Goal: Task Accomplishment & Management: Manage account settings

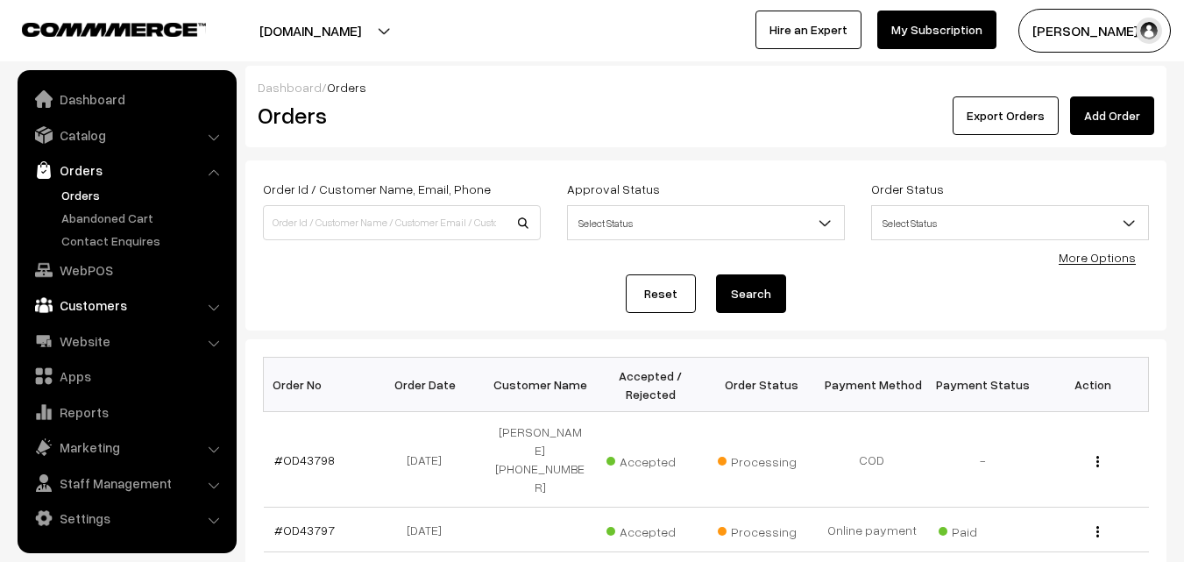
click at [70, 309] on link "Customers" at bounding box center [126, 305] width 209 height 32
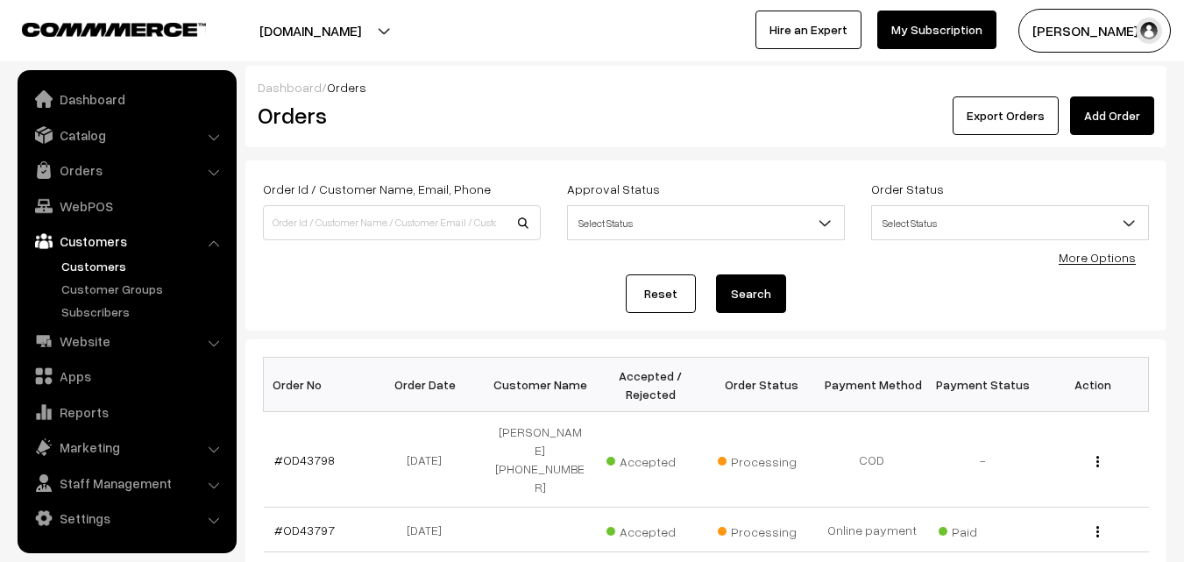
click at [133, 267] on link "Customers" at bounding box center [144, 266] width 174 height 18
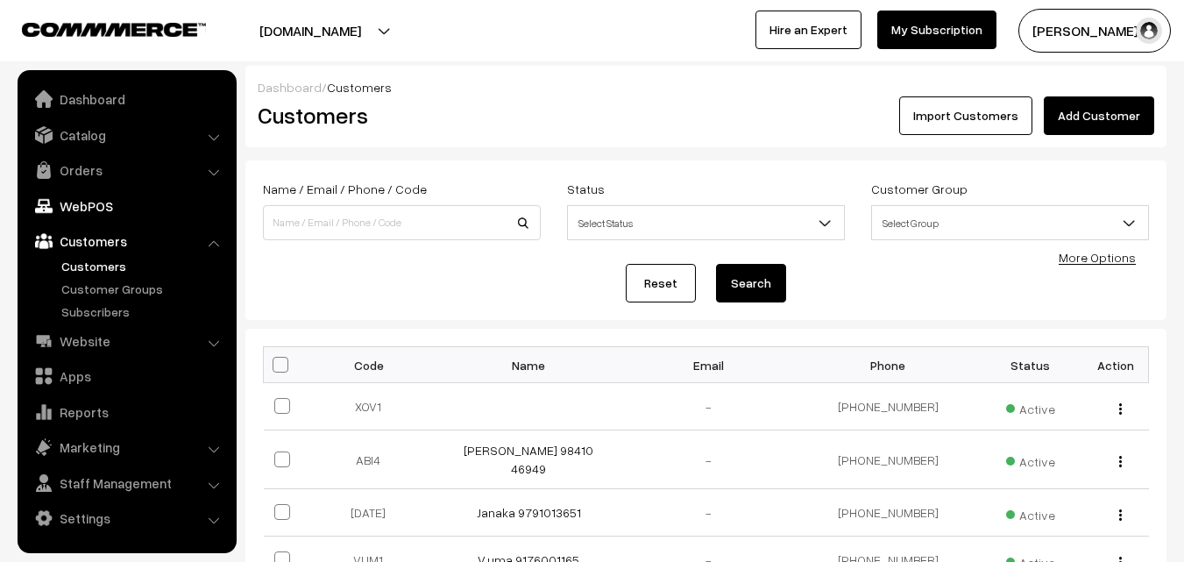
click at [85, 216] on link "WebPOS" at bounding box center [126, 206] width 209 height 32
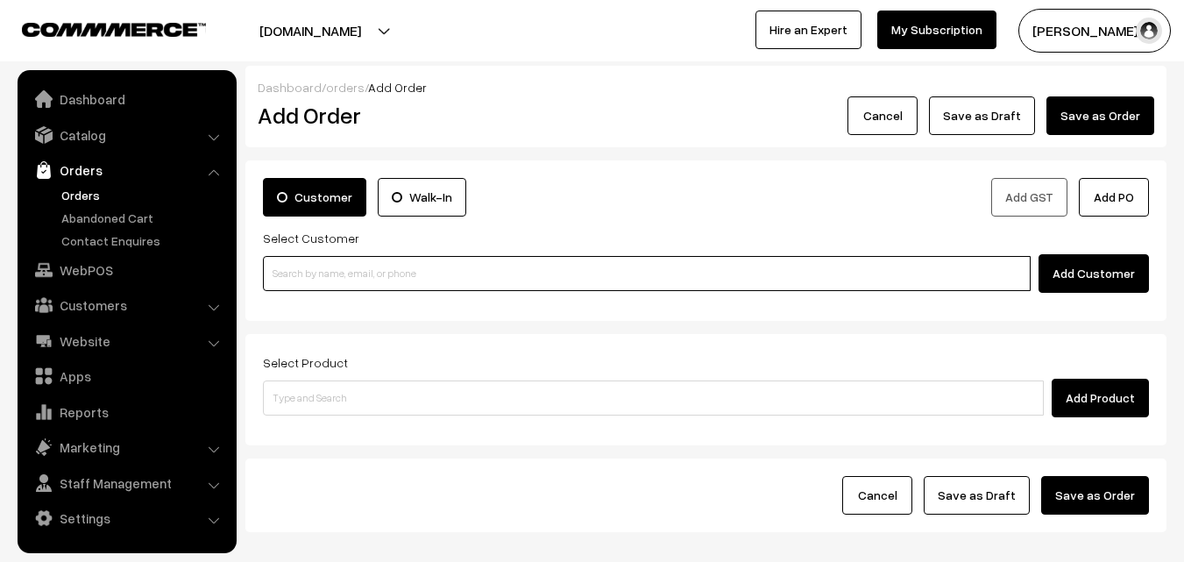
click at [301, 261] on input at bounding box center [647, 273] width 768 height 35
paste input "97890 44892"
click at [305, 272] on input "97890 44892" at bounding box center [647, 273] width 768 height 35
type input "9789044892"
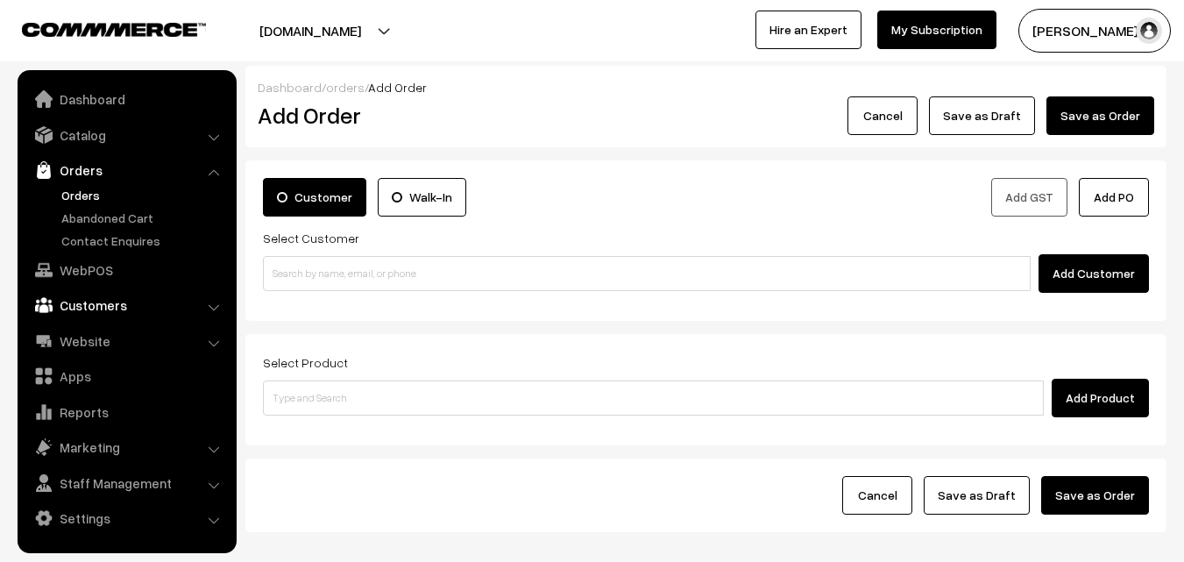
click at [99, 310] on link "Customers" at bounding box center [126, 305] width 209 height 32
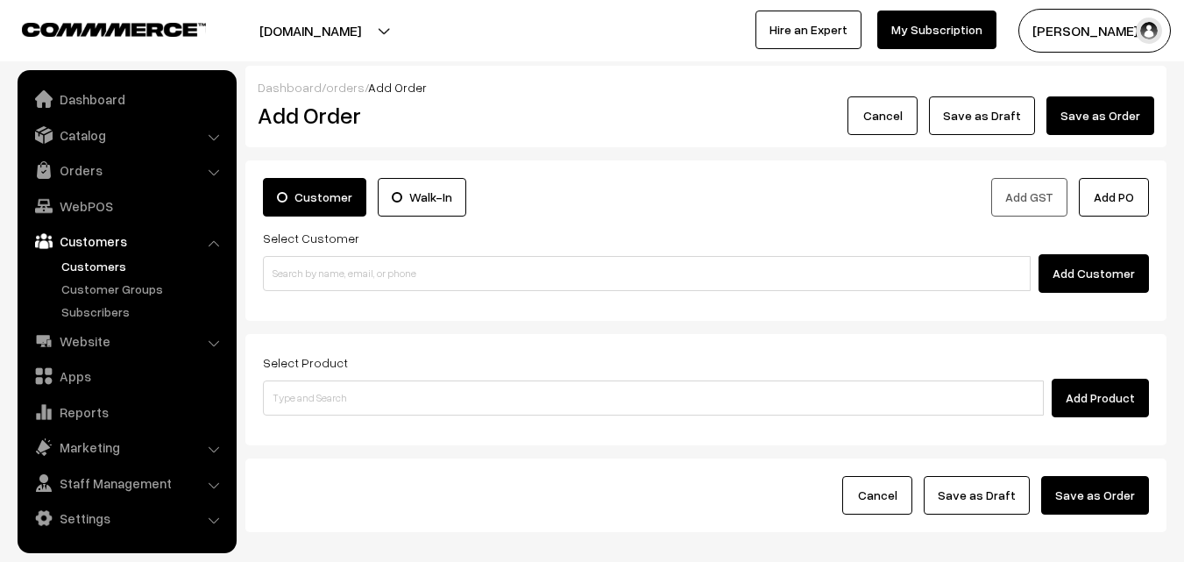
click at [91, 264] on link "Customers" at bounding box center [144, 266] width 174 height 18
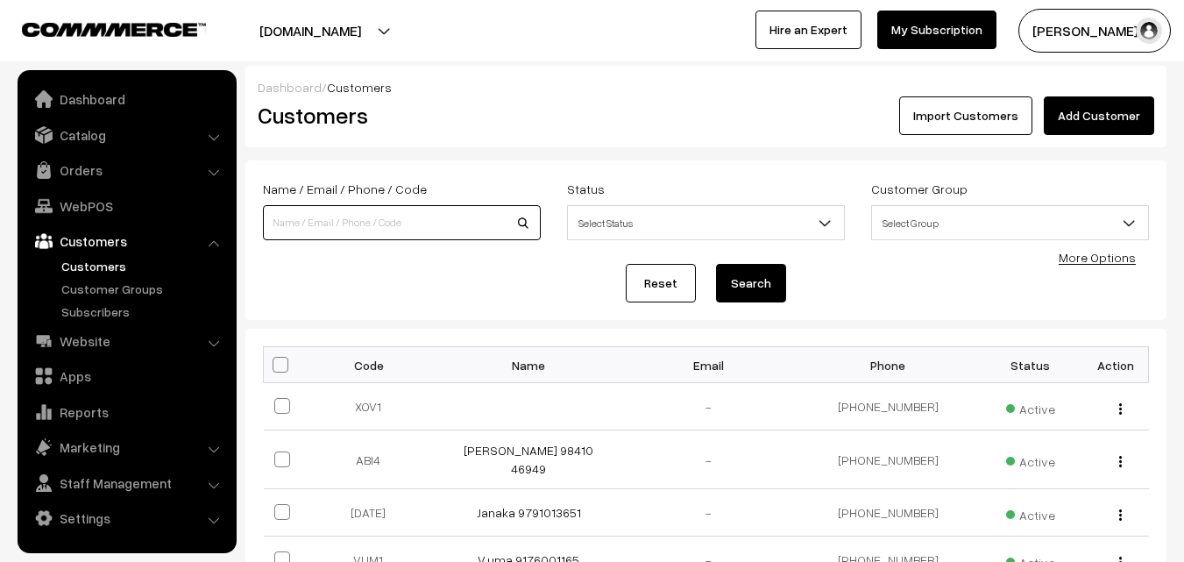
click at [312, 227] on input at bounding box center [402, 222] width 278 height 35
paste input "97890 44892"
click at [302, 225] on input "97890 44892" at bounding box center [402, 222] width 278 height 35
drag, startPoint x: 272, startPoint y: 224, endPoint x: 338, endPoint y: 223, distance: 66.6
click at [338, 223] on input "9789044892" at bounding box center [402, 222] width 278 height 35
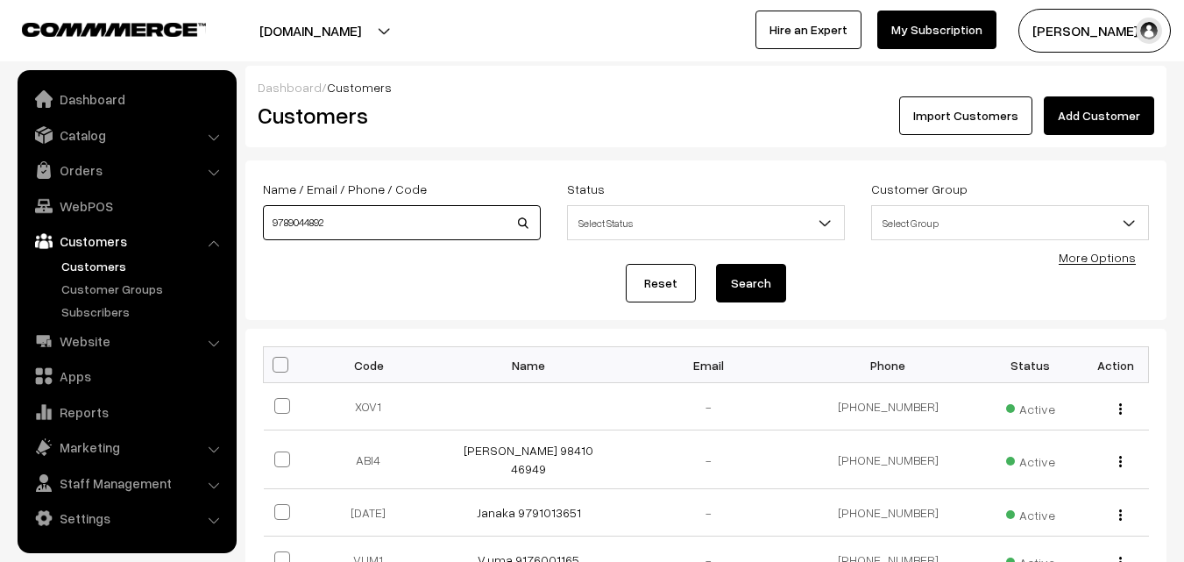
type input "9789044892"
click at [746, 286] on button "Search" at bounding box center [751, 283] width 70 height 39
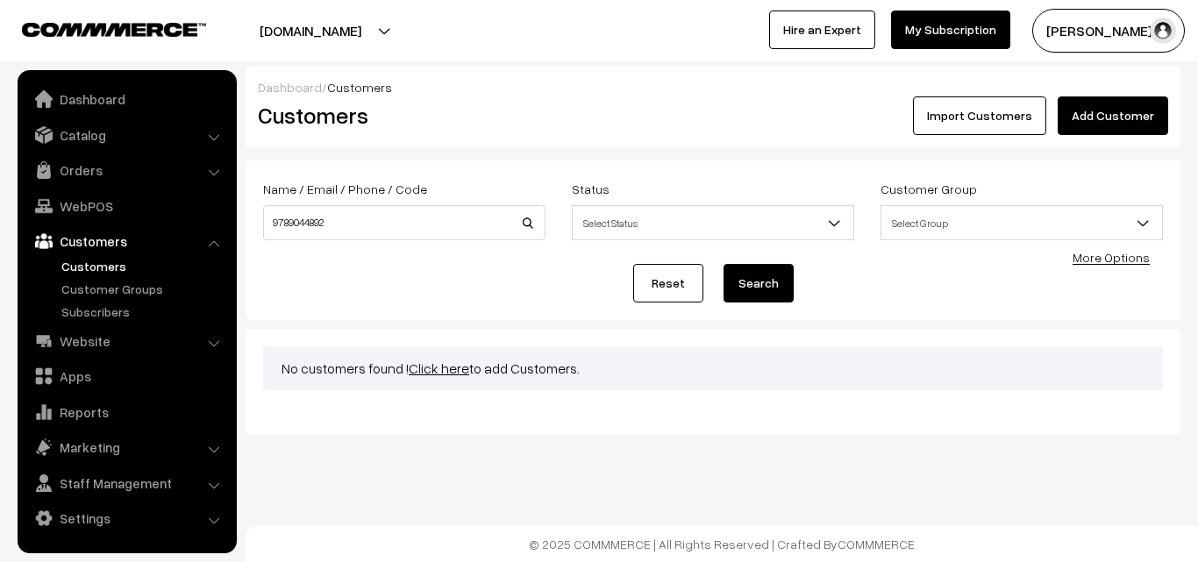
click at [441, 373] on link "Click here" at bounding box center [439, 368] width 60 height 18
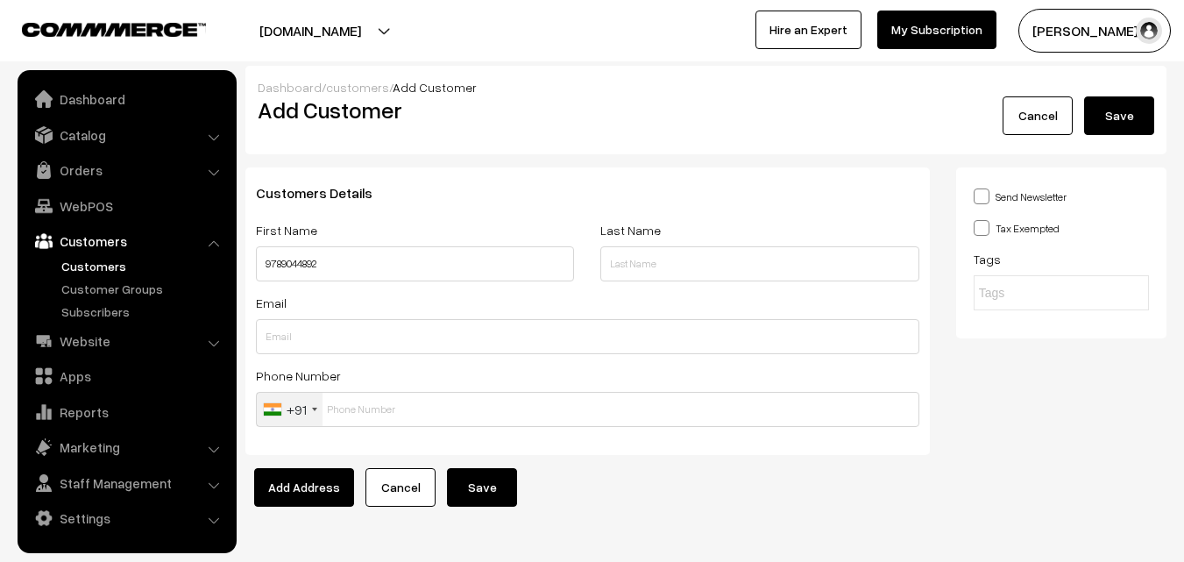
type input "9789044892"
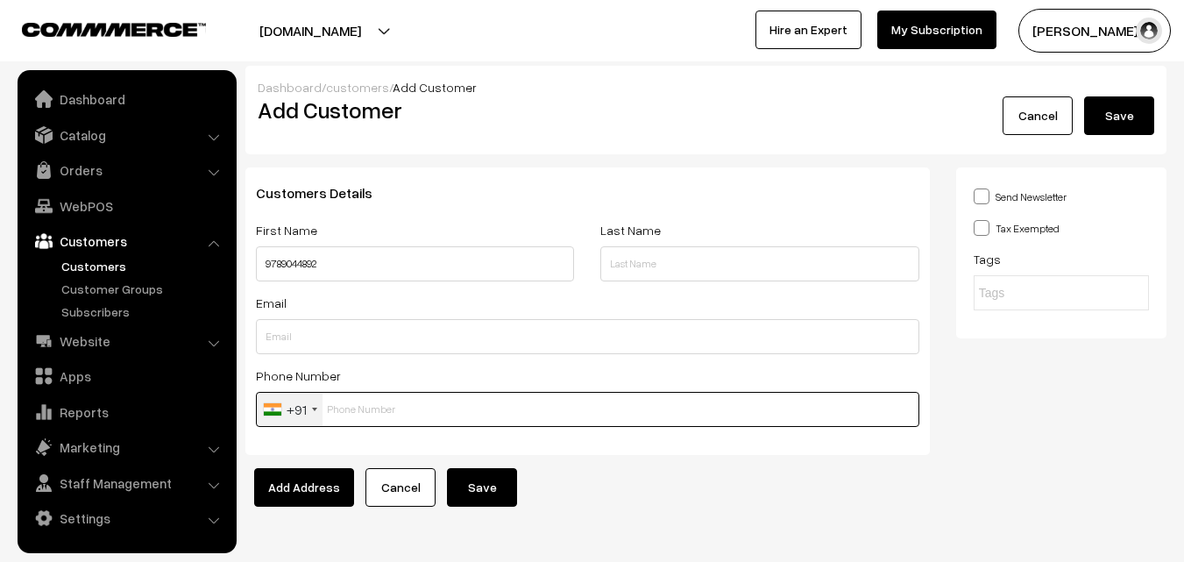
click at [327, 409] on input "text" at bounding box center [588, 409] width 664 height 35
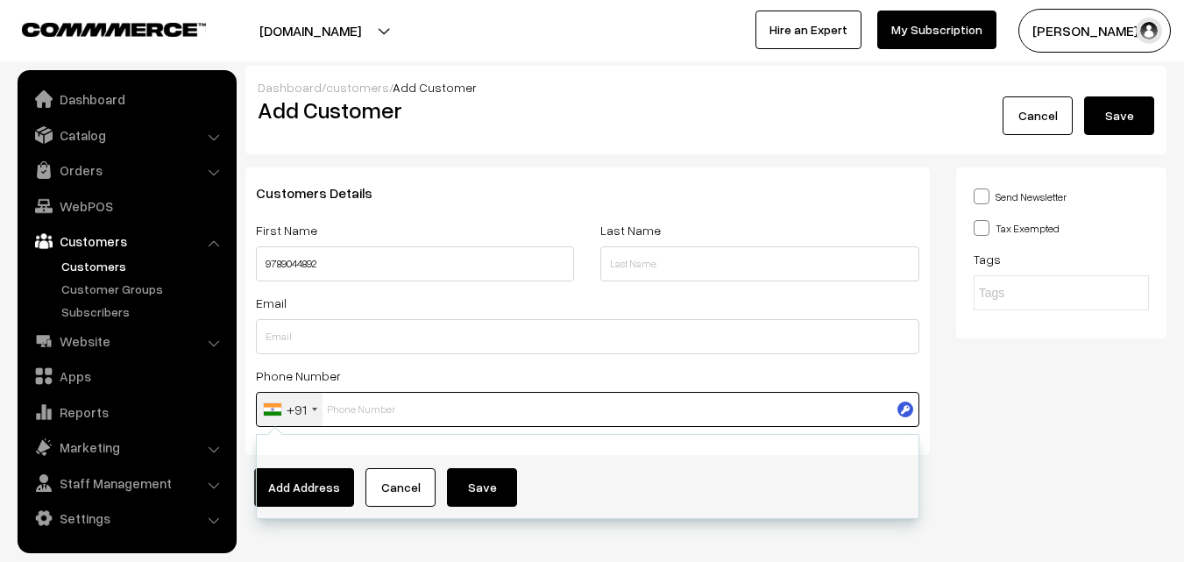
paste input "9789044892"
type input "9789044892"
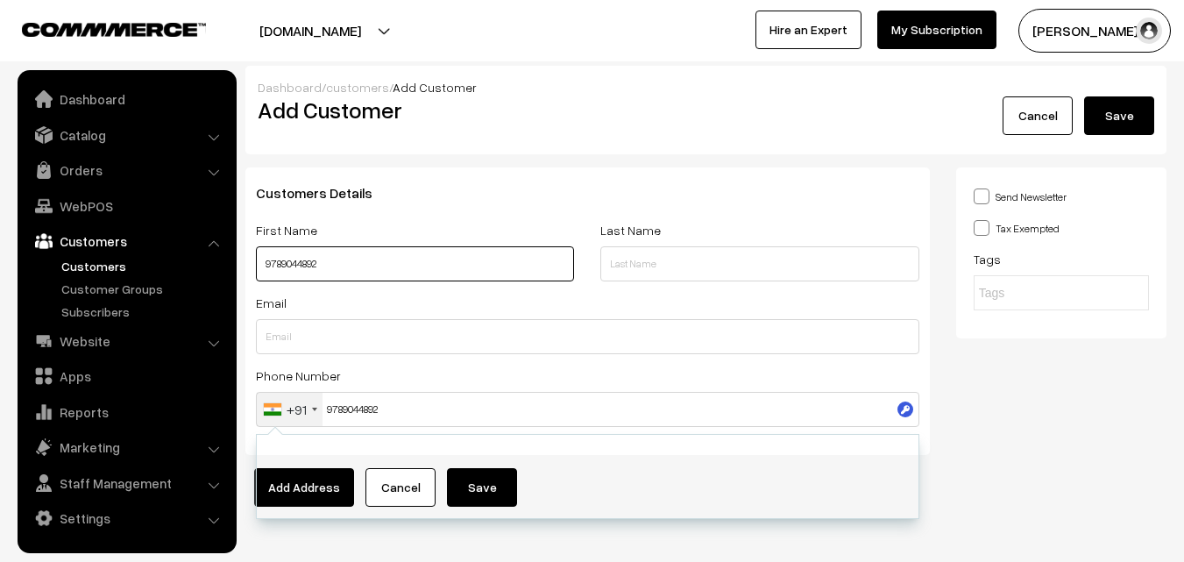
click at [267, 263] on input "9789044892" at bounding box center [415, 263] width 318 height 35
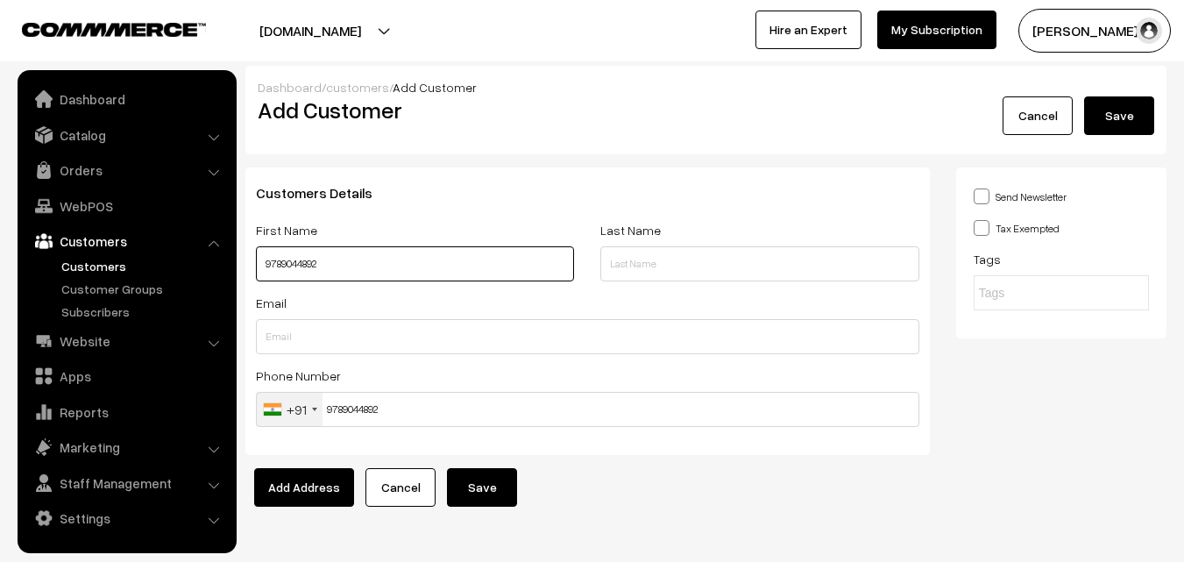
paste input "[PERSON_NAME]"
type input "Aravind 9789044892"
click at [481, 484] on button "Save" at bounding box center [482, 487] width 70 height 39
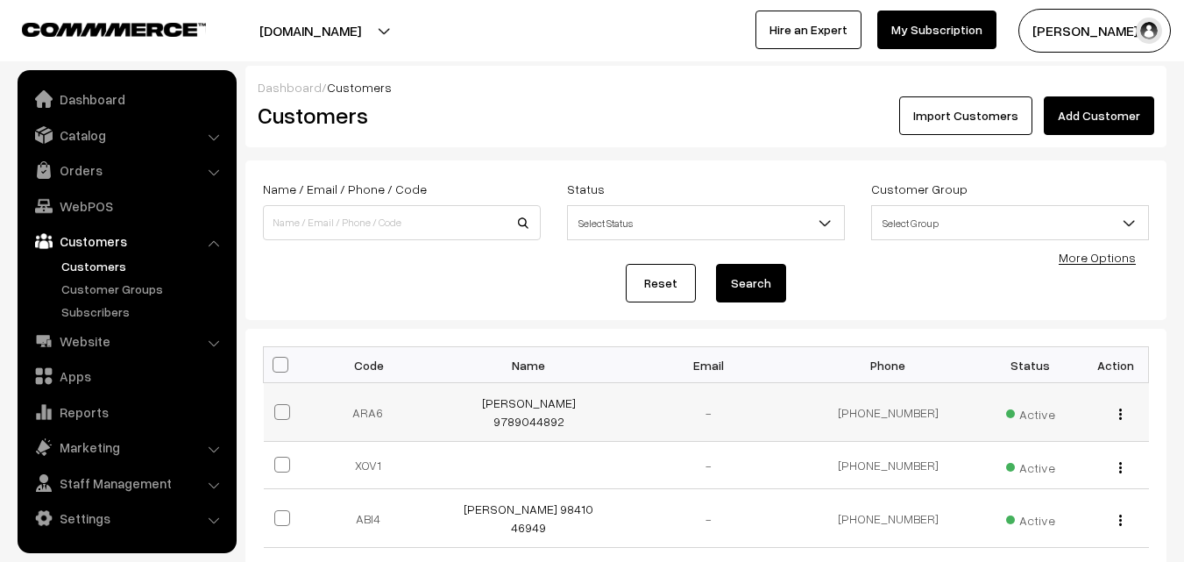
click at [1116, 409] on div "view Edit Delete" at bounding box center [1116, 412] width 45 height 18
click at [1117, 404] on div "view Edit Delete" at bounding box center [1116, 412] width 45 height 18
click at [1121, 409] on img "button" at bounding box center [1121, 414] width 3 height 11
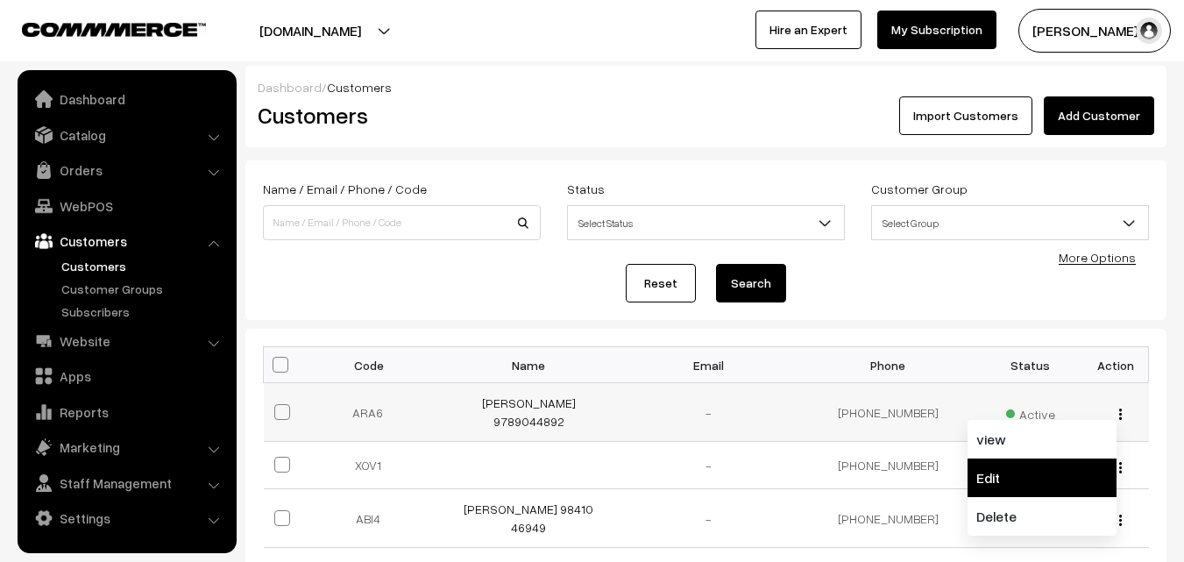
click at [1038, 464] on link "Edit" at bounding box center [1042, 478] width 149 height 39
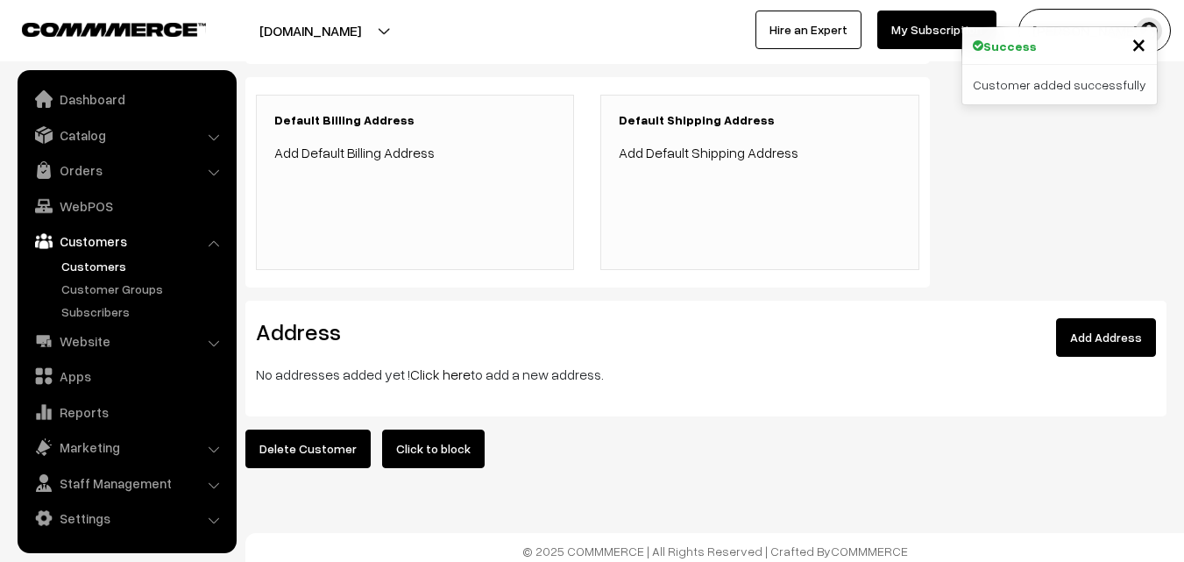
scroll to position [406, 0]
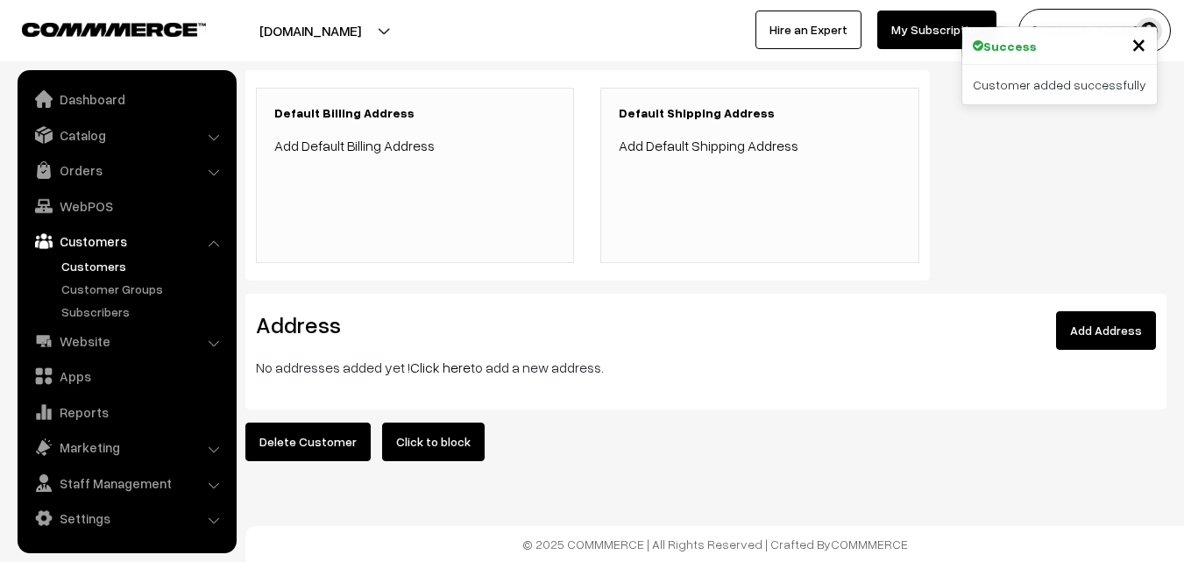
click at [433, 359] on link "Click here" at bounding box center [440, 368] width 60 height 18
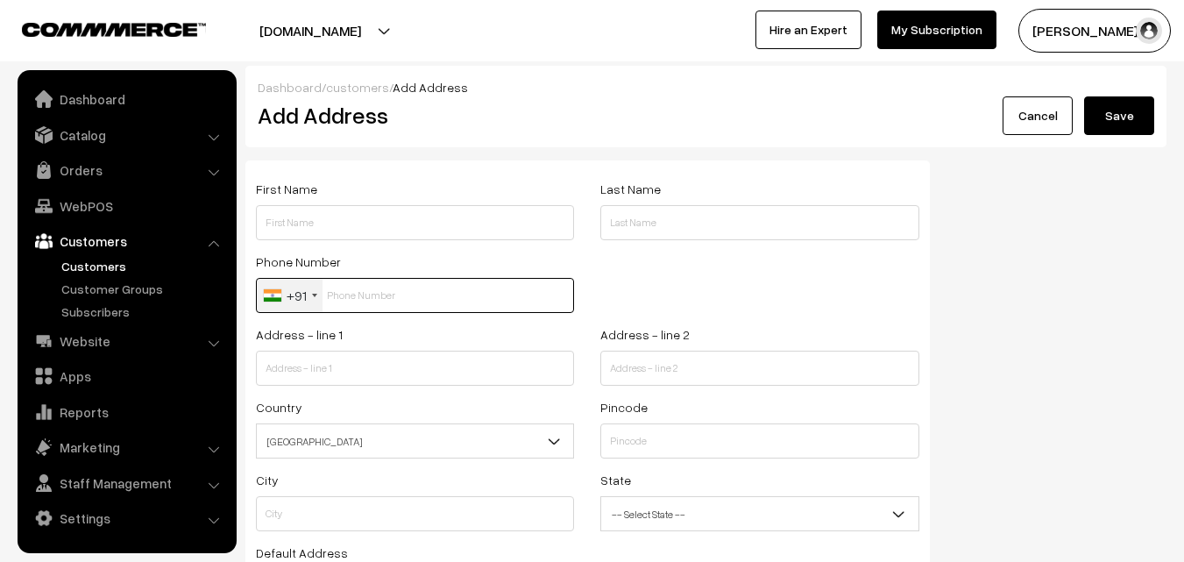
click at [349, 289] on input "text" at bounding box center [415, 295] width 318 height 35
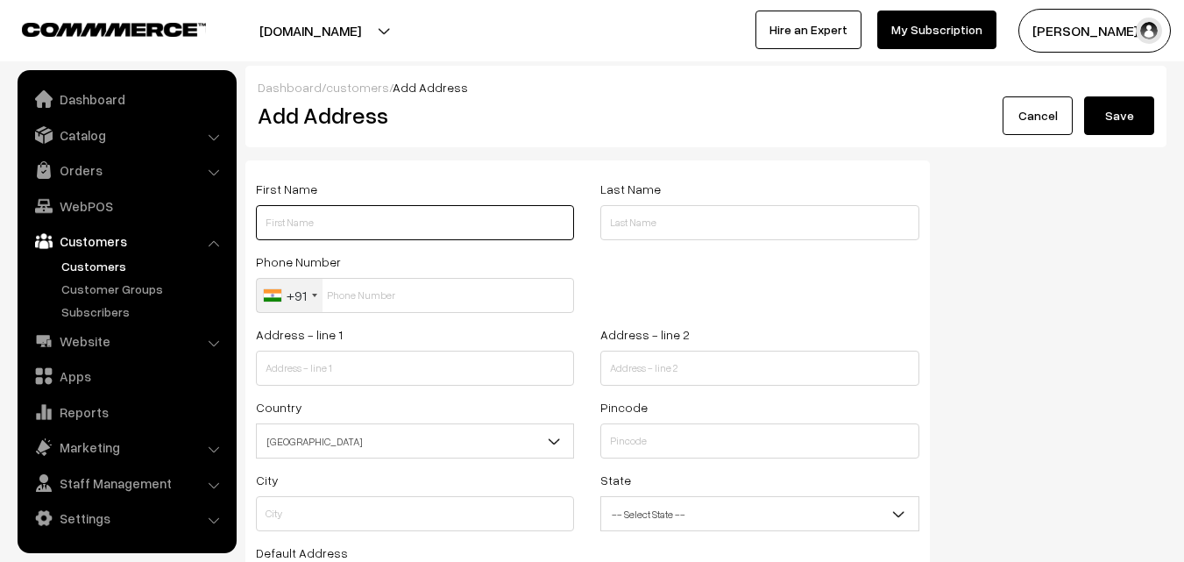
click at [331, 233] on input "text" at bounding box center [415, 222] width 318 height 35
paste input "Aravind"
paste input "97890 44892"
paste input "9150351113"
click at [365, 224] on input "Aravind 97890 44892 /9150351113" at bounding box center [415, 222] width 318 height 35
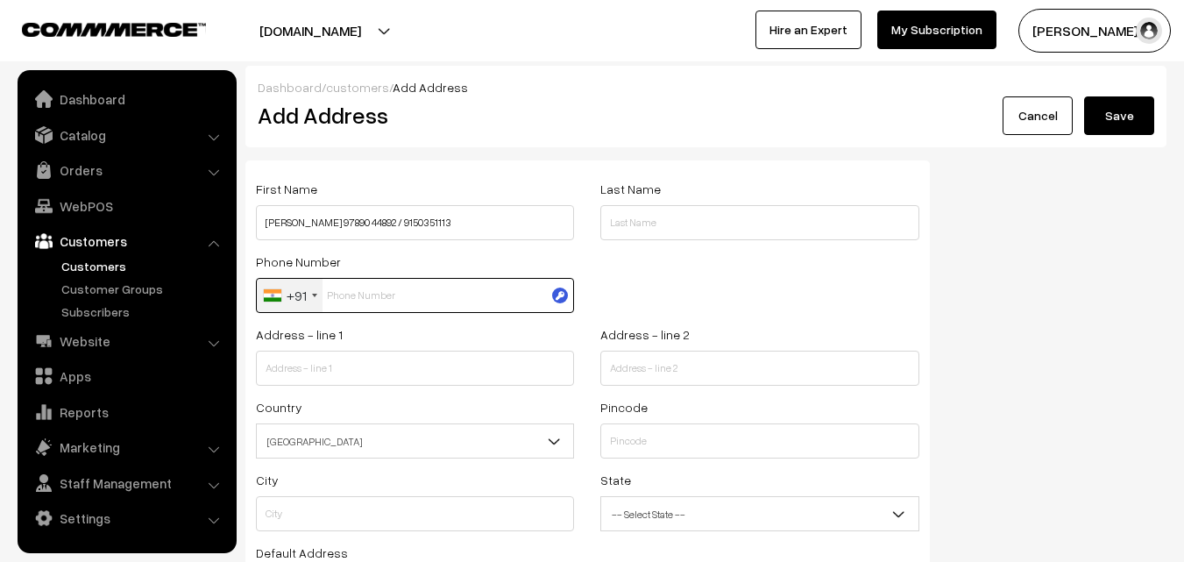
click at [371, 295] on input "text" at bounding box center [415, 295] width 318 height 35
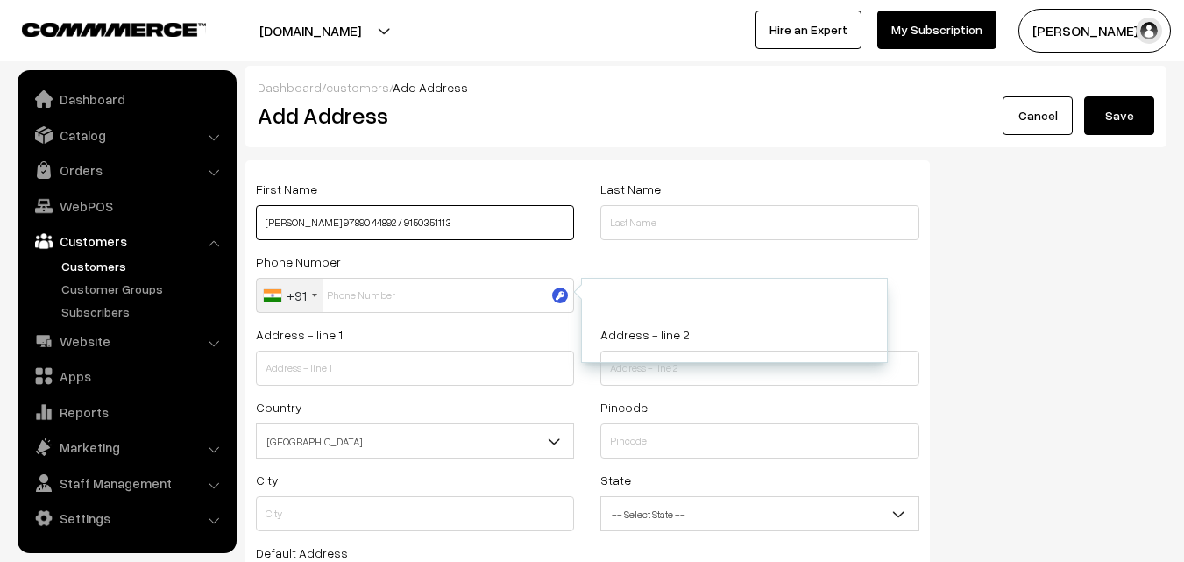
click at [332, 224] on input "Aravind 97890 44892 / 9150351113" at bounding box center [415, 222] width 318 height 35
drag, startPoint x: 302, startPoint y: 224, endPoint x: 358, endPoint y: 226, distance: 55.3
click at [358, 226] on input "Aravind 9789044892 / 9150351113" at bounding box center [415, 222] width 318 height 35
type input "Aravind 9789044892 / 9150351113"
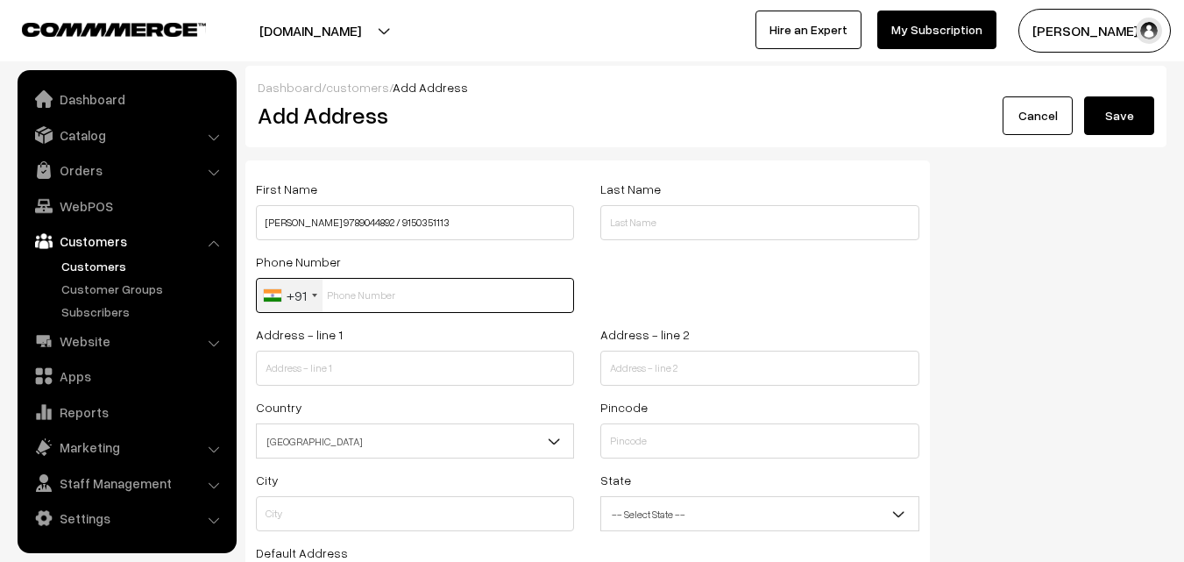
click at [365, 302] on input "text" at bounding box center [415, 295] width 318 height 35
paste input "9789044892"
type input "9789044892"
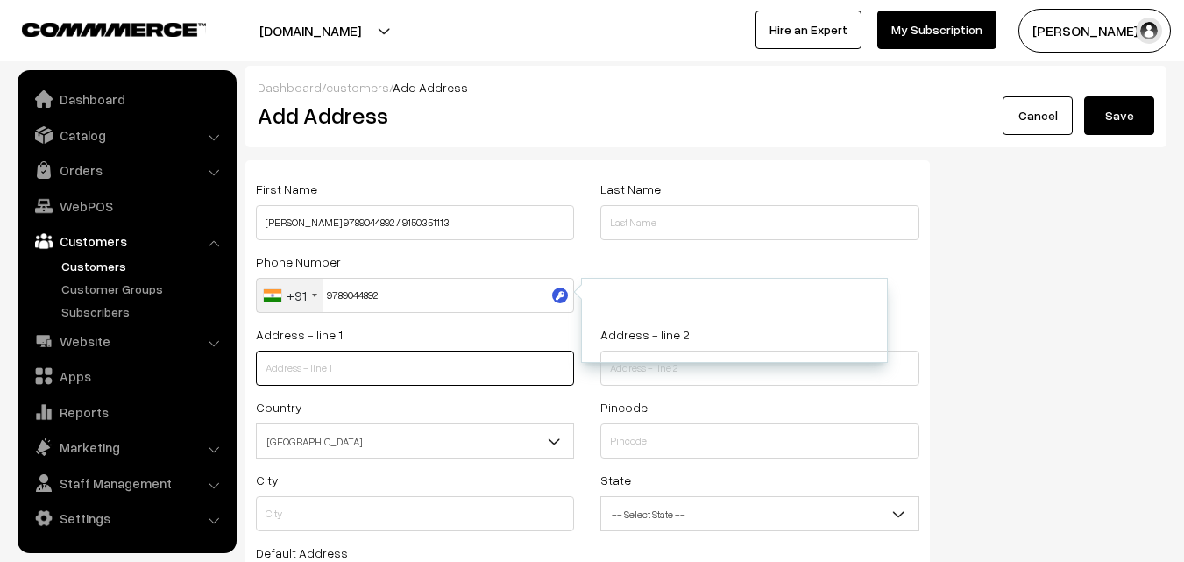
click at [341, 376] on input "text" at bounding box center [415, 368] width 318 height 35
paste input "Rukmini hall first floor"
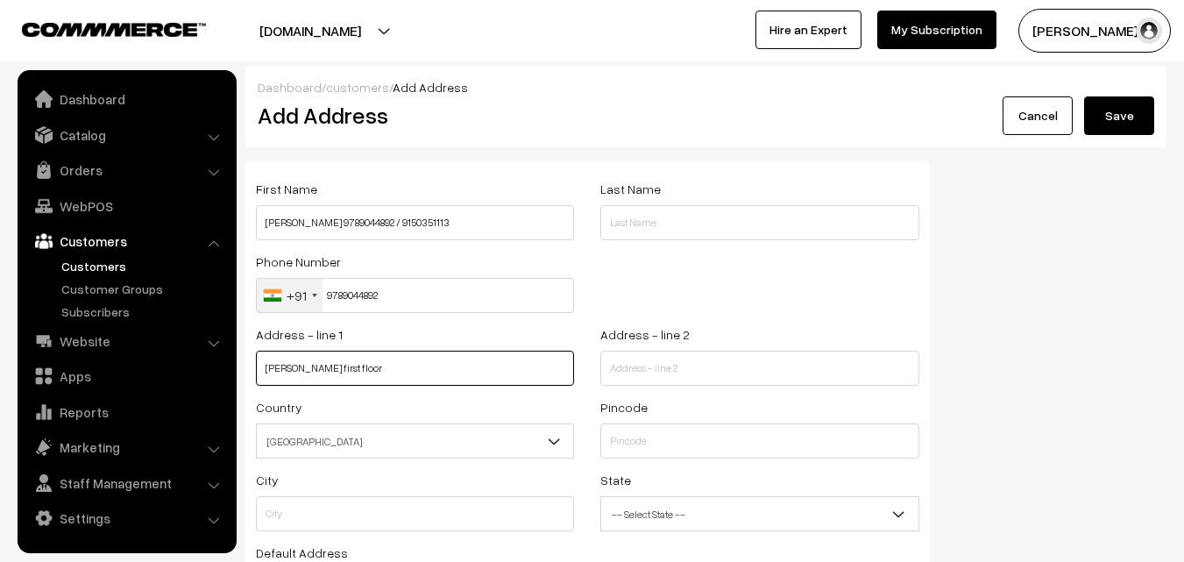
type input "Rukmini hall first floor"
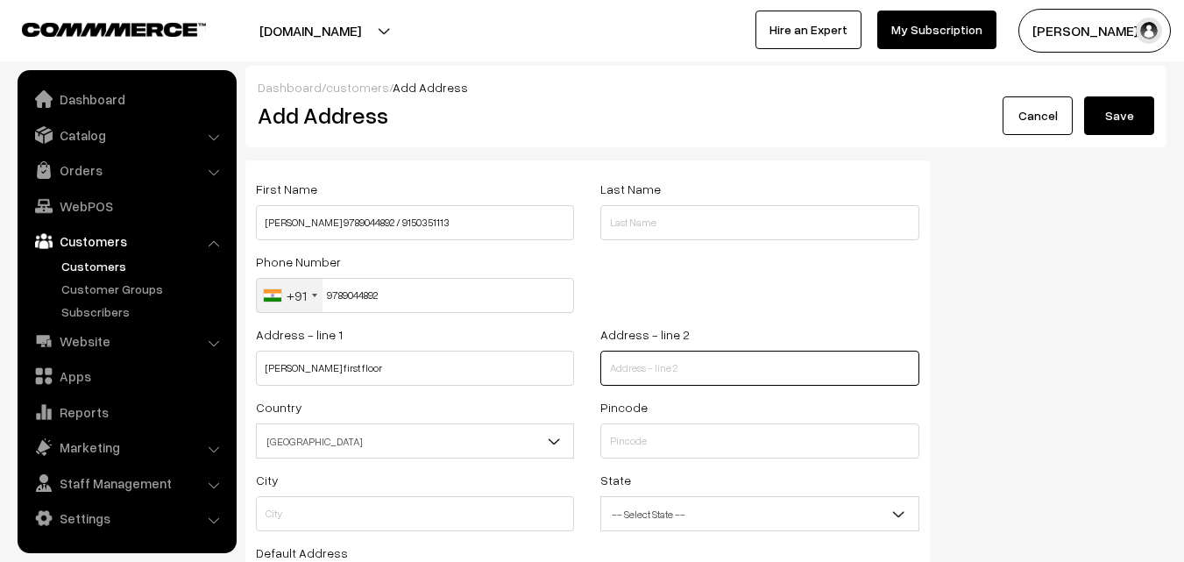
click at [775, 371] on input "text" at bounding box center [760, 368] width 318 height 35
paste input "Peyazwar koil Street"
paste input "Triplicane"
drag, startPoint x: 608, startPoint y: 367, endPoint x: 702, endPoint y: 371, distance: 93.9
click at [702, 371] on input "Peyazwar koil Street ,Triplicane" at bounding box center [760, 368] width 318 height 35
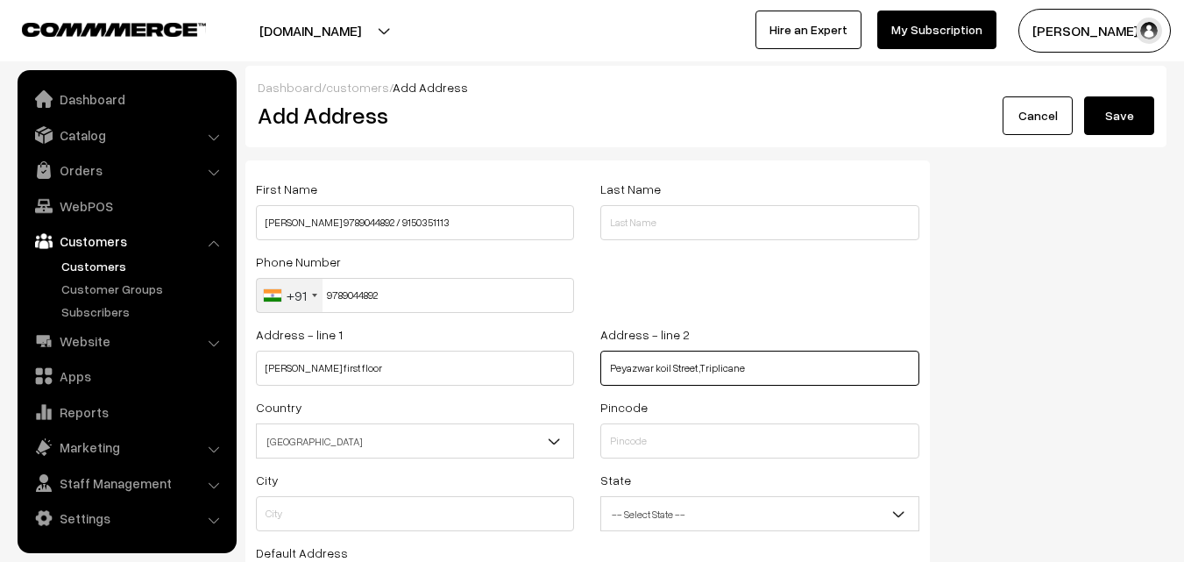
type input "Peyazwar koil Street ,Triplicane"
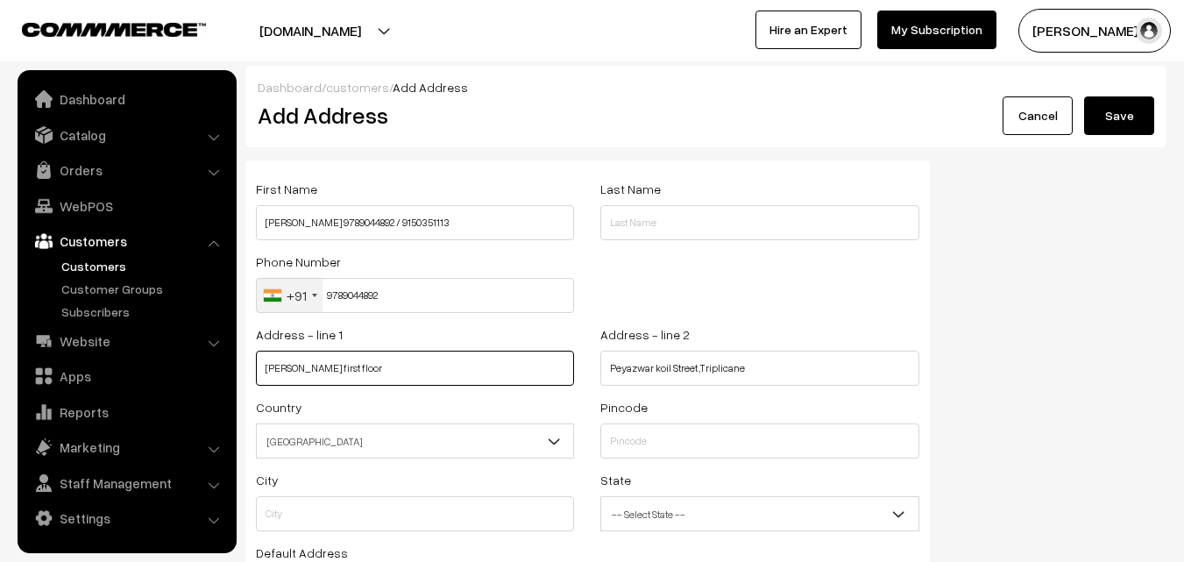
click at [507, 362] on input "Rukmini hall first floor" at bounding box center [415, 368] width 318 height 35
paste input "Peyazwar koil Street ,"
type input "Rukmini hall first floor ,Peyazwar koil Street ,"
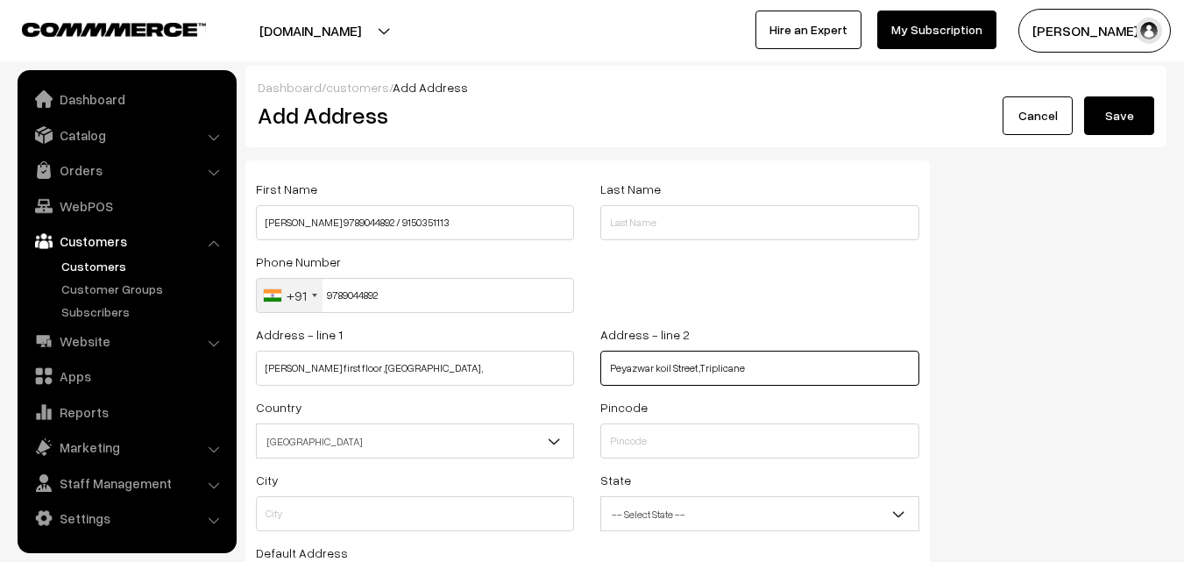
click at [703, 368] on input "Peyazwar koil Street ,Triplicane" at bounding box center [760, 368] width 318 height 35
click at [705, 368] on input "Peyazwar koil Street ,Triplicane" at bounding box center [760, 368] width 318 height 35
click at [700, 366] on input "Peyazwar koil Street ,Triplicane" at bounding box center [760, 368] width 318 height 35
click at [703, 366] on input "Peyazwar koil Street ,Triplicane" at bounding box center [760, 368] width 318 height 35
click at [679, 368] on input "Triplic" at bounding box center [760, 368] width 318 height 35
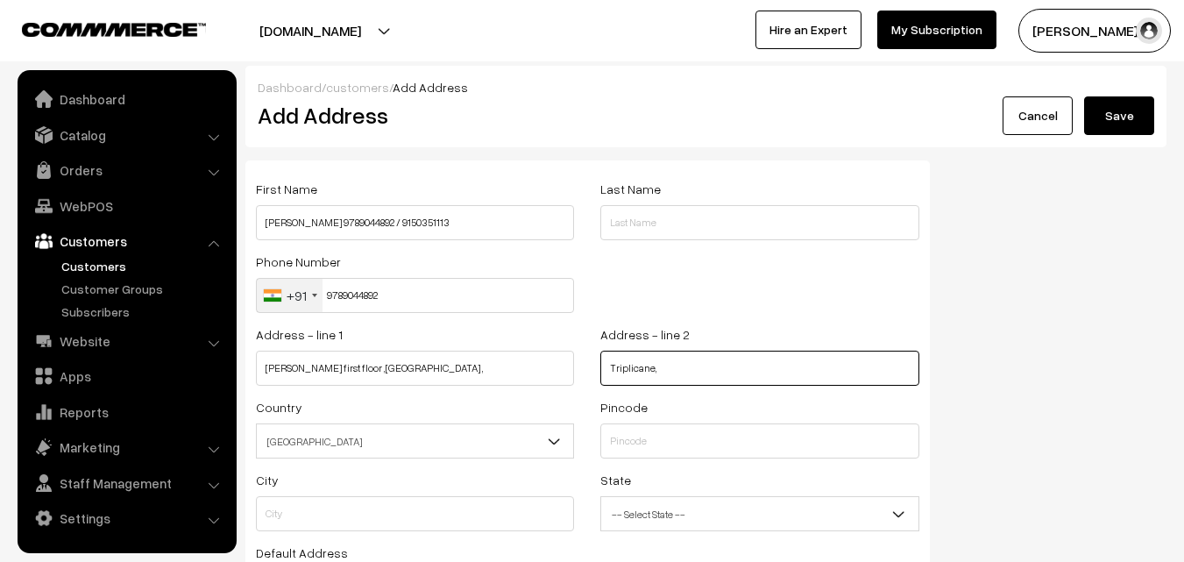
paste input "Near the entrance of Parthasarathi koil"
type input "Triplicane,Near the entrance of Parthasarathi koil."
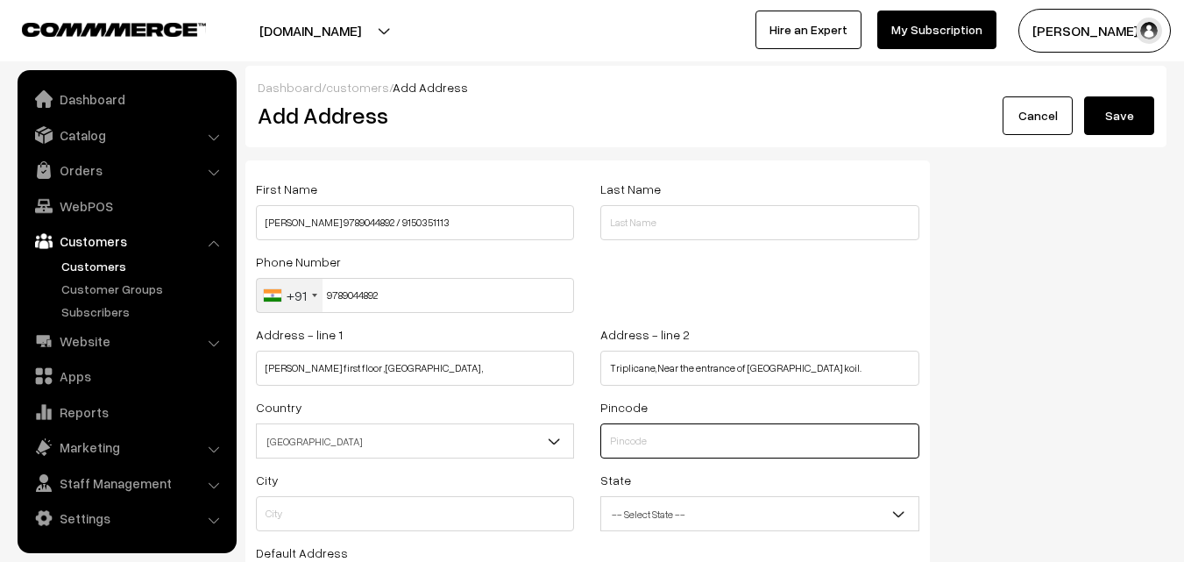
click at [683, 446] on input "text" at bounding box center [760, 440] width 318 height 35
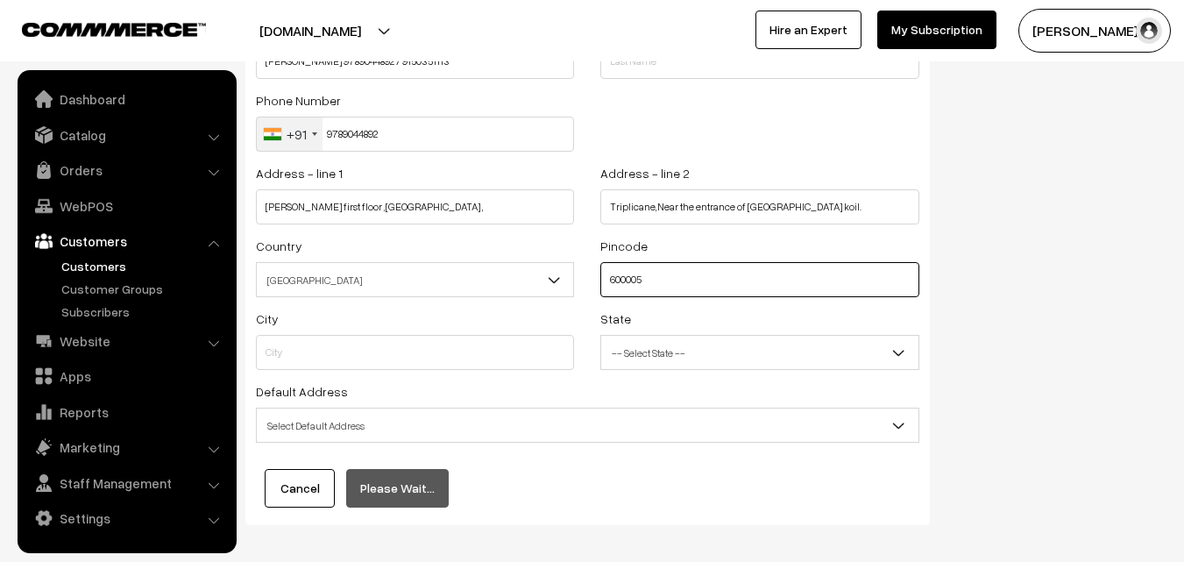
scroll to position [175, 0]
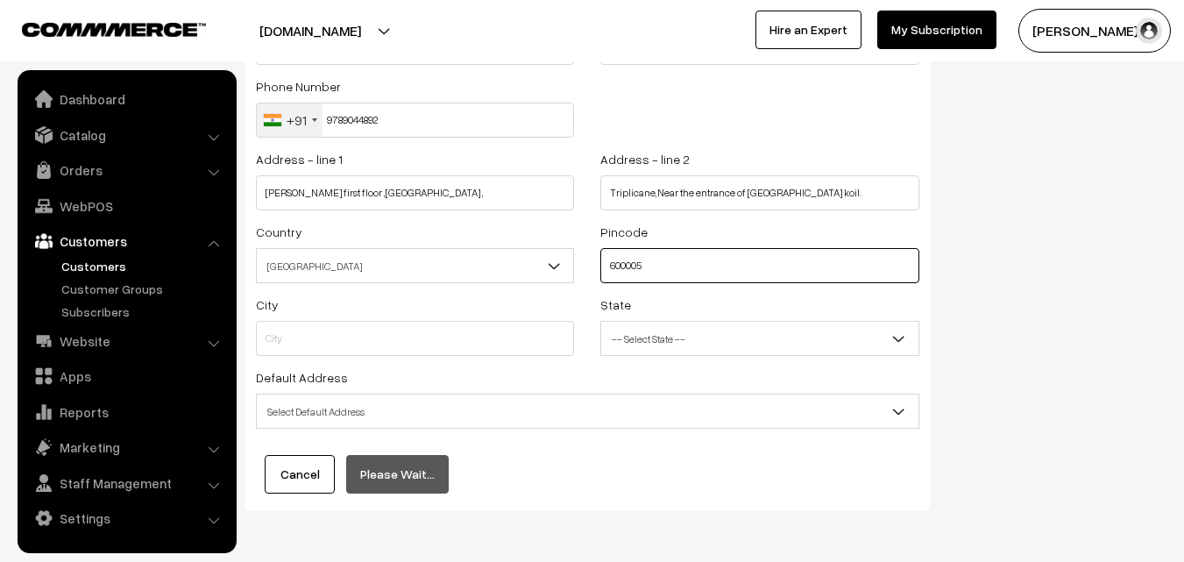
type input "600005"
click at [497, 338] on input "text" at bounding box center [415, 338] width 318 height 35
type input "Chennai"
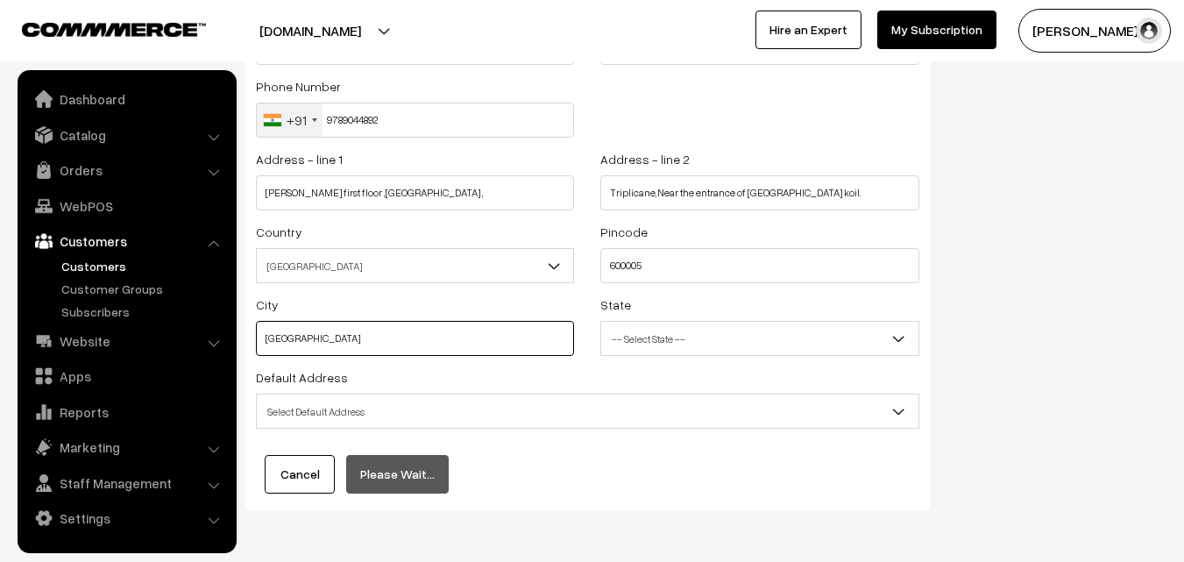
select select "Tamil Nadu"
type input "Chennai"
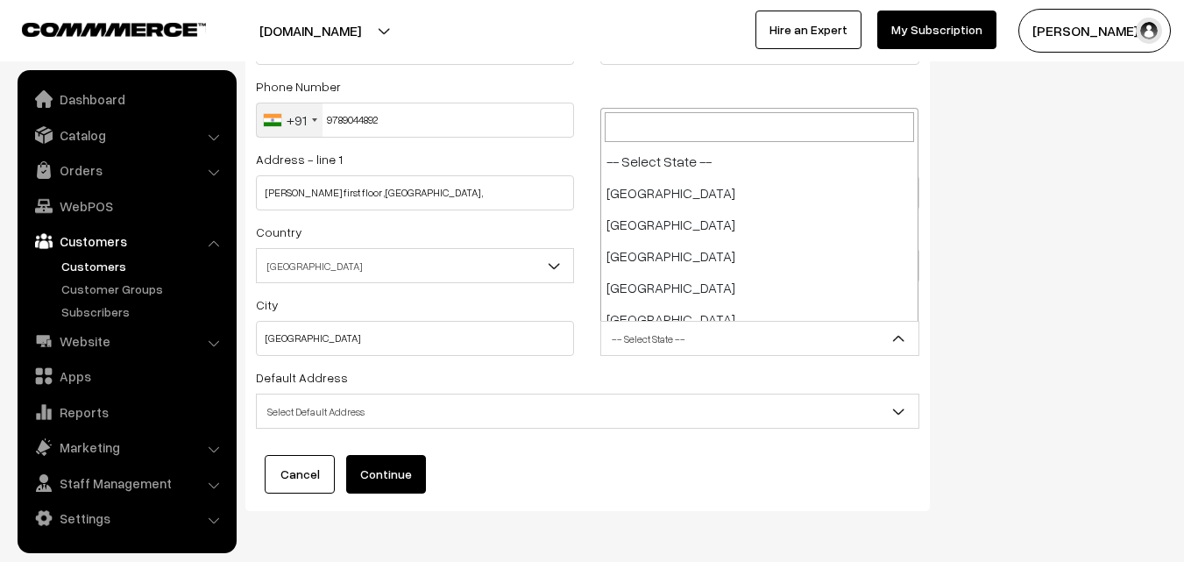
click at [664, 345] on span "-- Select State --" at bounding box center [759, 339] width 316 height 31
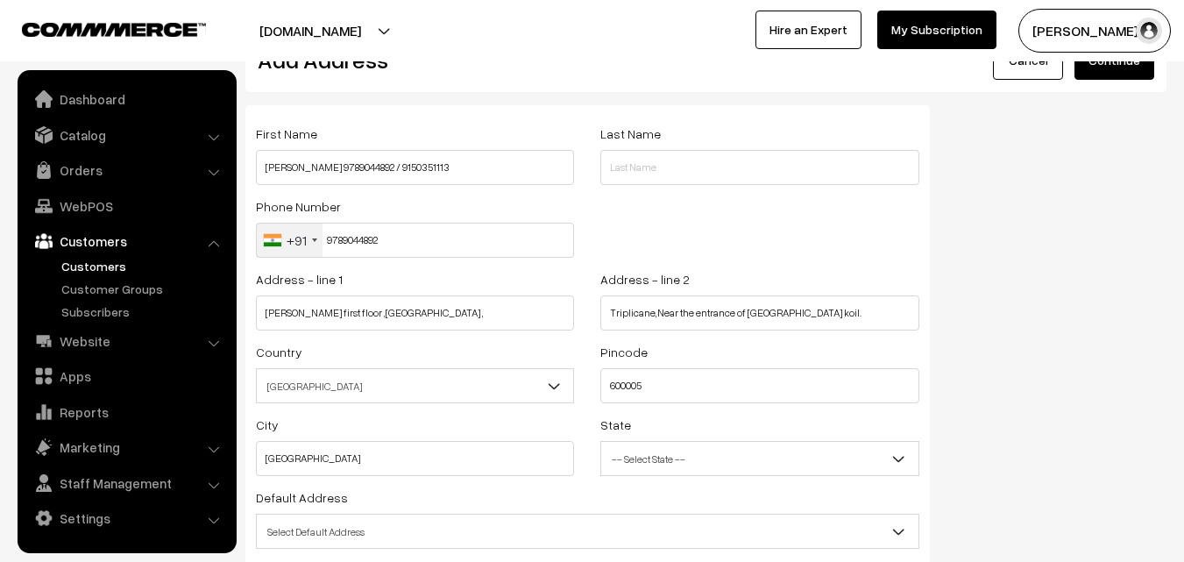
scroll to position [238, 0]
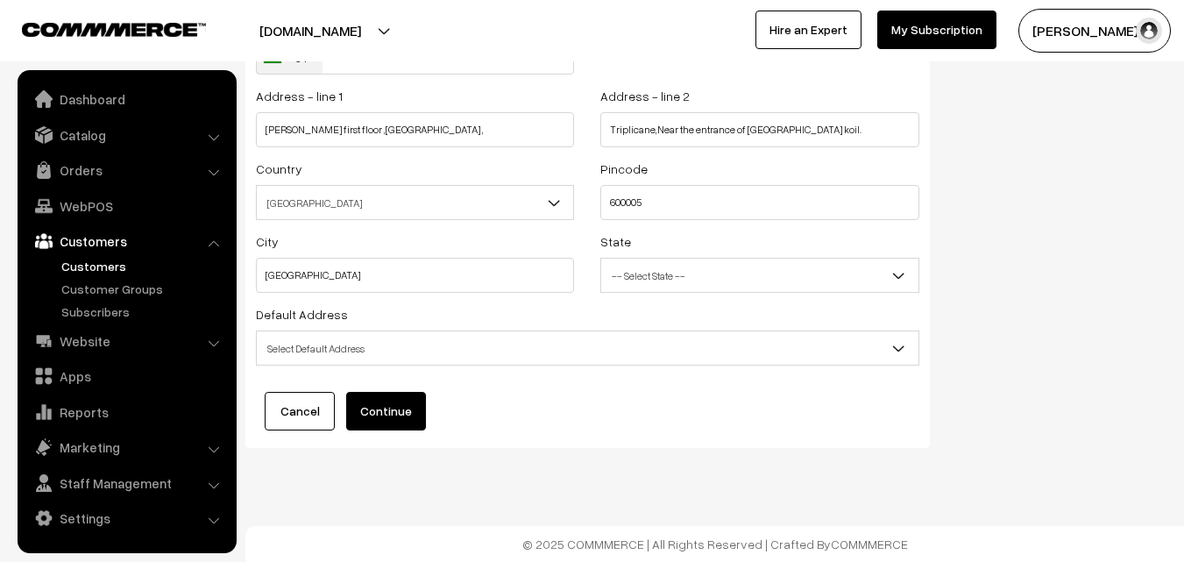
click at [386, 415] on button "Continue" at bounding box center [386, 411] width 80 height 39
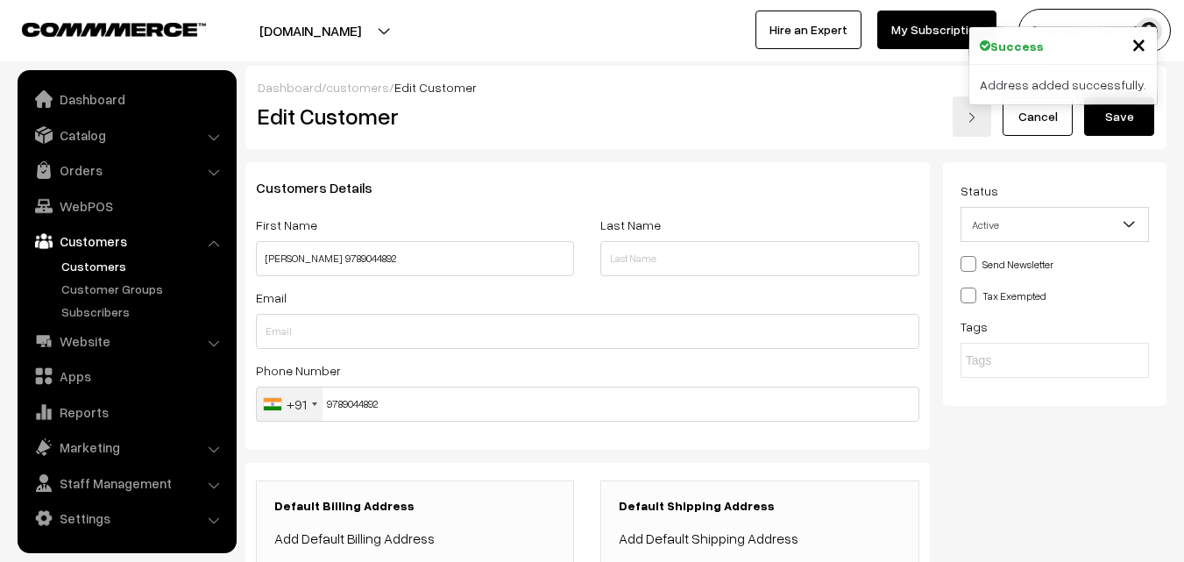
click at [1115, 124] on button "Save" at bounding box center [1120, 116] width 70 height 39
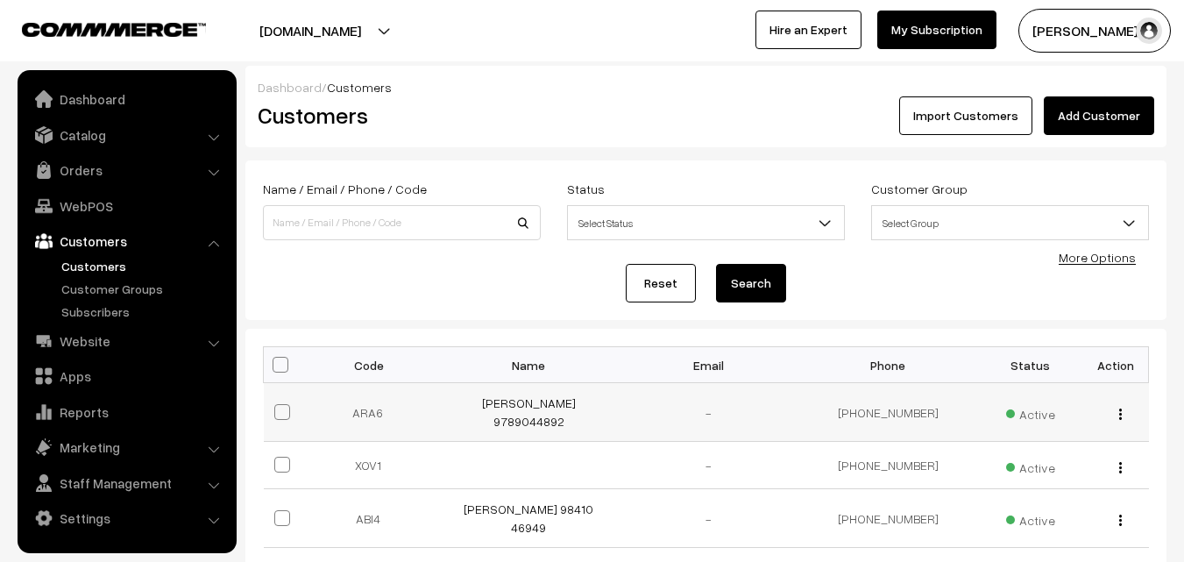
click at [1120, 409] on img "button" at bounding box center [1121, 414] width 3 height 11
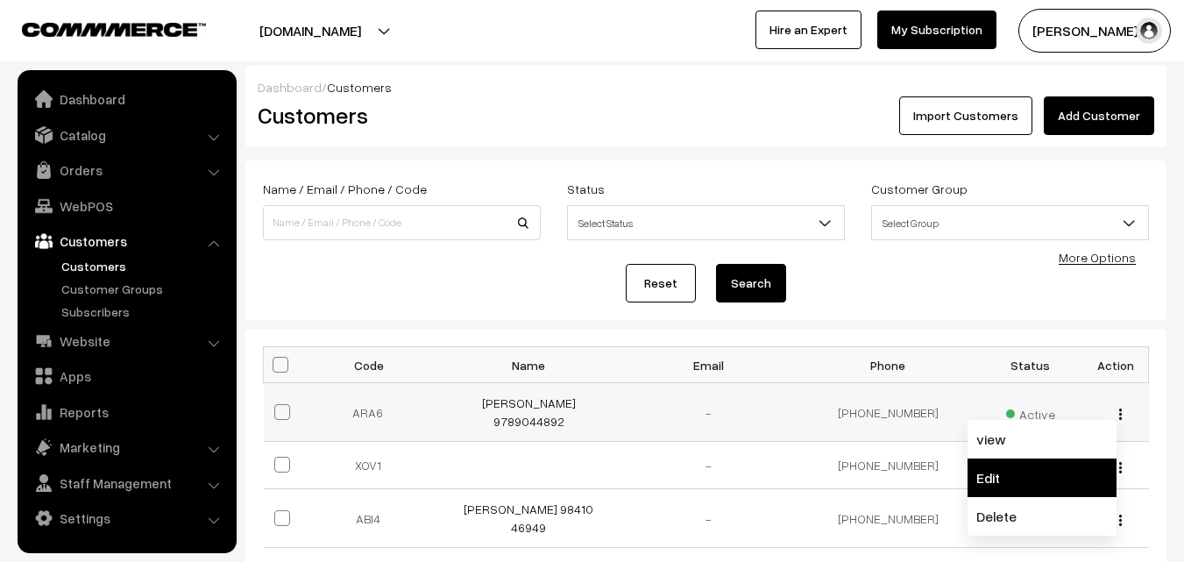
click at [994, 459] on link "Edit" at bounding box center [1042, 478] width 149 height 39
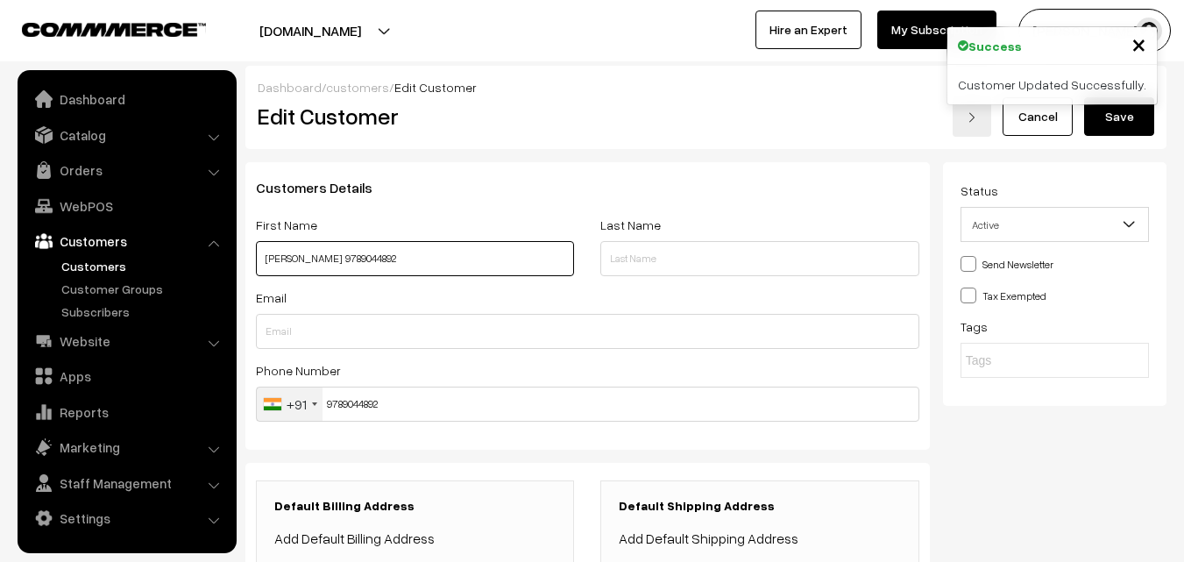
drag, startPoint x: 264, startPoint y: 256, endPoint x: 405, endPoint y: 262, distance: 141.3
click at [405, 262] on input "[PERSON_NAME] 9789044892" at bounding box center [415, 258] width 318 height 35
click at [1139, 124] on button "Save" at bounding box center [1120, 116] width 70 height 39
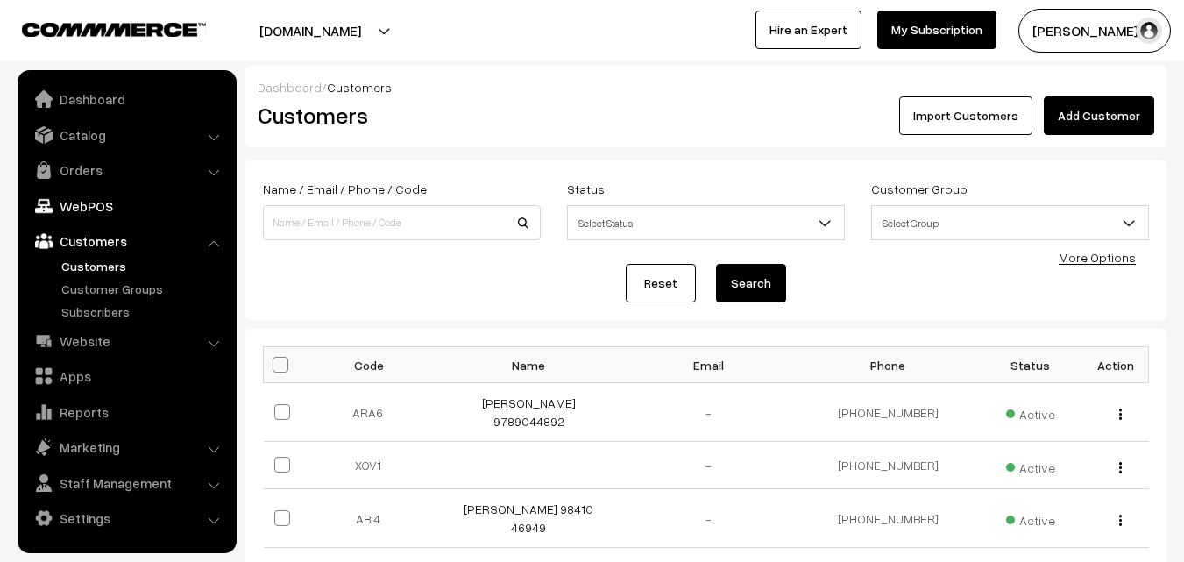
click at [82, 215] on link "WebPOS" at bounding box center [126, 206] width 209 height 32
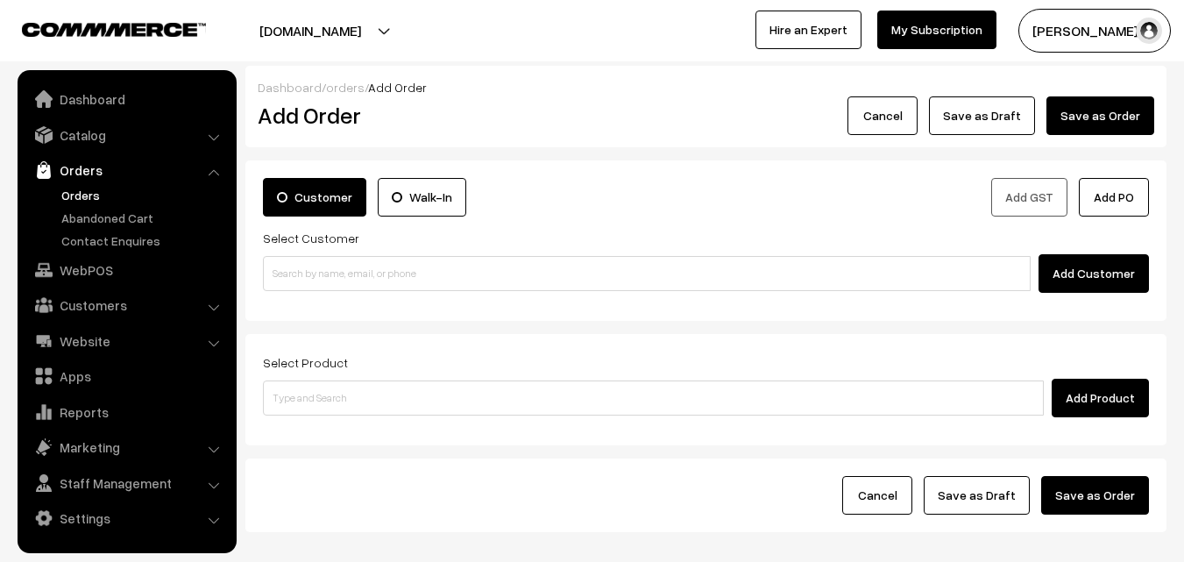
click at [314, 270] on input at bounding box center [647, 273] width 768 height 35
click at [320, 303] on link "[PERSON_NAME] 9789044892 [9789044892]" at bounding box center [650, 305] width 772 height 26
type input "Aravind 9789044892"
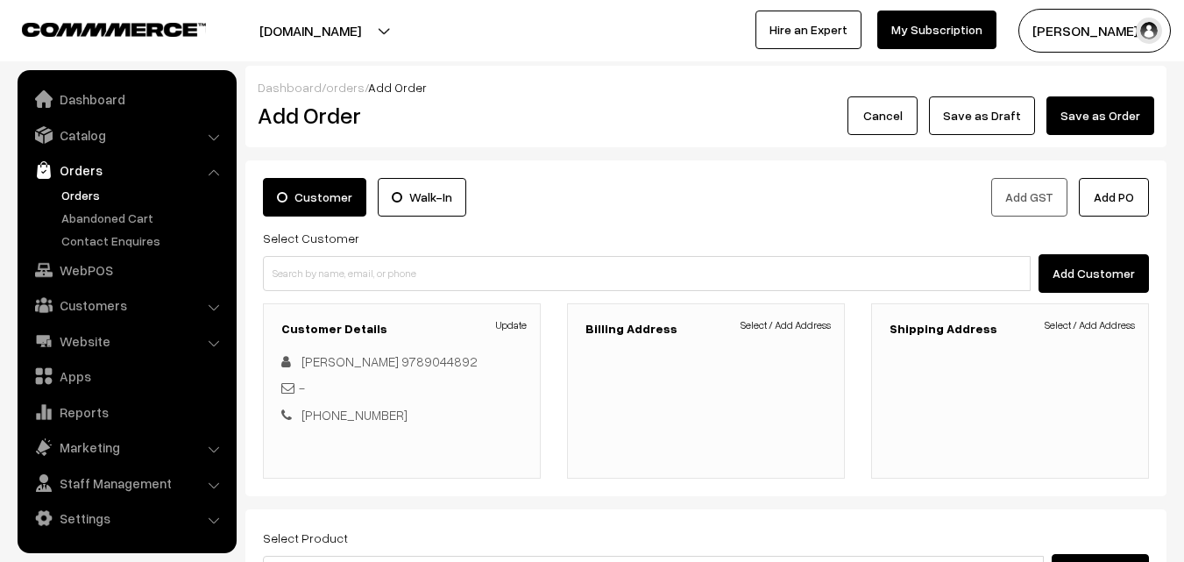
click at [819, 333] on h3 "Billing Address" at bounding box center [706, 329] width 241 height 15
click at [813, 326] on link "Select / Add Address" at bounding box center [786, 325] width 90 height 16
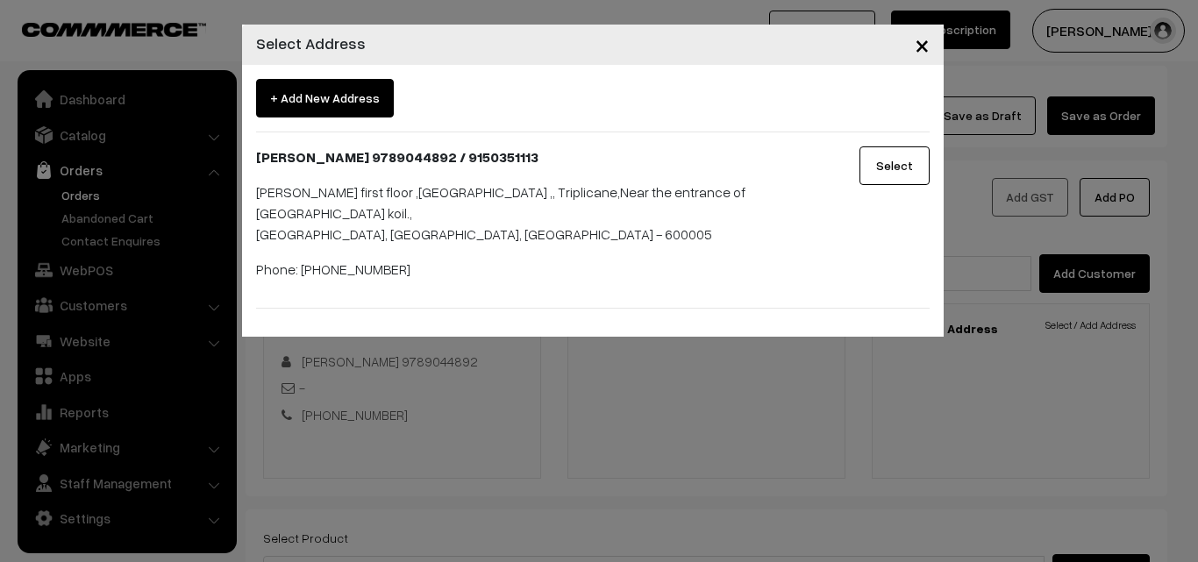
drag, startPoint x: 885, startPoint y: 168, endPoint x: 1042, endPoint y: 273, distance: 187.7
click at [888, 169] on button "Select" at bounding box center [894, 165] width 70 height 39
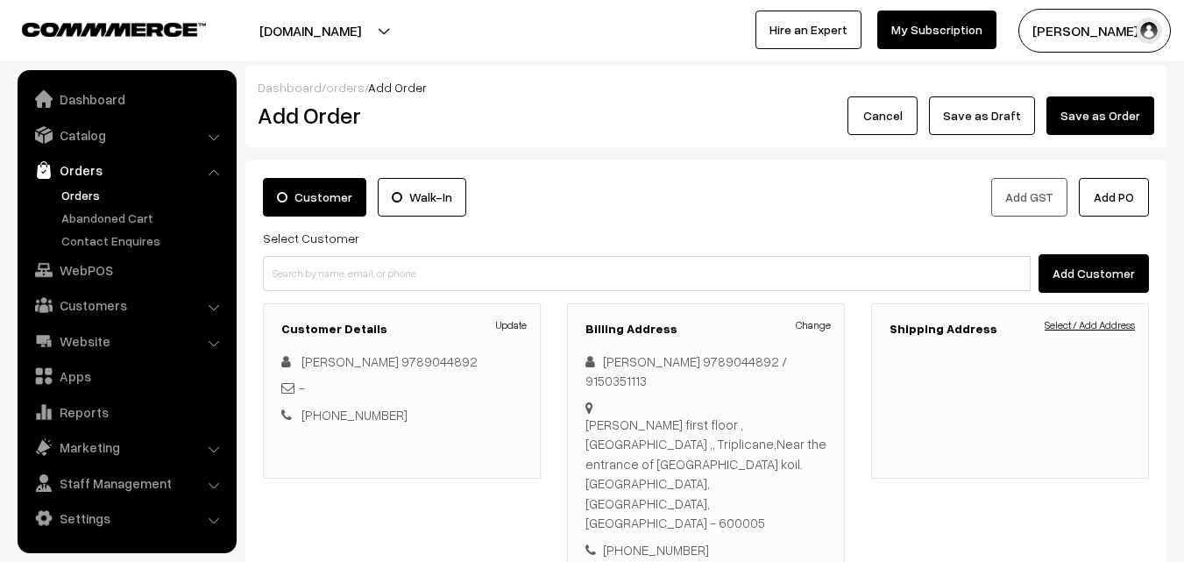
click at [1068, 321] on link "Select / Add Address" at bounding box center [1090, 325] width 90 height 16
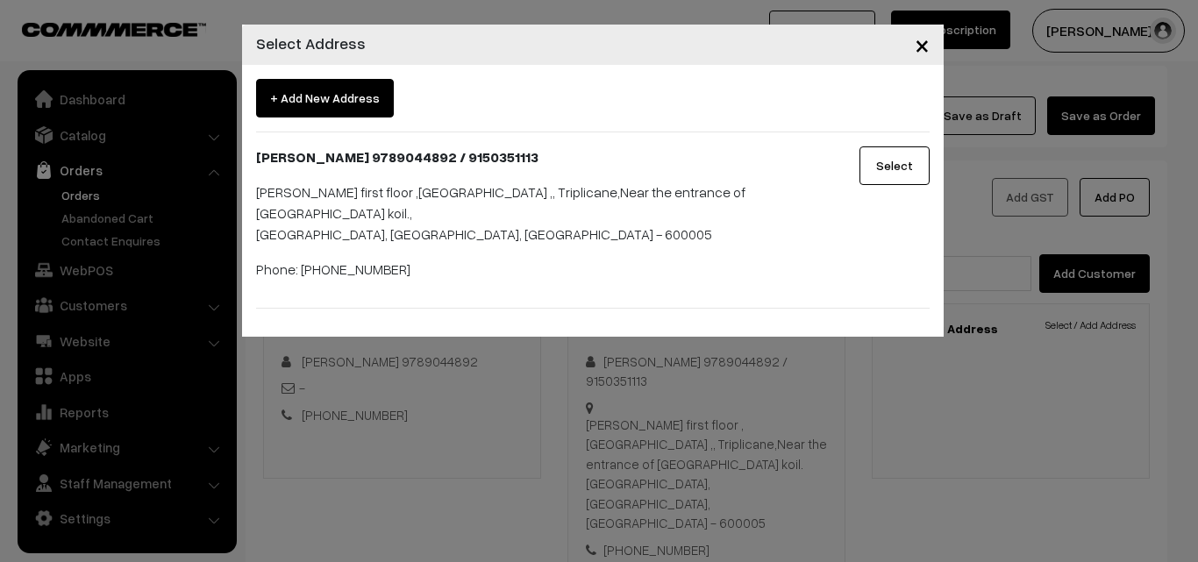
drag, startPoint x: 921, startPoint y: 174, endPoint x: 786, endPoint y: 267, distance: 163.4
click at [921, 174] on button "Select" at bounding box center [894, 165] width 70 height 39
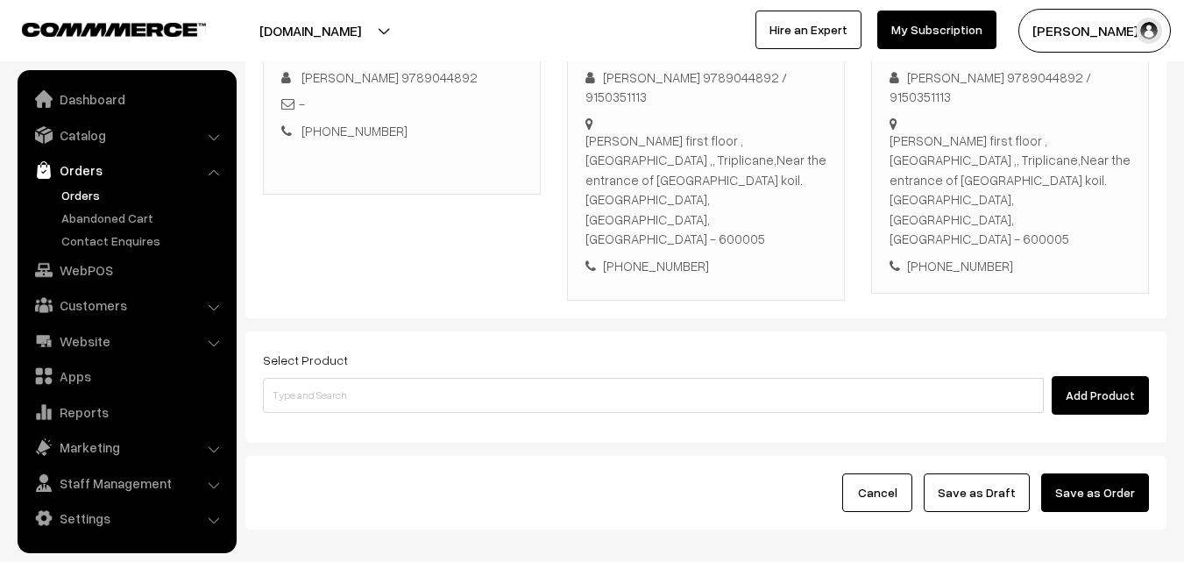
scroll to position [320, 0]
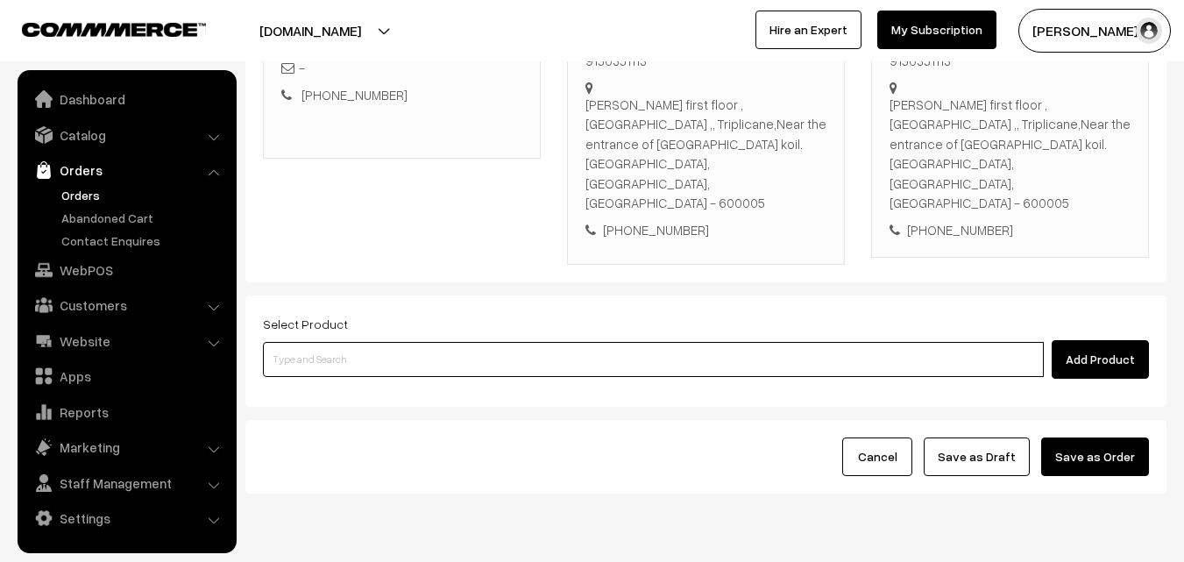
click at [593, 342] on input at bounding box center [653, 359] width 781 height 35
type input "plain"
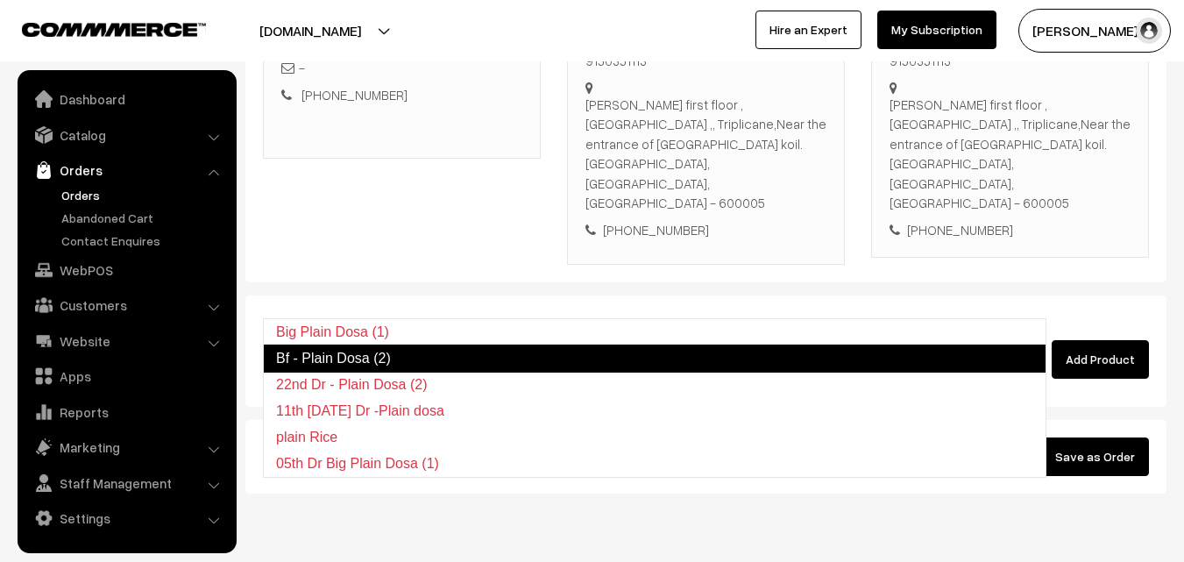
click at [428, 362] on link "Bf - Plain Dosa (2)" at bounding box center [655, 359] width 784 height 28
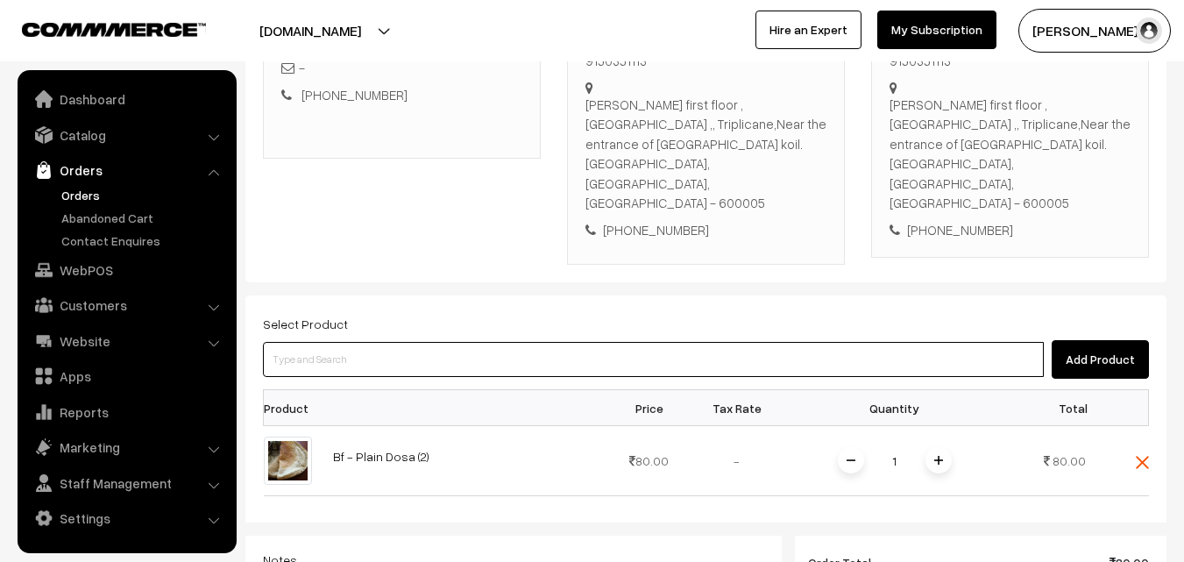
click at [565, 342] on input at bounding box center [653, 359] width 781 height 35
type input "[PERSON_NAME]"
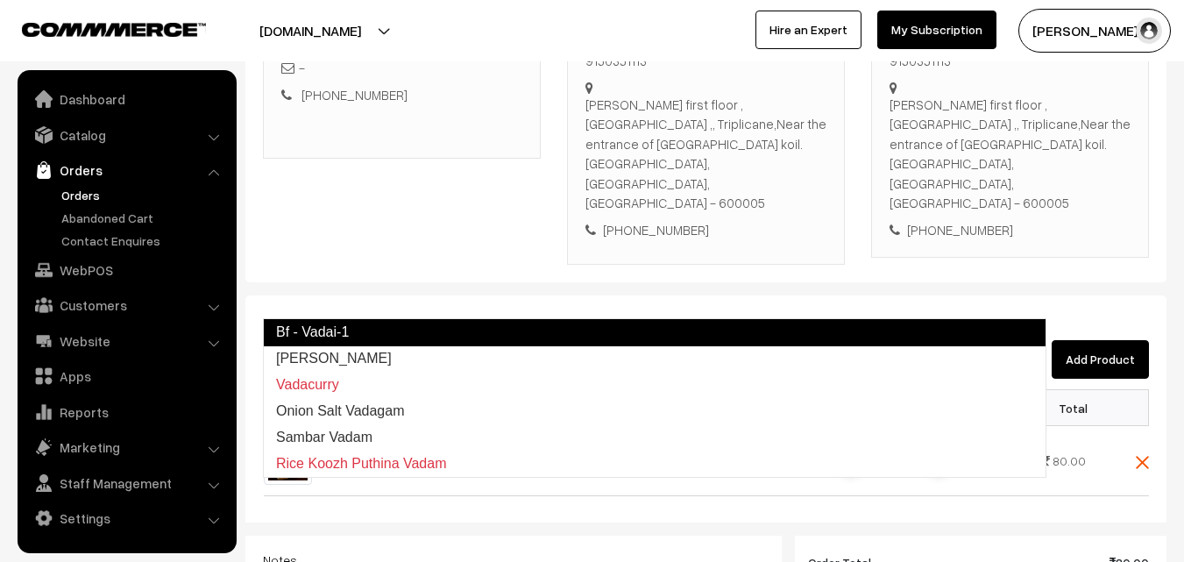
click at [543, 335] on link "Bf - Vadai-1" at bounding box center [655, 332] width 784 height 28
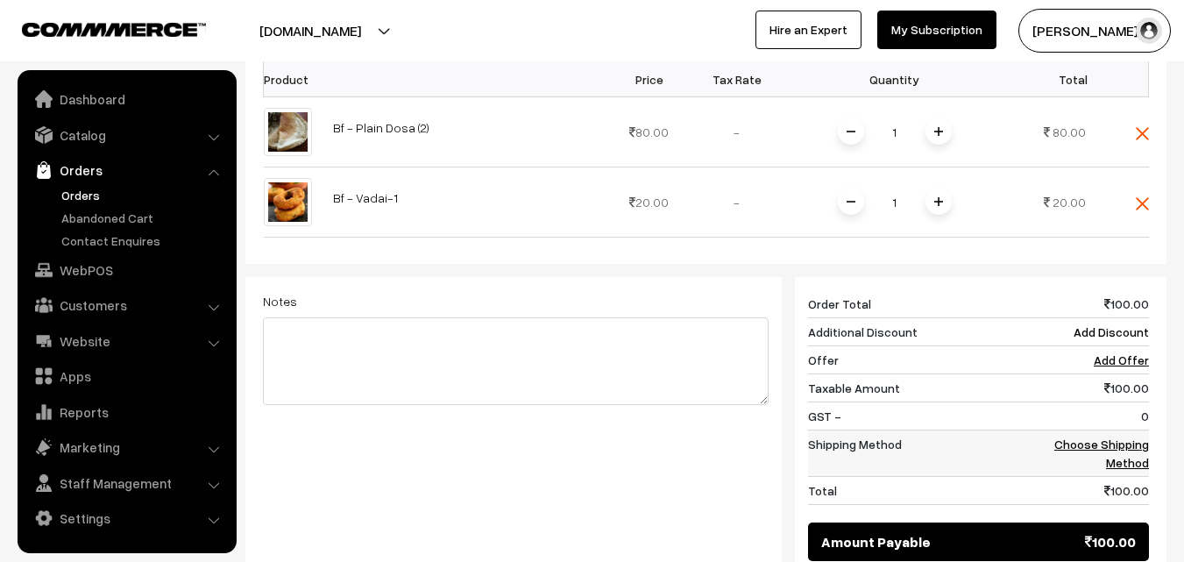
scroll to position [671, 0]
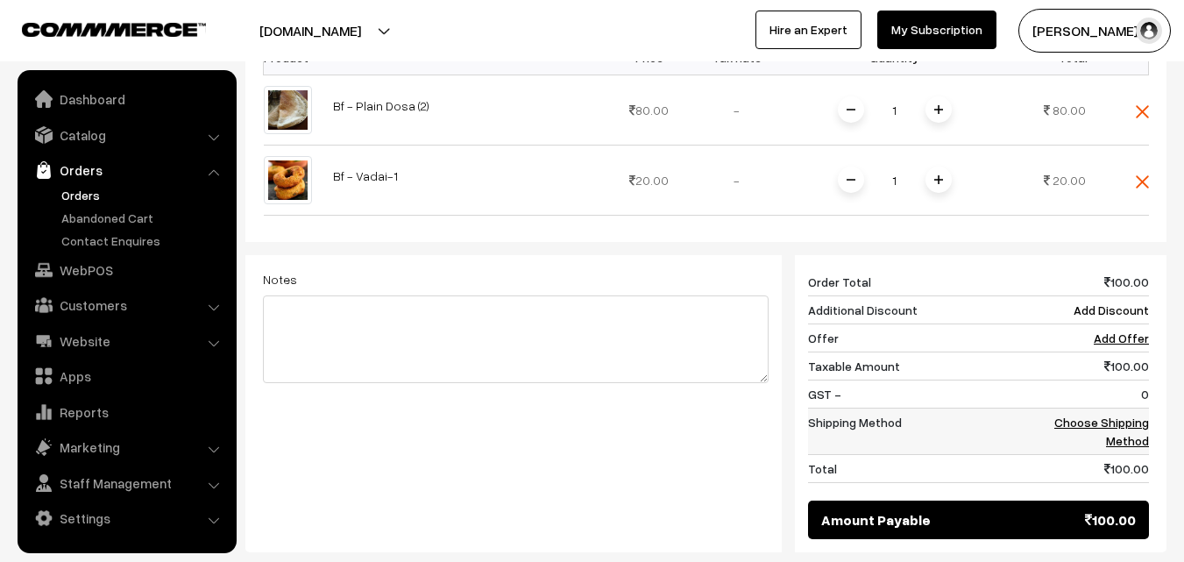
click at [1091, 415] on link "Choose Shipping Method" at bounding box center [1102, 431] width 95 height 33
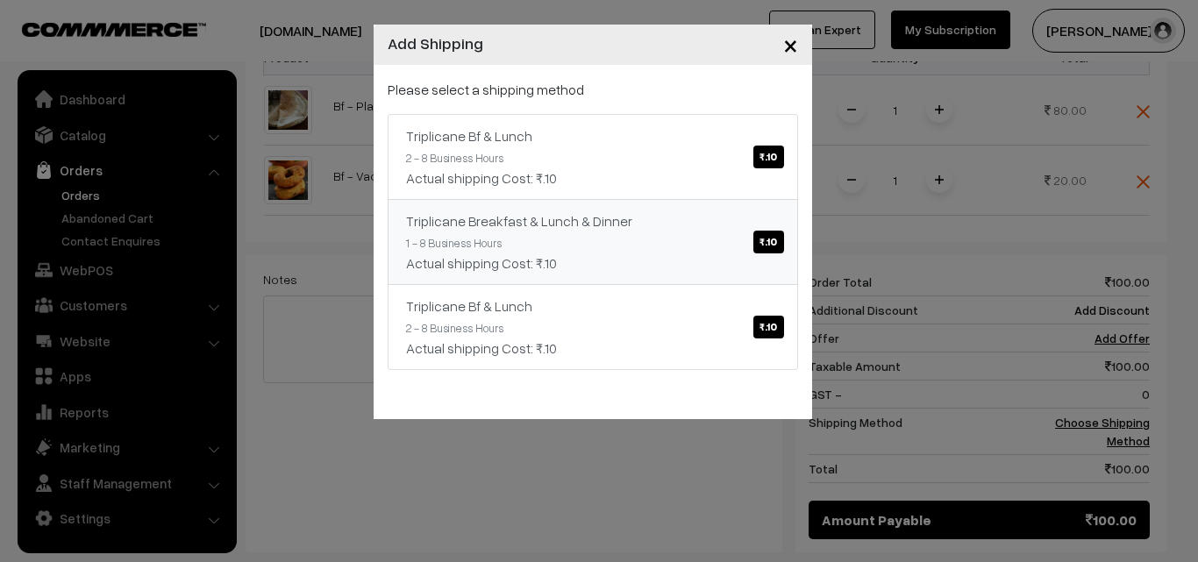
click at [728, 213] on div "Triplicane Breakfast & Lunch & Dinner ₹.10" at bounding box center [592, 220] width 373 height 21
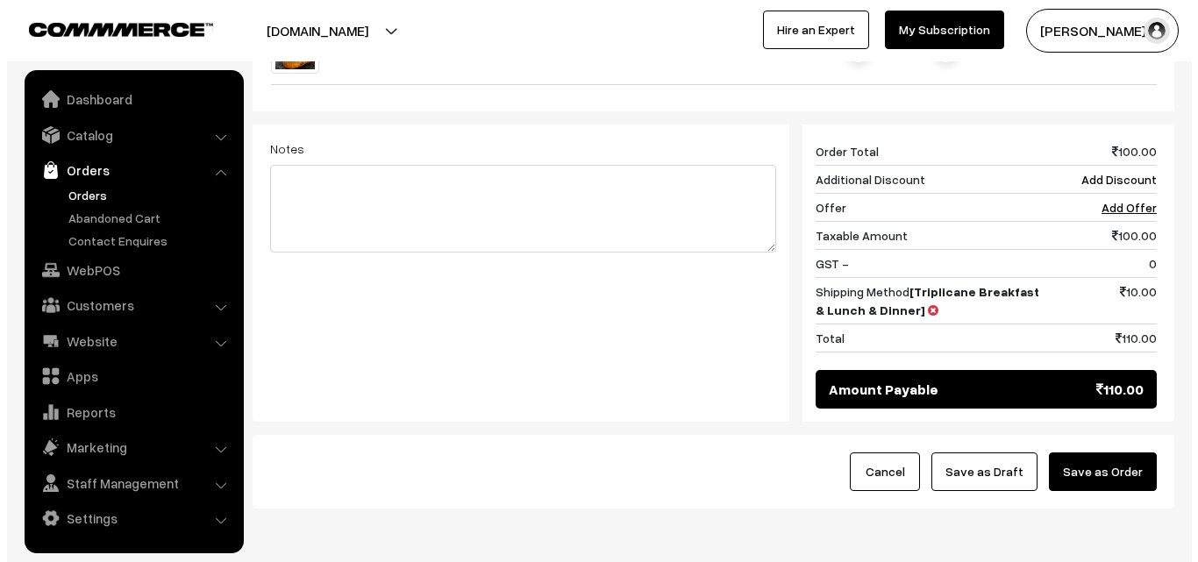
scroll to position [816, 0]
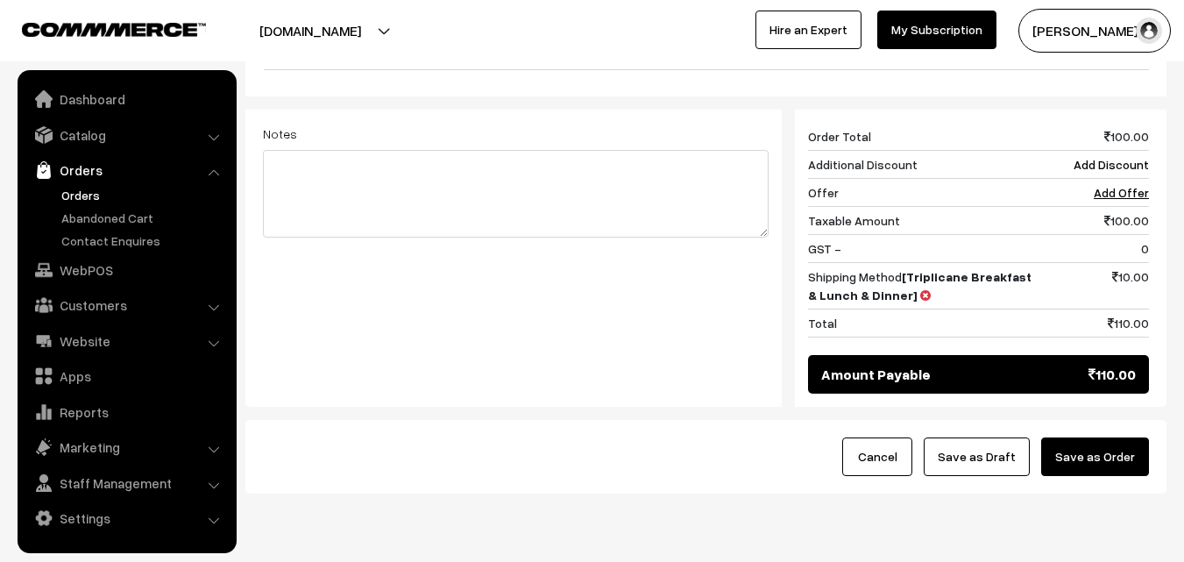
click at [1099, 437] on button "Save as Order" at bounding box center [1096, 456] width 108 height 39
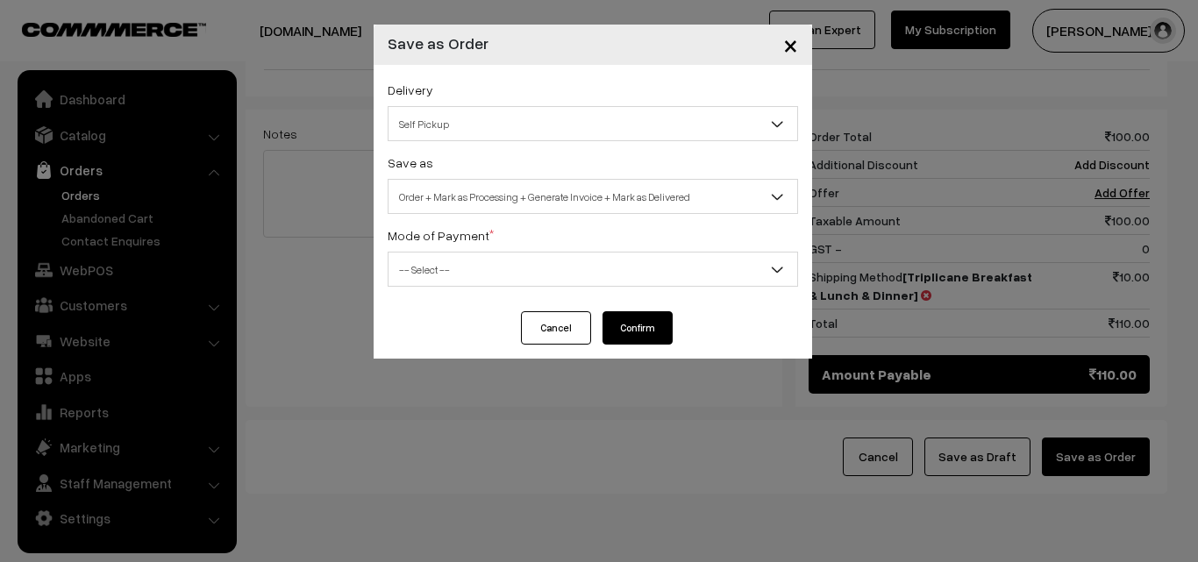
click at [493, 136] on span "Self Pickup" at bounding box center [592, 124] width 409 height 31
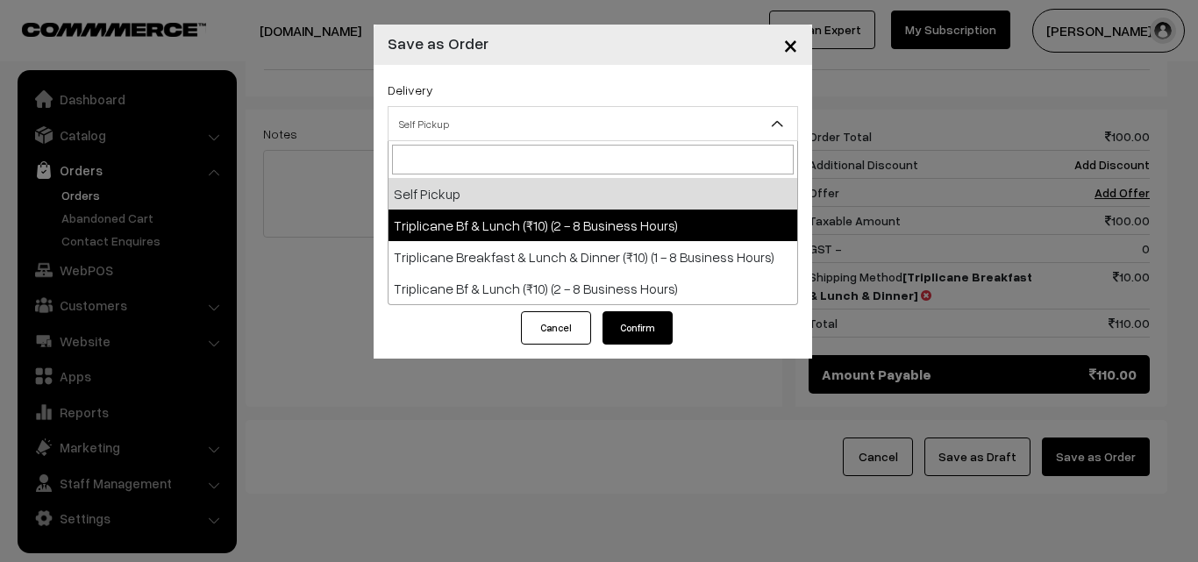
select select "TO1"
select select "3"
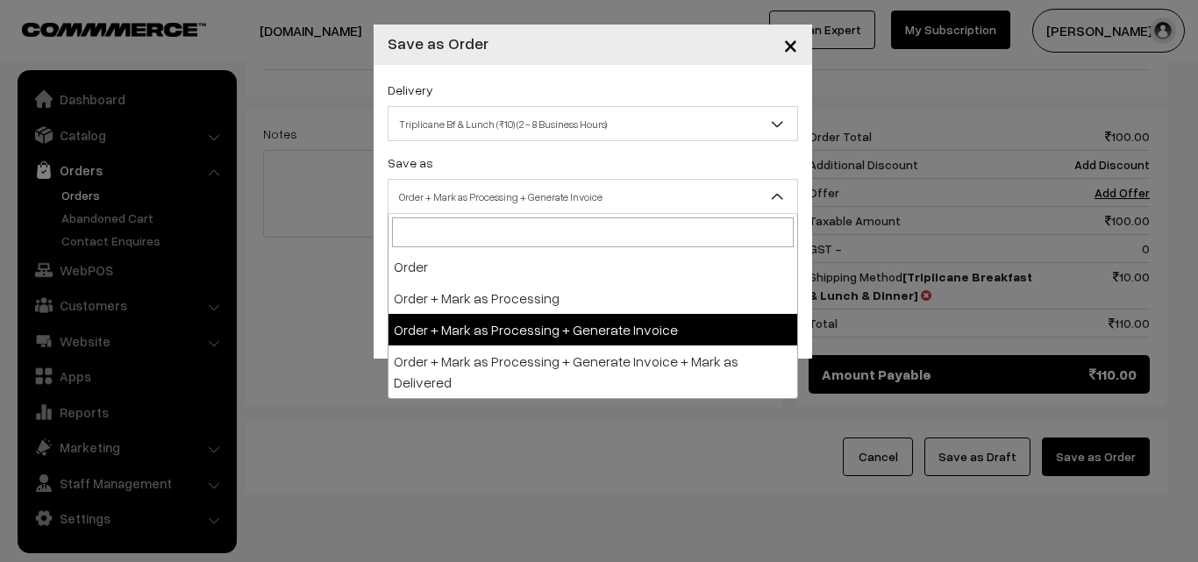
click at [496, 199] on span "Order + Mark as Processing + Generate Invoice" at bounding box center [592, 196] width 409 height 31
drag, startPoint x: 499, startPoint y: 334, endPoint x: 453, endPoint y: 262, distance: 85.1
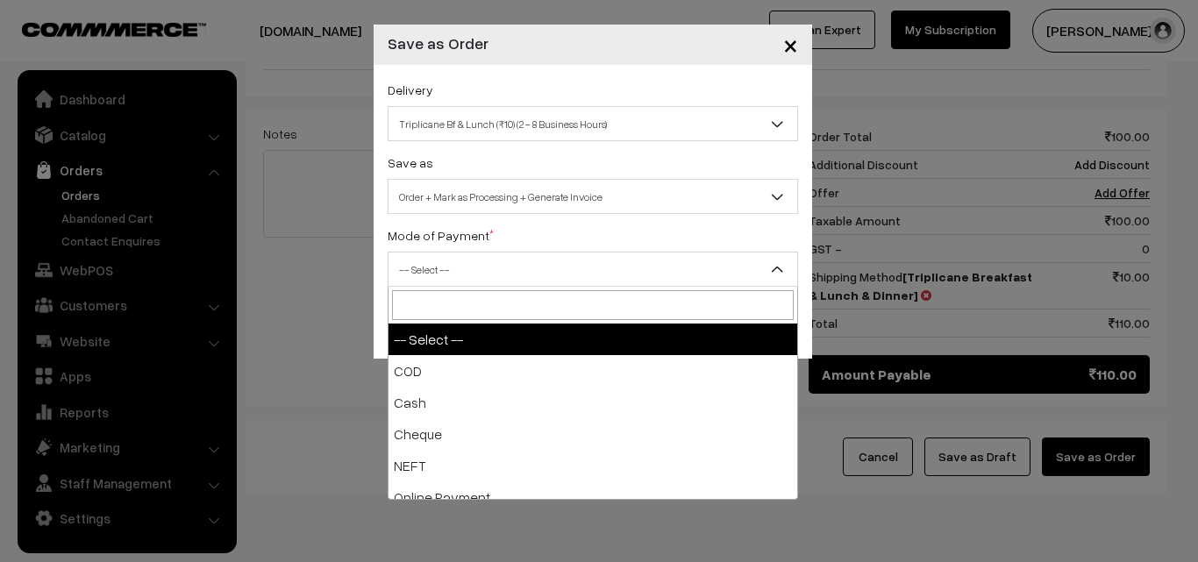
click at [453, 262] on span "-- Select --" at bounding box center [592, 269] width 409 height 31
drag, startPoint x: 446, startPoint y: 354, endPoint x: 444, endPoint y: 314, distance: 40.4
drag, startPoint x: 419, startPoint y: 261, endPoint x: 423, endPoint y: 339, distance: 78.1
click at [419, 265] on span "-- Select --" at bounding box center [592, 269] width 409 height 31
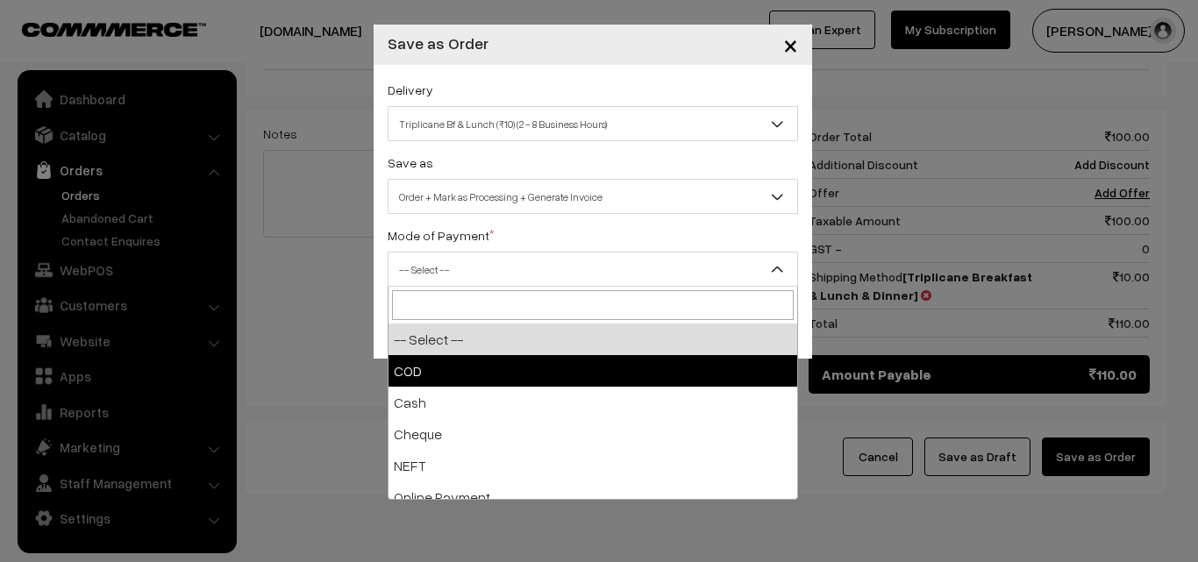
select select "1"
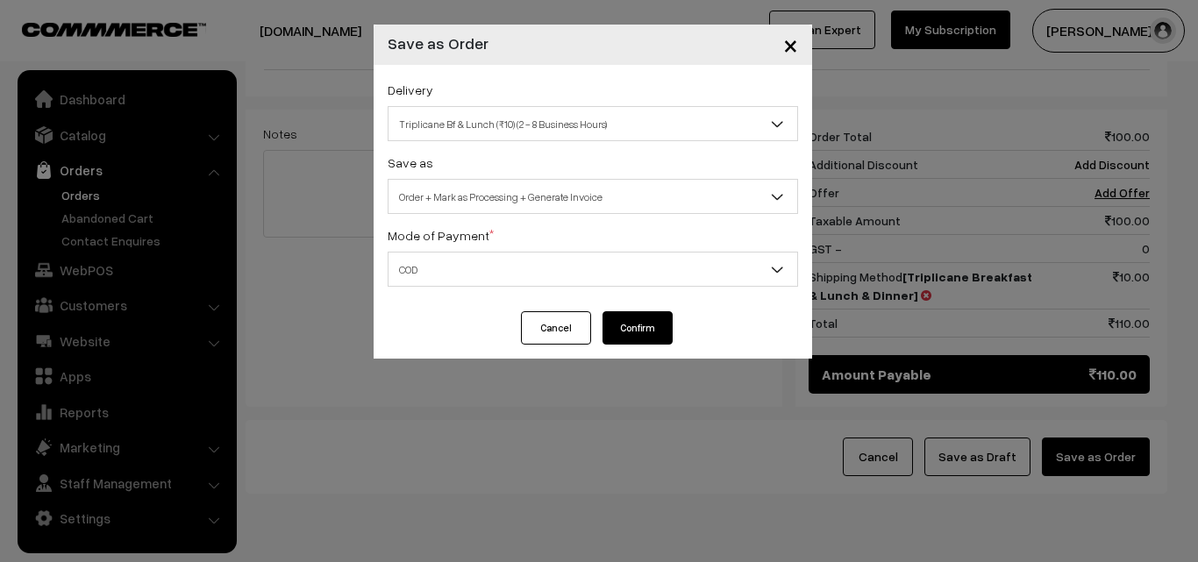
click at [636, 327] on button "Confirm" at bounding box center [637, 327] width 70 height 33
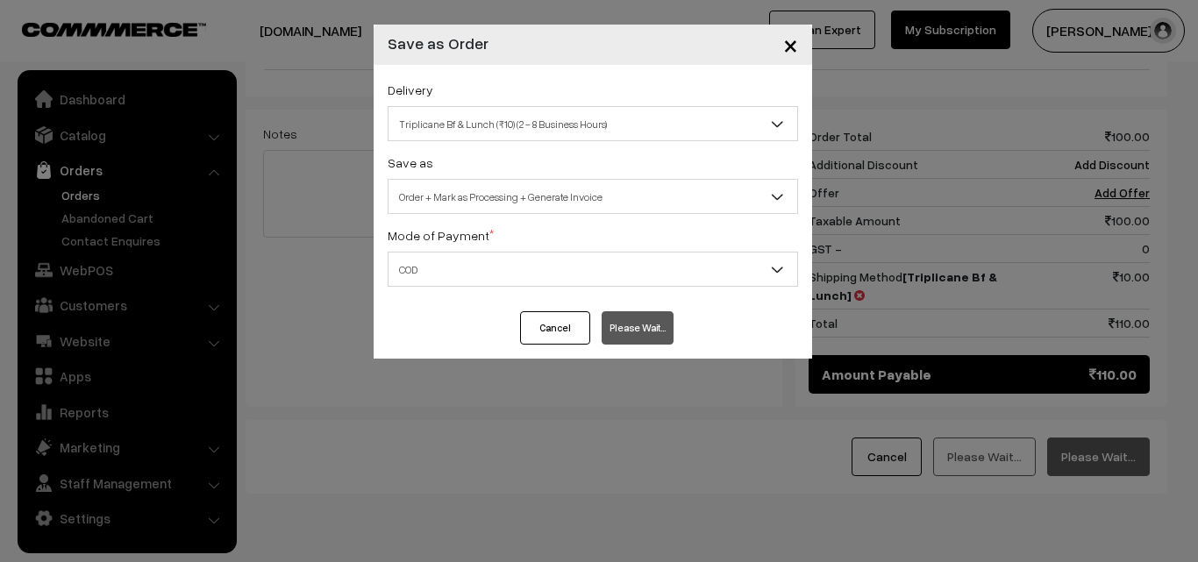
scroll to position [798, 0]
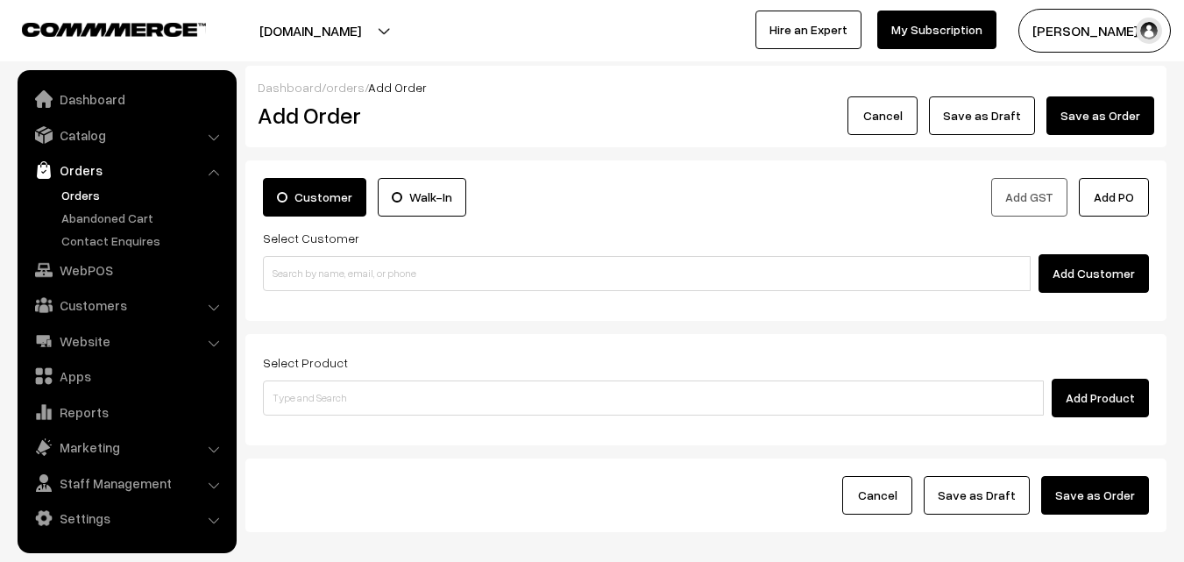
click at [82, 198] on link "Orders" at bounding box center [144, 195] width 174 height 18
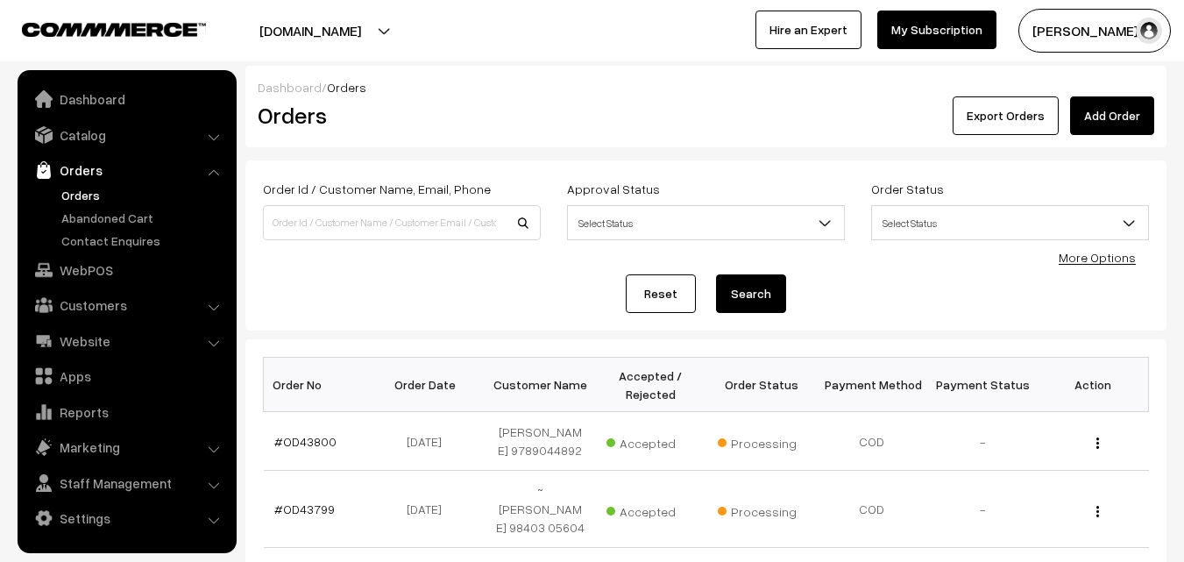
click at [302, 440] on link "#OD43800" at bounding box center [305, 441] width 62 height 15
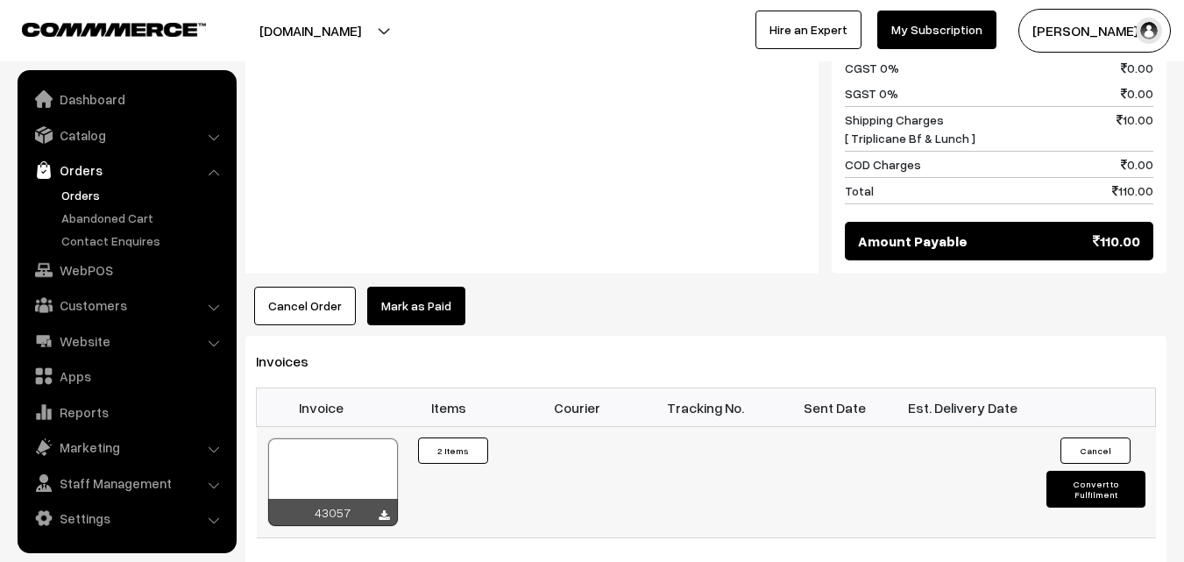
scroll to position [1052, 0]
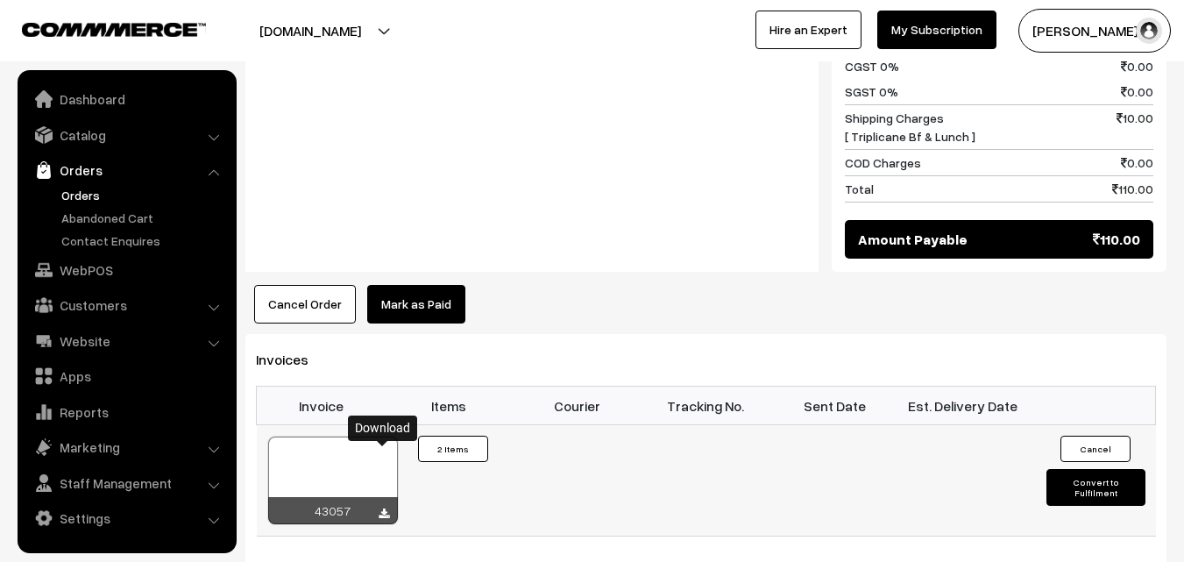
click at [380, 508] on icon at bounding box center [384, 513] width 11 height 11
click at [111, 258] on link "WebPOS" at bounding box center [126, 270] width 209 height 32
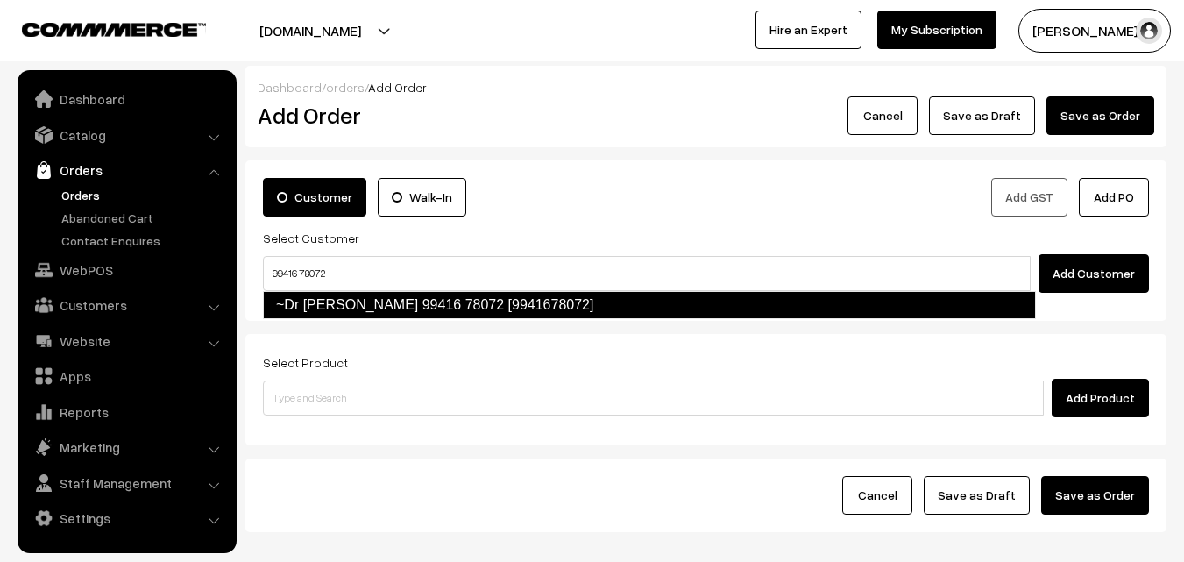
type input "99416 78072"
click at [322, 329] on form "Customer Walk-In Add GST Add PO Select Customer Add Customer Select Product Add…" at bounding box center [705, 346] width 921 height 372
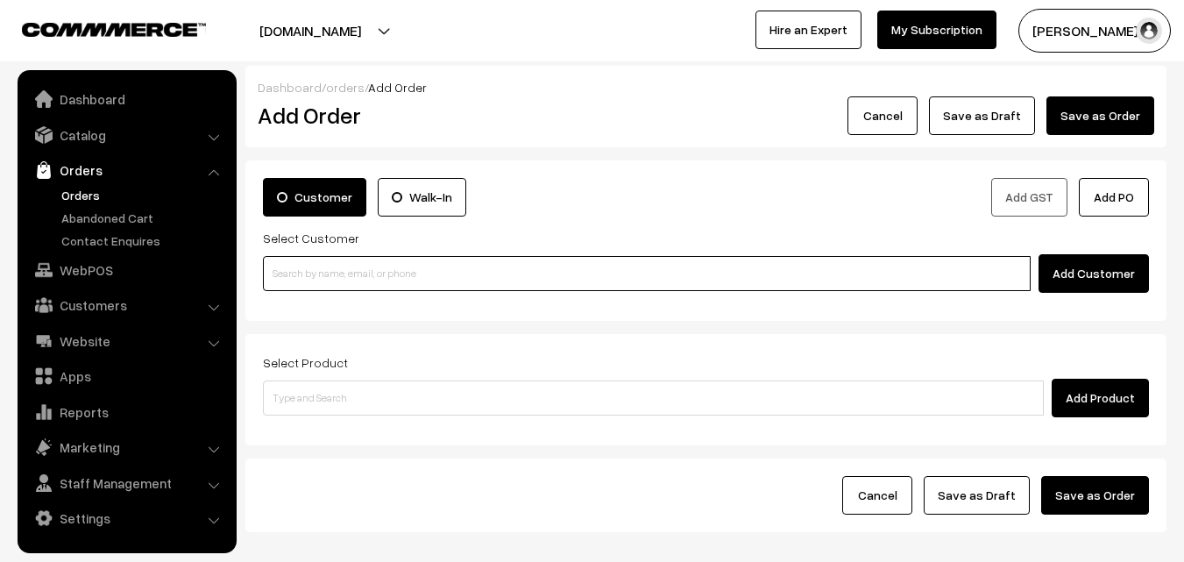
click at [320, 288] on input at bounding box center [647, 273] width 768 height 35
paste input "99416 78072"
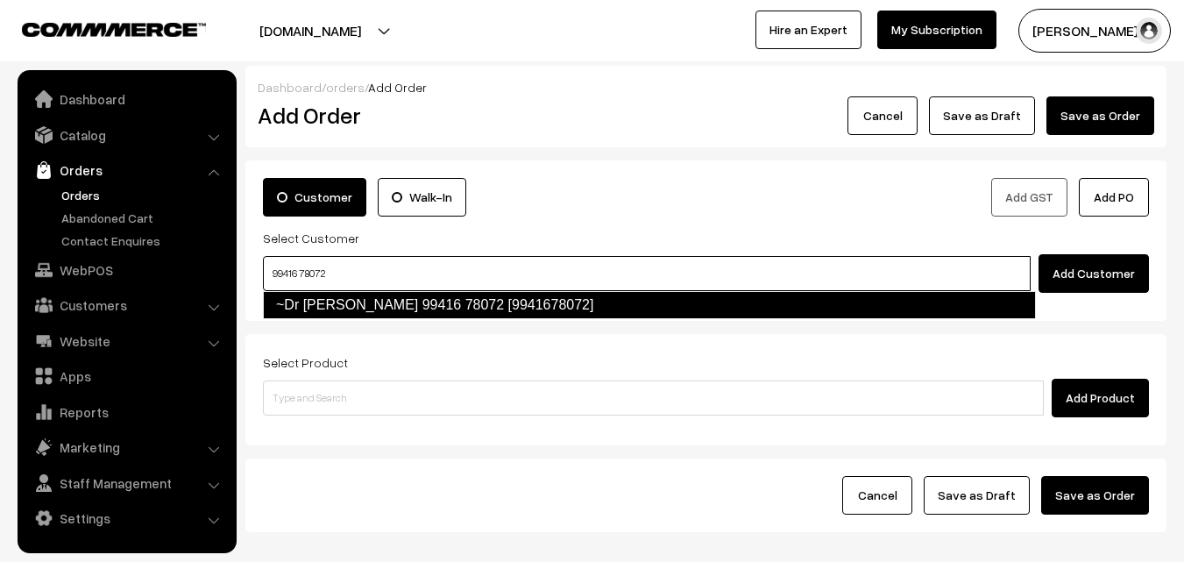
click at [314, 301] on link "~Dr [PERSON_NAME] 99416 78072 [9941678072]" at bounding box center [649, 305] width 773 height 28
type input "99416 78072"
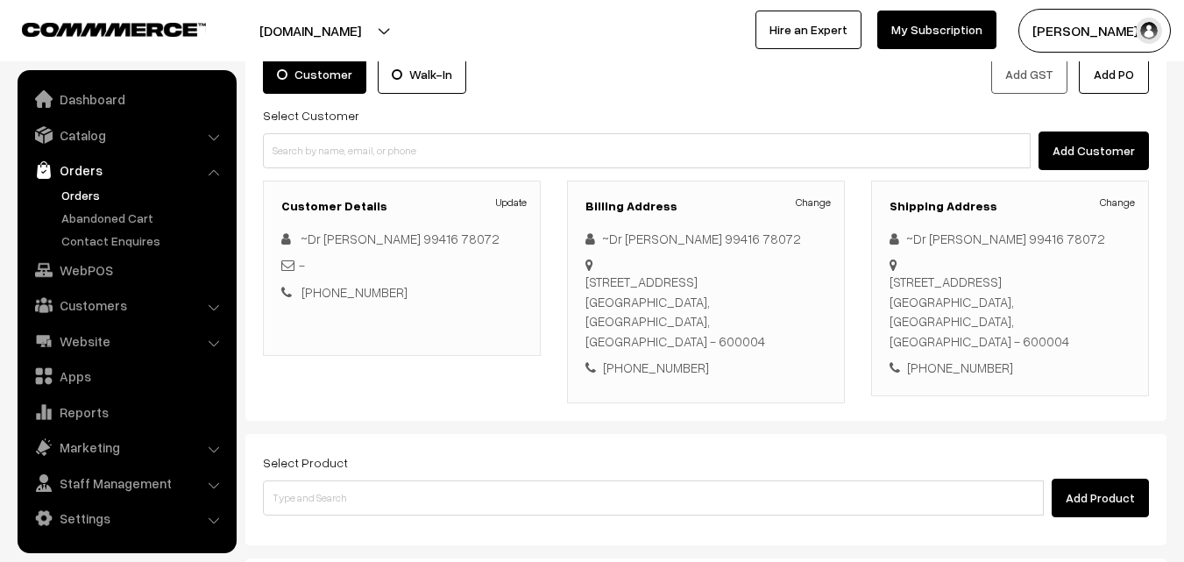
scroll to position [263, 0]
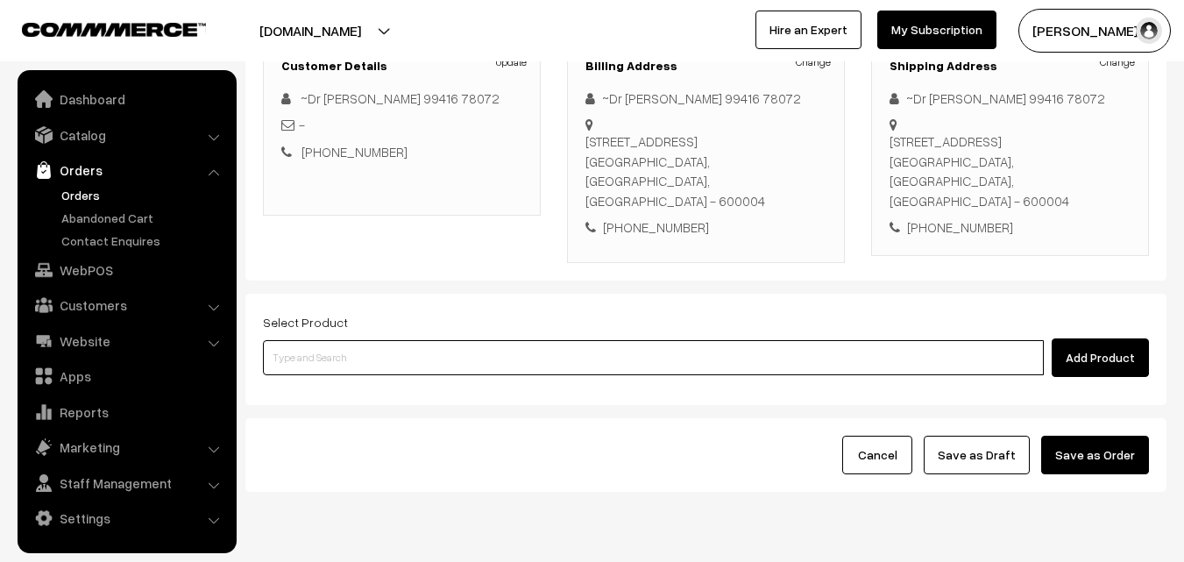
click at [351, 343] on input at bounding box center [653, 357] width 781 height 35
type input "idly"
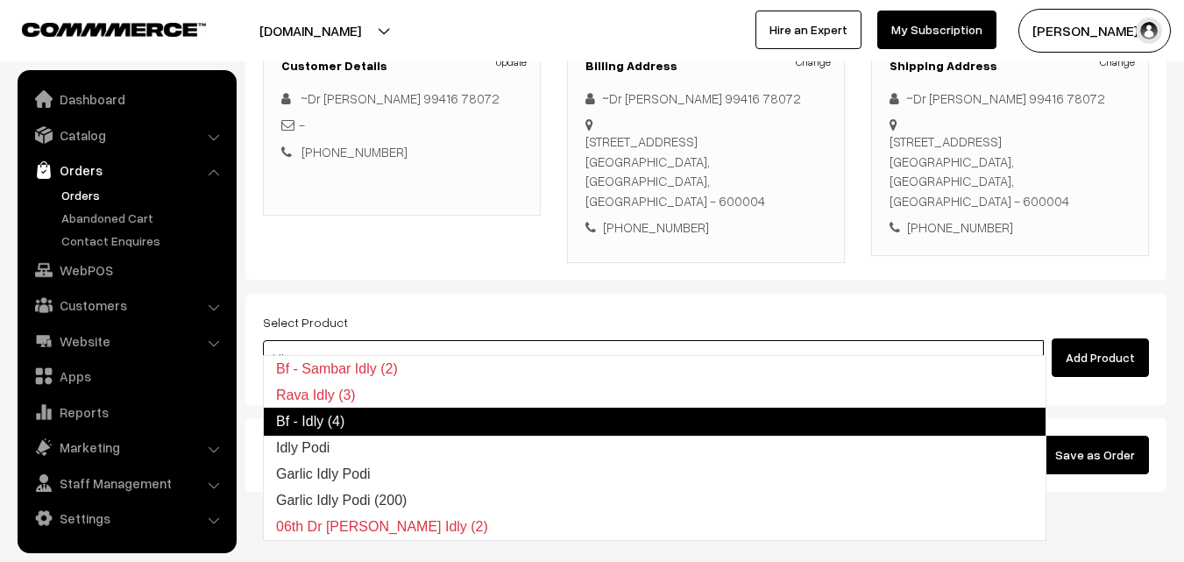
click at [322, 414] on link "Bf - Idly (4)" at bounding box center [655, 422] width 784 height 28
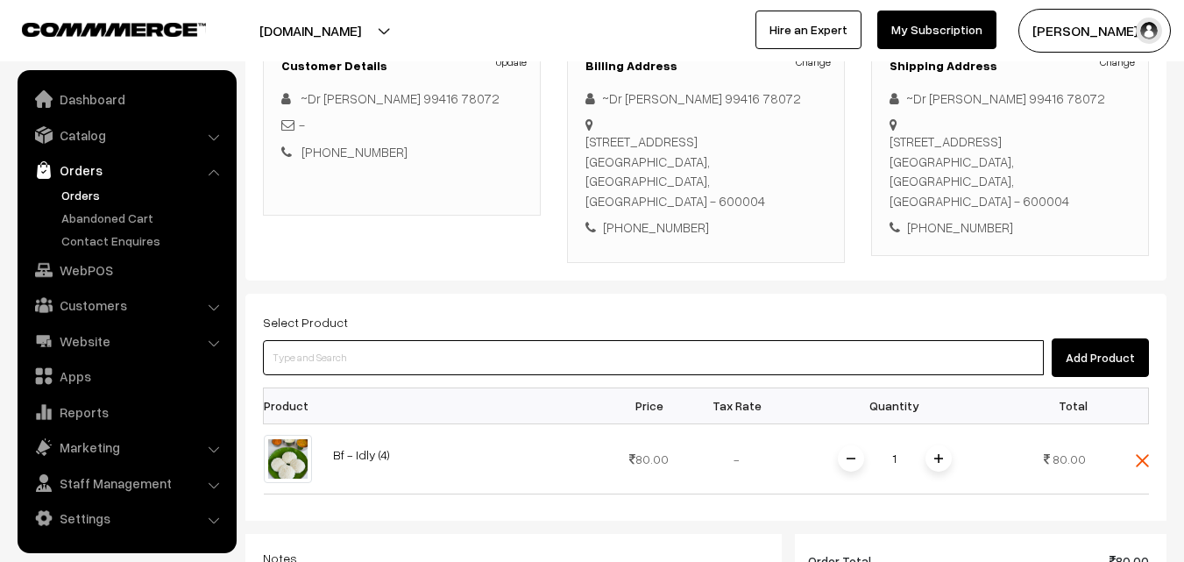
click at [306, 340] on input at bounding box center [653, 357] width 781 height 35
type input "vada"
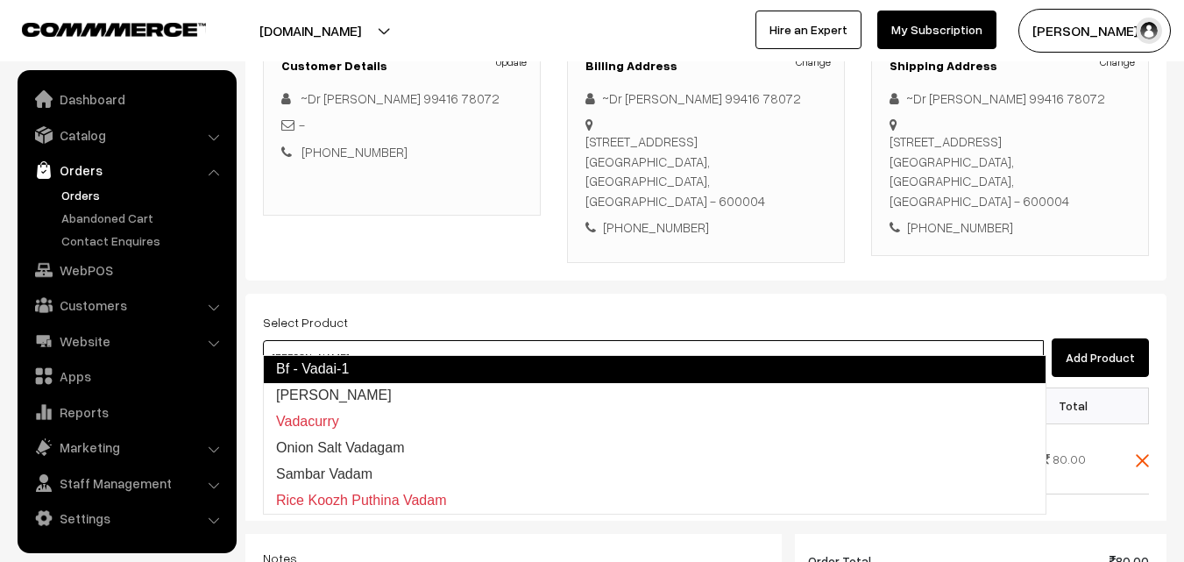
click at [312, 358] on link "Bf - Vadai-1" at bounding box center [655, 369] width 784 height 28
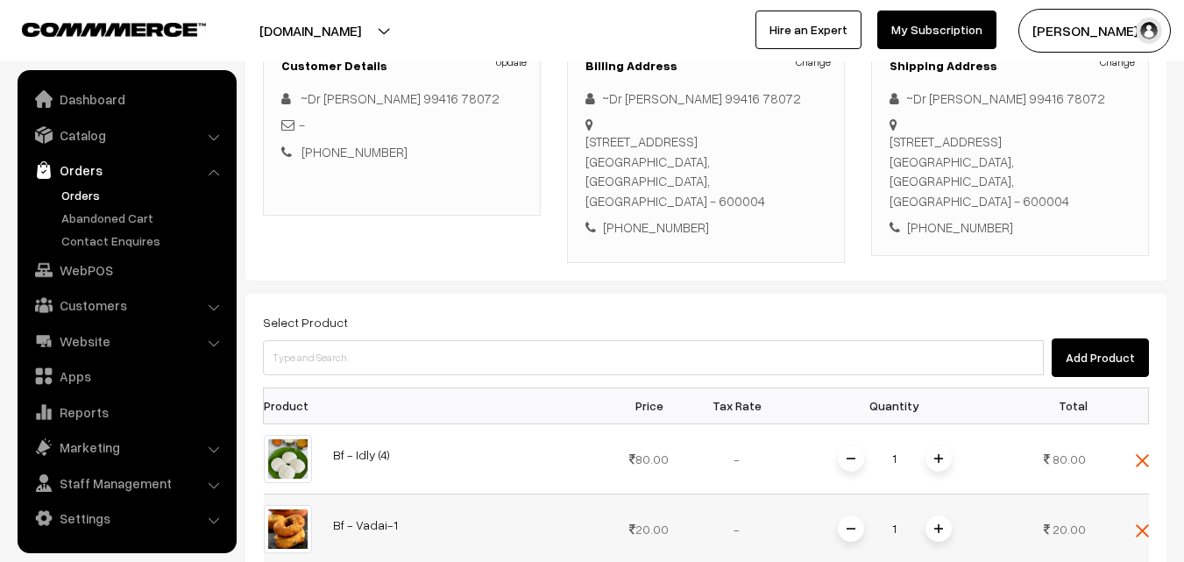
click at [942, 516] on span at bounding box center [939, 529] width 26 height 26
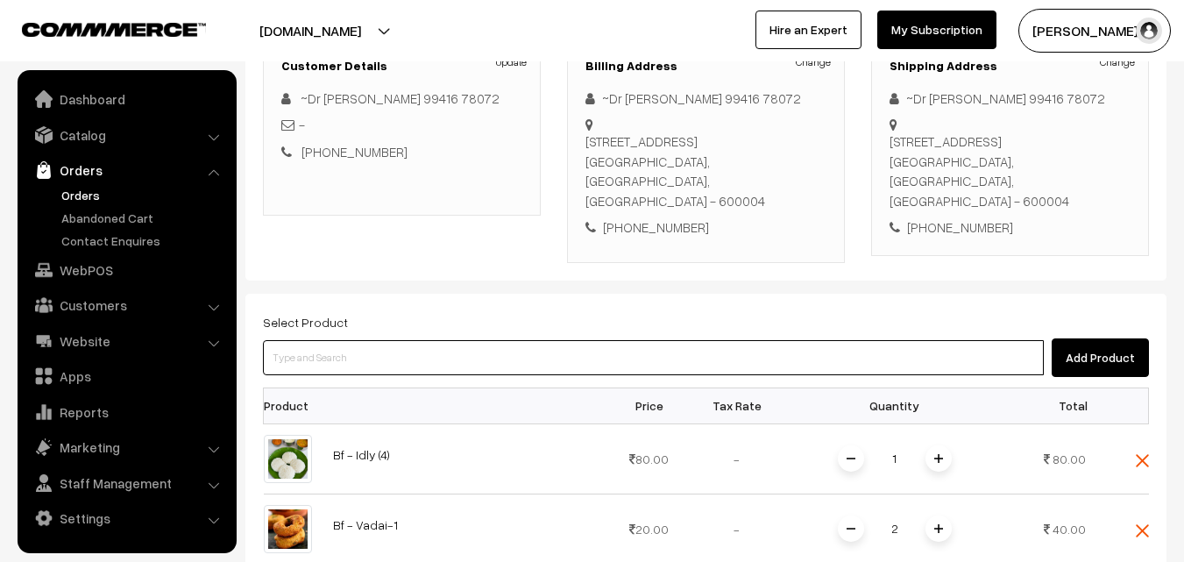
click at [407, 341] on input at bounding box center [653, 357] width 781 height 35
paste input "10th Without Rice..."
type input "10th Without Rice..."
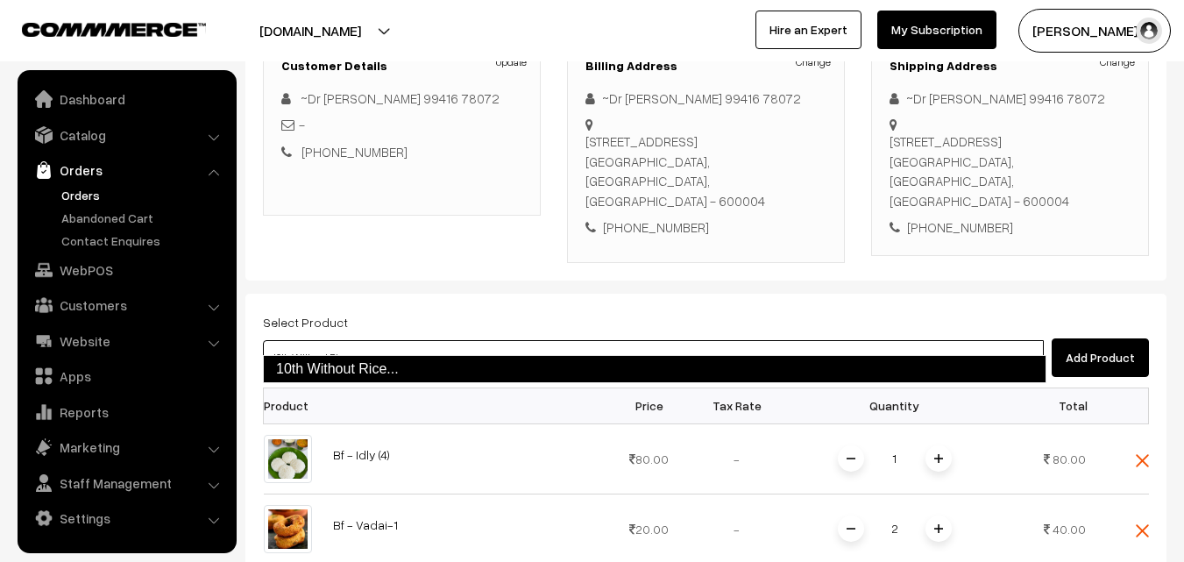
click at [377, 377] on link "10th Without Rice..." at bounding box center [655, 369] width 784 height 28
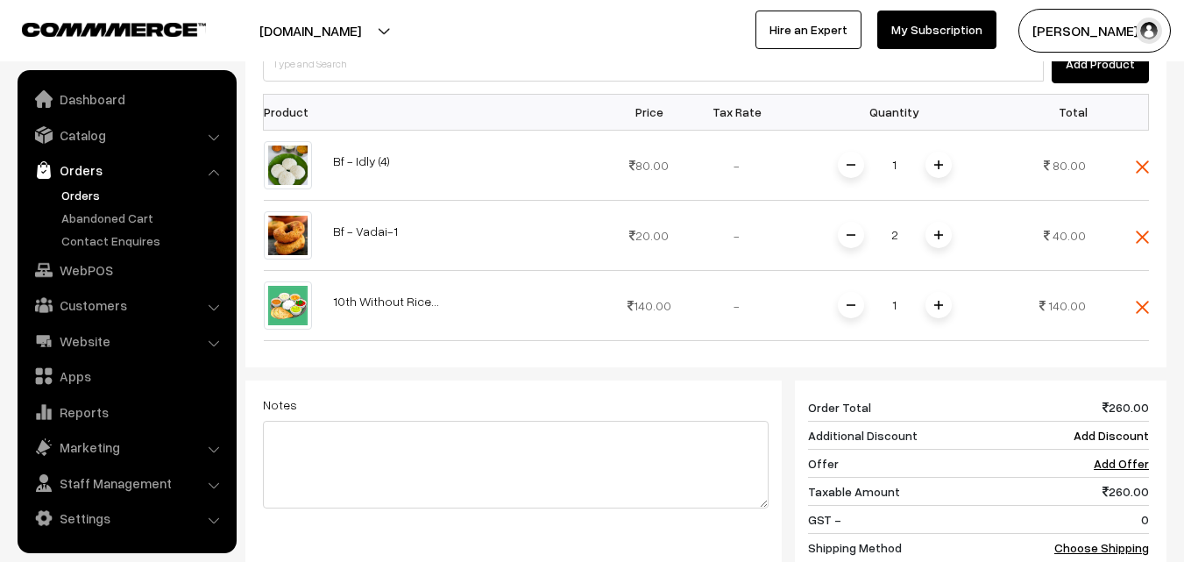
scroll to position [701, 0]
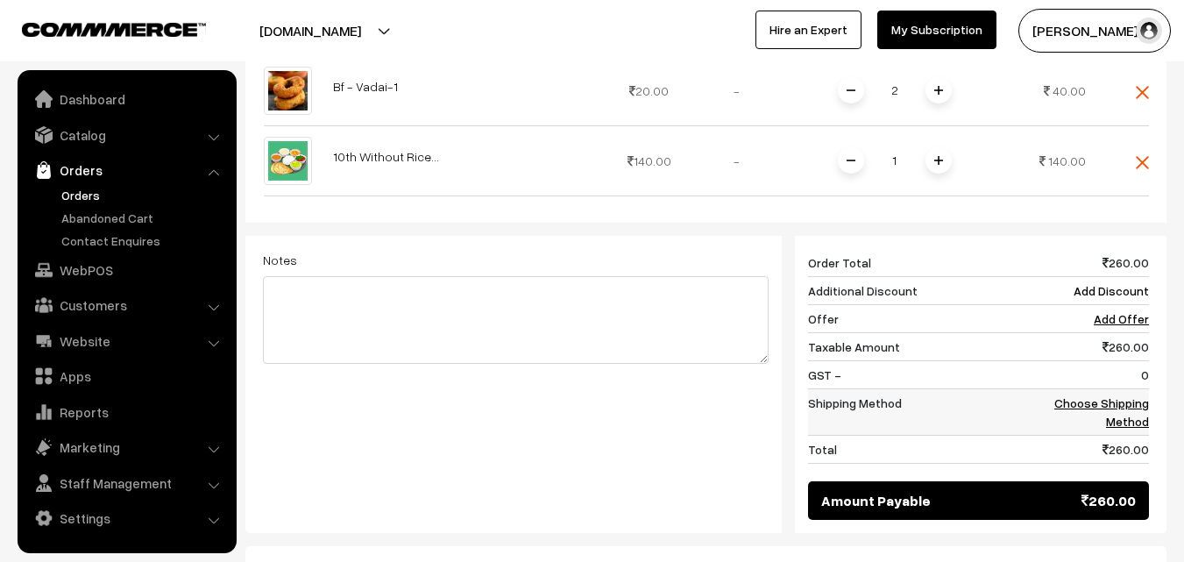
click at [1070, 395] on link "Choose Shipping Method" at bounding box center [1102, 411] width 95 height 33
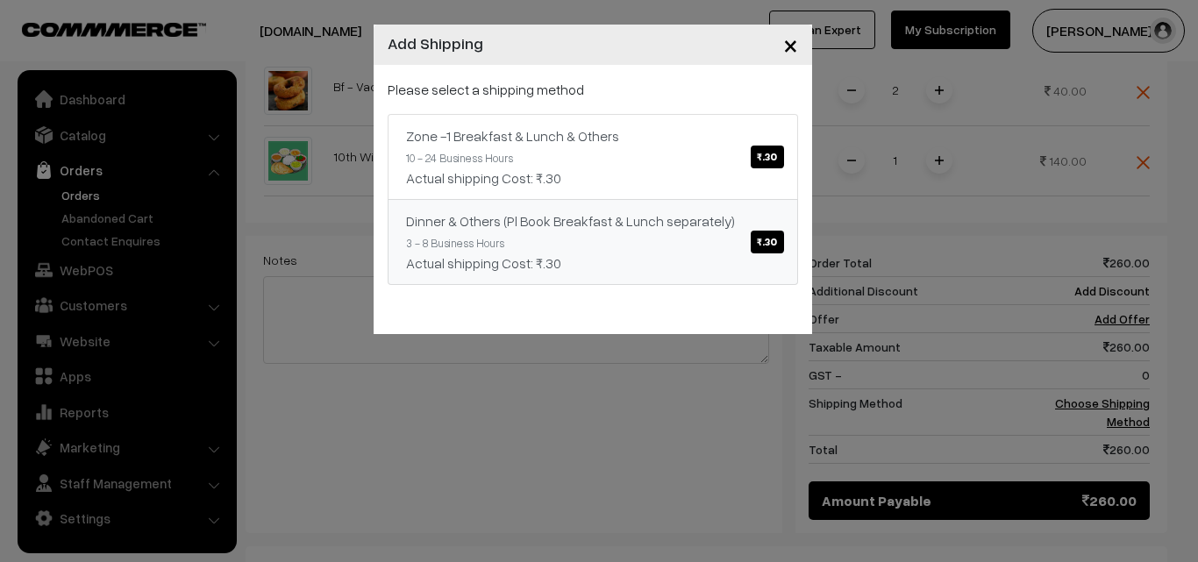
click at [747, 203] on link "Dinner & Others (Pl Book Breakfast & Lunch separately) ₹.30 3 - 8 Business Hour…" at bounding box center [593, 242] width 410 height 86
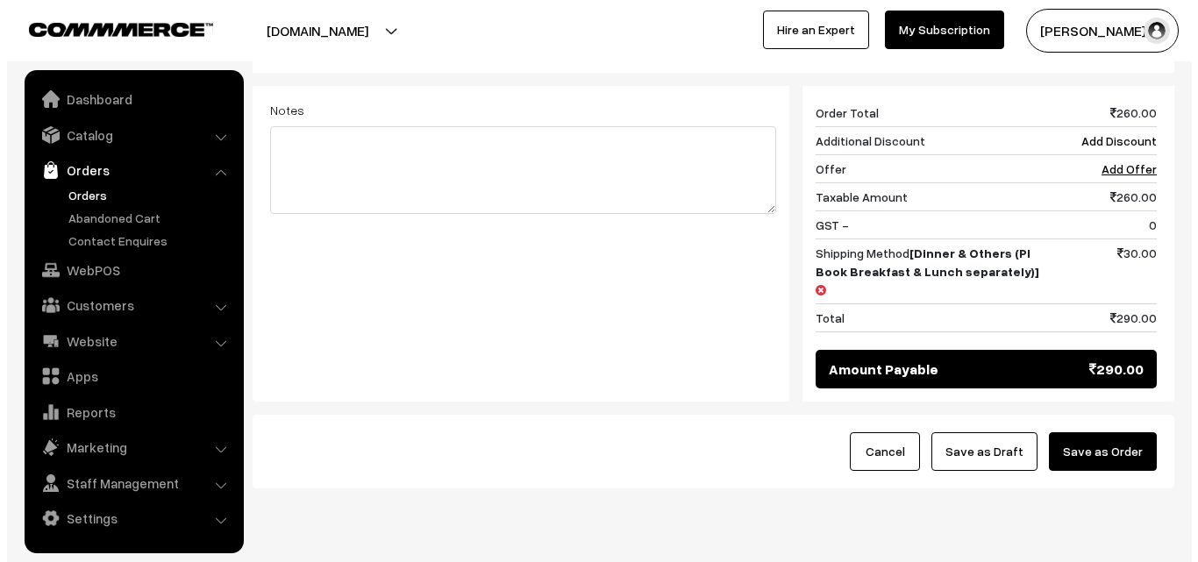
scroll to position [866, 0]
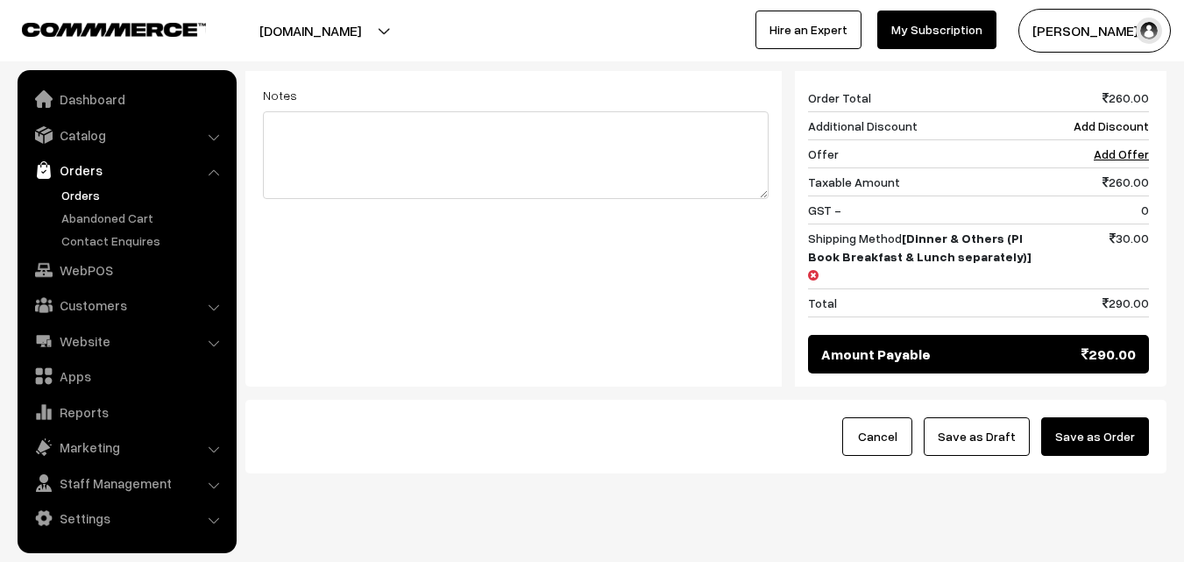
click at [1078, 417] on button "Save as Order" at bounding box center [1096, 436] width 108 height 39
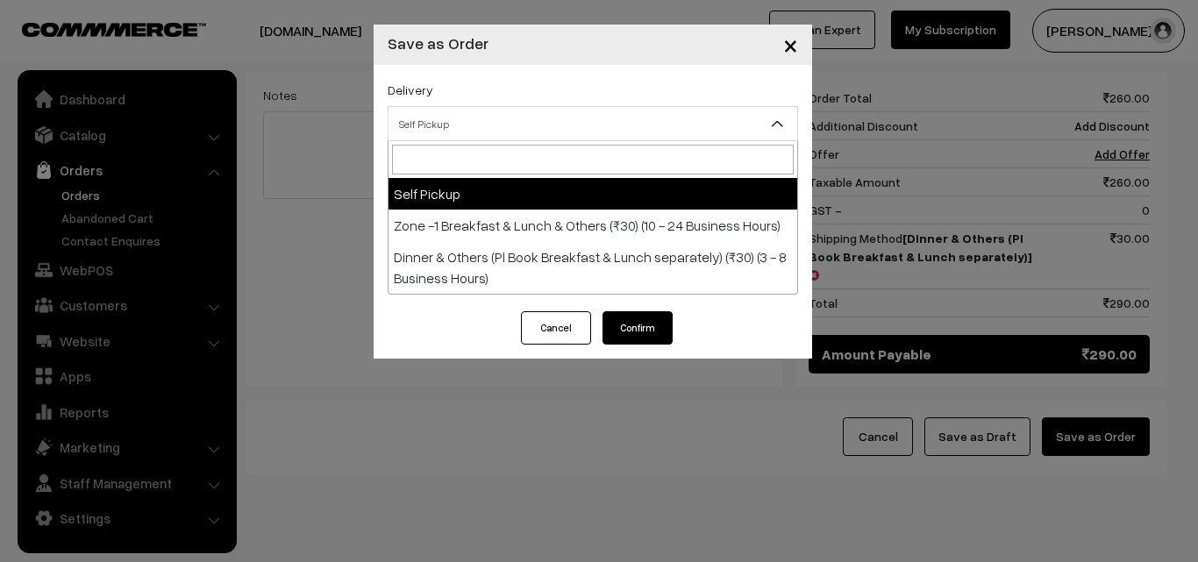
click at [443, 127] on span "Self Pickup" at bounding box center [592, 124] width 409 height 31
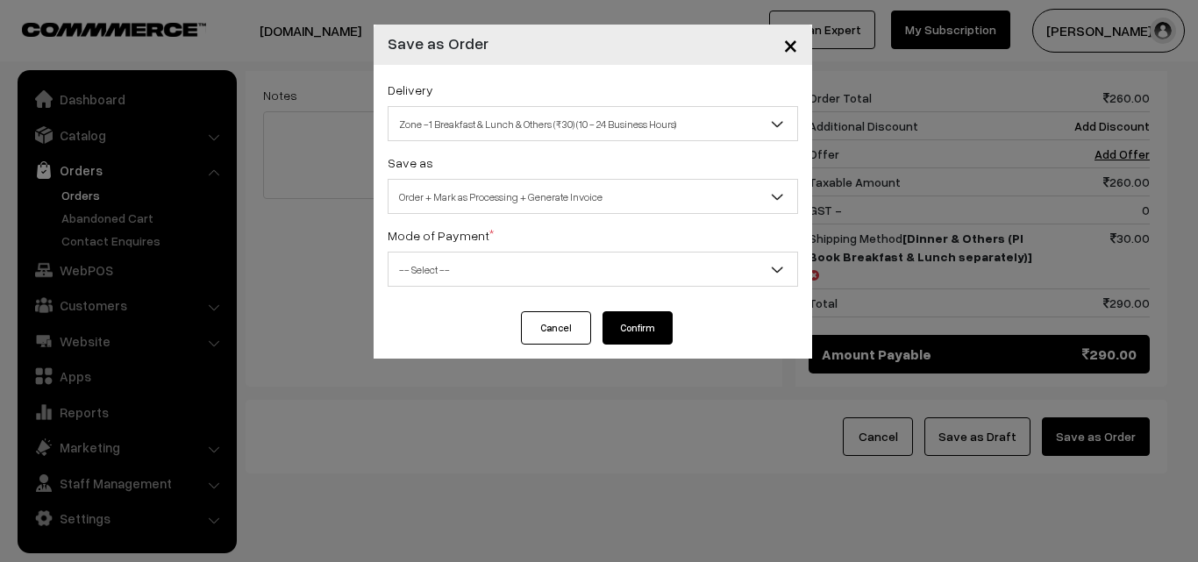
select select "ZON1"
select select "3"
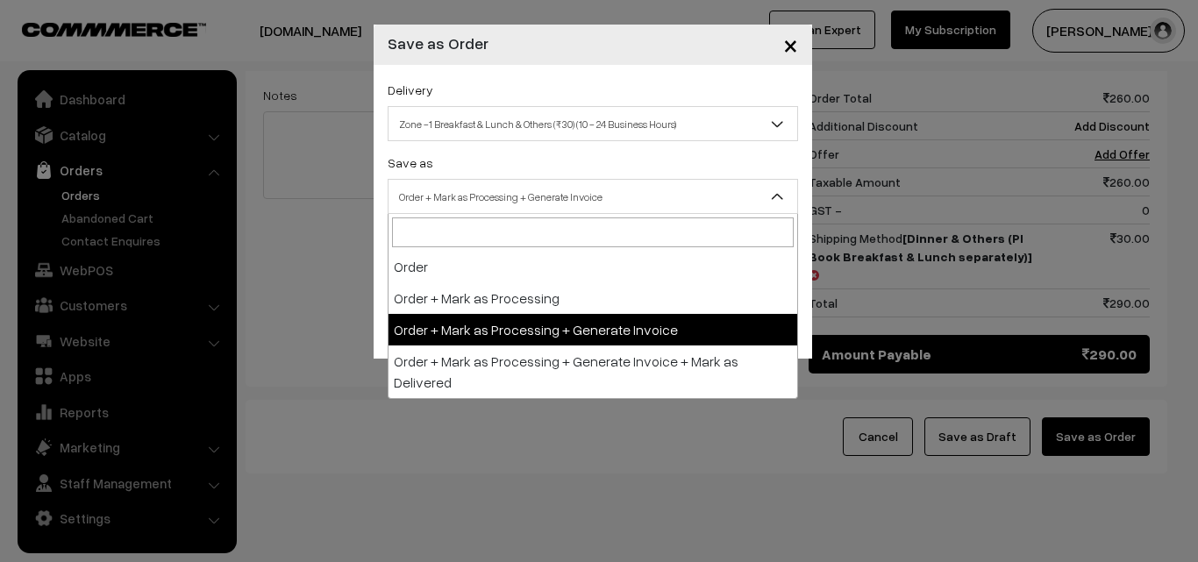
click at [480, 183] on span "Order + Mark as Processing + Generate Invoice" at bounding box center [592, 196] width 409 height 31
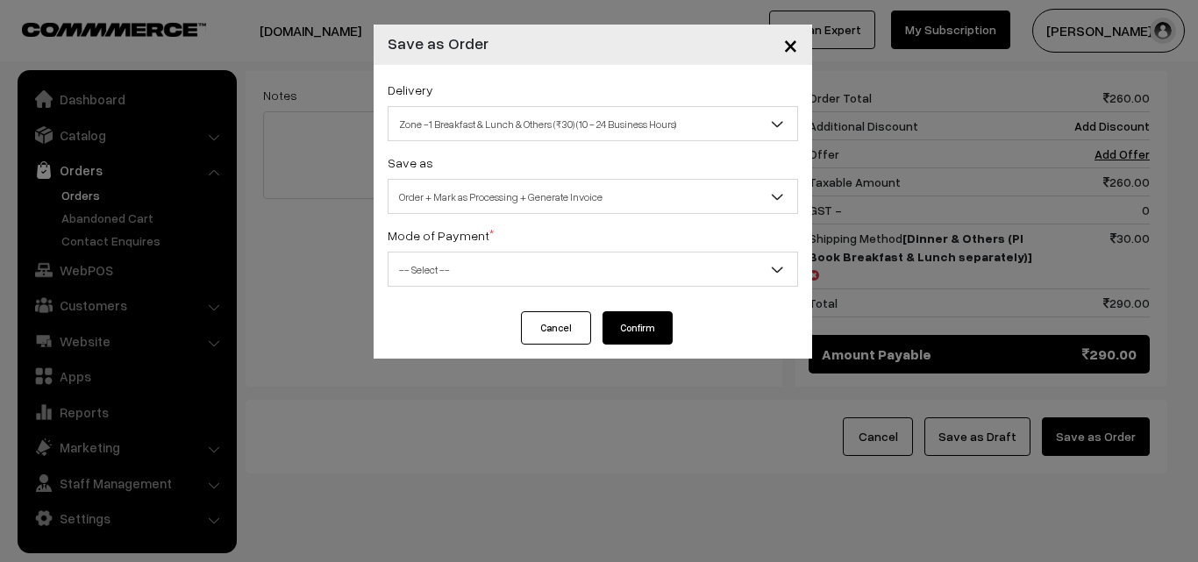
drag, startPoint x: 452, startPoint y: 271, endPoint x: 443, endPoint y: 284, distance: 16.3
click at [449, 272] on span "-- Select --" at bounding box center [592, 269] width 409 height 31
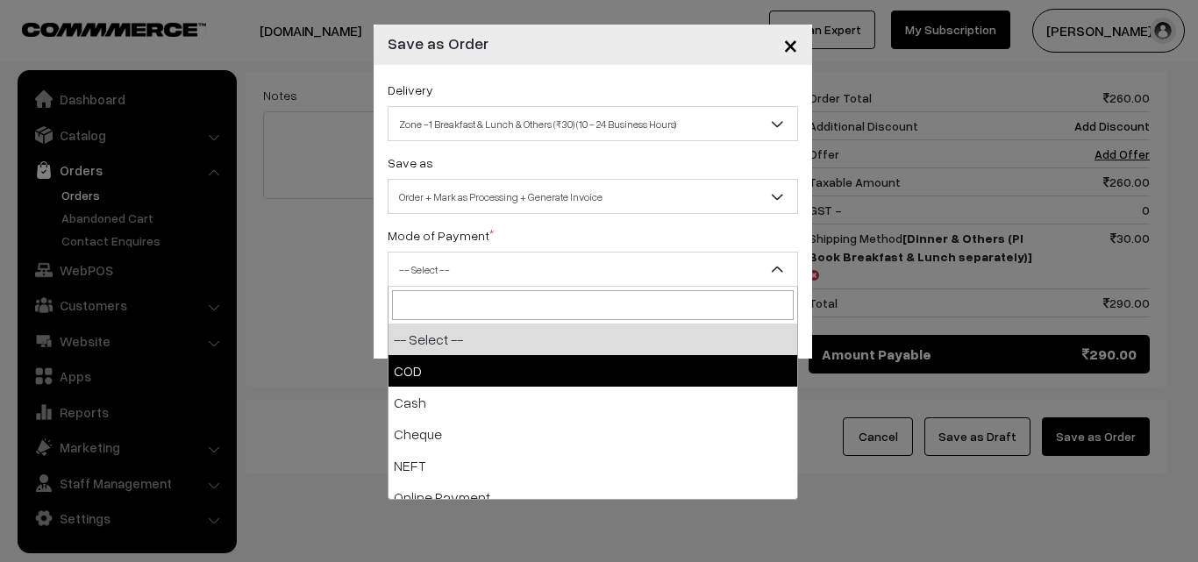
drag, startPoint x: 441, startPoint y: 365, endPoint x: 556, endPoint y: 345, distance: 116.5
select select "1"
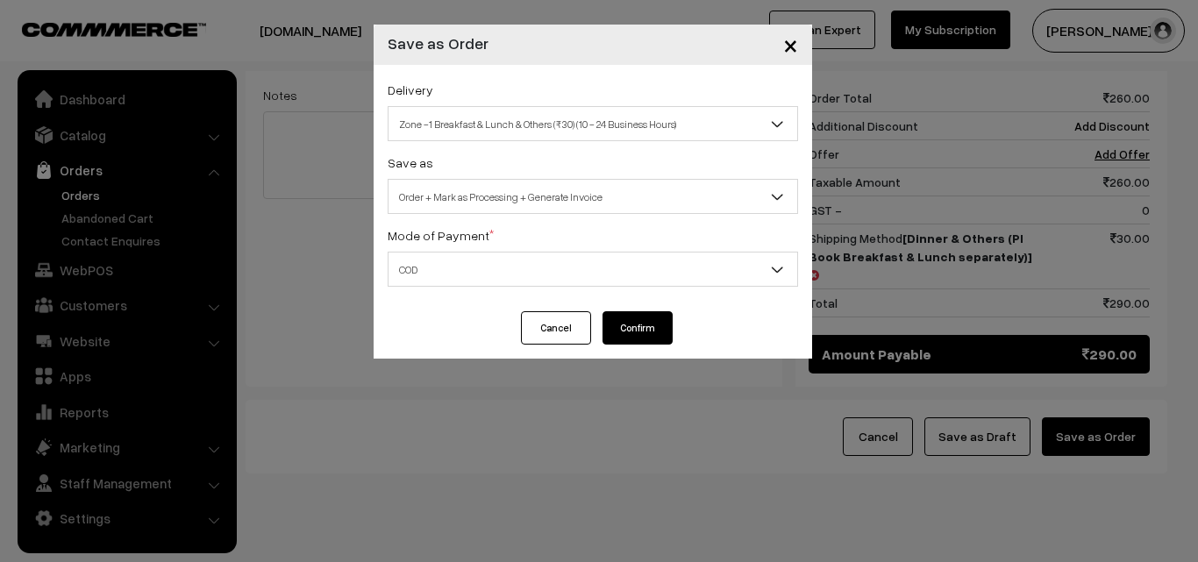
click at [636, 335] on button "Confirm" at bounding box center [637, 327] width 70 height 33
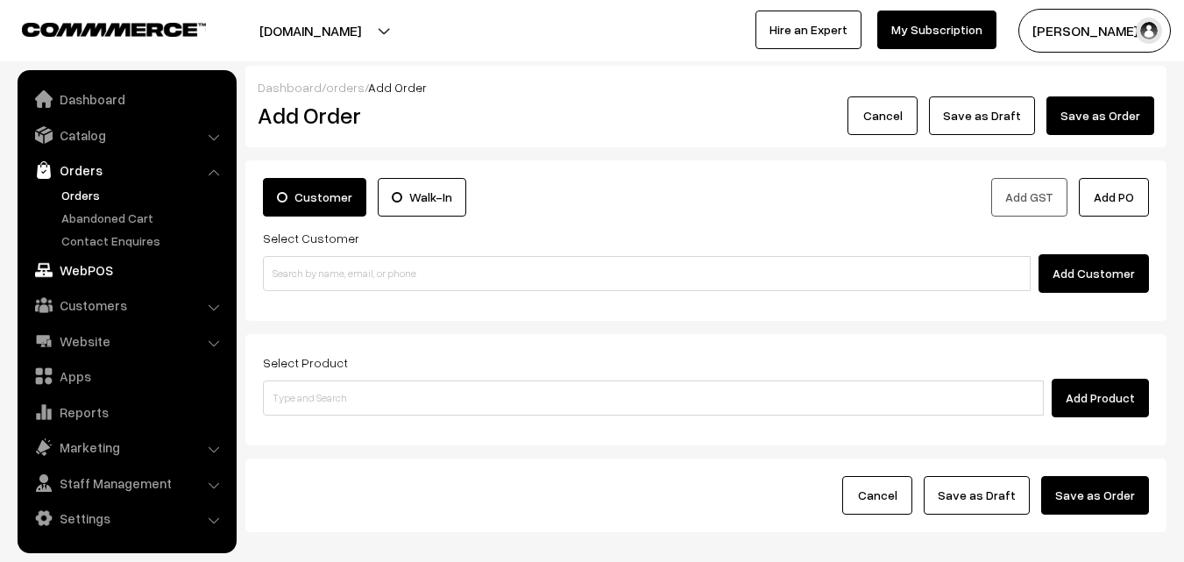
click at [81, 266] on link "WebPOS" at bounding box center [126, 270] width 209 height 32
click at [87, 203] on link "Orders" at bounding box center [144, 195] width 174 height 18
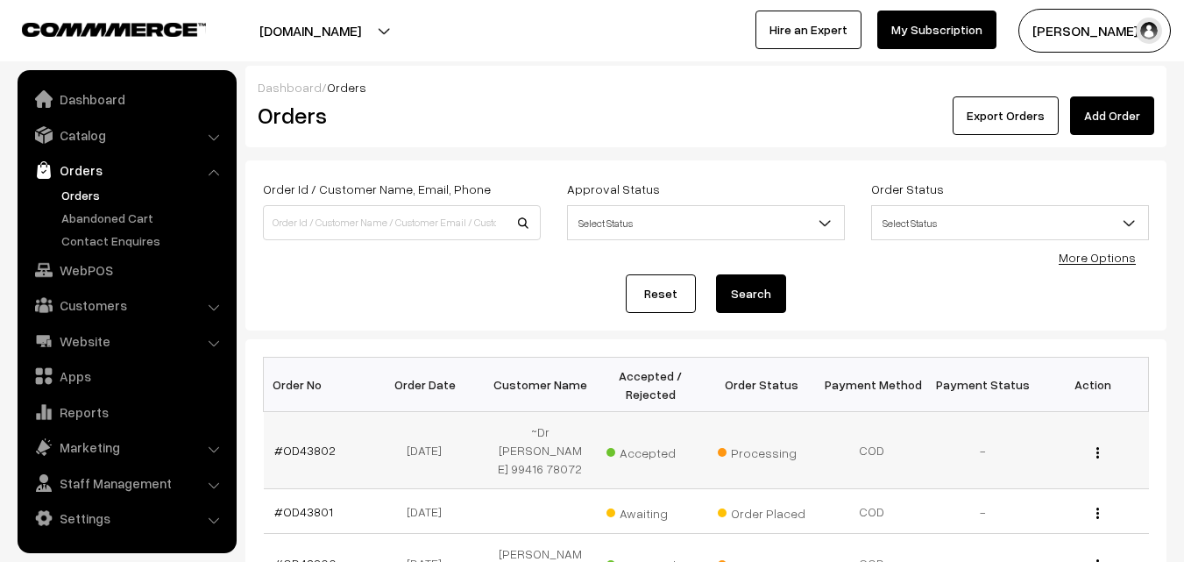
click at [302, 443] on link "#OD43802" at bounding box center [304, 450] width 61 height 15
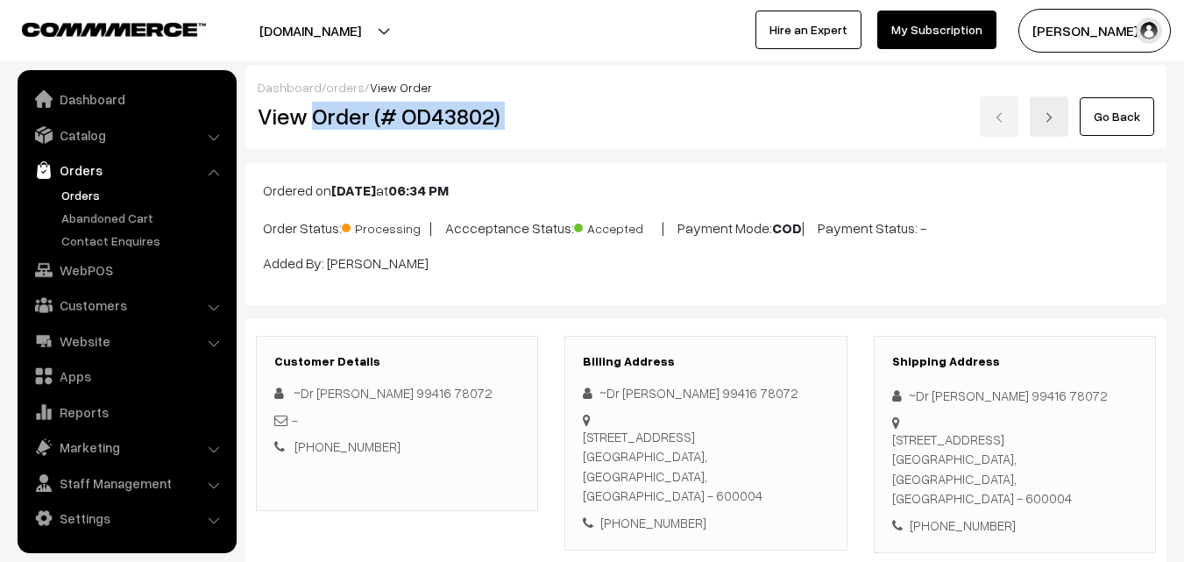
drag, startPoint x: 313, startPoint y: 115, endPoint x: 659, endPoint y: 106, distance: 346.4
click at [659, 106] on div "View Order (# OD43802) Go Back" at bounding box center [706, 116] width 923 height 40
copy div "Order (# OD43802)"
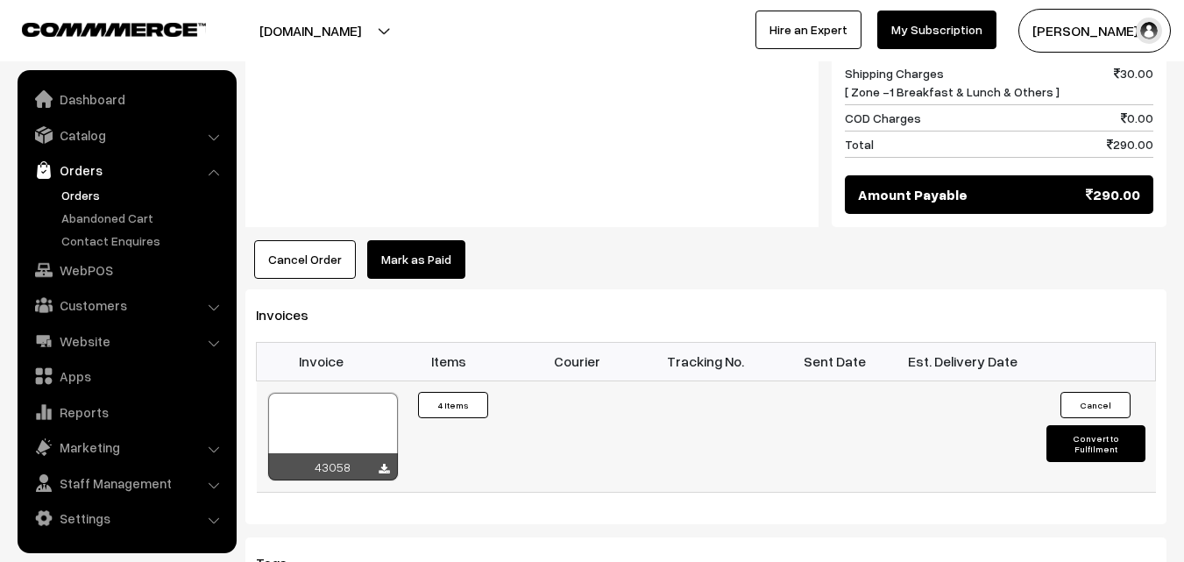
scroll to position [1140, 0]
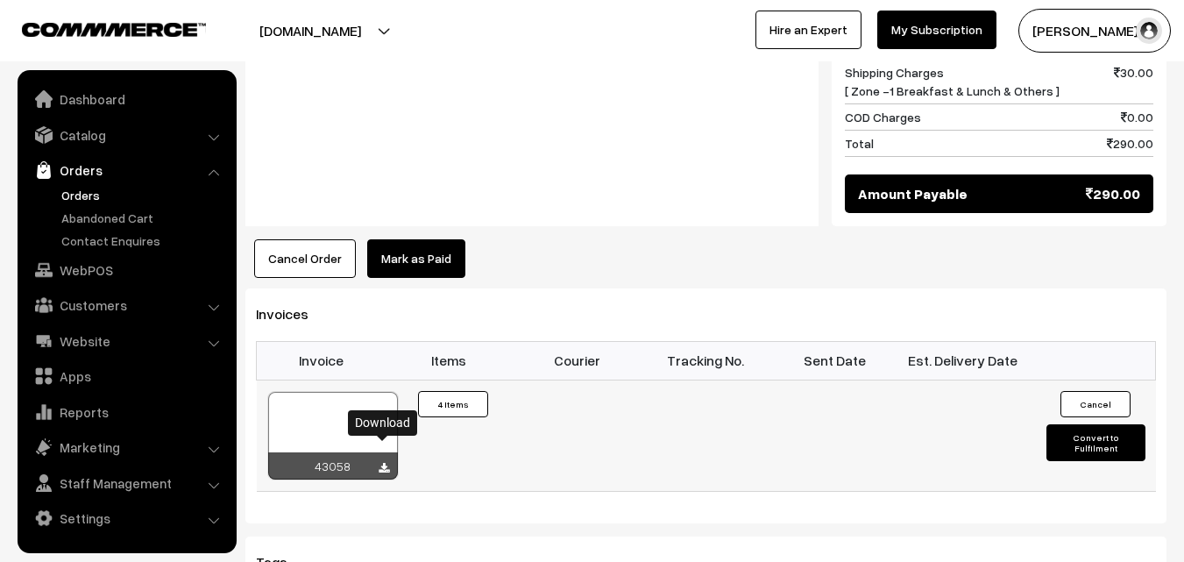
click at [385, 463] on icon at bounding box center [384, 468] width 11 height 11
click at [708, 184] on div "Notes -" at bounding box center [531, 44] width 573 height 366
click at [99, 271] on link "WebPOS" at bounding box center [126, 270] width 209 height 32
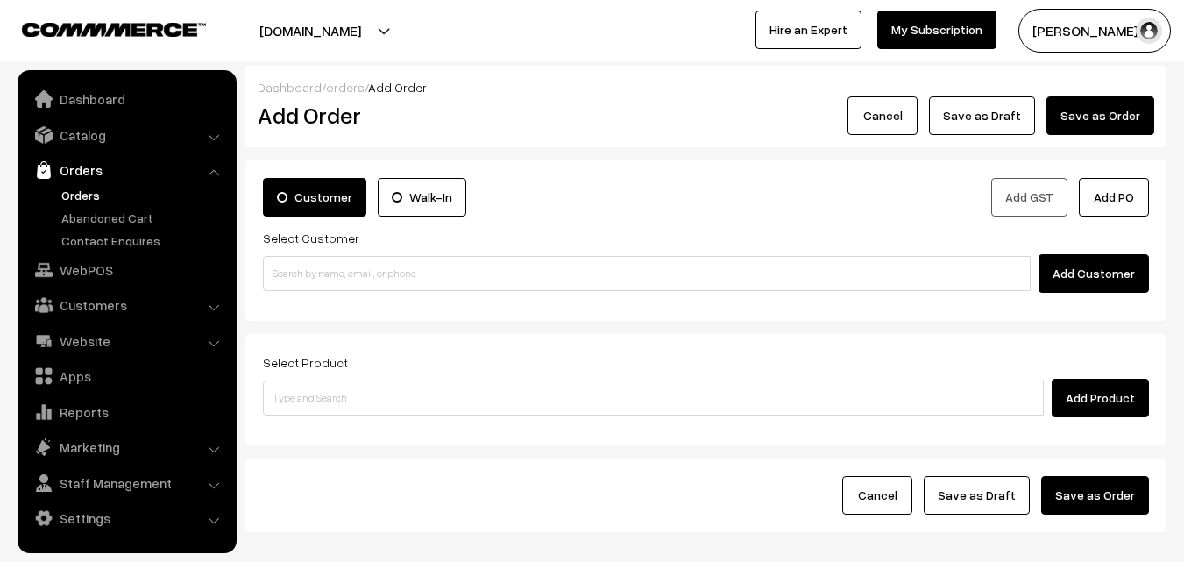
click at [305, 261] on input at bounding box center [647, 273] width 768 height 35
click at [301, 273] on input "98412 20818" at bounding box center [647, 273] width 768 height 35
click at [345, 302] on link "[9841220818]" at bounding box center [650, 305] width 772 height 26
type input "9841220818"
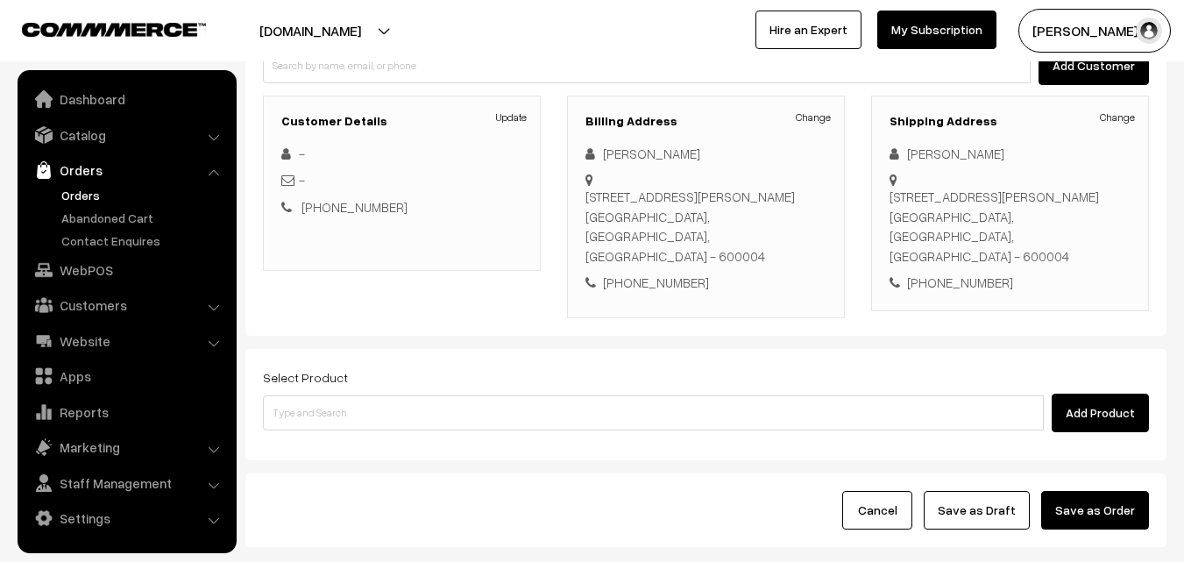
scroll to position [300, 0]
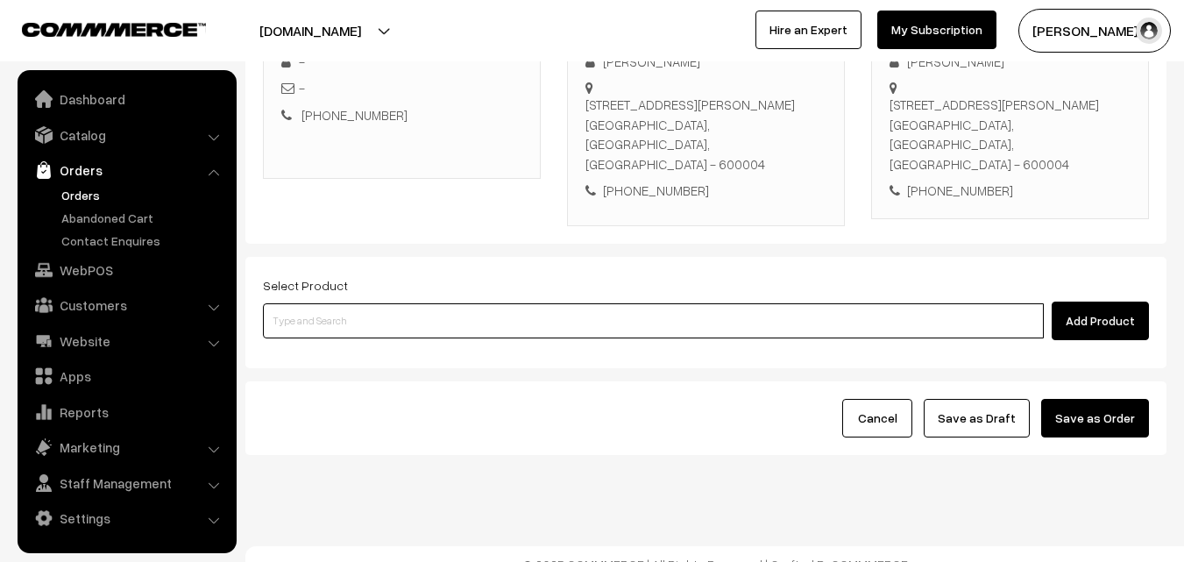
click at [368, 303] on input at bounding box center [653, 320] width 781 height 35
paste input "10th Without Rice..."
type input "10th Without Rice..."
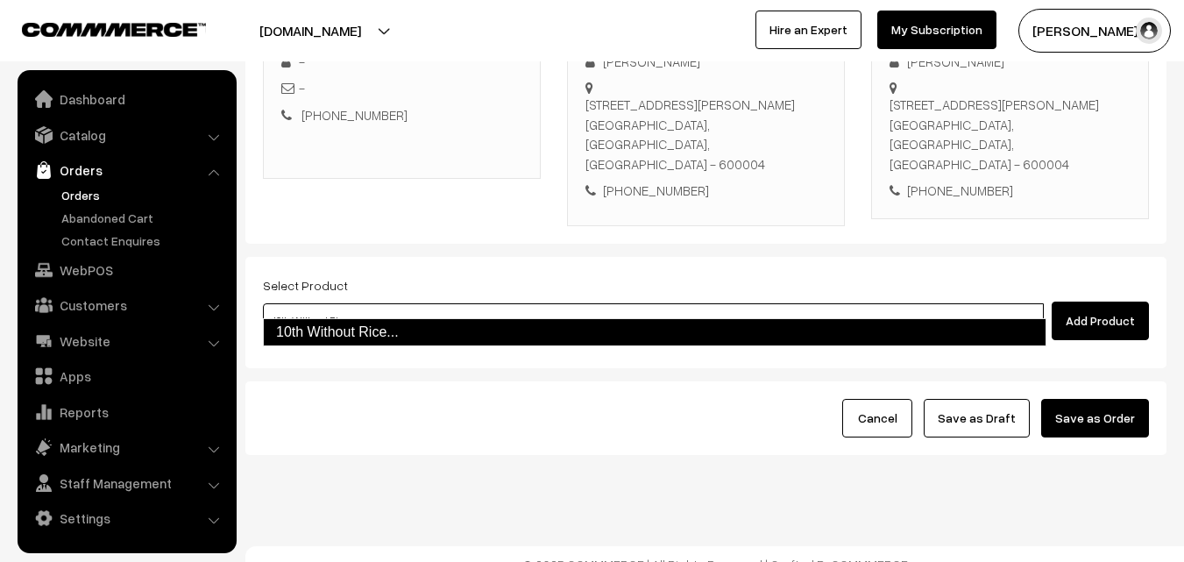
click at [343, 325] on link "10th Without Rice..." at bounding box center [655, 332] width 784 height 28
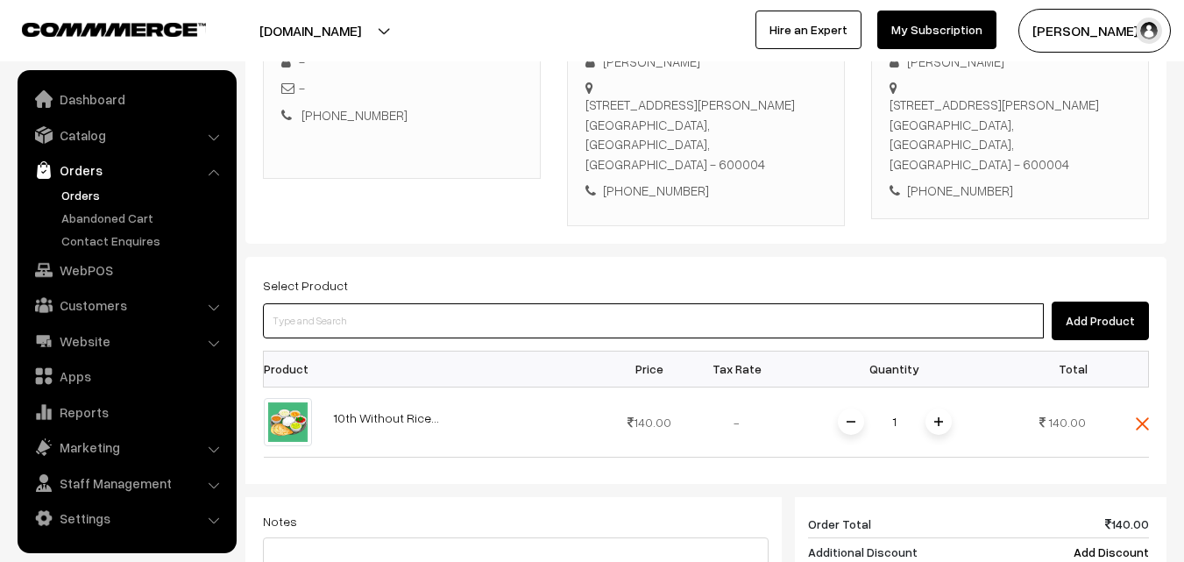
click at [490, 310] on input at bounding box center [653, 320] width 781 height 35
type input "pudi"
type input "puth"
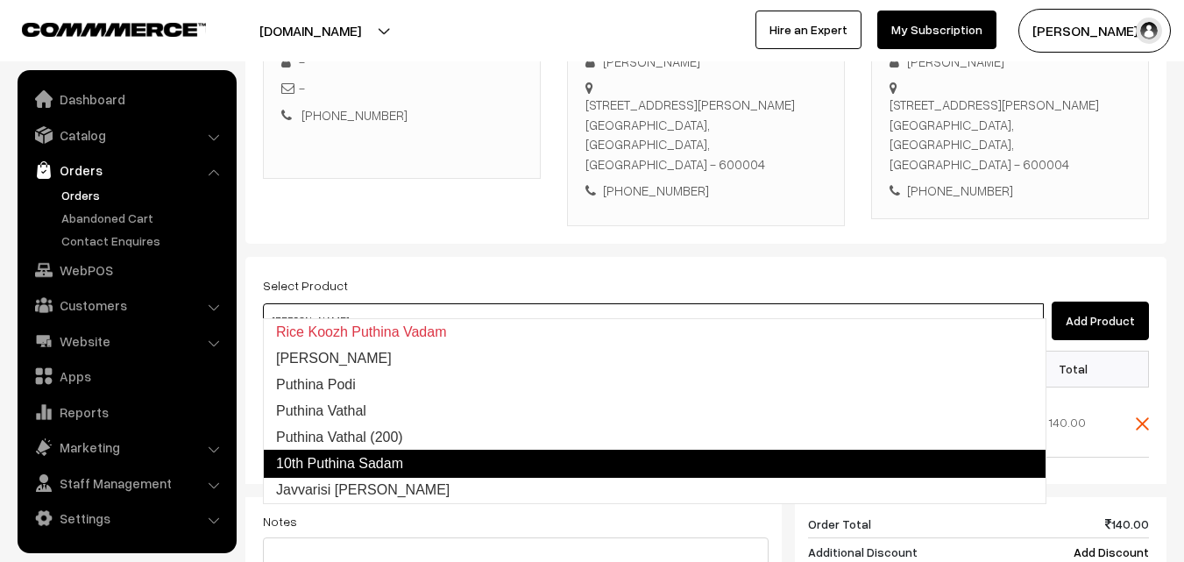
click at [354, 457] on link "10th Puthina Sadam" at bounding box center [655, 464] width 784 height 28
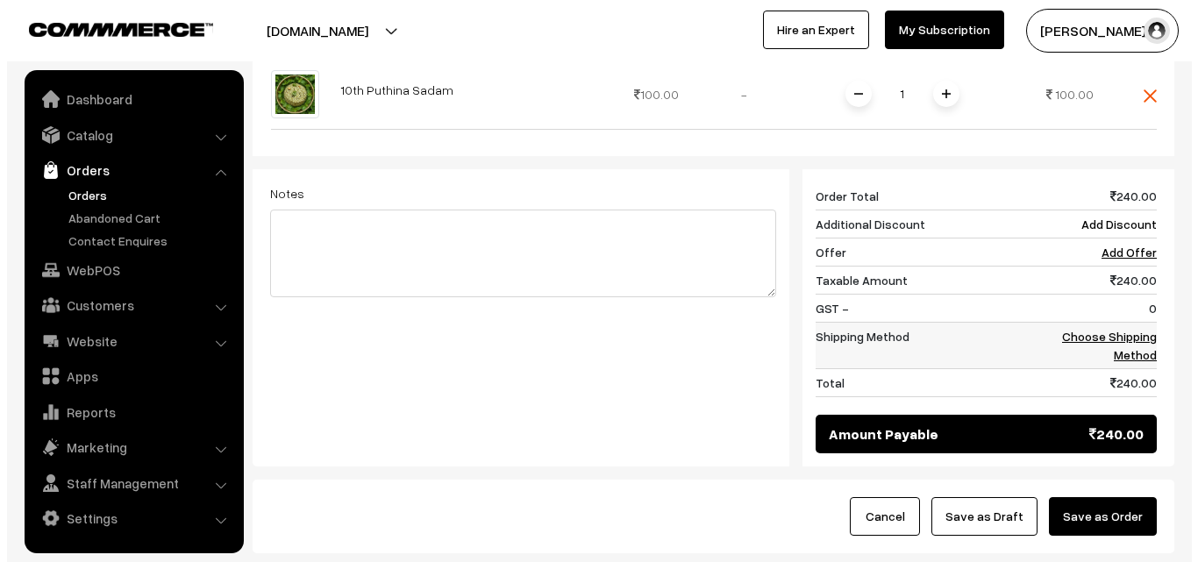
scroll to position [738, 0]
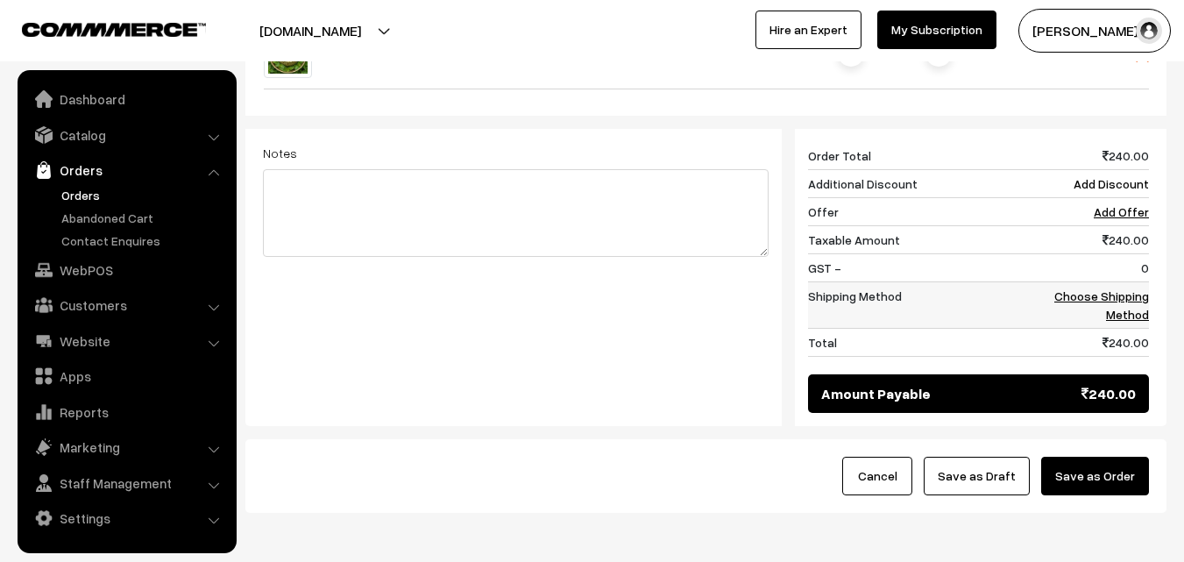
click at [1070, 288] on link "Choose Shipping Method" at bounding box center [1102, 304] width 95 height 33
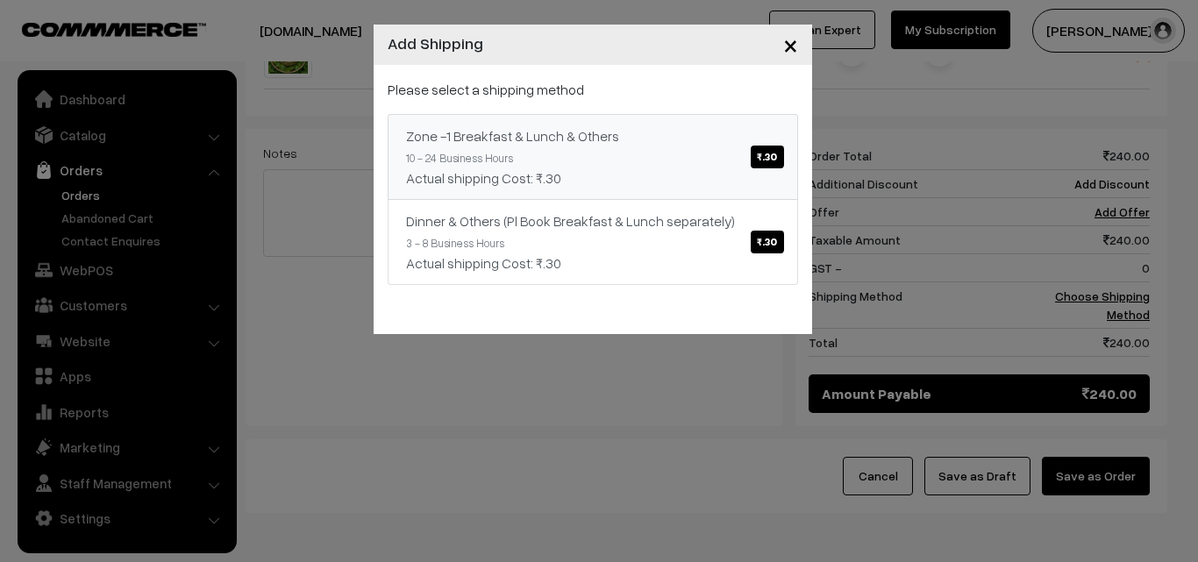
click at [807, 139] on div "× Add Shipping Please select a shipping method Zone -1 Breakfast & Lunch & Othe…" at bounding box center [599, 281] width 1198 height 562
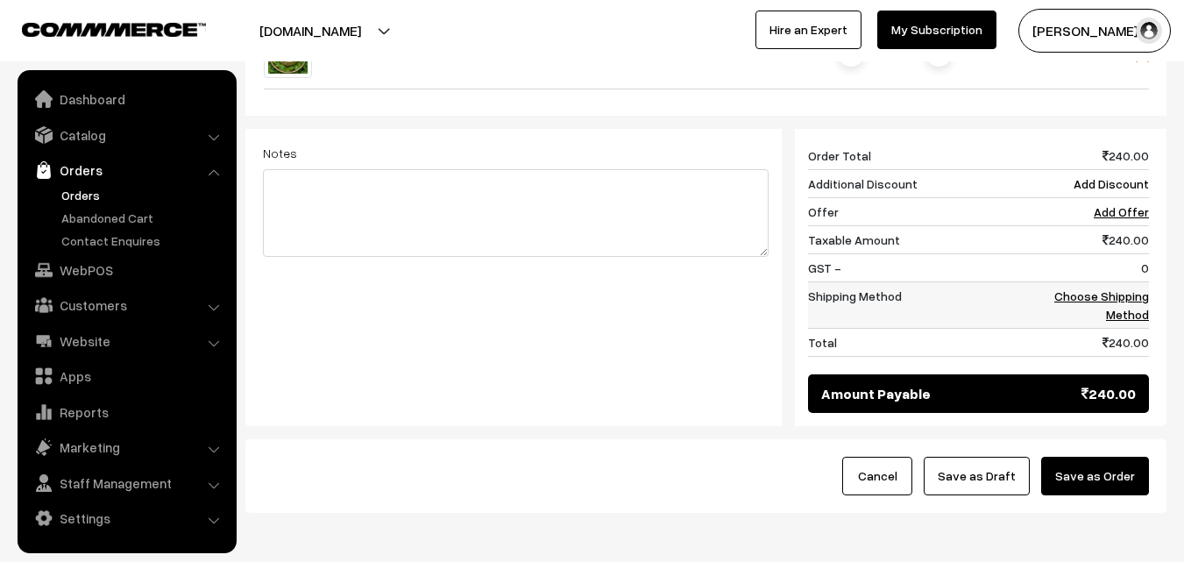
click at [1108, 288] on link "Choose Shipping Method" at bounding box center [1102, 304] width 95 height 33
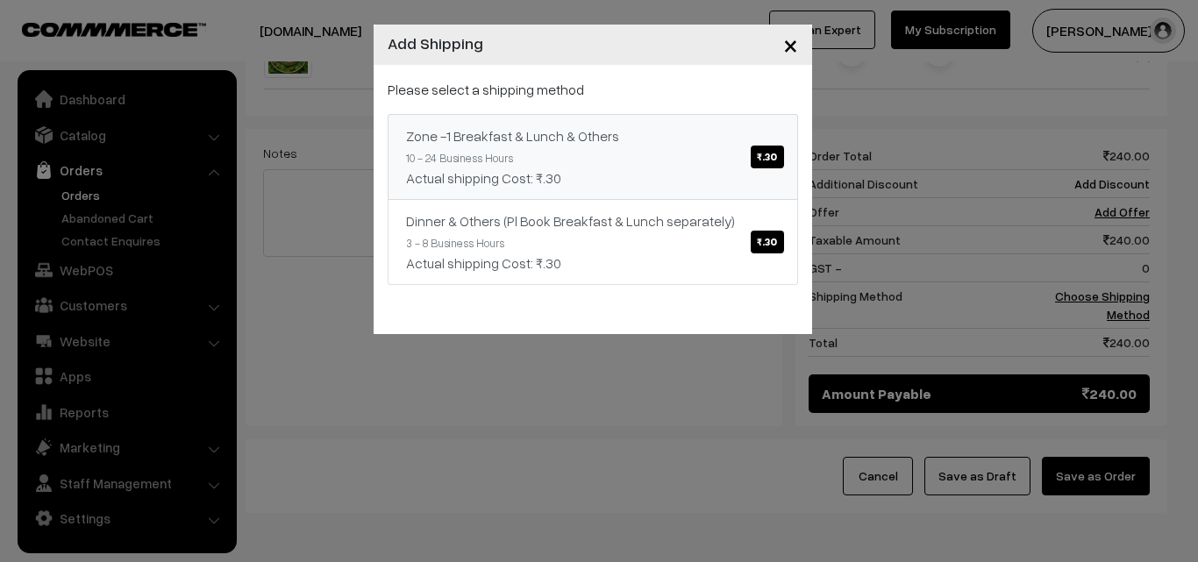
click at [772, 153] on span "₹.30" at bounding box center [766, 157] width 32 height 23
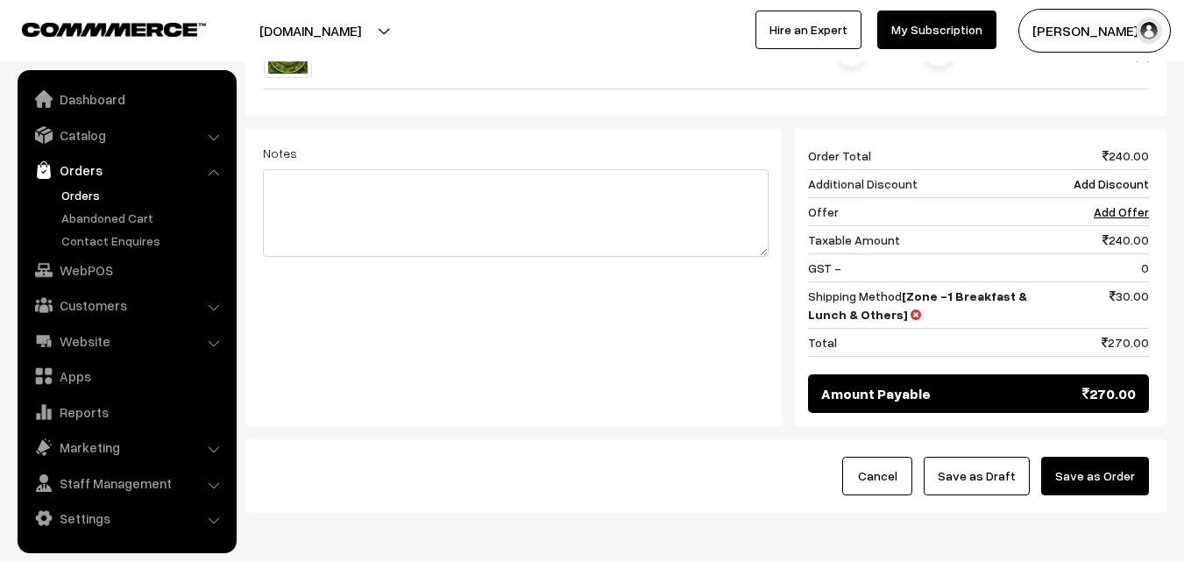
click at [1125, 457] on button "Save as Order" at bounding box center [1096, 476] width 108 height 39
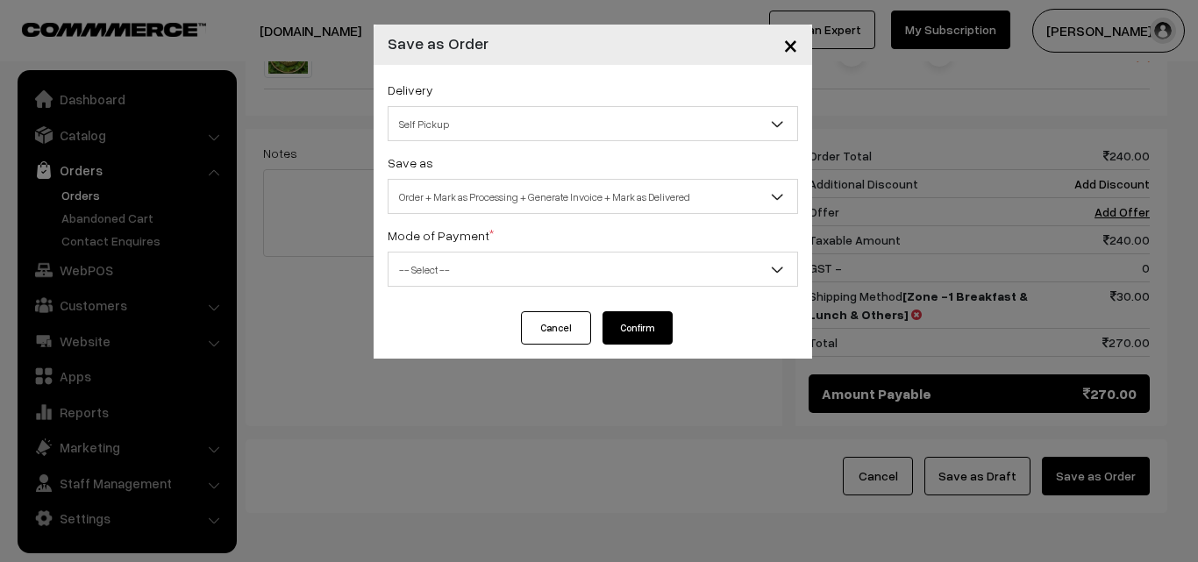
click at [465, 123] on span "Self Pickup" at bounding box center [592, 124] width 409 height 31
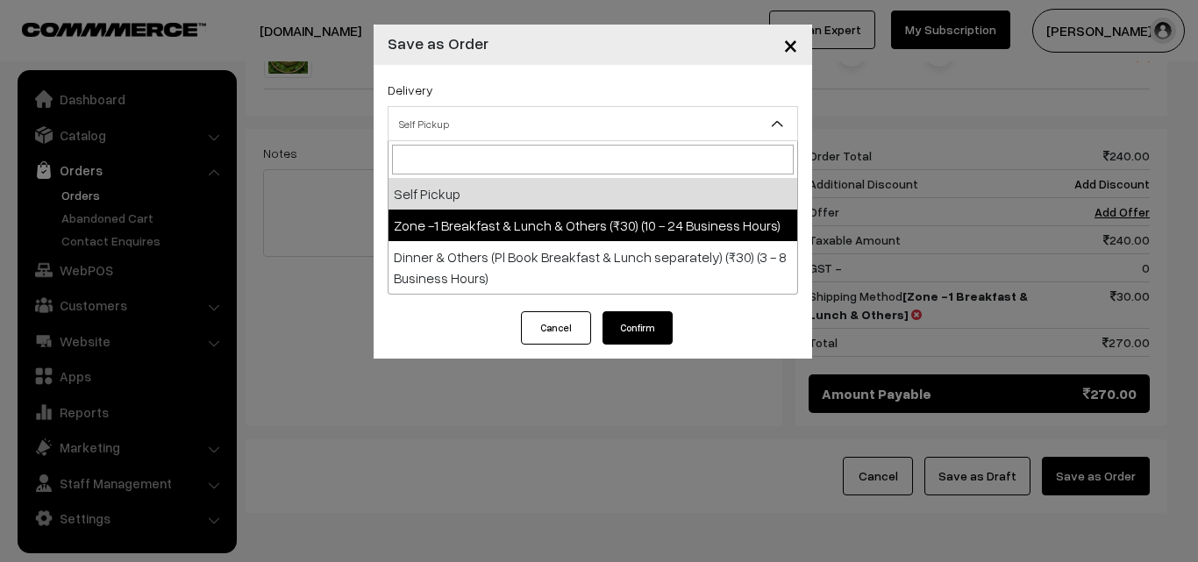
select select "ZON1"
select select "3"
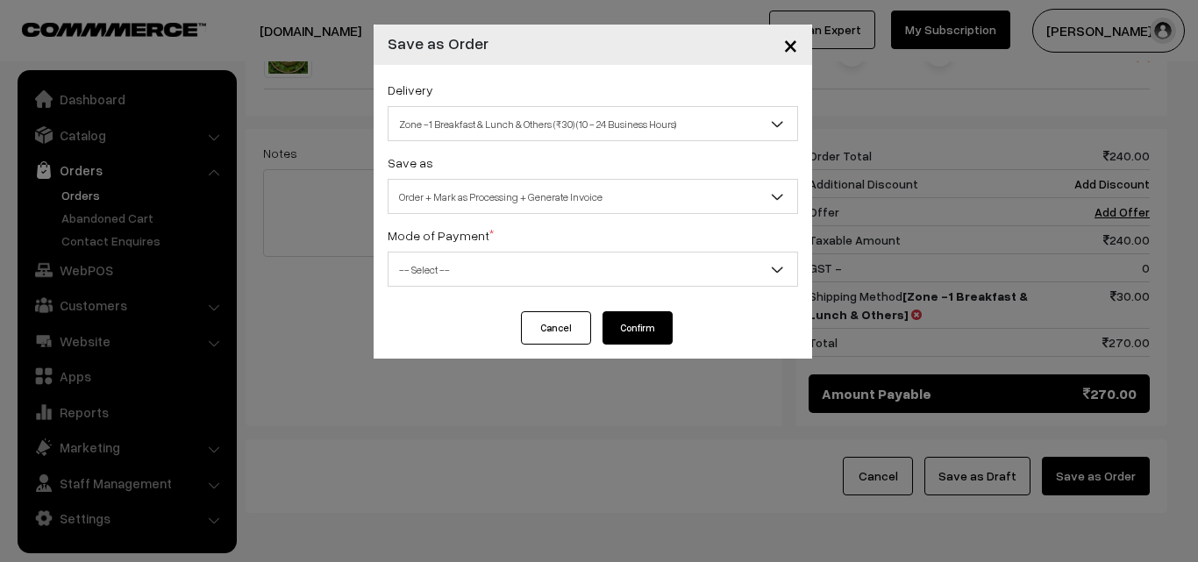
click at [471, 205] on span "Order + Mark as Processing + Generate Invoice" at bounding box center [592, 196] width 409 height 31
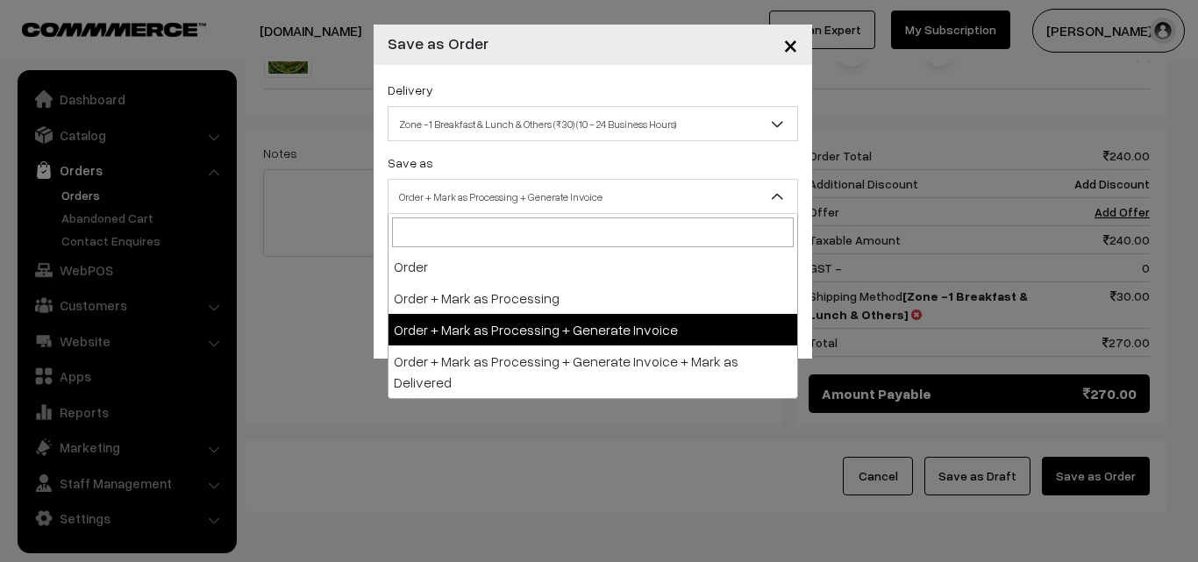
drag, startPoint x: 466, startPoint y: 334, endPoint x: 464, endPoint y: 313, distance: 21.1
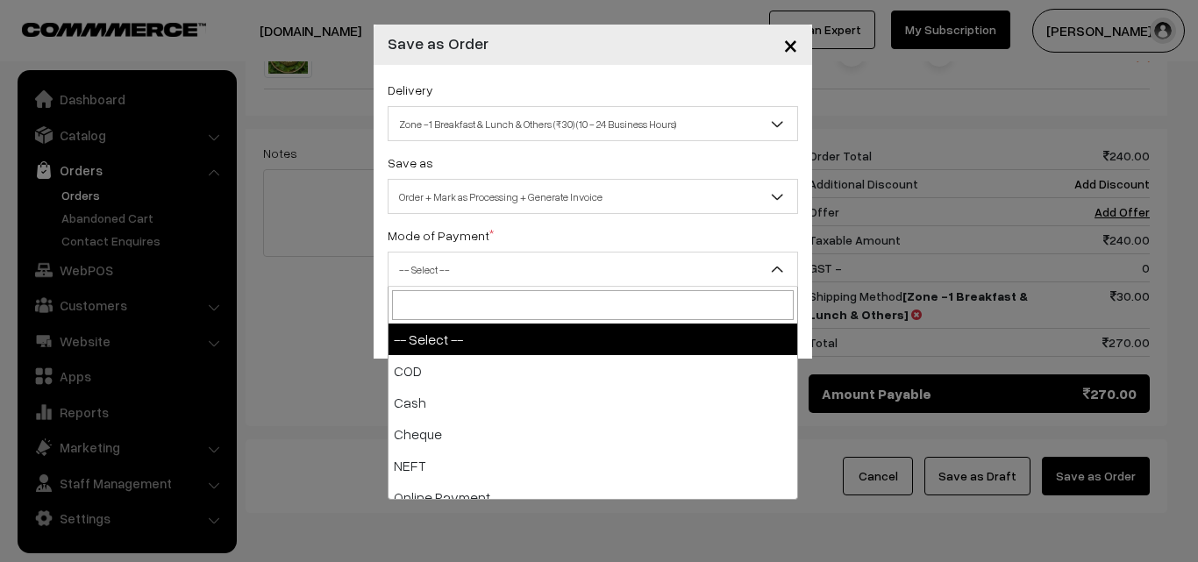
click at [451, 272] on span "-- Select --" at bounding box center [592, 269] width 409 height 31
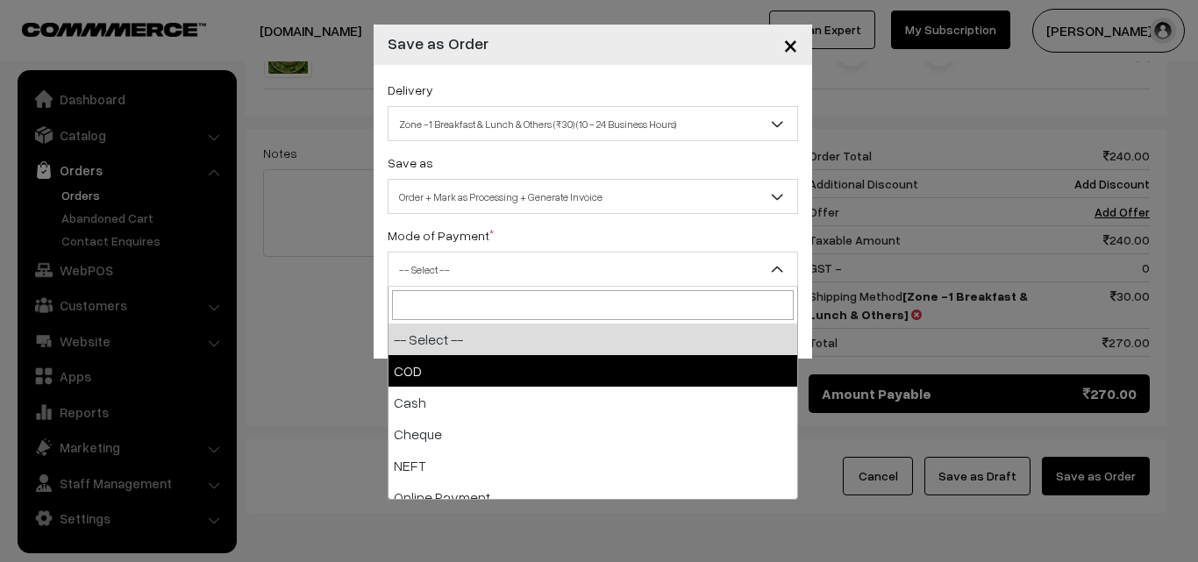
drag, startPoint x: 447, startPoint y: 359, endPoint x: 741, endPoint y: 379, distance: 294.4
select select "1"
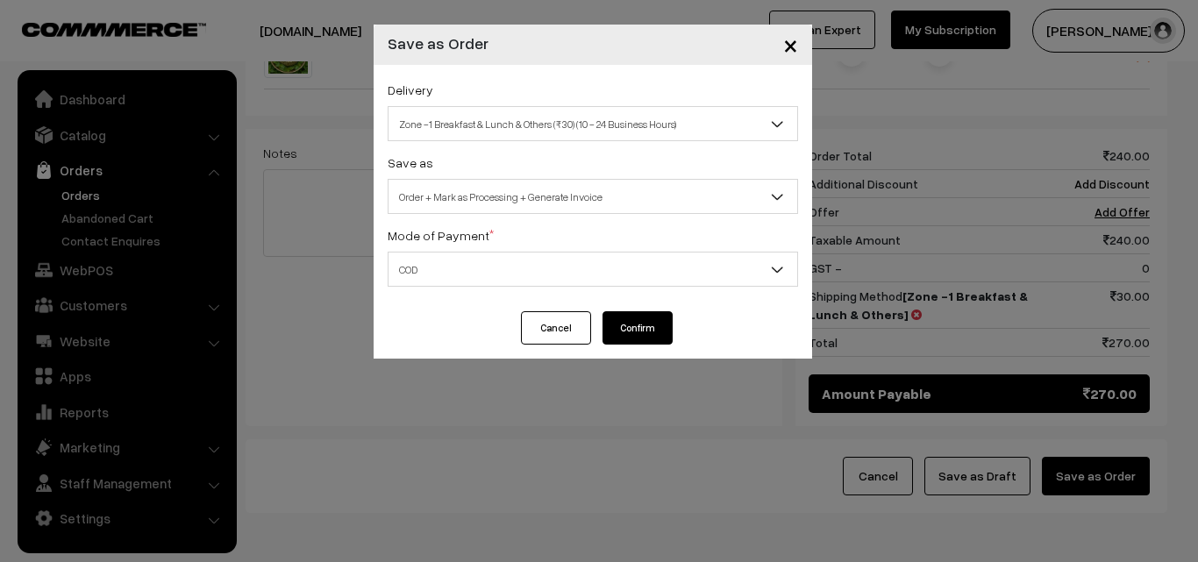
click at [629, 324] on button "Confirm" at bounding box center [637, 327] width 70 height 33
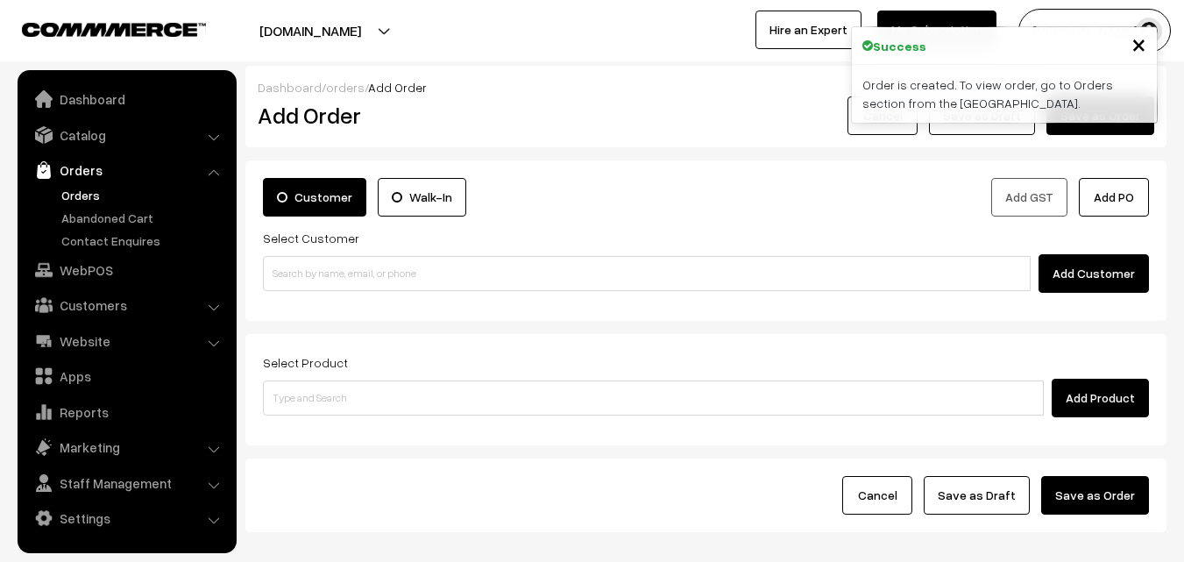
click at [80, 200] on link "Orders" at bounding box center [144, 195] width 174 height 18
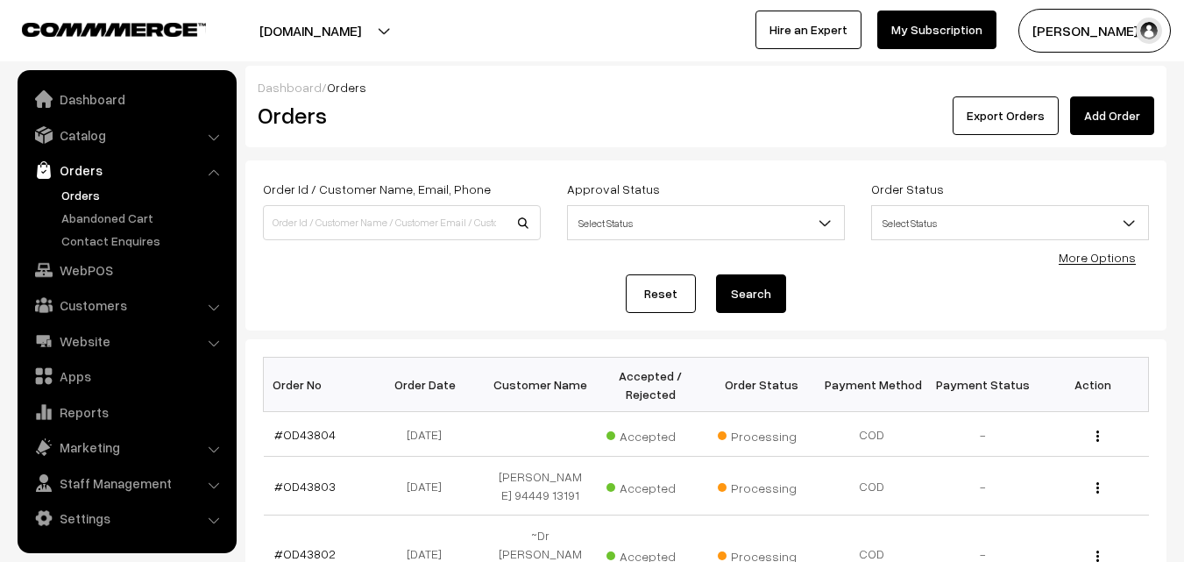
click at [292, 432] on link "#OD43804" at bounding box center [304, 434] width 61 height 15
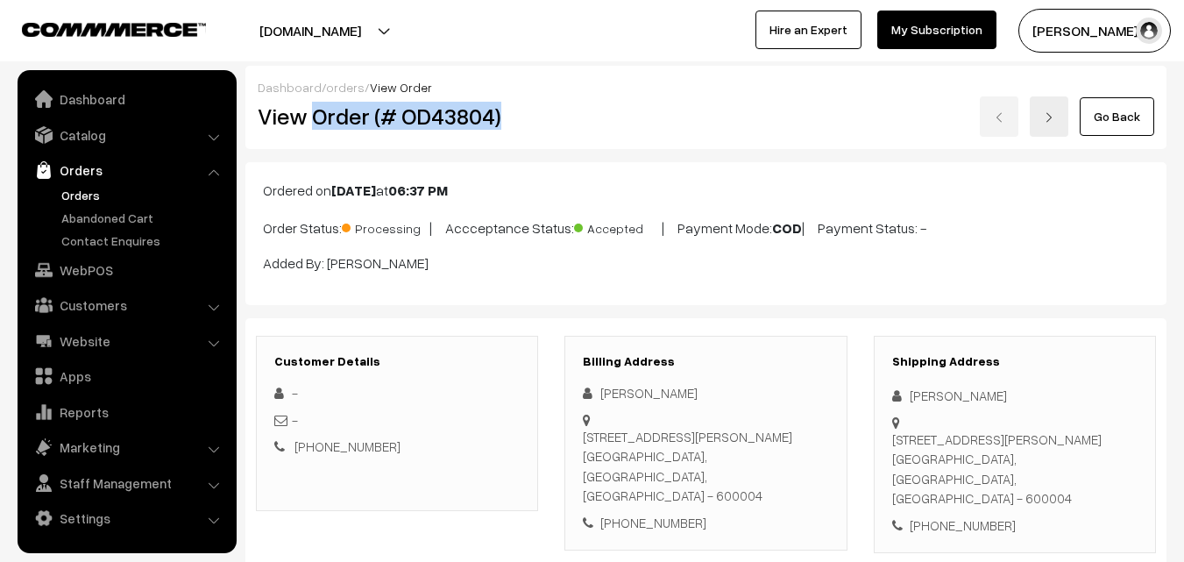
drag, startPoint x: 0, startPoint y: 0, endPoint x: 537, endPoint y: 110, distance: 547.6
click at [537, 110] on h2 "View Order (# OD43804)" at bounding box center [398, 116] width 281 height 27
copy h2 "Order (# OD43804)"
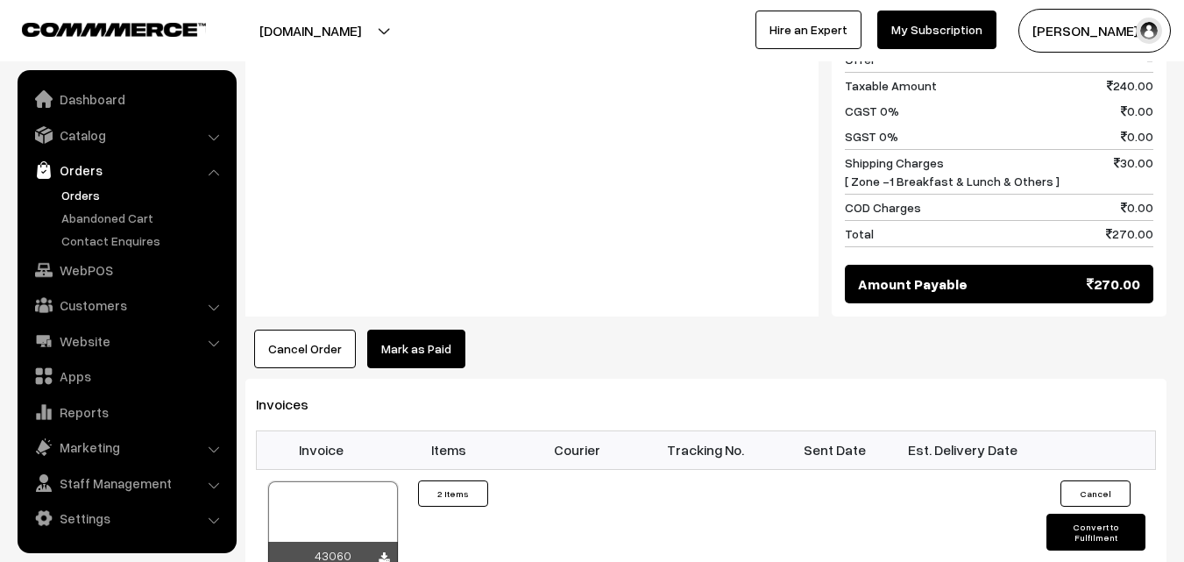
scroll to position [1052, 0]
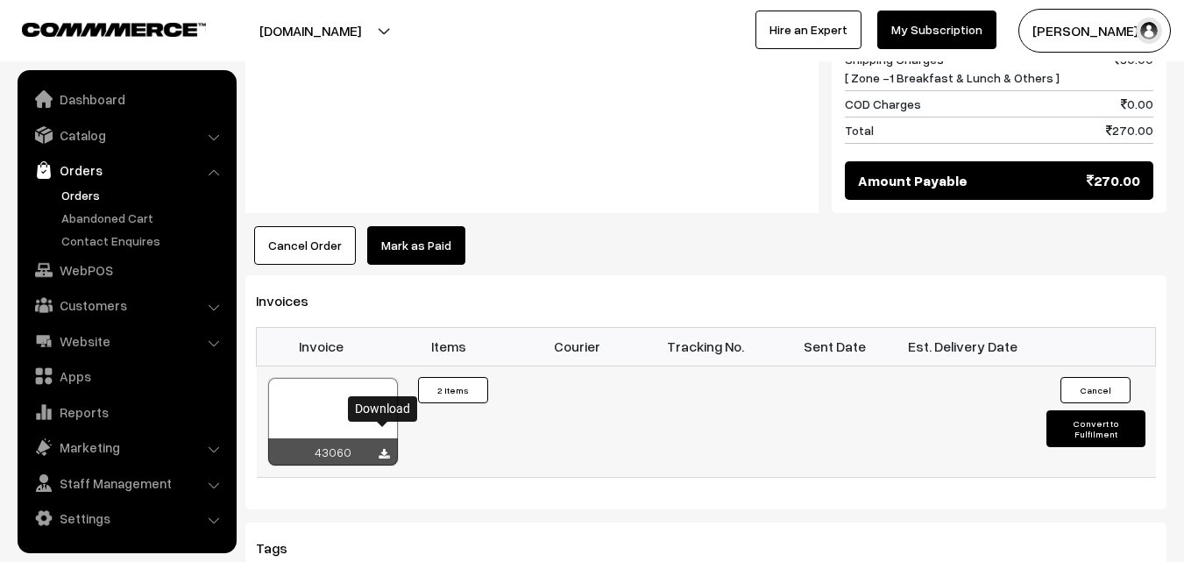
click at [385, 449] on icon at bounding box center [384, 454] width 11 height 11
click at [93, 266] on link "WebPOS" at bounding box center [126, 270] width 209 height 32
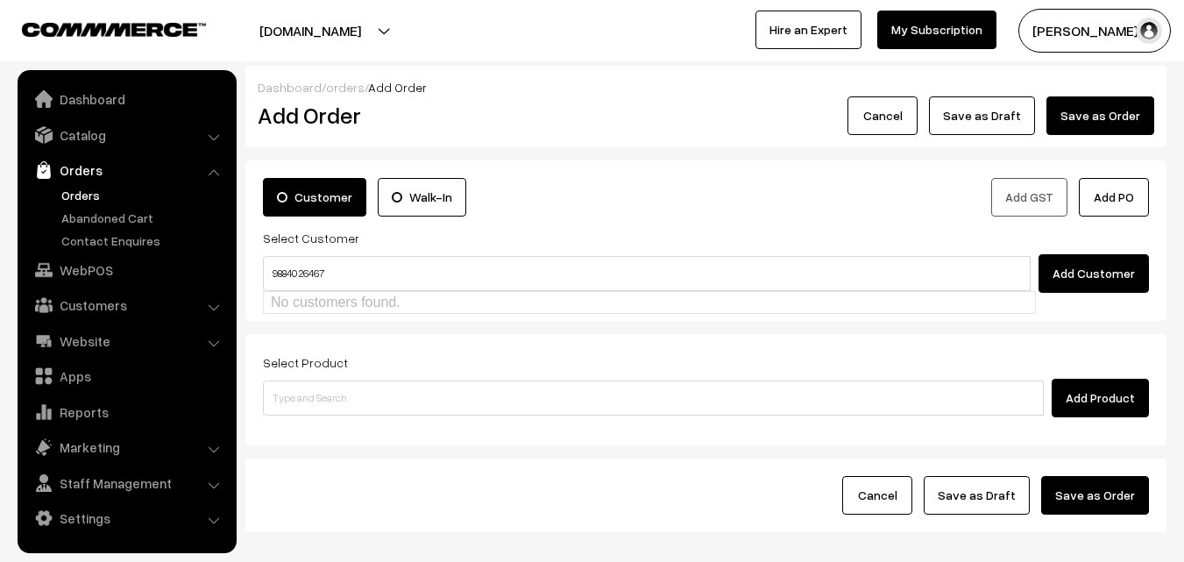
click at [304, 274] on input "98840 26467" at bounding box center [647, 273] width 768 height 35
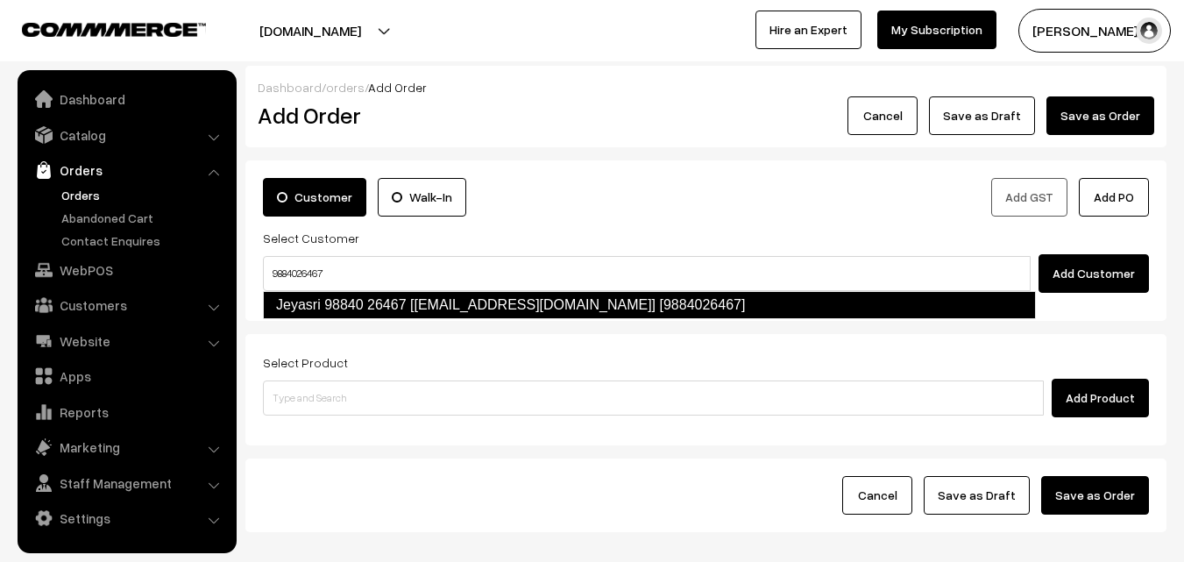
click at [386, 295] on link "Jeyasri 98840 26467‬ [test308@gmail.com] [9884026467]" at bounding box center [649, 305] width 773 height 28
type input "9884026467"
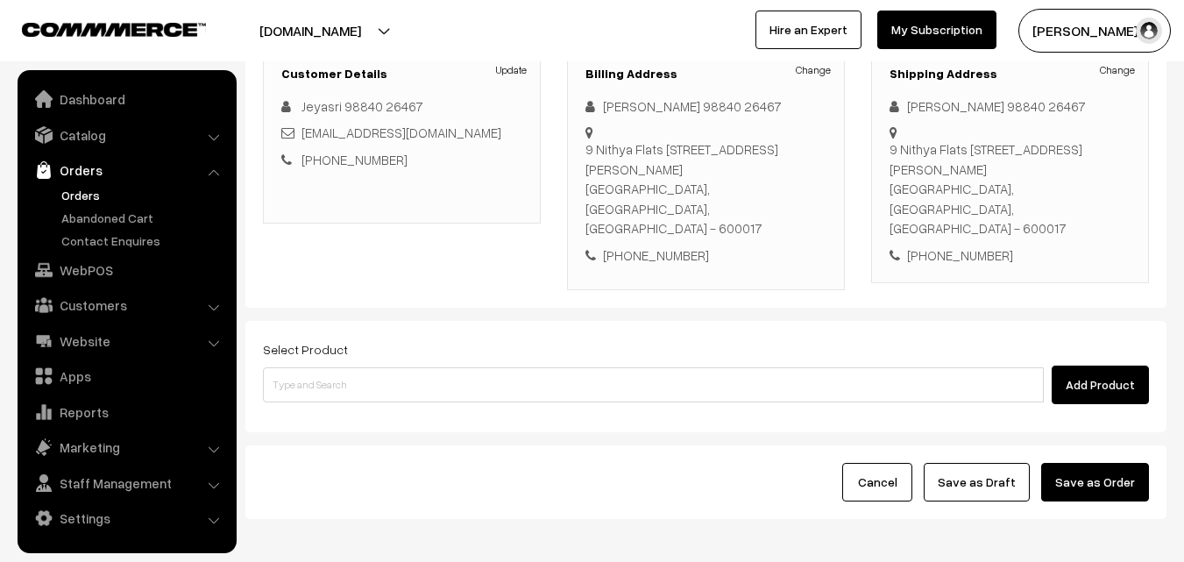
scroll to position [263, 0]
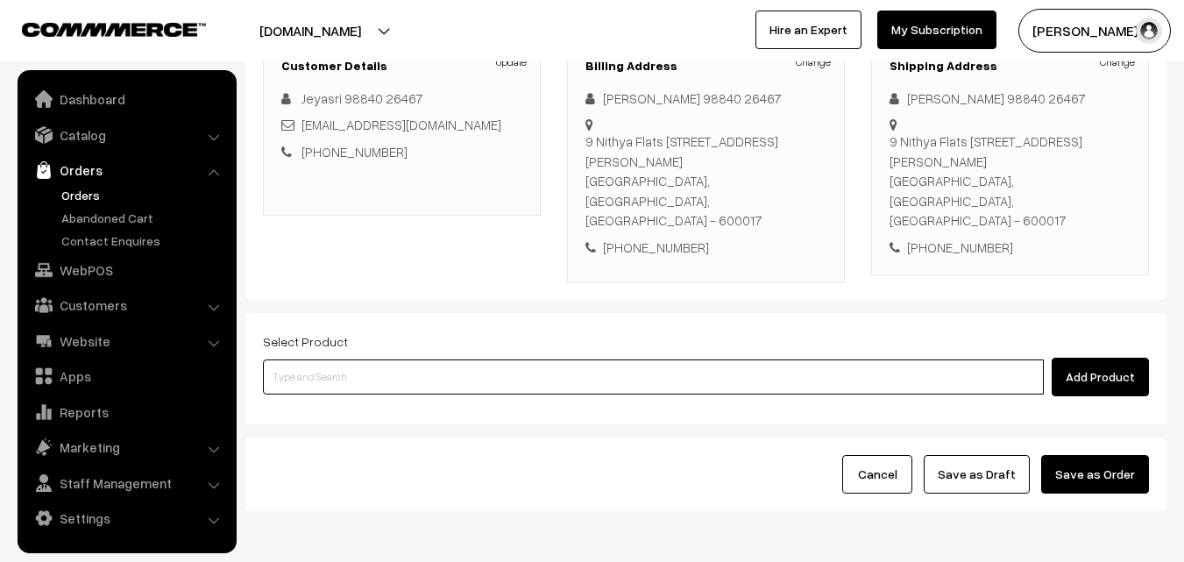
click at [402, 359] on input at bounding box center [653, 376] width 781 height 35
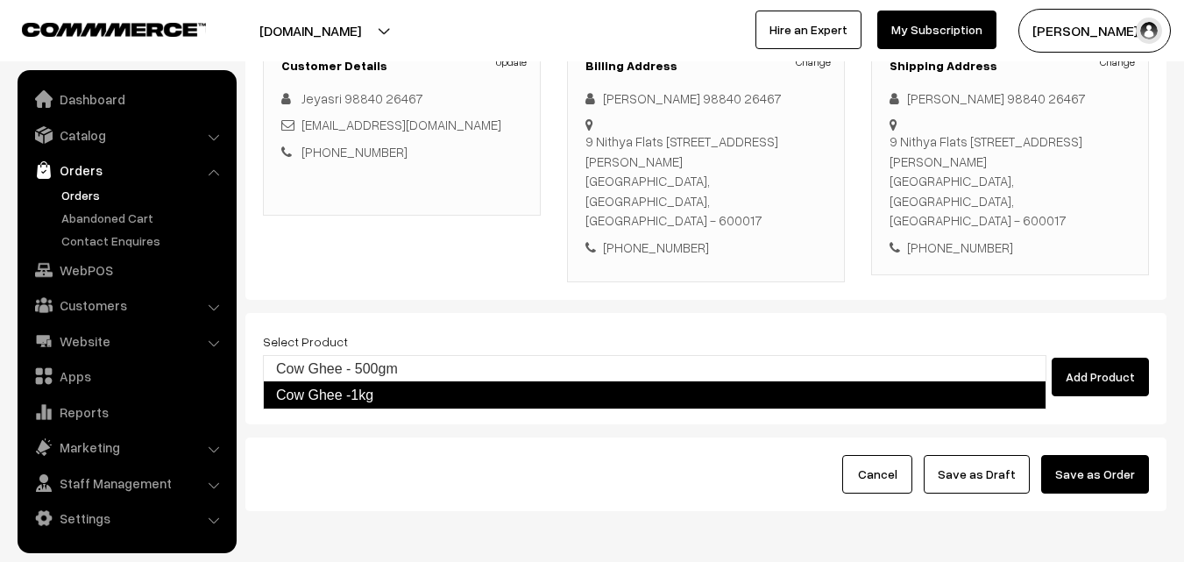
type input "cow ghee"
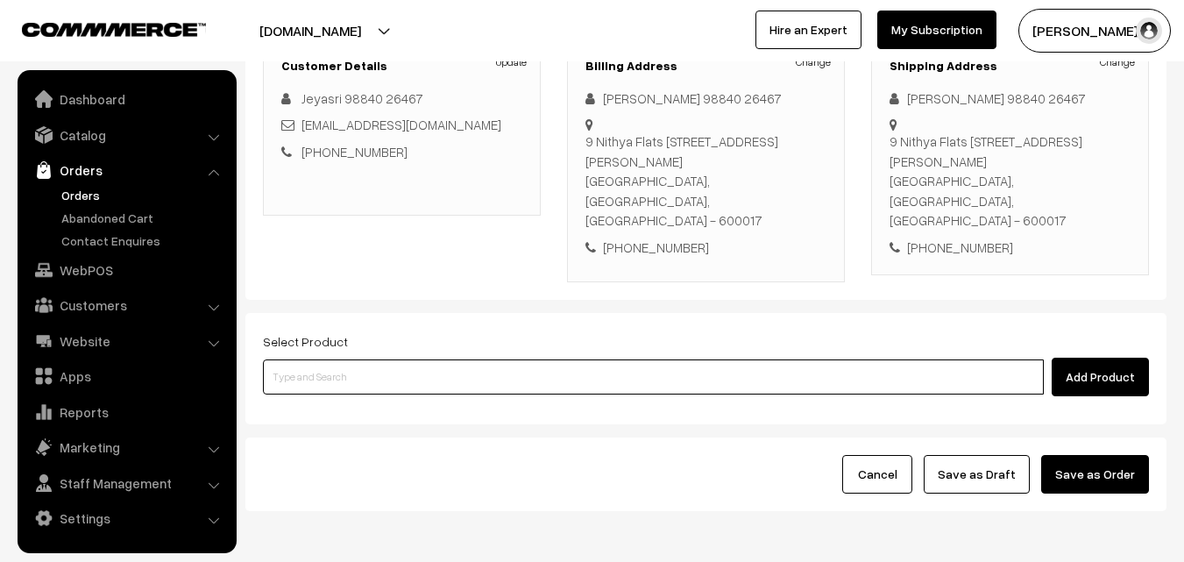
click at [375, 359] on input at bounding box center [653, 376] width 781 height 35
type input "cow ghe"
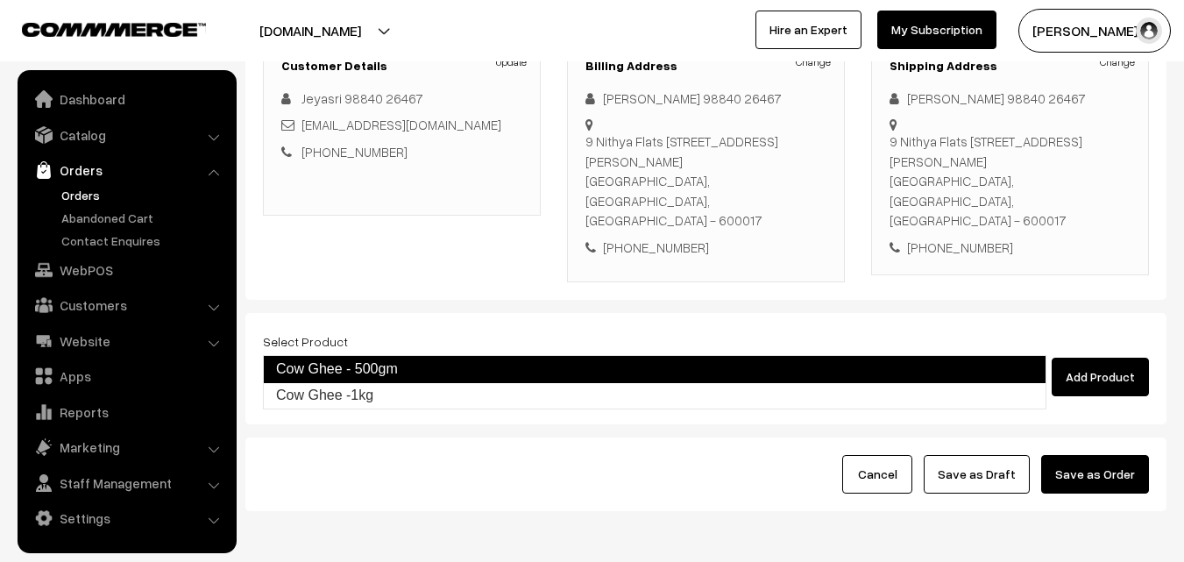
click at [380, 380] on link "Cow Ghee - 500gm" at bounding box center [655, 369] width 784 height 28
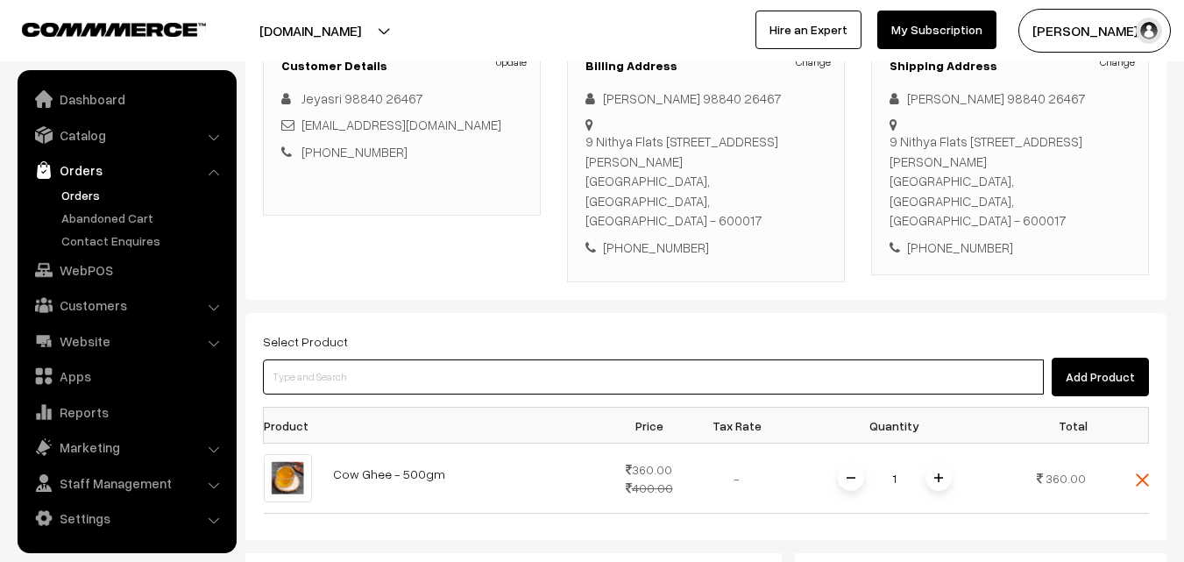
click at [381, 359] on input at bounding box center [653, 376] width 781 height 35
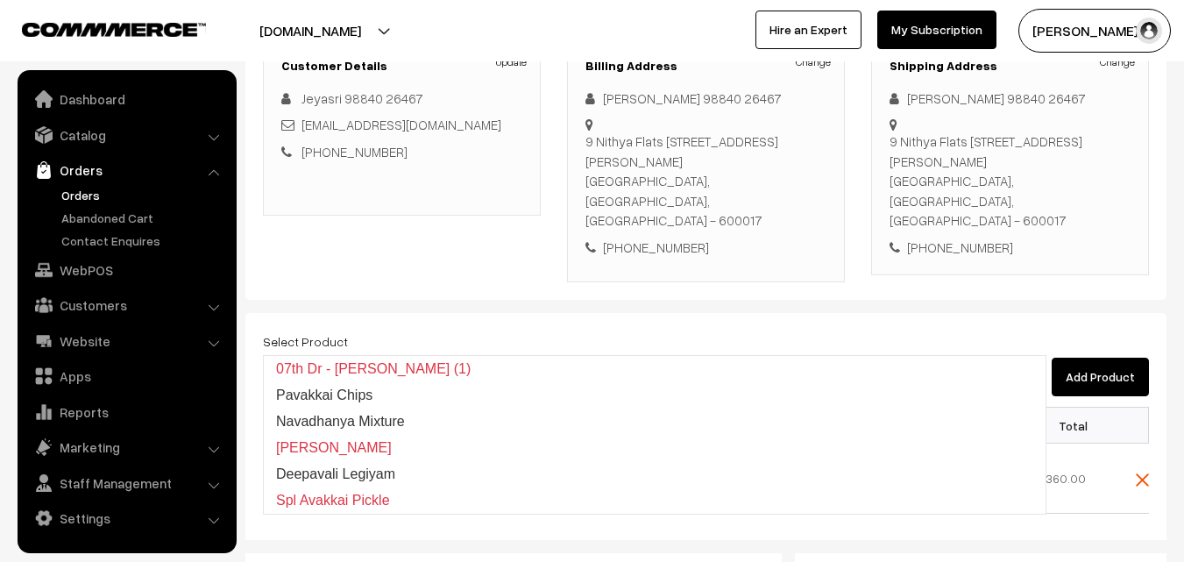
type input "avakkai"
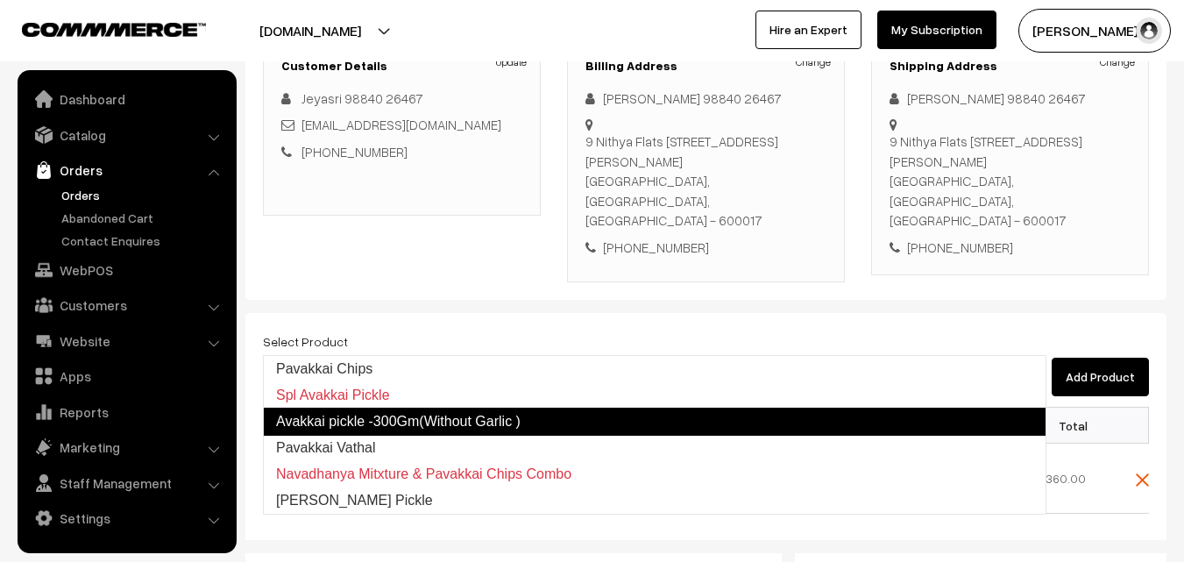
click at [391, 428] on link "Avakkai pickle -300Gm(Without Garlic )" at bounding box center [655, 422] width 784 height 28
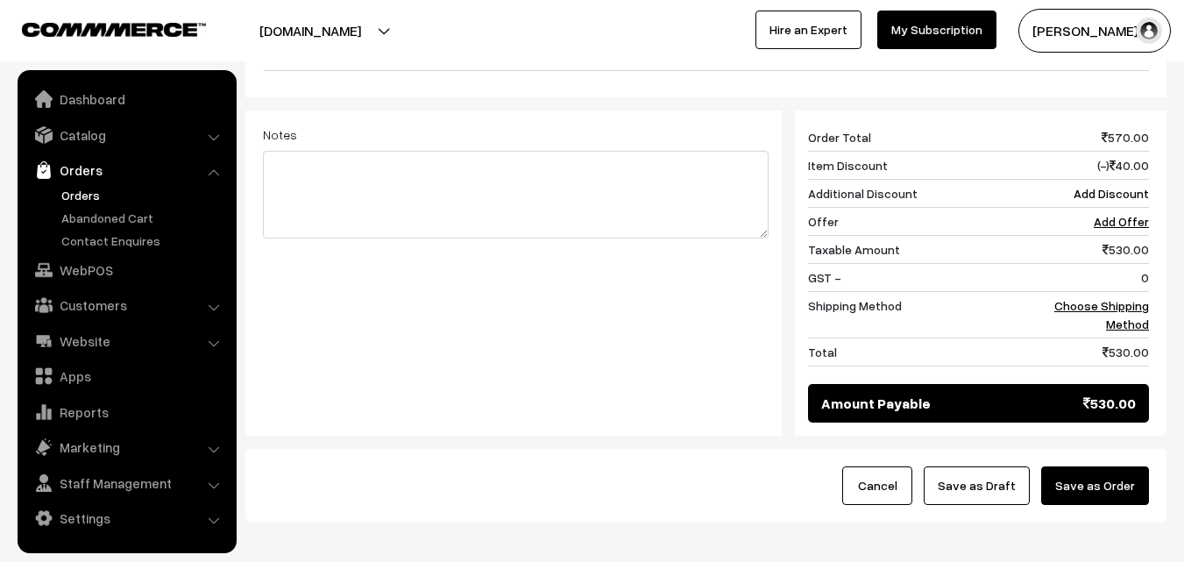
scroll to position [789, 0]
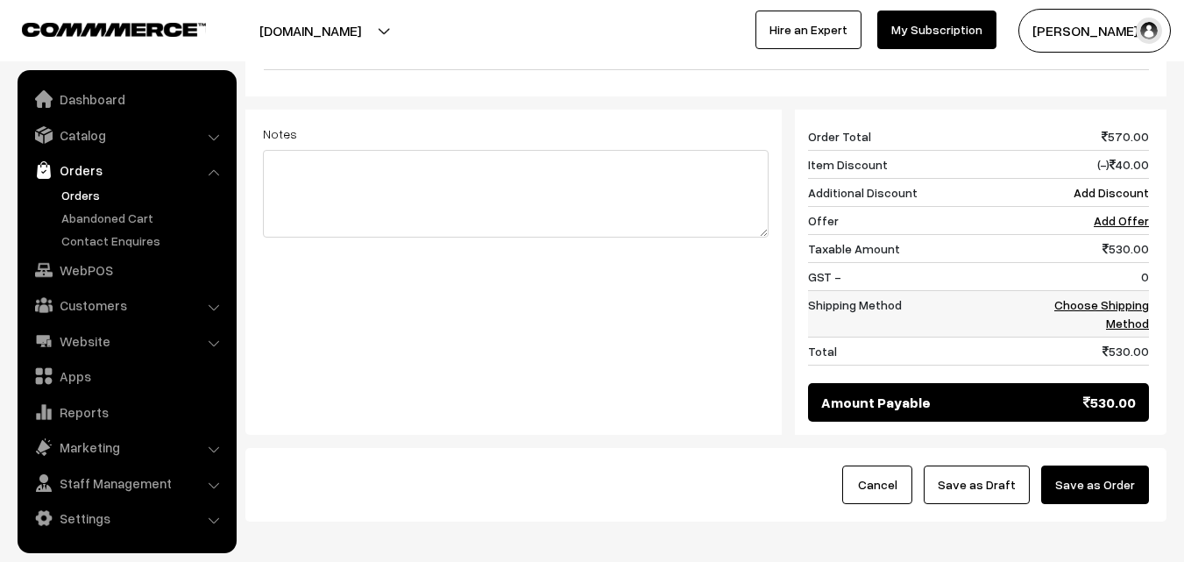
click at [1079, 297] on link "Choose Shipping Method" at bounding box center [1102, 313] width 95 height 33
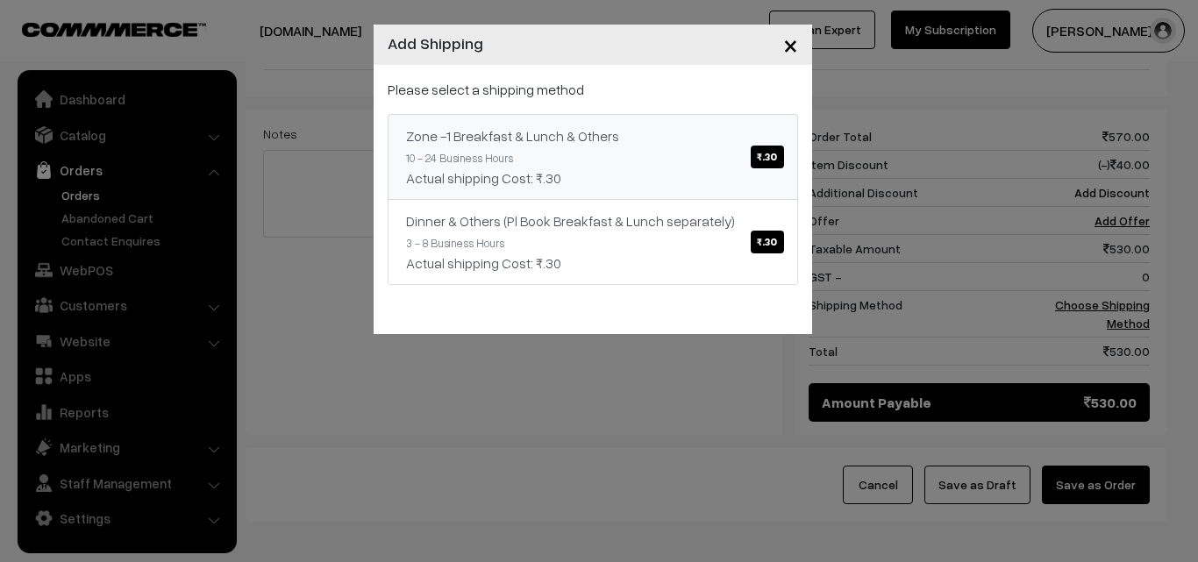
click at [686, 180] on div "Actual shipping Cost: ₹.30" at bounding box center [592, 177] width 373 height 21
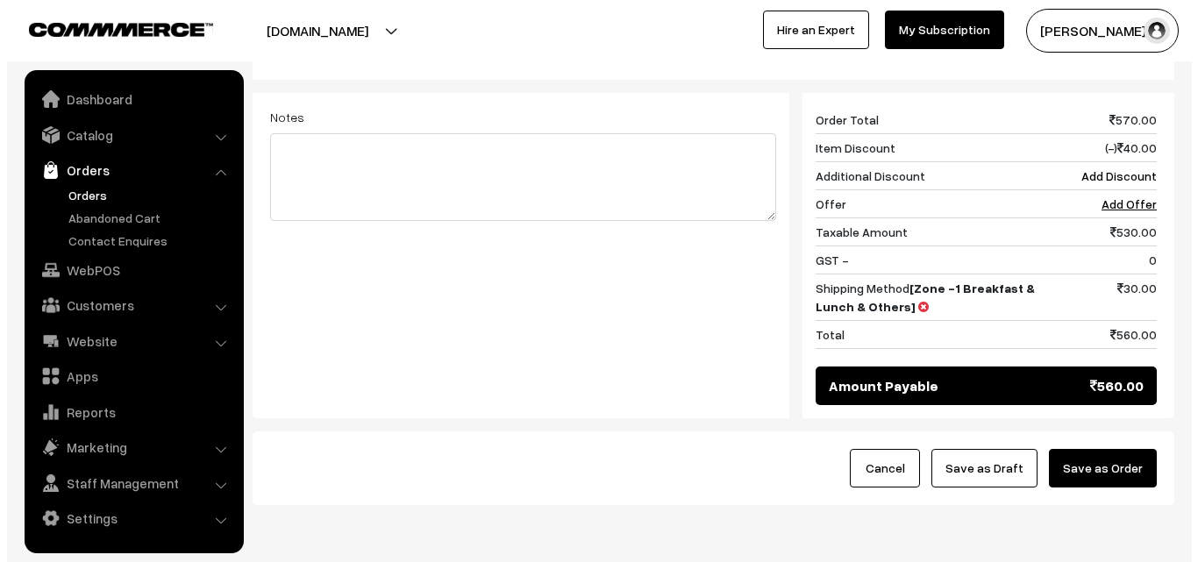
scroll to position [836, 0]
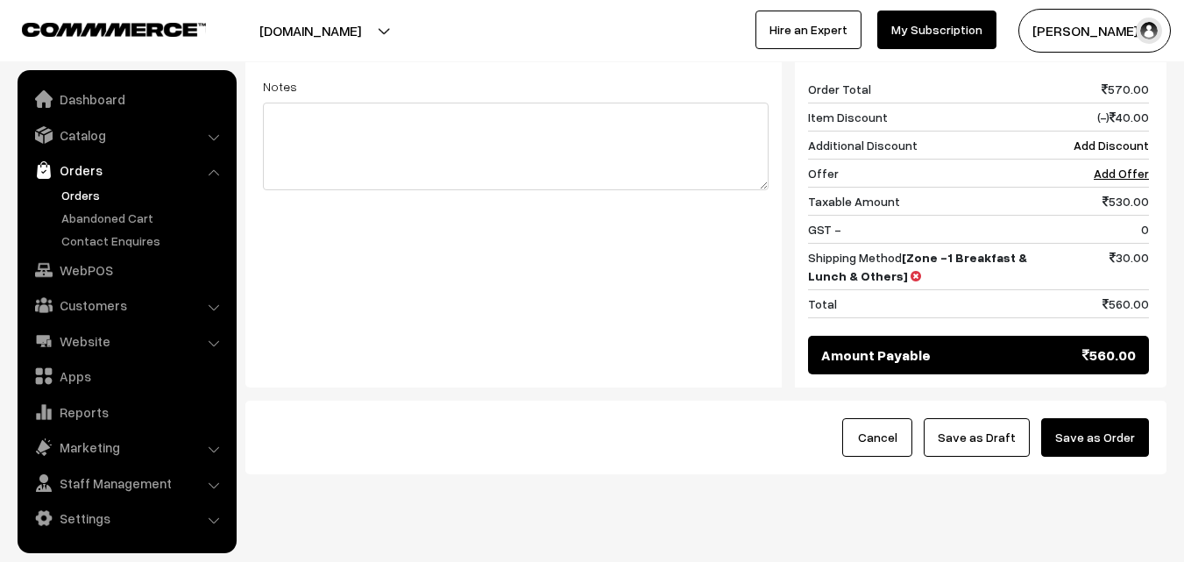
click at [1097, 418] on button "Save as Order" at bounding box center [1096, 437] width 108 height 39
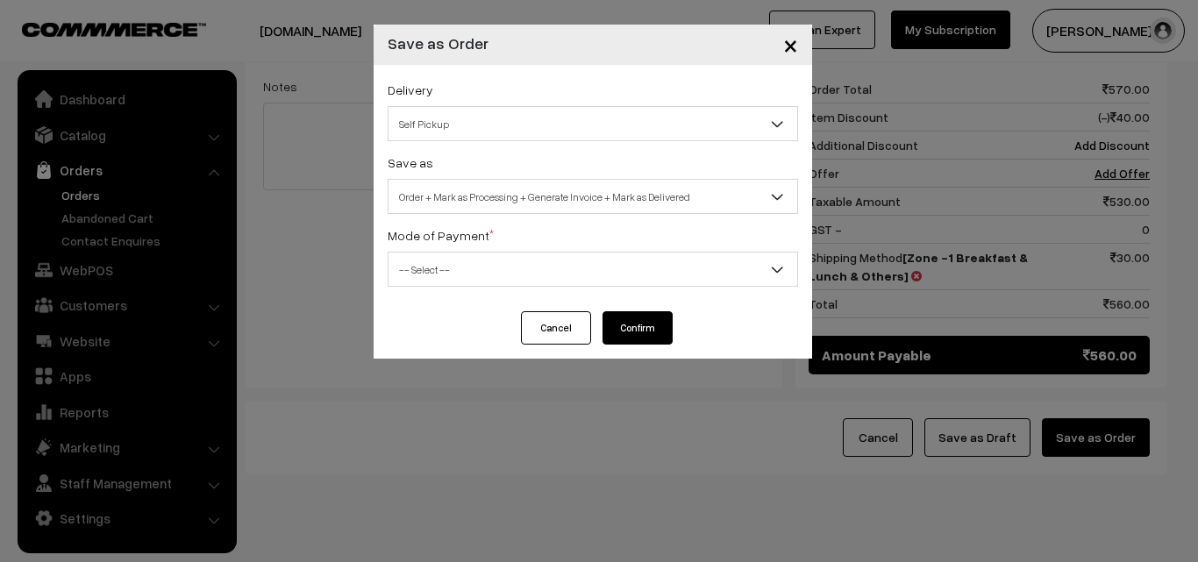
click at [530, 129] on span "Self Pickup" at bounding box center [592, 124] width 409 height 31
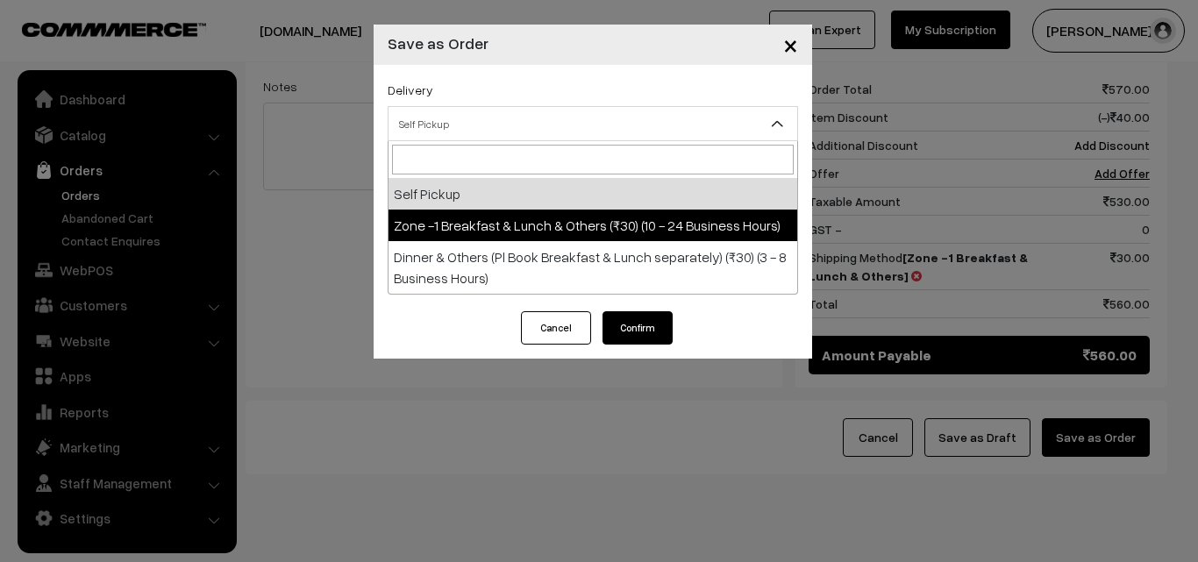
select select "ZON1"
select select "3"
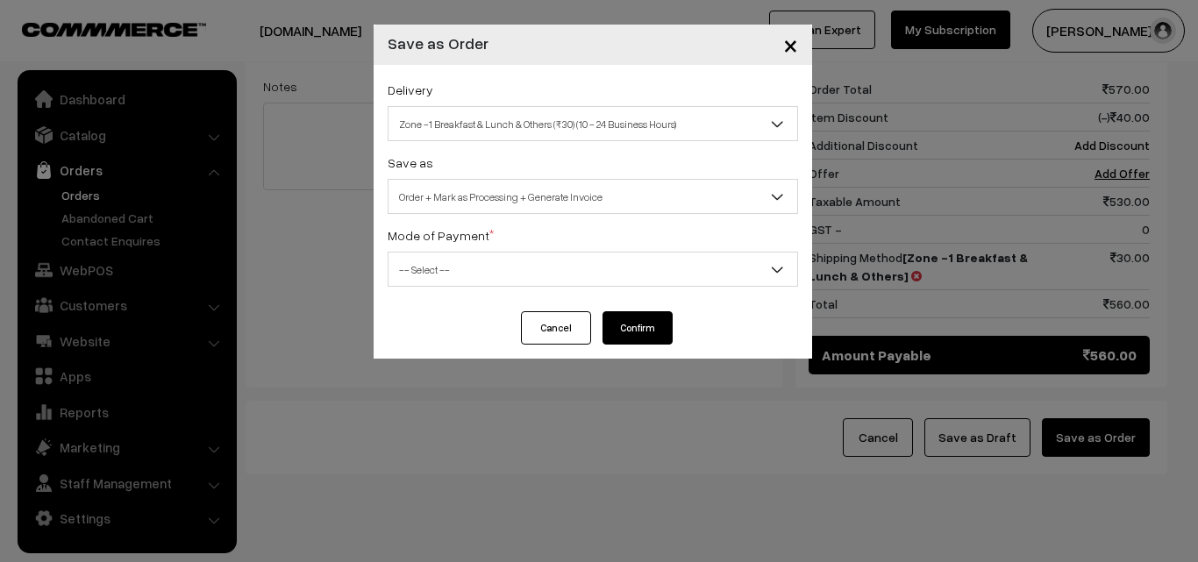
drag, startPoint x: 550, startPoint y: 217, endPoint x: 556, endPoint y: 288, distance: 72.2
click at [550, 218] on div "Delivery Self Pickup Zone -1 Breakfast & Lunch & Others (₹30) (10 - 24 Business…" at bounding box center [592, 188] width 438 height 246
drag, startPoint x: 551, startPoint y: 191, endPoint x: 552, endPoint y: 202, distance: 10.6
click at [551, 190] on span "Order + Mark as Processing + Generate Invoice" at bounding box center [592, 196] width 409 height 31
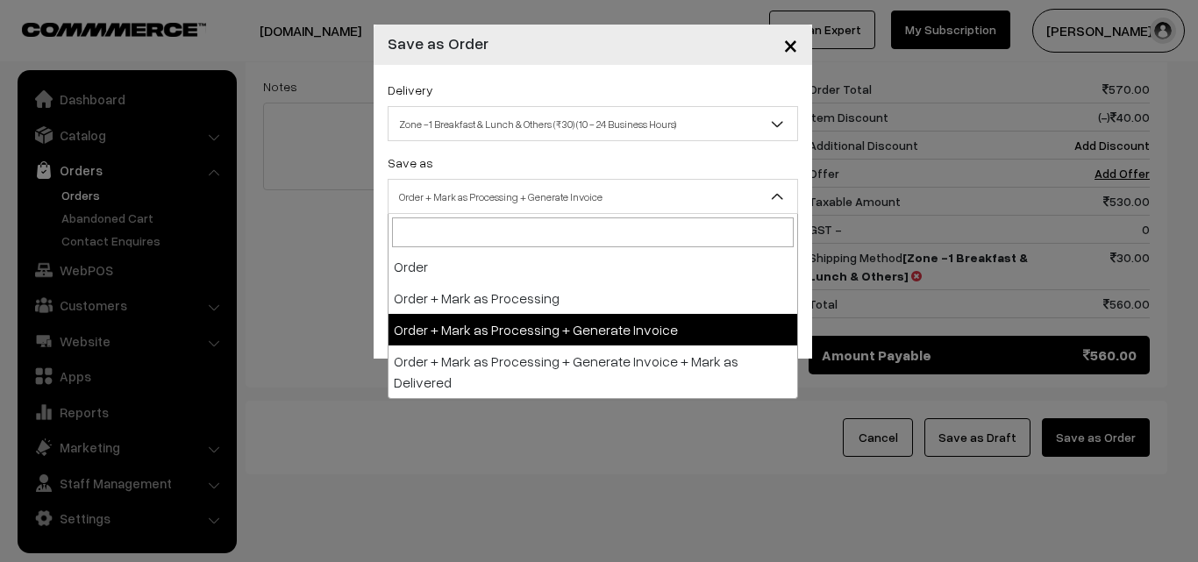
drag, startPoint x: 544, startPoint y: 322, endPoint x: 541, endPoint y: 307, distance: 15.3
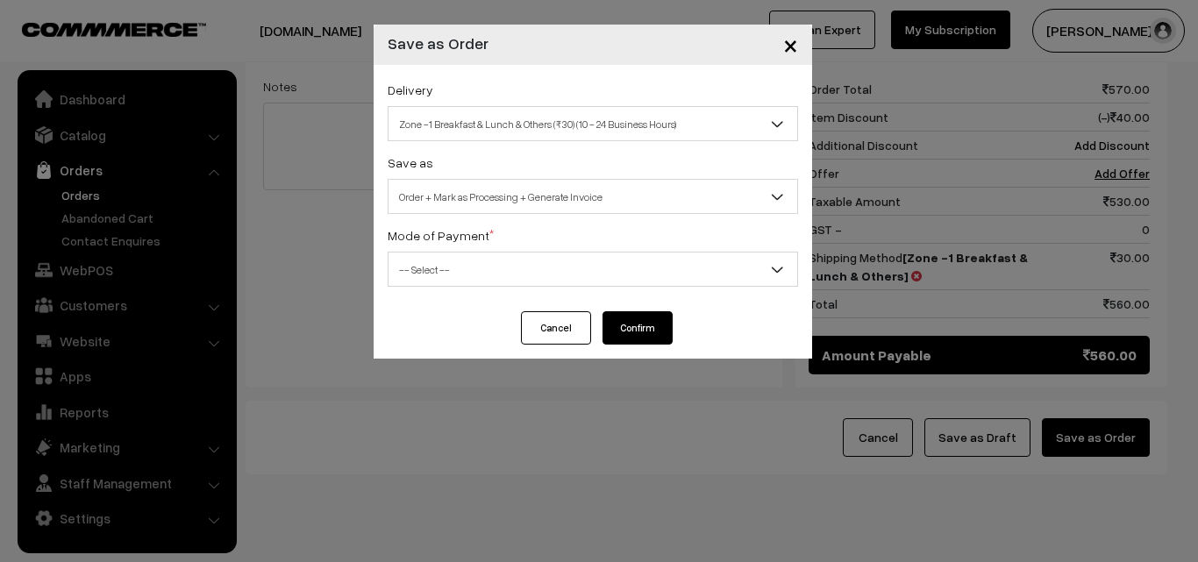
click at [505, 265] on span "-- Select --" at bounding box center [592, 269] width 409 height 31
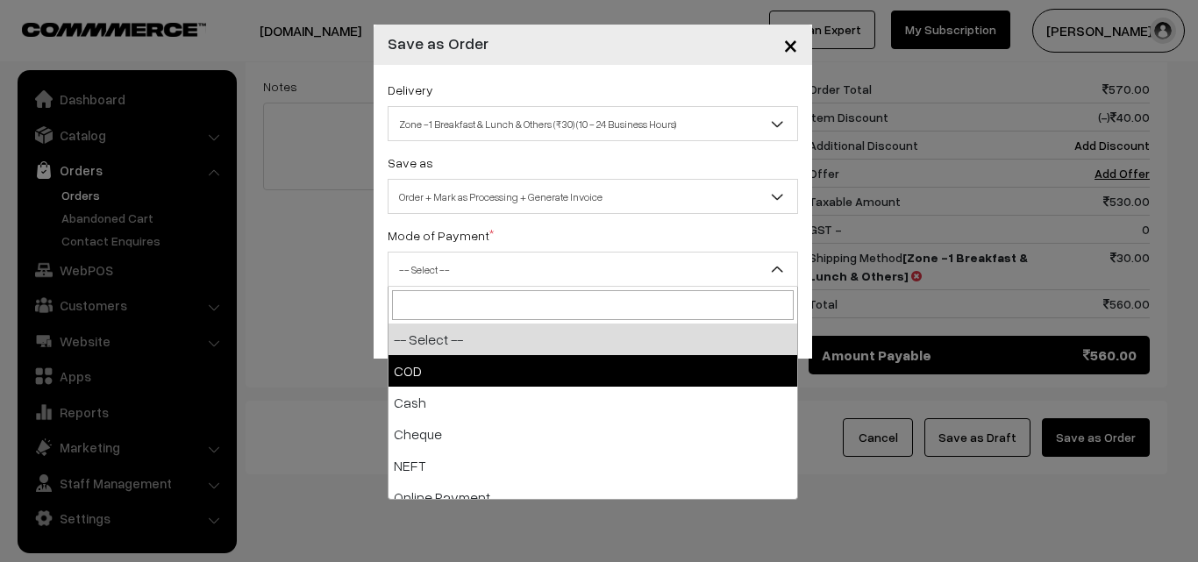
select select "1"
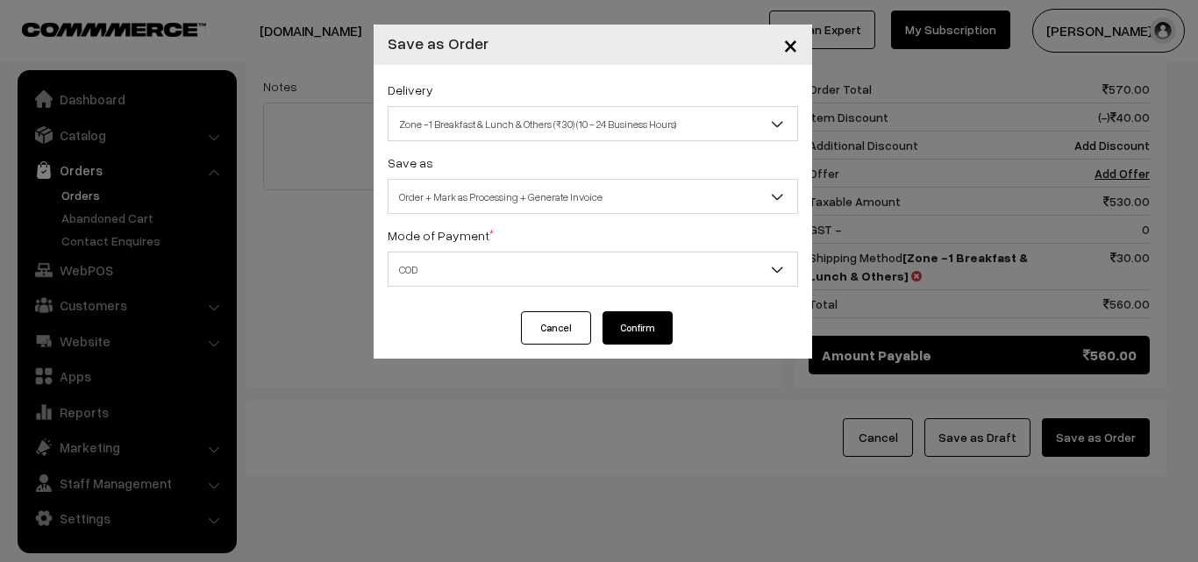
click at [640, 327] on button "Confirm" at bounding box center [637, 327] width 70 height 33
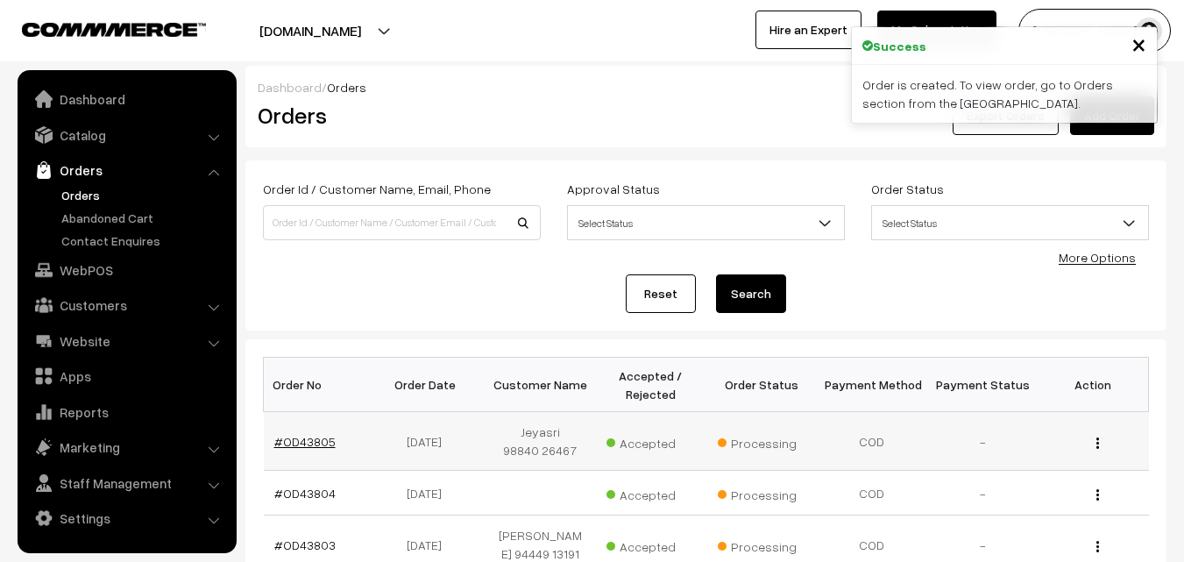
click at [299, 437] on link "#OD43805" at bounding box center [304, 441] width 61 height 15
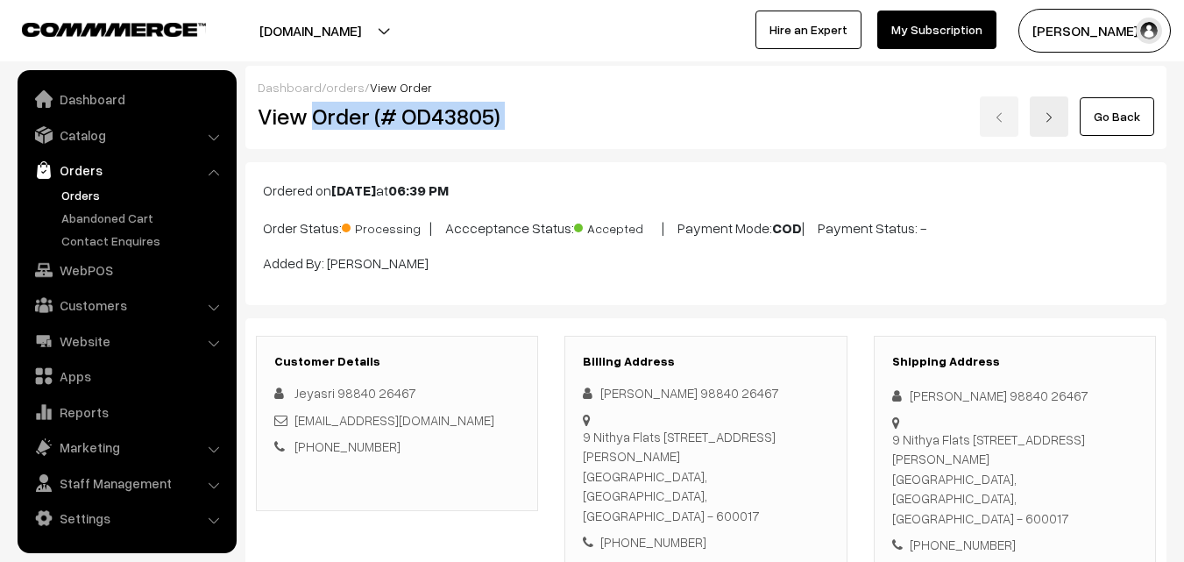
drag, startPoint x: 315, startPoint y: 120, endPoint x: 624, endPoint y: 119, distance: 309.5
click at [624, 119] on div "View Order (# OD43805) Go Back" at bounding box center [706, 116] width 923 height 40
copy div "Order (# OD43805)"
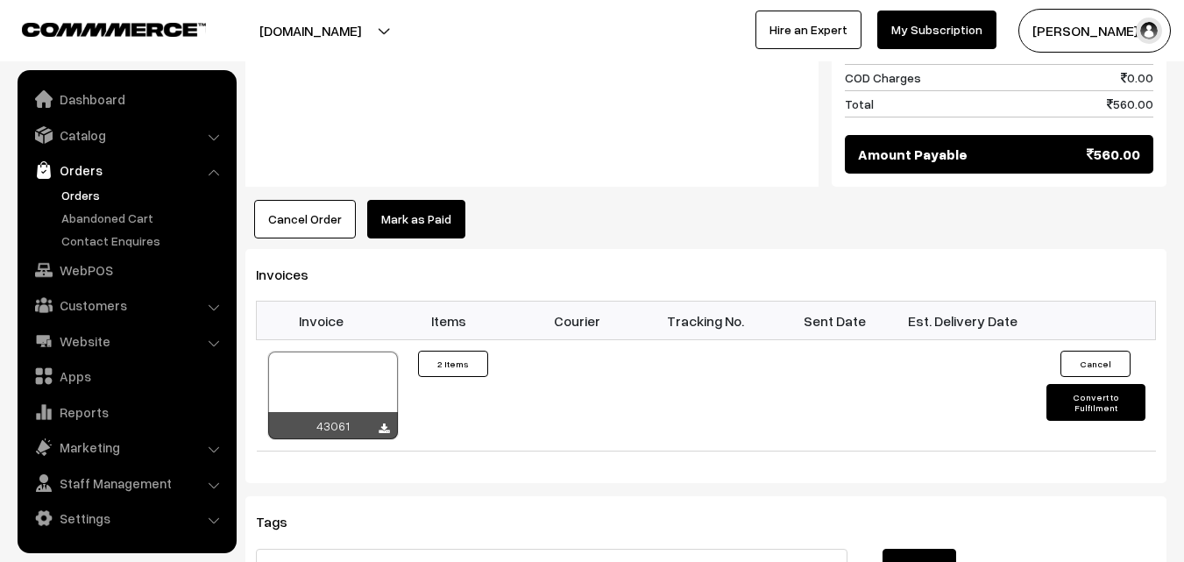
scroll to position [1227, 0]
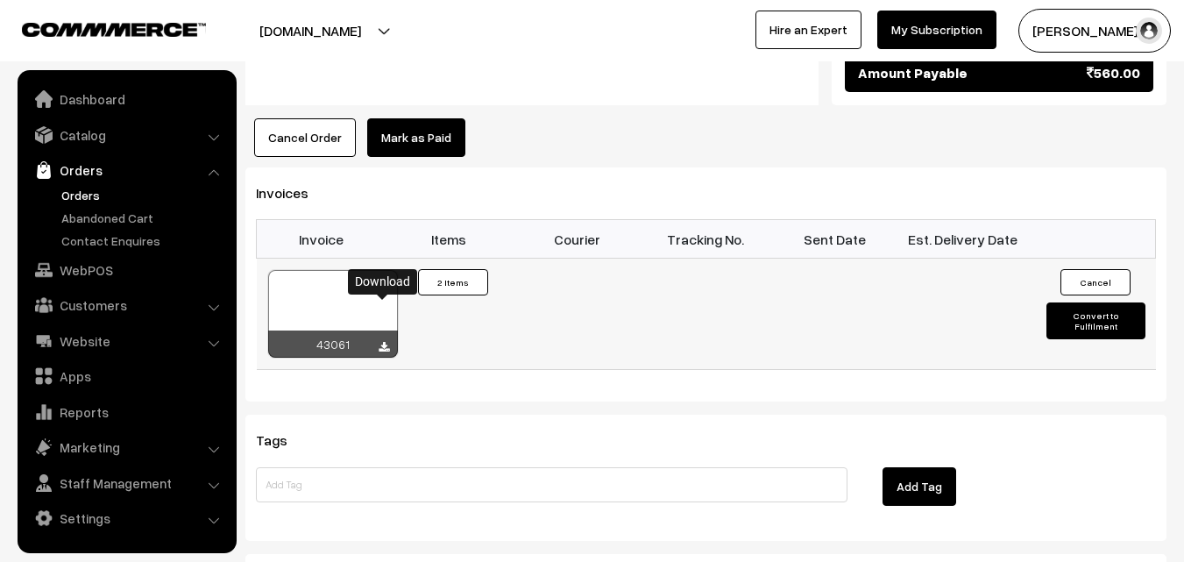
click at [380, 342] on icon at bounding box center [384, 347] width 11 height 11
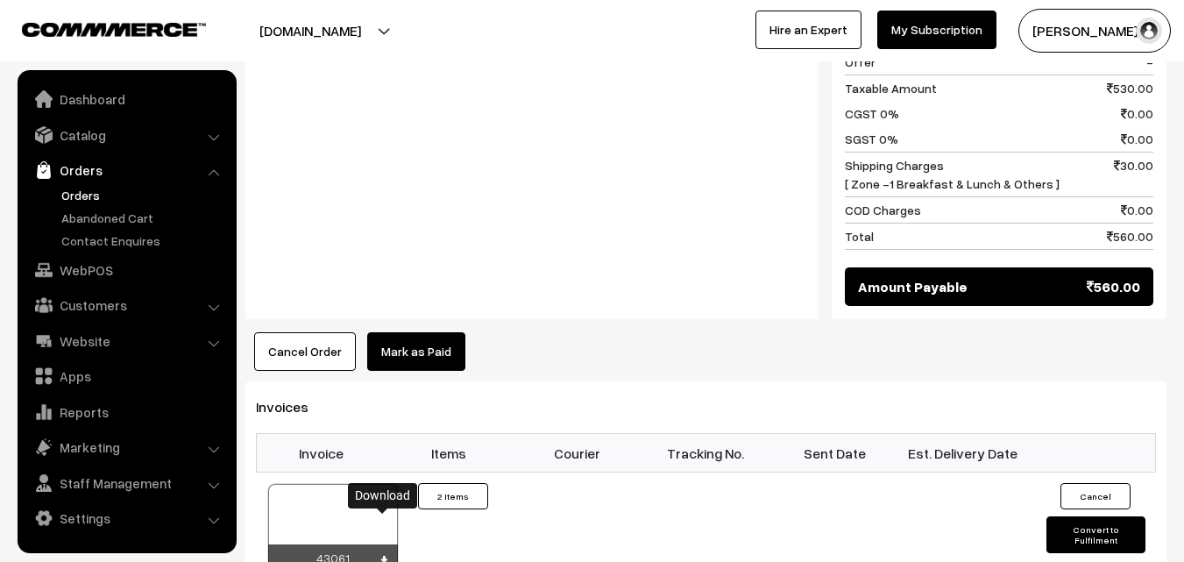
scroll to position [964, 0]
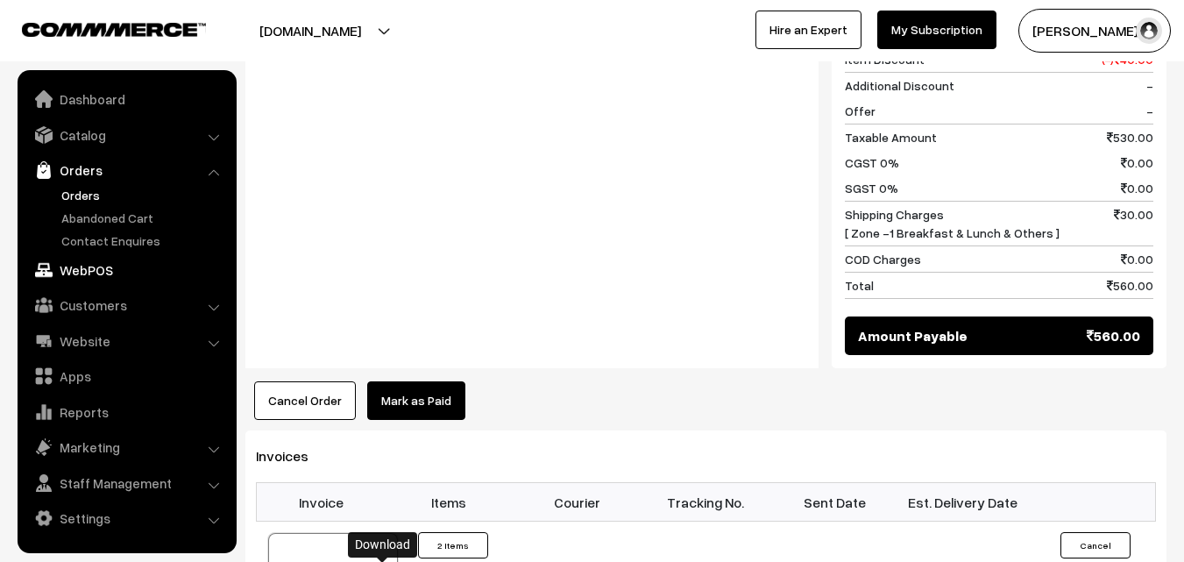
click at [76, 280] on link "WebPOS" at bounding box center [126, 270] width 209 height 32
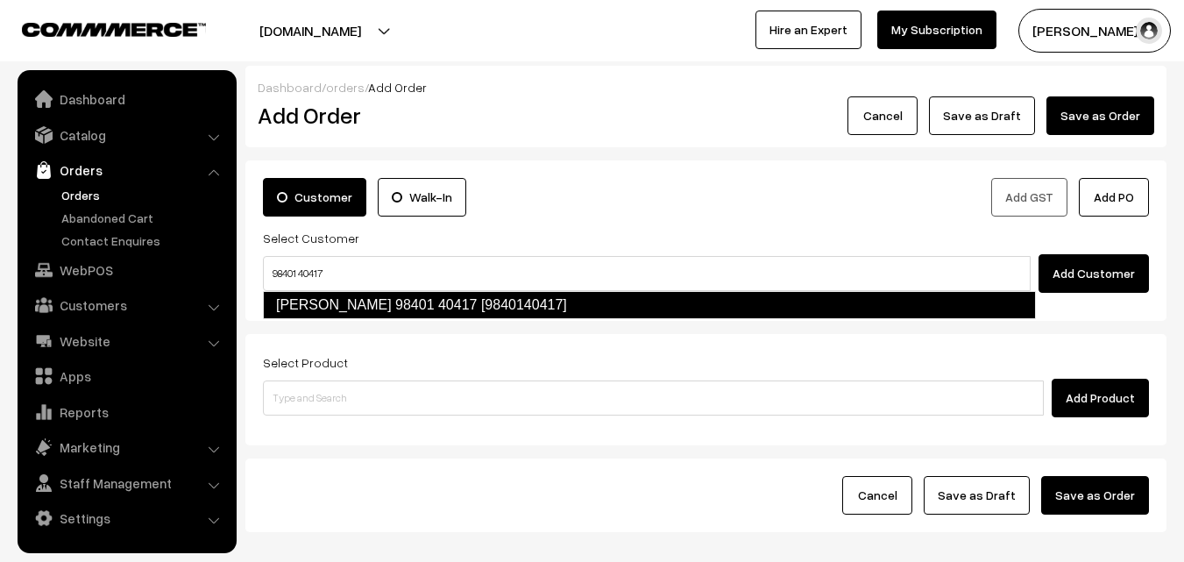
click at [310, 298] on link "Sugantha 98401 40417 [9840140417]" at bounding box center [649, 305] width 773 height 28
type input "98401 40417"
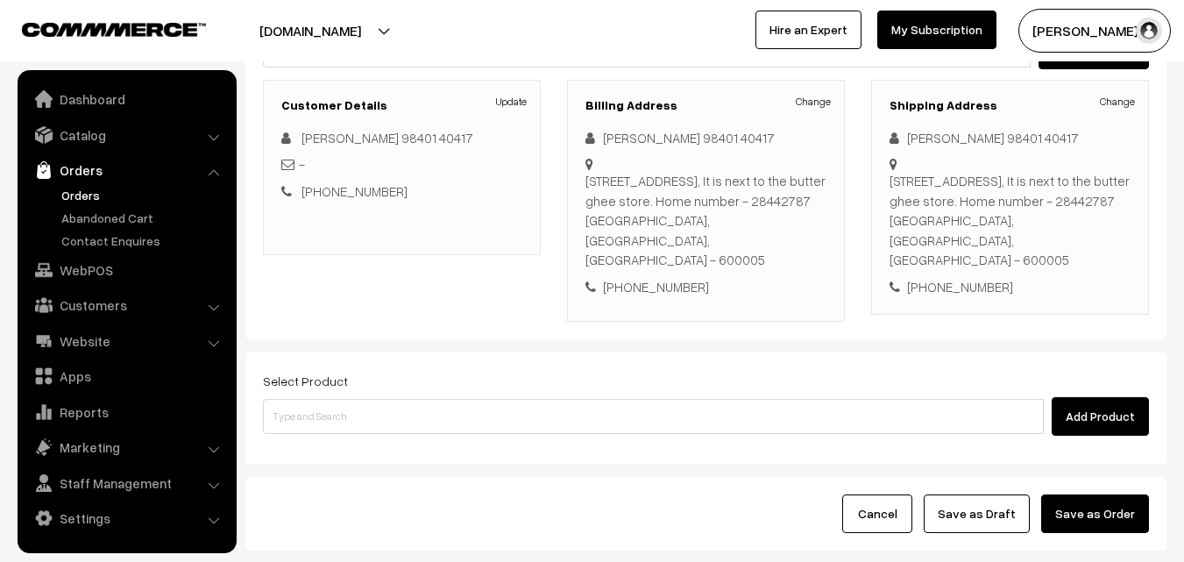
scroll to position [263, 0]
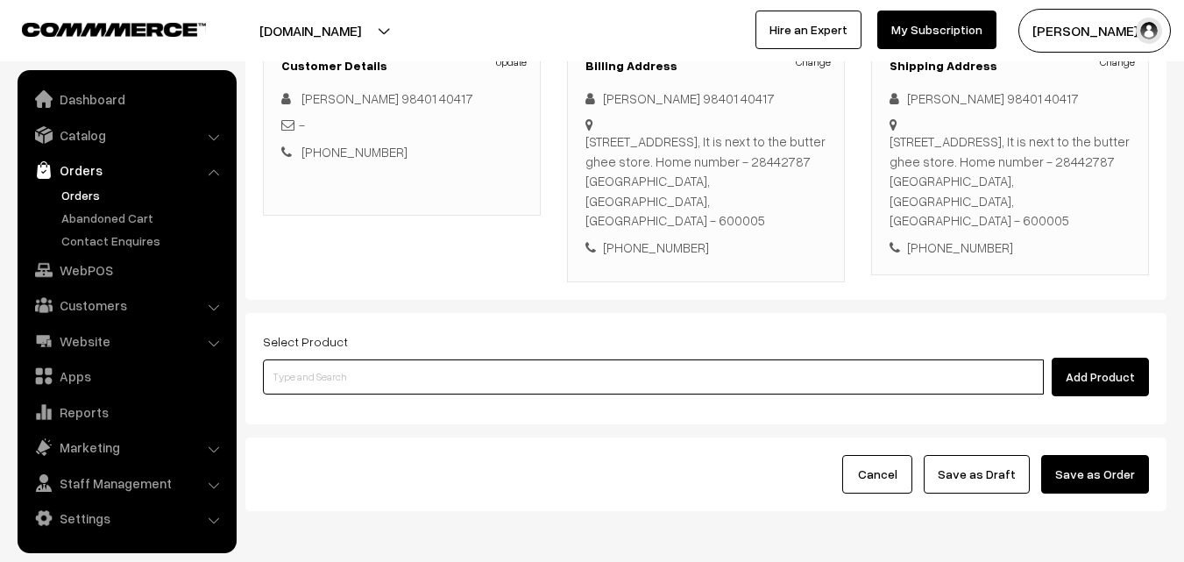
click at [362, 359] on input at bounding box center [653, 376] width 781 height 35
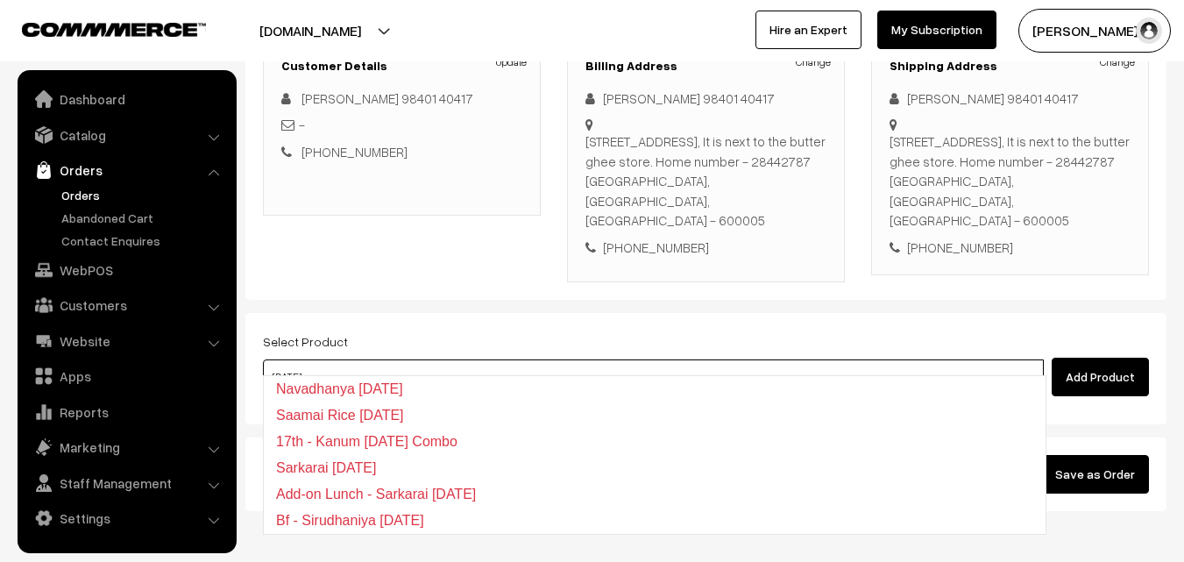
type input "pongal"
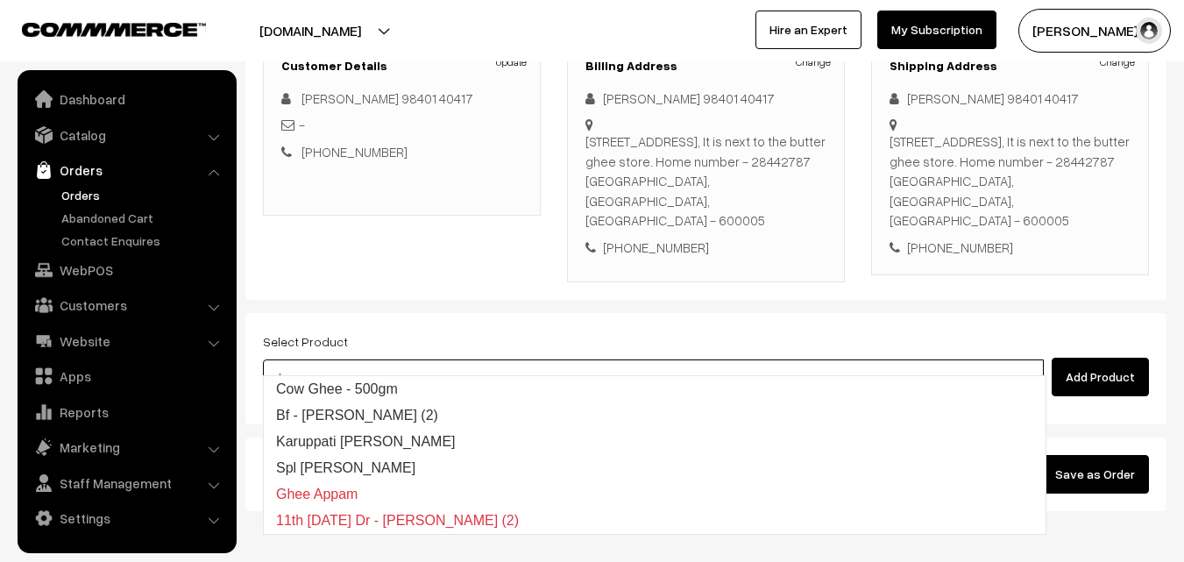
type input "ghee pon"
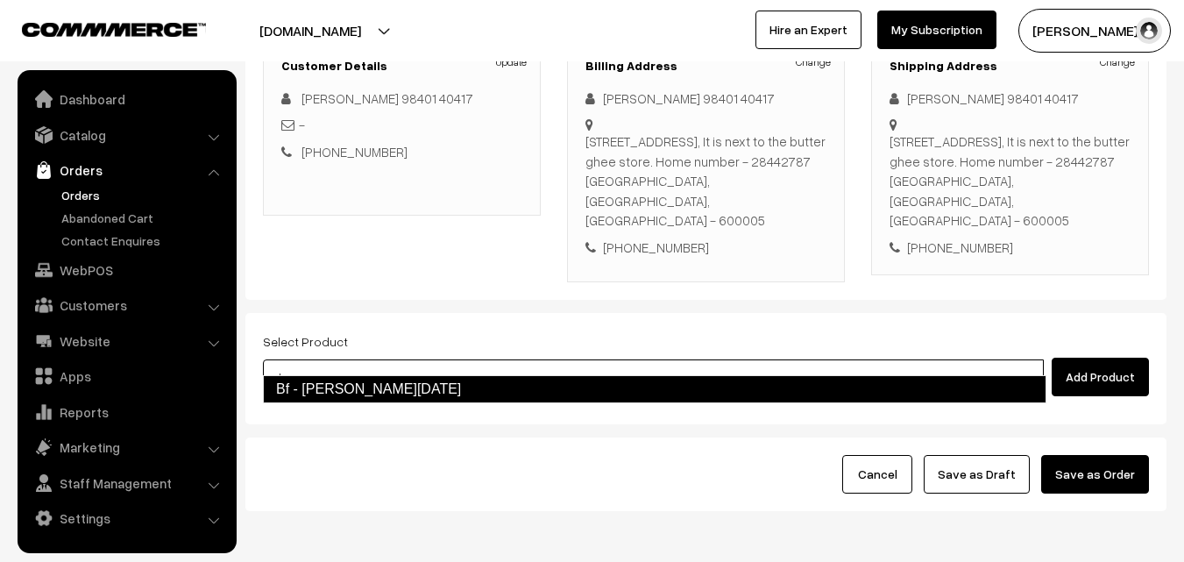
click at [476, 375] on li "Bf - Ghee Pongal" at bounding box center [655, 389] width 782 height 28
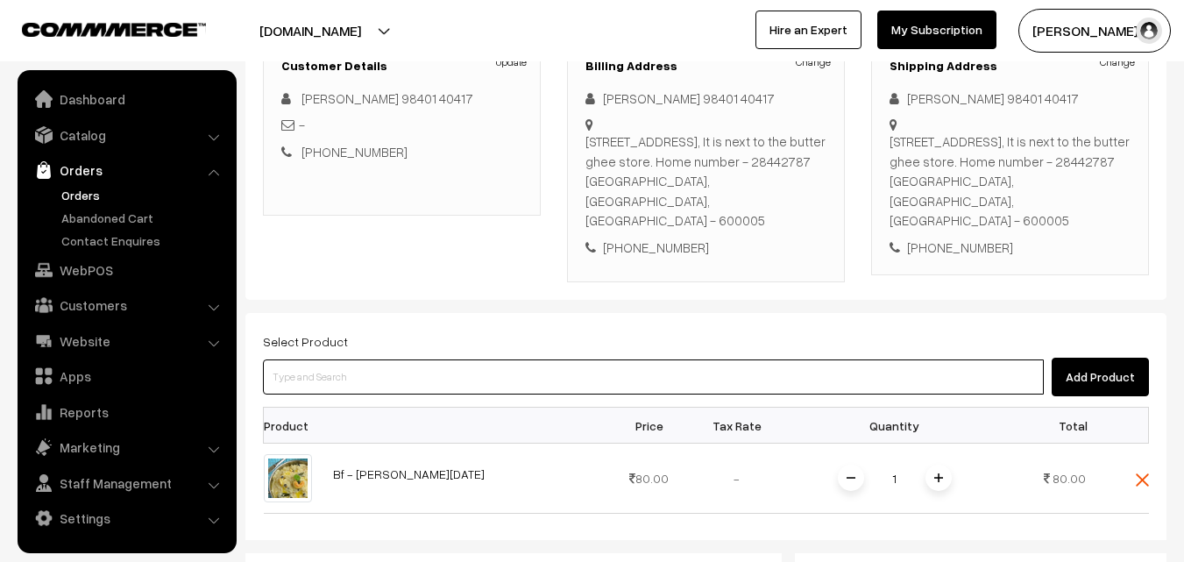
click at [432, 365] on input at bounding box center [653, 376] width 781 height 35
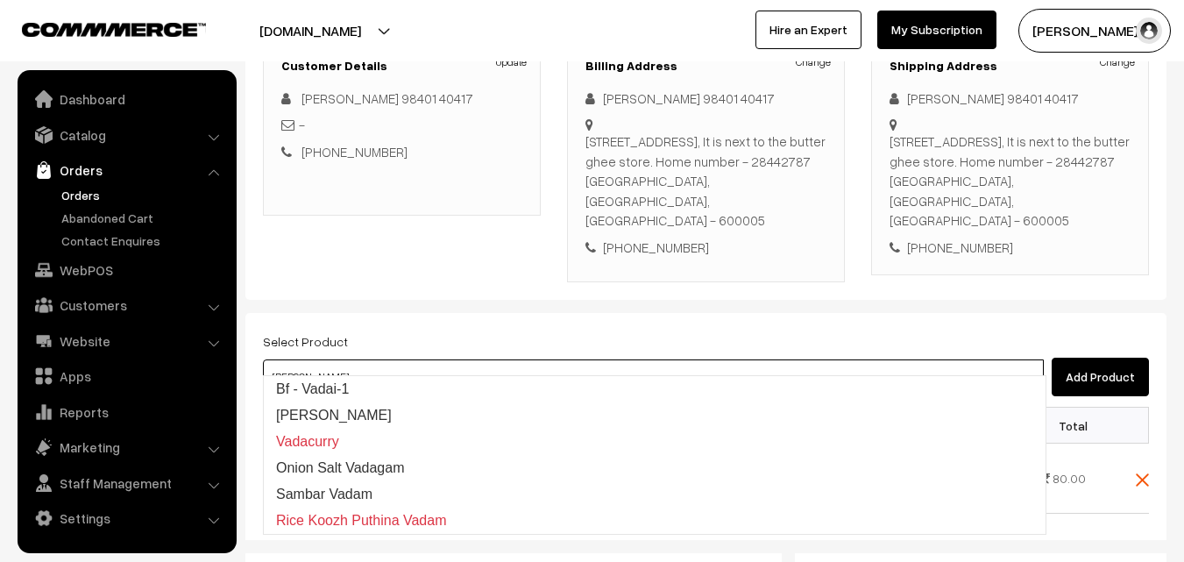
type input "vada"
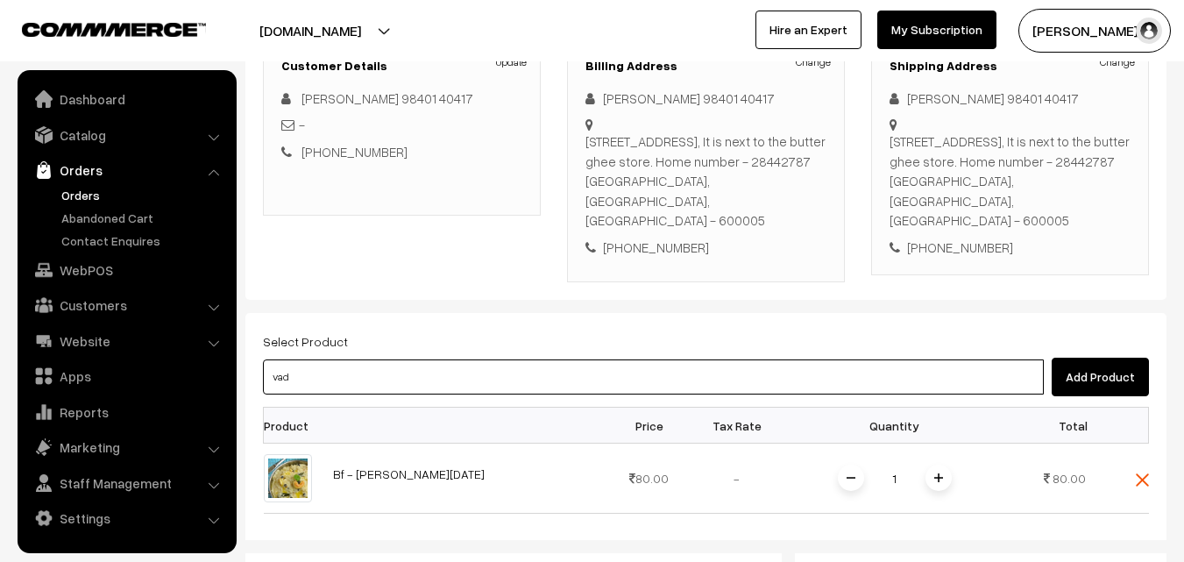
type input "vada"
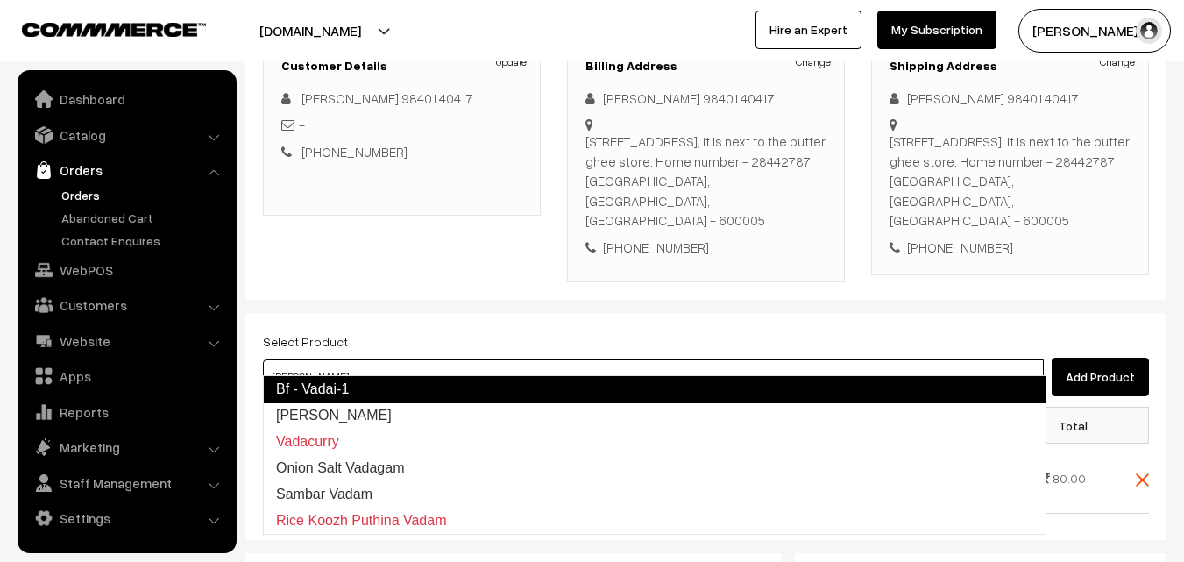
click at [373, 384] on link "Bf - Vadai-1" at bounding box center [655, 389] width 784 height 28
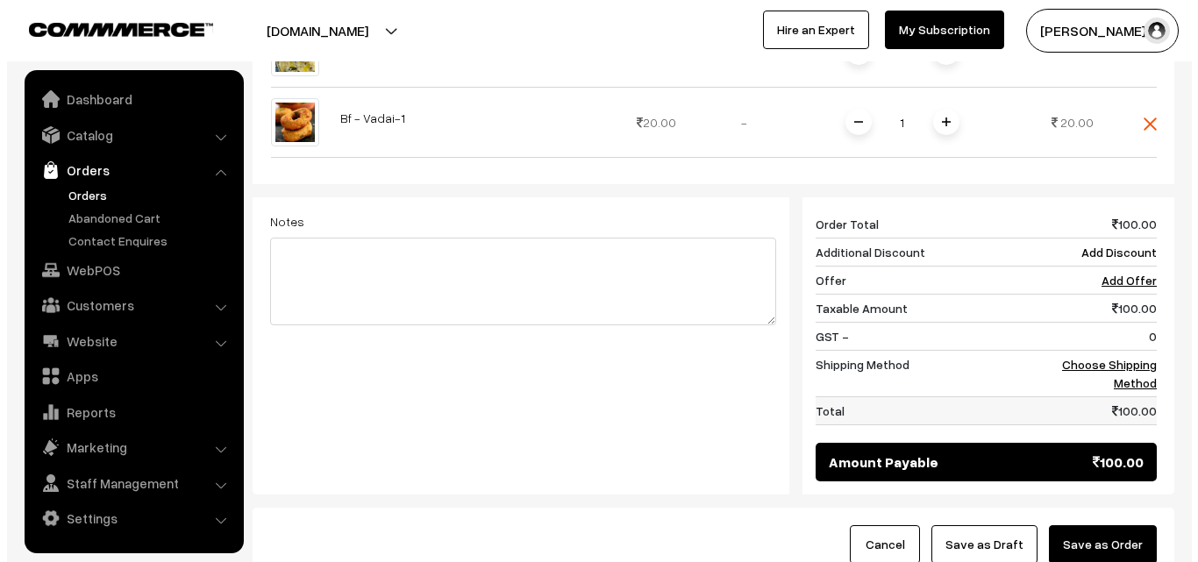
scroll to position [701, 0]
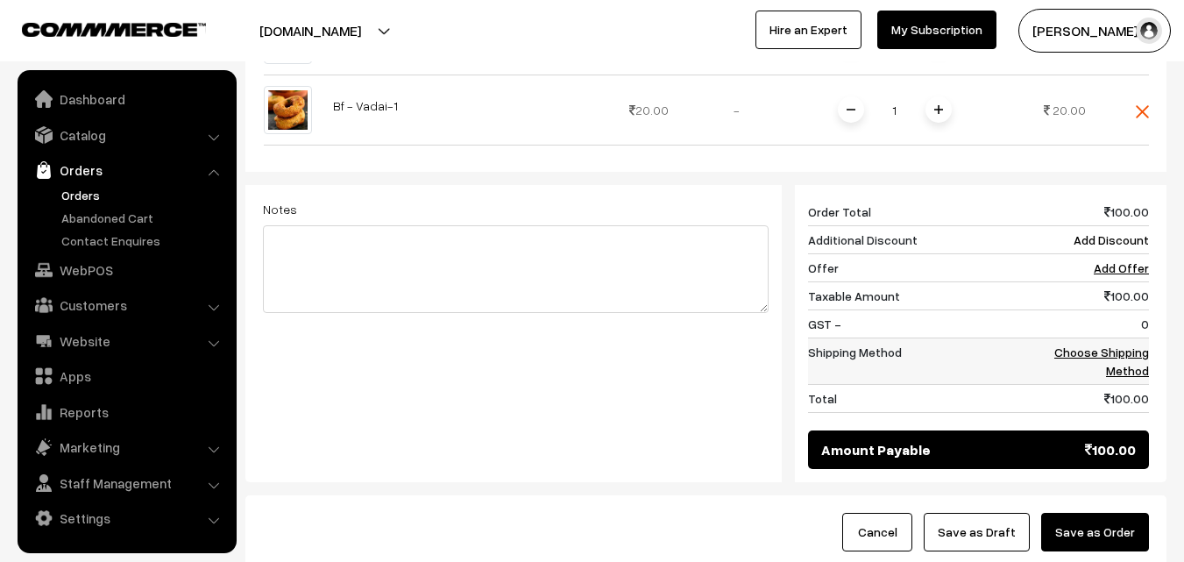
click at [1079, 340] on td "Choose Shipping Method" at bounding box center [1095, 361] width 109 height 46
click at [1083, 345] on link "Choose Shipping Method" at bounding box center [1102, 361] width 95 height 33
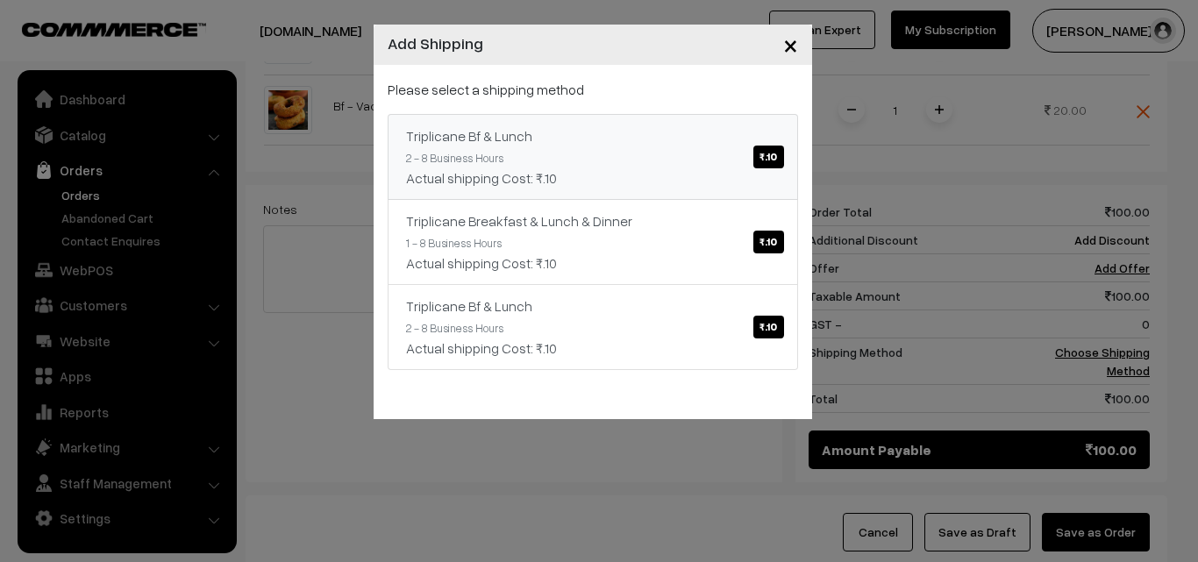
click at [605, 181] on div "Actual shipping Cost: ₹.10" at bounding box center [592, 177] width 373 height 21
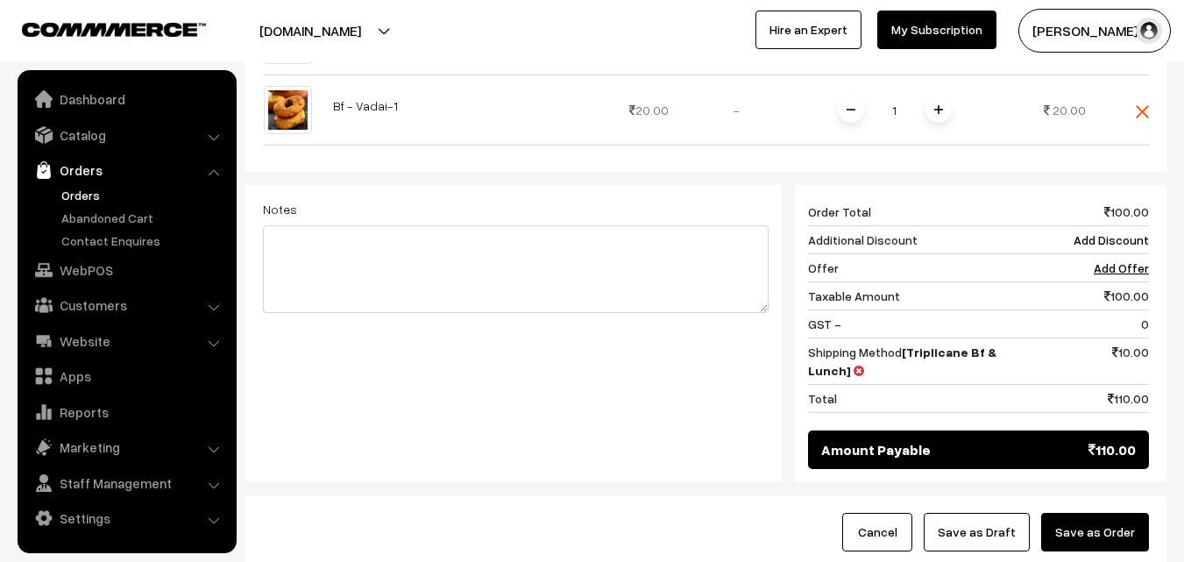
click at [1120, 513] on button "Save as Order" at bounding box center [1096, 532] width 108 height 39
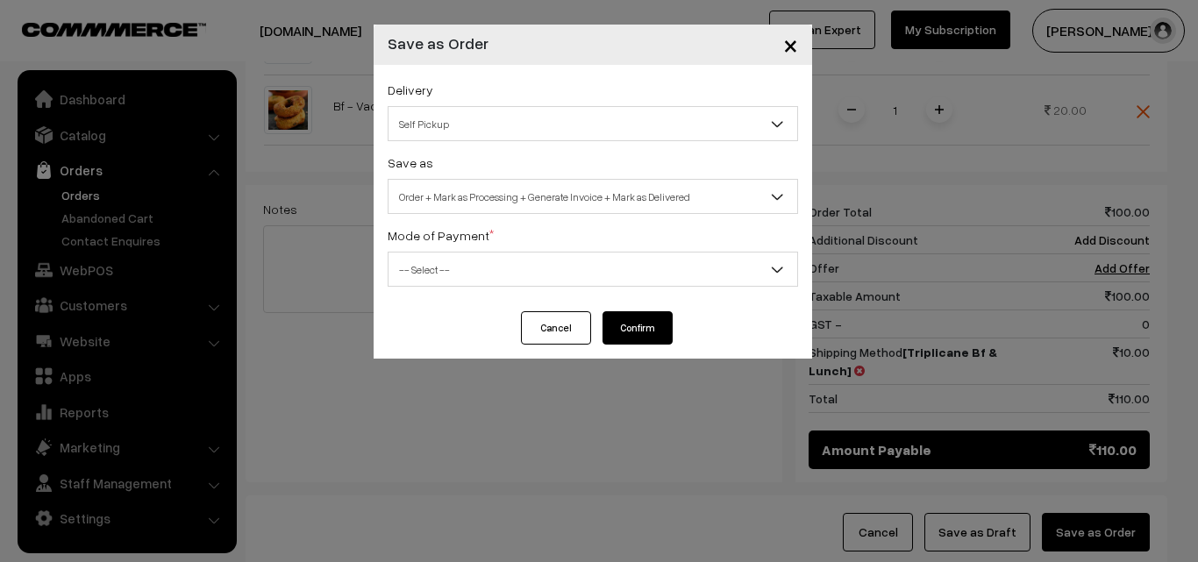
click at [510, 129] on span "Self Pickup" at bounding box center [592, 124] width 409 height 31
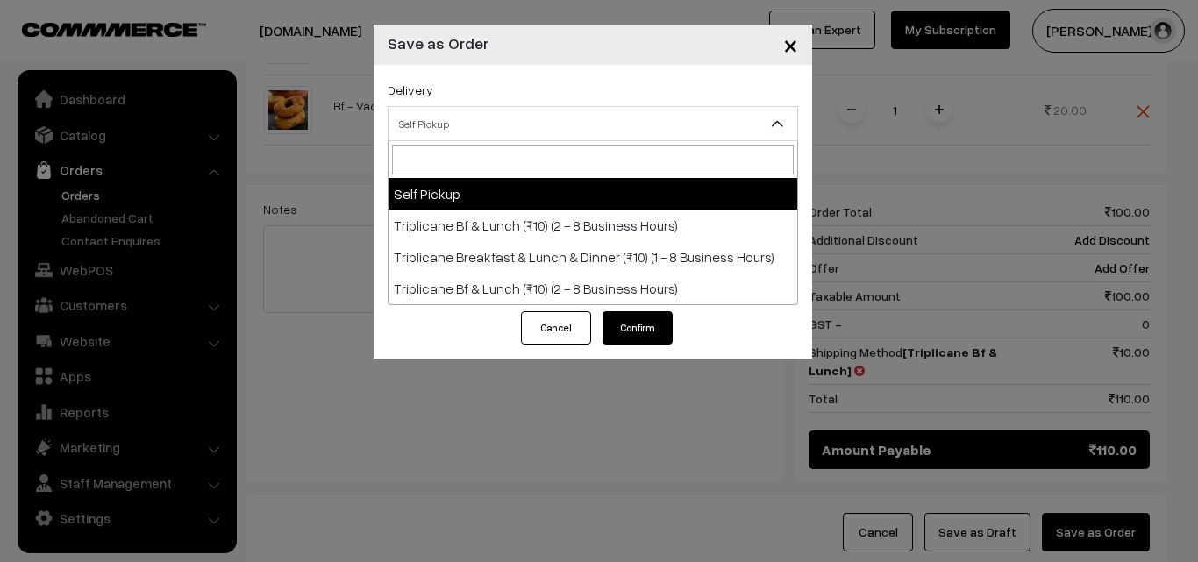
select select "TO1"
select select "3"
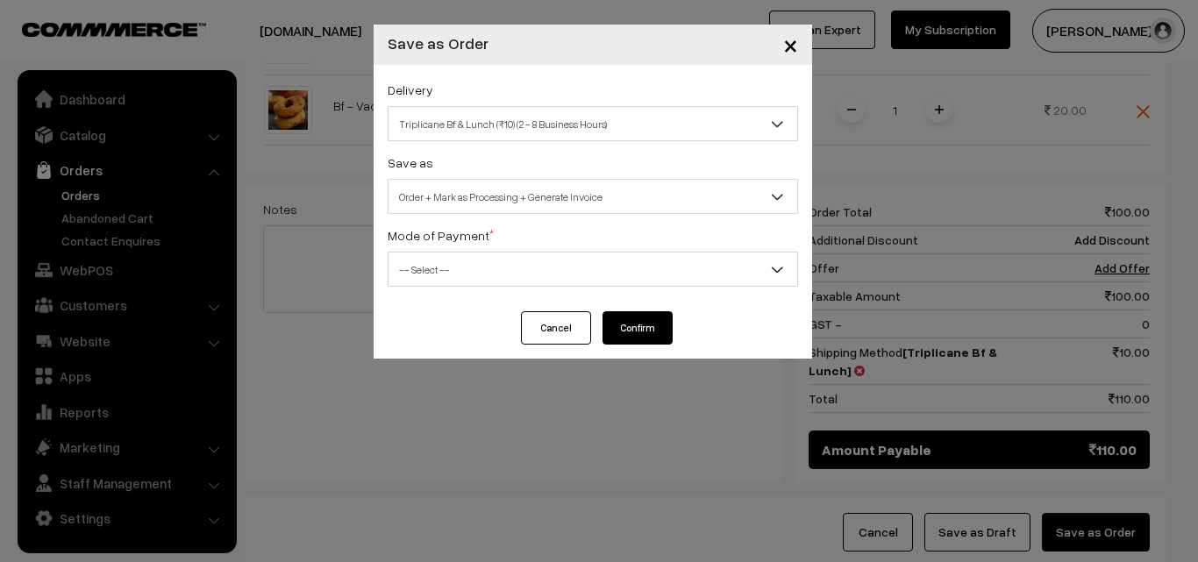
click at [511, 185] on span "Order + Mark as Processing + Generate Invoice" at bounding box center [592, 196] width 409 height 31
click at [494, 278] on span "-- Select --" at bounding box center [592, 269] width 409 height 31
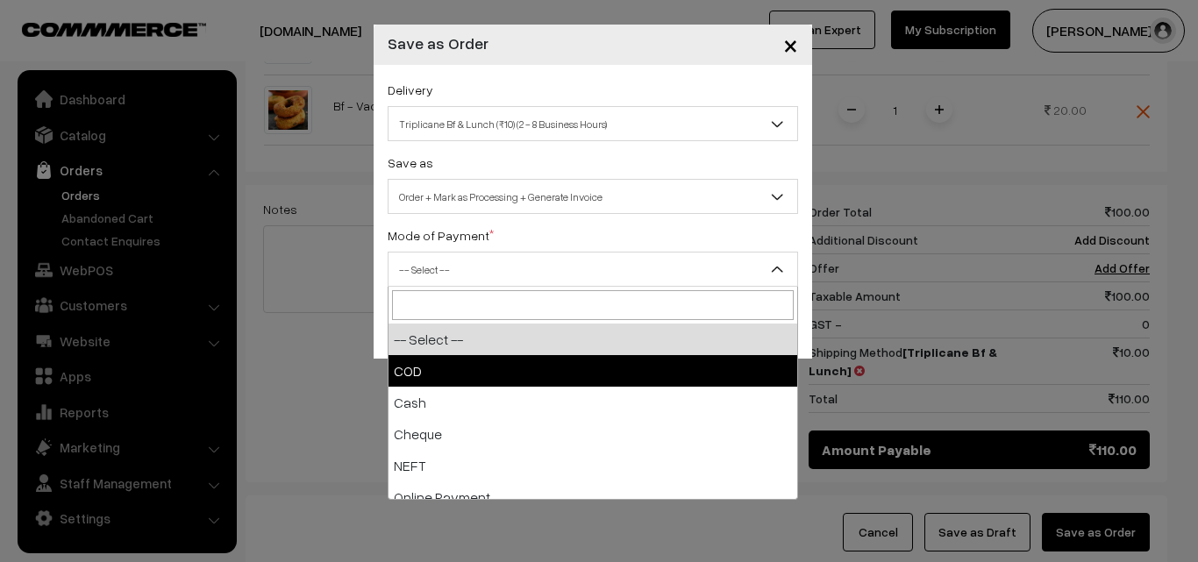
drag, startPoint x: 491, startPoint y: 360, endPoint x: 606, endPoint y: 328, distance: 119.3
select select "1"
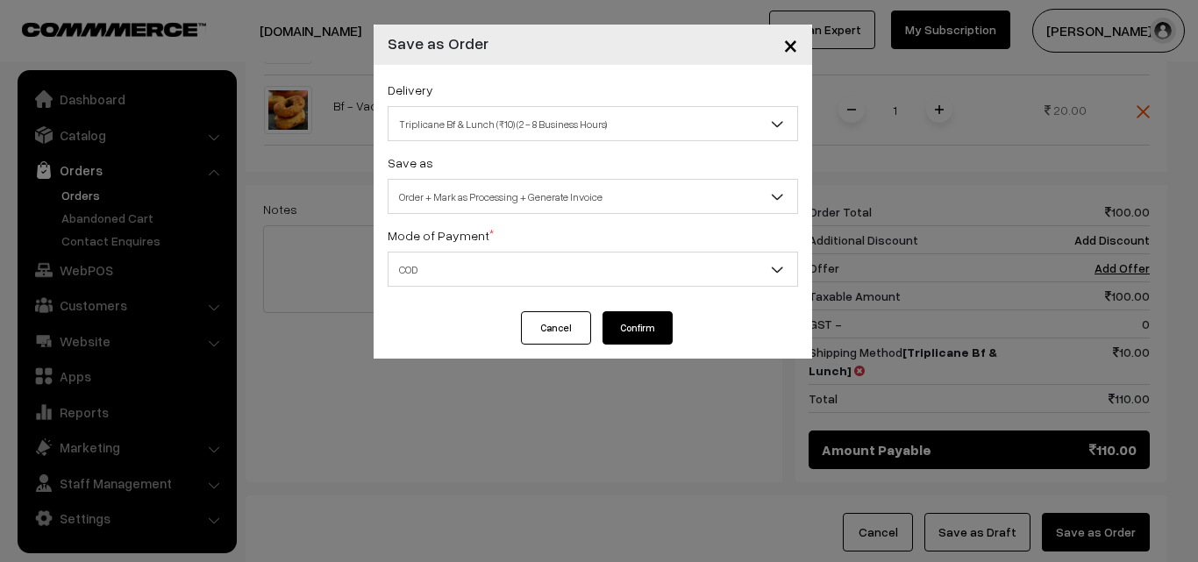
click at [606, 328] on button "Confirm" at bounding box center [637, 327] width 70 height 33
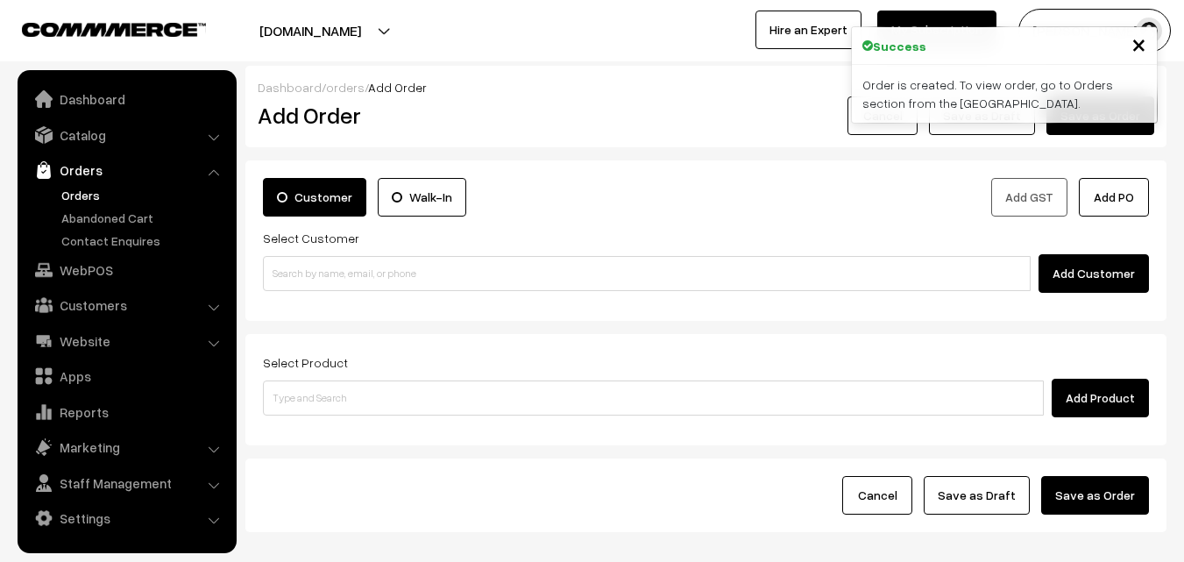
click at [65, 193] on link "Orders" at bounding box center [144, 195] width 174 height 18
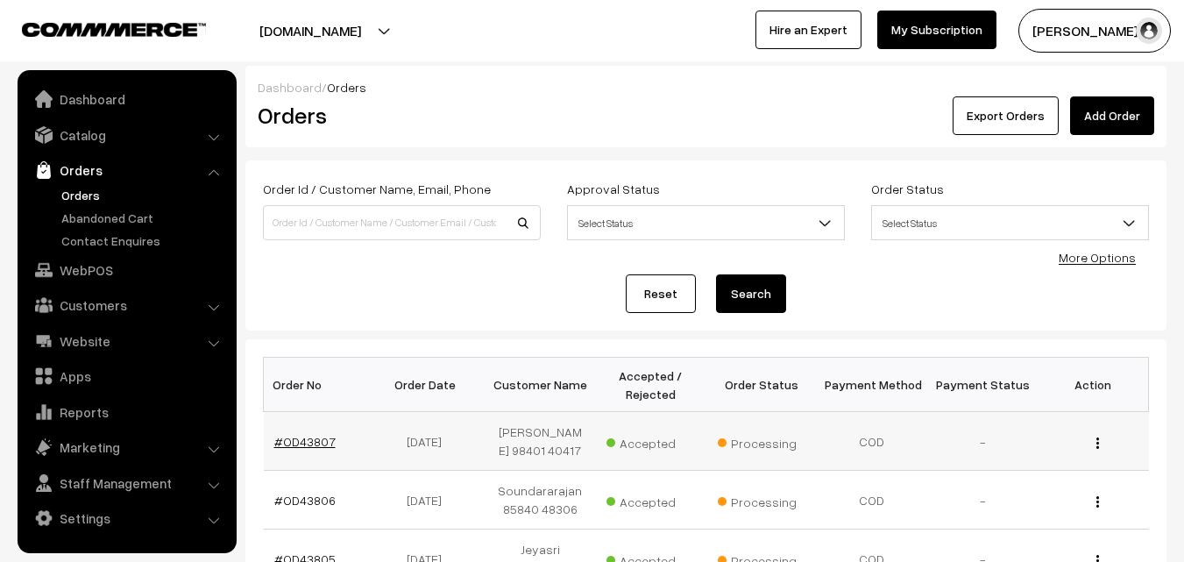
click at [307, 443] on link "#OD43807" at bounding box center [304, 441] width 61 height 15
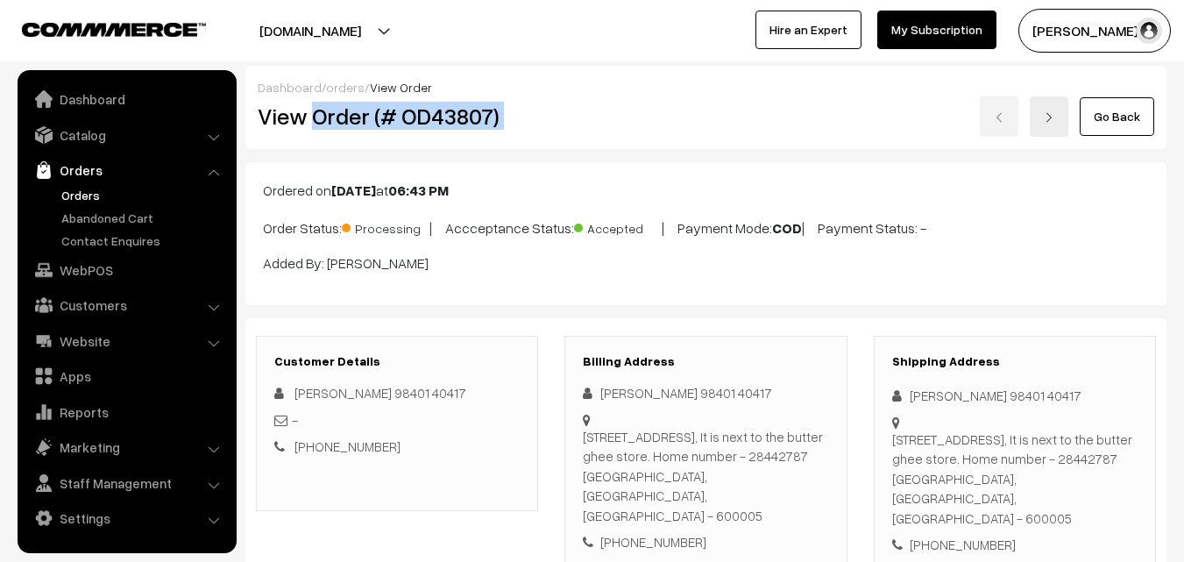
click at [573, 109] on div "View Order (# OD43807) Go Back" at bounding box center [706, 116] width 923 height 40
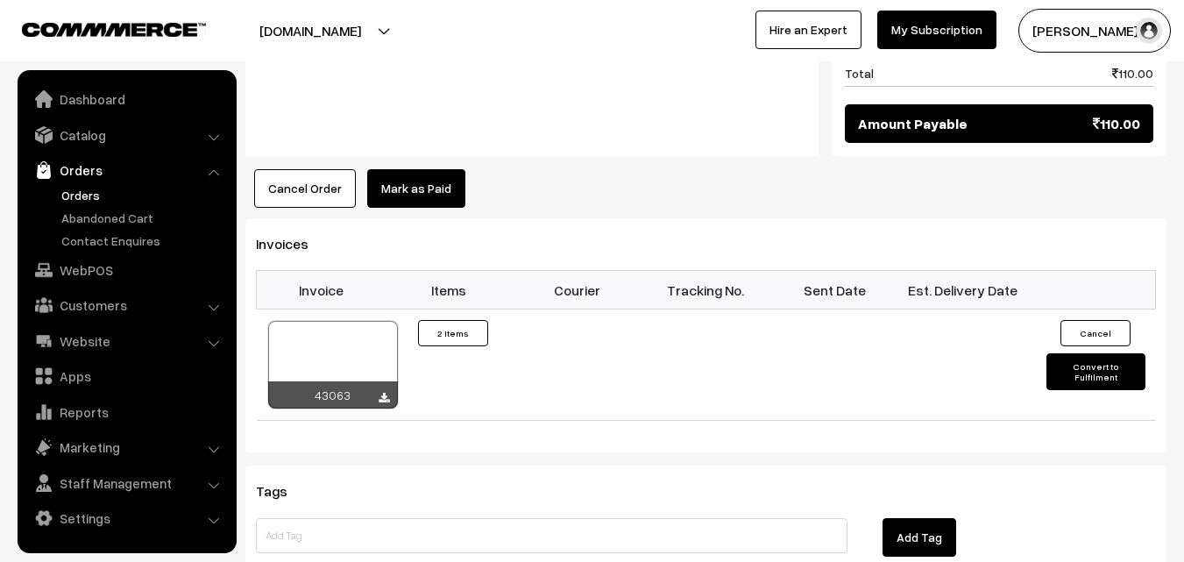
scroll to position [1140, 0]
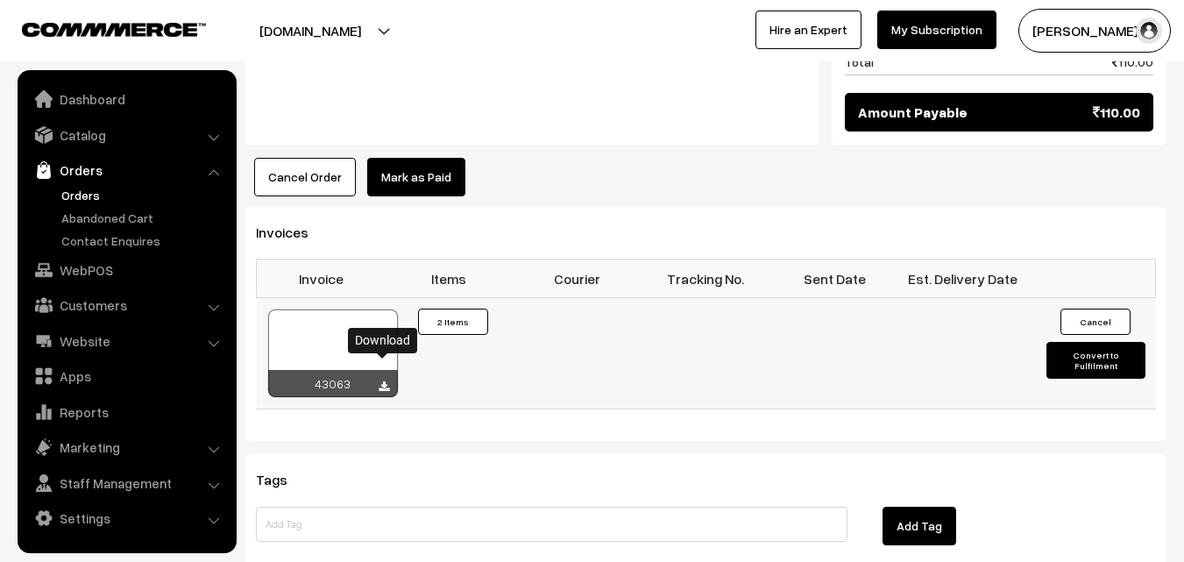
click at [384, 381] on icon at bounding box center [384, 386] width 11 height 11
click at [86, 268] on link "WebPOS" at bounding box center [126, 270] width 209 height 32
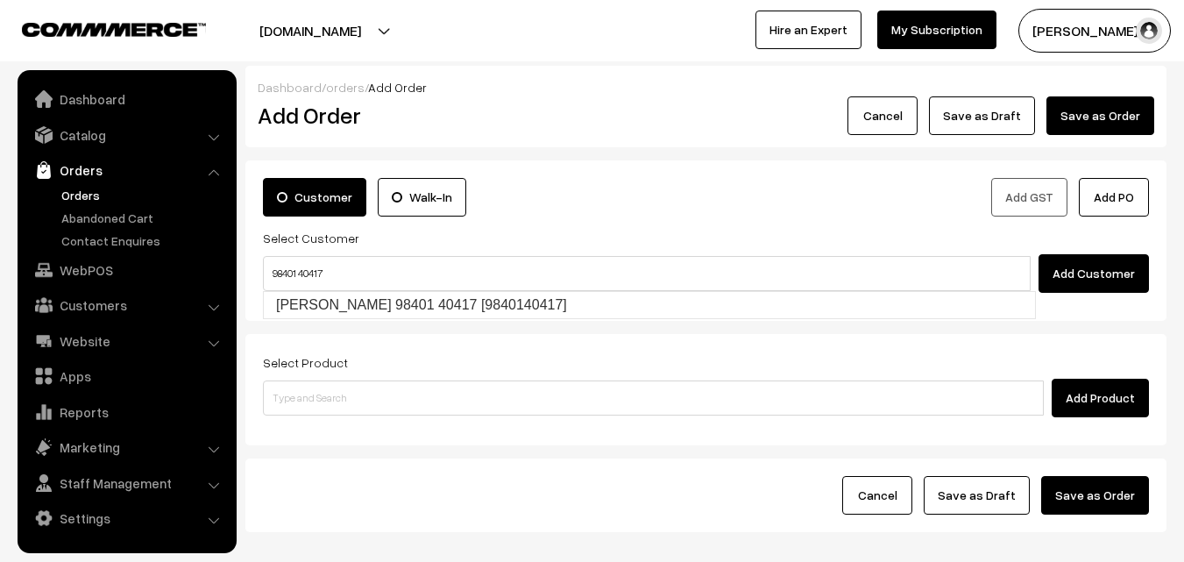
click at [305, 291] on ul "[PERSON_NAME] 98401 40417 [9840140417]" at bounding box center [649, 305] width 773 height 28
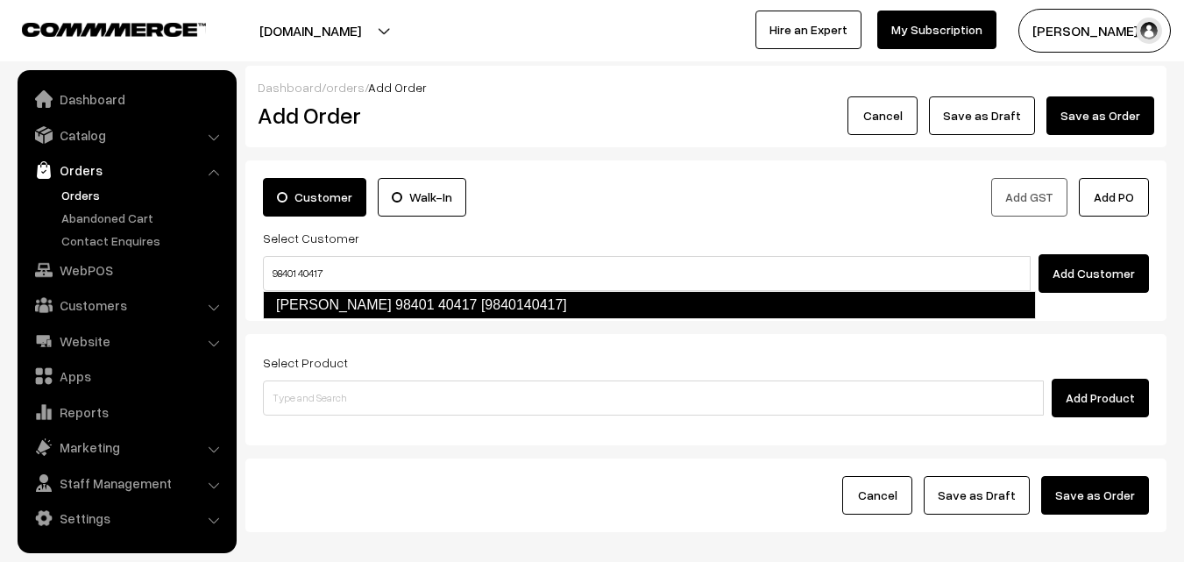
click at [315, 296] on link "Sugantha 98401 40417 [9840140417]" at bounding box center [649, 305] width 773 height 28
type input "98401 40417"
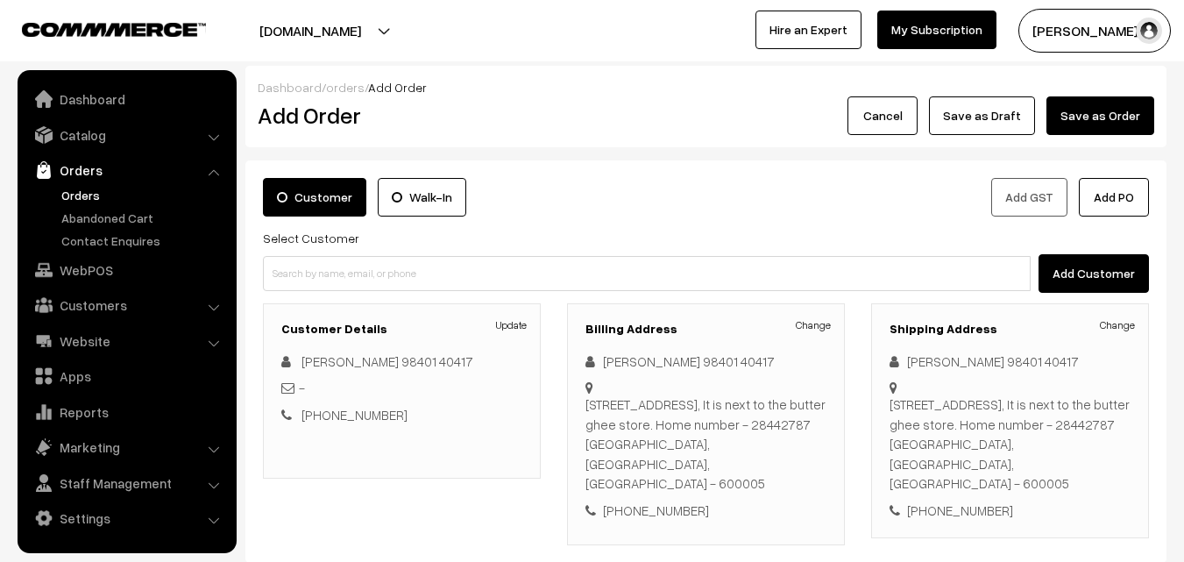
scroll to position [320, 0]
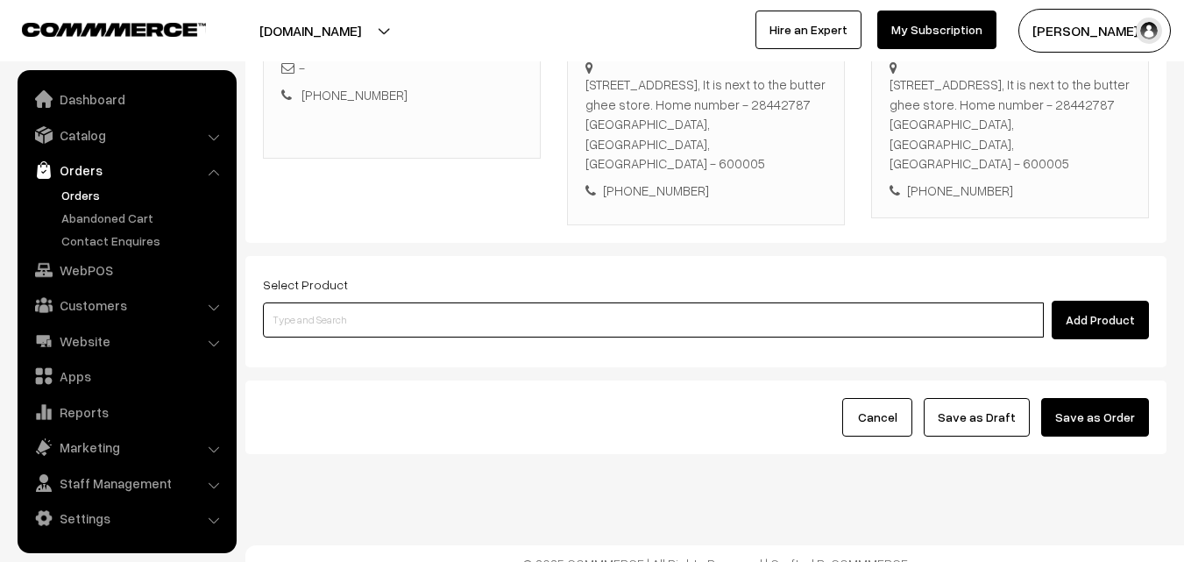
click at [455, 312] on input at bounding box center [653, 319] width 781 height 35
type input "lemon se"
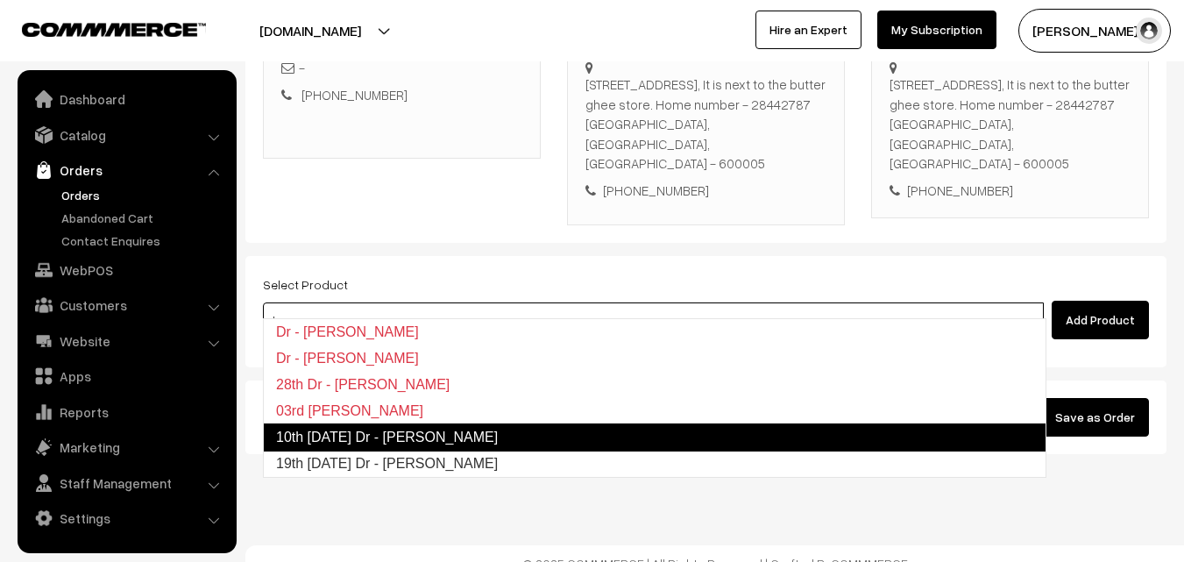
click at [473, 444] on link "10th Friday Dr - Lemon Sevai" at bounding box center [655, 437] width 784 height 28
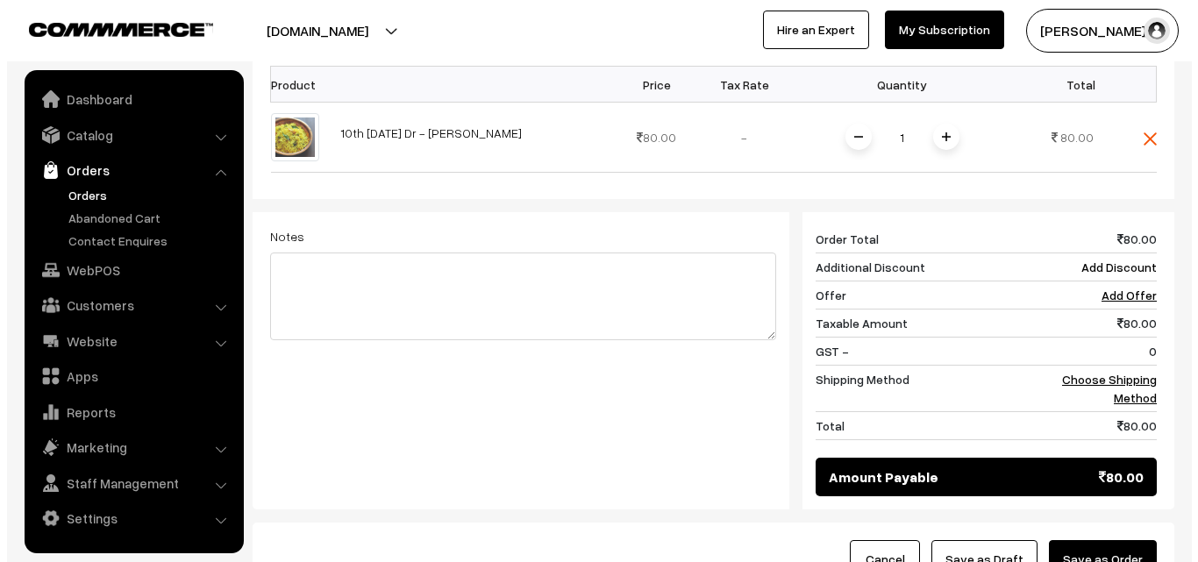
scroll to position [746, 0]
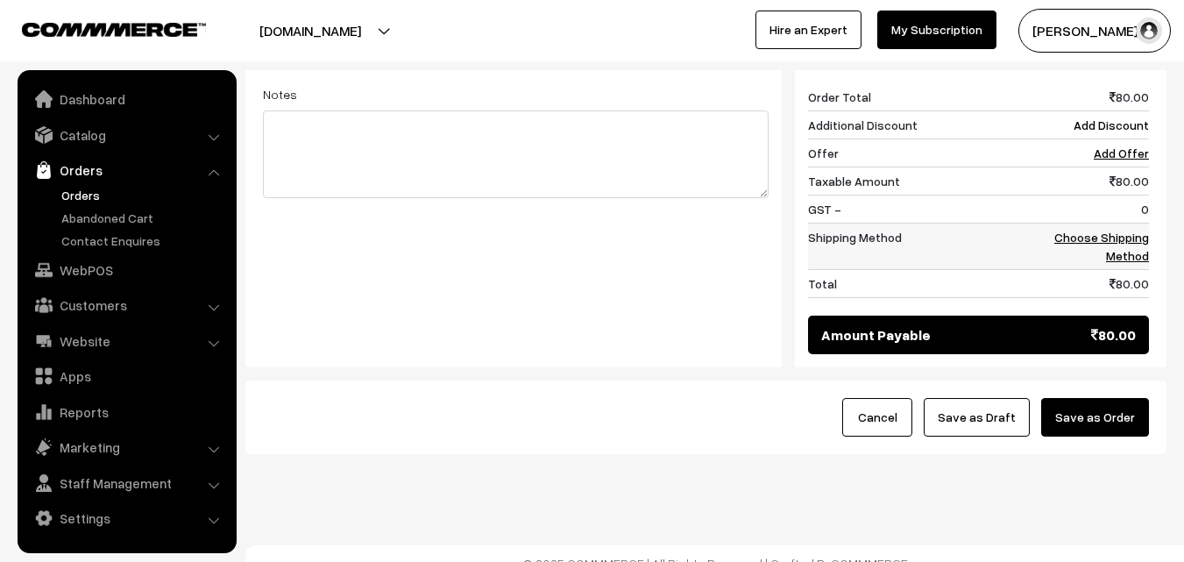
click at [1081, 230] on link "Choose Shipping Method" at bounding box center [1102, 246] width 95 height 33
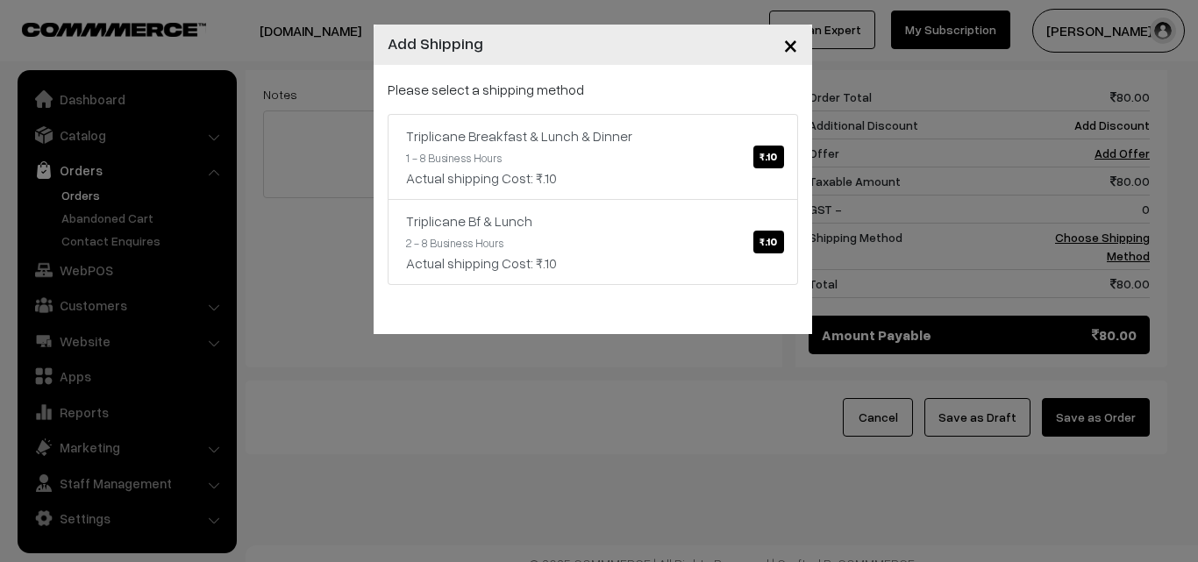
click at [569, 48] on div "× Add Shipping" at bounding box center [592, 45] width 438 height 40
click at [589, 109] on div "Please select a shipping method Triplicane Breakfast & Lunch & Dinner ₹.10 1 - …" at bounding box center [593, 182] width 410 height 206
click at [646, 161] on link "Triplicane Breakfast & Lunch & Dinner ₹.10 1 - 8 Business Hours Actual shipping…" at bounding box center [593, 157] width 410 height 86
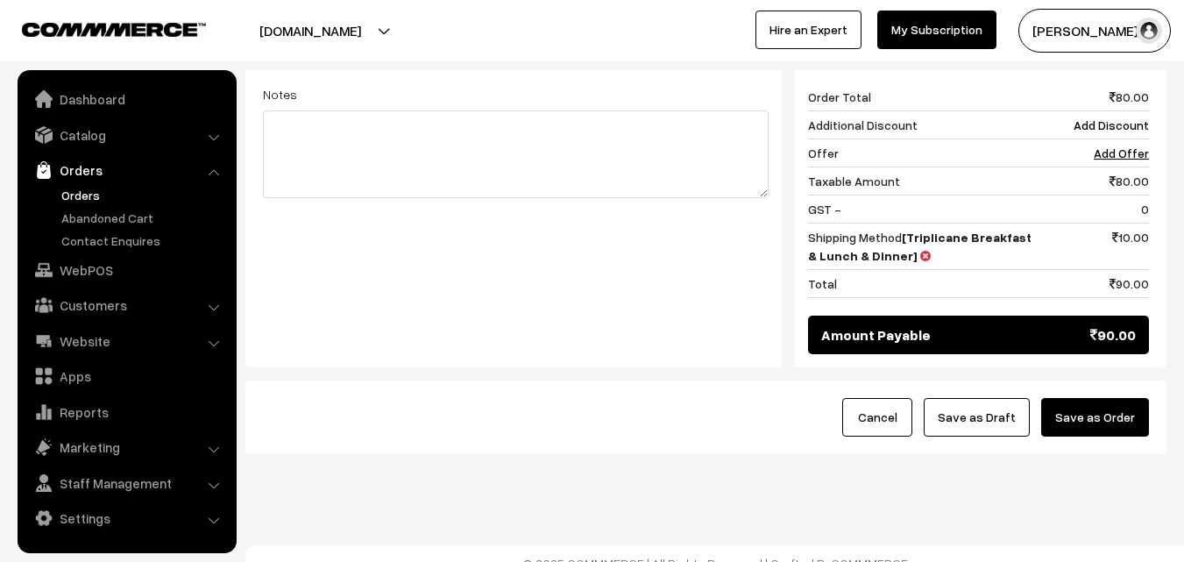
click at [1112, 402] on button "Save as Order" at bounding box center [1096, 417] width 108 height 39
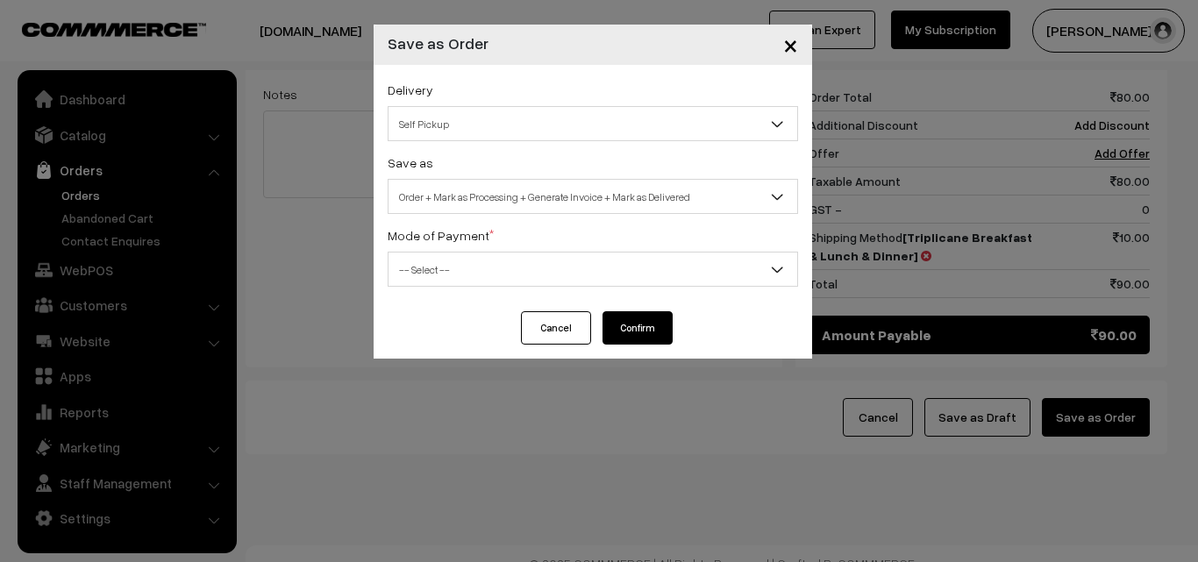
click at [464, 117] on span "Self Pickup" at bounding box center [592, 124] width 409 height 31
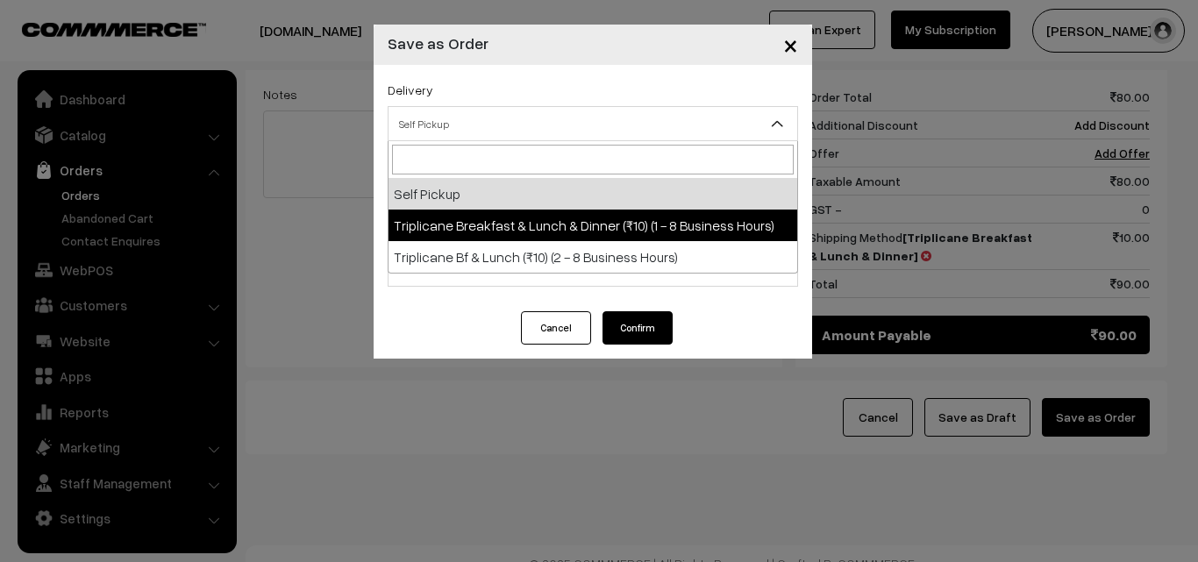
select select "TBL1"
select select "3"
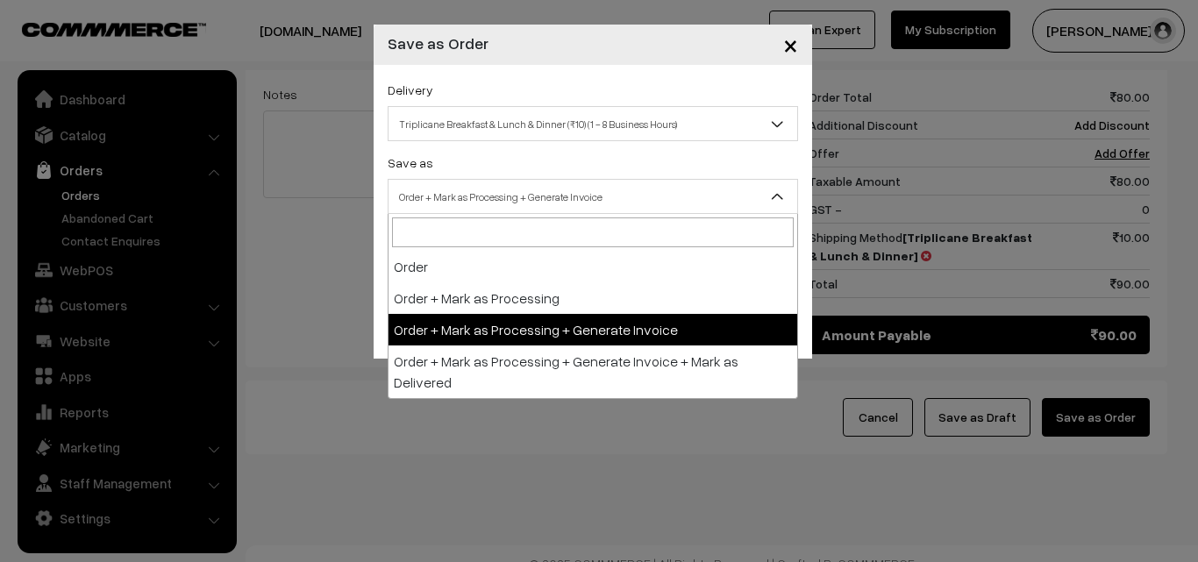
click at [500, 209] on span "Order + Mark as Processing + Generate Invoice" at bounding box center [592, 196] width 409 height 31
drag, startPoint x: 505, startPoint y: 321, endPoint x: 470, endPoint y: 260, distance: 69.9
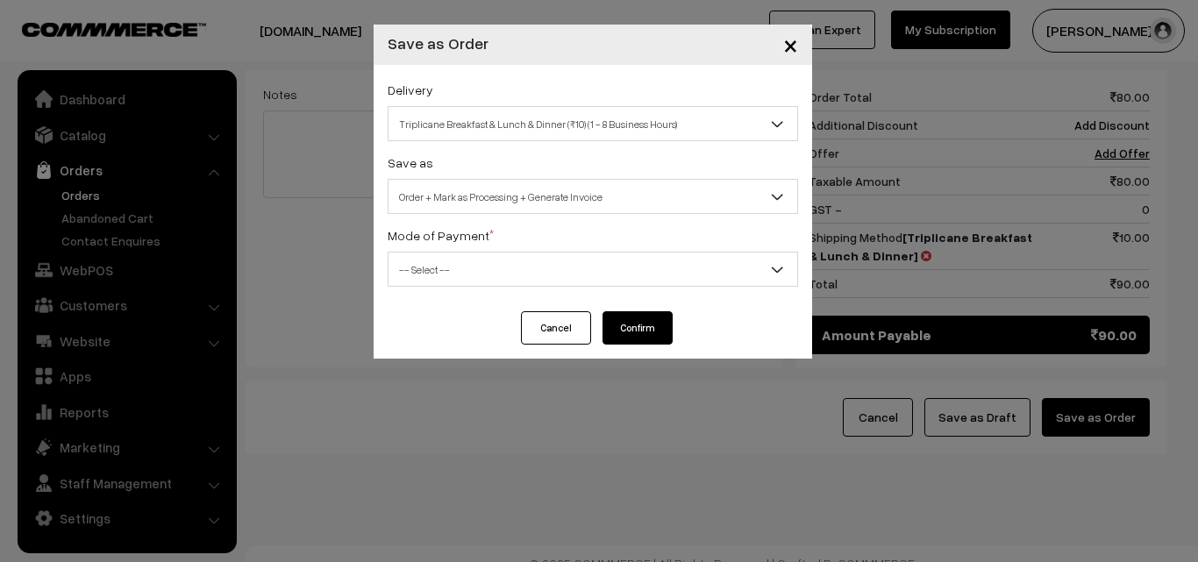
click at [466, 256] on span "-- Select --" at bounding box center [592, 269] width 409 height 31
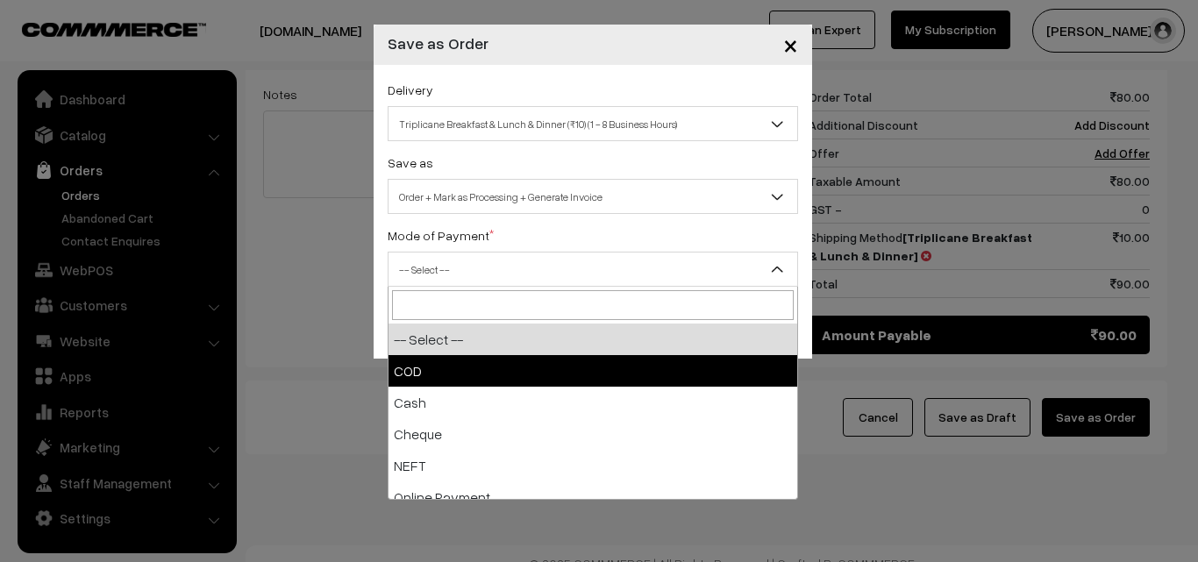
drag, startPoint x: 471, startPoint y: 367, endPoint x: 523, endPoint y: 351, distance: 55.2
select select "1"
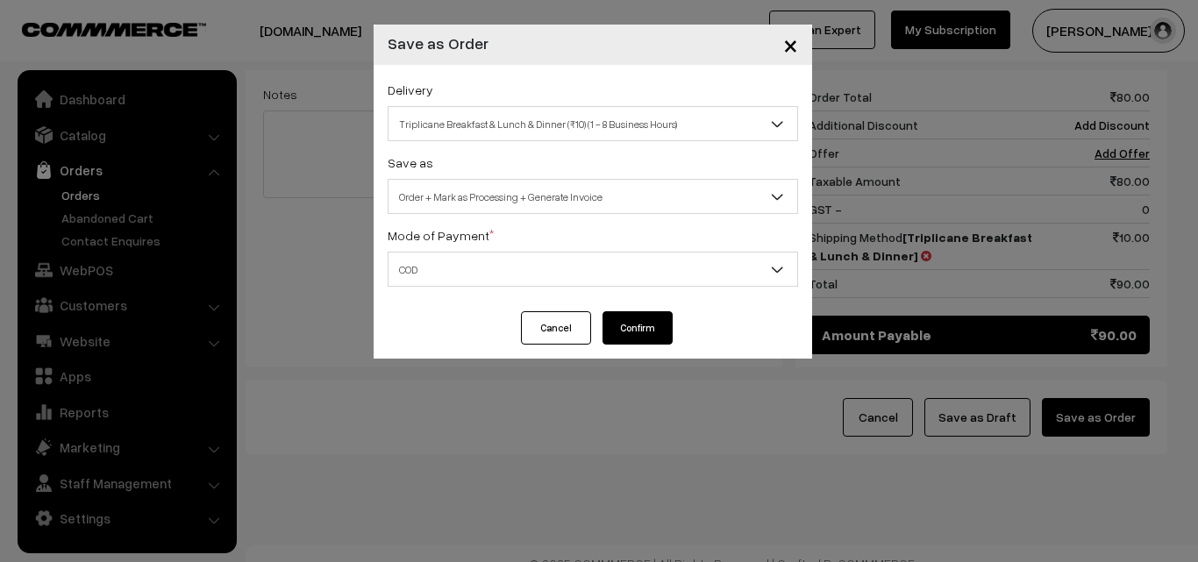
click at [646, 324] on button "Confirm" at bounding box center [637, 327] width 70 height 33
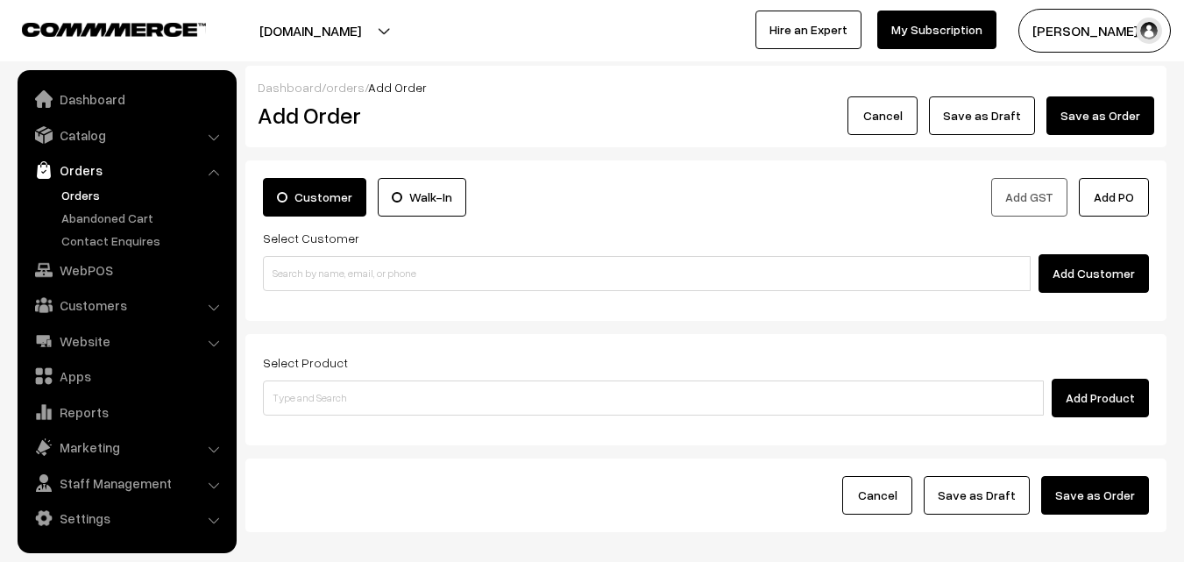
click at [82, 204] on ul "Orders" at bounding box center [127, 218] width 210 height 64
click at [84, 196] on link "Orders" at bounding box center [144, 195] width 174 height 18
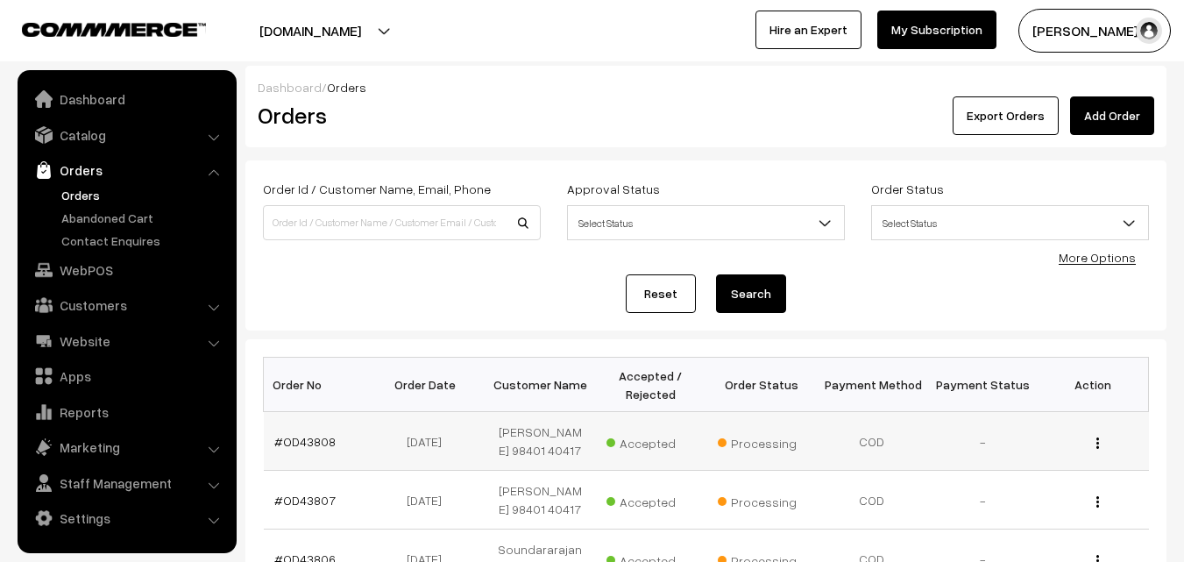
drag, startPoint x: 299, startPoint y: 440, endPoint x: 295, endPoint y: 420, distance: 20.5
click at [300, 440] on link "#OD43808" at bounding box center [304, 441] width 61 height 15
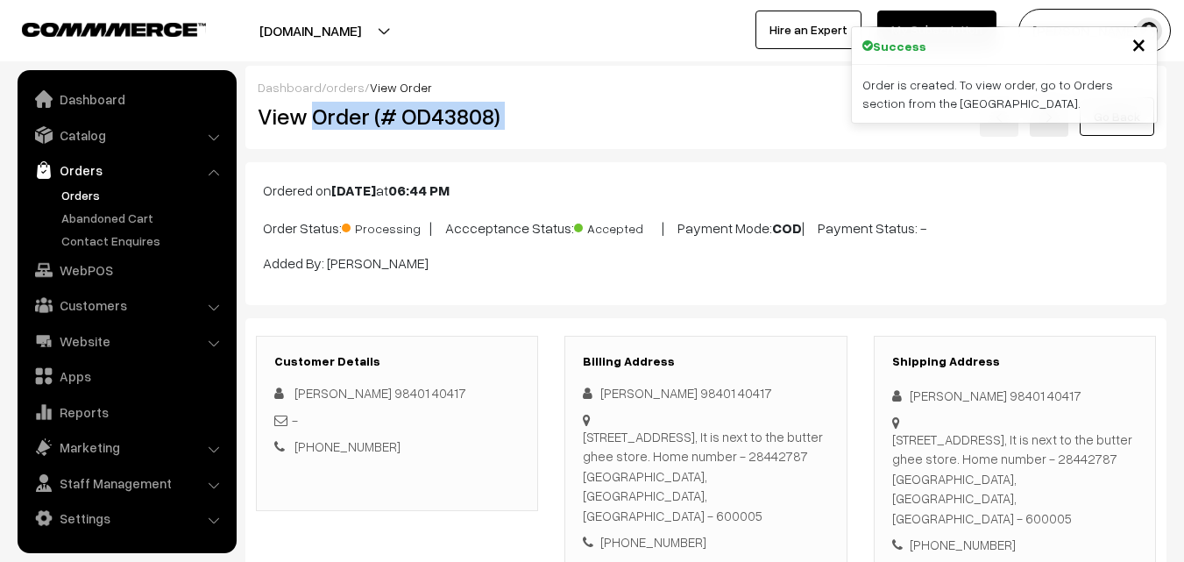
drag, startPoint x: 316, startPoint y: 118, endPoint x: 725, endPoint y: 136, distance: 409.8
click at [725, 136] on div "View Order (# OD43808) Go Back" at bounding box center [706, 116] width 923 height 40
copy div "Order (# OD43808)"
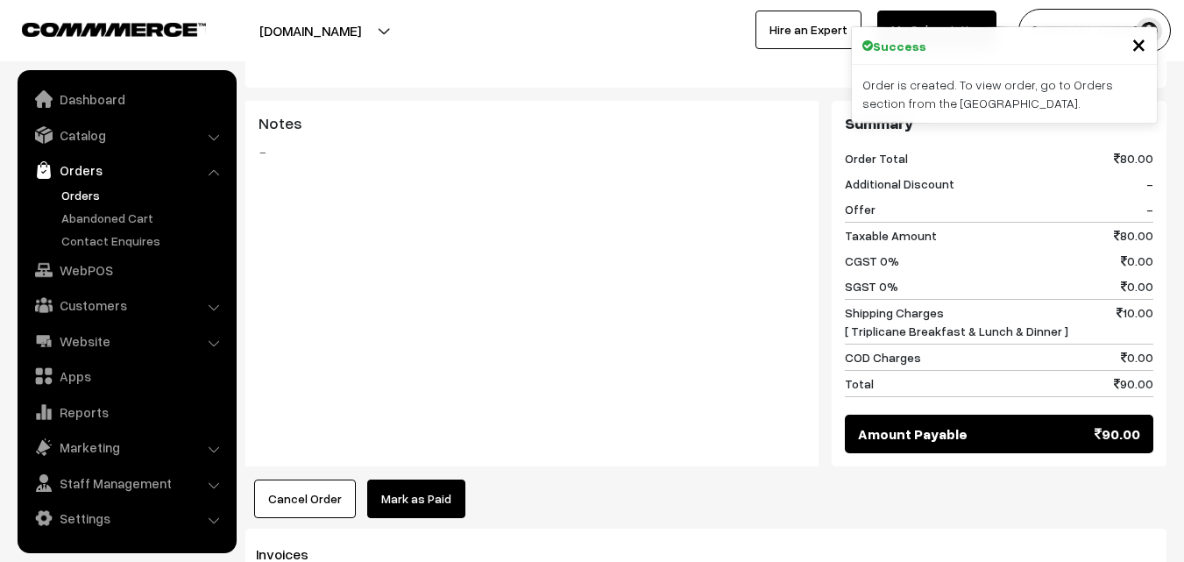
scroll to position [1052, 0]
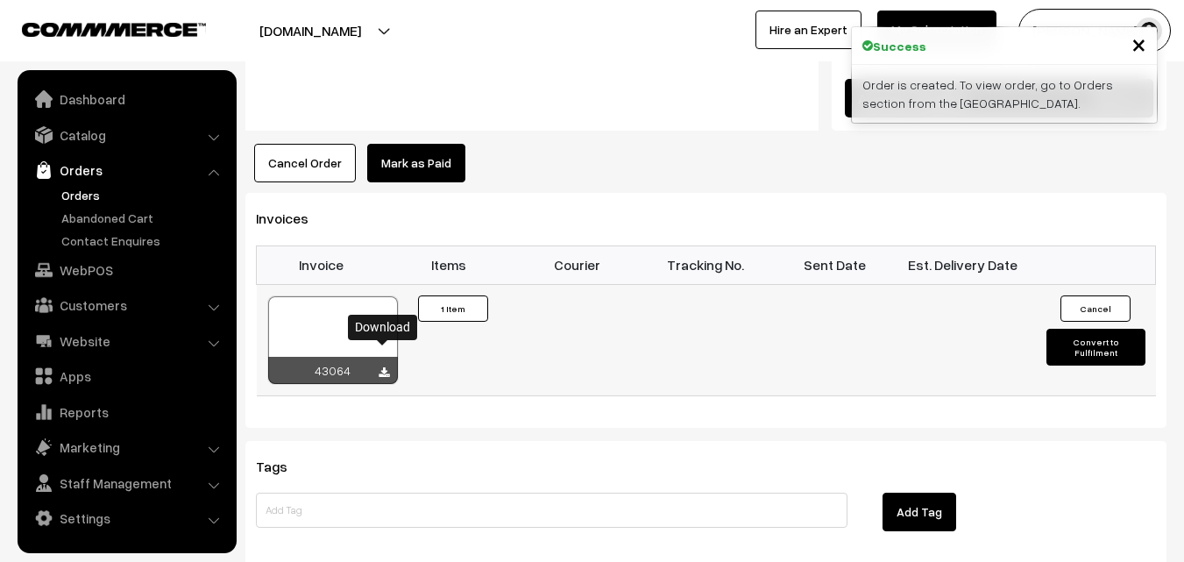
click at [383, 367] on icon at bounding box center [384, 372] width 11 height 11
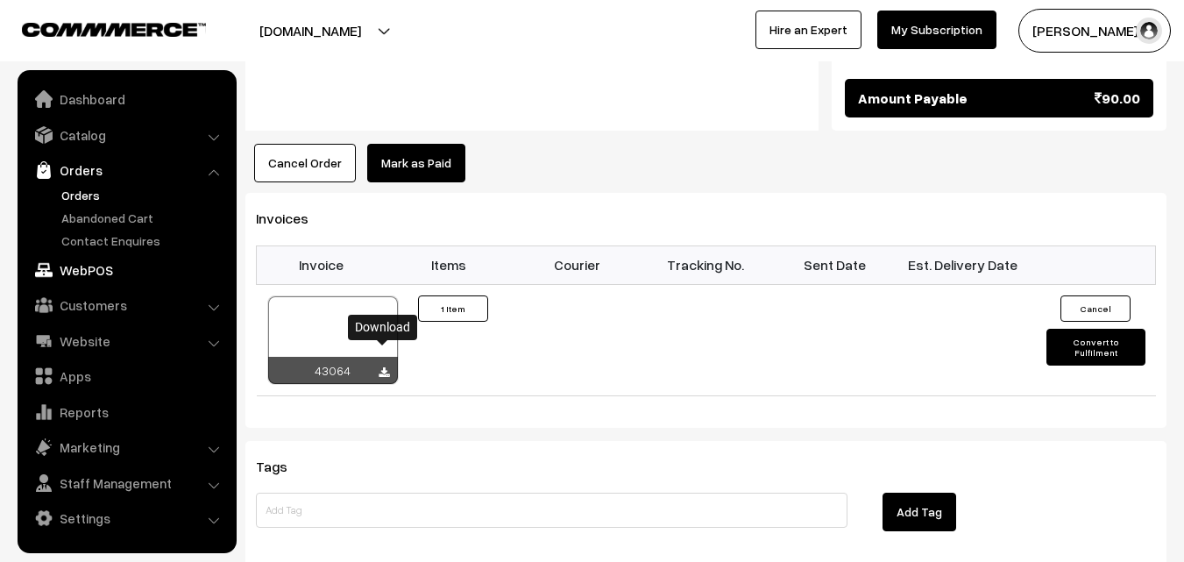
click at [83, 277] on link "WebPOS" at bounding box center [126, 270] width 209 height 32
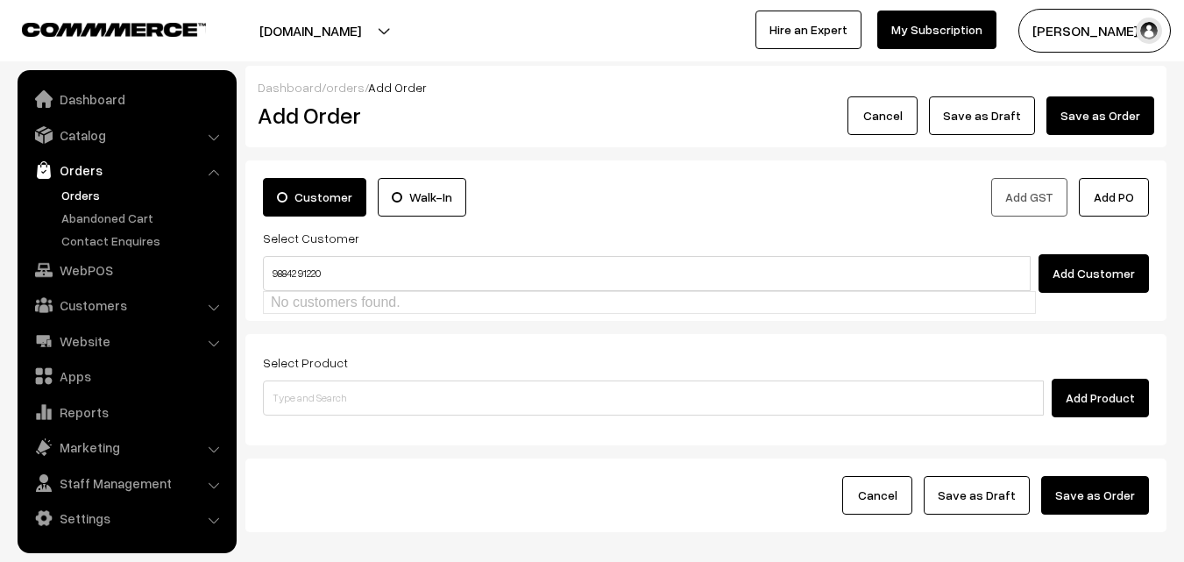
click at [299, 275] on input "98842 91220" at bounding box center [647, 273] width 768 height 35
click at [302, 275] on input "98842 91220" at bounding box center [647, 273] width 768 height 35
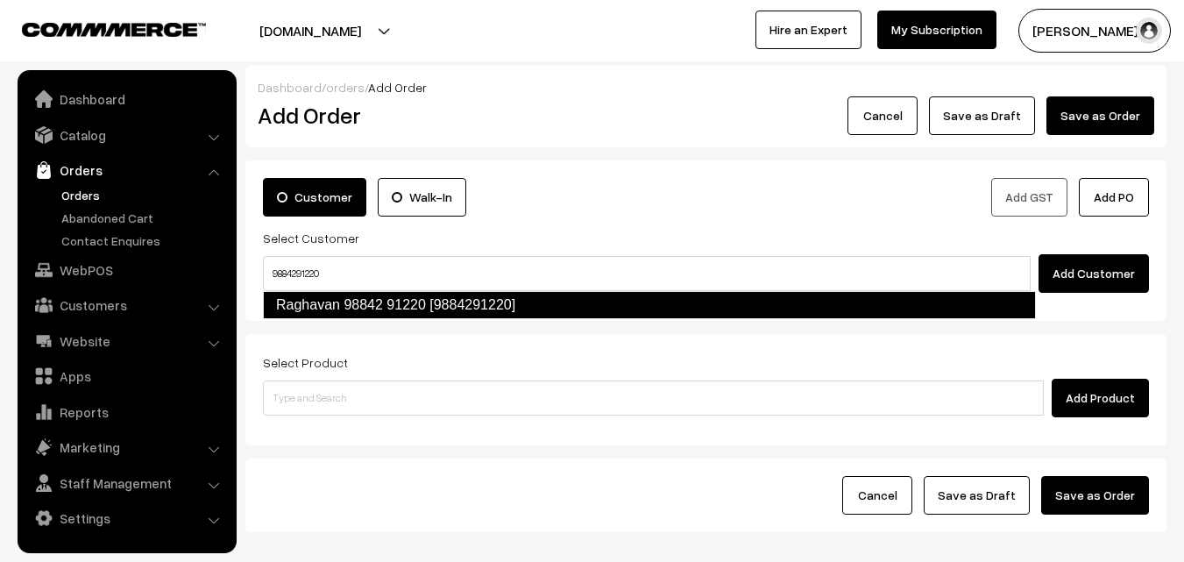
click at [346, 300] on link "Raghavan 98842 91220 [9884291220]" at bounding box center [649, 305] width 773 height 28
type input "9884291220"
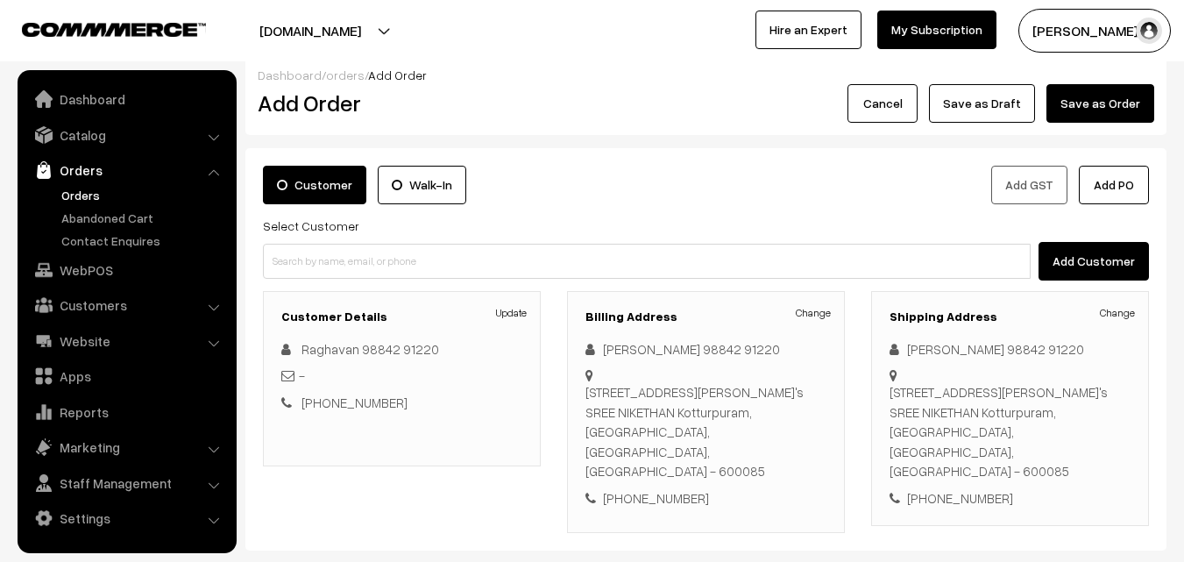
scroll to position [263, 0]
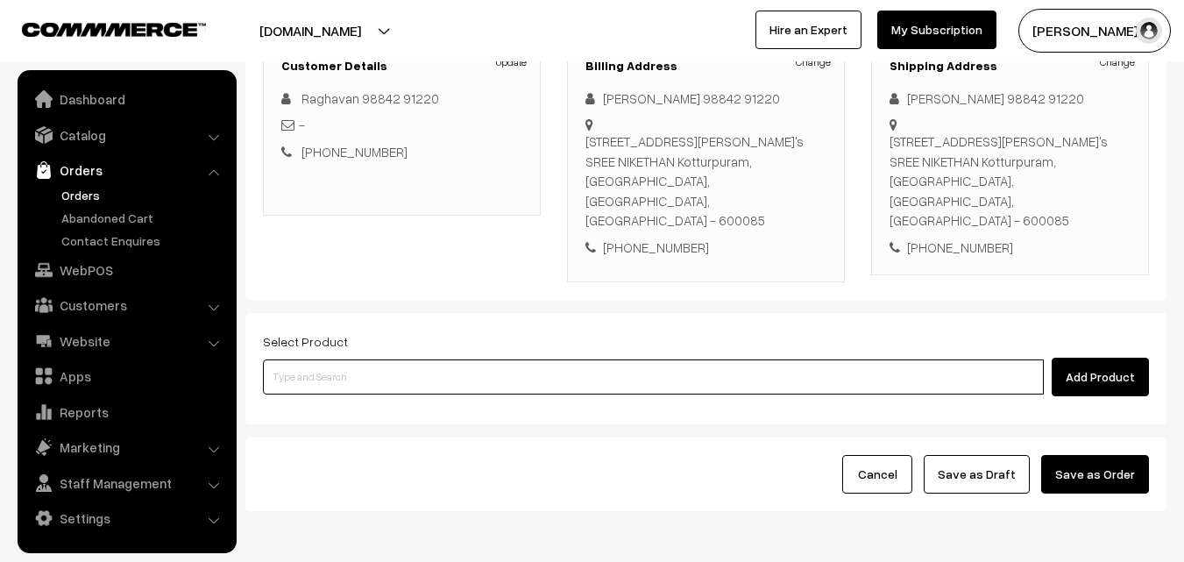
click at [330, 359] on input at bounding box center [653, 376] width 781 height 35
paste input "10th Without Rice..."
type input "10th Without Rice..."
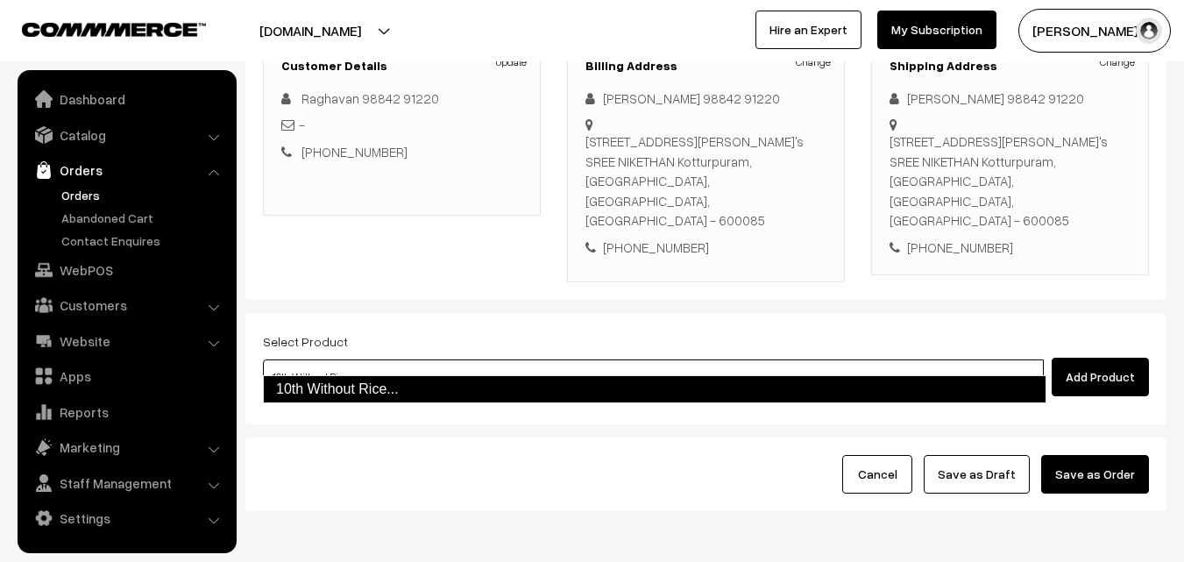
click at [369, 388] on link "10th Without Rice..." at bounding box center [655, 389] width 784 height 28
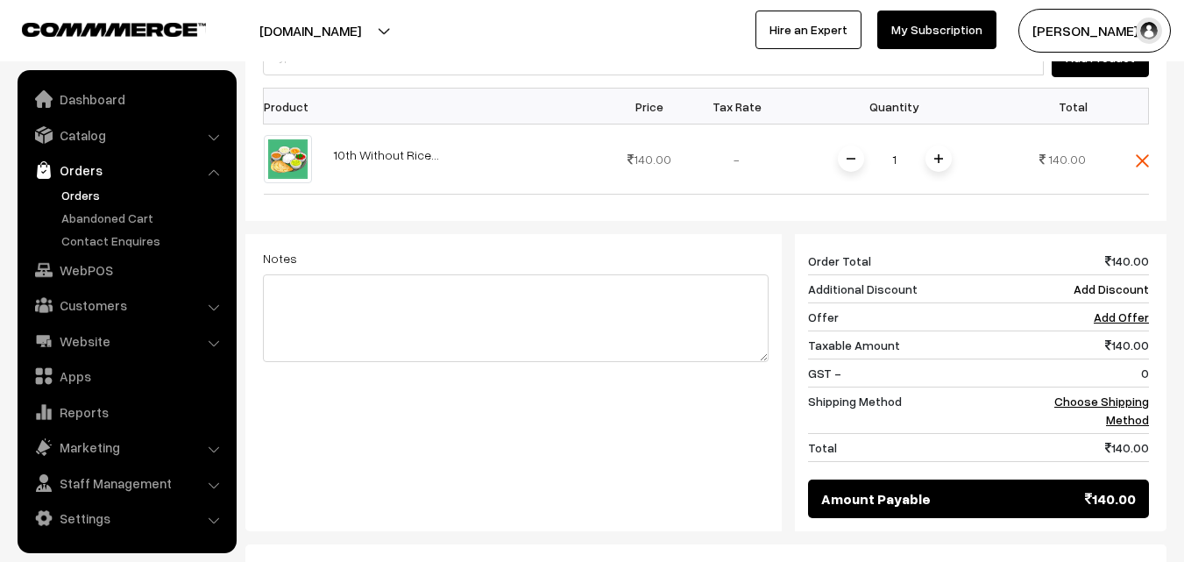
scroll to position [614, 0]
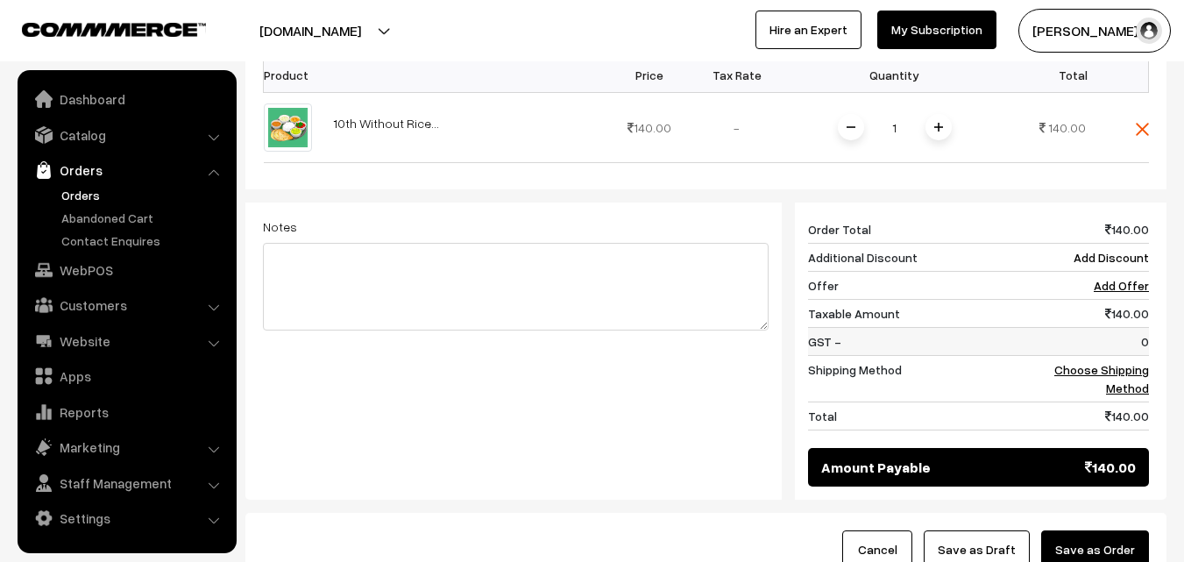
click at [1079, 359] on td "Choose Shipping Method" at bounding box center [1095, 379] width 109 height 46
click at [1073, 362] on link "Choose Shipping Method" at bounding box center [1102, 378] width 95 height 33
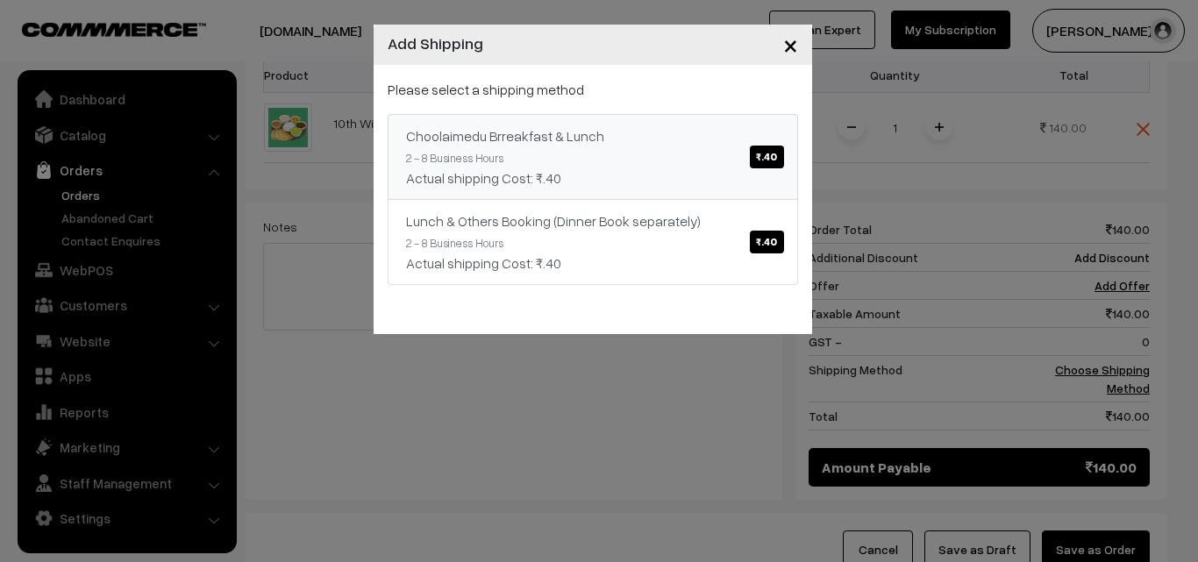
click at [677, 166] on link "Choolaimedu Brreakfast & Lunch ₹.40 2 - 8 Business Hours Actual shipping Cost: …" at bounding box center [593, 157] width 410 height 86
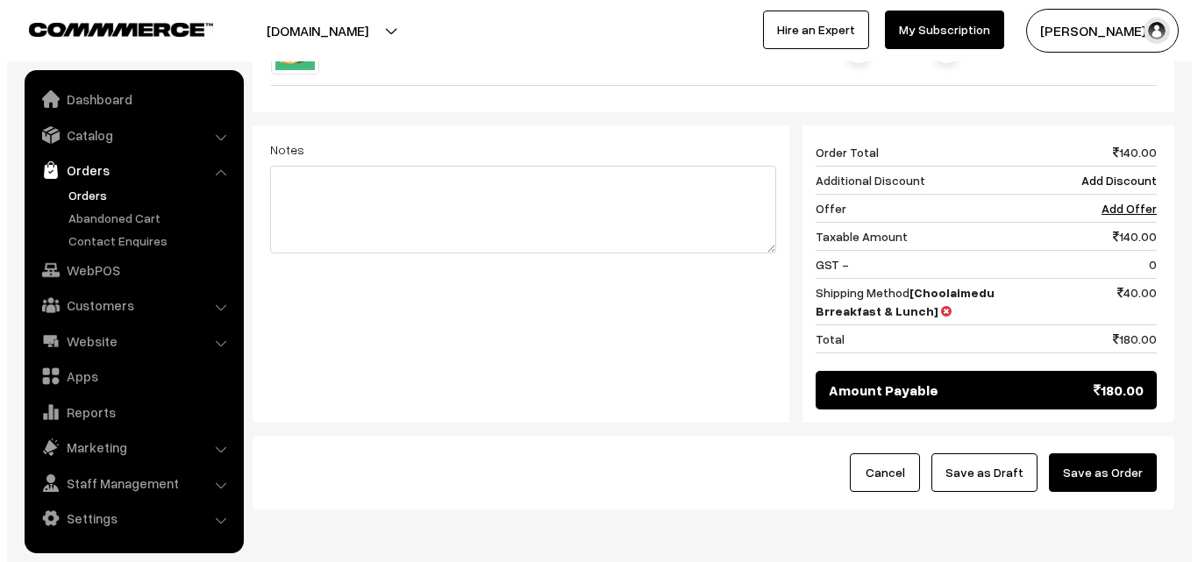
scroll to position [701, 0]
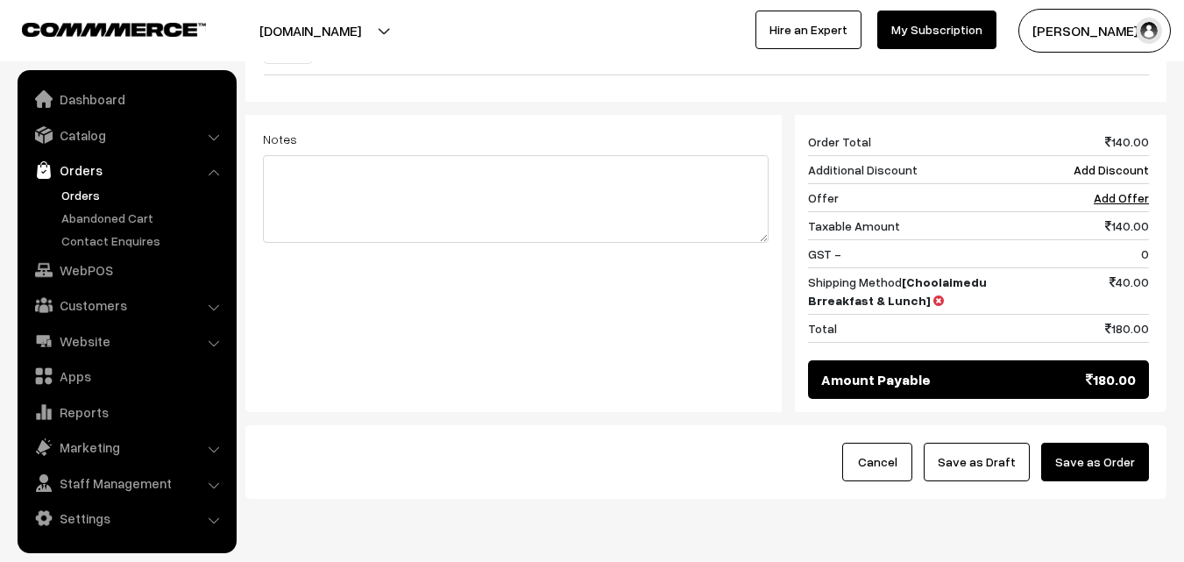
click at [1094, 450] on button "Save as Order" at bounding box center [1096, 462] width 108 height 39
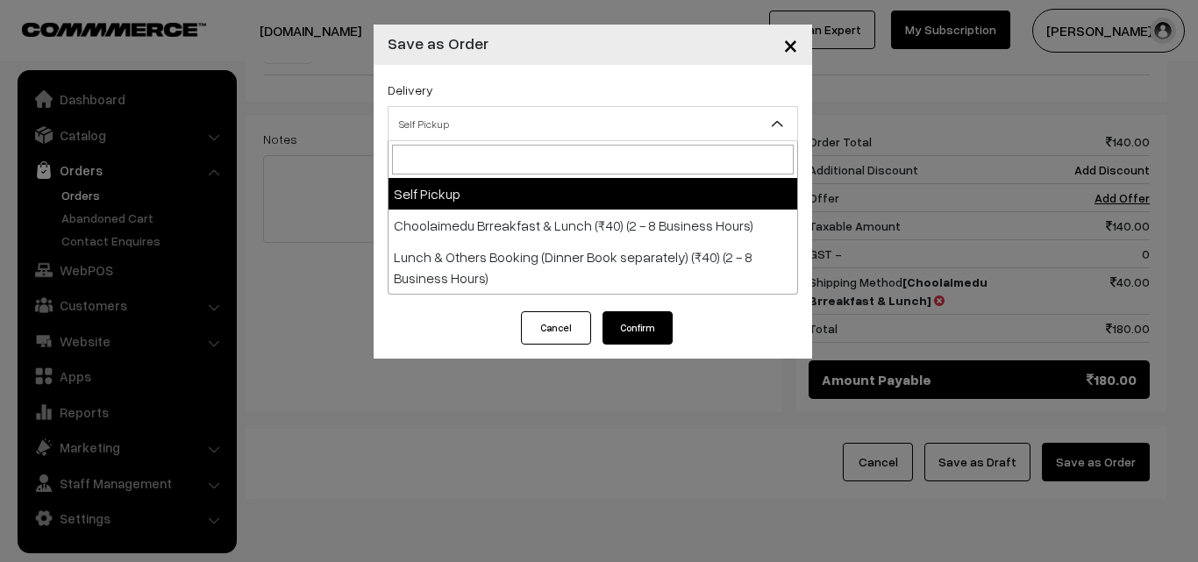
click at [536, 114] on span "Self Pickup" at bounding box center [592, 124] width 409 height 31
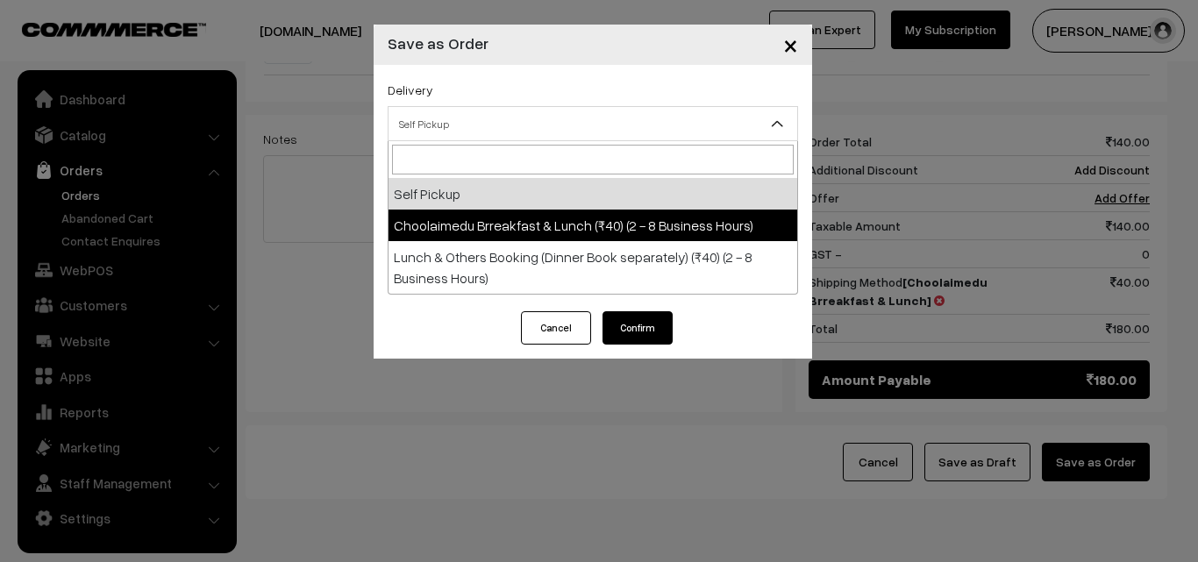
select select "CBL1"
select select "3"
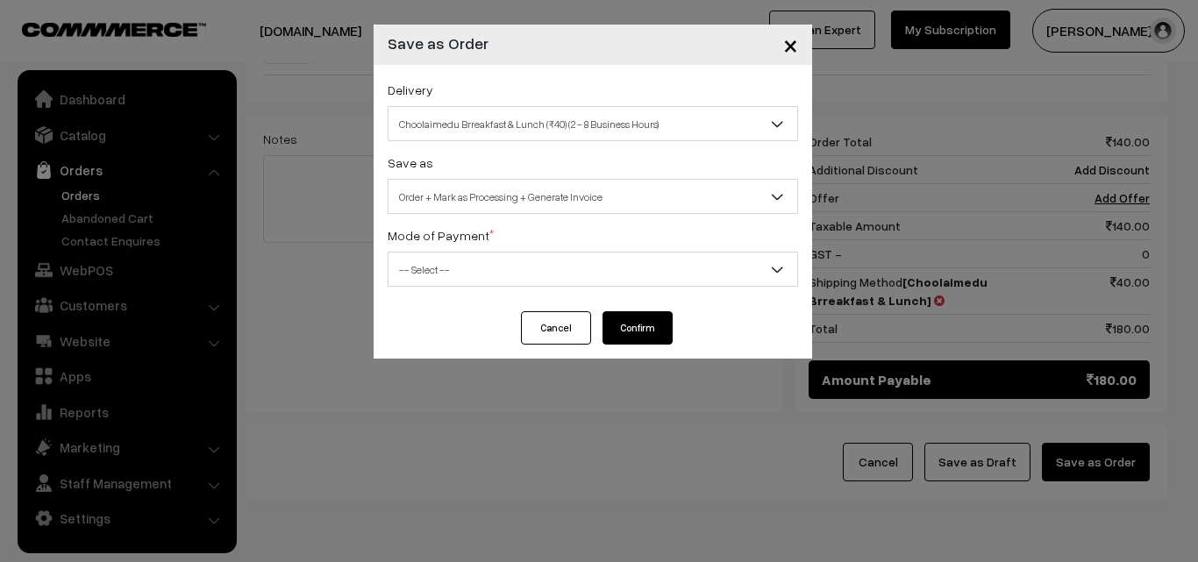
click at [545, 195] on span "Order + Mark as Processing + Generate Invoice" at bounding box center [592, 196] width 409 height 31
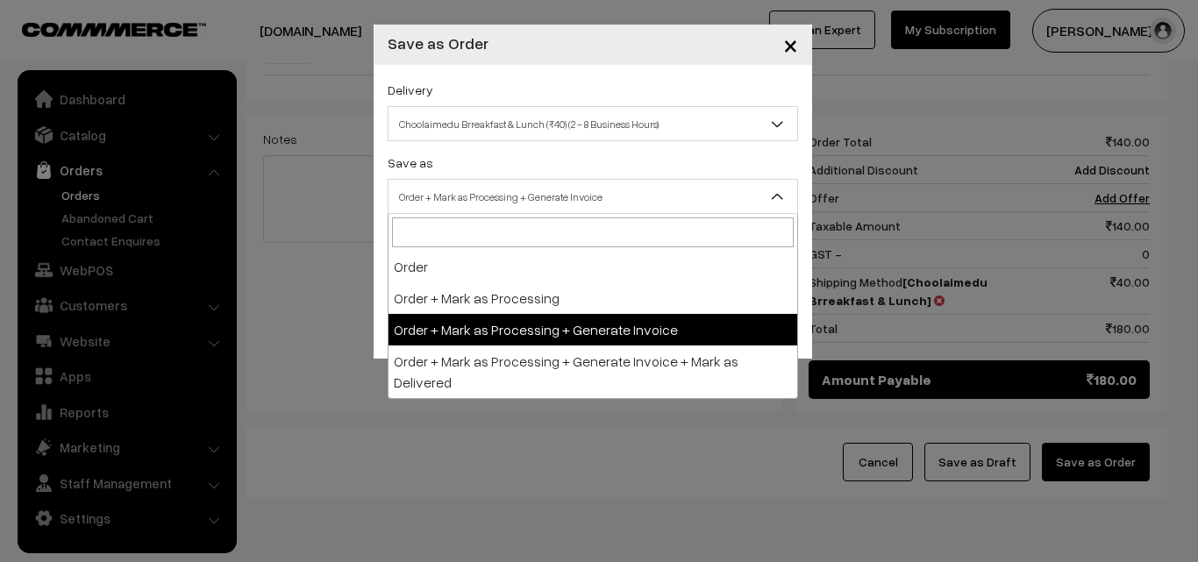
drag, startPoint x: 551, startPoint y: 340, endPoint x: 527, endPoint y: 288, distance: 58.0
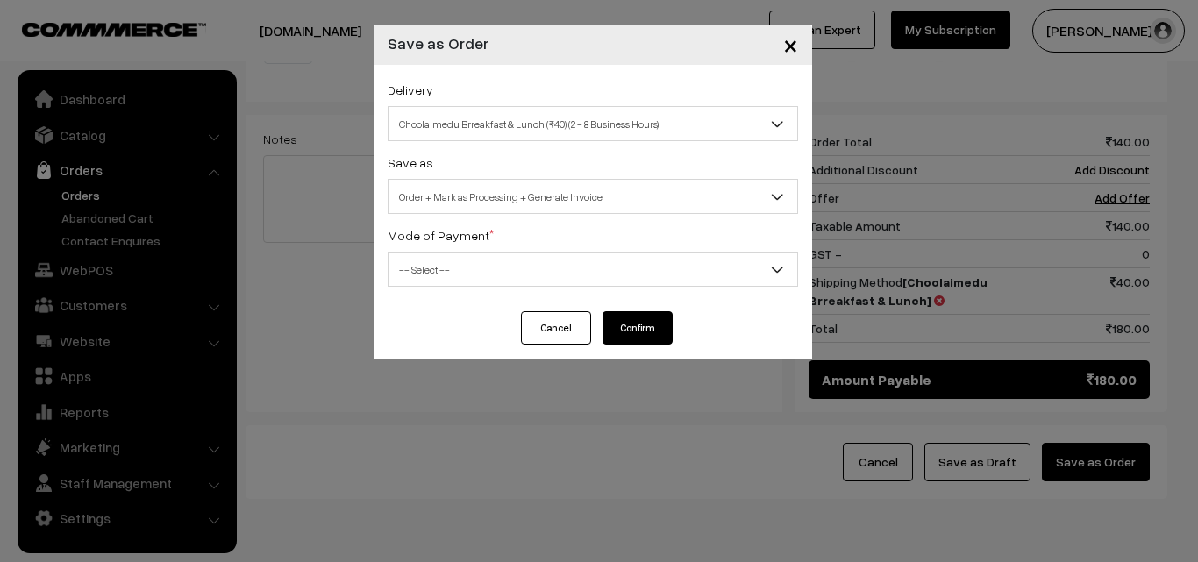
click at [527, 295] on div "Delivery Self Pickup Choolaimedu Brreakfast & Lunch (₹40) (2 - 8 Business Hours…" at bounding box center [592, 188] width 438 height 246
click at [511, 264] on span "-- Select --" at bounding box center [592, 269] width 409 height 31
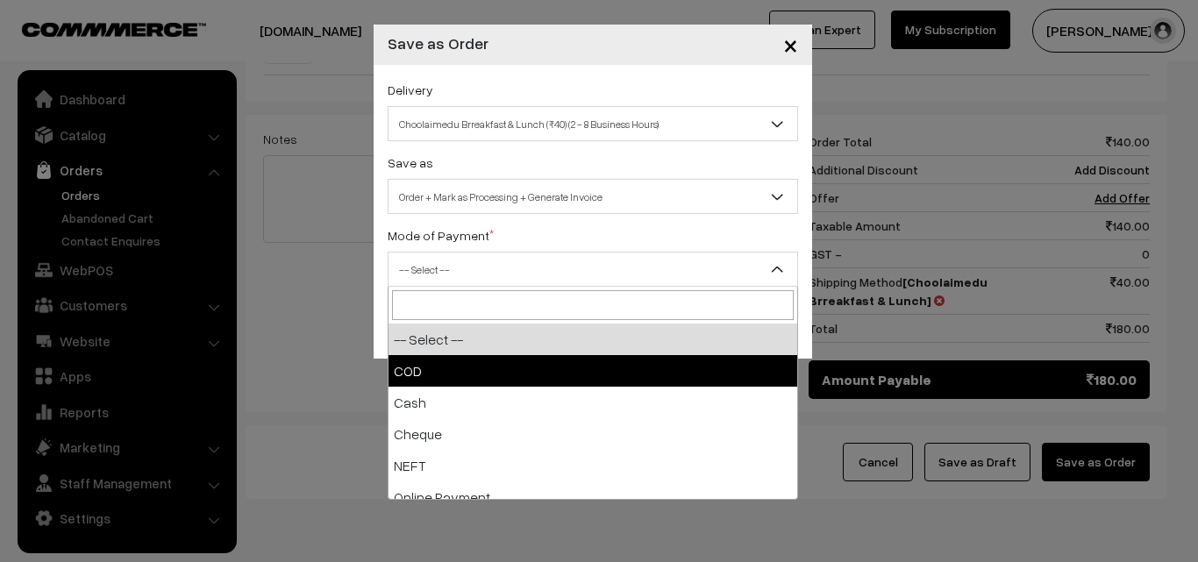
drag, startPoint x: 503, startPoint y: 361, endPoint x: 589, endPoint y: 338, distance: 88.9
select select "1"
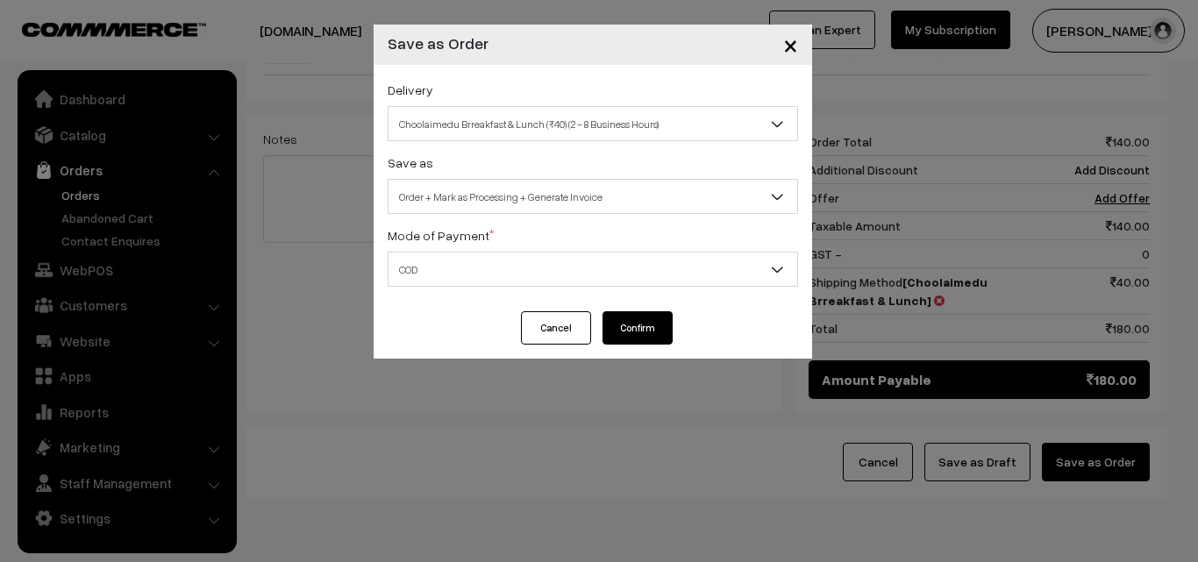
click at [613, 326] on button "Confirm" at bounding box center [637, 327] width 70 height 33
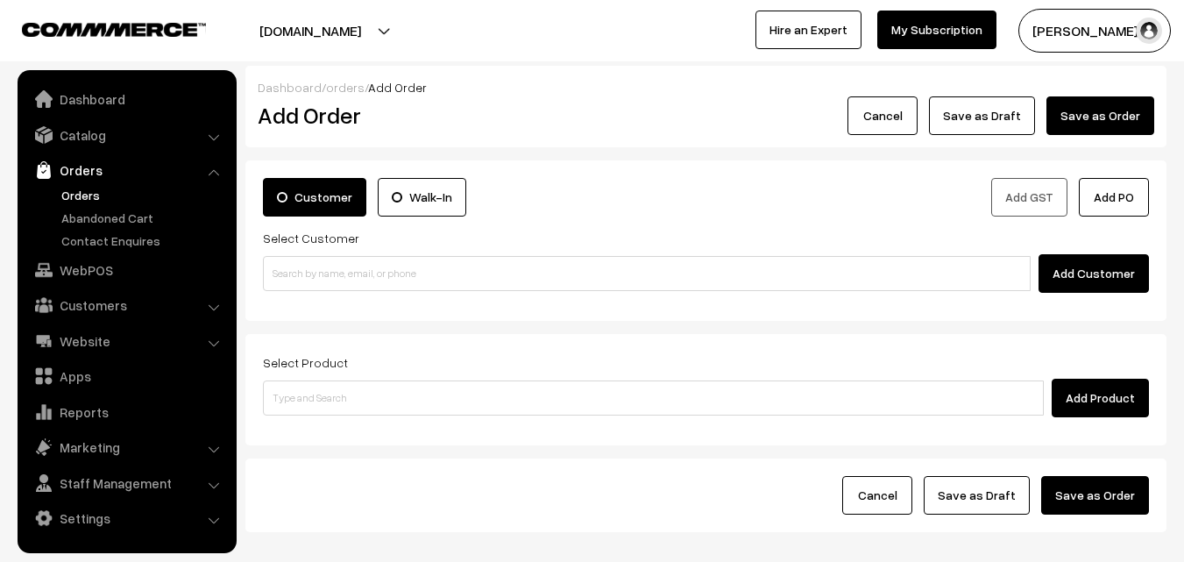
drag, startPoint x: 0, startPoint y: 236, endPoint x: 67, endPoint y: 181, distance: 86.5
click at [10, 229] on nav "Dashboard Catalog" at bounding box center [118, 351] width 237 height 562
click at [85, 196] on link "Orders" at bounding box center [144, 195] width 174 height 18
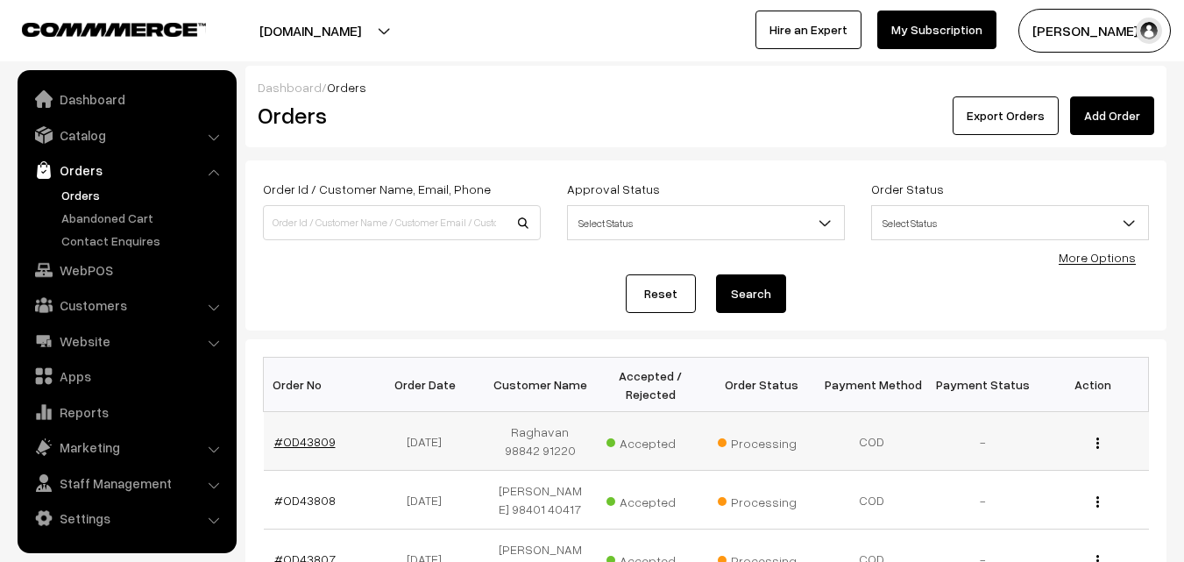
click at [312, 445] on link "#OD43809" at bounding box center [304, 441] width 61 height 15
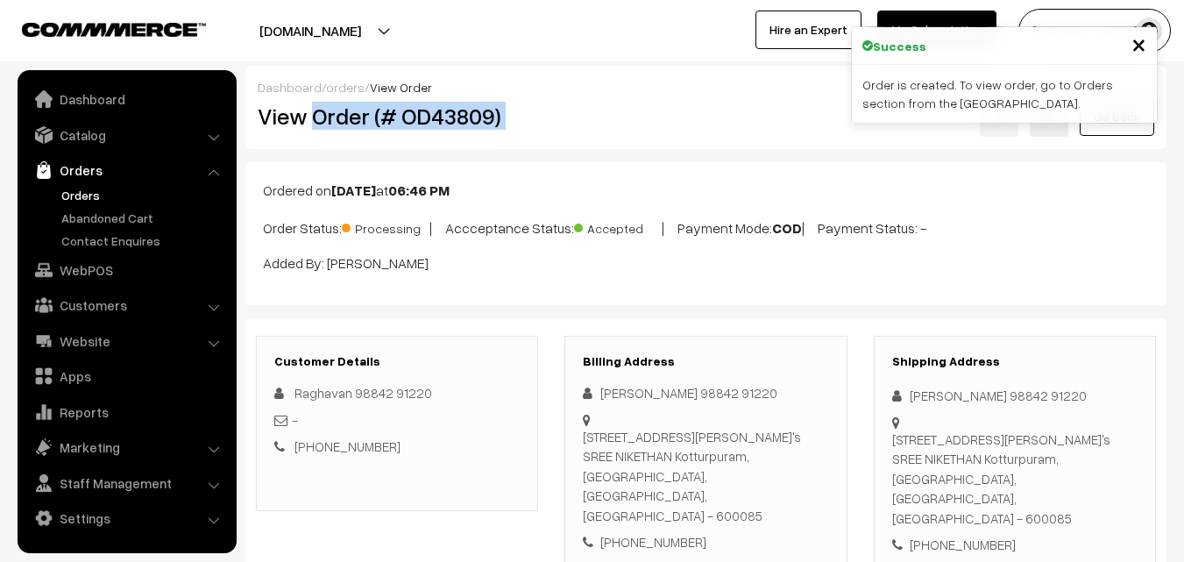
drag, startPoint x: 313, startPoint y: 117, endPoint x: 613, endPoint y: 134, distance: 300.3
click at [613, 134] on div "View Order (# OD43809) Go Back" at bounding box center [706, 116] width 923 height 40
copy div "Order (# OD43809)"
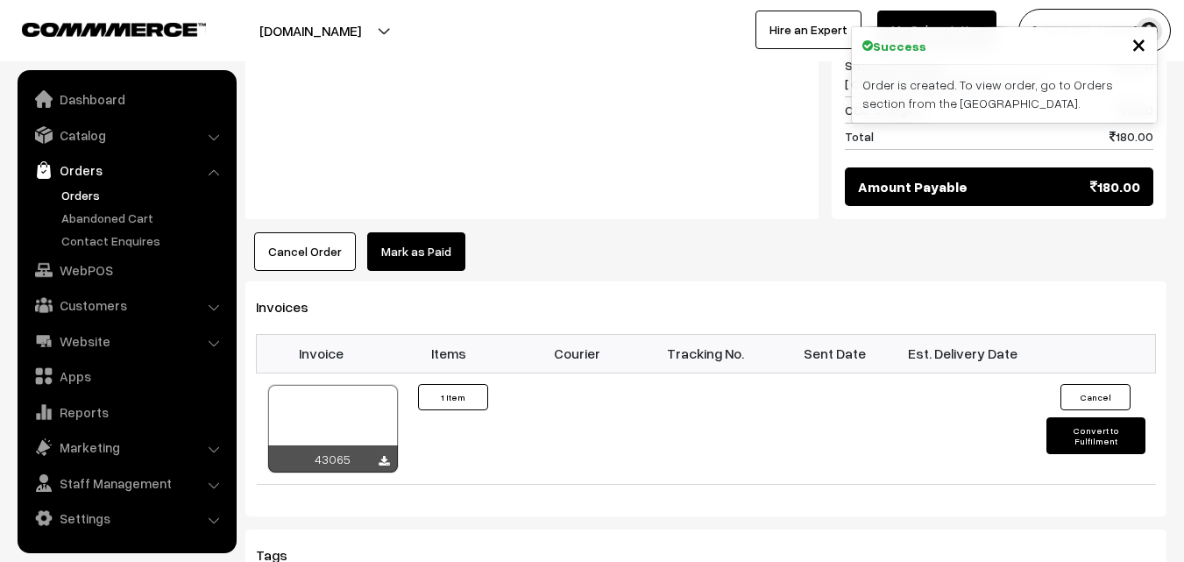
scroll to position [964, 0]
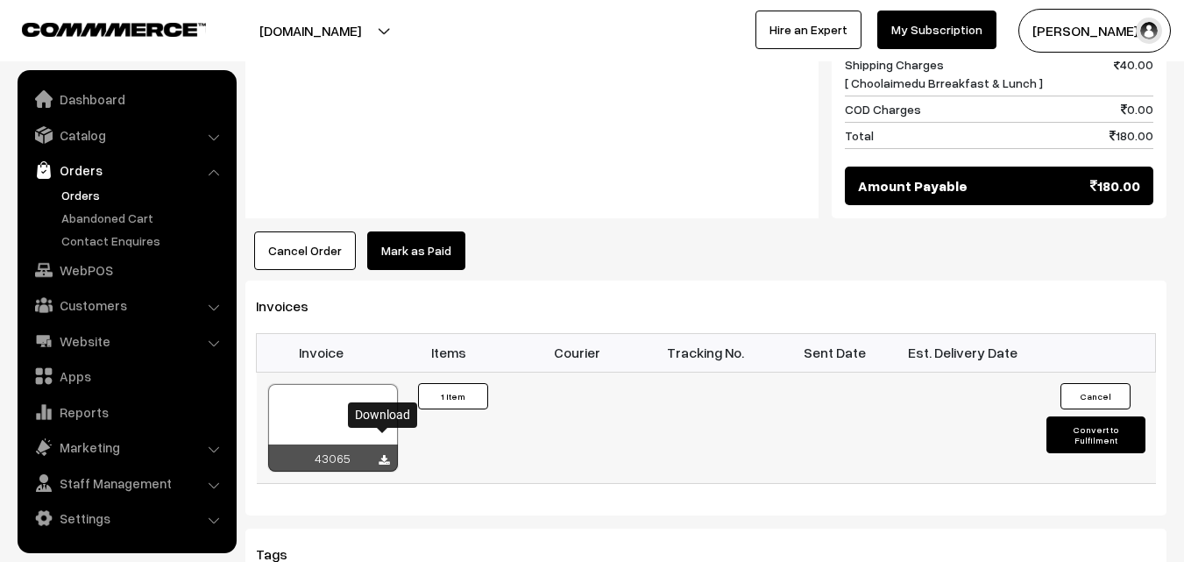
click at [385, 455] on icon at bounding box center [384, 460] width 11 height 11
click at [86, 265] on link "WebPOS" at bounding box center [126, 270] width 209 height 32
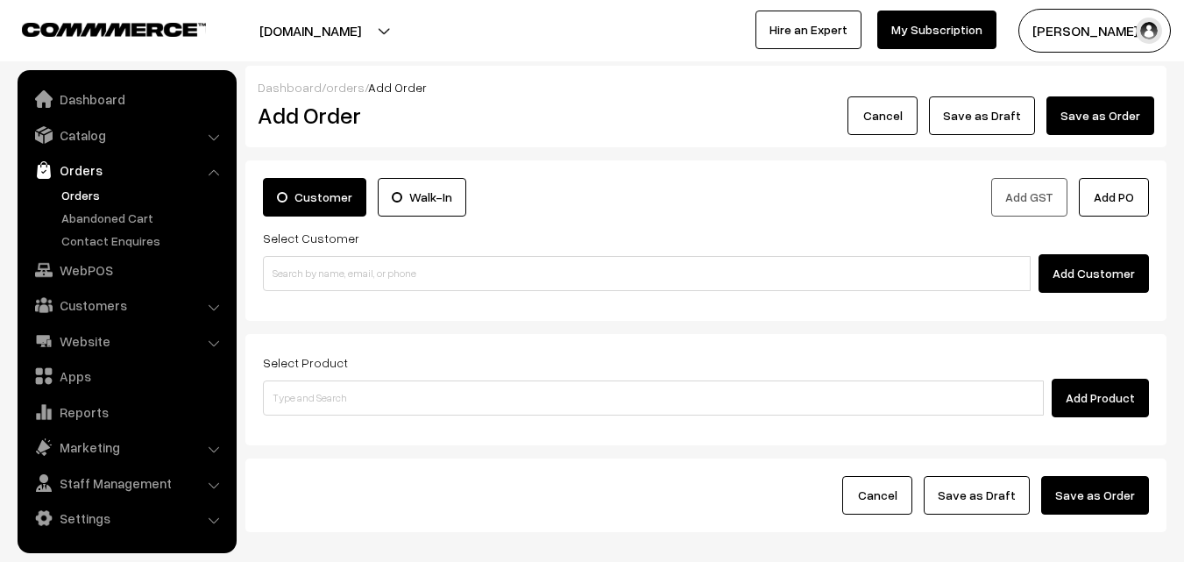
click at [285, 271] on input at bounding box center [647, 273] width 768 height 35
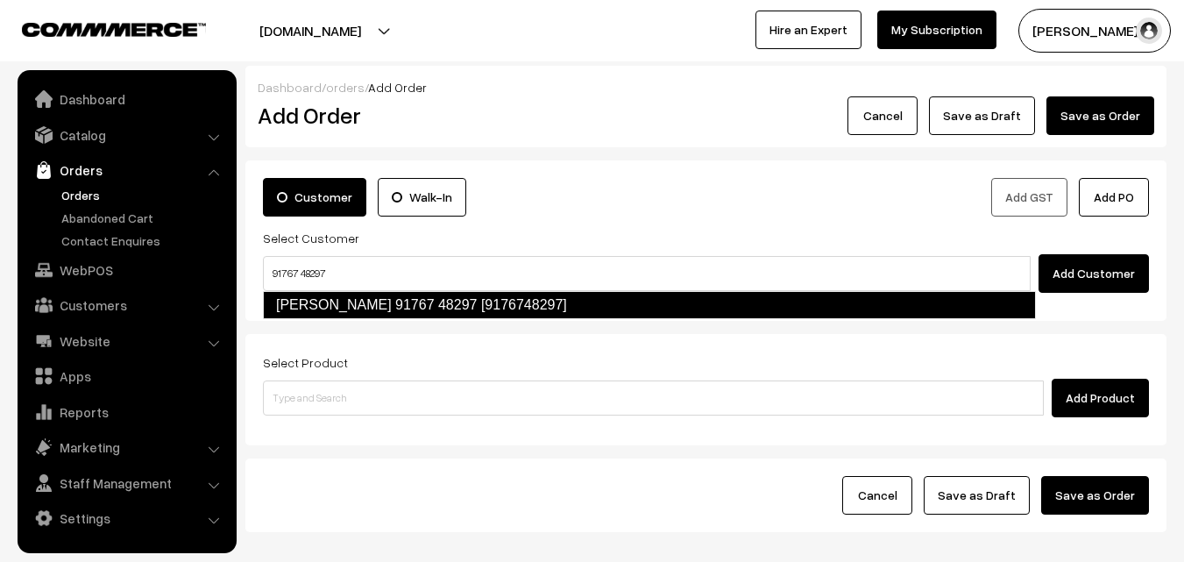
click at [308, 312] on link "[PERSON_NAME] 91767 48297 [9176748297]" at bounding box center [649, 305] width 773 height 28
type input "91767 48297"
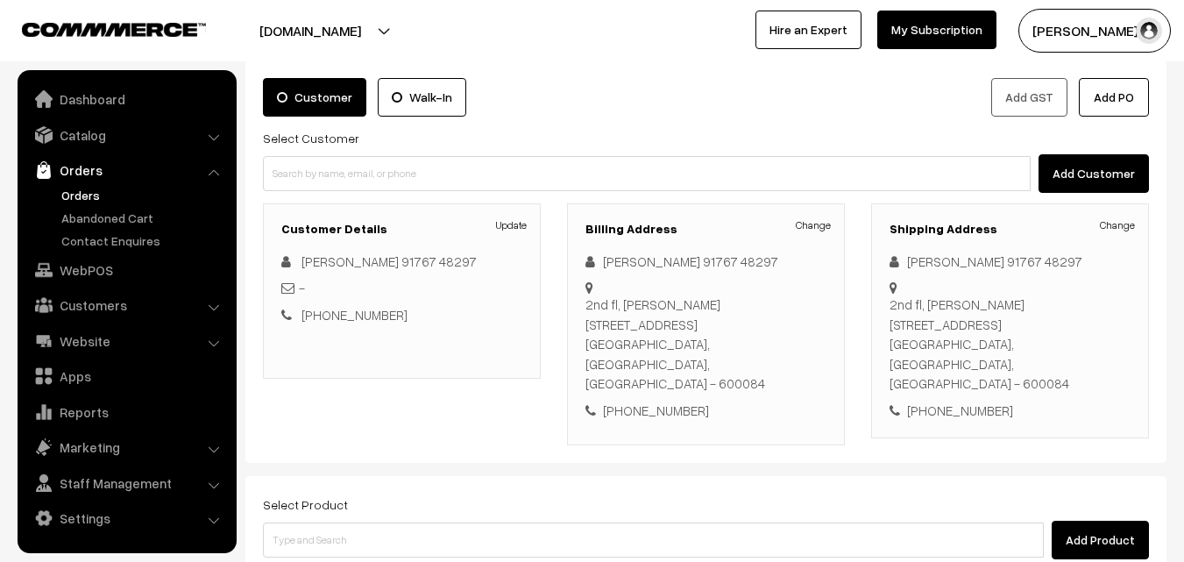
scroll to position [263, 0]
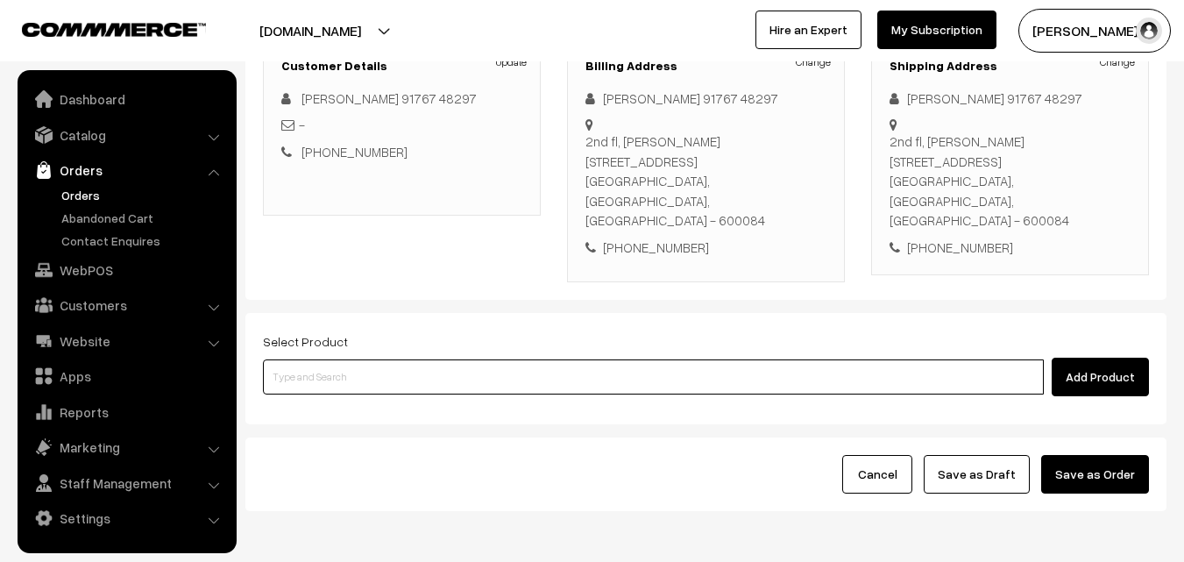
click at [366, 360] on input at bounding box center [653, 376] width 781 height 35
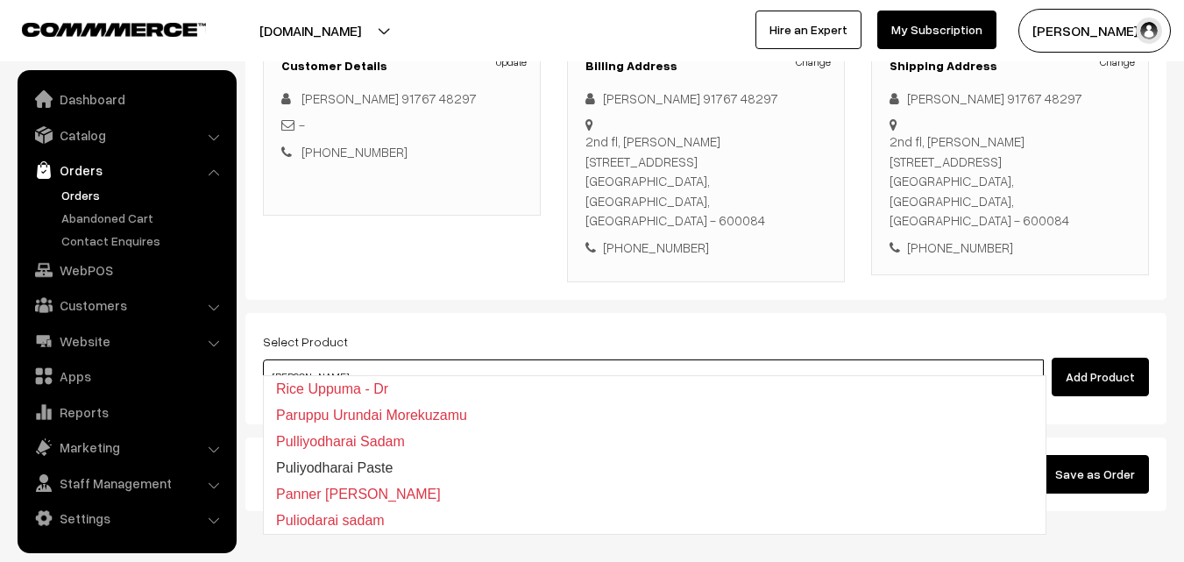
type input "puthi"
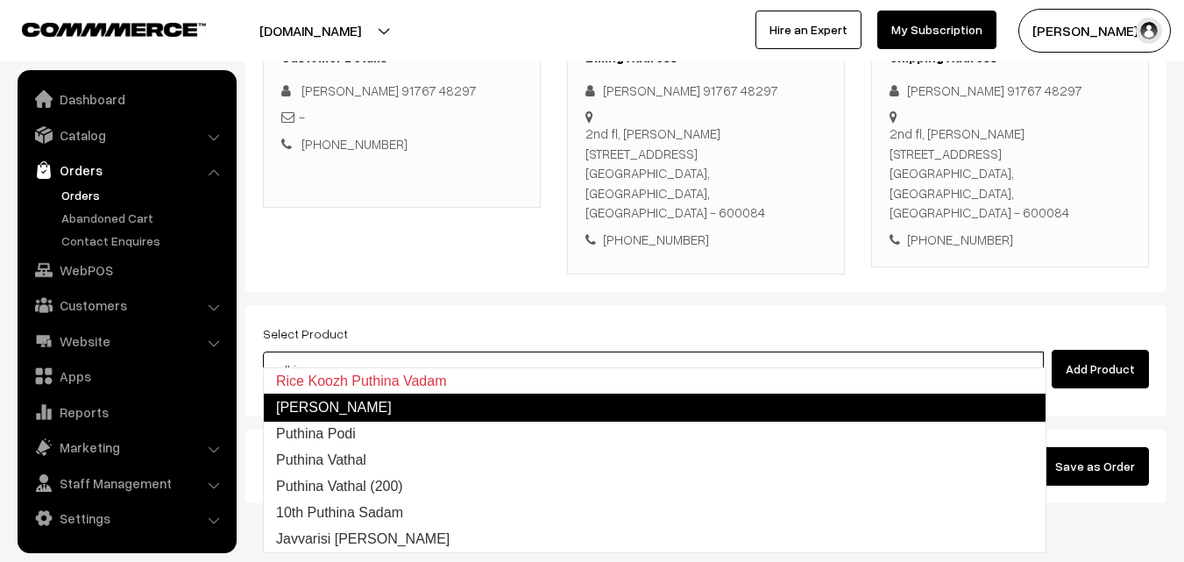
scroll to position [320, 0]
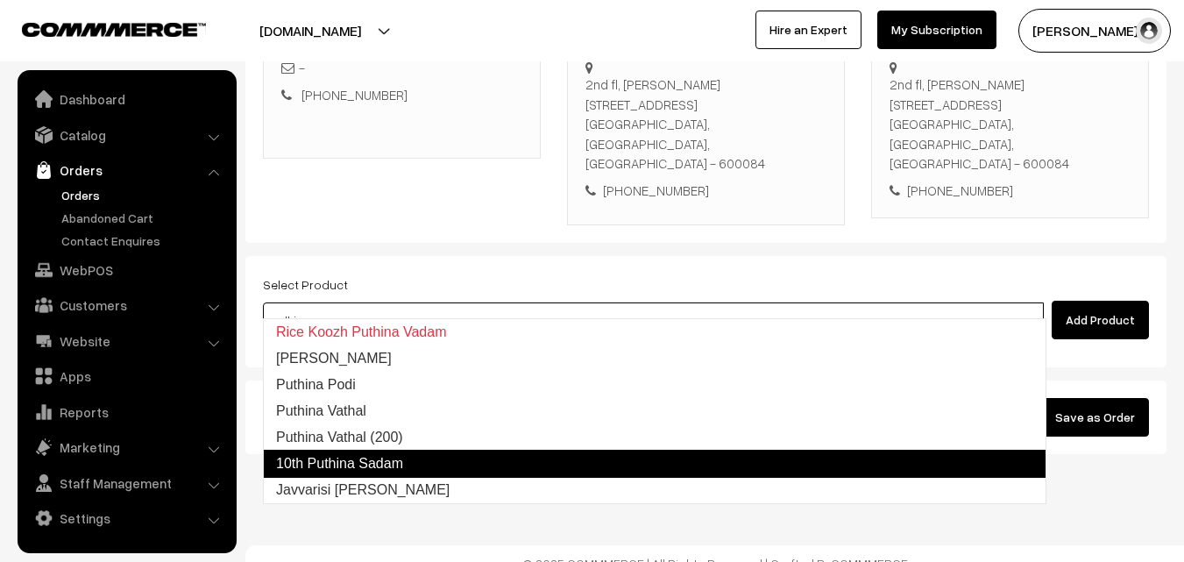
drag, startPoint x: 392, startPoint y: 457, endPoint x: 404, endPoint y: 452, distance: 13.4
click at [392, 458] on link "10th Puthina Sadam" at bounding box center [655, 464] width 784 height 28
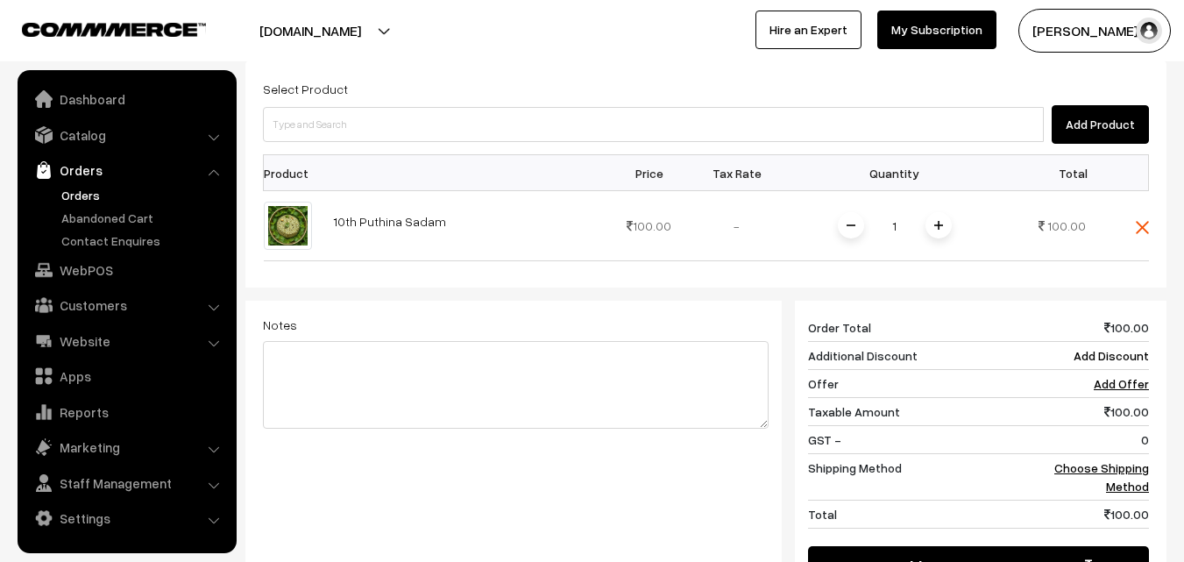
scroll to position [583, 0]
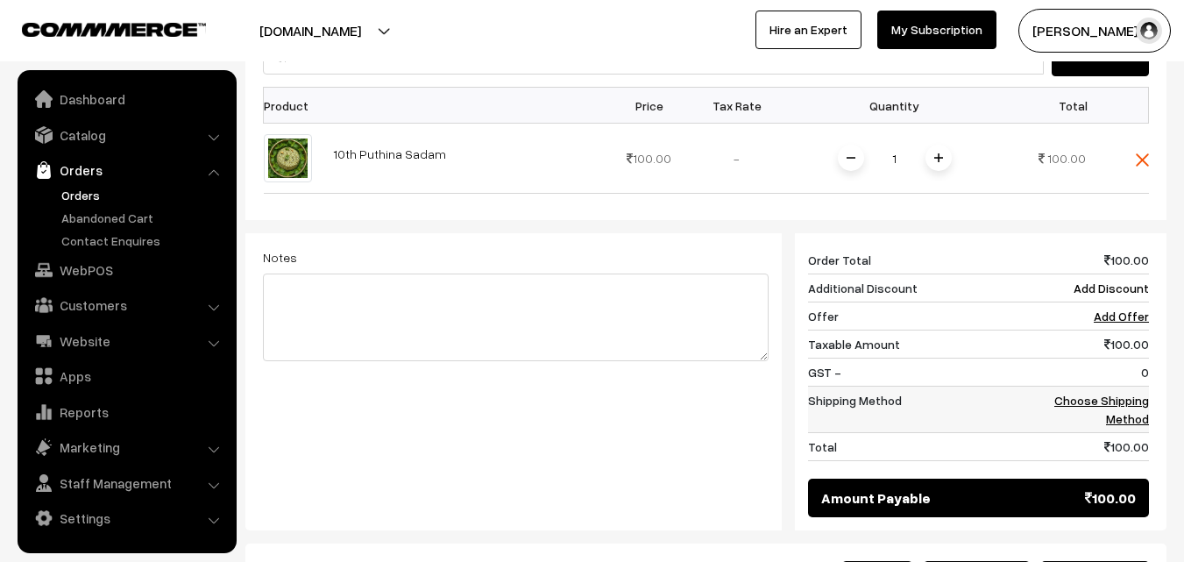
click at [1092, 393] on link "Choose Shipping Method" at bounding box center [1102, 409] width 95 height 33
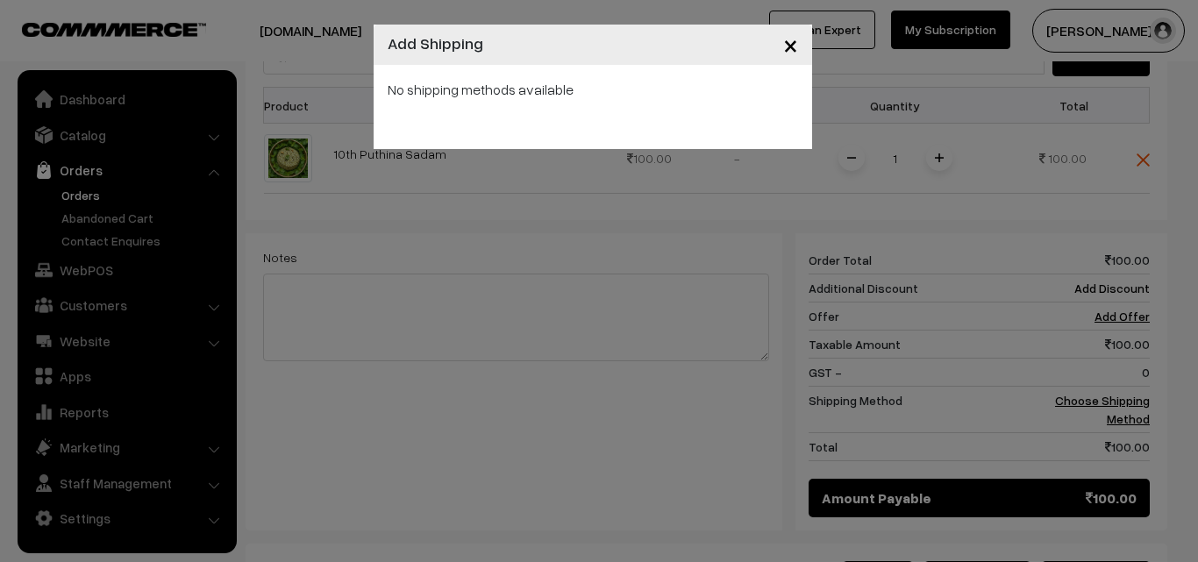
click at [786, 40] on span "×" at bounding box center [790, 44] width 15 height 32
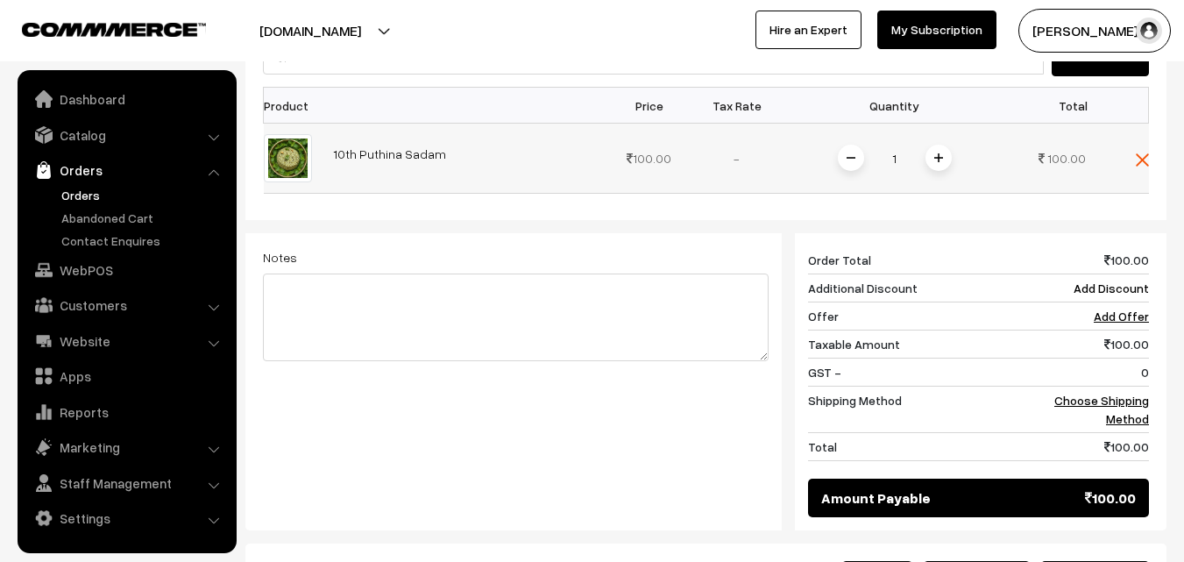
click at [948, 145] on span at bounding box center [939, 158] width 26 height 26
click at [1077, 393] on link "Choose Shipping Method" at bounding box center [1102, 409] width 95 height 33
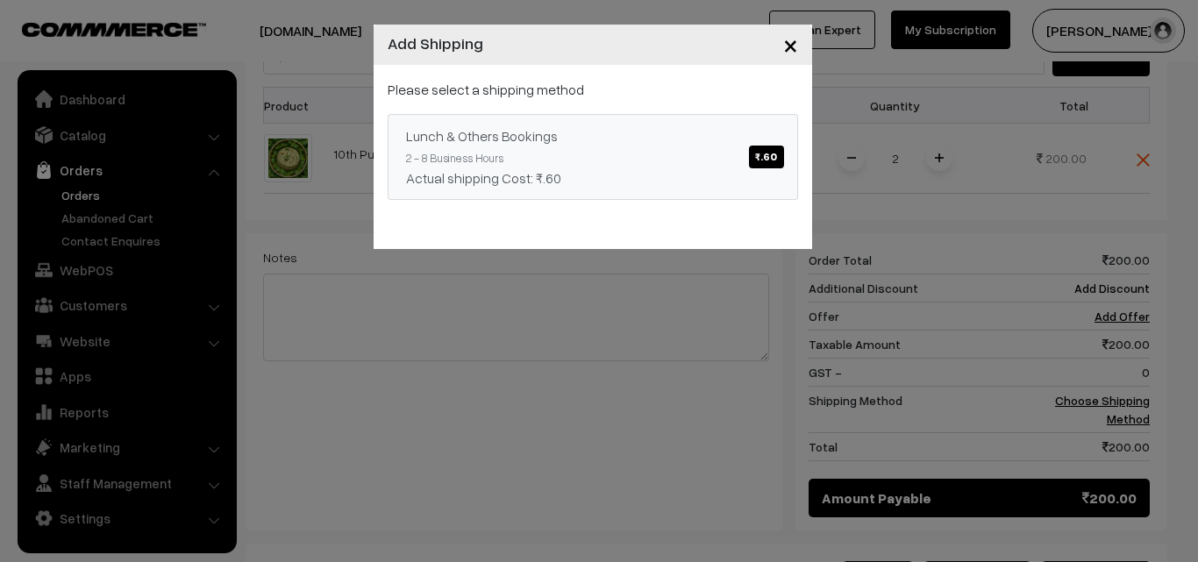
click at [740, 159] on link "Lunch & Others Bookings ₹.60 2 - 8 Business Hours Actual shipping Cost: ₹.60" at bounding box center [593, 157] width 410 height 86
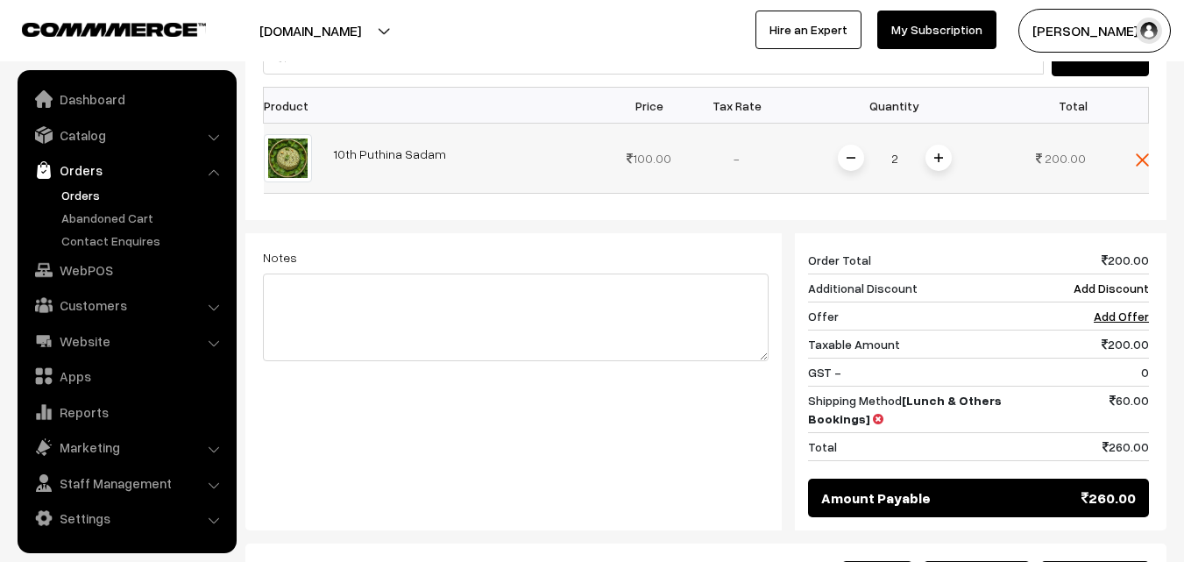
click at [859, 145] on span at bounding box center [851, 158] width 26 height 26
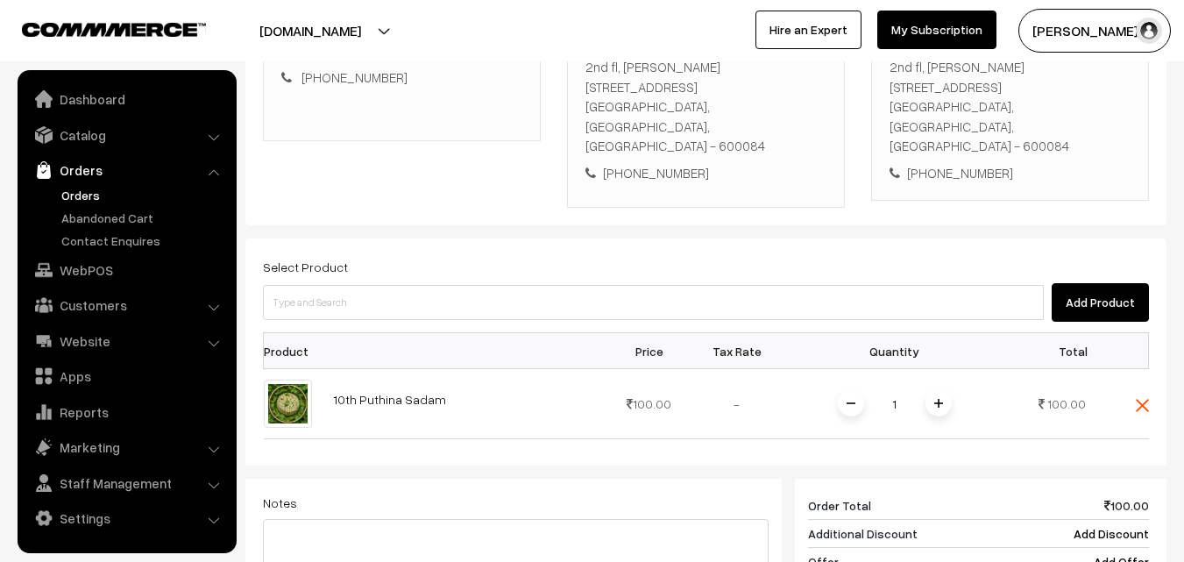
scroll to position [438, 0]
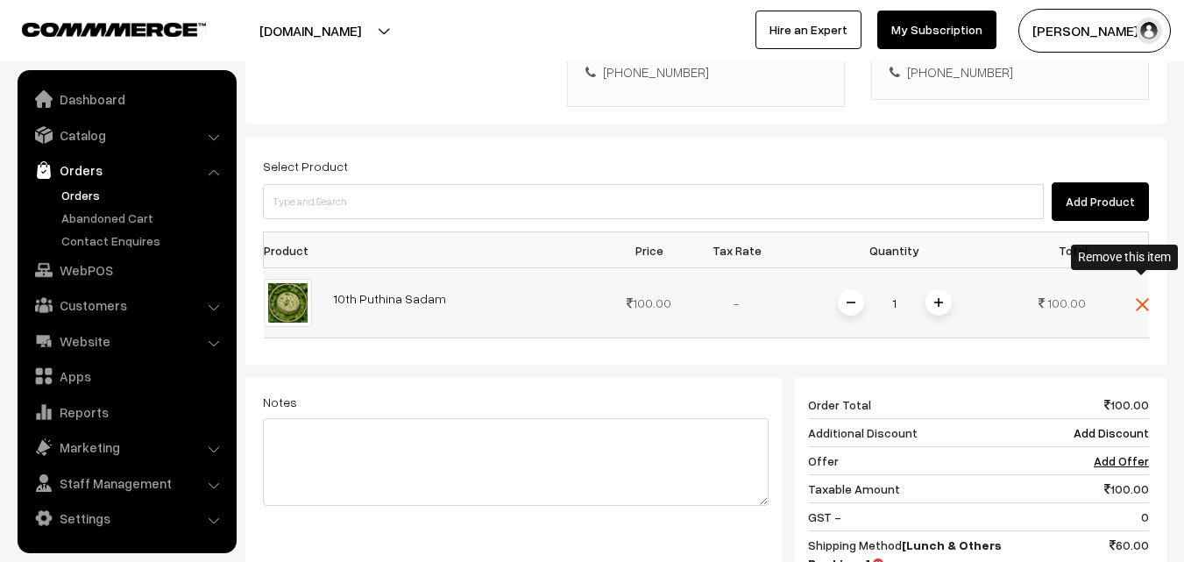
click at [1142, 298] on img at bounding box center [1142, 304] width 13 height 13
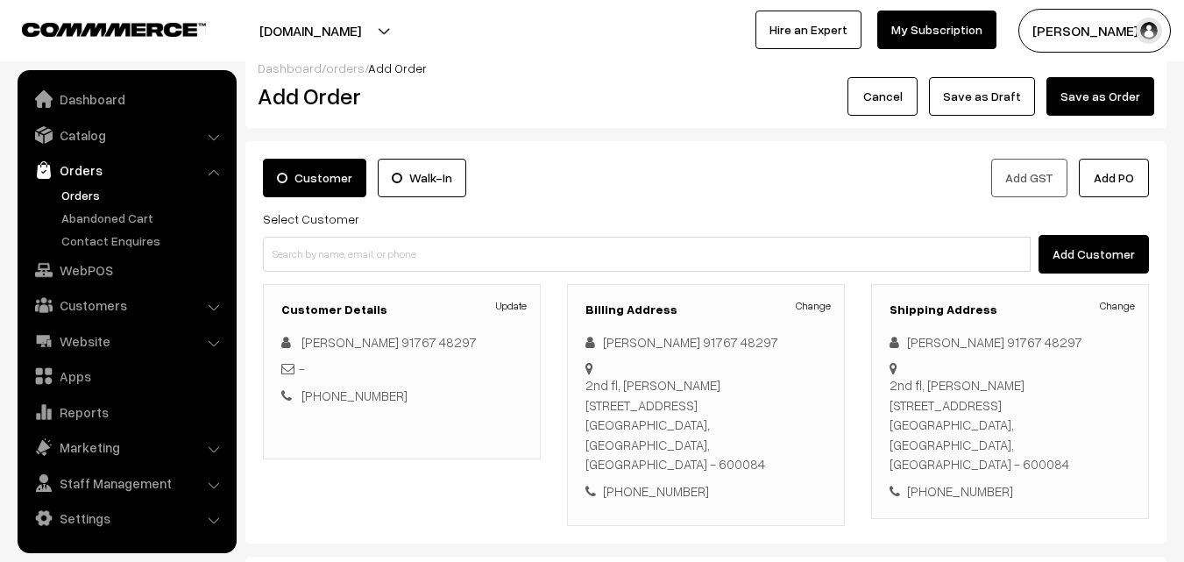
scroll to position [0, 0]
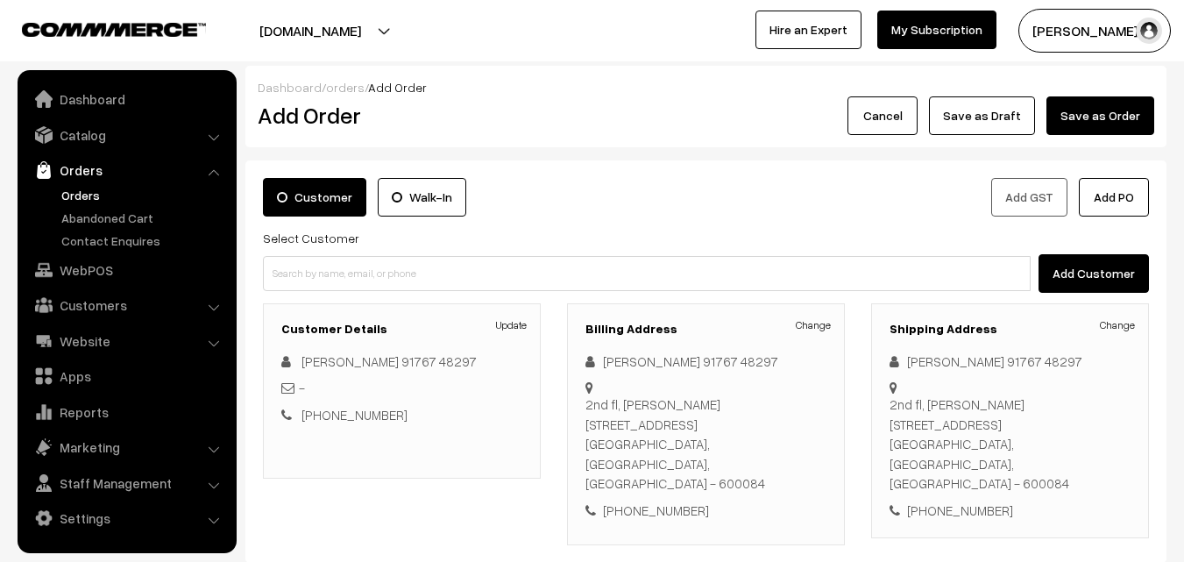
click at [80, 189] on link "Orders" at bounding box center [144, 195] width 174 height 18
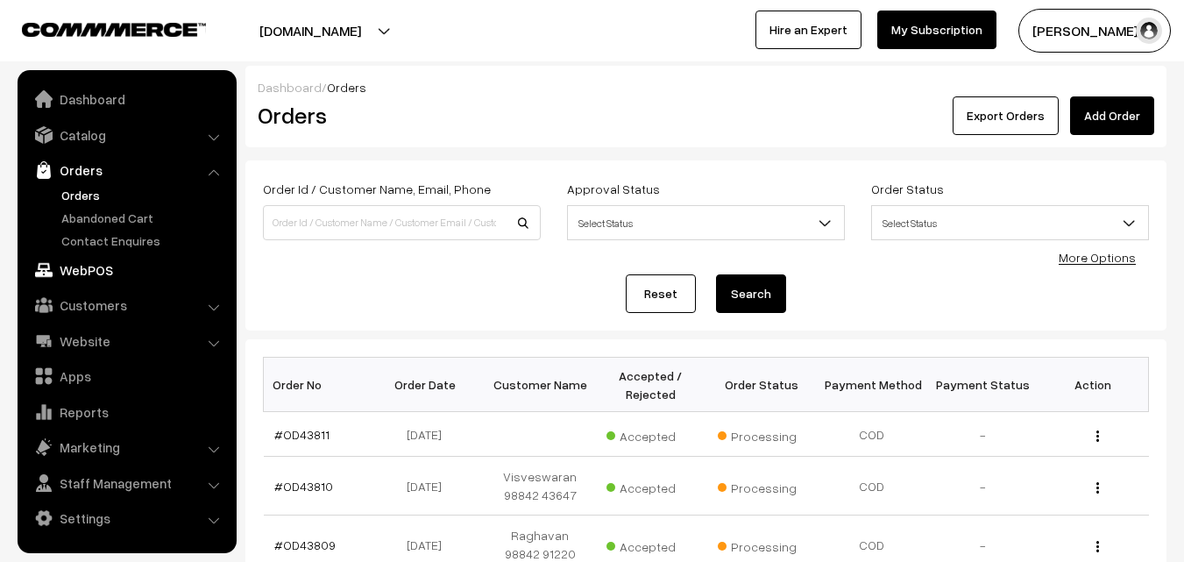
click at [78, 262] on link "WebPOS" at bounding box center [126, 270] width 209 height 32
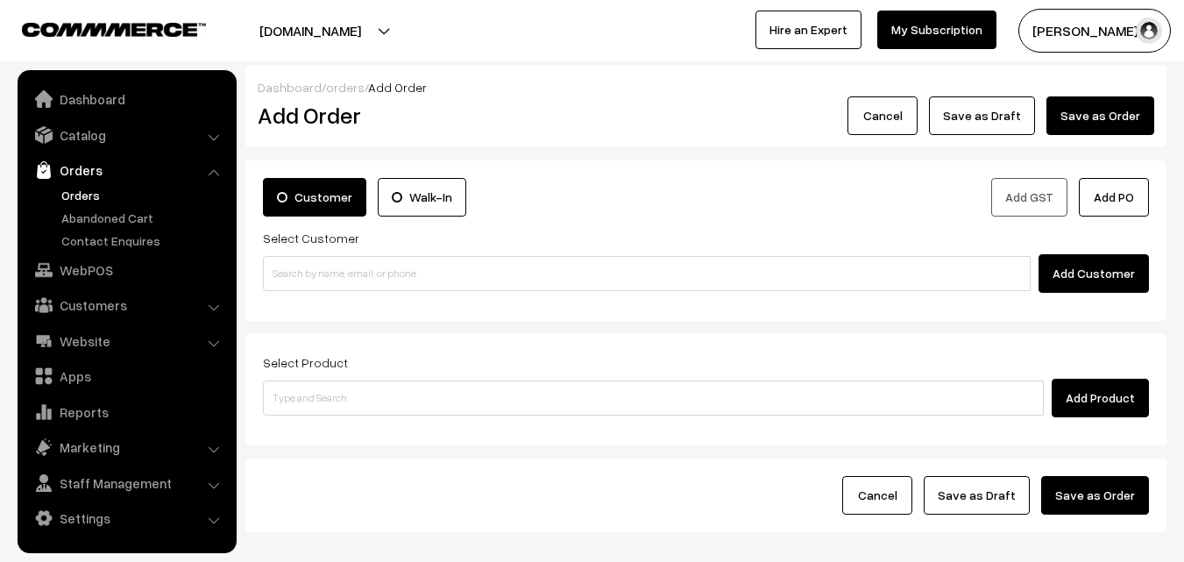
click at [70, 193] on link "Orders" at bounding box center [144, 195] width 174 height 18
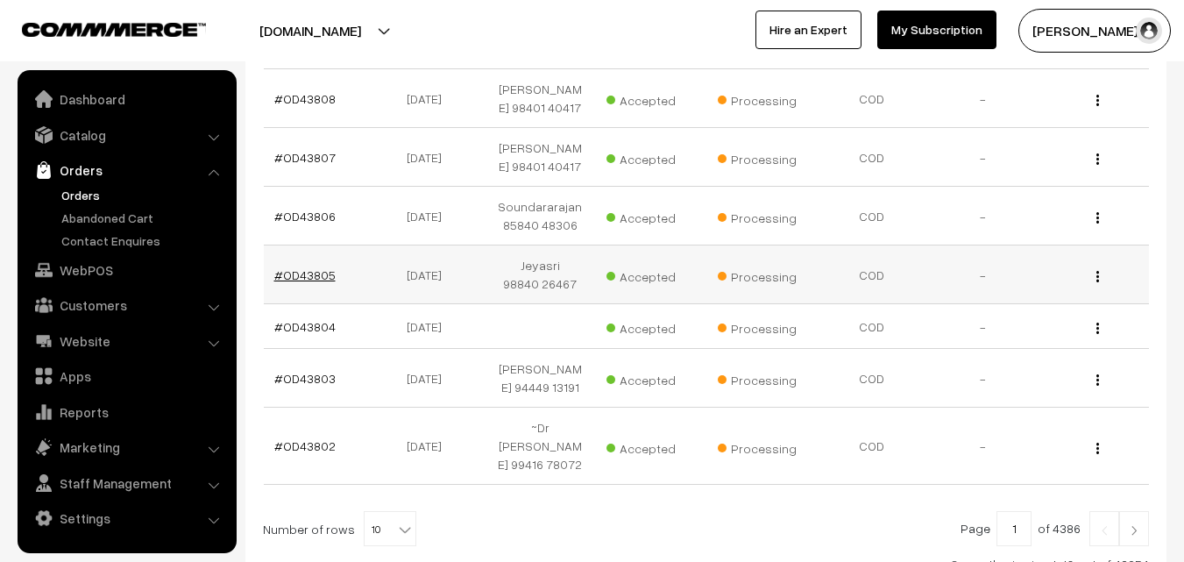
scroll to position [614, 0]
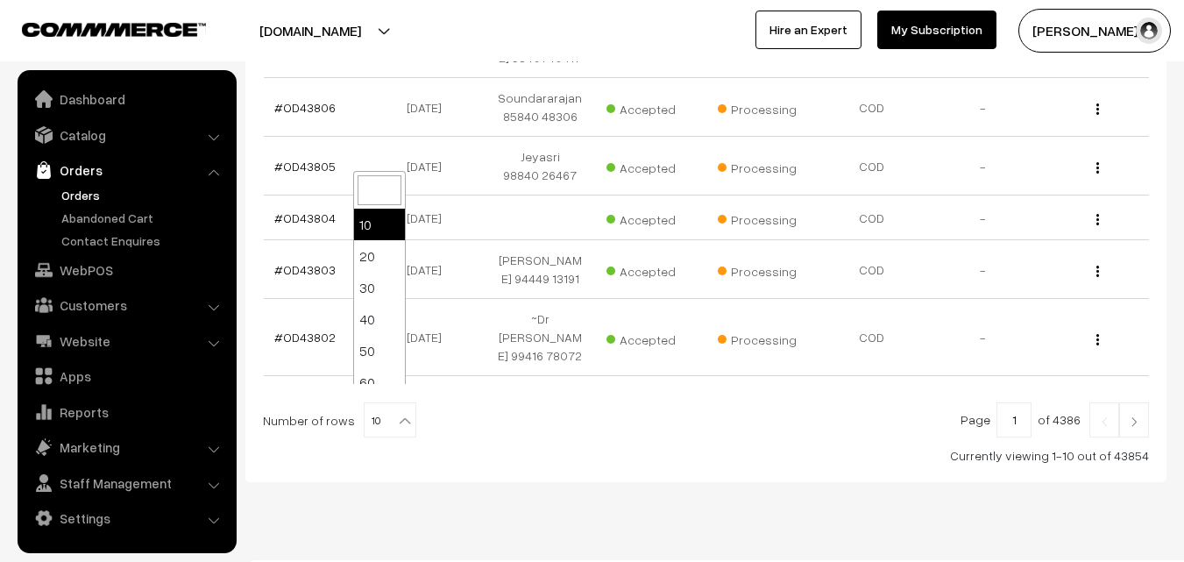
click at [383, 404] on span "10" at bounding box center [390, 420] width 51 height 35
select select "20"
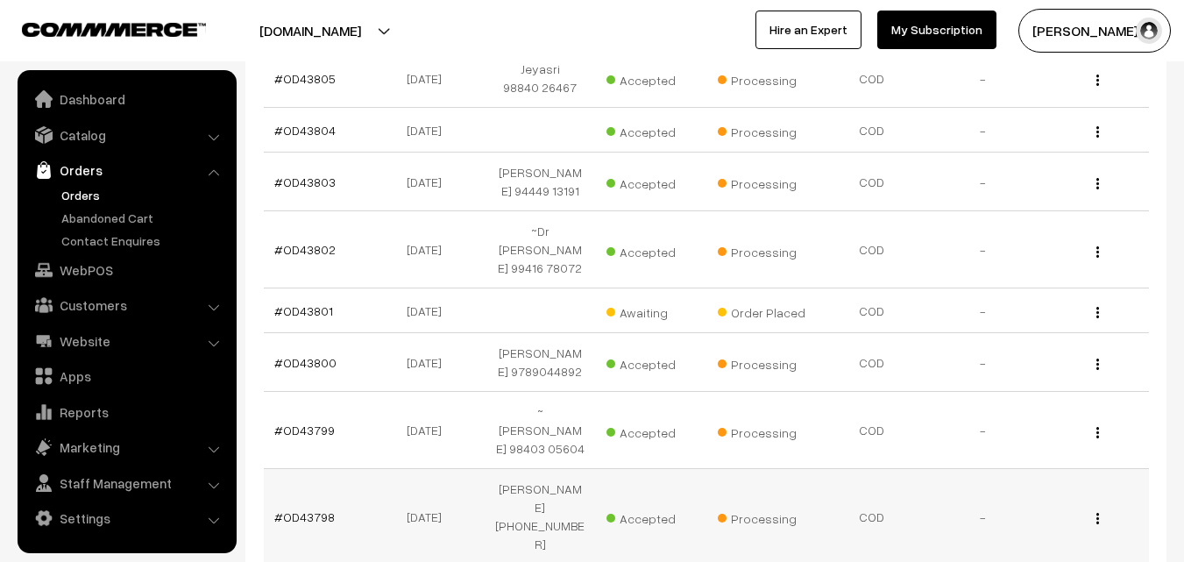
scroll to position [614, 0]
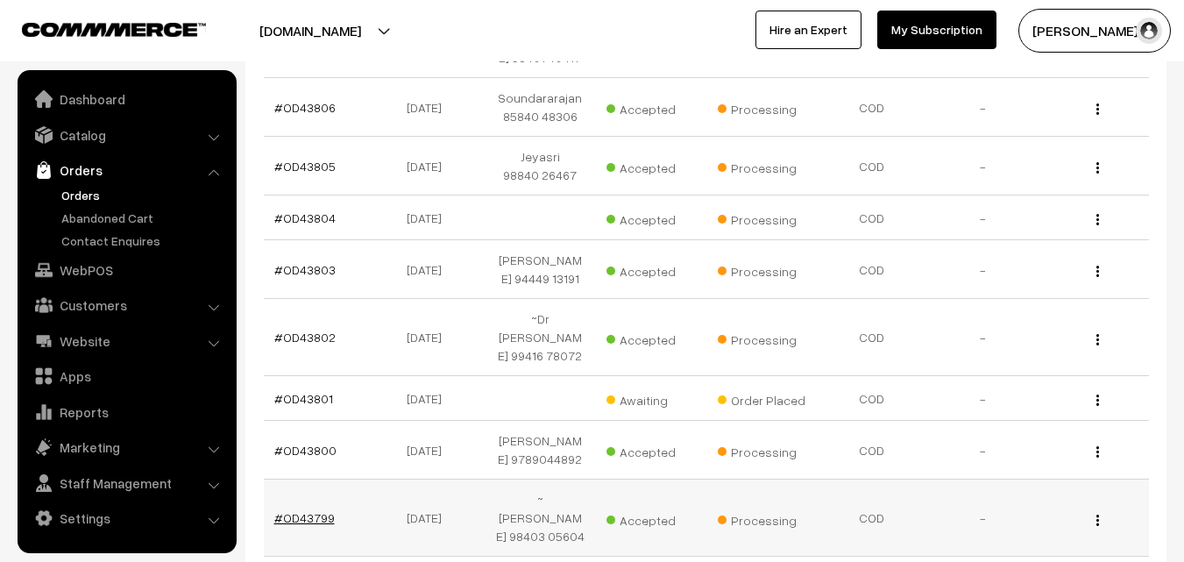
click at [307, 510] on link "#OD43799" at bounding box center [304, 517] width 60 height 15
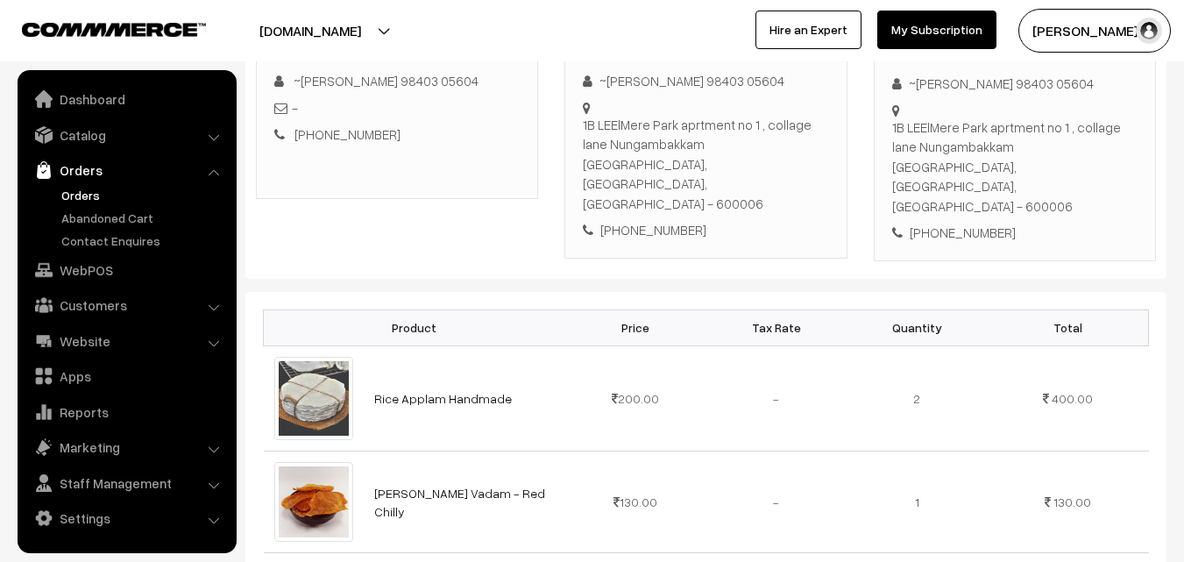
scroll to position [88, 0]
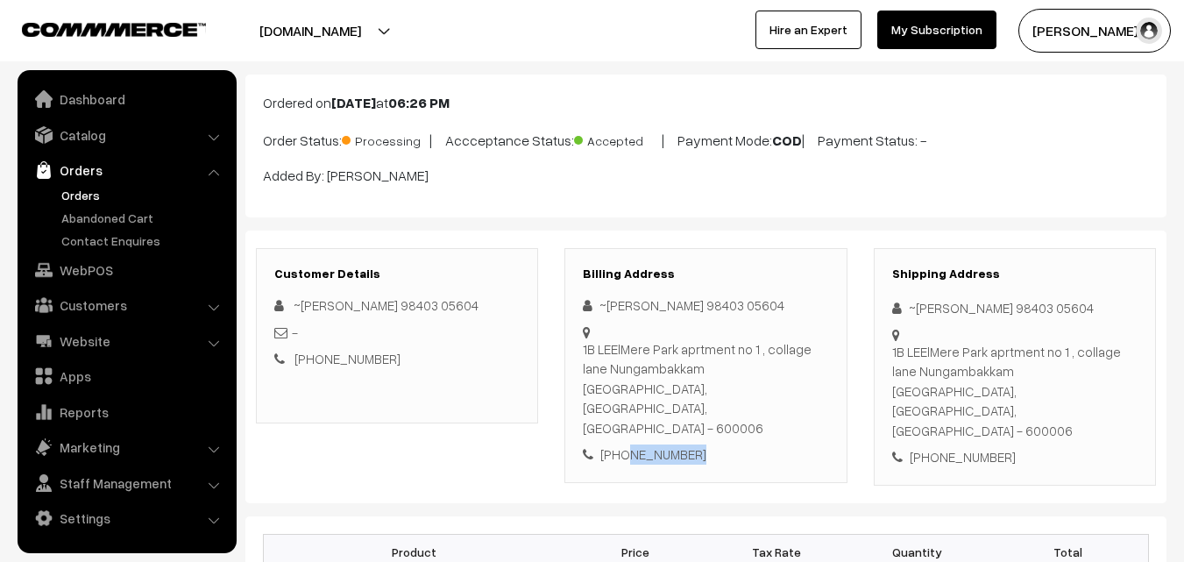
drag, startPoint x: 622, startPoint y: 413, endPoint x: 727, endPoint y: 427, distance: 105.3
click at [727, 427] on div "Billing Address ~mina dilip 98403 05604 1B LEElMere Park aprtment no 1 , collag…" at bounding box center [706, 365] width 282 height 235
copy div "9840305604"
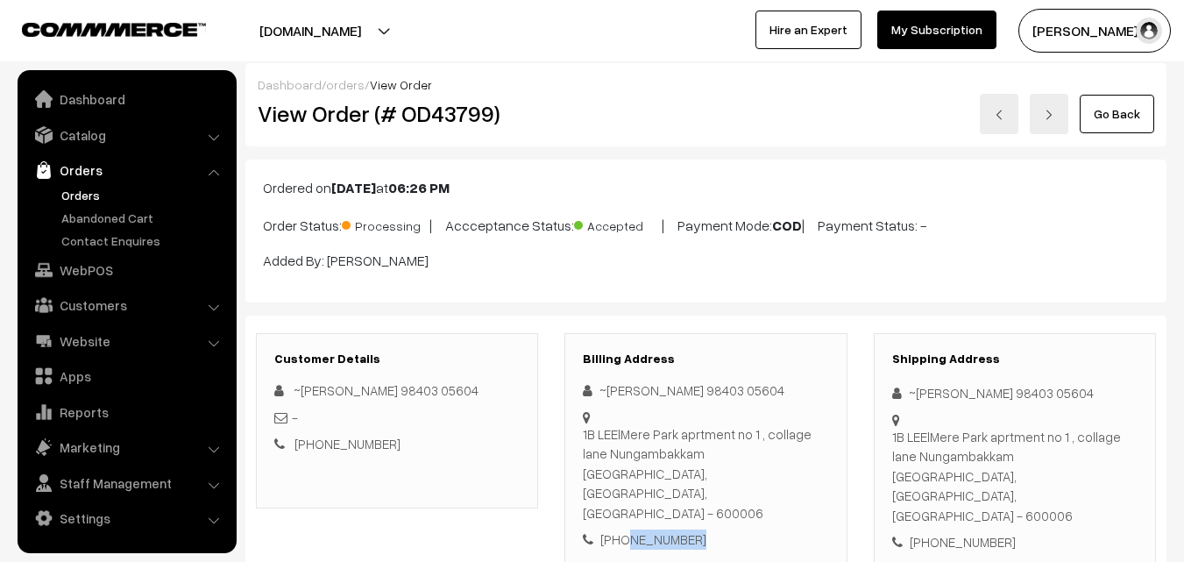
scroll to position [0, 0]
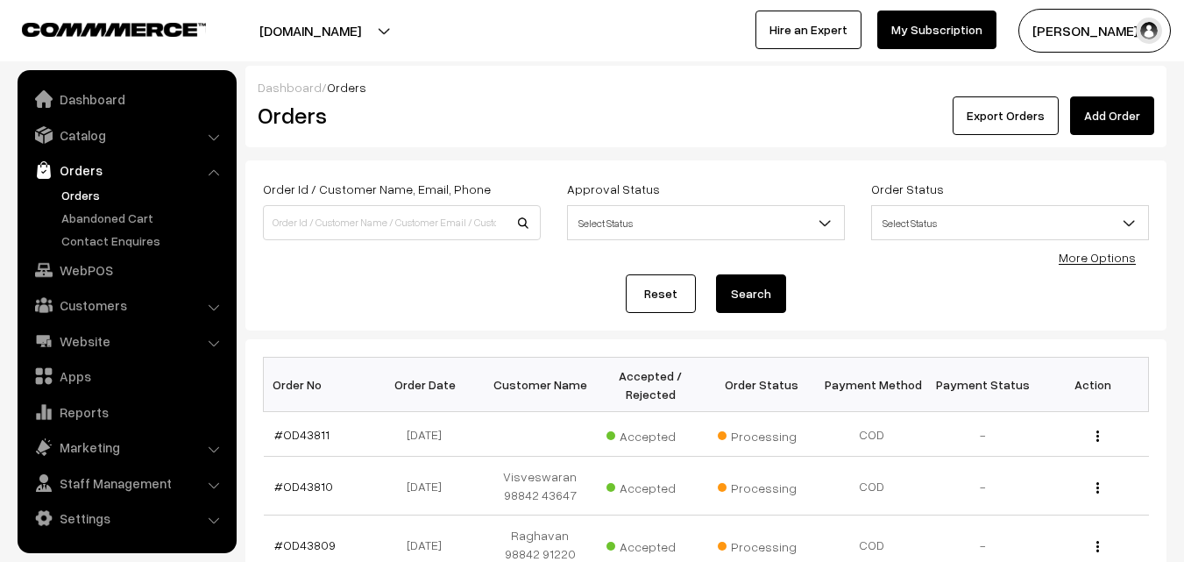
scroll to position [614, 0]
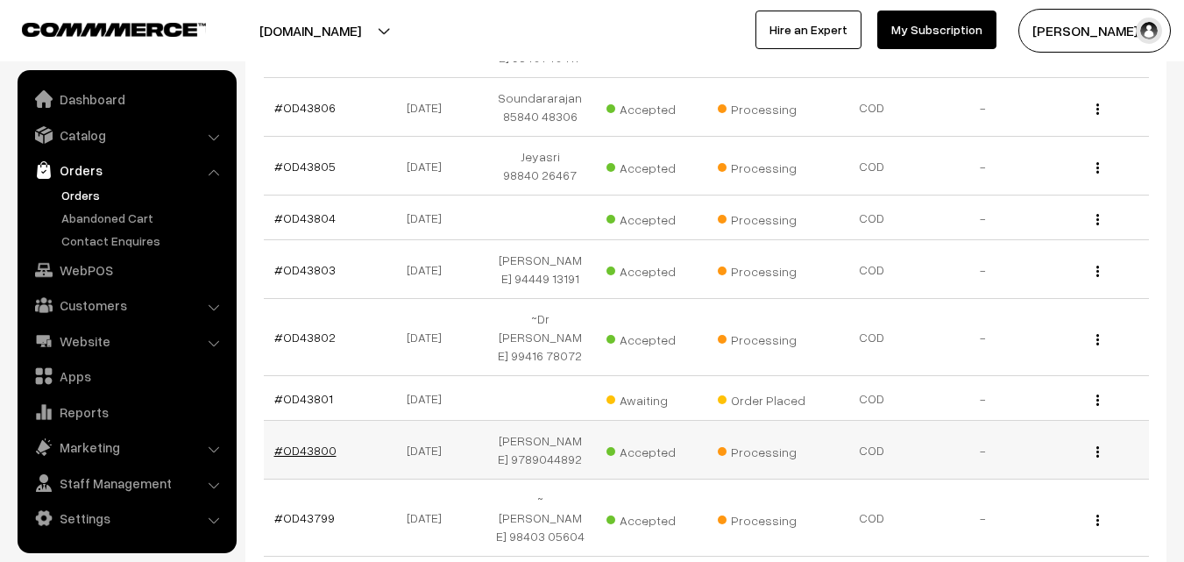
click at [312, 443] on link "#OD43800" at bounding box center [305, 450] width 62 height 15
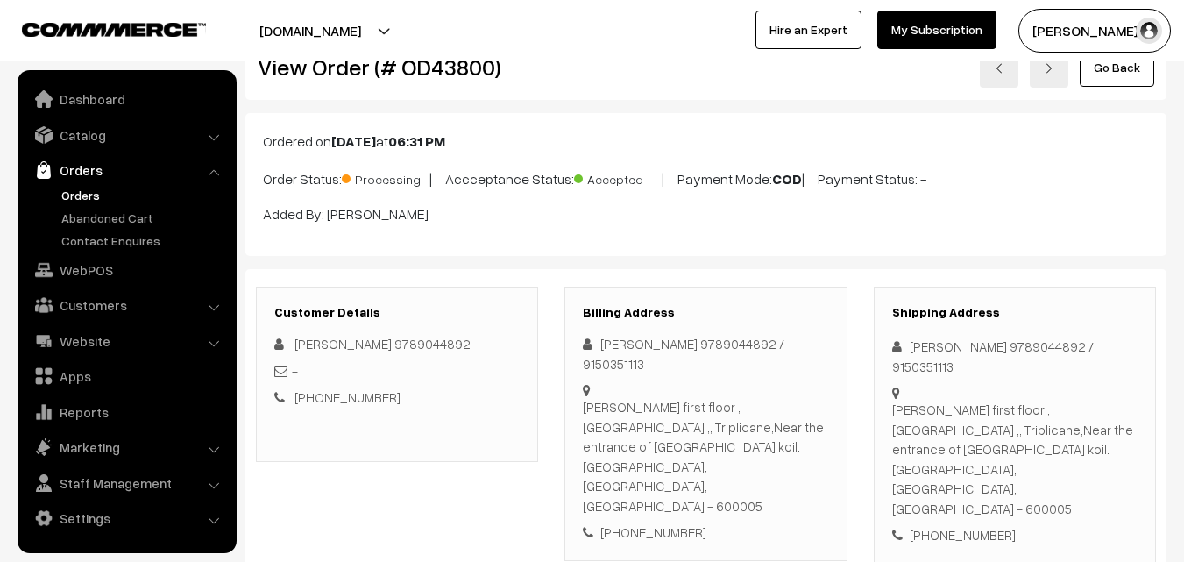
scroll to position [88, 0]
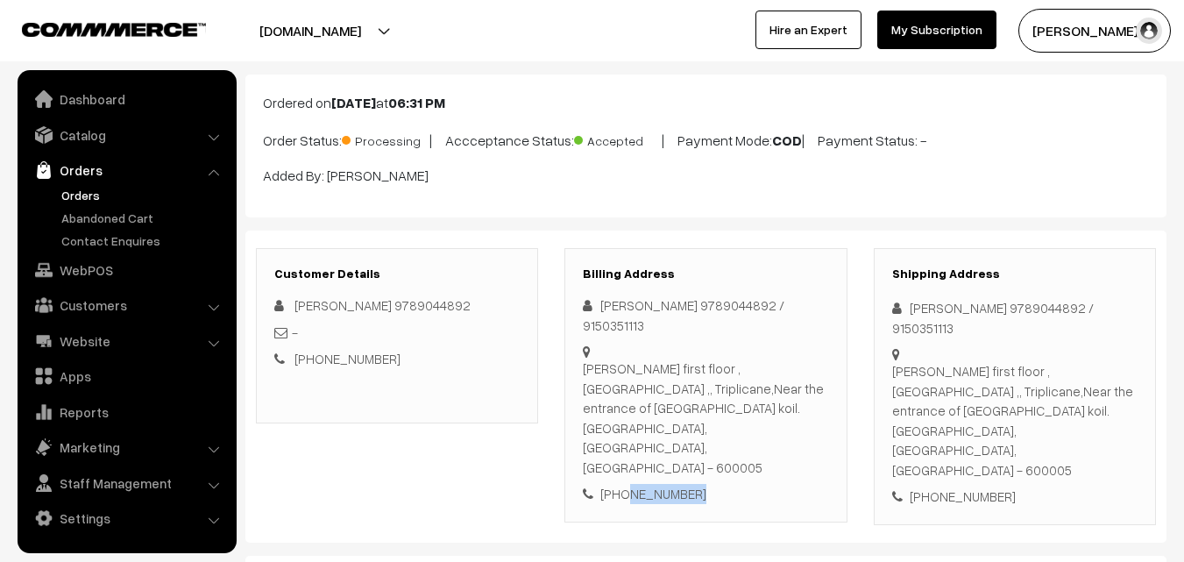
drag, startPoint x: 622, startPoint y: 437, endPoint x: 709, endPoint y: 431, distance: 87.9
click at [709, 484] on div "+91 9789044892" at bounding box center [705, 494] width 245 height 20
copy div "9789044892"
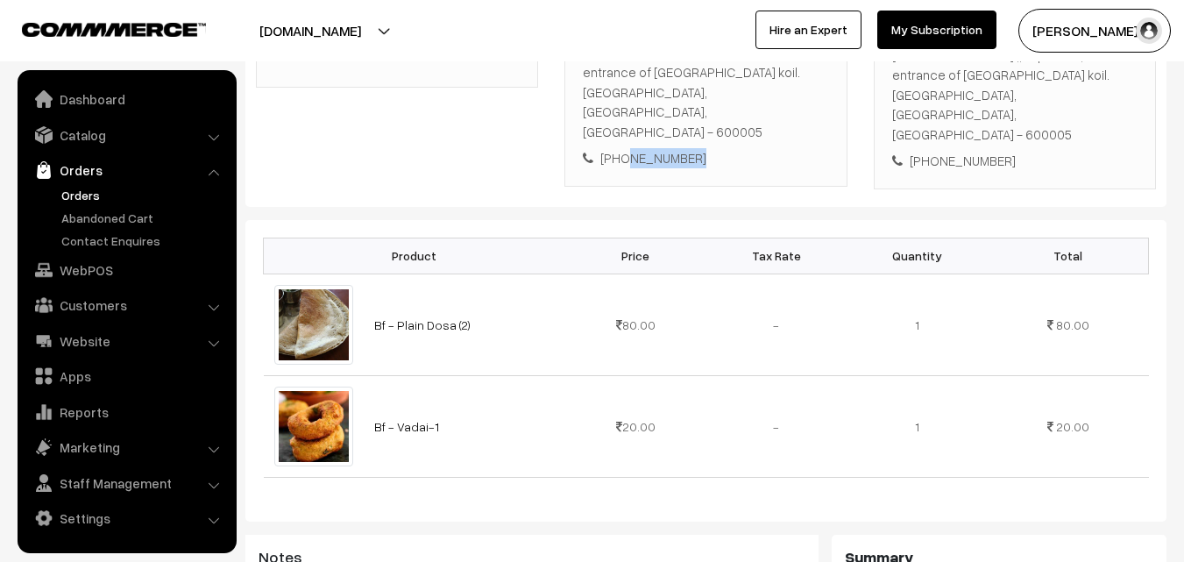
scroll to position [407, 0]
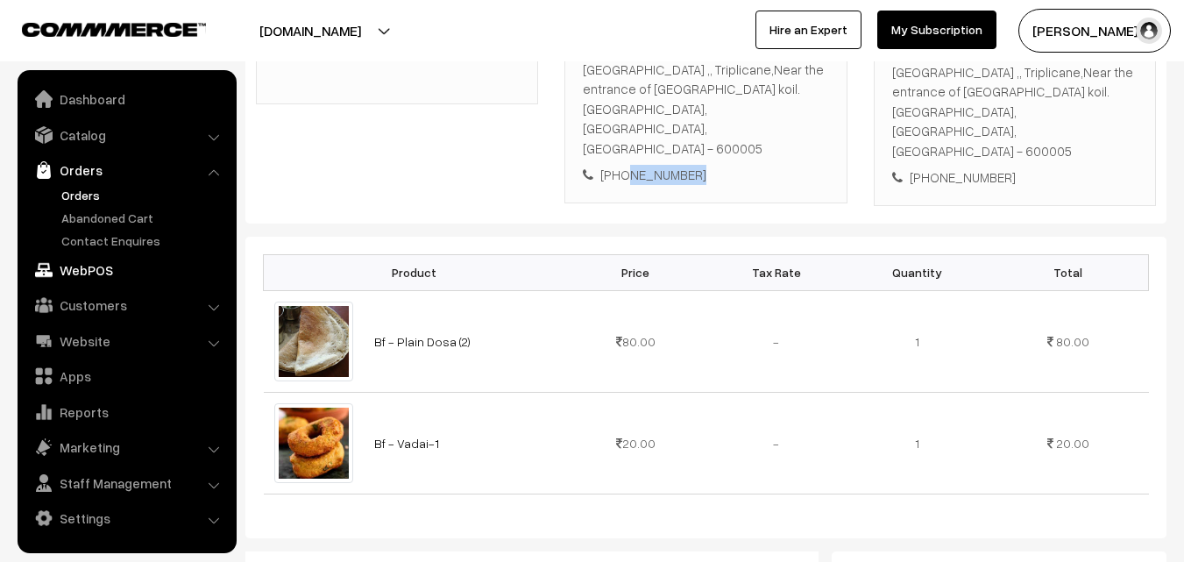
click at [75, 271] on link "WebPOS" at bounding box center [126, 270] width 209 height 32
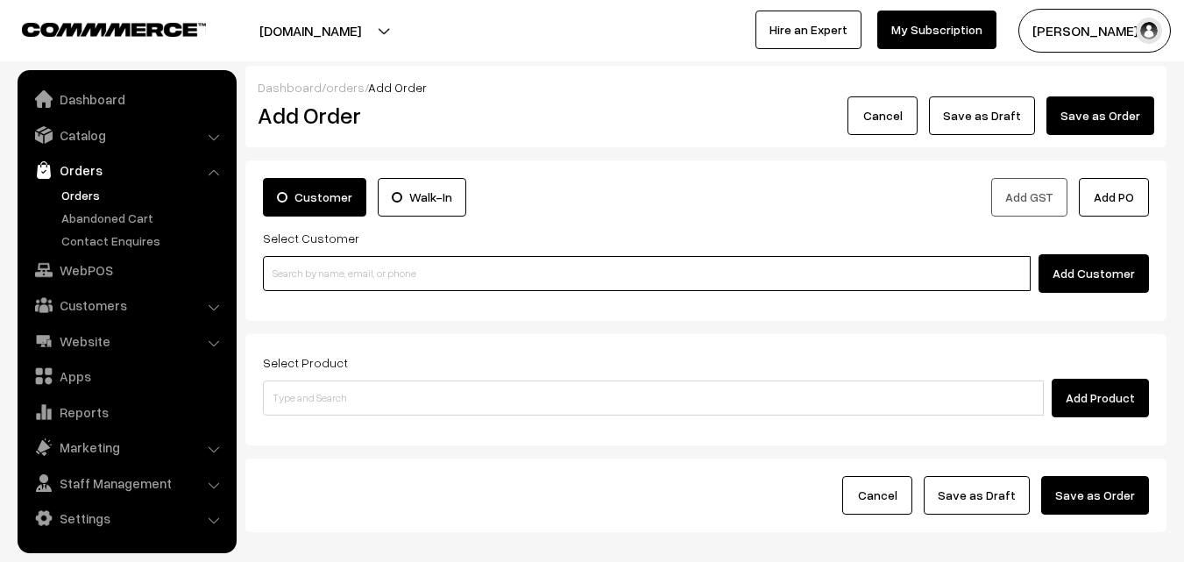
click at [333, 259] on input at bounding box center [647, 273] width 768 height 35
paste input "97909 22540"
click at [304, 276] on input "97909 22540" at bounding box center [647, 273] width 768 height 35
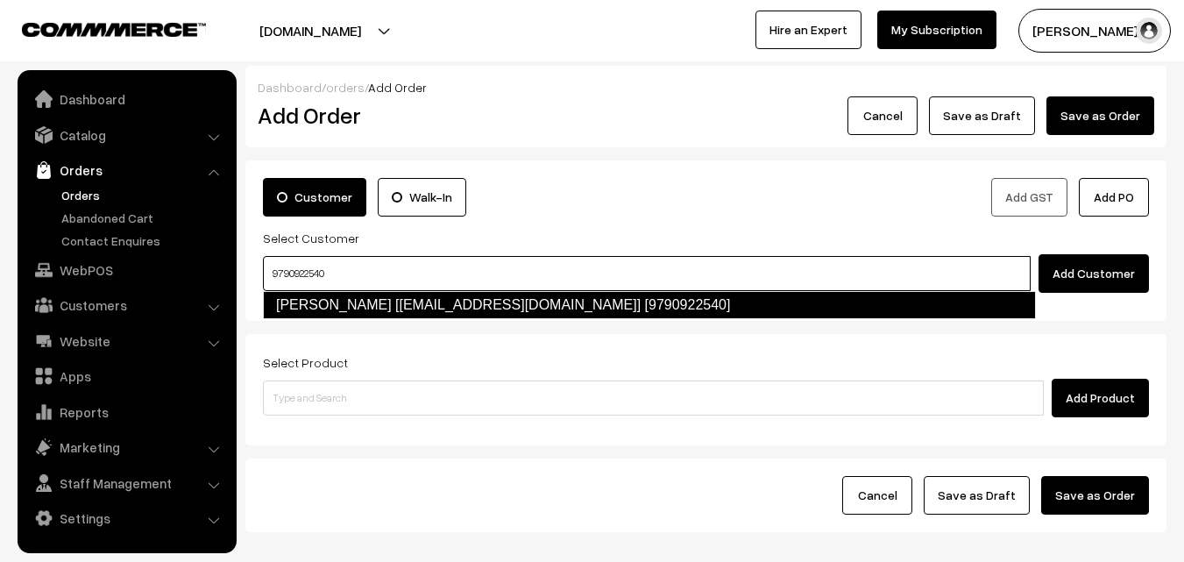
click at [334, 302] on link "Srinivasan Krish [Nivsri007@gmail.com] [9790922540]" at bounding box center [649, 305] width 773 height 28
type input "9790922540"
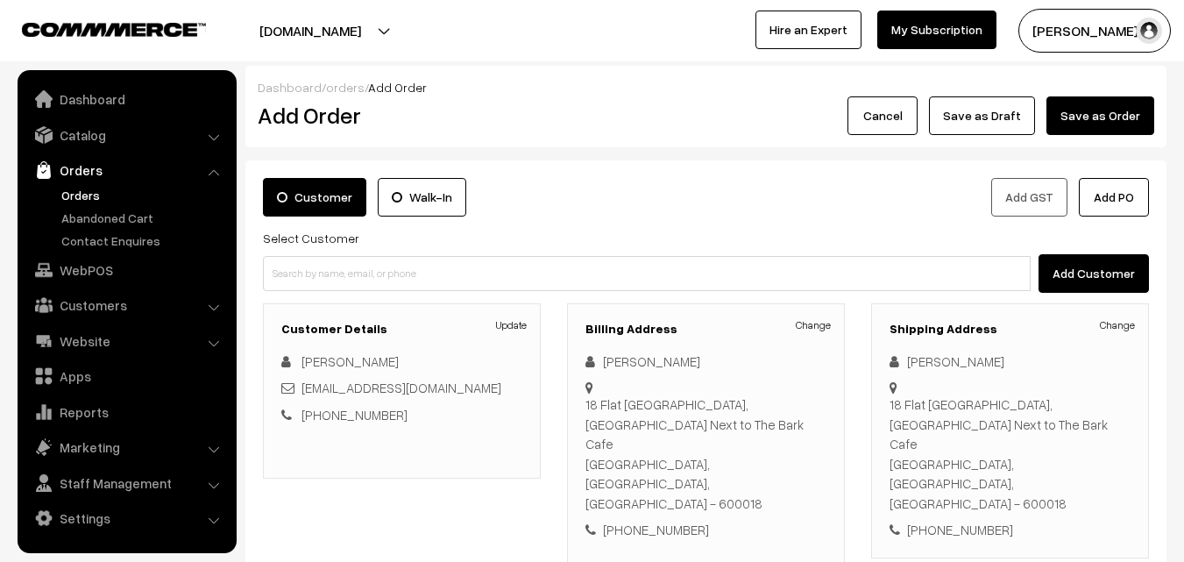
click at [825, 314] on div "Billing Address Change Srinivasan Krish 18 Flat 7 1st Floor Vastu Apartments, M…" at bounding box center [706, 434] width 278 height 262
click at [821, 320] on link "Change" at bounding box center [813, 325] width 35 height 16
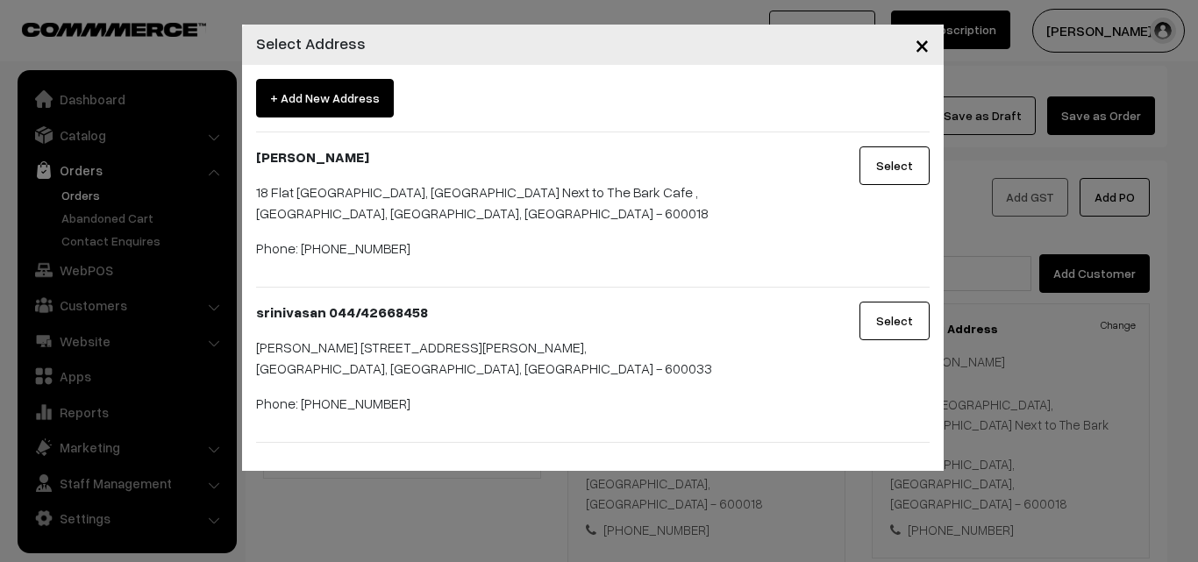
click at [872, 331] on button "Select" at bounding box center [894, 321] width 70 height 39
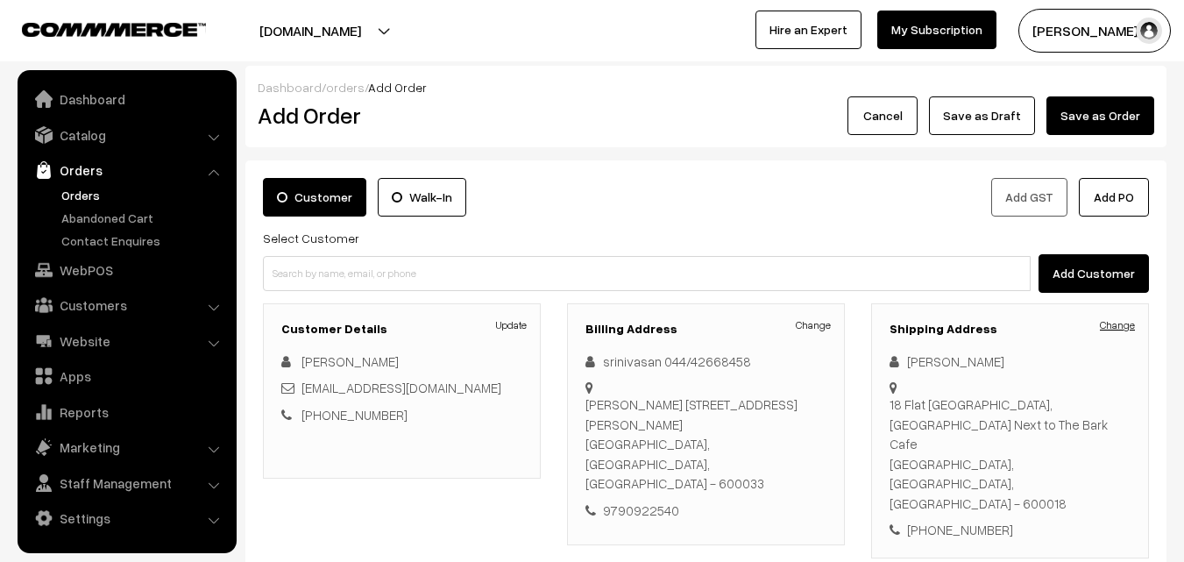
click at [1113, 324] on link "Change" at bounding box center [1117, 325] width 35 height 16
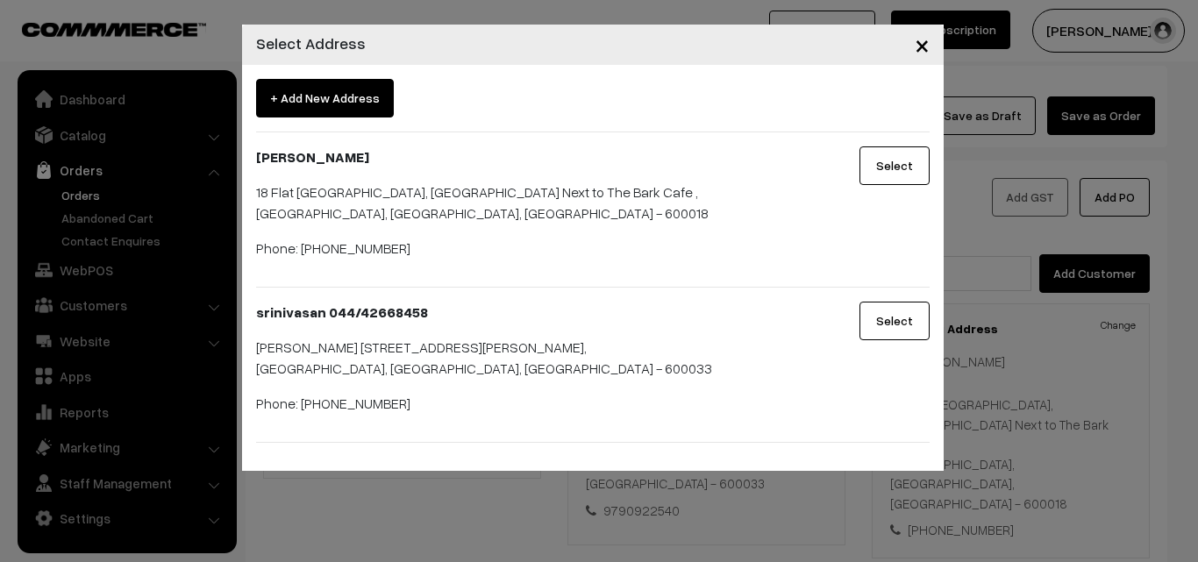
click at [880, 328] on button "Select" at bounding box center [894, 321] width 70 height 39
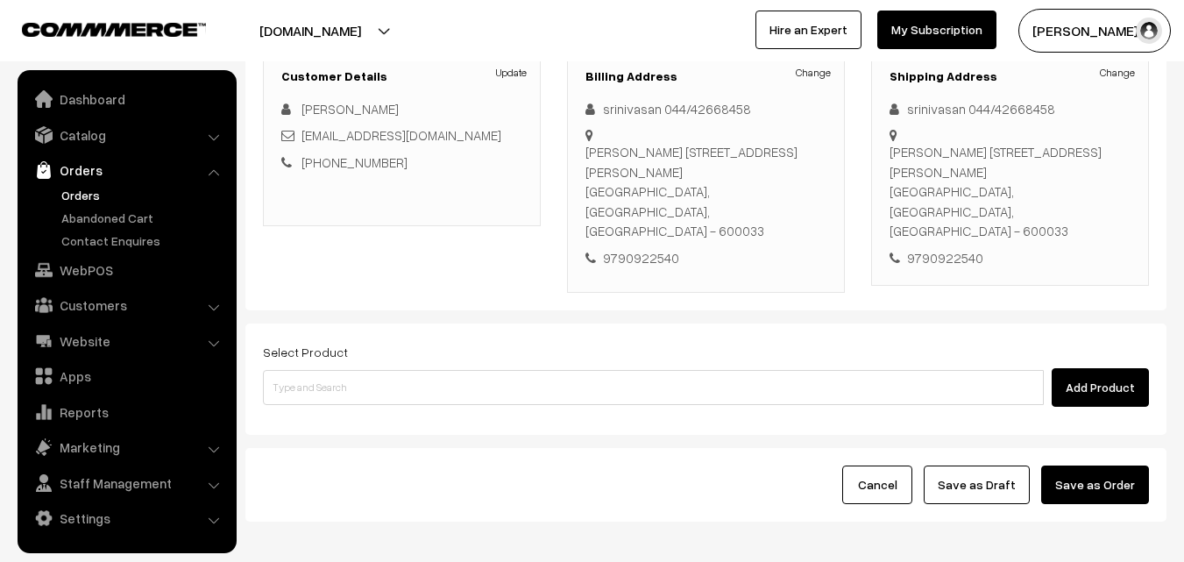
scroll to position [263, 0]
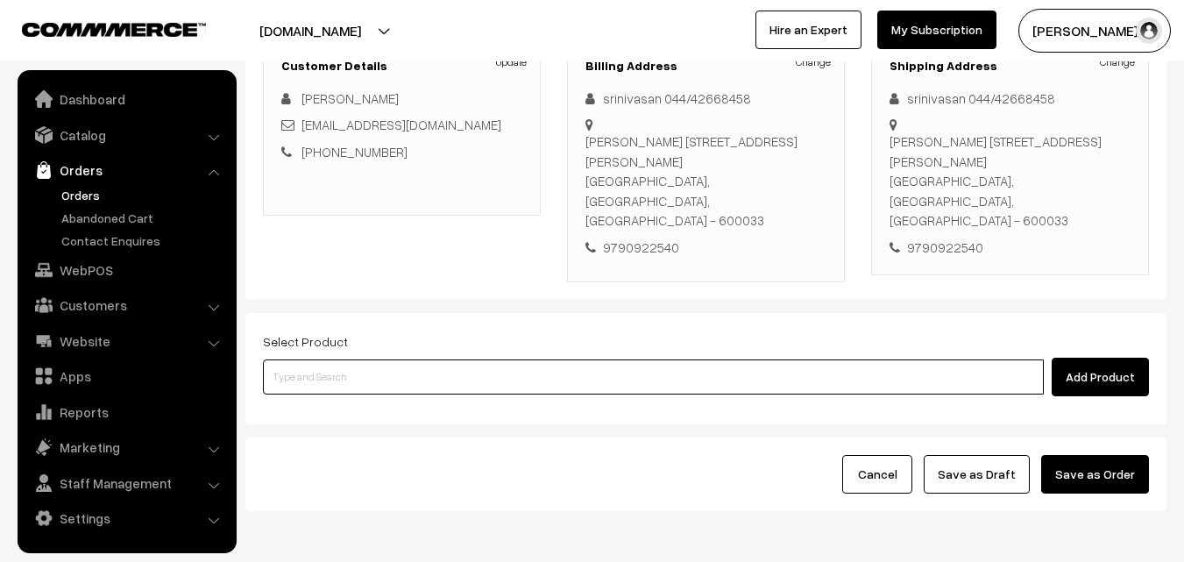
click at [433, 359] on input at bounding box center [653, 376] width 781 height 35
type input "cow"
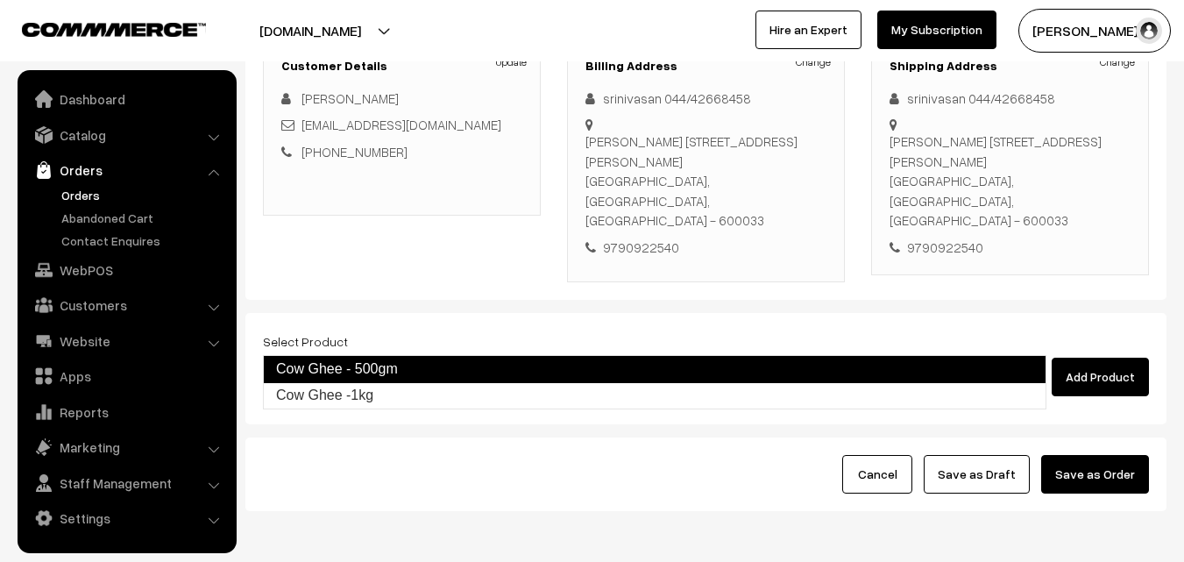
click at [427, 371] on link "Cow Ghee - 500gm" at bounding box center [655, 369] width 784 height 28
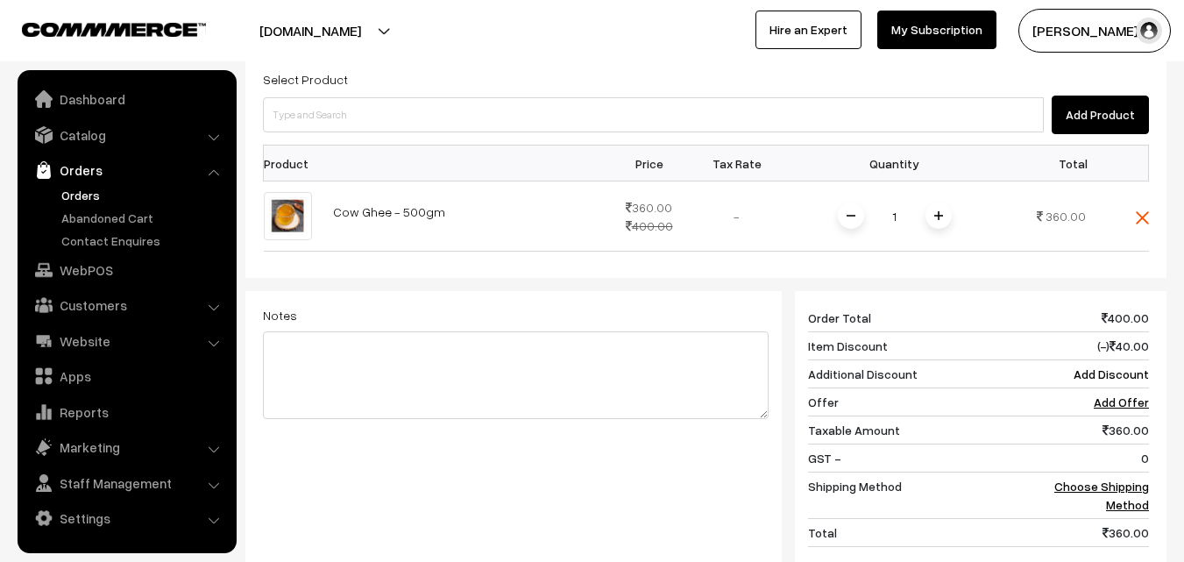
scroll to position [526, 0]
click at [1070, 478] on link "Choose Shipping Method" at bounding box center [1102, 494] width 95 height 33
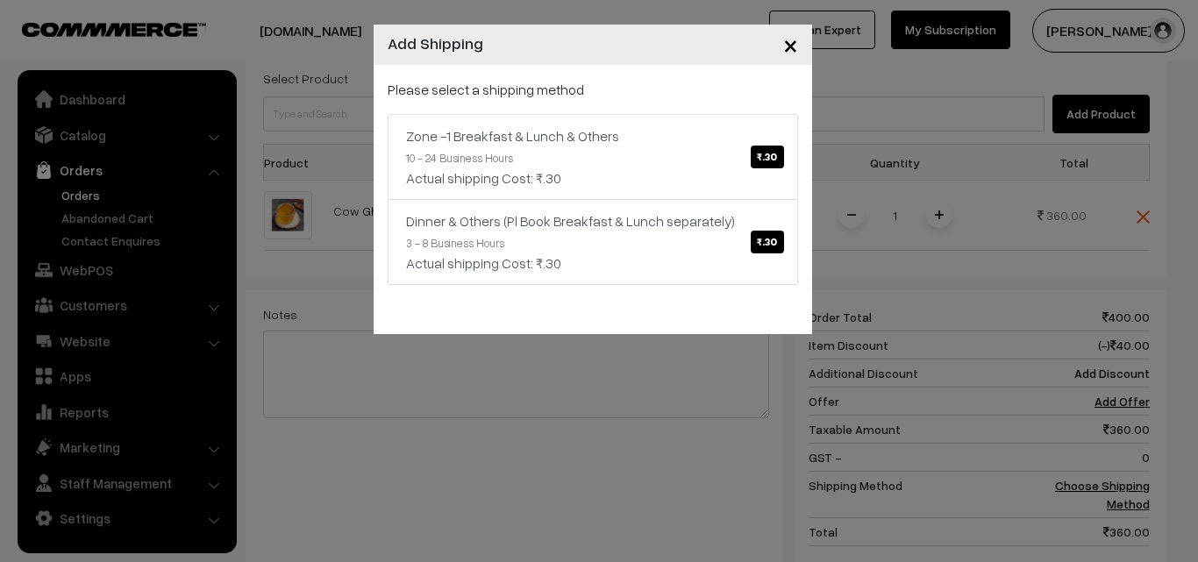
click at [793, 46] on span "×" at bounding box center [790, 44] width 15 height 32
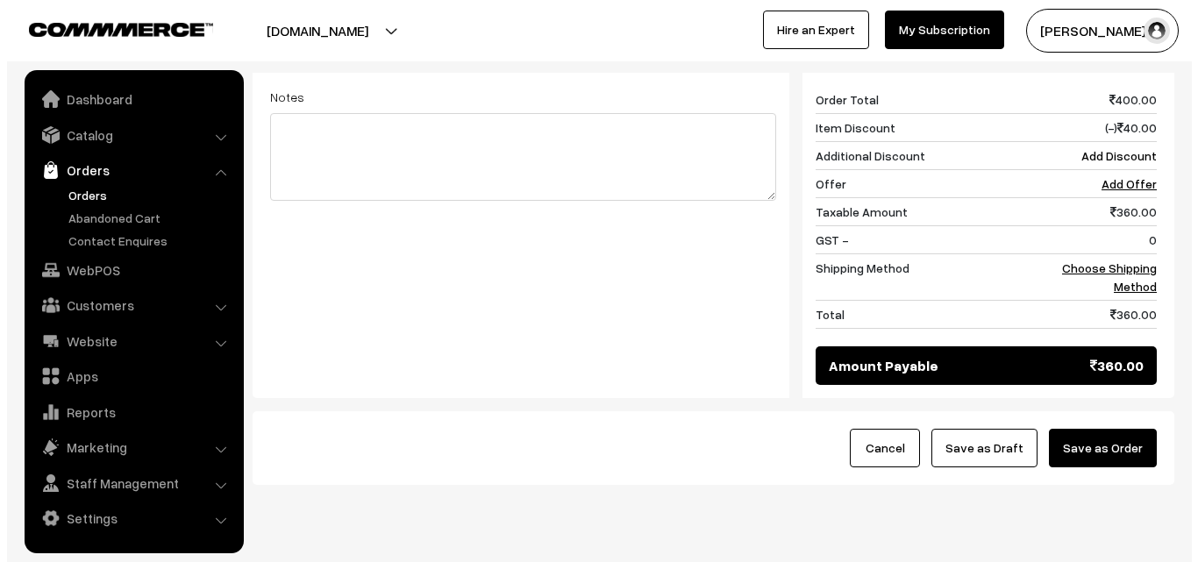
scroll to position [754, 0]
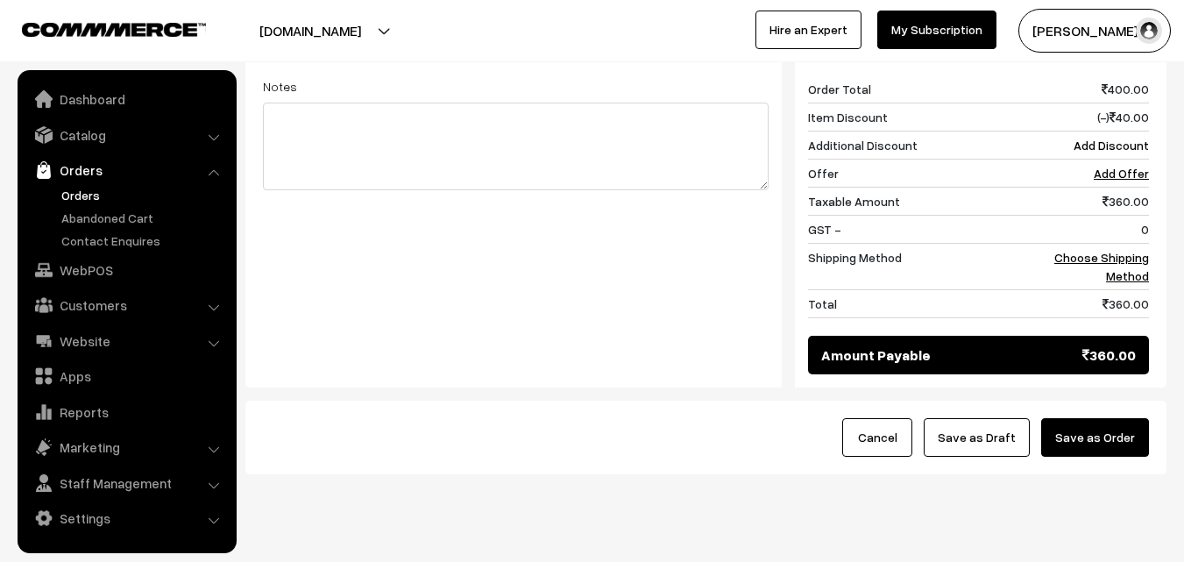
click at [1085, 418] on button "Save as Order" at bounding box center [1096, 437] width 108 height 39
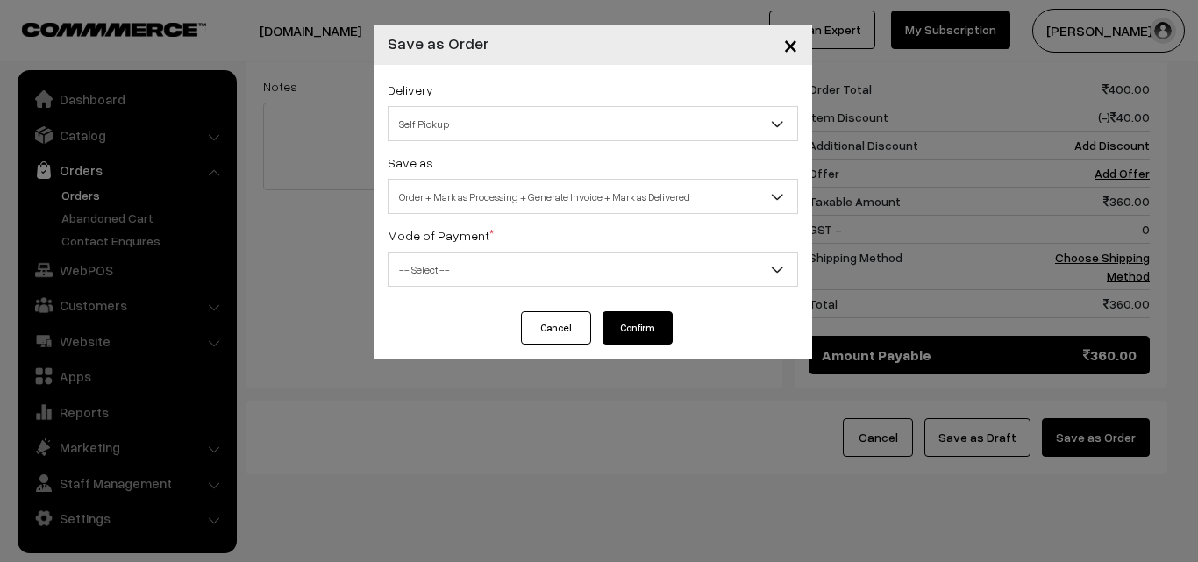
click at [449, 133] on span "Self Pickup" at bounding box center [592, 124] width 409 height 31
click at [461, 194] on span "Order + Mark as Processing + Generate Invoice + Mark as Delivered" at bounding box center [592, 196] width 409 height 31
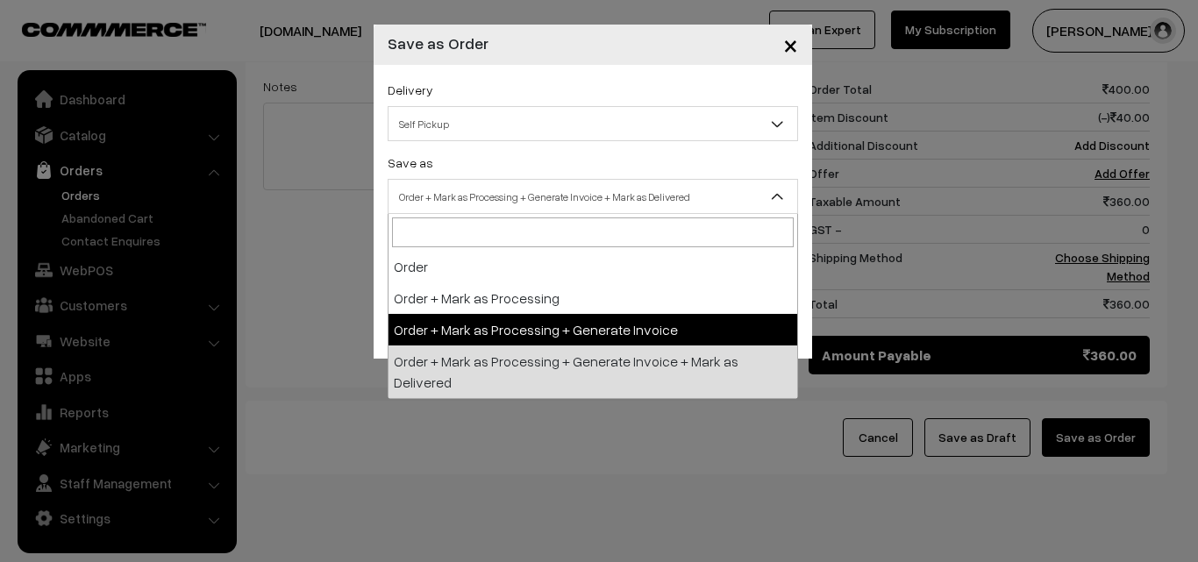
select select "3"
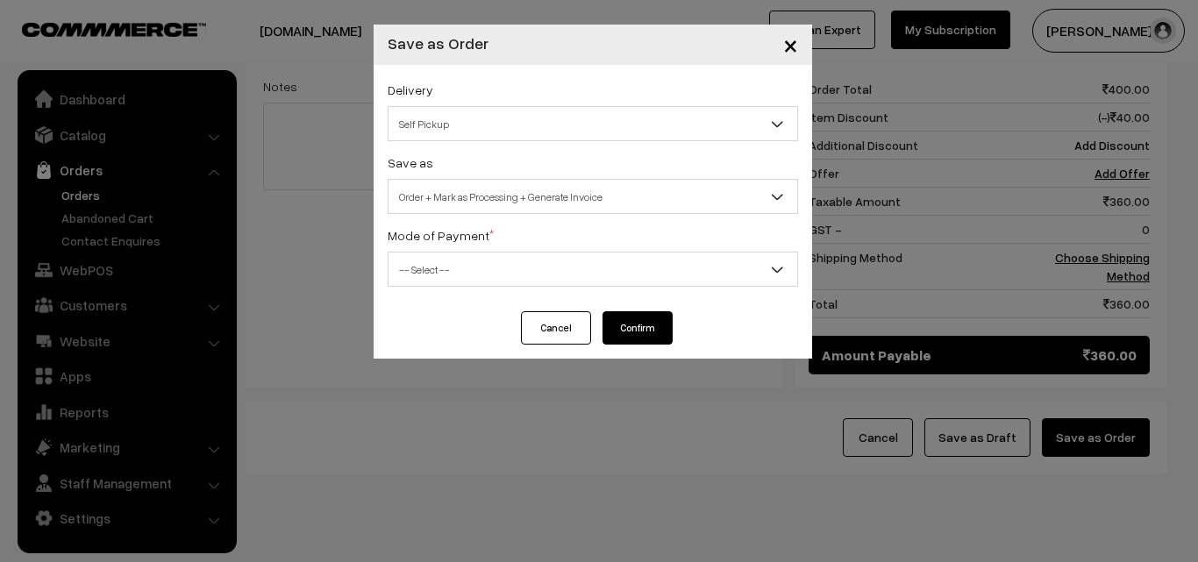
click at [442, 284] on span "-- Select --" at bounding box center [592, 269] width 409 height 31
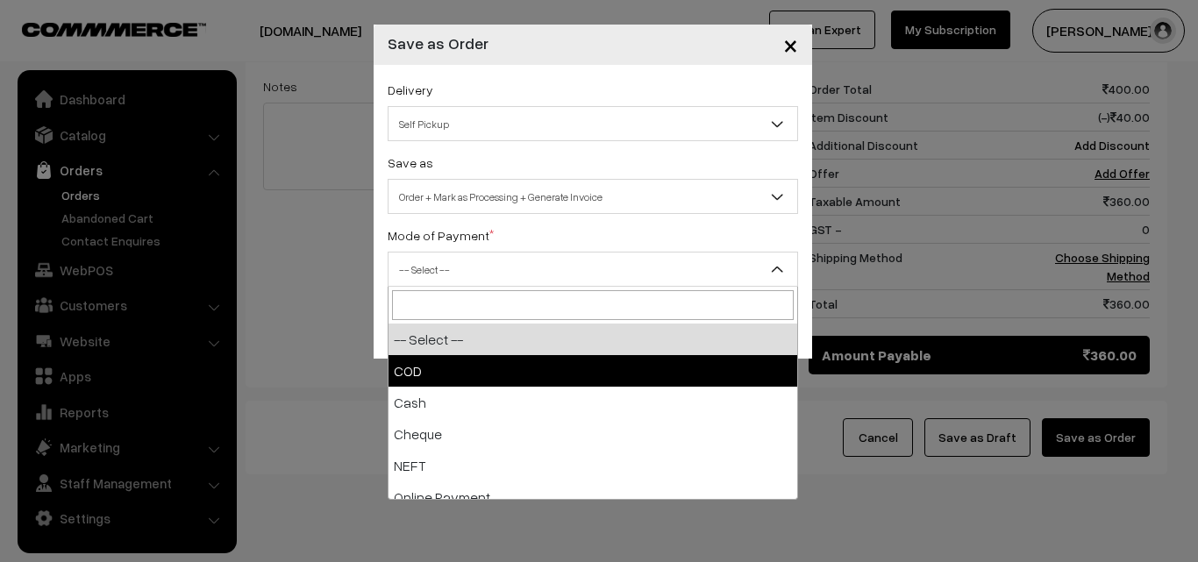
select select "1"
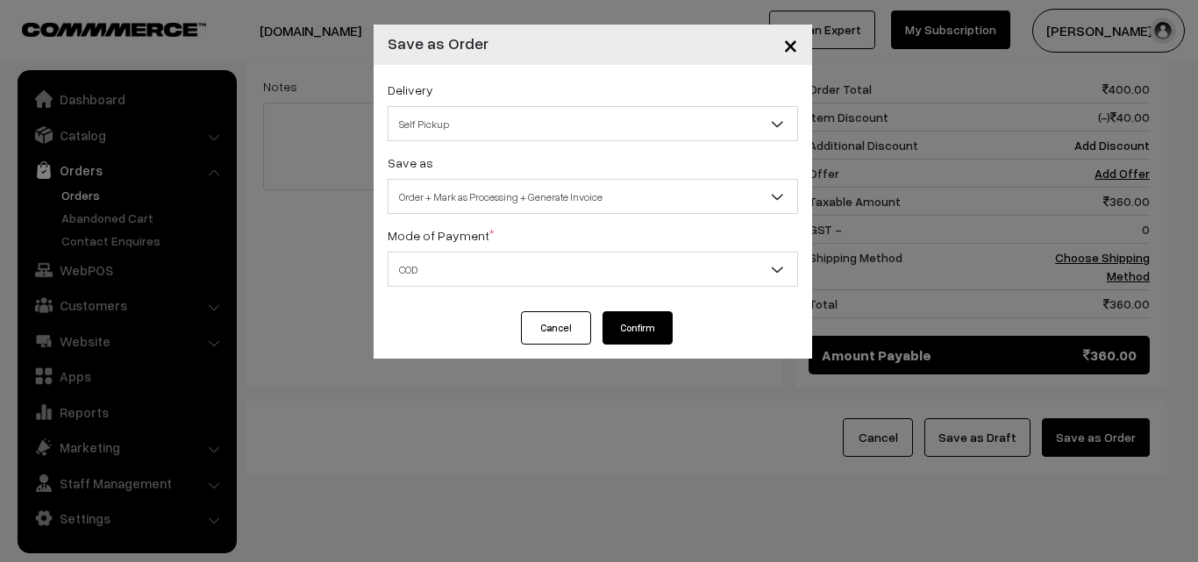
click at [654, 314] on button "Confirm" at bounding box center [637, 327] width 70 height 33
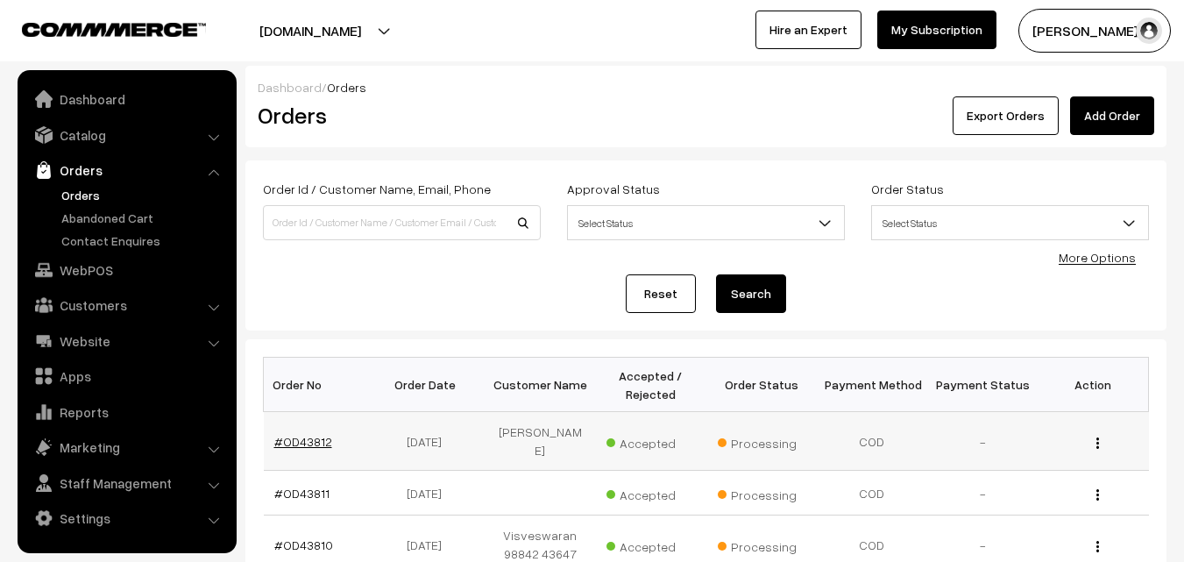
click at [308, 435] on link "#OD43812" at bounding box center [303, 441] width 58 height 15
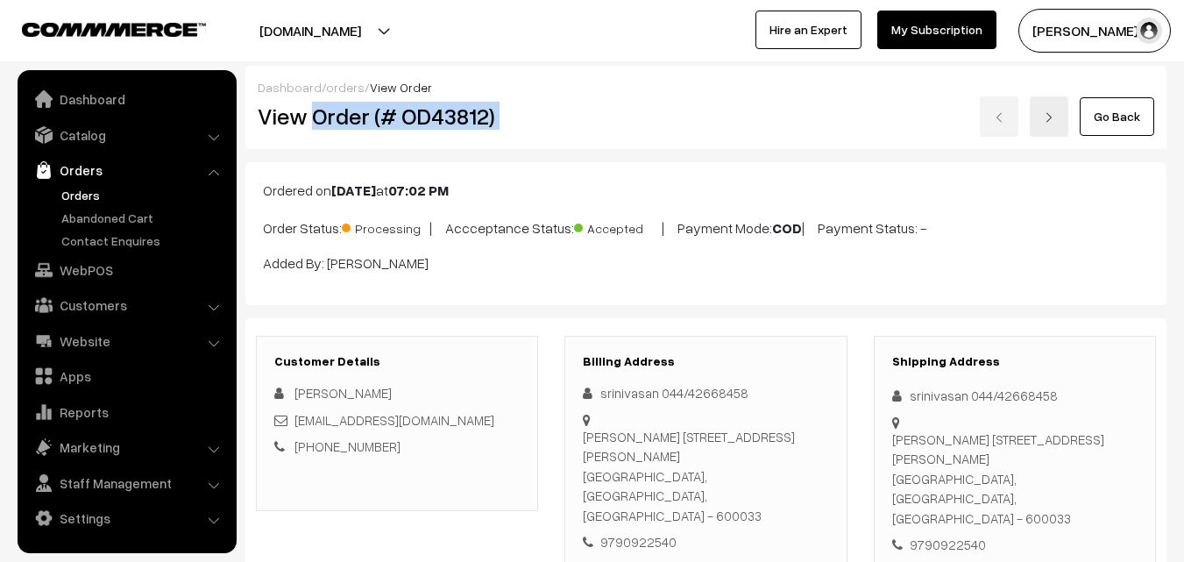
click at [569, 118] on div "View Order (# OD43812) Go Back" at bounding box center [706, 116] width 923 height 40
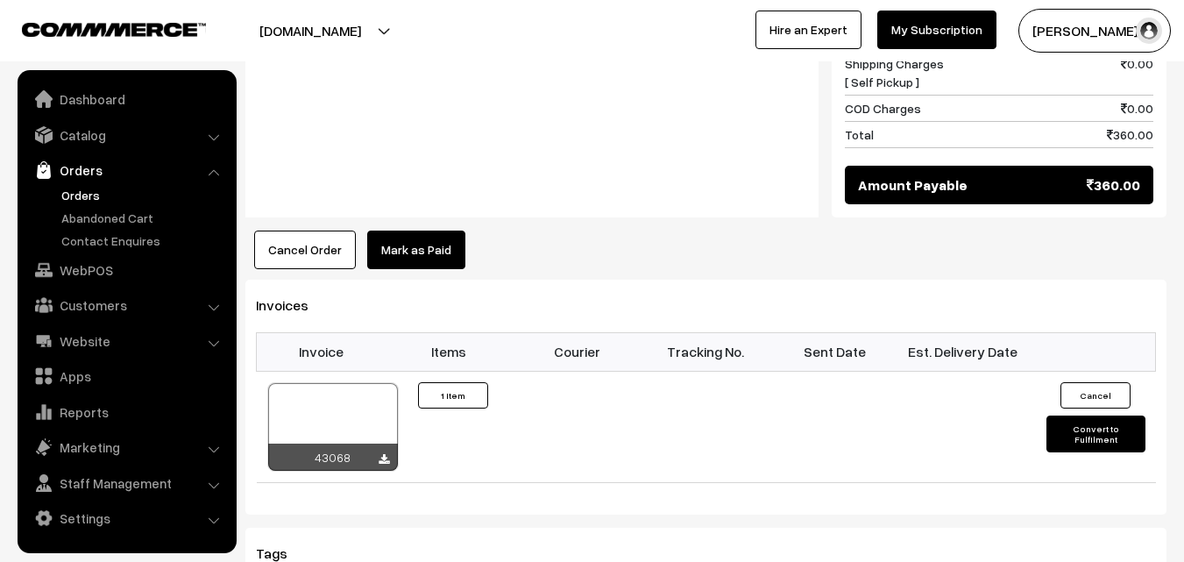
scroll to position [1052, 0]
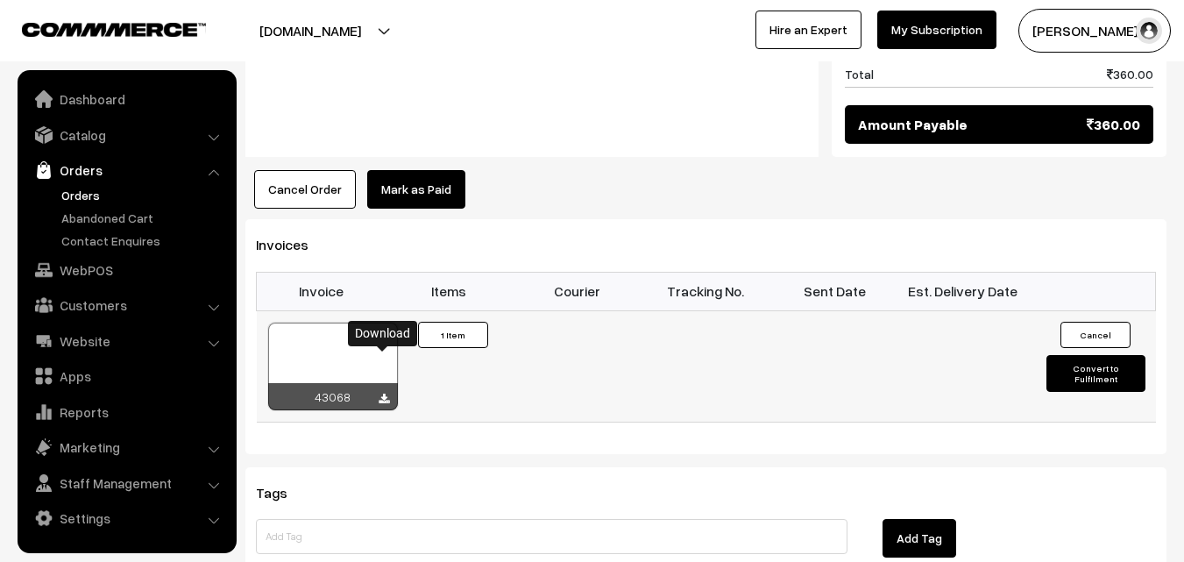
click at [384, 394] on icon at bounding box center [384, 399] width 11 height 11
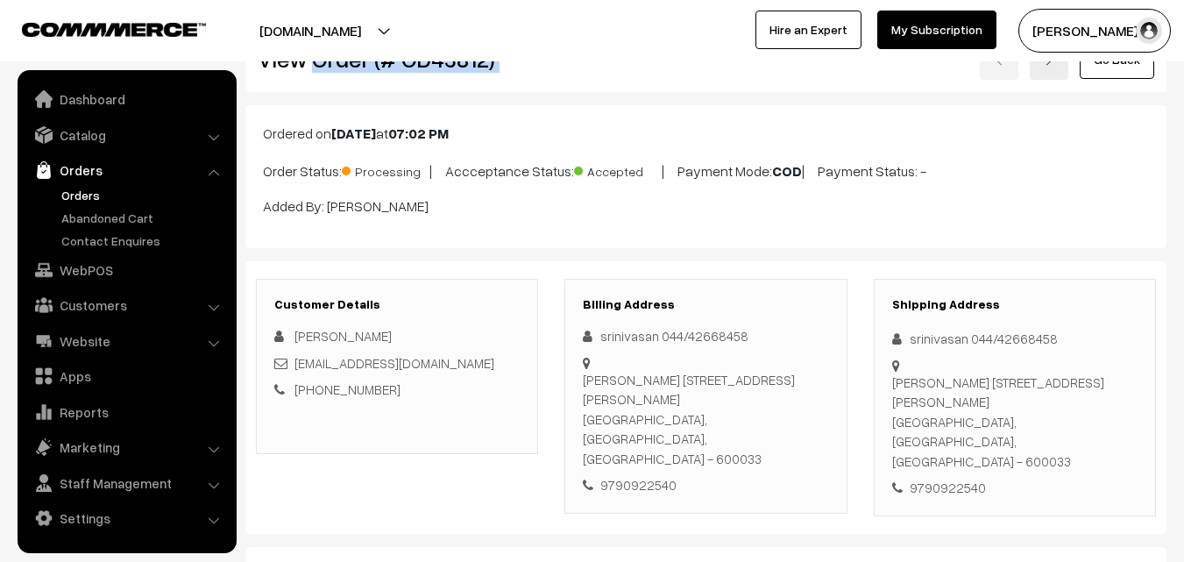
scroll to position [88, 0]
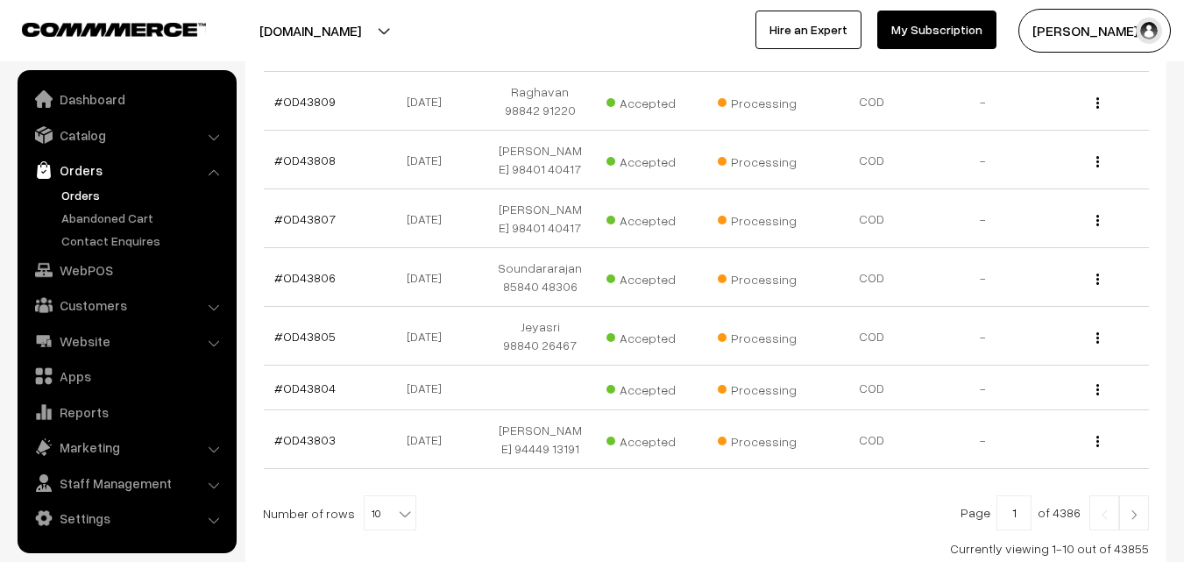
scroll to position [526, 0]
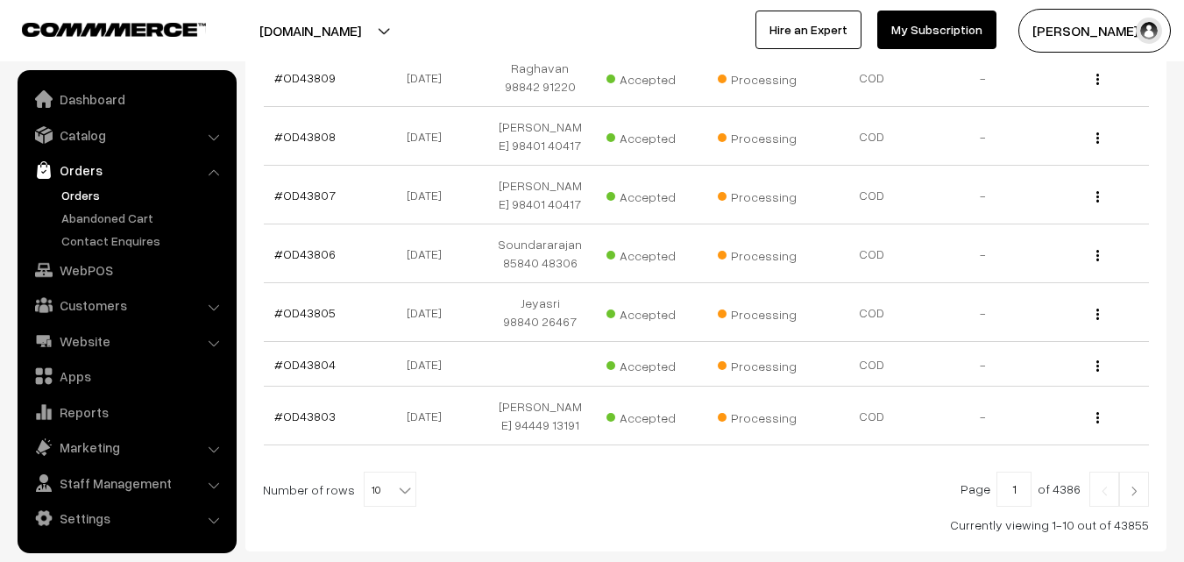
click at [396, 481] on b at bounding box center [405, 490] width 18 height 18
select select "20"
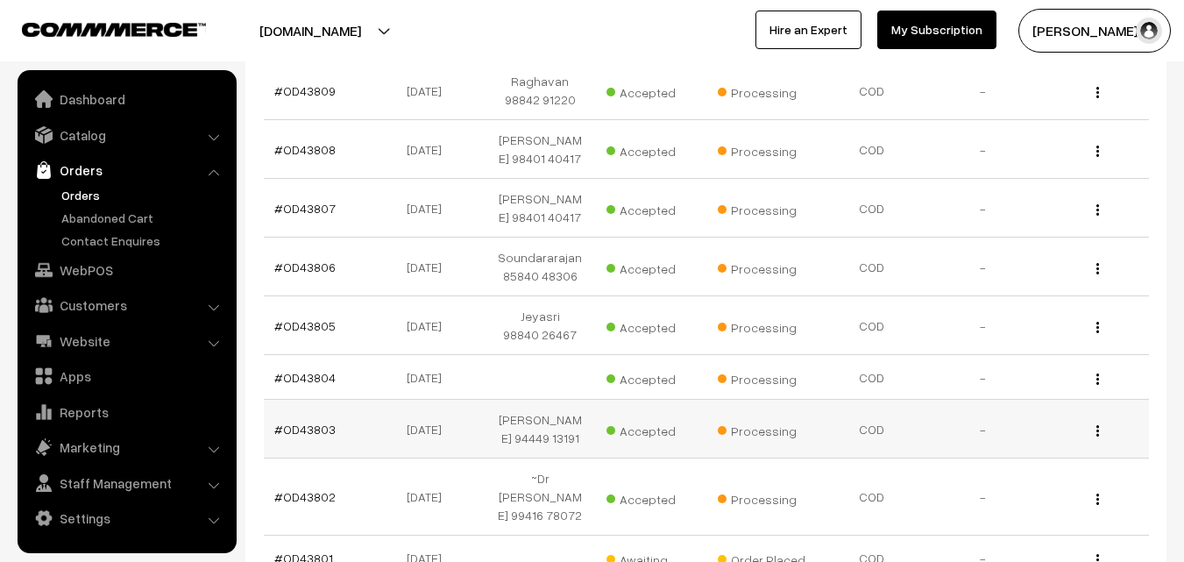
scroll to position [614, 0]
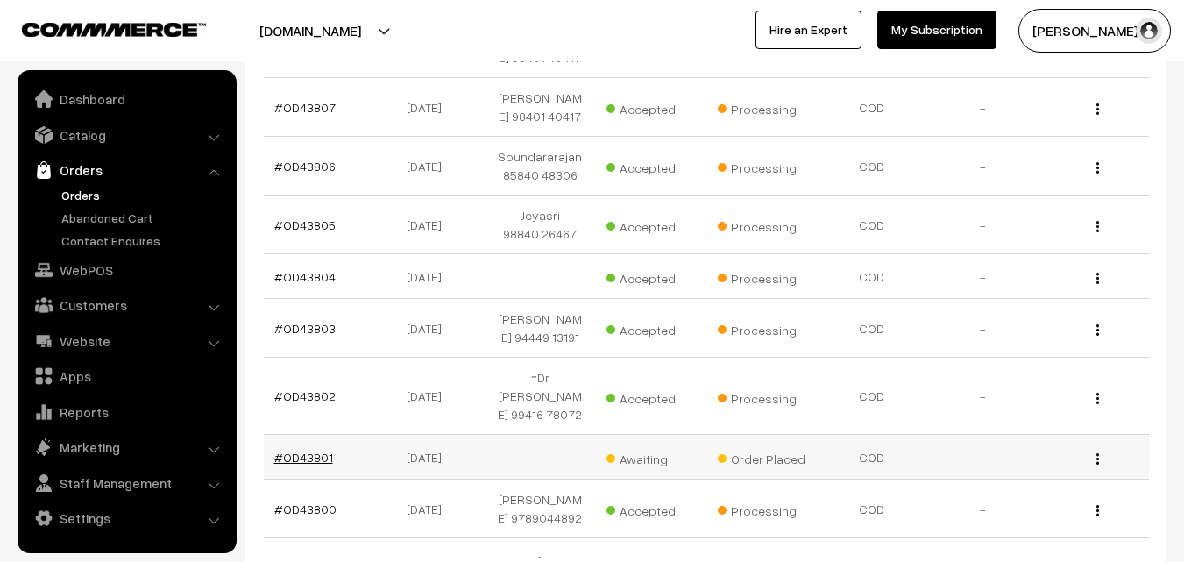
click at [315, 450] on link "#OD43801" at bounding box center [303, 457] width 59 height 15
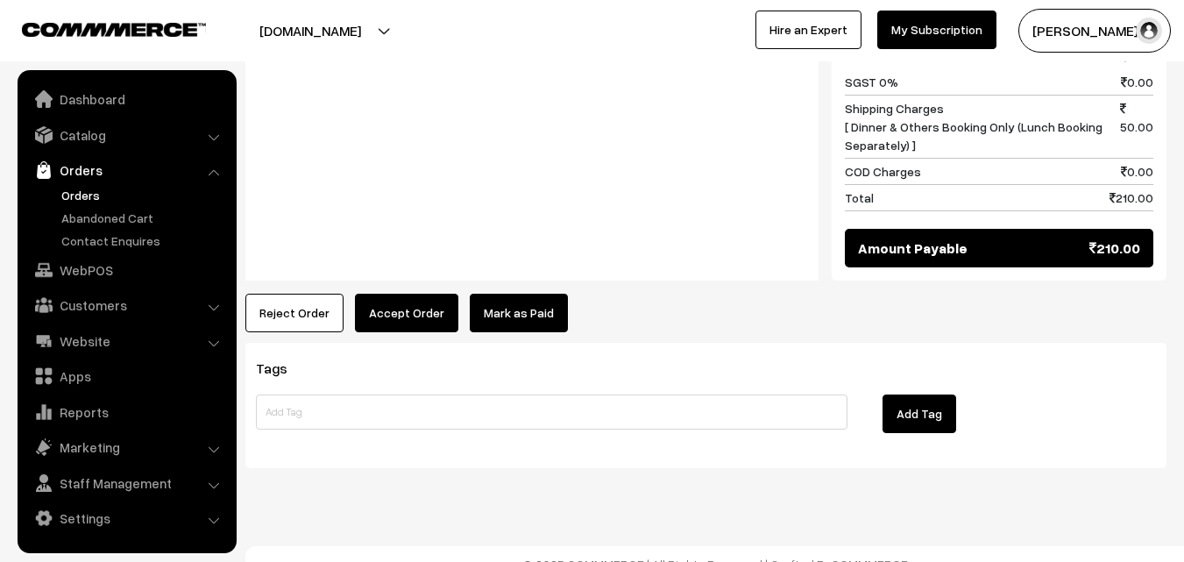
click at [405, 298] on button "Accept Order" at bounding box center [406, 313] width 103 height 39
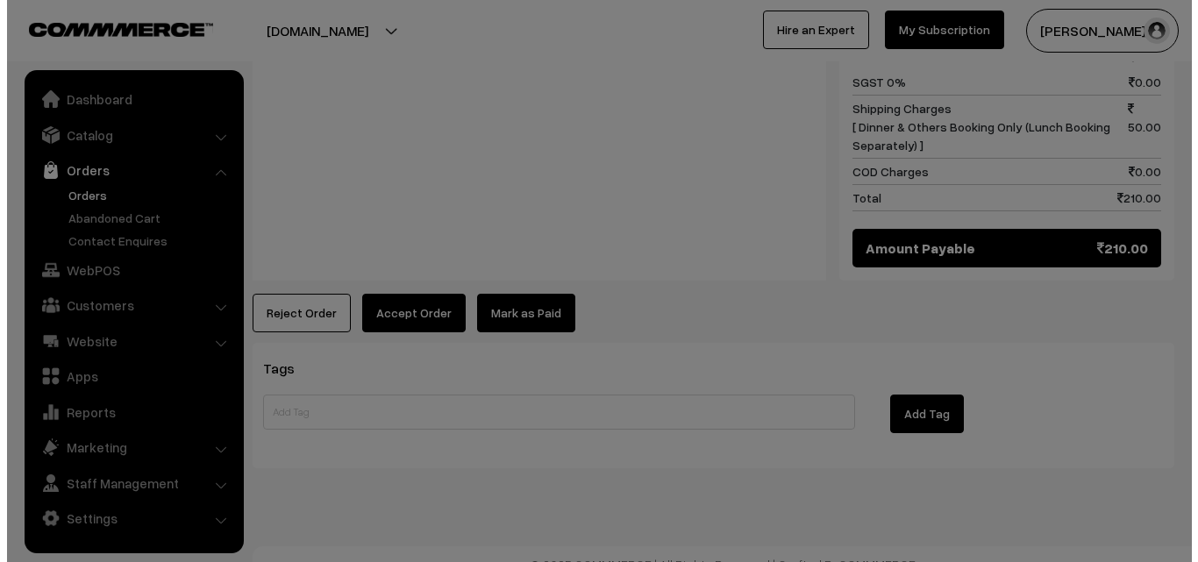
scroll to position [971, 0]
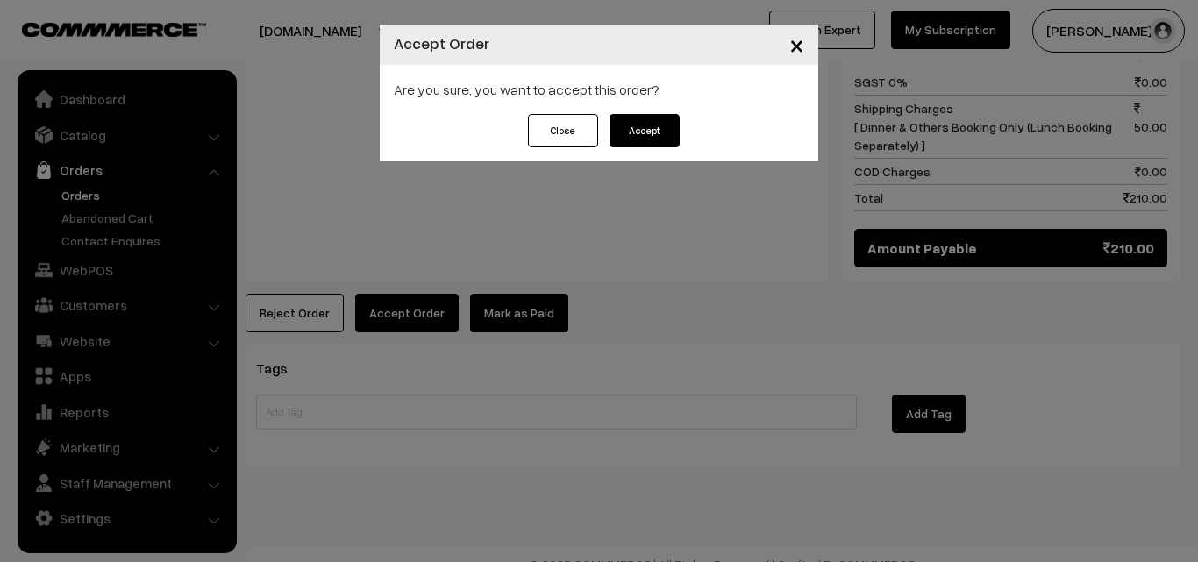
click at [657, 131] on button "Accept" at bounding box center [644, 130] width 70 height 33
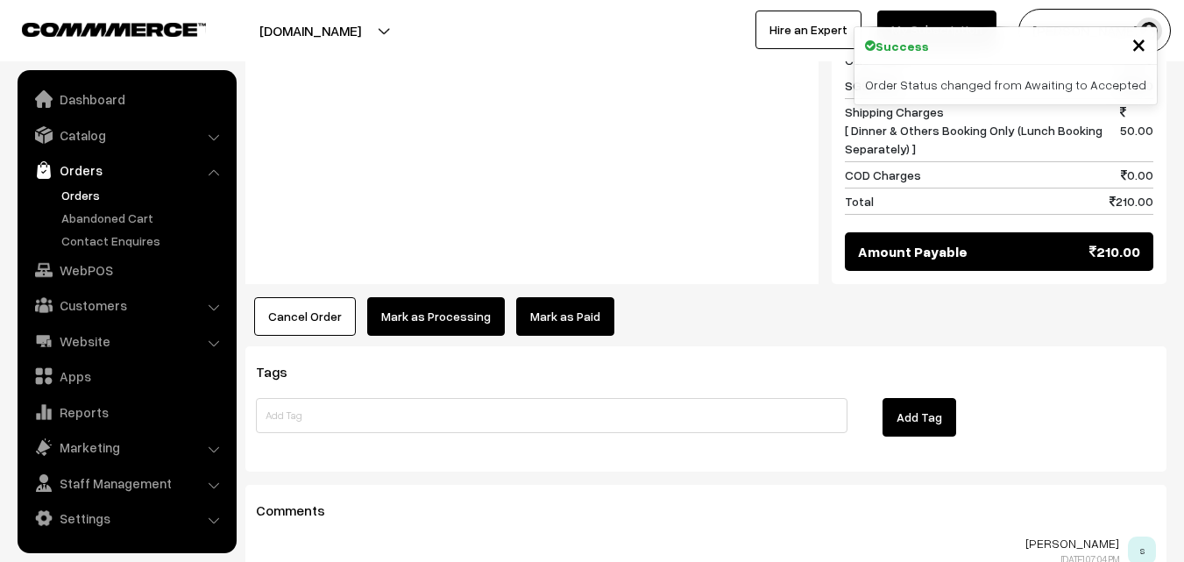
click at [430, 308] on button "Mark as Processing" at bounding box center [436, 316] width 138 height 39
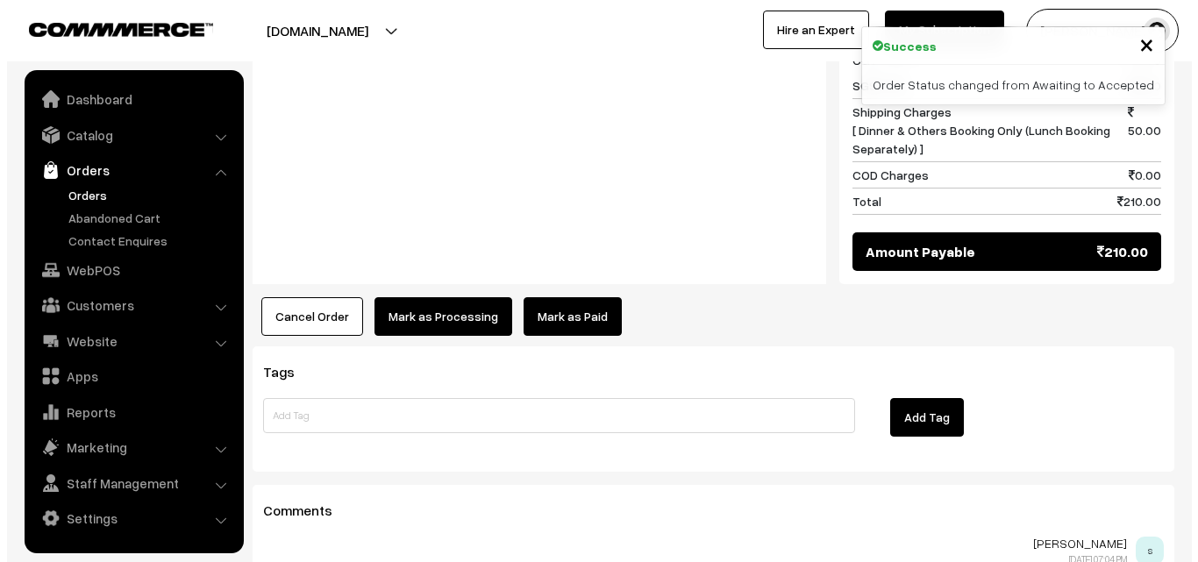
scroll to position [967, 0]
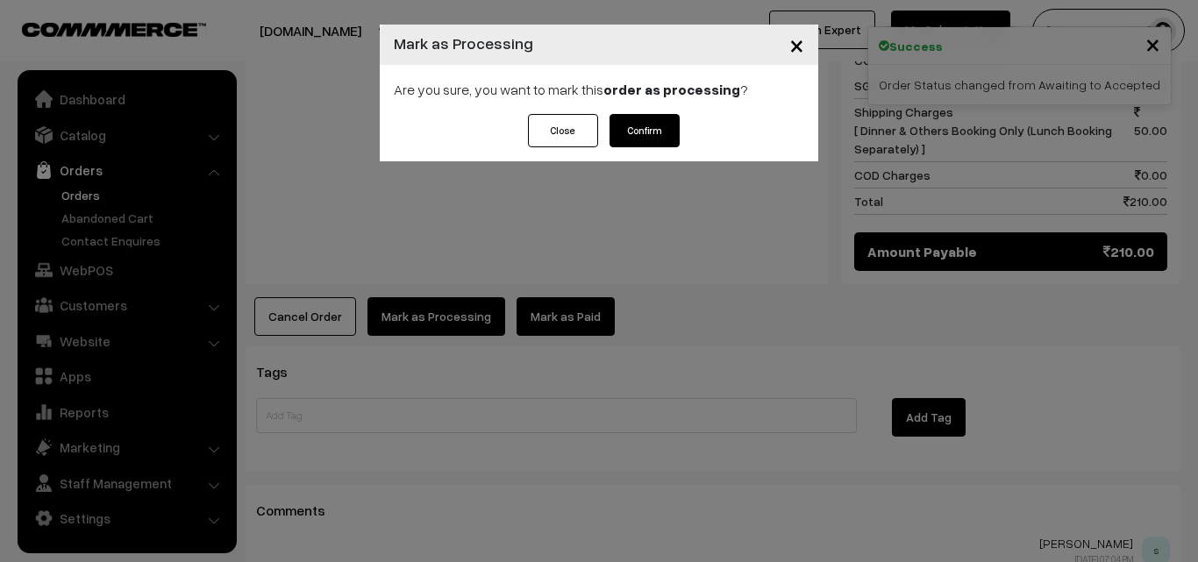
click at [671, 126] on button "Confirm" at bounding box center [644, 130] width 70 height 33
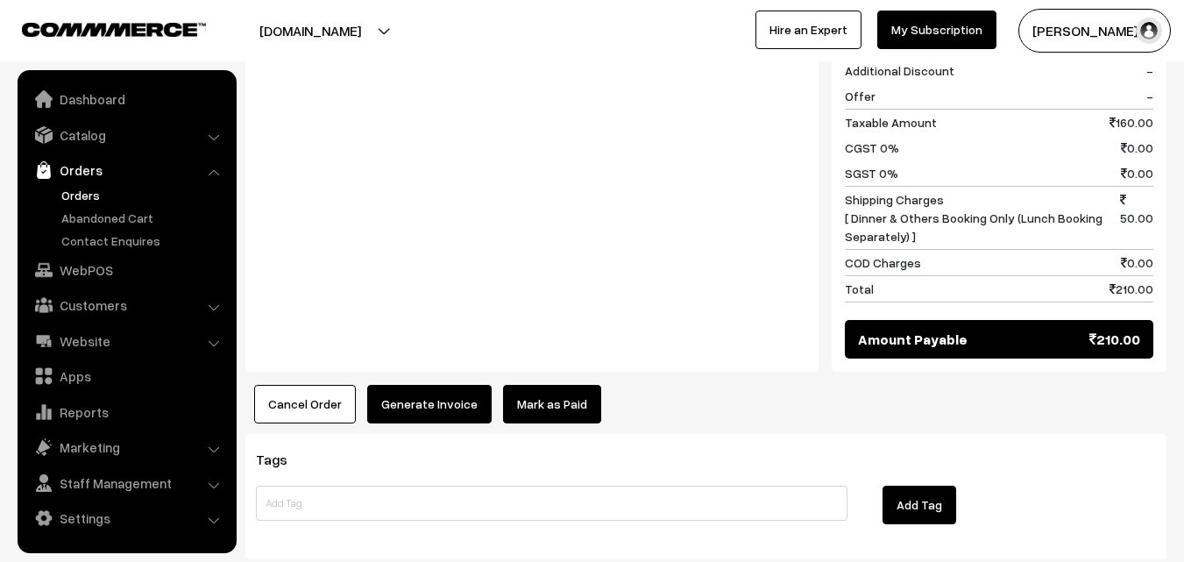
click at [406, 385] on button "Generate Invoice" at bounding box center [429, 404] width 124 height 39
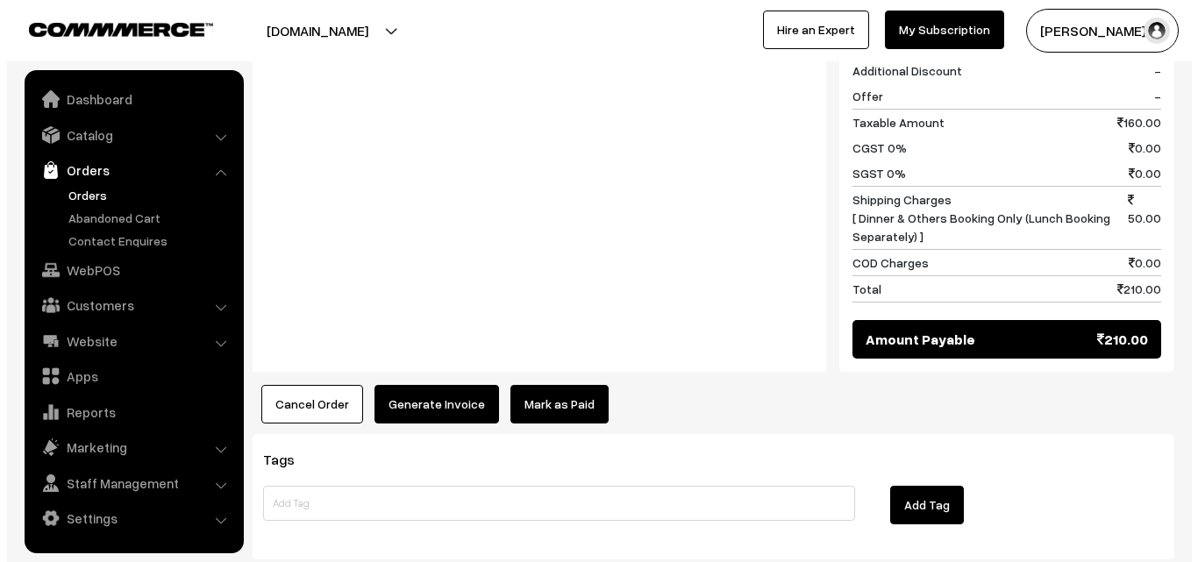
scroll to position [880, 0]
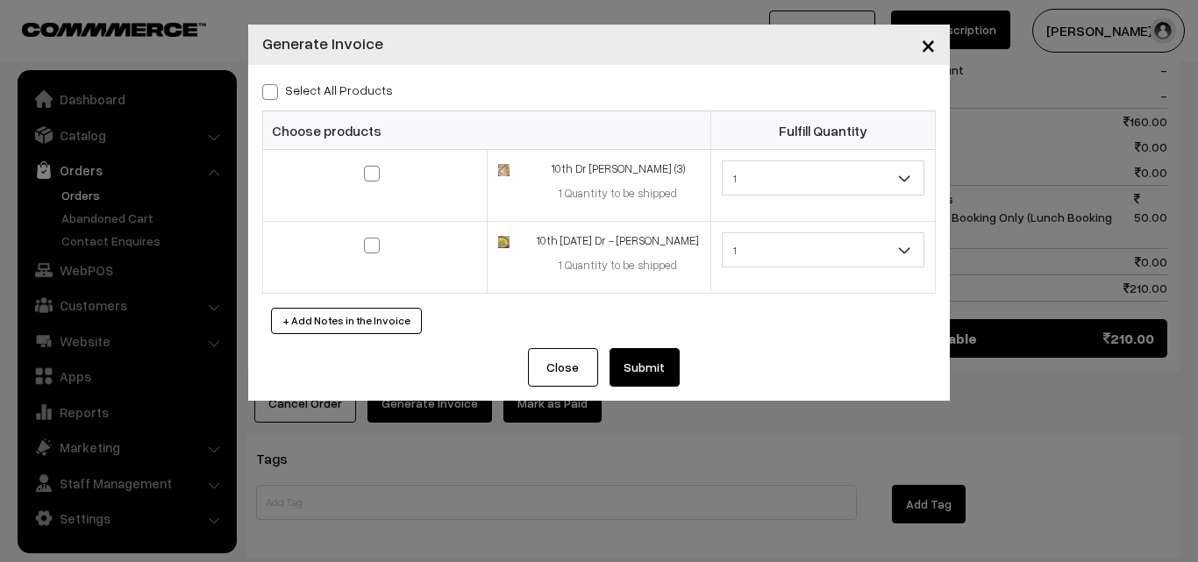
click at [267, 91] on span at bounding box center [270, 92] width 16 height 16
click at [267, 91] on input "Select All Products" at bounding box center [267, 88] width 11 height 11
checkbox input "true"
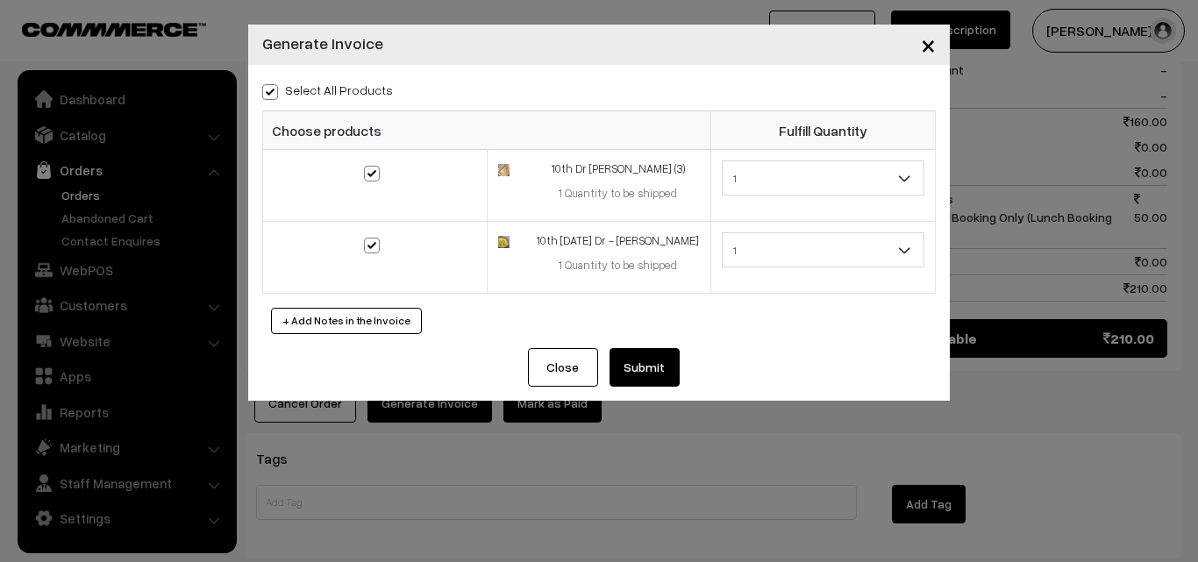
click at [668, 359] on button "Submit" at bounding box center [644, 367] width 70 height 39
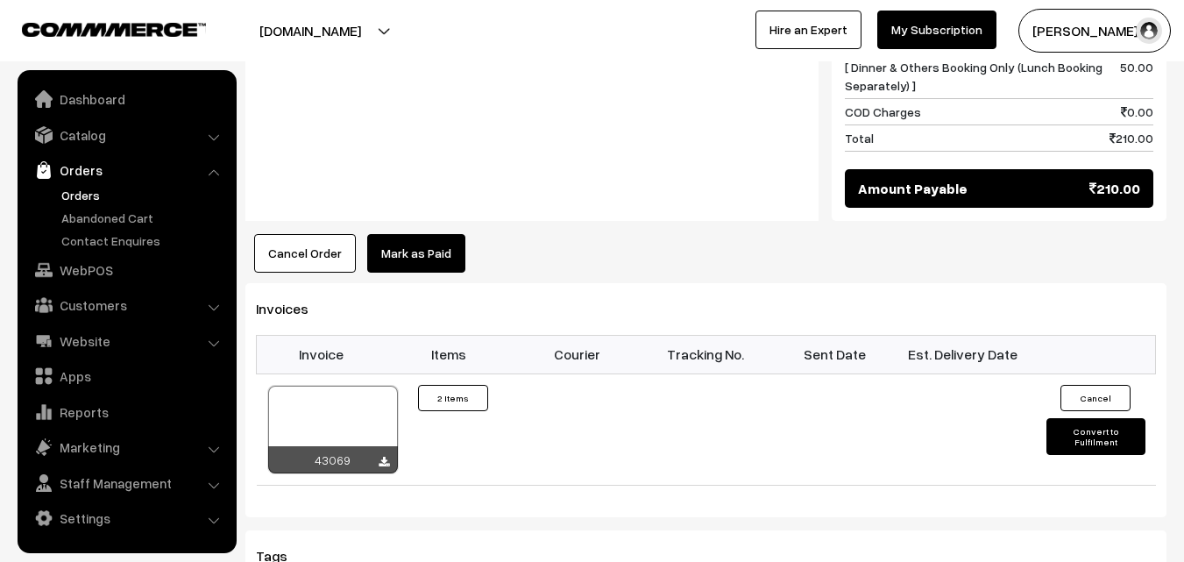
scroll to position [1052, 0]
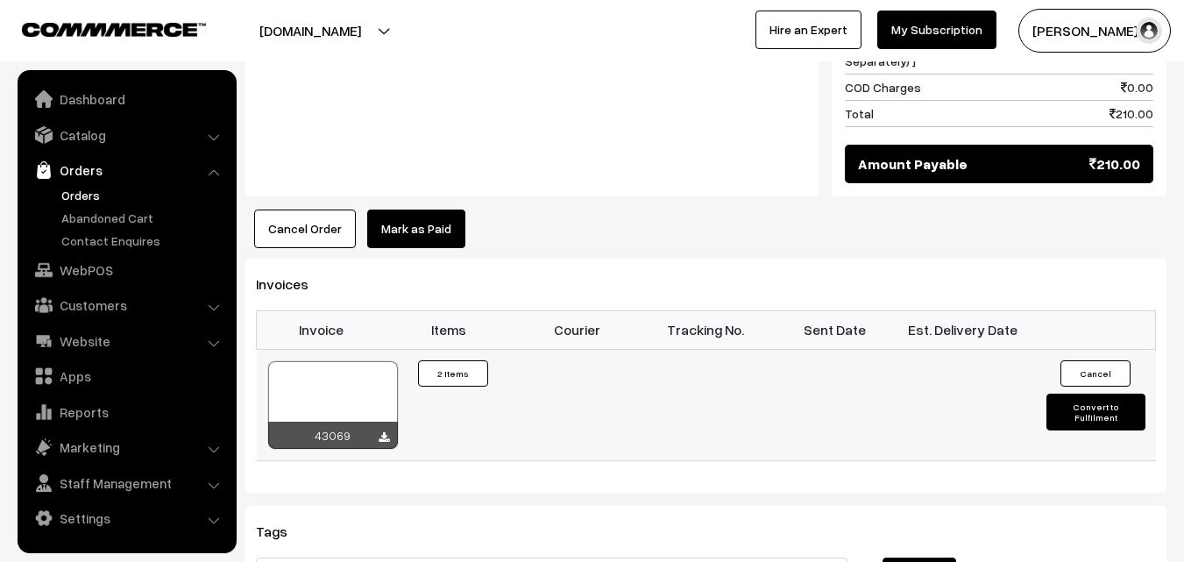
click at [380, 361] on div at bounding box center [333, 405] width 130 height 88
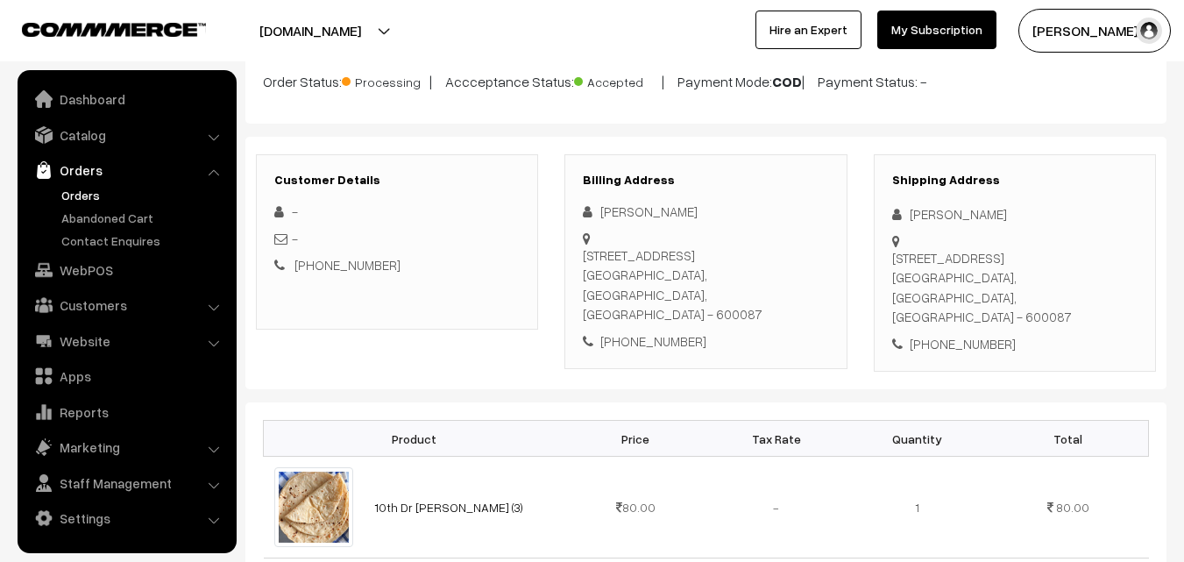
scroll to position [88, 0]
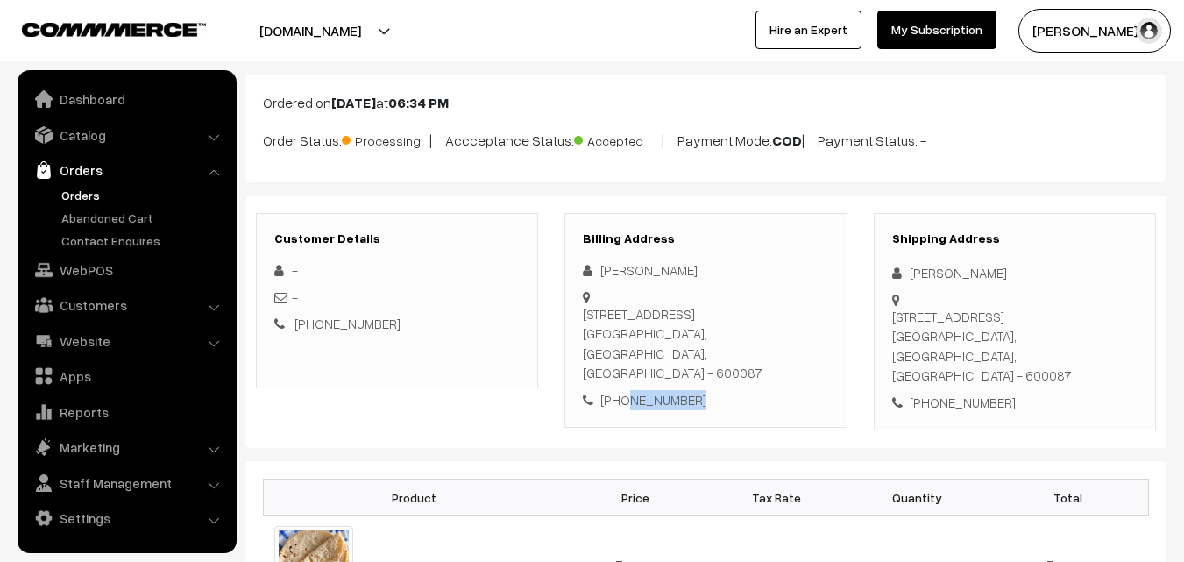
drag, startPoint x: 622, startPoint y: 381, endPoint x: 713, endPoint y: 379, distance: 91.2
click at [713, 390] on div "+91 9940667677" at bounding box center [705, 400] width 245 height 20
copy div "9940667677"
click at [80, 192] on link "Orders" at bounding box center [144, 195] width 174 height 18
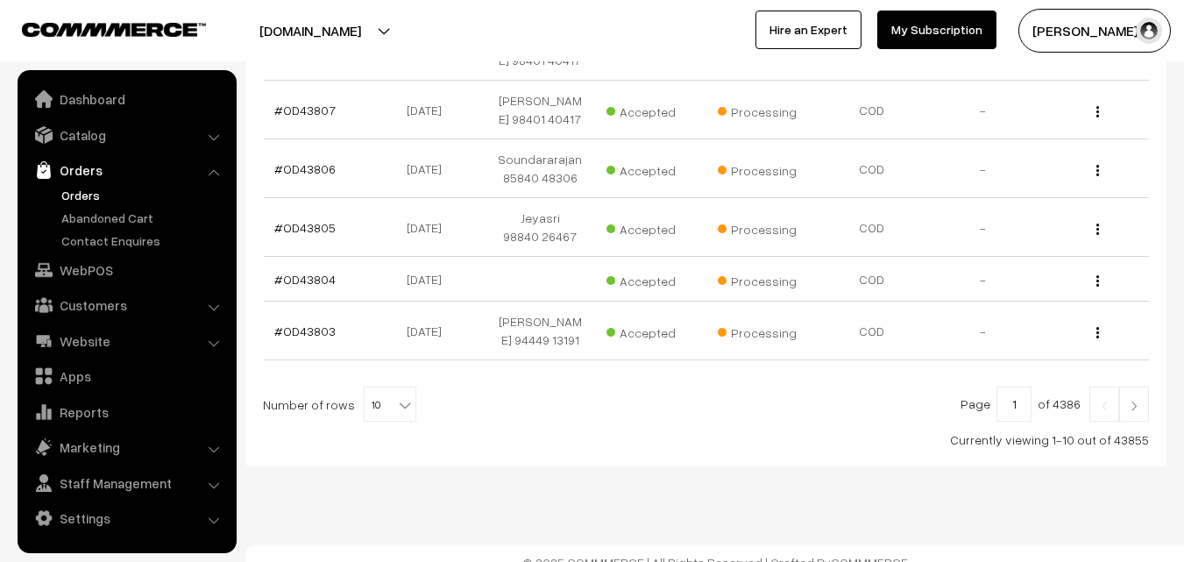
scroll to position [615, 0]
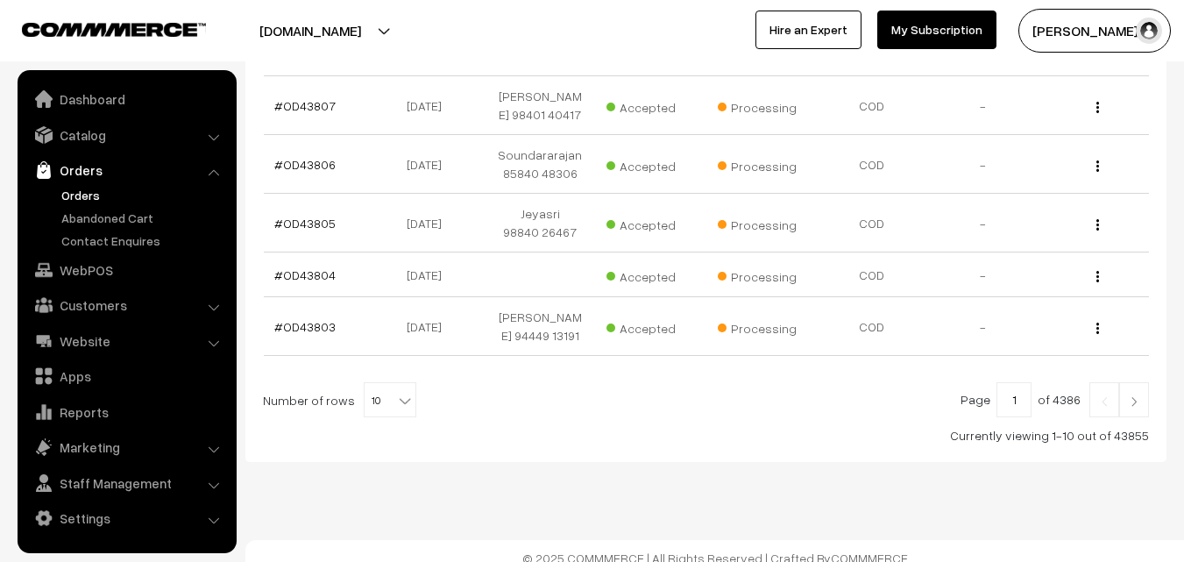
click at [396, 395] on b at bounding box center [405, 401] width 18 height 18
select select "20"
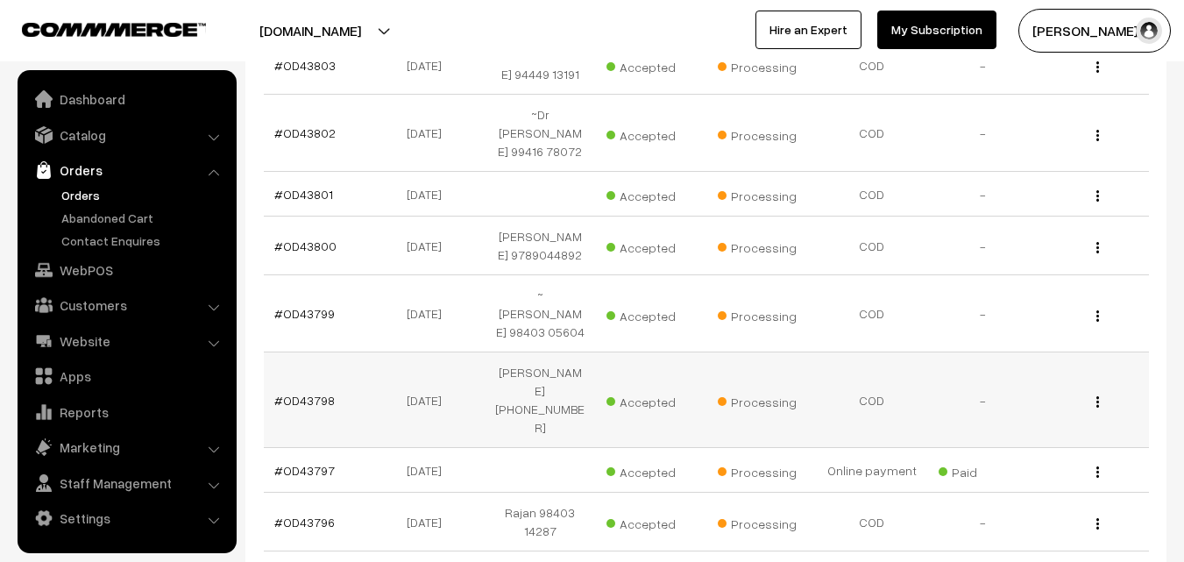
scroll to position [789, 0]
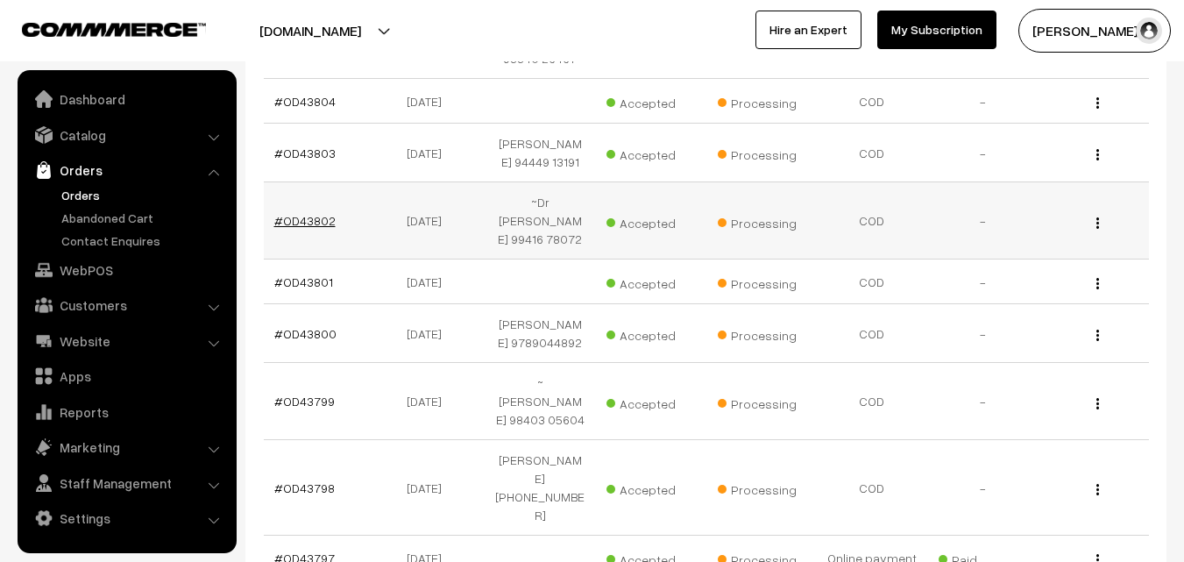
click at [316, 213] on link "#OD43802" at bounding box center [304, 220] width 61 height 15
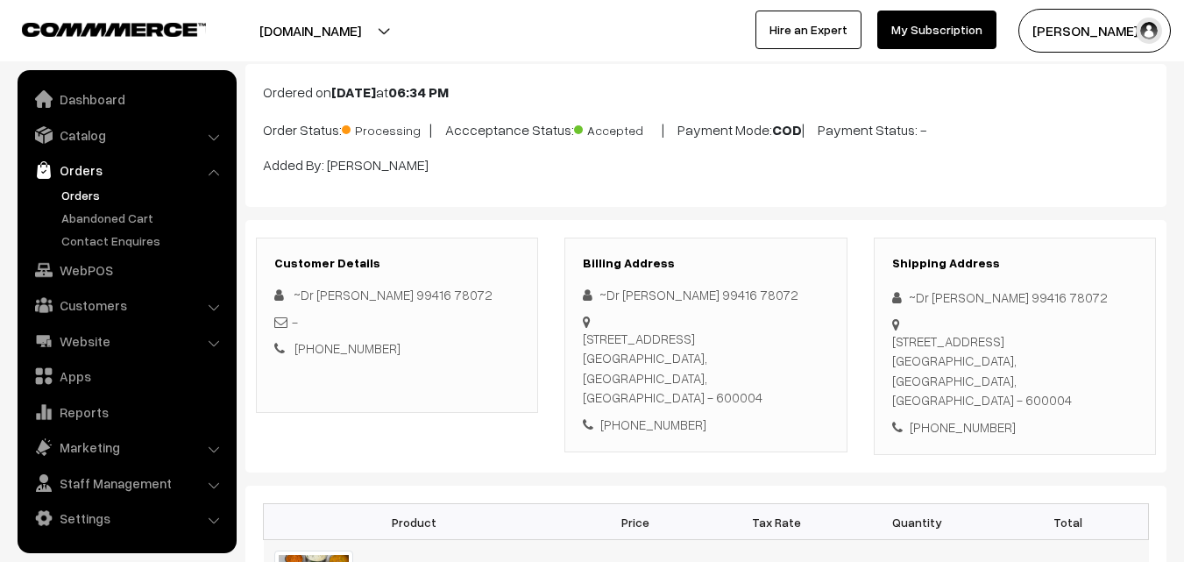
scroll to position [263, 0]
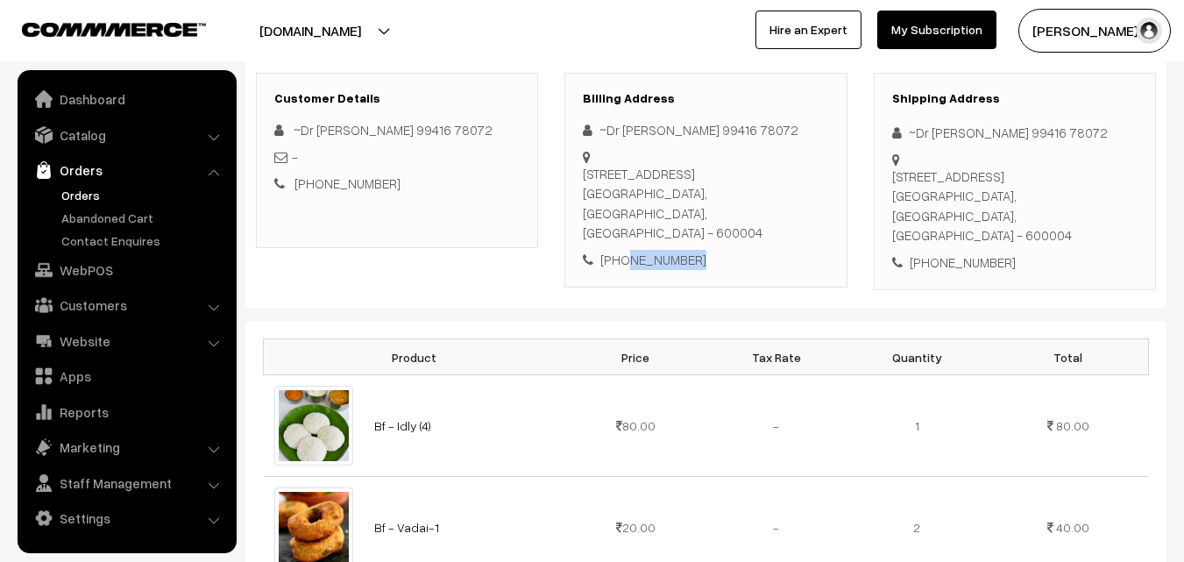
drag, startPoint x: 624, startPoint y: 239, endPoint x: 715, endPoint y: 239, distance: 91.2
click at [715, 250] on div "+91 9941678072" at bounding box center [705, 260] width 245 height 20
copy div "9941678072"
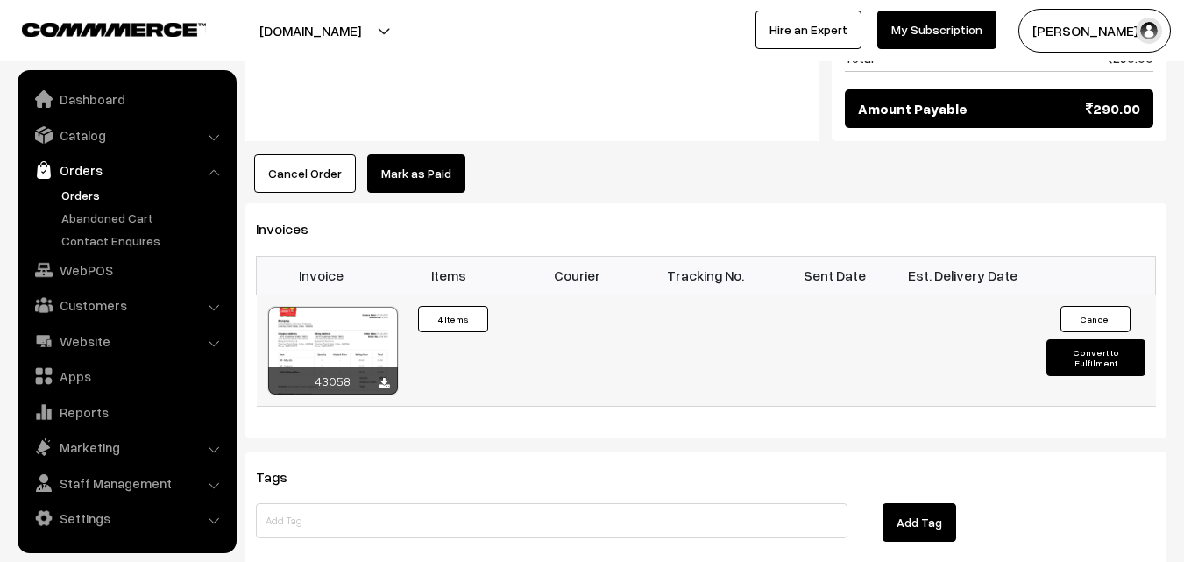
scroll to position [1227, 0]
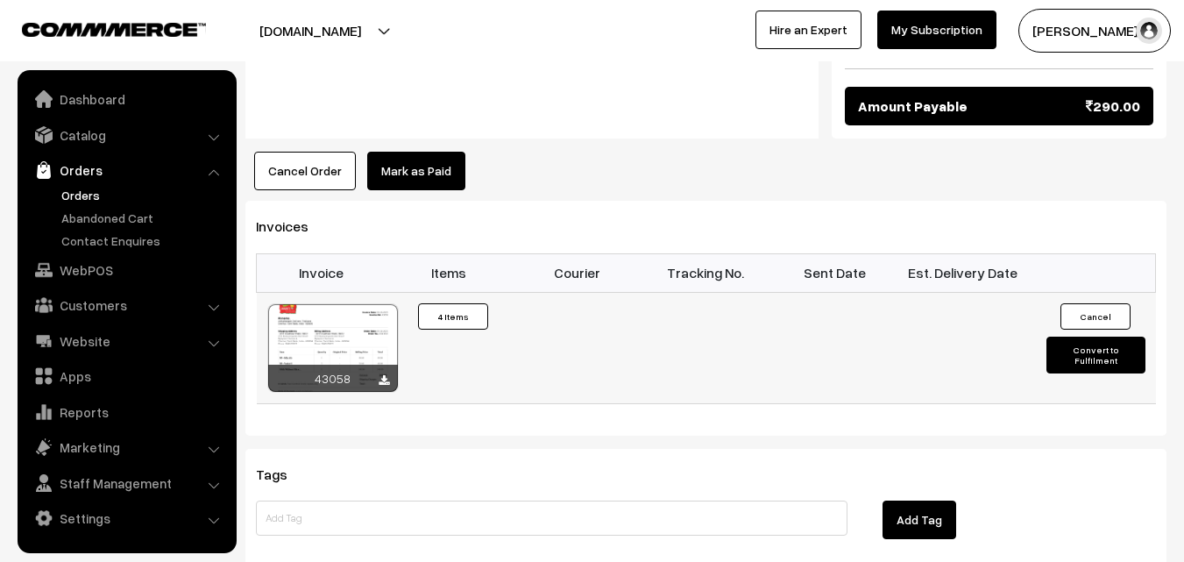
click at [343, 319] on div at bounding box center [333, 348] width 130 height 88
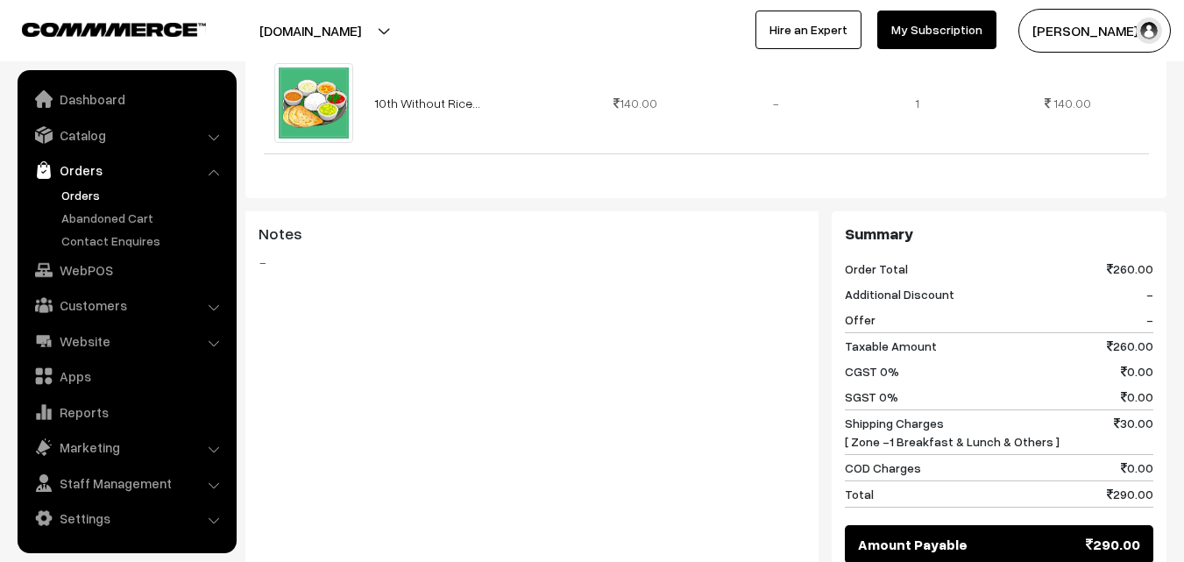
scroll to position [526, 0]
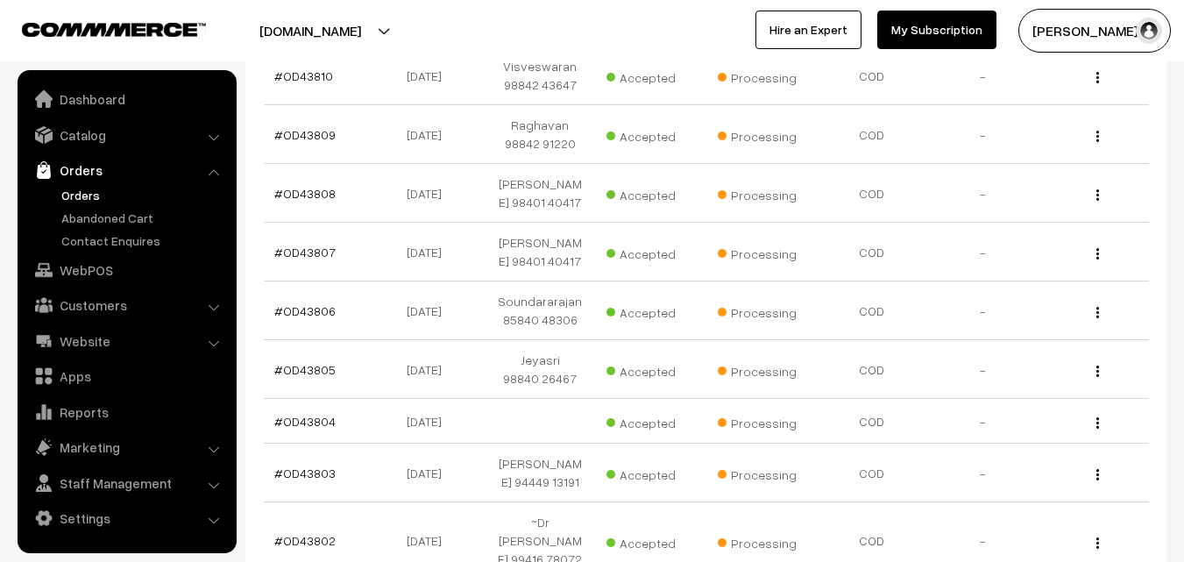
scroll to position [438, 0]
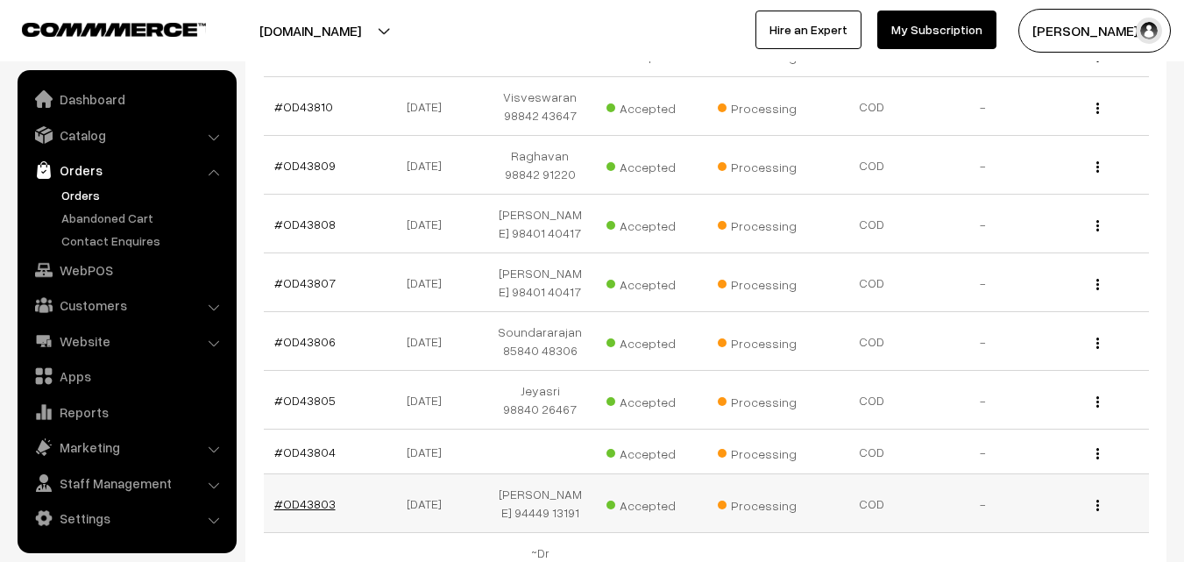
click at [281, 496] on link "#OD43803" at bounding box center [304, 503] width 61 height 15
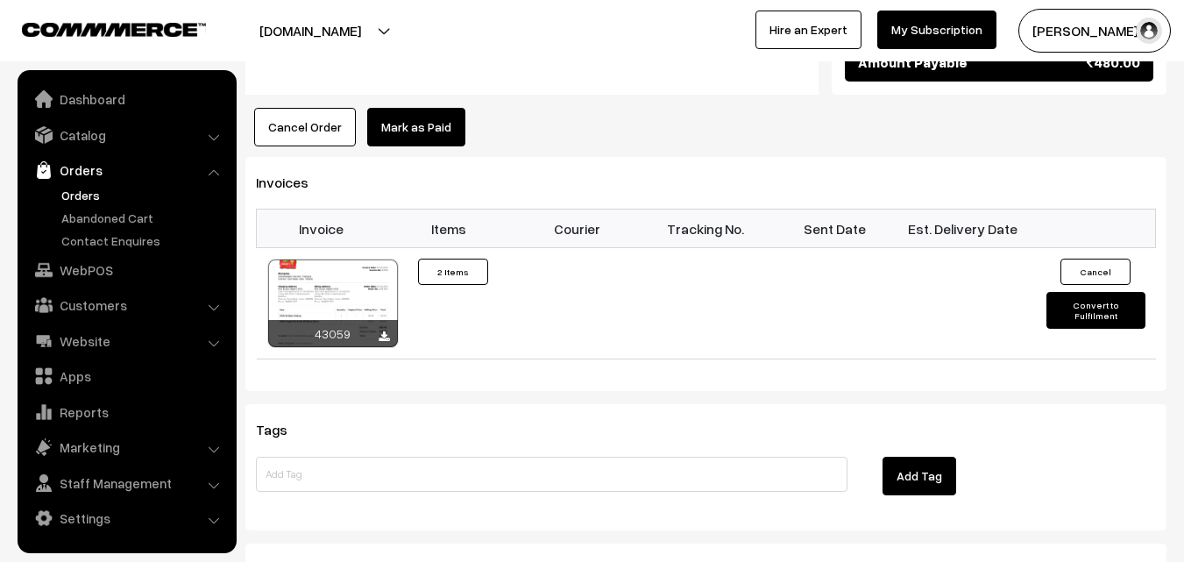
scroll to position [1227, 0]
click at [351, 259] on div at bounding box center [333, 303] width 130 height 88
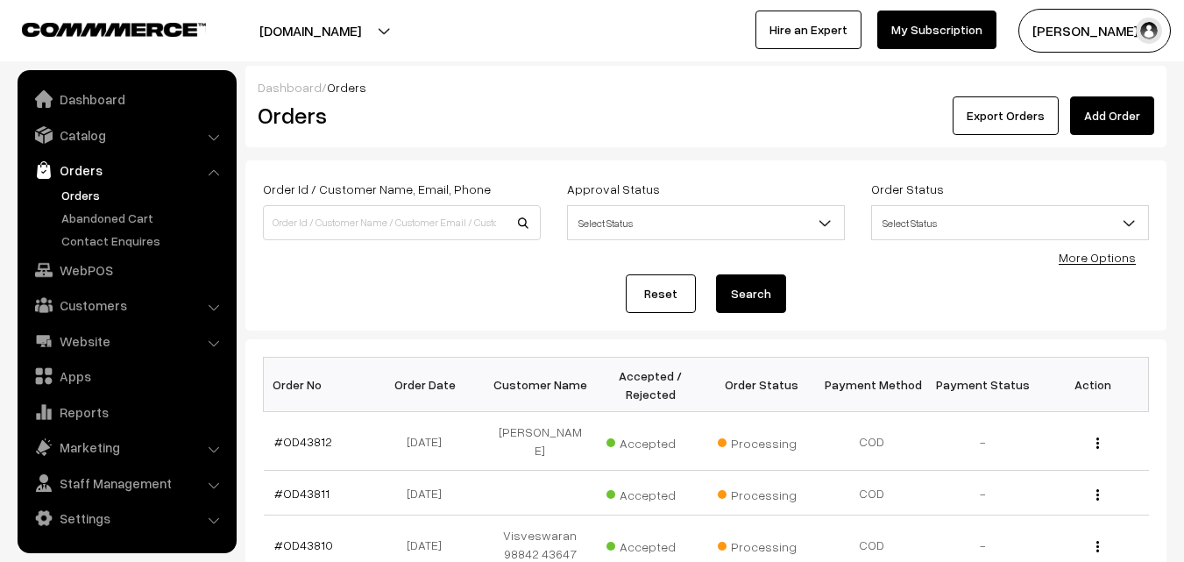
scroll to position [438, 0]
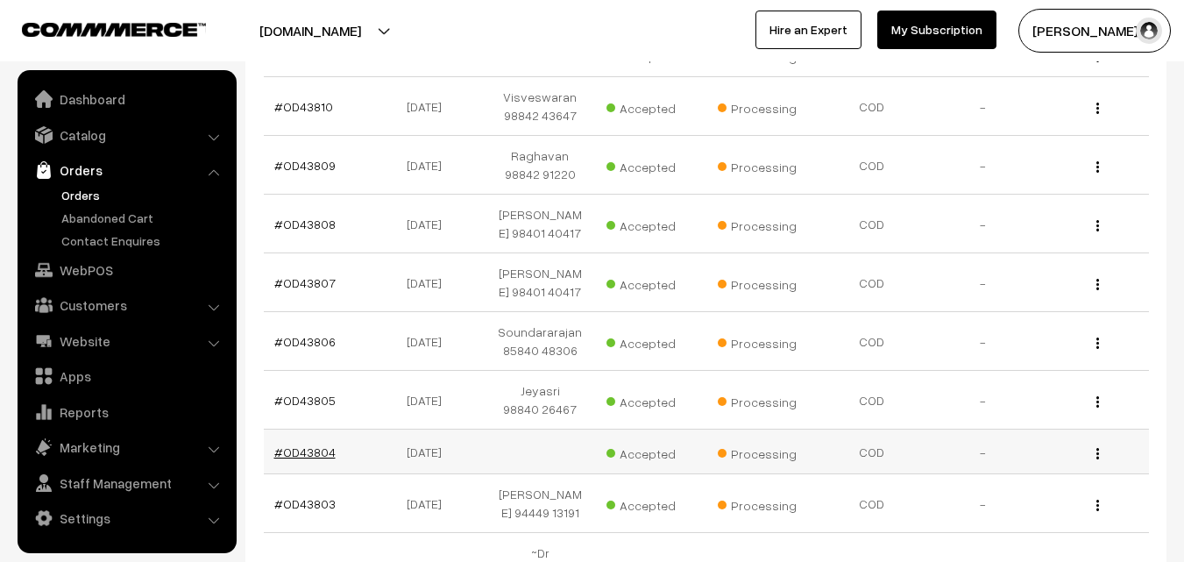
click at [311, 444] on link "#OD43804" at bounding box center [304, 451] width 61 height 15
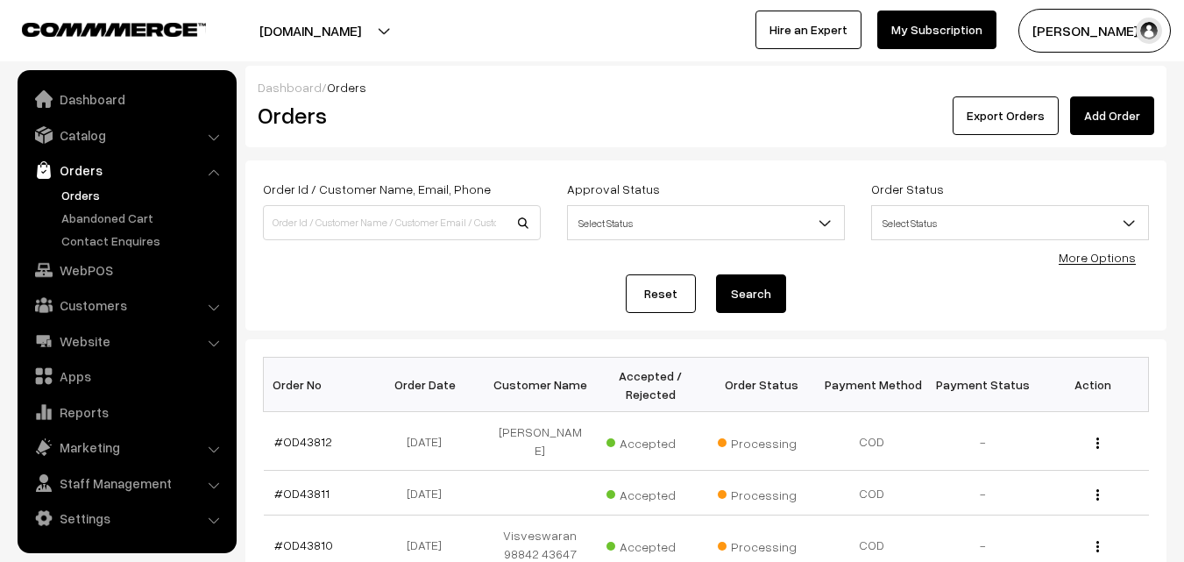
scroll to position [438, 0]
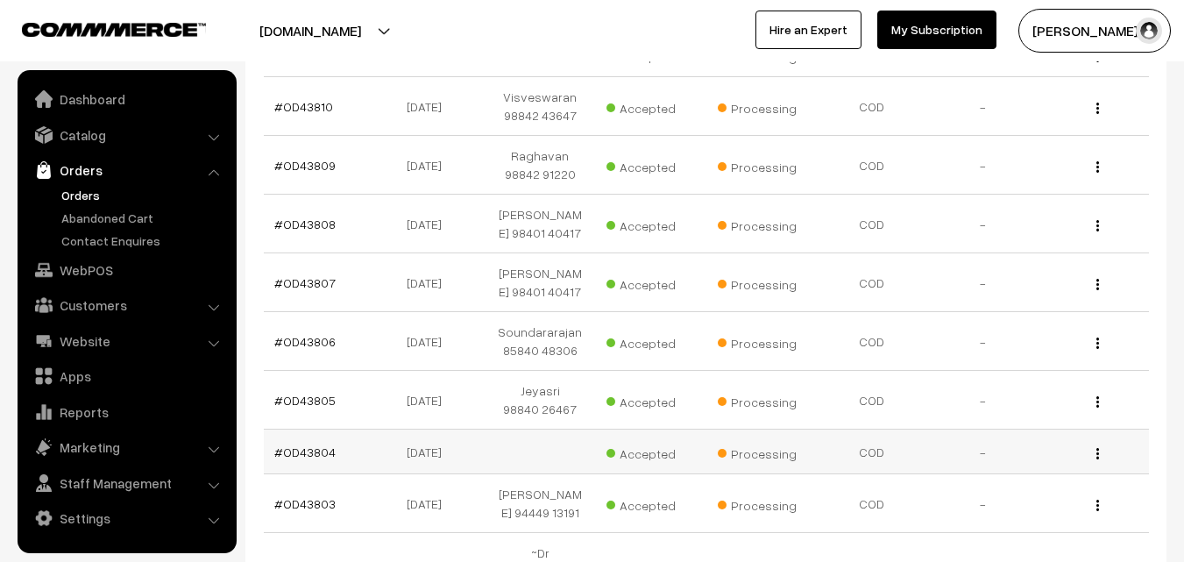
click at [321, 446] on td "#OD43804" at bounding box center [319, 452] width 110 height 45
click at [319, 444] on link "#OD43804" at bounding box center [304, 451] width 61 height 15
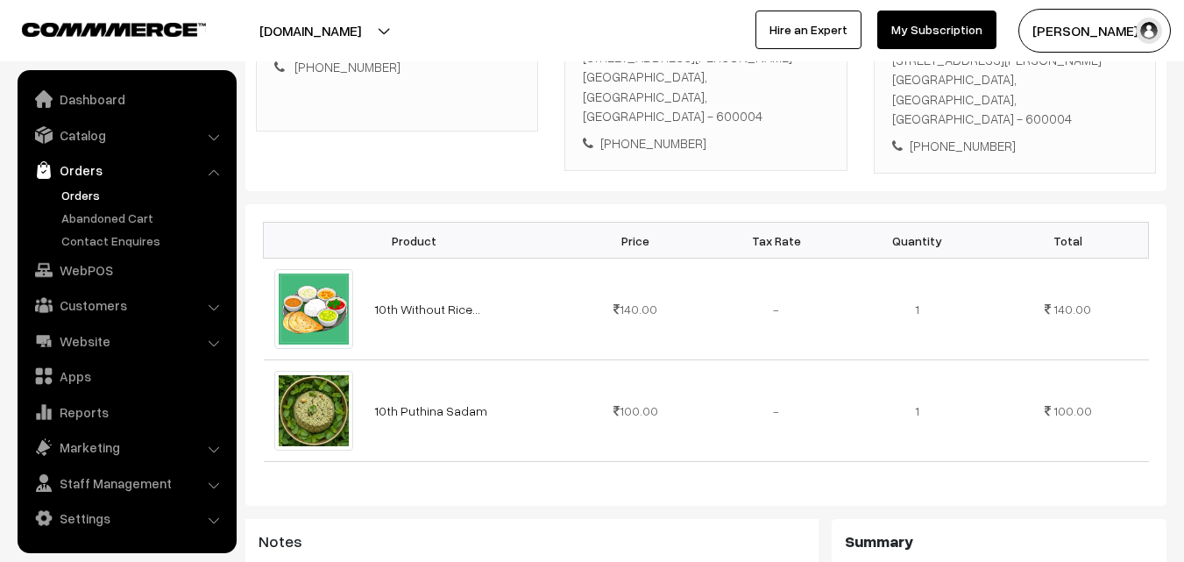
scroll to position [351, 0]
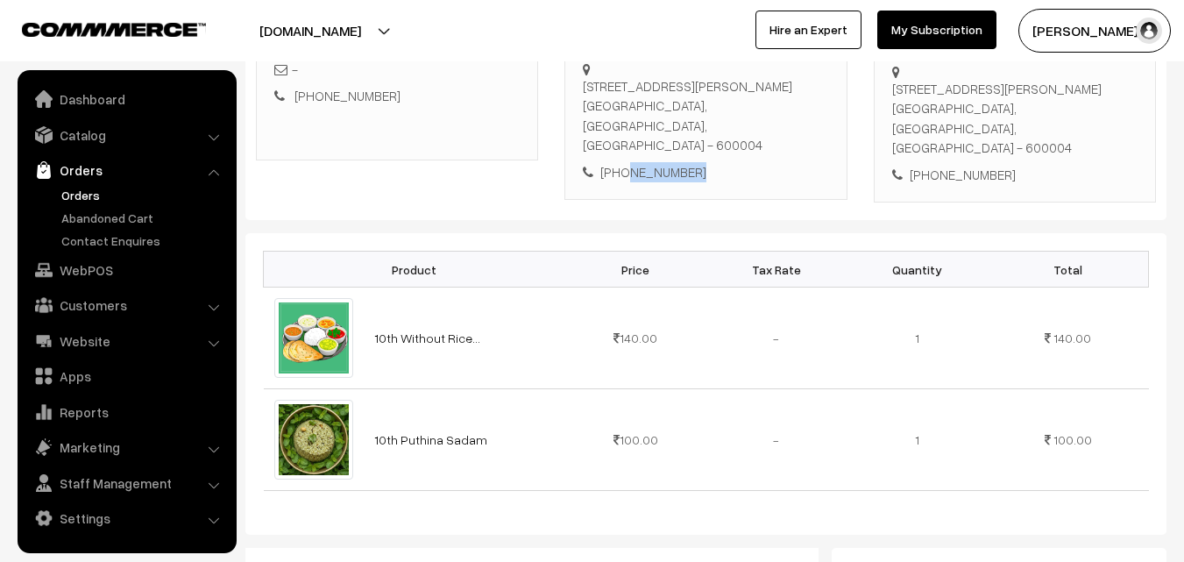
drag, startPoint x: 623, startPoint y: 153, endPoint x: 724, endPoint y: 153, distance: 100.8
click at [724, 162] on div "+91 9841220818" at bounding box center [705, 172] width 245 height 20
copy div "9841220818"
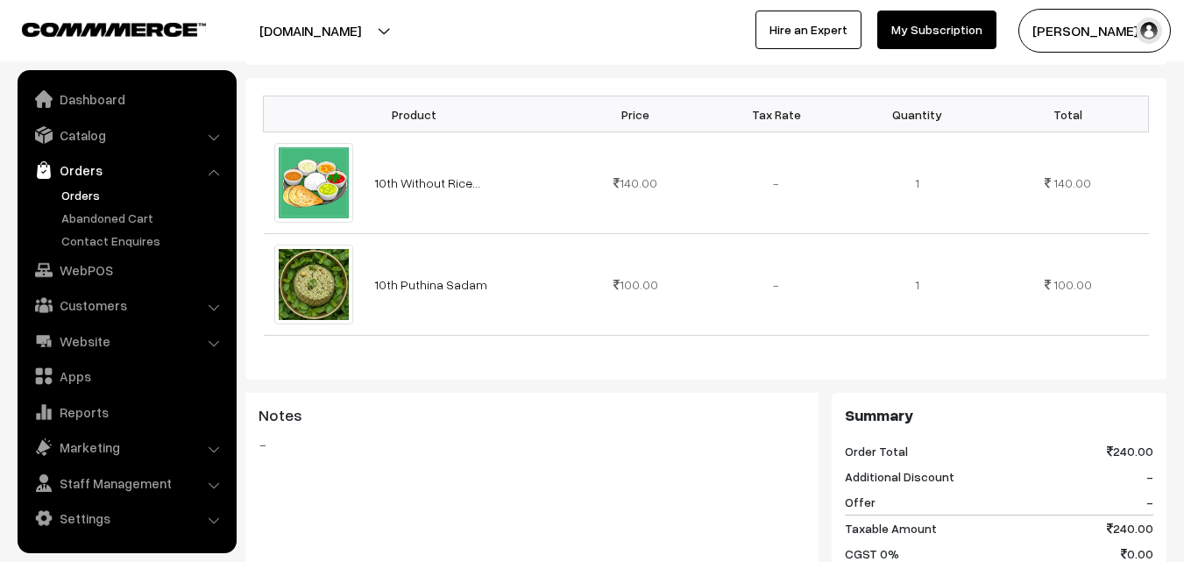
scroll to position [964, 0]
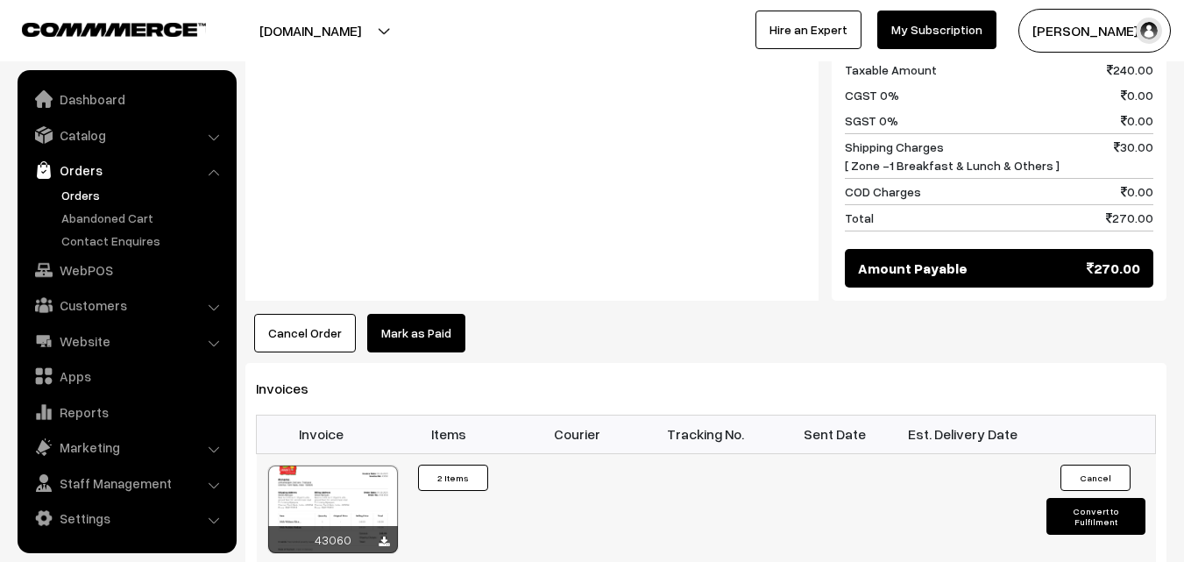
click at [350, 482] on div at bounding box center [333, 510] width 130 height 88
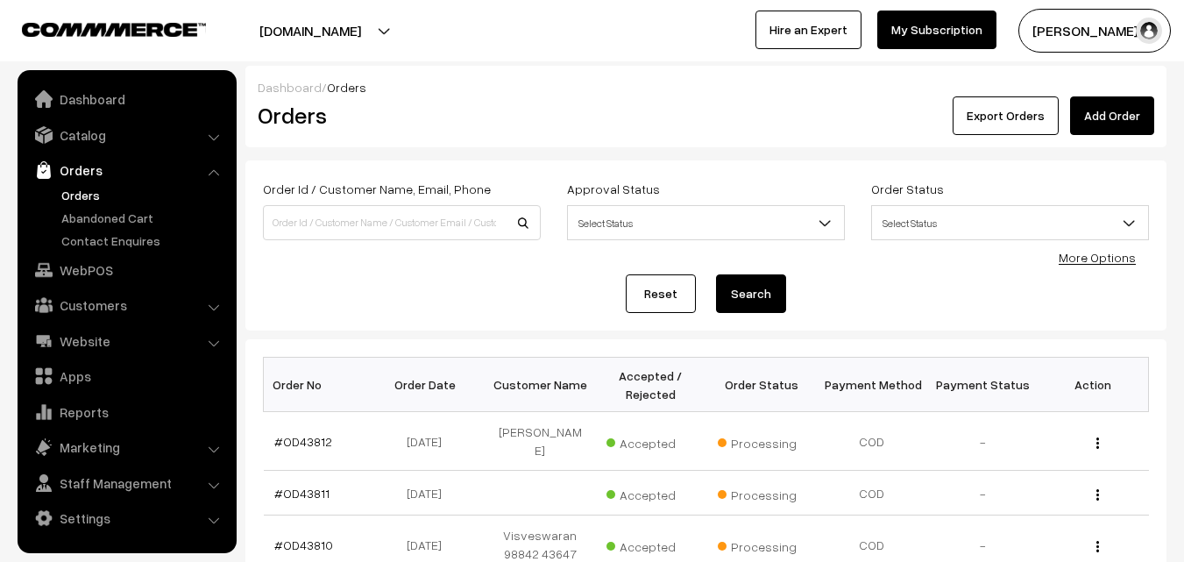
scroll to position [438, 0]
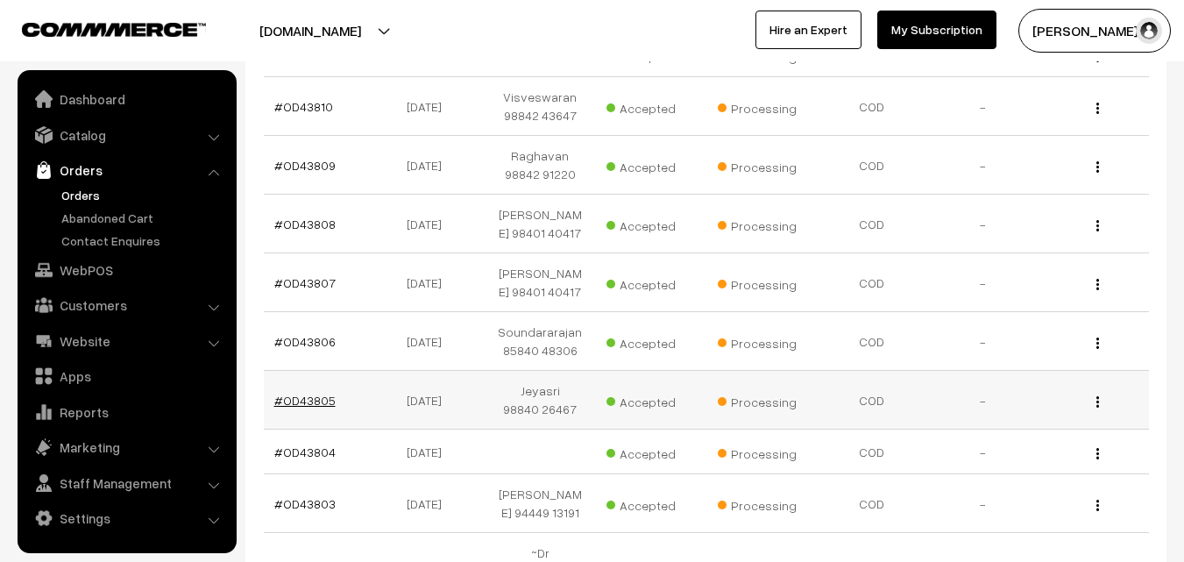
click at [311, 393] on link "#OD43805" at bounding box center [304, 400] width 61 height 15
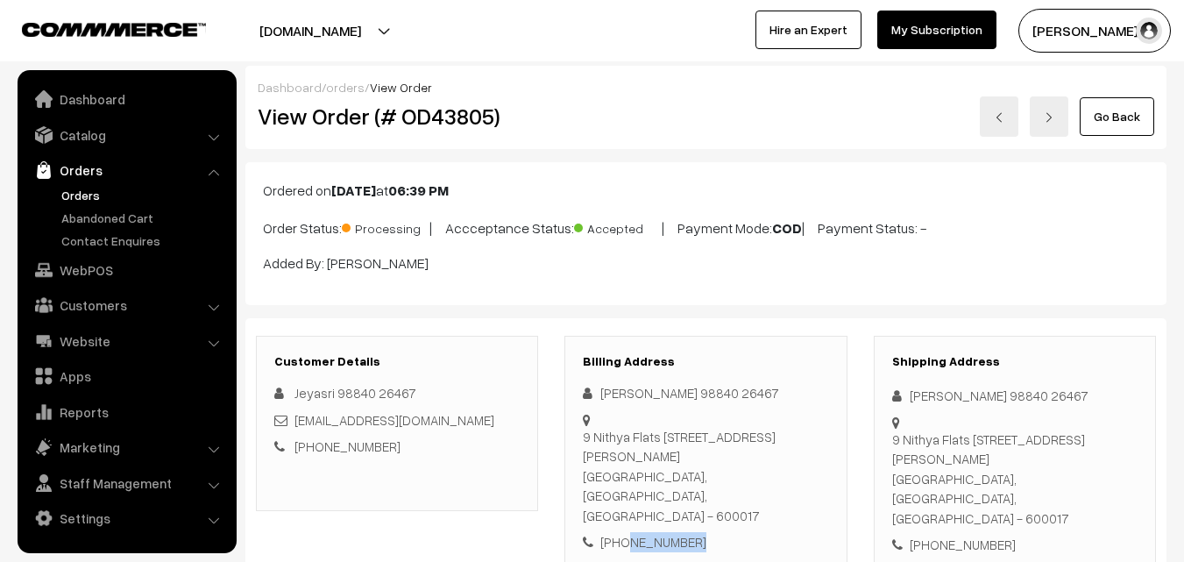
drag, startPoint x: 622, startPoint y: 509, endPoint x: 723, endPoint y: 514, distance: 101.8
click at [723, 516] on div "Billing Address Jayasri Srinivasarao 98840 26467‬ 9 Nithya Flats 42 Doctor Thom…" at bounding box center [706, 453] width 282 height 235
copy div "9884026467"
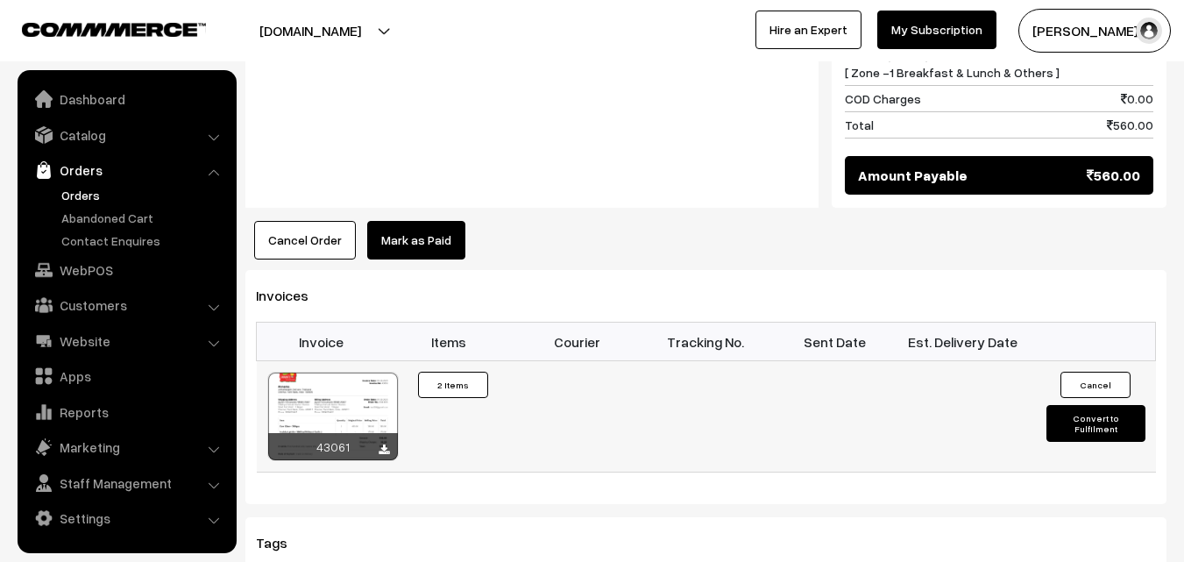
scroll to position [1140, 0]
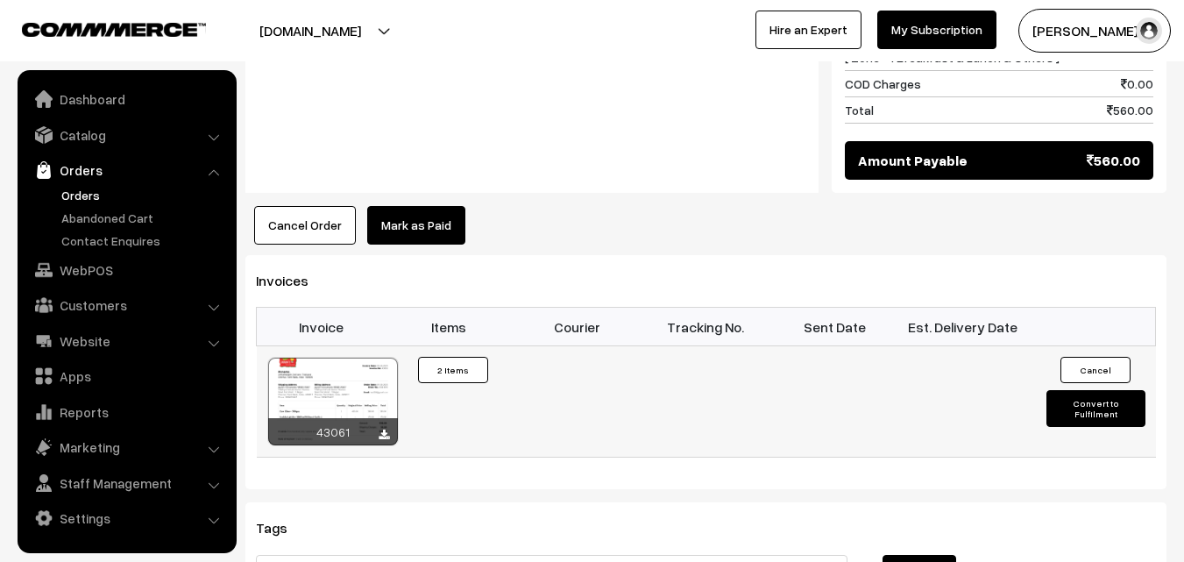
click at [315, 358] on div at bounding box center [333, 402] width 130 height 88
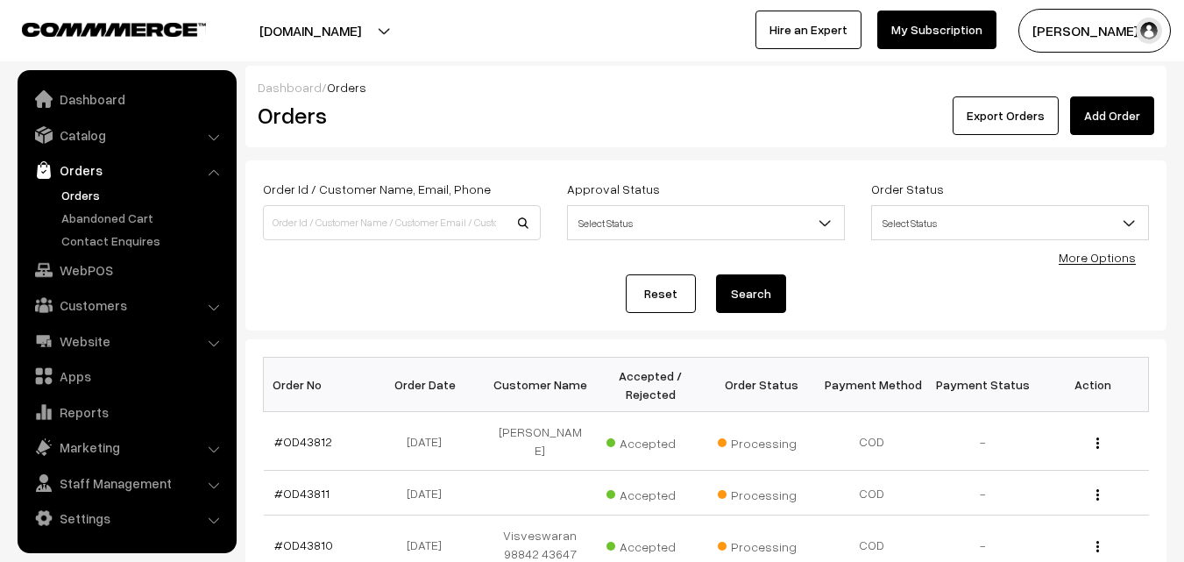
scroll to position [438, 0]
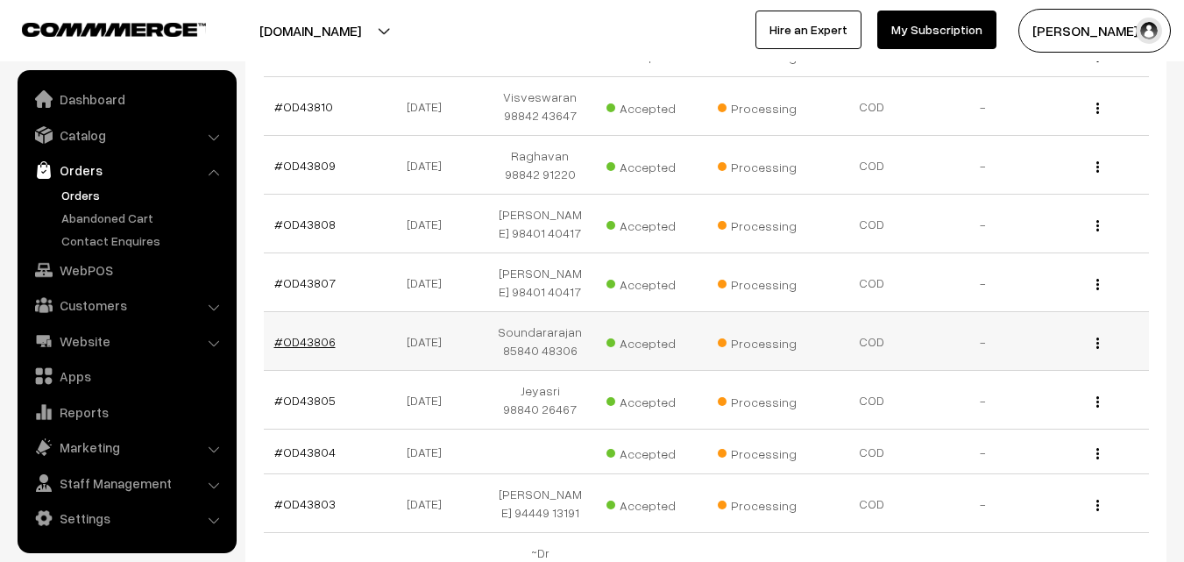
click at [309, 334] on link "#OD43806" at bounding box center [304, 341] width 61 height 15
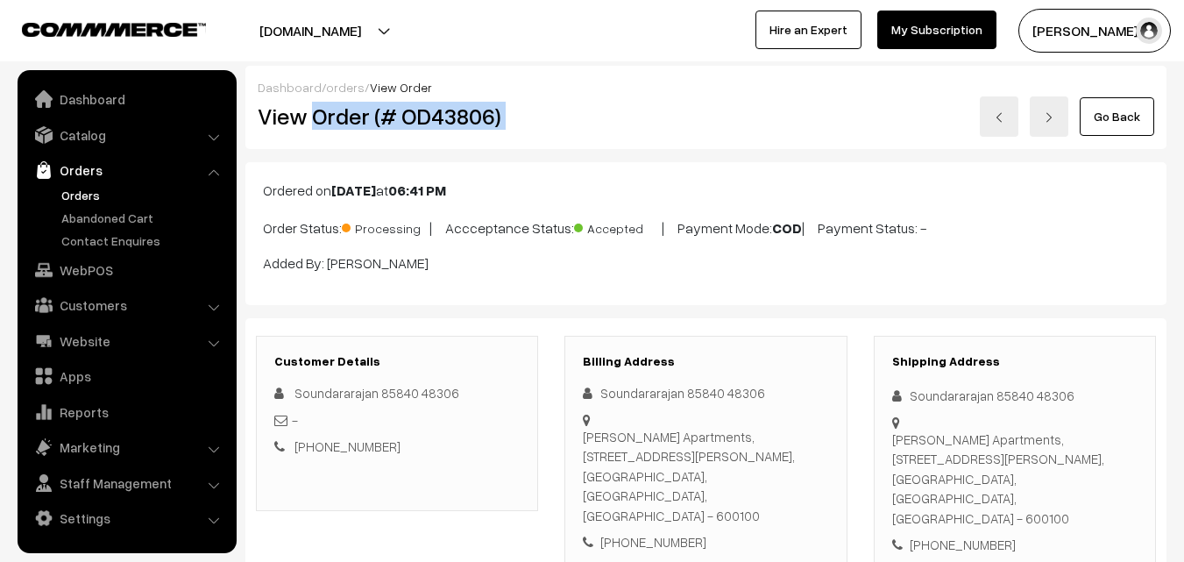
drag, startPoint x: 454, startPoint y: 118, endPoint x: 576, endPoint y: 109, distance: 122.2
click at [576, 109] on div "View Order (# OD43806) Go Back" at bounding box center [706, 116] width 923 height 40
click at [545, 126] on div "View Order (# OD43806)" at bounding box center [399, 116] width 308 height 40
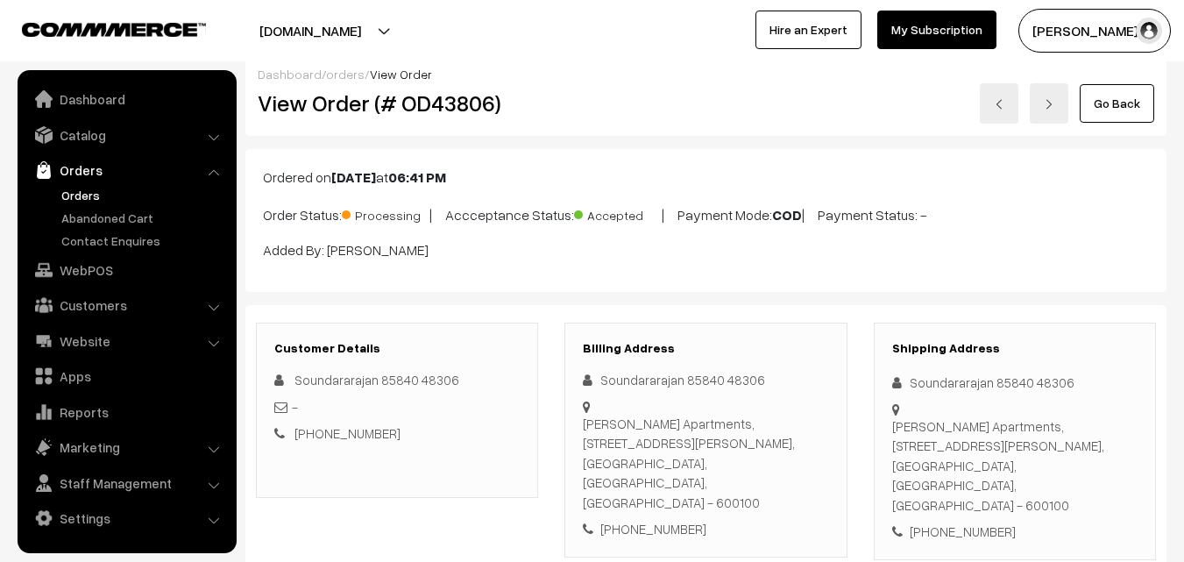
scroll to position [263, 0]
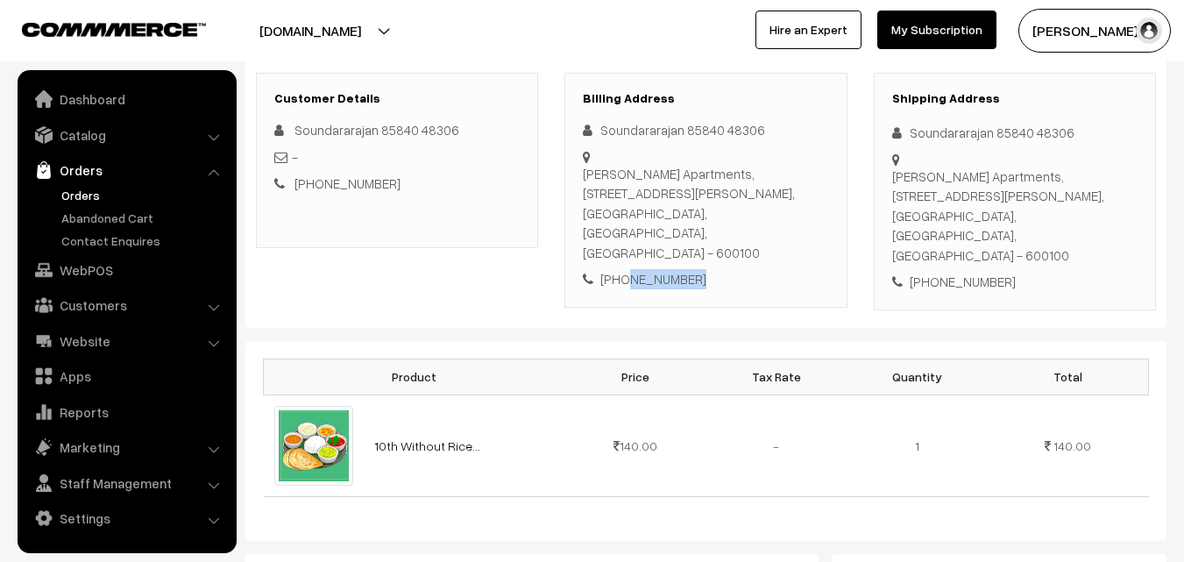
drag, startPoint x: 622, startPoint y: 258, endPoint x: 736, endPoint y: 259, distance: 113.1
click at [736, 269] on div "[PHONE_NUMBER]" at bounding box center [705, 279] width 245 height 20
copy div "8584048306"
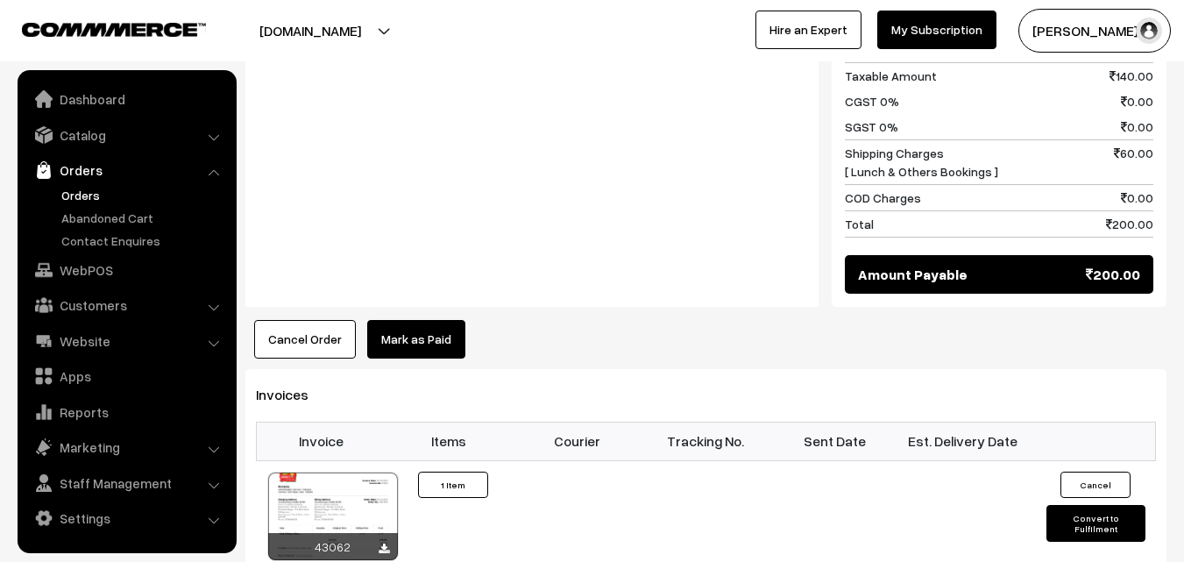
scroll to position [877, 0]
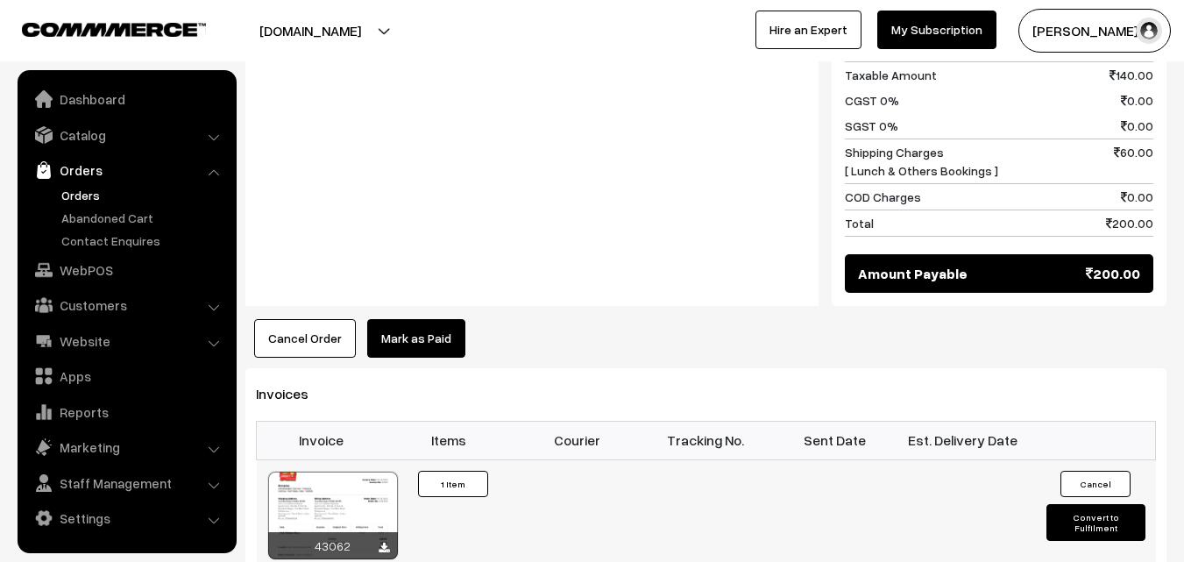
click at [354, 473] on div at bounding box center [333, 516] width 130 height 88
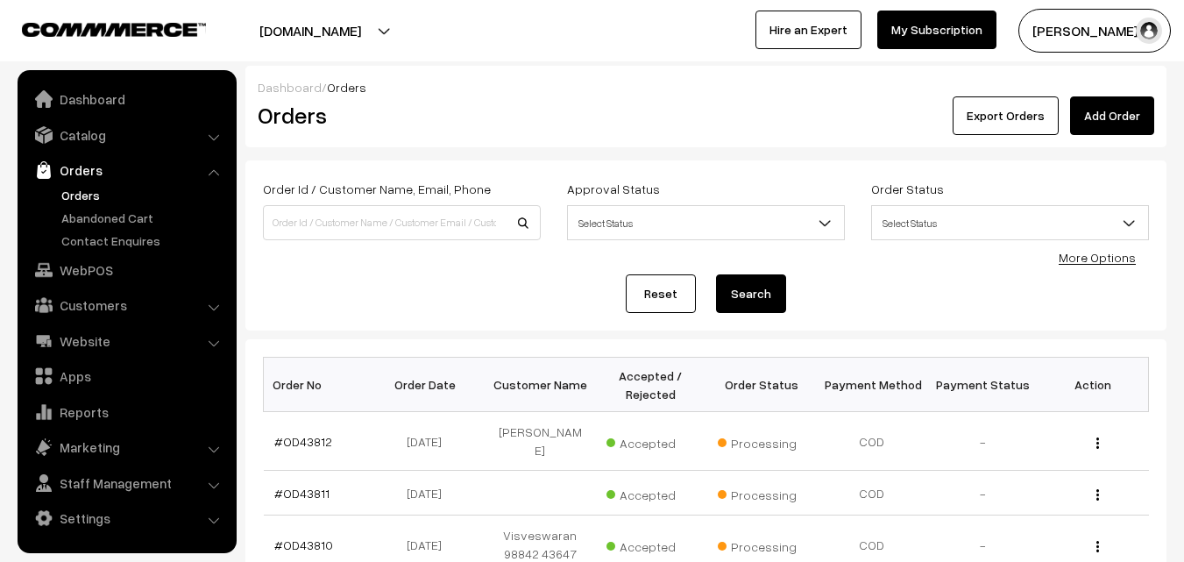
scroll to position [438, 0]
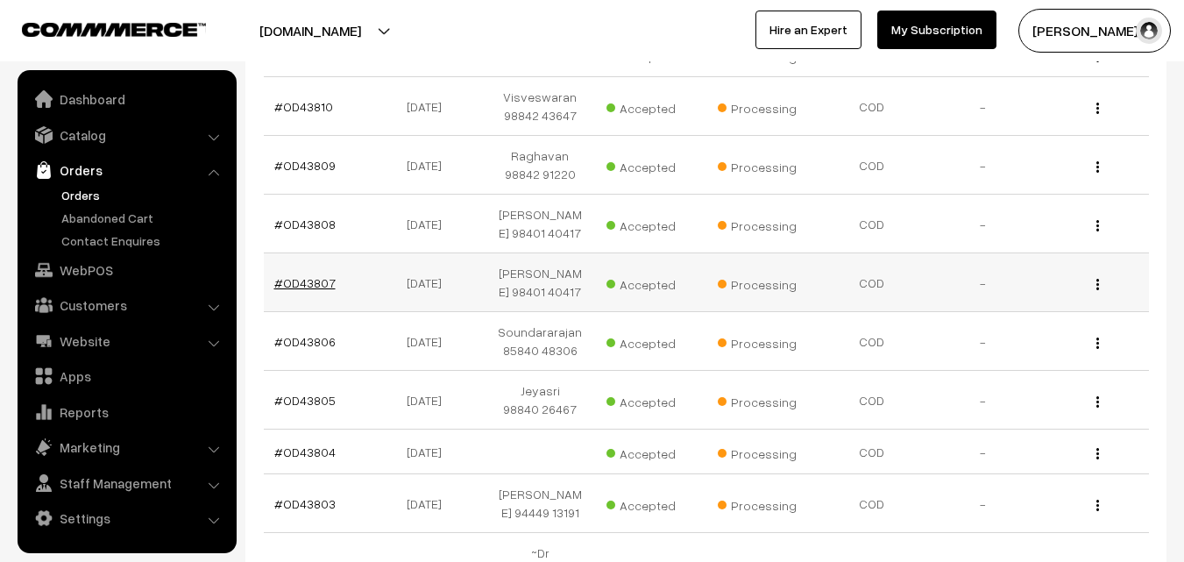
click at [302, 275] on link "#OD43807" at bounding box center [304, 282] width 61 height 15
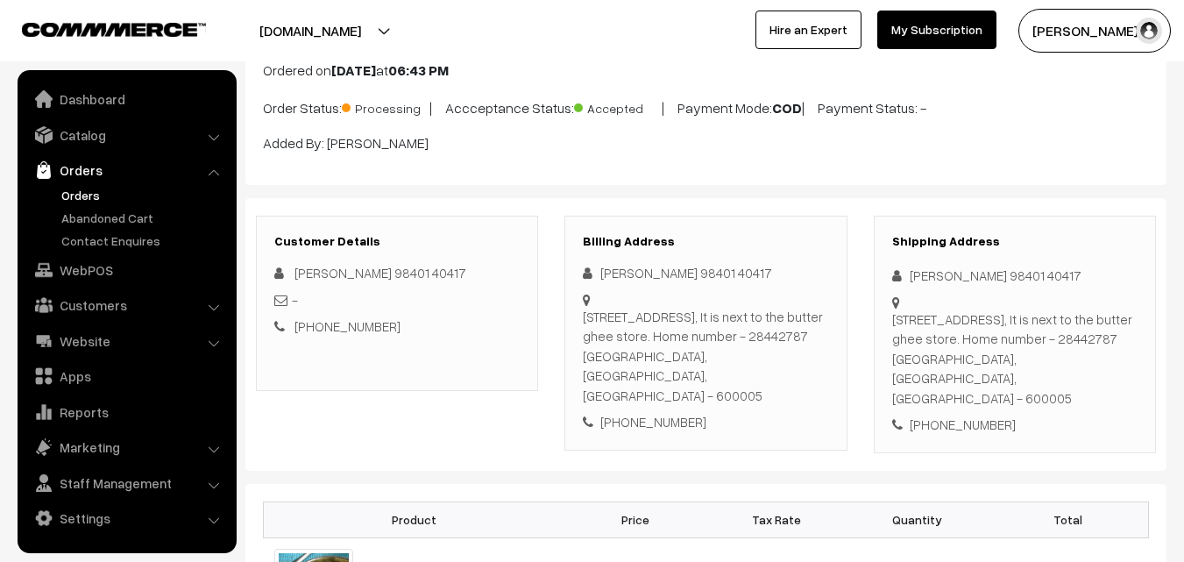
scroll to position [175, 0]
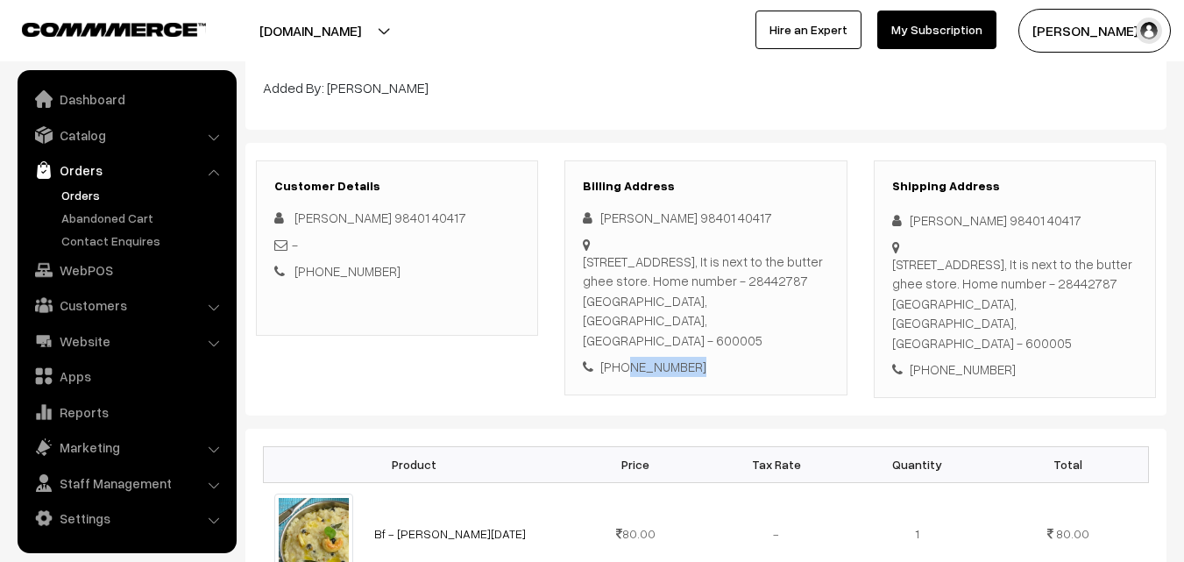
drag, startPoint x: 625, startPoint y: 347, endPoint x: 750, endPoint y: 347, distance: 125.4
click at [750, 357] on div "[PHONE_NUMBER]" at bounding box center [705, 367] width 245 height 20
copy div "9840140417"
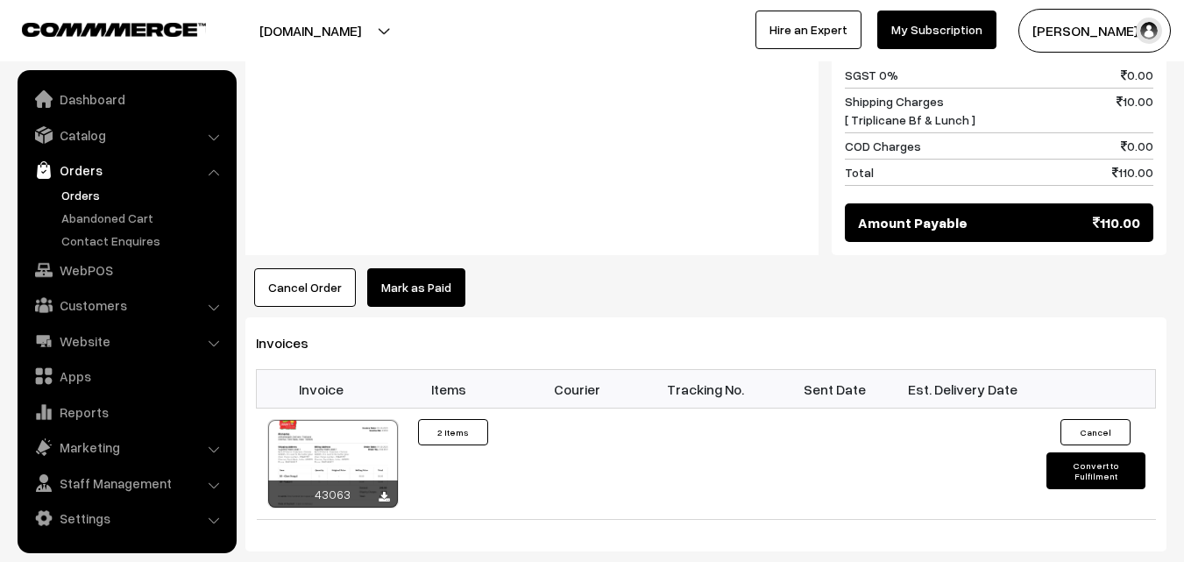
scroll to position [1052, 0]
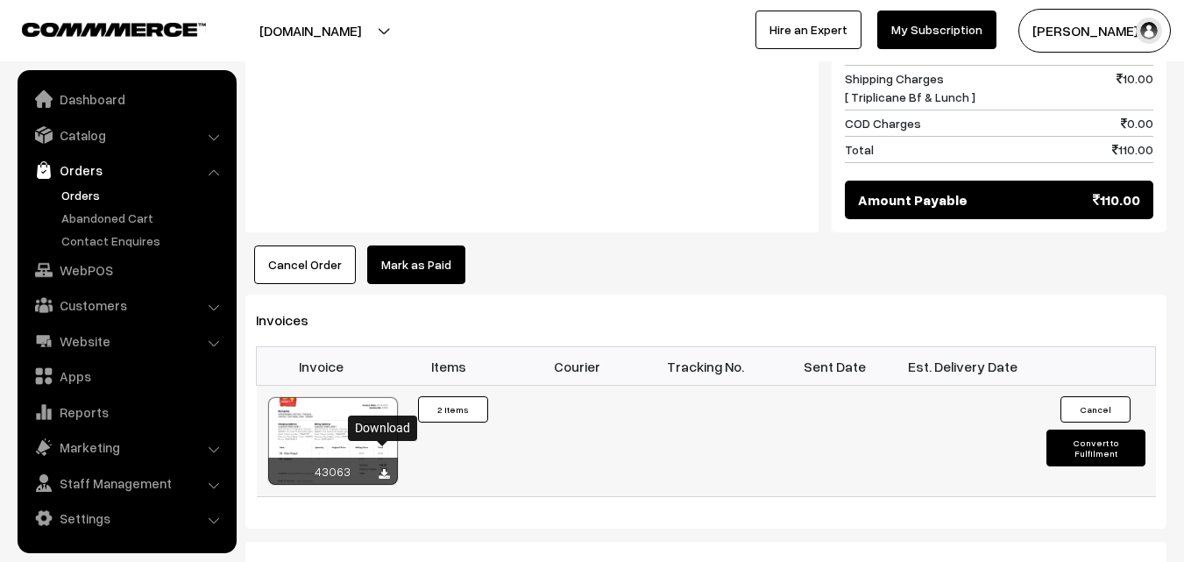
click at [383, 469] on icon at bounding box center [384, 474] width 11 height 11
click at [337, 397] on div at bounding box center [333, 441] width 130 height 88
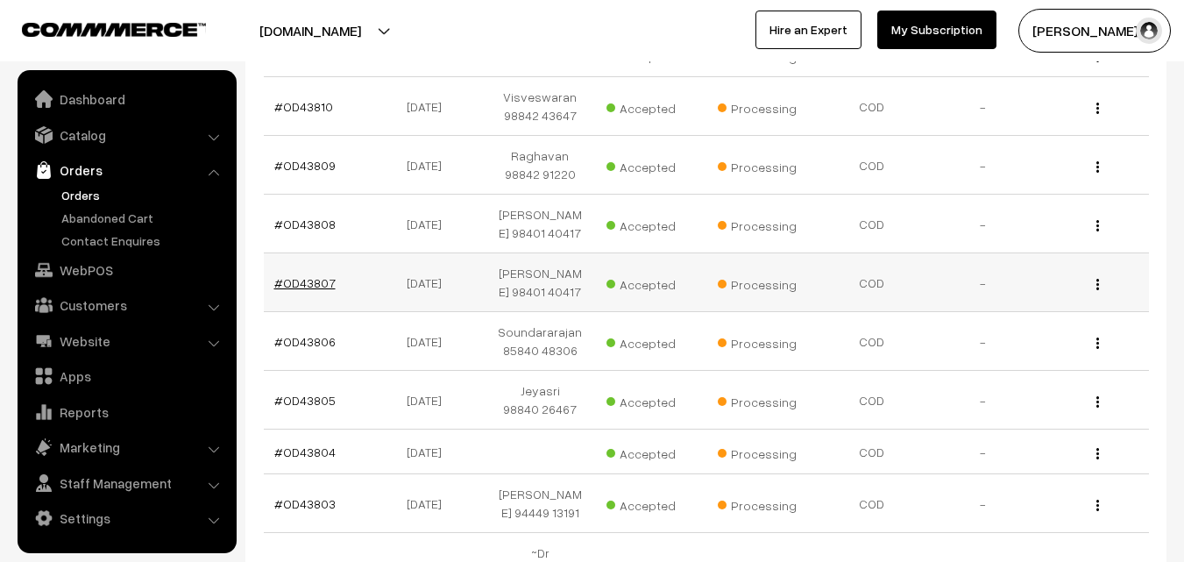
scroll to position [438, 0]
click at [318, 217] on link "#OD43808" at bounding box center [304, 224] width 61 height 15
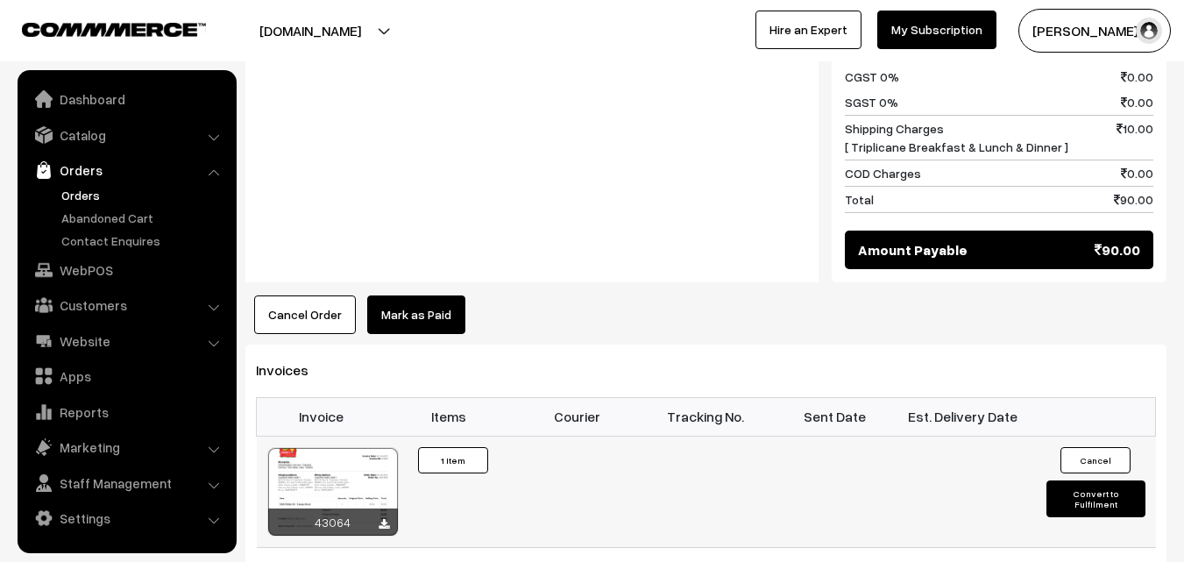
scroll to position [964, 0]
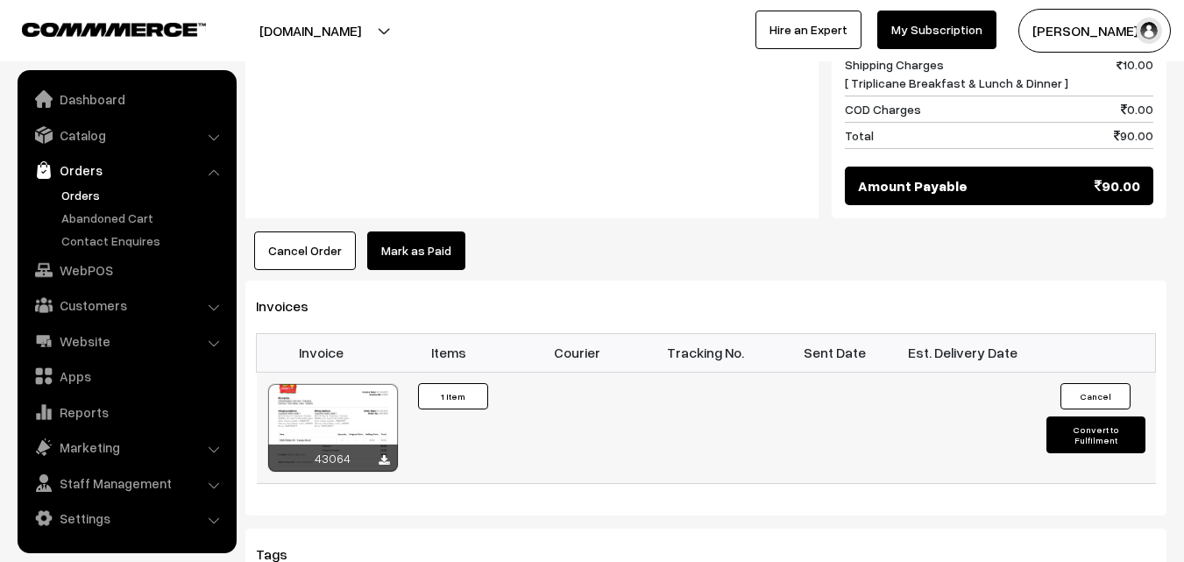
click at [351, 393] on div at bounding box center [333, 428] width 130 height 88
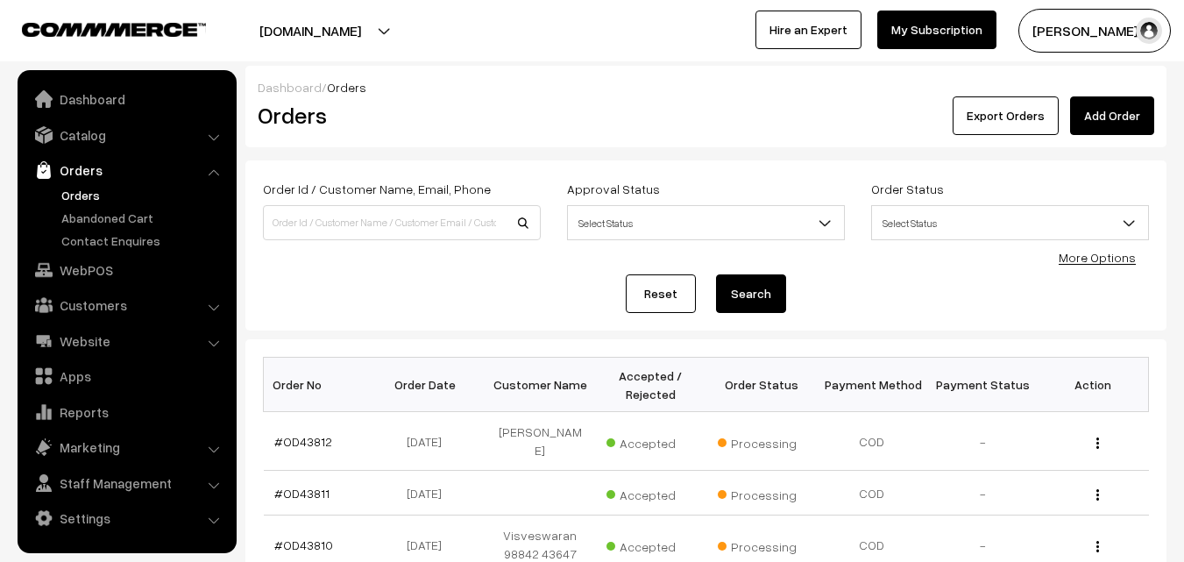
scroll to position [438, 0]
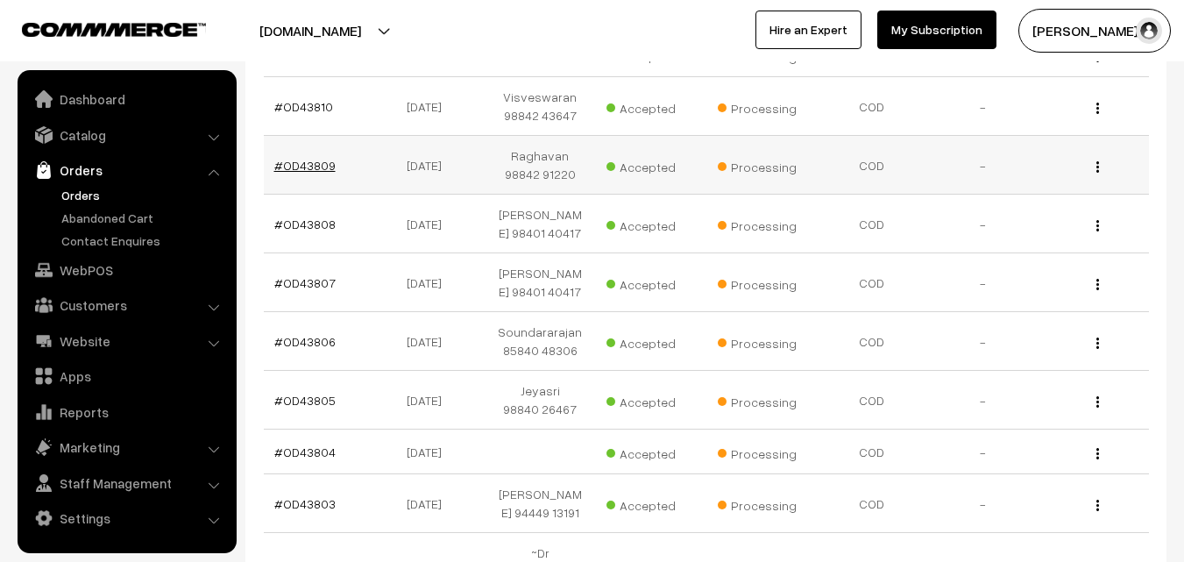
click at [300, 158] on link "#OD43809" at bounding box center [304, 165] width 61 height 15
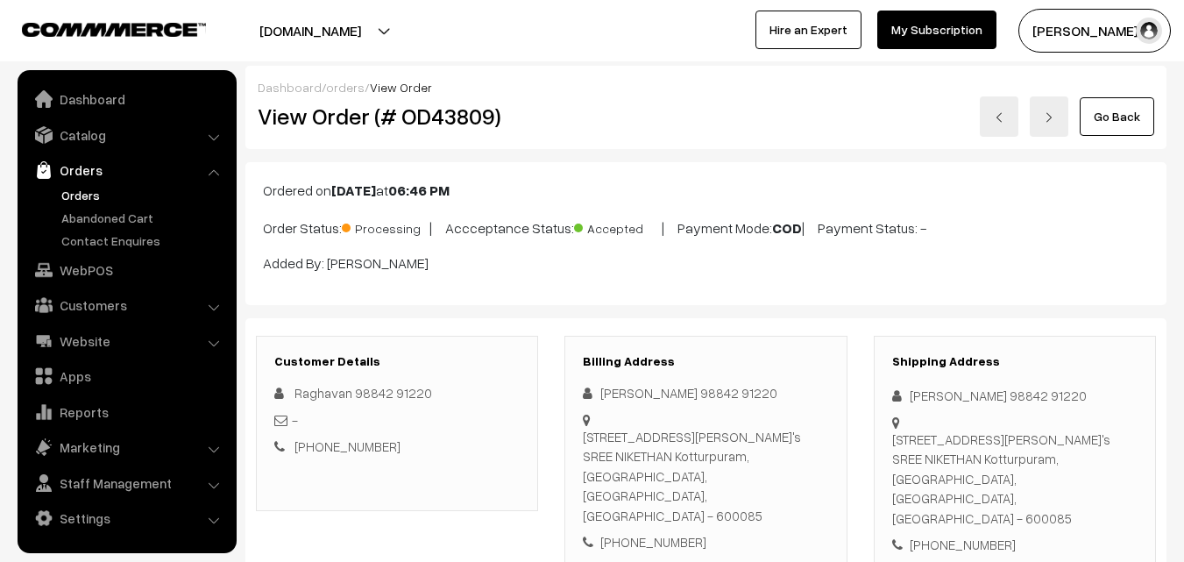
scroll to position [438, 0]
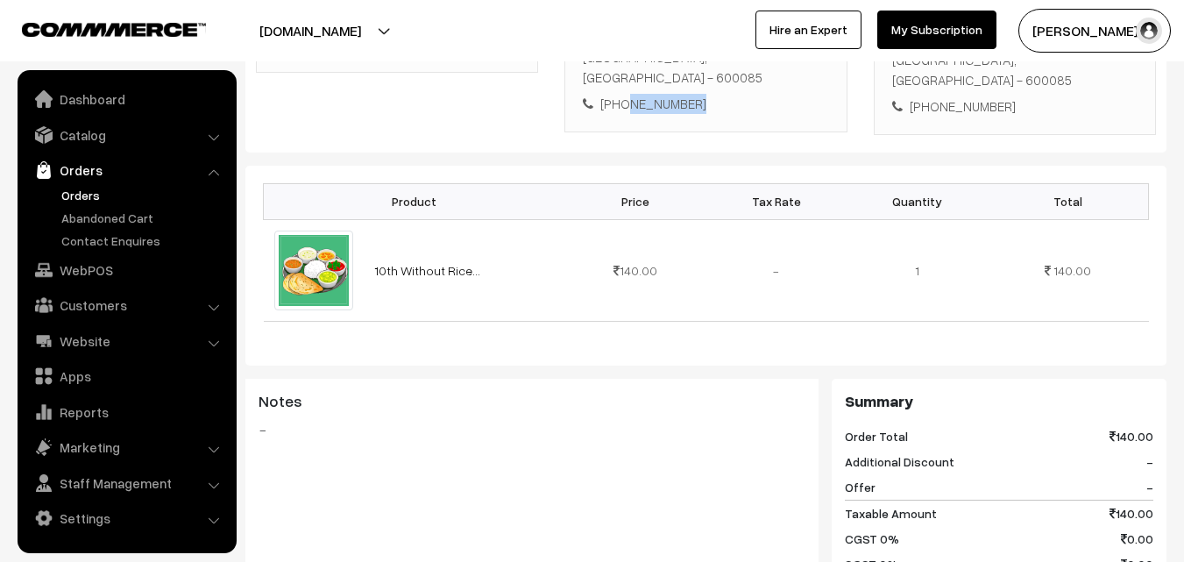
drag, startPoint x: 629, startPoint y: 84, endPoint x: 701, endPoint y: 84, distance: 71.9
click at [701, 94] on div "+91 9884291220" at bounding box center [705, 104] width 245 height 20
copy div "9884291220"
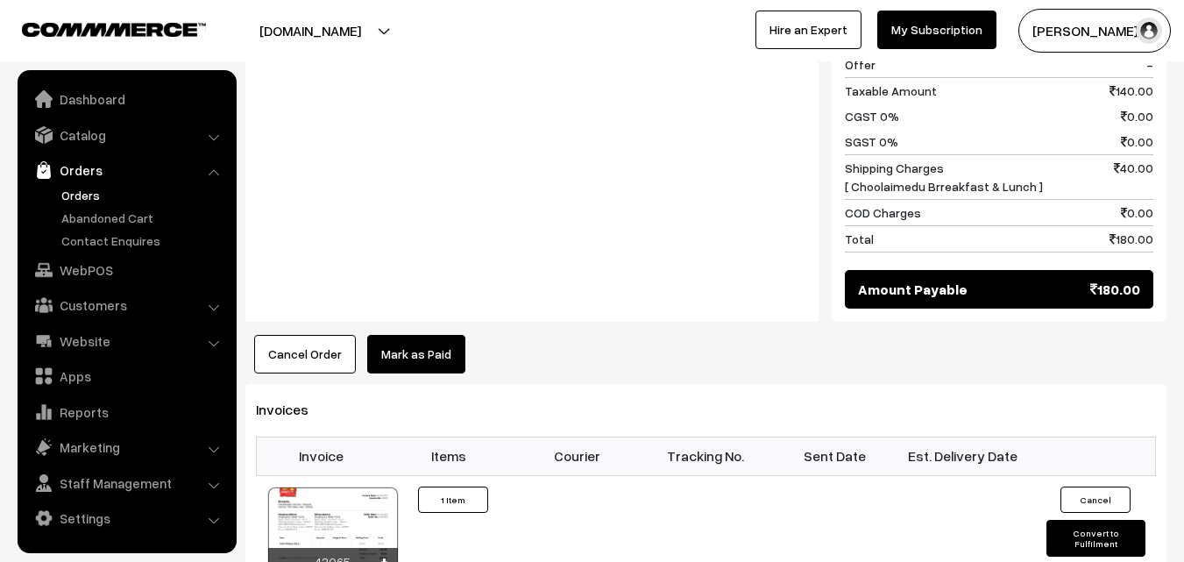
scroll to position [877, 0]
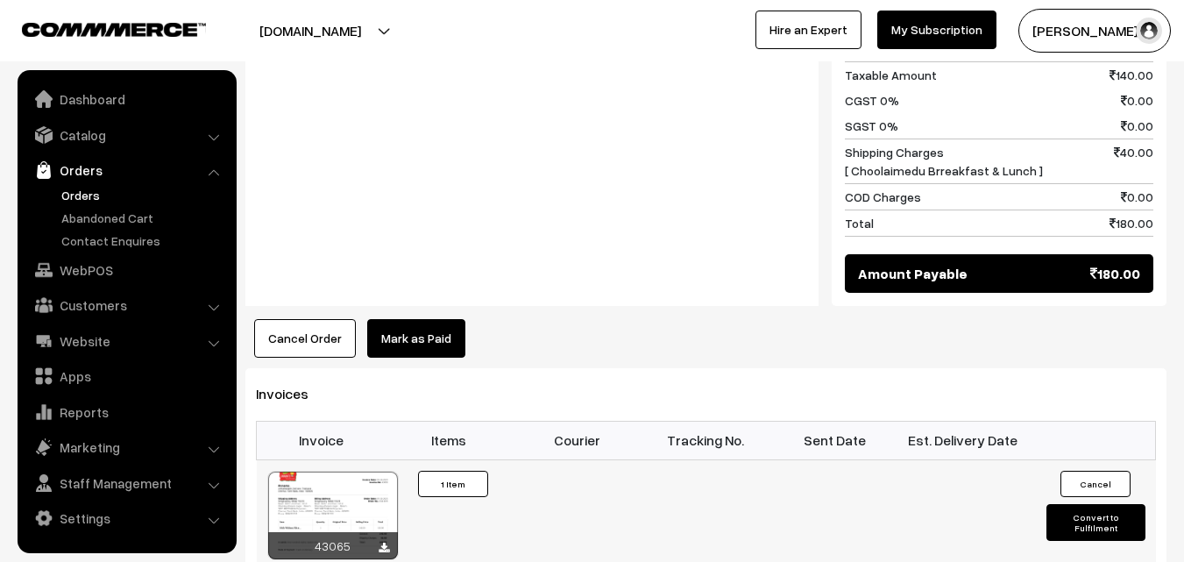
click at [316, 472] on div at bounding box center [333, 516] width 130 height 88
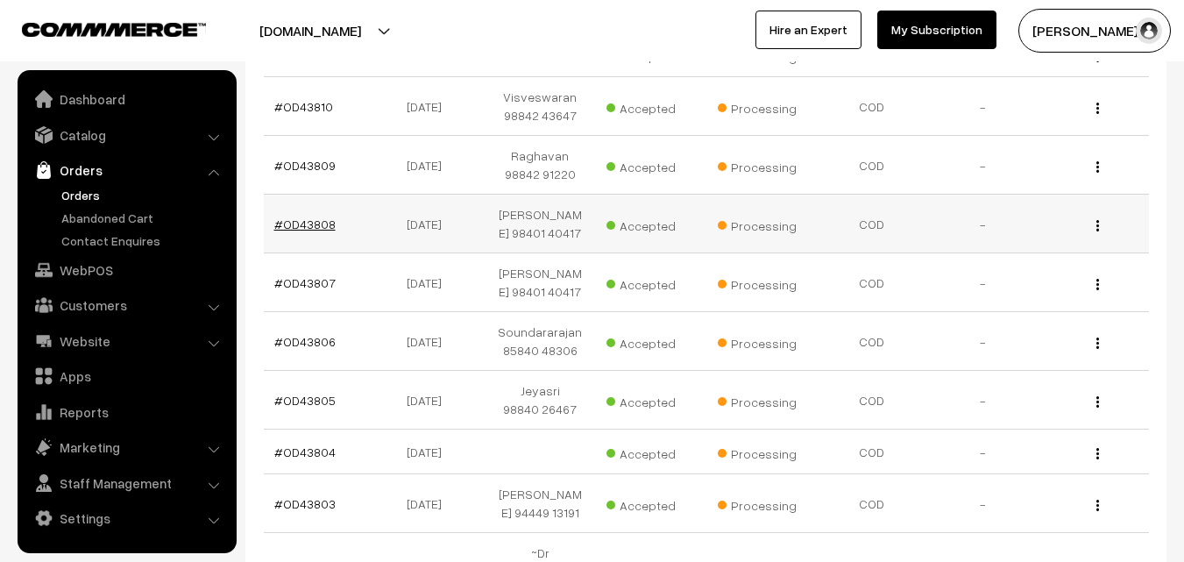
scroll to position [351, 0]
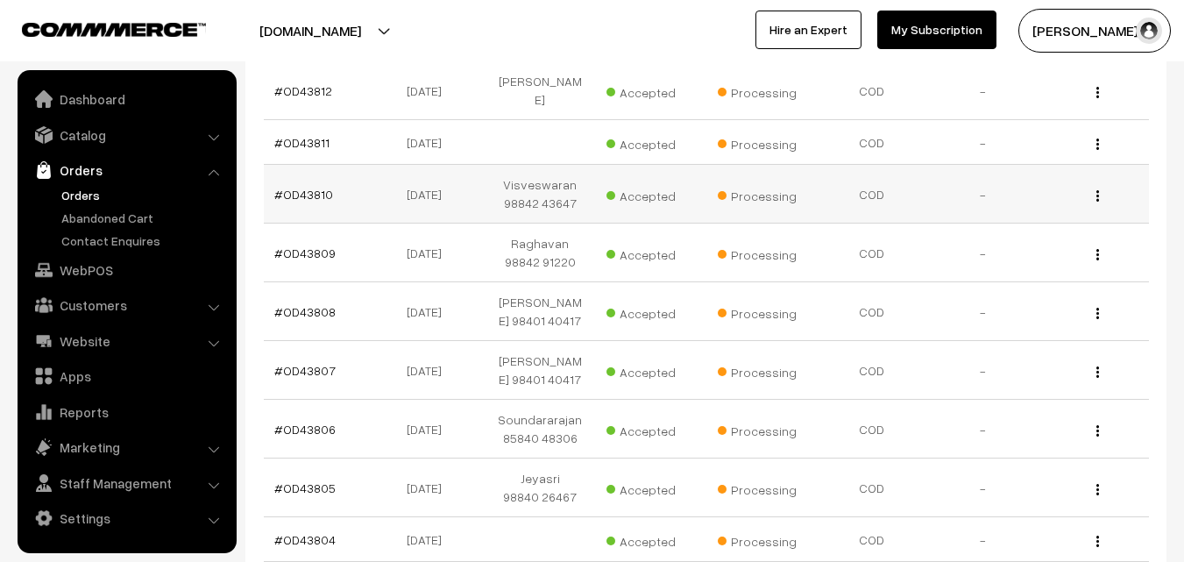
click at [310, 191] on td "#OD43810" at bounding box center [319, 194] width 110 height 59
click at [310, 187] on link "#OD43810" at bounding box center [303, 194] width 59 height 15
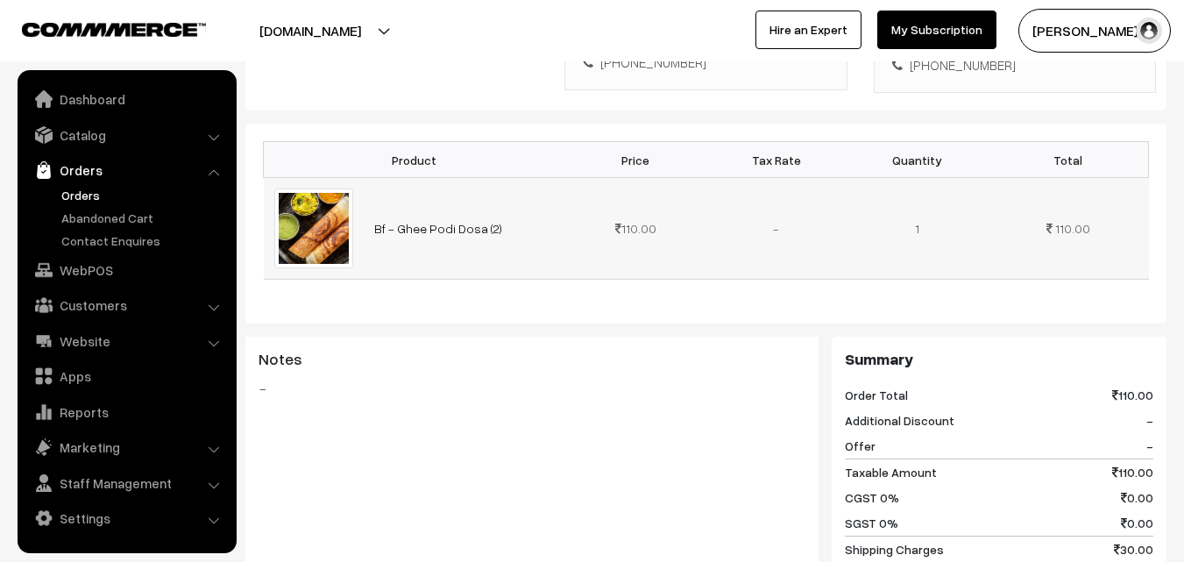
scroll to position [263, 0]
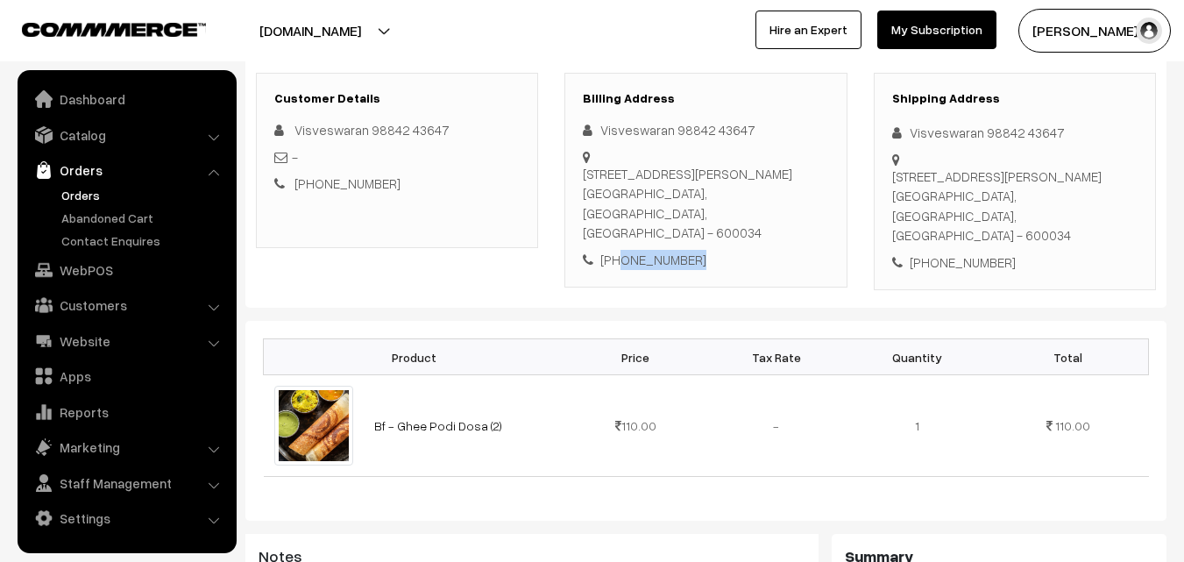
drag, startPoint x: 620, startPoint y: 238, endPoint x: 786, endPoint y: 241, distance: 165.7
click at [786, 250] on div "[PHONE_NUMBER]" at bounding box center [705, 260] width 245 height 20
copy div "9884243647"
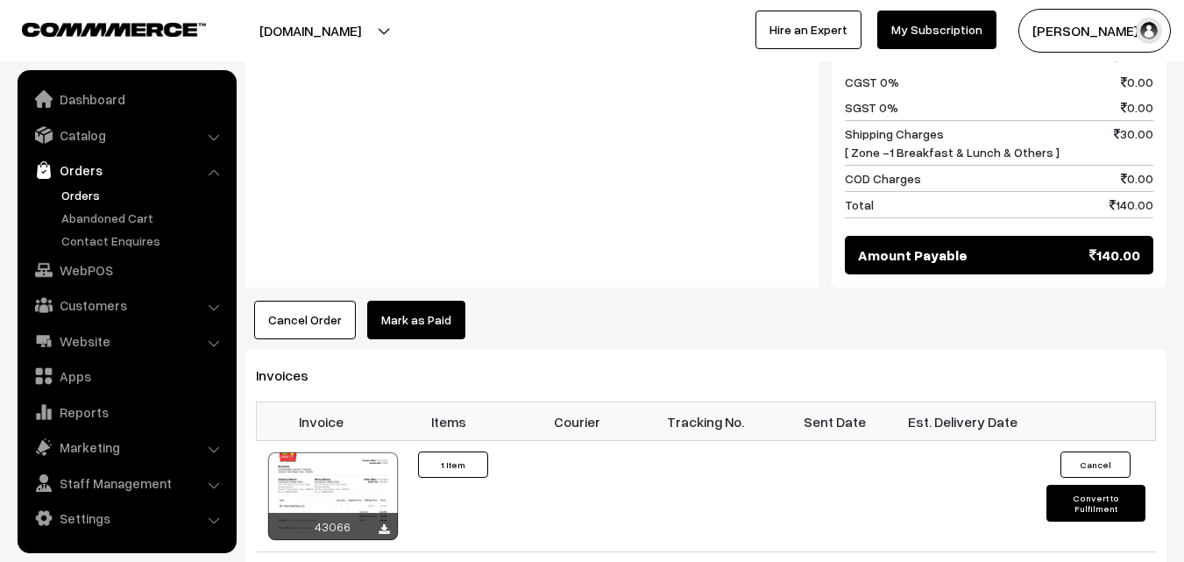
scroll to position [877, 0]
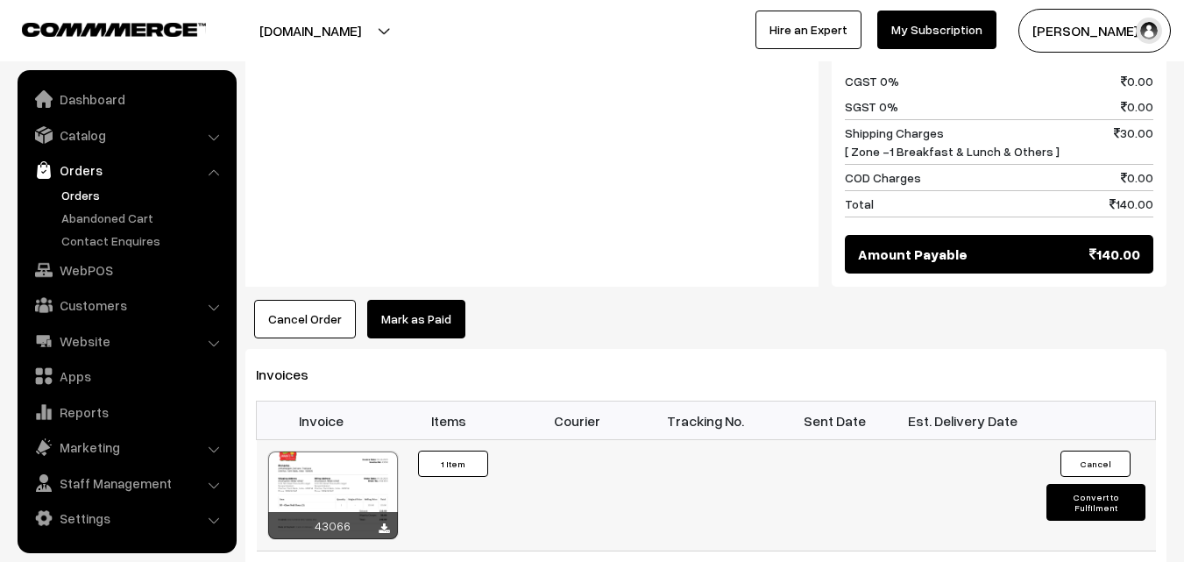
click at [377, 452] on div at bounding box center [333, 496] width 130 height 88
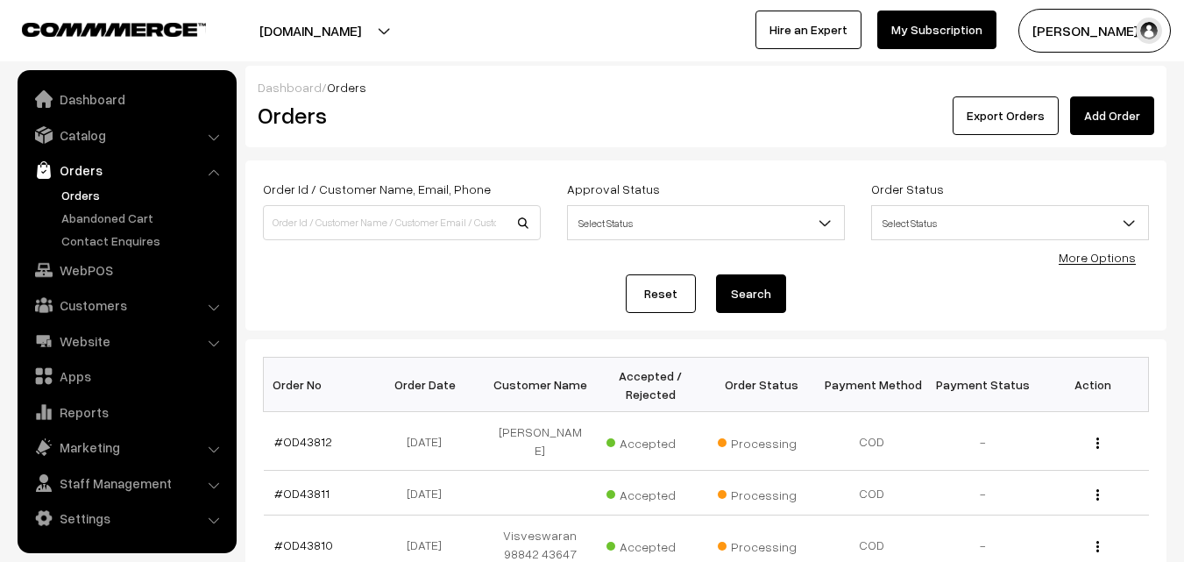
scroll to position [351, 0]
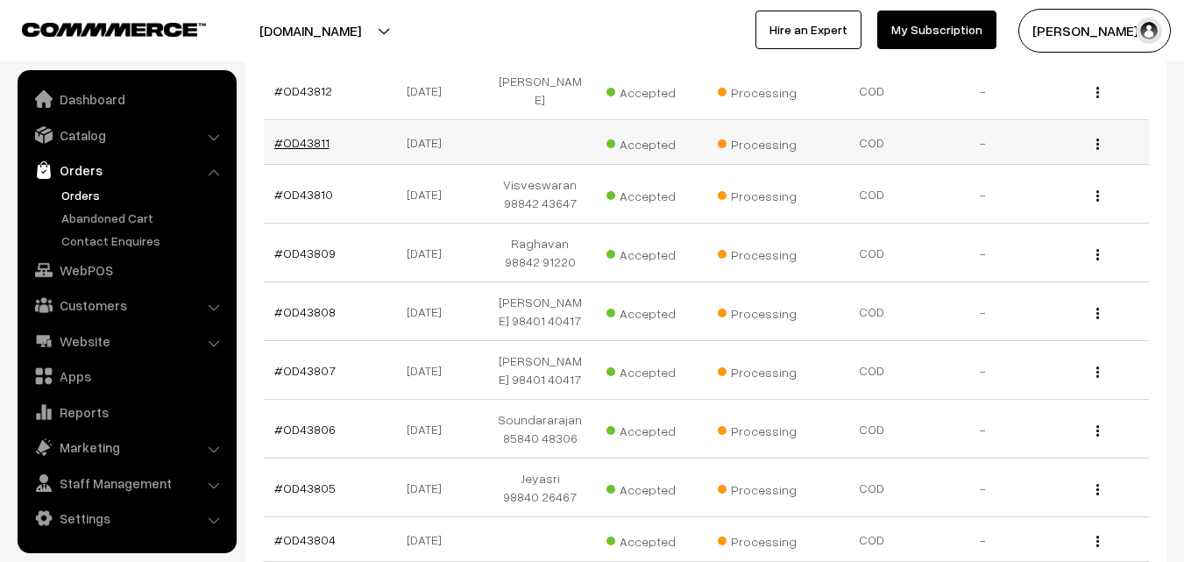
click at [307, 135] on link "#OD43811" at bounding box center [301, 142] width 55 height 15
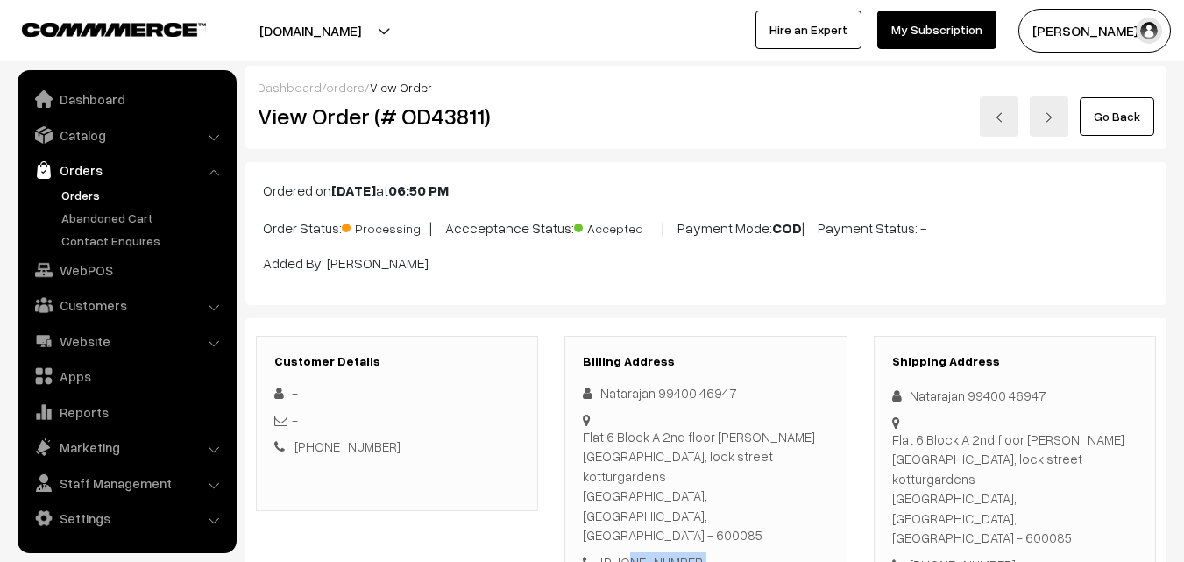
drag, startPoint x: 621, startPoint y: 506, endPoint x: 763, endPoint y: 464, distance: 148.1
click at [745, 486] on div "Natarajan 99400 46947 [STREET_ADDRESS][PERSON_NAME] [PHONE_NUMBER]" at bounding box center [705, 477] width 245 height 188
copy div "0085 +91"
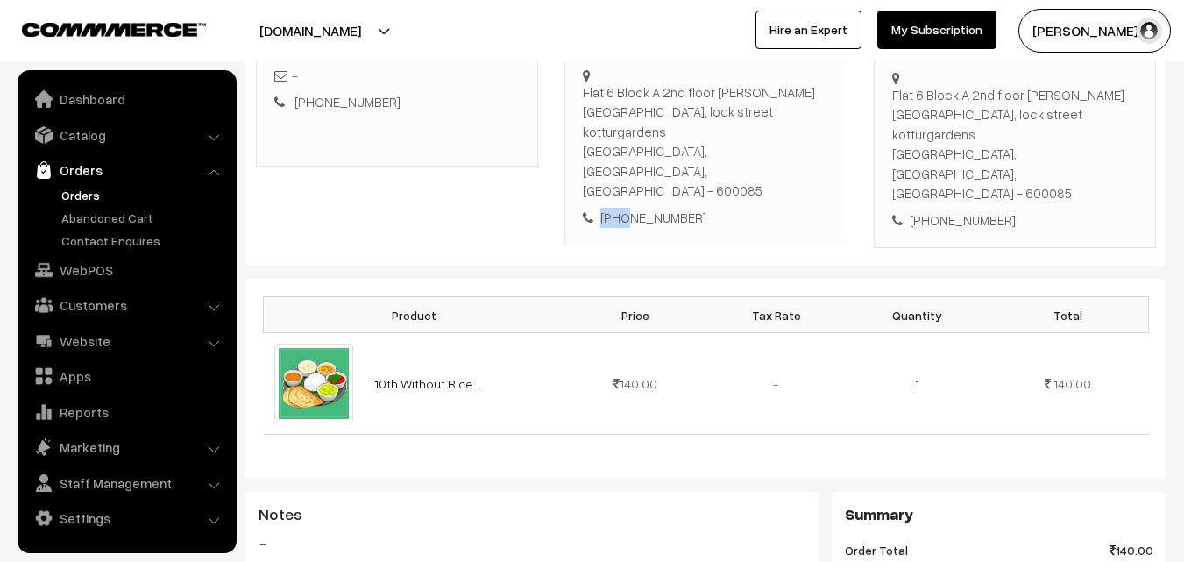
scroll to position [351, 0]
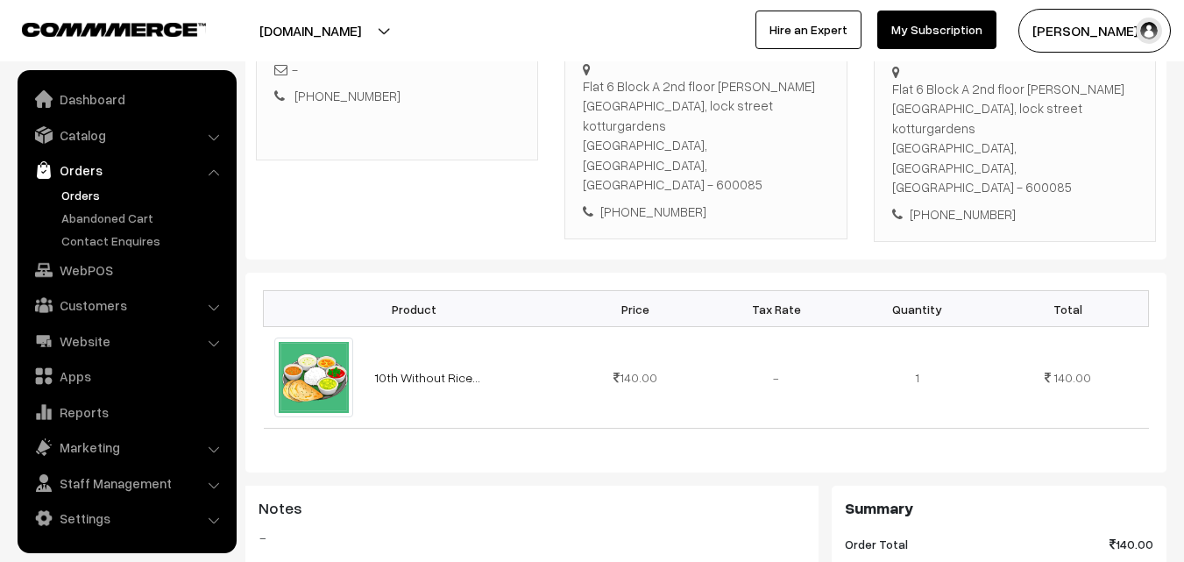
drag, startPoint x: 629, startPoint y: 141, endPoint x: 628, endPoint y: 158, distance: 16.7
click at [629, 144] on div "Natarajan 99400 46947 [STREET_ADDRESS][PERSON_NAME] [PHONE_NUMBER]" at bounding box center [705, 126] width 245 height 188
drag, startPoint x: 622, startPoint y: 154, endPoint x: 739, endPoint y: 153, distance: 116.6
click at [736, 202] on div "[PHONE_NUMBER]" at bounding box center [705, 212] width 245 height 20
copy div "9940046947"
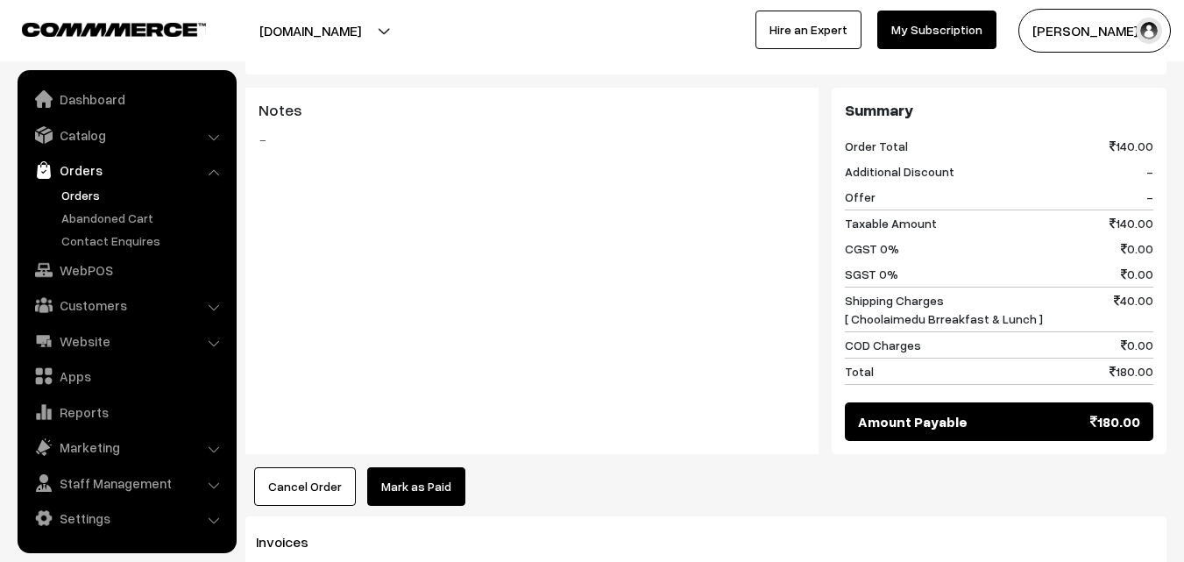
scroll to position [789, 0]
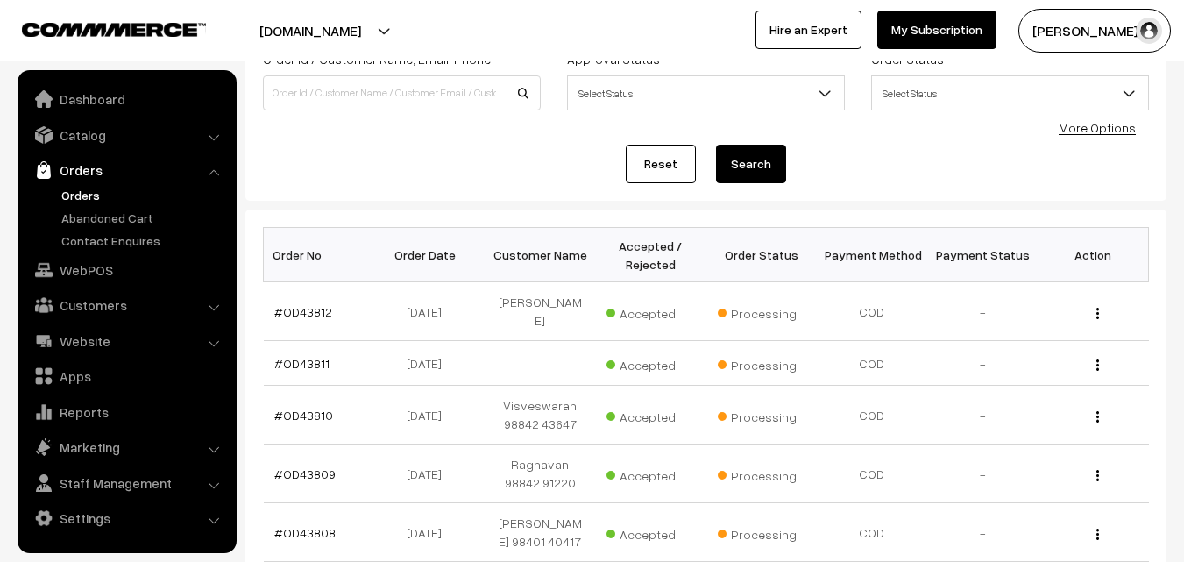
scroll to position [88, 0]
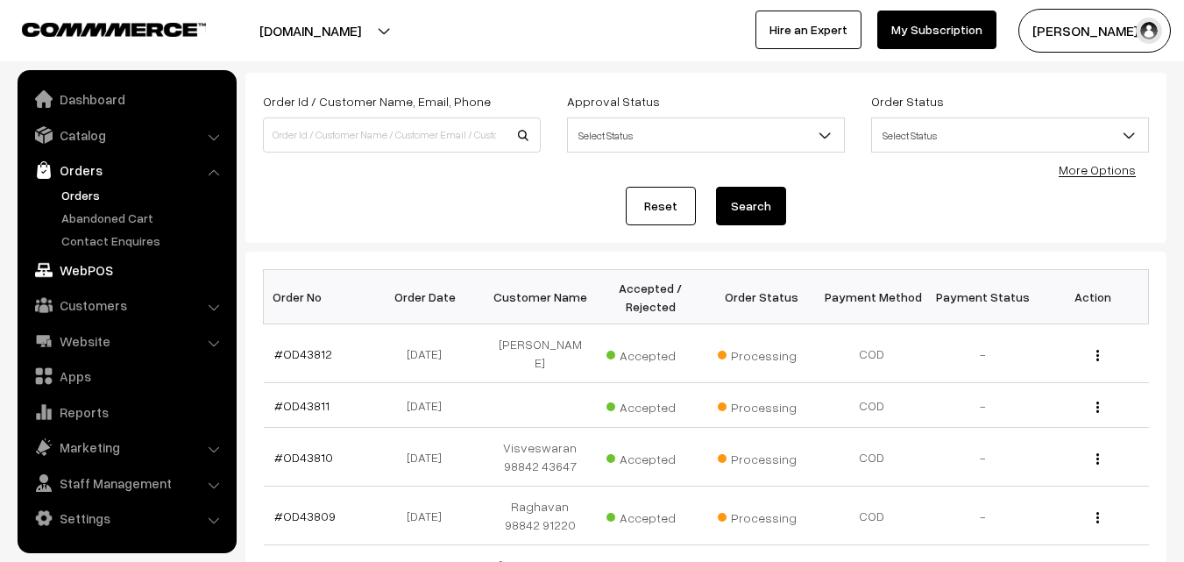
click at [94, 275] on link "WebPOS" at bounding box center [126, 270] width 209 height 32
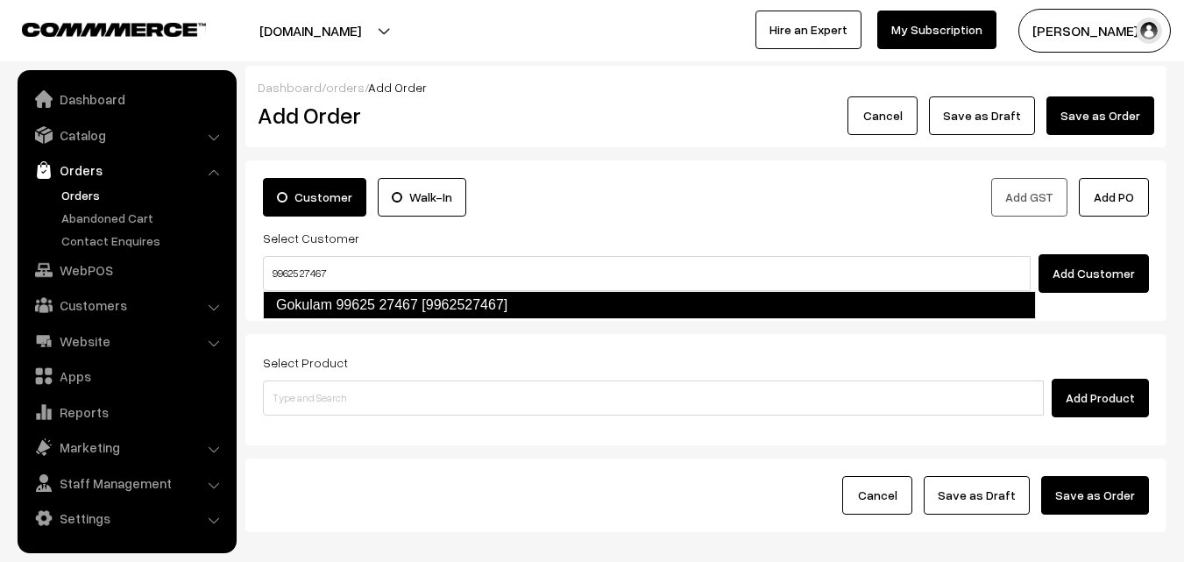
click at [319, 297] on link "Gokulam 99625 27467 [9962527467]" at bounding box center [649, 305] width 773 height 28
type input "99625 27467"
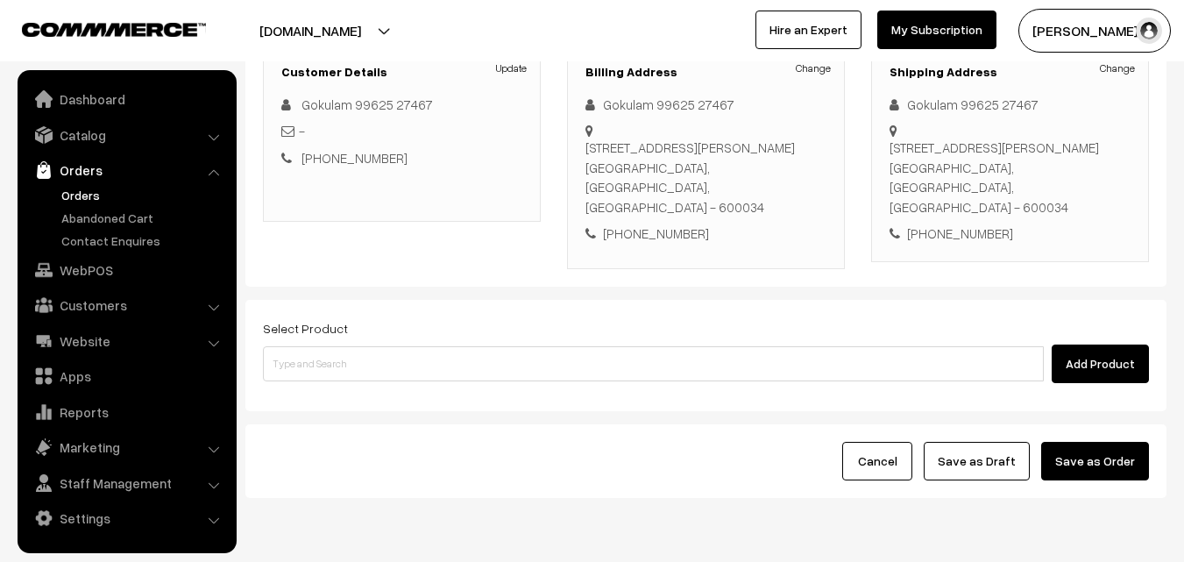
scroll to position [263, 0]
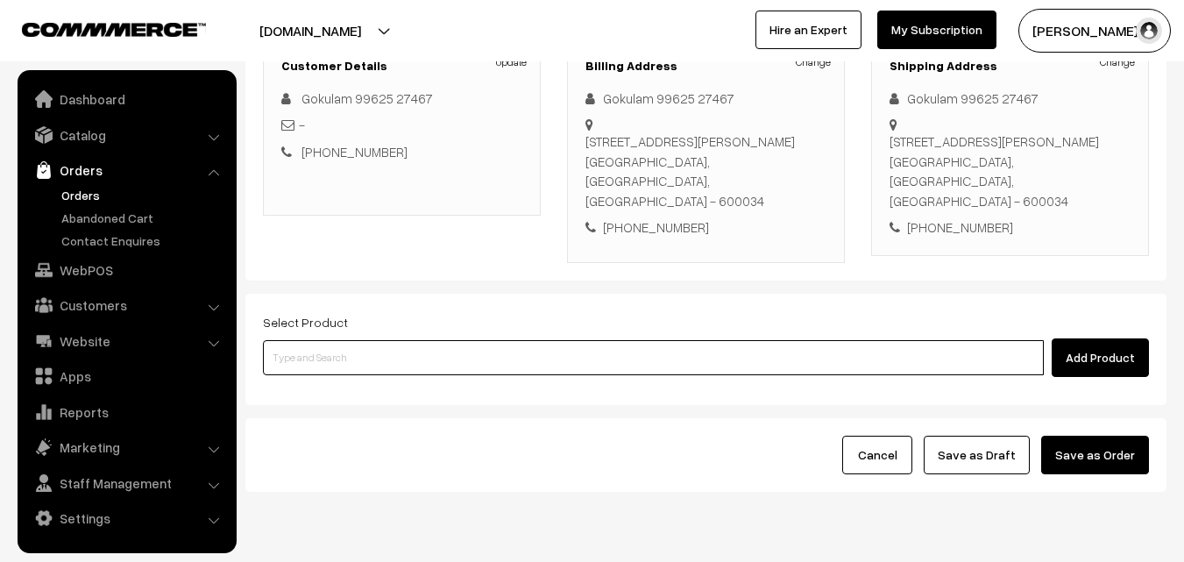
click at [383, 352] on input at bounding box center [653, 357] width 781 height 35
paste input "10th With Rice"
type input "10th With Rice"
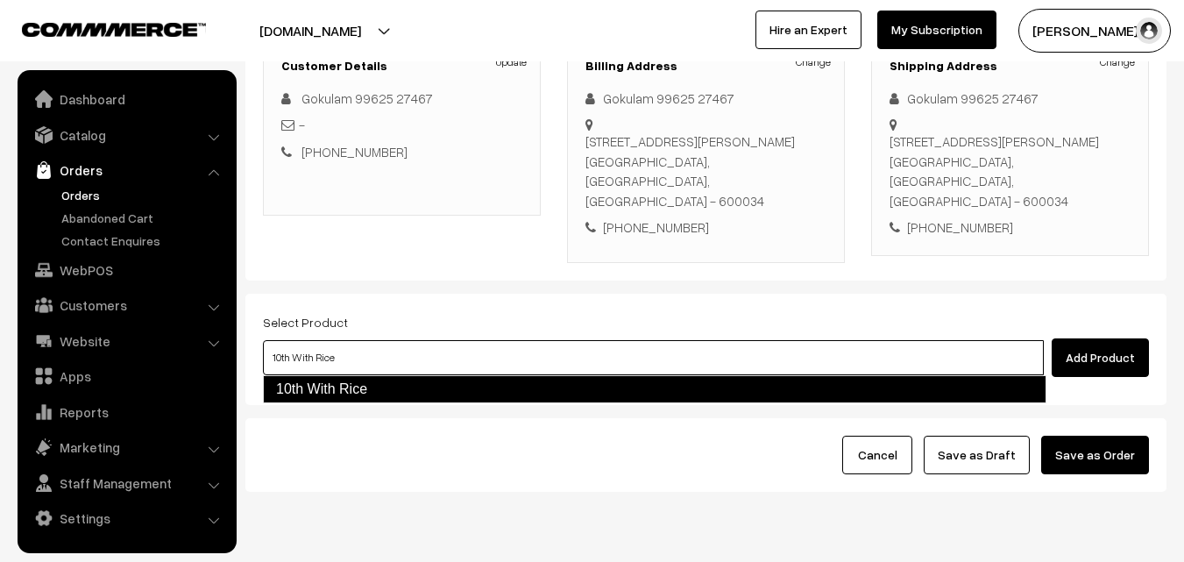
click at [372, 388] on link "10th With Rice" at bounding box center [655, 389] width 784 height 28
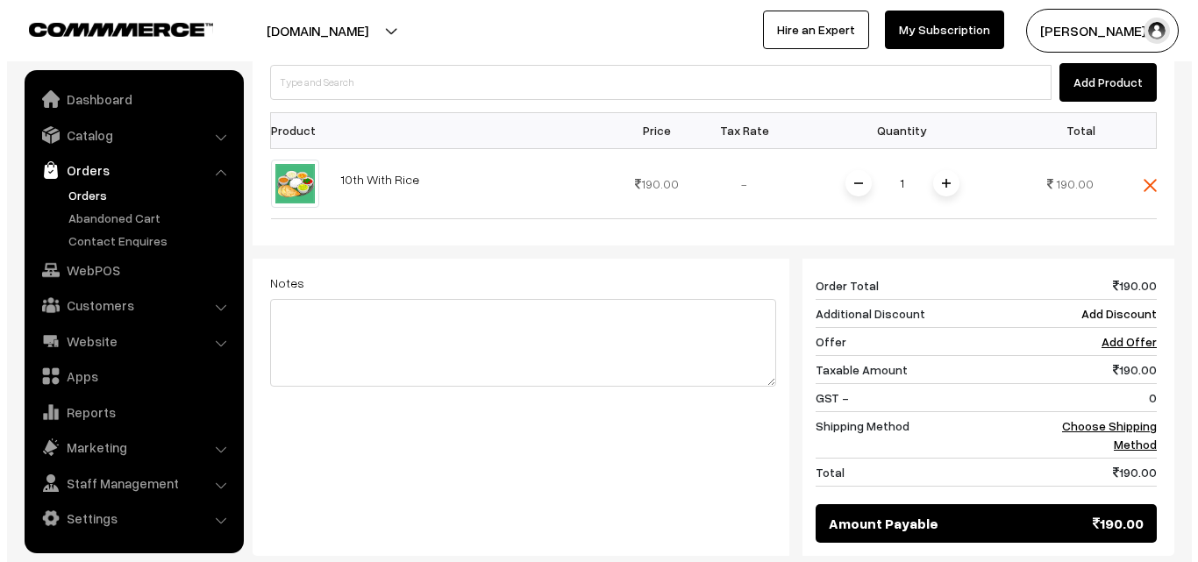
scroll to position [746, 0]
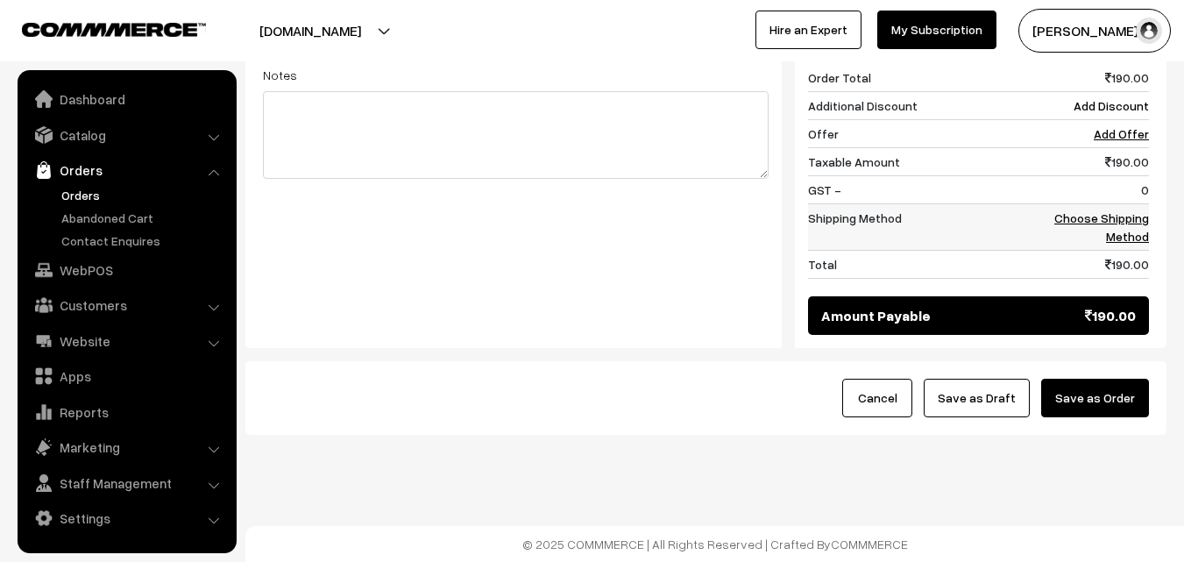
click at [1070, 224] on link "Choose Shipping Method" at bounding box center [1102, 226] width 95 height 33
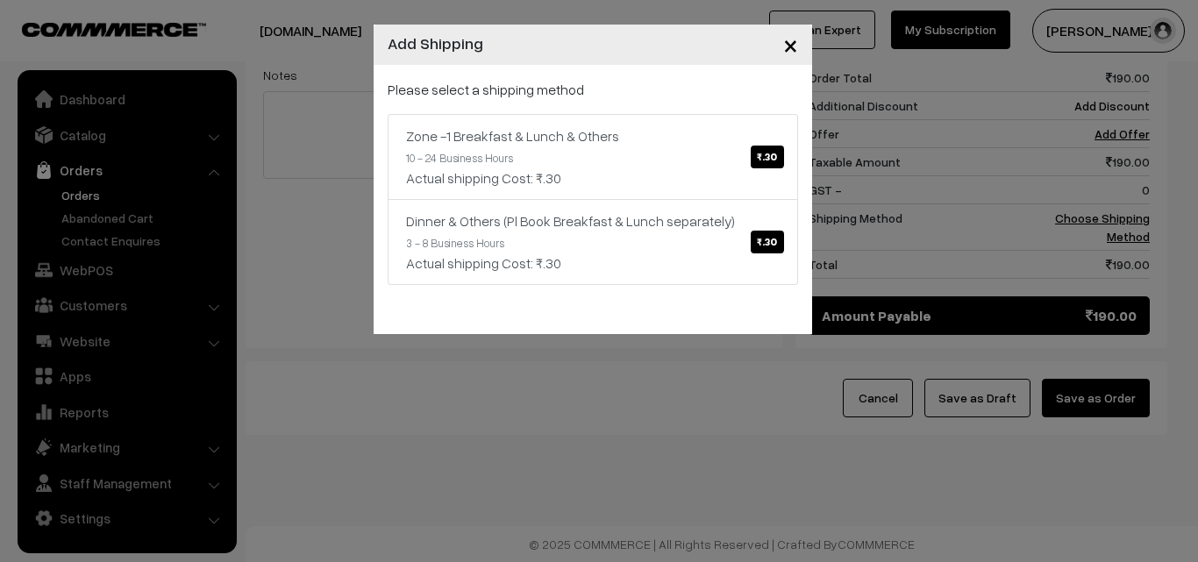
click at [737, 94] on p "Please select a shipping method" at bounding box center [593, 89] width 410 height 21
click at [805, 173] on div "Please select a shipping method Zone -1 Breakfast & Lunch & Others ₹.30 10 - 24…" at bounding box center [592, 199] width 438 height 269
click at [708, 173] on div "Actual shipping Cost: ₹.30" at bounding box center [592, 177] width 373 height 21
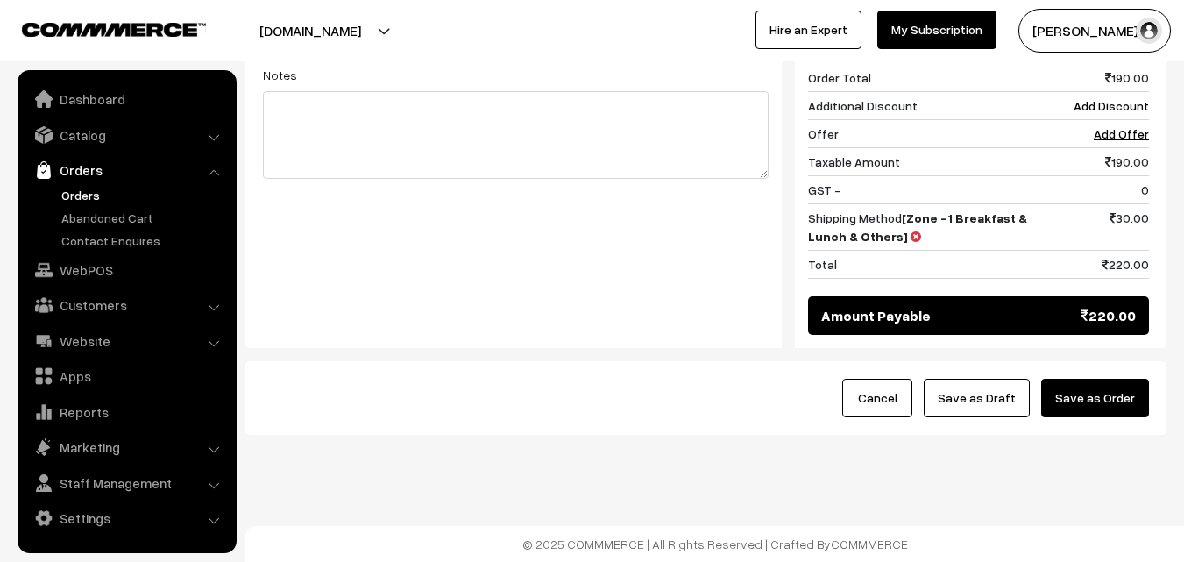
click at [1092, 409] on button "Save as Order" at bounding box center [1096, 398] width 108 height 39
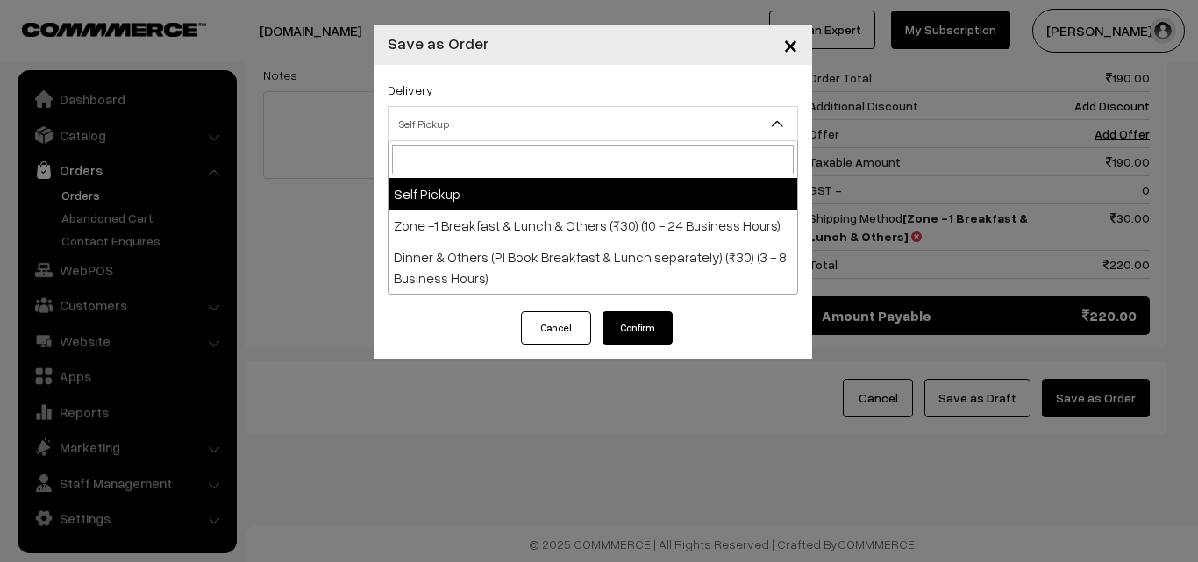
click at [467, 129] on span "Self Pickup" at bounding box center [592, 124] width 409 height 31
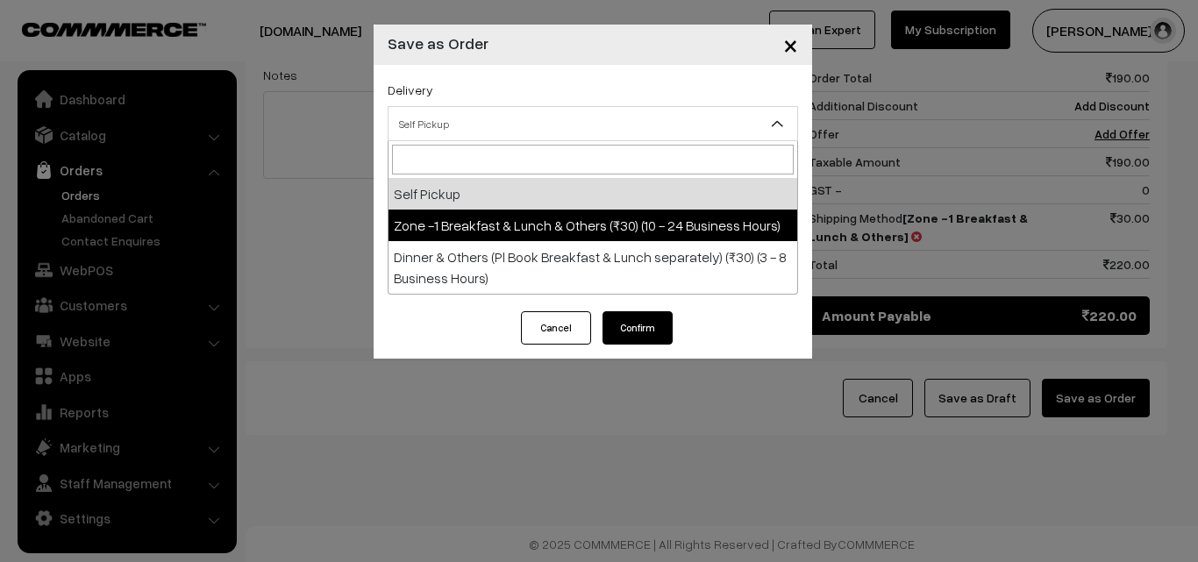
select select "ZON1"
select select "3"
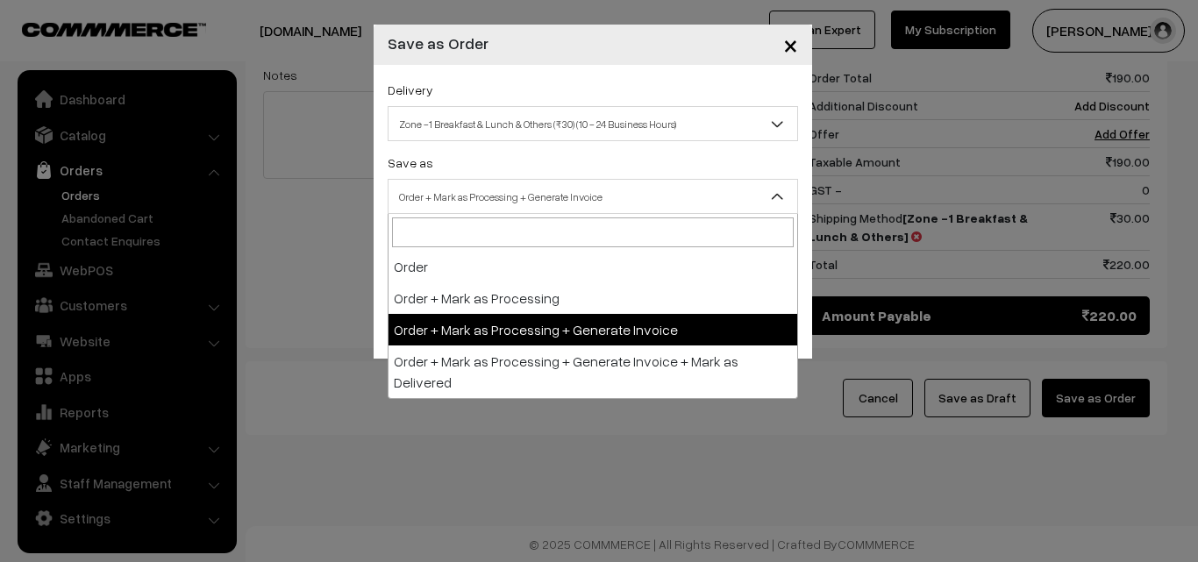
drag, startPoint x: 494, startPoint y: 343, endPoint x: 464, endPoint y: 289, distance: 61.2
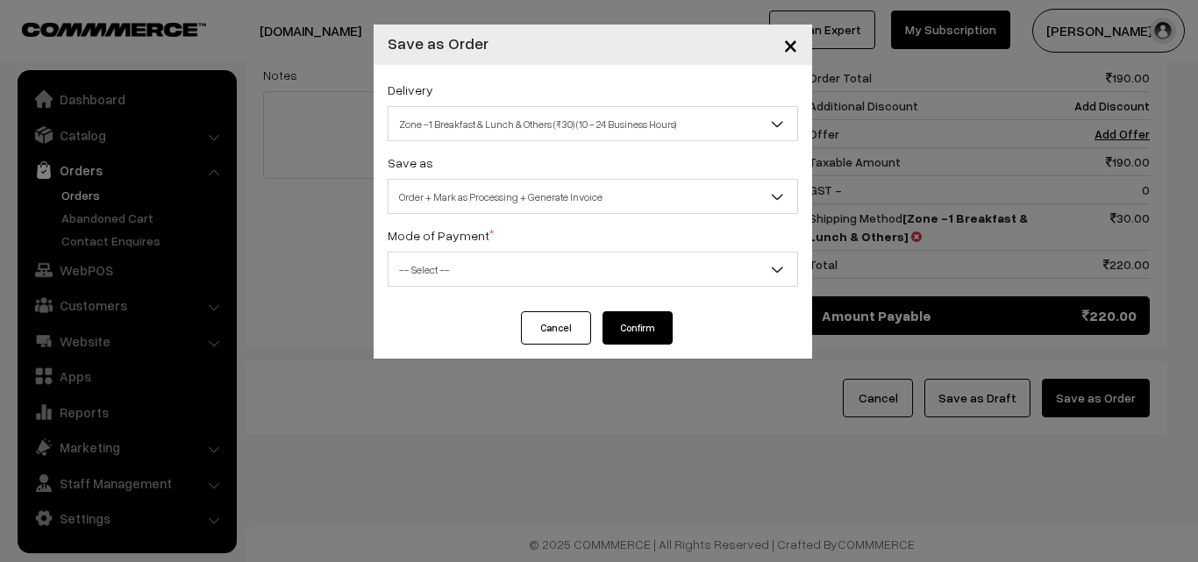
click at [464, 289] on div "Delivery Self Pickup Zone -1 Breakfast & Lunch & Others (₹30) (10 - 24 Business…" at bounding box center [592, 188] width 438 height 246
click at [463, 277] on span "-- Select --" at bounding box center [592, 269] width 409 height 31
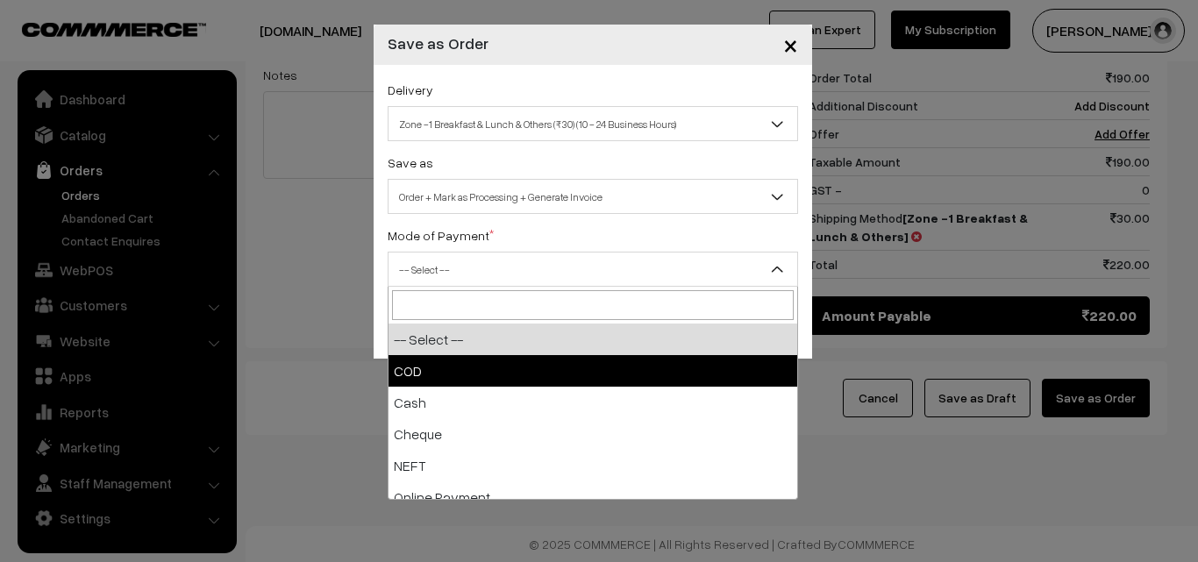
drag, startPoint x: 464, startPoint y: 367, endPoint x: 518, endPoint y: 339, distance: 61.2
select select "1"
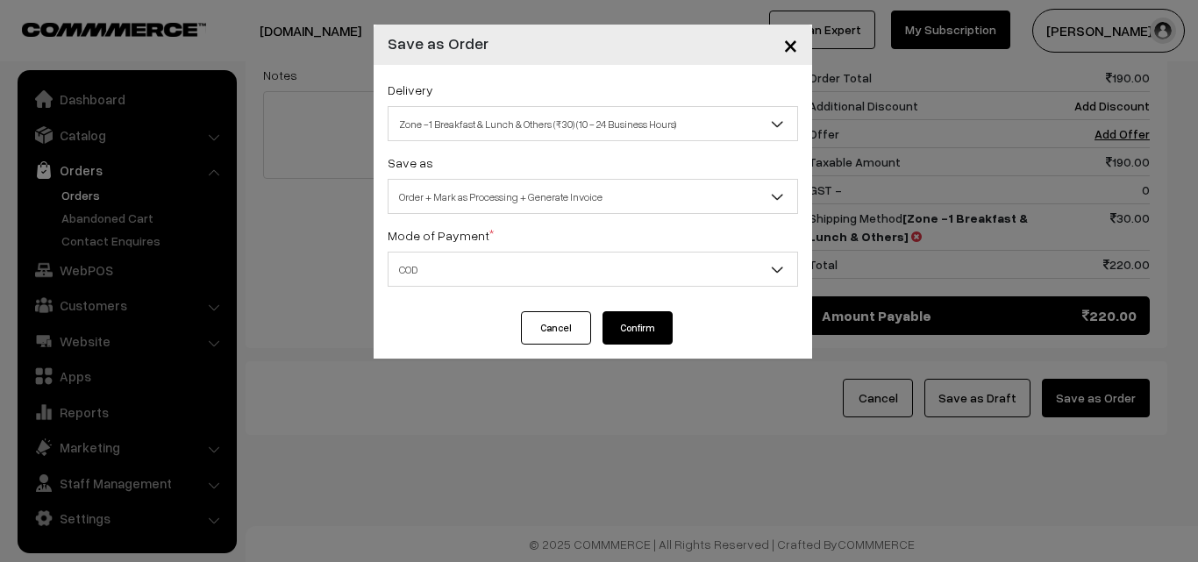
click at [605, 336] on button "Confirm" at bounding box center [637, 327] width 70 height 33
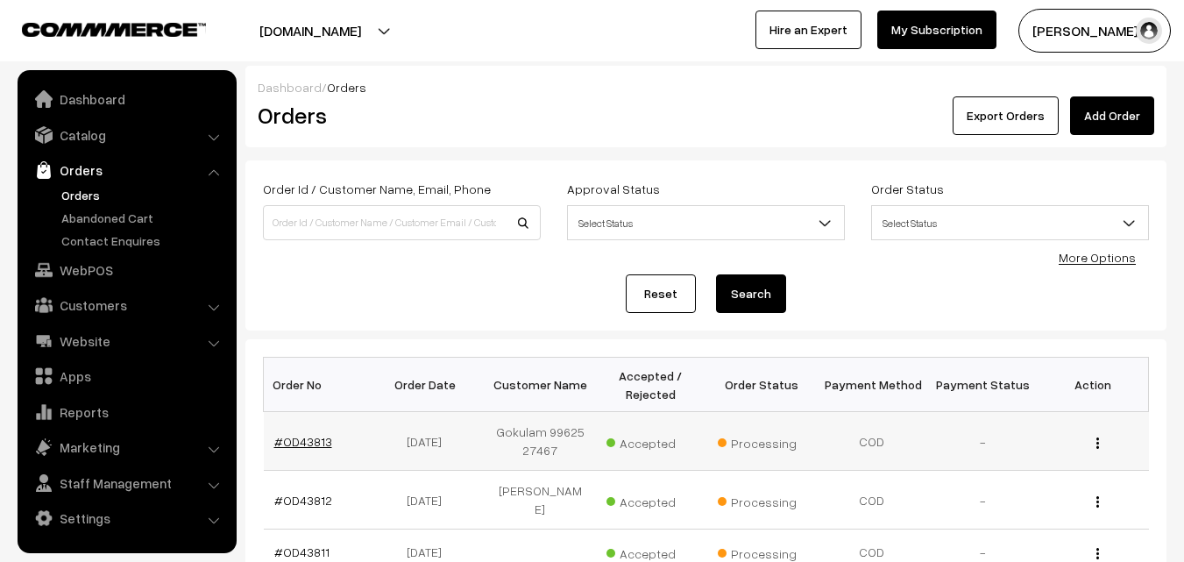
click at [304, 442] on link "#OD43813" at bounding box center [303, 441] width 58 height 15
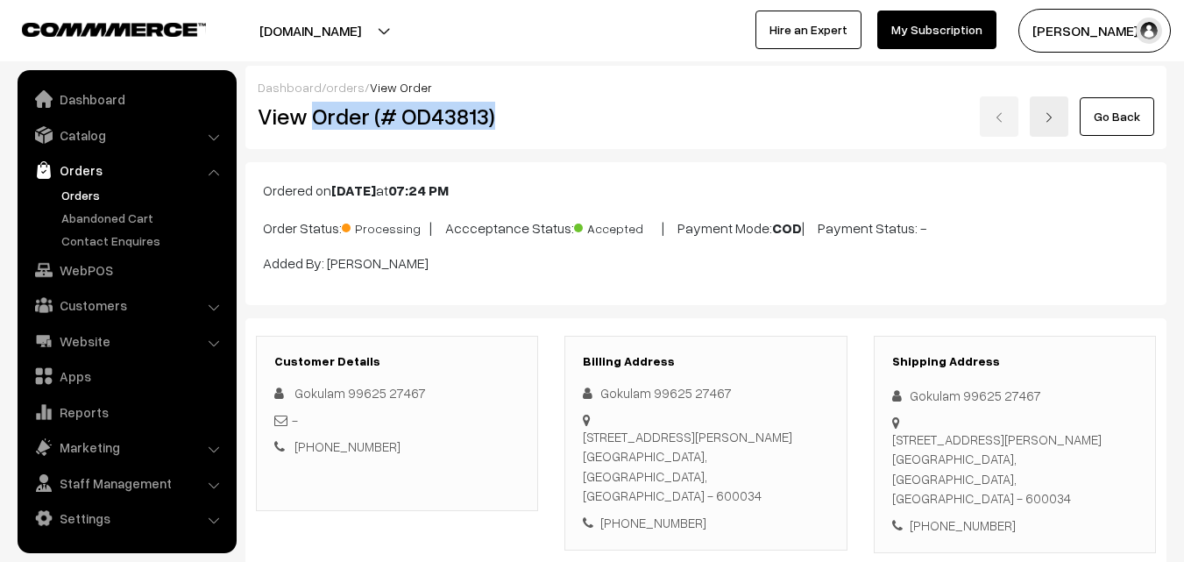
click at [539, 103] on div "View Order (# OD43813)" at bounding box center [399, 116] width 308 height 40
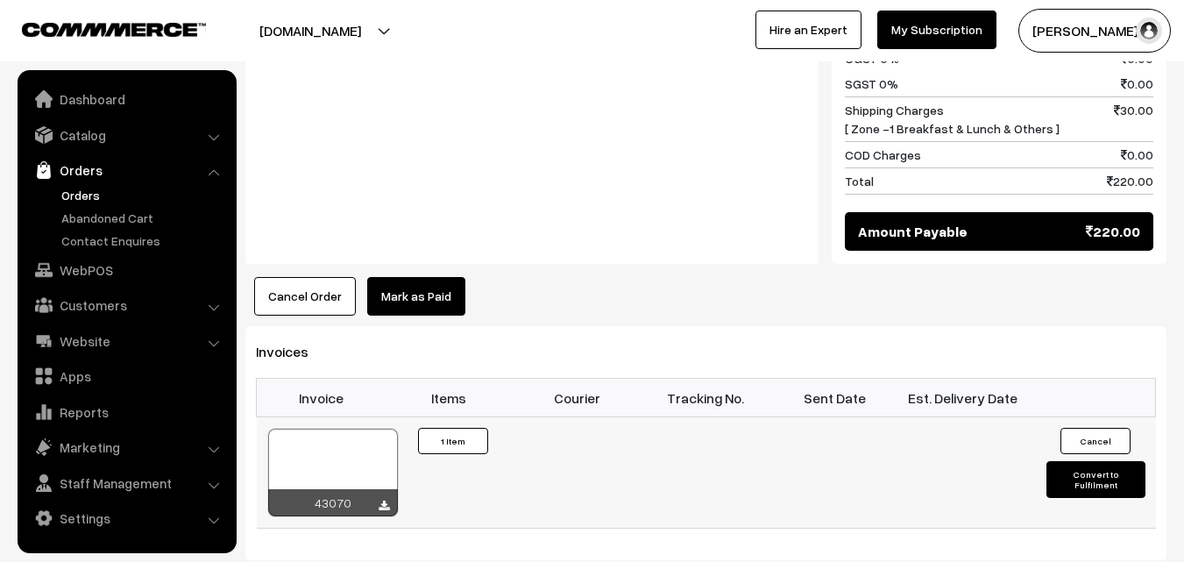
scroll to position [1052, 0]
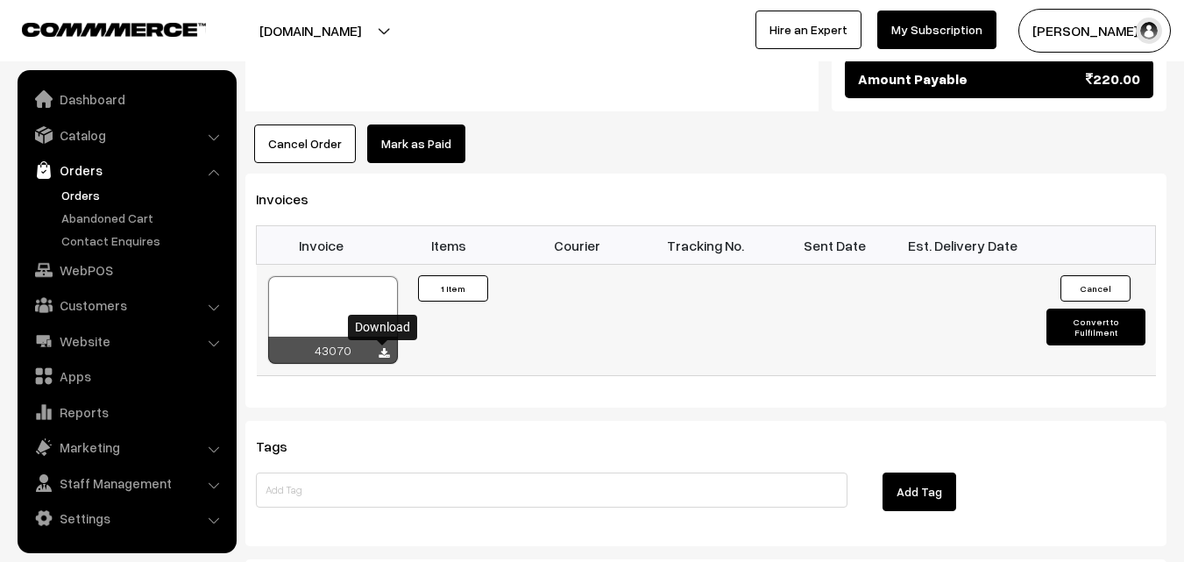
click at [385, 358] on icon at bounding box center [384, 353] width 11 height 11
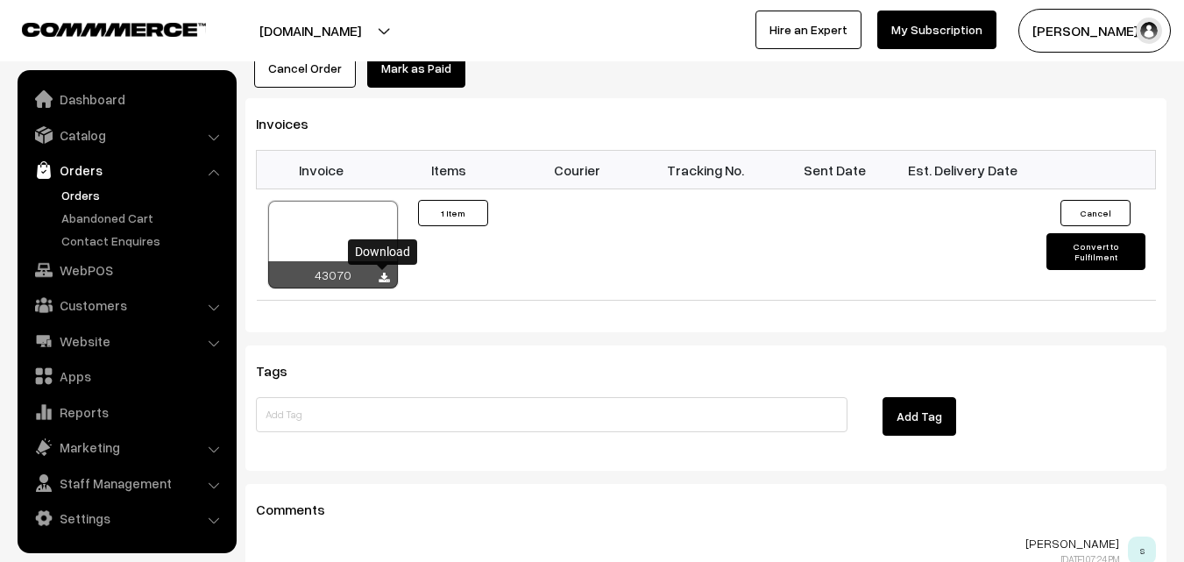
scroll to position [1227, 0]
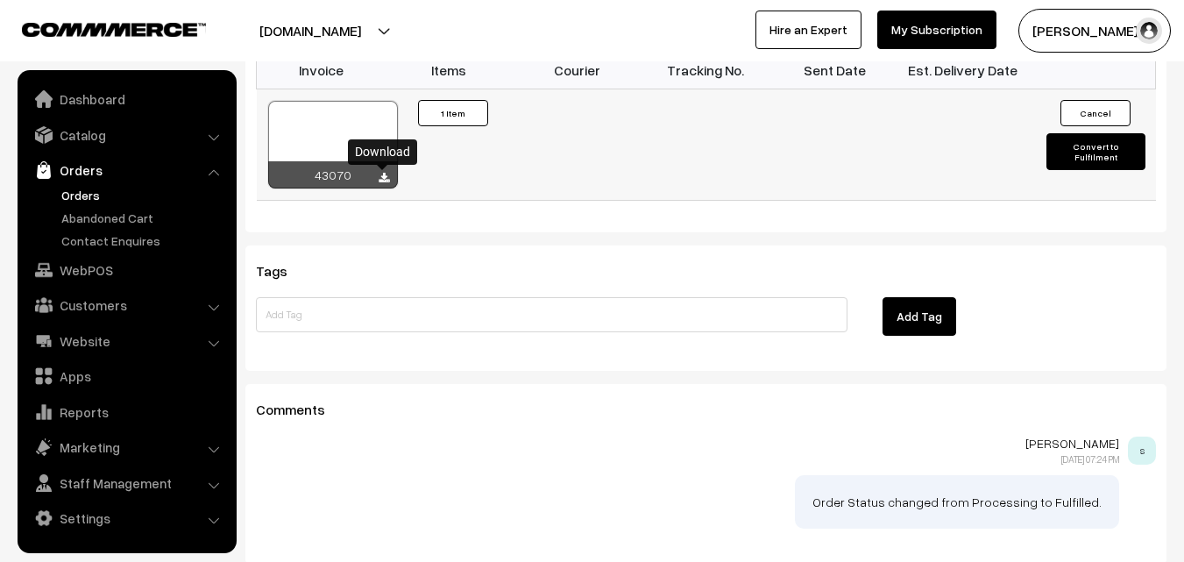
click at [302, 107] on div at bounding box center [333, 145] width 130 height 88
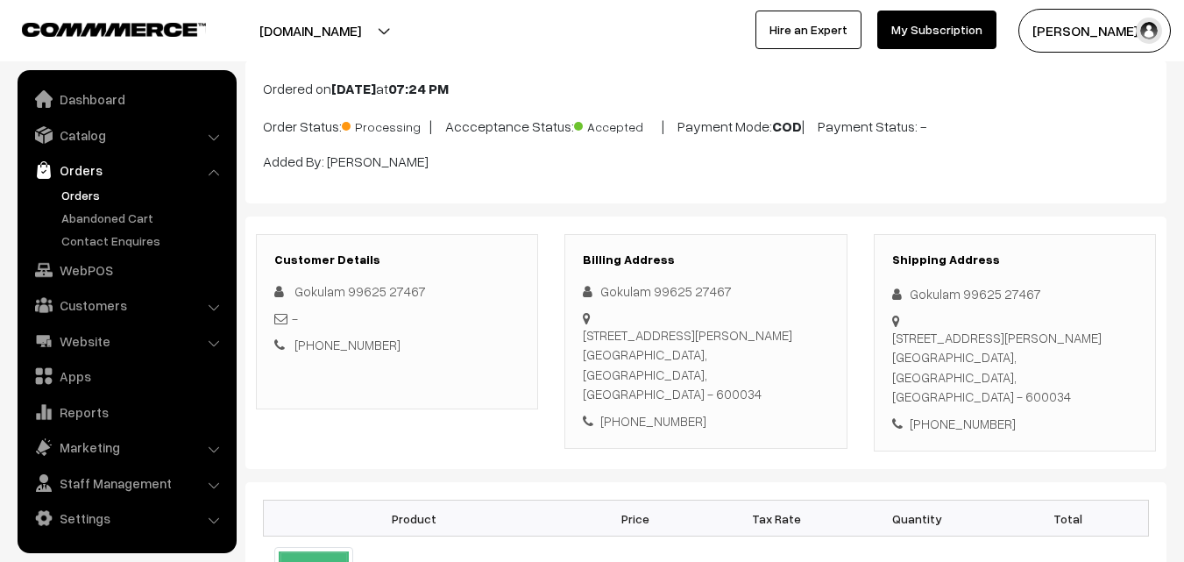
scroll to position [88, 0]
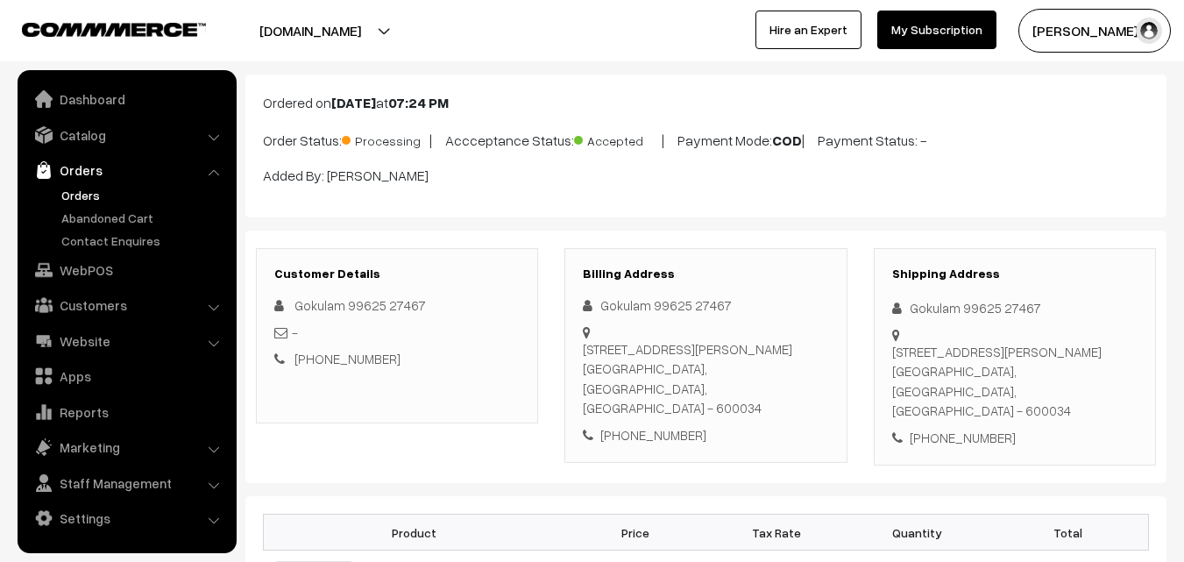
click at [70, 196] on link "Orders" at bounding box center [144, 195] width 174 height 18
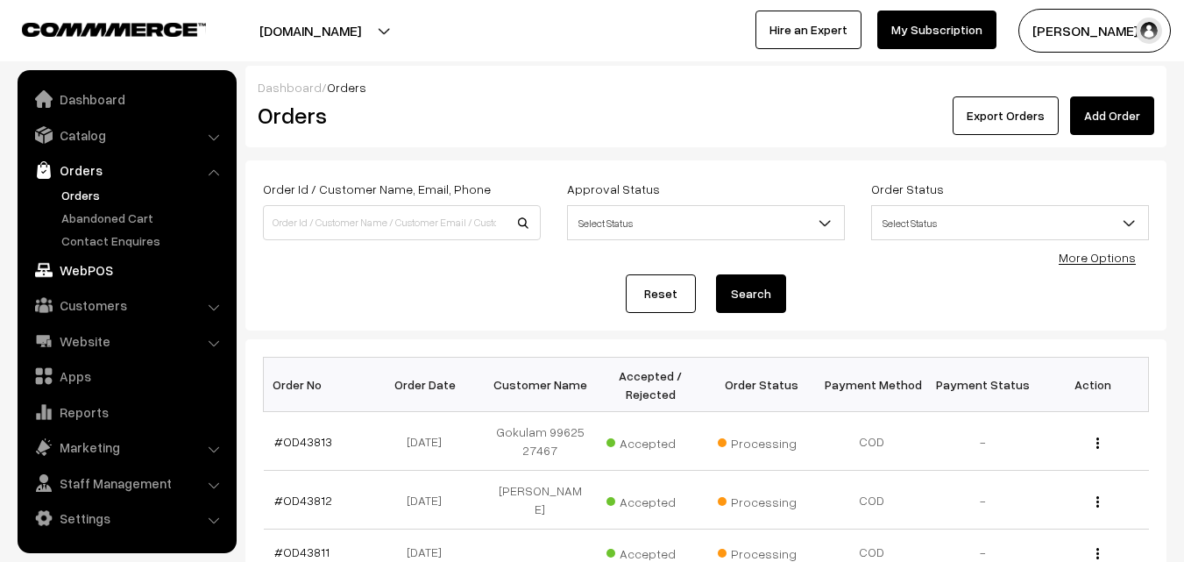
click at [93, 268] on link "WebPOS" at bounding box center [126, 270] width 209 height 32
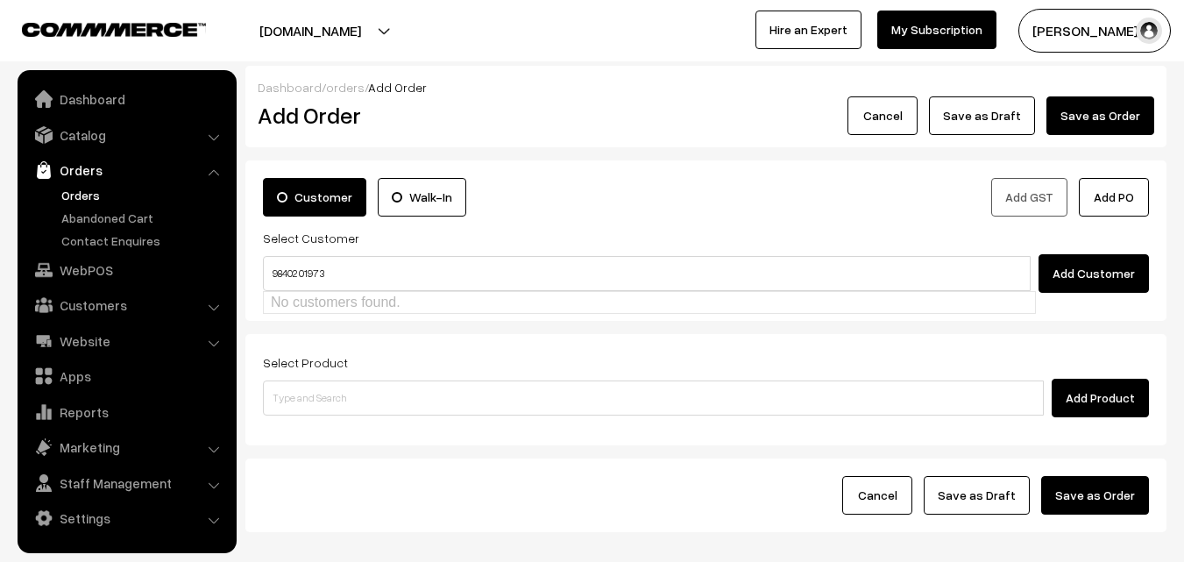
click at [302, 269] on input "98402 01973" at bounding box center [647, 273] width 768 height 35
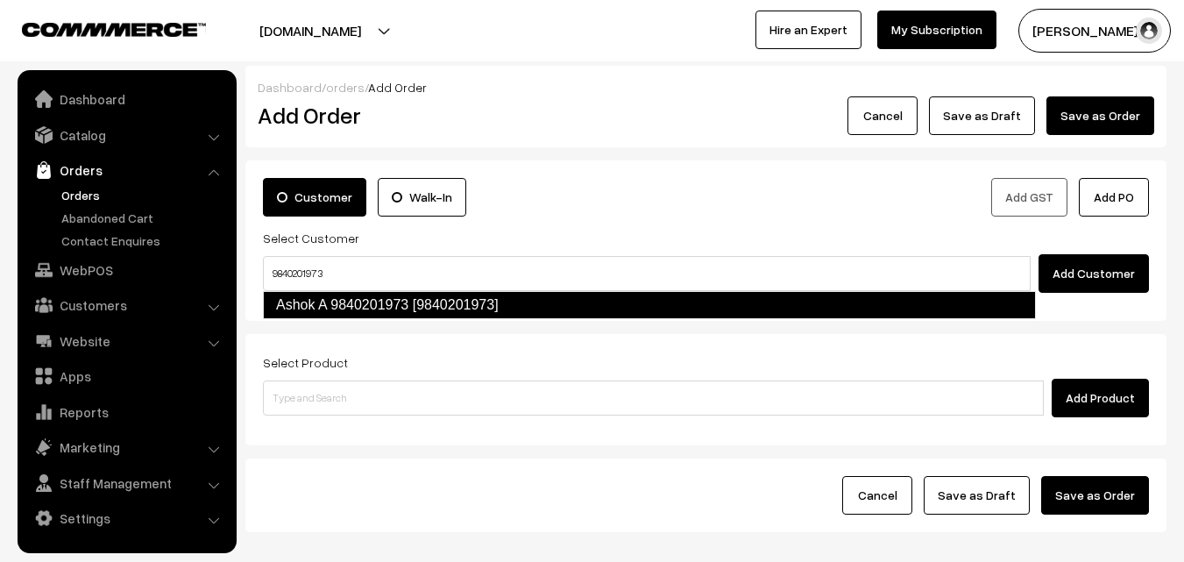
click at [334, 311] on link "Ashok A 9840201973 [9840201973]" at bounding box center [649, 305] width 773 height 28
type input "9840201973"
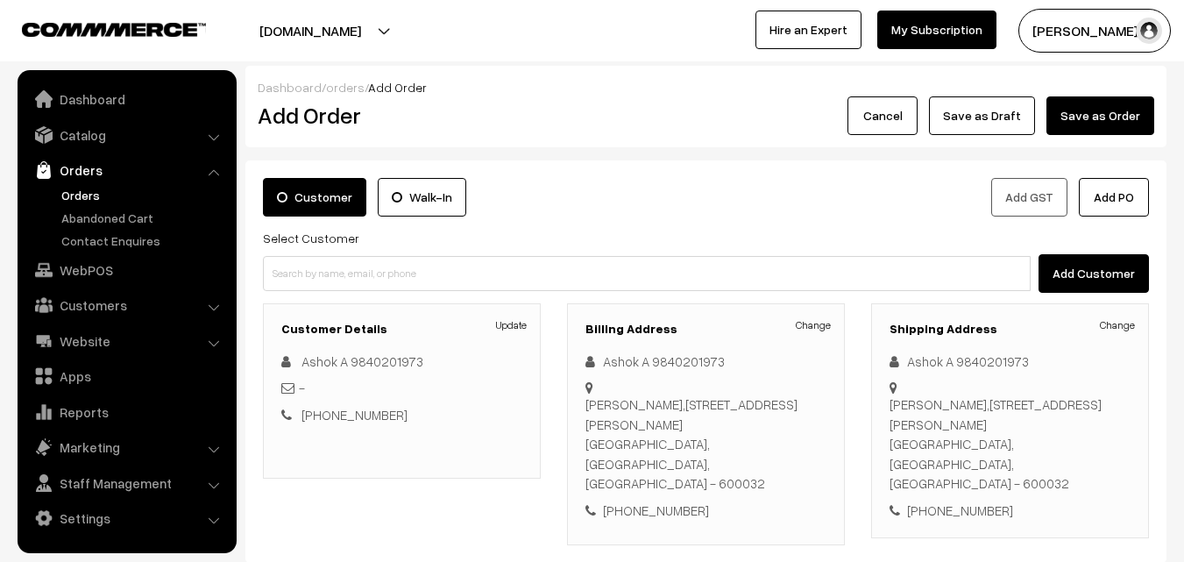
scroll to position [263, 0]
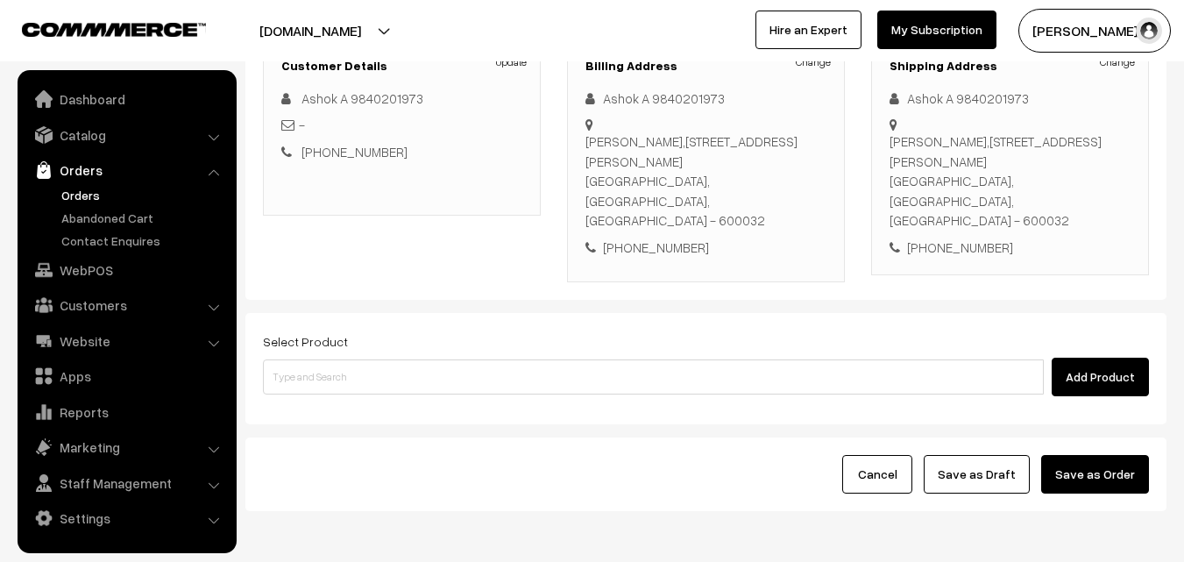
click at [341, 358] on div "Add Product" at bounding box center [706, 377] width 886 height 39
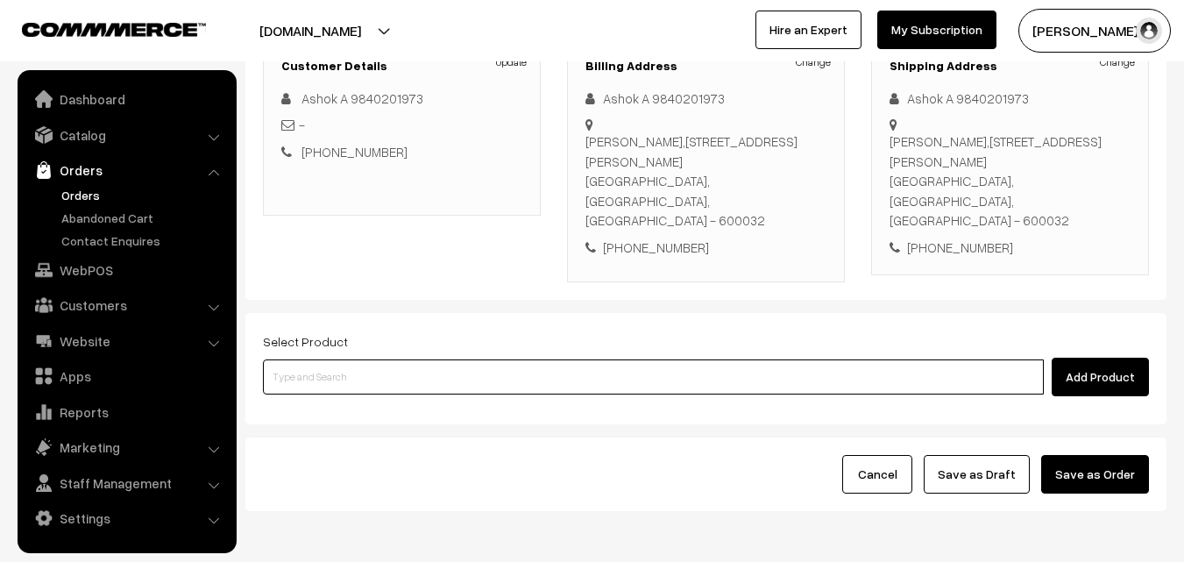
click at [343, 359] on input at bounding box center [653, 376] width 781 height 35
paste input "10th Without Rice..."
type input "10th Without Rice..."
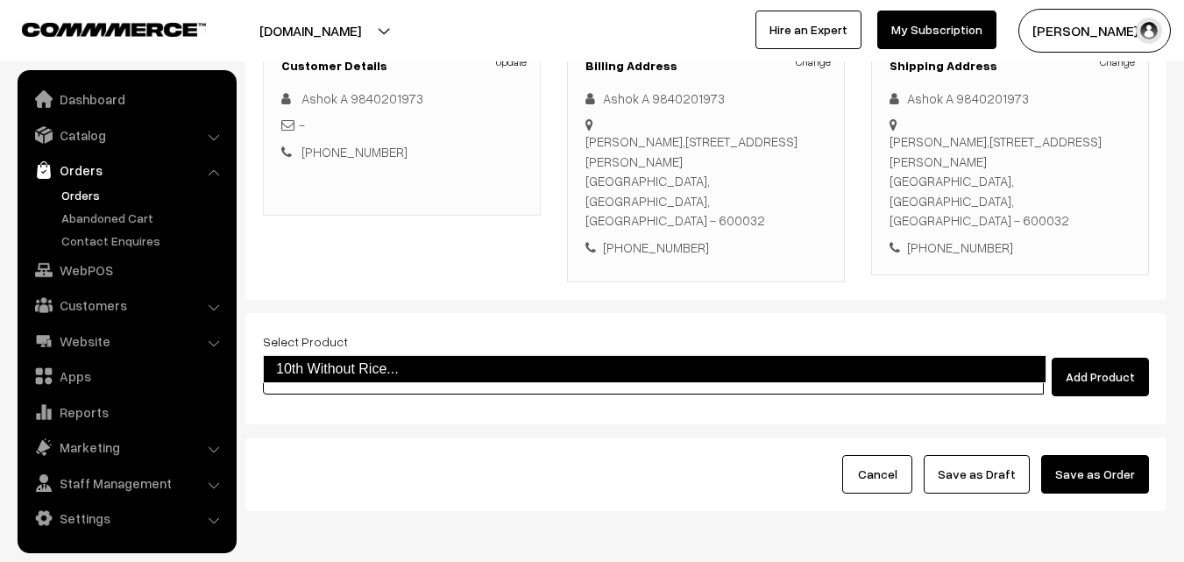
click at [324, 367] on link "10th Without Rice..." at bounding box center [655, 369] width 784 height 28
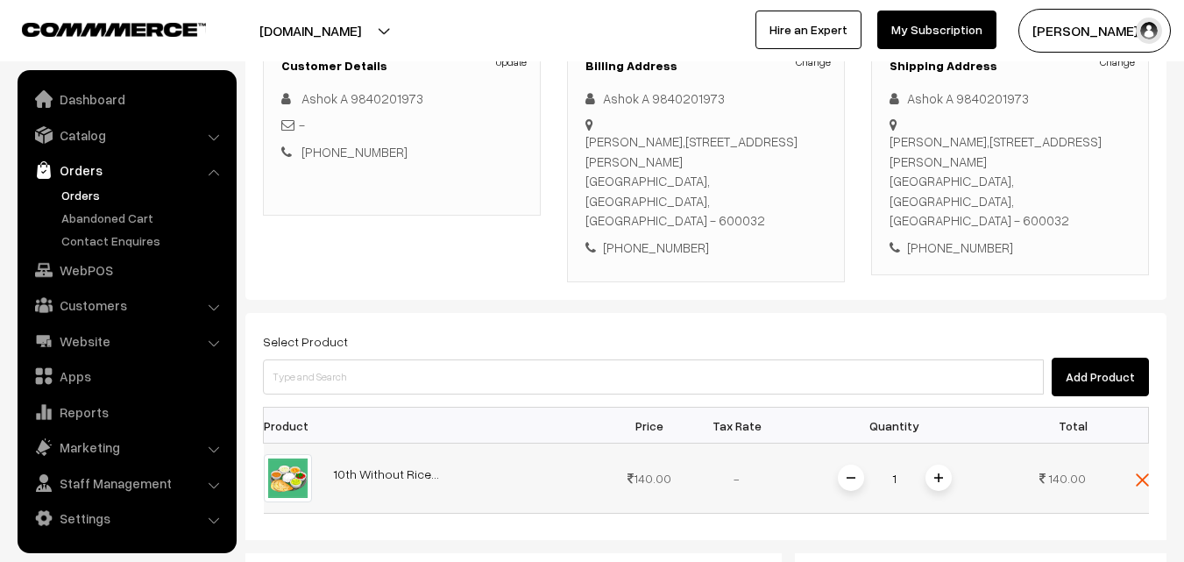
click at [932, 465] on span at bounding box center [939, 478] width 26 height 26
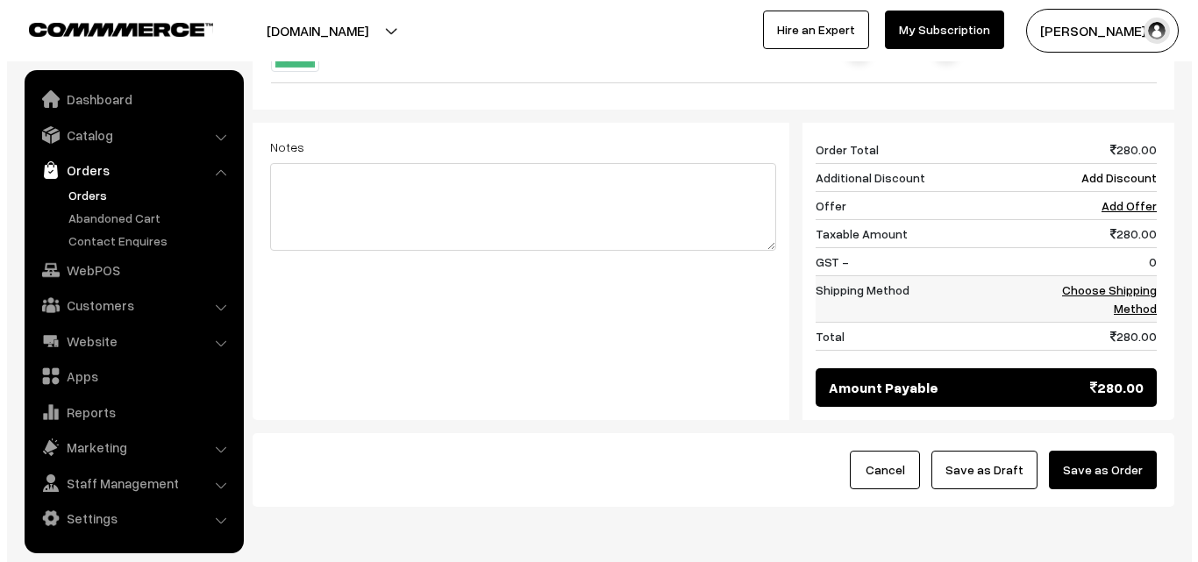
scroll to position [701, 0]
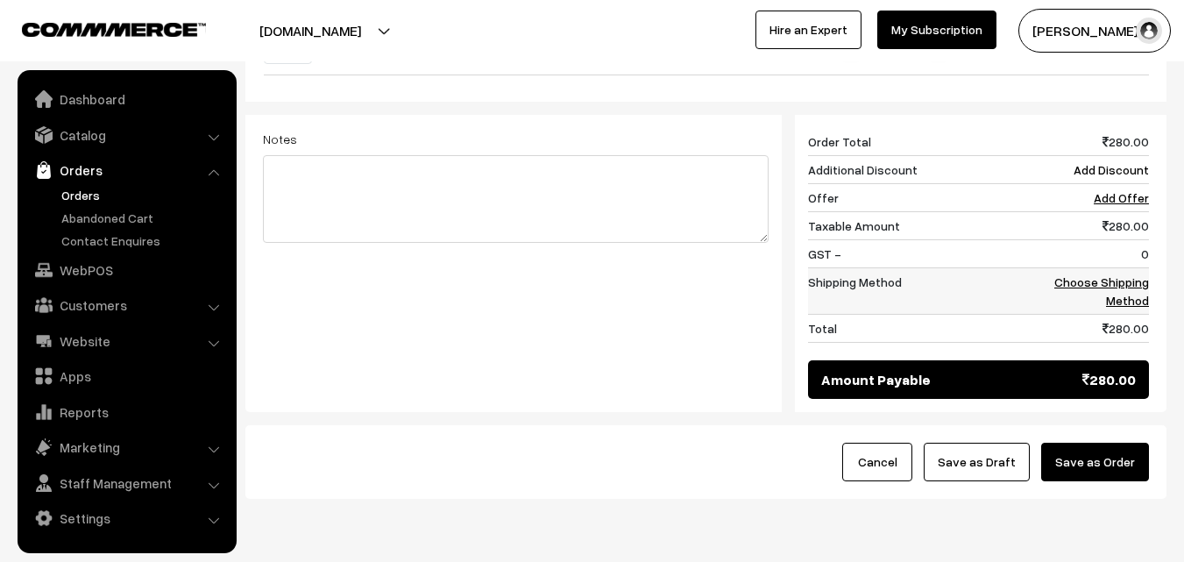
click at [1112, 274] on link "Choose Shipping Method" at bounding box center [1102, 290] width 95 height 33
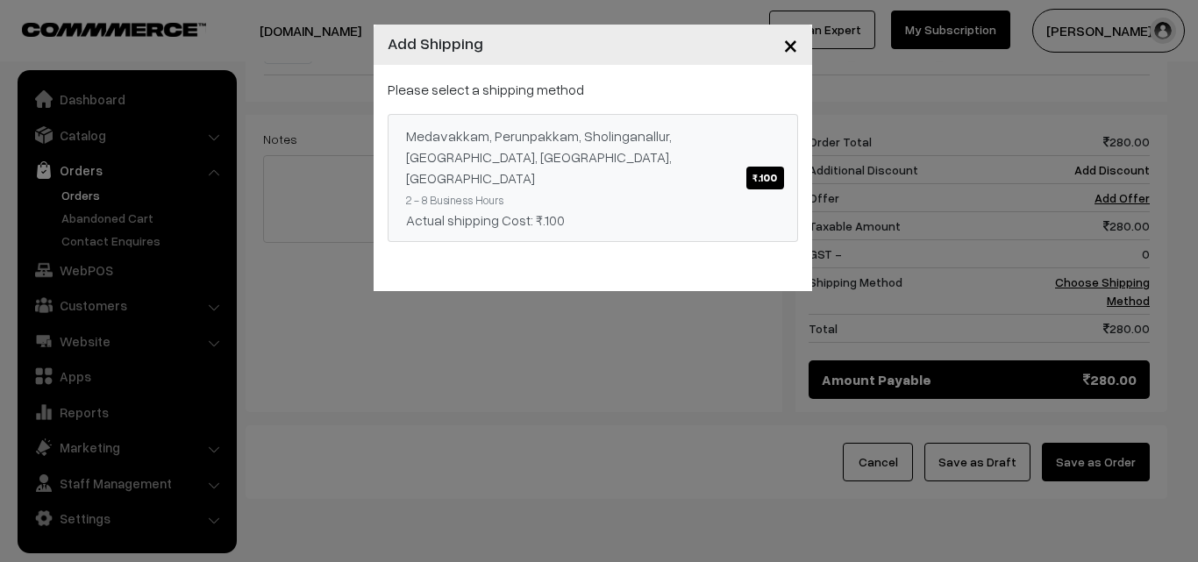
drag, startPoint x: 701, startPoint y: 134, endPoint x: 1016, endPoint y: 240, distance: 332.1
click at [701, 136] on div "Medavakkam, Perunpakkam, Sholinganallur, seliyur, Kirattur, Perambur ₹.100" at bounding box center [592, 156] width 373 height 63
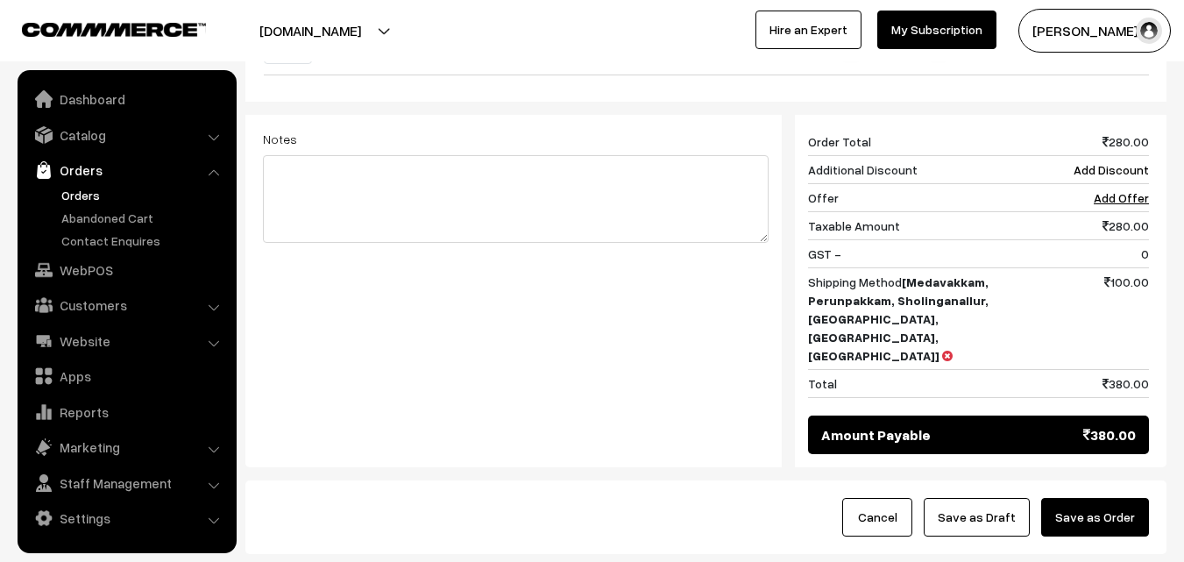
click at [1071, 498] on button "Save as Order" at bounding box center [1096, 517] width 108 height 39
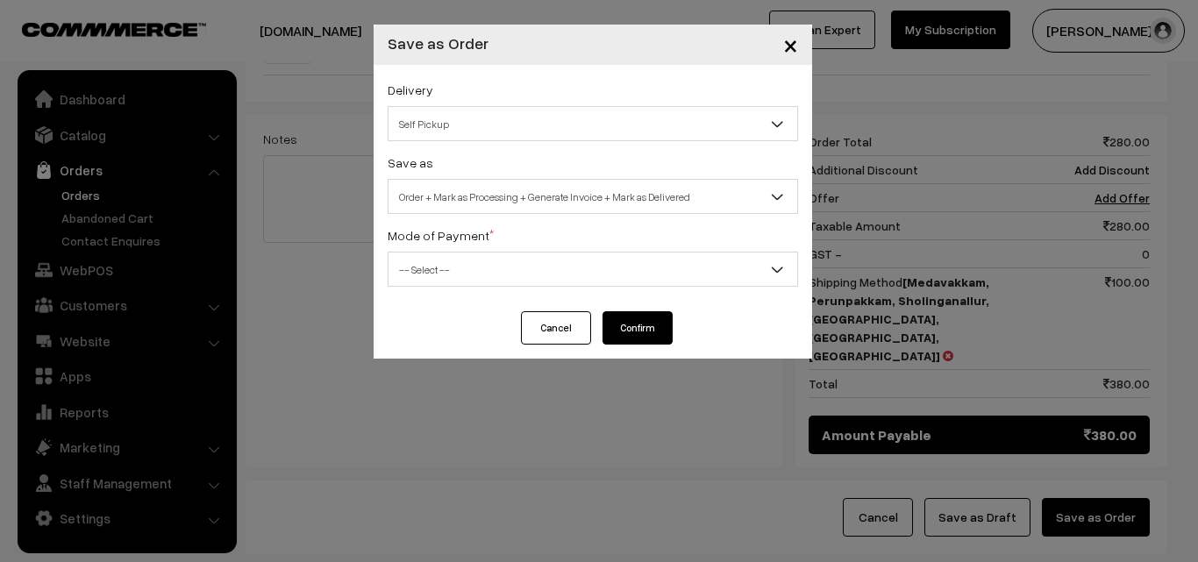
click at [491, 111] on span "Self Pickup" at bounding box center [592, 124] width 409 height 31
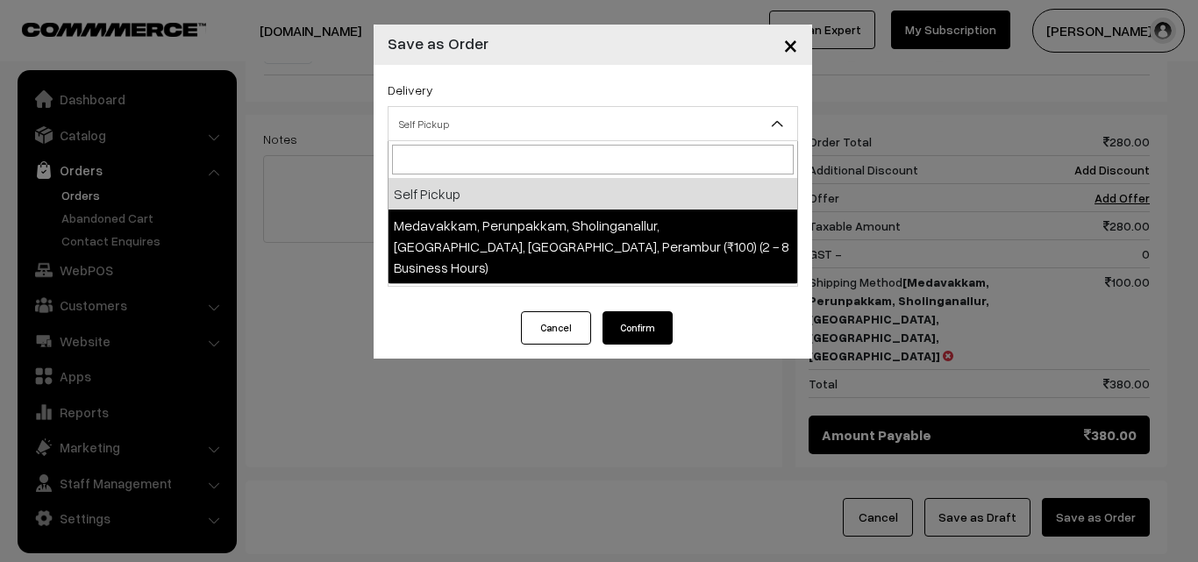
select select "LOB5"
select select "3"
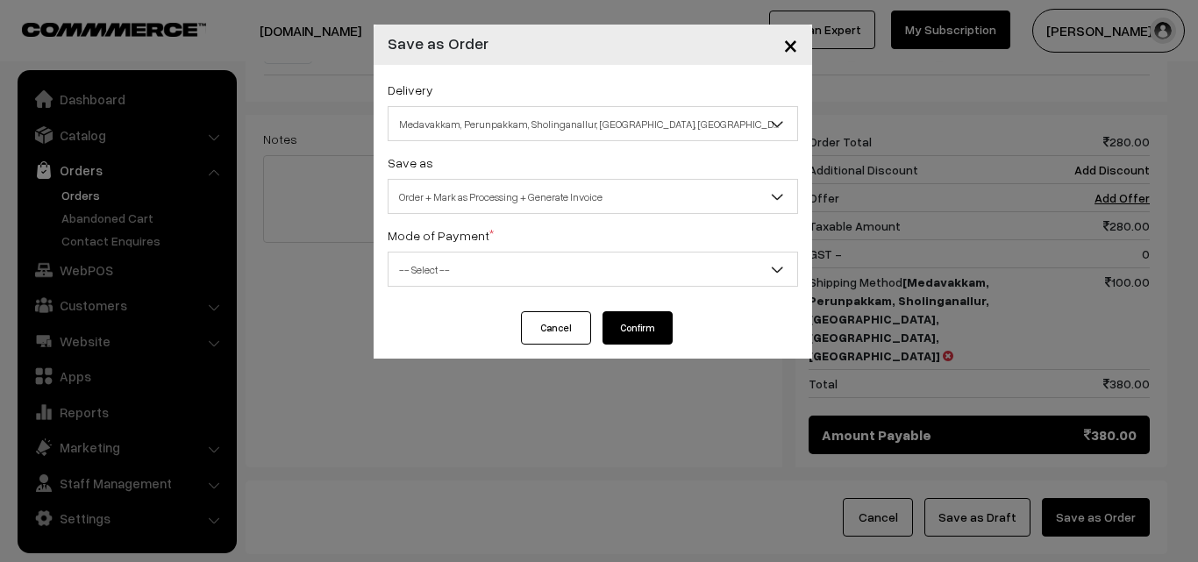
click at [517, 210] on span "Order + Mark as Processing + Generate Invoice" at bounding box center [592, 196] width 409 height 31
click at [480, 300] on div "Delivery Self Pickup Medavakkam, Perunpakkam, Sholinganallur, seliyur, Kirattur…" at bounding box center [592, 188] width 438 height 246
click at [463, 279] on span "-- Select --" at bounding box center [592, 269] width 409 height 31
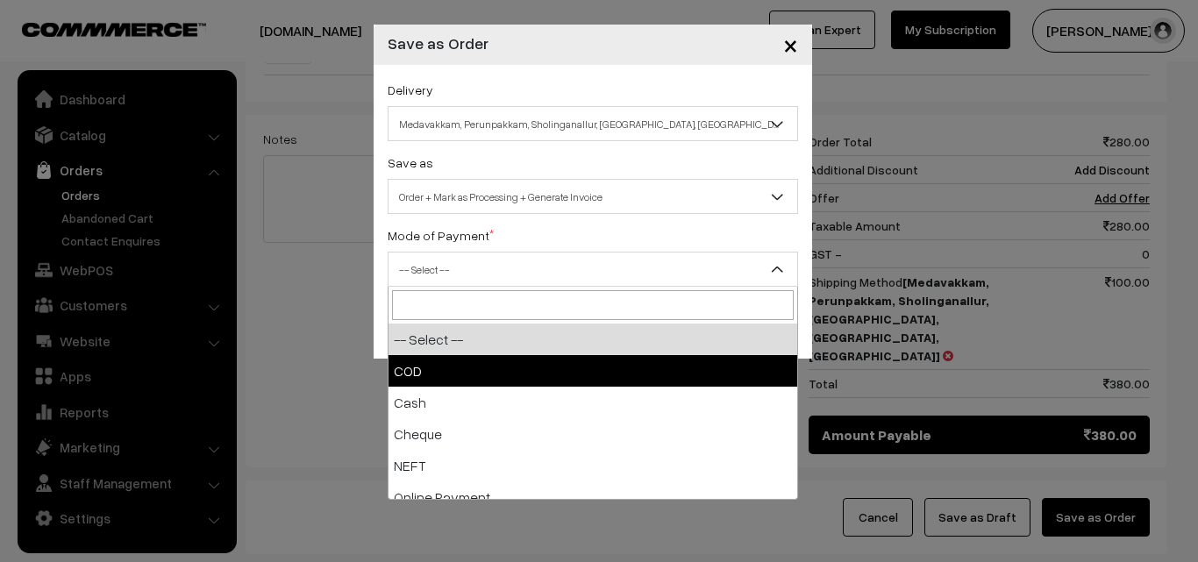
select select "1"
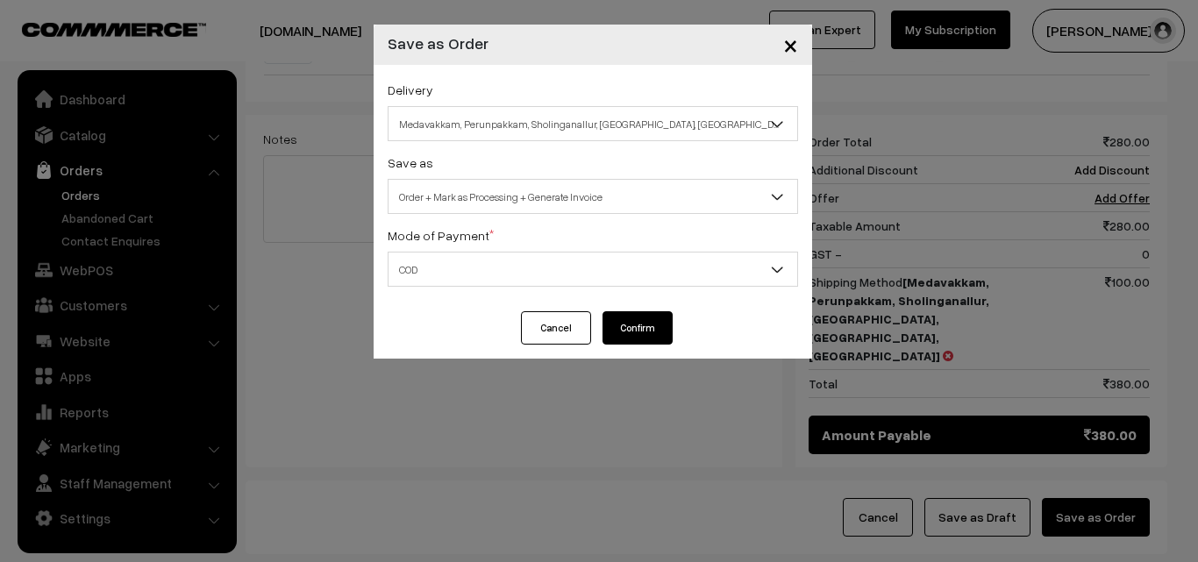
click at [609, 320] on button "Confirm" at bounding box center [637, 327] width 70 height 33
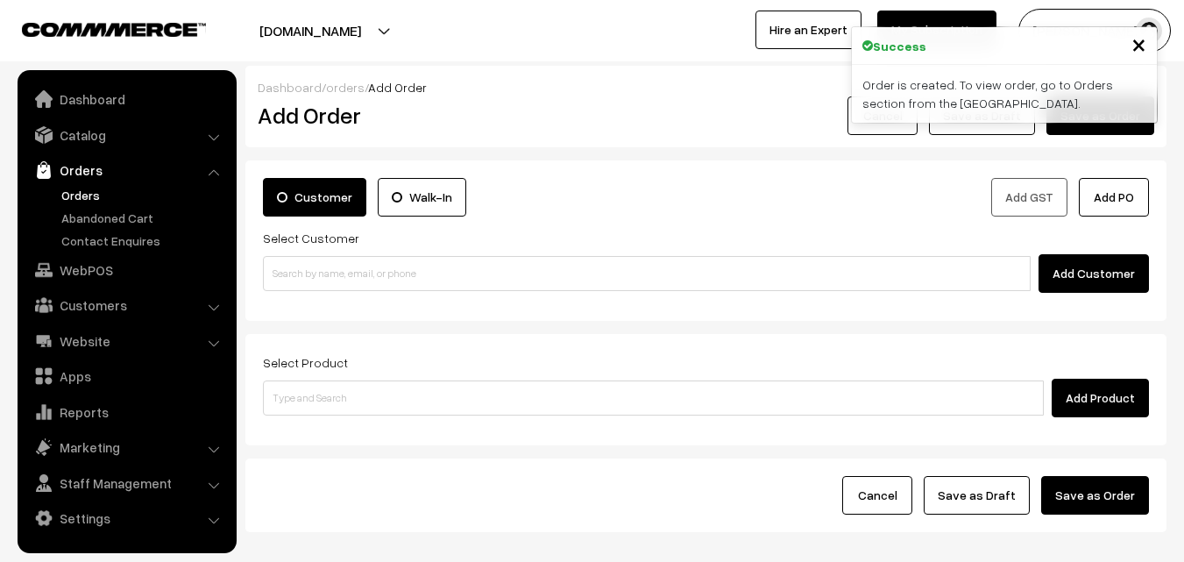
click at [75, 193] on link "Orders" at bounding box center [144, 195] width 174 height 18
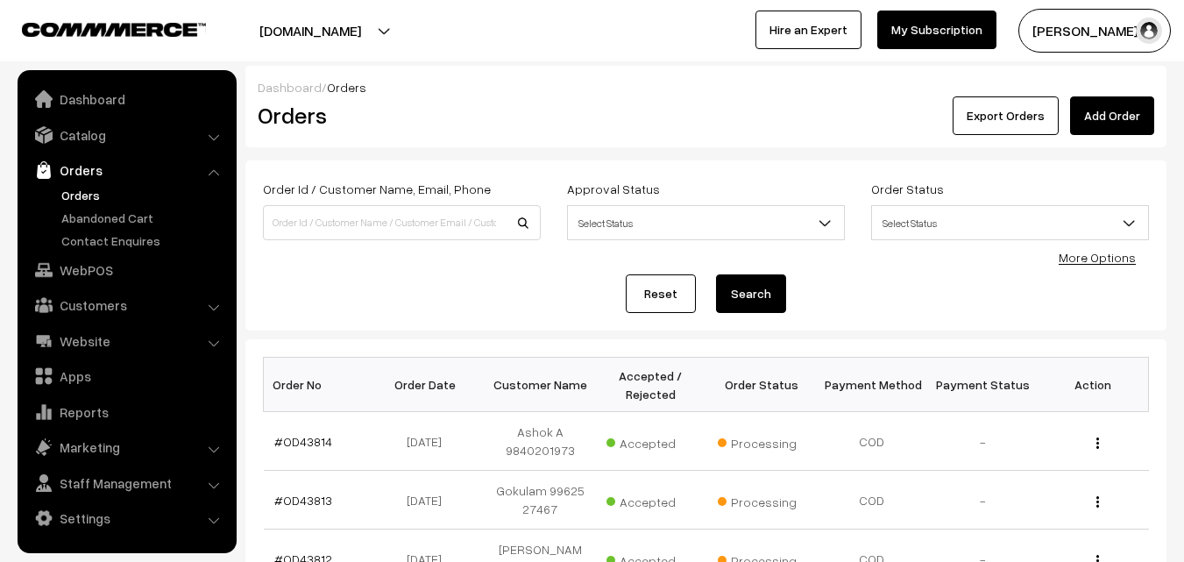
click at [299, 434] on link "#OD43814" at bounding box center [303, 441] width 58 height 15
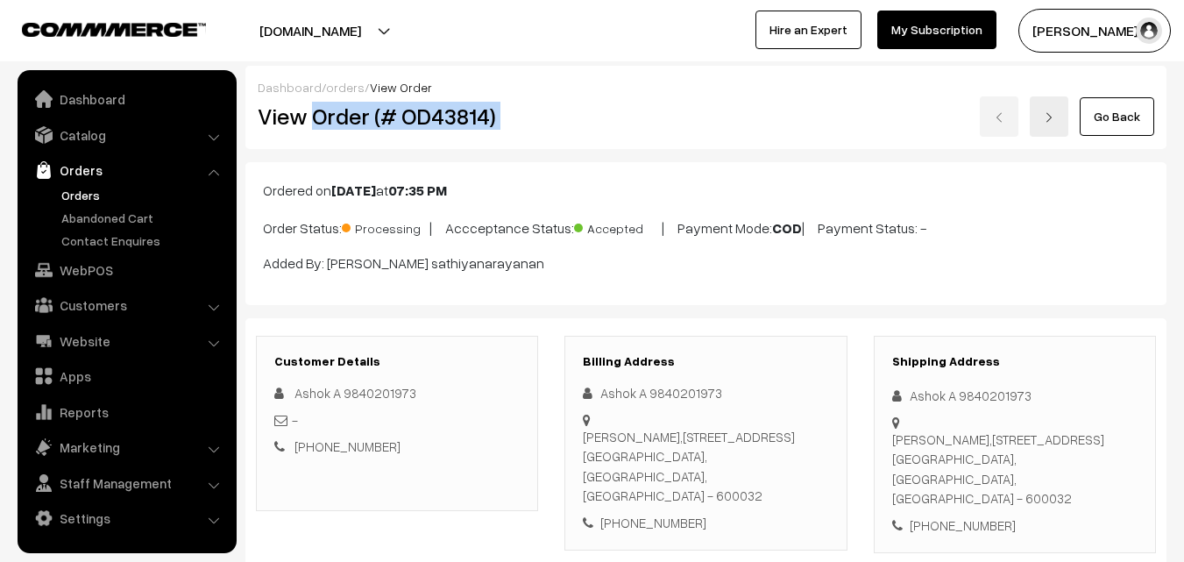
drag, startPoint x: 313, startPoint y: 117, endPoint x: 674, endPoint y: 132, distance: 361.5
click at [674, 132] on div "View Order (# OD43814) Go Back" at bounding box center [706, 116] width 923 height 40
copy div "Order (# OD43814)"
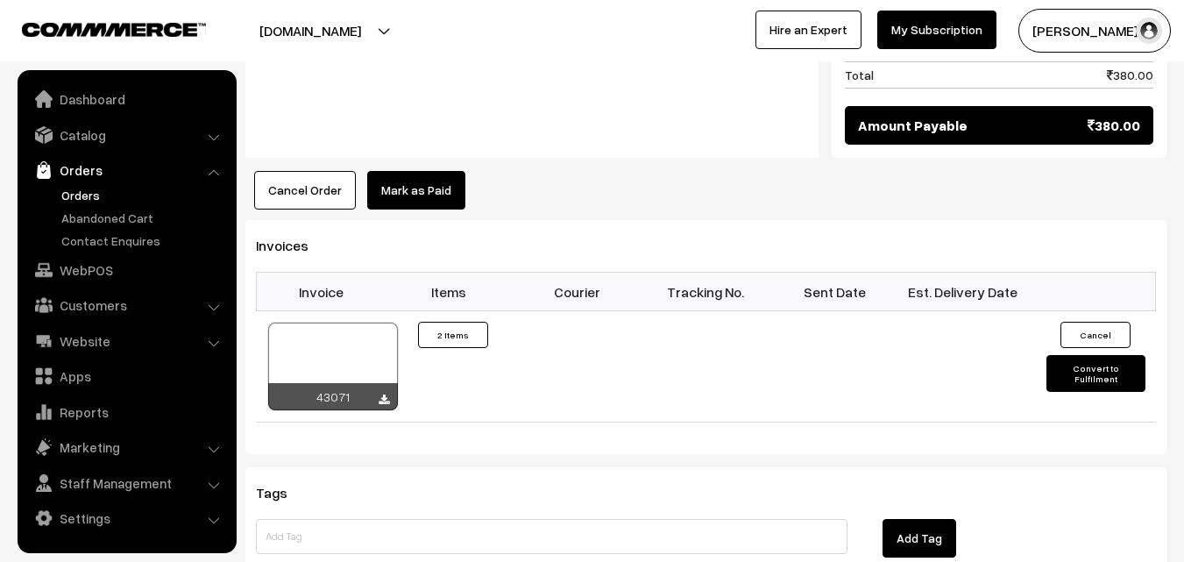
scroll to position [1052, 0]
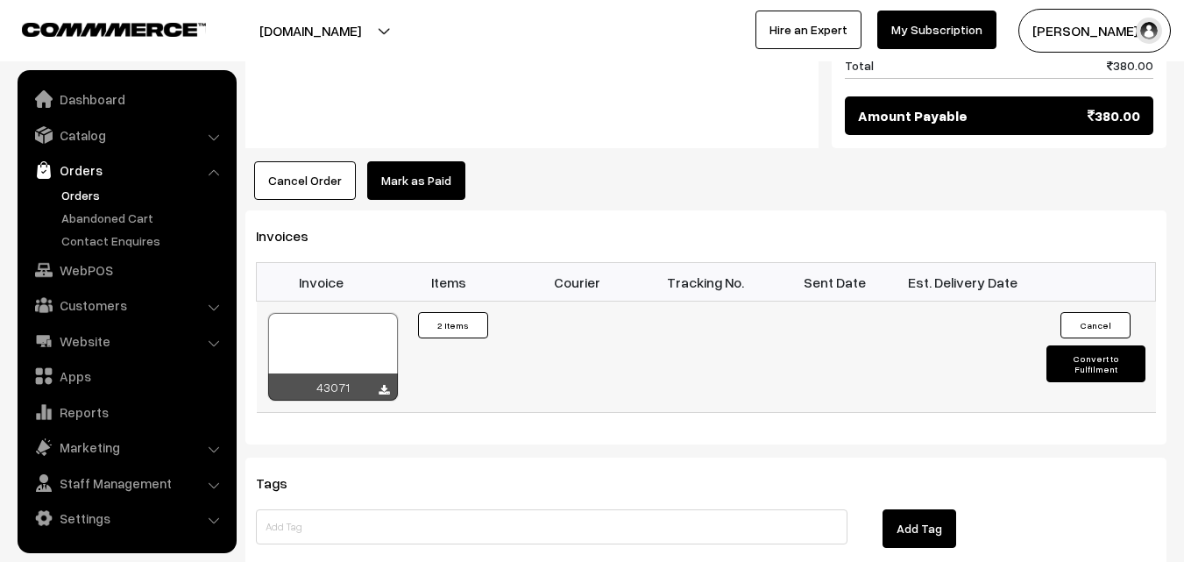
click at [382, 385] on icon at bounding box center [384, 390] width 11 height 11
click at [342, 313] on div at bounding box center [333, 357] width 130 height 88
click at [81, 257] on link "WebPOS" at bounding box center [126, 270] width 209 height 32
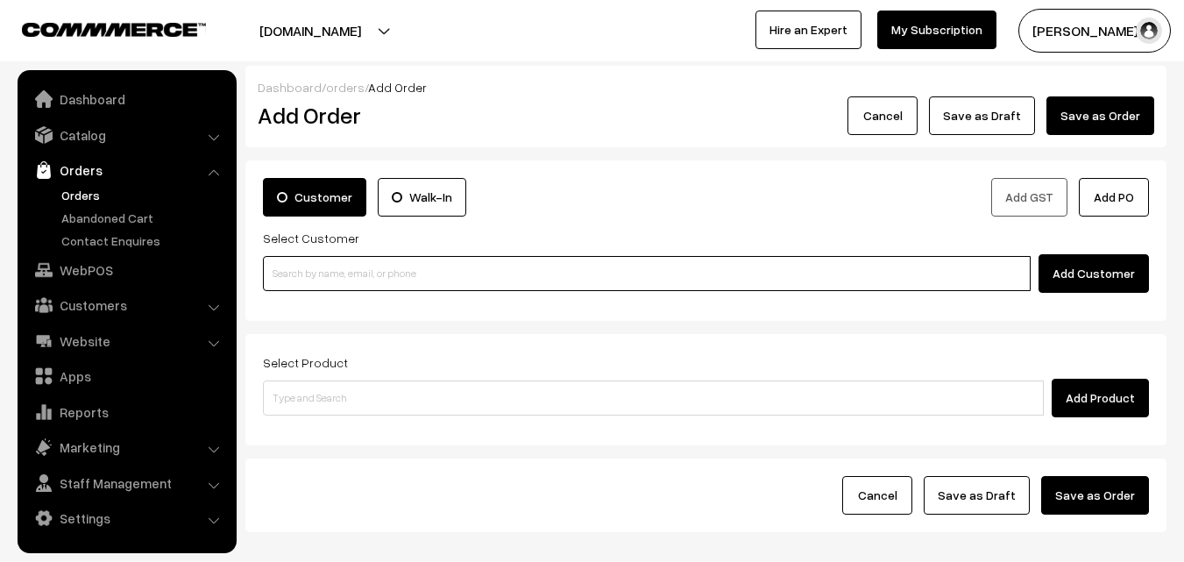
click at [301, 260] on input at bounding box center [647, 273] width 768 height 35
paste input "96000 31549"
type input "96000 31549"
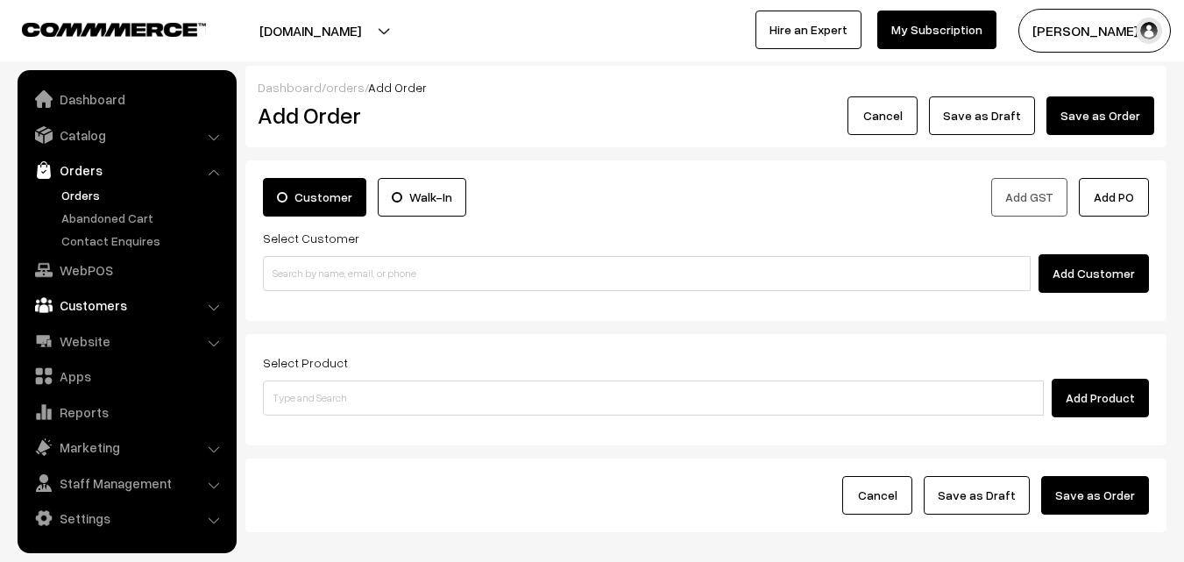
click at [106, 295] on link "Customers" at bounding box center [126, 305] width 209 height 32
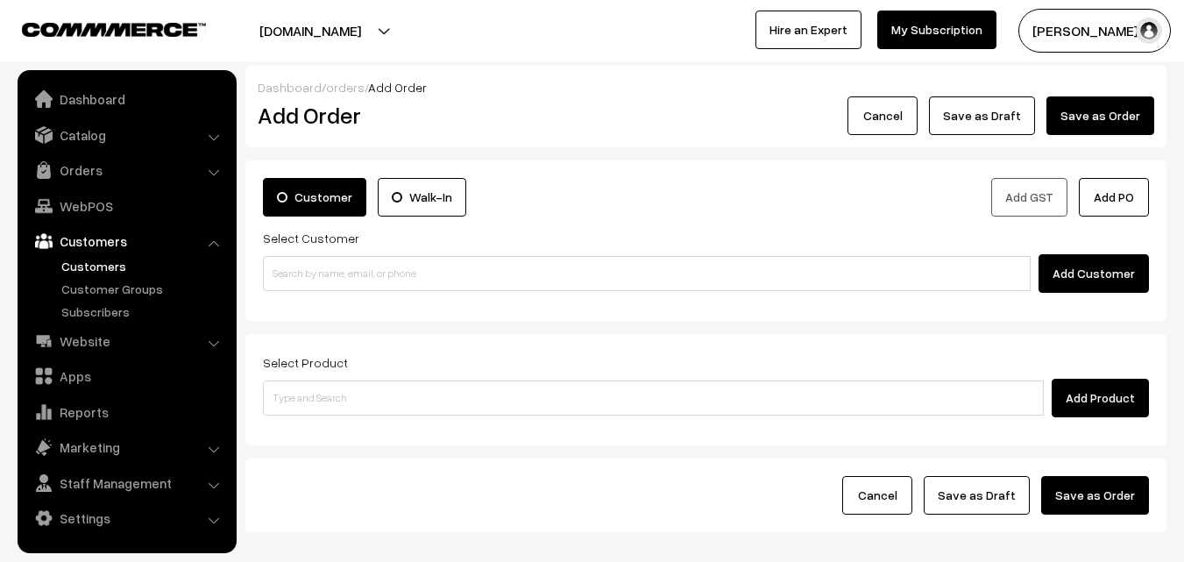
click at [128, 258] on link "Customers" at bounding box center [144, 266] width 174 height 18
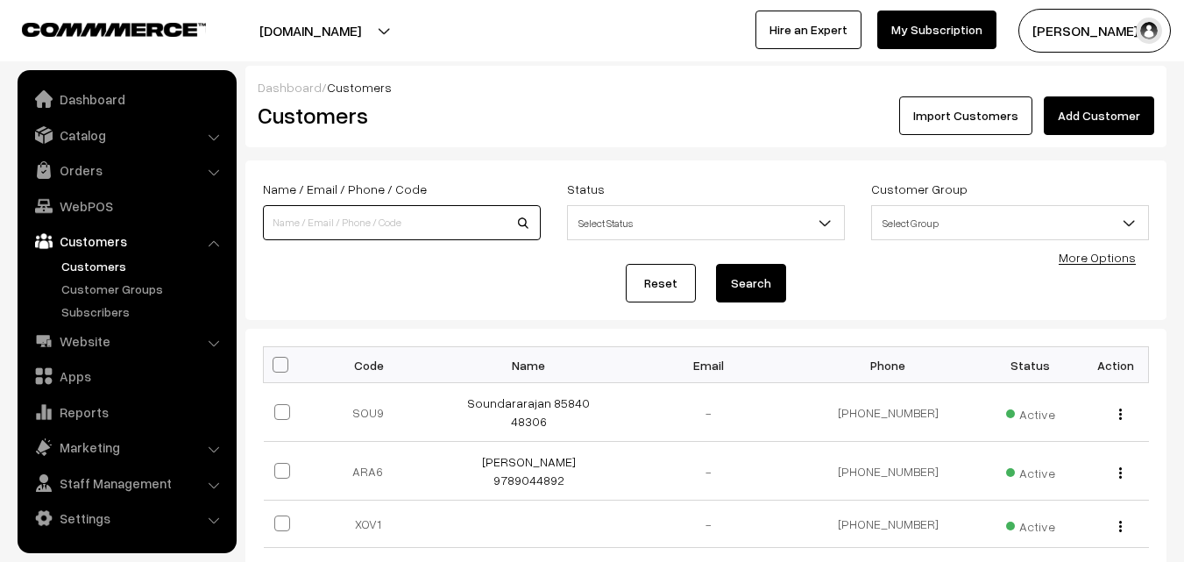
click at [349, 213] on input at bounding box center [402, 222] width 278 height 35
paste input "96000 31549"
click at [304, 224] on input "96000 31549" at bounding box center [402, 222] width 278 height 35
type input "9600031549"
click at [769, 281] on button "Search" at bounding box center [751, 283] width 70 height 39
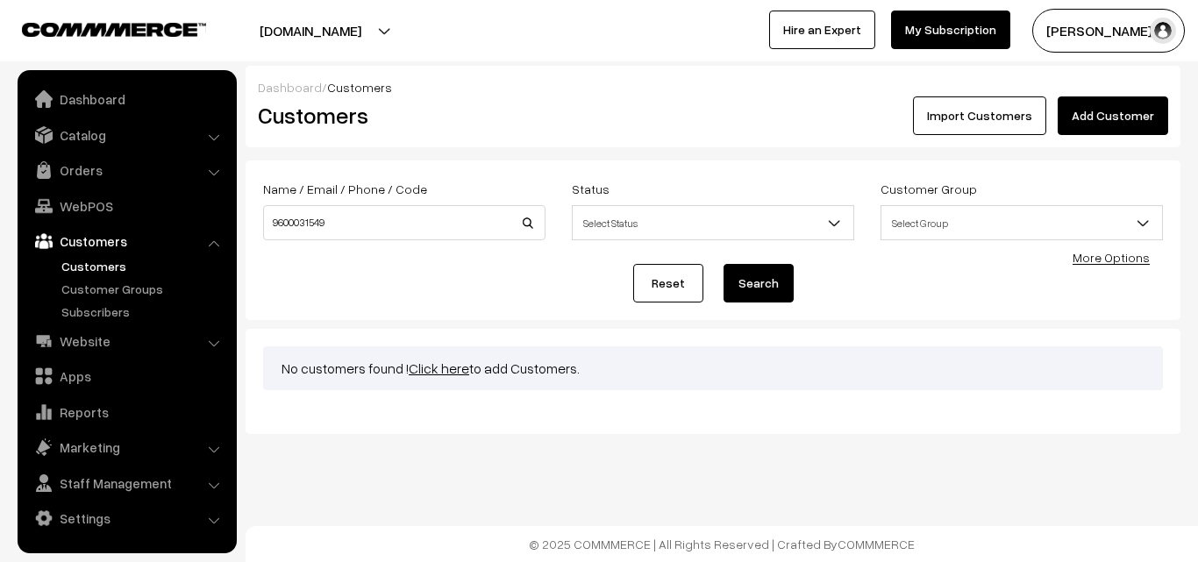
click at [456, 368] on link "Click here" at bounding box center [439, 368] width 60 height 18
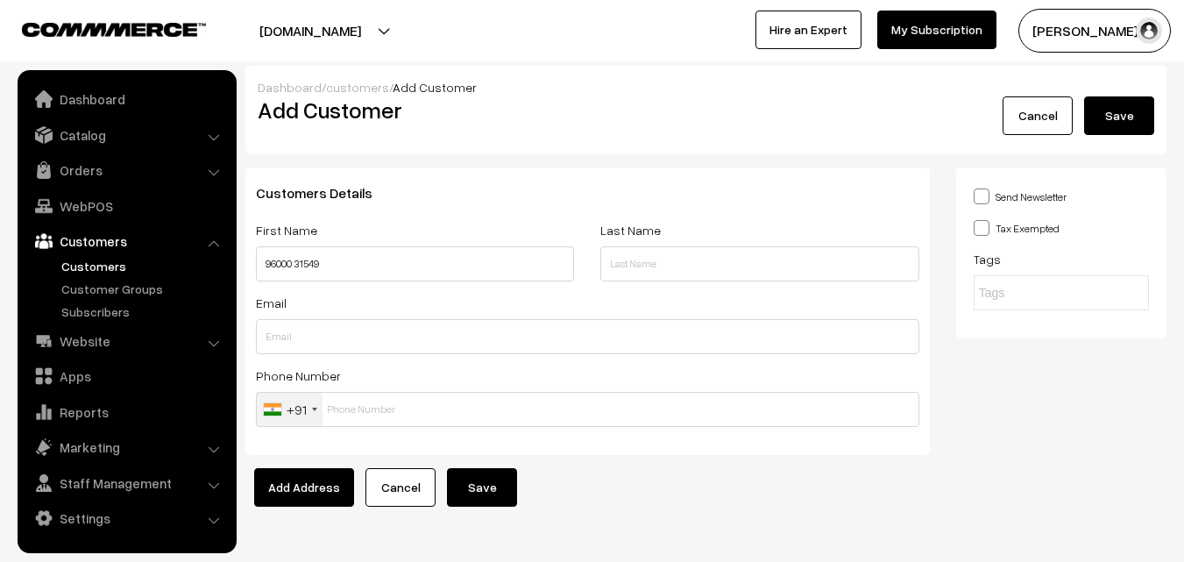
click at [297, 265] on input "96000 31549" at bounding box center [415, 263] width 318 height 35
drag, startPoint x: 265, startPoint y: 262, endPoint x: 372, endPoint y: 272, distance: 107.4
click at [372, 272] on input "9600031549" at bounding box center [415, 263] width 318 height 35
type input "9600031549"
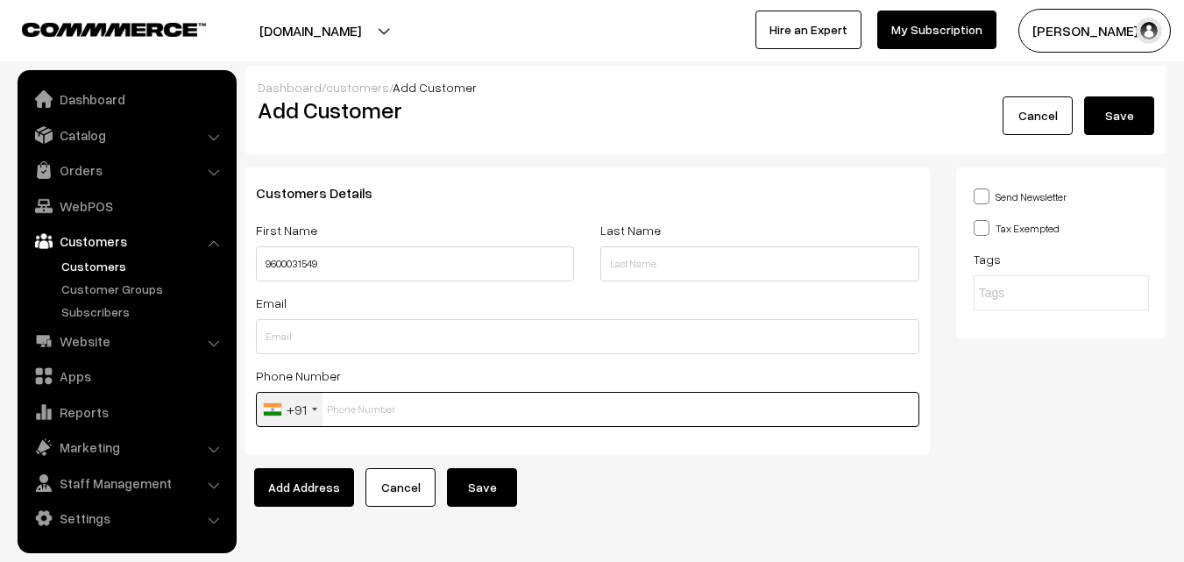
click at [443, 404] on input "text" at bounding box center [588, 409] width 664 height 35
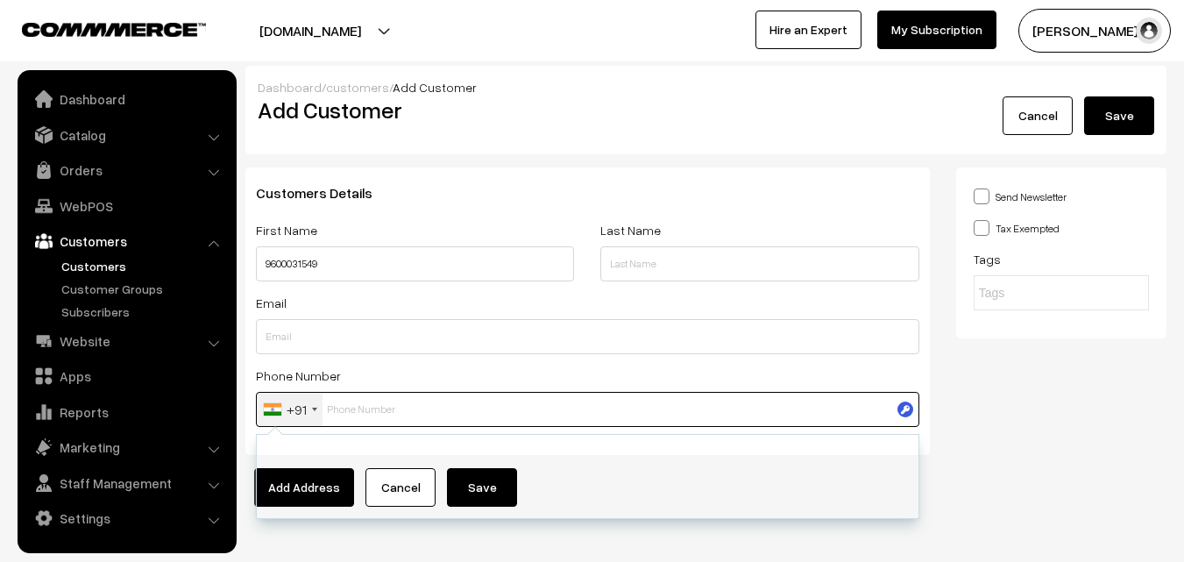
paste input "9600031549"
type input "9600031549"
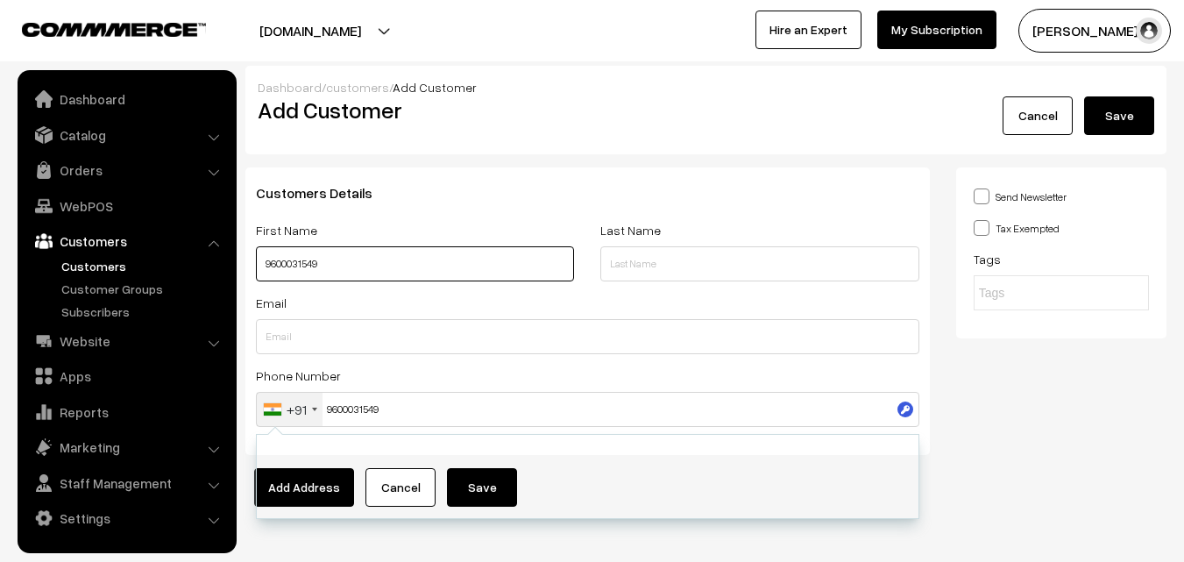
click at [264, 268] on input "9600031549" at bounding box center [415, 263] width 318 height 35
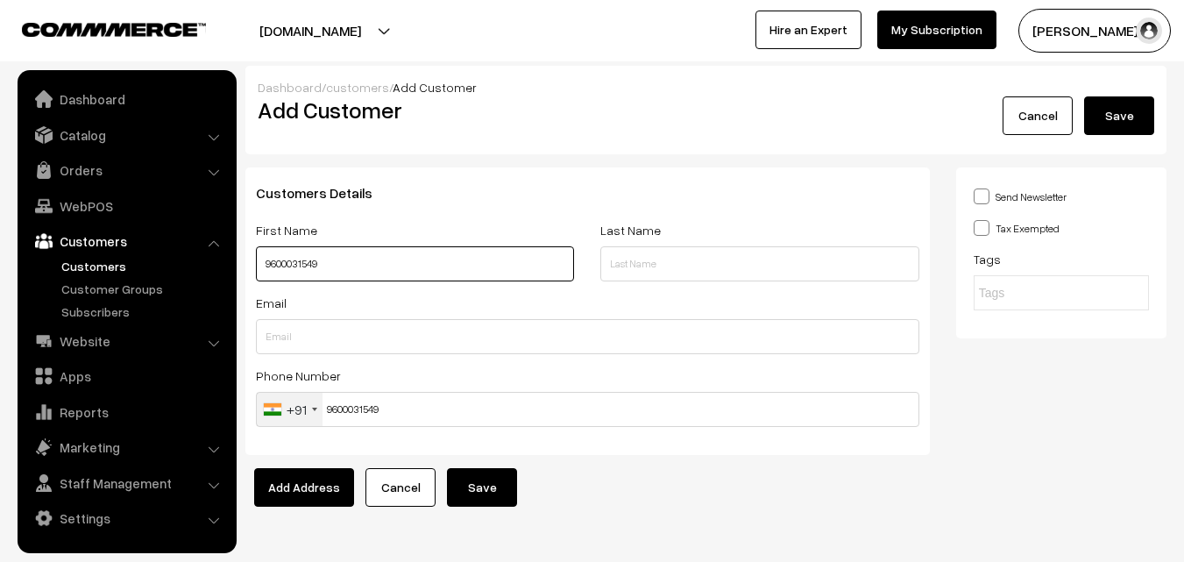
paste input "vaidehisrinivasulu"
type input "vaidehisrinivasulu 9600031549"
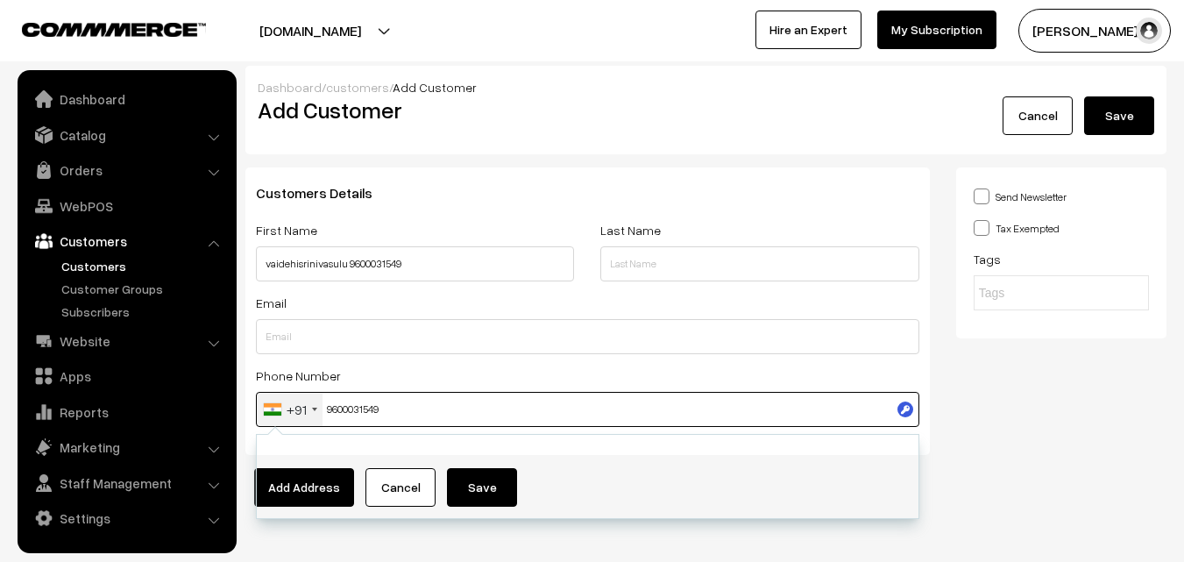
drag, startPoint x: 329, startPoint y: 407, endPoint x: 433, endPoint y: 406, distance: 104.3
click at [433, 406] on input "9600031549" at bounding box center [588, 409] width 664 height 35
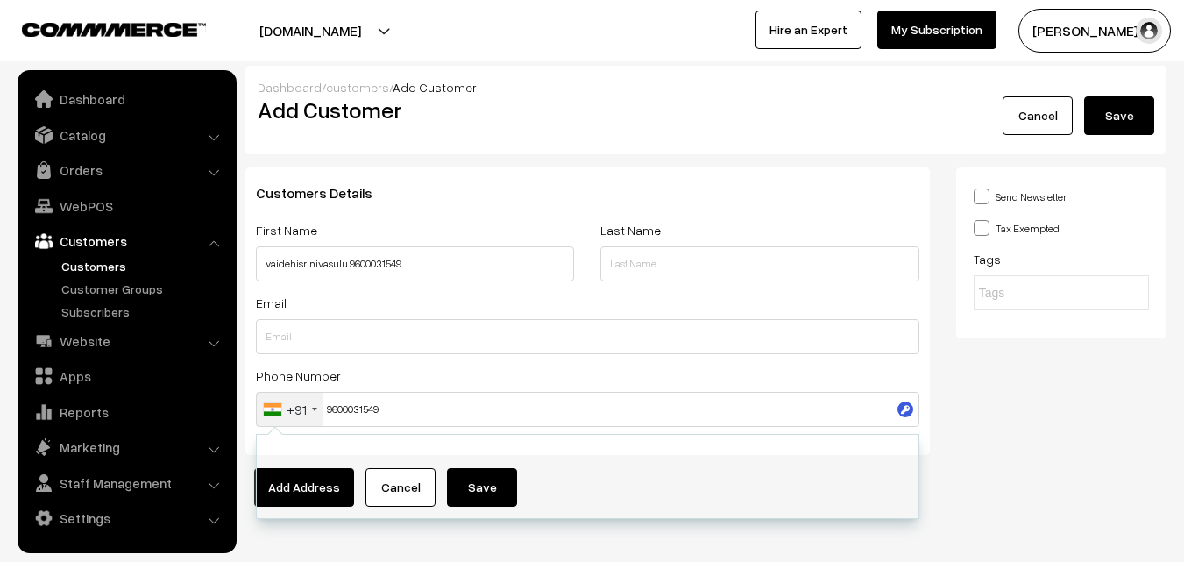
click at [662, 358] on div "Customers Details First Name [PERSON_NAME] 9600031549 Last Name Email Phone Num…" at bounding box center [587, 311] width 685 height 288
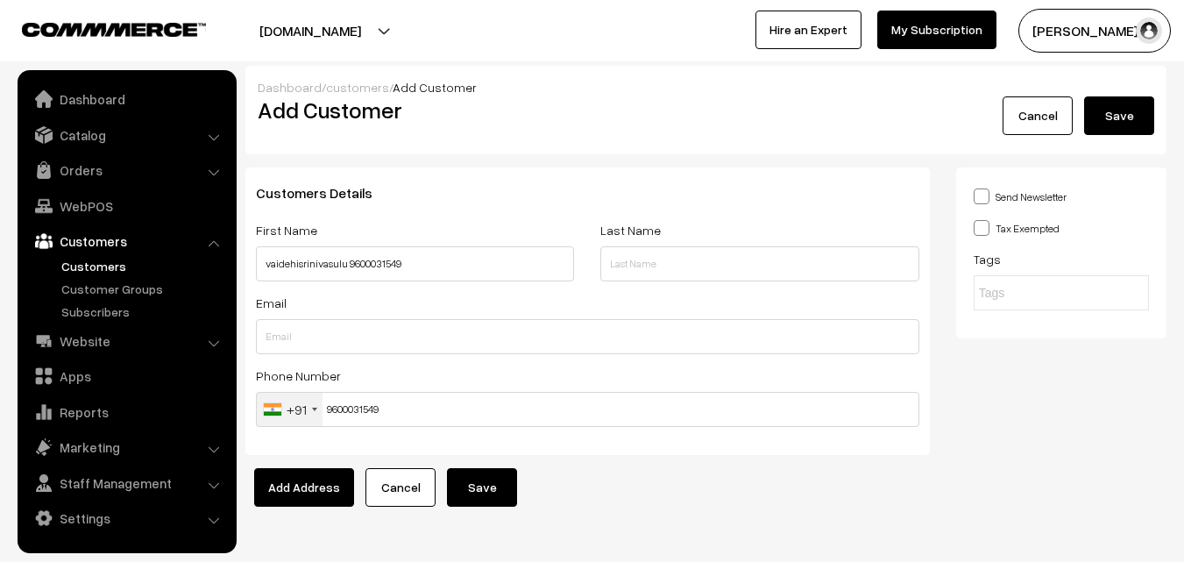
click at [498, 480] on button "Save" at bounding box center [482, 487] width 70 height 39
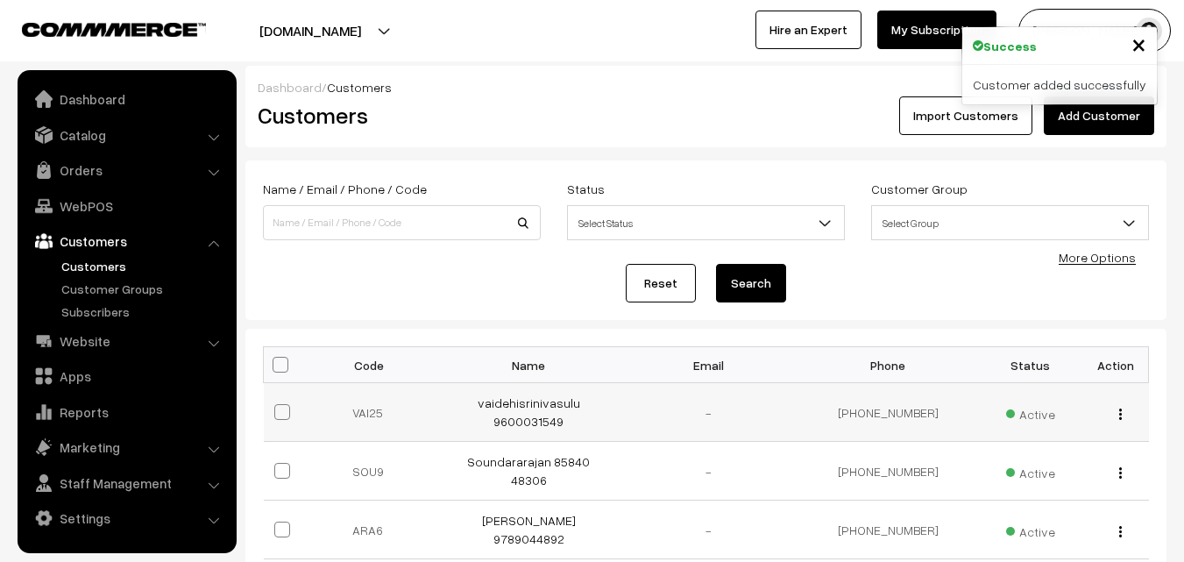
click at [1125, 406] on div "view Edit Delete" at bounding box center [1116, 412] width 45 height 18
click at [1113, 415] on div "view Edit Delete" at bounding box center [1116, 412] width 45 height 18
click at [1122, 411] on button "button" at bounding box center [1121, 414] width 4 height 14
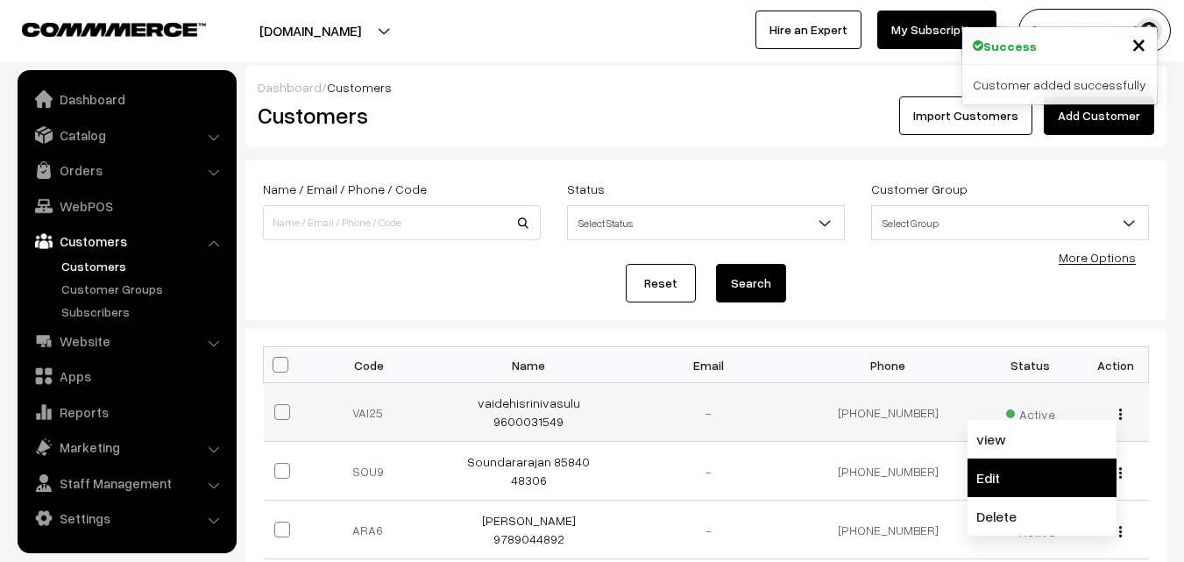
click at [986, 465] on link "Edit" at bounding box center [1042, 478] width 149 height 39
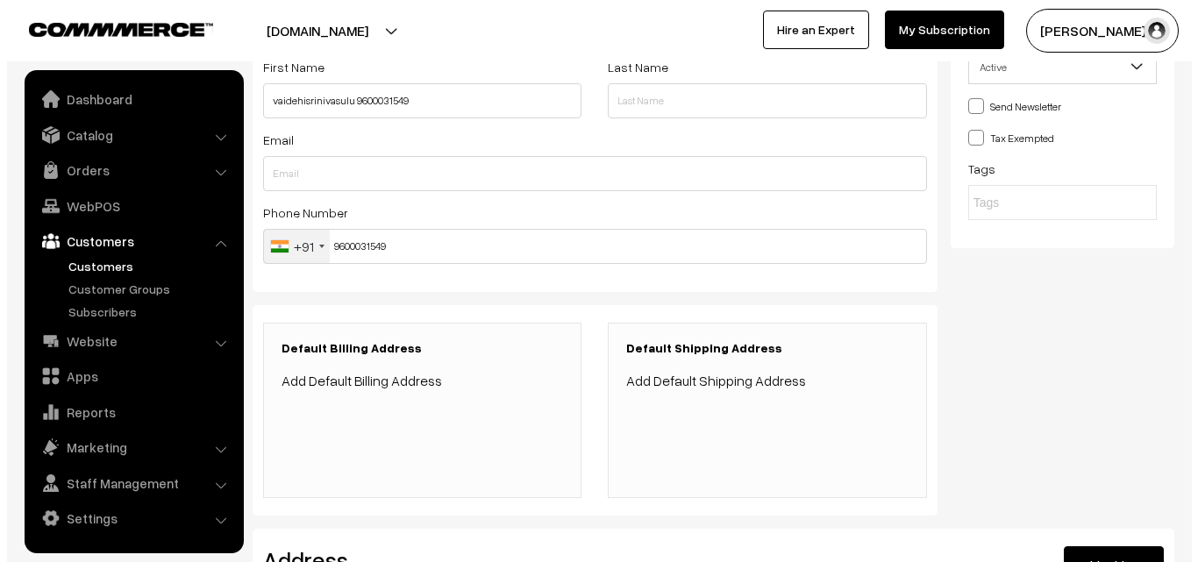
scroll to position [175, 0]
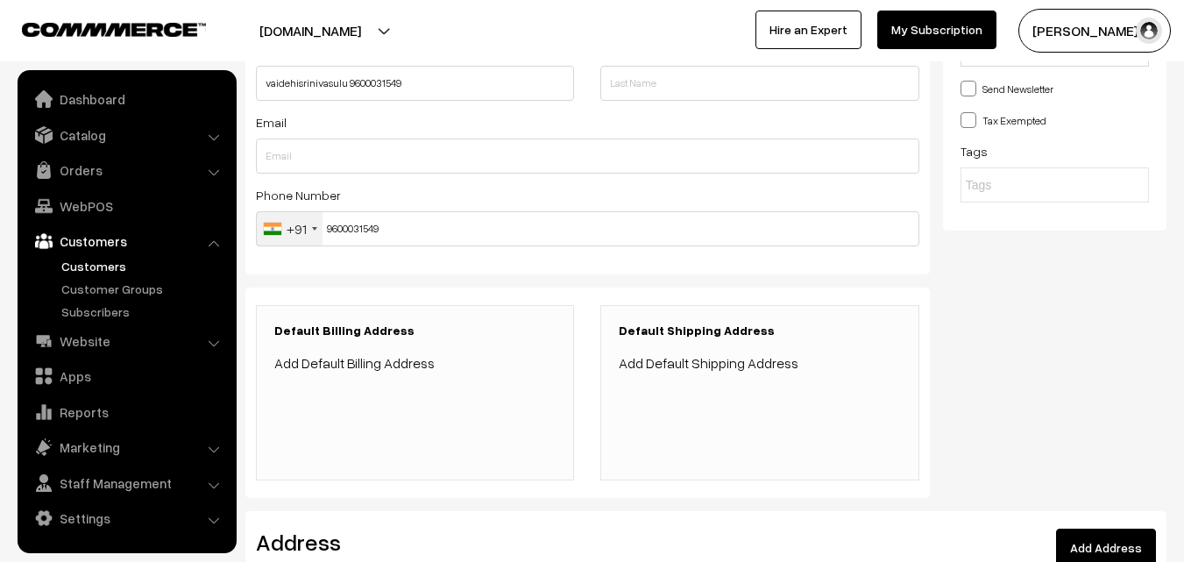
click at [364, 366] on link "Add Default Billing Address" at bounding box center [354, 363] width 160 height 18
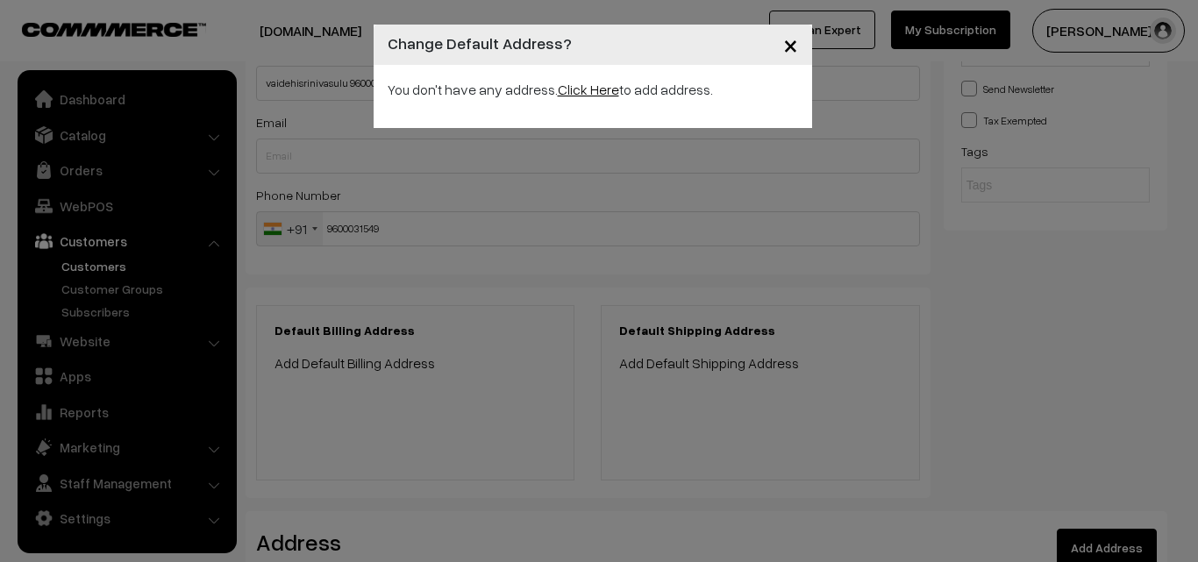
click at [584, 90] on link "Click Here" at bounding box center [588, 90] width 61 height 18
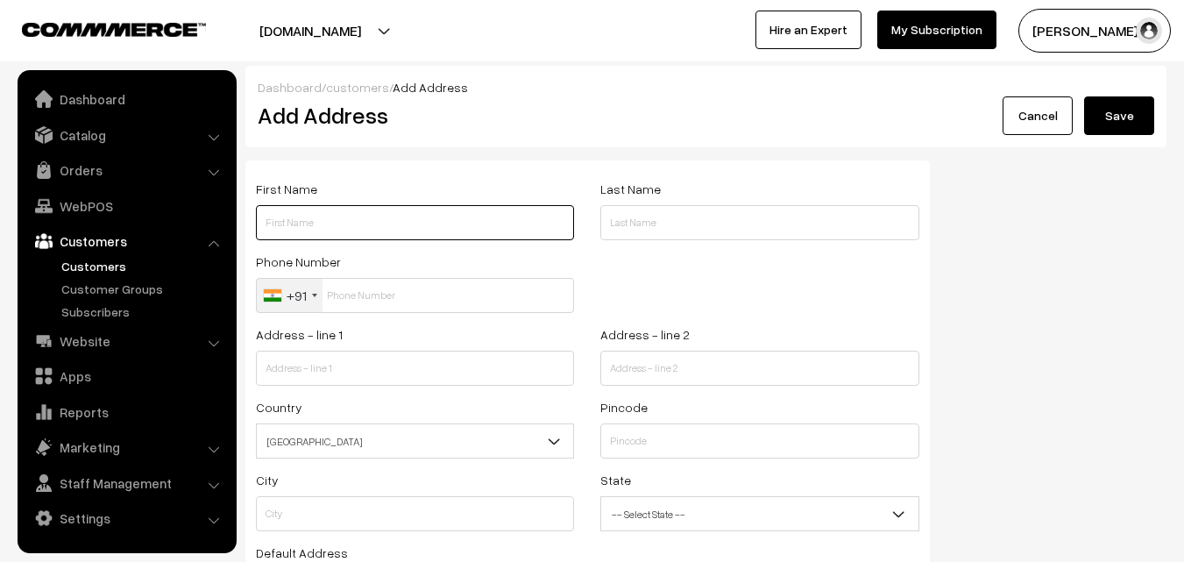
click at [351, 222] on input "text" at bounding box center [415, 222] width 318 height 35
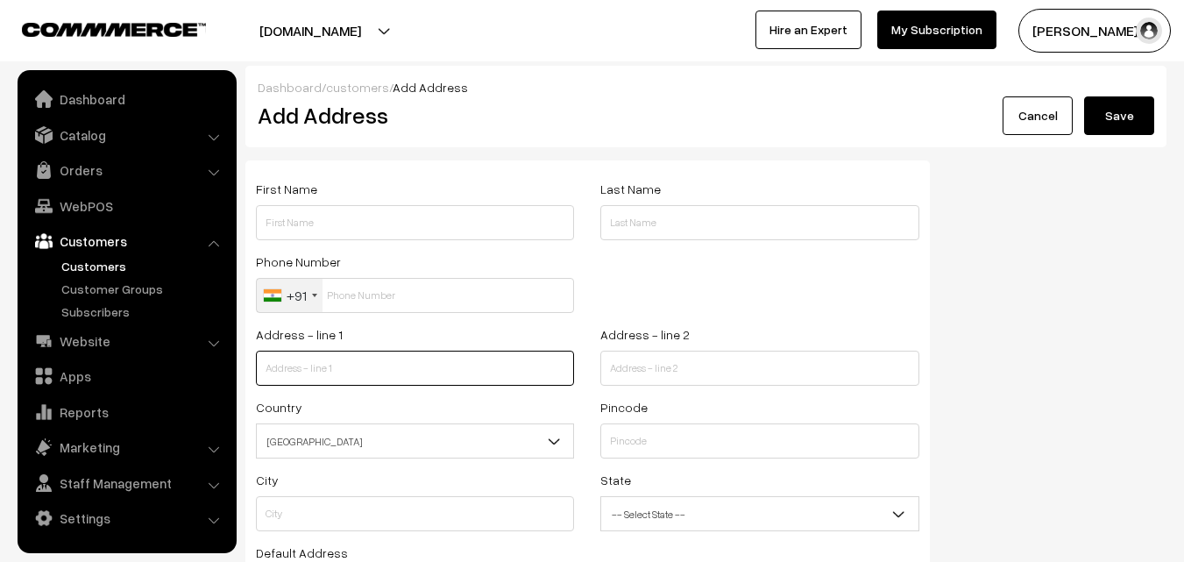
click at [379, 359] on input "text" at bounding box center [415, 368] width 318 height 35
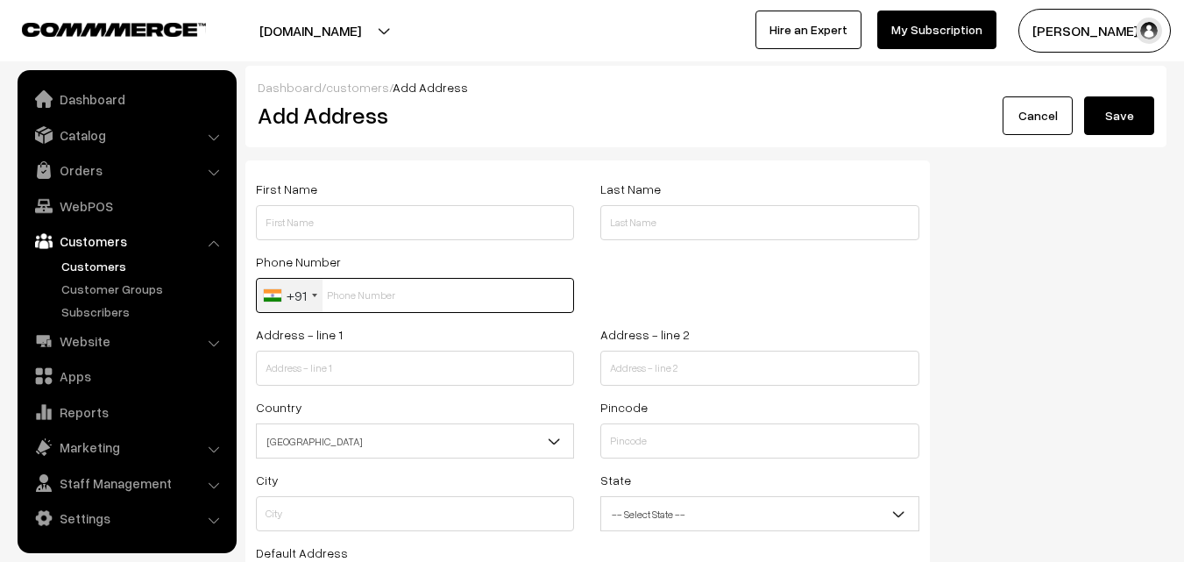
click at [388, 299] on input "text" at bounding box center [415, 295] width 318 height 35
paste input "9600031549"
type input "9600031549"
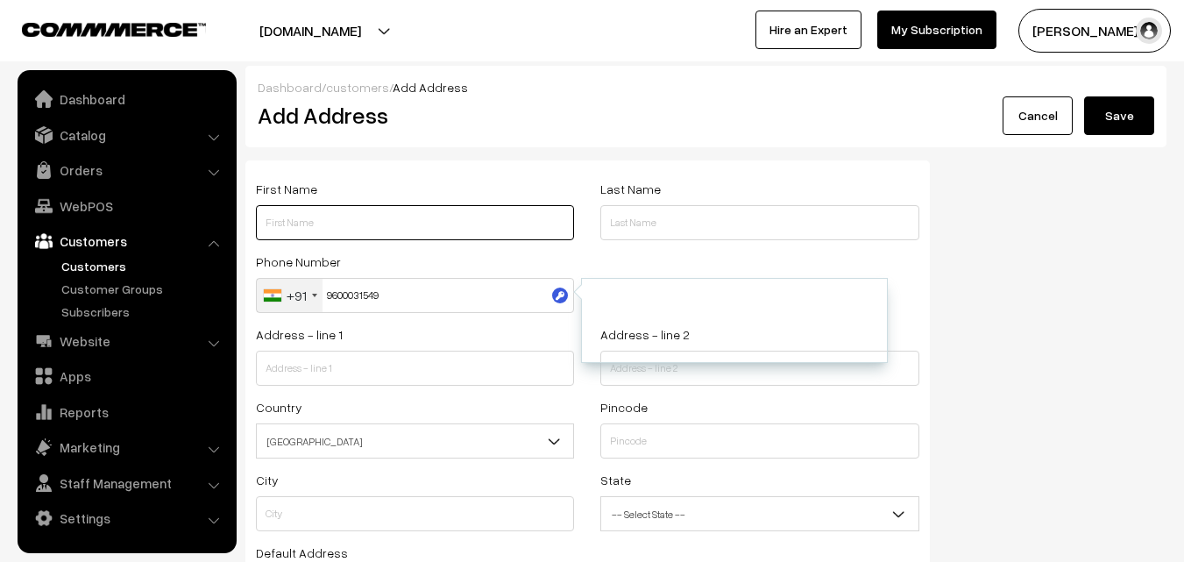
click at [370, 211] on input "text" at bounding box center [415, 222] width 318 height 35
paste input "vaidehisrinivasulu"
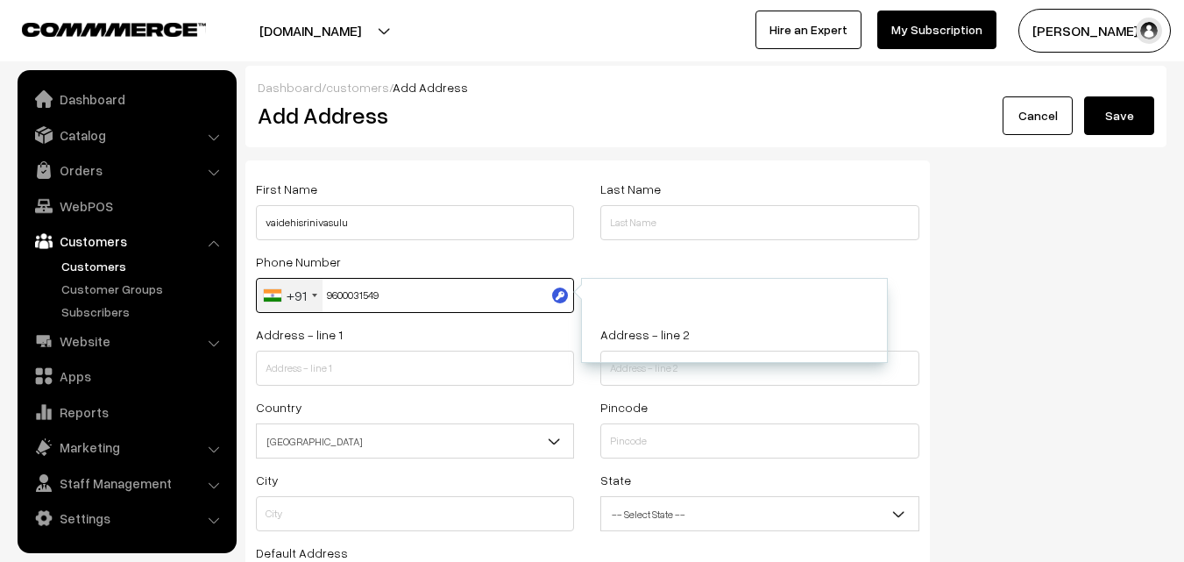
drag, startPoint x: 326, startPoint y: 296, endPoint x: 495, endPoint y: 297, distance: 169.2
click at [495, 297] on input "9600031549" at bounding box center [415, 295] width 318 height 35
click at [437, 293] on input "9600031549" at bounding box center [415, 295] width 318 height 35
drag, startPoint x: 328, startPoint y: 295, endPoint x: 475, endPoint y: 296, distance: 147.3
click at [475, 296] on input "9600031549" at bounding box center [415, 295] width 318 height 35
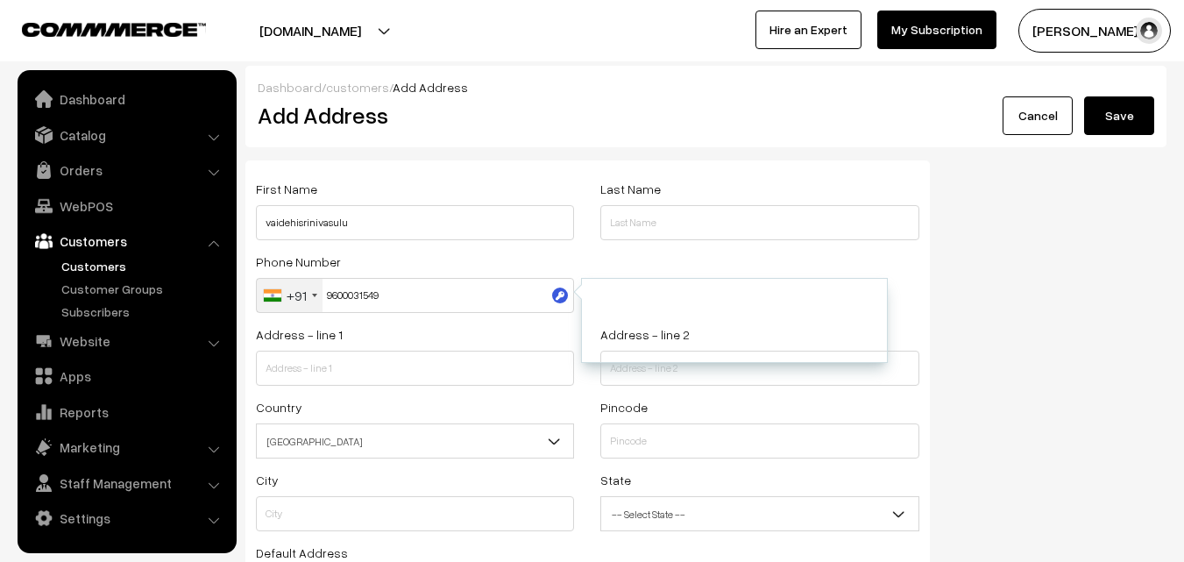
drag, startPoint x: 482, startPoint y: 194, endPoint x: 432, endPoint y: 228, distance: 60.6
click at [480, 196] on div "First Name [PERSON_NAME]" at bounding box center [415, 209] width 318 height 62
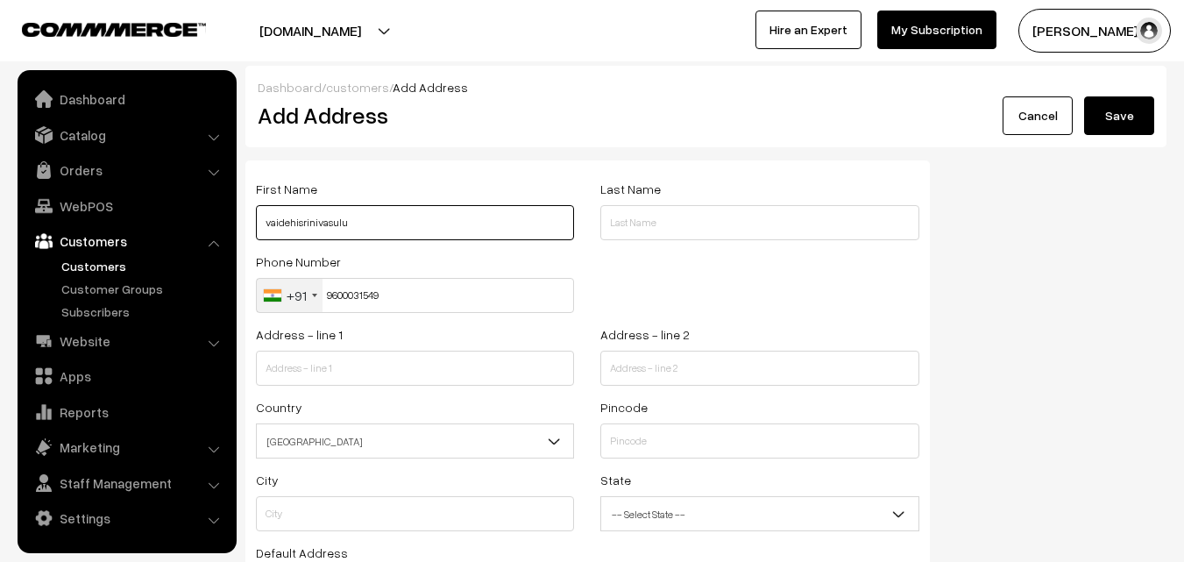
click at [432, 228] on input "vaidehisrinivasulu" at bounding box center [415, 222] width 318 height 35
paste input "9600031549"
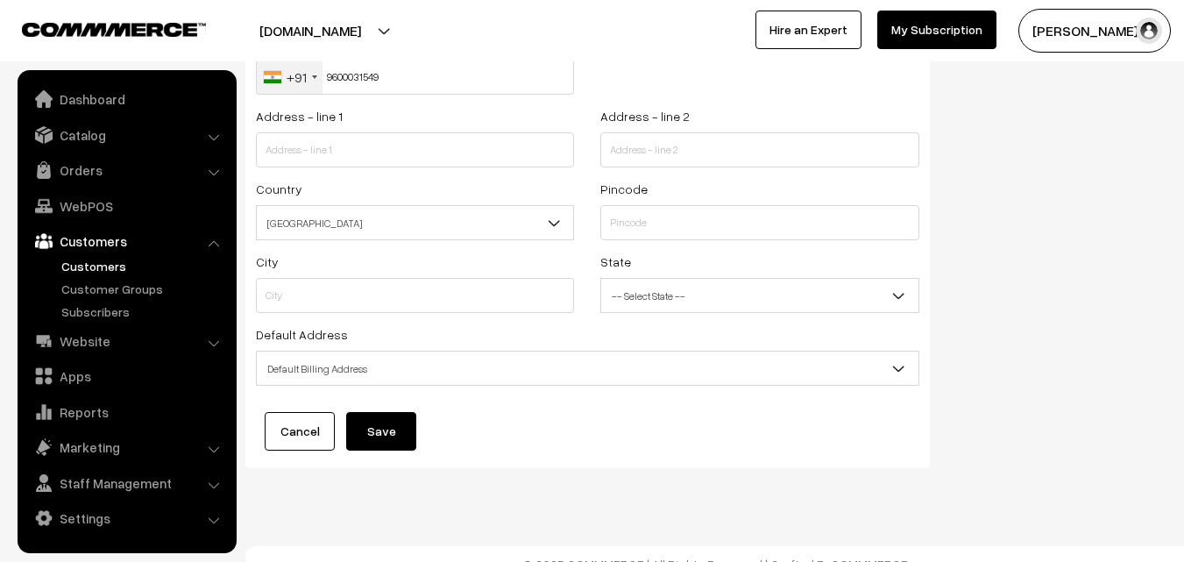
scroll to position [238, 0]
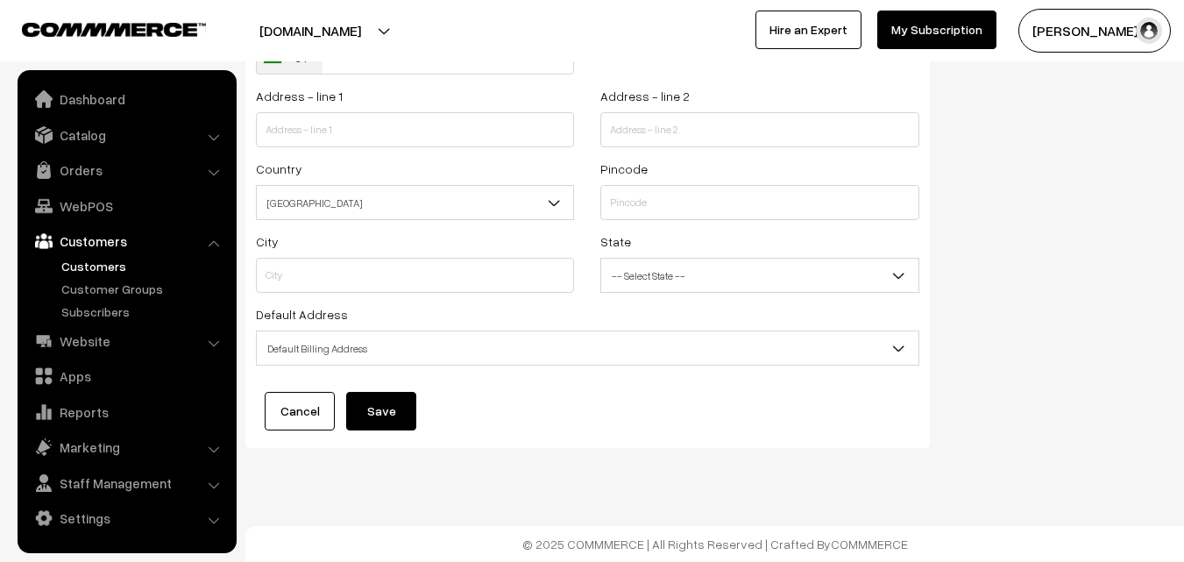
type input "vaidehisrinivasulu 9600031549"
click at [371, 139] on input "text" at bounding box center [415, 129] width 318 height 35
paste input "[STREET_ADDRESS][PERSON_NAME]"
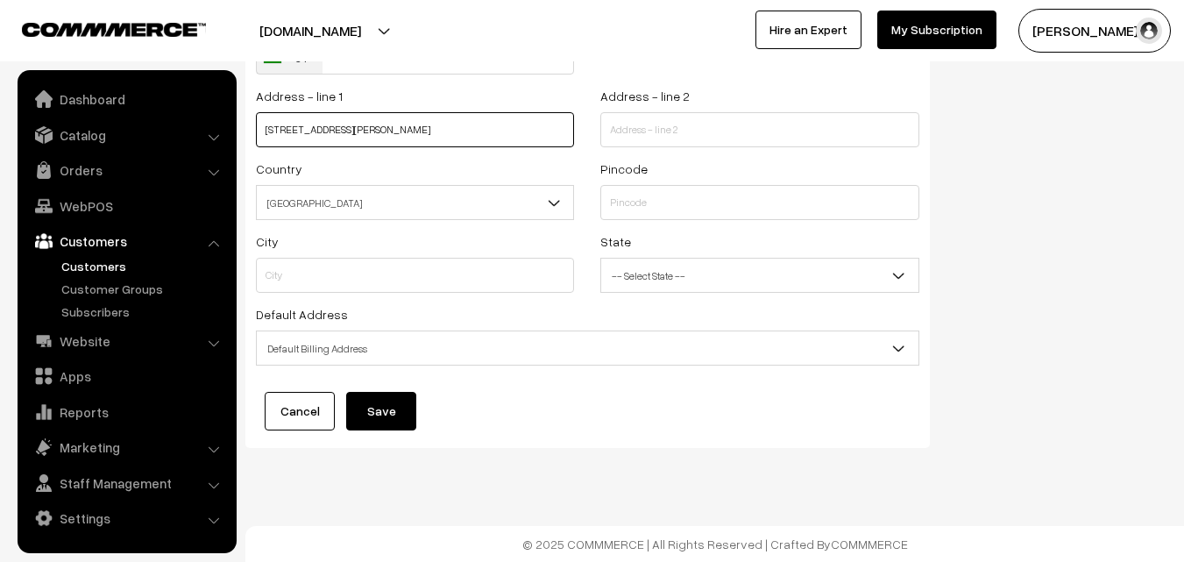
type input "[STREET_ADDRESS][PERSON_NAME]"
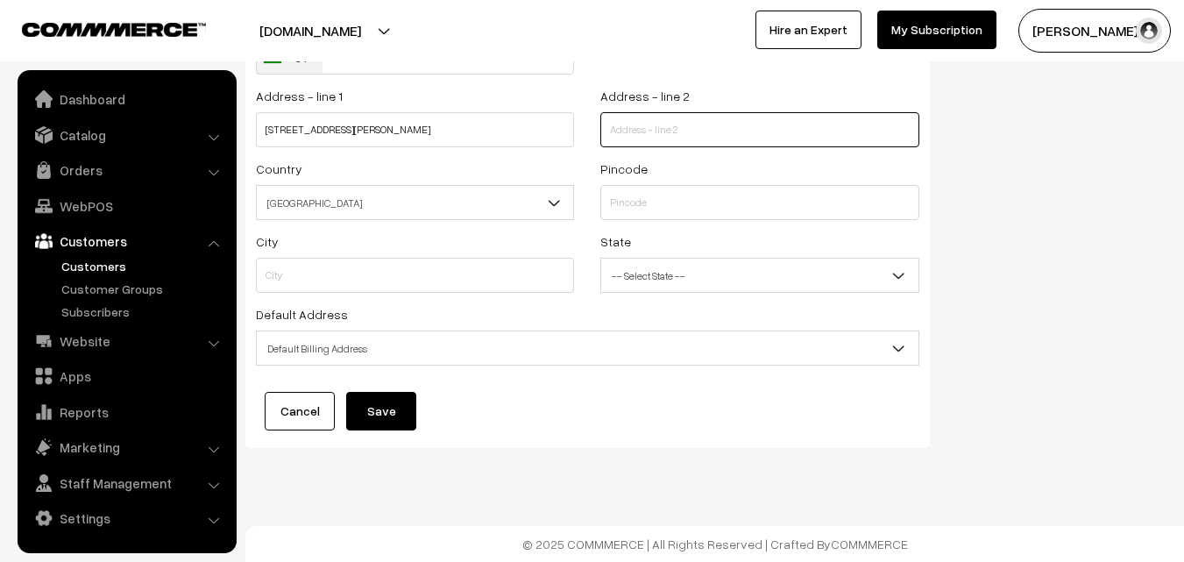
click at [775, 140] on input "text" at bounding box center [760, 129] width 318 height 35
paste input "[GEOGRAPHIC_DATA], [GEOGRAPHIC_DATA]"
type input "[GEOGRAPHIC_DATA], [GEOGRAPHIC_DATA]"
click at [489, 197] on span "[GEOGRAPHIC_DATA]" at bounding box center [415, 203] width 316 height 31
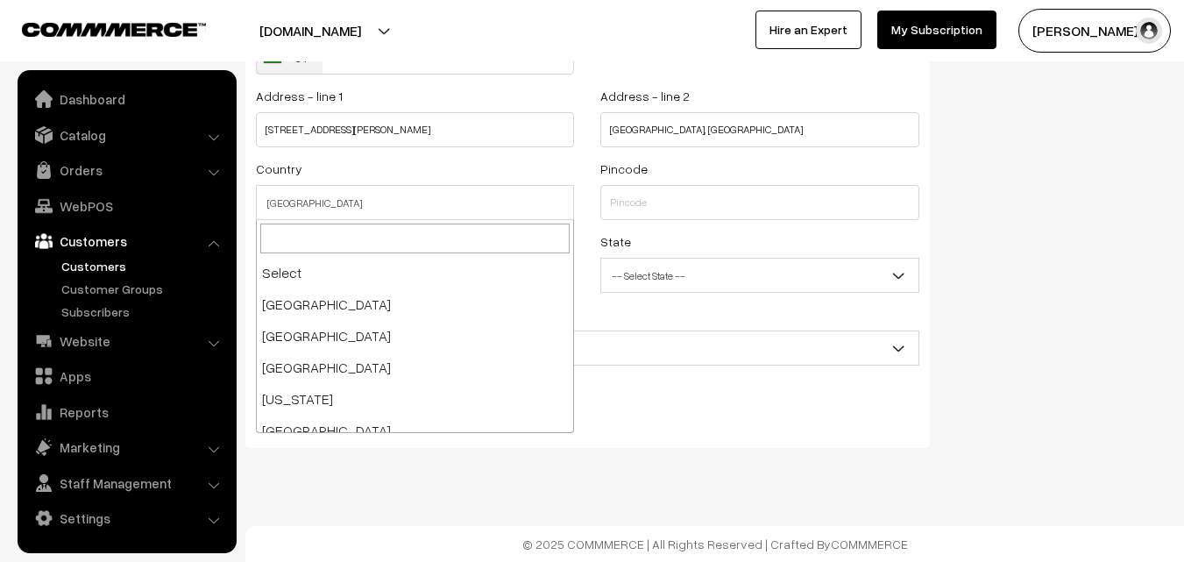
scroll to position [3062, 0]
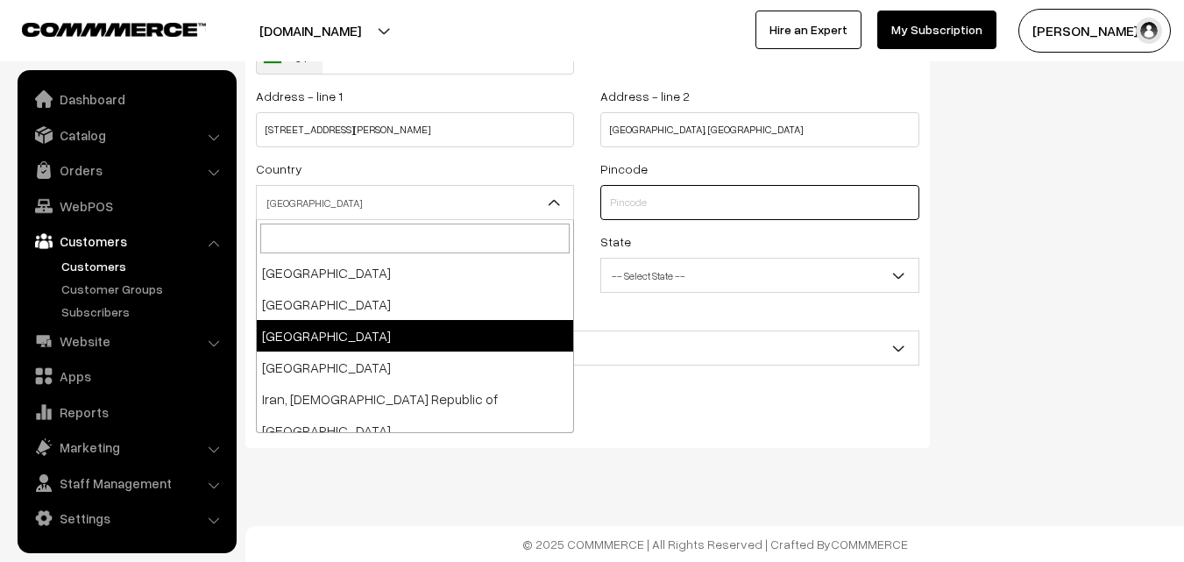
click at [689, 207] on input "text" at bounding box center [760, 202] width 318 height 35
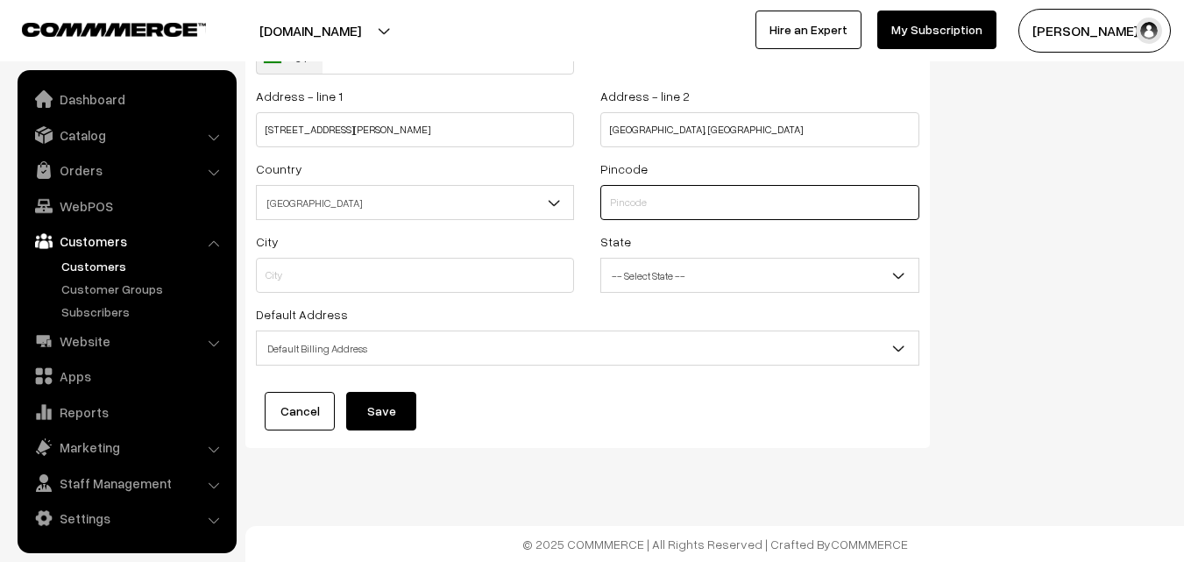
paste input "600004"
type input "600004"
type input "[GEOGRAPHIC_DATA]"
select select "[GEOGRAPHIC_DATA]"
type input "600004"
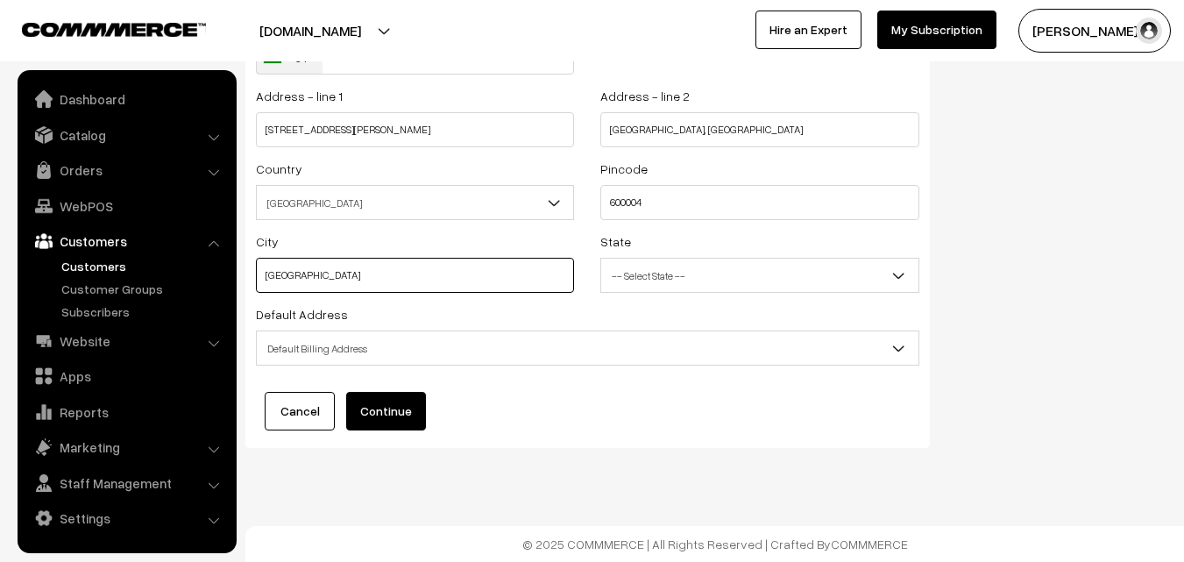
click at [513, 272] on input "[GEOGRAPHIC_DATA]" at bounding box center [415, 275] width 318 height 35
click at [666, 272] on span "-- Select State --" at bounding box center [759, 275] width 316 height 31
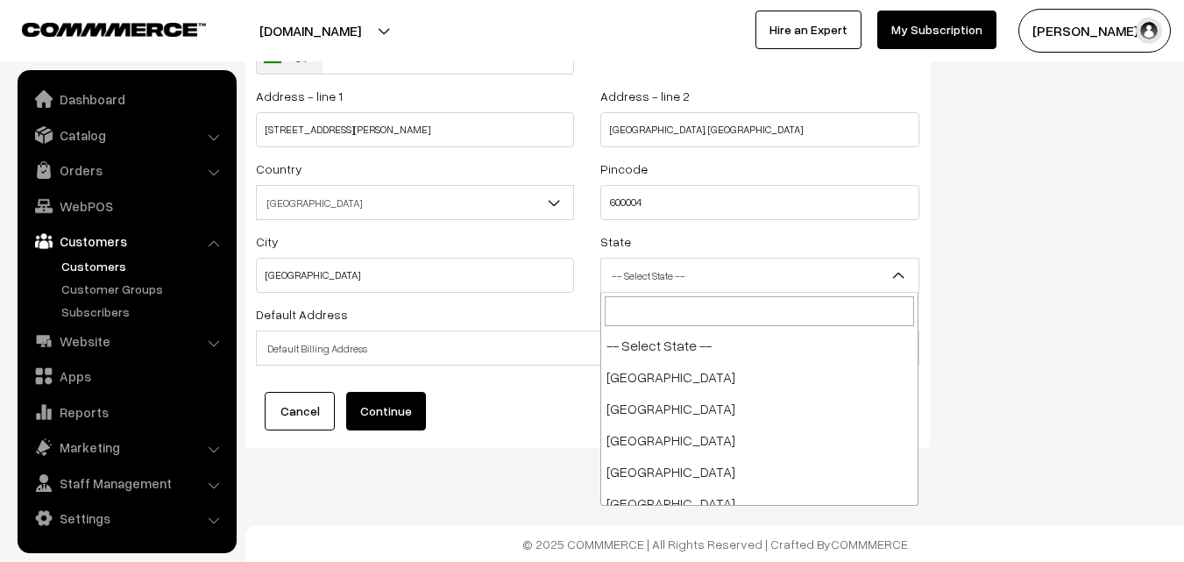
scroll to position [915, 0]
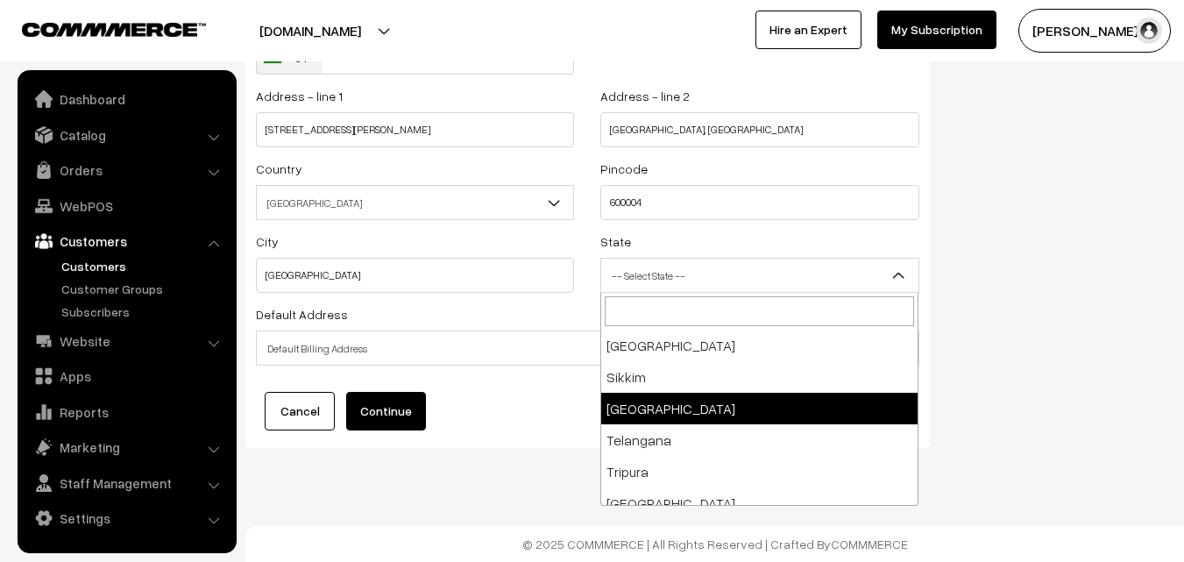
drag, startPoint x: 652, startPoint y: 409, endPoint x: 577, endPoint y: 348, distance: 96.7
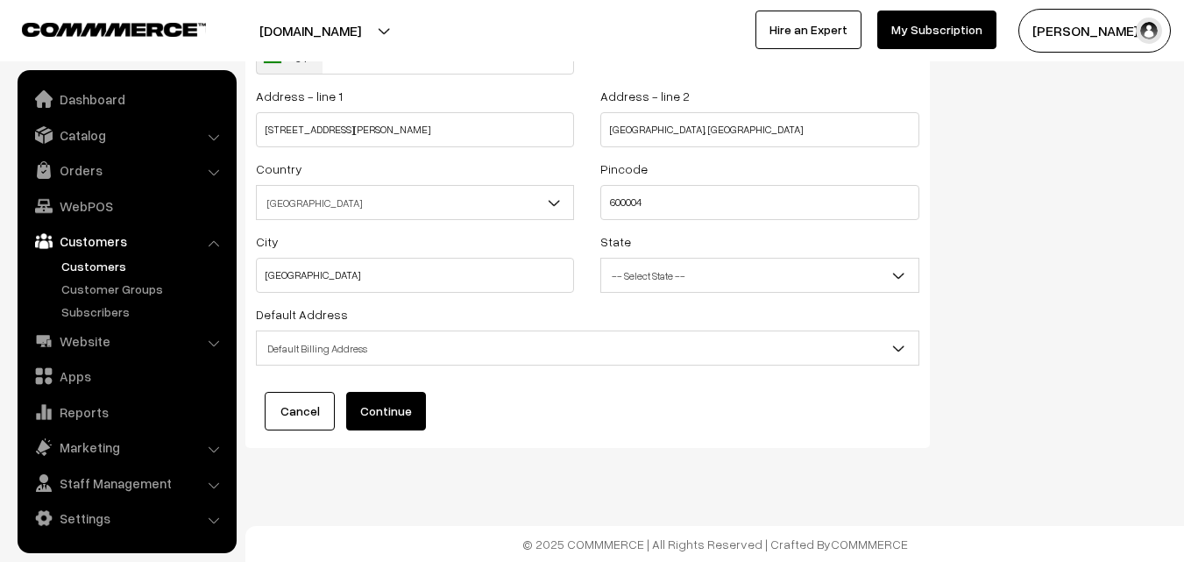
click at [461, 361] on span "Default Billing Address" at bounding box center [588, 348] width 662 height 31
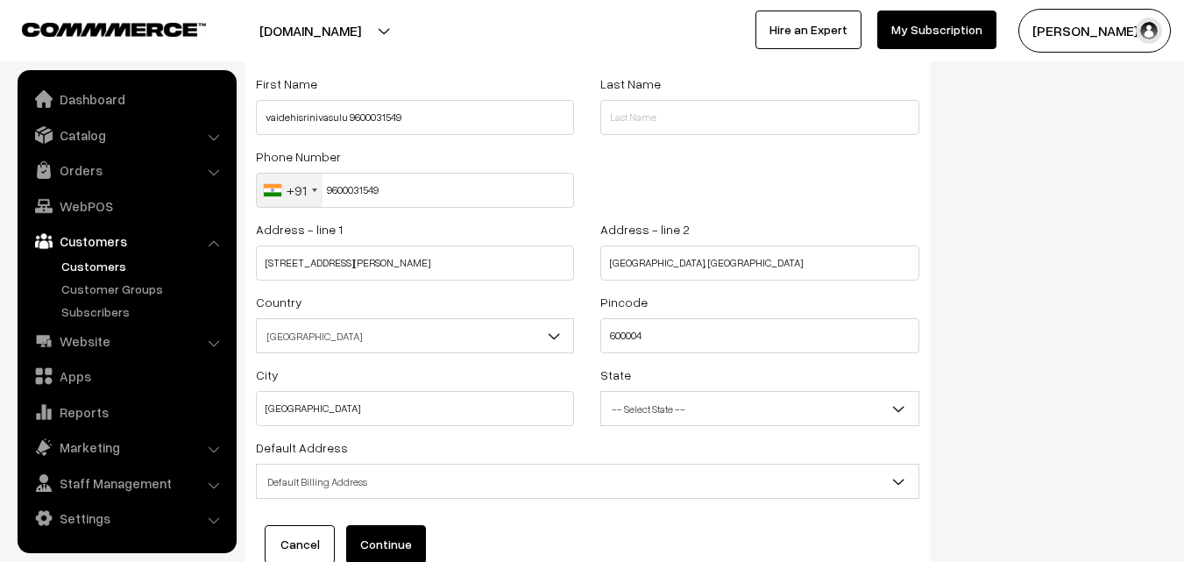
scroll to position [63, 0]
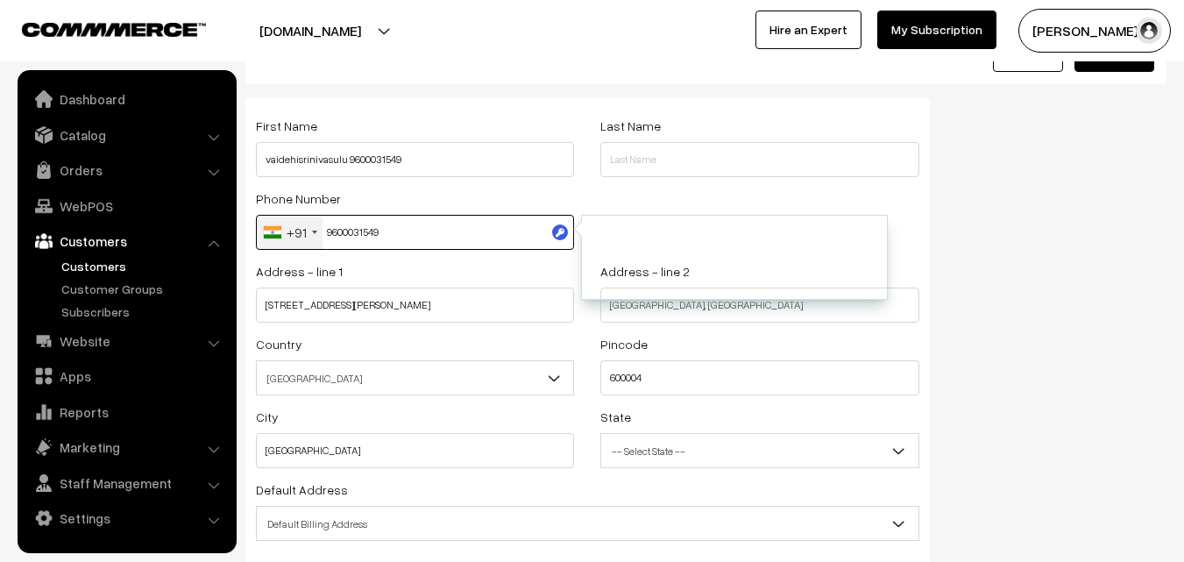
drag, startPoint x: 325, startPoint y: 233, endPoint x: 453, endPoint y: 225, distance: 128.2
click at [453, 226] on input "9600031549" at bounding box center [415, 232] width 318 height 35
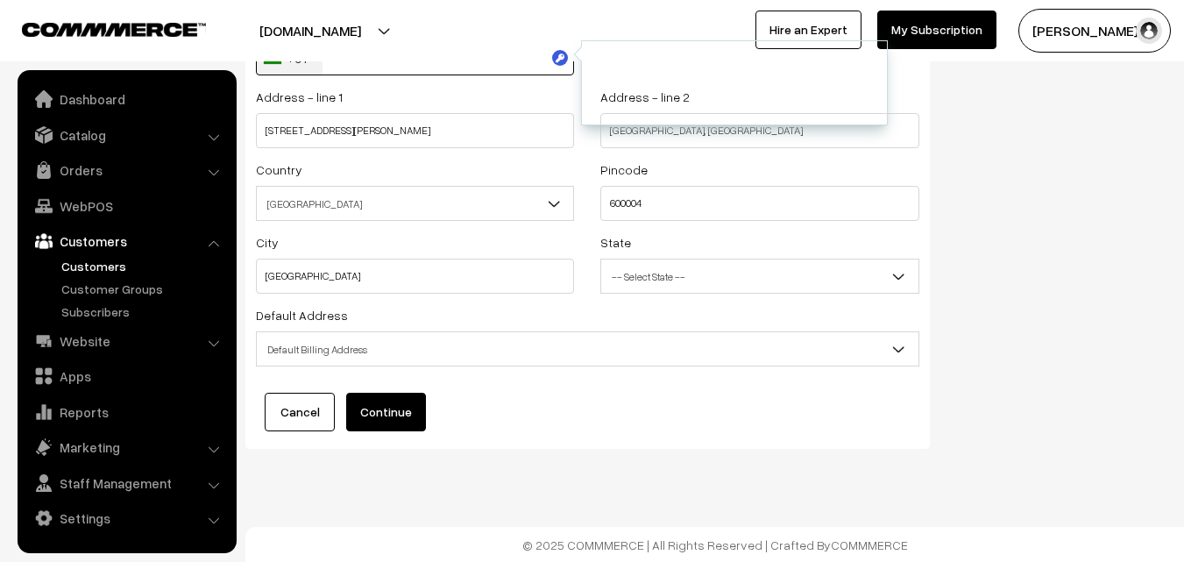
scroll to position [238, 0]
click at [386, 402] on button "Continue" at bounding box center [386, 411] width 80 height 39
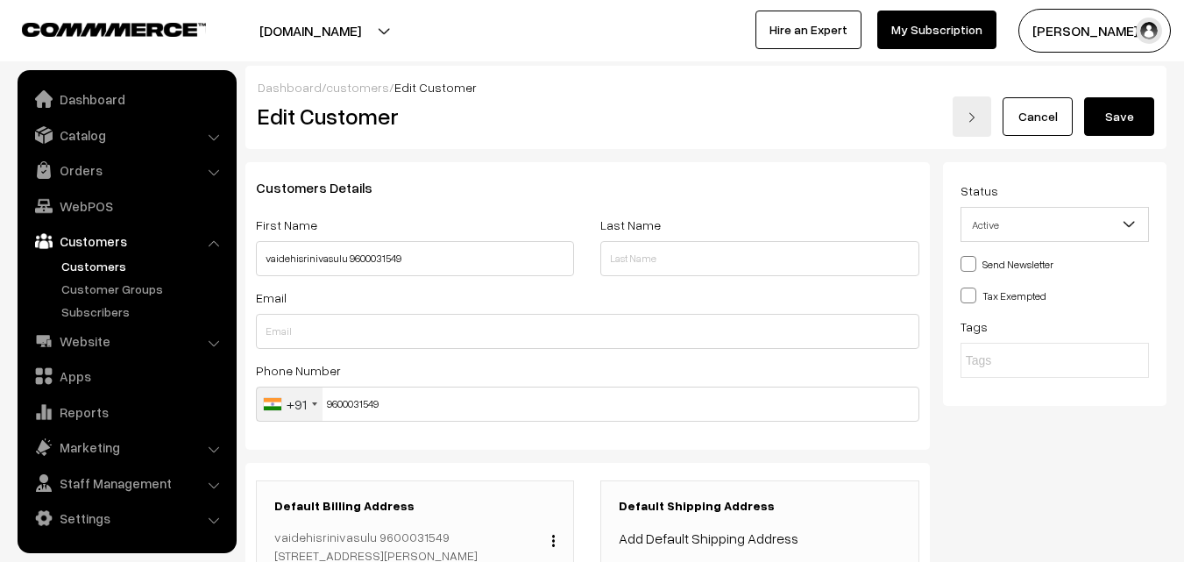
click at [1086, 110] on button "Save" at bounding box center [1120, 116] width 70 height 39
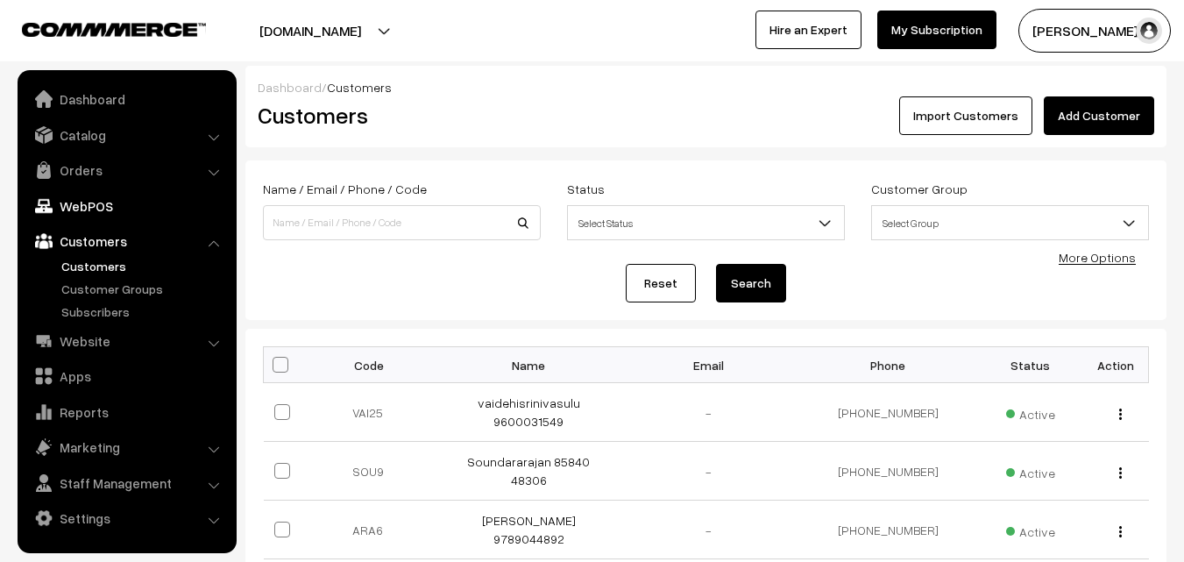
click at [111, 212] on link "WebPOS" at bounding box center [126, 206] width 209 height 32
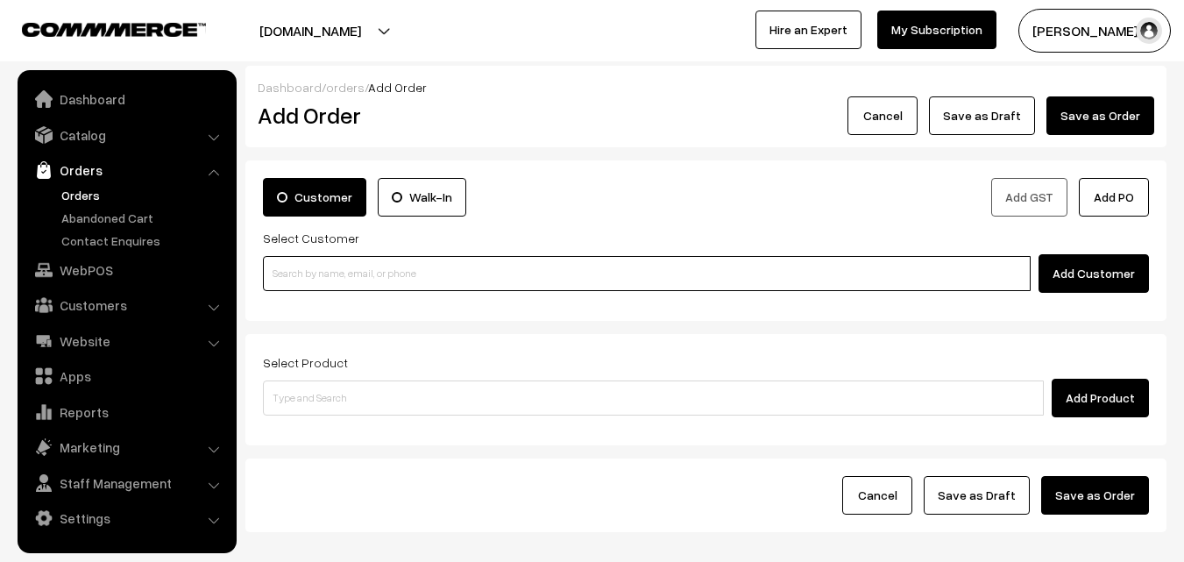
click at [331, 274] on input at bounding box center [647, 273] width 768 height 35
paste input "9600031549"
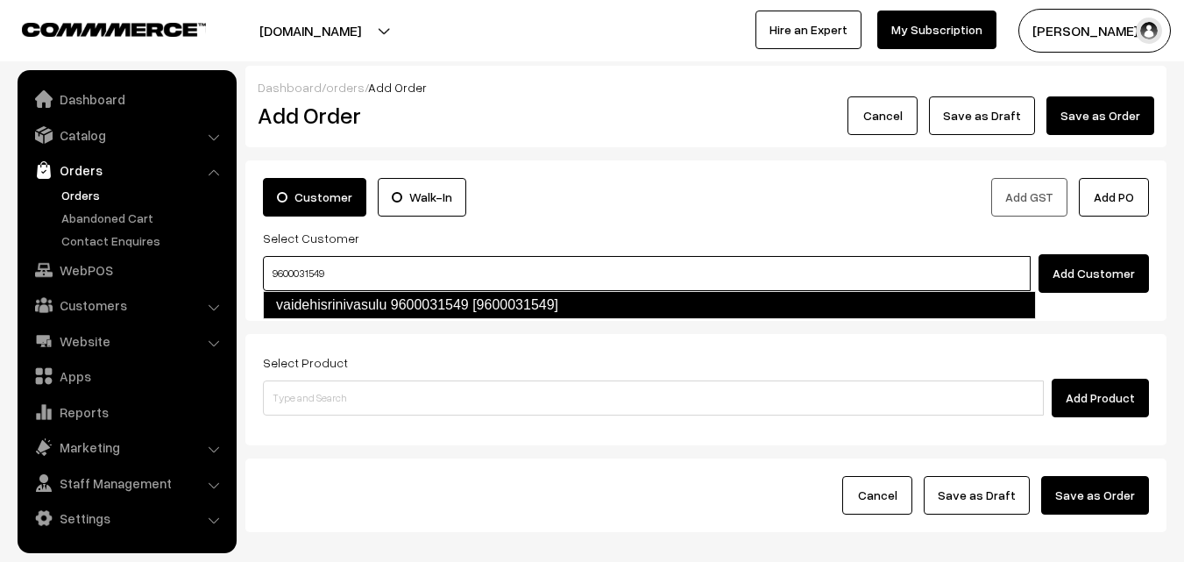
drag, startPoint x: 325, startPoint y: 311, endPoint x: 334, endPoint y: 309, distance: 8.9
click at [326, 312] on link "vaidehisrinivasulu 9600031549 [9600031549]" at bounding box center [649, 305] width 773 height 28
type input "9600031549"
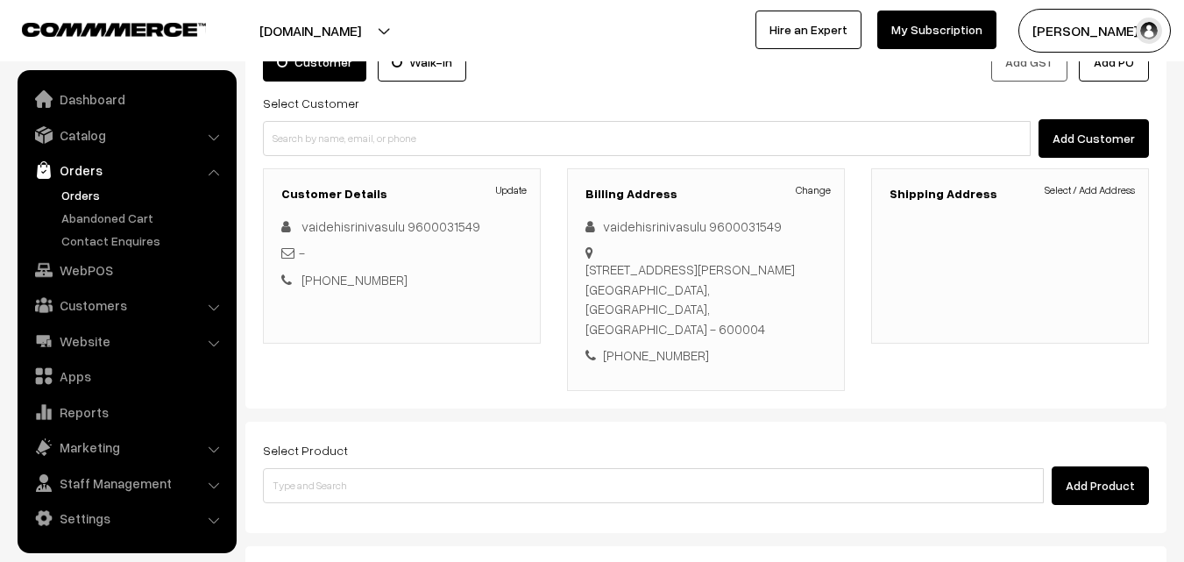
scroll to position [124, 0]
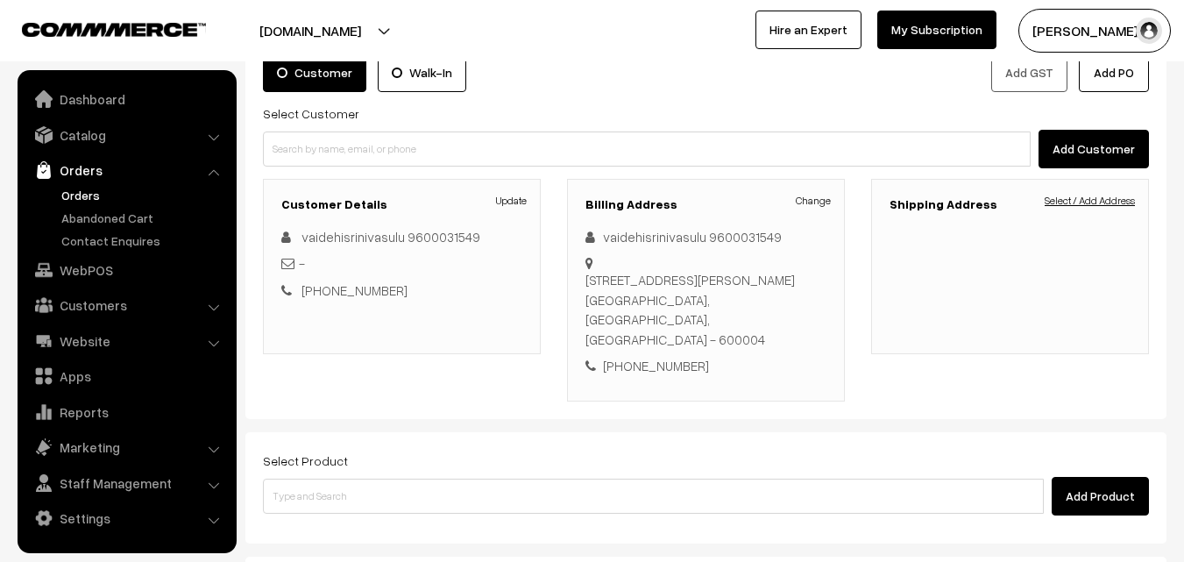
click at [1092, 195] on link "Select / Add Address" at bounding box center [1090, 201] width 90 height 16
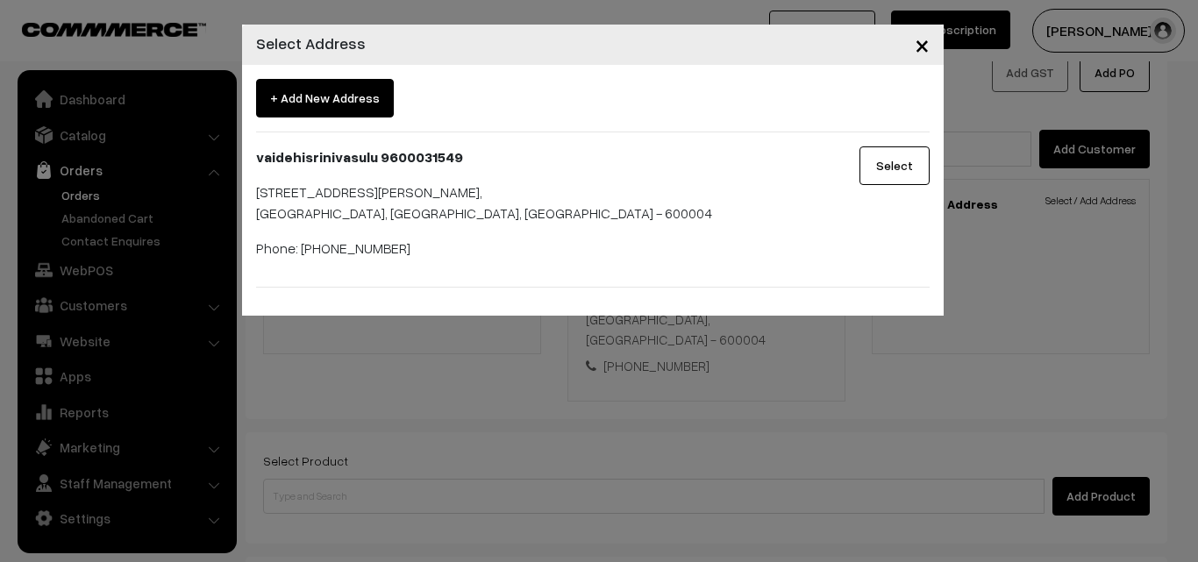
click at [905, 174] on button "Select" at bounding box center [894, 165] width 70 height 39
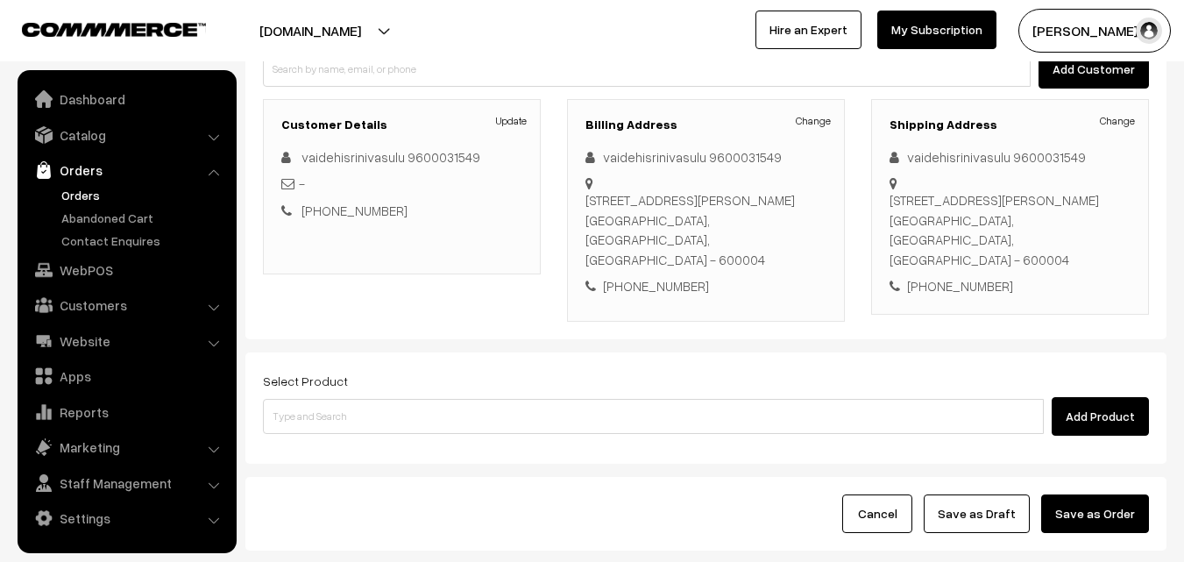
scroll to position [300, 0]
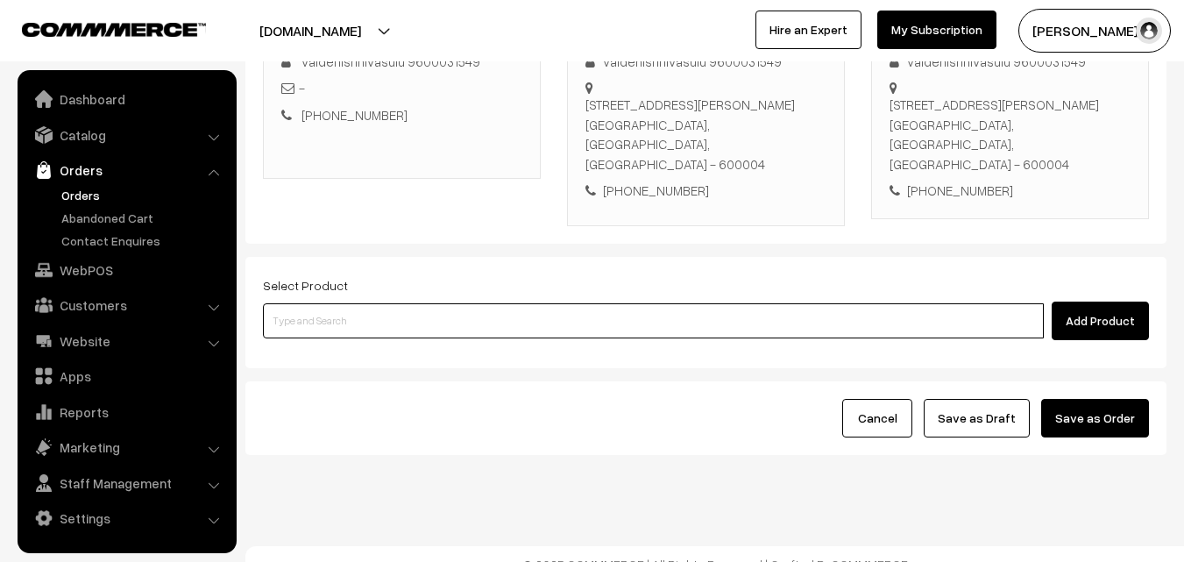
click at [358, 303] on input at bounding box center [653, 320] width 781 height 35
paste input "10th Without Rice..."
type input "10th Without Rice..."
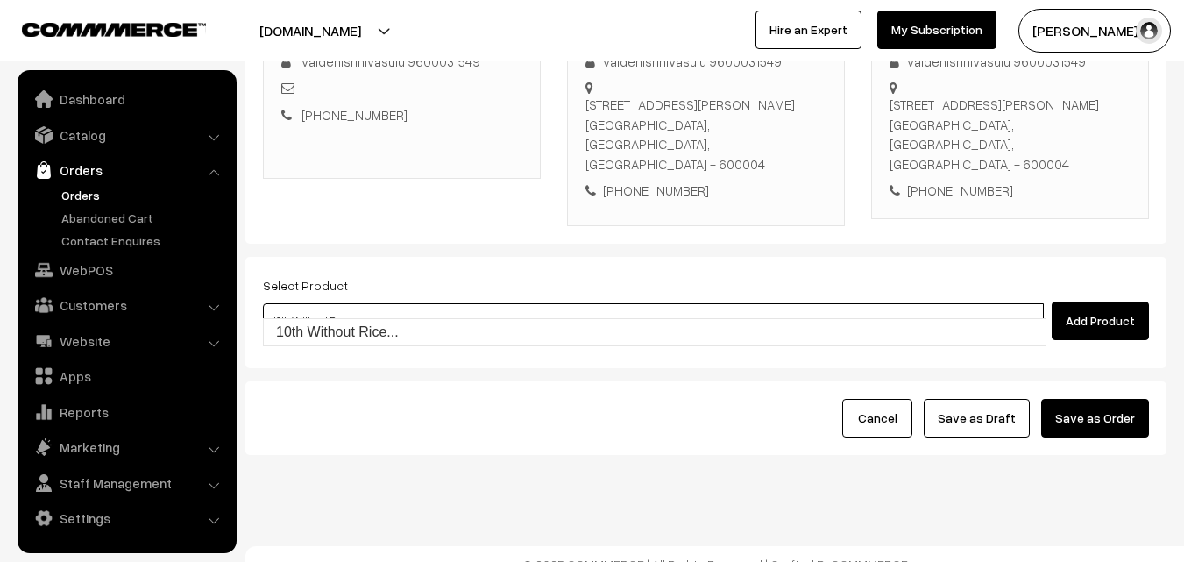
click at [375, 327] on link "10th Without Rice..." at bounding box center [655, 332] width 782 height 26
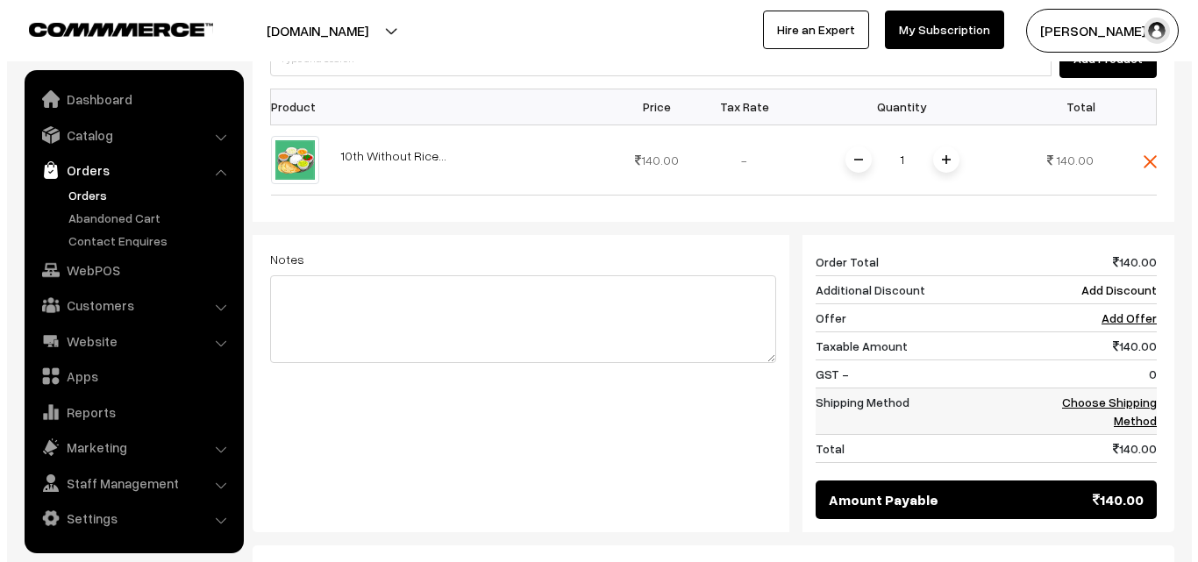
scroll to position [563, 0]
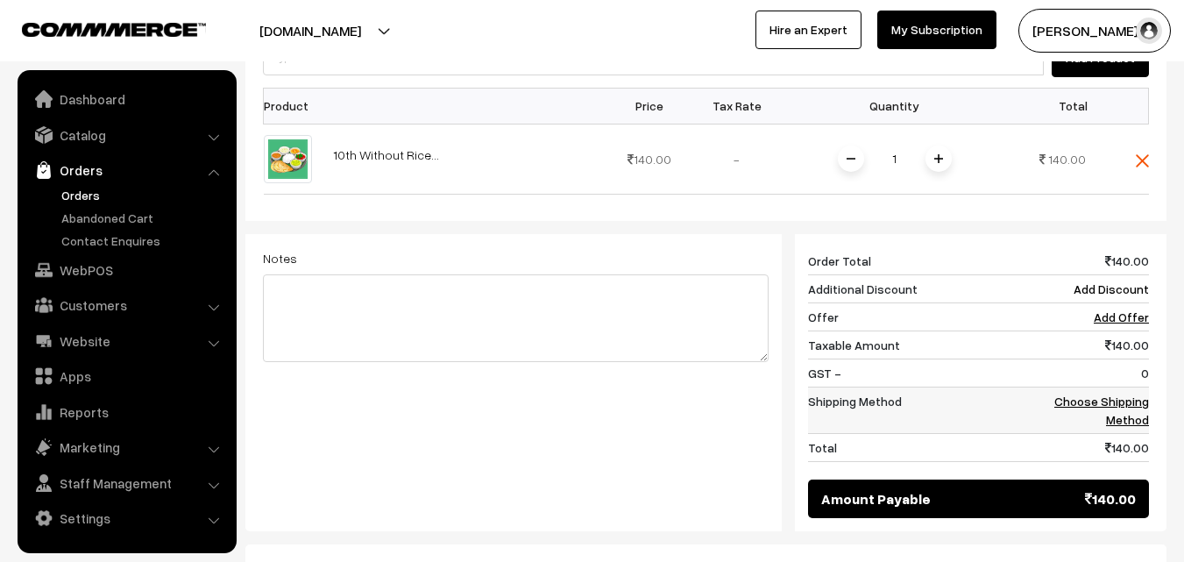
click at [1111, 387] on td "Choose Shipping Method" at bounding box center [1095, 410] width 109 height 46
click at [1058, 394] on link "Choose Shipping Method" at bounding box center [1102, 410] width 95 height 33
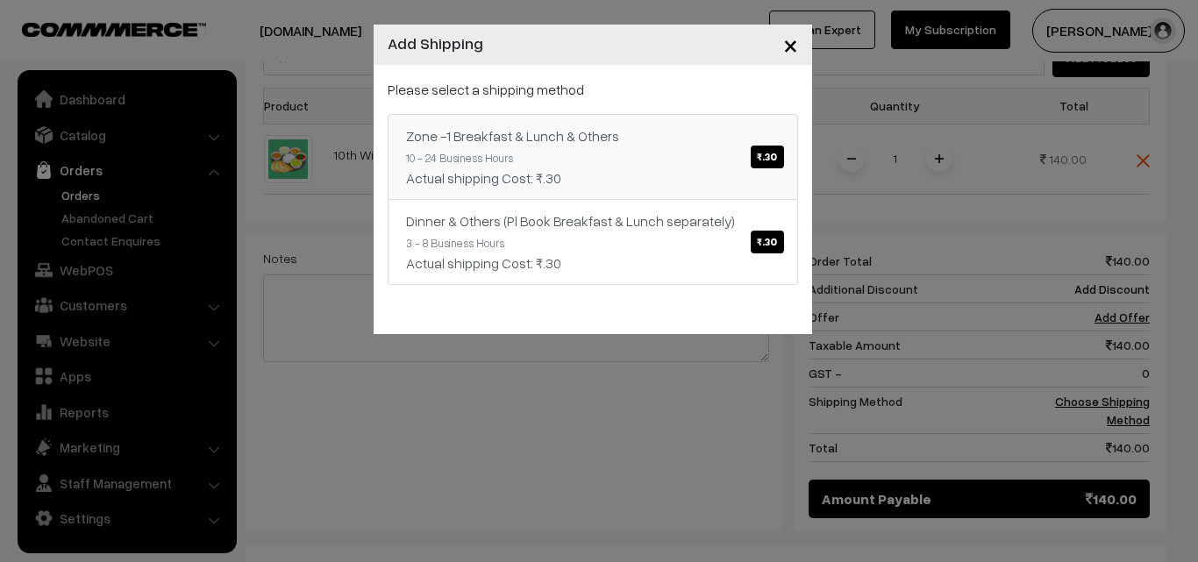
click at [693, 176] on div "Actual shipping Cost: ₹.30" at bounding box center [592, 177] width 373 height 21
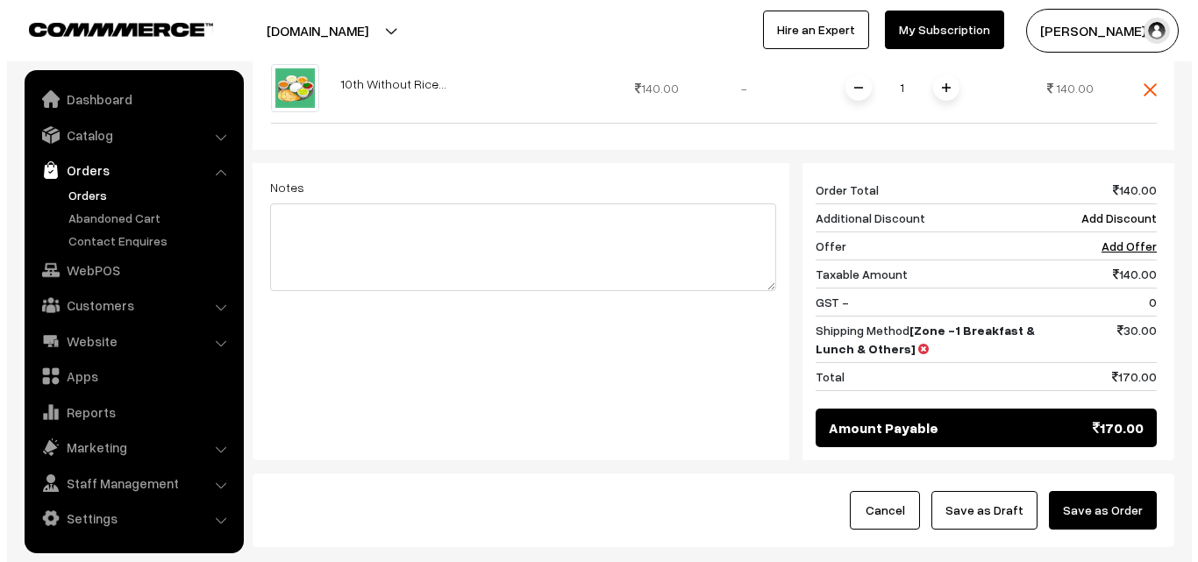
scroll to position [726, 0]
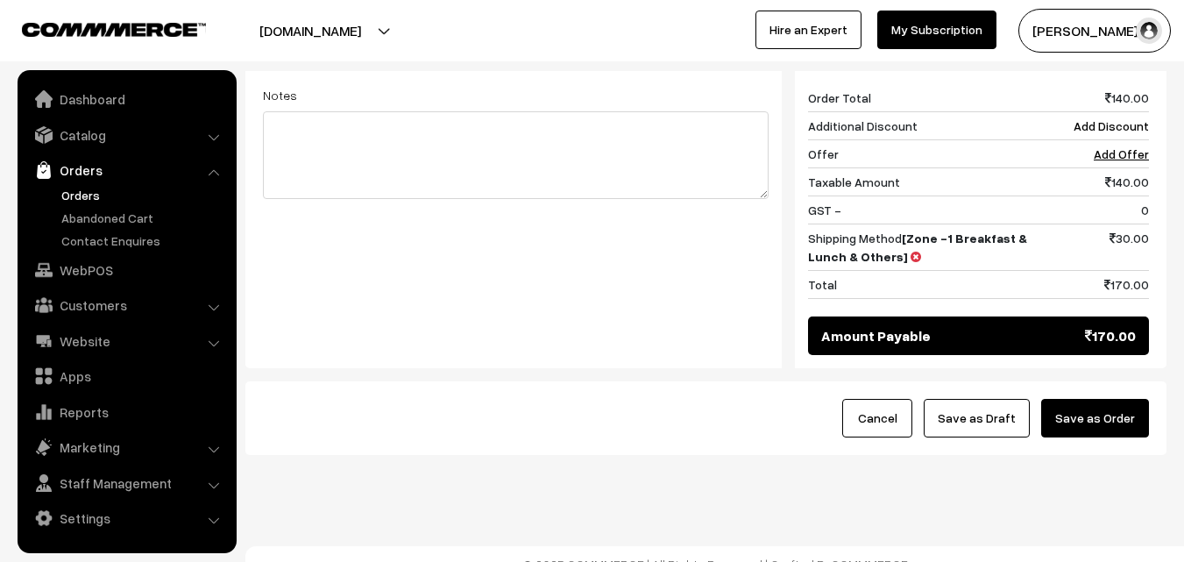
click at [1089, 399] on button "Save as Order" at bounding box center [1096, 418] width 108 height 39
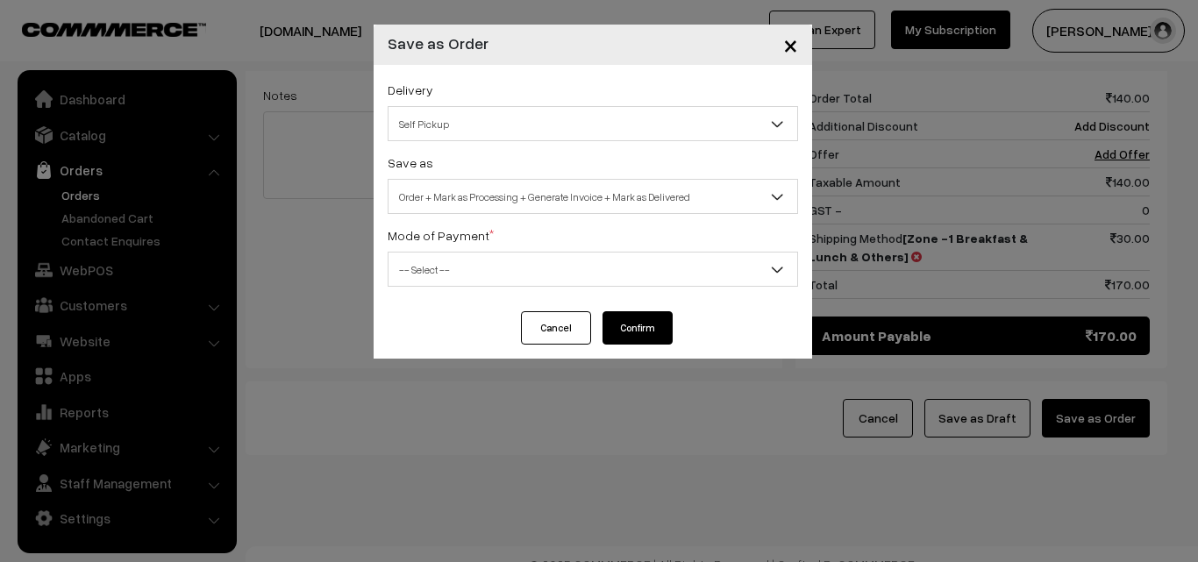
click at [508, 146] on div "Delivery Self Pickup Zone -1 Breakfast & Lunch & Others (₹30) (10 - 24 Business…" at bounding box center [592, 188] width 438 height 246
click at [505, 118] on span "Self Pickup" at bounding box center [592, 124] width 409 height 31
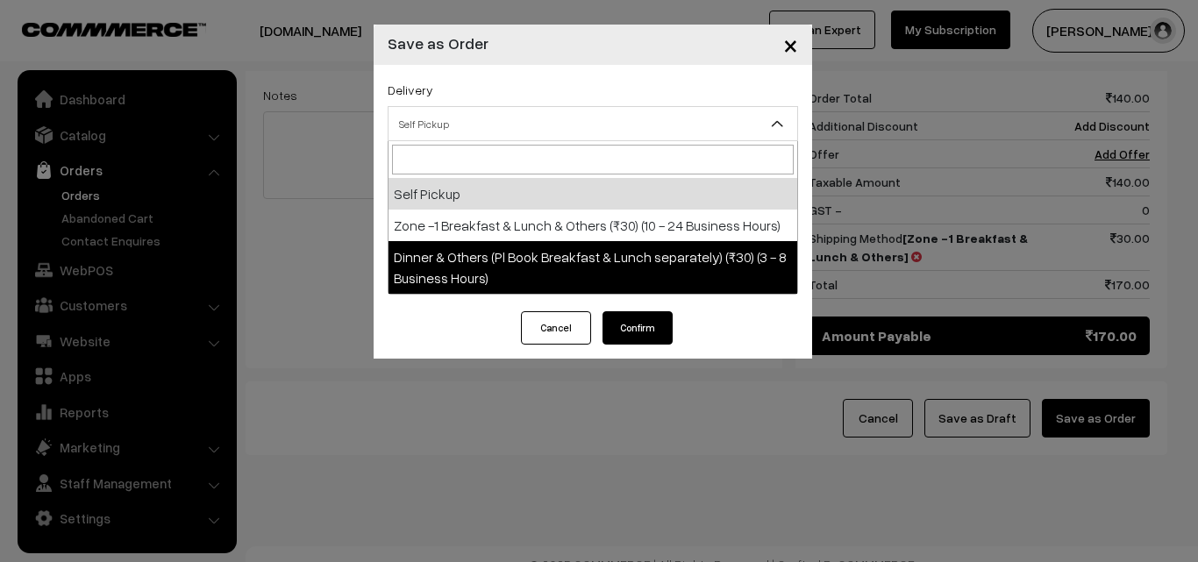
select select "ZON1"
select select "3"
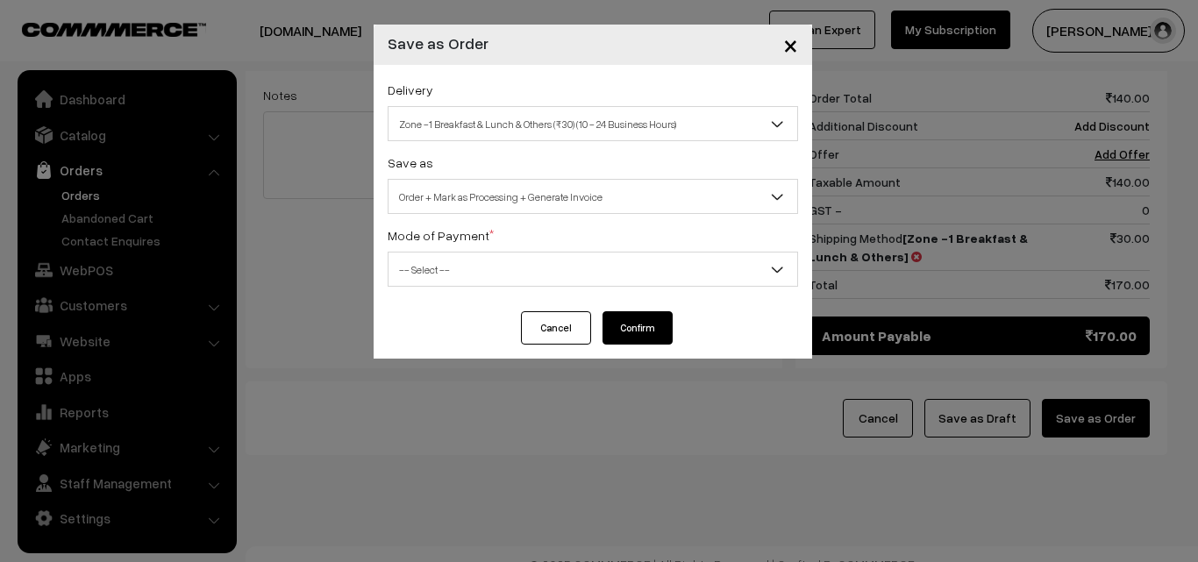
click at [519, 207] on span "Order + Mark as Processing + Generate Invoice" at bounding box center [592, 196] width 409 height 31
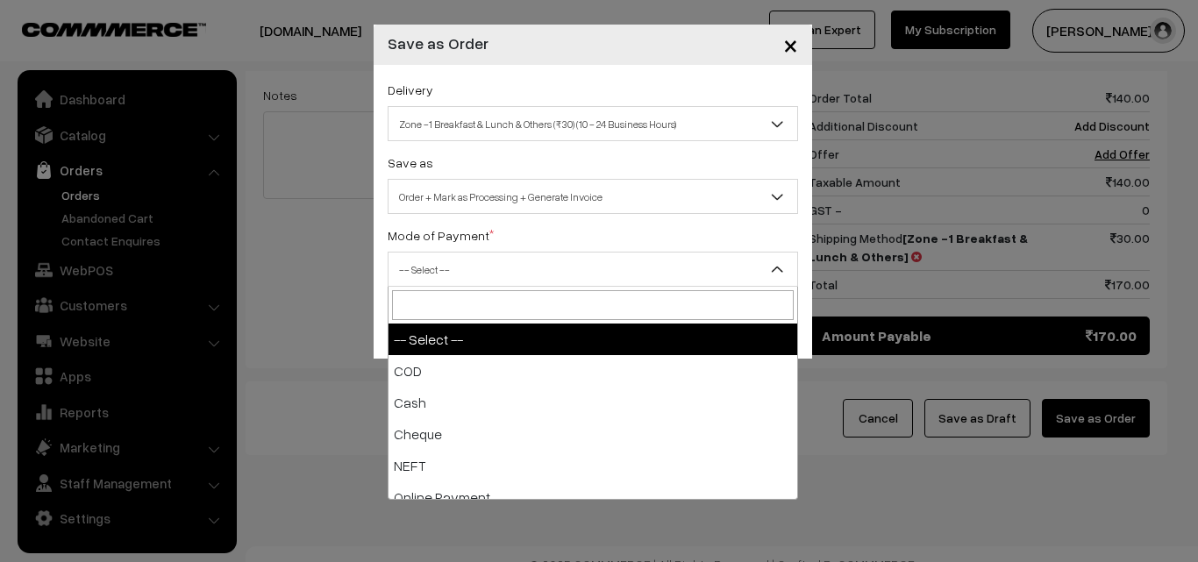
click at [497, 280] on span "-- Select --" at bounding box center [592, 269] width 409 height 31
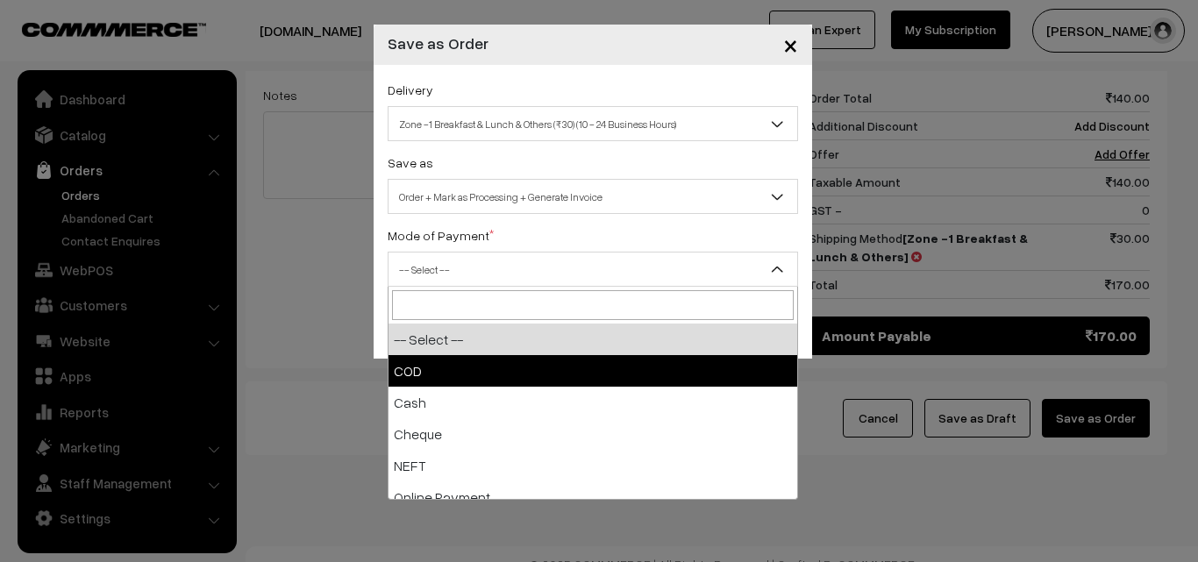
select select "1"
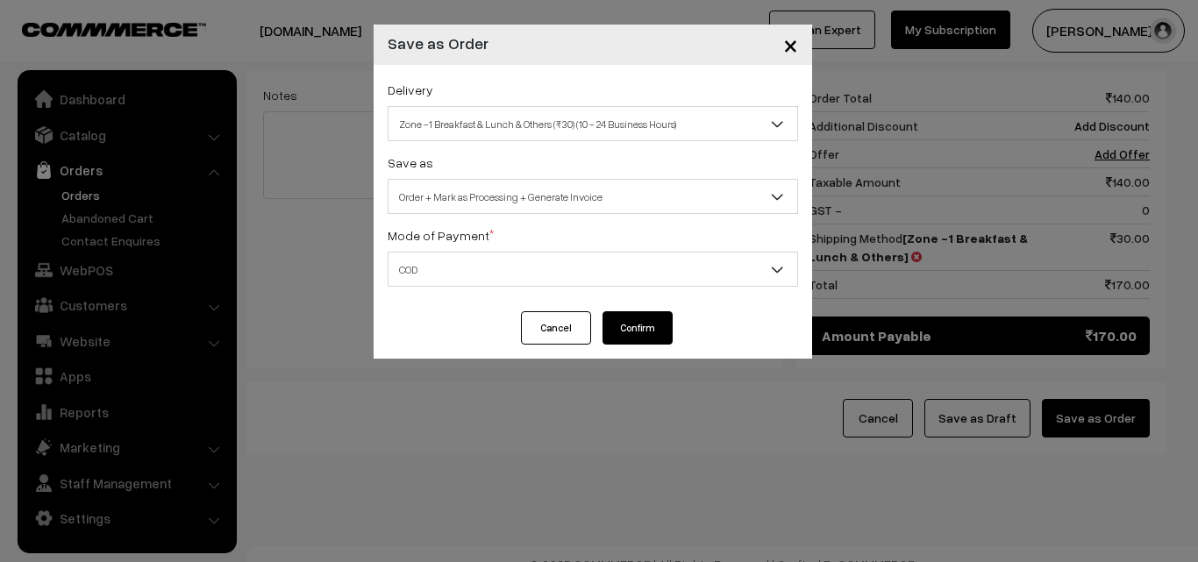
click at [663, 329] on button "Confirm" at bounding box center [637, 327] width 70 height 33
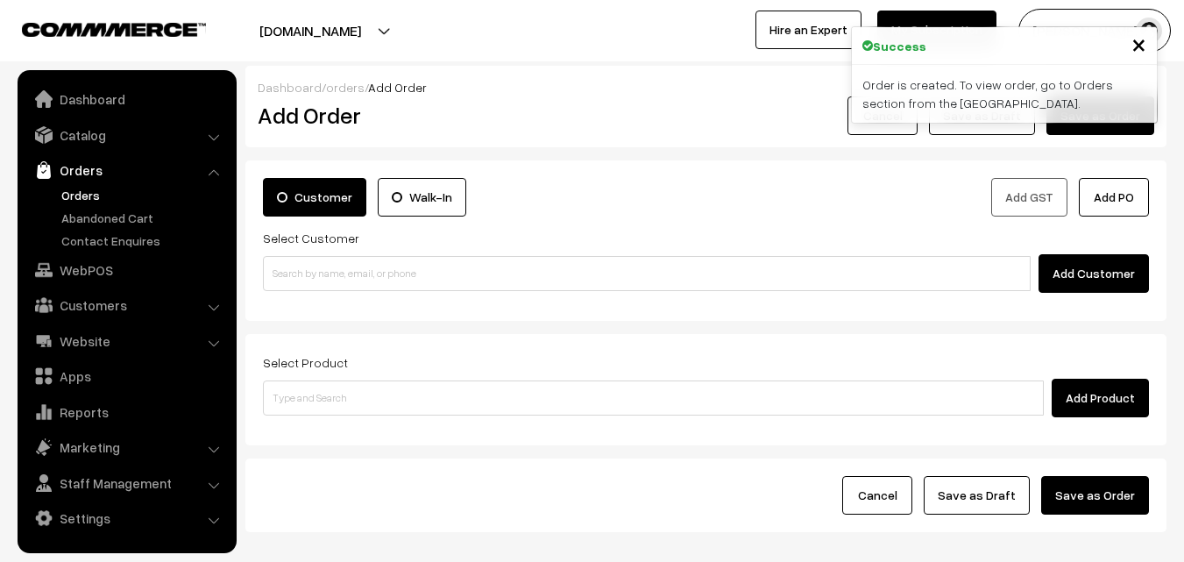
click at [85, 199] on link "Orders" at bounding box center [144, 195] width 174 height 18
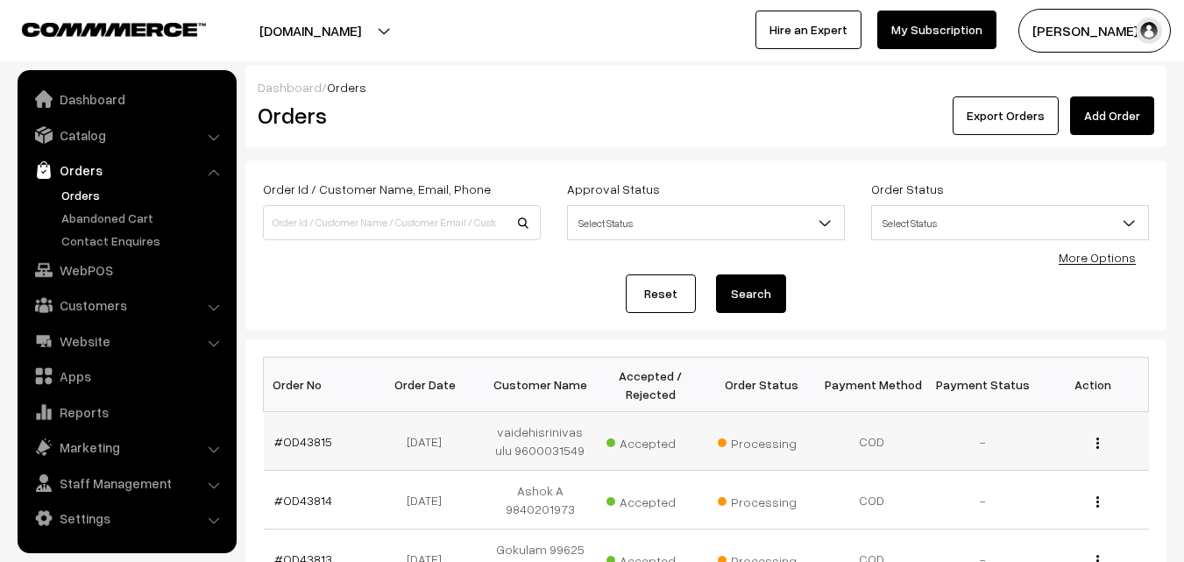
click at [298, 449] on td "#OD43815" at bounding box center [319, 441] width 110 height 59
click at [319, 444] on link "#OD43815" at bounding box center [303, 441] width 58 height 15
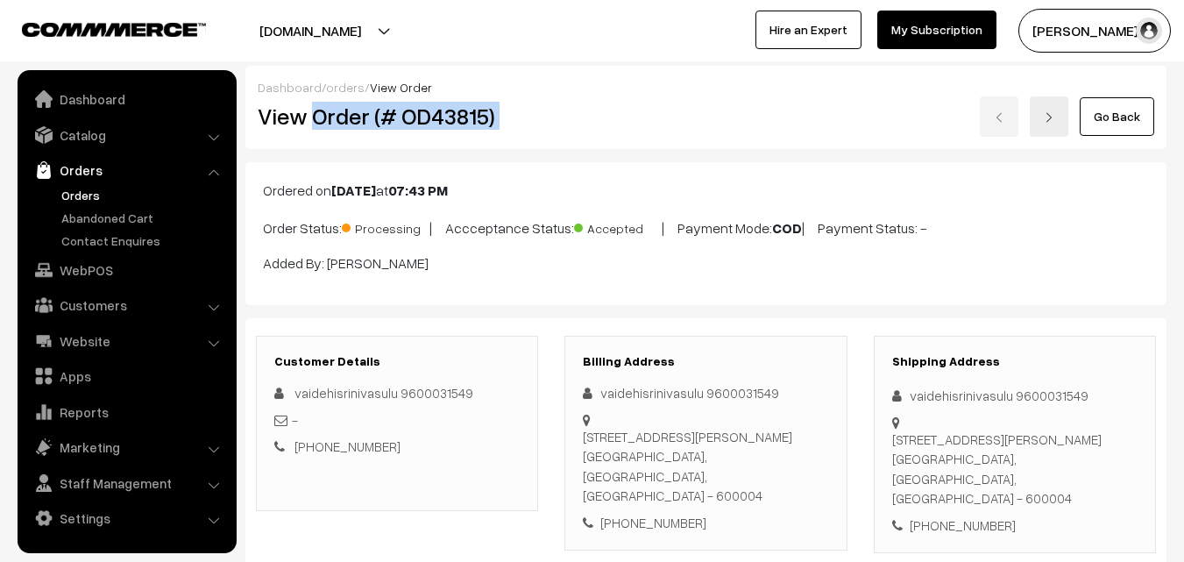
click at [625, 118] on div "View Order (# OD43815) Go Back" at bounding box center [706, 116] width 923 height 40
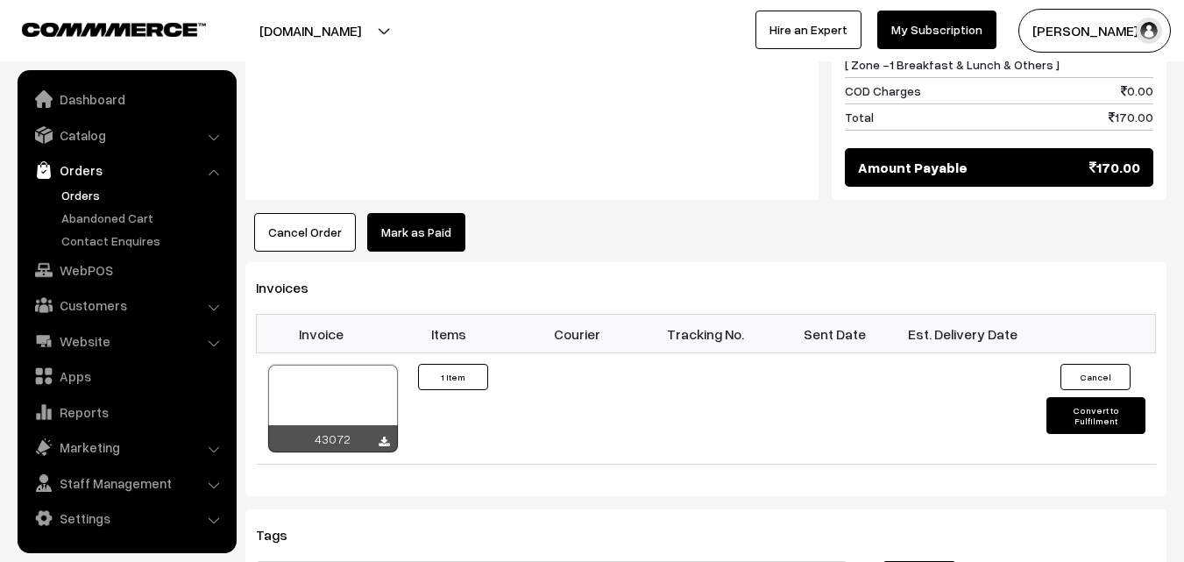
scroll to position [964, 0]
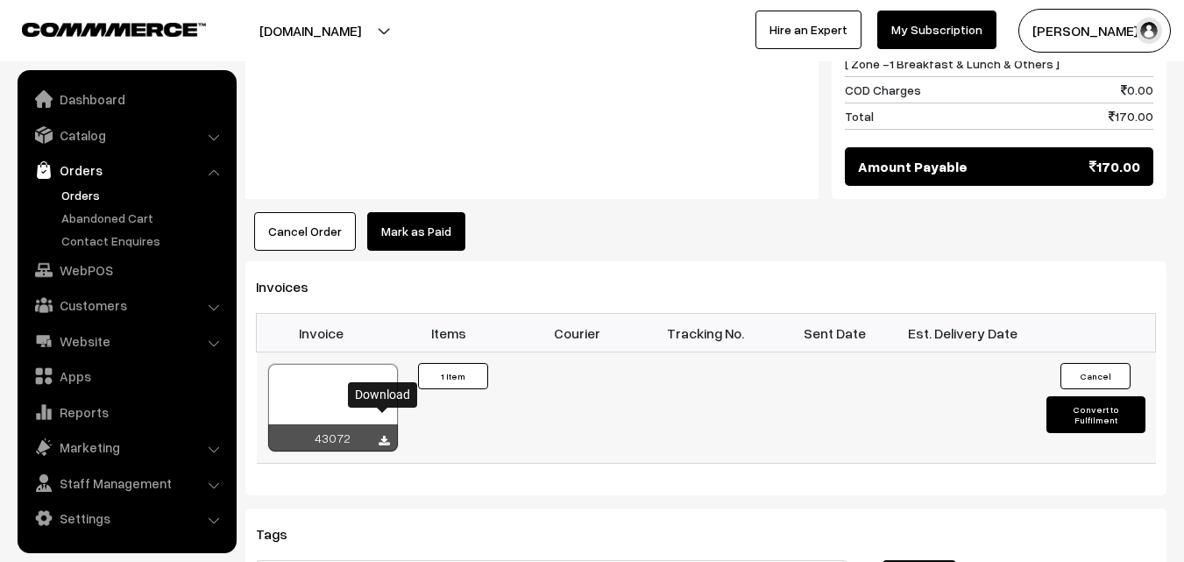
click at [380, 436] on icon at bounding box center [384, 441] width 11 height 11
click at [321, 364] on div at bounding box center [333, 408] width 130 height 88
click at [79, 197] on link "Orders" at bounding box center [144, 195] width 174 height 18
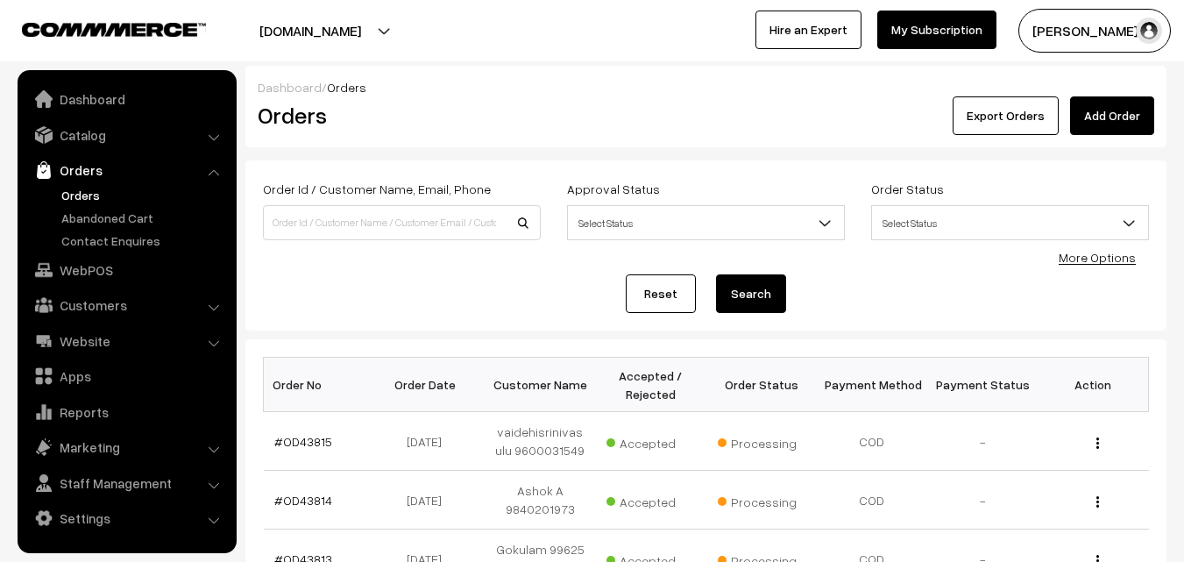
click at [74, 274] on link "WebPOS" at bounding box center [126, 270] width 209 height 32
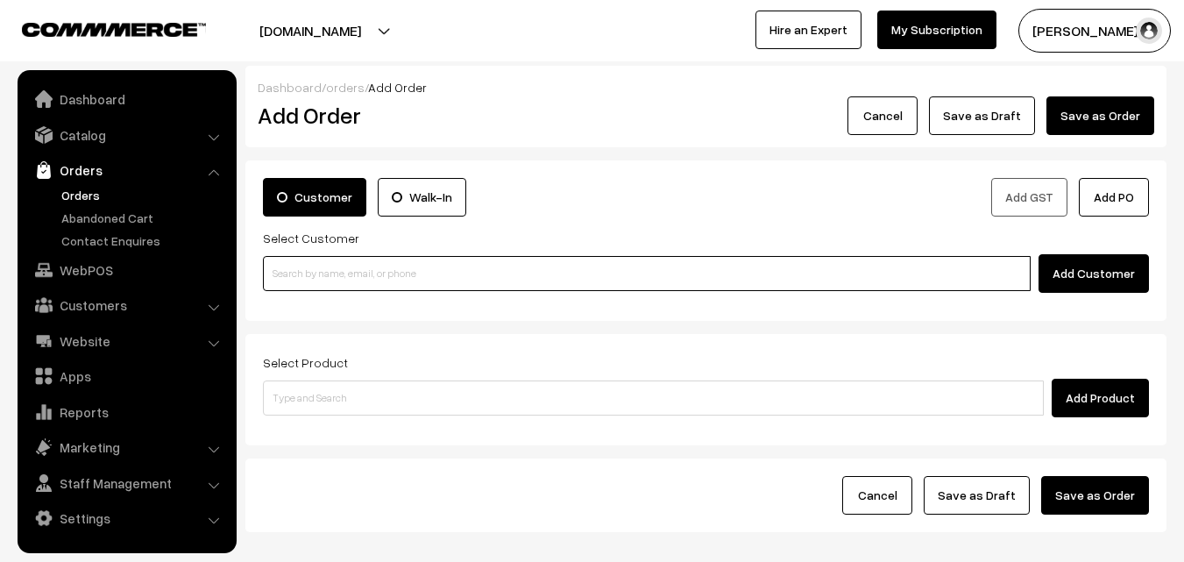
click at [324, 279] on input at bounding box center [647, 273] width 768 height 35
paste input "96000 31549"
click at [306, 275] on input "96000 31549" at bounding box center [647, 273] width 768 height 35
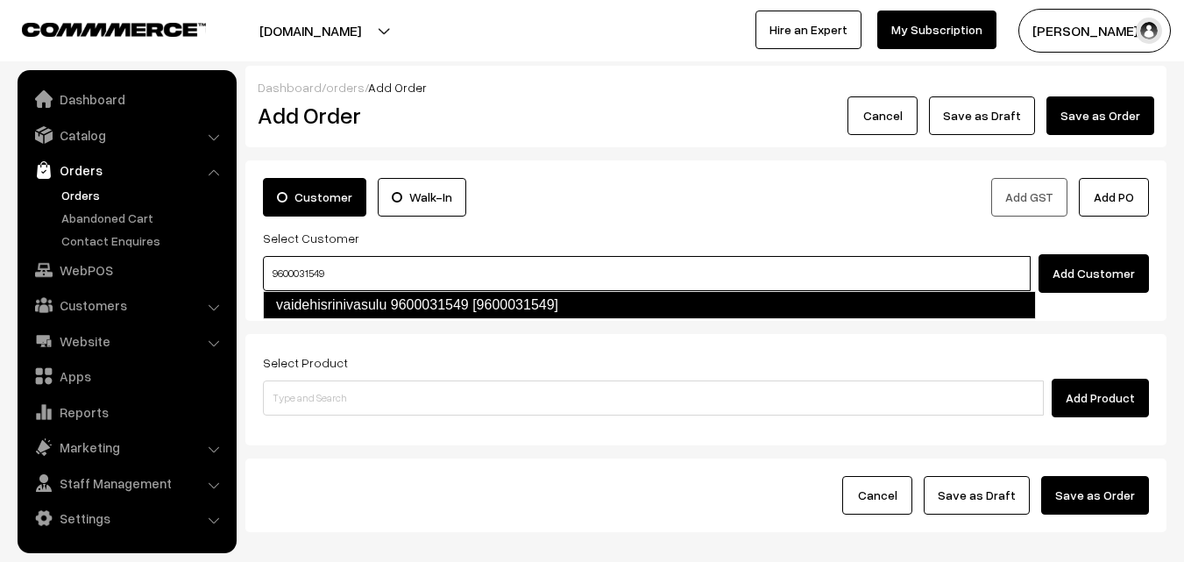
click at [390, 304] on link "vaidehisrinivasulu 9600031549 [9600031549]" at bounding box center [649, 305] width 773 height 28
type input "9600031549"
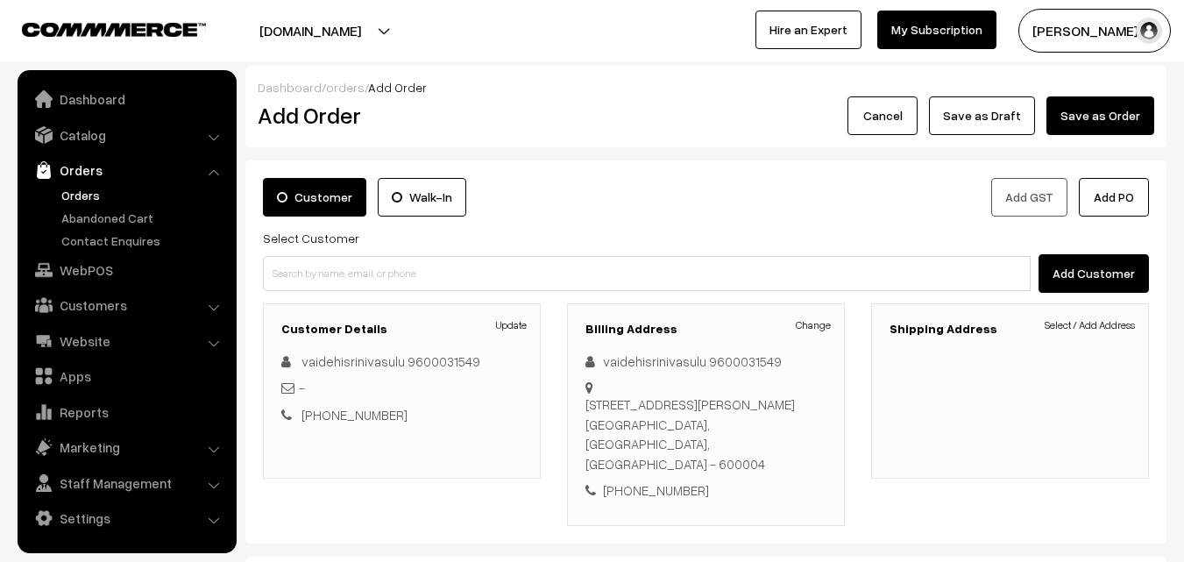
drag, startPoint x: 1197, startPoint y: 295, endPoint x: 1194, endPoint y: 367, distance: 72.8
drag, startPoint x: 1194, startPoint y: 367, endPoint x: 992, endPoint y: 435, distance: 212.6
click at [992, 435] on div "Shipping Address Select / Add Address" at bounding box center [1010, 390] width 278 height 175
click at [1117, 324] on link "Select / Add Address" at bounding box center [1090, 325] width 90 height 16
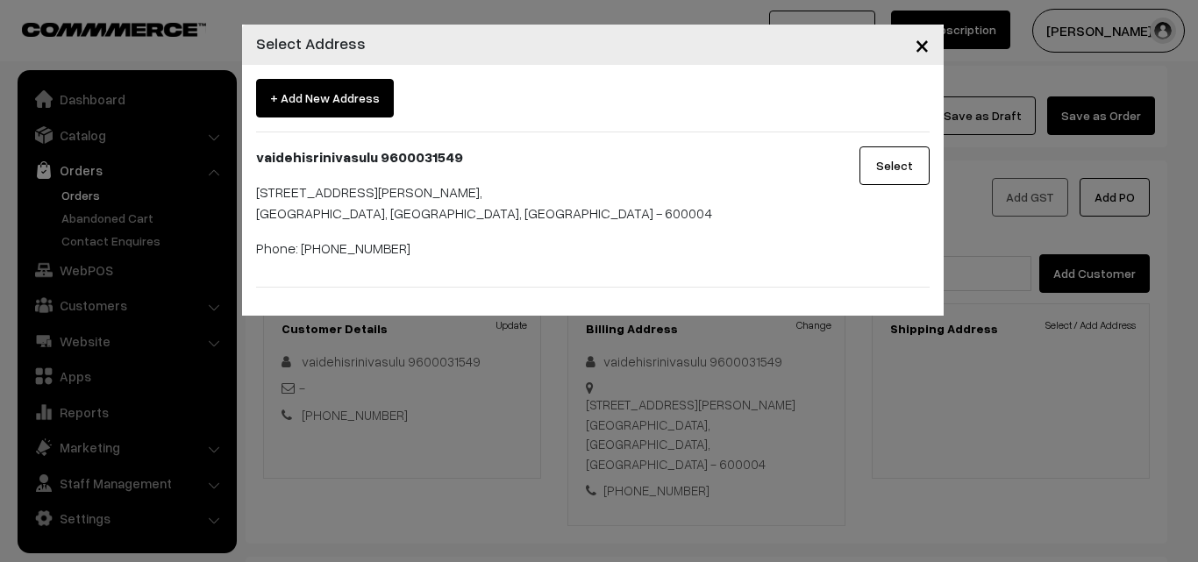
click at [906, 169] on button "Select" at bounding box center [894, 165] width 70 height 39
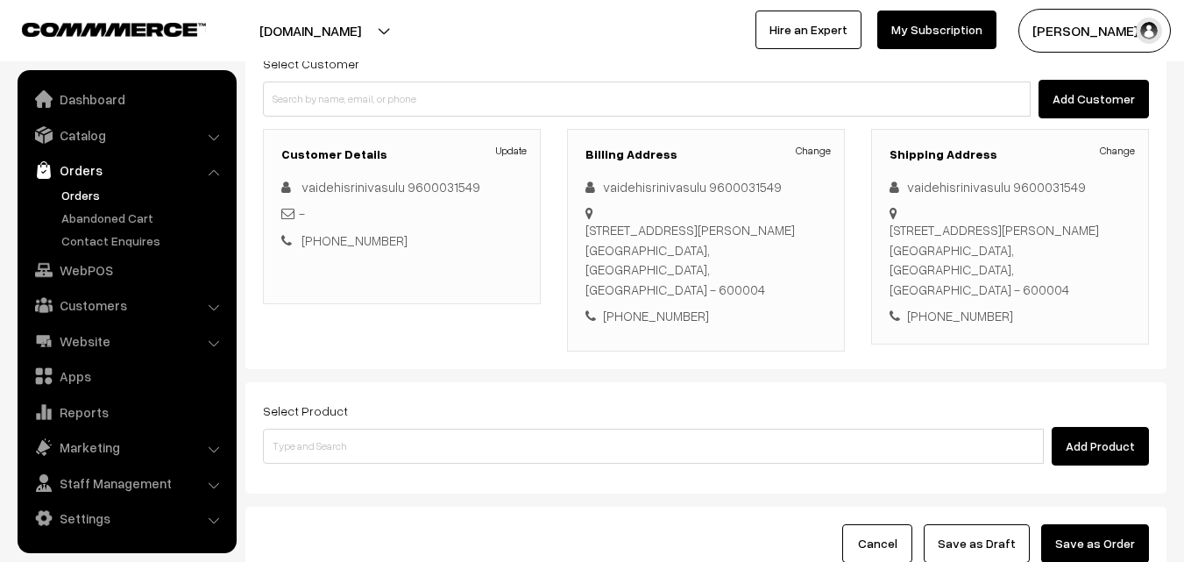
scroll to position [175, 0]
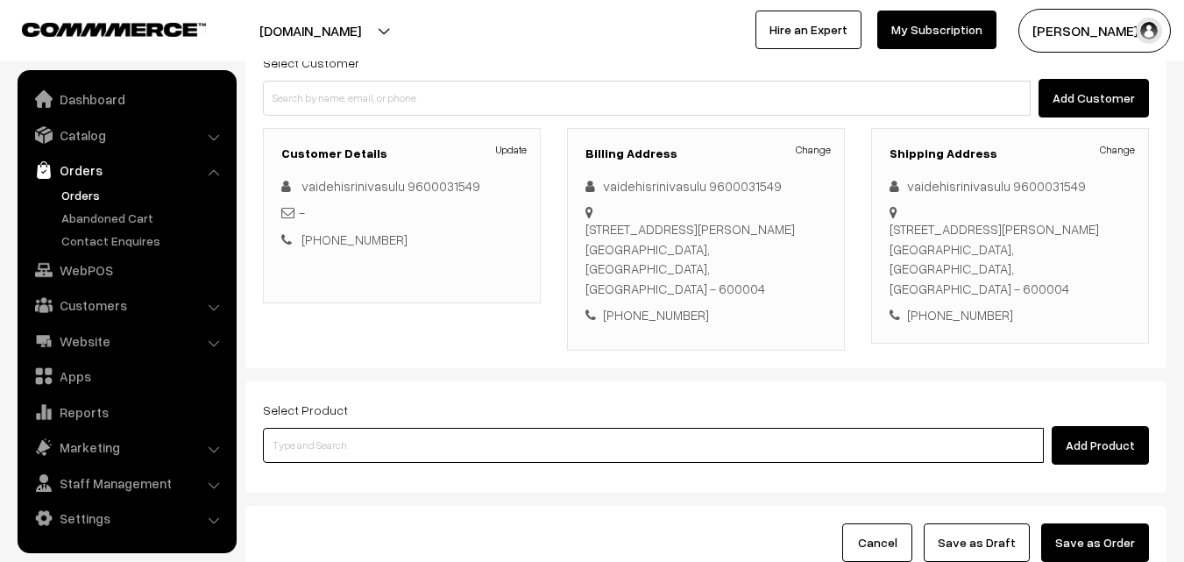
click at [594, 428] on input at bounding box center [653, 445] width 781 height 35
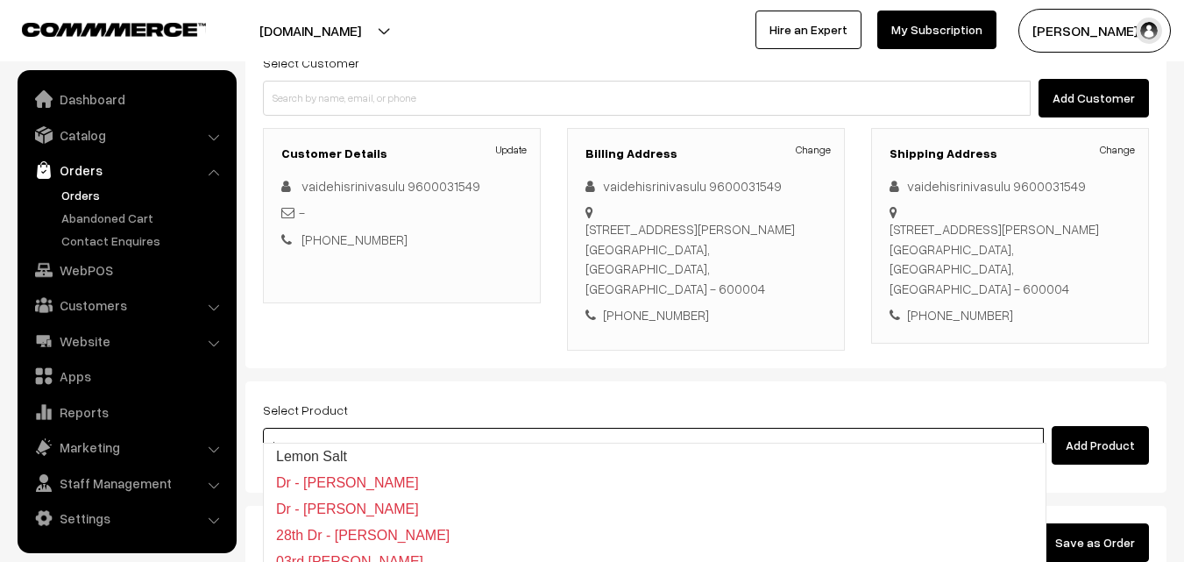
type input "lemon seva"
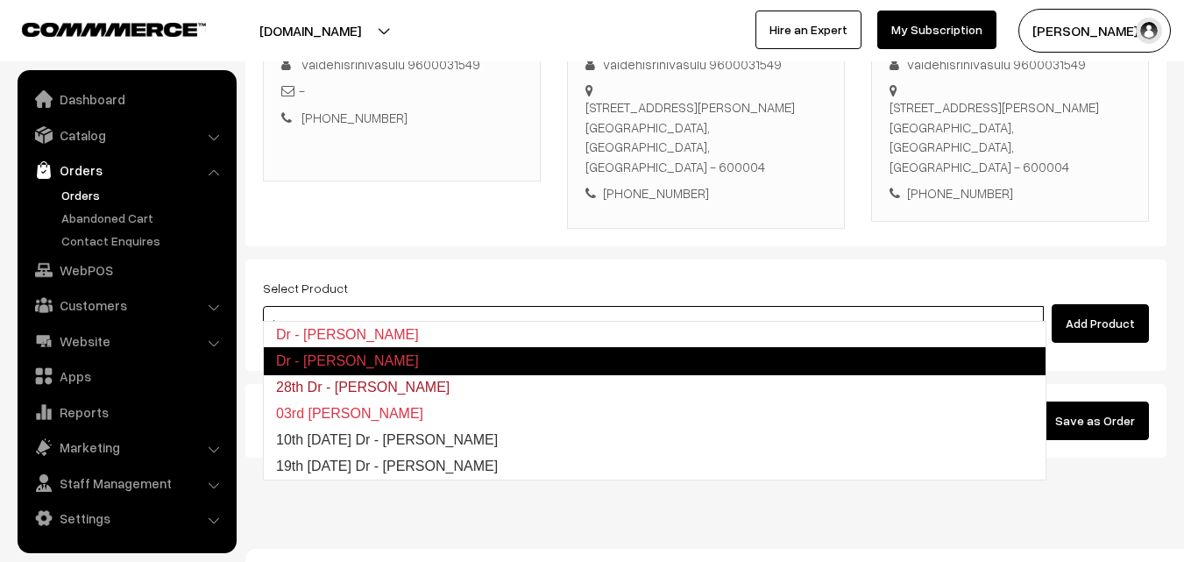
scroll to position [300, 0]
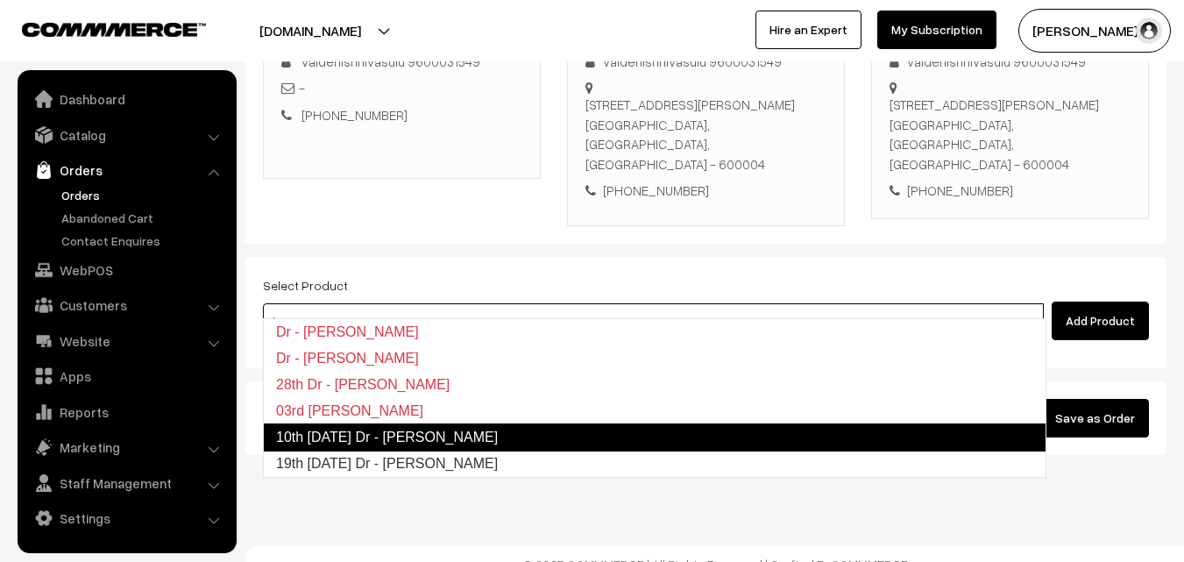
click at [714, 437] on link "10th [DATE] Dr - [PERSON_NAME]" at bounding box center [655, 437] width 784 height 28
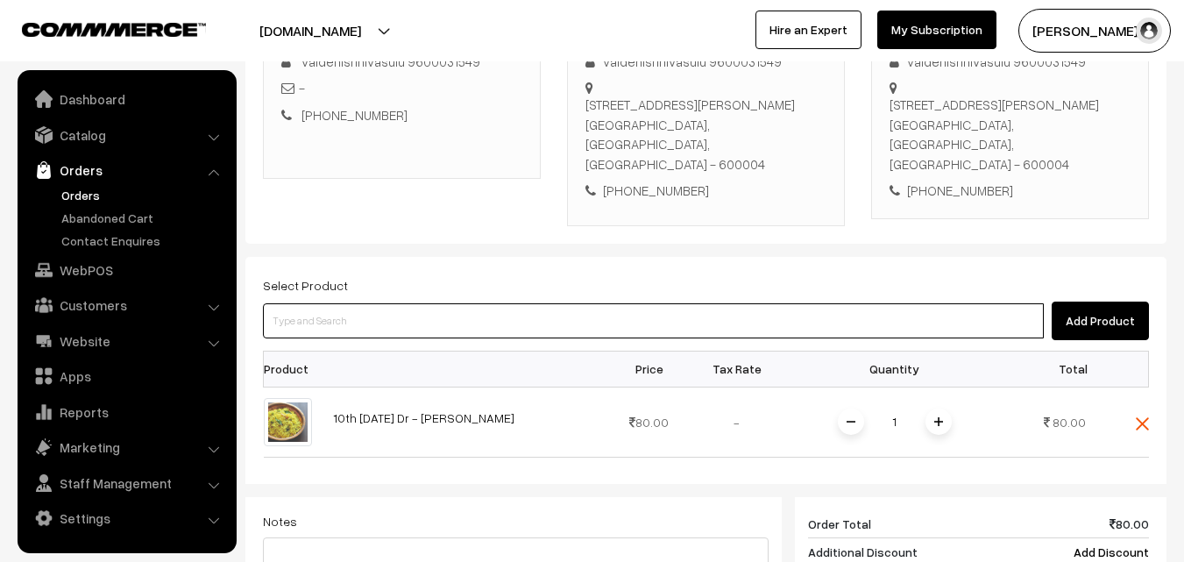
click at [697, 303] on input at bounding box center [653, 320] width 781 height 35
type input "chap"
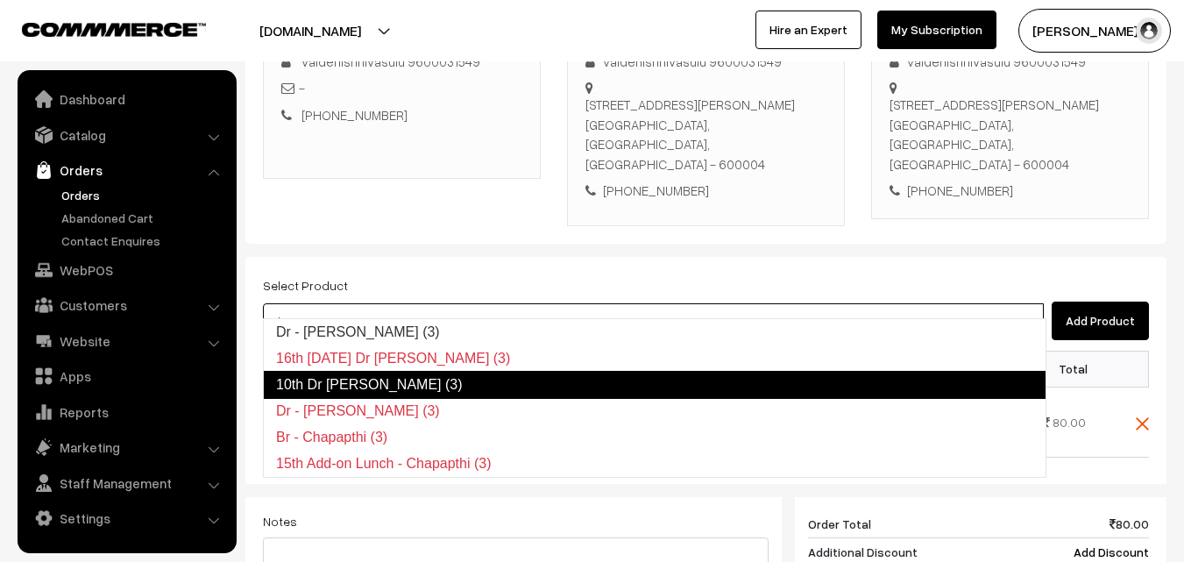
click at [696, 373] on link "10th Dr [PERSON_NAME] (3)" at bounding box center [655, 385] width 784 height 28
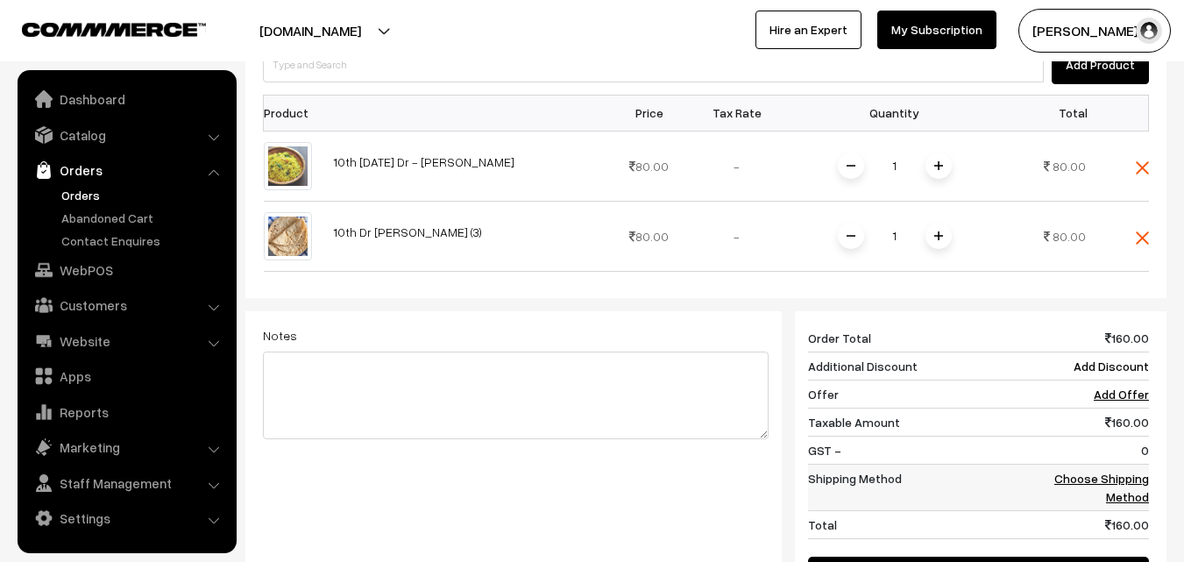
scroll to position [563, 0]
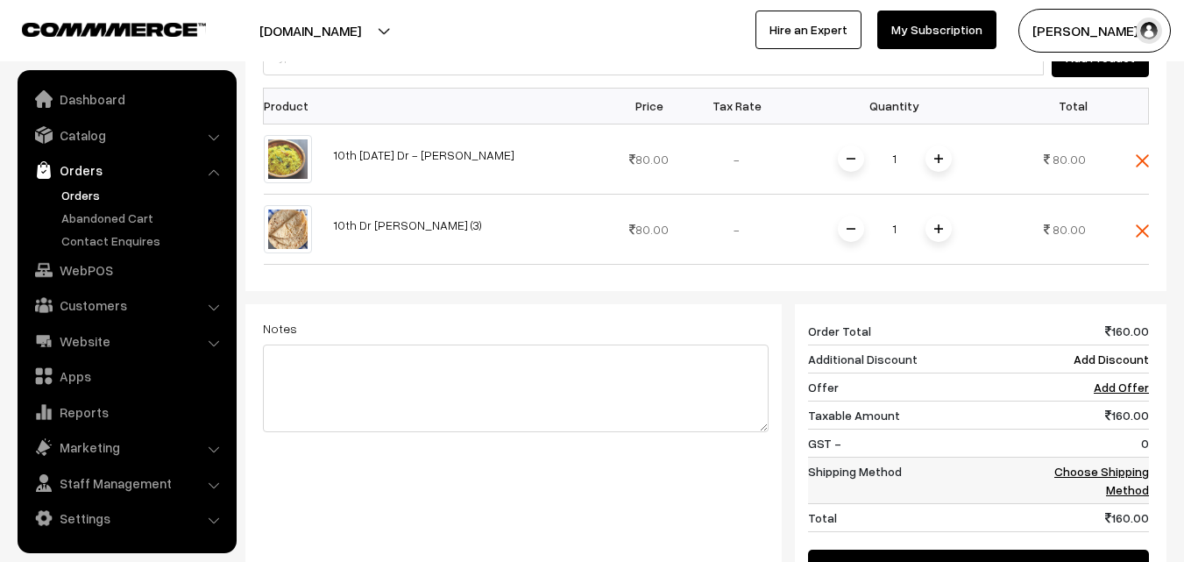
click at [1097, 467] on td "Choose Shipping Method" at bounding box center [1095, 480] width 109 height 46
click at [1086, 464] on link "Choose Shipping Method" at bounding box center [1102, 480] width 95 height 33
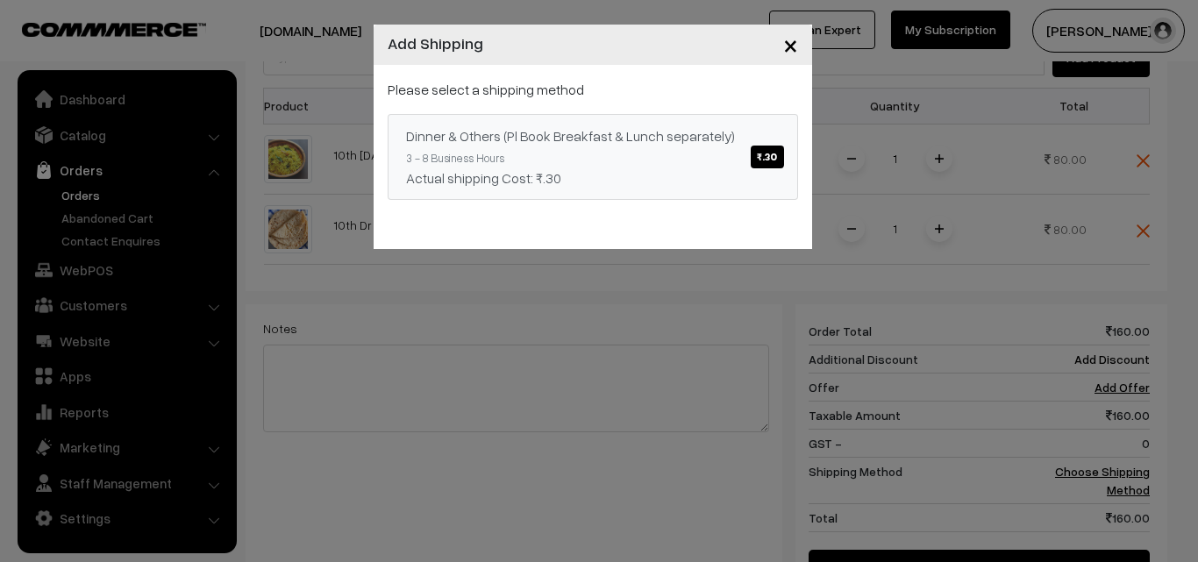
click at [786, 167] on link "Dinner & Others (Pl Book Breakfast & Lunch separately) ₹.30 3 - 8 Business Hour…" at bounding box center [593, 157] width 410 height 86
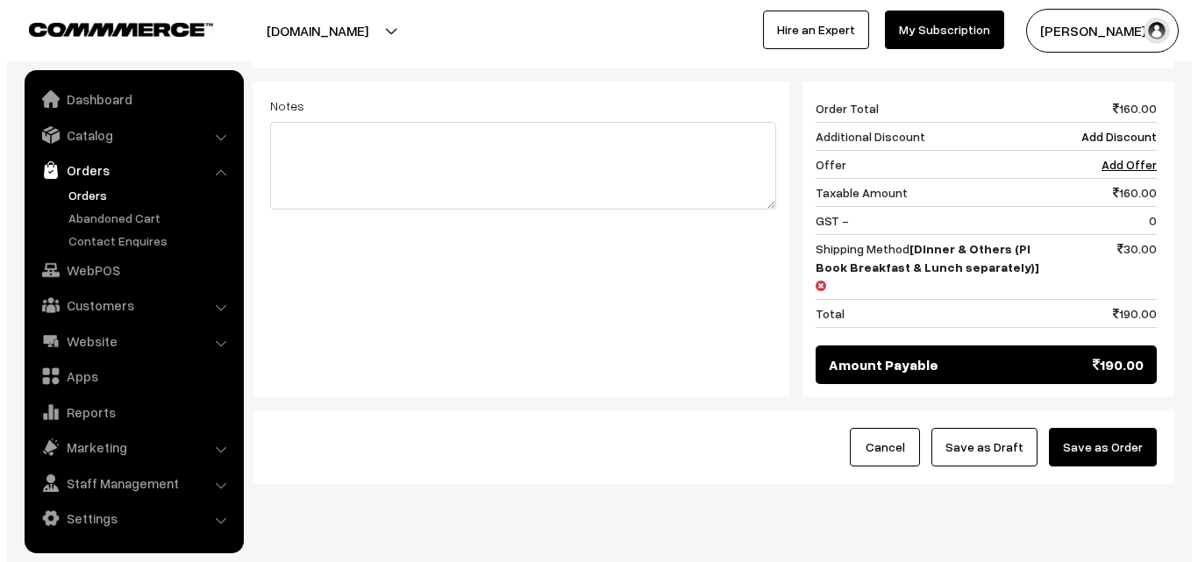
scroll to position [796, 0]
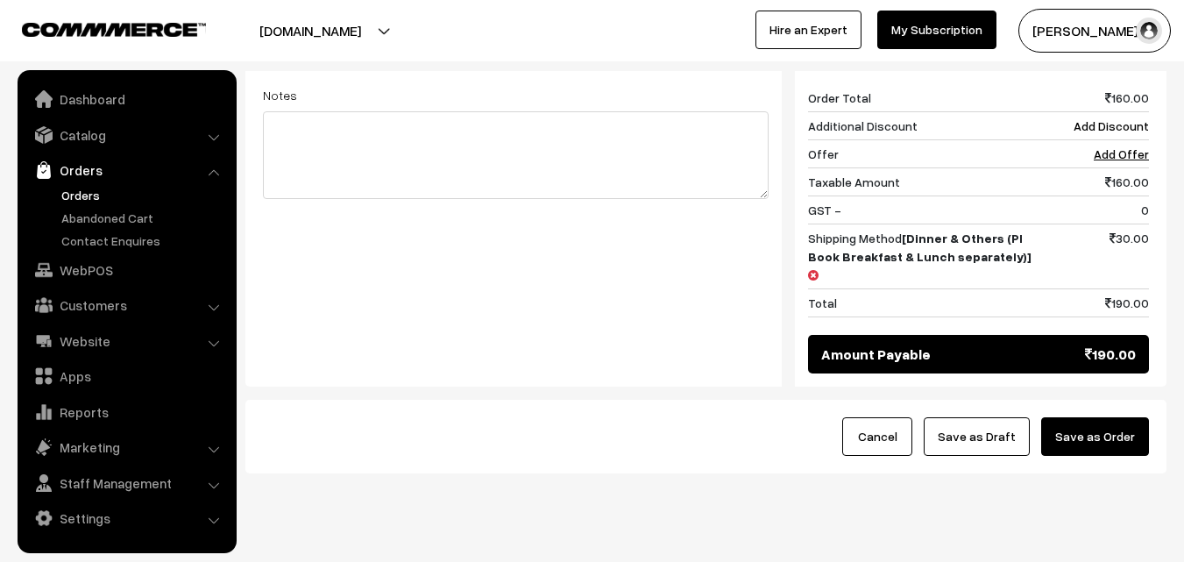
click at [1077, 417] on button "Save as Order" at bounding box center [1096, 436] width 108 height 39
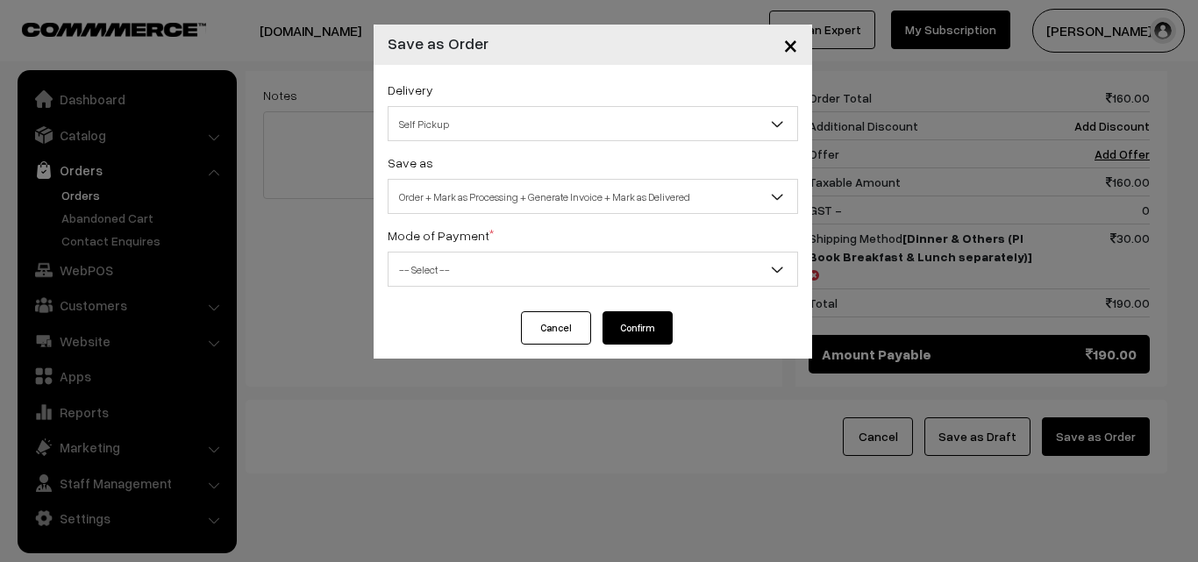
click at [527, 117] on span "Self Pickup" at bounding box center [592, 124] width 409 height 31
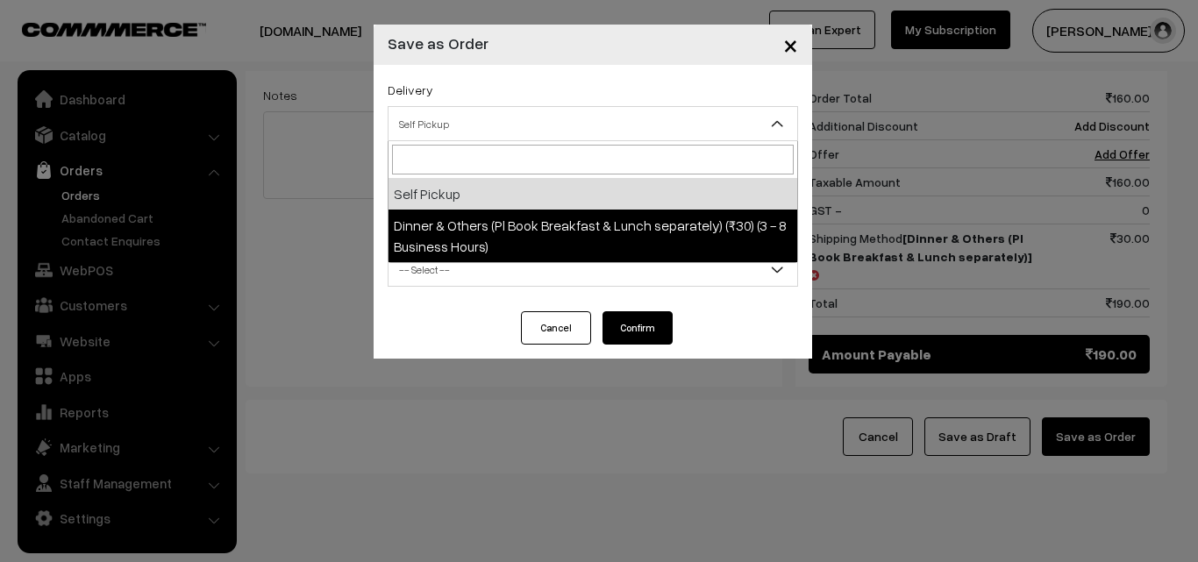
select select "DOP1"
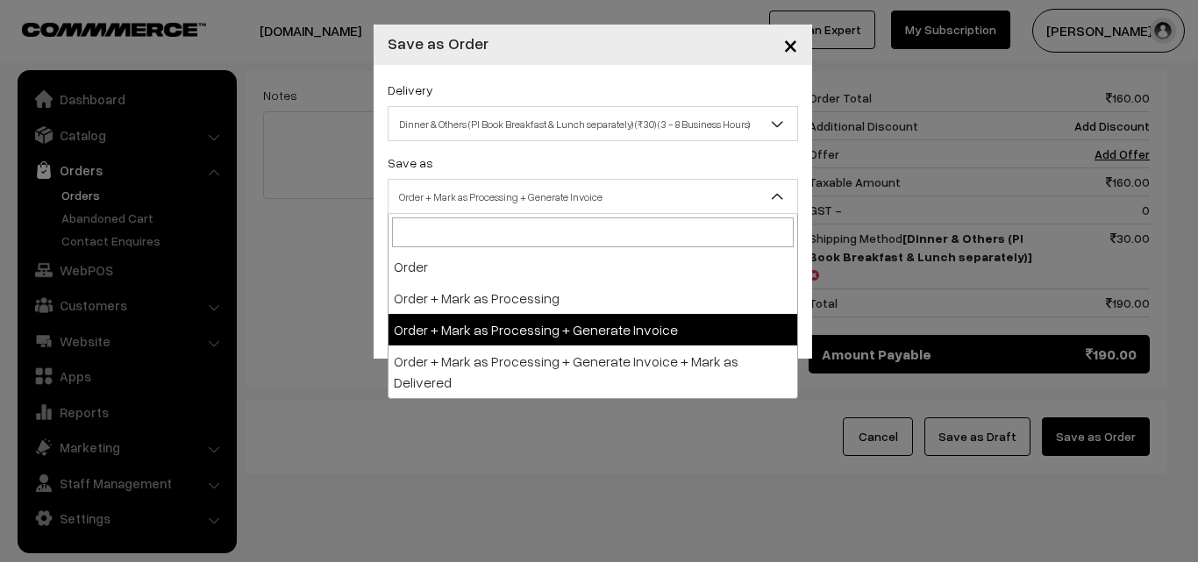
click at [516, 201] on span "Order + Mark as Processing + Generate Invoice" at bounding box center [592, 196] width 409 height 31
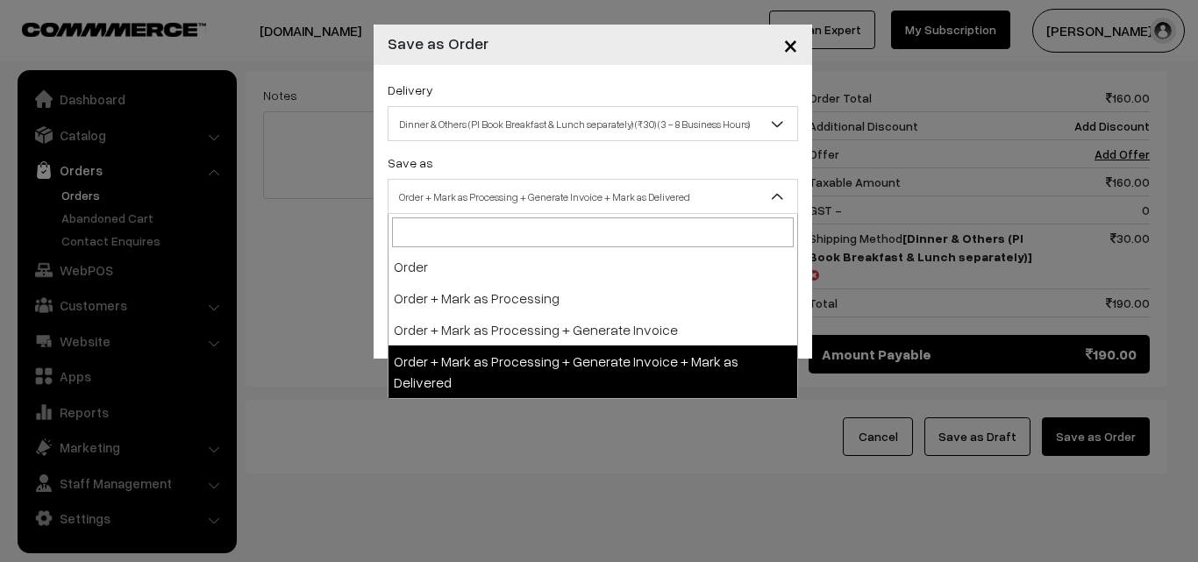
drag, startPoint x: 468, startPoint y: 208, endPoint x: 462, endPoint y: 303, distance: 95.8
click at [468, 211] on span "Order + Mark as Processing + Generate Invoice + Mark as Delivered" at bounding box center [592, 196] width 409 height 31
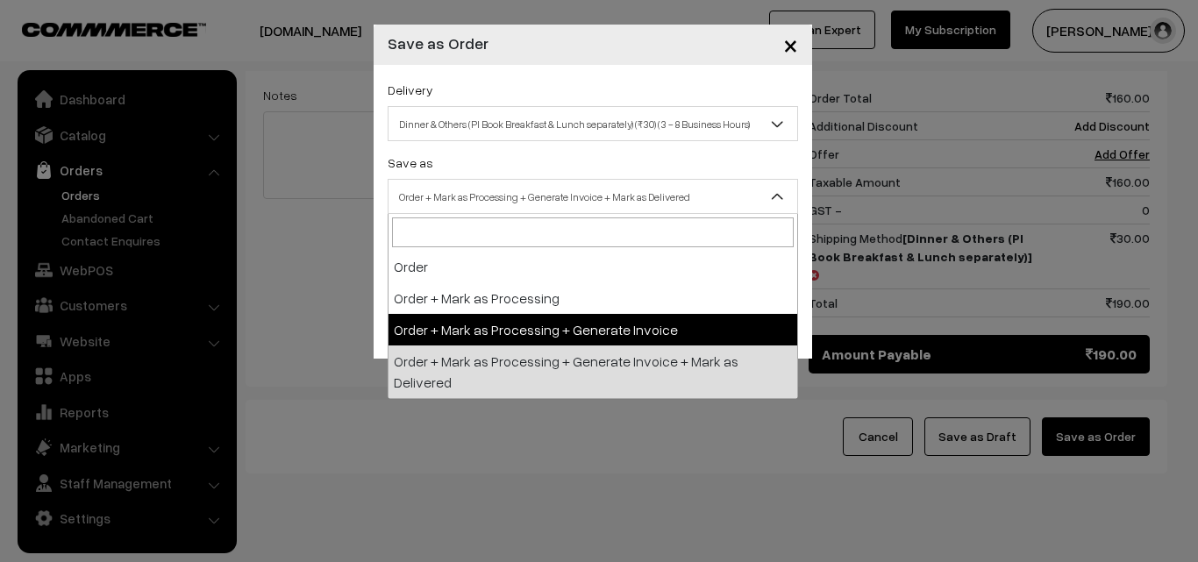
select select "3"
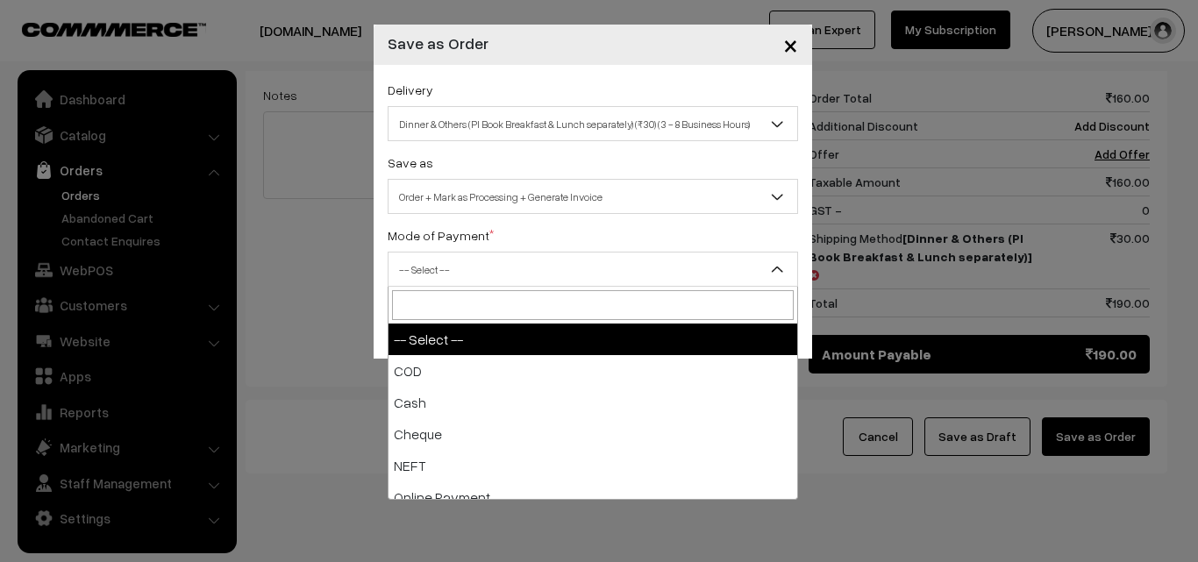
drag, startPoint x: 438, startPoint y: 282, endPoint x: 438, endPoint y: 300, distance: 17.5
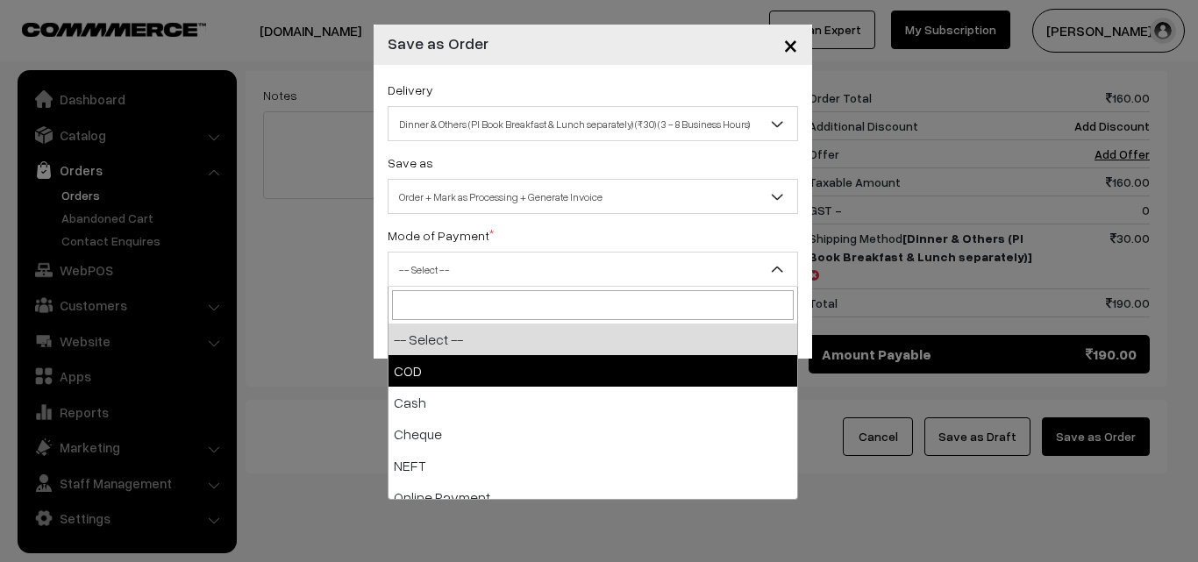
select select "1"
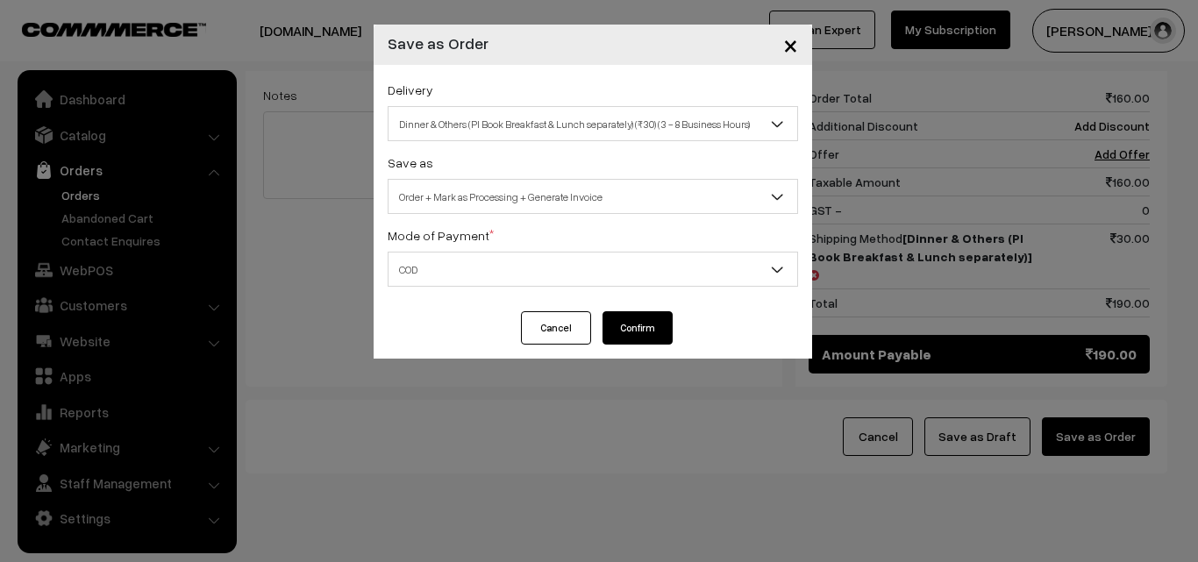
click at [615, 340] on button "Confirm" at bounding box center [637, 327] width 70 height 33
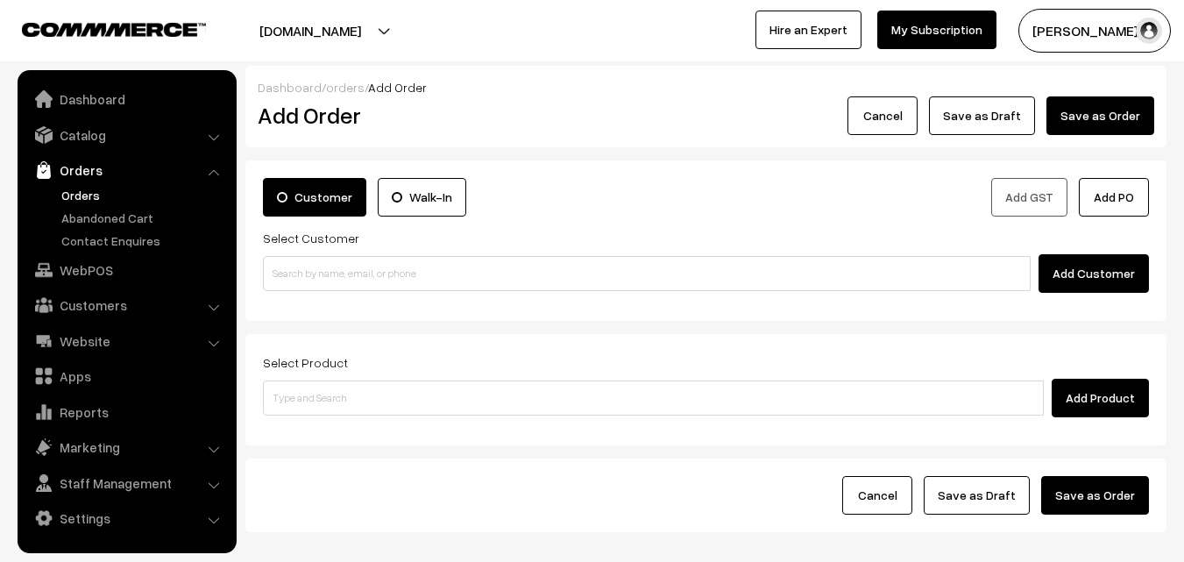
click at [85, 204] on ul "Orders" at bounding box center [127, 218] width 210 height 64
click at [86, 196] on link "Orders" at bounding box center [144, 195] width 174 height 18
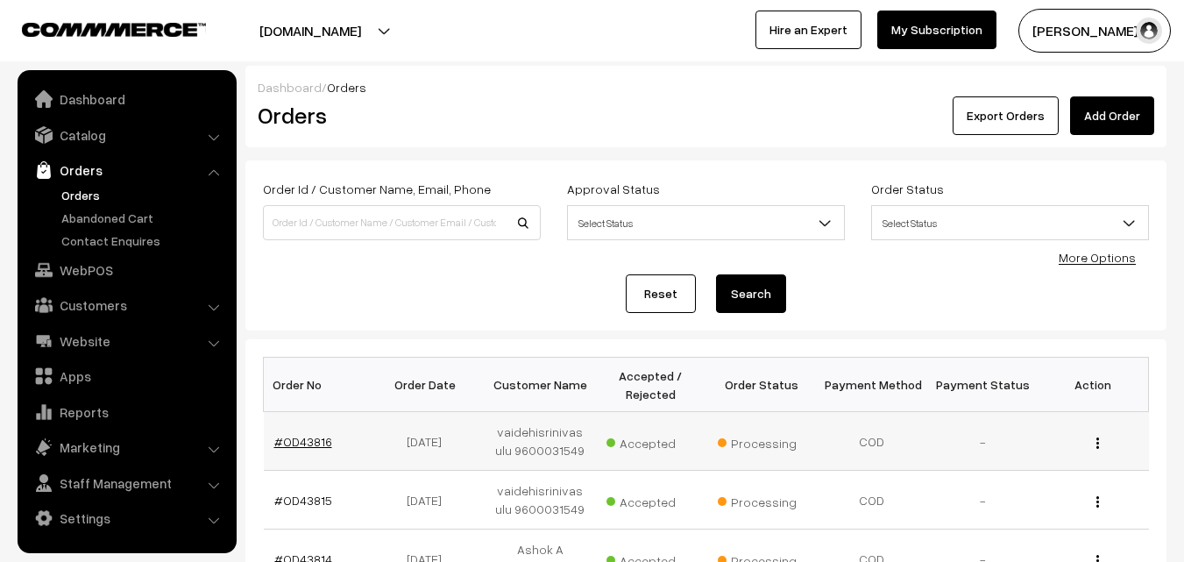
click at [303, 441] on link "#OD43816" at bounding box center [303, 441] width 58 height 15
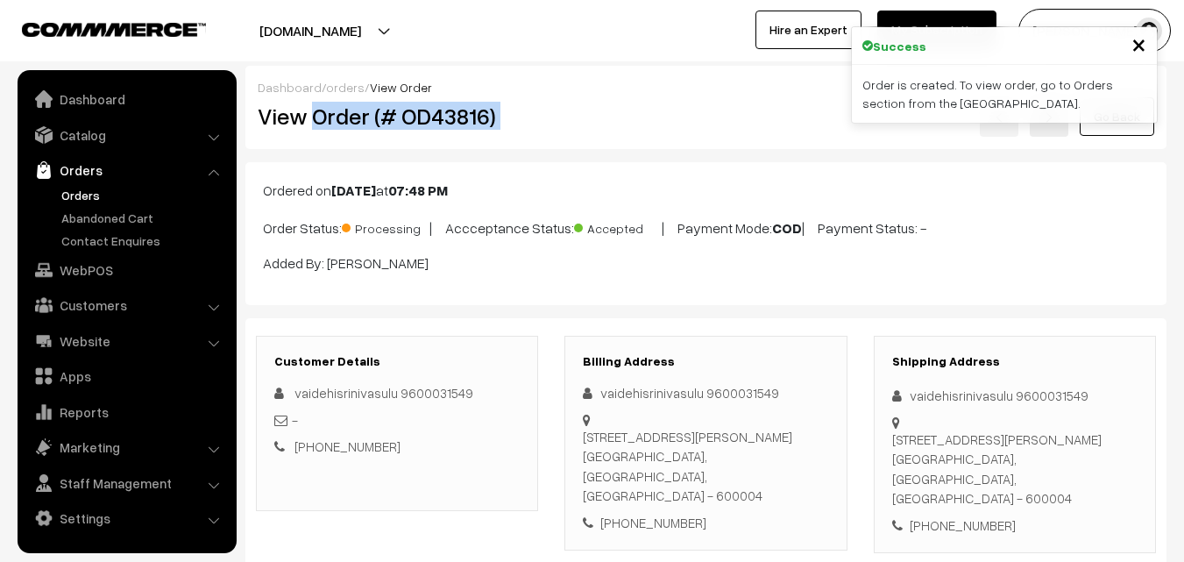
drag, startPoint x: 360, startPoint y: 117, endPoint x: 658, endPoint y: 117, distance: 298.1
click at [658, 117] on div "View Order (# OD43816) Go Back" at bounding box center [706, 116] width 923 height 40
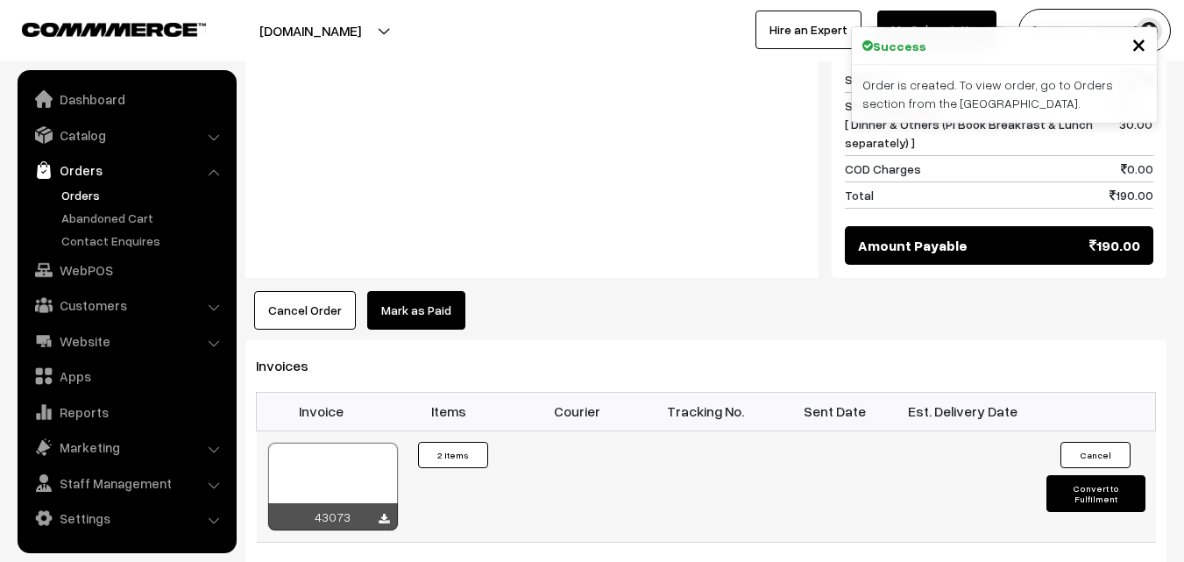
scroll to position [1052, 0]
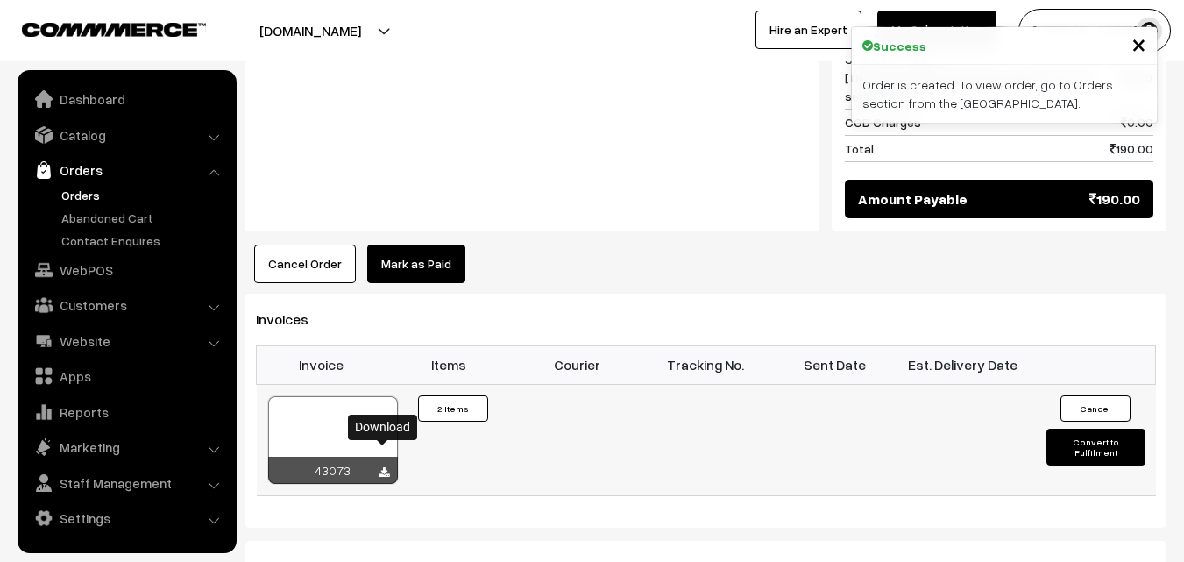
click at [388, 467] on icon at bounding box center [384, 472] width 11 height 11
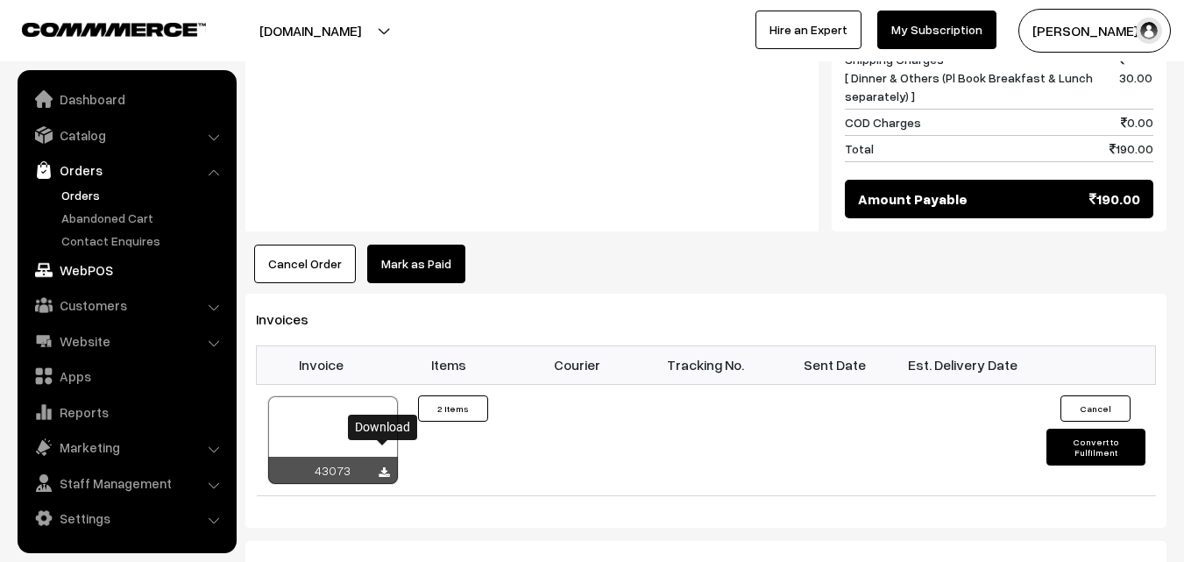
click at [96, 259] on link "WebPOS" at bounding box center [126, 270] width 209 height 32
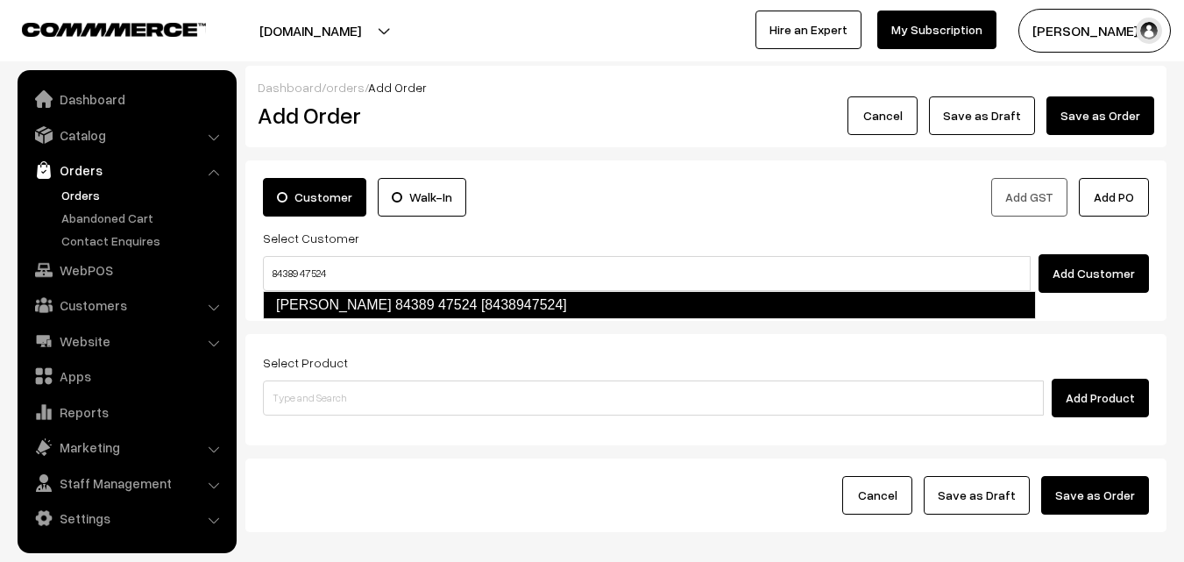
click at [302, 303] on link "[PERSON_NAME] 84389 47524 [8438947524]" at bounding box center [649, 305] width 773 height 28
type input "84389 47524"
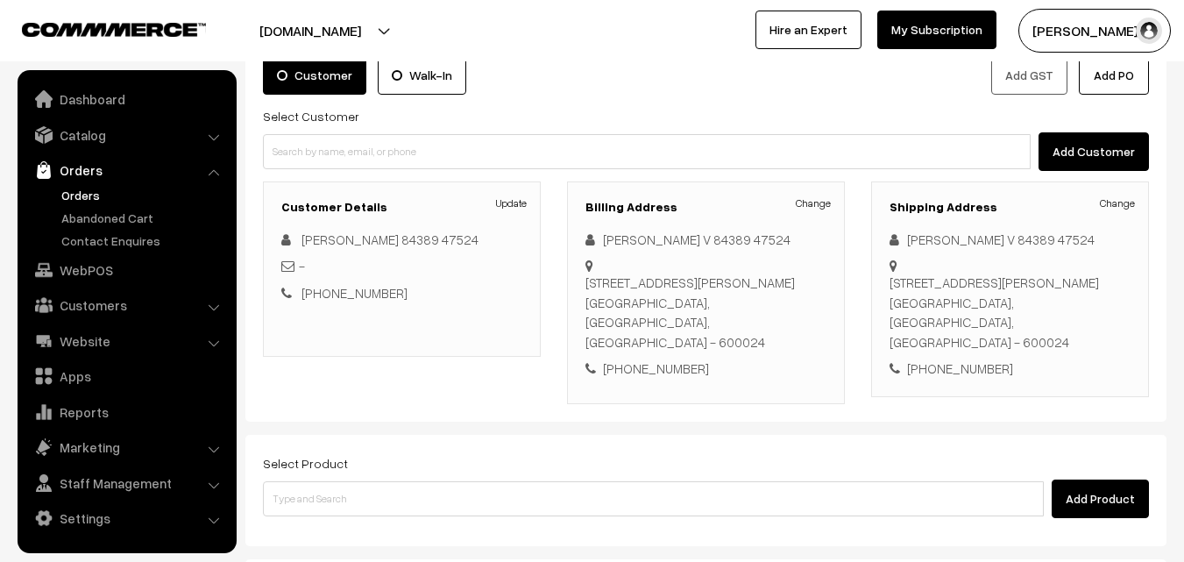
scroll to position [300, 0]
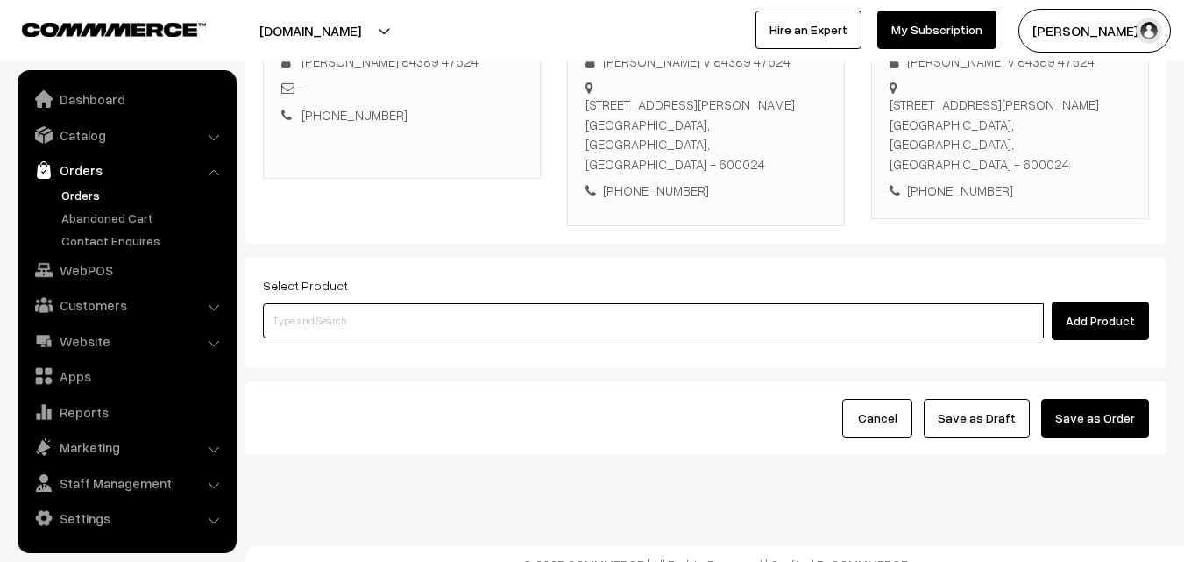
click at [374, 303] on input at bounding box center [653, 320] width 781 height 35
type input "ass"
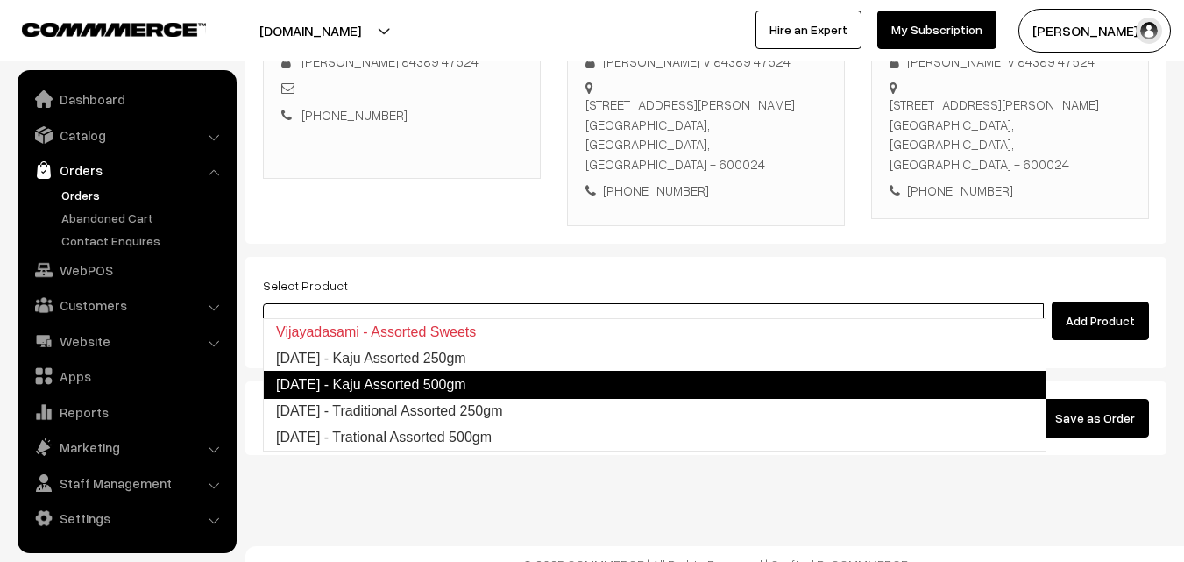
click at [383, 382] on link "Diwali - Kaju Assorted 500gm" at bounding box center [655, 385] width 784 height 28
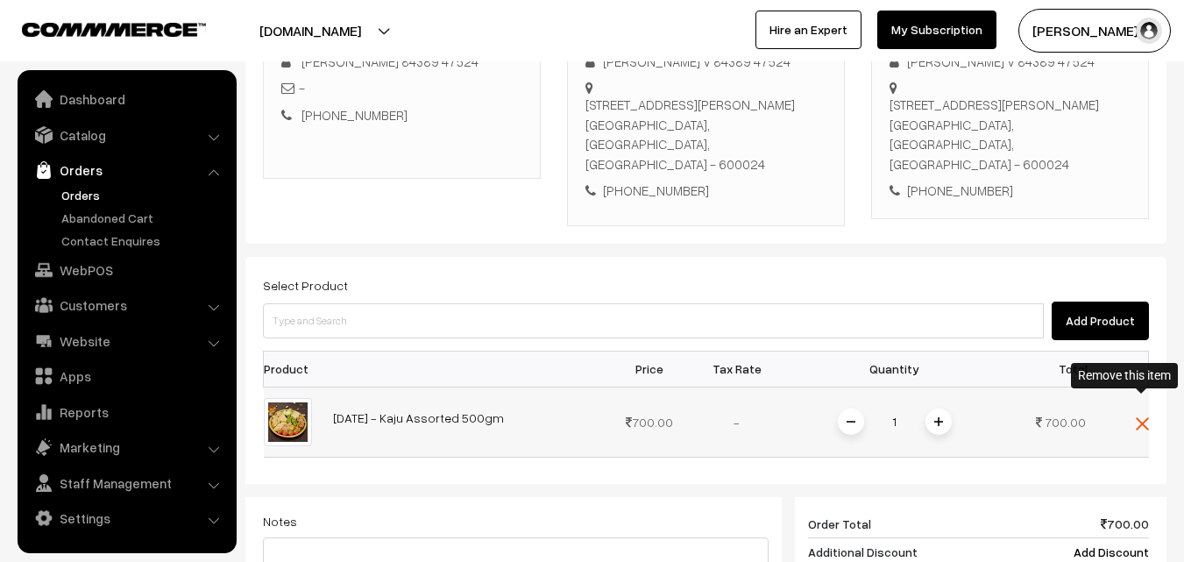
click at [1142, 417] on img at bounding box center [1142, 423] width 13 height 13
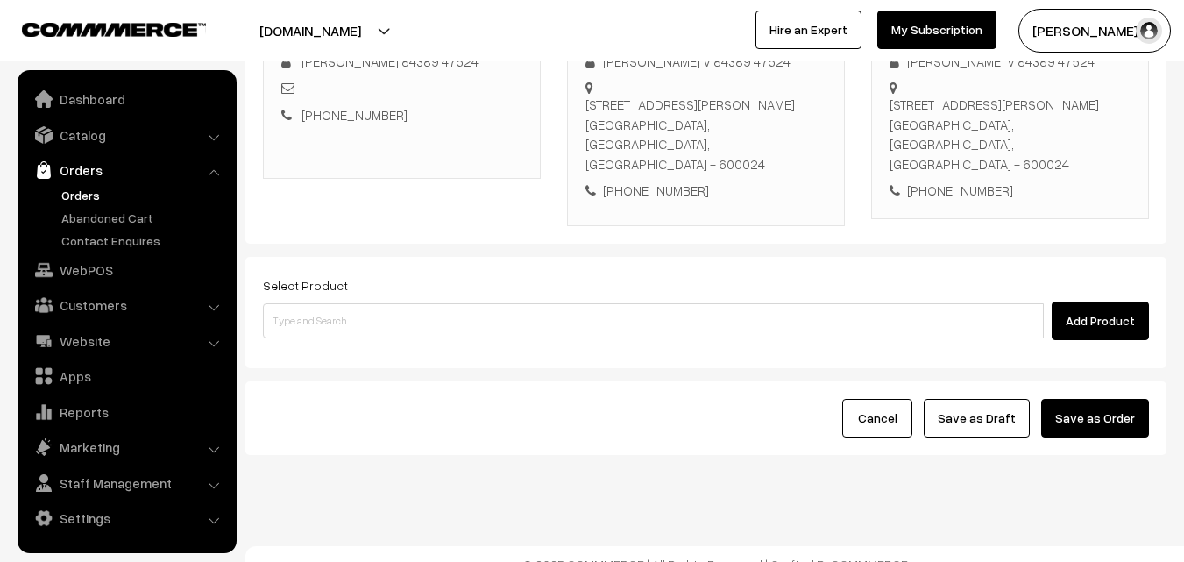
click at [289, 322] on div "Select Product Add Product" at bounding box center [705, 312] width 921 height 111
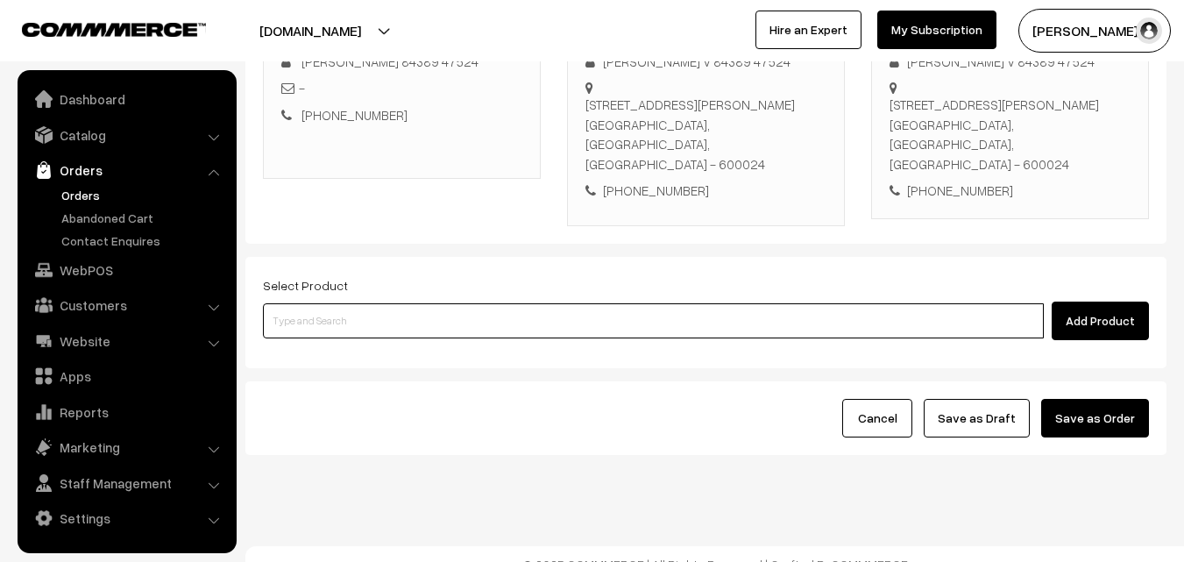
click at [300, 305] on input at bounding box center [653, 320] width 781 height 35
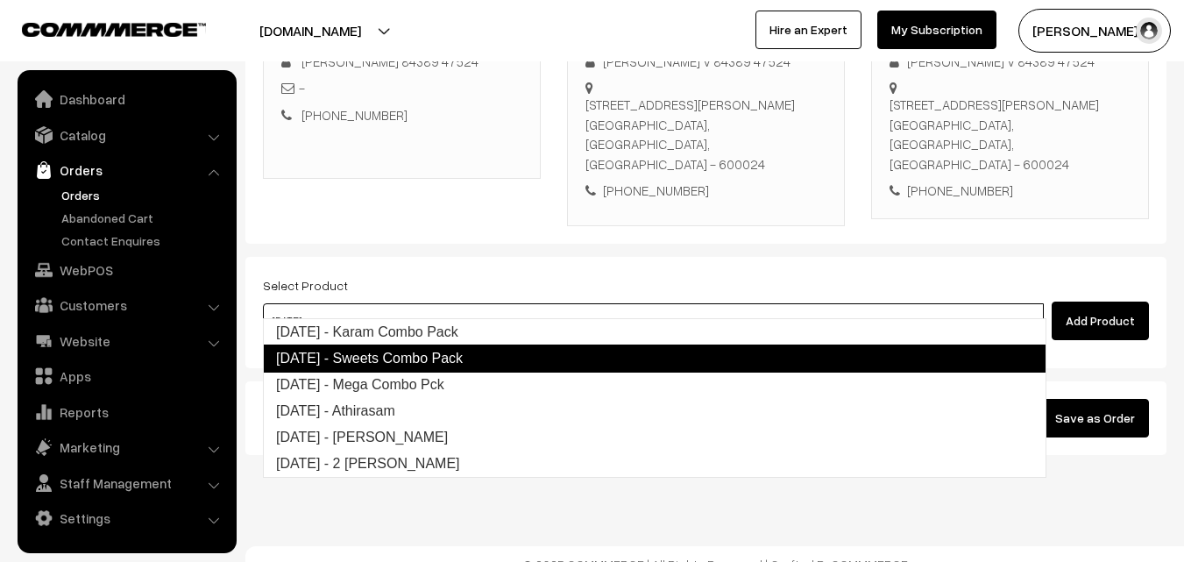
type input "diwali"
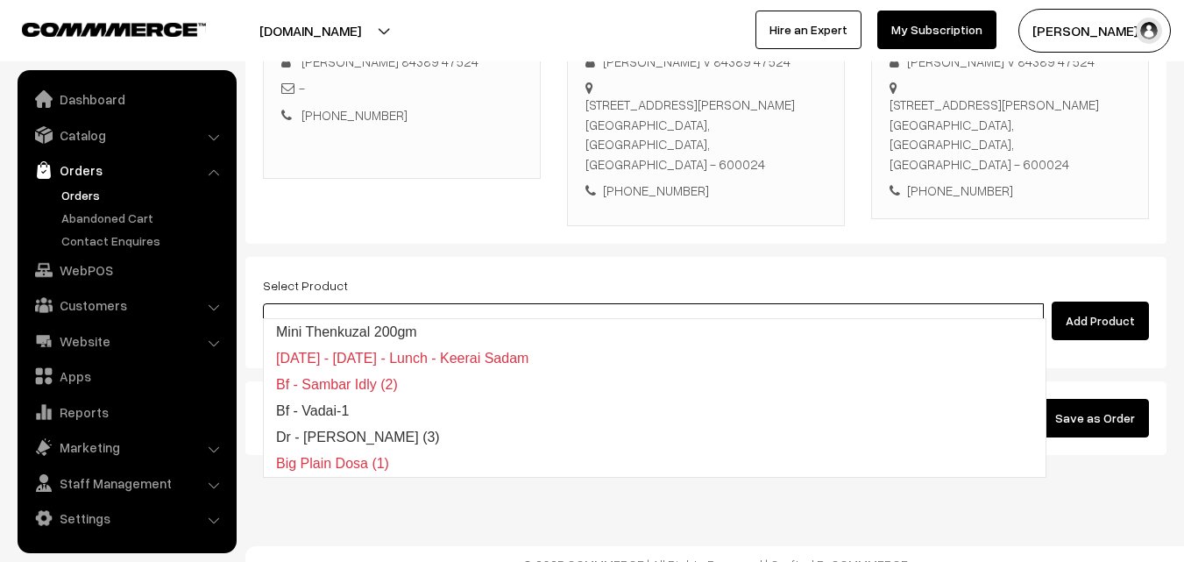
type input "ass"
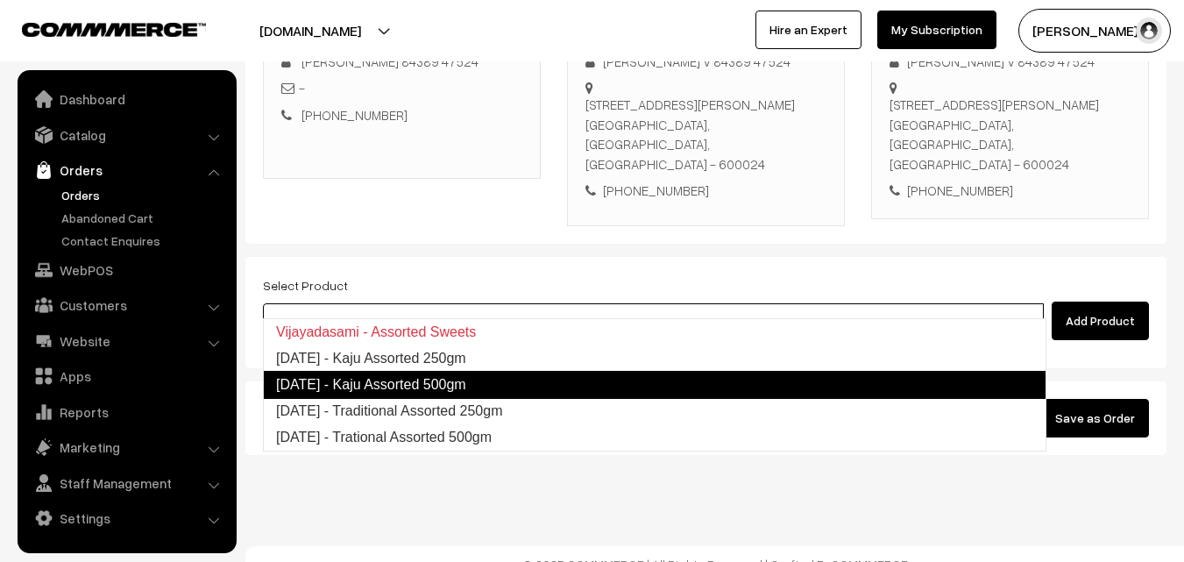
click at [380, 385] on link "Diwali - Kaju Assorted 500gm" at bounding box center [655, 385] width 784 height 28
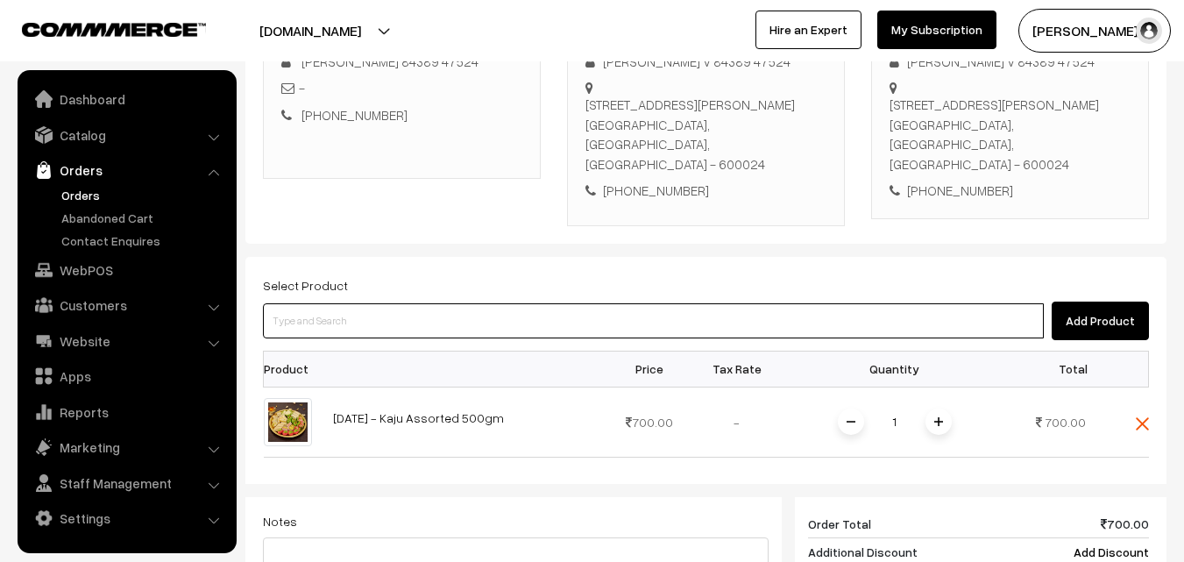
click at [342, 306] on input at bounding box center [653, 320] width 781 height 35
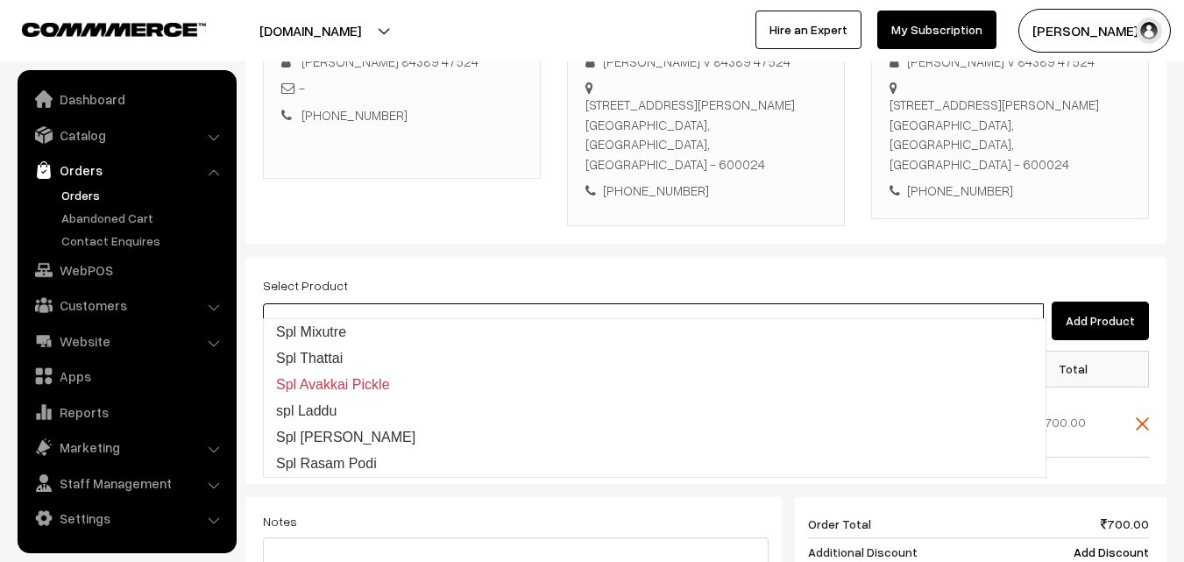
type input "s"
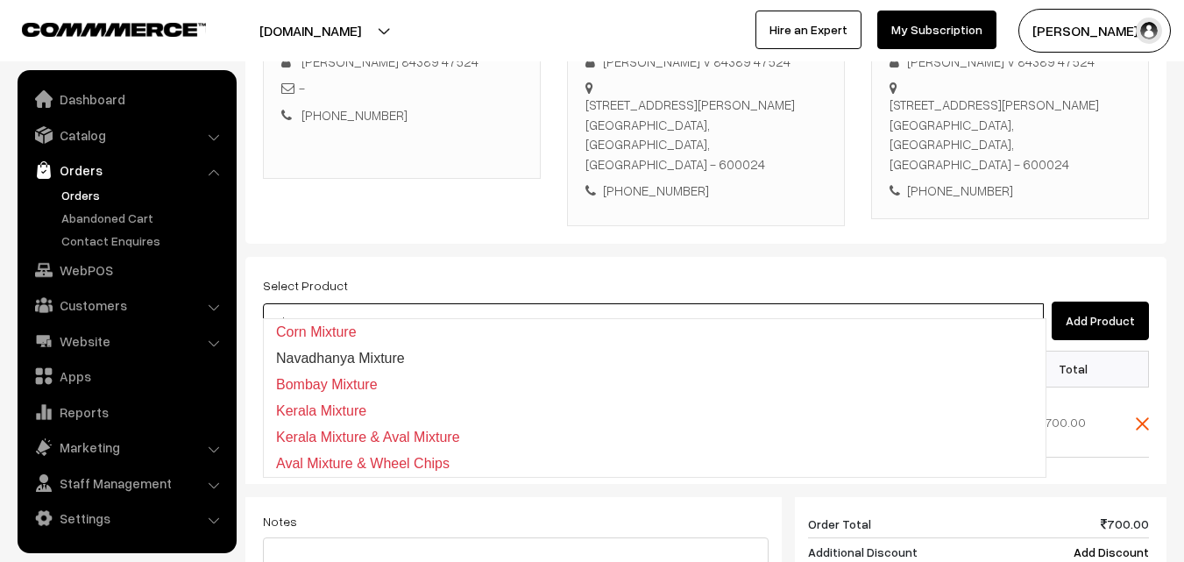
type input "m"
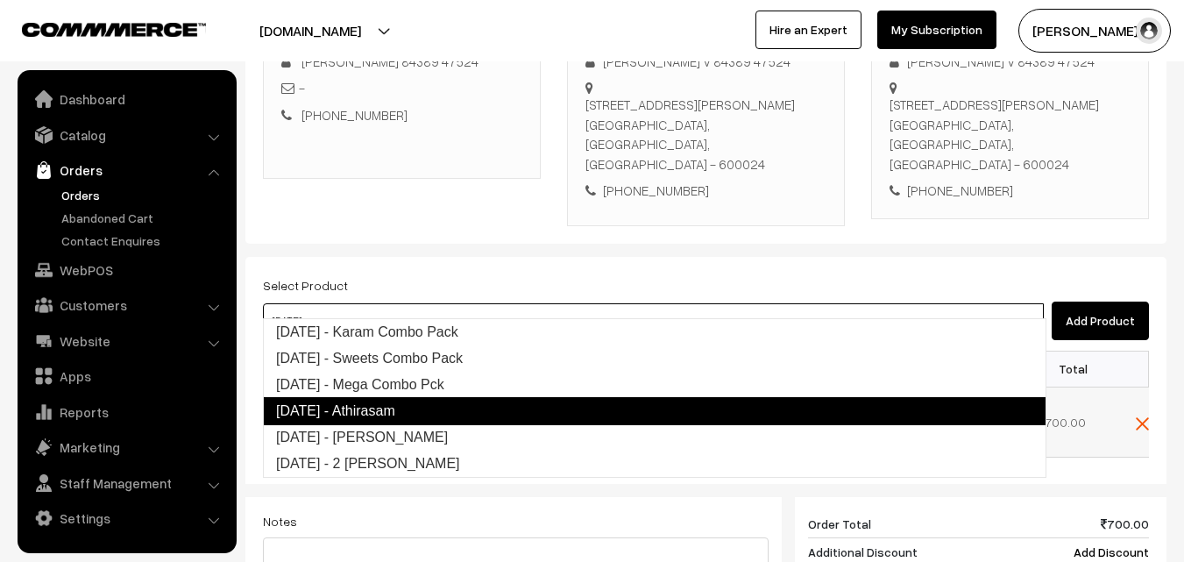
type input "diwali"
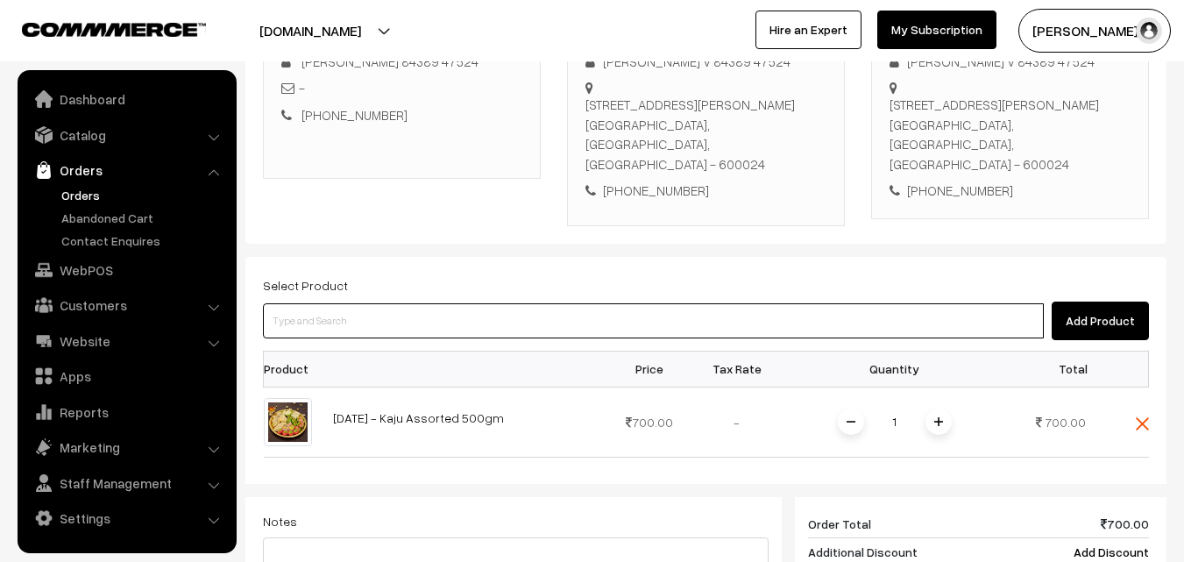
click at [344, 303] on input at bounding box center [653, 320] width 781 height 35
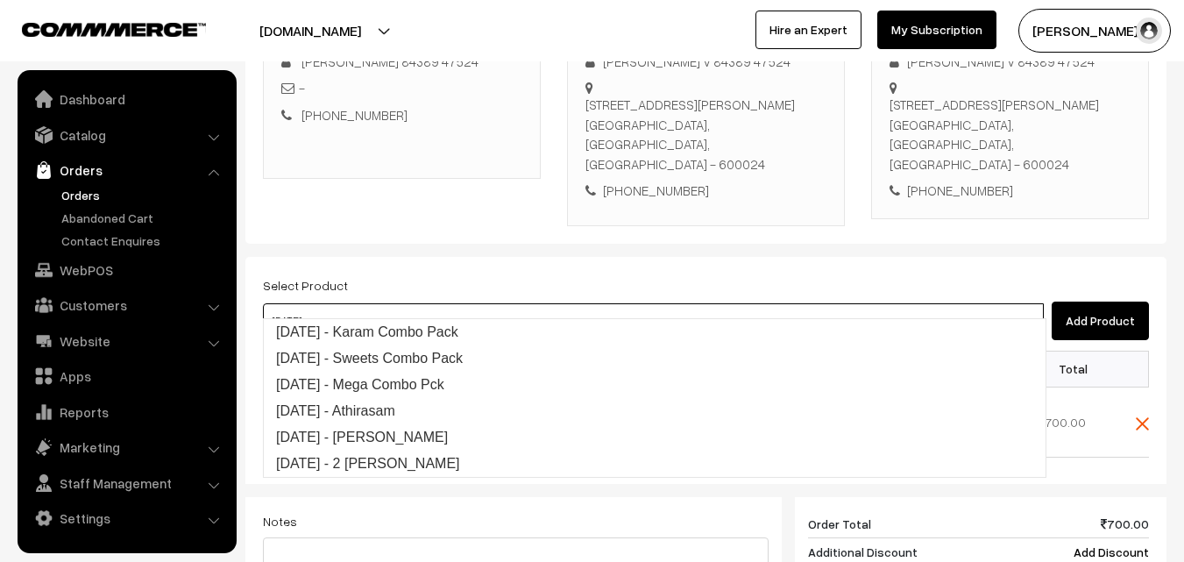
type input "diwali"
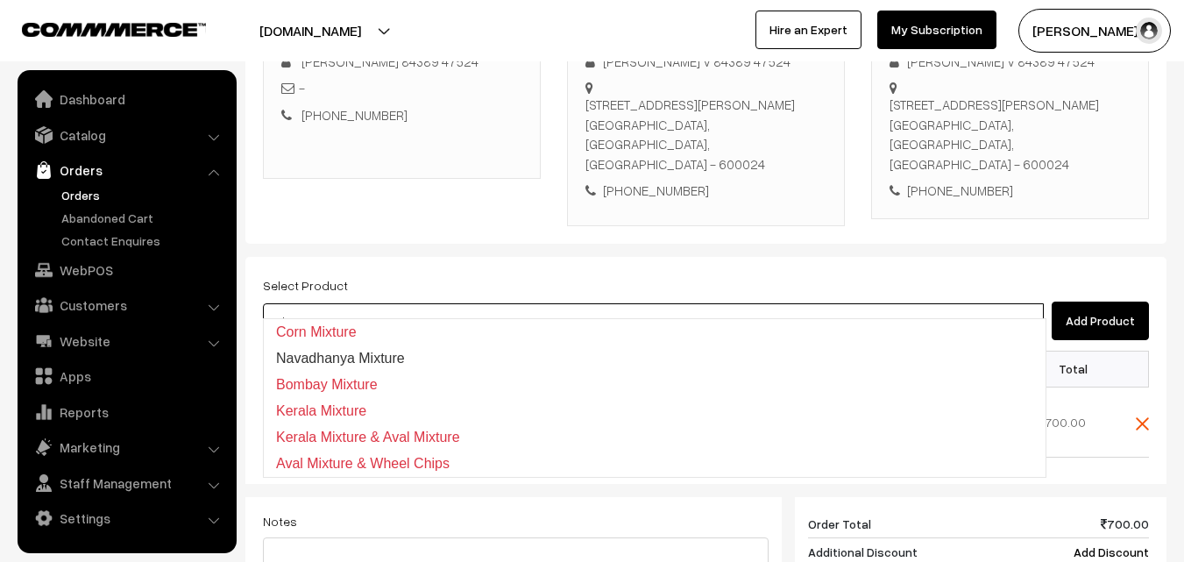
type input "m"
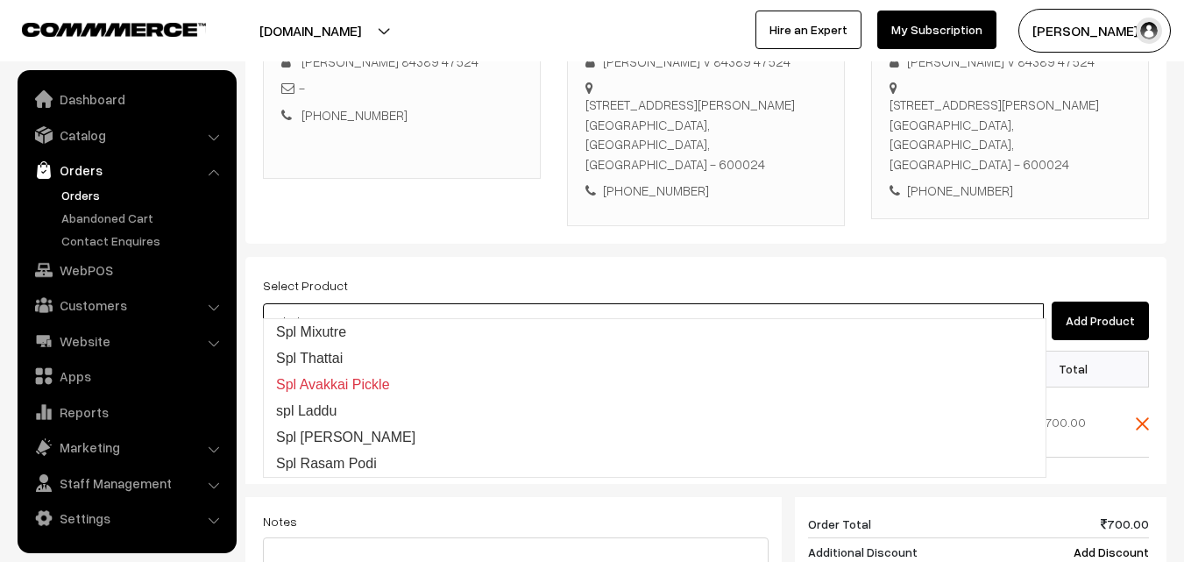
type input "spl mix"
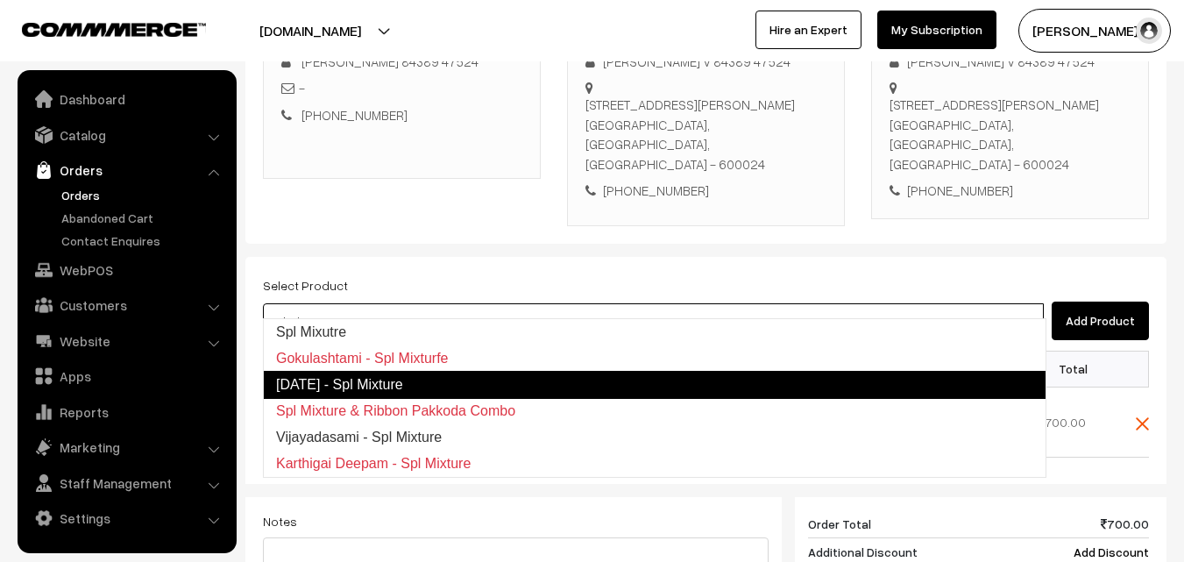
click at [395, 385] on link "Diwali - Spl Mixture" at bounding box center [655, 385] width 784 height 28
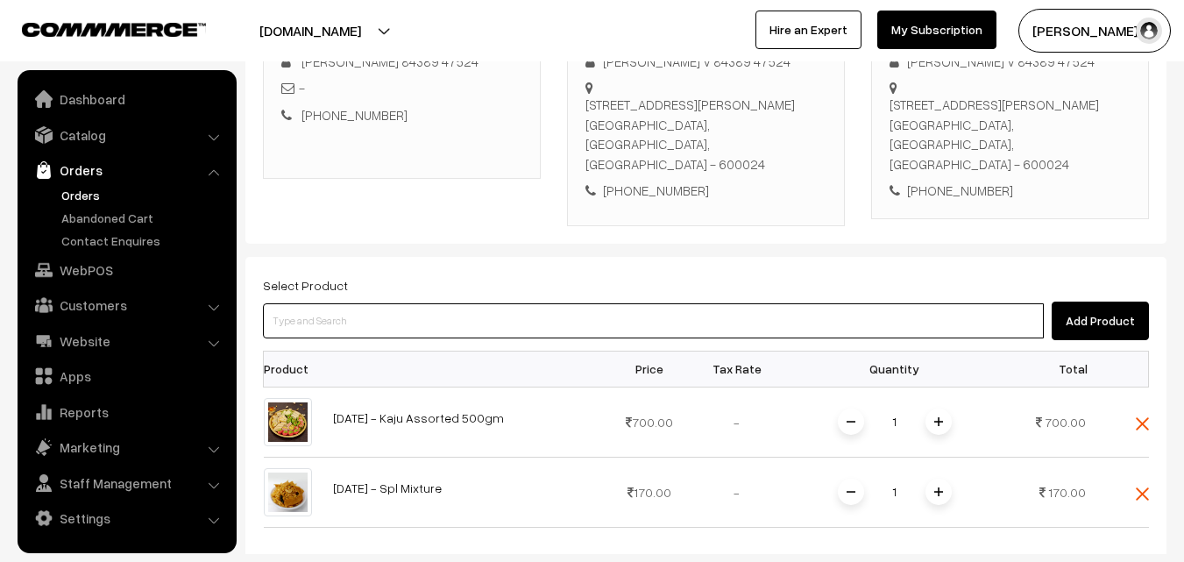
click at [356, 303] on input at bounding box center [653, 320] width 781 height 35
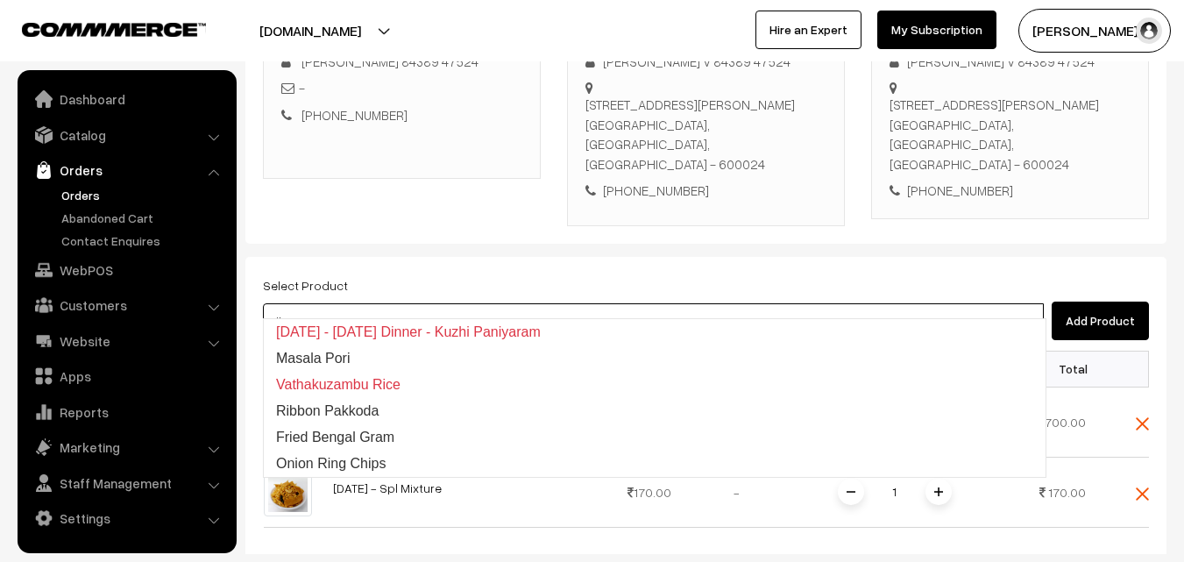
type input "ribb"
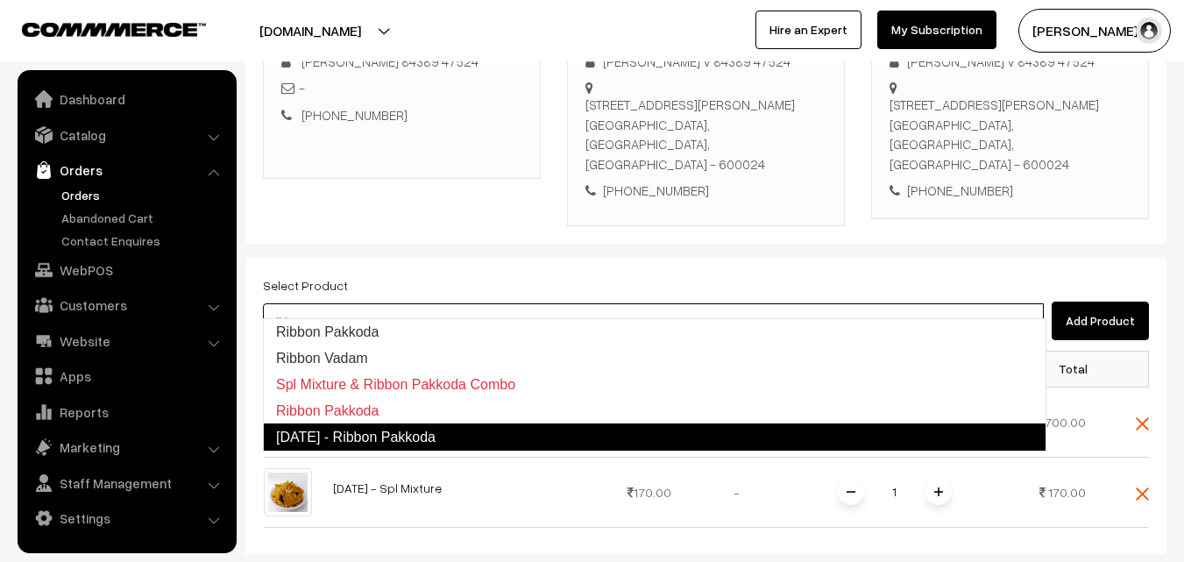
click at [410, 430] on link "Diwali - Ribbon Pakkoda" at bounding box center [655, 437] width 784 height 28
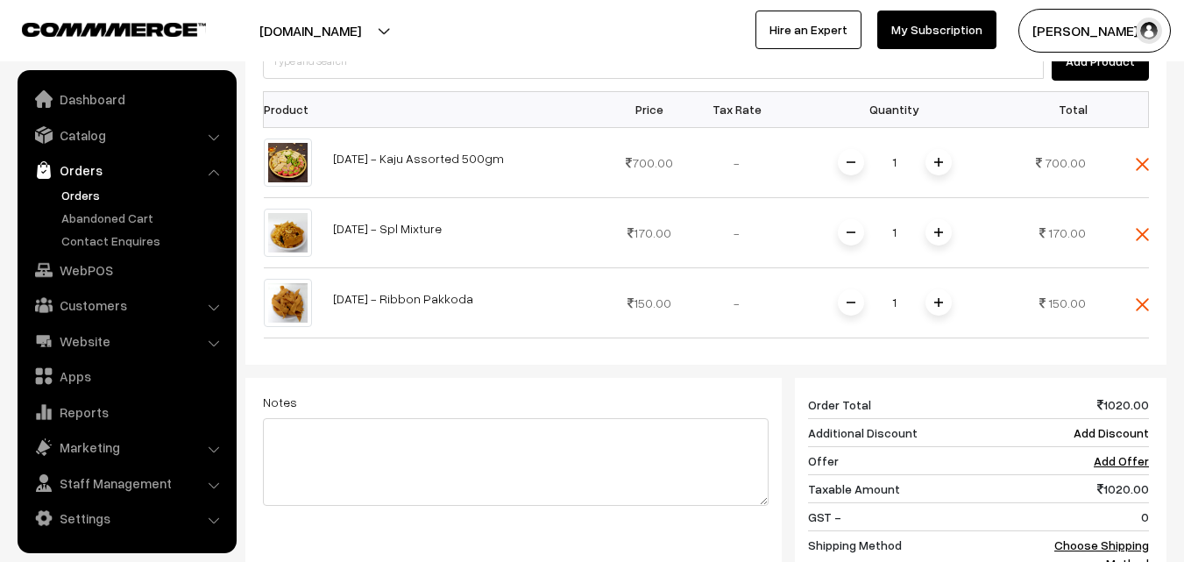
scroll to position [563, 0]
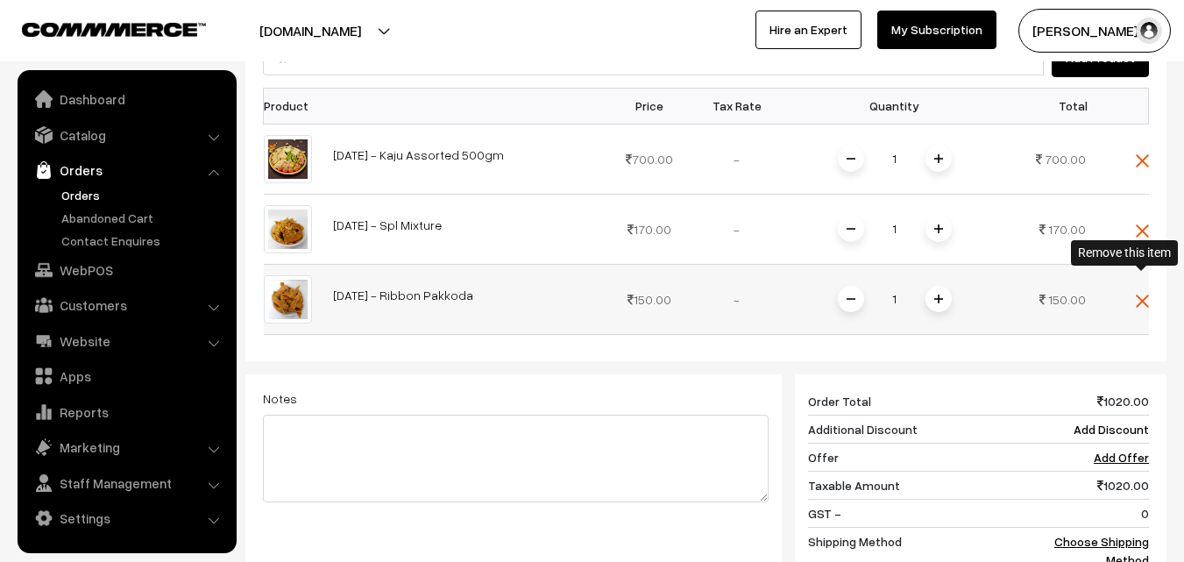
click at [1142, 295] on img at bounding box center [1142, 301] width 13 height 13
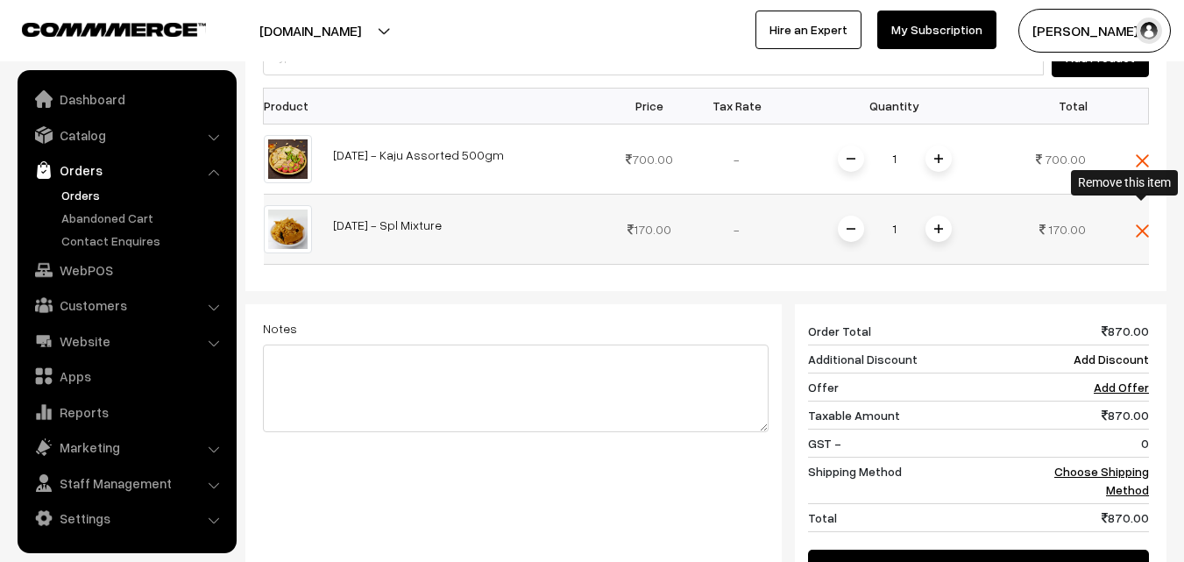
click at [1149, 224] on img at bounding box center [1142, 230] width 13 height 13
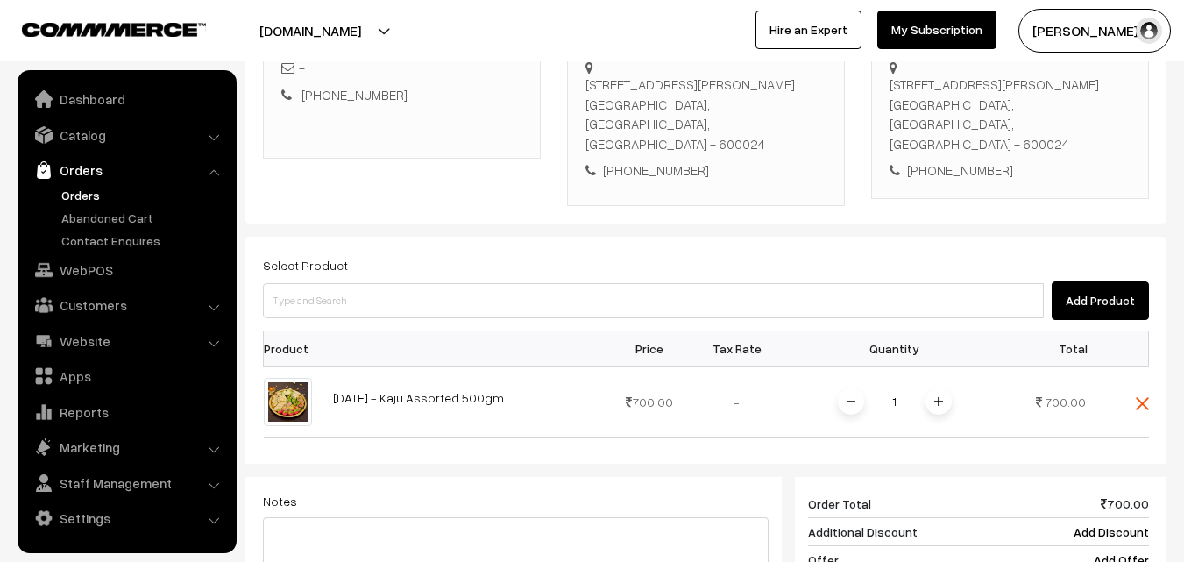
scroll to position [300, 0]
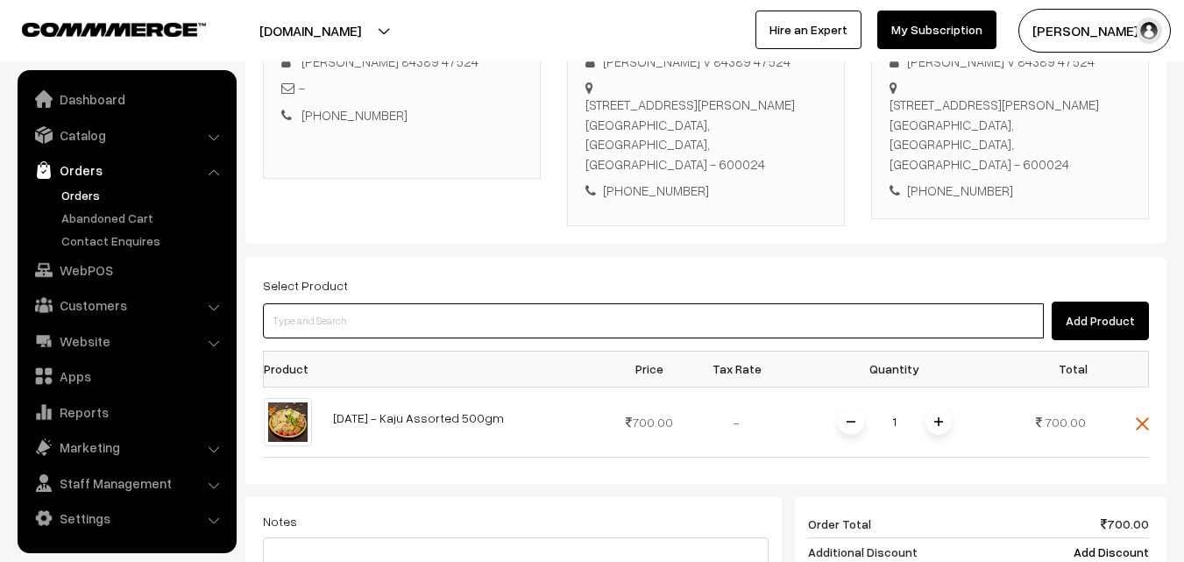
click at [327, 303] on input at bounding box center [653, 320] width 781 height 35
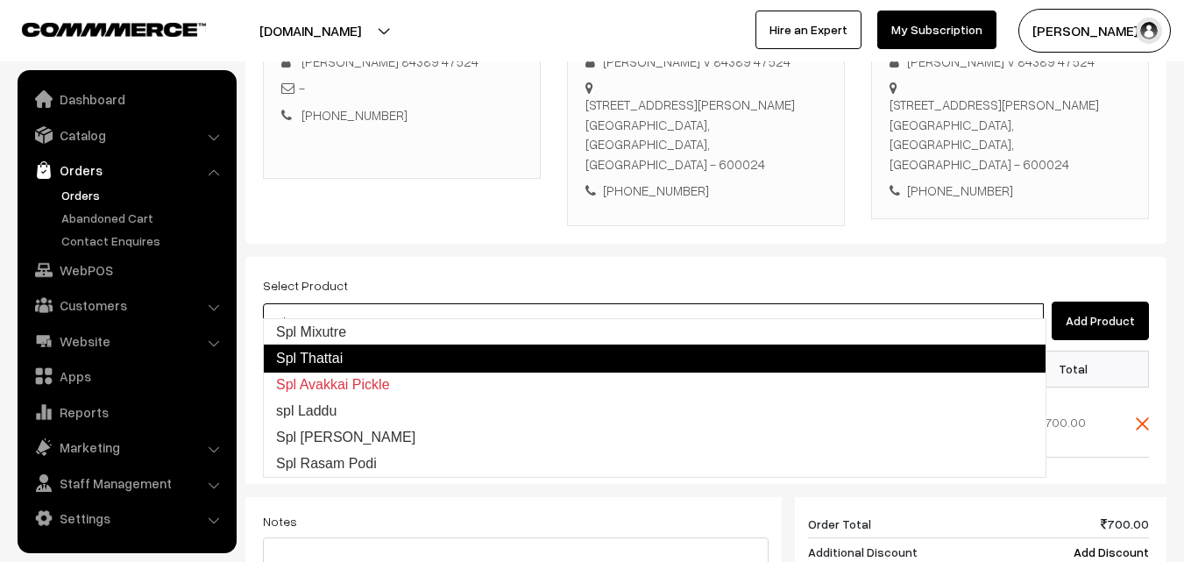
type input "spl mi"
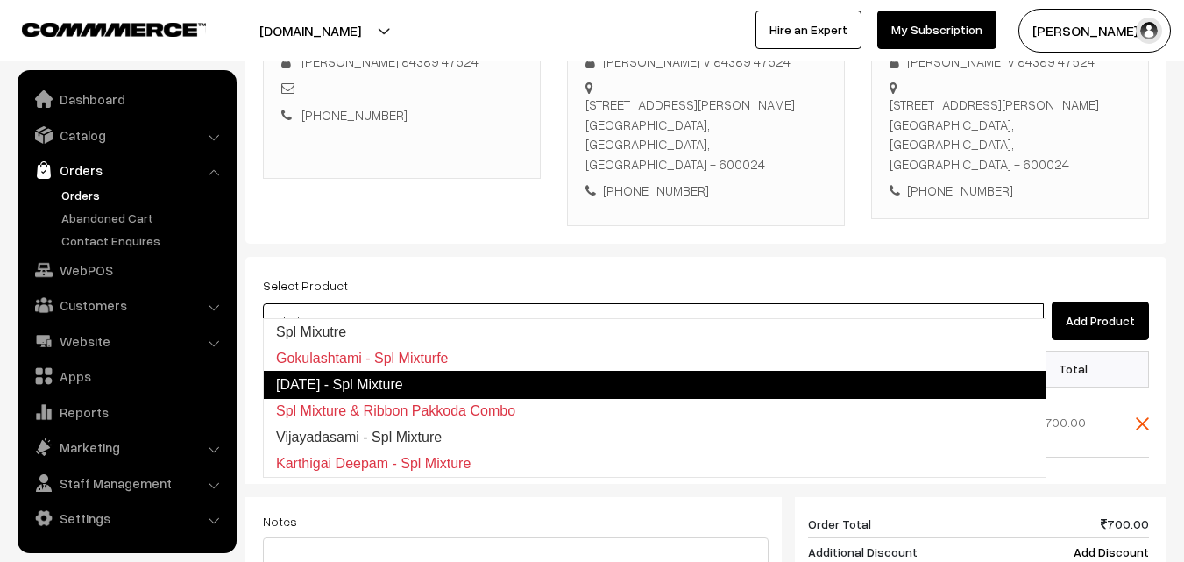
click at [416, 380] on link "Diwali - Spl Mixture" at bounding box center [655, 385] width 784 height 28
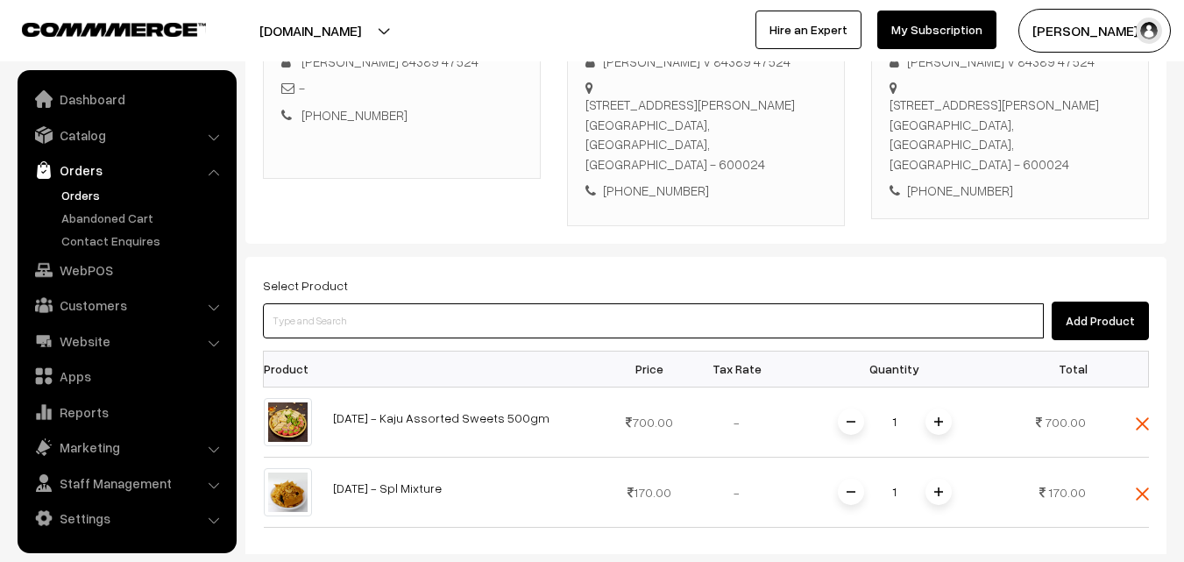
click at [344, 311] on input at bounding box center [653, 320] width 781 height 35
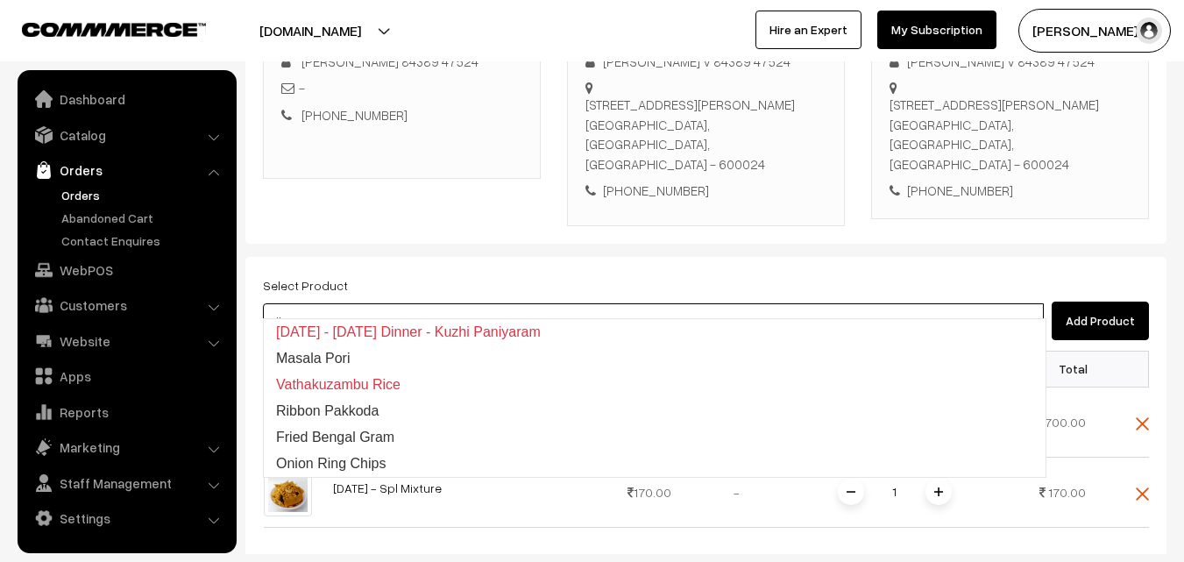
type input "ribb"
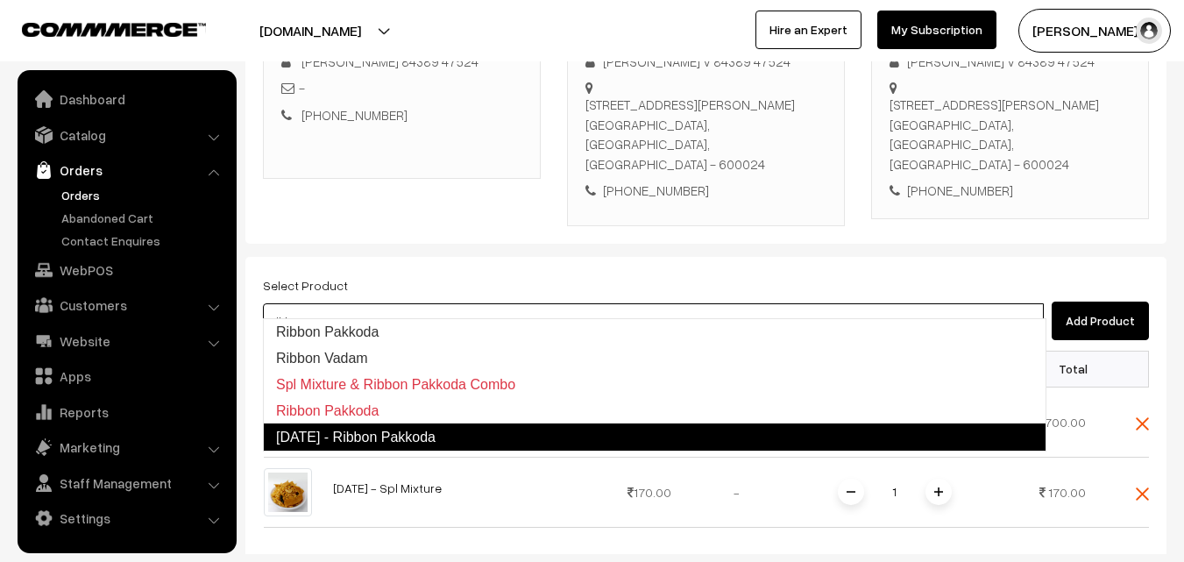
click at [373, 437] on link "Diwali - Ribbon Pakkoda" at bounding box center [655, 437] width 784 height 28
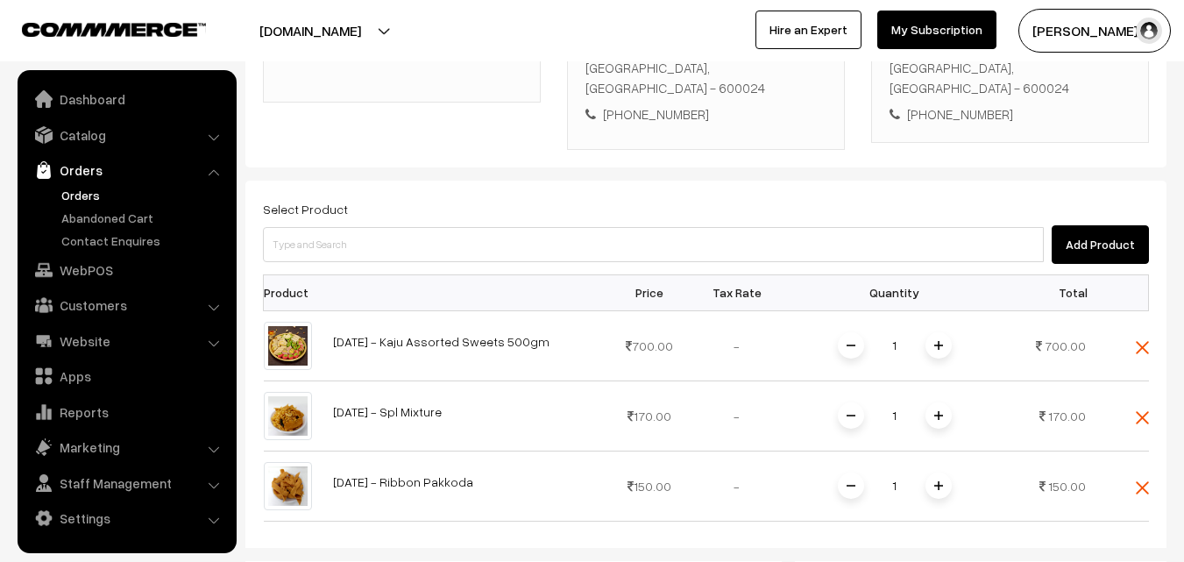
scroll to position [651, 0]
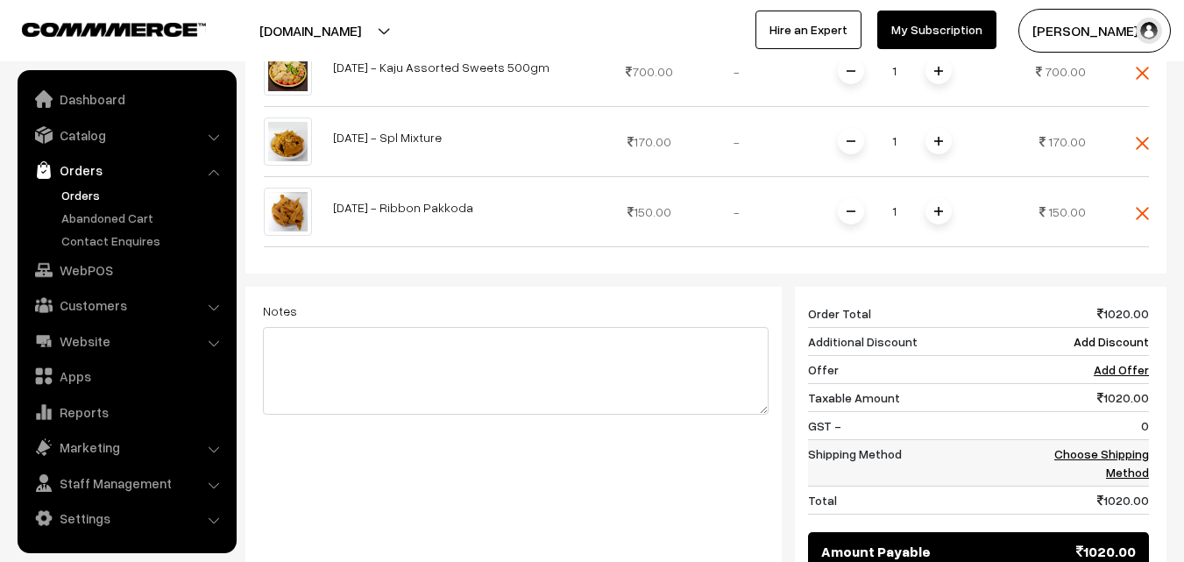
click at [1103, 446] on link "Choose Shipping Method" at bounding box center [1102, 462] width 95 height 33
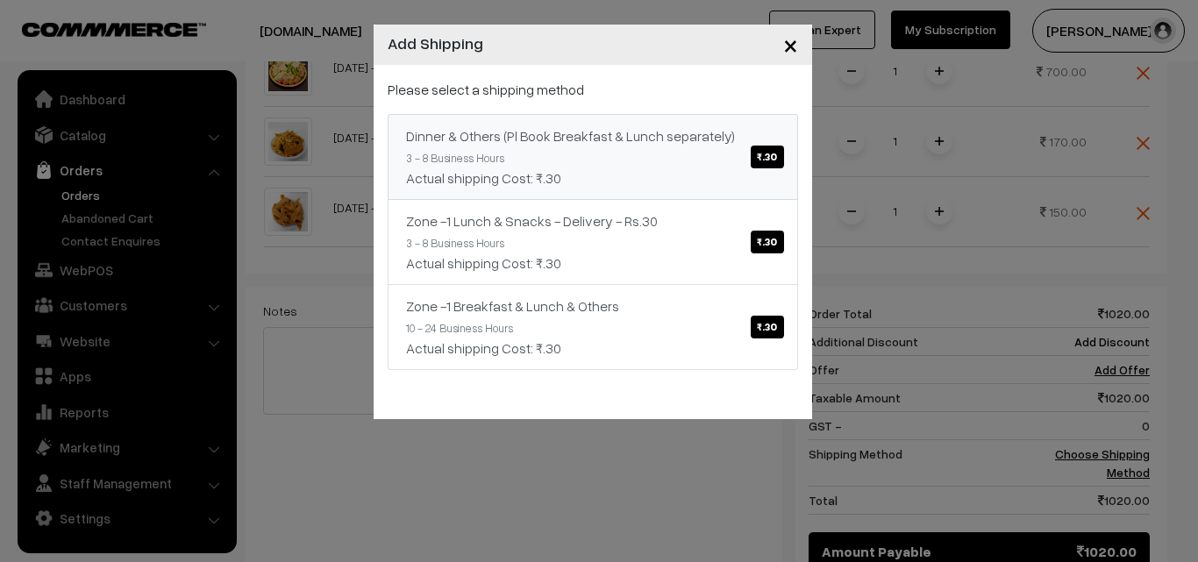
click at [643, 149] on link "Dinner & Others (Pl Book Breakfast & Lunch separately) ₹.30 3 - 8 Business Hour…" at bounding box center [593, 157] width 410 height 86
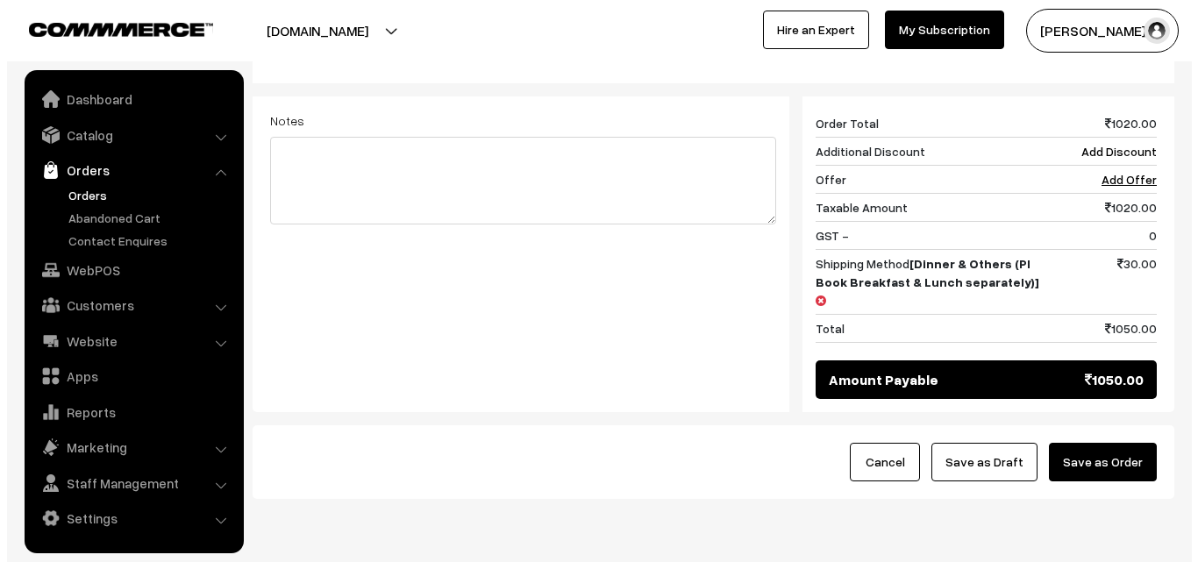
scroll to position [866, 0]
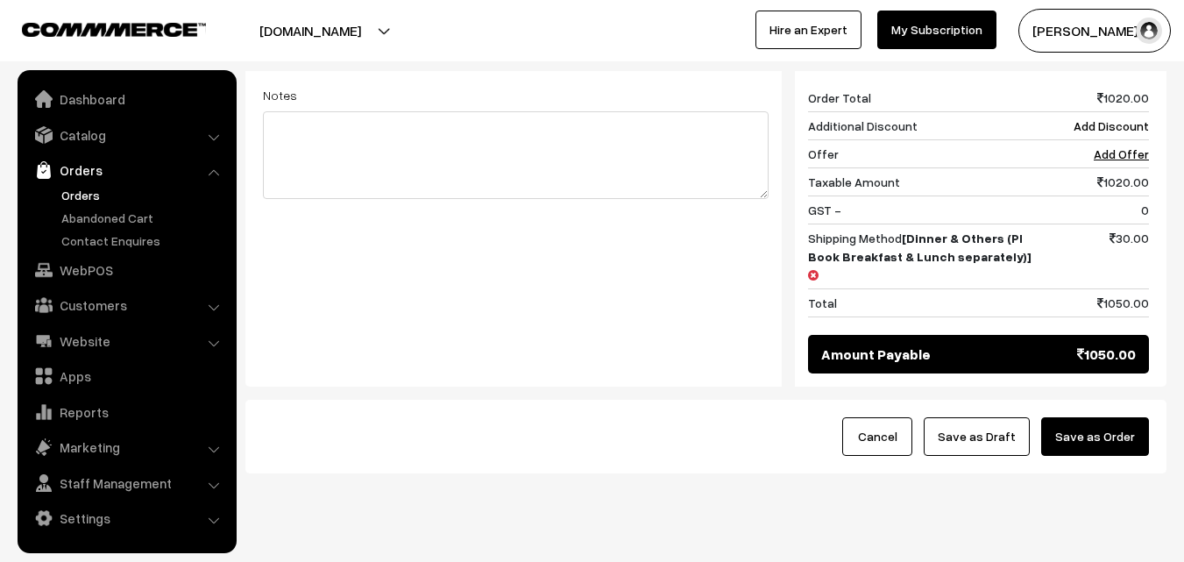
click at [1077, 417] on button "Save as Order" at bounding box center [1096, 436] width 108 height 39
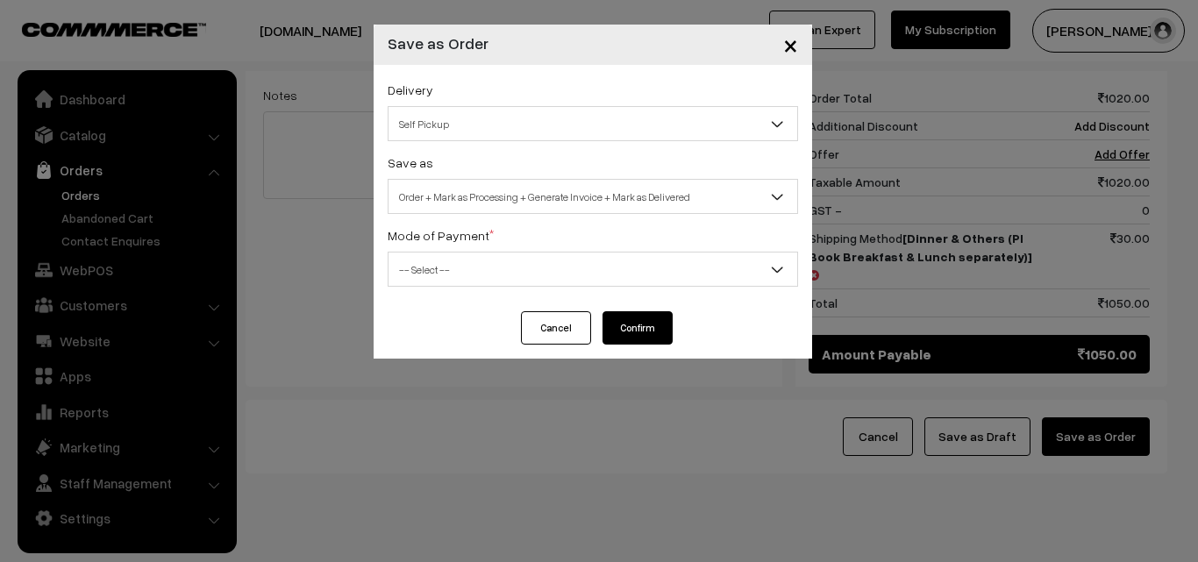
click at [586, 137] on span "Self Pickup" at bounding box center [592, 124] width 409 height 31
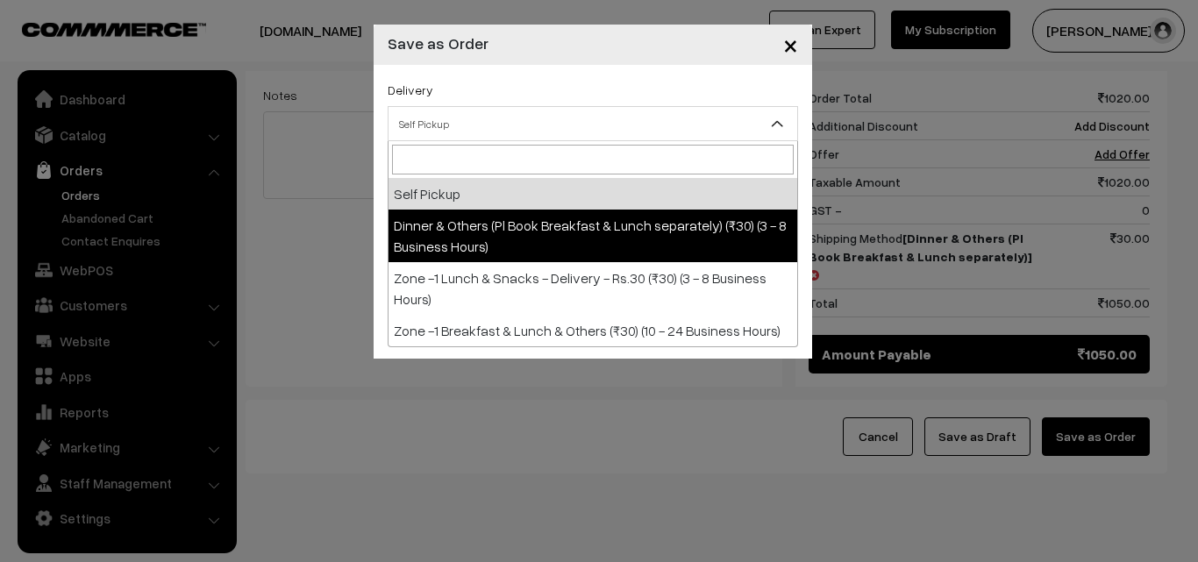
select select "DOP1"
select select "3"
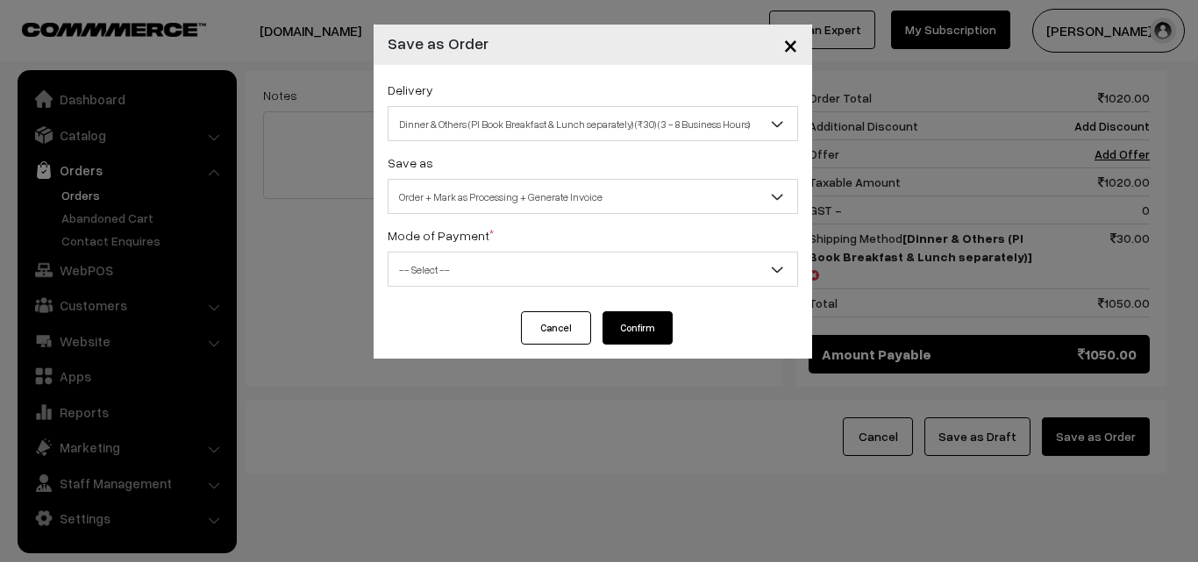
click at [537, 191] on span "Order + Mark as Processing + Generate Invoice" at bounding box center [592, 196] width 409 height 31
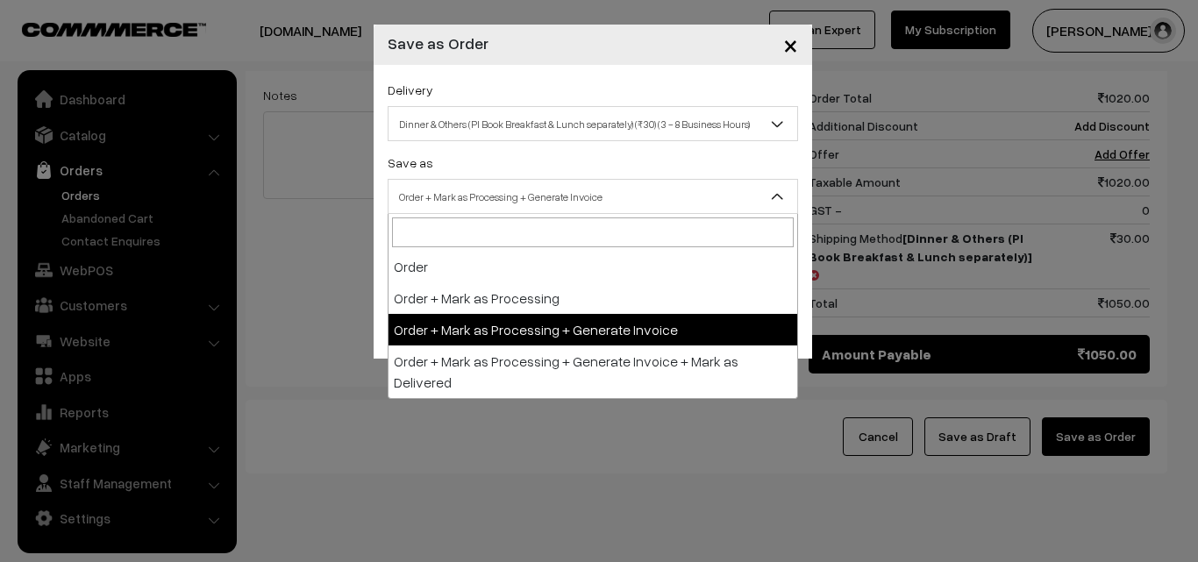
drag, startPoint x: 527, startPoint y: 344, endPoint x: 450, endPoint y: 261, distance: 112.9
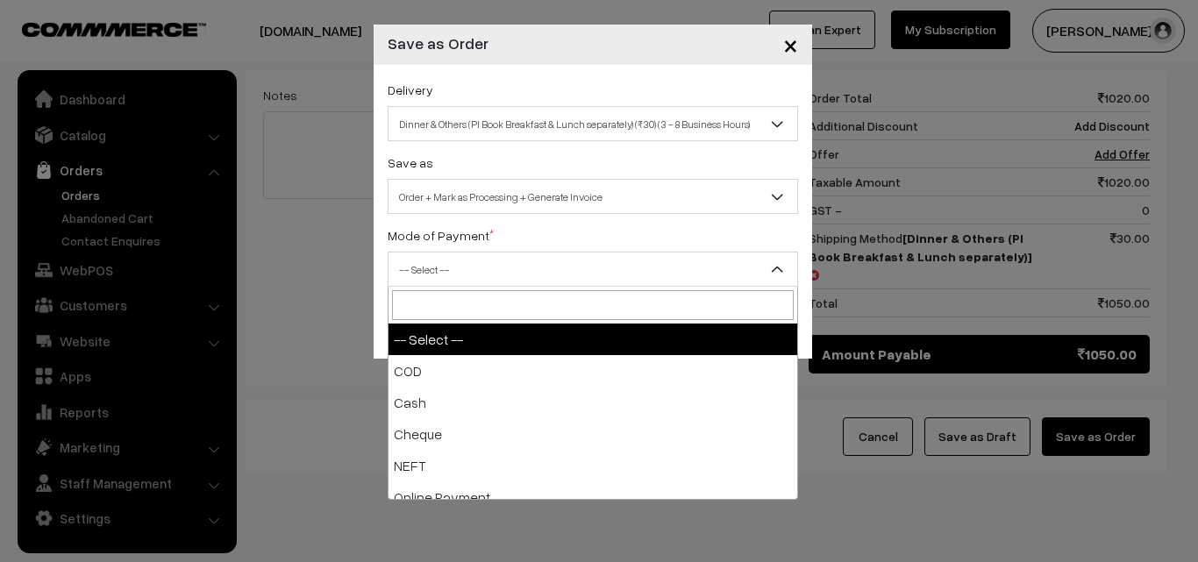
click at [450, 261] on span "-- Select --" at bounding box center [592, 269] width 409 height 31
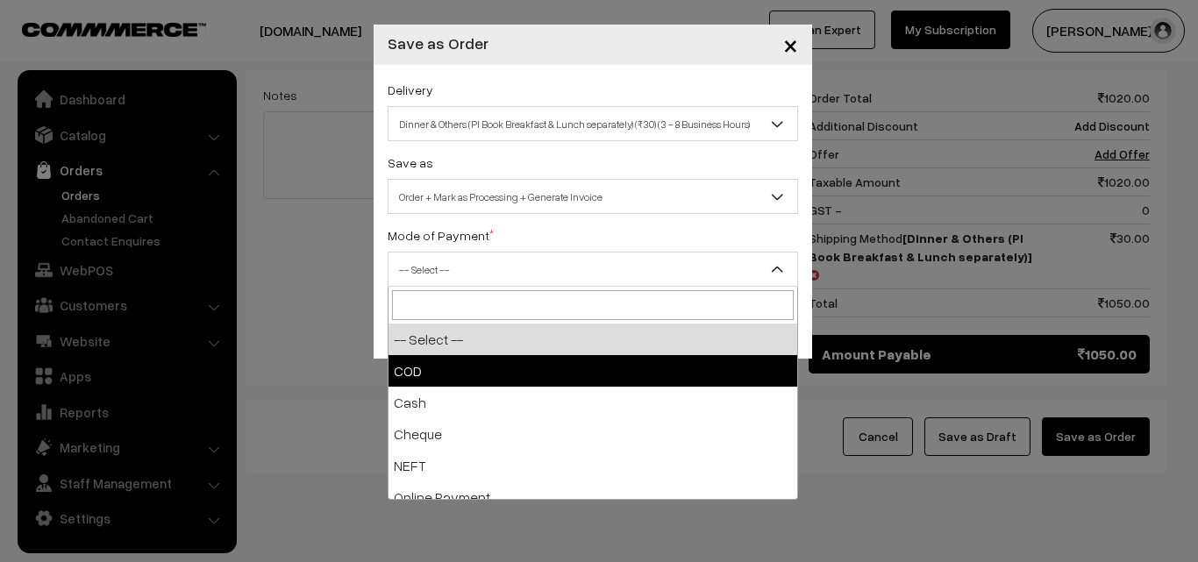
drag, startPoint x: 458, startPoint y: 382, endPoint x: 465, endPoint y: 373, distance: 11.9
select select "1"
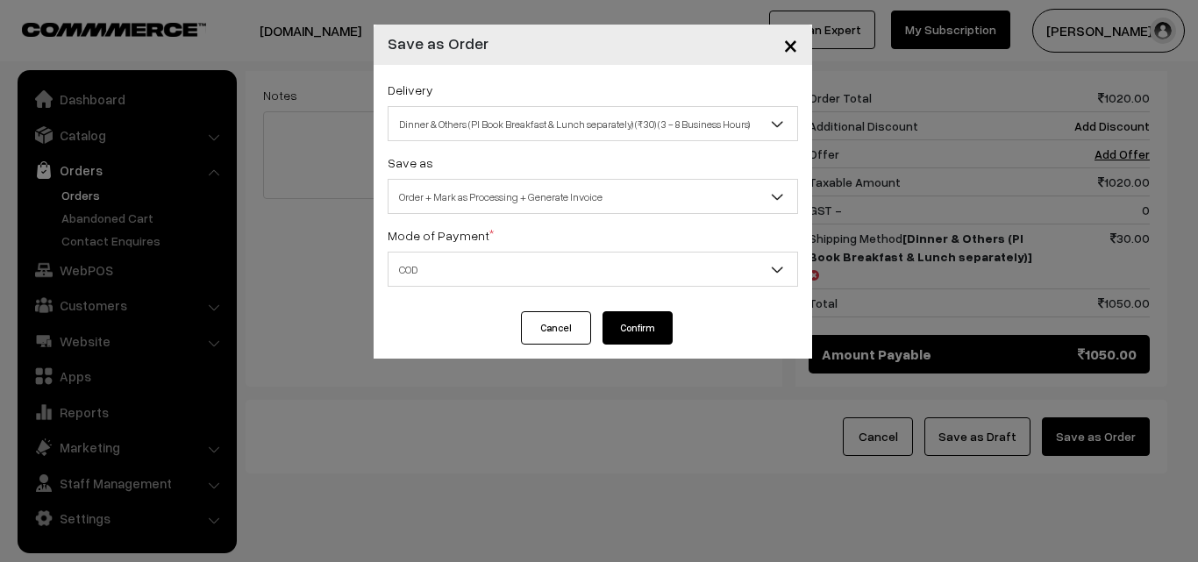
click at [606, 324] on button "Confirm" at bounding box center [637, 327] width 70 height 33
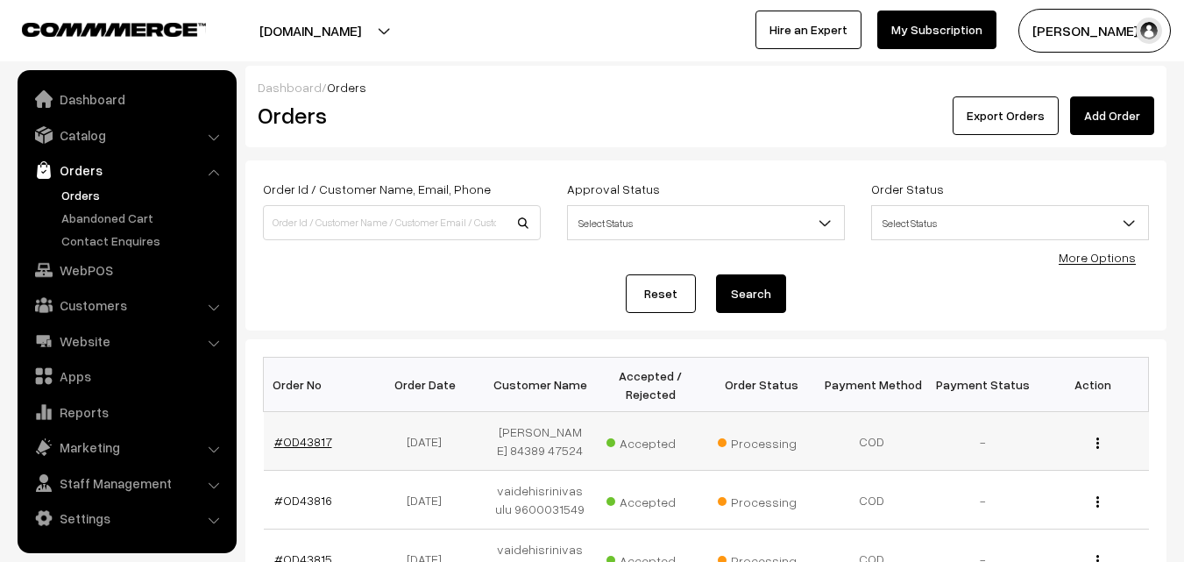
click at [287, 437] on link "#OD43817" at bounding box center [303, 441] width 58 height 15
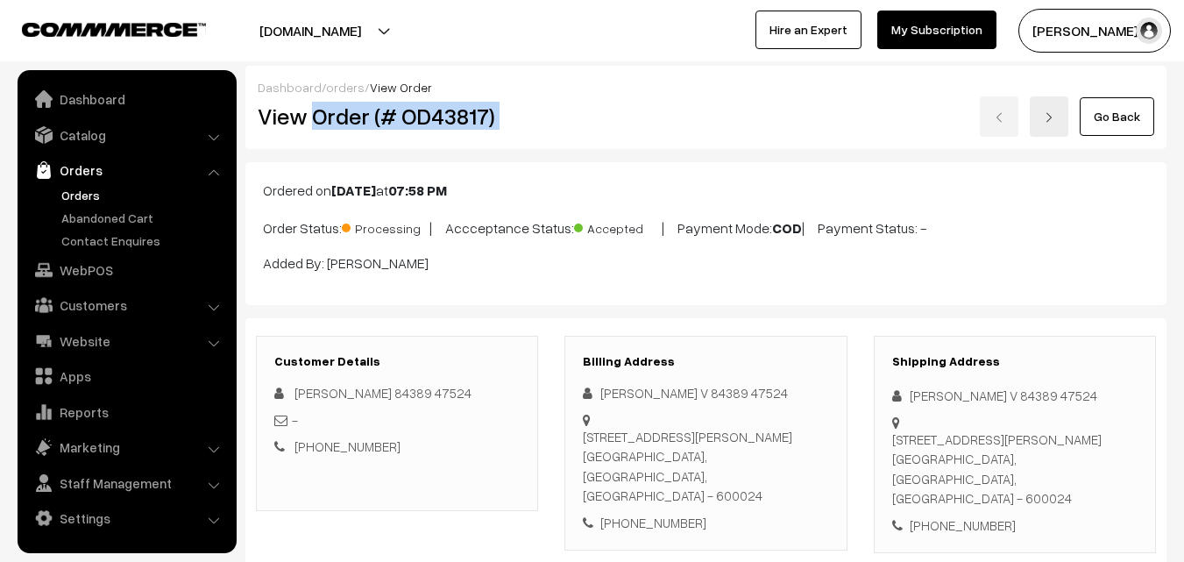
click at [594, 98] on div "View Order (# OD43817) Go Back" at bounding box center [706, 116] width 923 height 40
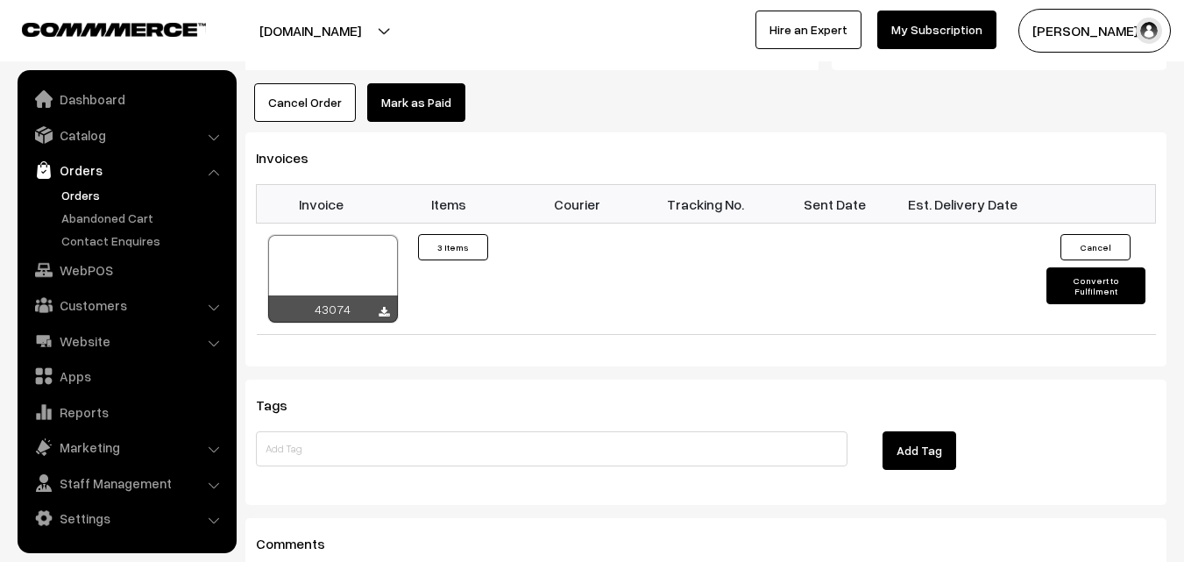
scroll to position [1315, 0]
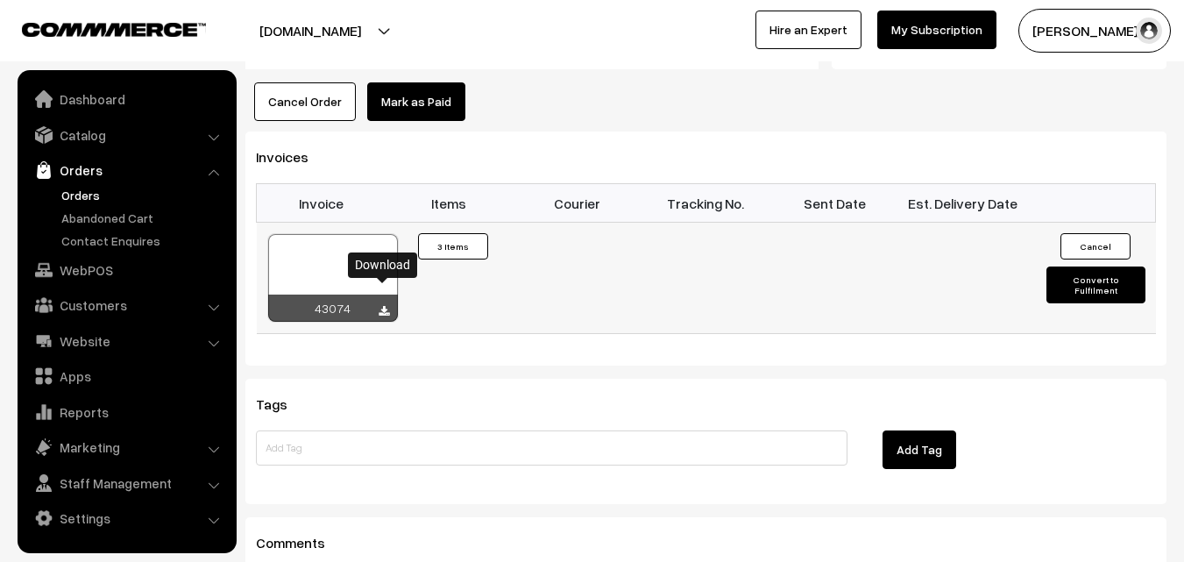
click at [386, 306] on icon at bounding box center [384, 311] width 11 height 11
click at [387, 304] on link at bounding box center [384, 311] width 11 height 14
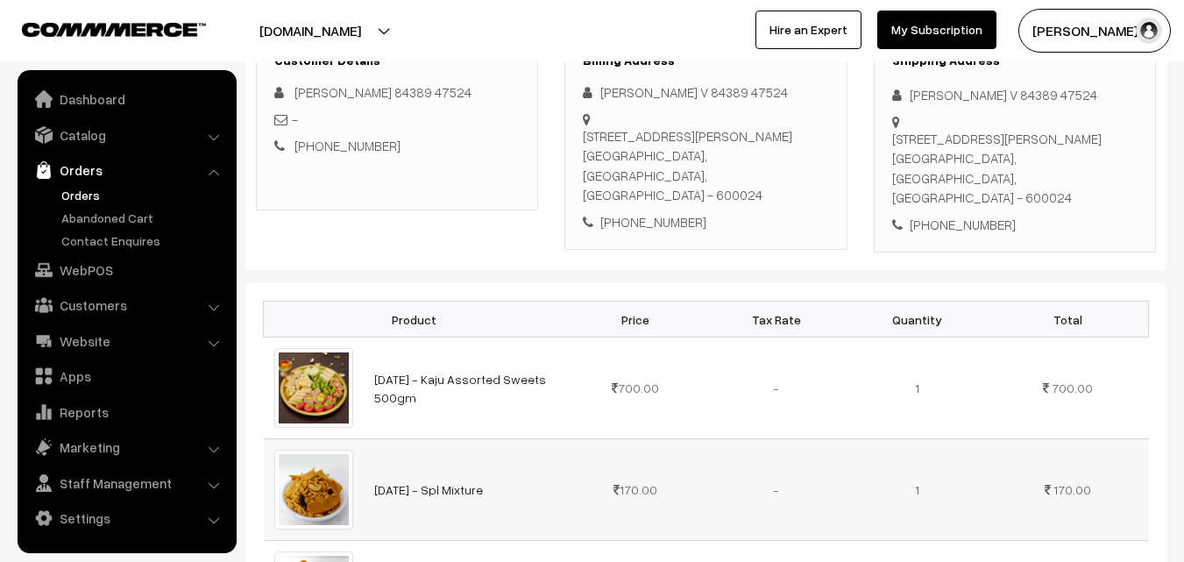
scroll to position [0, 0]
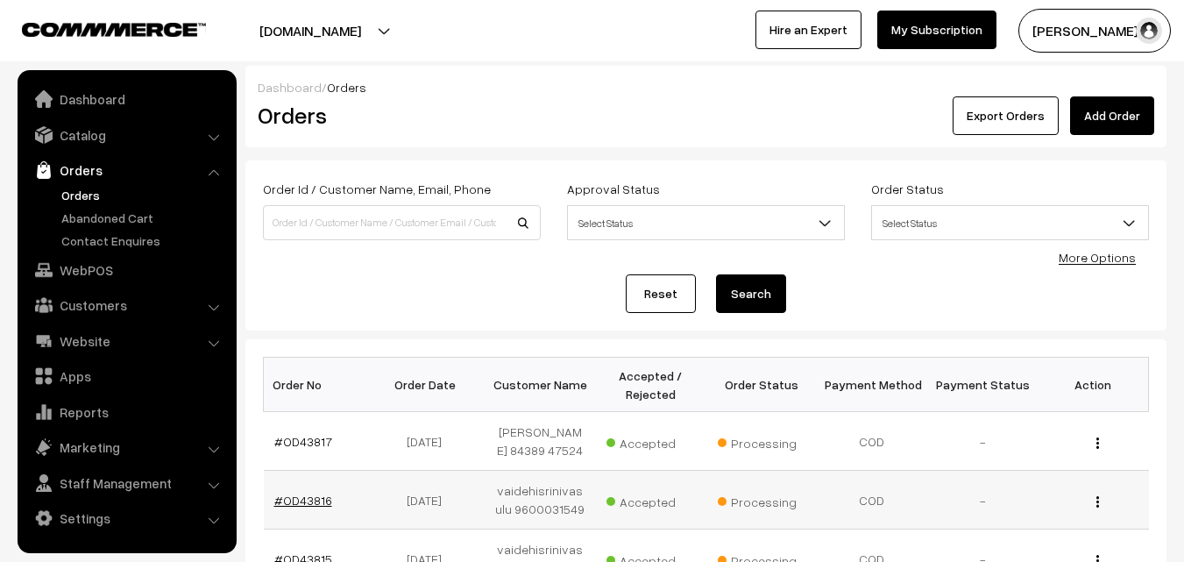
click at [317, 503] on link "#OD43816" at bounding box center [303, 500] width 58 height 15
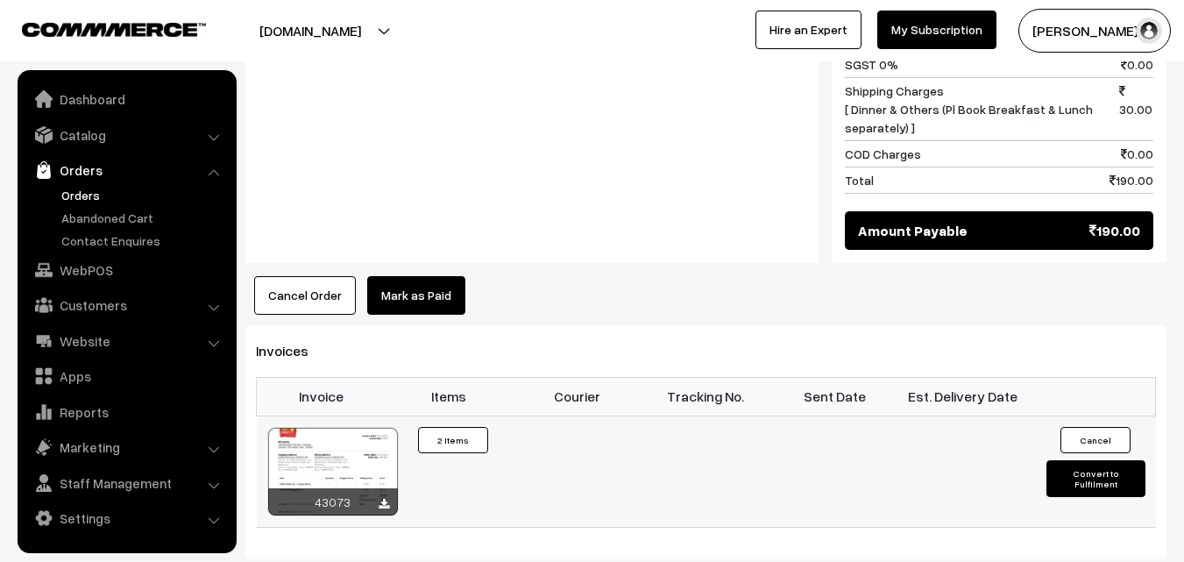
scroll to position [1140, 0]
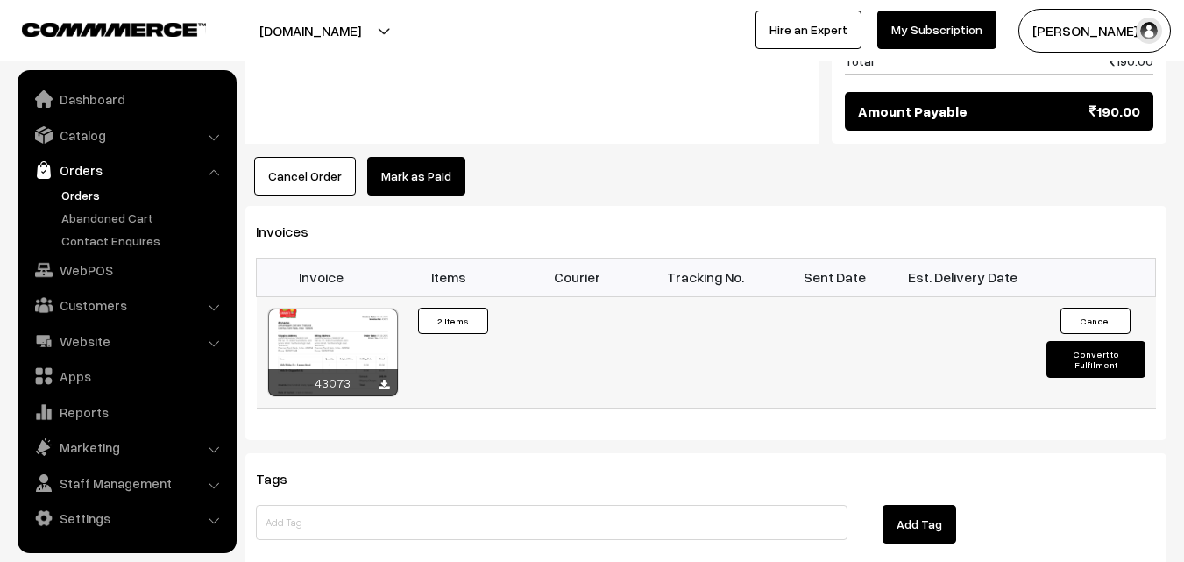
click at [336, 309] on div at bounding box center [333, 353] width 130 height 88
click at [82, 191] on link "Orders" at bounding box center [144, 195] width 174 height 18
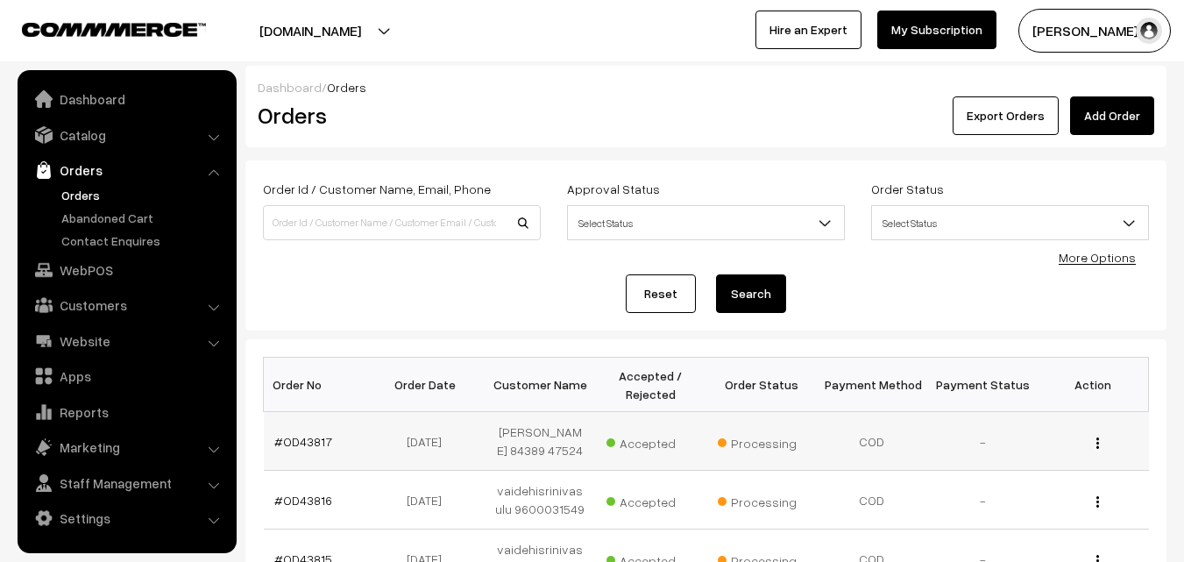
click at [302, 449] on td "#OD43817" at bounding box center [319, 441] width 110 height 59
click at [306, 446] on td "#OD43817" at bounding box center [319, 441] width 110 height 59
click at [309, 444] on link "#OD43817" at bounding box center [303, 441] width 58 height 15
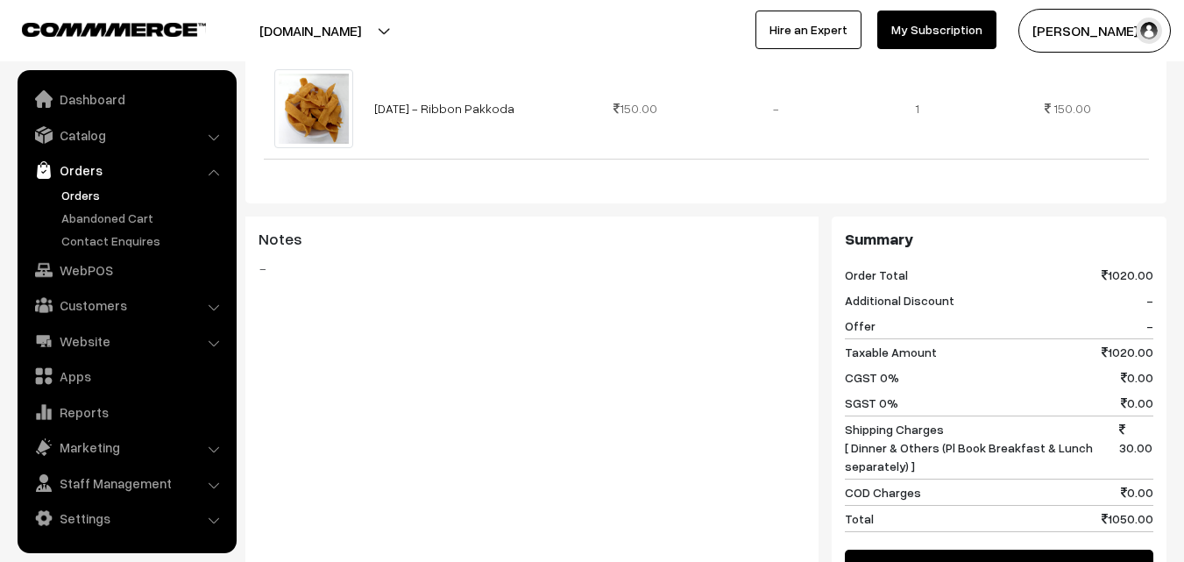
scroll to position [1140, 0]
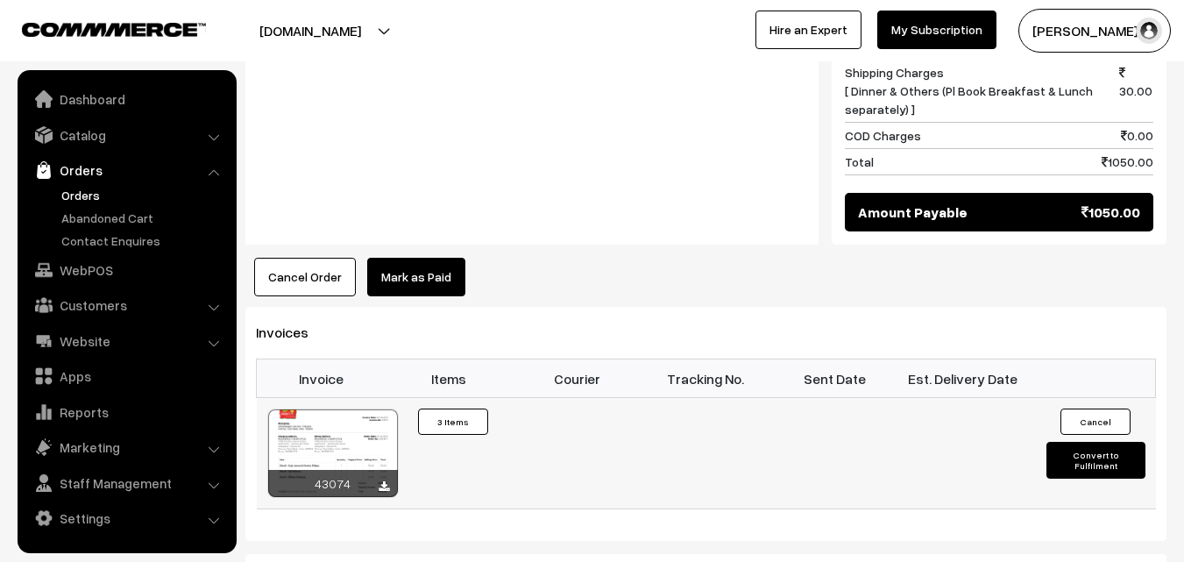
click at [326, 398] on td "43074" at bounding box center [321, 453] width 129 height 111
click at [321, 421] on div at bounding box center [333, 453] width 130 height 88
click at [82, 281] on link "WebPOS" at bounding box center [126, 270] width 209 height 32
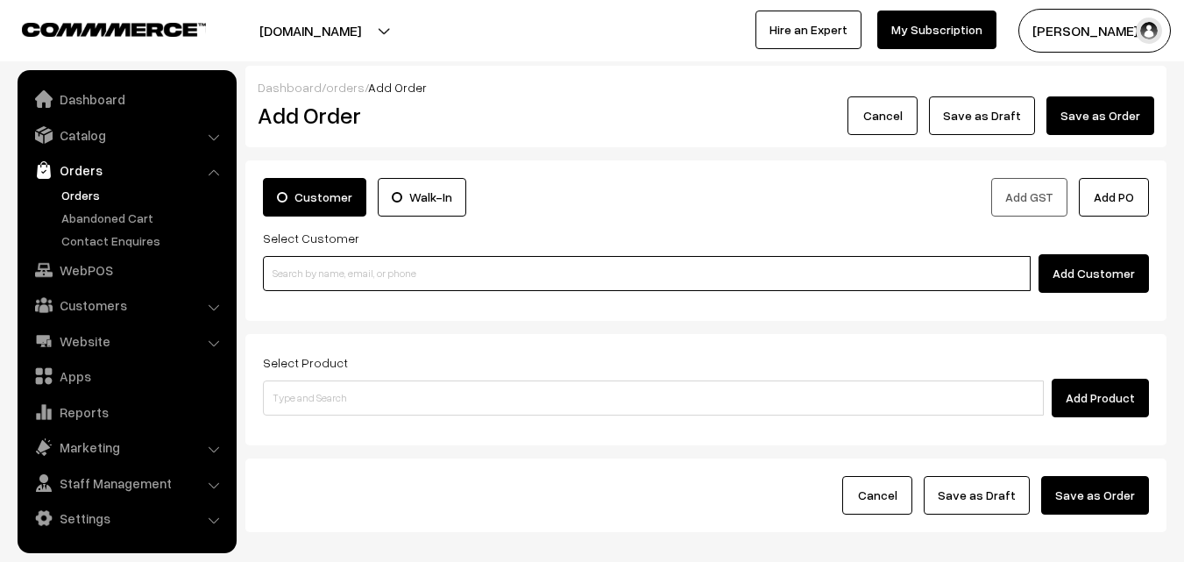
click at [316, 260] on input at bounding box center [647, 273] width 768 height 35
paste input "94453 57414"
click at [303, 276] on input "94453 57414" at bounding box center [647, 273] width 768 height 35
type input "9445357414"
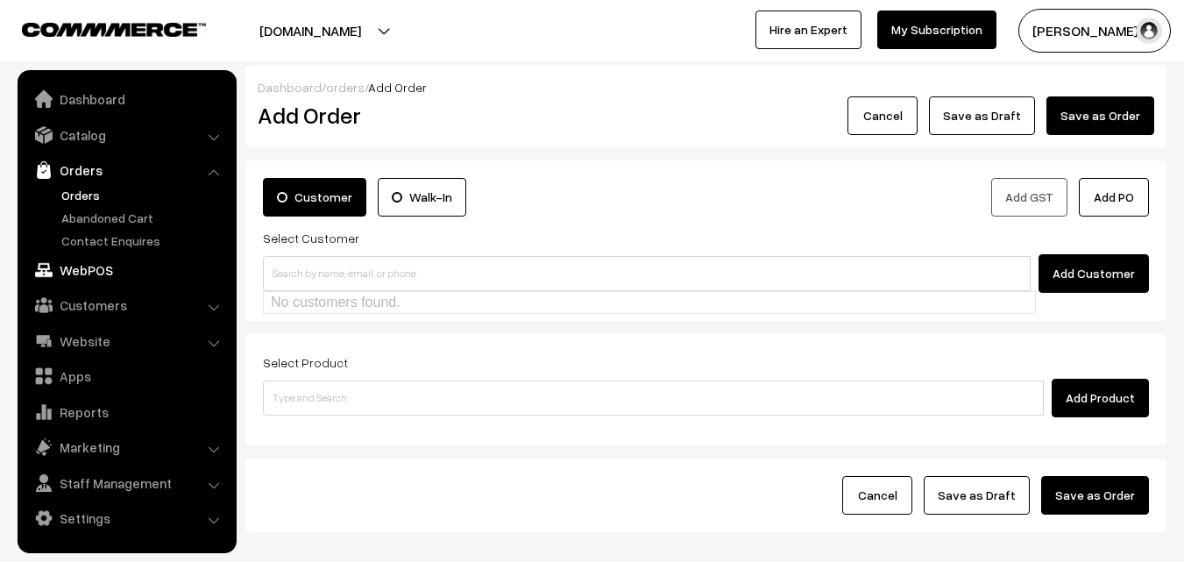
click at [95, 264] on link "WebPOS" at bounding box center [126, 270] width 209 height 32
click at [93, 276] on link "WebPOS" at bounding box center [126, 270] width 209 height 32
click at [97, 305] on link "Customers" at bounding box center [126, 305] width 209 height 32
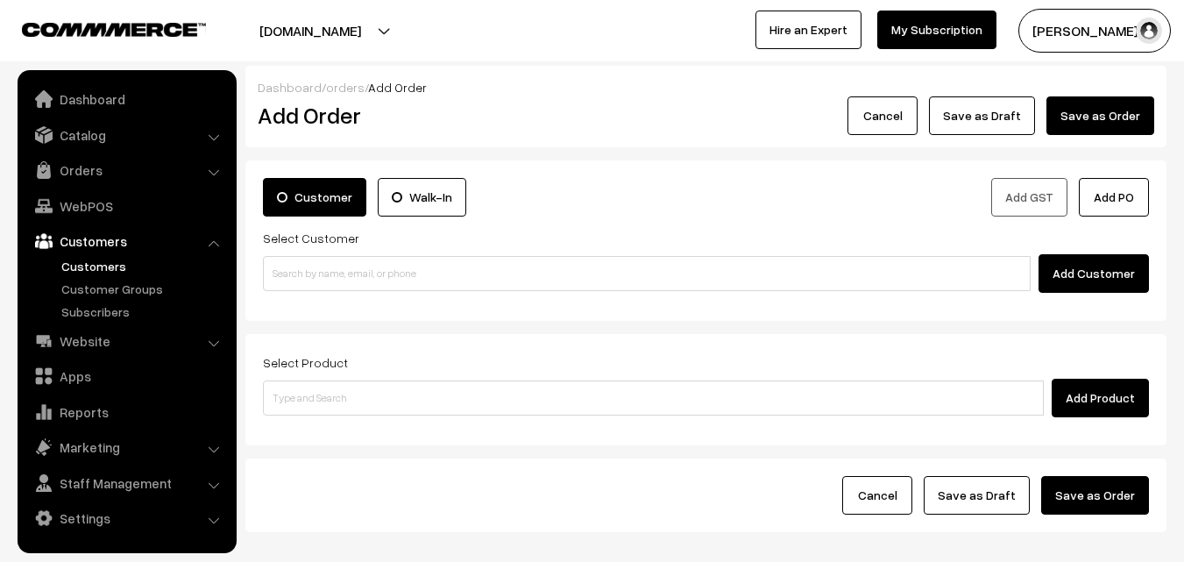
click at [87, 274] on link "Customers" at bounding box center [144, 266] width 174 height 18
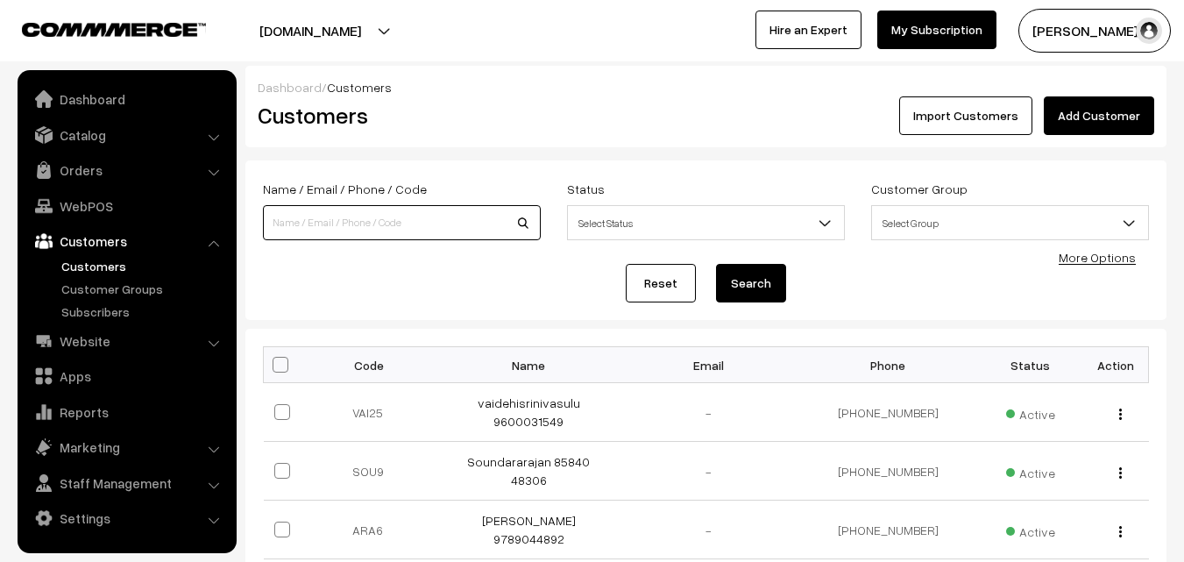
click at [311, 225] on input at bounding box center [402, 222] width 278 height 35
paste input "94453 57414"
click at [303, 223] on input "94453 57414" at bounding box center [402, 222] width 278 height 35
type input "9445357414"
click at [727, 276] on button "Search" at bounding box center [751, 283] width 70 height 39
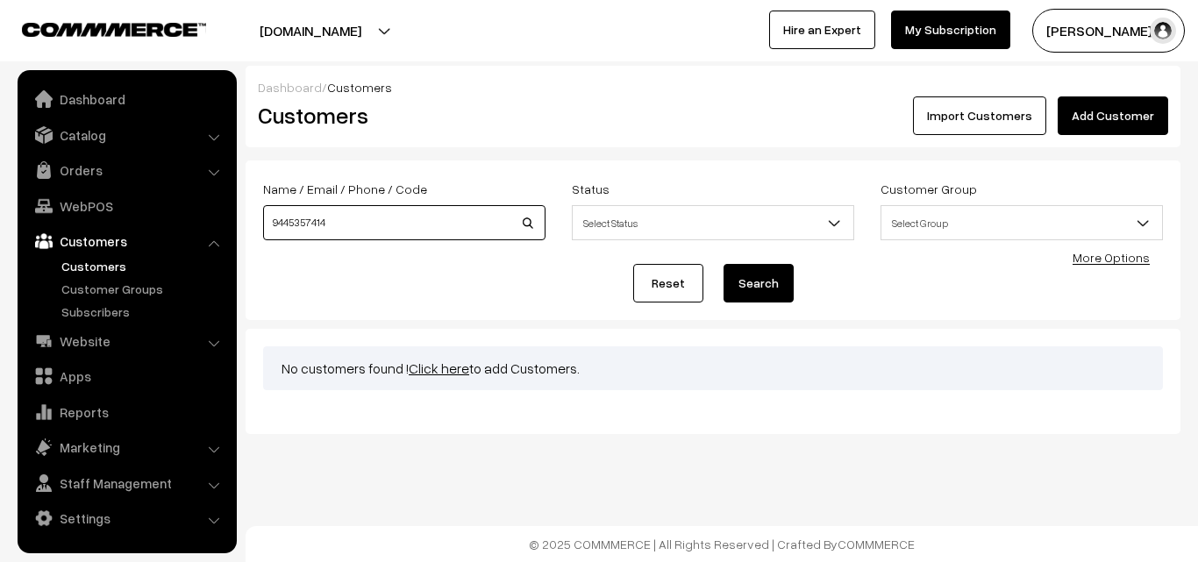
drag, startPoint x: 268, startPoint y: 223, endPoint x: 382, endPoint y: 212, distance: 114.5
click at [382, 212] on input "9445357414" at bounding box center [404, 222] width 282 height 35
click at [457, 362] on link "Click here" at bounding box center [439, 368] width 60 height 18
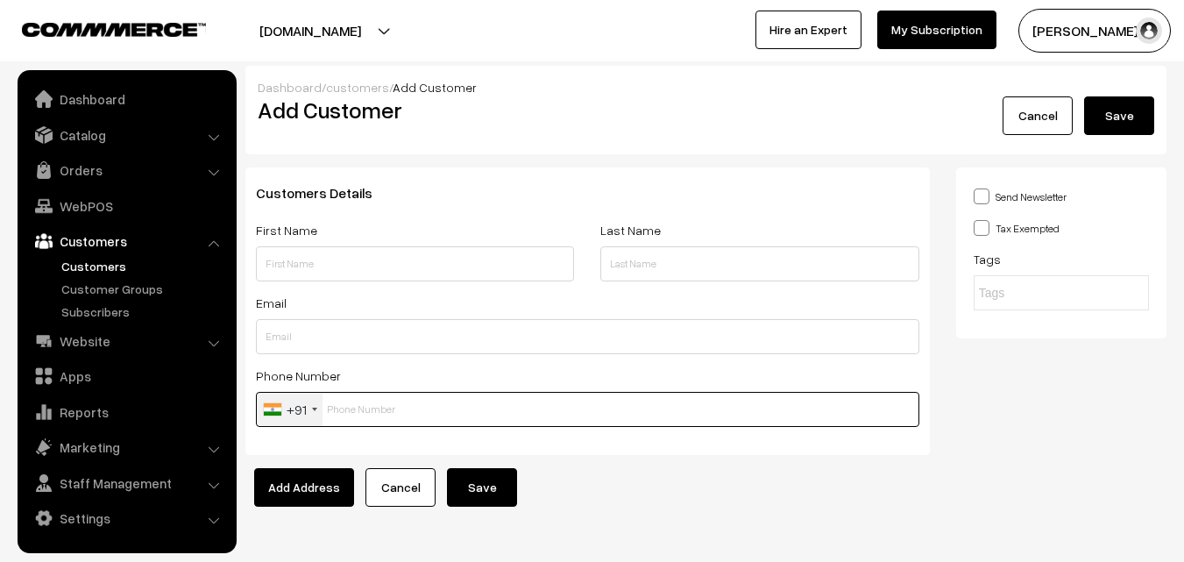
click at [446, 420] on input "text" at bounding box center [588, 409] width 664 height 35
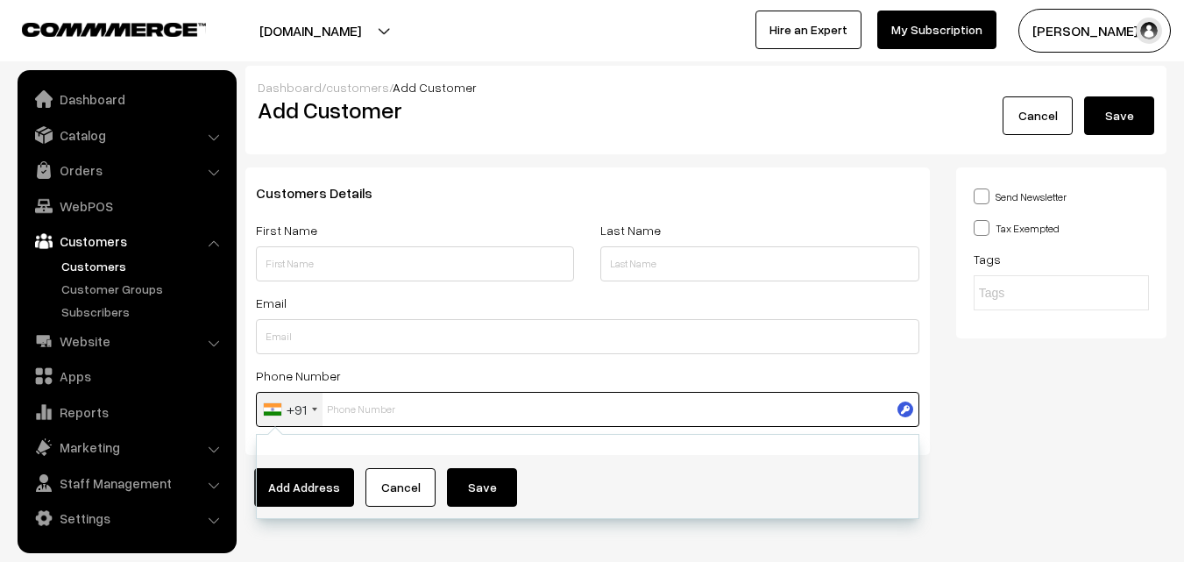
paste input "9445357414"
type input "9445357414"
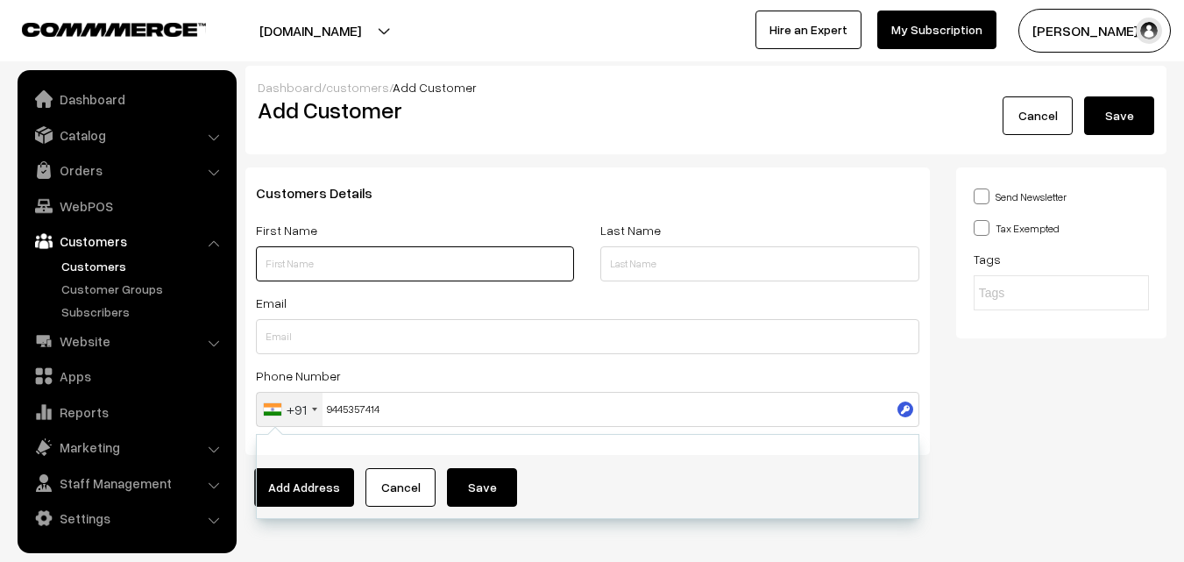
click at [306, 268] on input "text" at bounding box center [415, 263] width 318 height 35
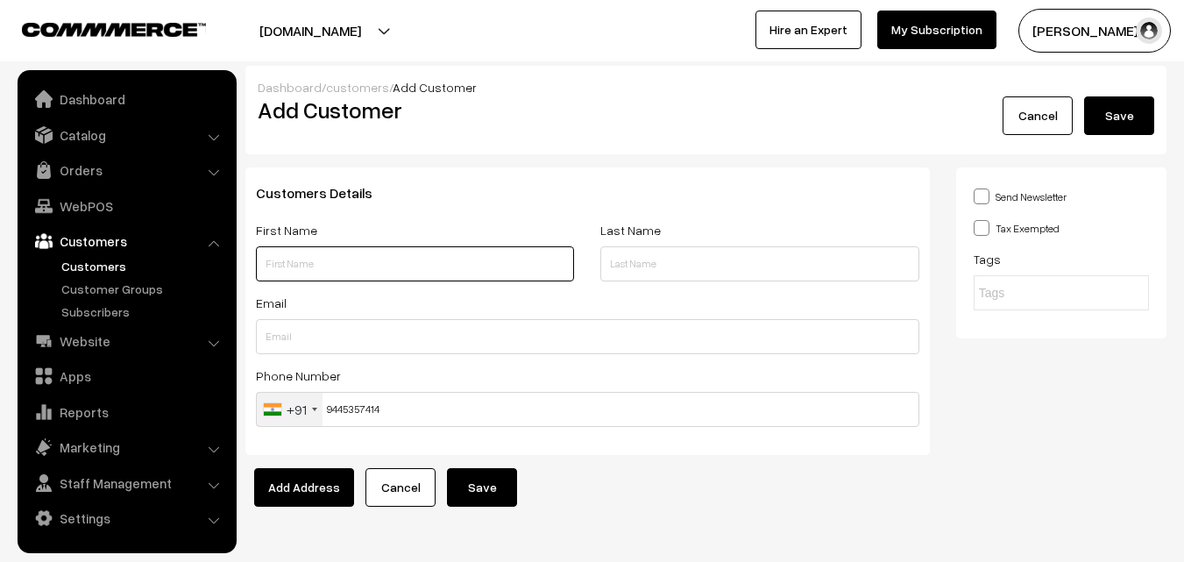
paste input "9445357414"
drag, startPoint x: 252, startPoint y: 269, endPoint x: 326, endPoint y: 261, distance: 74.1
click at [255, 269] on div "First Name 9445357414" at bounding box center [415, 255] width 345 height 73
click at [270, 260] on input "9445357414" at bounding box center [415, 263] width 318 height 35
click at [267, 267] on input "9445357414" at bounding box center [415, 263] width 318 height 35
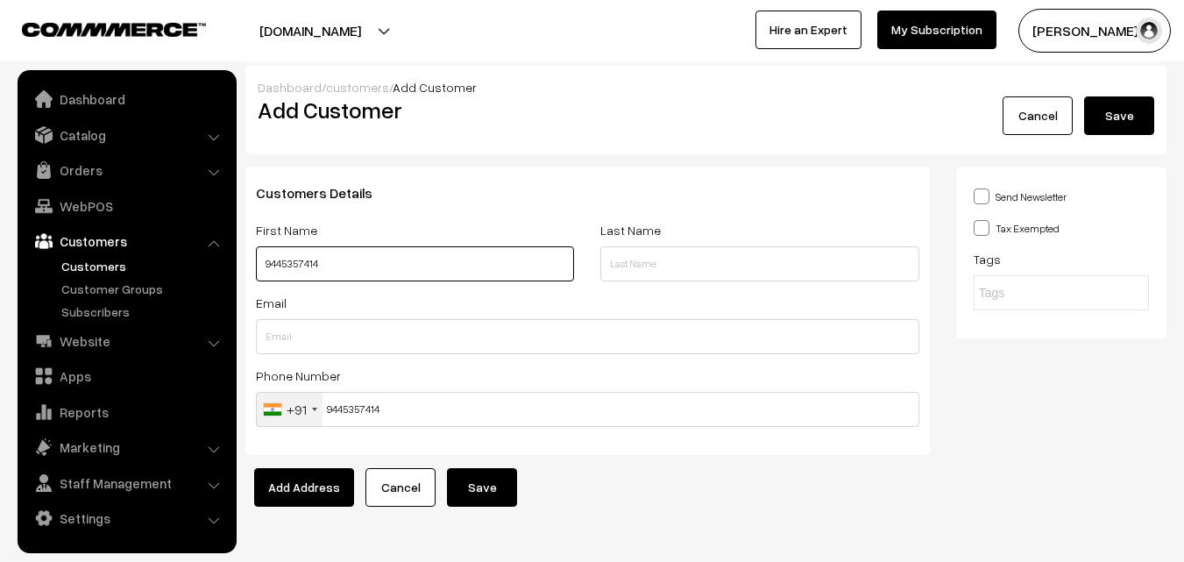
paste input "Balu Mala"
type input "Balu Mala 9445357414"
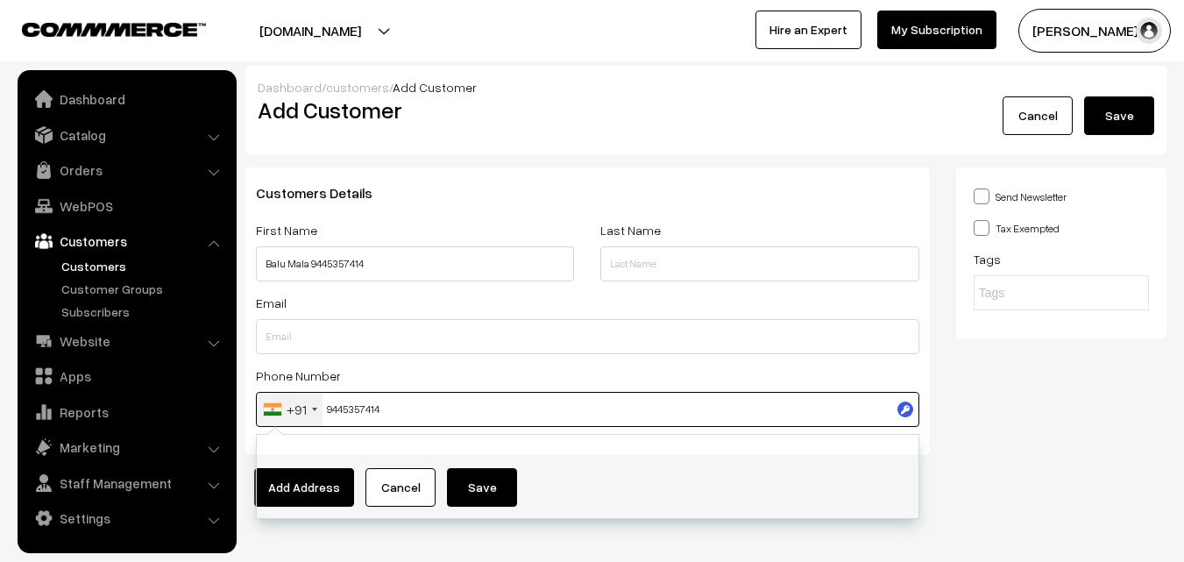
drag, startPoint x: 325, startPoint y: 411, endPoint x: 619, endPoint y: 411, distance: 293.7
click at [619, 411] on input "9445357414" at bounding box center [588, 409] width 664 height 35
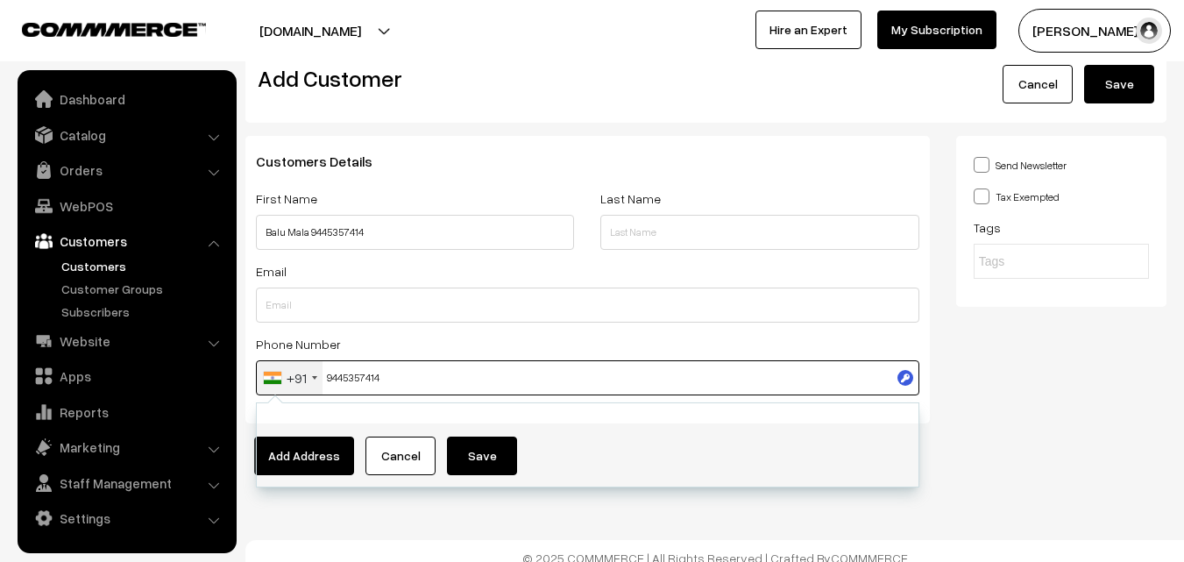
scroll to position [46, 0]
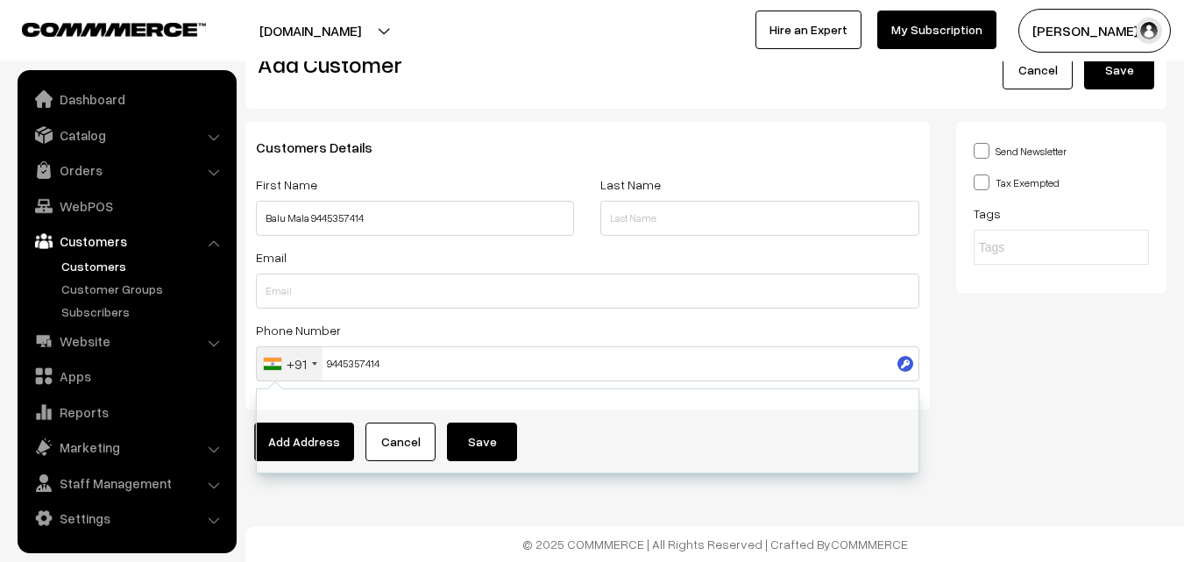
click at [1113, 416] on div "Send Newsletter Tax Exempted Tags" at bounding box center [1061, 272] width 237 height 301
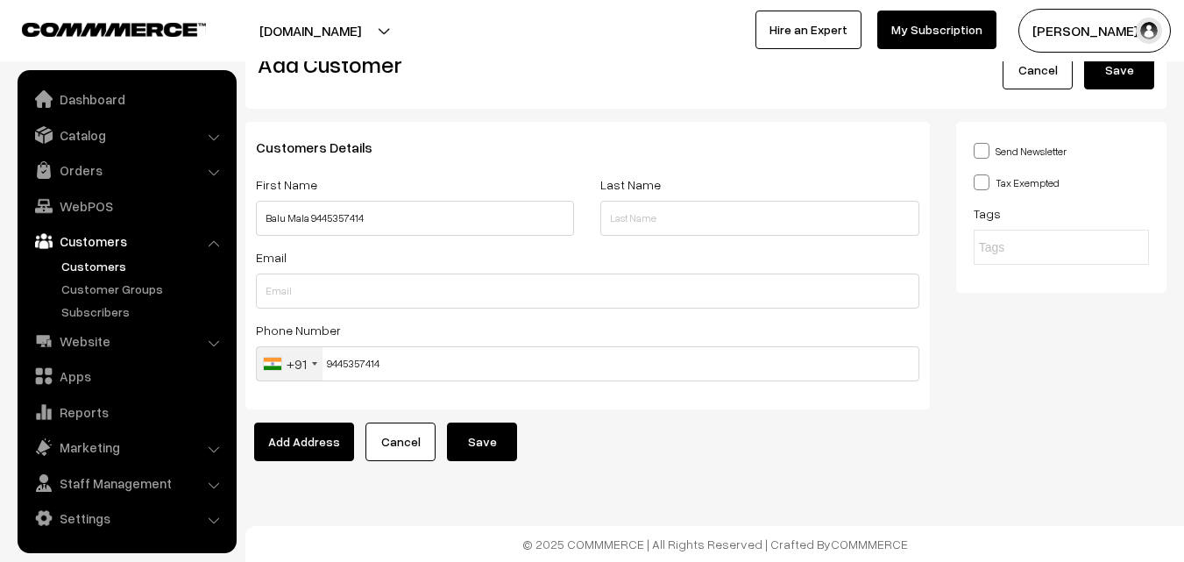
drag, startPoint x: 481, startPoint y: 432, endPoint x: 490, endPoint y: 418, distance: 16.5
click at [482, 432] on button "Save" at bounding box center [482, 442] width 70 height 39
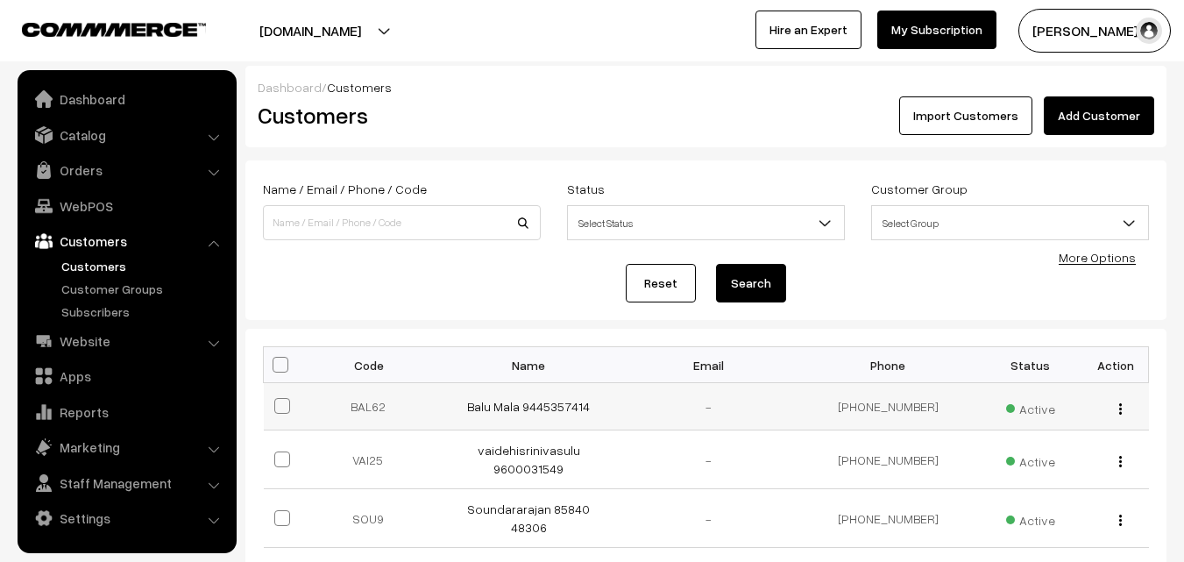
click at [1116, 412] on div "view Edit Delete" at bounding box center [1116, 406] width 45 height 18
click at [1120, 410] on img "button" at bounding box center [1121, 408] width 3 height 11
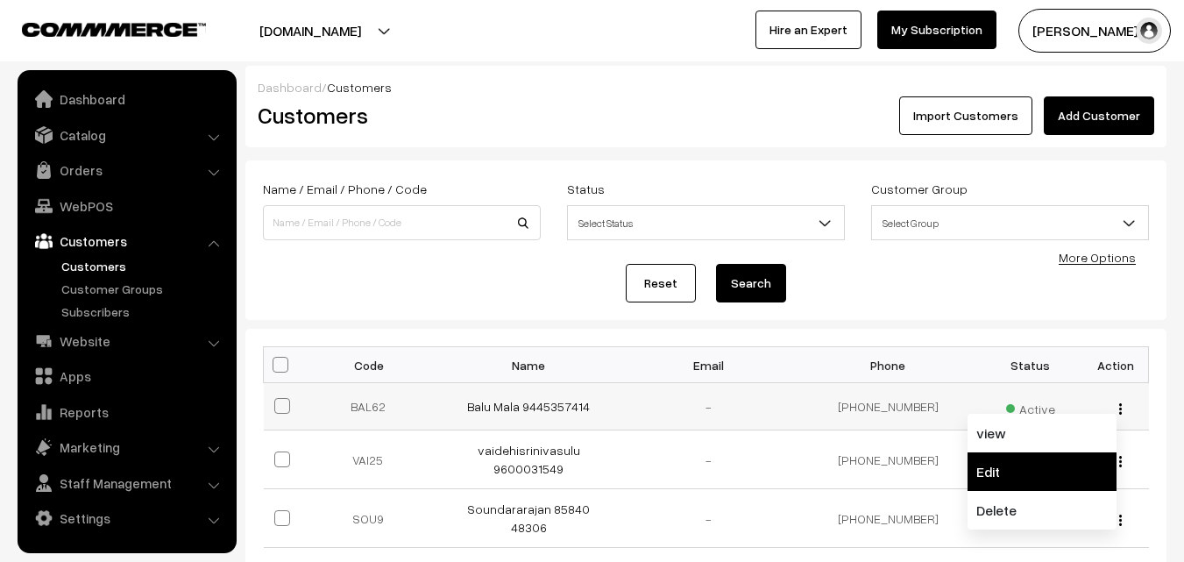
click at [1003, 469] on link "Edit" at bounding box center [1042, 471] width 149 height 39
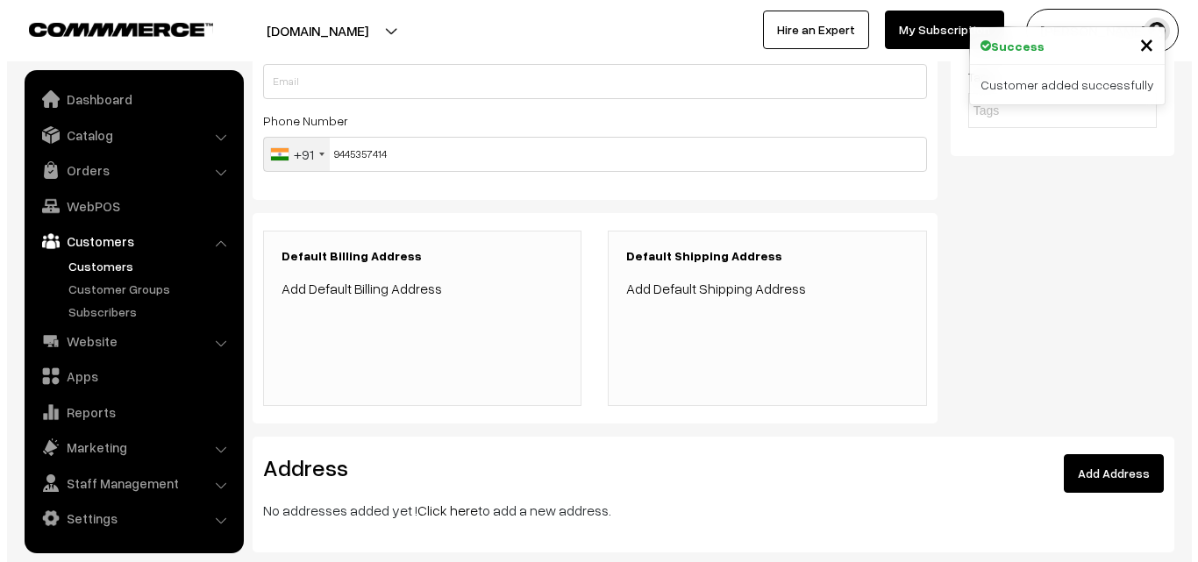
scroll to position [263, 0]
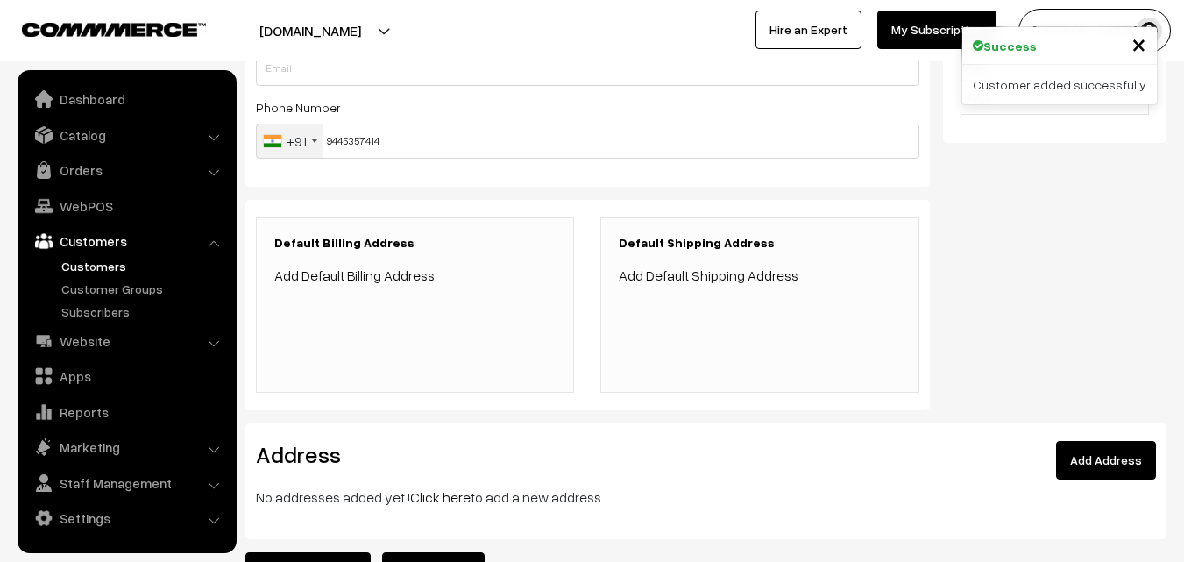
click at [344, 274] on link "Add Default Billing Address" at bounding box center [354, 276] width 160 height 18
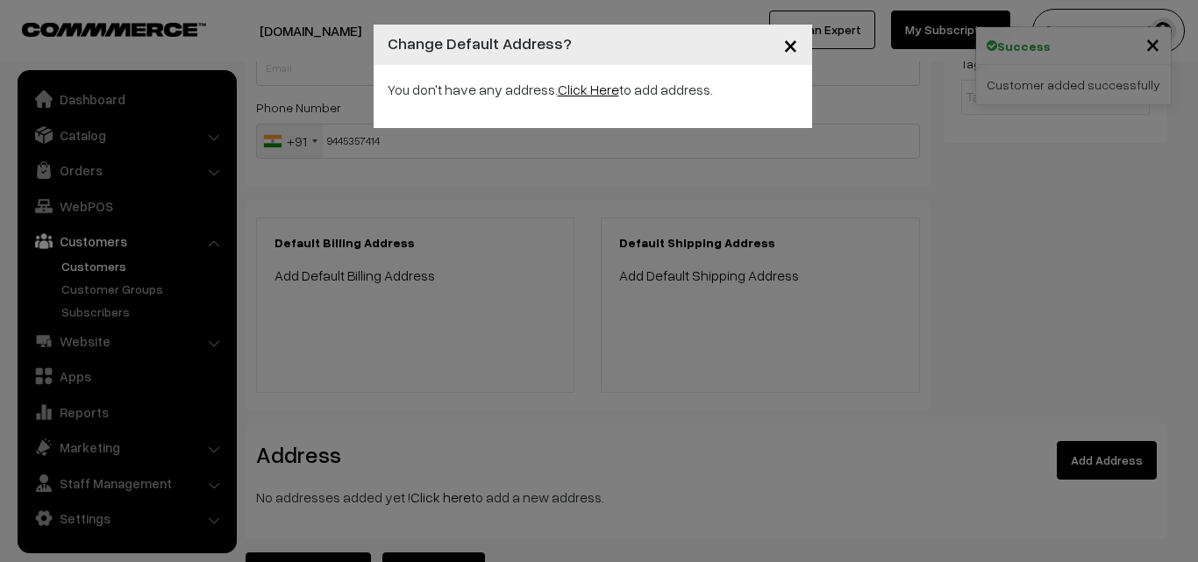
click at [561, 96] on link "Click Here" at bounding box center [588, 90] width 61 height 18
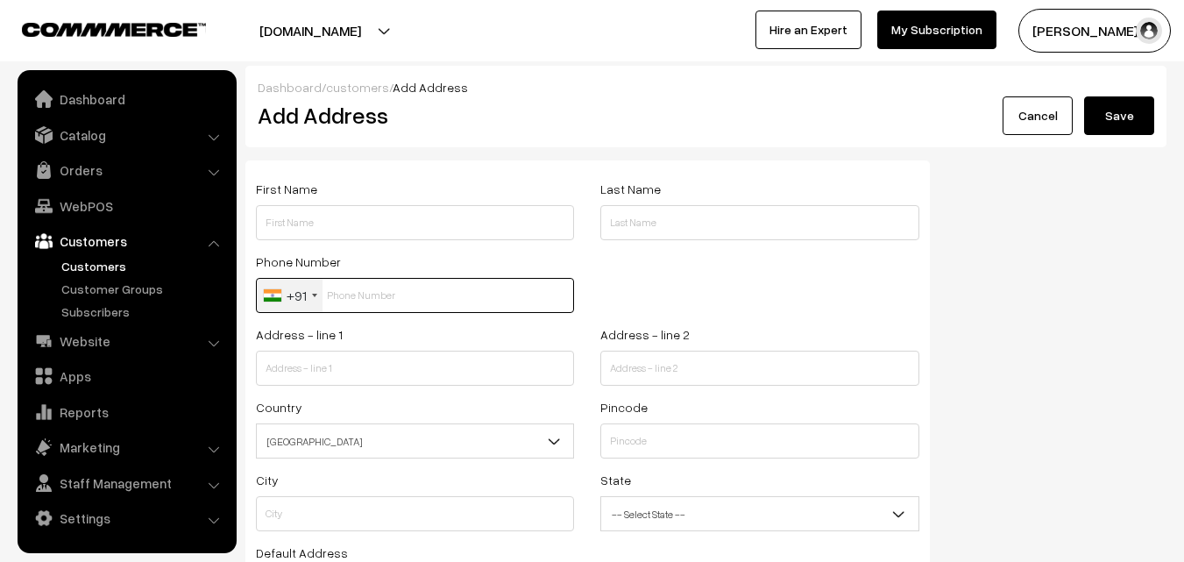
click at [365, 293] on input "text" at bounding box center [415, 295] width 318 height 35
paste input "9445357414"
type input "9445357414"
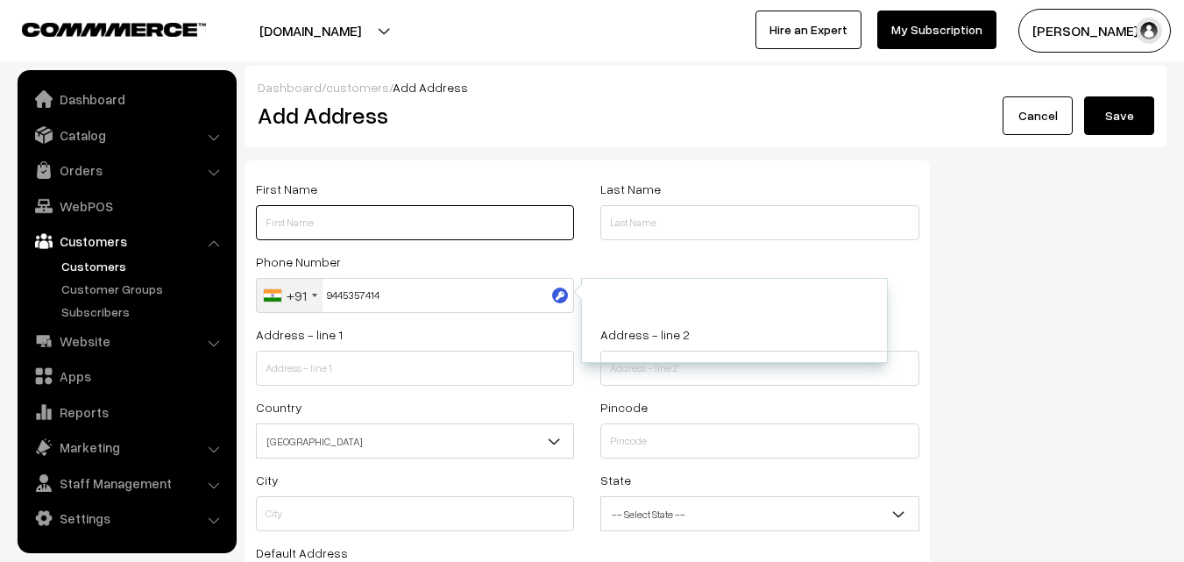
click at [309, 220] on input "text" at bounding box center [415, 222] width 318 height 35
paste input "9445357414"
click at [263, 225] on input "9445357414" at bounding box center [415, 222] width 318 height 35
paste input "Balu Mala"
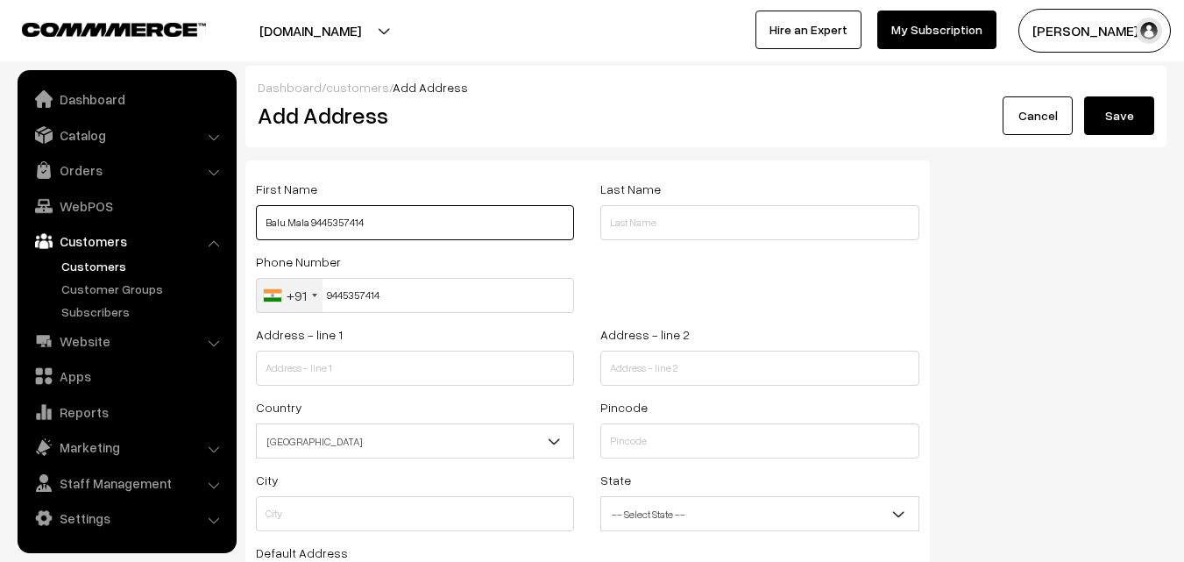
type input "Balu Mala 9445357414"
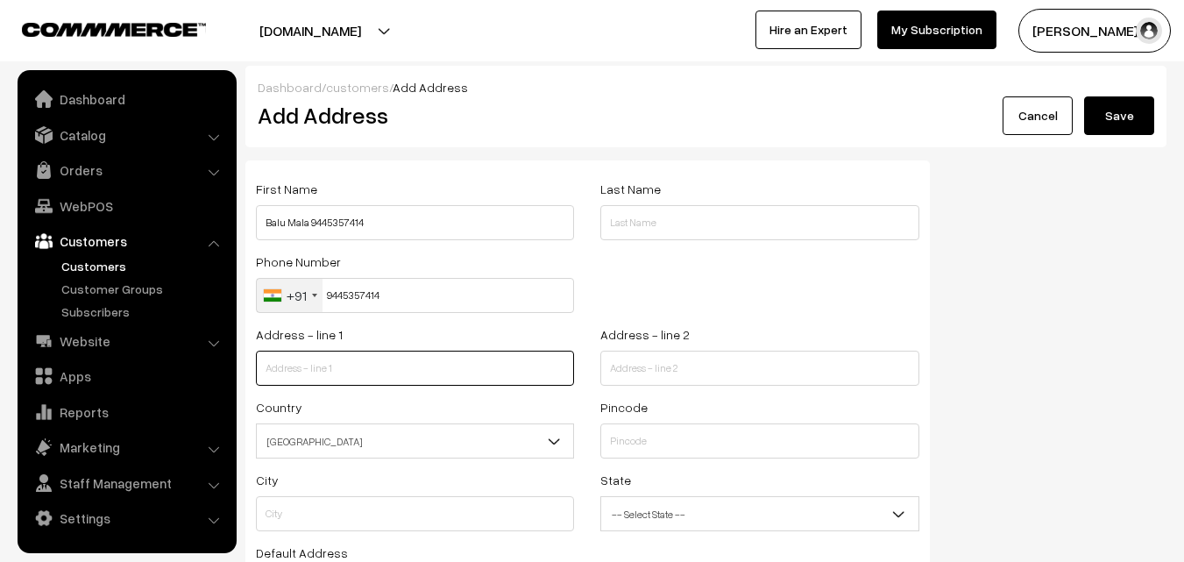
click at [345, 362] on input "text" at bounding box center [415, 368] width 318 height 35
paste input "33/373, SAROJINI STREET, 20th Street"
type input "33/373, SAROJINI STREET, 20th Street"
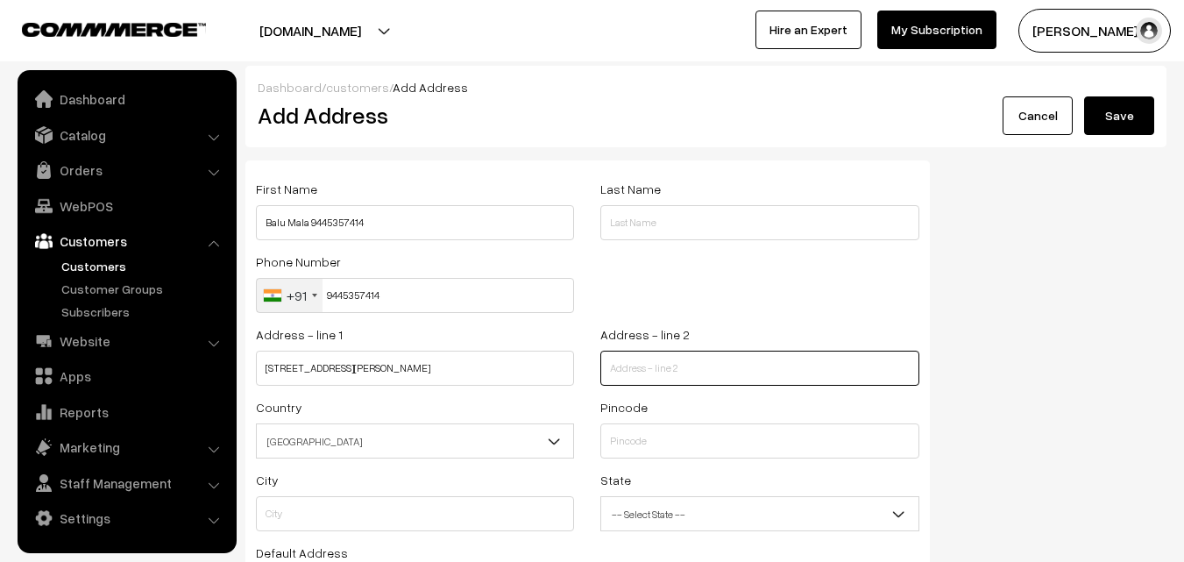
click at [660, 373] on input "text" at bounding box center [760, 368] width 318 height 35
paste input "G K M COLONY"
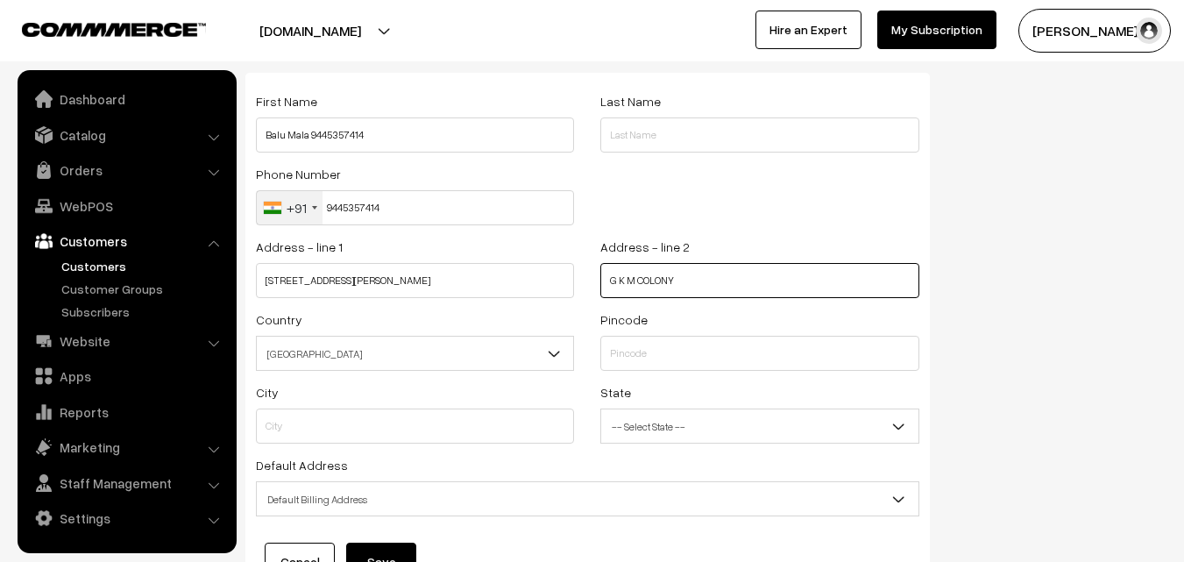
type input "G K M COLONY"
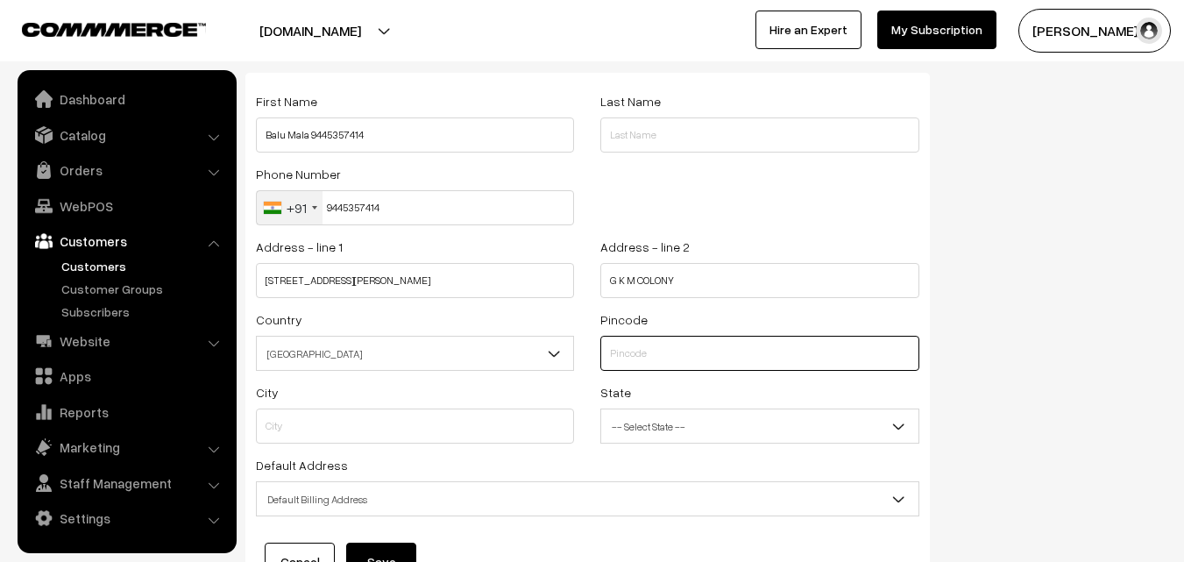
click at [667, 345] on input "text" at bounding box center [760, 353] width 318 height 35
paste input "600 082."
type input "600 082."
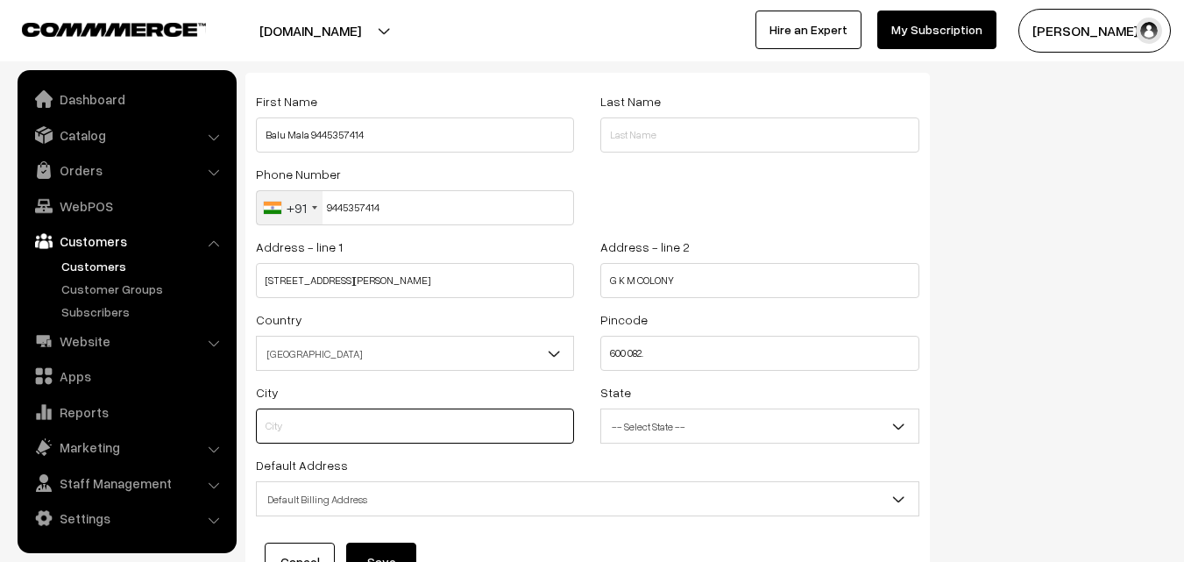
click at [367, 417] on input "text" at bounding box center [415, 426] width 318 height 35
type input "chennai"
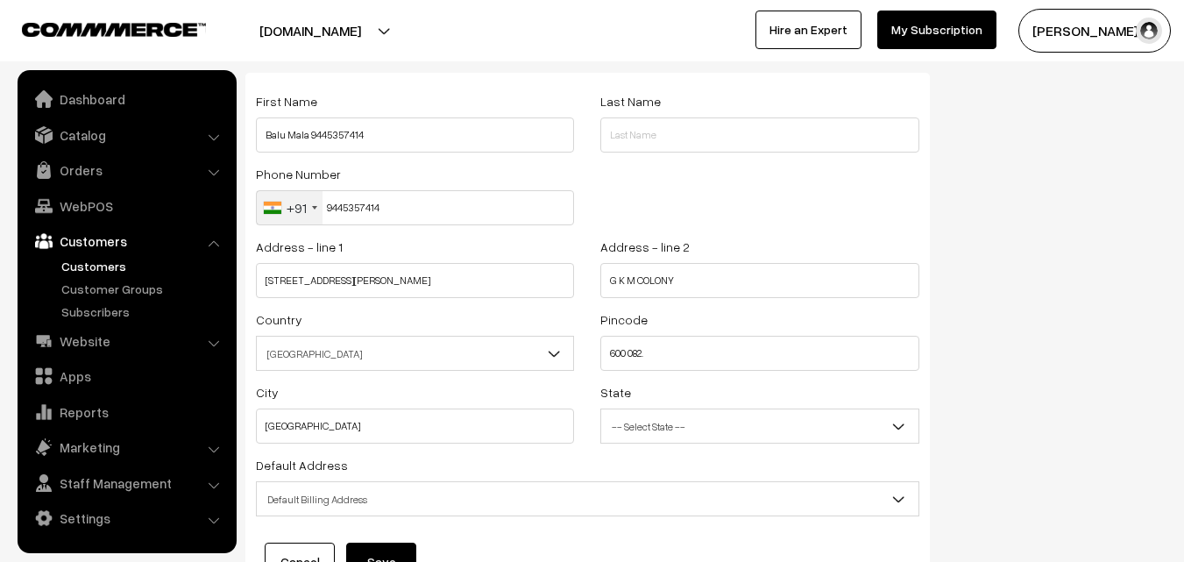
click at [694, 428] on span "-- Select State --" at bounding box center [759, 426] width 316 height 31
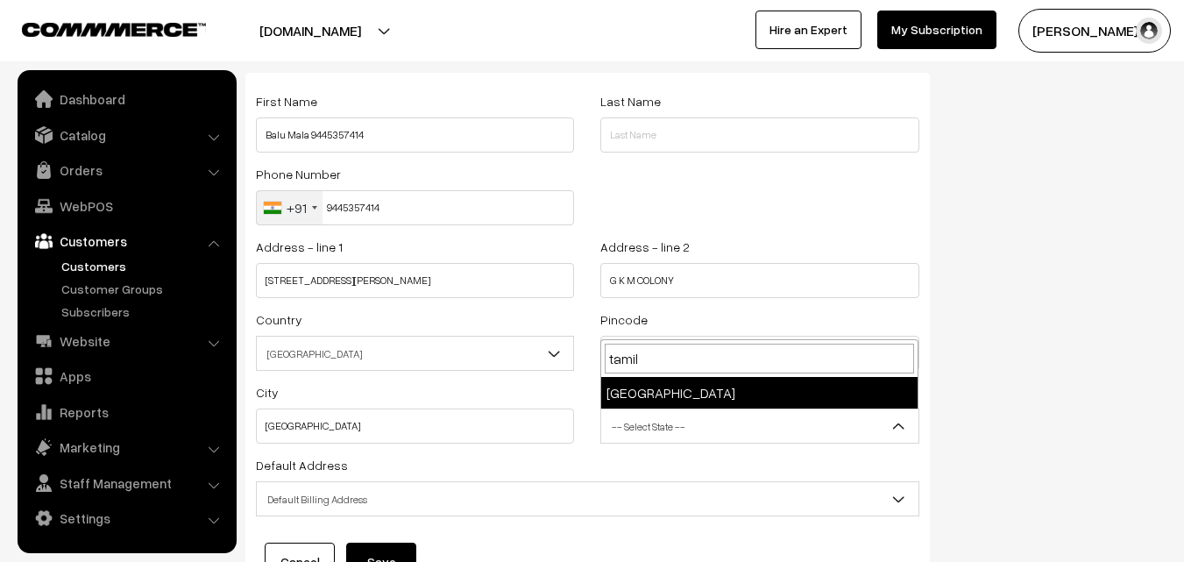
type input "tamil"
select select "Tamil Nadu"
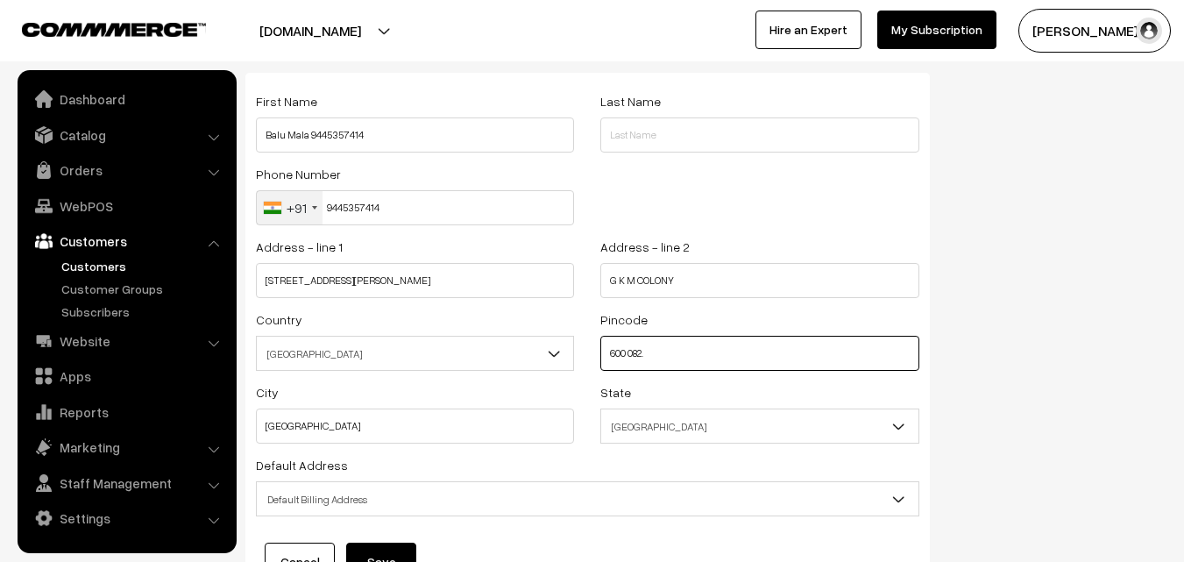
click at [632, 357] on input "600 082." at bounding box center [760, 353] width 318 height 35
click at [712, 348] on input "600082." at bounding box center [760, 353] width 318 height 35
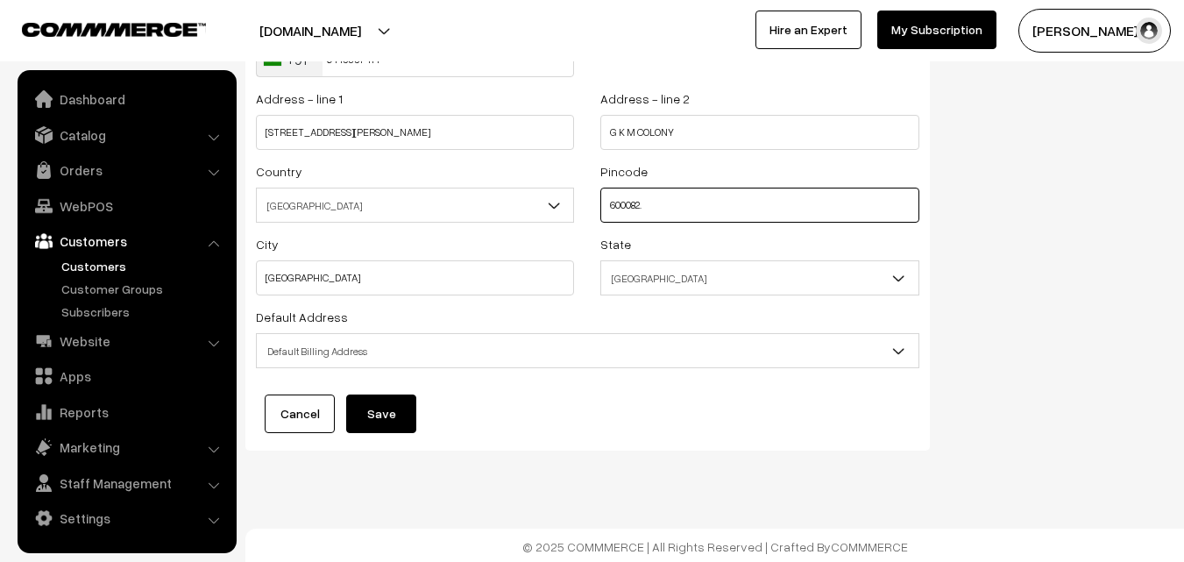
scroll to position [238, 0]
type input "600082."
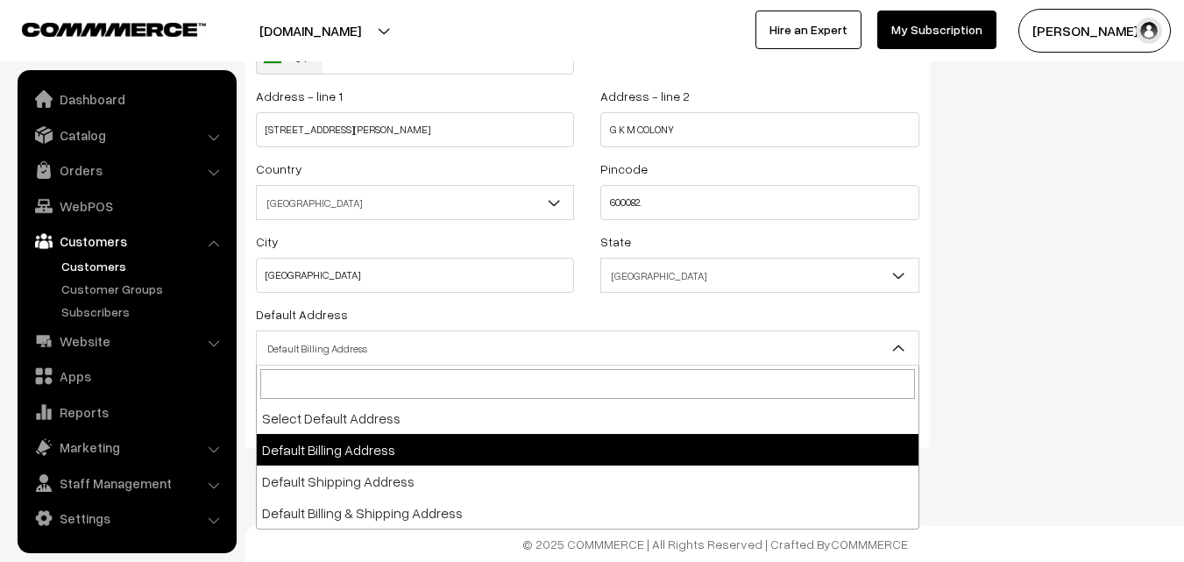
click at [428, 338] on span "Default Billing Address" at bounding box center [588, 348] width 662 height 31
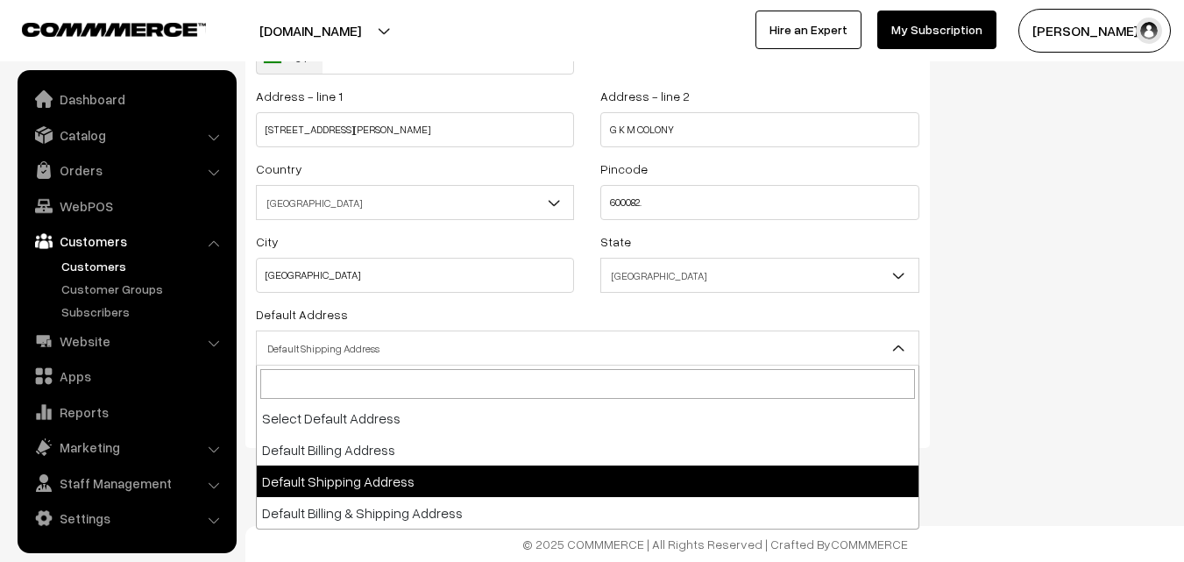
drag, startPoint x: 352, startPoint y: 351, endPoint x: 386, endPoint y: 474, distance: 128.3
click at [351, 350] on span "Default Shipping Address" at bounding box center [588, 348] width 662 height 31
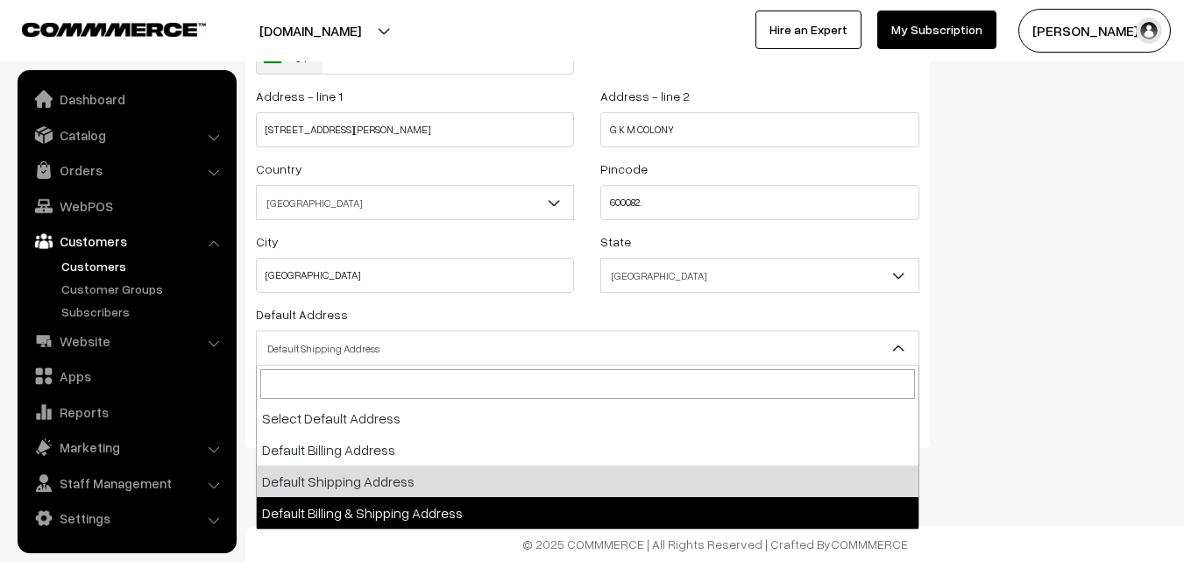
select select "3"
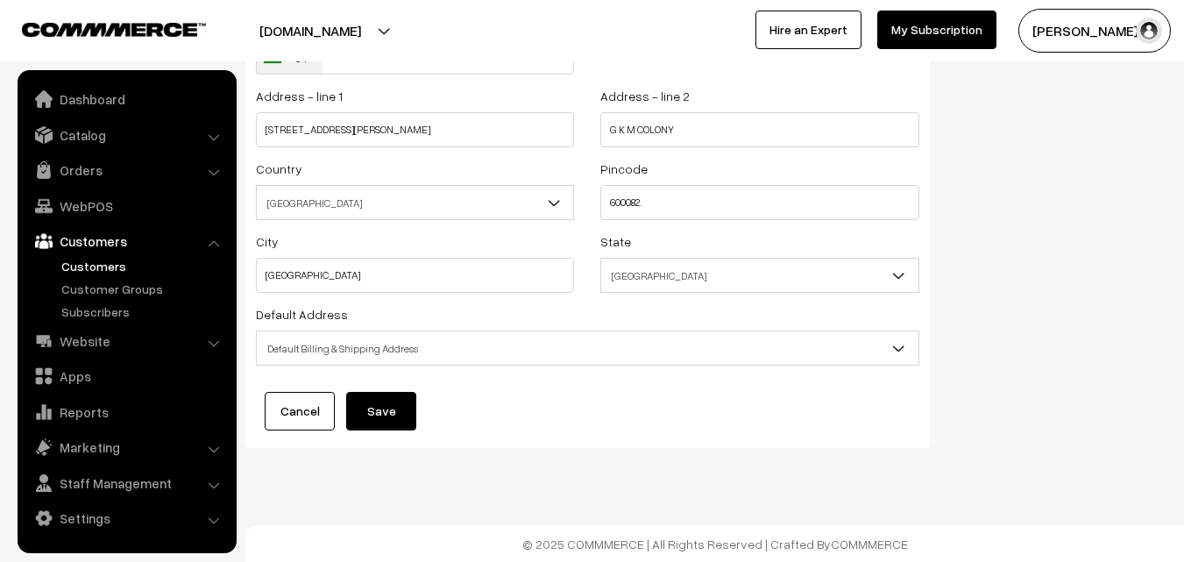
scroll to position [63, 0]
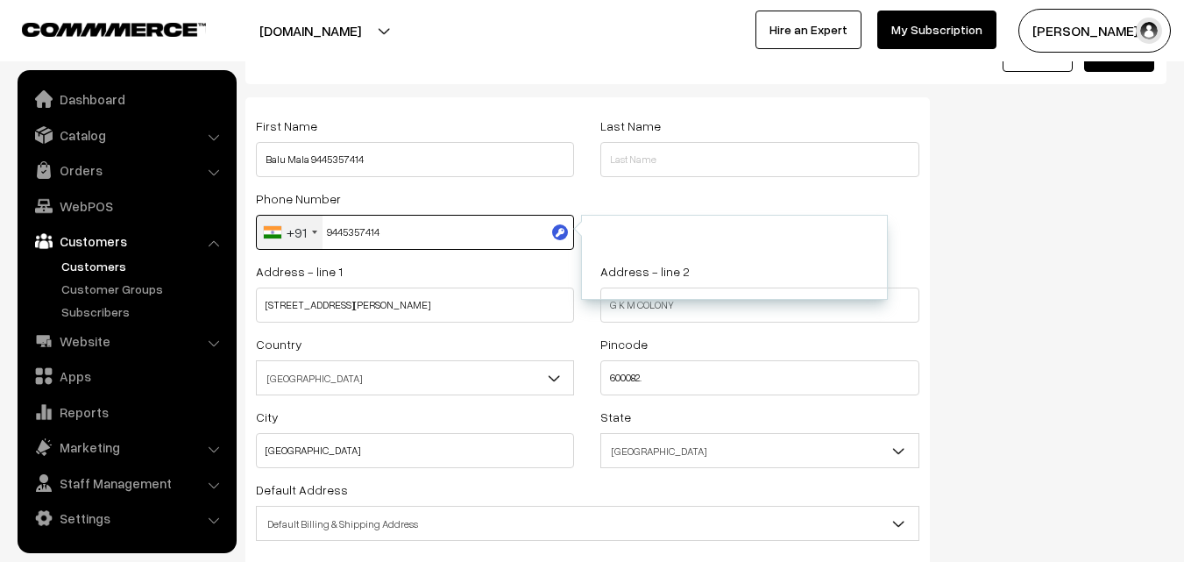
drag, startPoint x: 328, startPoint y: 234, endPoint x: 441, endPoint y: 236, distance: 113.1
click at [441, 236] on input "9445357414" at bounding box center [415, 232] width 318 height 35
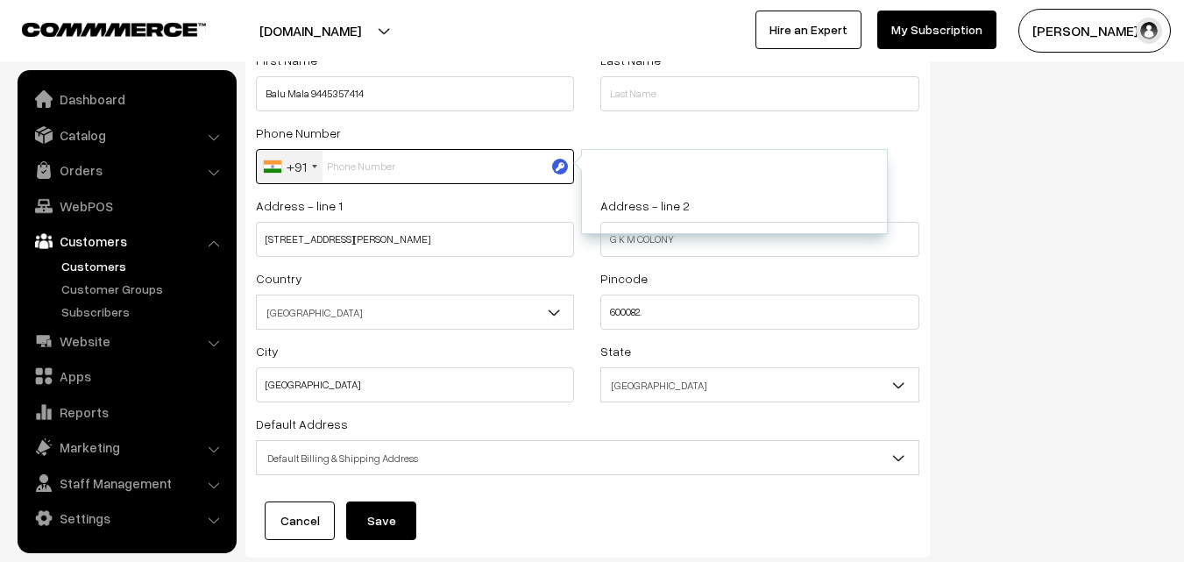
scroll to position [238, 0]
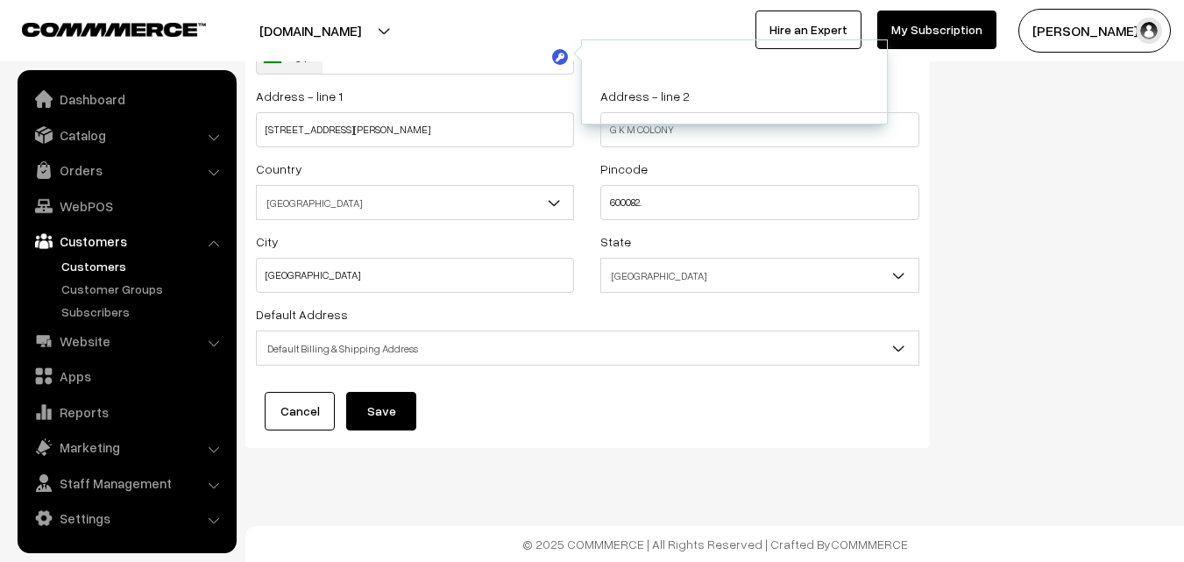
click at [404, 416] on button "Save" at bounding box center [381, 411] width 70 height 39
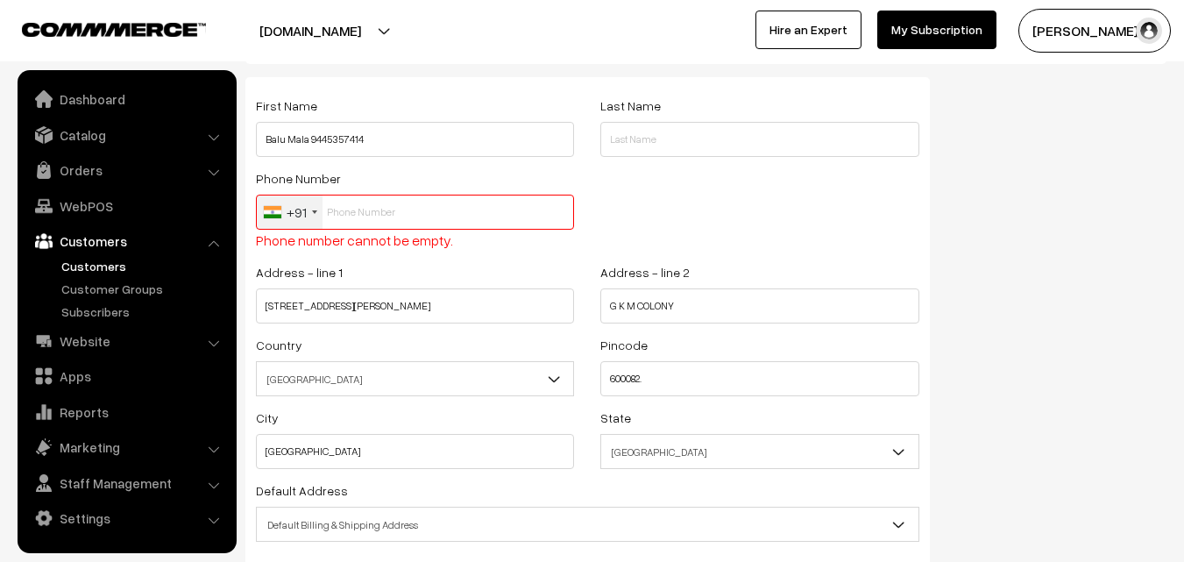
scroll to position [63, 0]
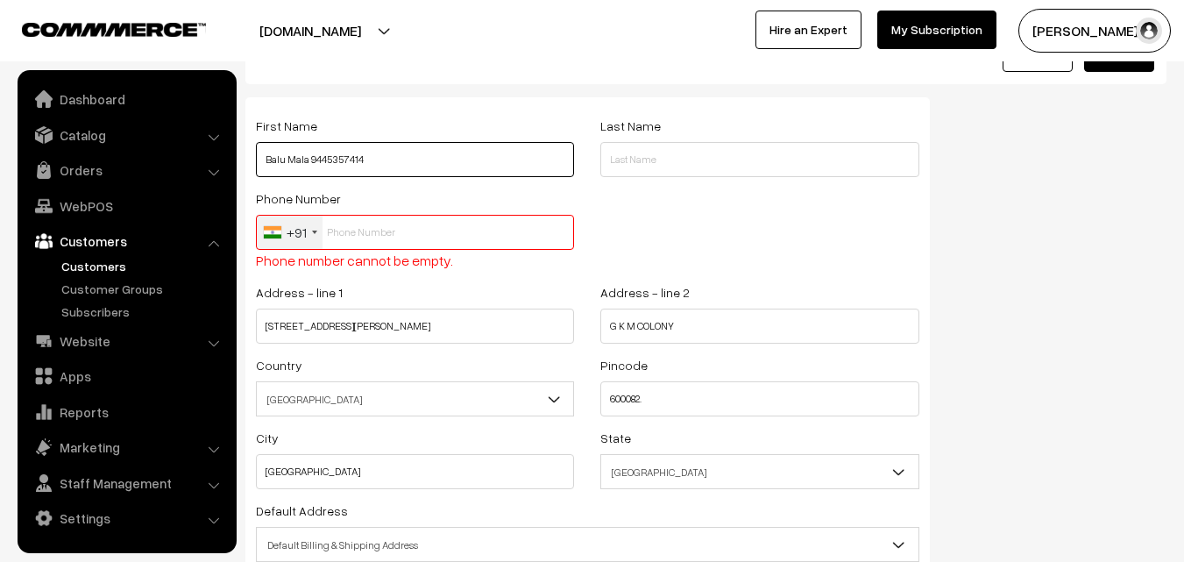
drag, startPoint x: 310, startPoint y: 163, endPoint x: 409, endPoint y: 160, distance: 98.3
click at [408, 160] on input "Balu Mala 9445357414" at bounding box center [415, 159] width 318 height 35
click at [413, 215] on input "text" at bounding box center [415, 232] width 318 height 35
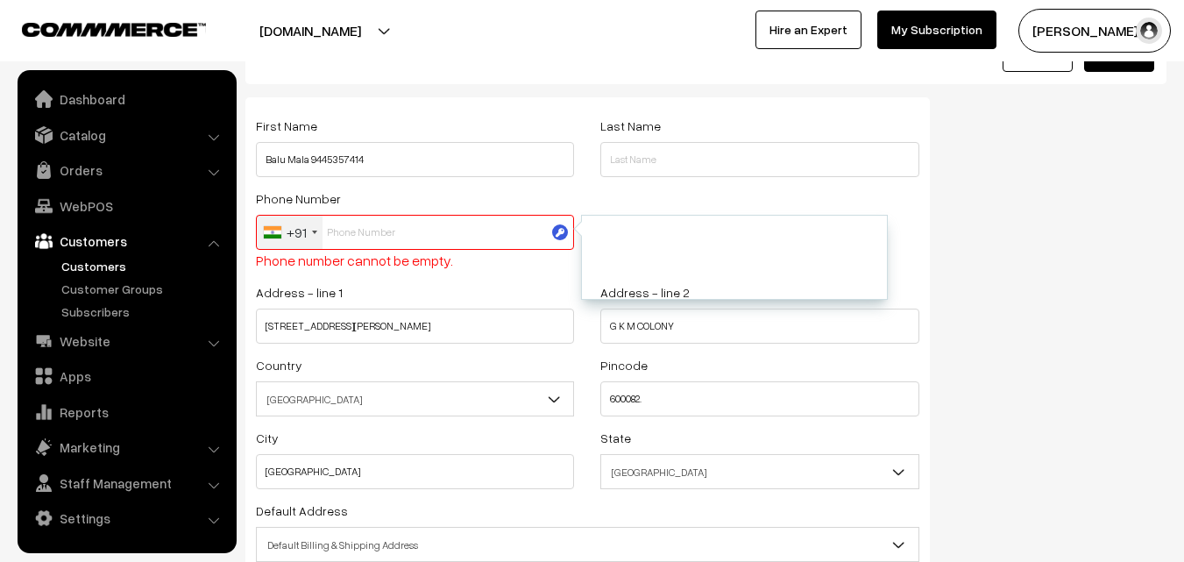
paste input "9445357414"
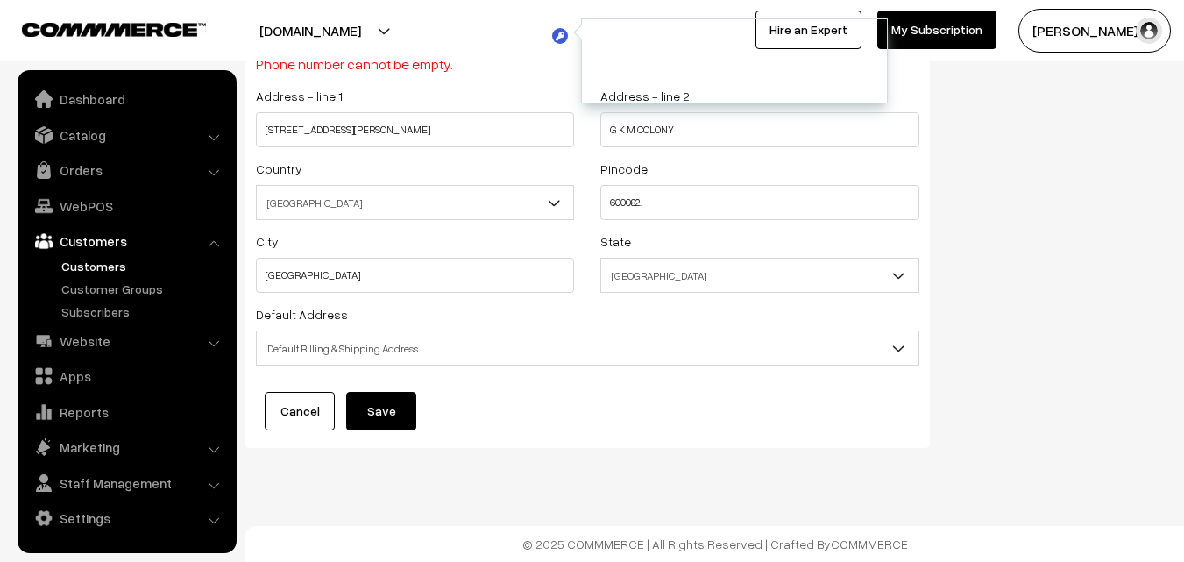
type input "9445357414"
click at [397, 392] on button "Save" at bounding box center [381, 411] width 70 height 39
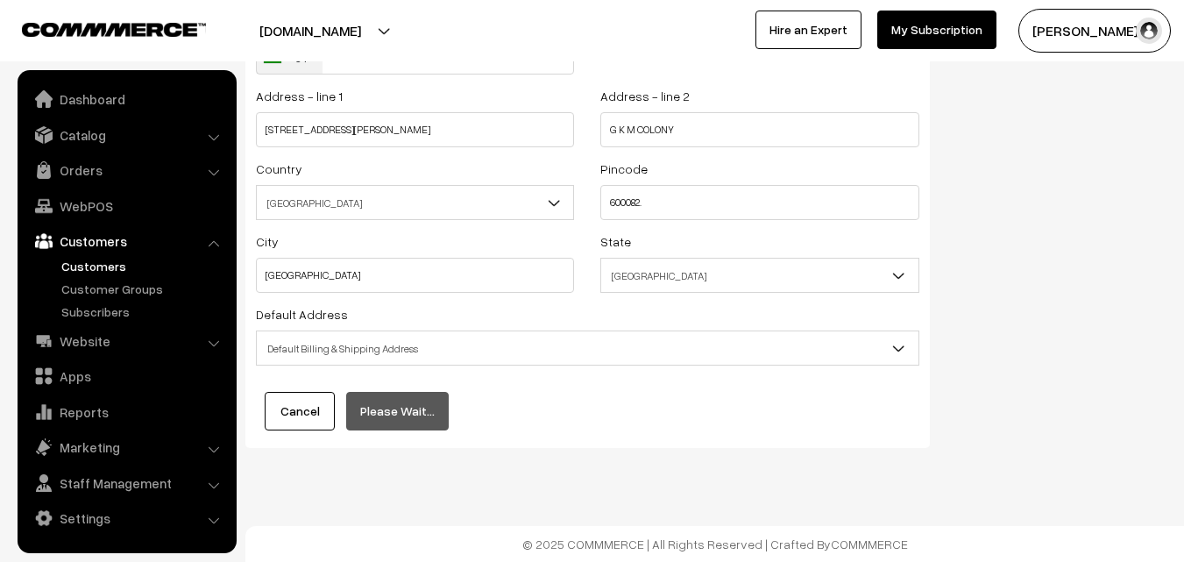
scroll to position [238, 0]
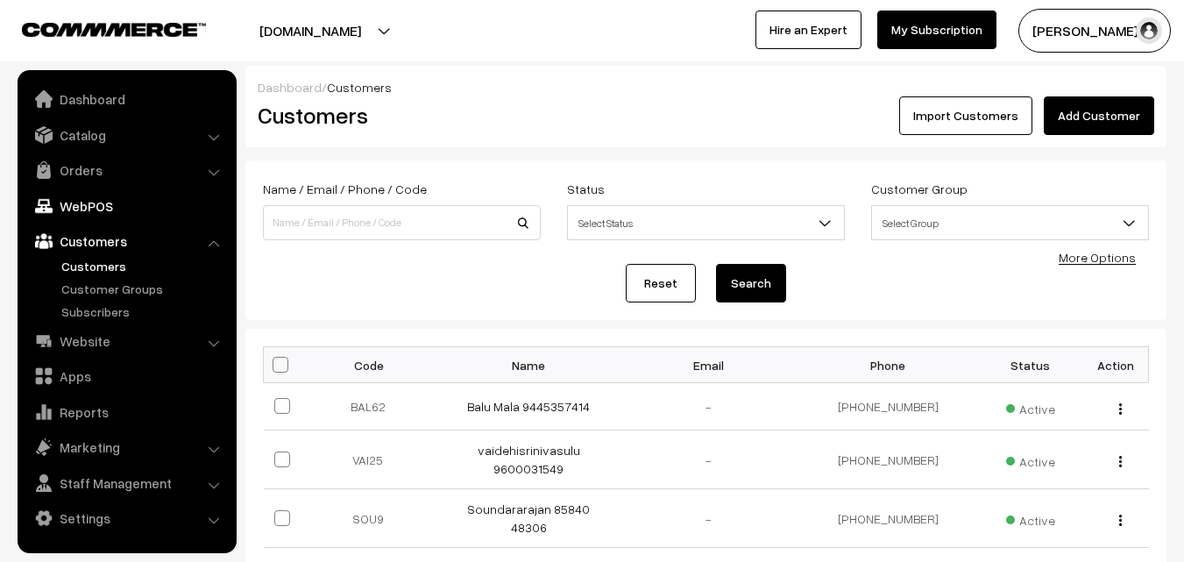
click at [91, 214] on link "WebPOS" at bounding box center [126, 206] width 209 height 32
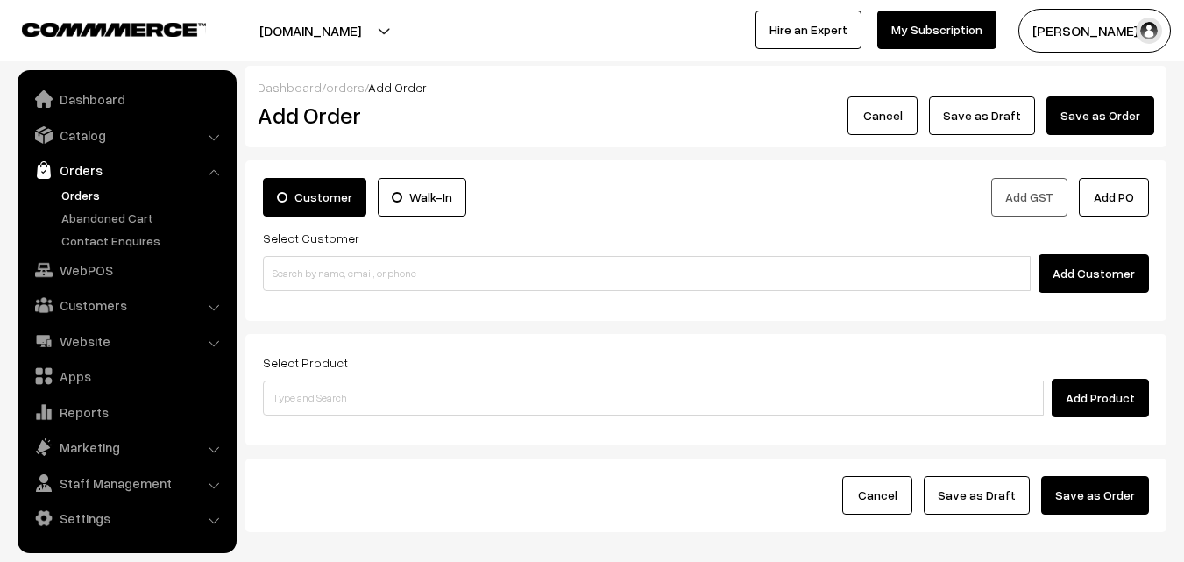
click at [331, 281] on input at bounding box center [647, 273] width 768 height 35
click at [314, 291] on ul "Balu Mala 9445357414 [9445357414]" at bounding box center [649, 305] width 773 height 28
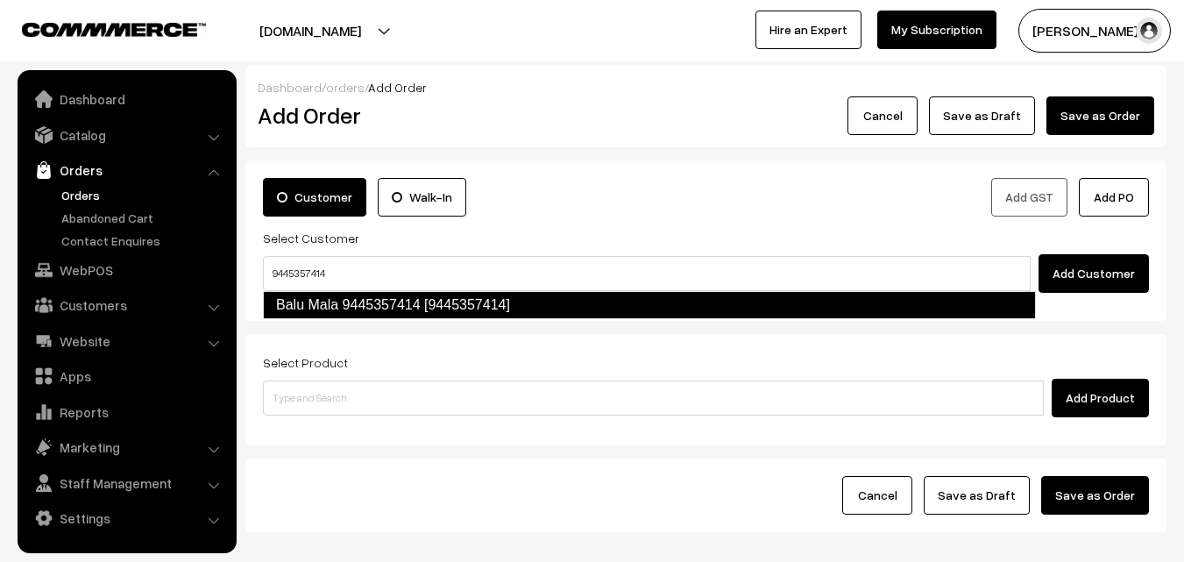
click at [316, 295] on link "Balu Mala 9445357414 [9445357414]" at bounding box center [649, 305] width 773 height 28
type input "9445357414"
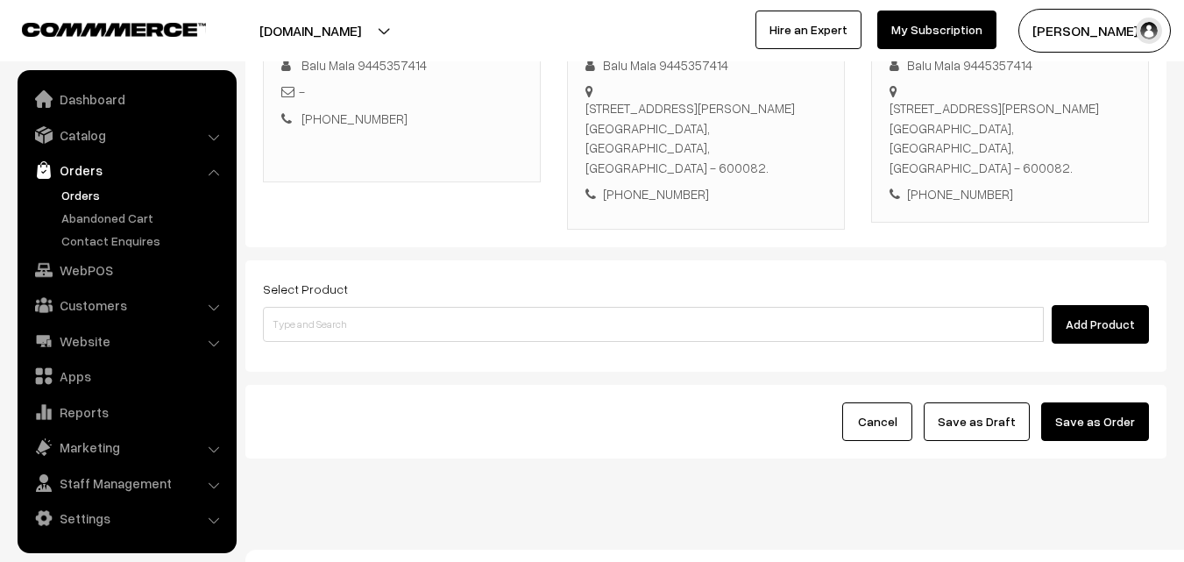
scroll to position [300, 0]
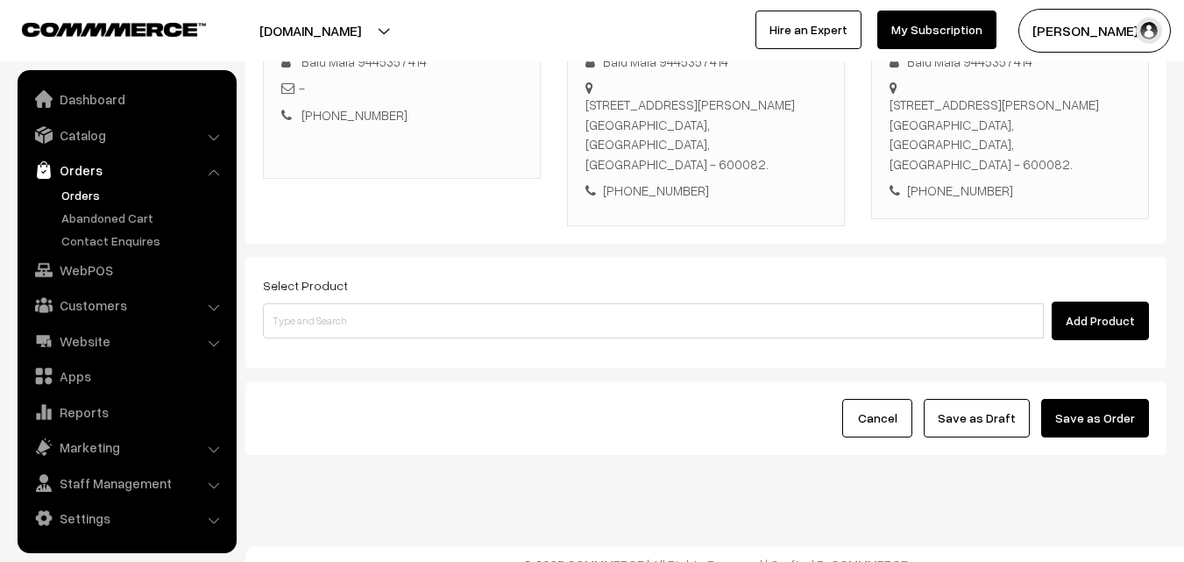
click at [416, 335] on div "Select Product Add Product" at bounding box center [705, 312] width 921 height 111
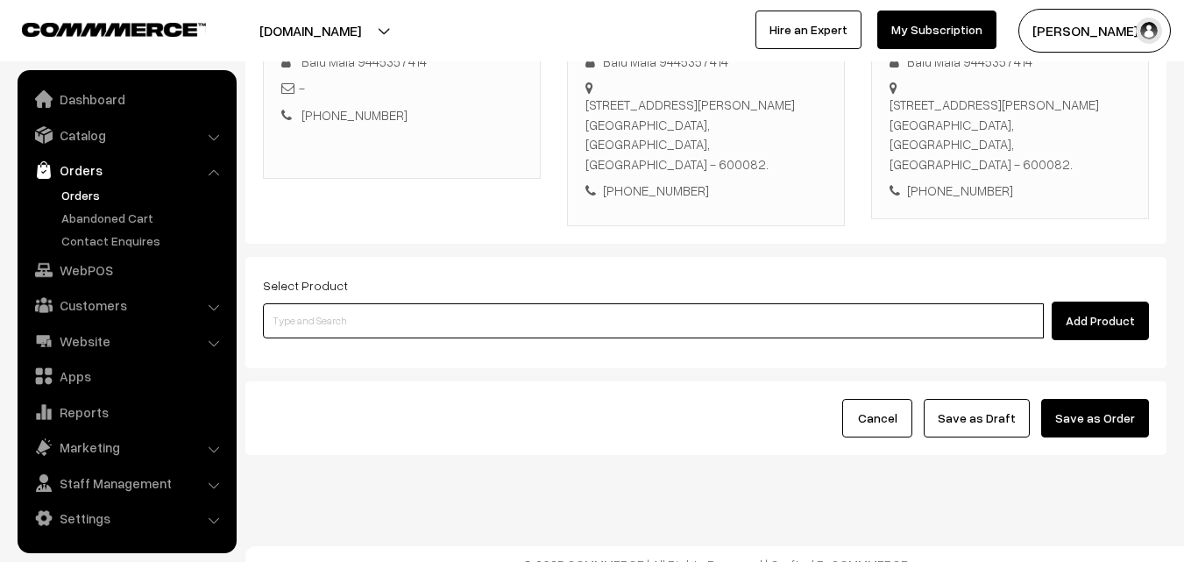
click at [415, 310] on input at bounding box center [653, 320] width 781 height 35
type input "mega"
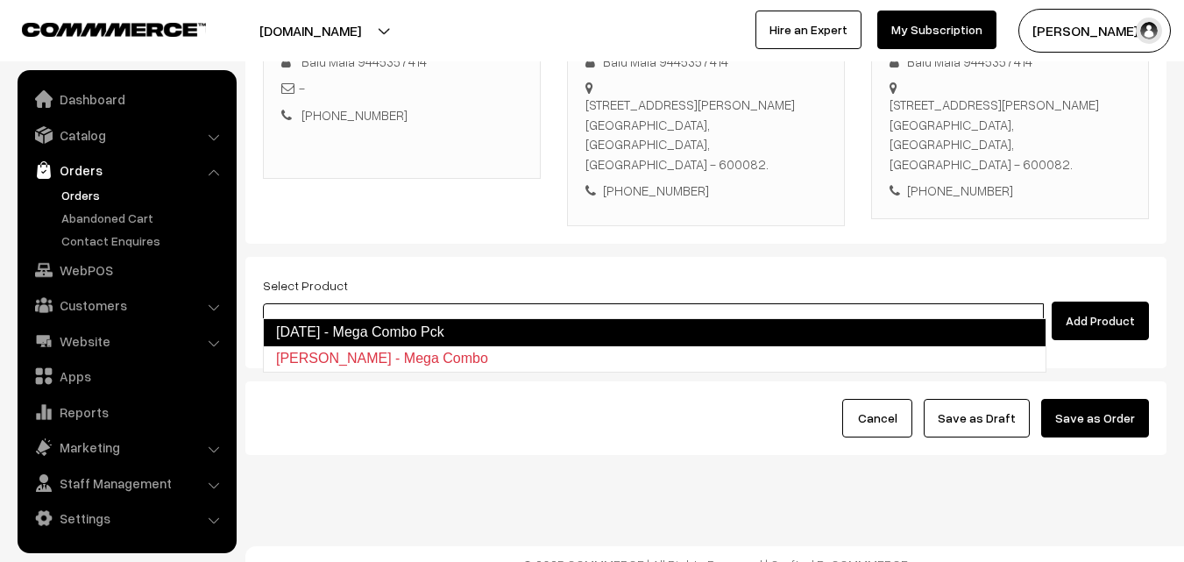
click at [411, 329] on link "[DATE] - Mega Combo Pck" at bounding box center [655, 332] width 784 height 28
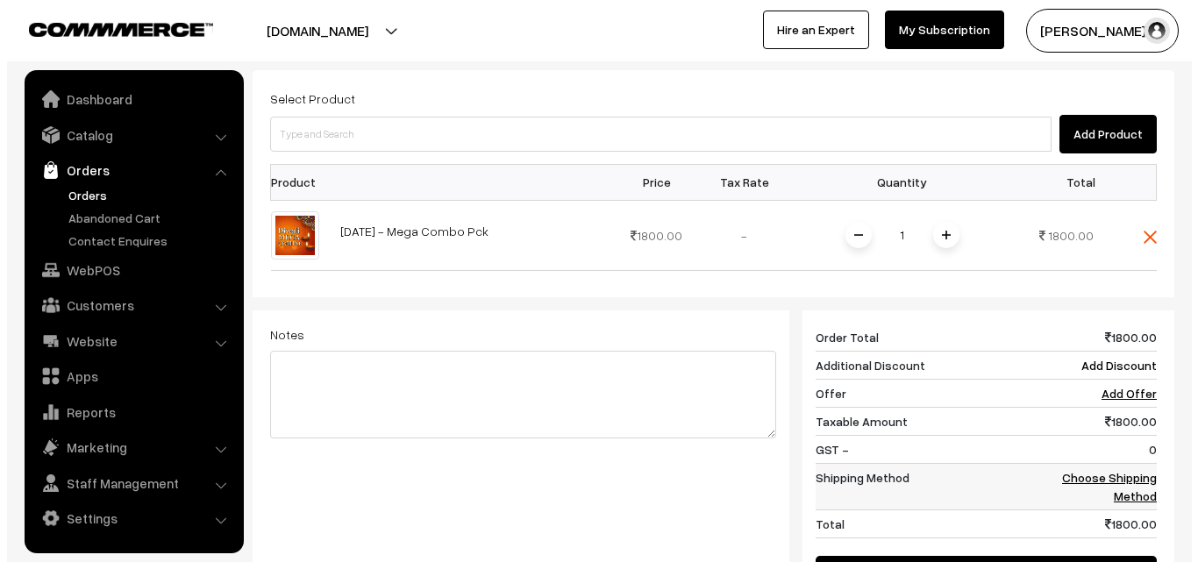
scroll to position [651, 0]
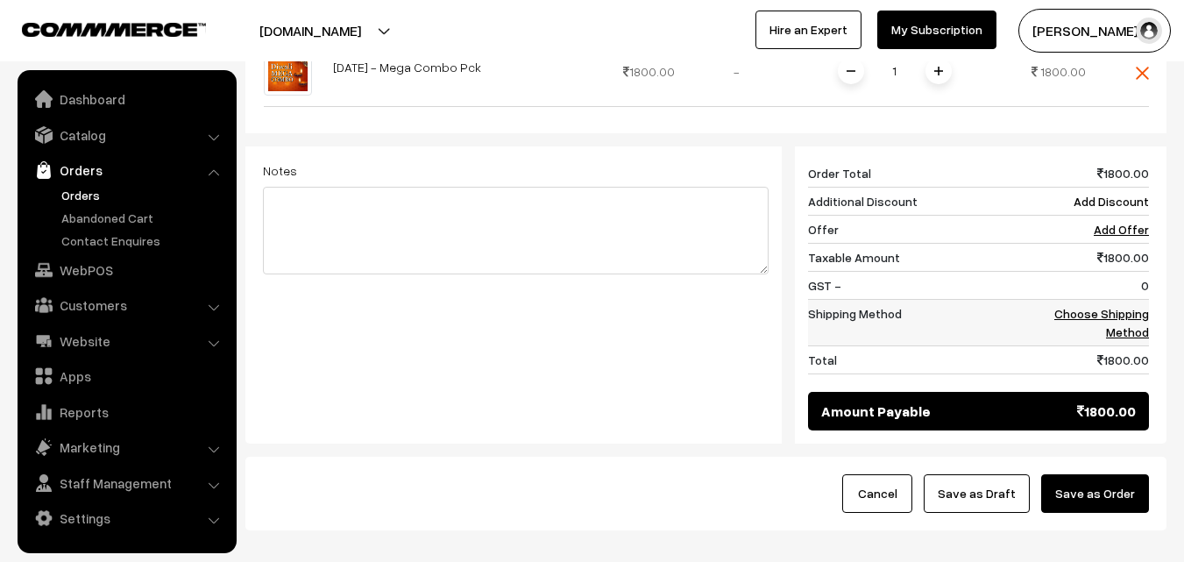
click at [1088, 306] on link "Choose Shipping Method" at bounding box center [1102, 322] width 95 height 33
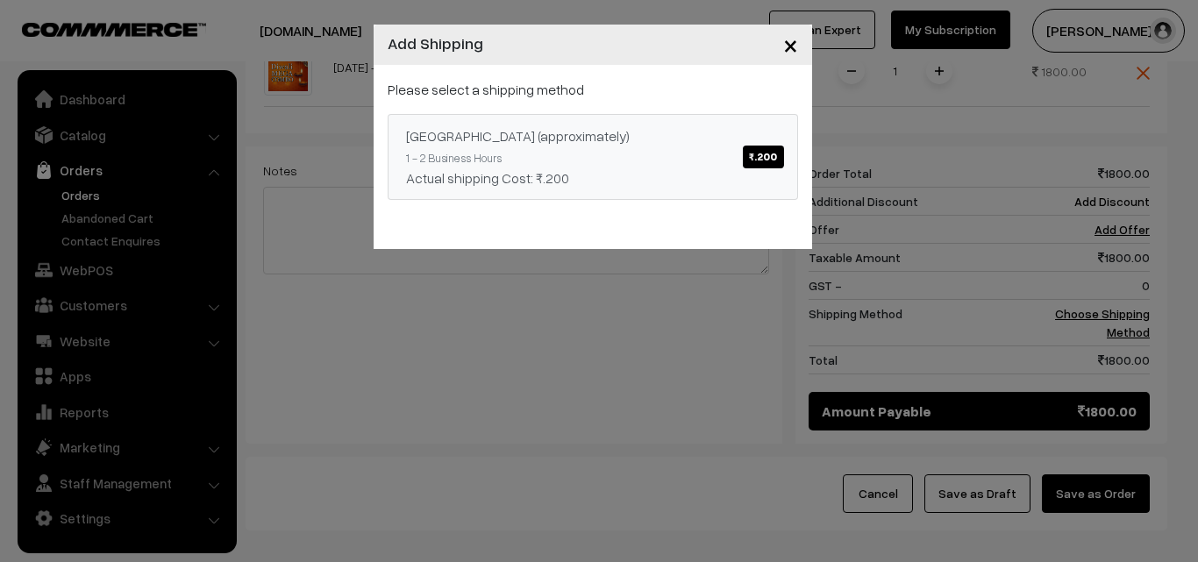
click at [720, 194] on link "[GEOGRAPHIC_DATA] (approximately) ₹.200 1 - 2 Business Hours Actual shipping Co…" at bounding box center [593, 157] width 410 height 86
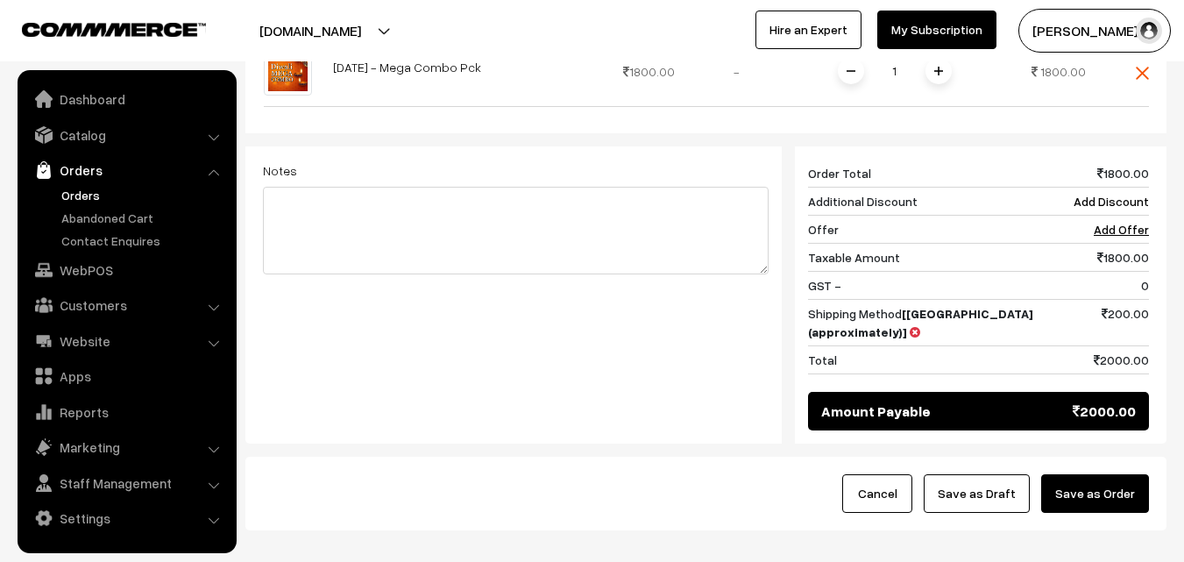
click at [1139, 474] on button "Save as Order" at bounding box center [1096, 493] width 108 height 39
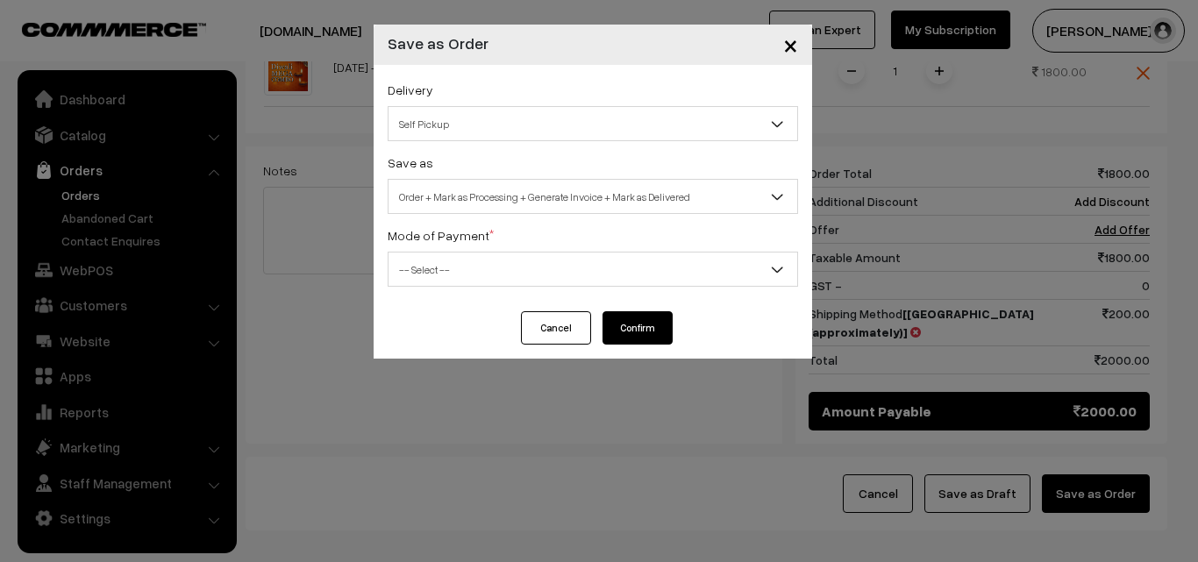
click at [557, 124] on span "Self Pickup" at bounding box center [592, 124] width 409 height 31
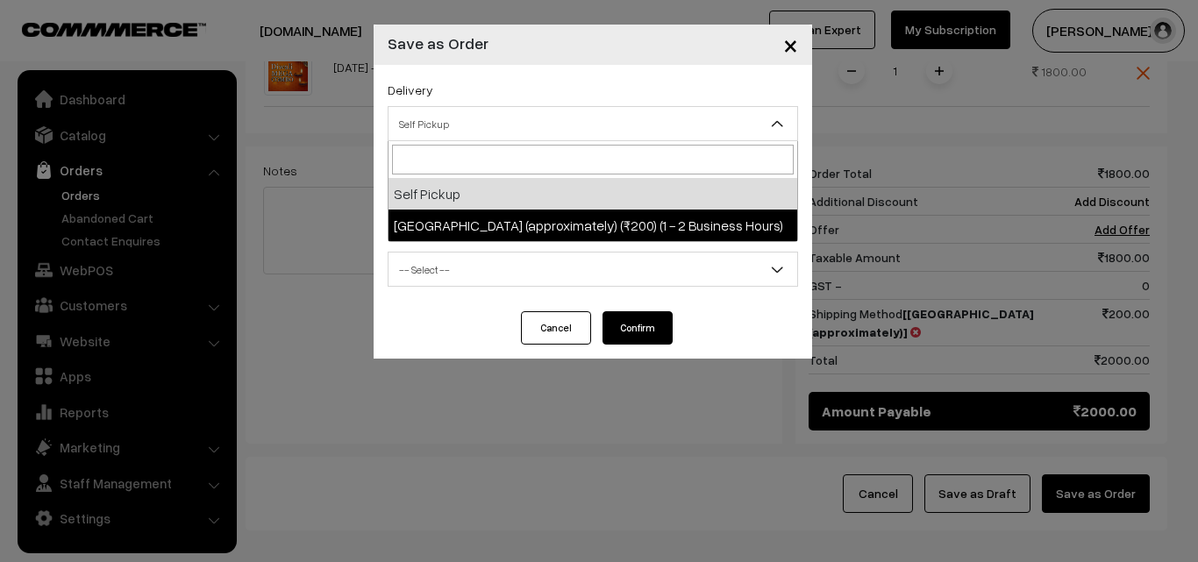
drag, startPoint x: 564, startPoint y: 221, endPoint x: 556, endPoint y: 196, distance: 26.6
select select "CA1"
select select "3"
click at [555, 200] on span "Order + Mark as Processing + Generate Invoice + Mark as Delivered" at bounding box center [592, 196] width 409 height 31
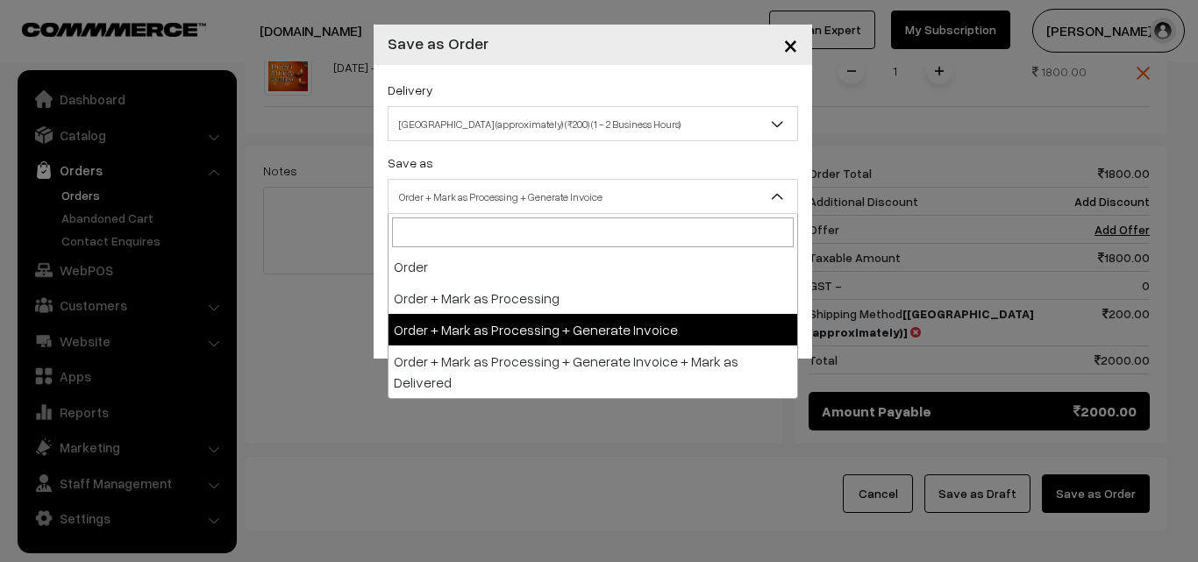
drag, startPoint x: 566, startPoint y: 338, endPoint x: 568, endPoint y: 326, distance: 11.5
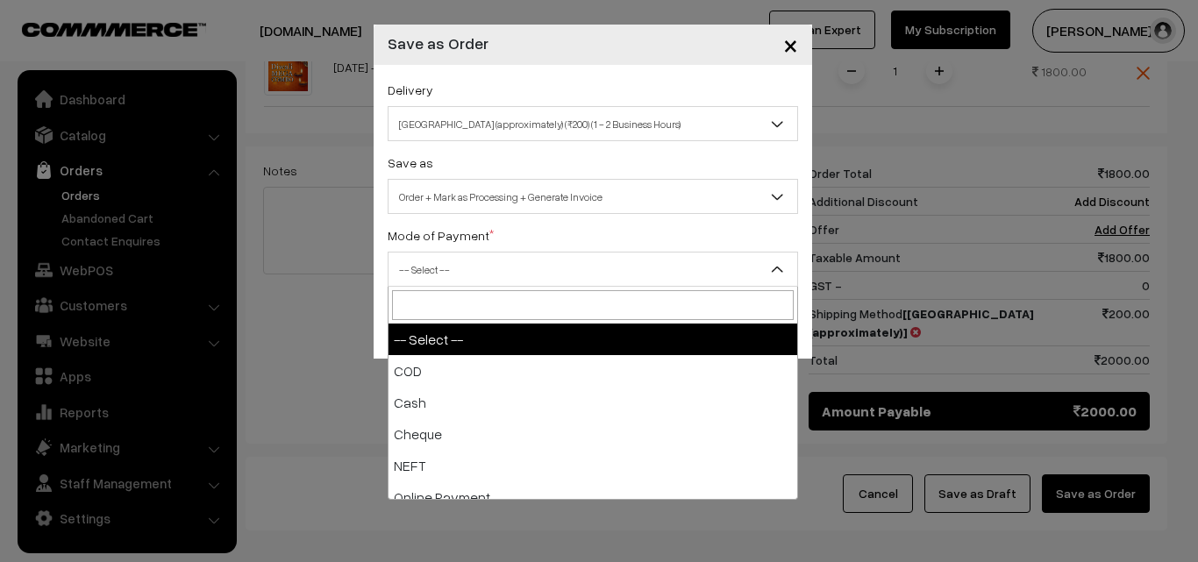
click at [512, 263] on span "-- Select --" at bounding box center [592, 269] width 409 height 31
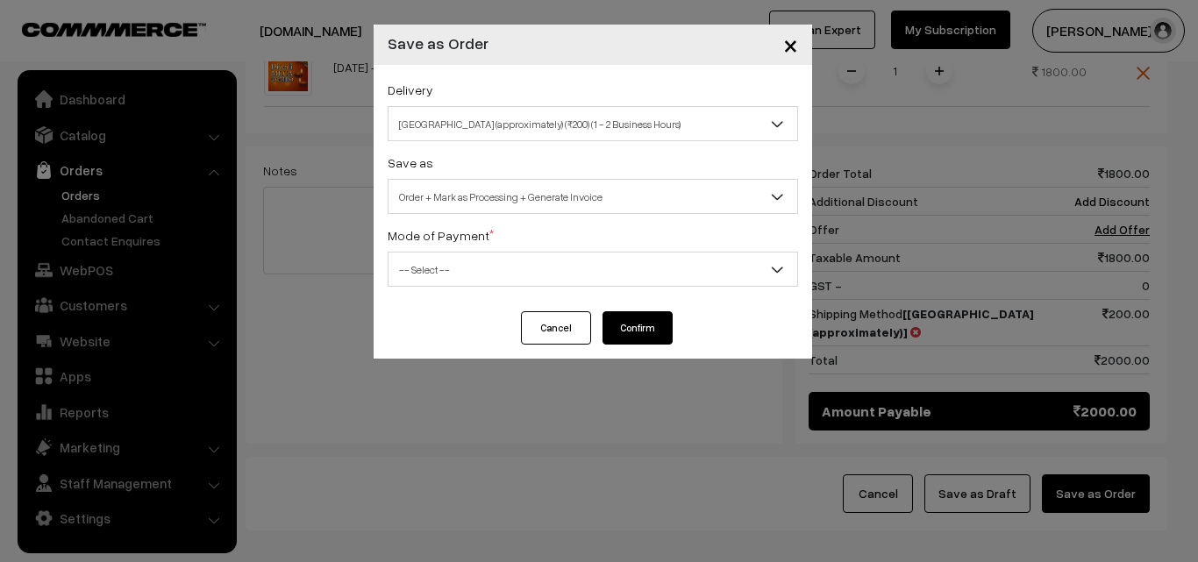
drag, startPoint x: 530, startPoint y: 253, endPoint x: 530, endPoint y: 275, distance: 21.9
click at [530, 256] on span "-- Select --" at bounding box center [593, 269] width 410 height 35
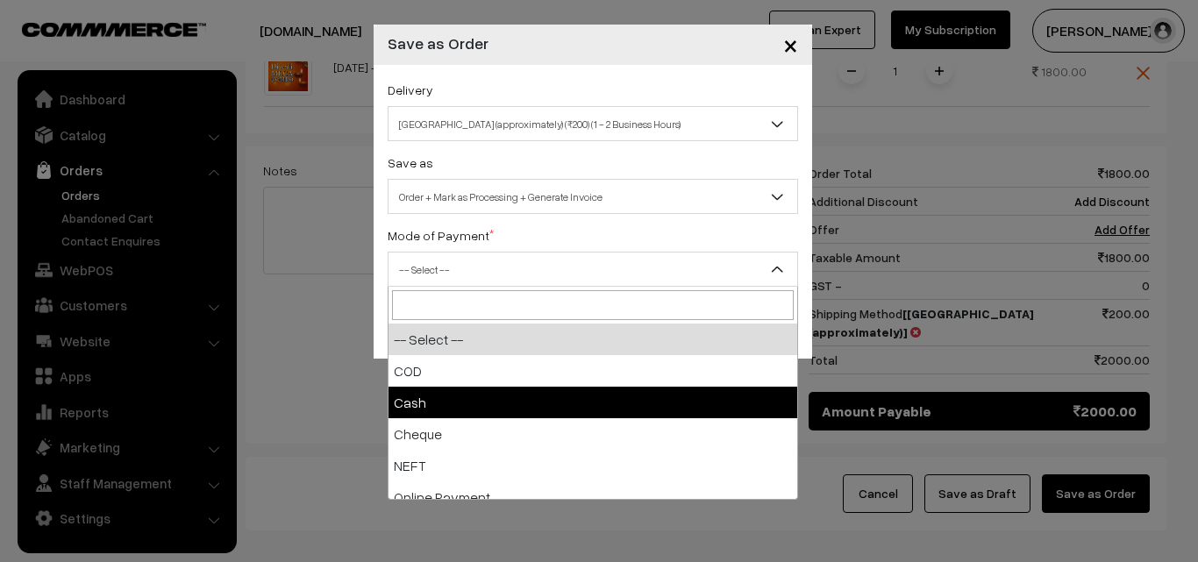
select select "1"
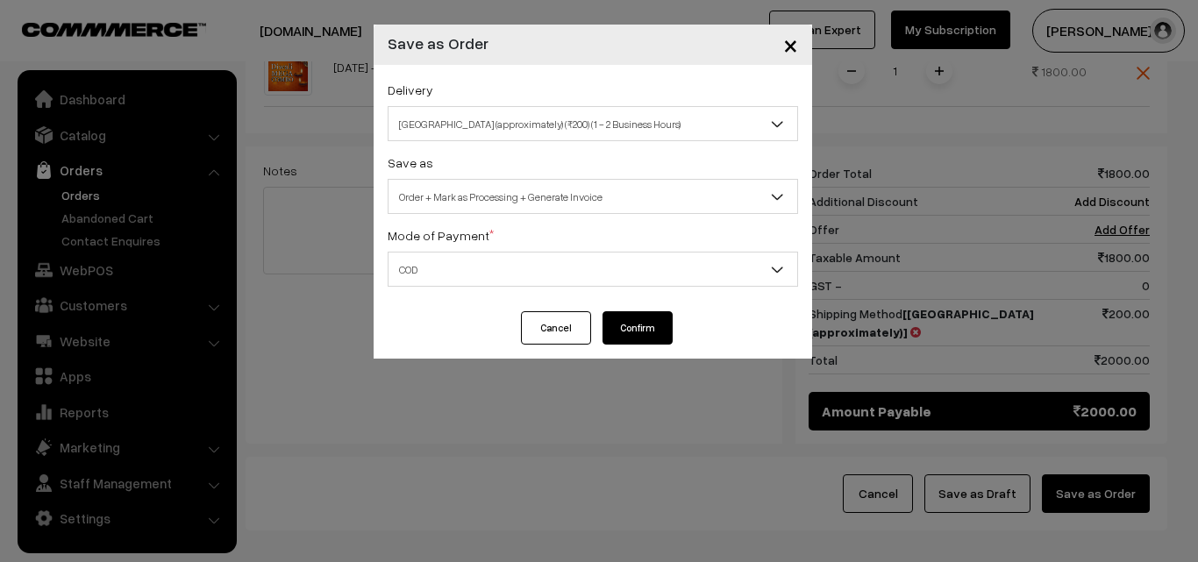
click at [627, 343] on button "Confirm" at bounding box center [637, 327] width 70 height 33
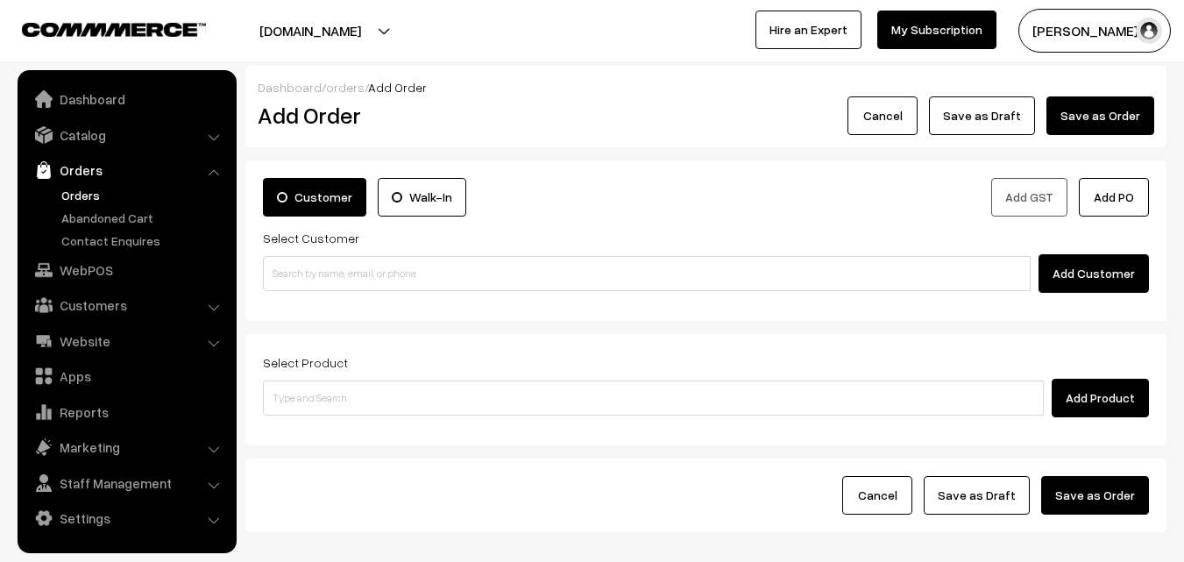
click at [74, 195] on link "Orders" at bounding box center [144, 195] width 174 height 18
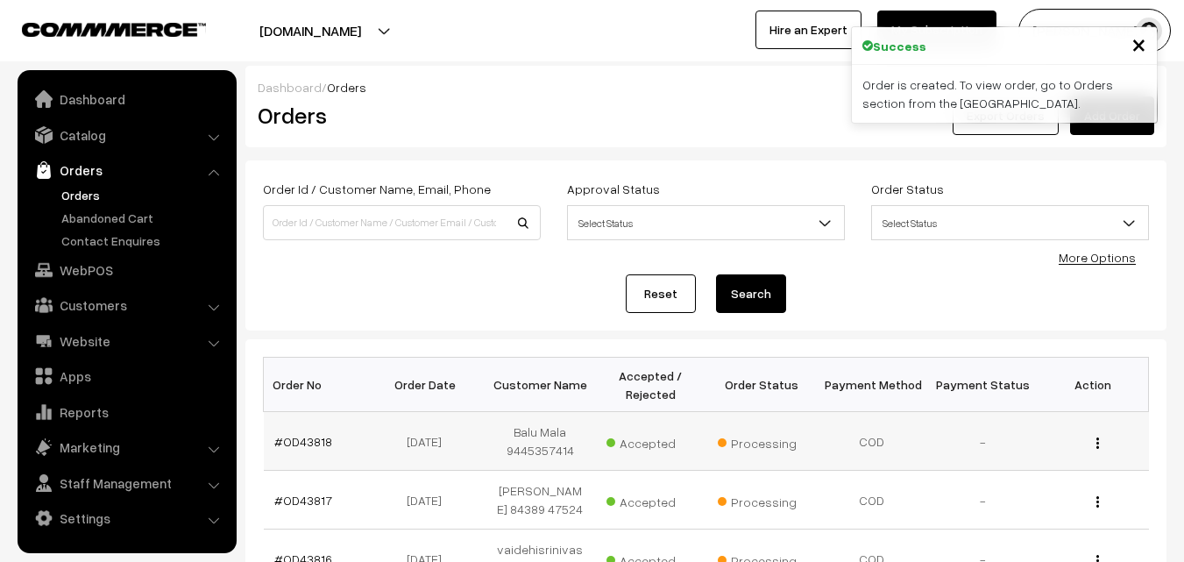
drag, startPoint x: 296, startPoint y: 430, endPoint x: 300, endPoint y: 443, distance: 13.6
click at [296, 430] on td "#OD43818" at bounding box center [319, 441] width 110 height 59
click at [303, 447] on link "#OD43818" at bounding box center [303, 441] width 58 height 15
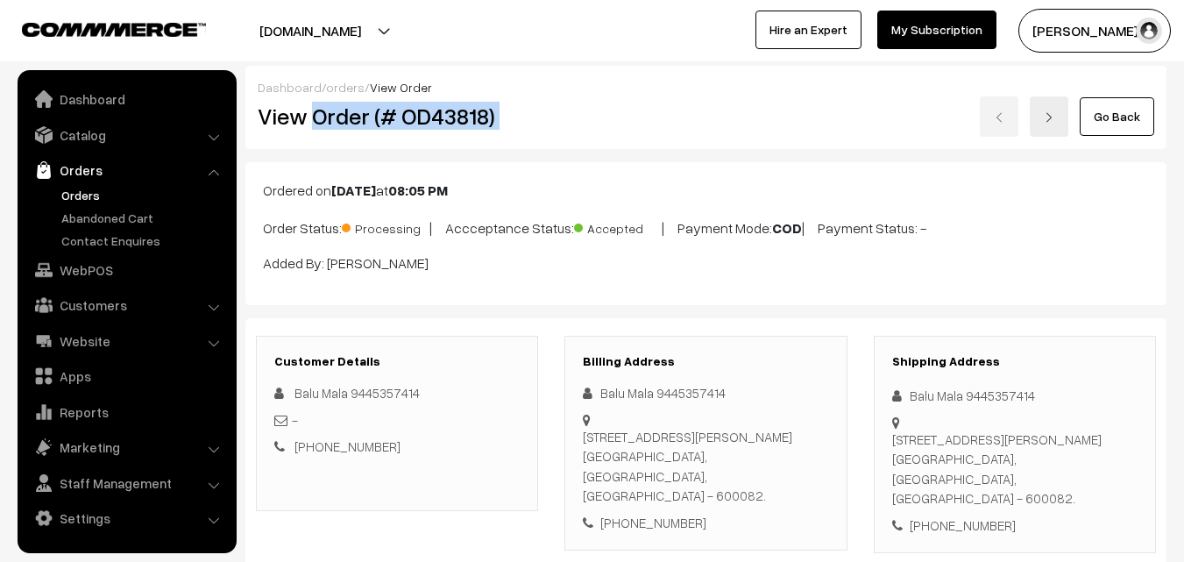
drag, startPoint x: 330, startPoint y: 117, endPoint x: 578, endPoint y: 118, distance: 248.1
click at [578, 118] on div "View Order (# OD43818) Go Back" at bounding box center [706, 116] width 923 height 40
copy div "Order (# OD43818)"
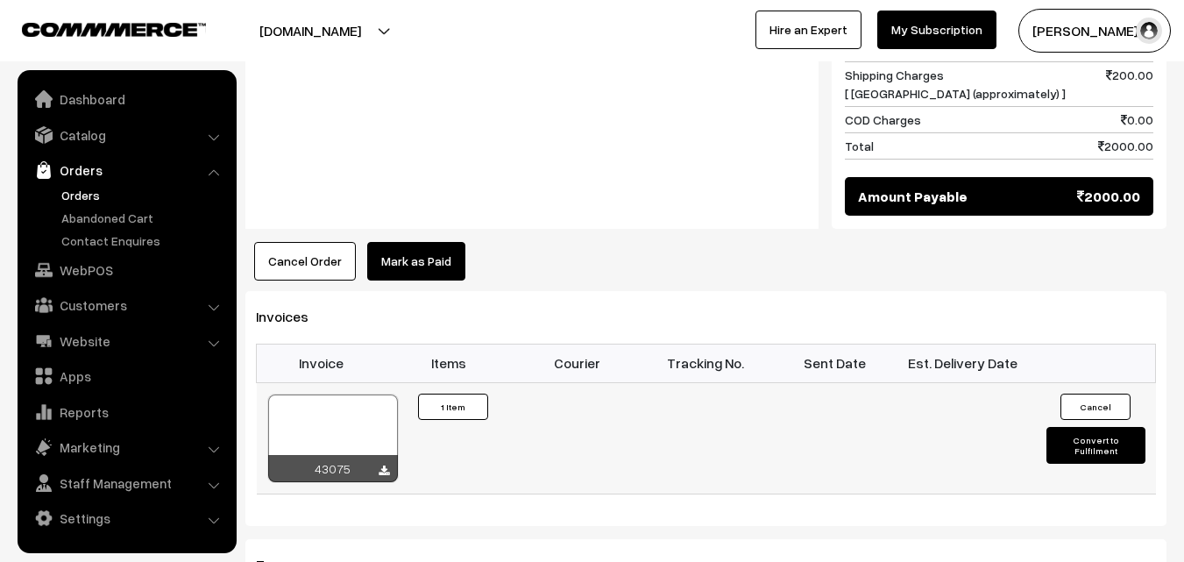
scroll to position [1052, 0]
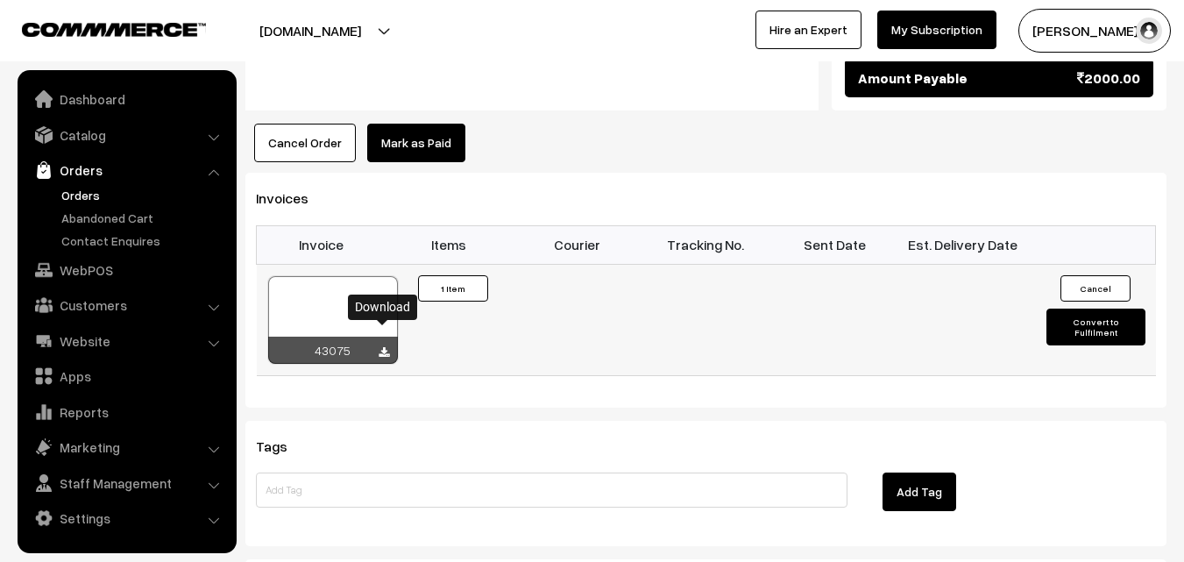
click at [381, 347] on icon at bounding box center [384, 352] width 11 height 11
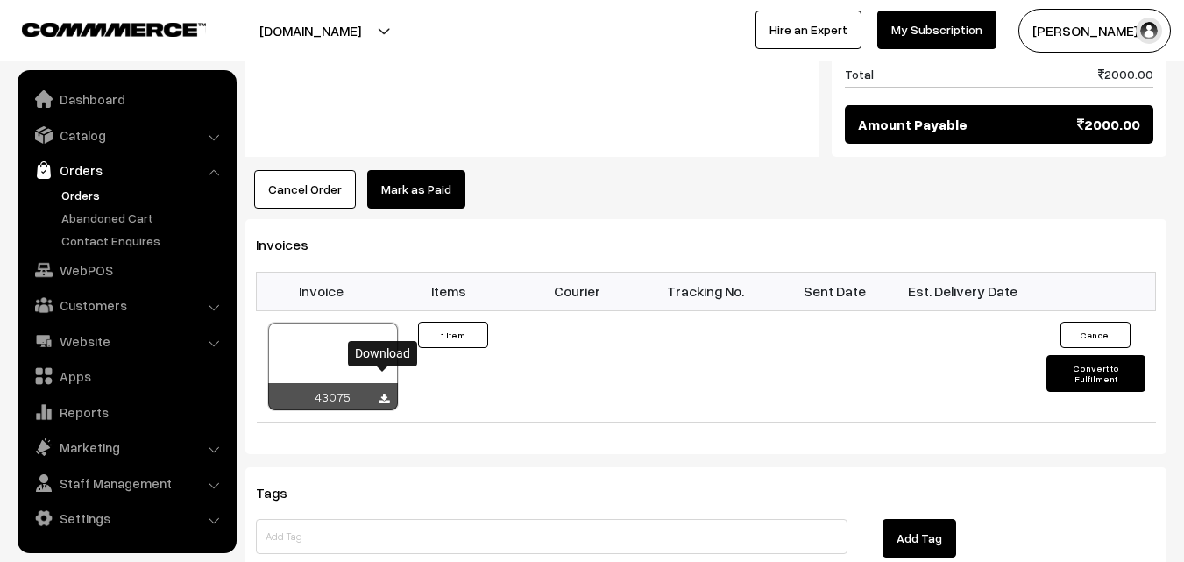
scroll to position [964, 0]
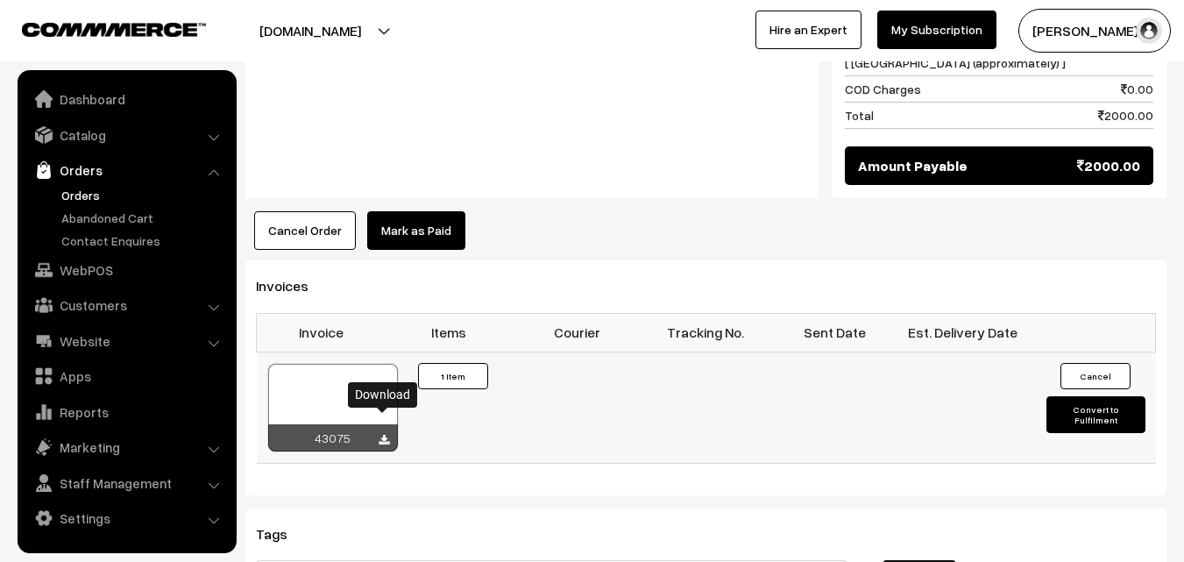
click at [384, 364] on div at bounding box center [333, 408] width 130 height 88
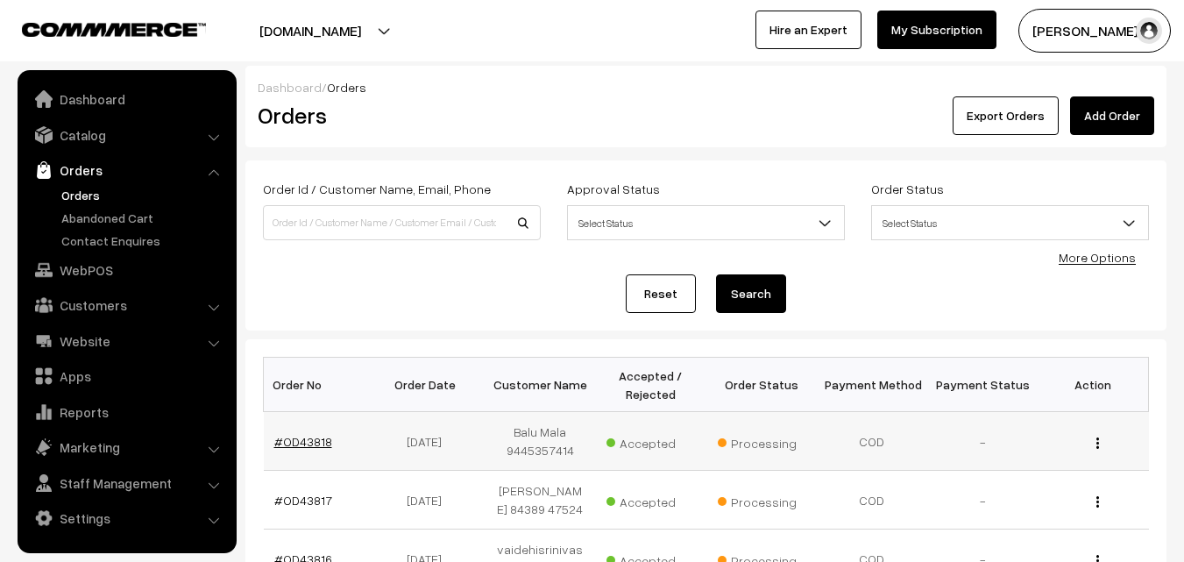
click at [305, 437] on link "#OD43818" at bounding box center [303, 441] width 58 height 15
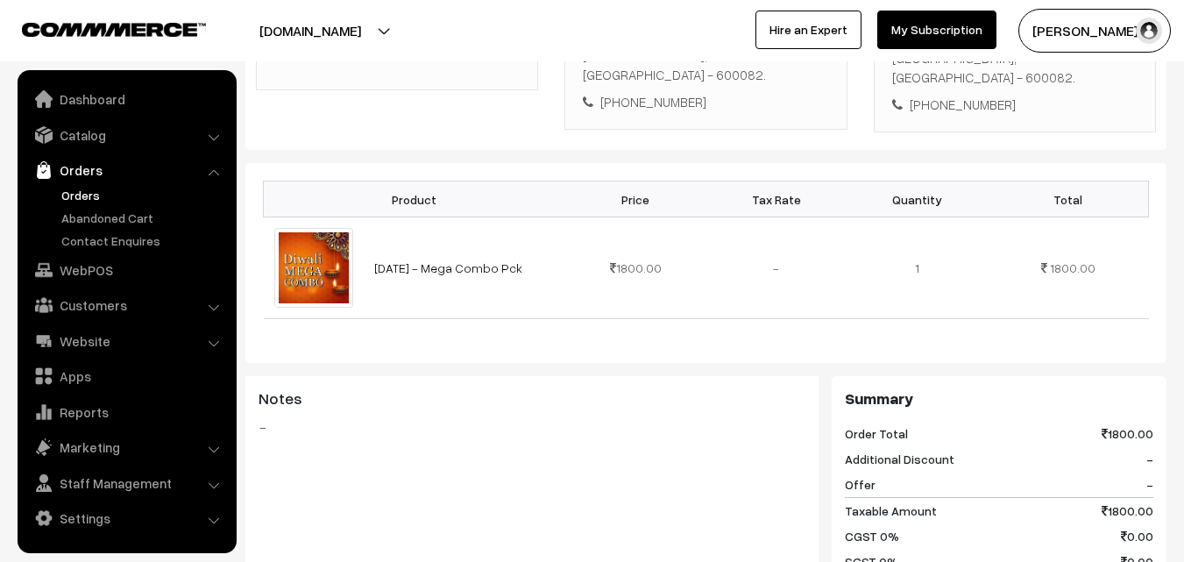
scroll to position [438, 0]
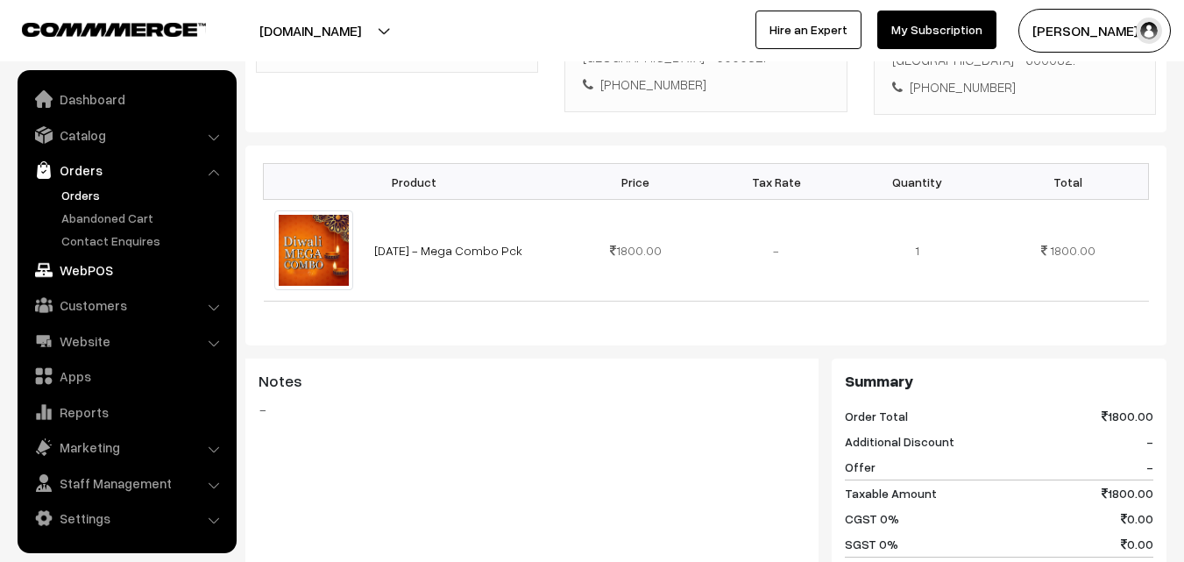
click at [101, 276] on link "WebPOS" at bounding box center [126, 270] width 209 height 32
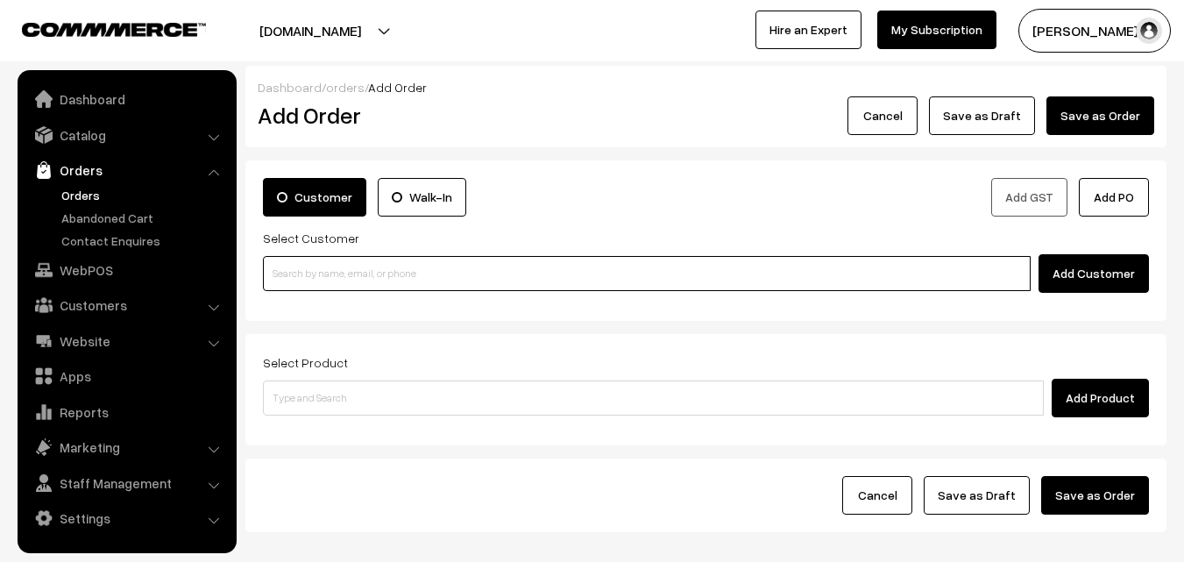
click at [313, 269] on input at bounding box center [647, 273] width 768 height 35
paste input "99521 01962"
type input "99521 01962"
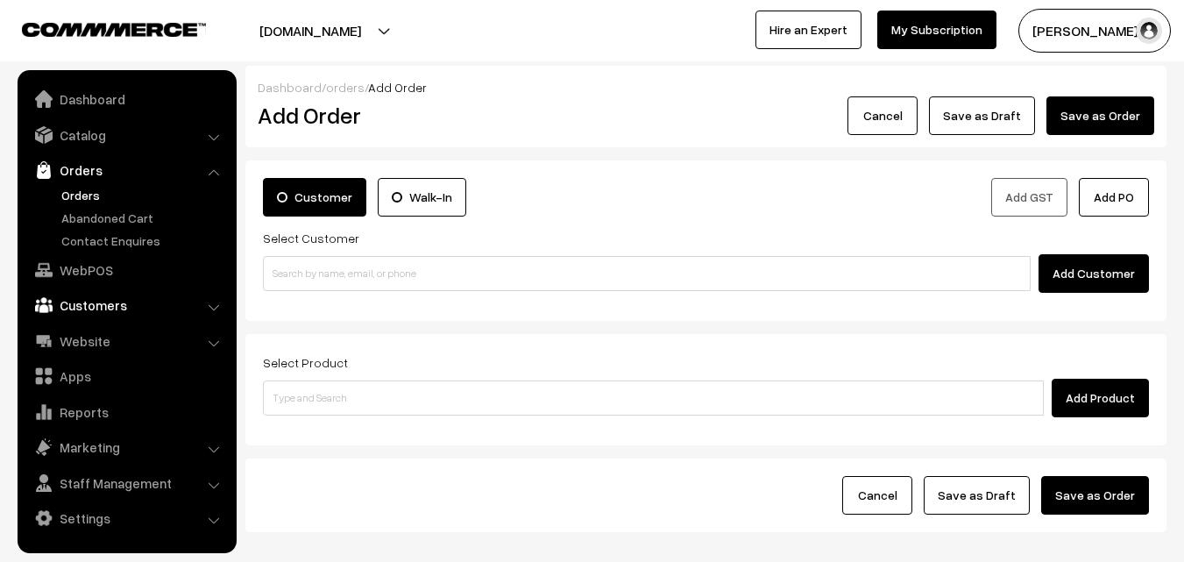
click at [78, 303] on link "Customers" at bounding box center [126, 305] width 209 height 32
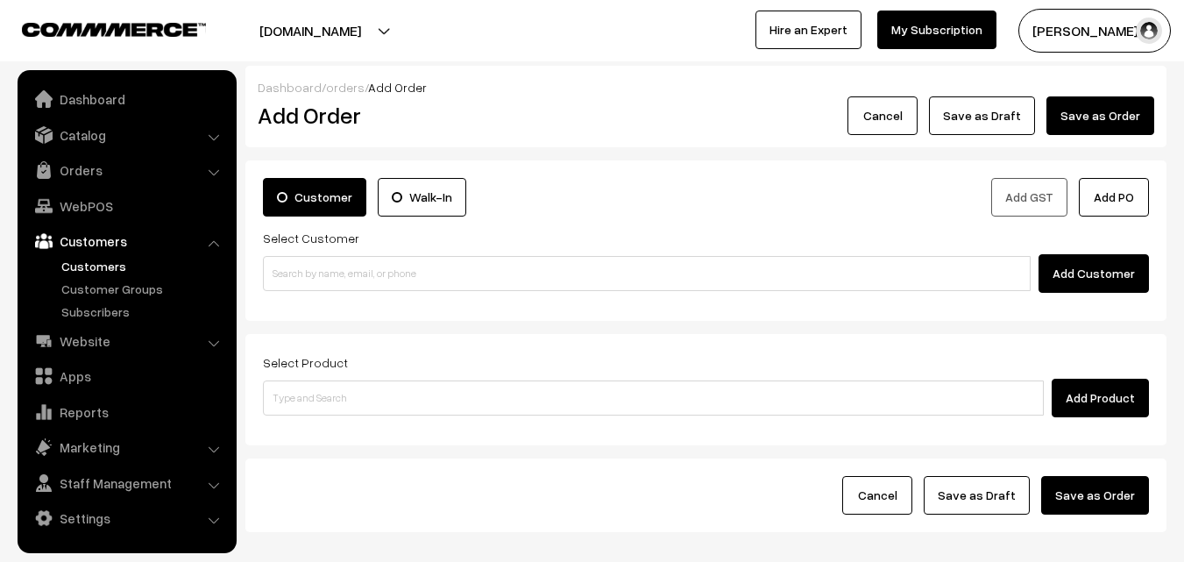
click at [82, 268] on link "Customers" at bounding box center [144, 266] width 174 height 18
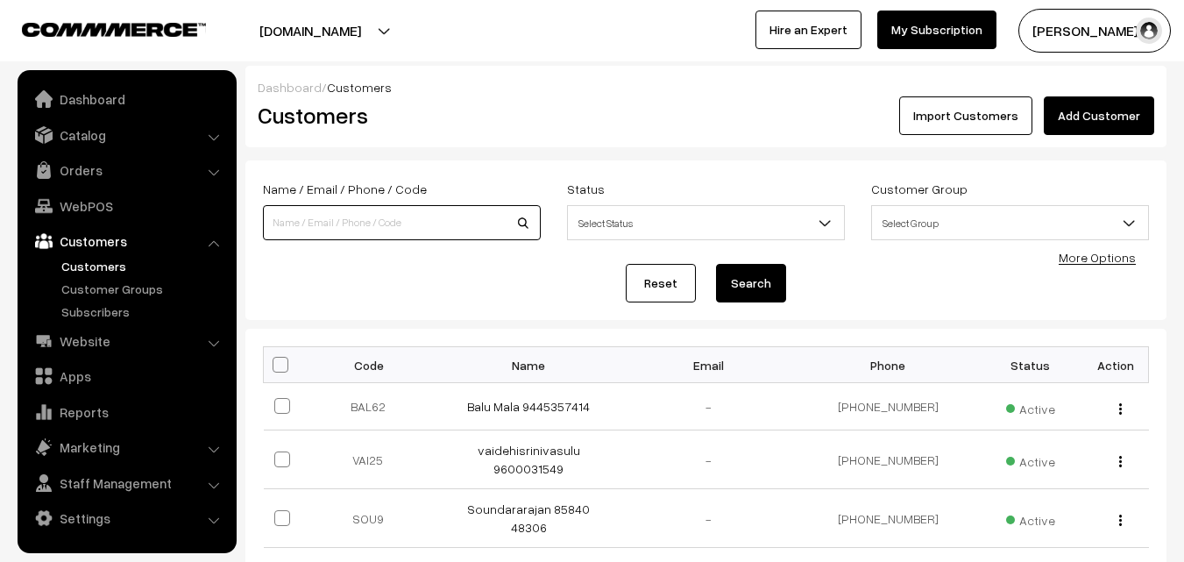
click at [334, 213] on input at bounding box center [402, 222] width 278 height 35
paste input "99521 01962"
type input "99521 01962"
click at [719, 277] on button "Search" at bounding box center [751, 283] width 70 height 39
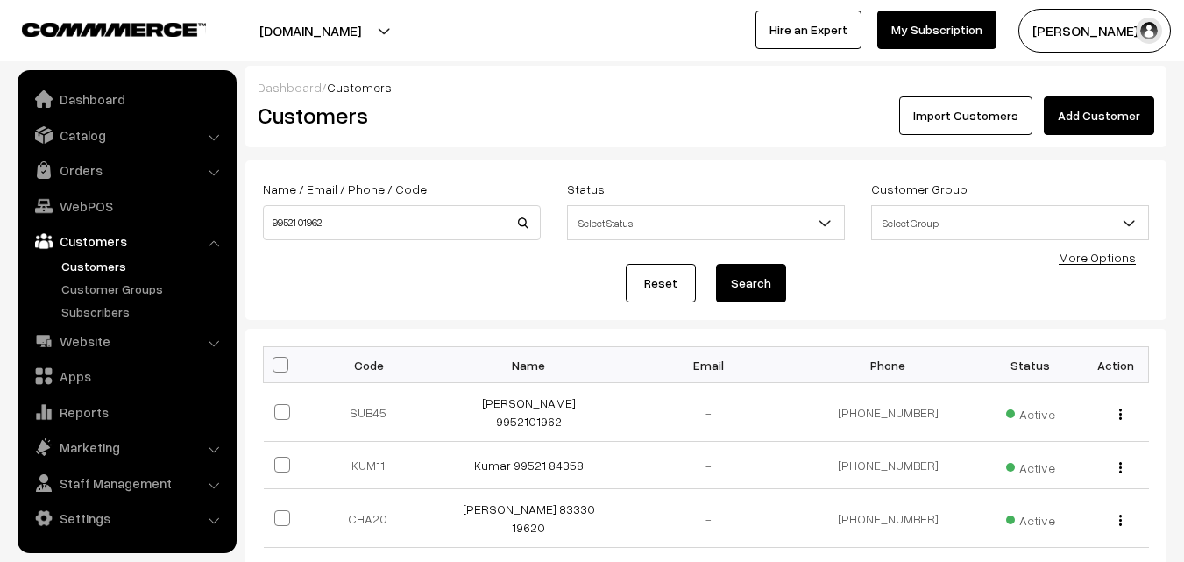
click at [729, 291] on button "Search" at bounding box center [751, 283] width 70 height 39
click at [84, 211] on link "WebPOS" at bounding box center [126, 206] width 209 height 32
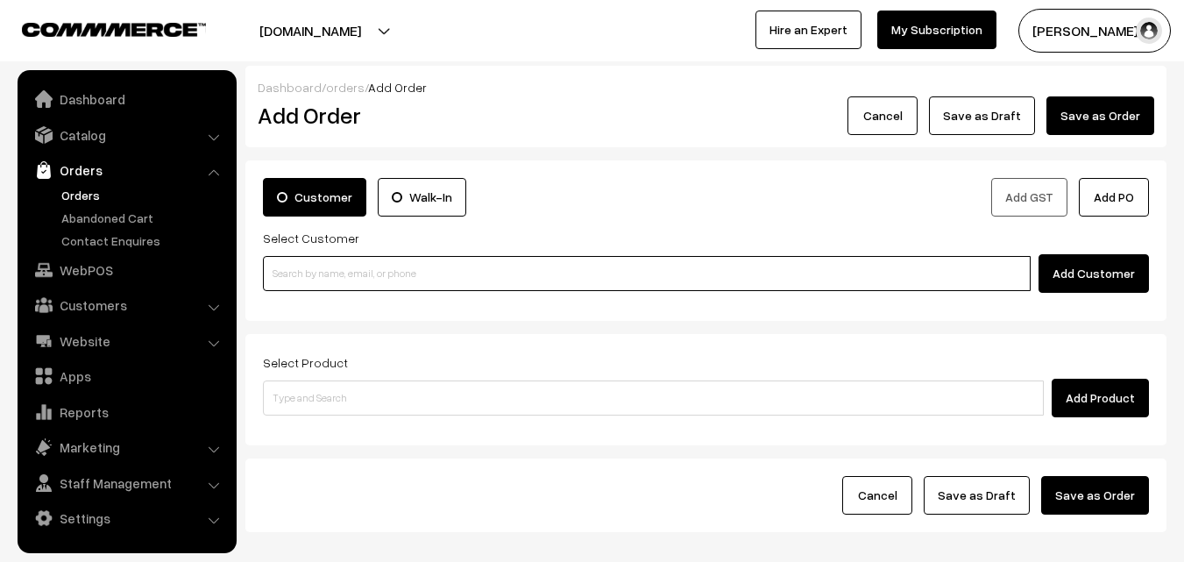
click at [307, 261] on input at bounding box center [647, 273] width 768 height 35
paste input "99521 01962"
click at [336, 281] on input "99521 01962" at bounding box center [647, 273] width 768 height 35
click at [299, 274] on input "99521 01962" at bounding box center [647, 273] width 768 height 35
click at [300, 276] on input "99521 01962" at bounding box center [647, 273] width 768 height 35
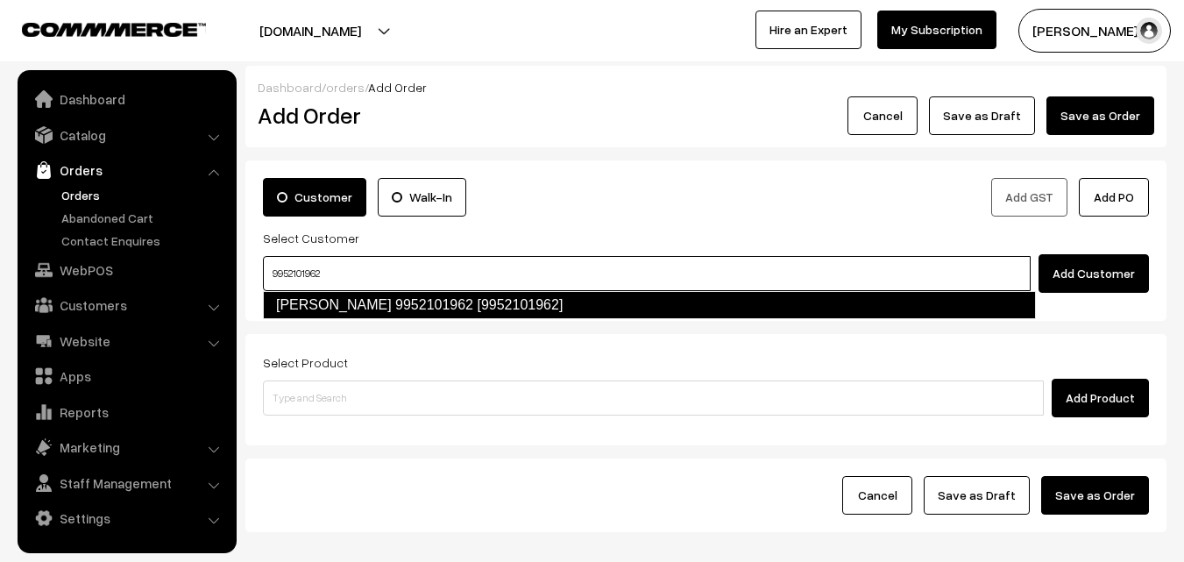
click at [334, 298] on link "Subha 9952101962 [9952101962]" at bounding box center [649, 305] width 773 height 28
type input "9952101962"
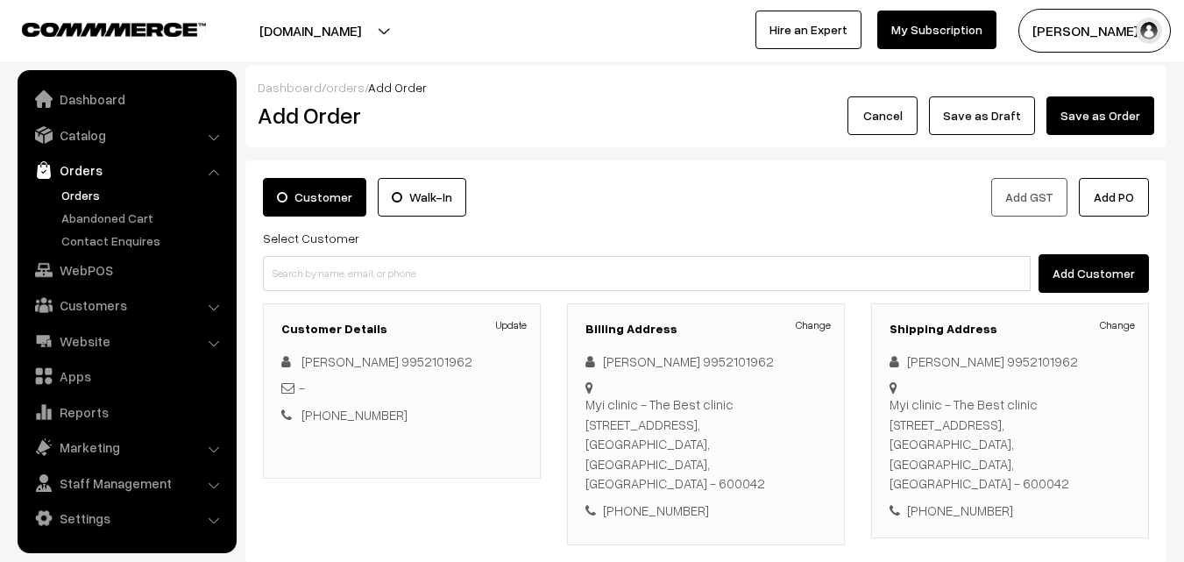
scroll to position [88, 0]
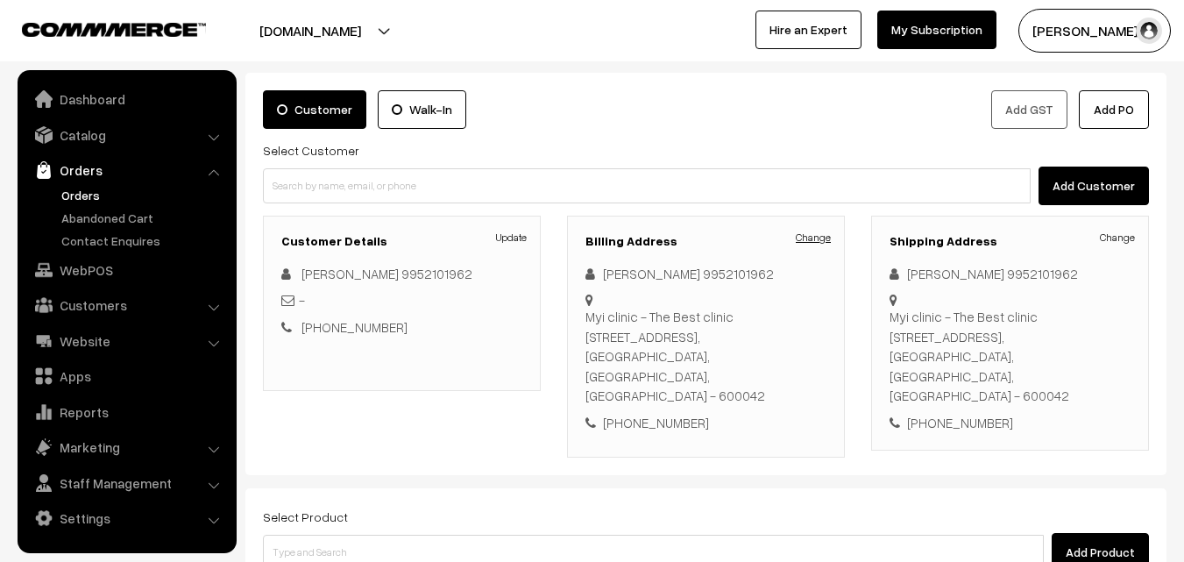
click at [824, 235] on link "Change" at bounding box center [813, 238] width 35 height 16
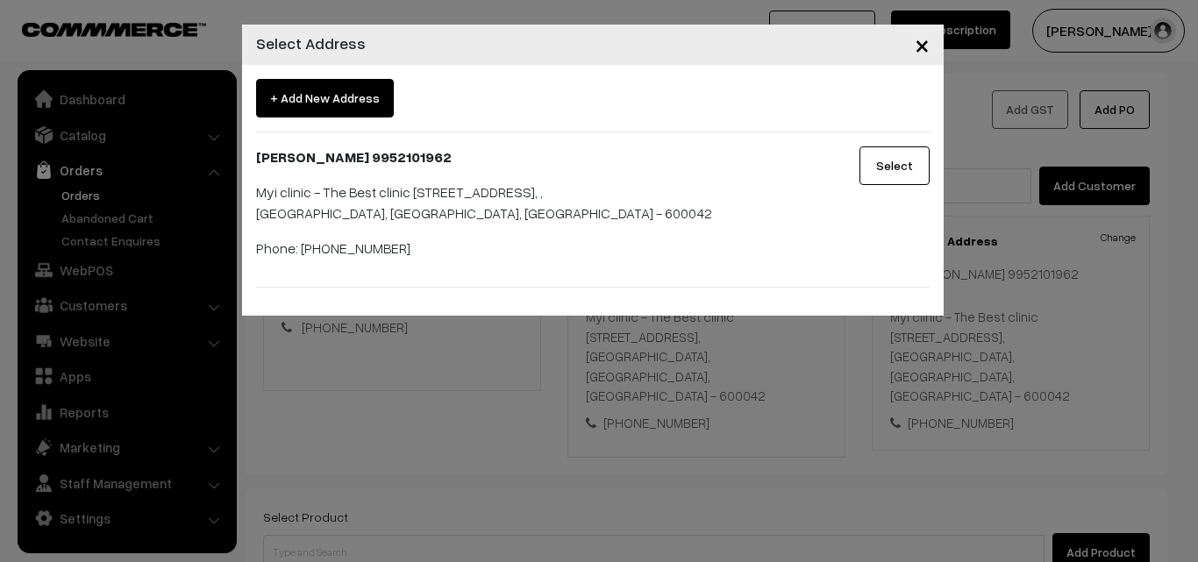
click at [976, 379] on div "× Select Address + Add New Address Subha 9952101962 Myi clinic - The Best clini…" at bounding box center [599, 281] width 1198 height 562
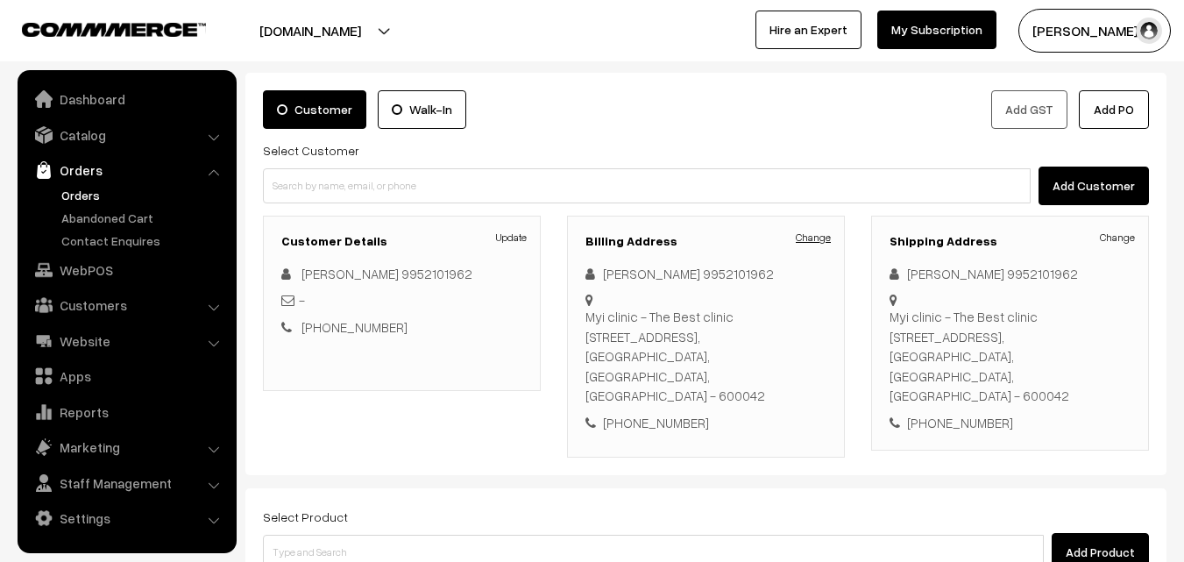
click at [804, 233] on link "Change" at bounding box center [813, 238] width 35 height 16
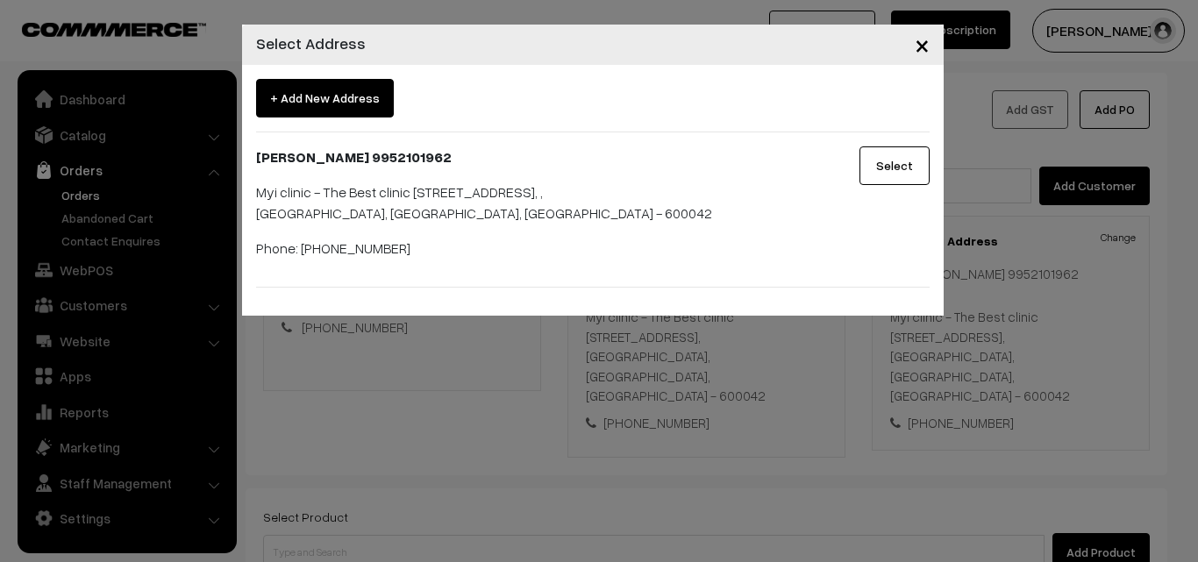
click at [336, 96] on span "+ Add New Address" at bounding box center [325, 98] width 138 height 39
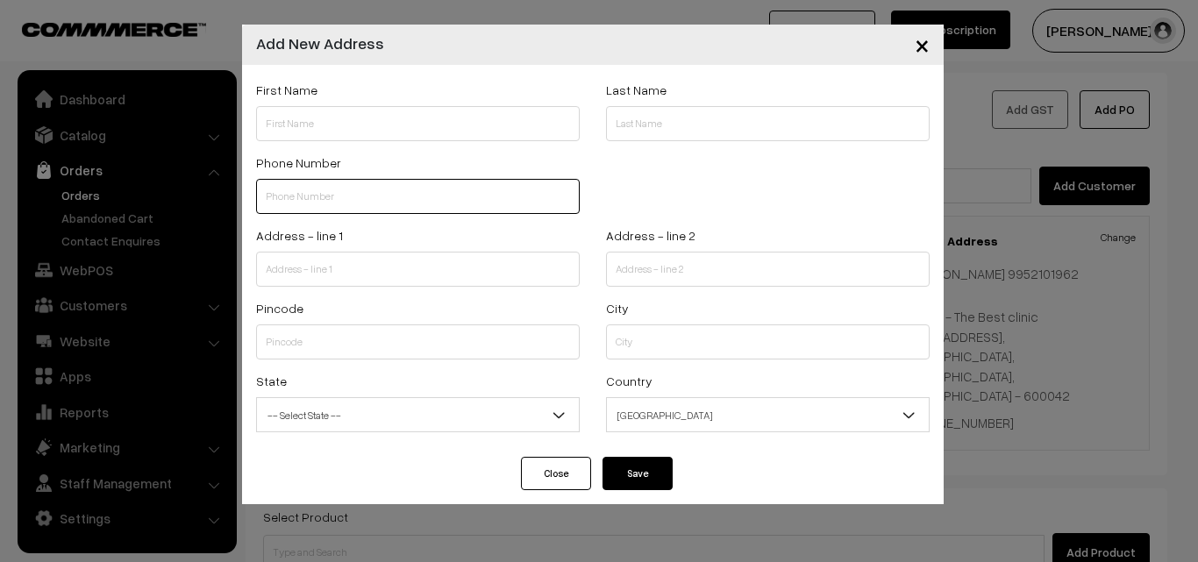
click at [313, 203] on input "text" at bounding box center [418, 196] width 324 height 35
paste input "99521 0196"
click at [293, 195] on input "99521 0196" at bounding box center [418, 196] width 324 height 35
type input "995210196"
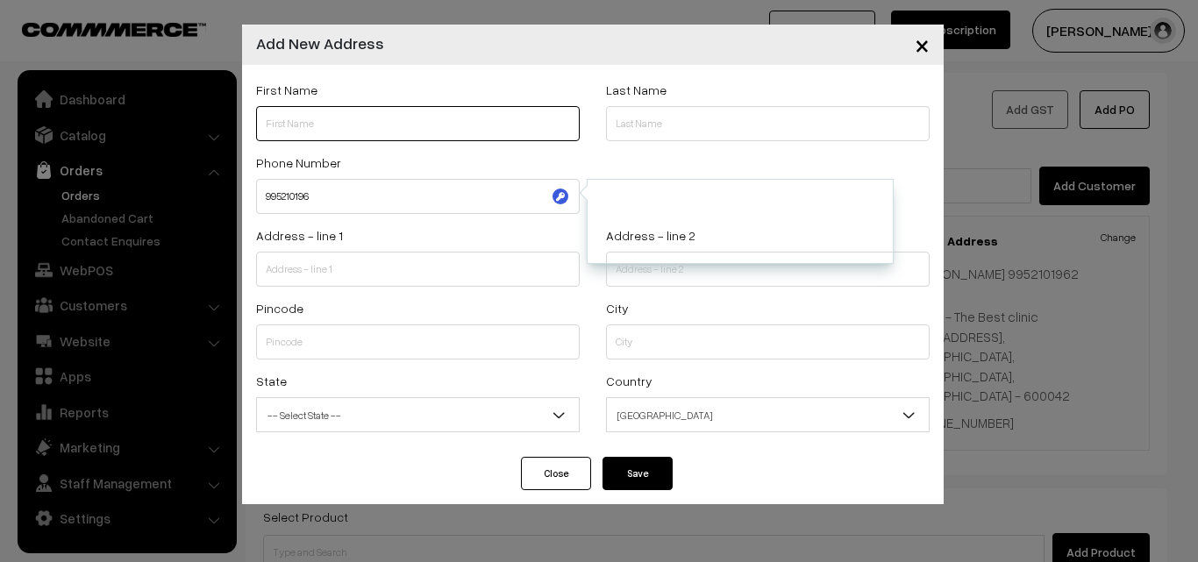
click at [379, 113] on input "text" at bounding box center [418, 123] width 324 height 35
paste input "Subhalakshmi"
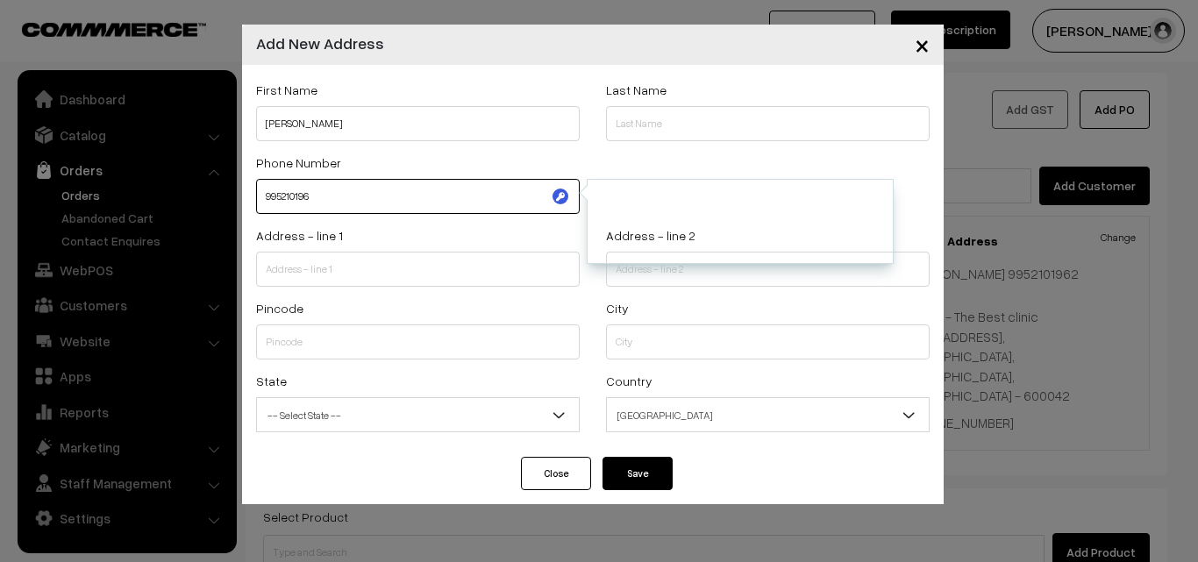
drag, startPoint x: 263, startPoint y: 196, endPoint x: 350, endPoint y: 181, distance: 88.1
click at [350, 186] on input "995210196" at bounding box center [418, 196] width 324 height 35
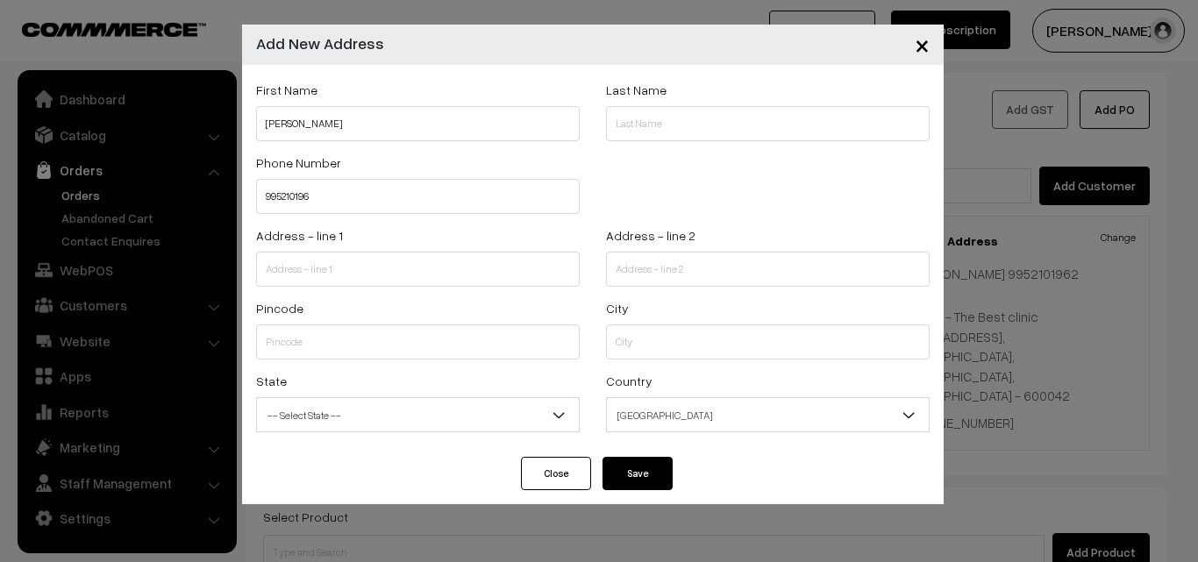
click at [377, 103] on div "First Name Subhalakshmi" at bounding box center [418, 110] width 324 height 62
click at [373, 117] on input "Subhalakshmi" at bounding box center [418, 123] width 324 height 35
paste input "995210196"
click at [320, 282] on input "text" at bounding box center [418, 269] width 324 height 35
click at [387, 128] on input "Subhalakshmi 995210196" at bounding box center [418, 123] width 324 height 35
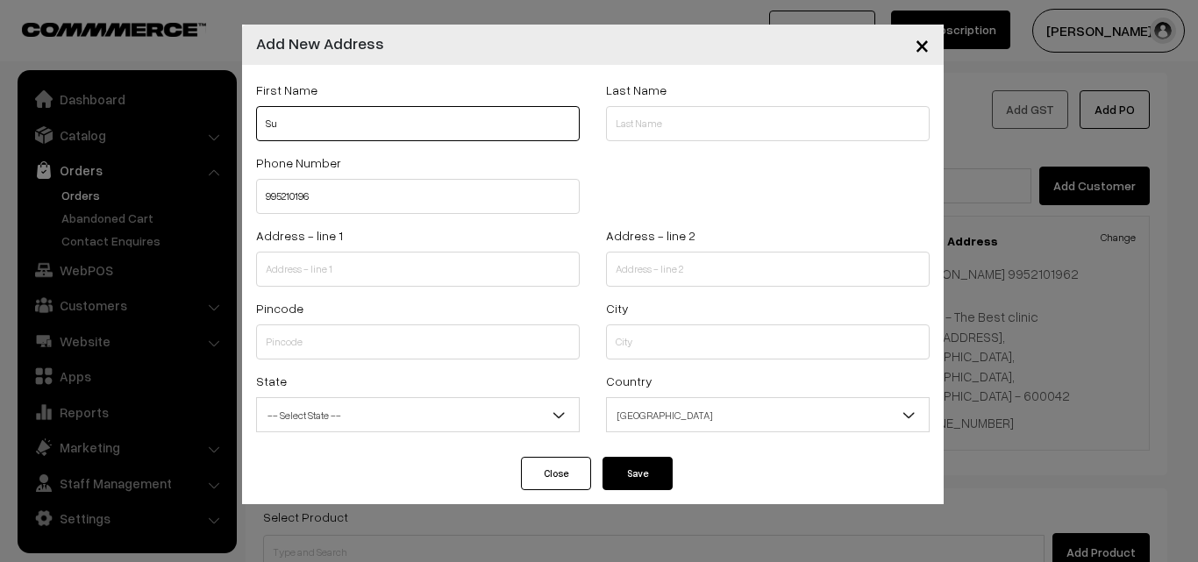
type input "S"
paste input "Sharadha"
type input "Sharadha"
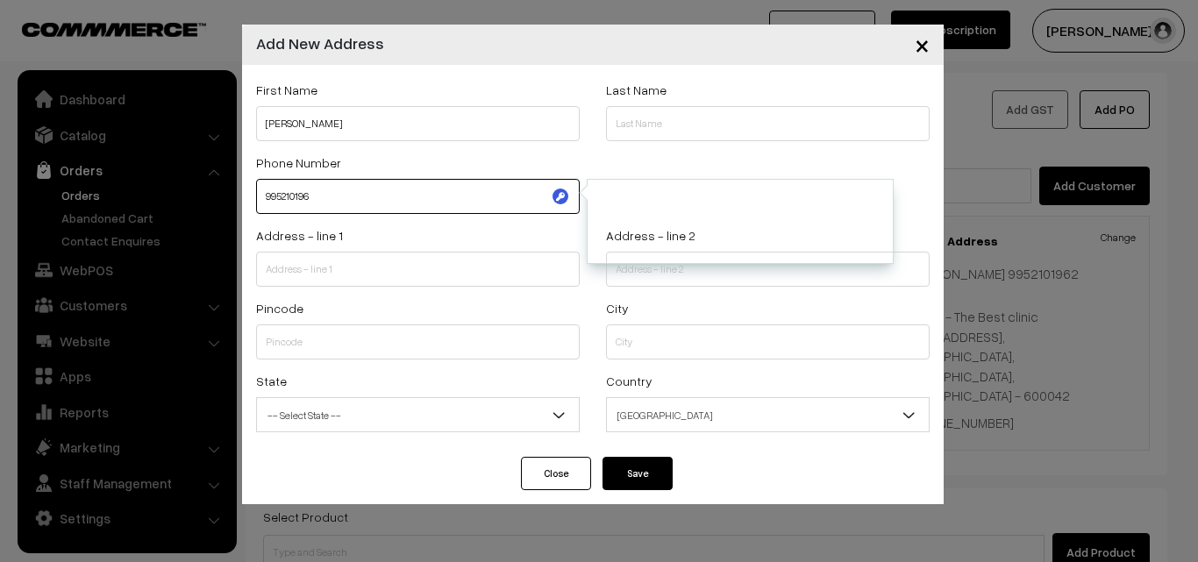
drag, startPoint x: 267, startPoint y: 202, endPoint x: 336, endPoint y: 193, distance: 69.8
click at [335, 198] on input "995210196" at bounding box center [418, 196] width 324 height 35
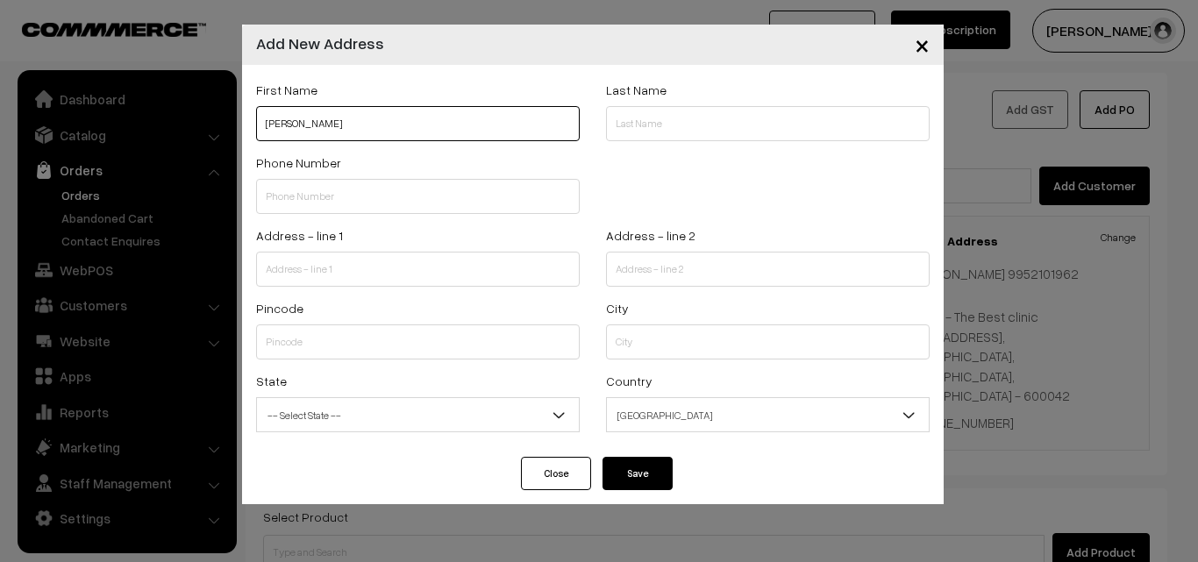
click at [331, 131] on input "Sharadha" at bounding box center [418, 123] width 324 height 35
paste input "9944439480"
type input "Sharadha 9944439480"
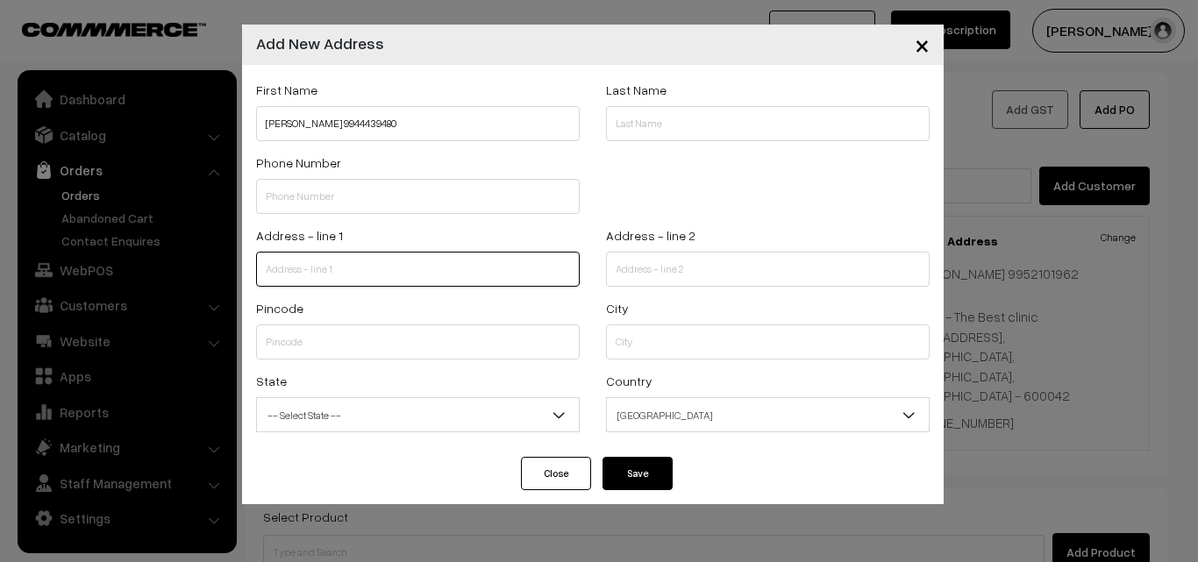
click at [319, 268] on input "text" at bounding box center [418, 269] width 324 height 35
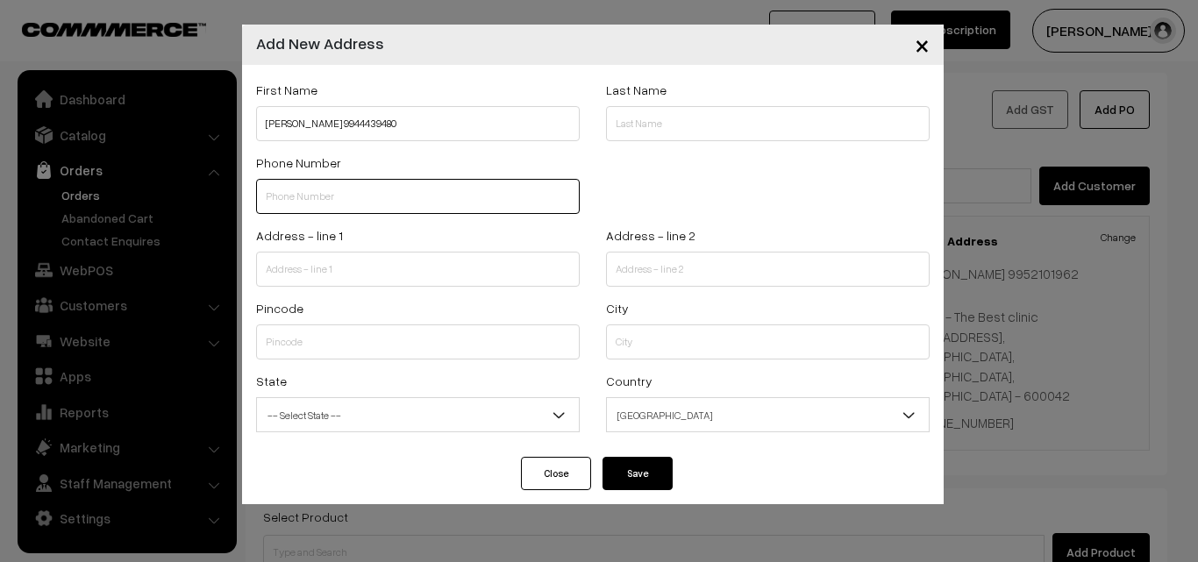
click at [309, 197] on input "text" at bounding box center [418, 196] width 324 height 35
paste input "9944439480"
type input "9944439480"
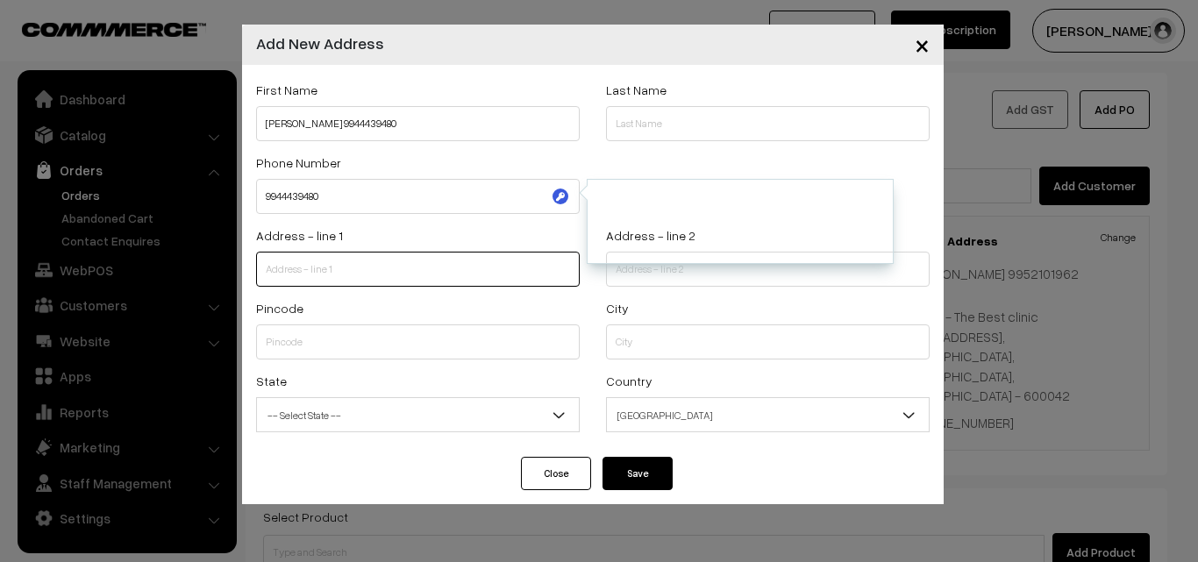
click at [309, 268] on input "text" at bounding box center [418, 269] width 324 height 35
paste input "7/6 (F6), R M Mangala Apartments First floor"
type input "7/6 (F6), R M Mangala Apartments First floor"
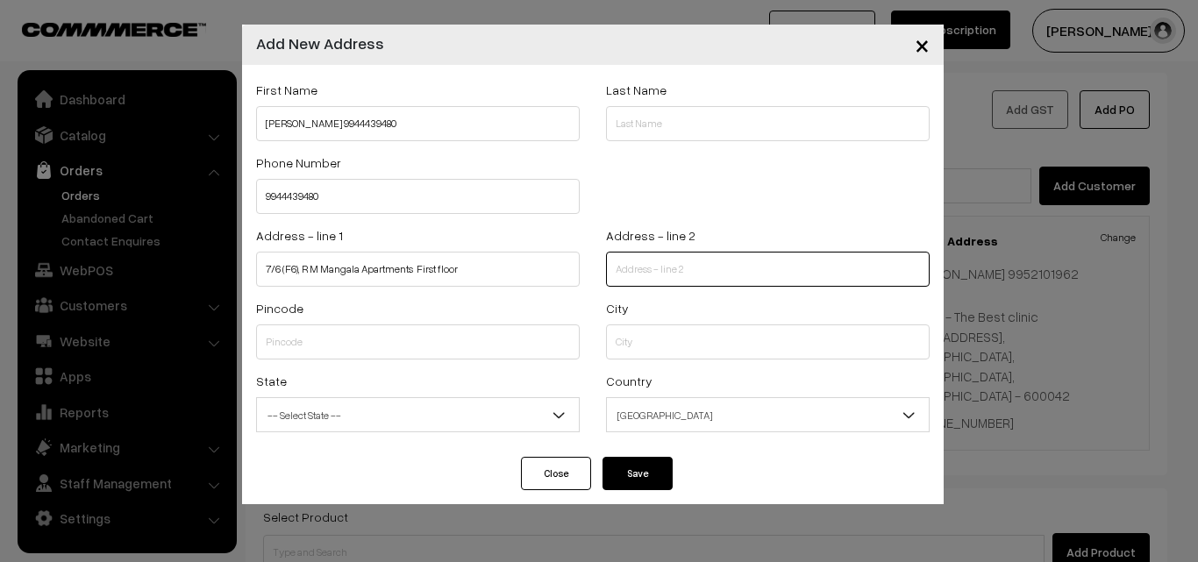
click at [695, 254] on input "text" at bounding box center [768, 269] width 324 height 35
paste input "Varasiddhi Vinayagar koil st Postal nagar Chrompet"
type input "Varasiddhi Vinayagar koil st Postal nagar Chrompet"
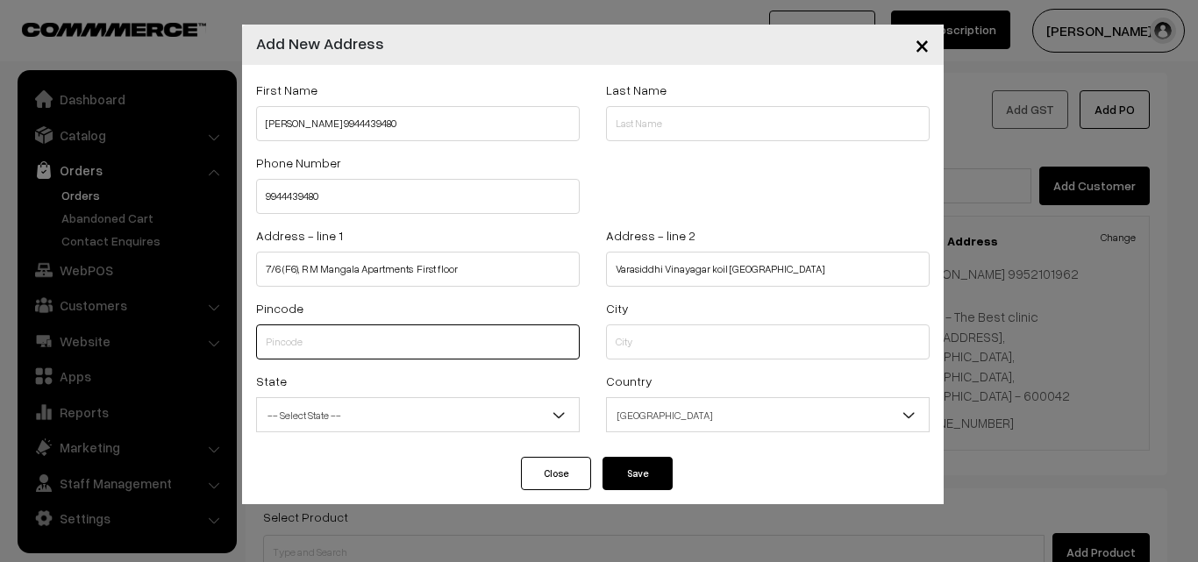
click at [356, 353] on input "text" at bounding box center [418, 341] width 324 height 35
paste input "600044"
type input "600044"
type input "Kanchipuram"
select select "Tamil Nadu"
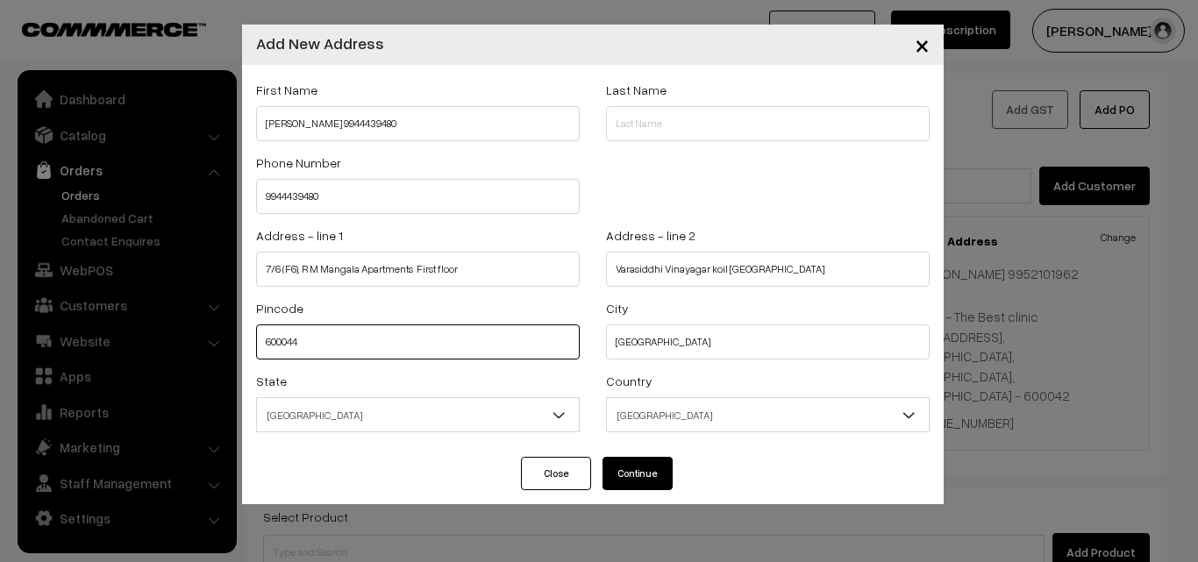
type input "600044"
click at [580, 345] on div "Pincode 600044" at bounding box center [418, 333] width 350 height 73
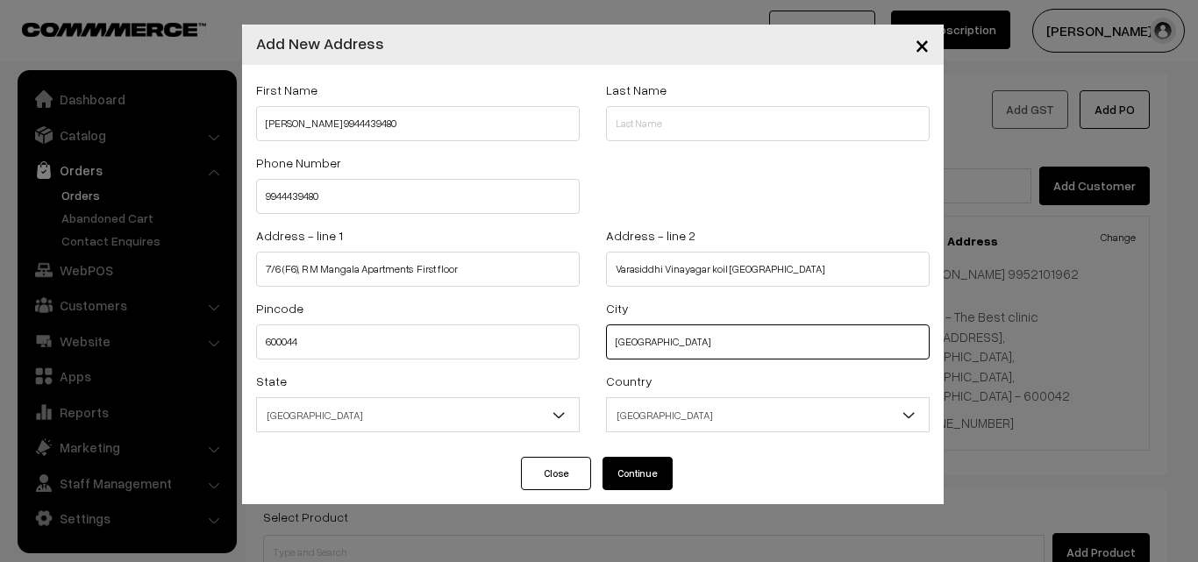
click at [713, 344] on input "Kanchipuram" at bounding box center [768, 341] width 324 height 35
type input "K"
type input "chennai"
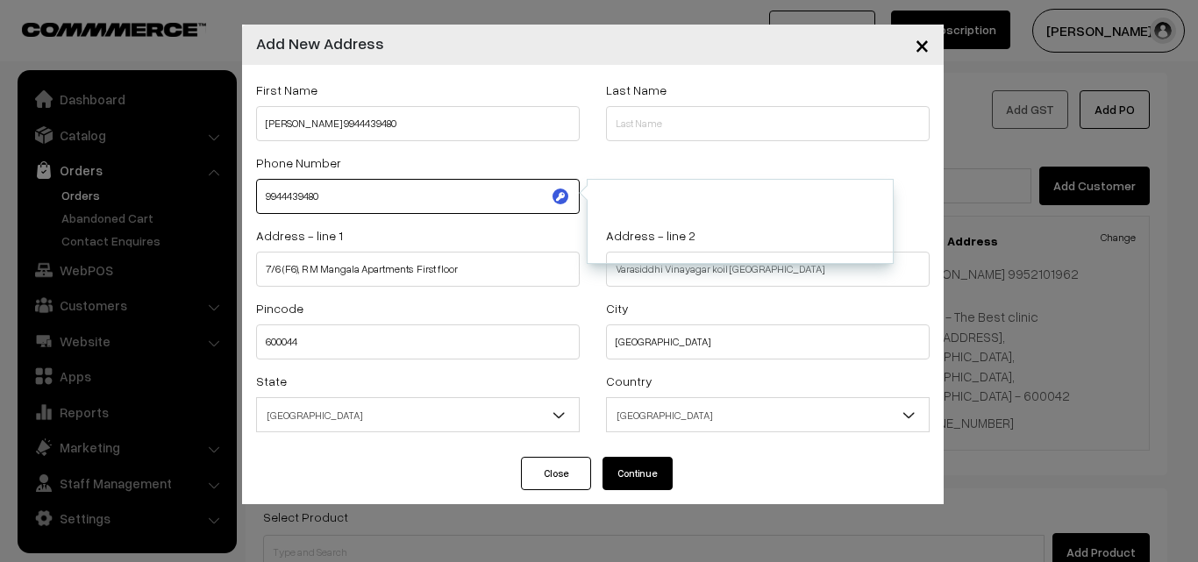
drag, startPoint x: 267, startPoint y: 198, endPoint x: 339, endPoint y: 182, distance: 74.5
click at [339, 182] on input "9944439480" at bounding box center [418, 196] width 324 height 35
click at [641, 478] on button "Continue" at bounding box center [637, 473] width 70 height 33
select select
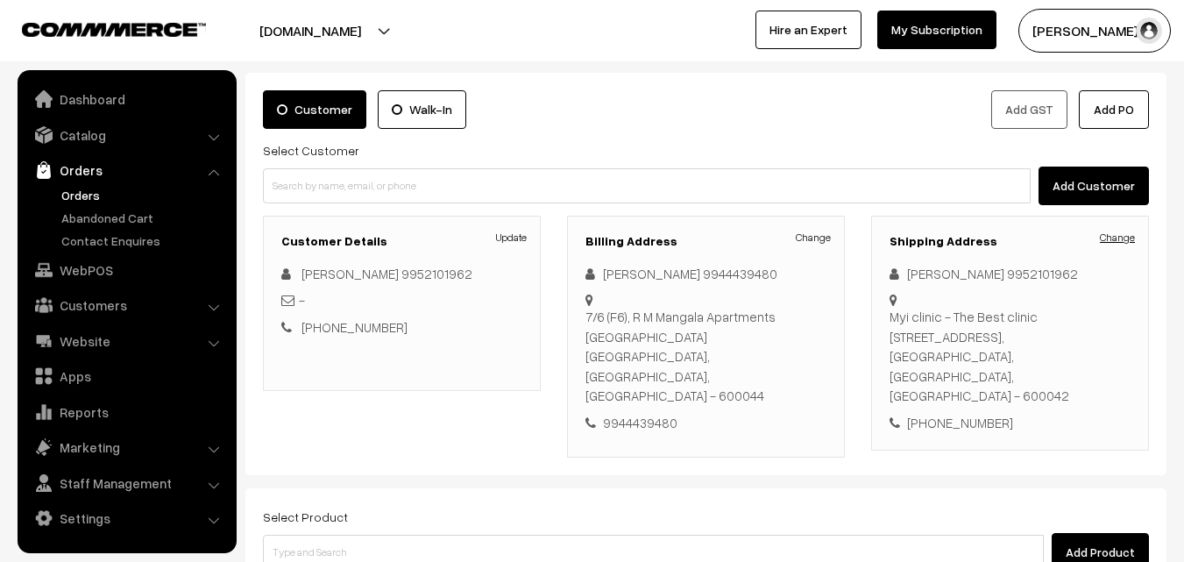
click at [1132, 238] on link "Change" at bounding box center [1117, 238] width 35 height 16
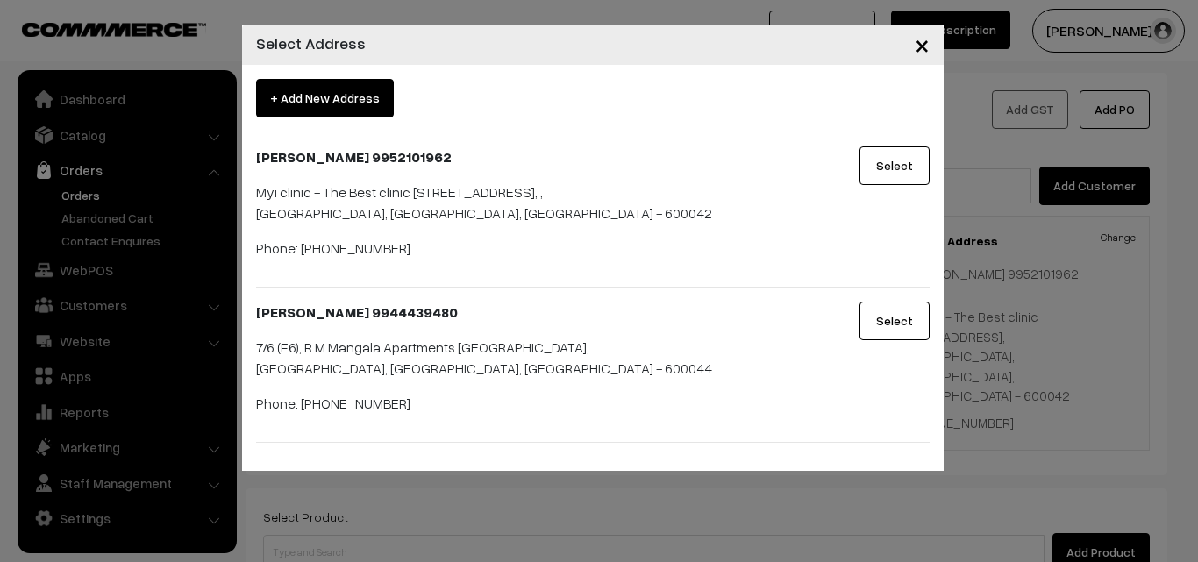
click at [887, 340] on button "Select" at bounding box center [894, 321] width 70 height 39
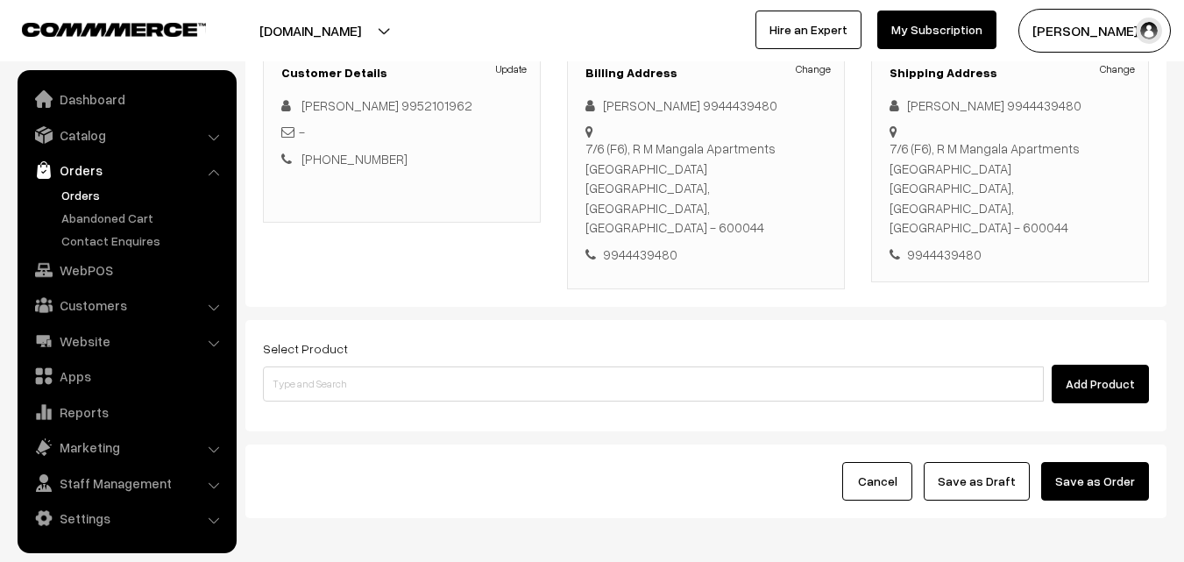
scroll to position [263, 0]
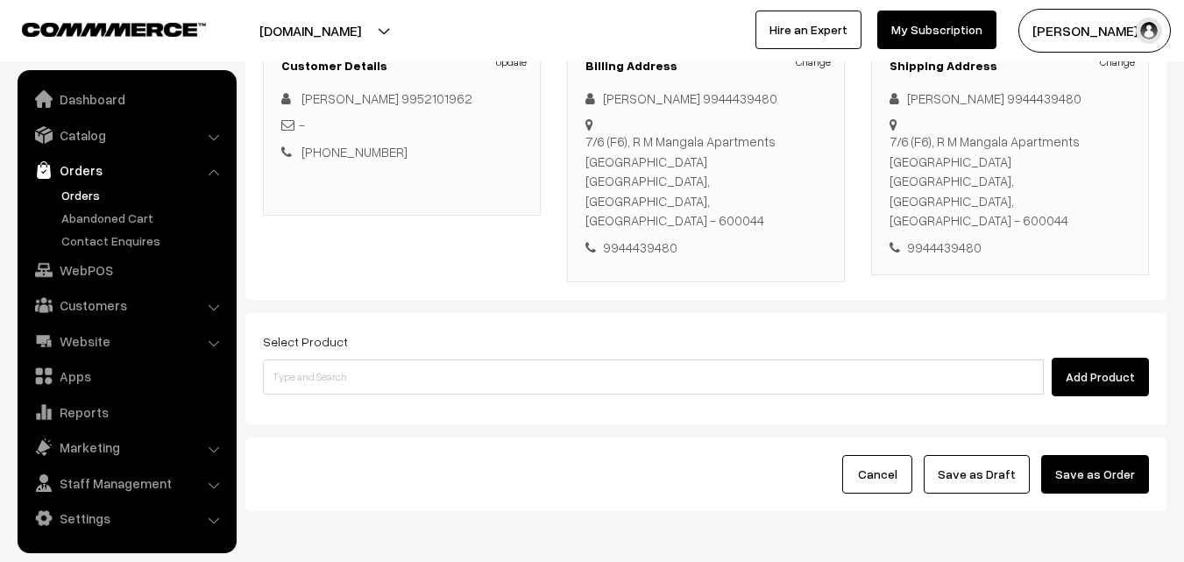
click at [455, 382] on div "Select Product Add Product" at bounding box center [705, 368] width 921 height 111
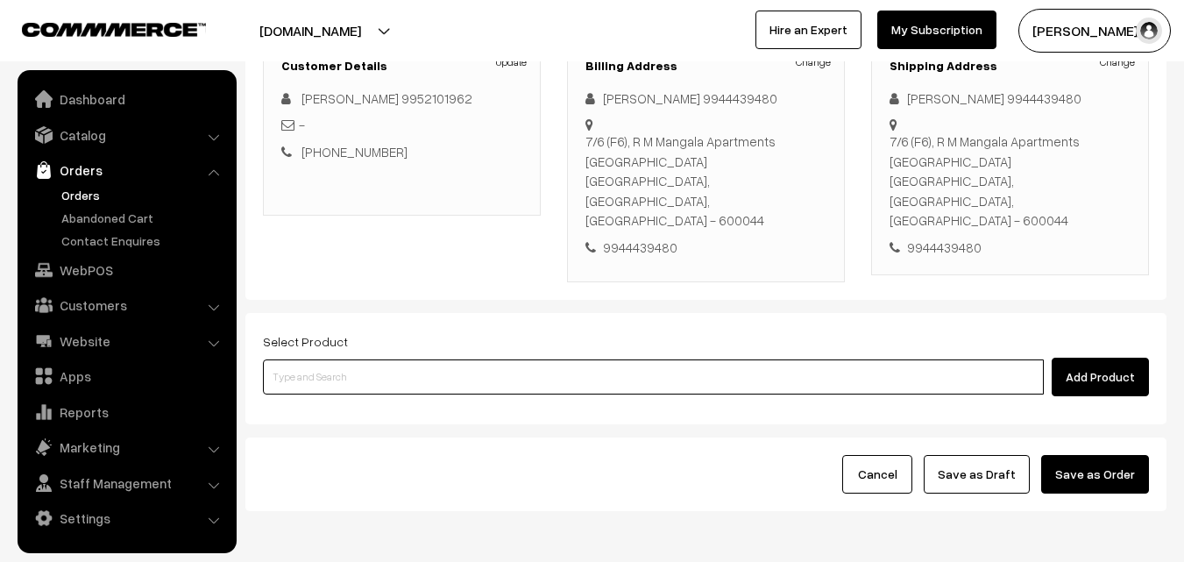
click at [448, 367] on input at bounding box center [653, 376] width 781 height 35
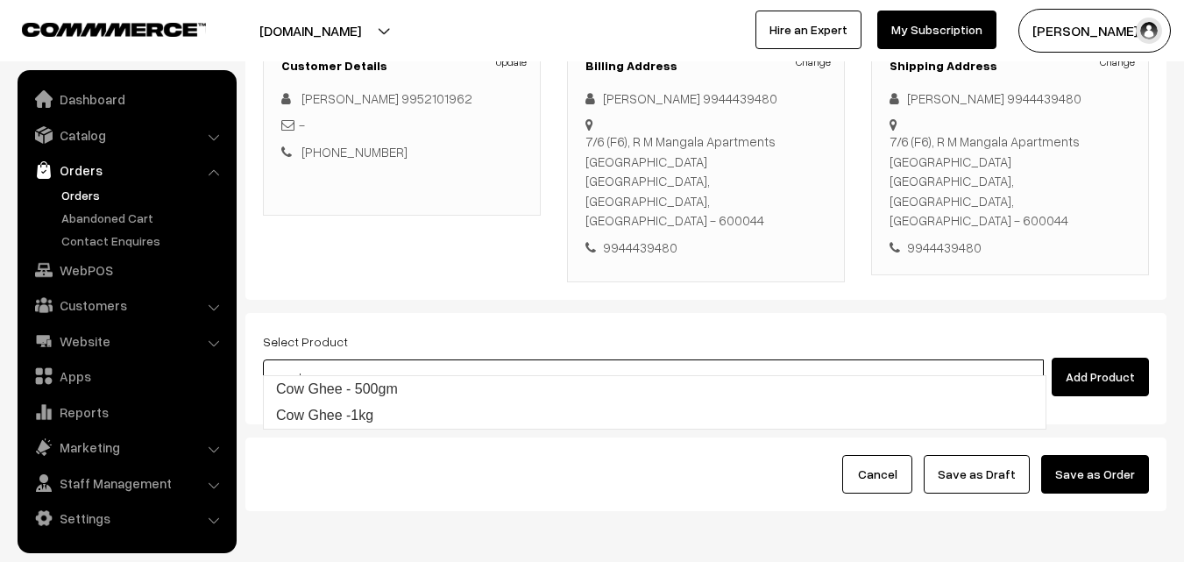
type input "cow ghee"
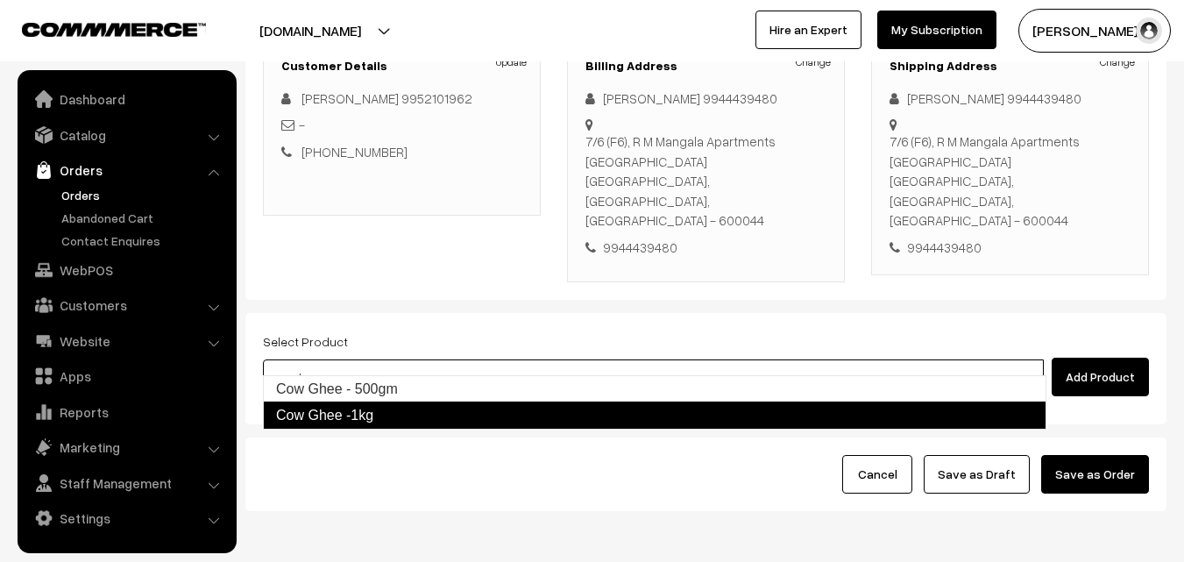
click at [365, 428] on link "Cow Ghee -1kg" at bounding box center [655, 416] width 784 height 28
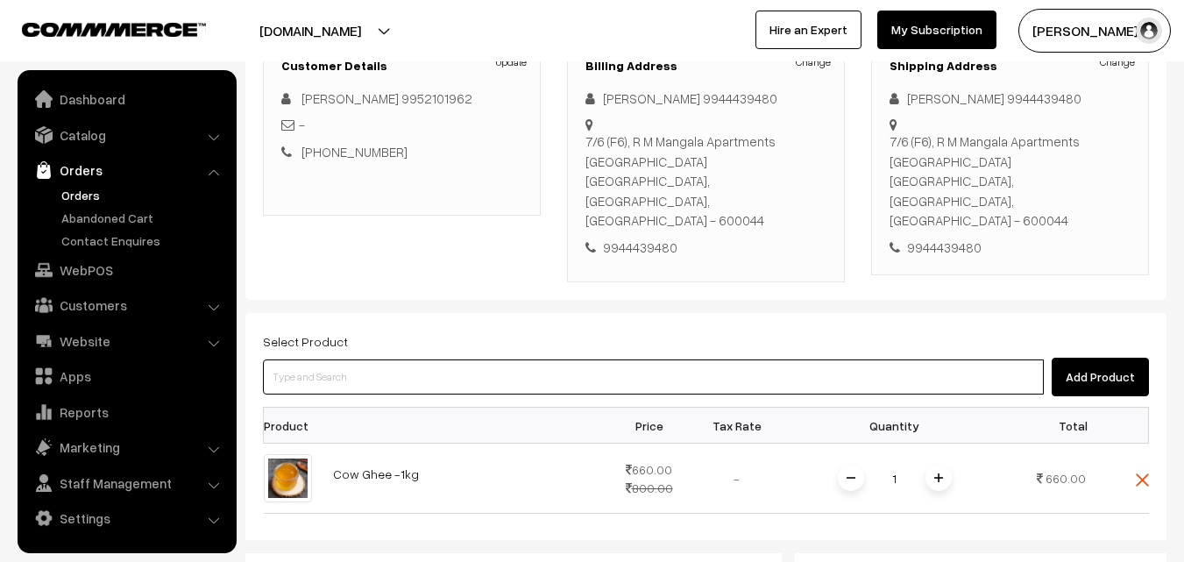
click at [354, 359] on input at bounding box center [653, 376] width 781 height 35
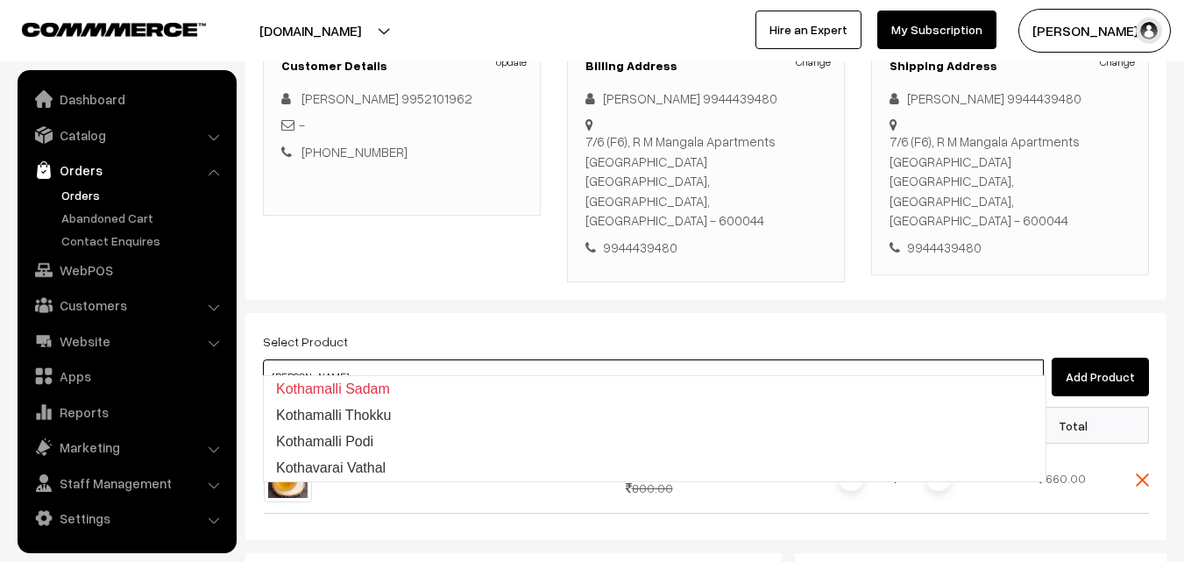
type input "koth"
type input "kotha"
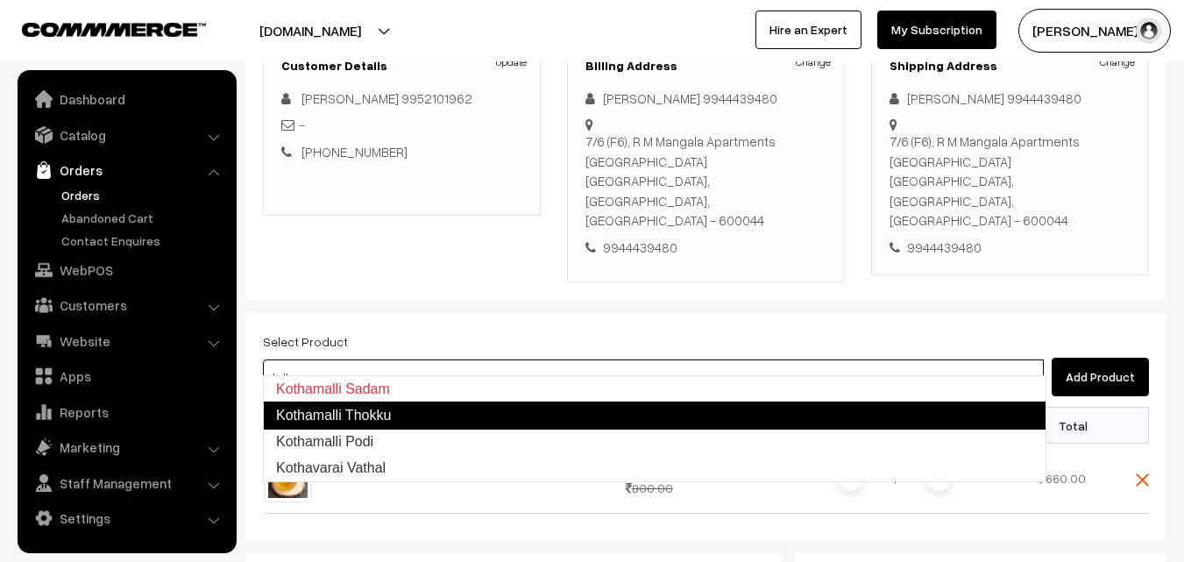
click at [452, 411] on link "Kothamalli Thokku" at bounding box center [655, 416] width 784 height 28
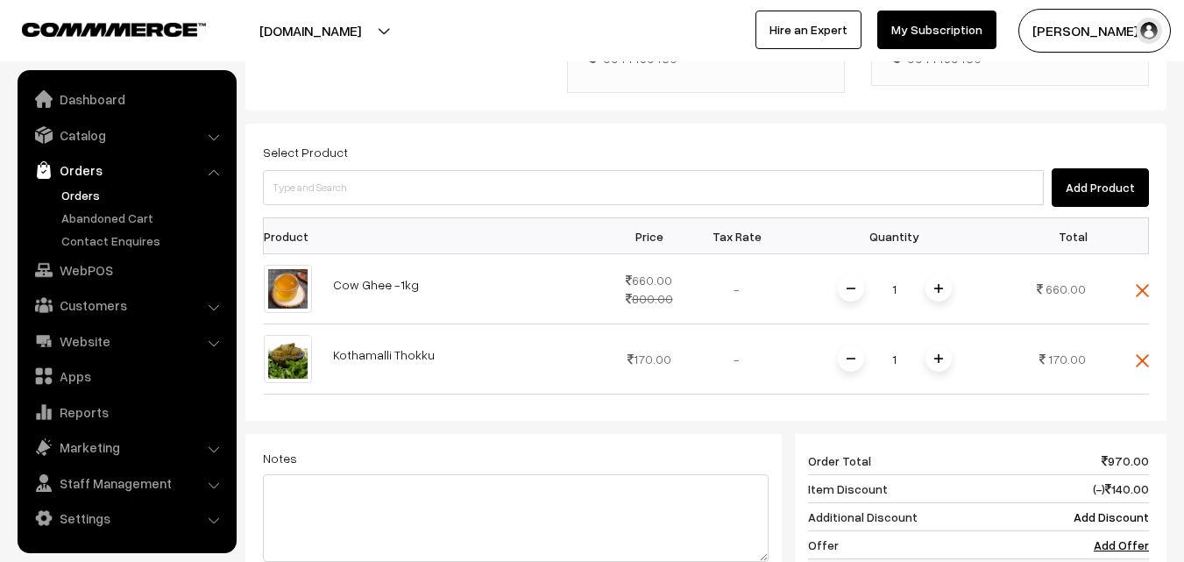
scroll to position [701, 0]
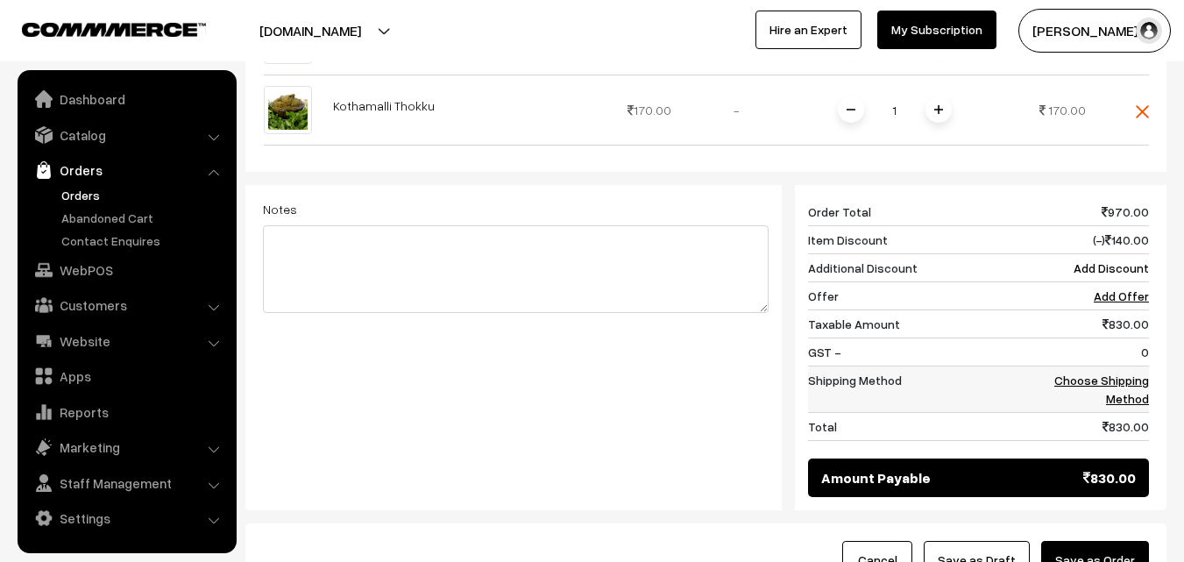
click at [1083, 373] on link "Choose Shipping Method" at bounding box center [1102, 389] width 95 height 33
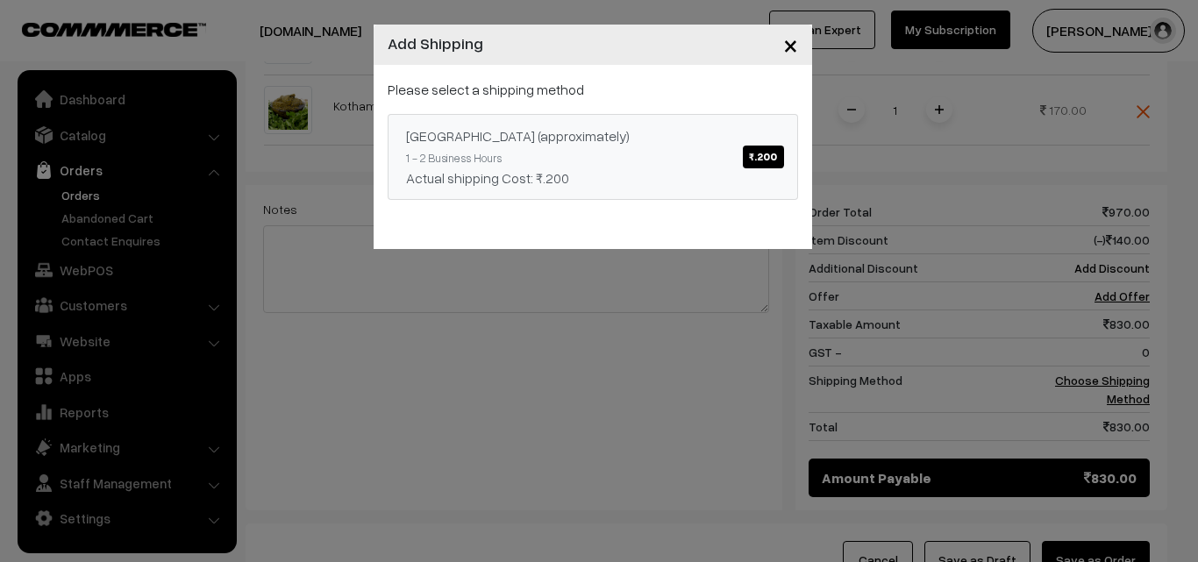
click at [578, 191] on link "Chennai (approximately) ₹.200 1 - 2 Business Hours Actual shipping Cost: ₹.200" at bounding box center [593, 157] width 410 height 86
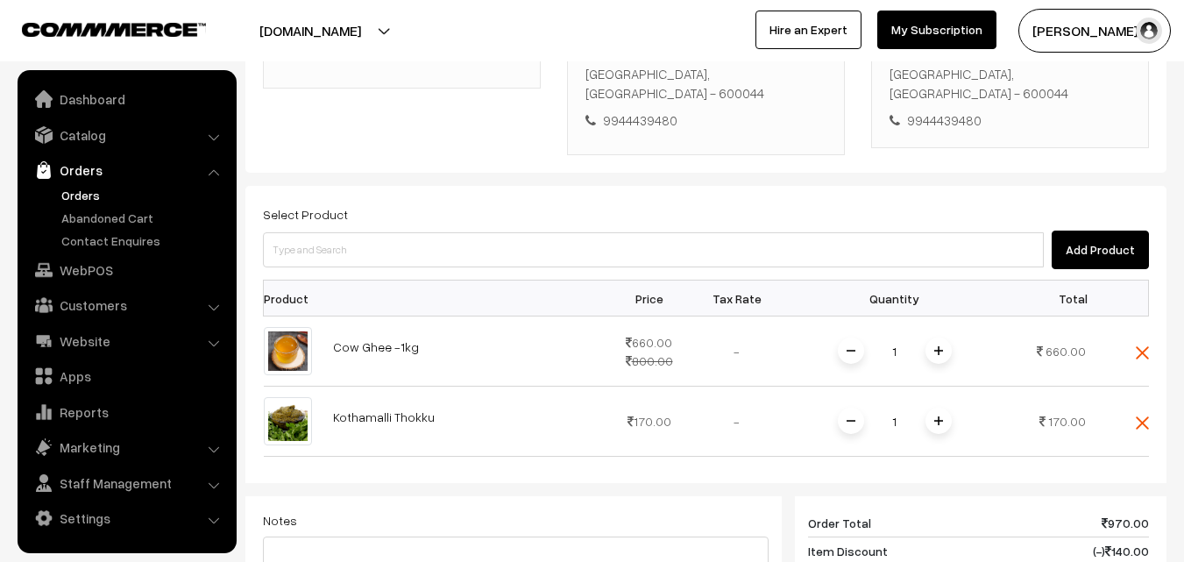
scroll to position [351, 0]
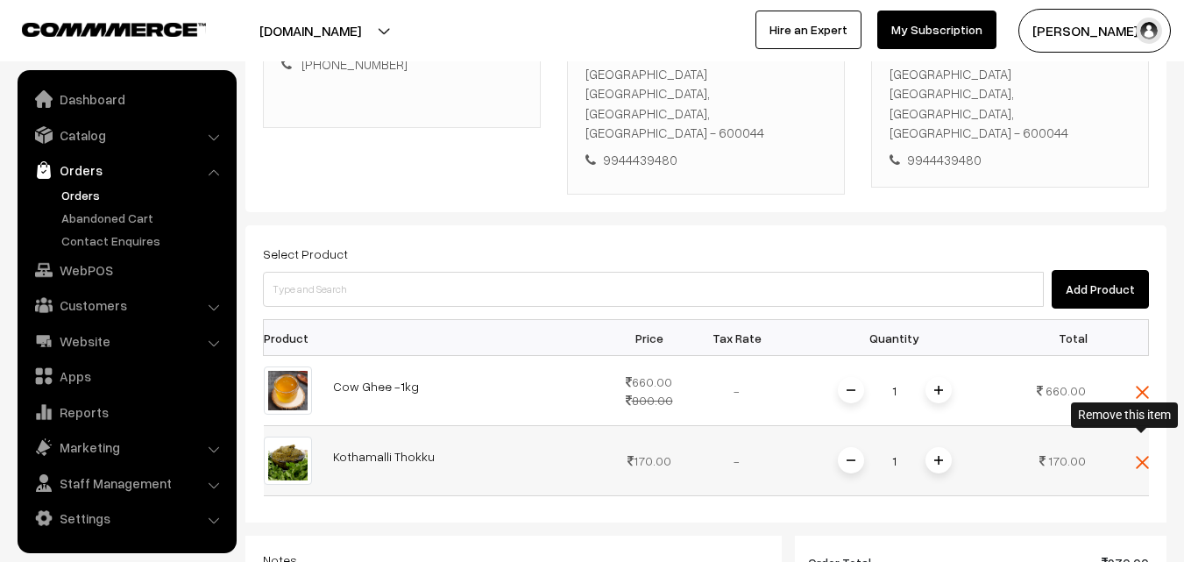
click at [1141, 456] on img at bounding box center [1142, 462] width 13 height 13
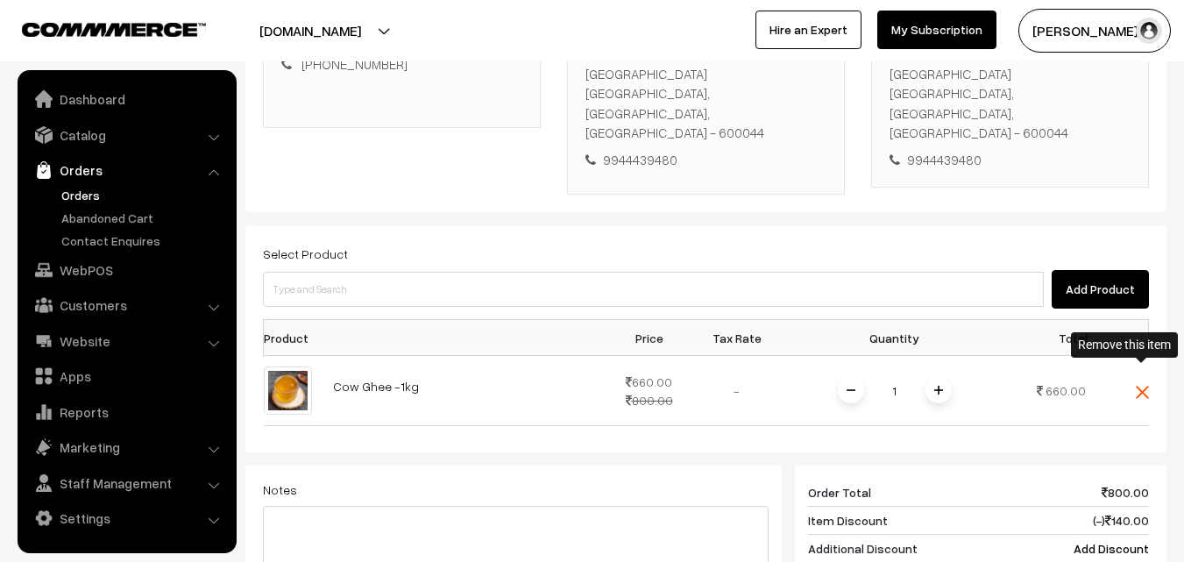
click at [1143, 386] on img at bounding box center [1142, 392] width 13 height 13
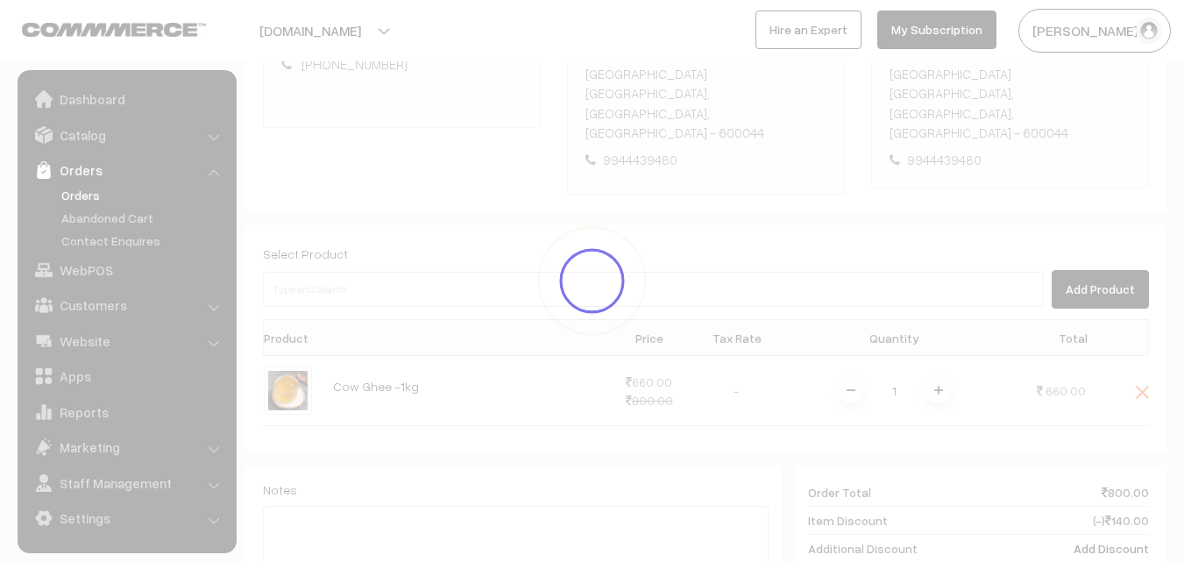
scroll to position [320, 0]
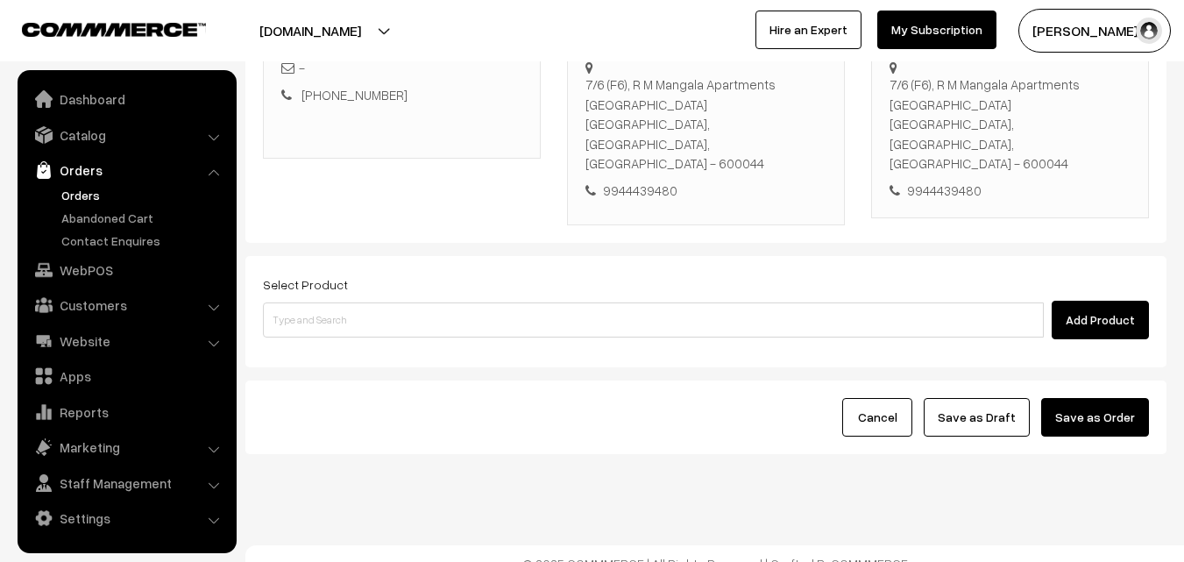
click at [87, 198] on link "Orders" at bounding box center [144, 195] width 174 height 18
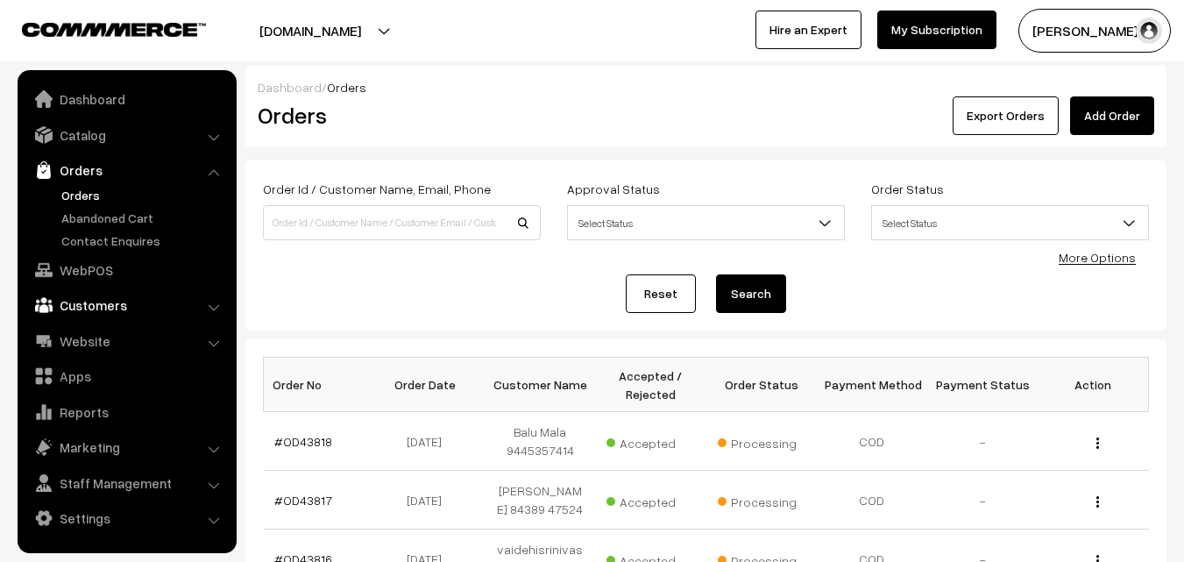
click at [93, 300] on link "Customers" at bounding box center [126, 305] width 209 height 32
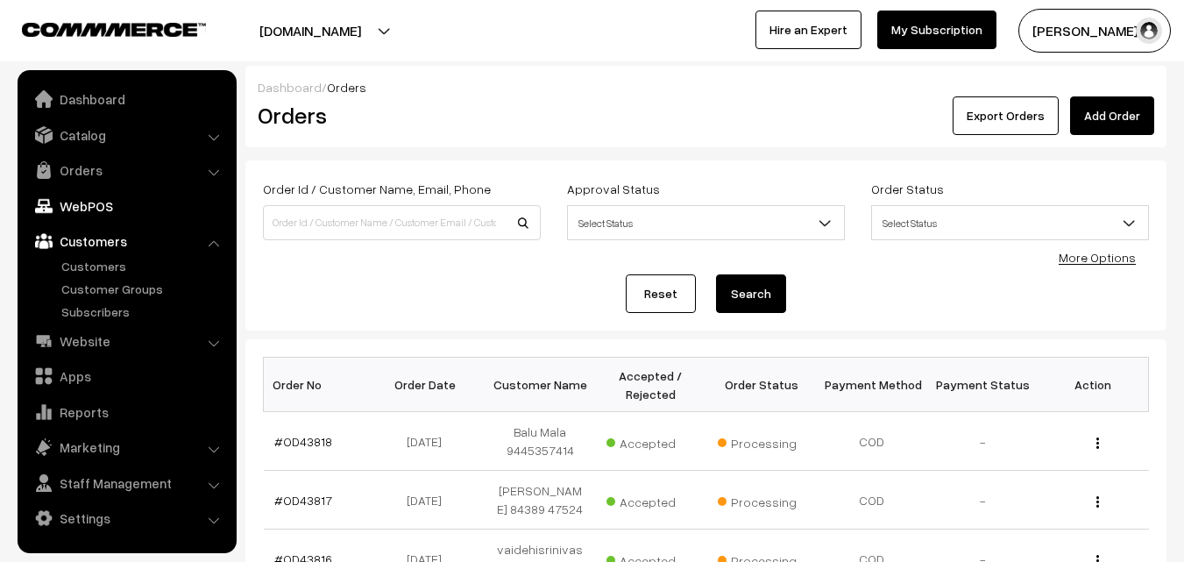
click at [78, 210] on link "WebPOS" at bounding box center [126, 206] width 209 height 32
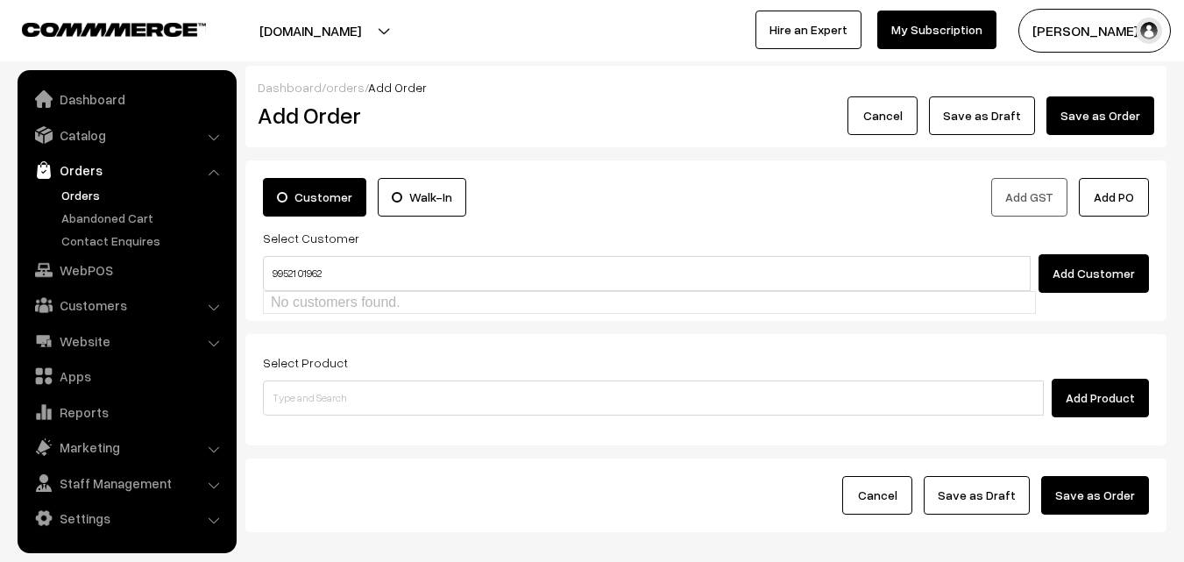
click at [299, 274] on input "99521 01962" at bounding box center [647, 273] width 768 height 35
click at [299, 272] on input "99521 01962" at bounding box center [647, 273] width 768 height 35
click at [304, 276] on input "99521 01962" at bounding box center [647, 273] width 768 height 35
click at [302, 273] on input "99521 01962" at bounding box center [647, 273] width 768 height 35
click at [352, 293] on link "[PERSON_NAME] 9952101962 [9952101962]" at bounding box center [650, 305] width 772 height 26
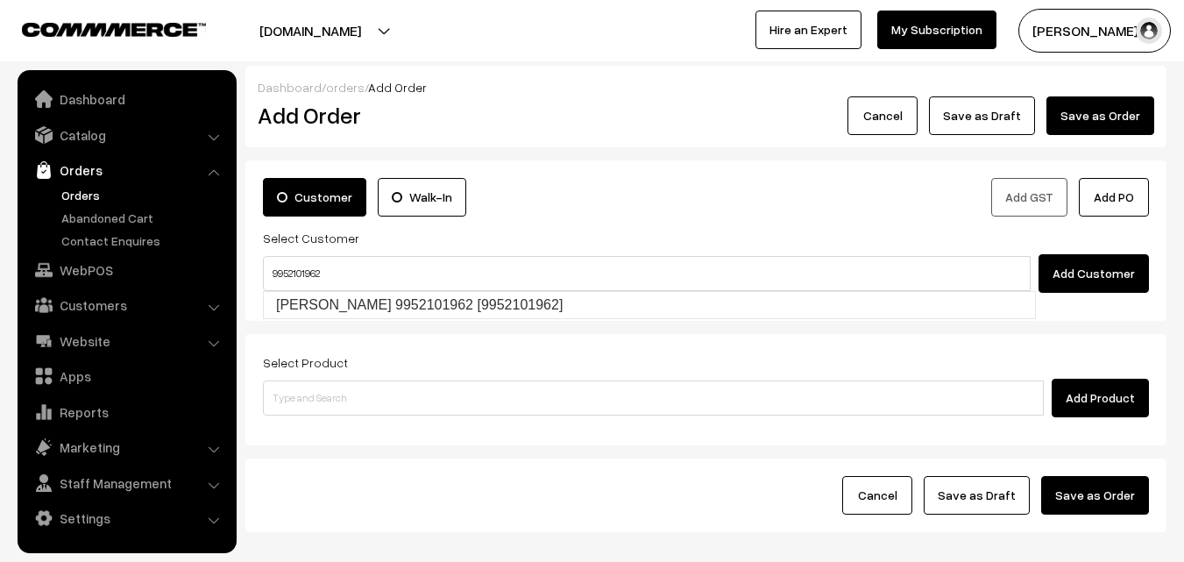
type input "9952101962"
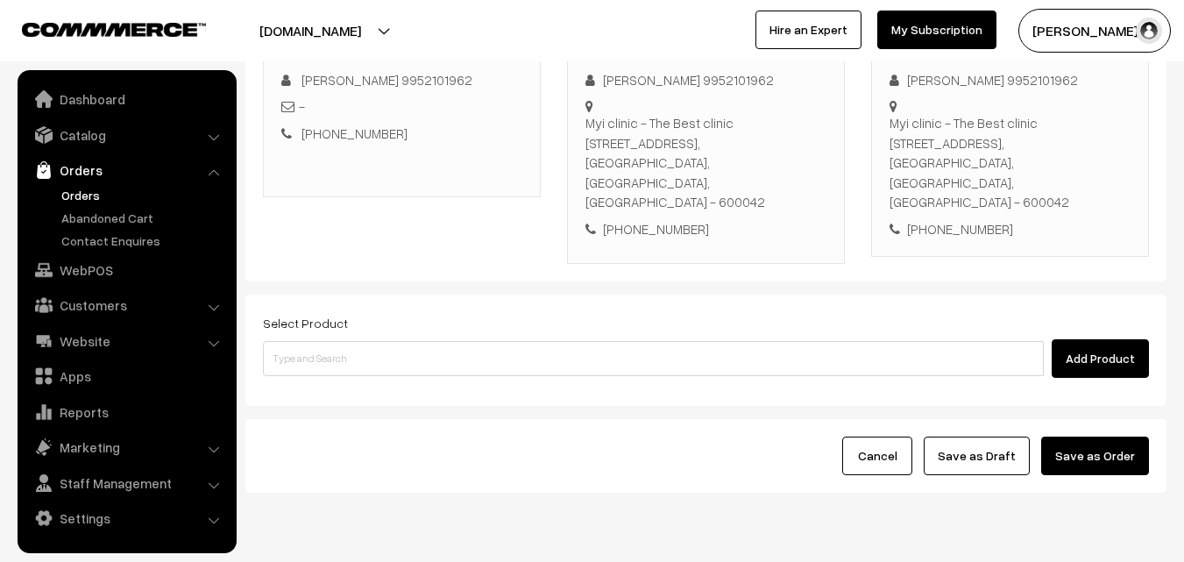
scroll to position [320, 0]
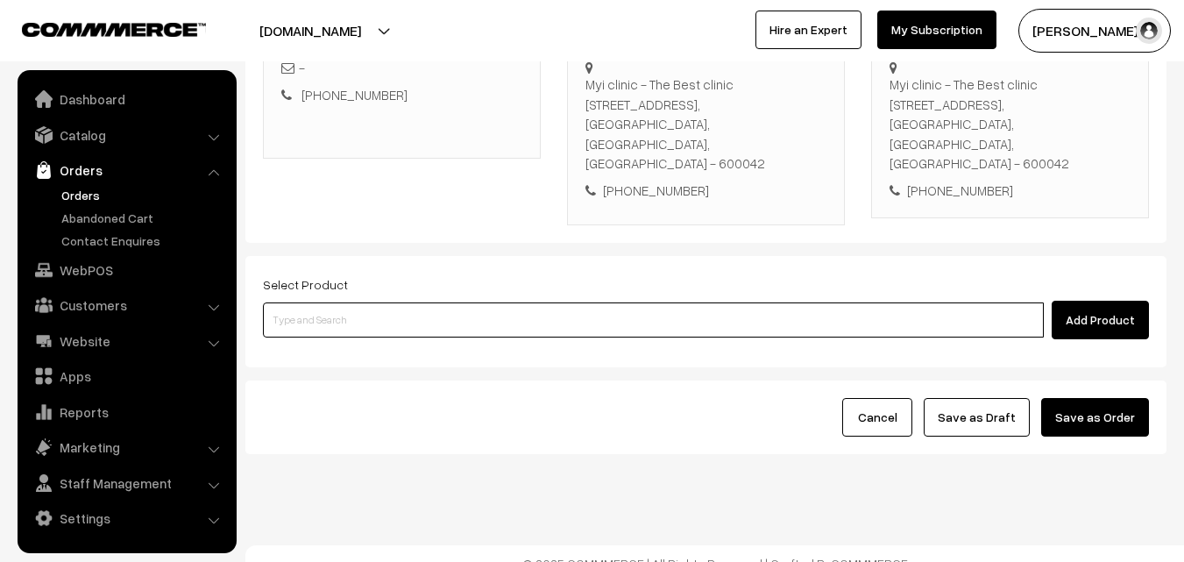
click at [402, 302] on input at bounding box center [653, 319] width 781 height 35
paste input "99521 01962"
click at [301, 302] on input "99521 01962" at bounding box center [653, 319] width 781 height 35
click at [361, 324] on ul "No Products found" at bounding box center [655, 329] width 784 height 23
click at [328, 302] on input "9952101962" at bounding box center [653, 319] width 781 height 35
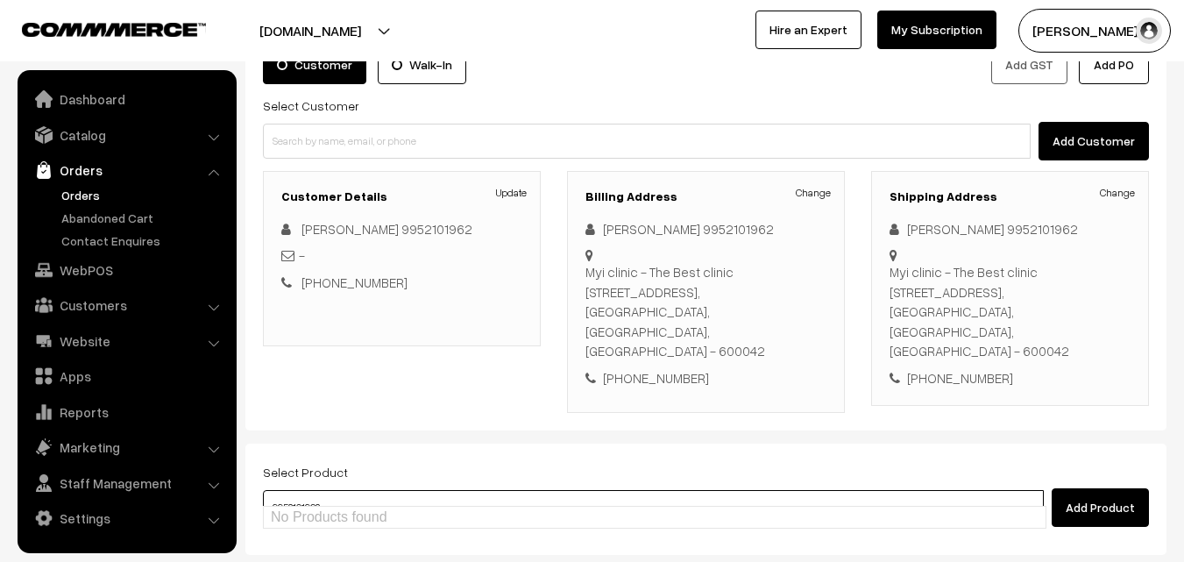
scroll to position [232, 0]
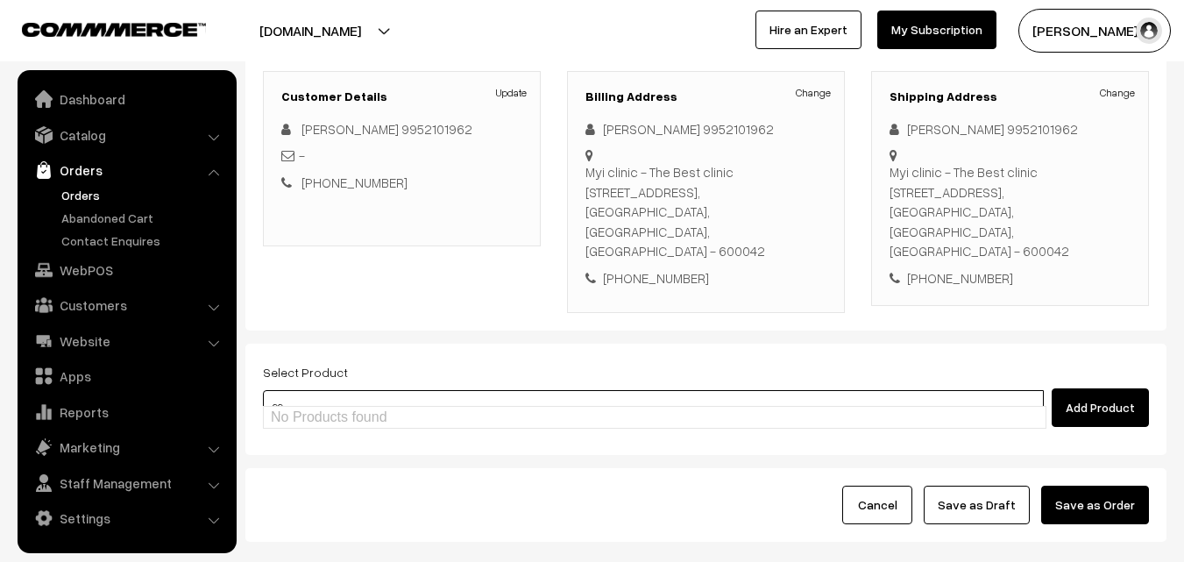
type input "9"
type input "cow ghee"
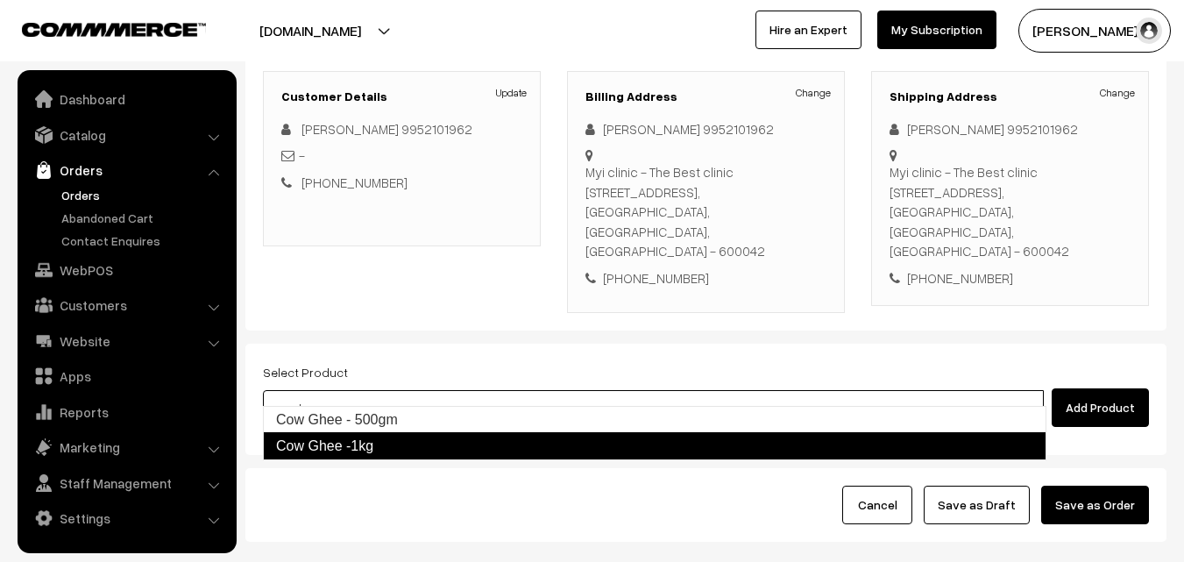
click at [439, 438] on link "Cow Ghee -1kg" at bounding box center [655, 446] width 784 height 28
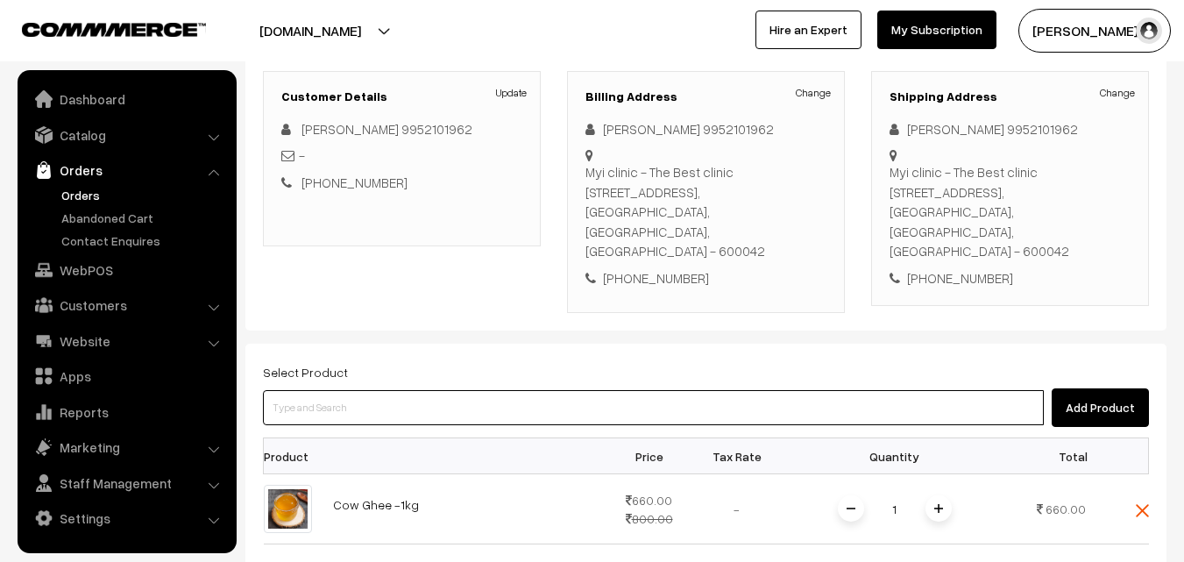
click at [410, 391] on input at bounding box center [653, 407] width 781 height 35
type input "[PERSON_NAME]"
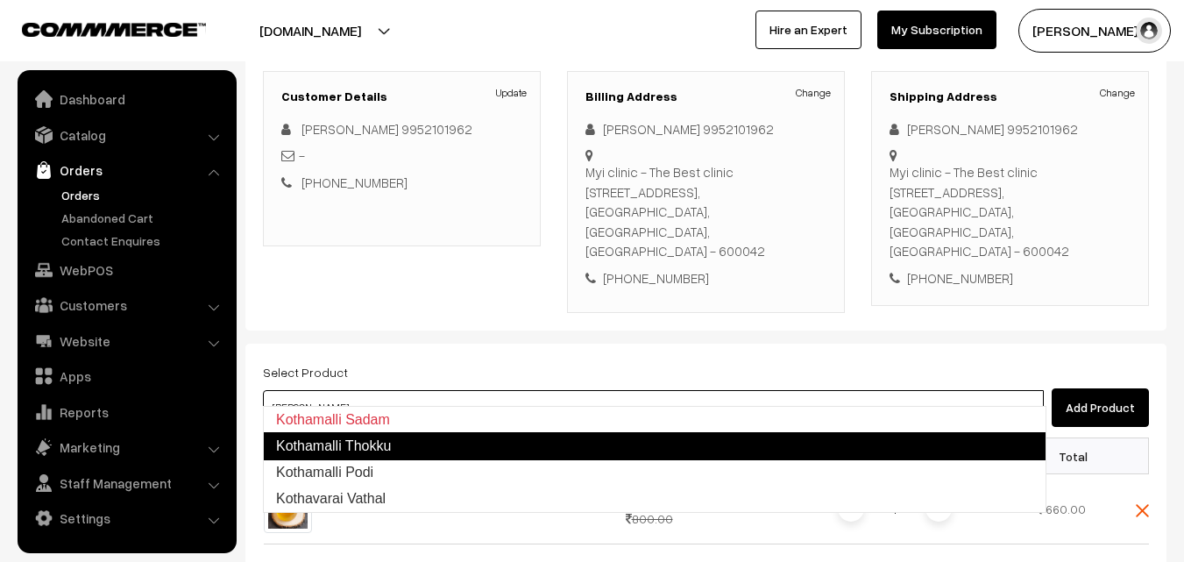
click at [613, 455] on link "Kothamalli Thokku" at bounding box center [655, 446] width 784 height 28
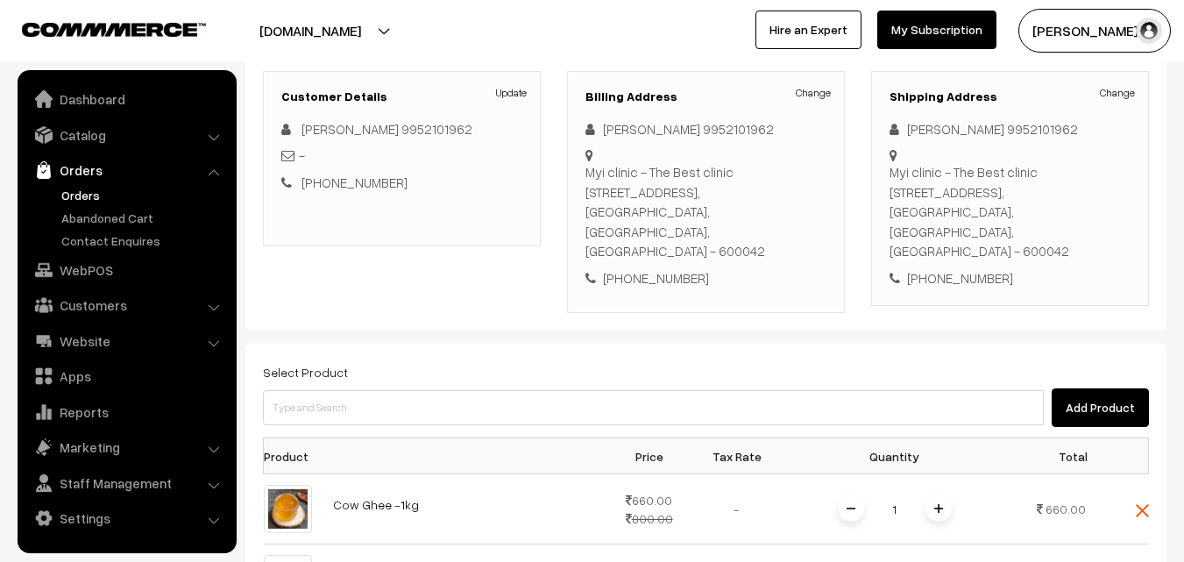
drag, startPoint x: 1077, startPoint y: 243, endPoint x: 425, endPoint y: 298, distance: 653.7
click at [421, 299] on div "Customer Walk-In Add GST Add PO Select Customer Add Customer Customer Details U…" at bounding box center [705, 129] width 921 height 402
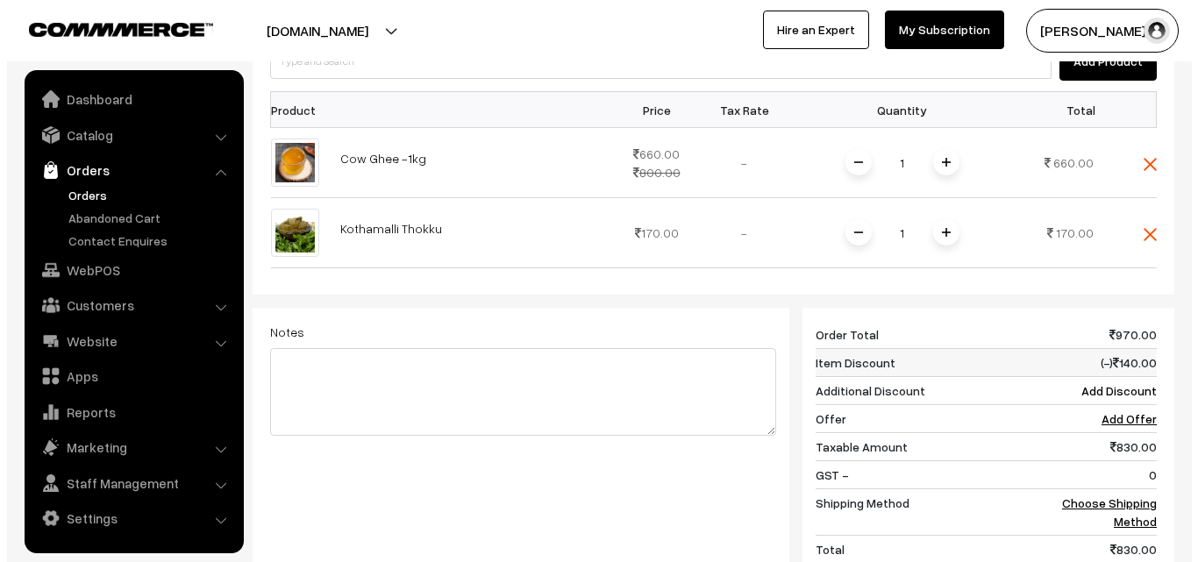
scroll to position [583, 0]
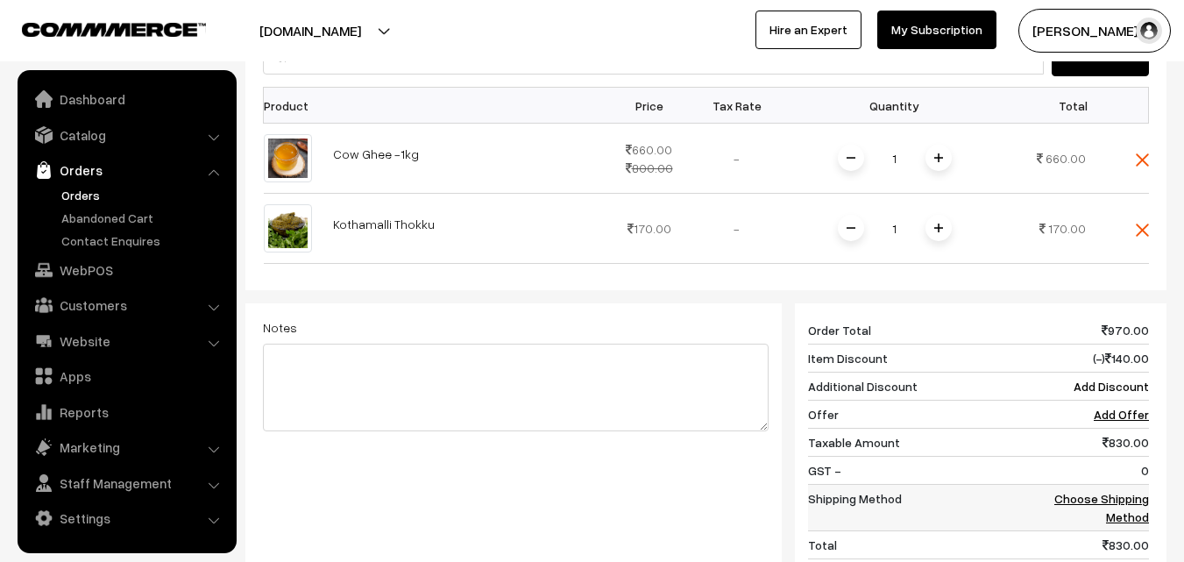
click at [1114, 491] on link "Choose Shipping Method" at bounding box center [1102, 507] width 95 height 33
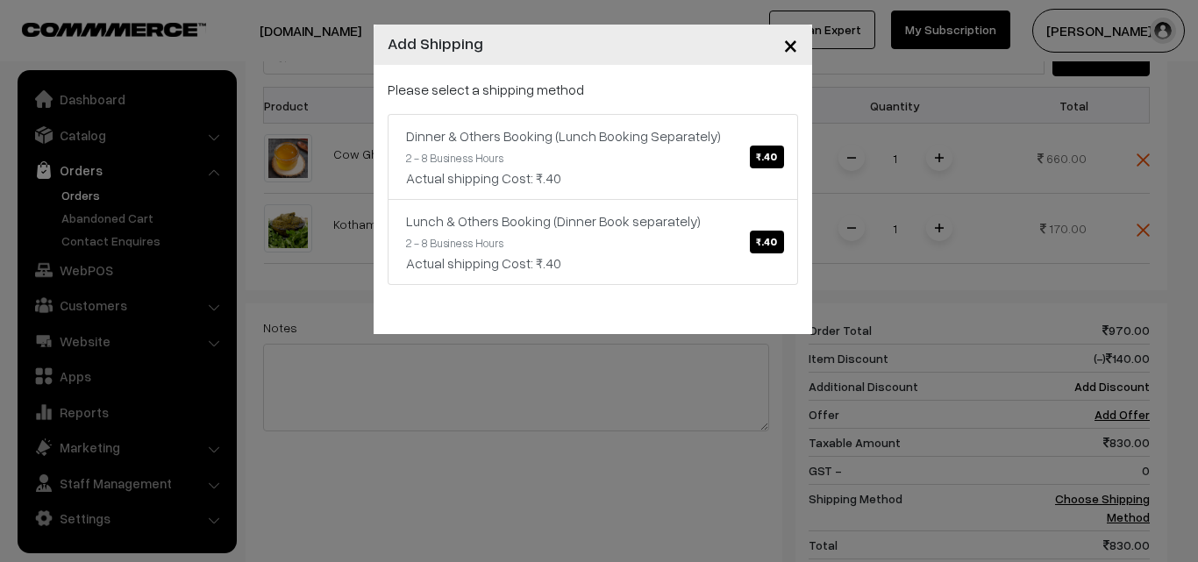
click at [695, 459] on div "× Add Shipping Please select a shipping method Dinner & Others Booking (Lunch B…" at bounding box center [599, 281] width 1198 height 562
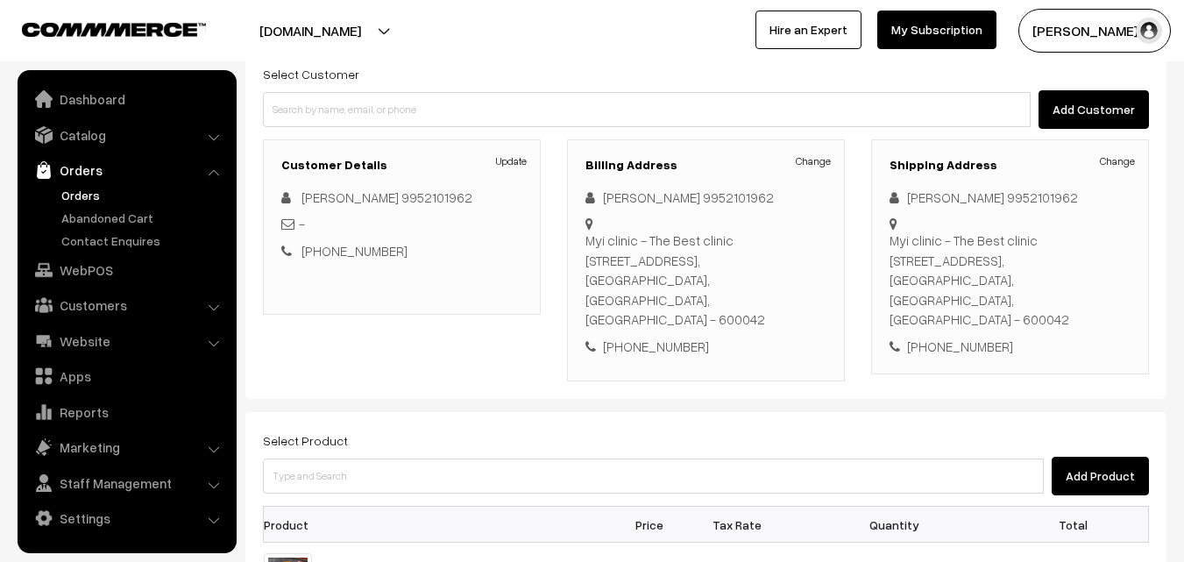
scroll to position [145, 0]
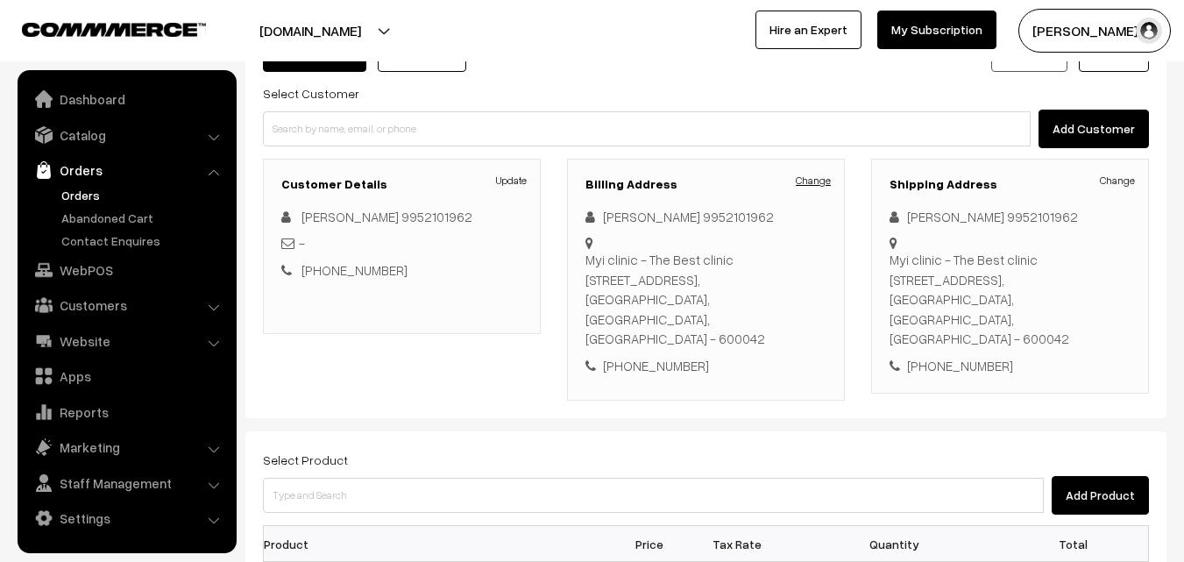
click at [797, 184] on link "Change" at bounding box center [813, 181] width 35 height 16
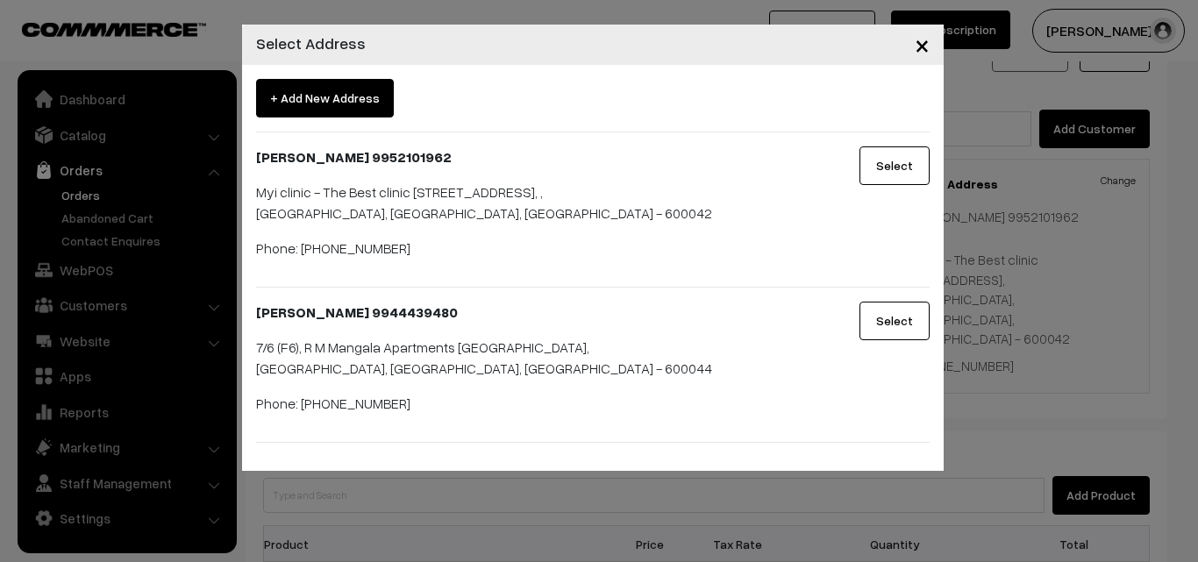
click at [886, 339] on button "Select" at bounding box center [894, 321] width 70 height 39
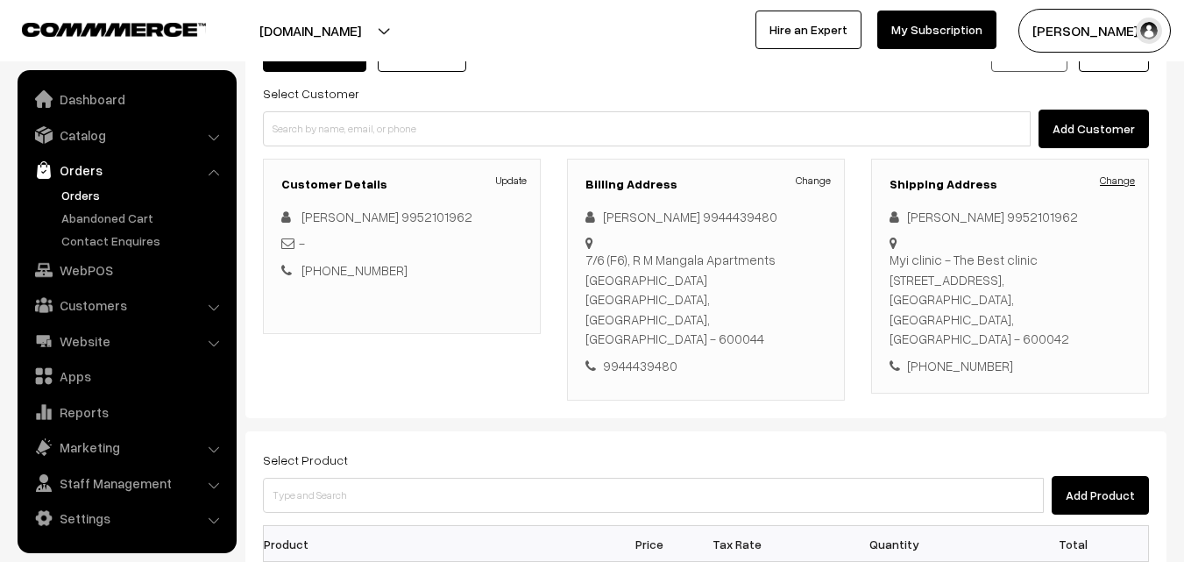
click at [1128, 183] on link "Change" at bounding box center [1117, 181] width 35 height 16
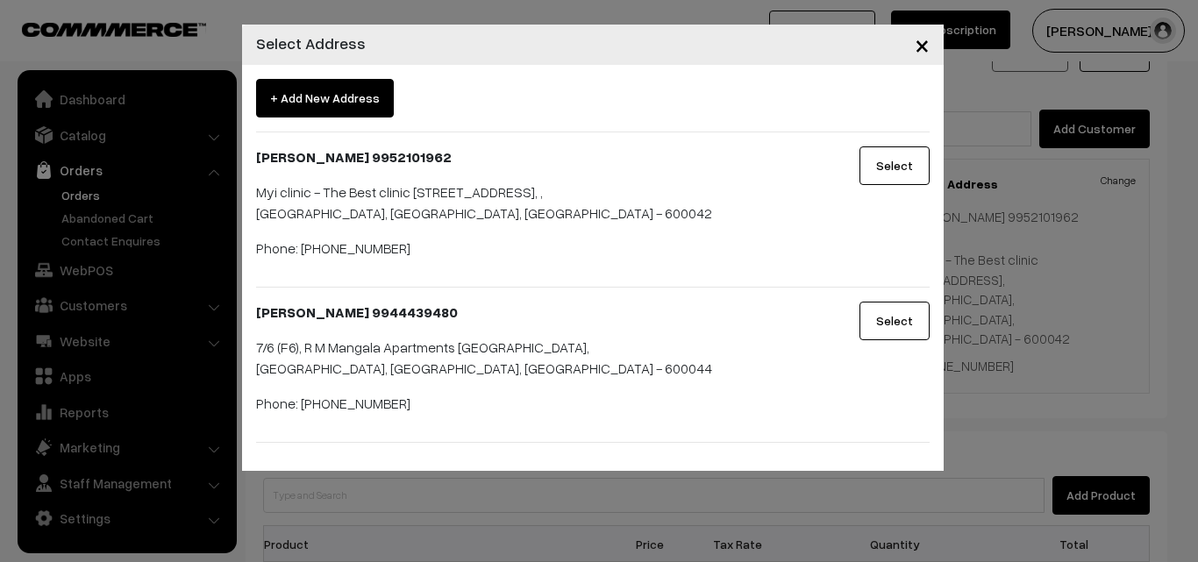
click at [900, 340] on button "Select" at bounding box center [894, 321] width 70 height 39
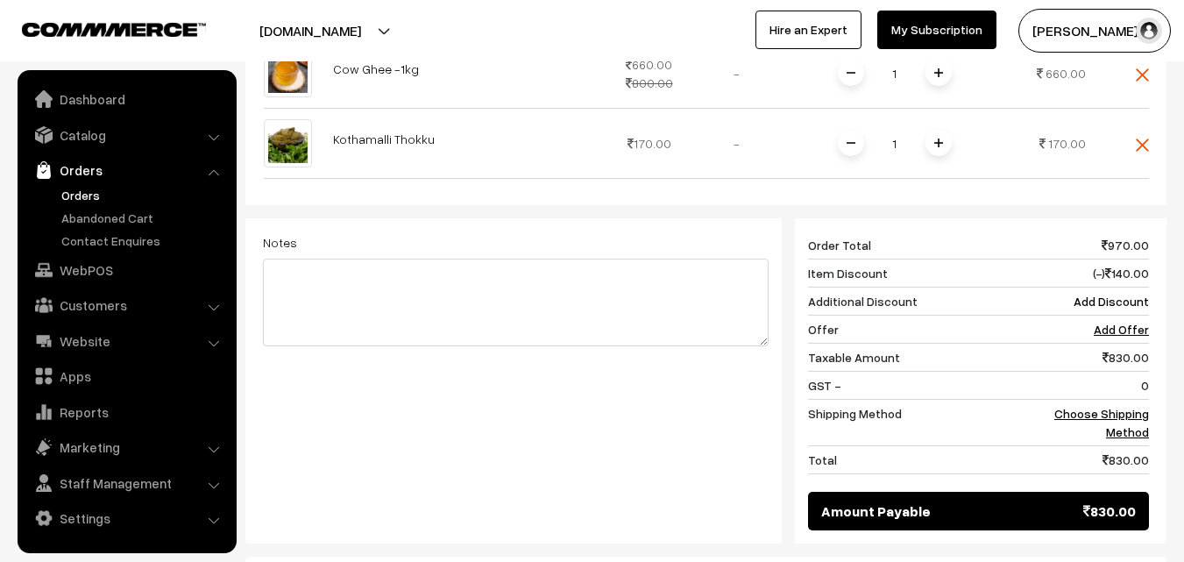
scroll to position [671, 0]
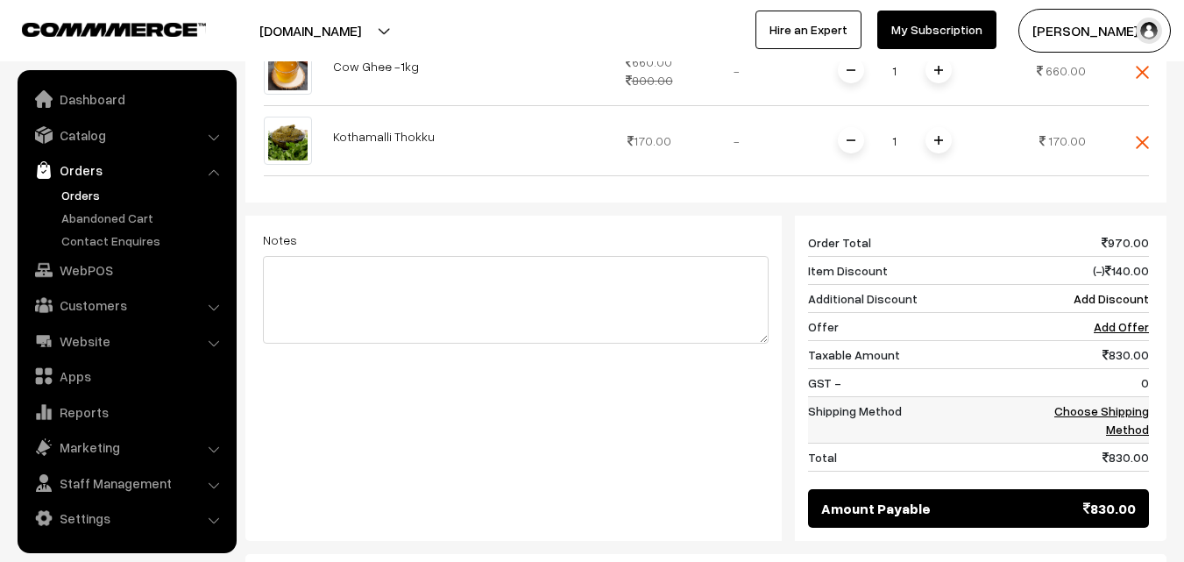
click at [1097, 403] on link "Choose Shipping Method" at bounding box center [1102, 419] width 95 height 33
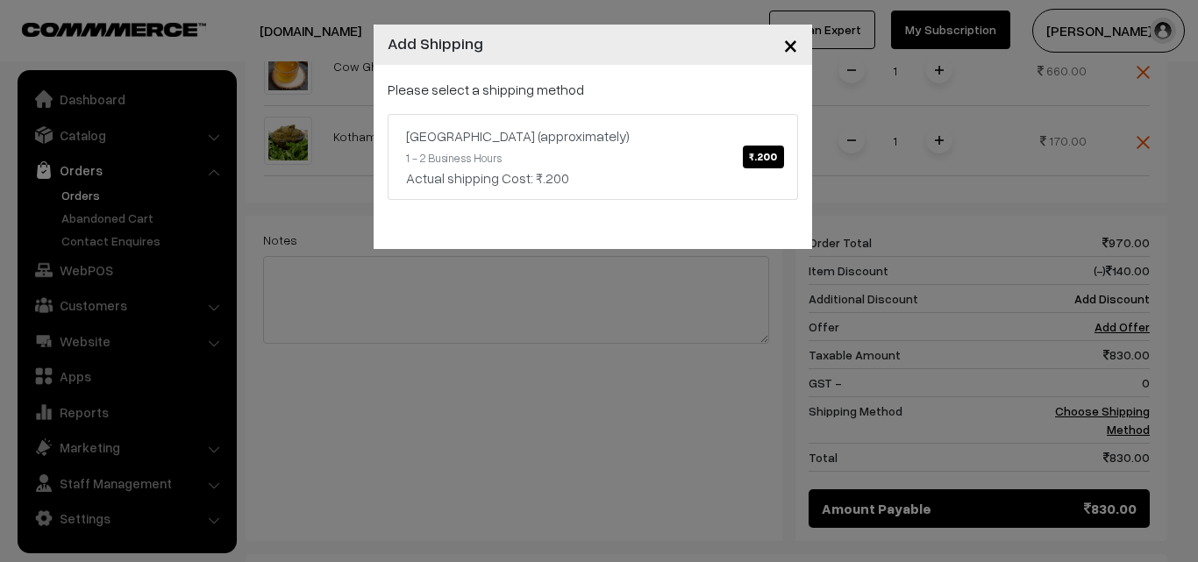
click at [783, 46] on span "×" at bounding box center [790, 44] width 15 height 32
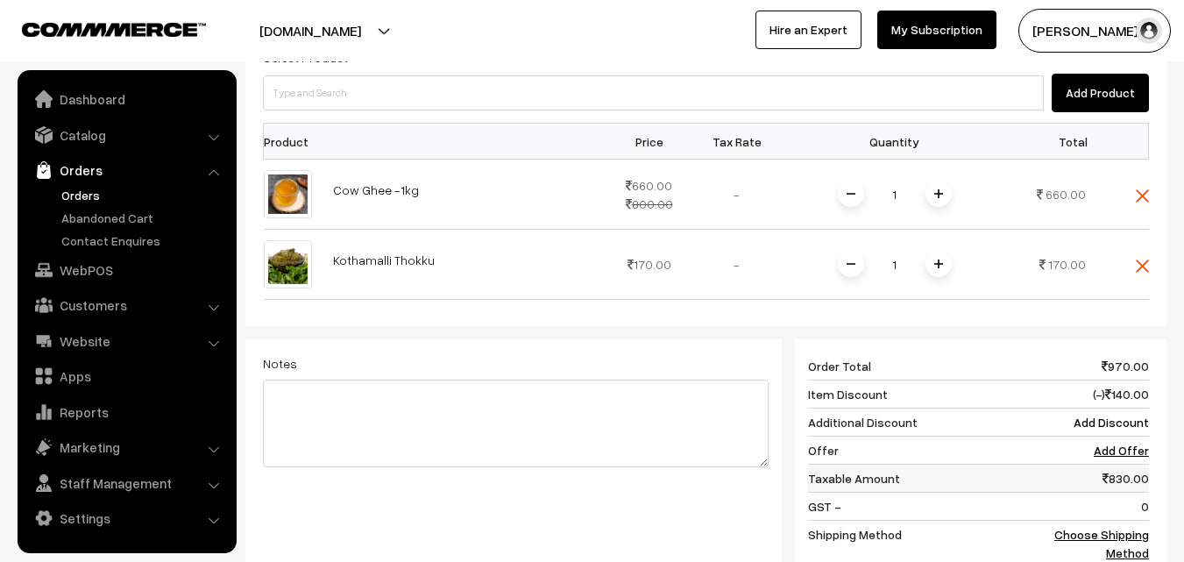
scroll to position [583, 0]
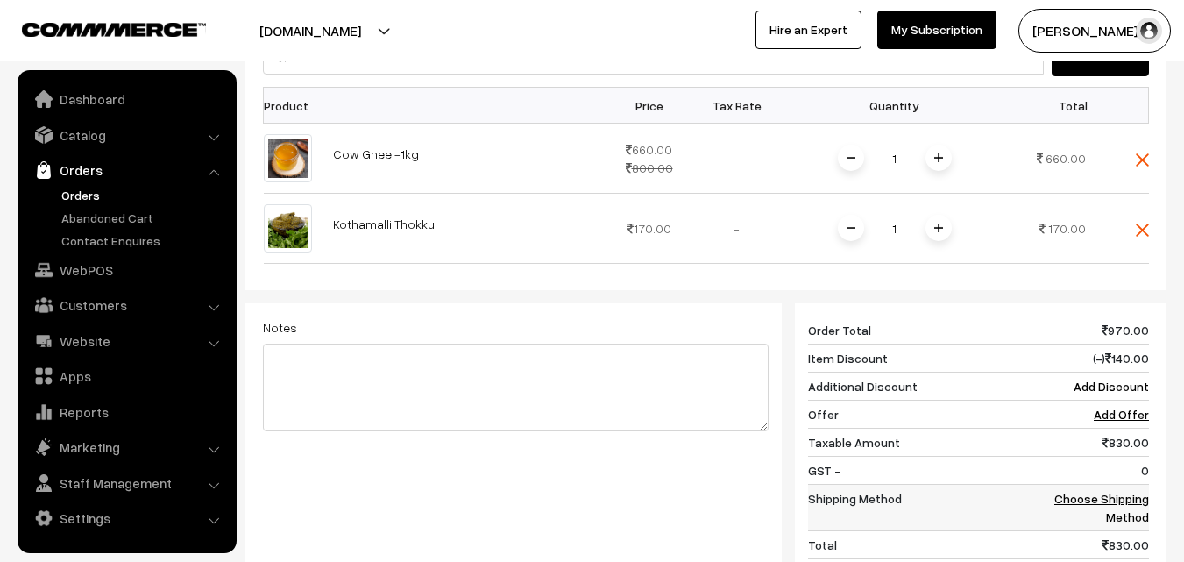
click at [1101, 491] on link "Choose Shipping Method" at bounding box center [1102, 507] width 95 height 33
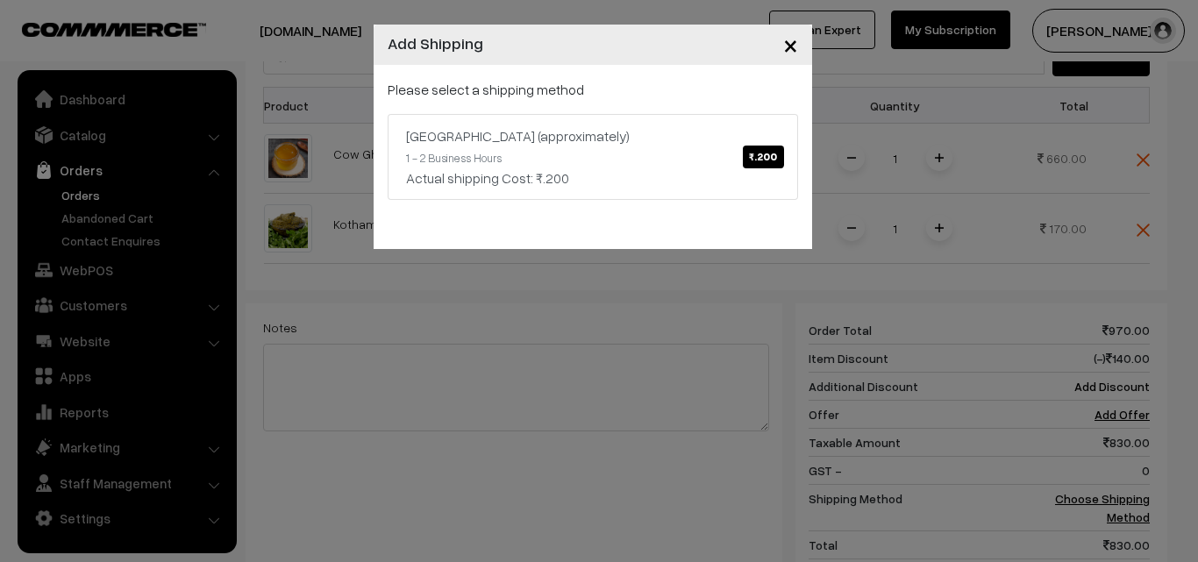
click at [786, 44] on span "×" at bounding box center [790, 44] width 15 height 32
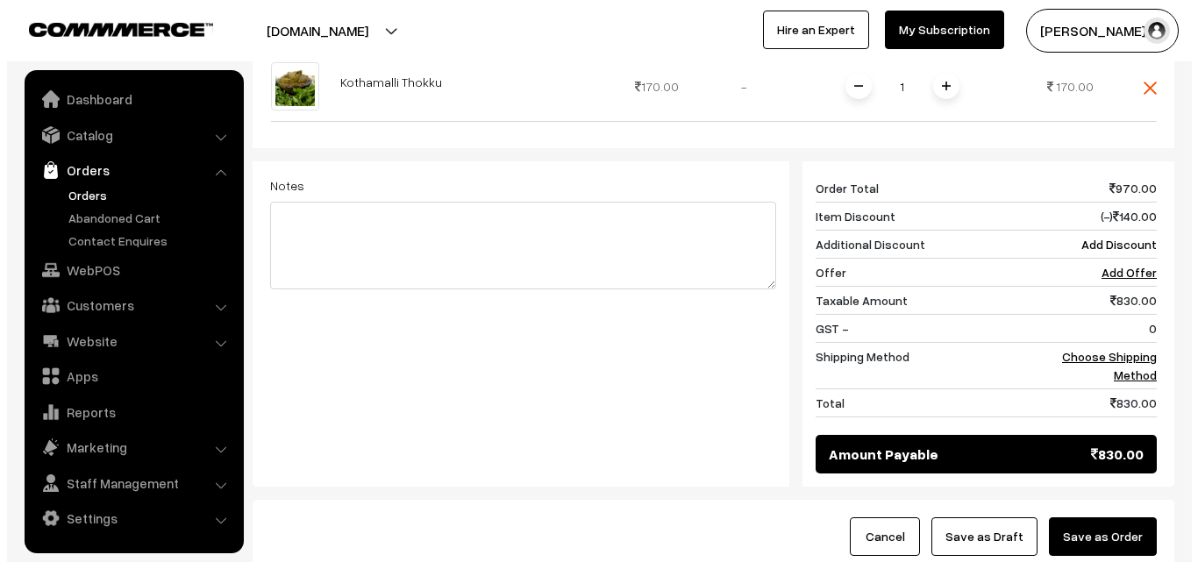
scroll to position [758, 0]
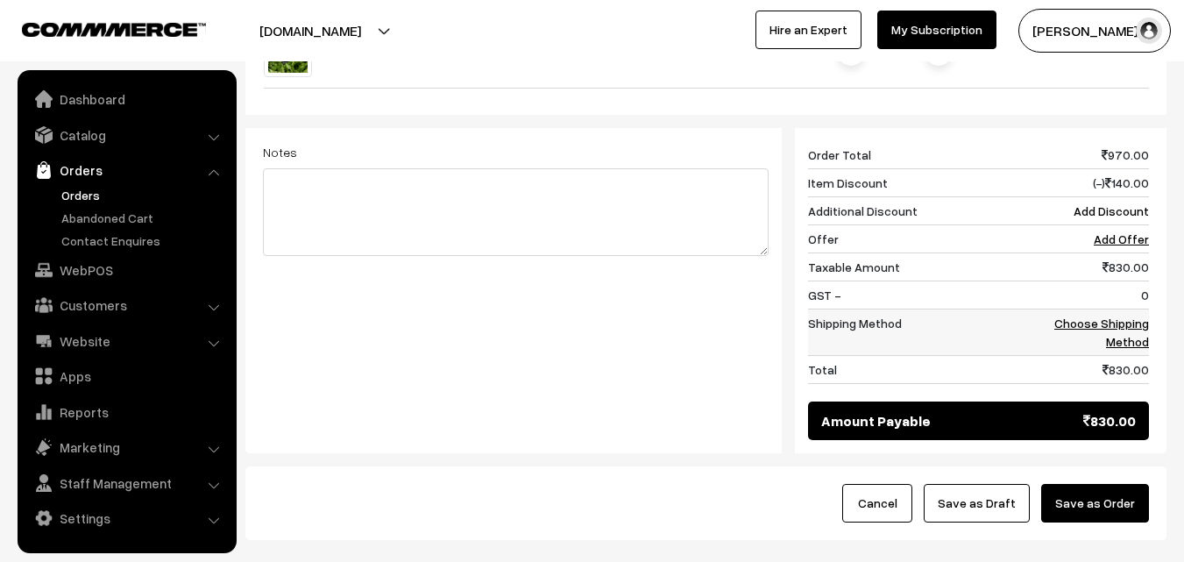
click at [1090, 316] on link "Choose Shipping Method" at bounding box center [1102, 332] width 95 height 33
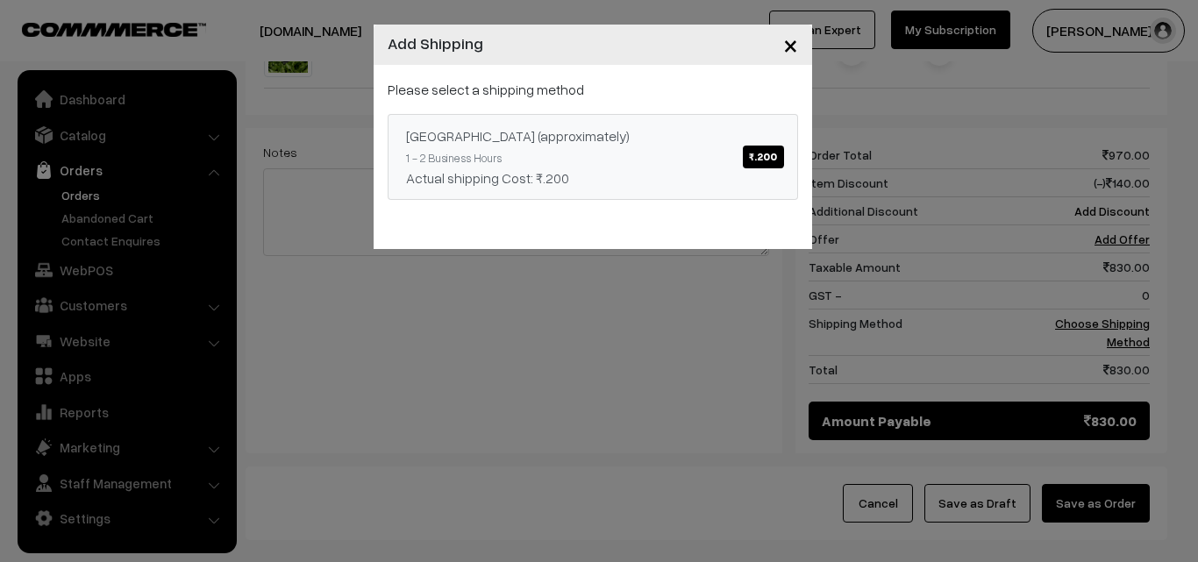
click at [593, 125] on div "Chennai (approximately) ₹.200" at bounding box center [592, 135] width 373 height 21
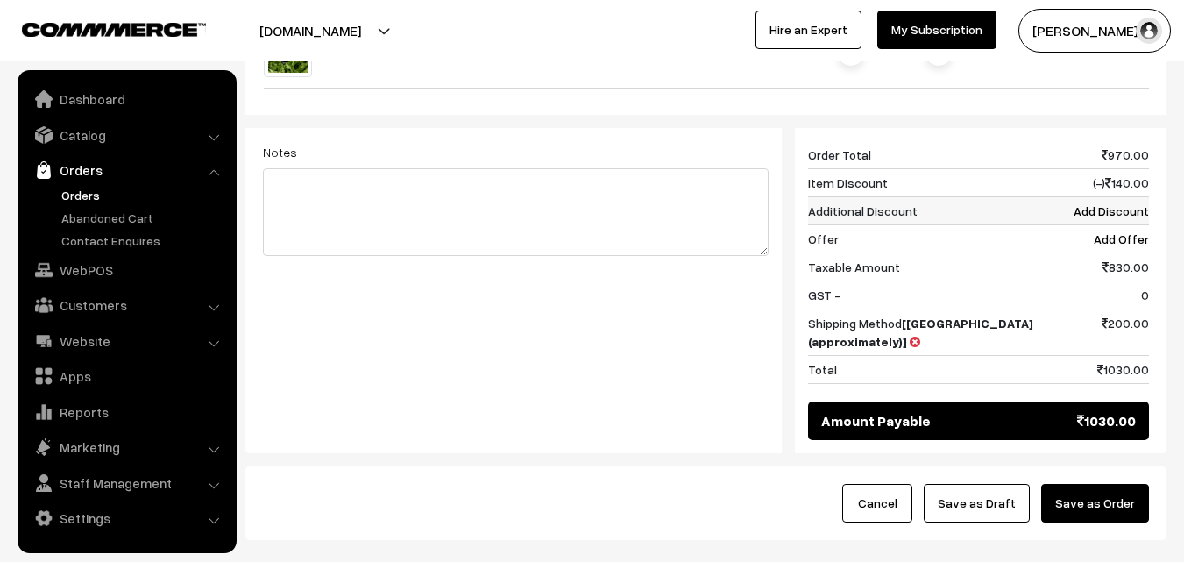
click at [1115, 203] on link "Add Discount" at bounding box center [1111, 210] width 75 height 15
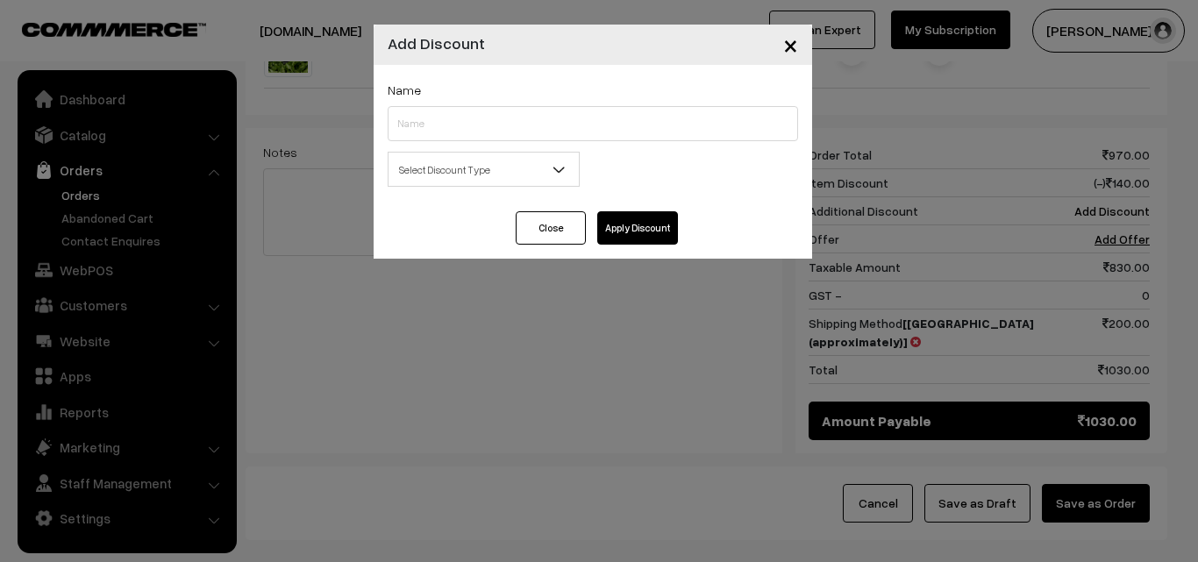
click at [481, 162] on span "Select Discount Type" at bounding box center [483, 169] width 190 height 31
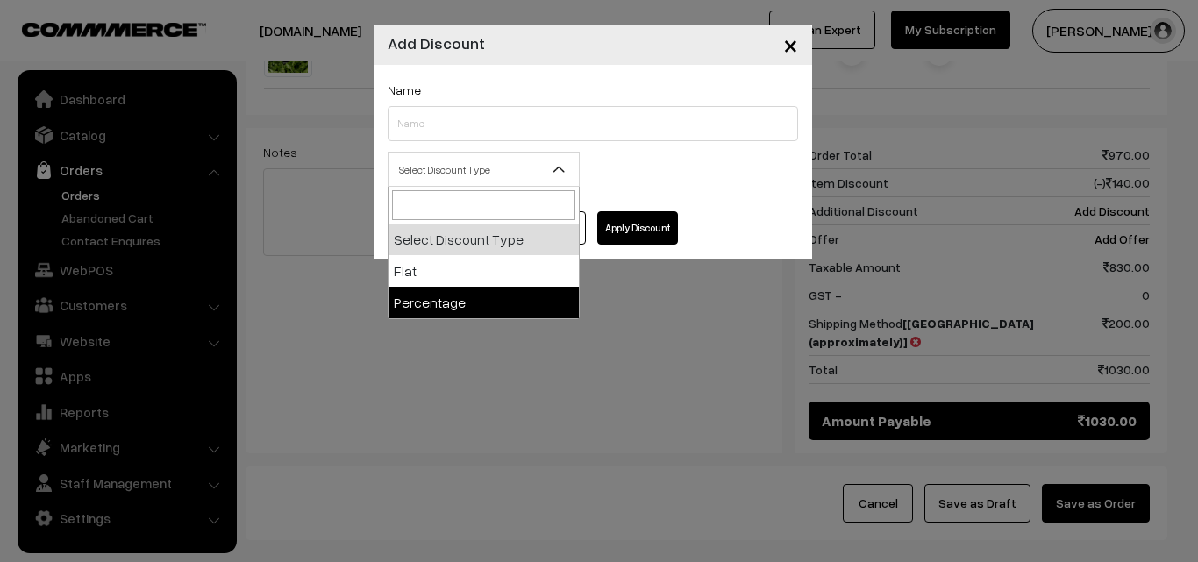
select select "percentage"
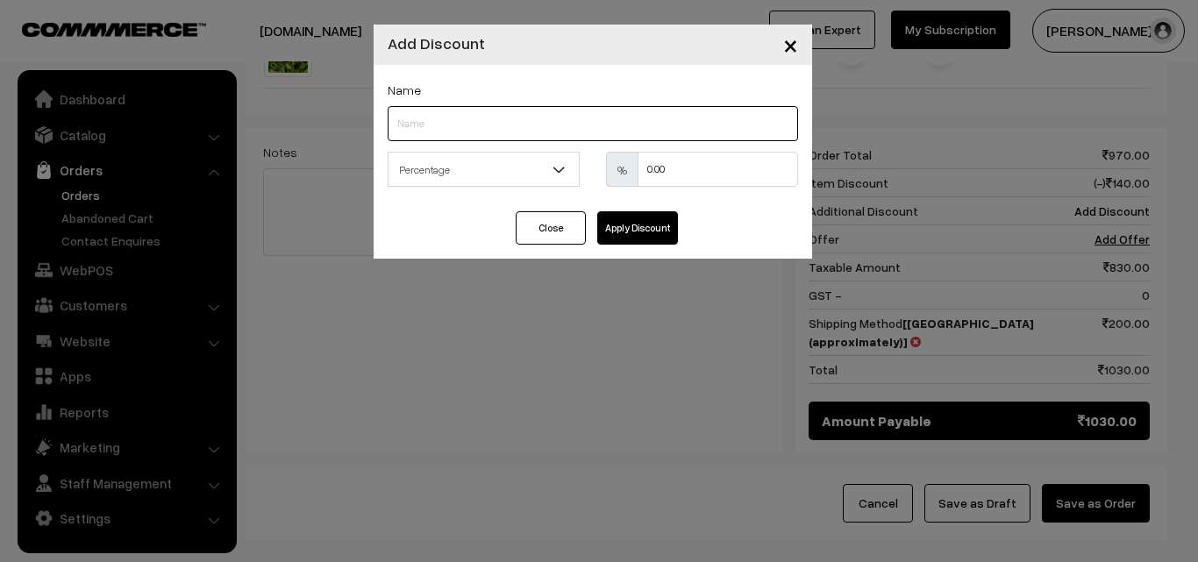
click at [451, 113] on input "text" at bounding box center [593, 123] width 410 height 35
type input "shipping"
click at [657, 175] on input "0.00" at bounding box center [717, 169] width 160 height 35
click at [685, 178] on input "0.5000" at bounding box center [717, 169] width 160 height 35
type input "0"
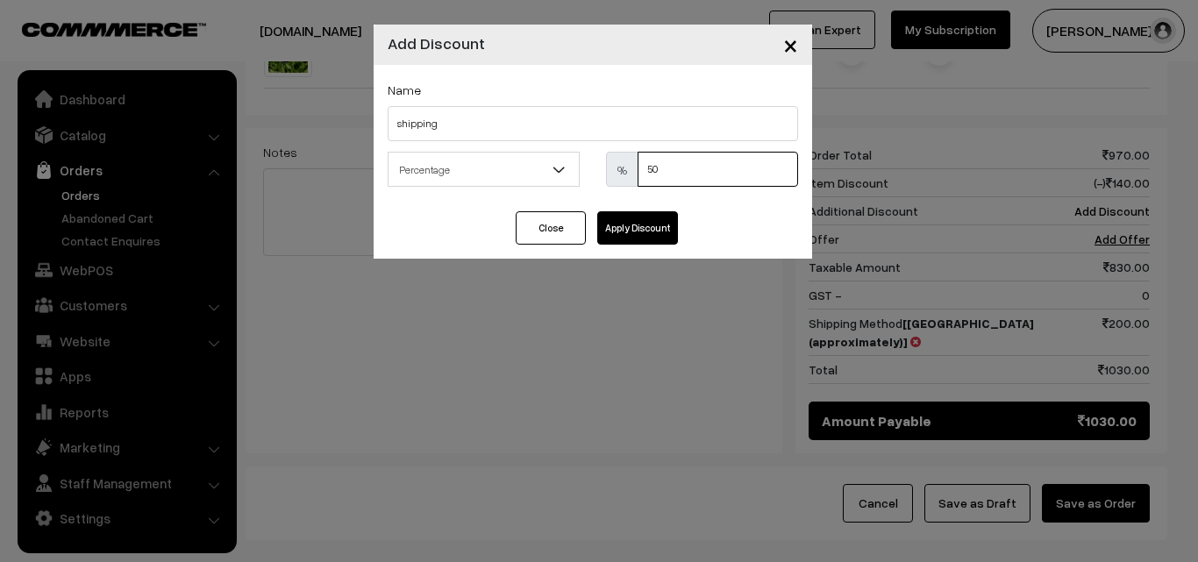
type input "50"
click at [662, 229] on button "Apply Discount" at bounding box center [637, 227] width 81 height 33
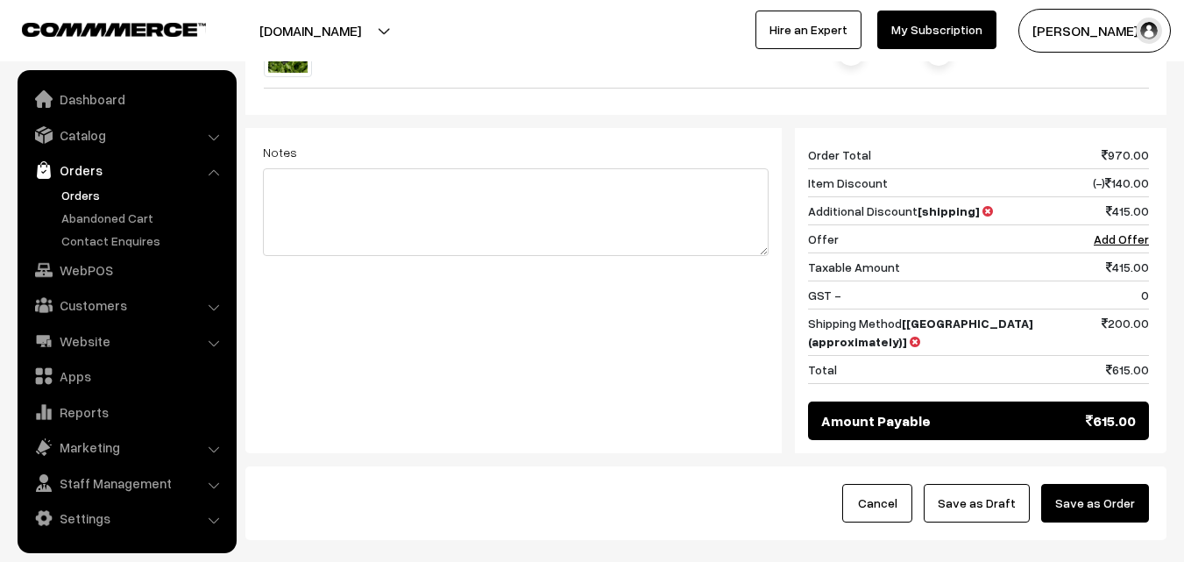
click at [1102, 484] on button "Save as Order" at bounding box center [1096, 503] width 108 height 39
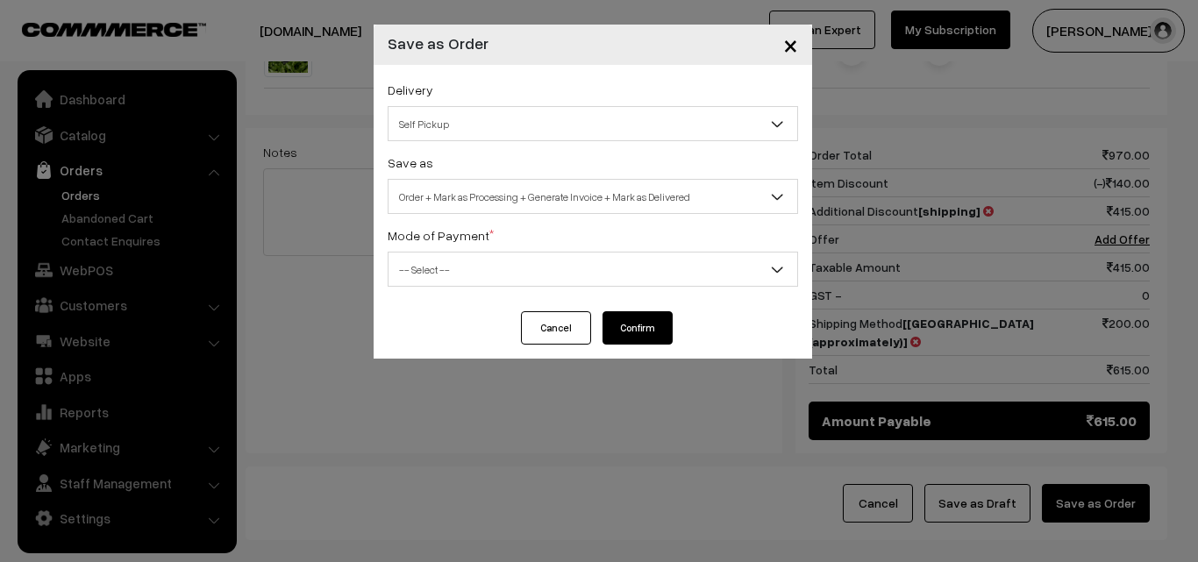
click at [429, 135] on span "Self Pickup" at bounding box center [592, 124] width 409 height 31
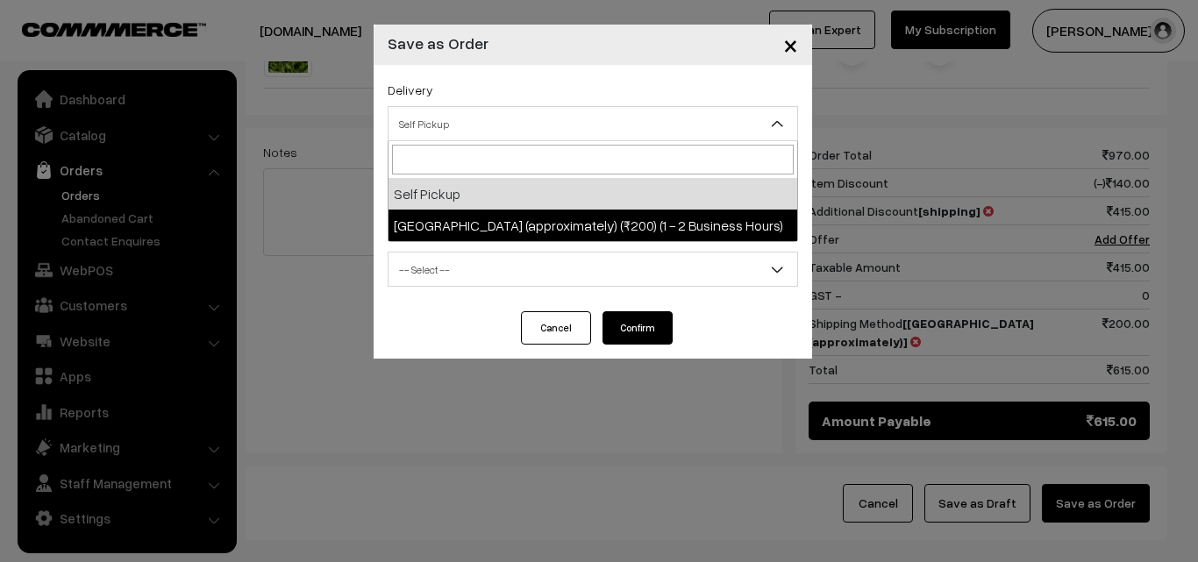
select select "CA1"
select select "3"
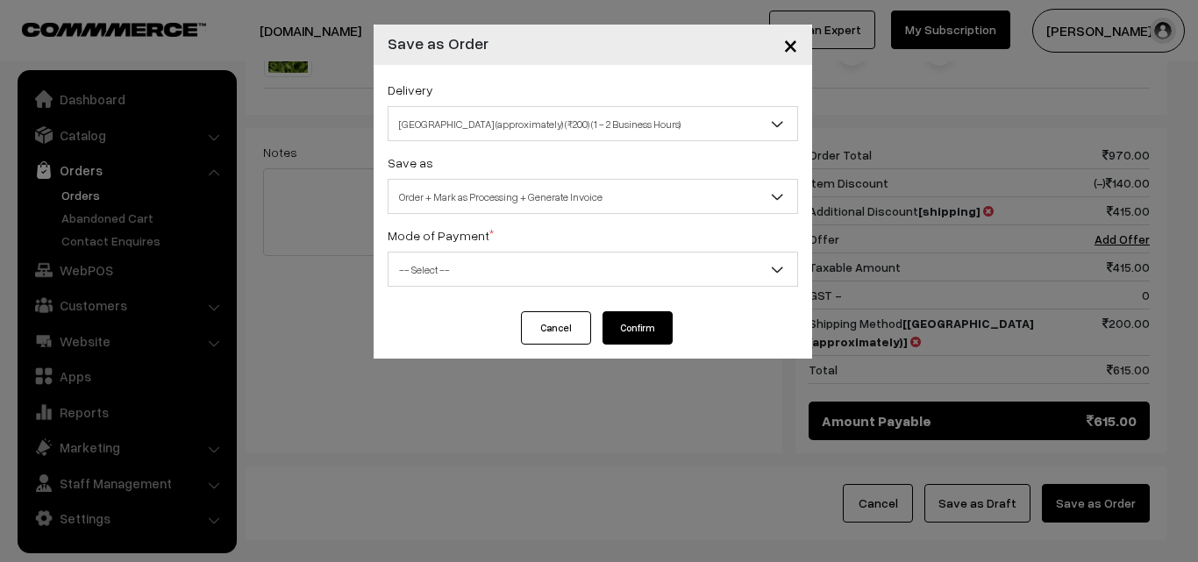
click at [466, 201] on span "Order + Mark as Processing + Generate Invoice" at bounding box center [592, 196] width 409 height 31
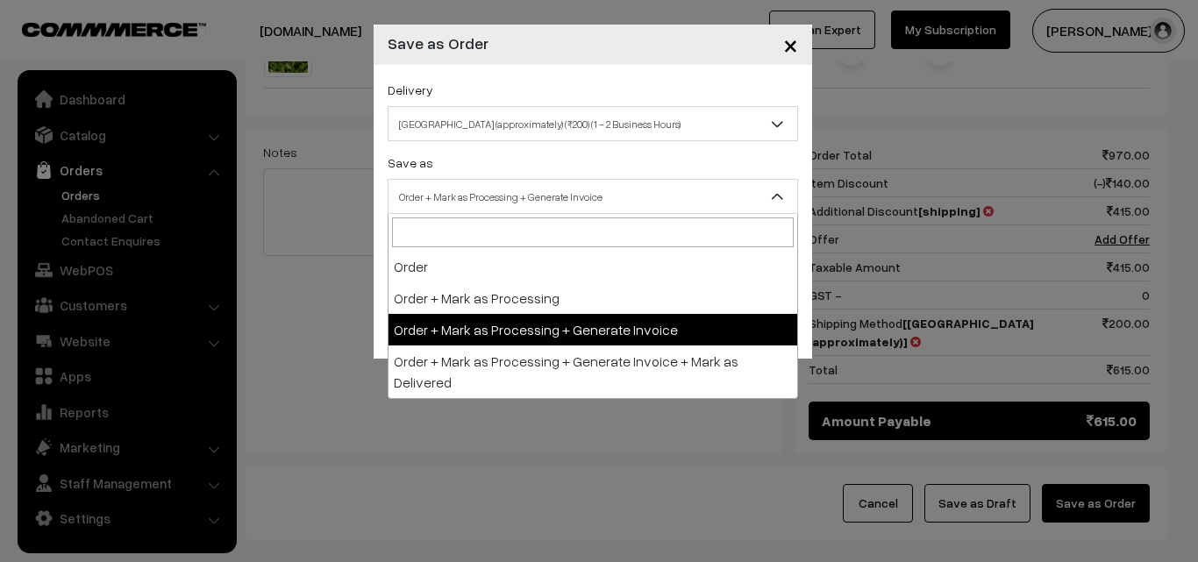
drag, startPoint x: 491, startPoint y: 326, endPoint x: 480, endPoint y: 294, distance: 34.4
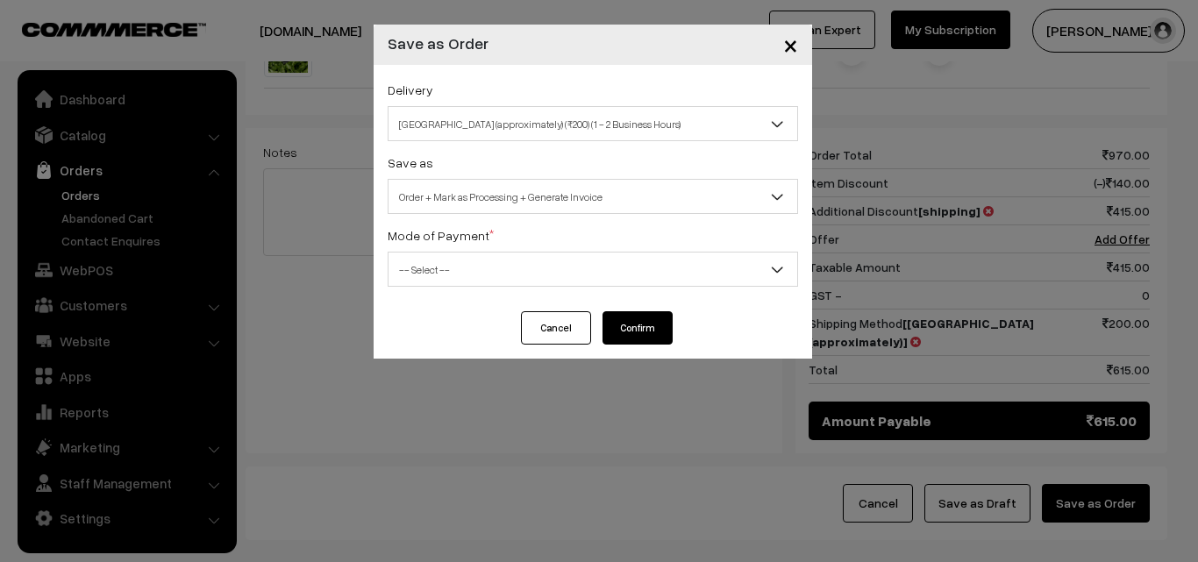
click at [477, 288] on div "Delivery Self Pickup Chennai (approximately) (₹200) (1 - 2 Business Hours) Chen…" at bounding box center [592, 188] width 438 height 246
click at [466, 282] on span "-- Select --" at bounding box center [592, 269] width 409 height 31
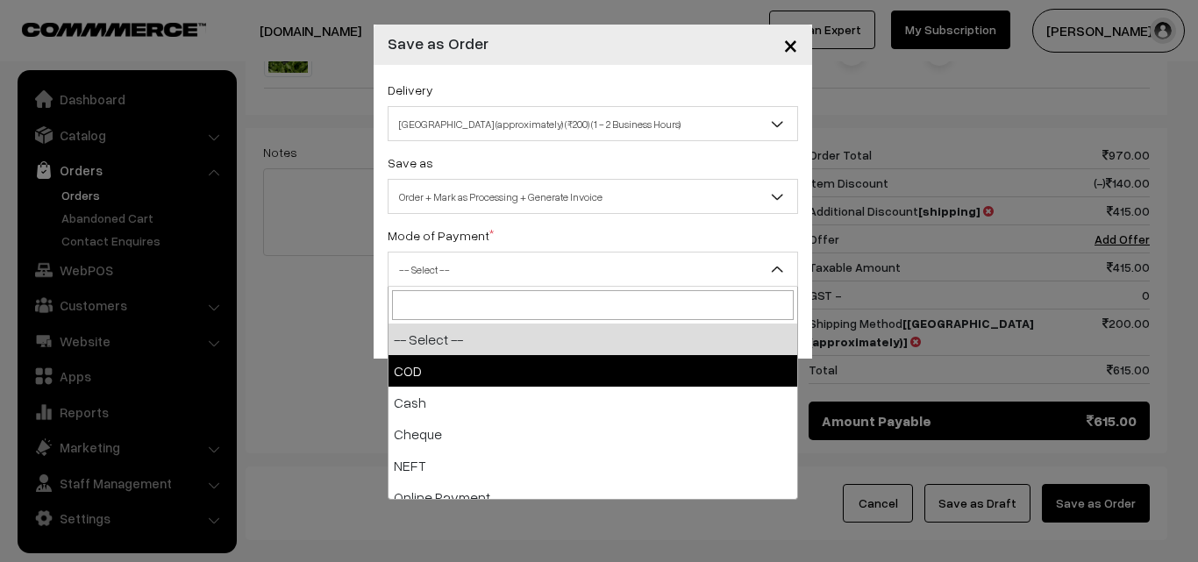
drag, startPoint x: 482, startPoint y: 377, endPoint x: 587, endPoint y: 339, distance: 111.8
select select "1"
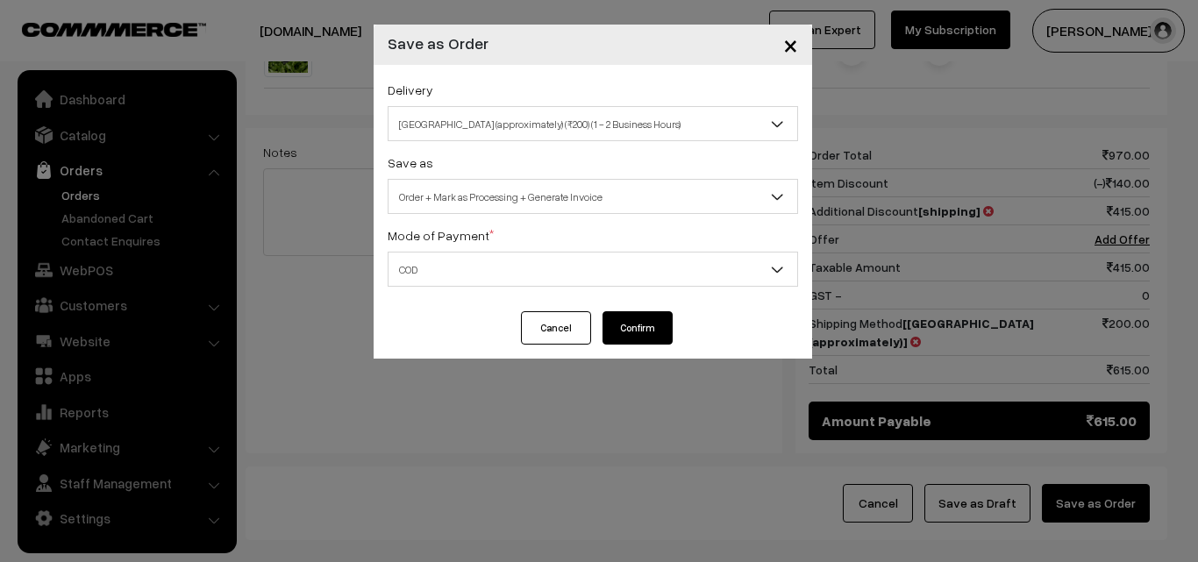
click at [601, 338] on div "Cancel Confirm" at bounding box center [592, 327] width 160 height 33
click at [616, 332] on button "Confirm" at bounding box center [637, 327] width 70 height 33
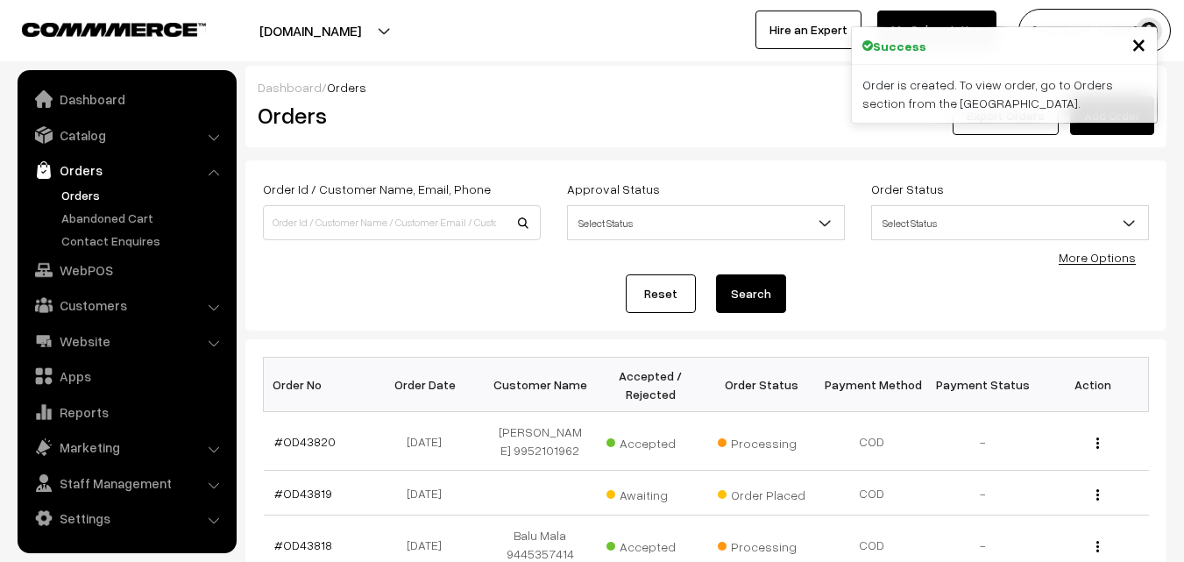
click at [311, 437] on link "#OD43820" at bounding box center [304, 441] width 61 height 15
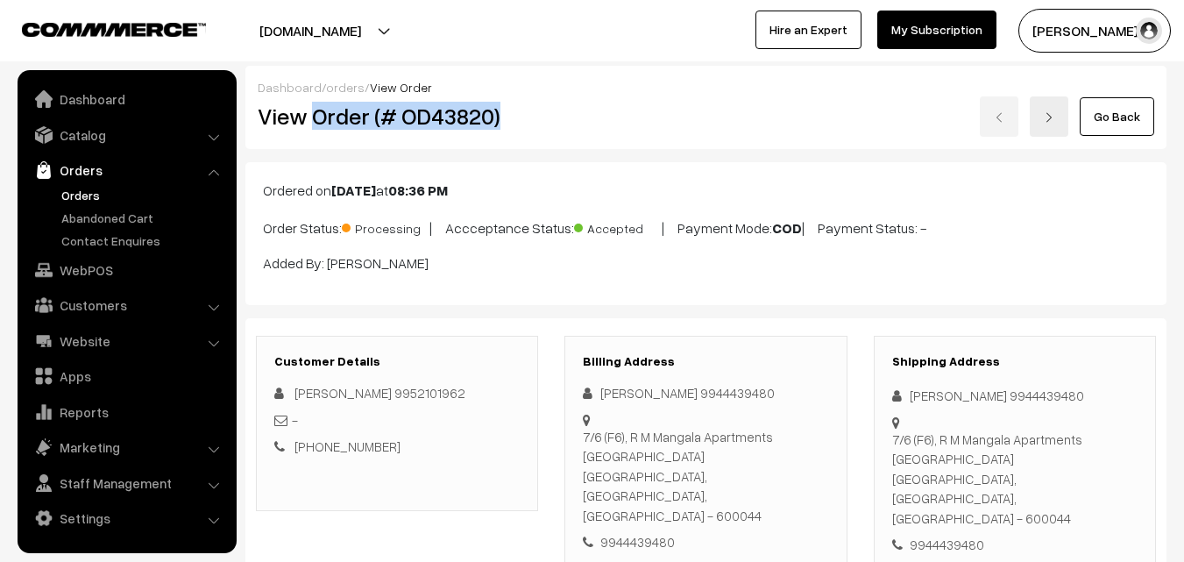
click at [508, 117] on h2 "View Order (# OD43820)" at bounding box center [398, 116] width 281 height 27
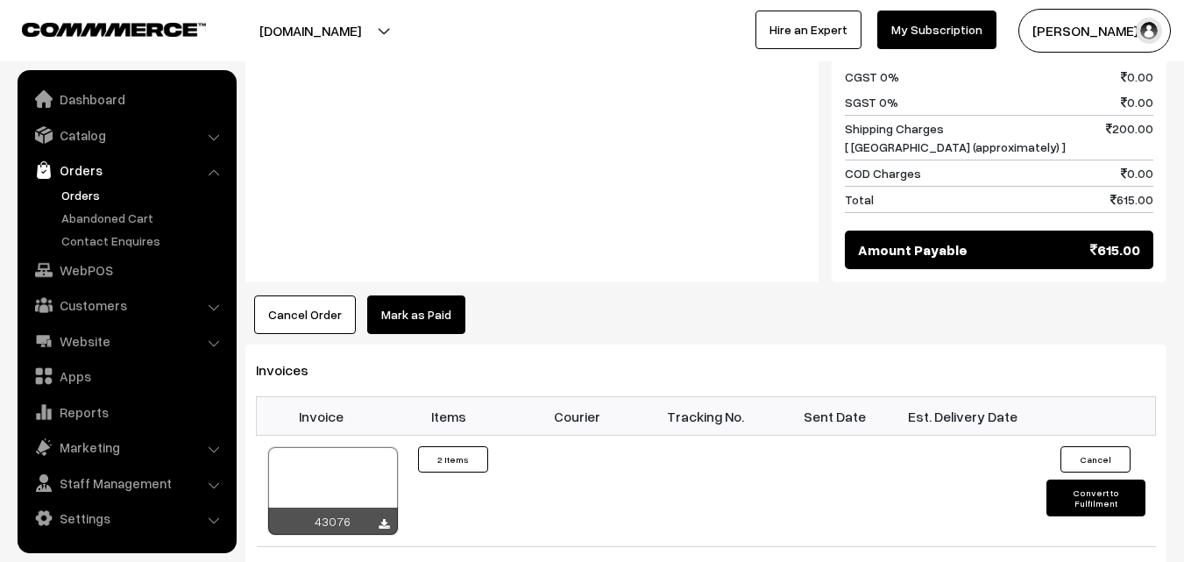
scroll to position [1140, 0]
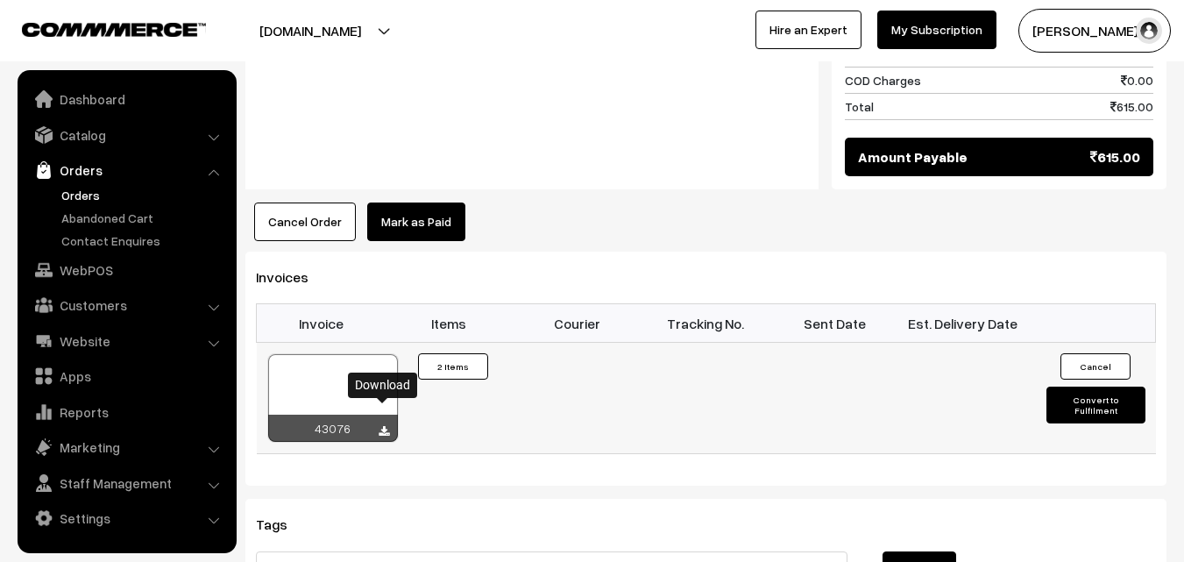
click at [379, 426] on icon at bounding box center [384, 431] width 11 height 11
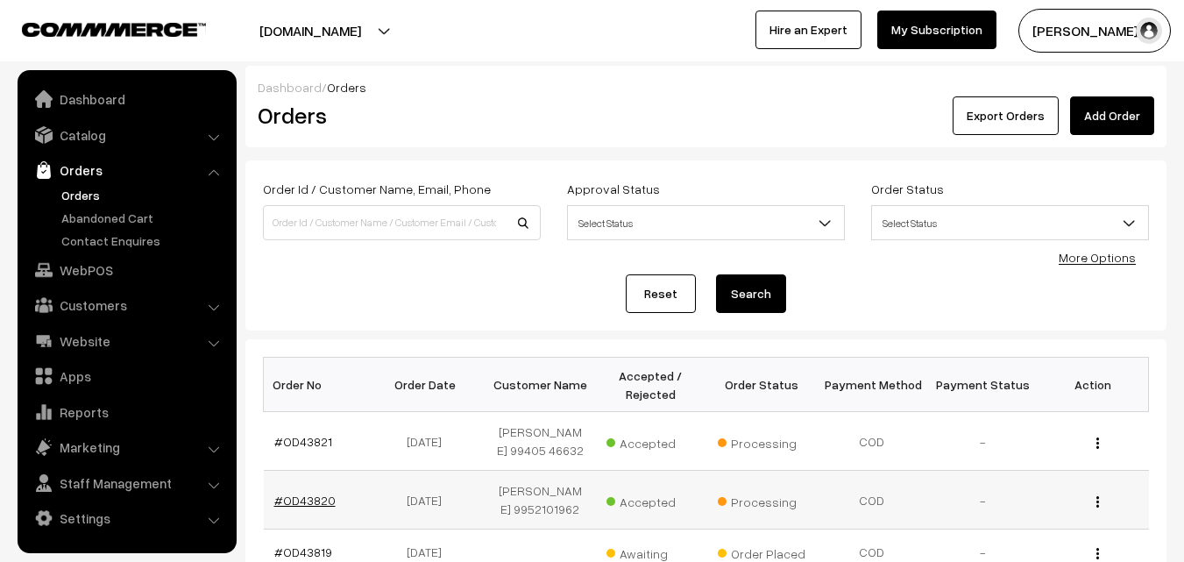
scroll to position [88, 0]
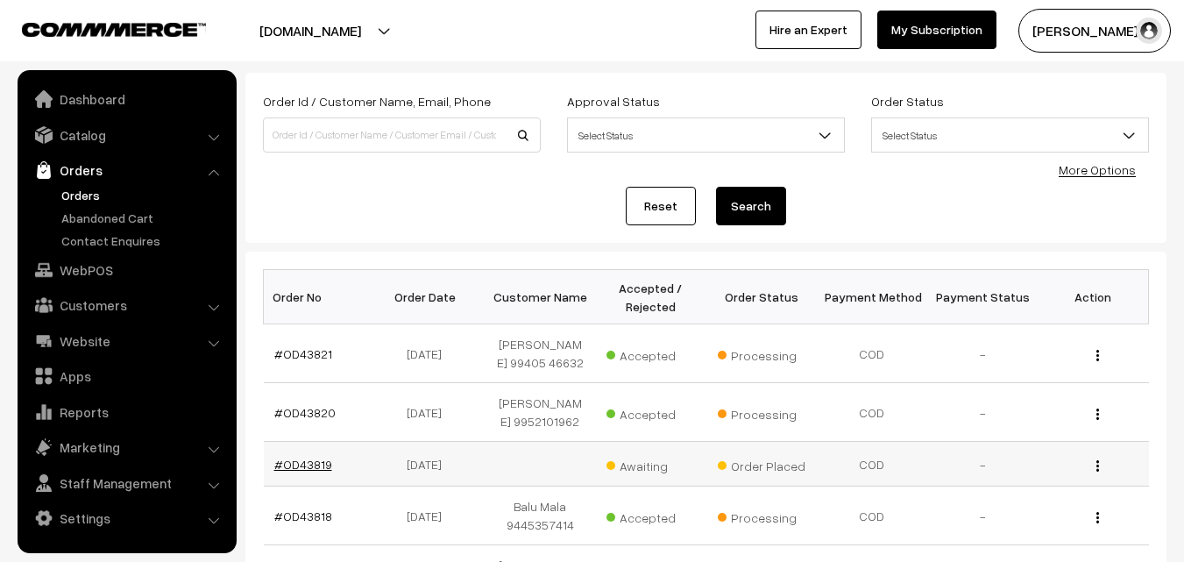
click at [316, 466] on link "#OD43819" at bounding box center [303, 464] width 58 height 15
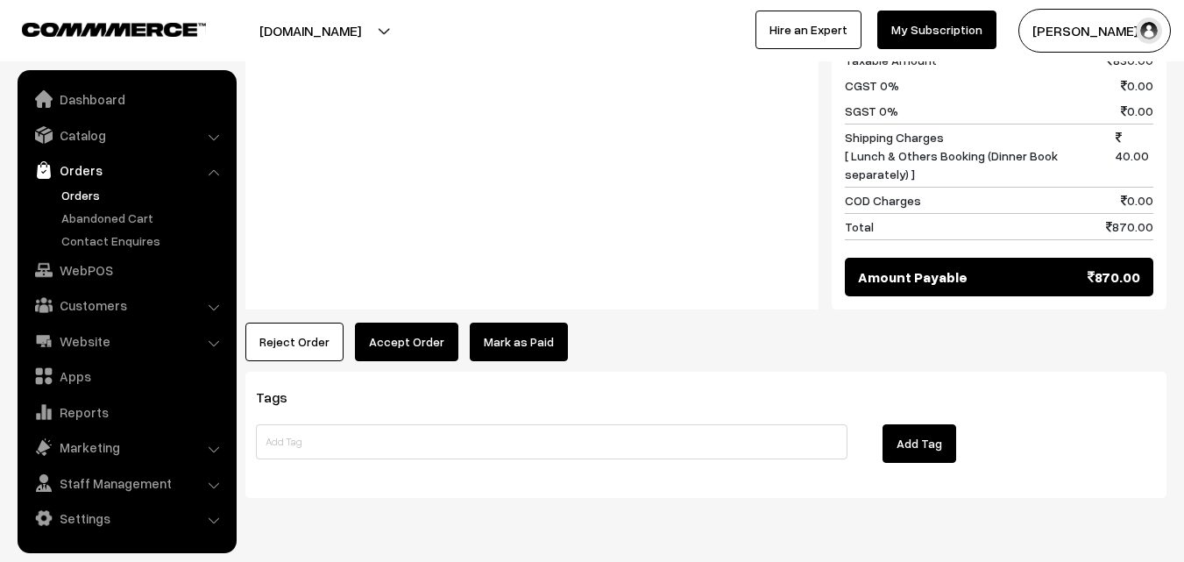
click at [404, 323] on button "Accept Order" at bounding box center [406, 342] width 103 height 39
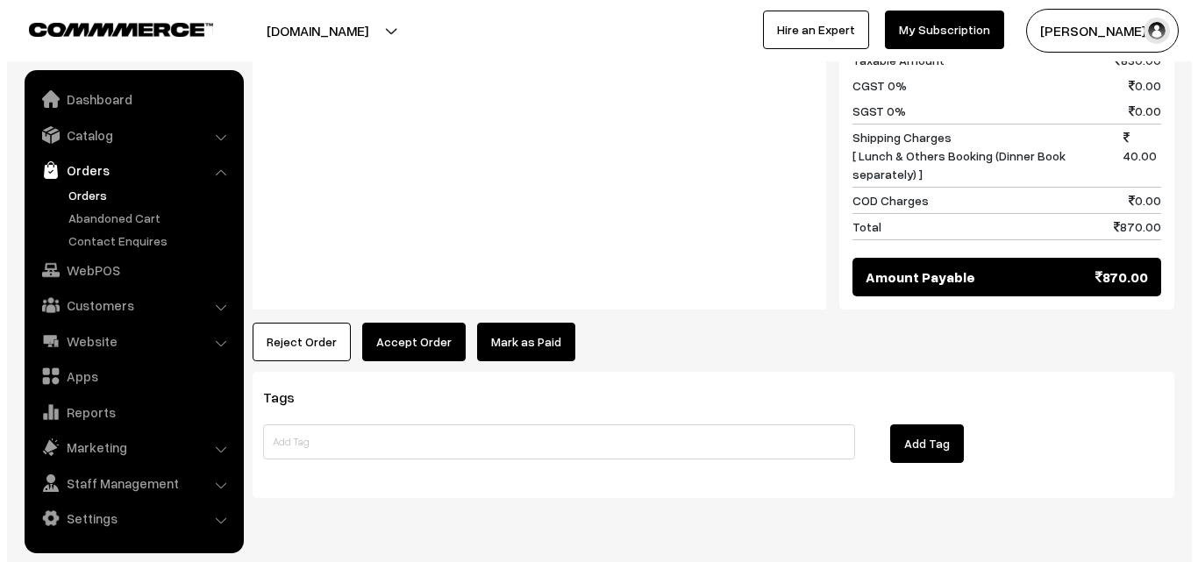
scroll to position [1227, 0]
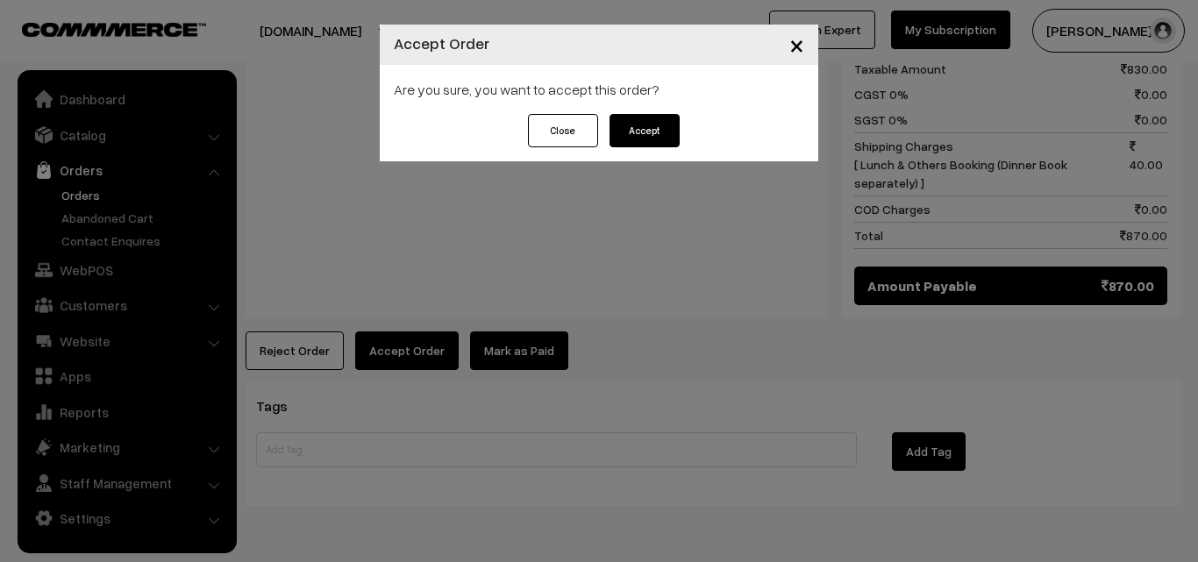
click at [675, 125] on button "Accept" at bounding box center [644, 130] width 70 height 33
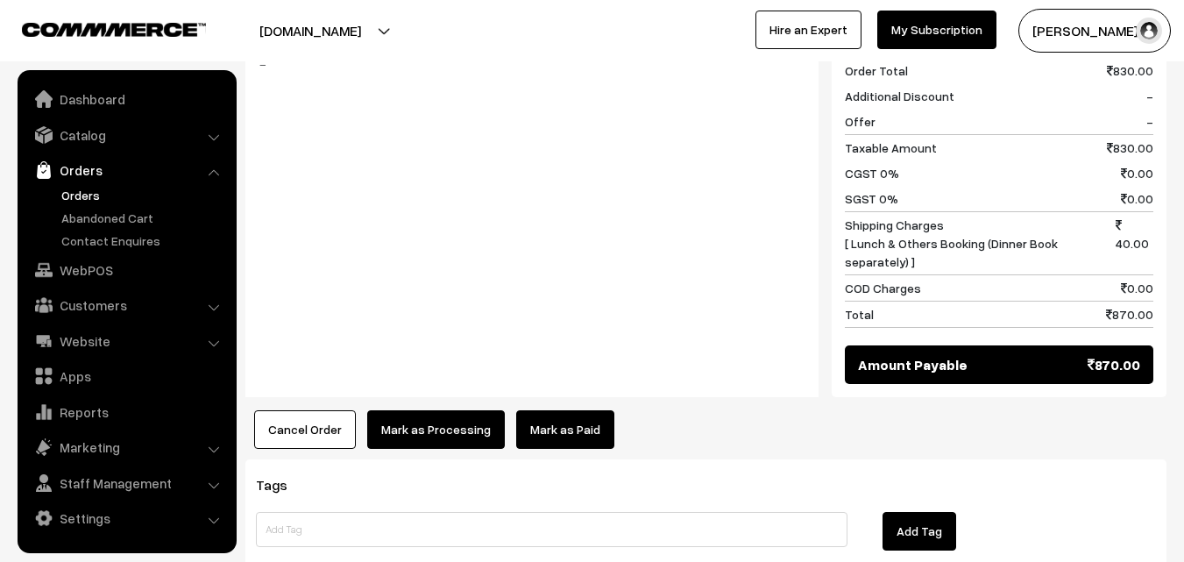
click at [468, 410] on button "Mark as Processing" at bounding box center [436, 429] width 138 height 39
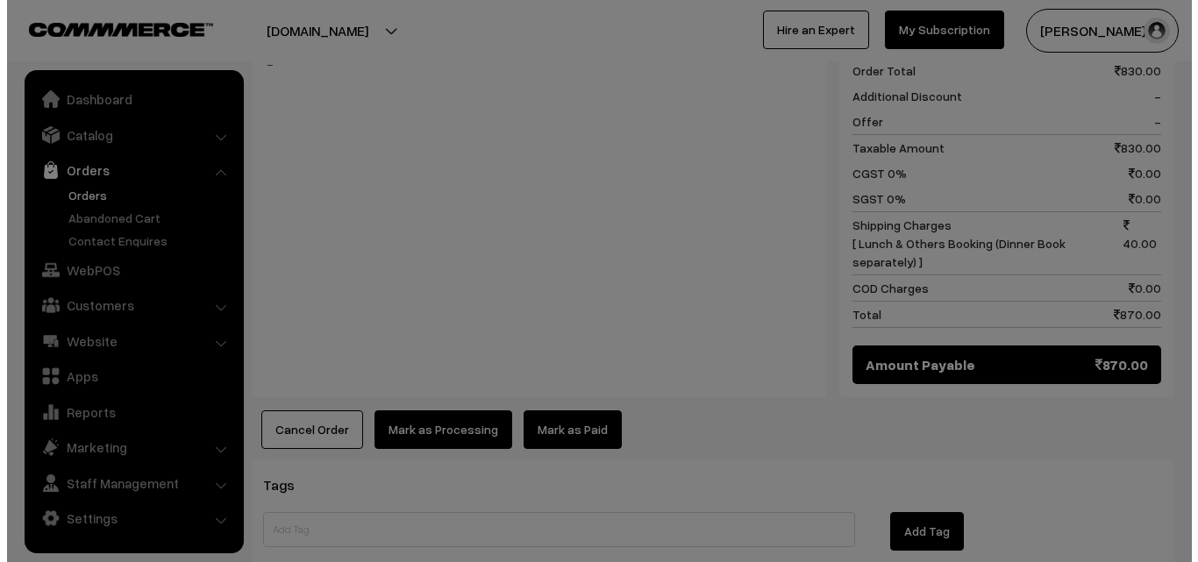
scroll to position [1147, 0]
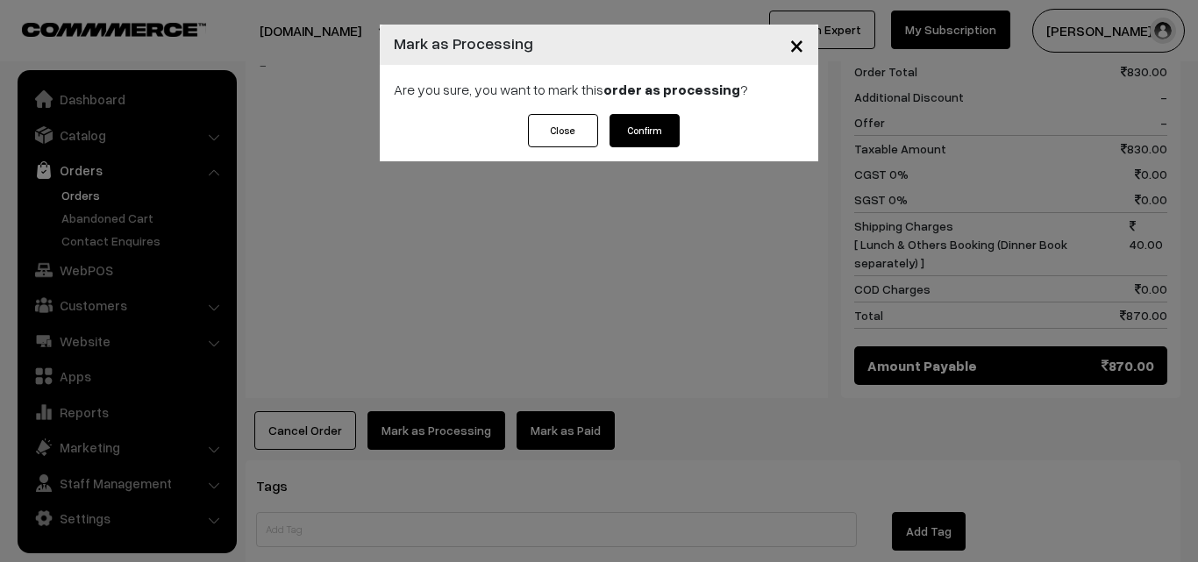
click at [639, 123] on button "Confirm" at bounding box center [644, 130] width 70 height 33
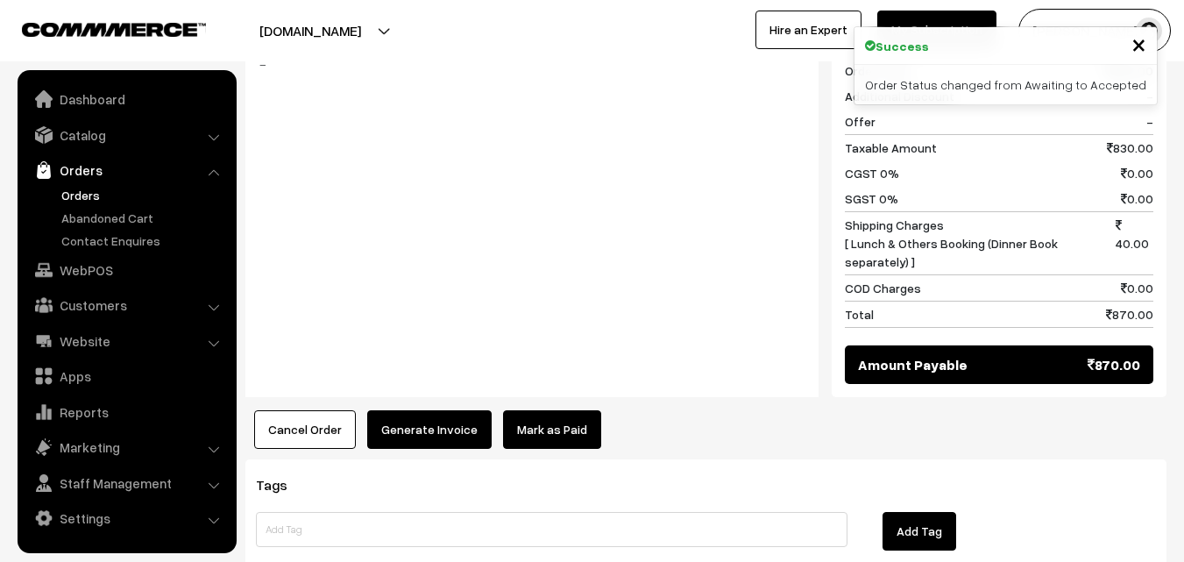
click at [416, 410] on button "Generate Invoice" at bounding box center [429, 429] width 124 height 39
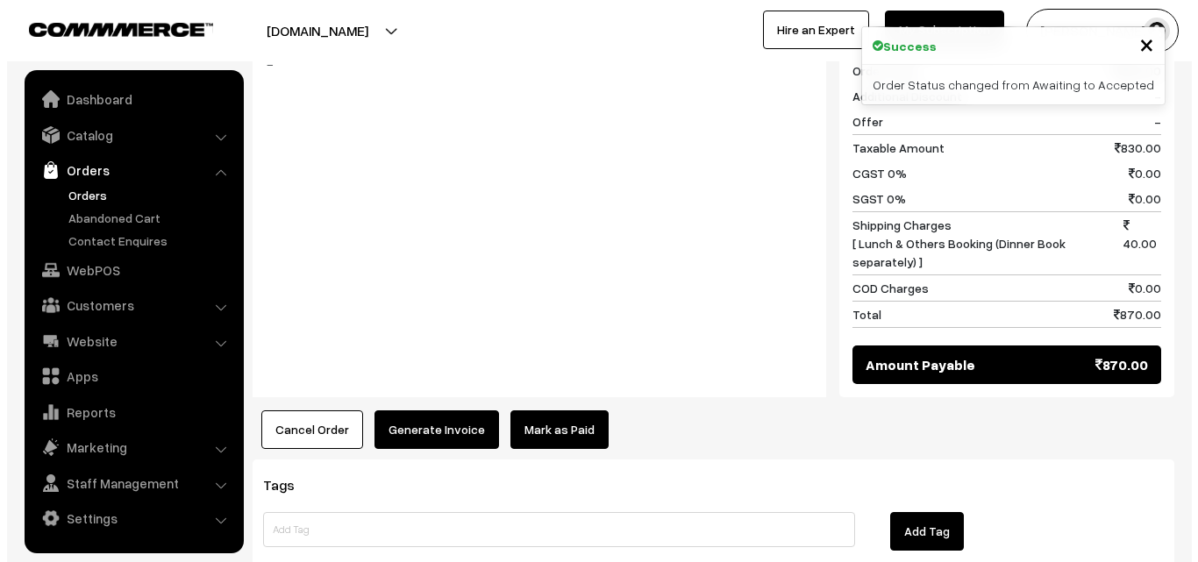
scroll to position [1147, 0]
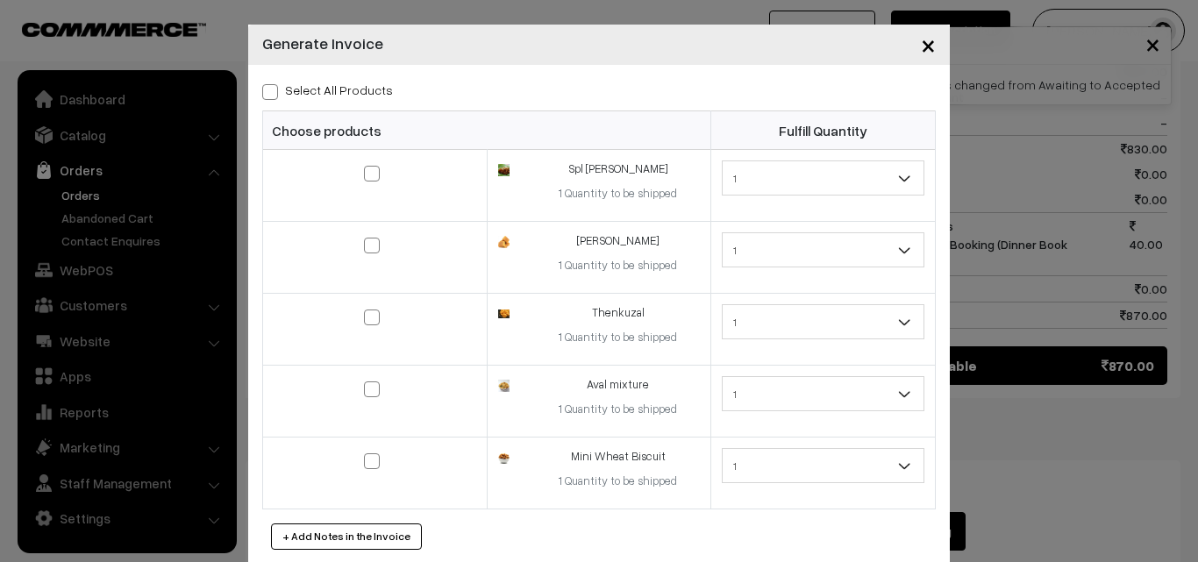
click at [254, 95] on div "Select All Products Choose products Fulfill Quantity 1 1 1 1 1" at bounding box center [598, 314] width 701 height 499
click at [269, 88] on span at bounding box center [270, 92] width 16 height 16
click at [269, 88] on input "Select All Products" at bounding box center [267, 88] width 11 height 11
checkbox input "true"
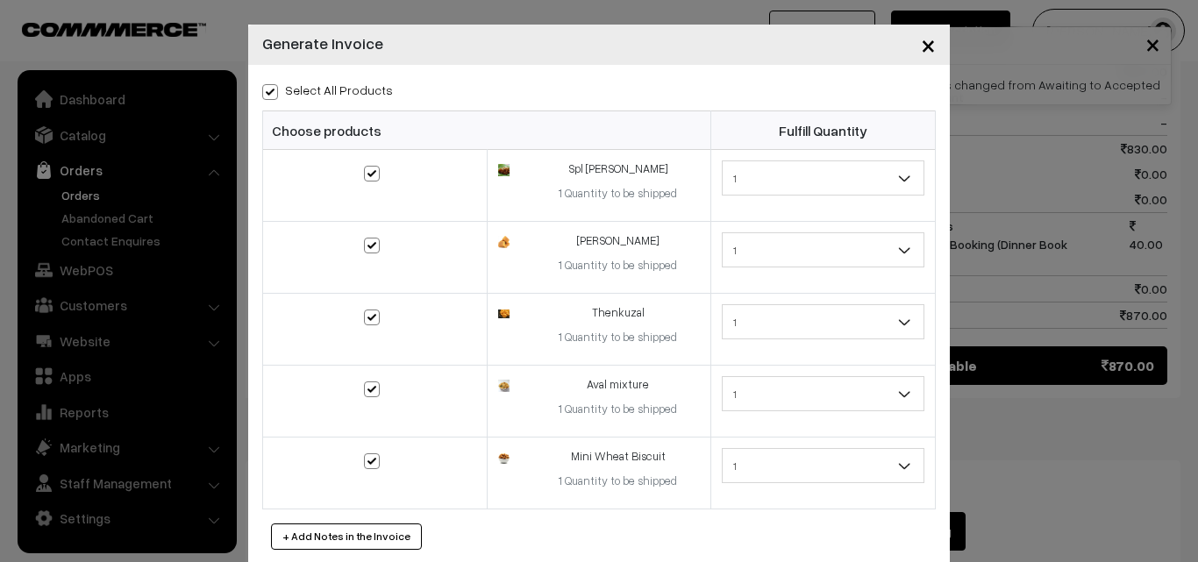
checkbox input "true"
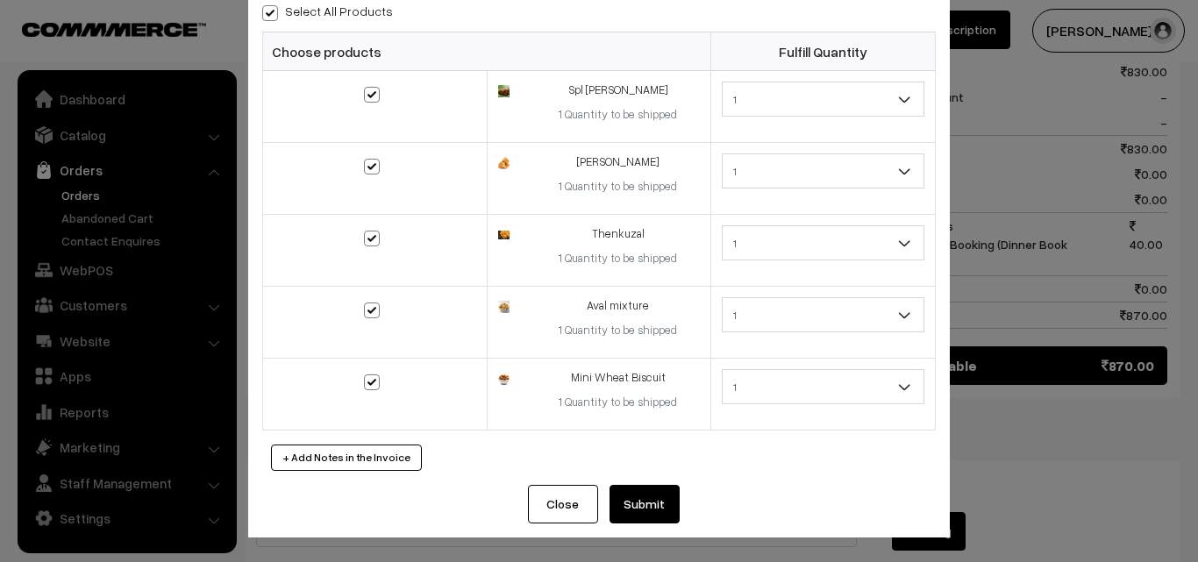
click at [641, 495] on button "Submit" at bounding box center [644, 504] width 70 height 39
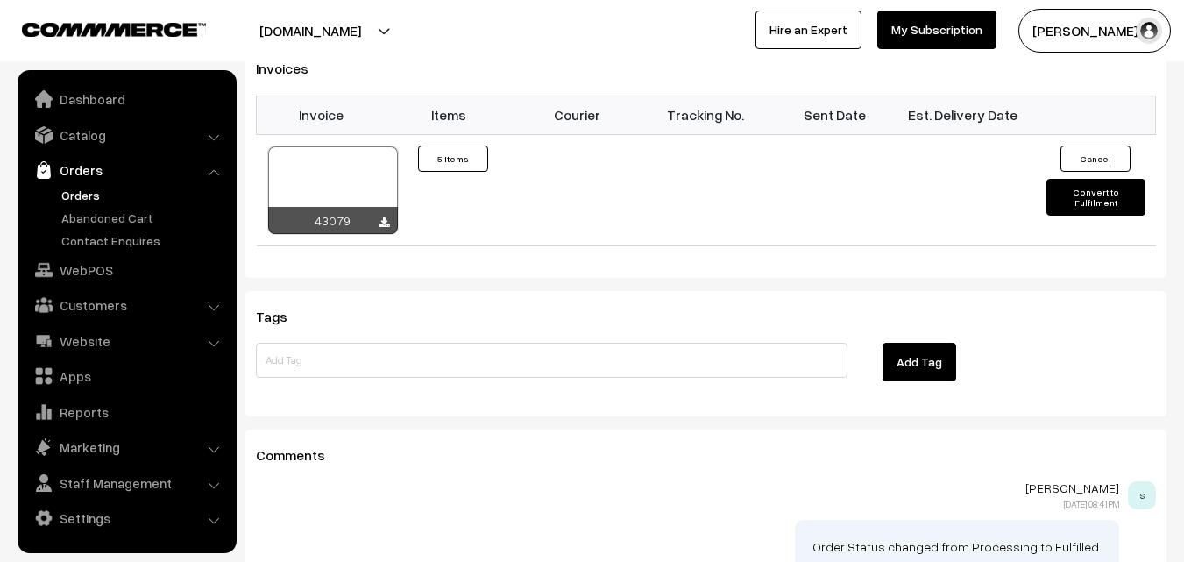
scroll to position [1579, 0]
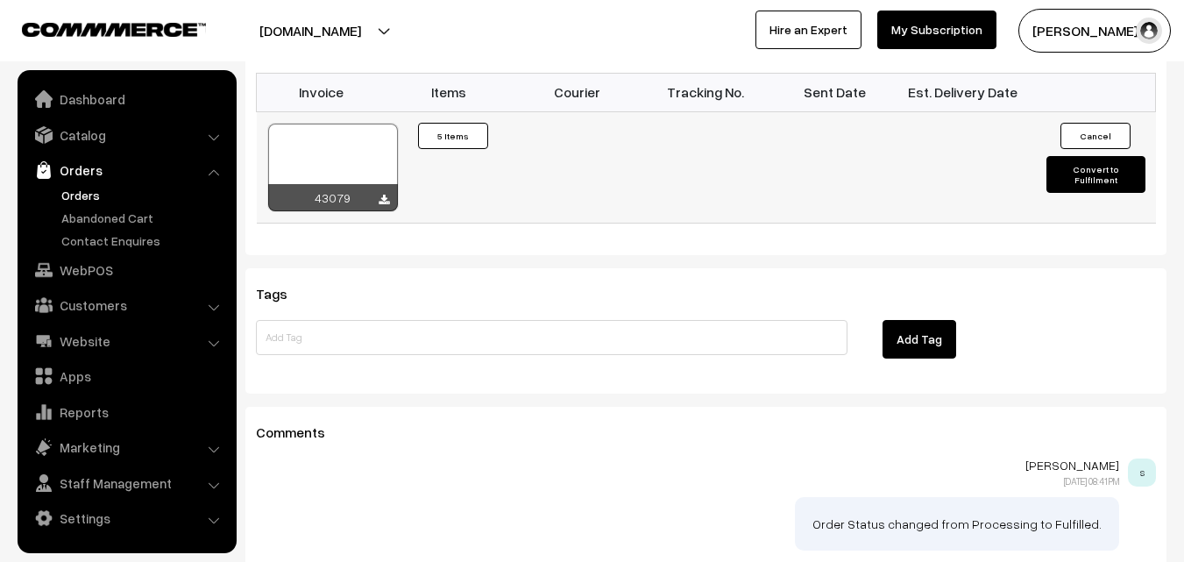
click at [317, 184] on div "43079" at bounding box center [333, 197] width 130 height 27
click at [317, 124] on div at bounding box center [333, 168] width 130 height 88
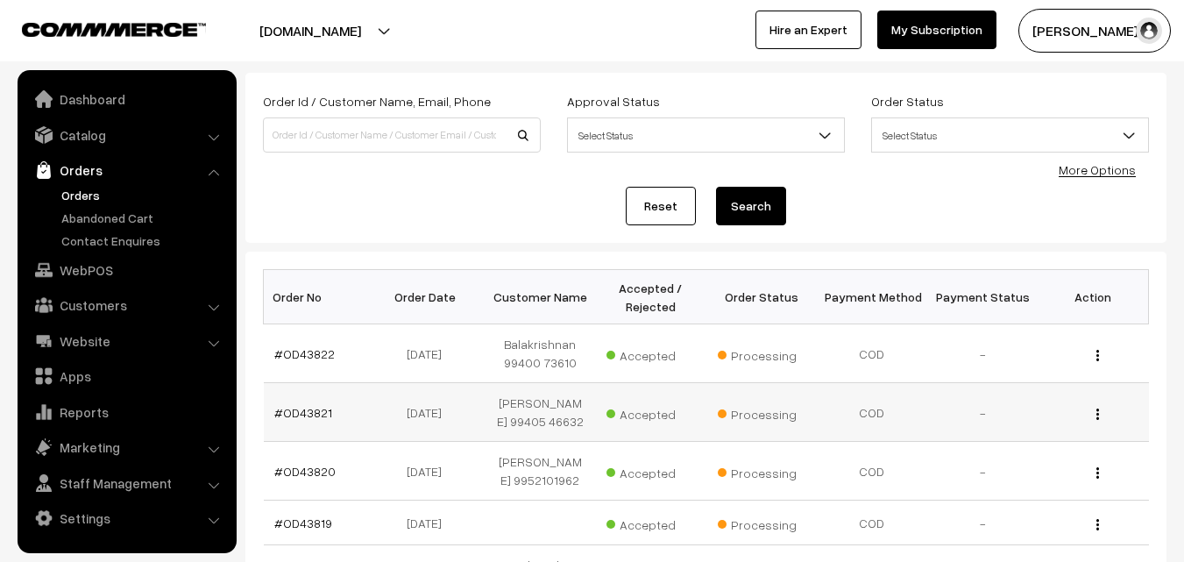
scroll to position [88, 0]
click at [320, 467] on link "#OD43820" at bounding box center [304, 471] width 61 height 15
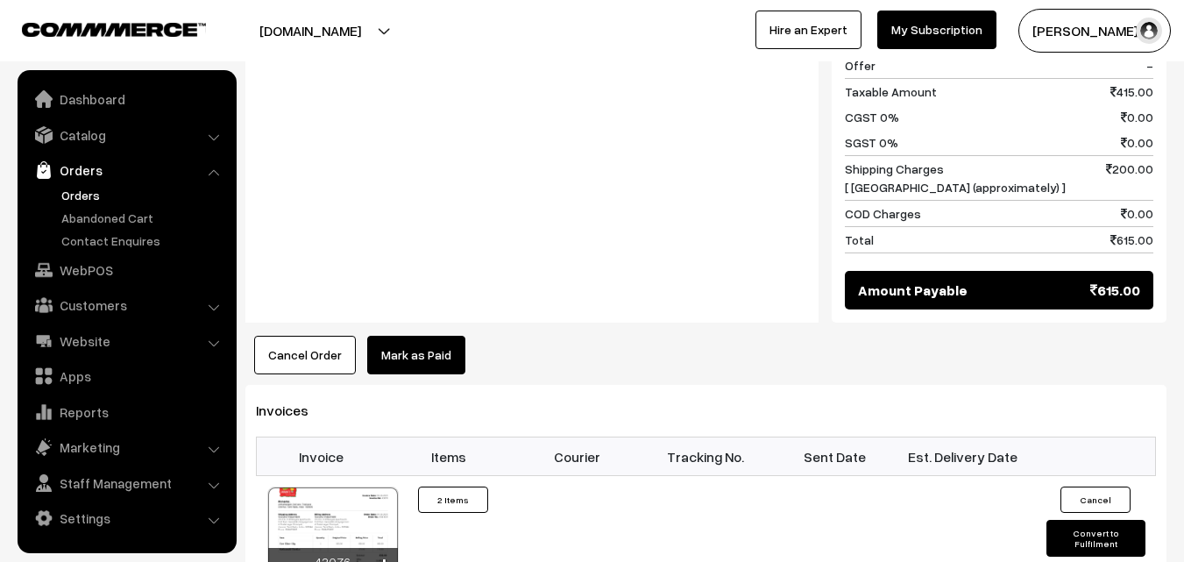
scroll to position [1227, 0]
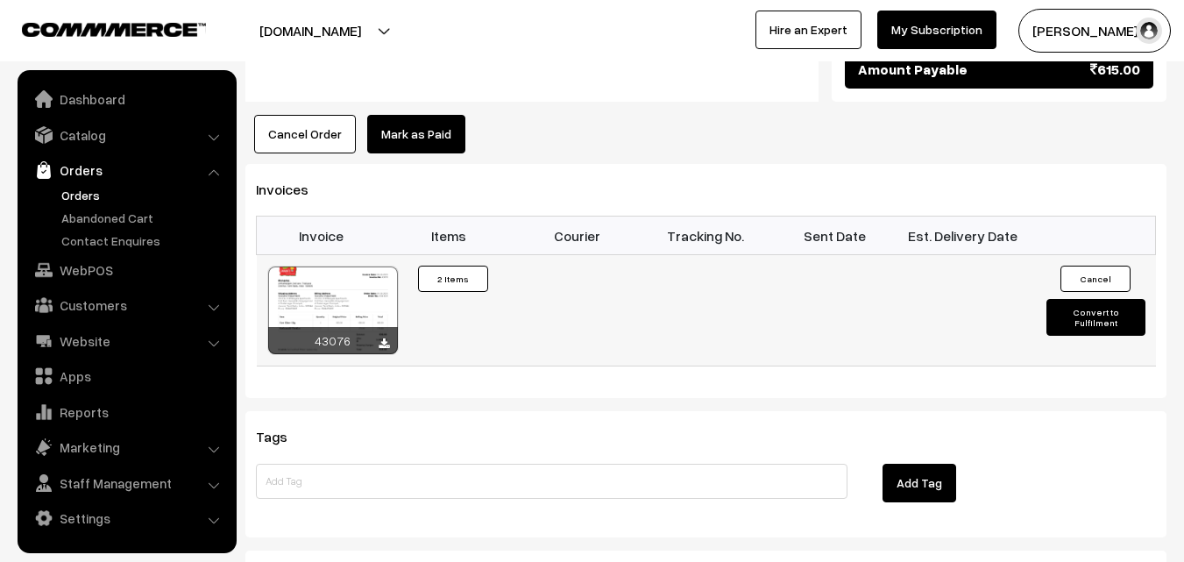
click at [331, 267] on div at bounding box center [333, 311] width 130 height 88
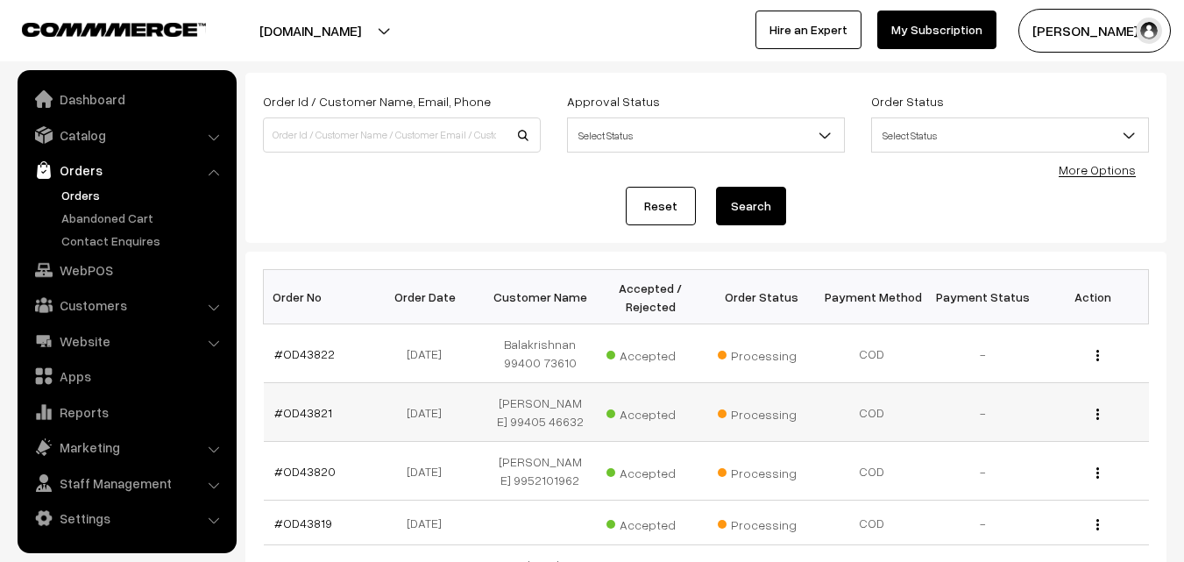
scroll to position [88, 0]
click at [307, 415] on link "#OD43821" at bounding box center [303, 412] width 58 height 15
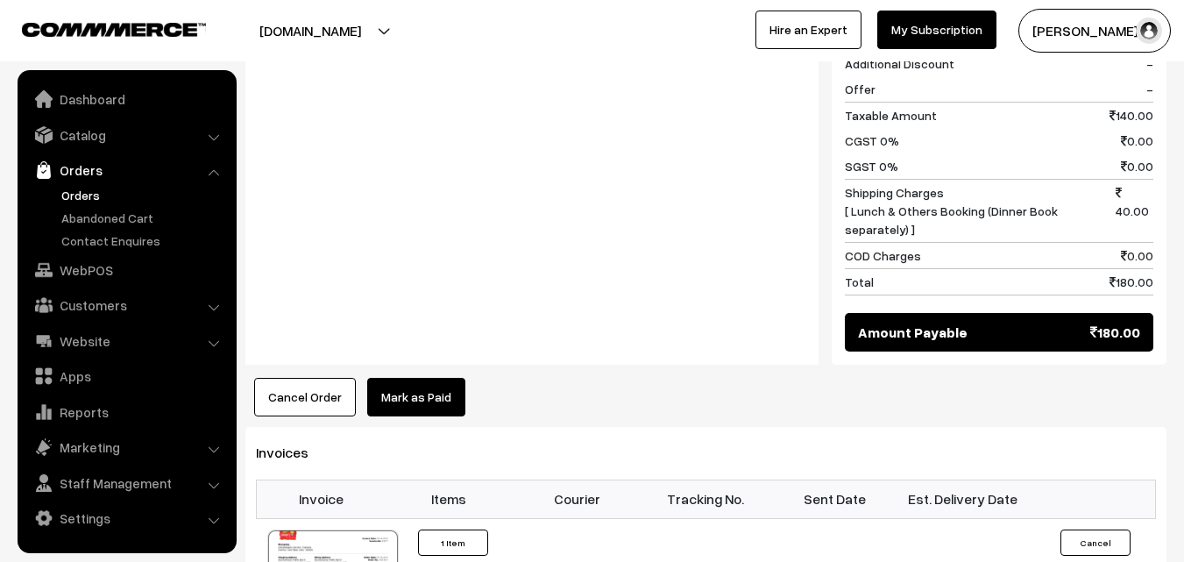
scroll to position [877, 0]
click at [327, 530] on div at bounding box center [333, 574] width 130 height 88
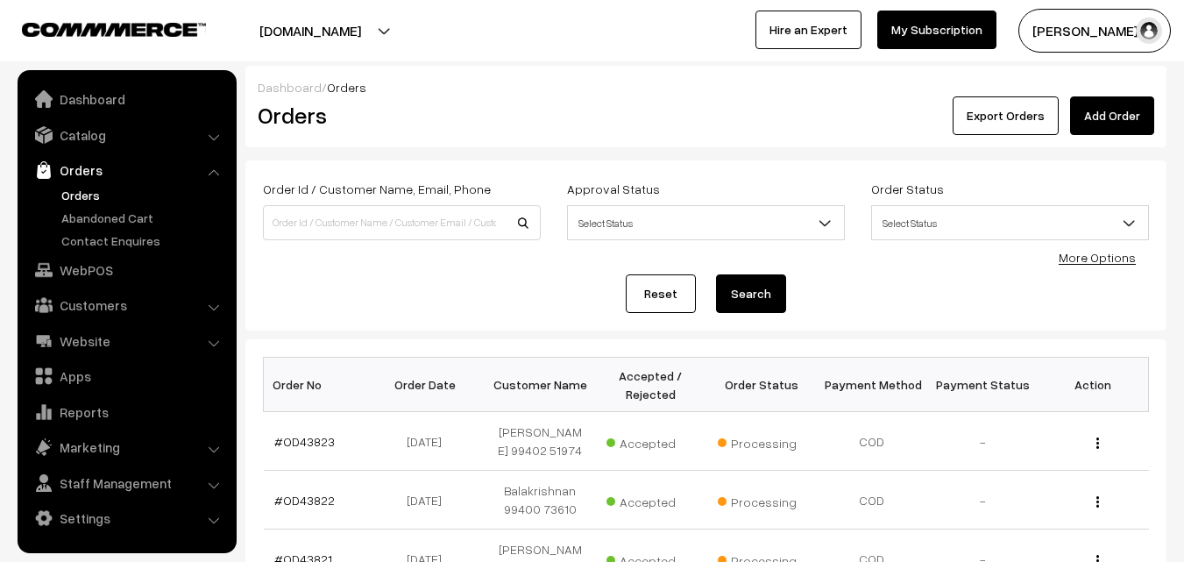
scroll to position [88, 0]
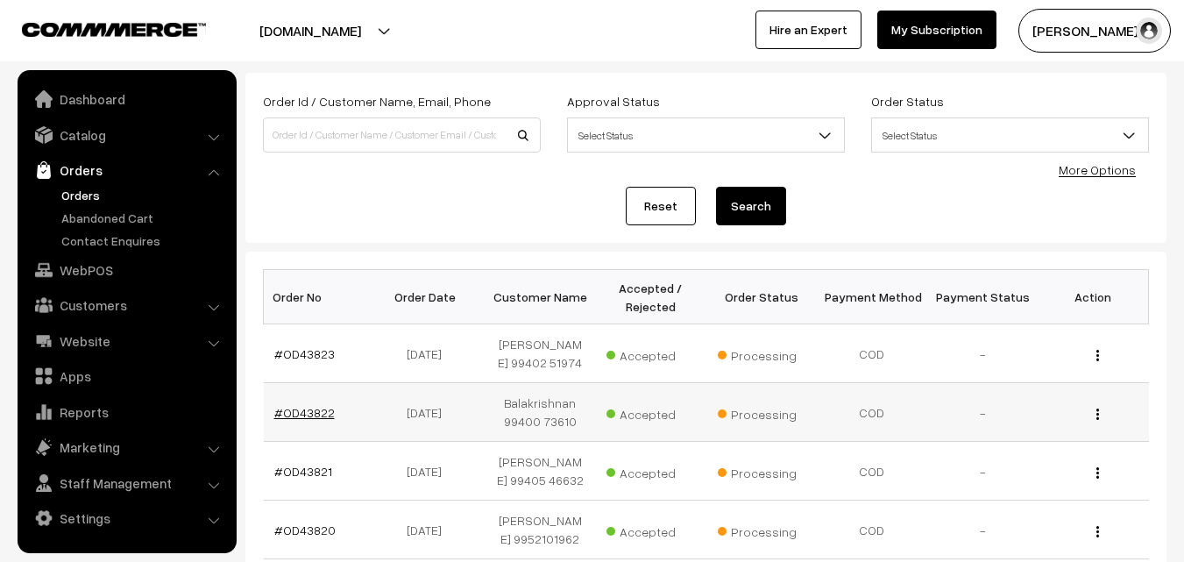
click at [309, 409] on link "#OD43822" at bounding box center [304, 412] width 60 height 15
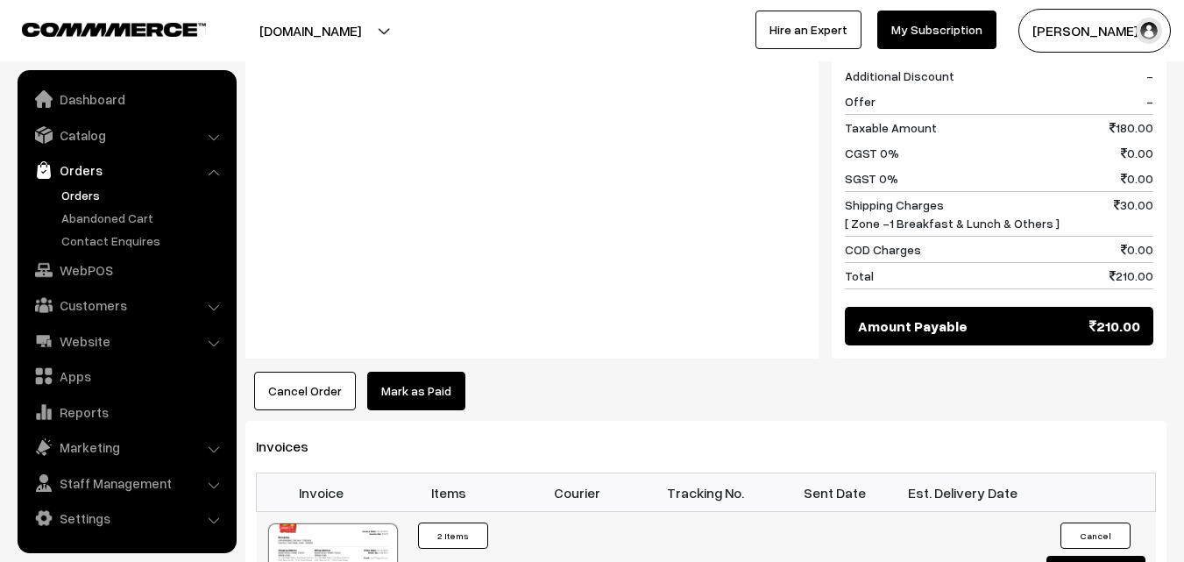
scroll to position [1140, 0]
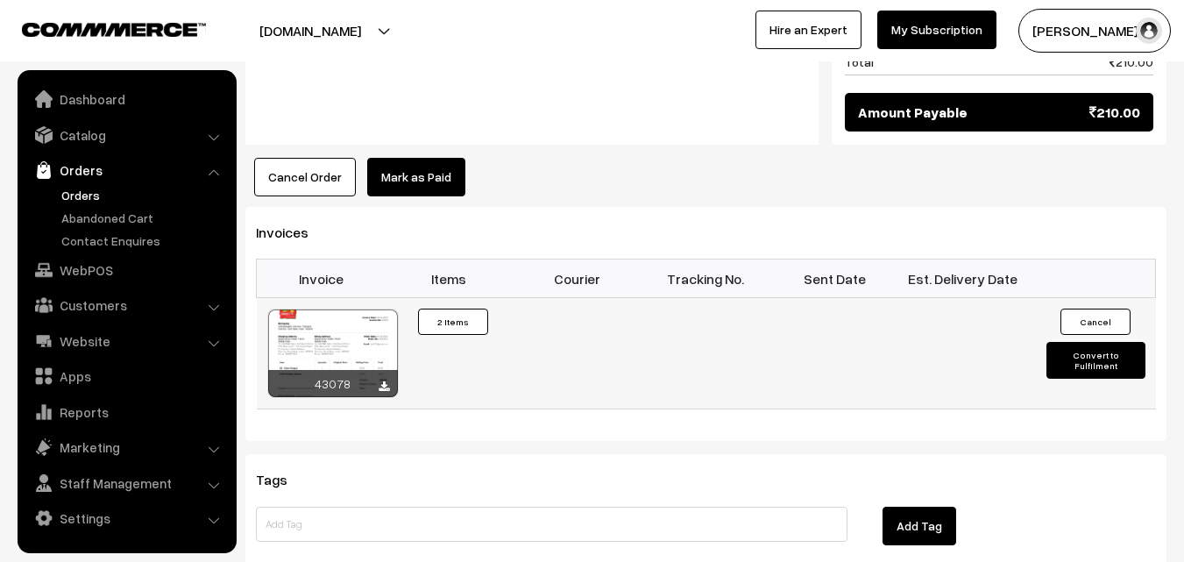
click at [301, 309] on div at bounding box center [333, 353] width 130 height 88
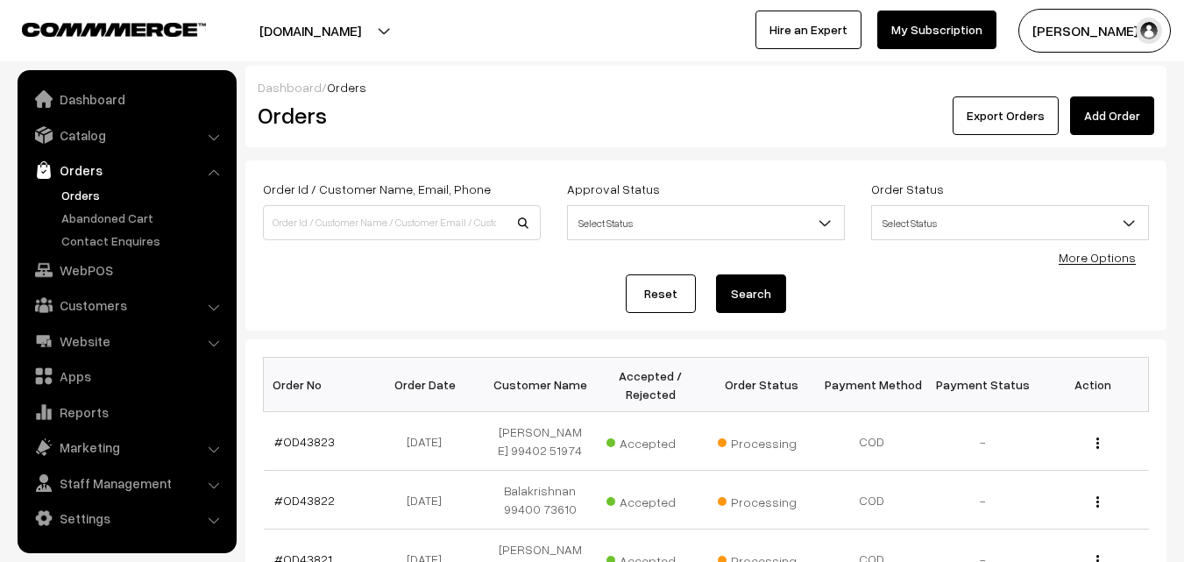
scroll to position [88, 0]
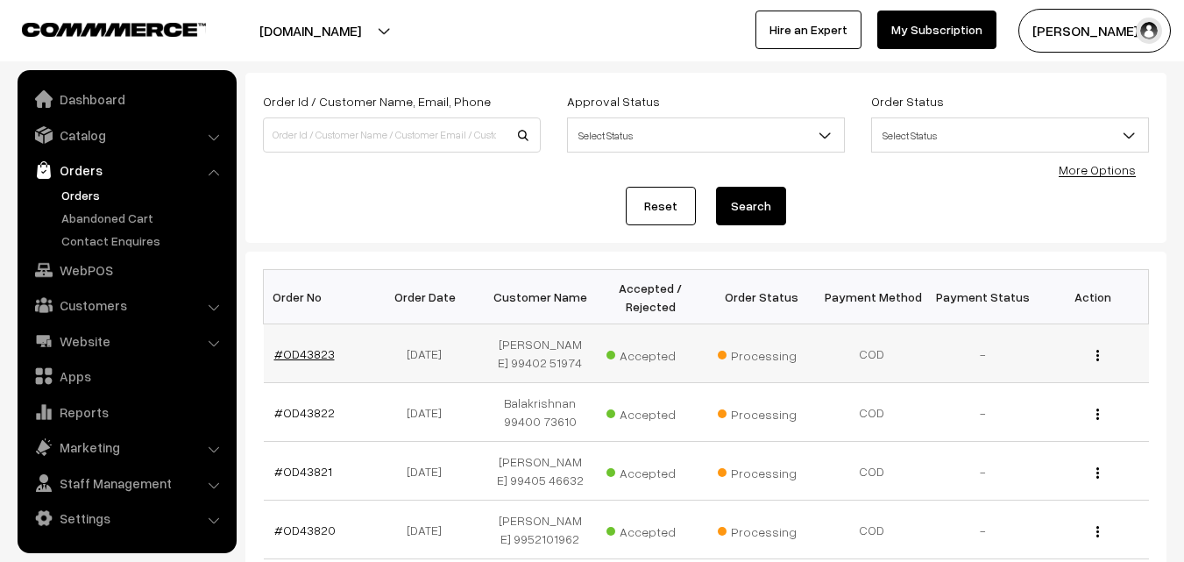
click at [312, 350] on link "#OD43823" at bounding box center [304, 353] width 60 height 15
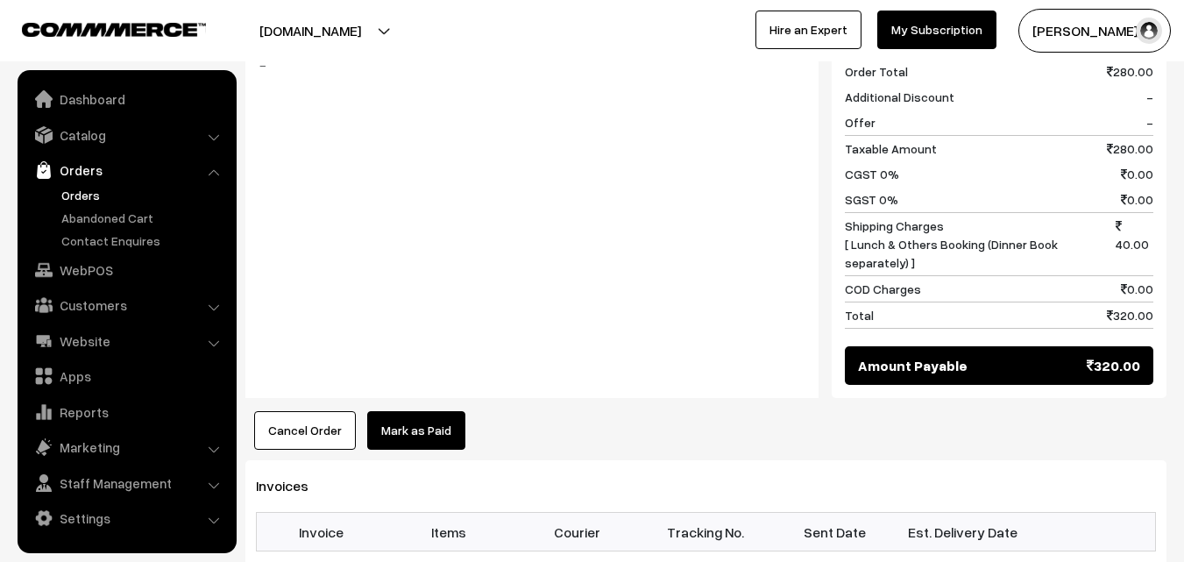
scroll to position [789, 0]
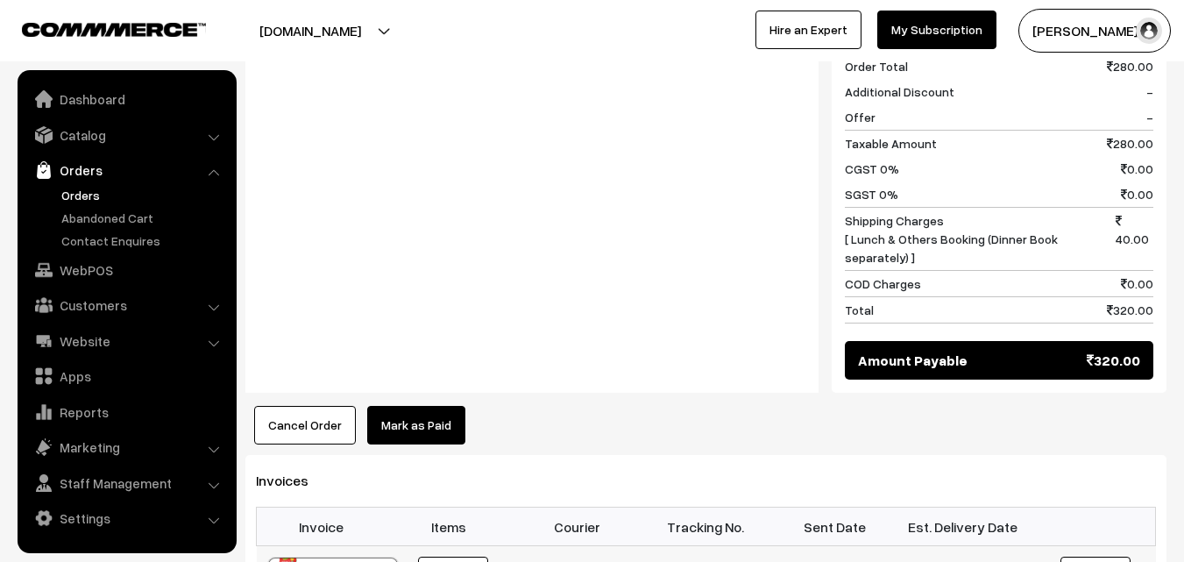
click at [90, 267] on link "WebPOS" at bounding box center [126, 270] width 209 height 32
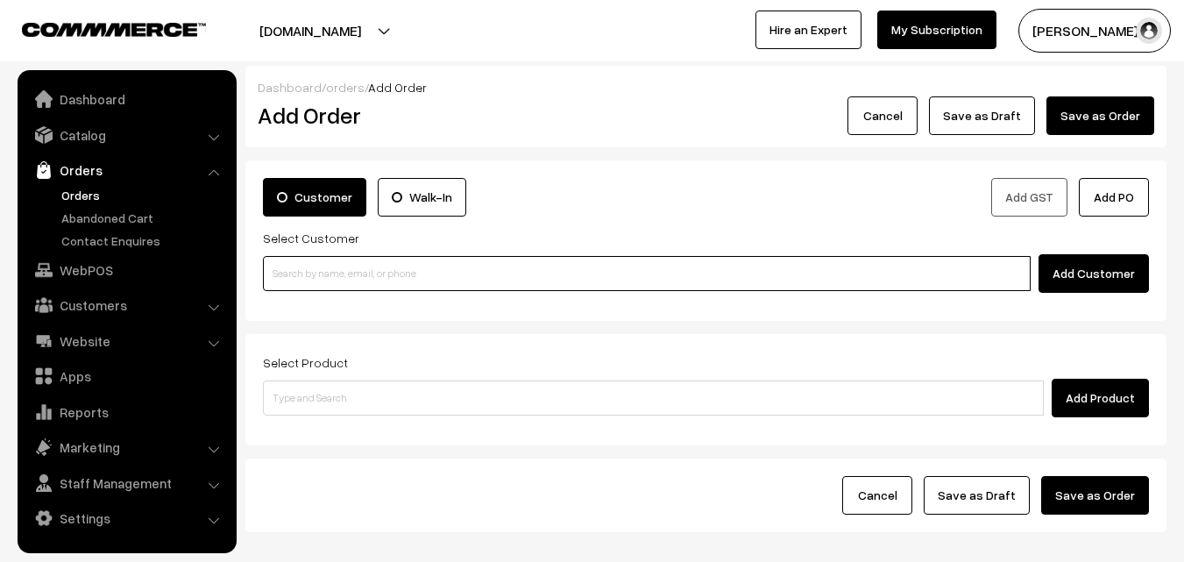
click at [306, 281] on input at bounding box center [647, 273] width 768 height 35
paste input "99402 51974"
click at [307, 283] on input "99402 51974" at bounding box center [647, 273] width 768 height 35
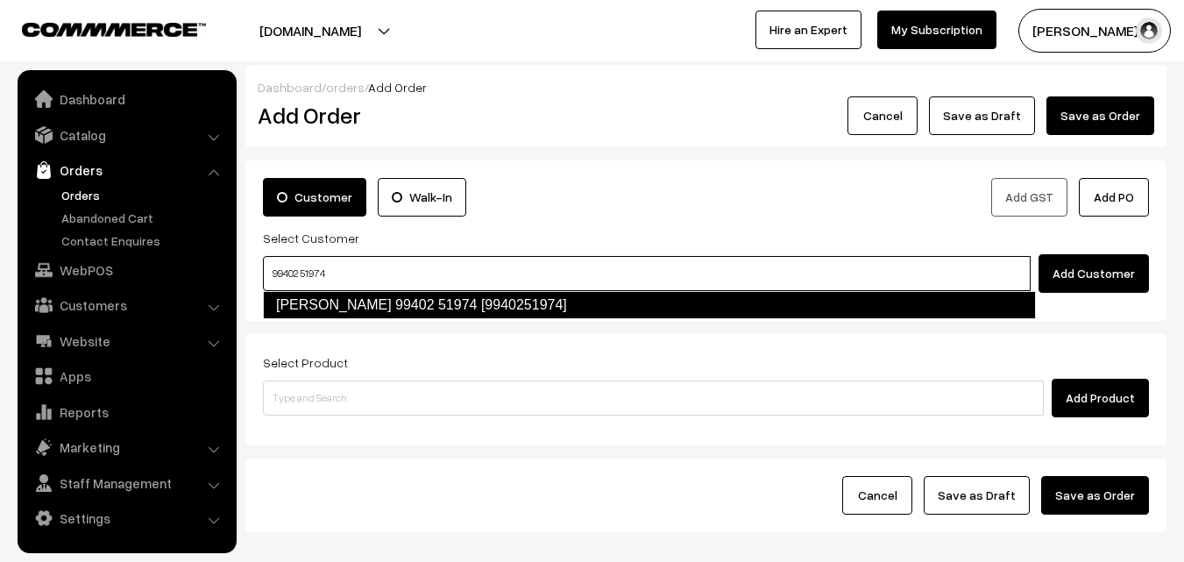
click at [316, 303] on link "Srimathy 99402 51974 [9940251974]" at bounding box center [649, 305] width 773 height 28
type input "99402 51974"
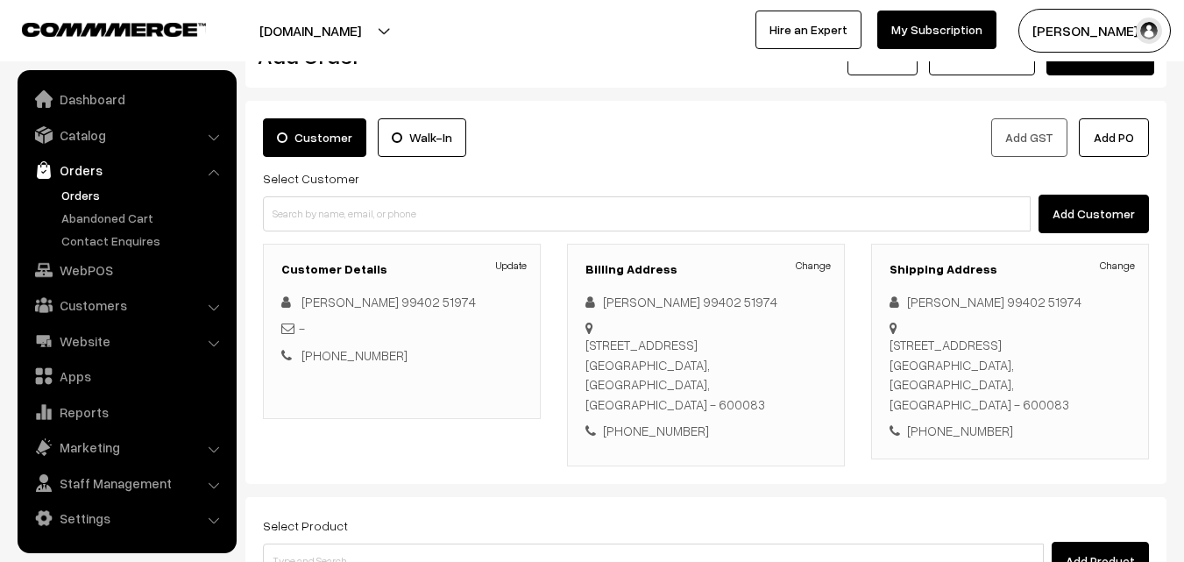
scroll to position [88, 0]
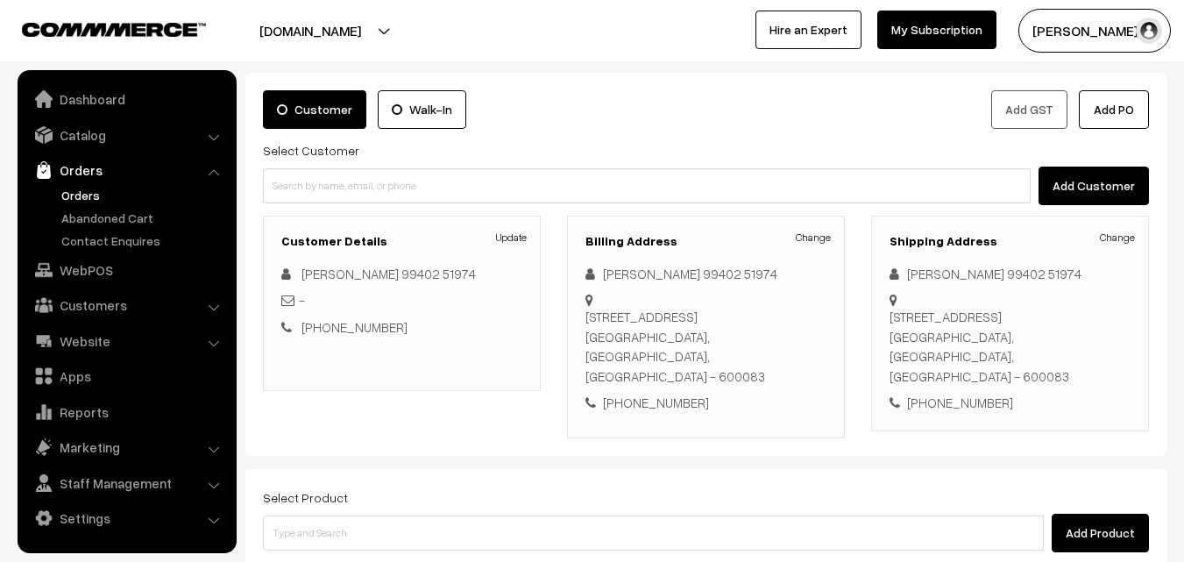
click at [803, 233] on link "Change" at bounding box center [813, 238] width 35 height 16
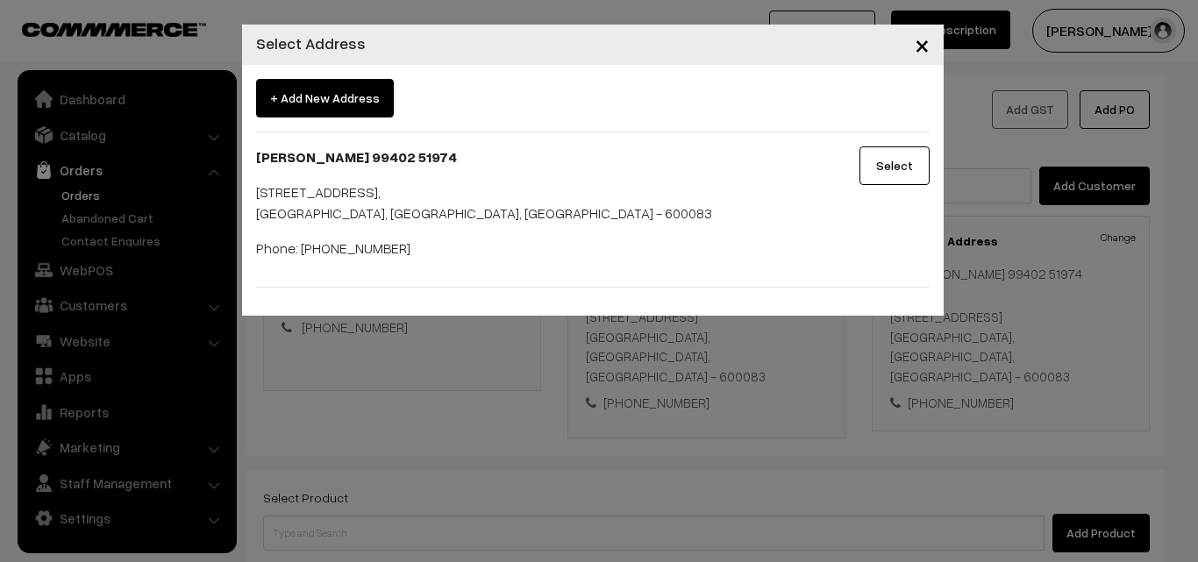
click at [326, 87] on span "+ Add New Address" at bounding box center [325, 98] width 138 height 39
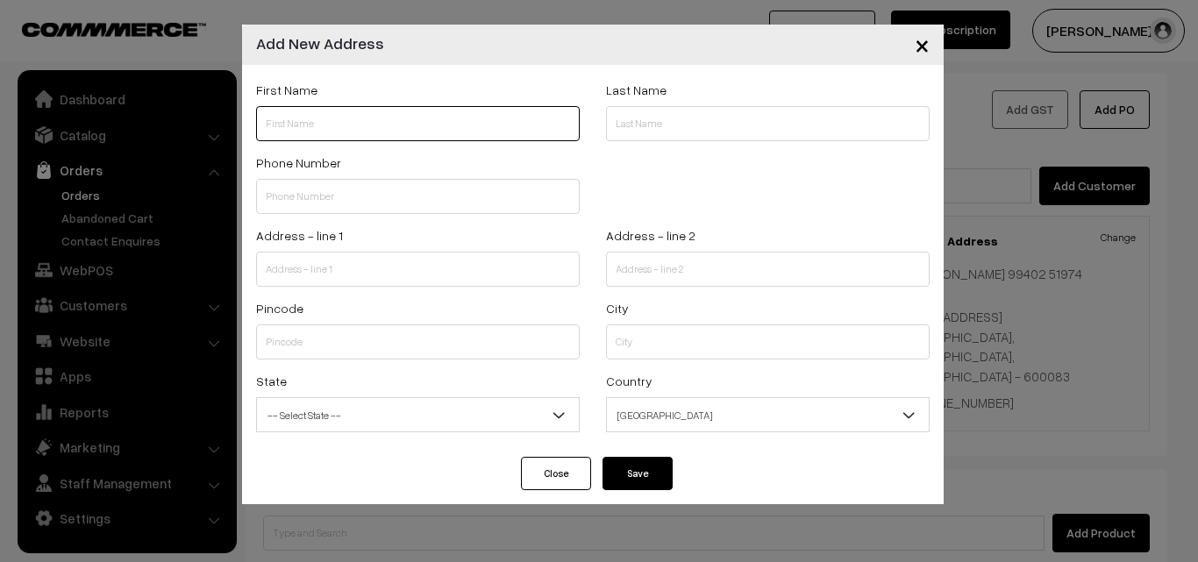
click at [349, 126] on input "text" at bounding box center [418, 123] width 324 height 35
click at [313, 203] on input "text" at bounding box center [418, 196] width 324 height 35
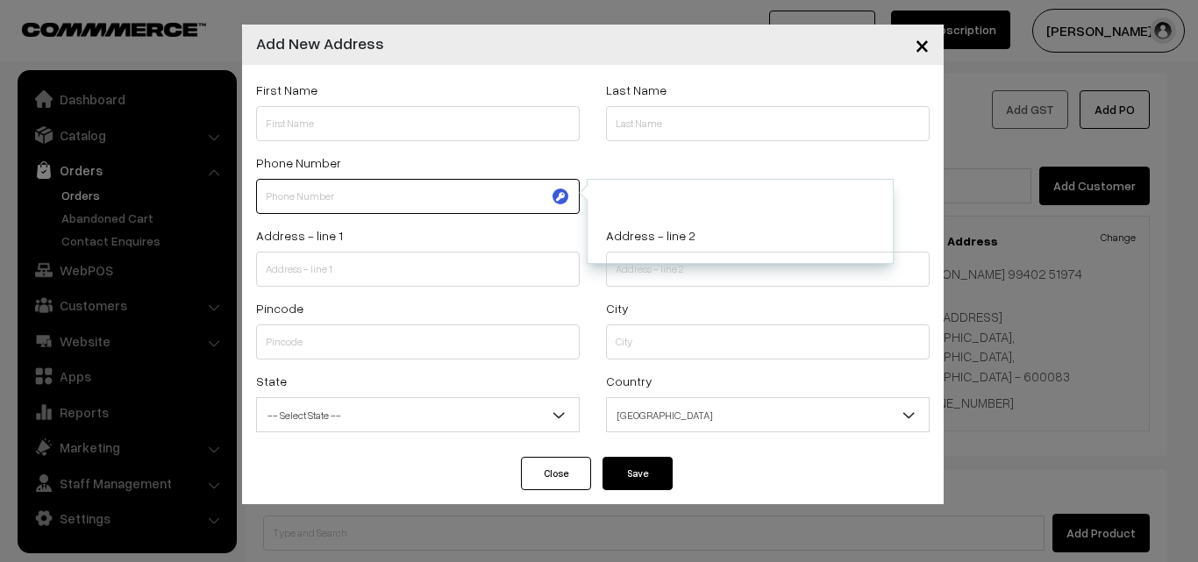
paste input "99402 5197"
click at [299, 197] on input "99402 5197" at bounding box center [418, 196] width 324 height 35
click at [296, 195] on input "99402 5197" at bounding box center [418, 196] width 324 height 35
type input "994025197"
click at [324, 154] on label "Phone Number" at bounding box center [298, 162] width 85 height 18
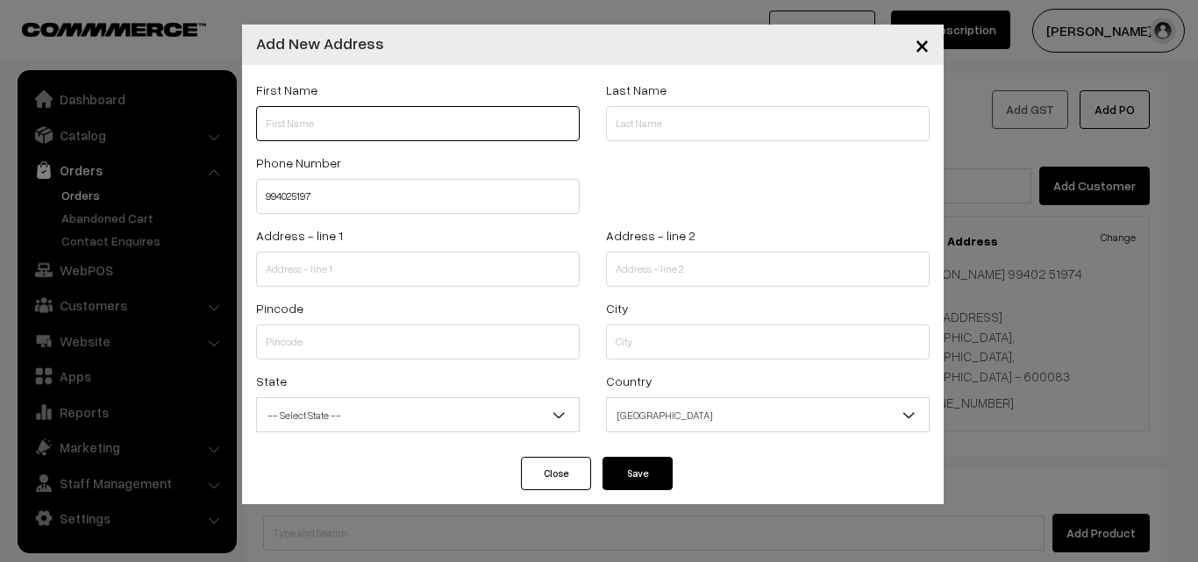
click at [316, 130] on input "text" at bounding box center [418, 123] width 324 height 35
paste input "99402 51974"
click at [296, 125] on input "99402 51974" at bounding box center [418, 123] width 324 height 35
click at [267, 124] on input "9940251974" at bounding box center [418, 123] width 324 height 35
paste input "Srimathy"
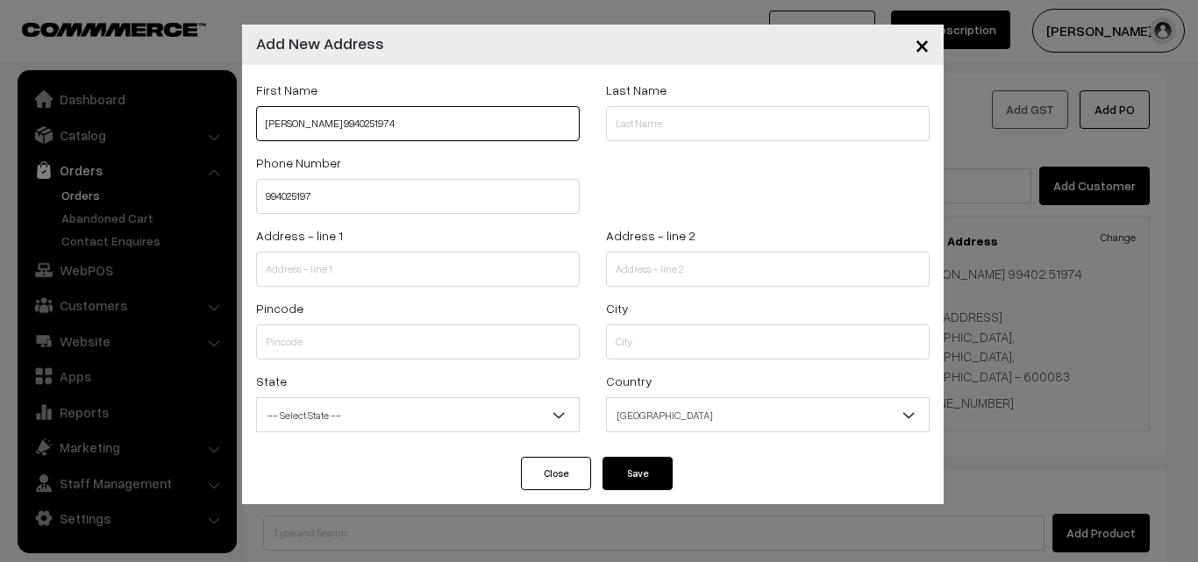
type input "Srimathy 9940251974"
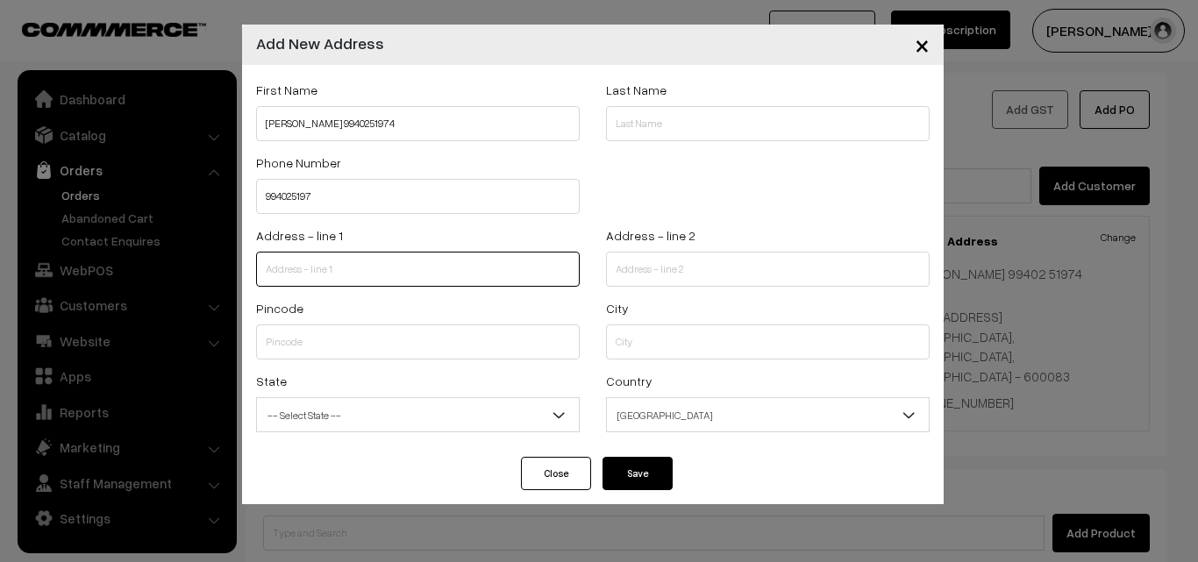
drag, startPoint x: 361, startPoint y: 260, endPoint x: 368, endPoint y: 267, distance: 9.3
click at [363, 264] on input "text" at bounding box center [418, 269] width 324 height 35
paste input "29/17,Balaji nagar"
type input "29/17,Balaji nagar"
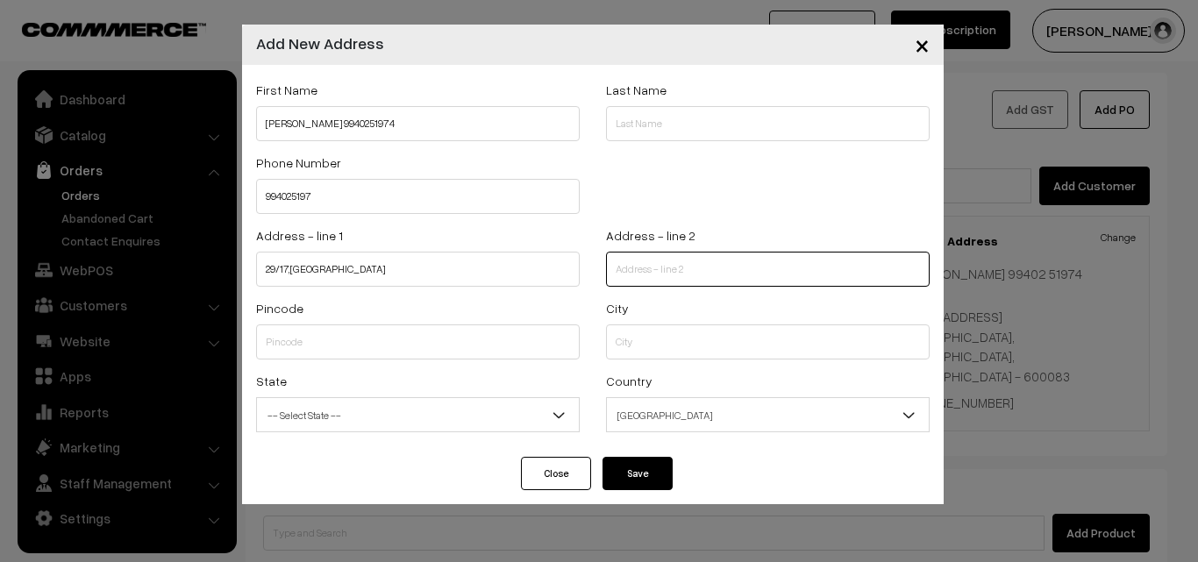
click at [688, 267] on input "text" at bounding box center [768, 269] width 324 height 35
paste input "1st.main road,Ekkaduthangal"
type input "1st.main road,Ekkaduthangal"
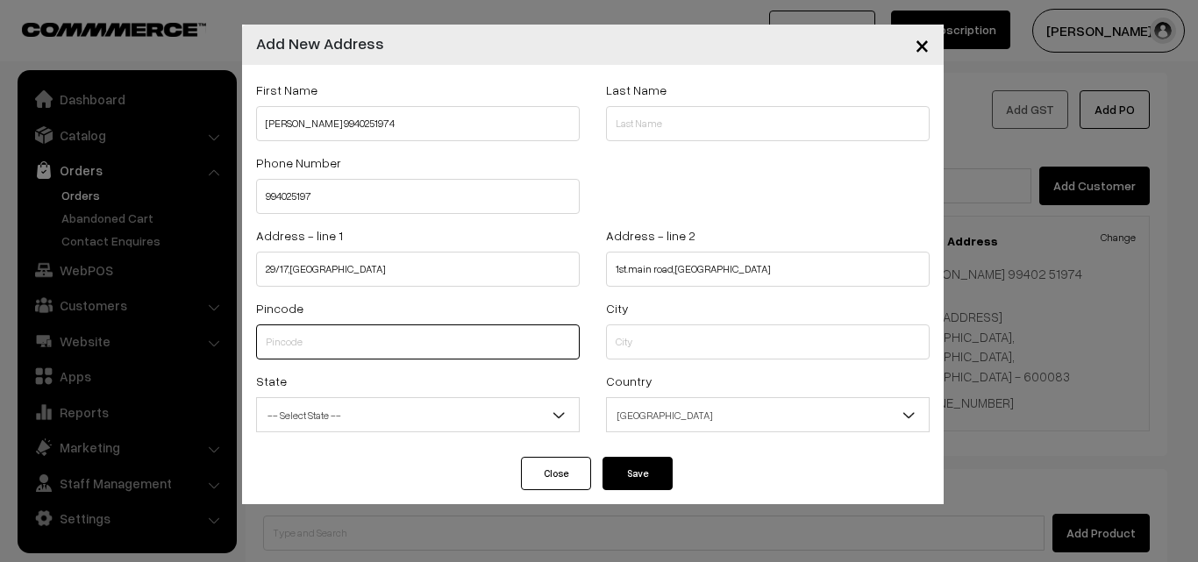
click at [452, 342] on input "text" at bounding box center [418, 341] width 324 height 35
paste input "600032"
type input "600032"
type input "Chennai"
select select "Tamil Nadu"
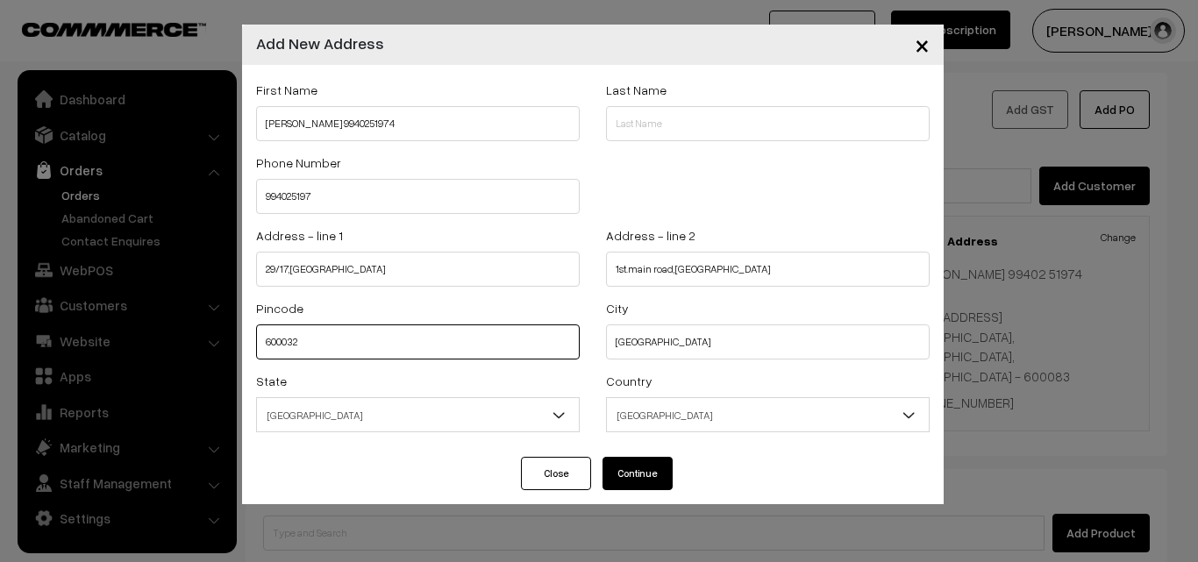
type input "600032"
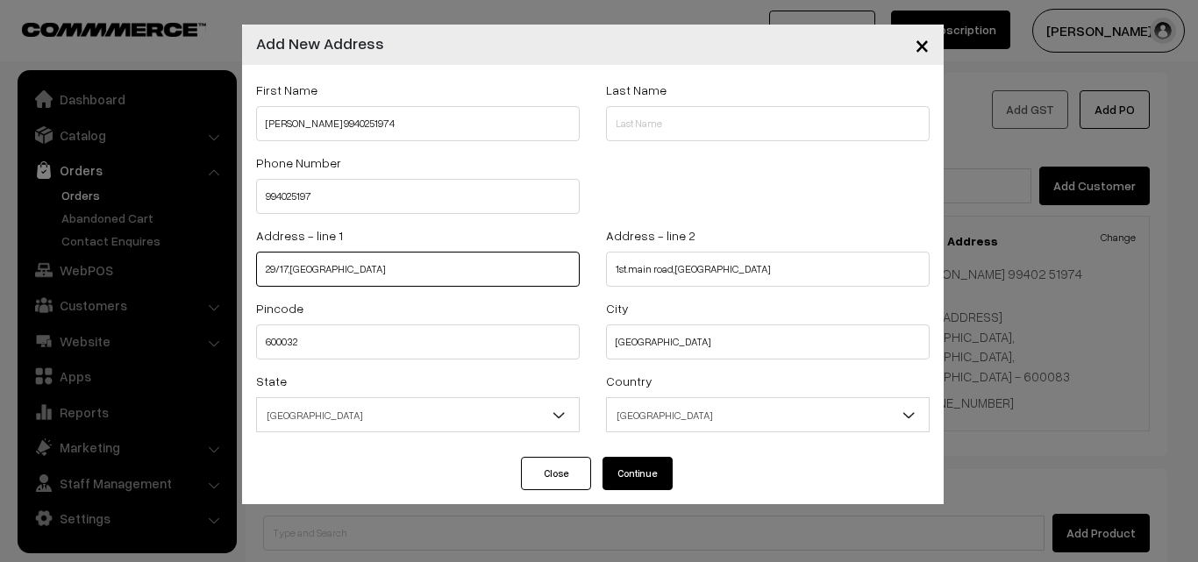
click at [496, 273] on input "29/17,Balaji nagar" at bounding box center [418, 269] width 324 height 35
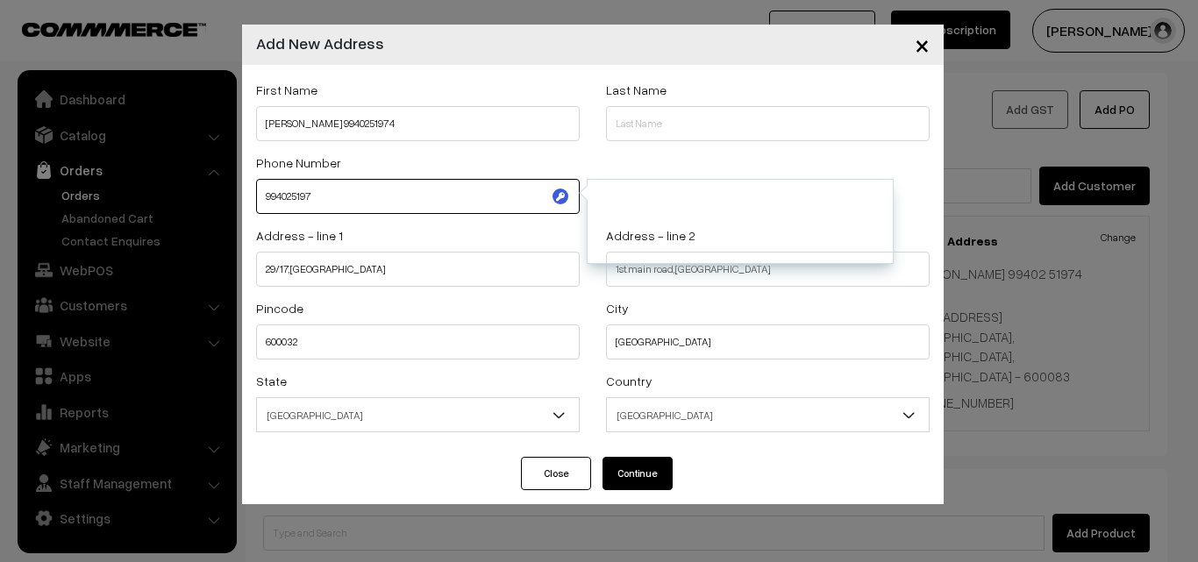
drag, startPoint x: 264, startPoint y: 197, endPoint x: 335, endPoint y: 191, distance: 71.3
click at [335, 191] on input "994025197" at bounding box center [418, 196] width 324 height 35
click at [660, 483] on button "Continue" at bounding box center [637, 473] width 70 height 33
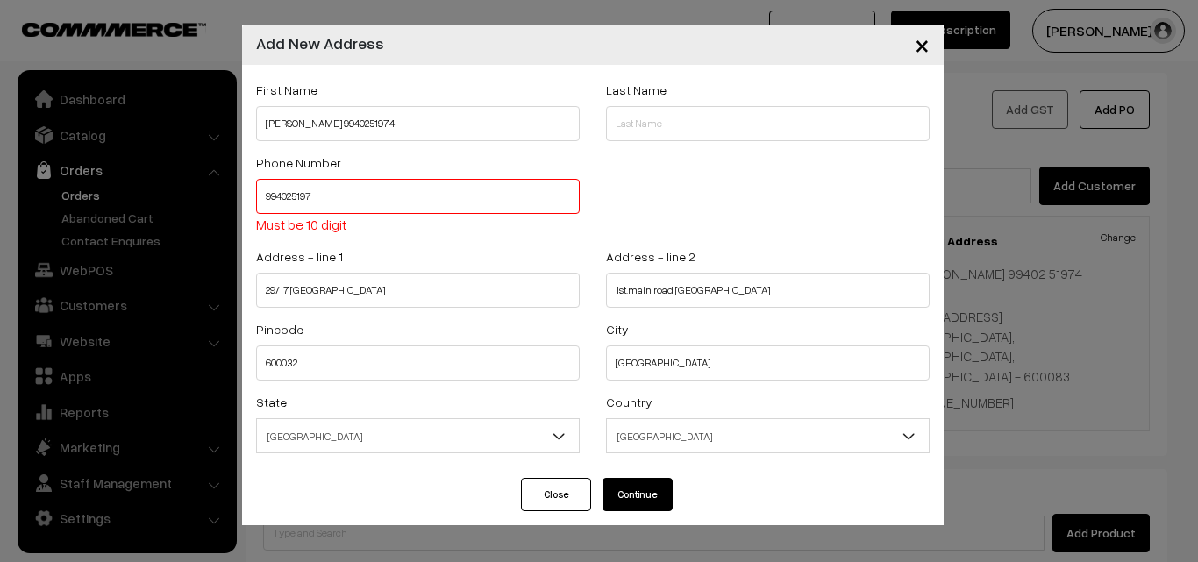
click at [340, 183] on input "994025197" at bounding box center [418, 196] width 324 height 35
click at [267, 198] on input "994025197" at bounding box center [418, 196] width 324 height 35
click at [376, 200] on input "994025197" at bounding box center [418, 196] width 324 height 35
type input "9940251974"
click at [676, 488] on div "Close Continue" at bounding box center [592, 501] width 701 height 47
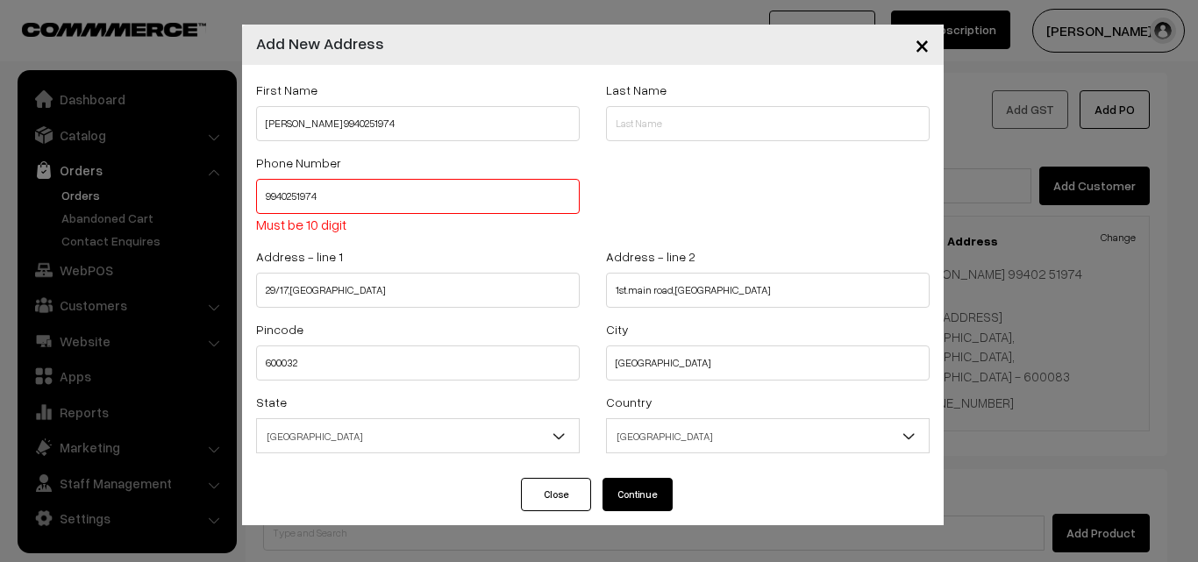
drag, startPoint x: 664, startPoint y: 493, endPoint x: 724, endPoint y: 401, distance: 110.2
click at [663, 493] on button "Continue" at bounding box center [637, 494] width 70 height 33
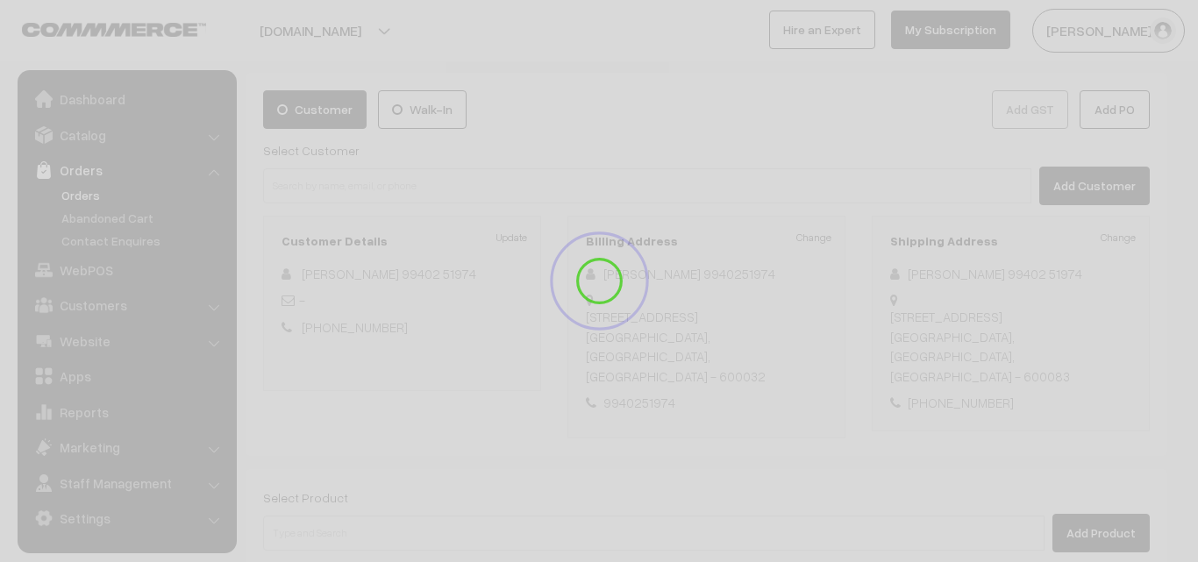
select select
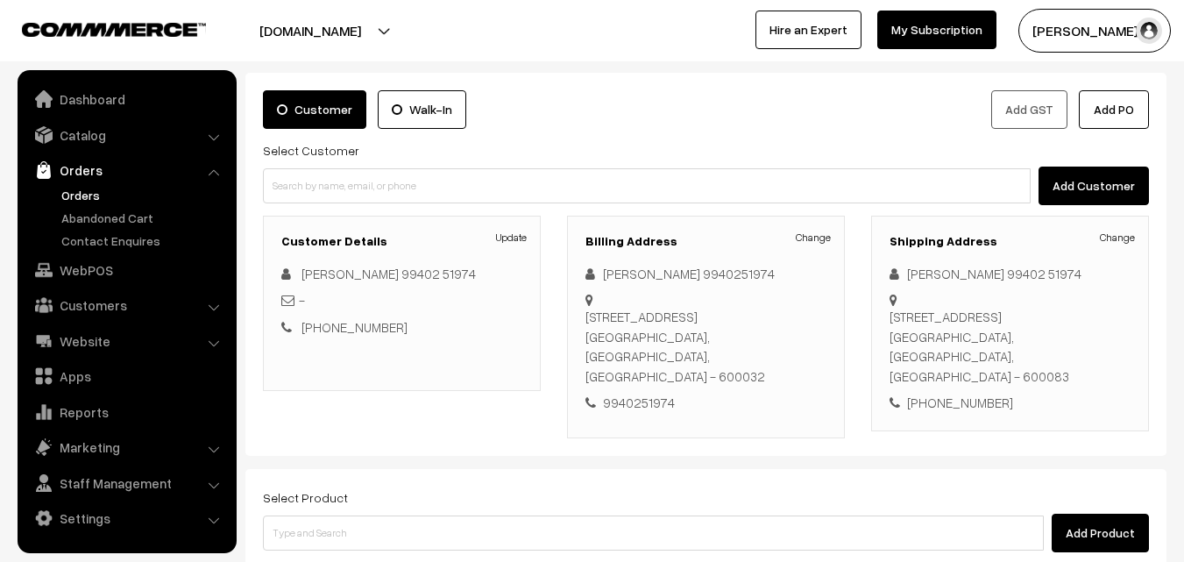
click at [1136, 239] on div "Shipping Address Change Srimathy 99402 51974 2nd floor, 32/49,5th street,kasi ,…" at bounding box center [1010, 324] width 278 height 216
drag, startPoint x: 1142, startPoint y: 235, endPoint x: 1120, endPoint y: 235, distance: 21.9
click at [1141, 235] on div "Shipping Address Change Srimathy 99402 51974 2nd floor, 32/49,5th street,kasi ,…" at bounding box center [1010, 324] width 278 height 216
click at [1112, 236] on link "Change" at bounding box center [1117, 238] width 35 height 16
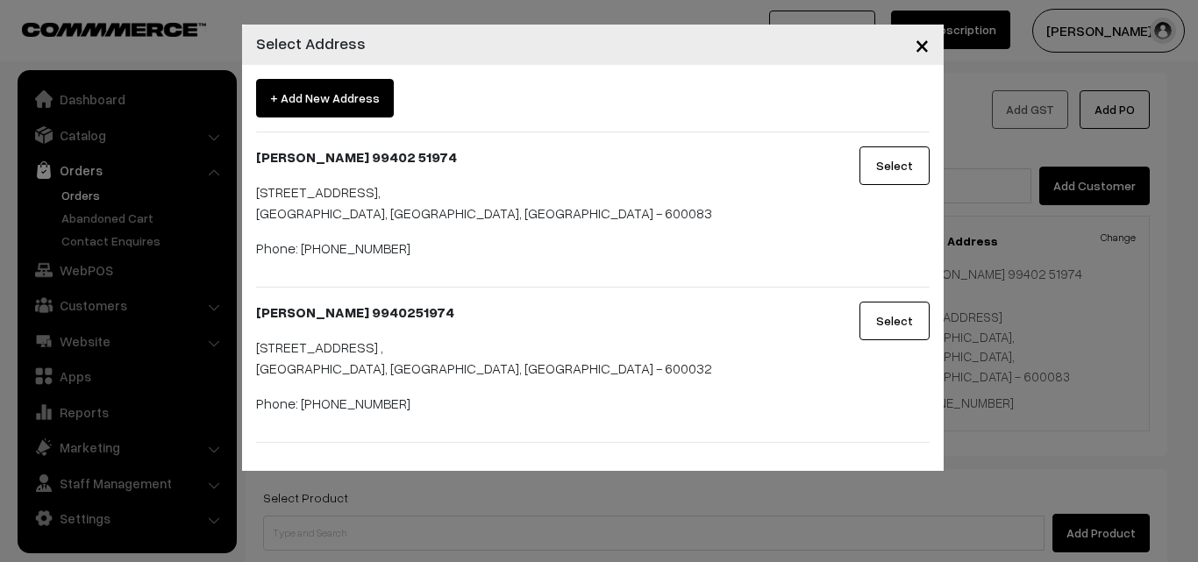
click at [884, 320] on button "Select" at bounding box center [894, 321] width 70 height 39
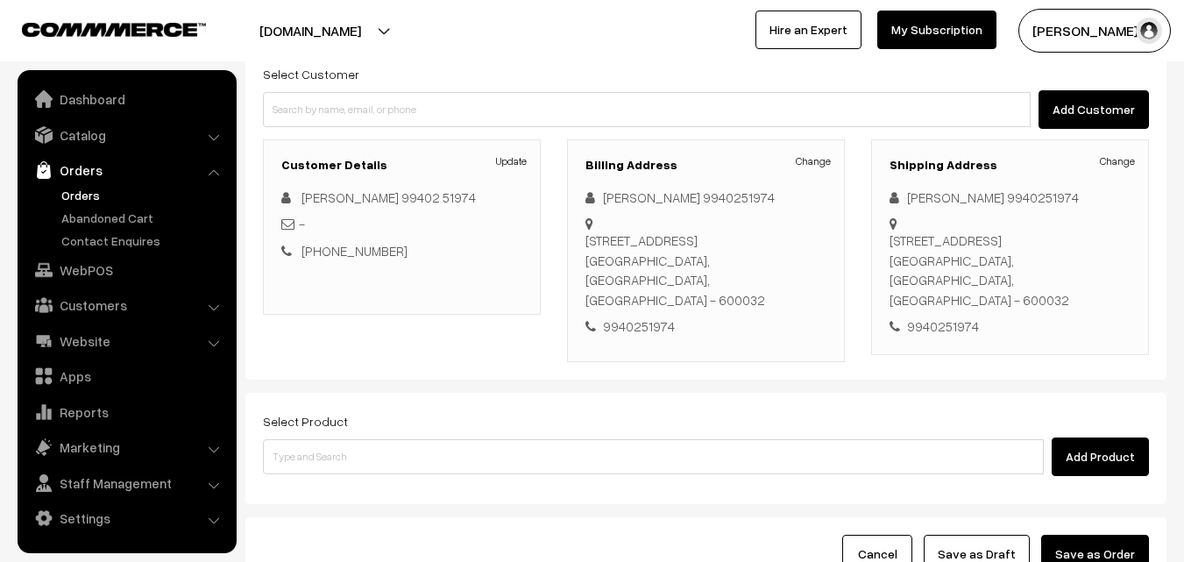
scroll to position [300, 0]
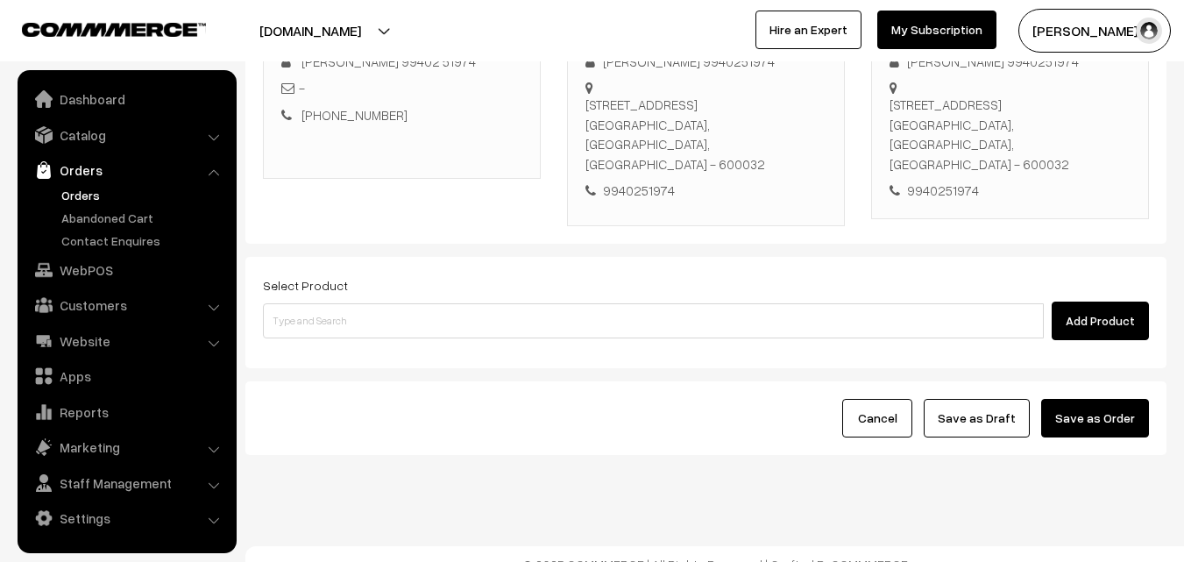
click at [523, 321] on div "Select Product Add Product" at bounding box center [705, 312] width 921 height 111
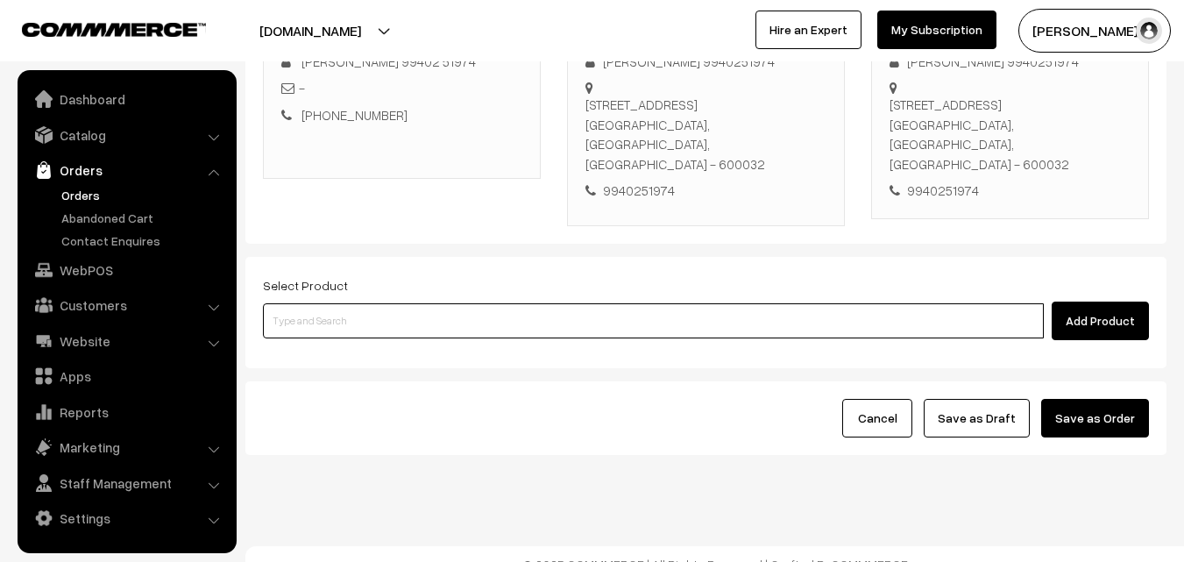
click at [513, 303] on input at bounding box center [653, 320] width 781 height 35
paste input "10th Without Rice..."
type input "10th Without Rice..."
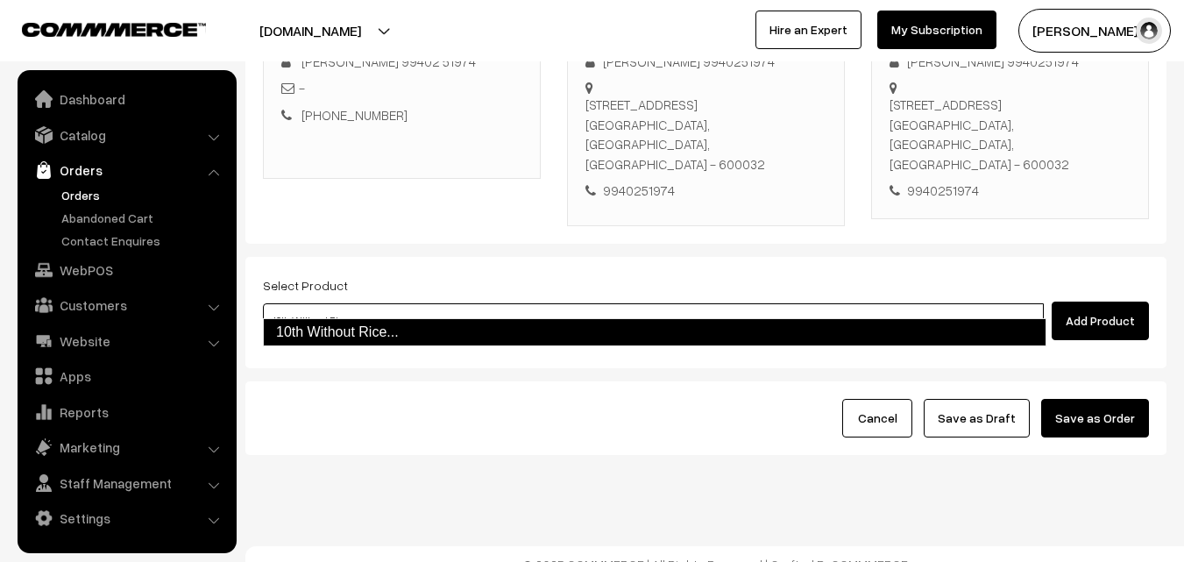
click at [317, 334] on link "10th Without Rice..." at bounding box center [655, 332] width 784 height 28
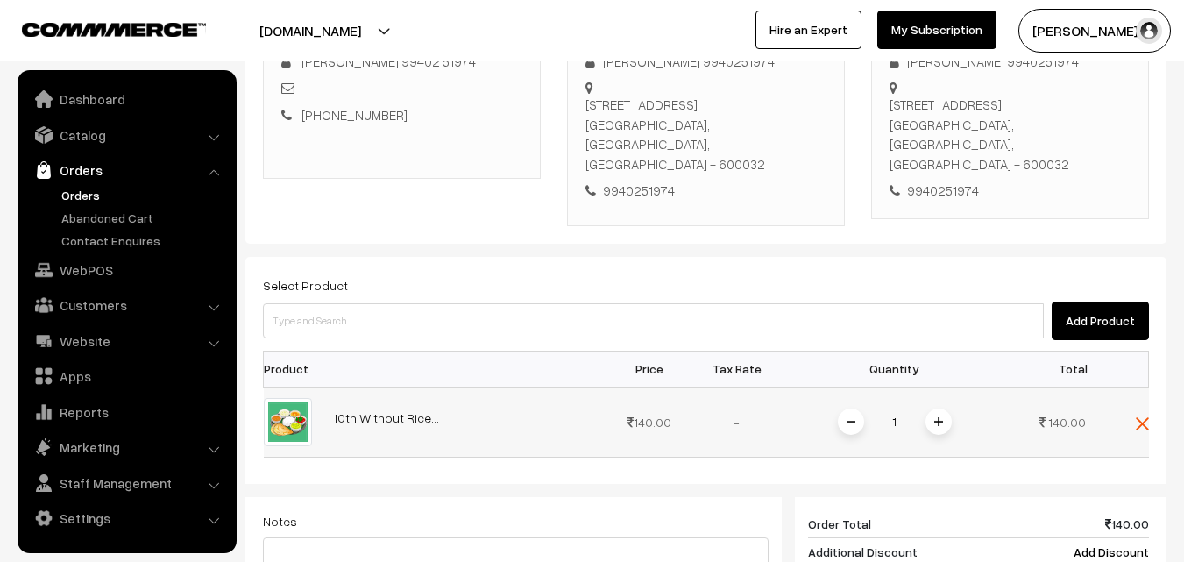
click at [941, 417] on img at bounding box center [939, 421] width 9 height 9
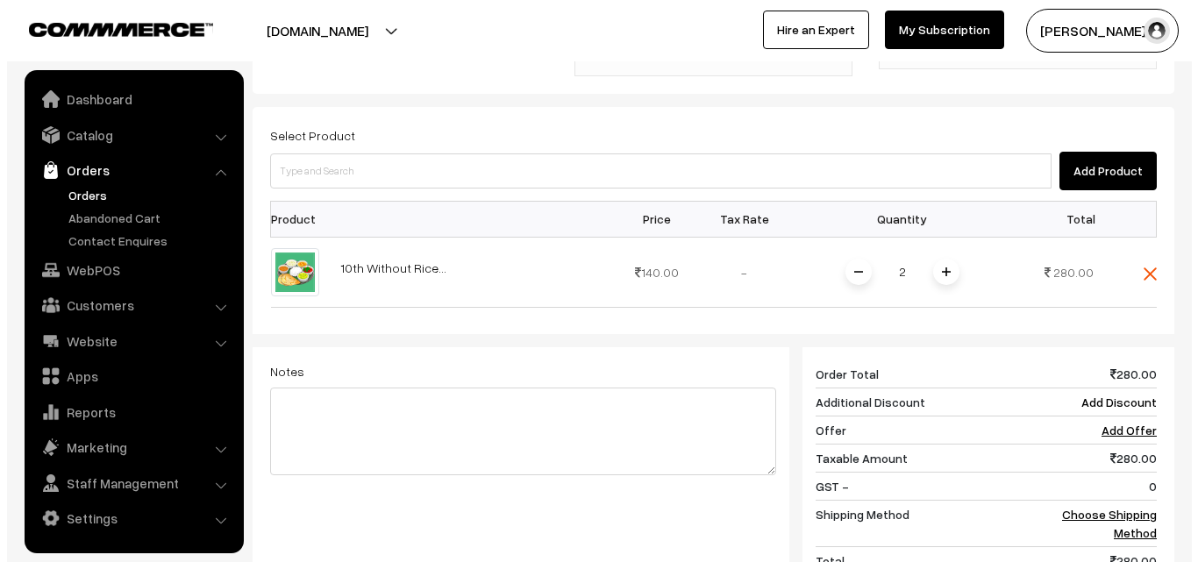
scroll to position [475, 0]
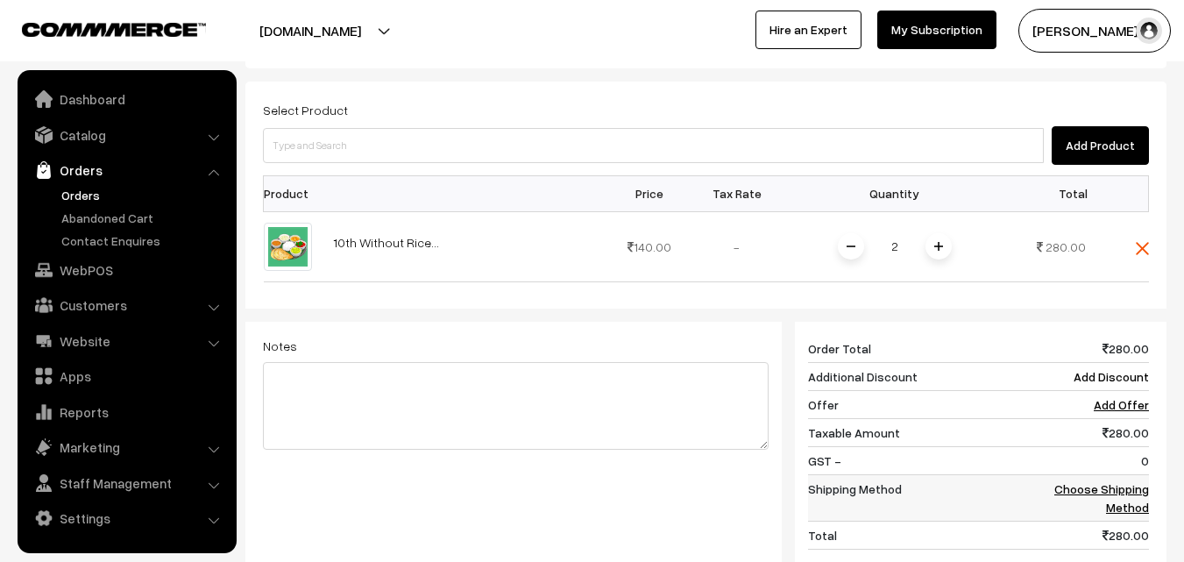
click at [1089, 481] on link "Choose Shipping Method" at bounding box center [1102, 497] width 95 height 33
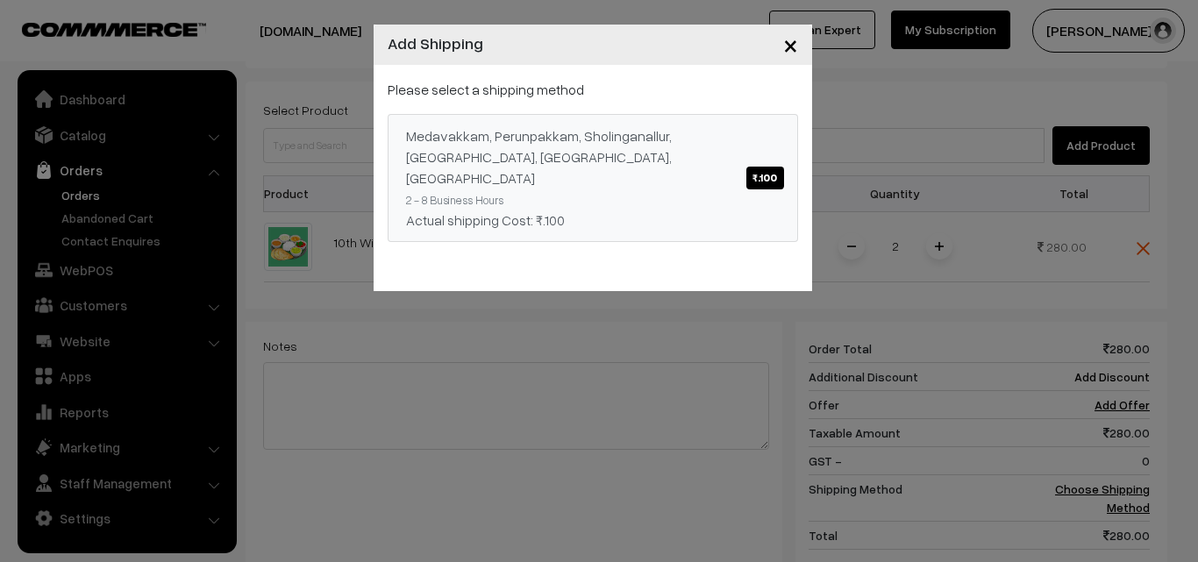
click at [752, 172] on span "₹.100" at bounding box center [764, 178] width 37 height 23
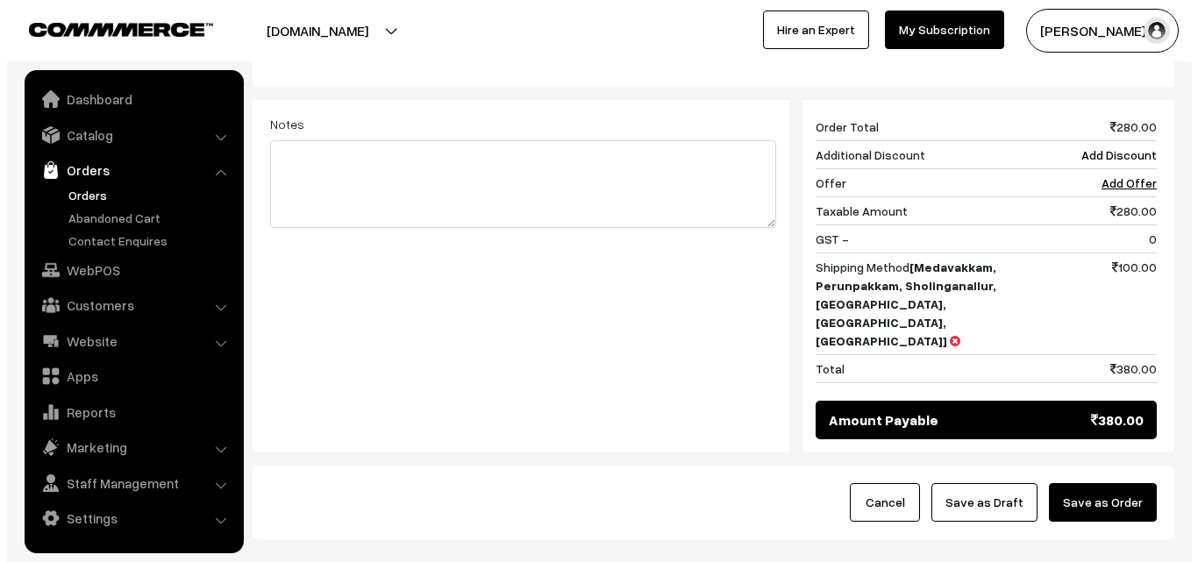
scroll to position [744, 0]
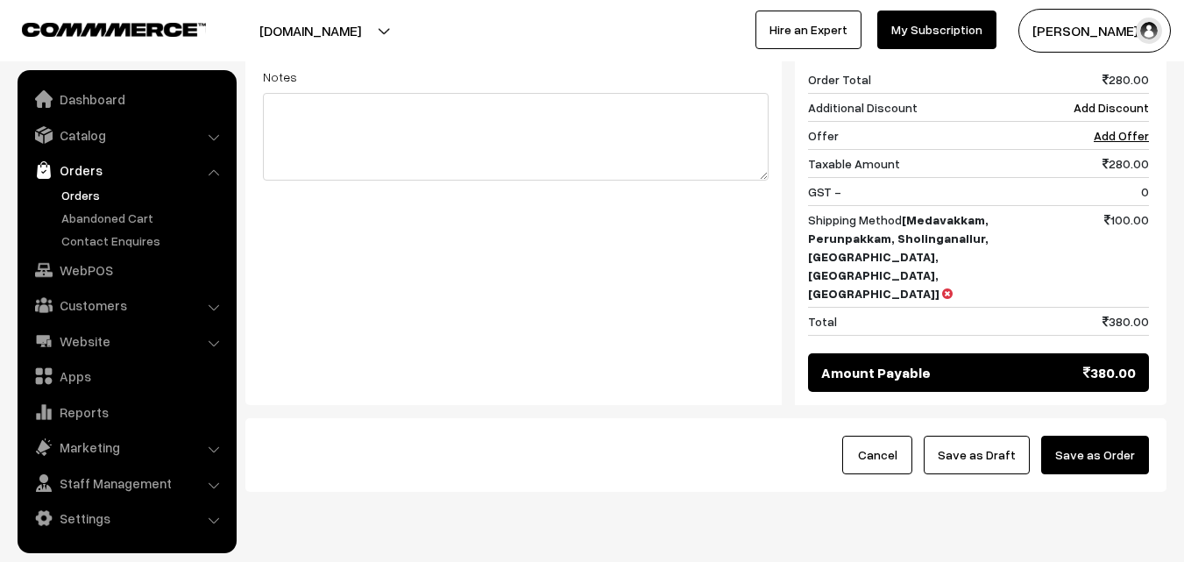
click at [1085, 436] on button "Save as Order" at bounding box center [1096, 455] width 108 height 39
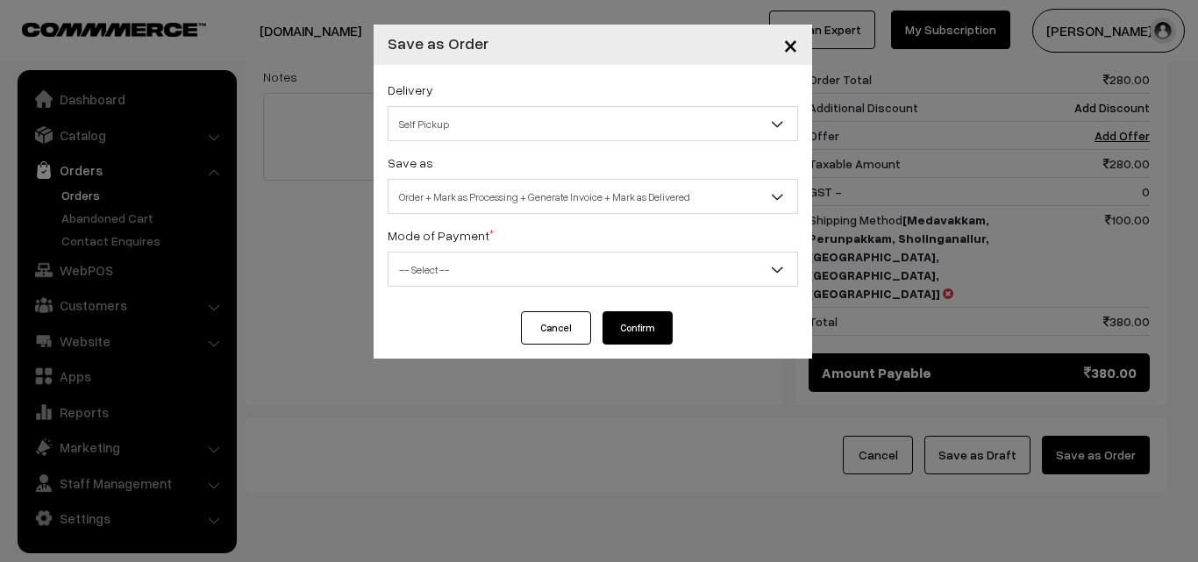
click at [521, 123] on span "Self Pickup" at bounding box center [592, 124] width 409 height 31
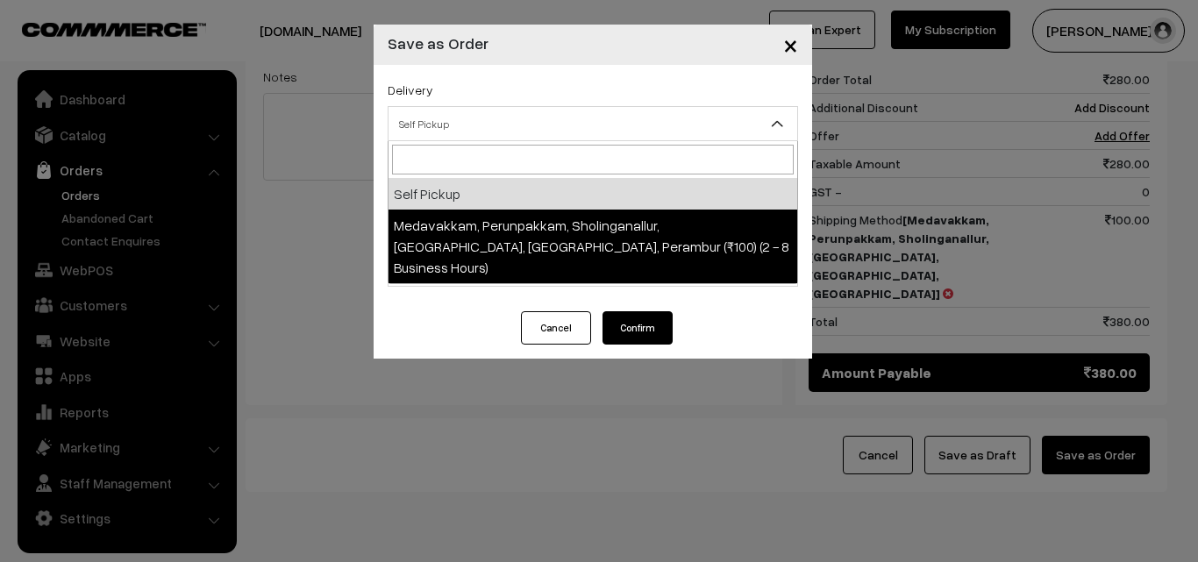
select select "LOB5"
select select "3"
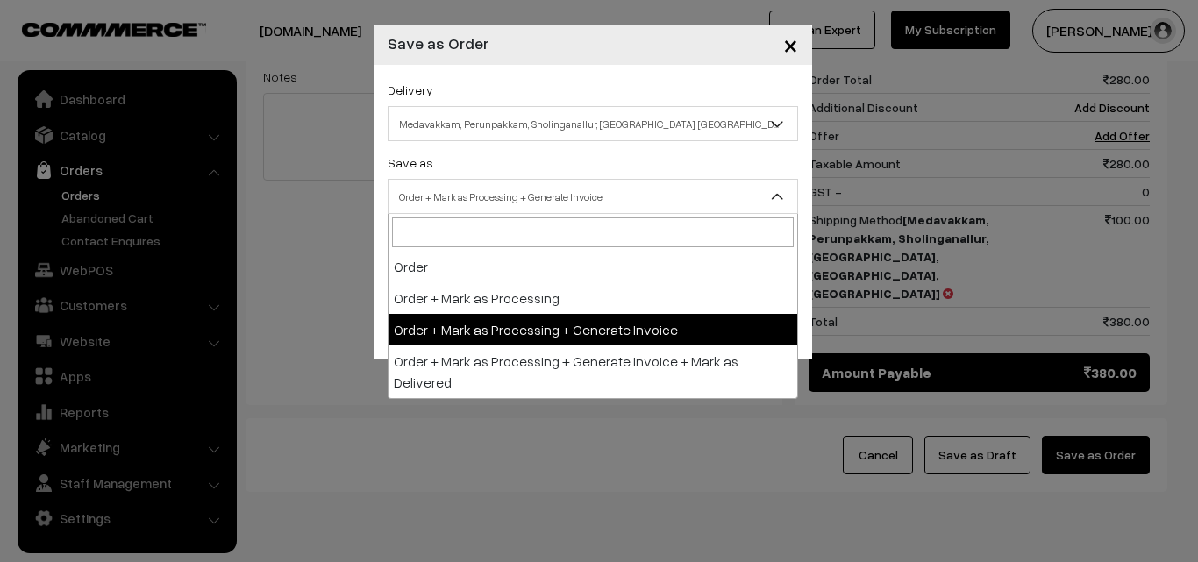
click at [514, 210] on span "Order + Mark as Processing + Generate Invoice" at bounding box center [592, 196] width 409 height 31
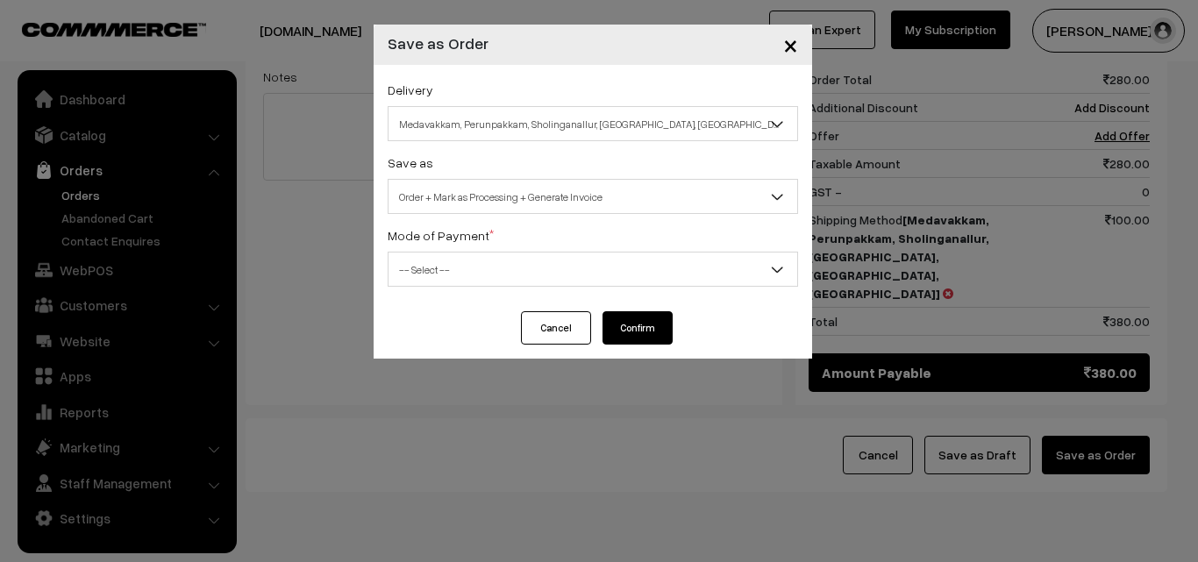
click at [474, 277] on span "-- Select --" at bounding box center [592, 269] width 409 height 31
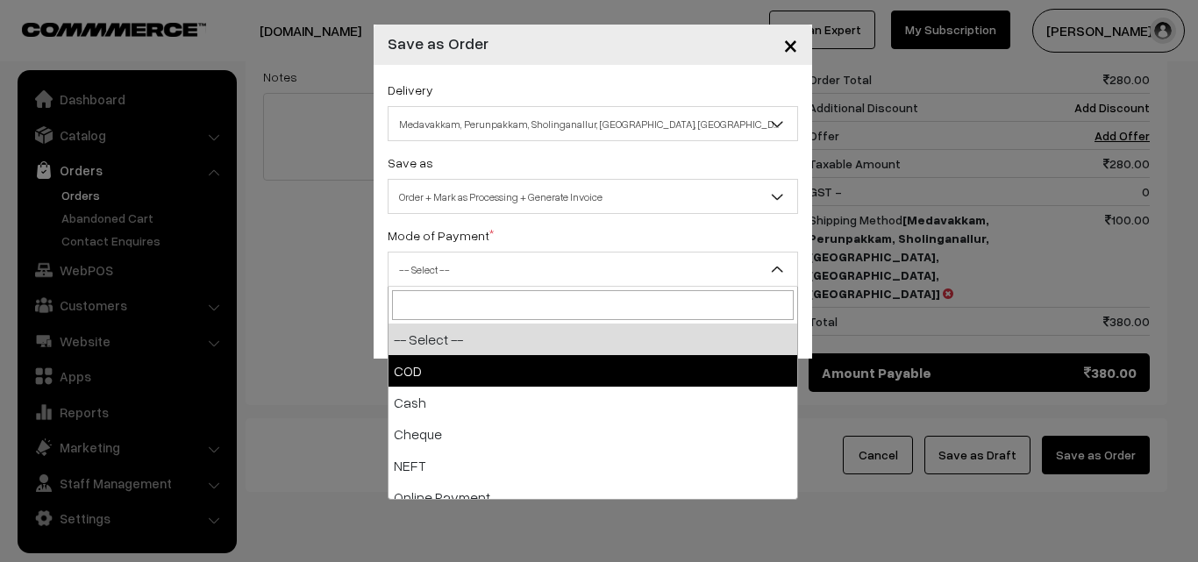
select select "1"
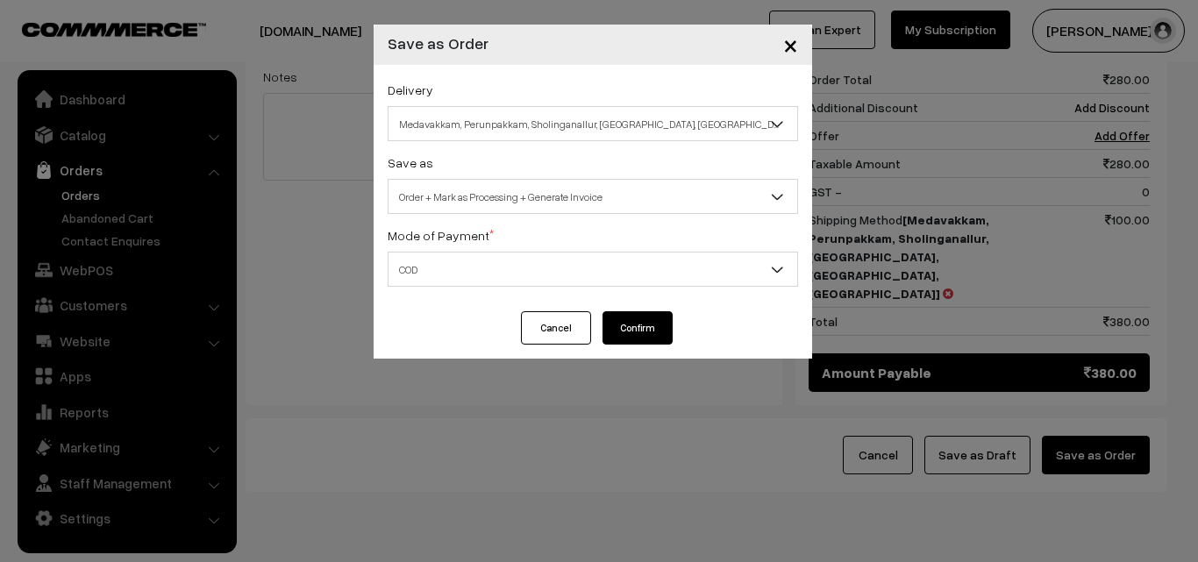
drag, startPoint x: 598, startPoint y: 324, endPoint x: 607, endPoint y: 322, distance: 9.2
click at [600, 324] on div "Cancel Confirm" at bounding box center [592, 327] width 160 height 33
click at [609, 322] on button "Confirm" at bounding box center [637, 327] width 70 height 33
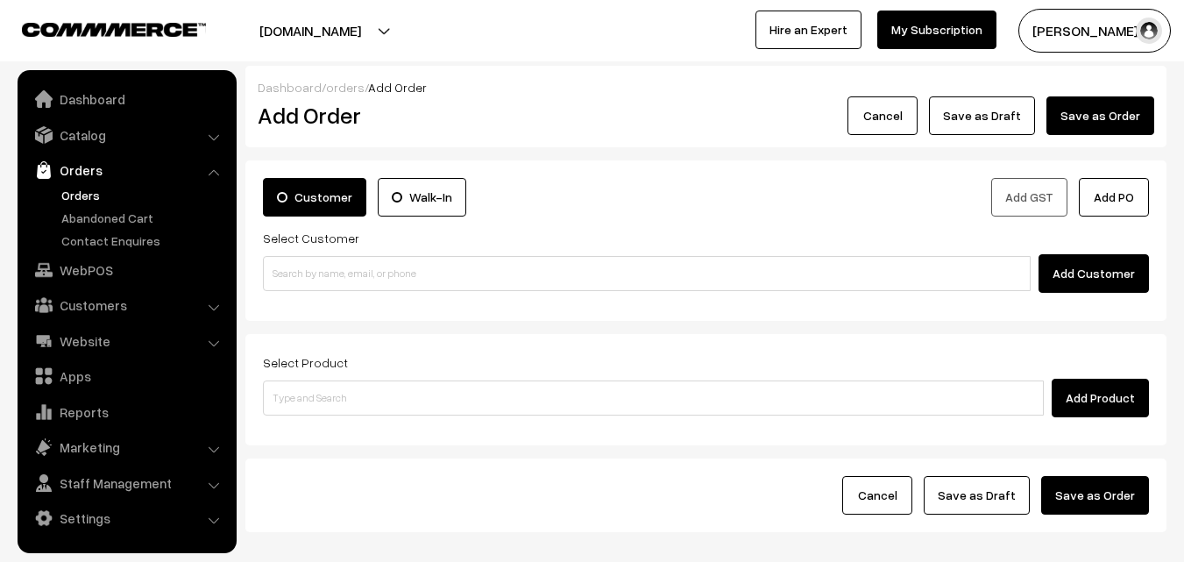
click at [71, 195] on link "Orders" at bounding box center [144, 195] width 174 height 18
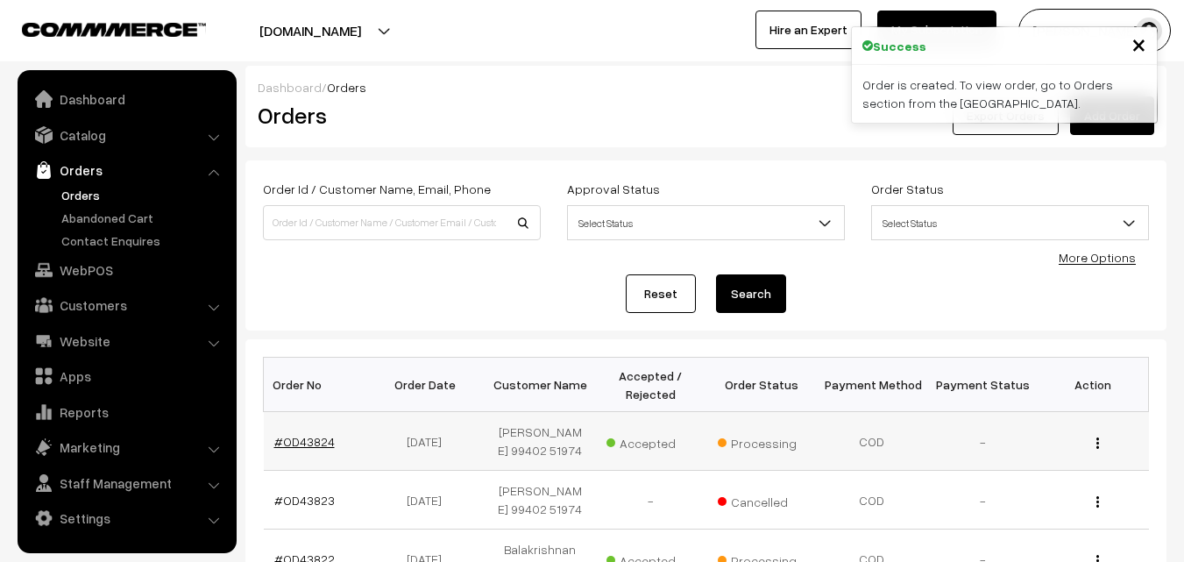
click at [291, 442] on link "#OD43824" at bounding box center [304, 441] width 60 height 15
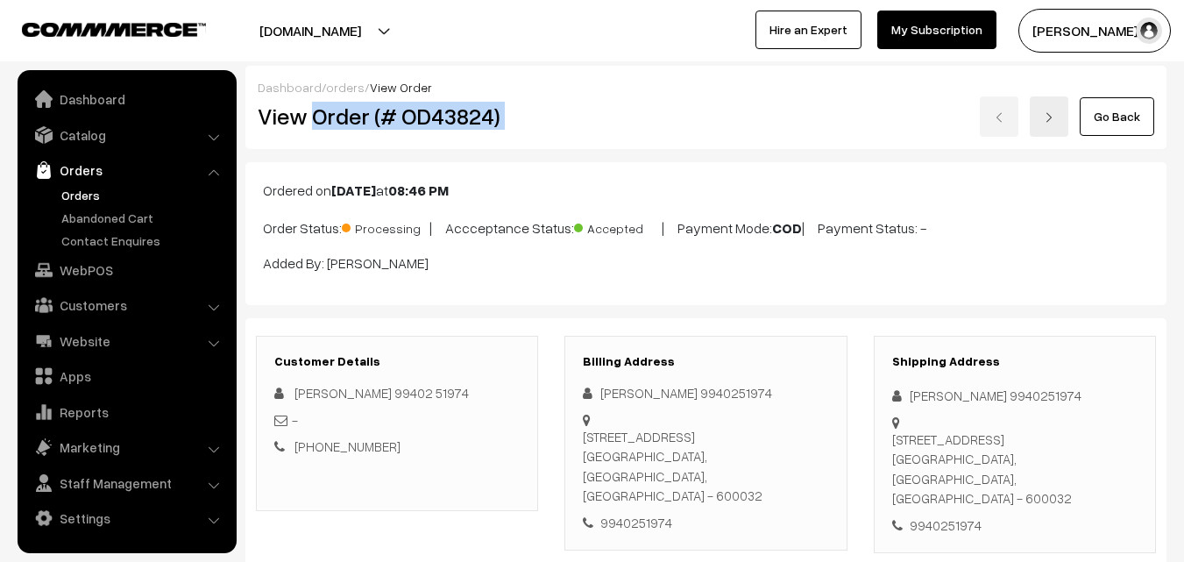
drag, startPoint x: 310, startPoint y: 120, endPoint x: 570, endPoint y: 116, distance: 259.5
click at [567, 116] on div "View Order (# OD43824) Go Back" at bounding box center [706, 116] width 923 height 40
copy div "Order (# OD43824)"
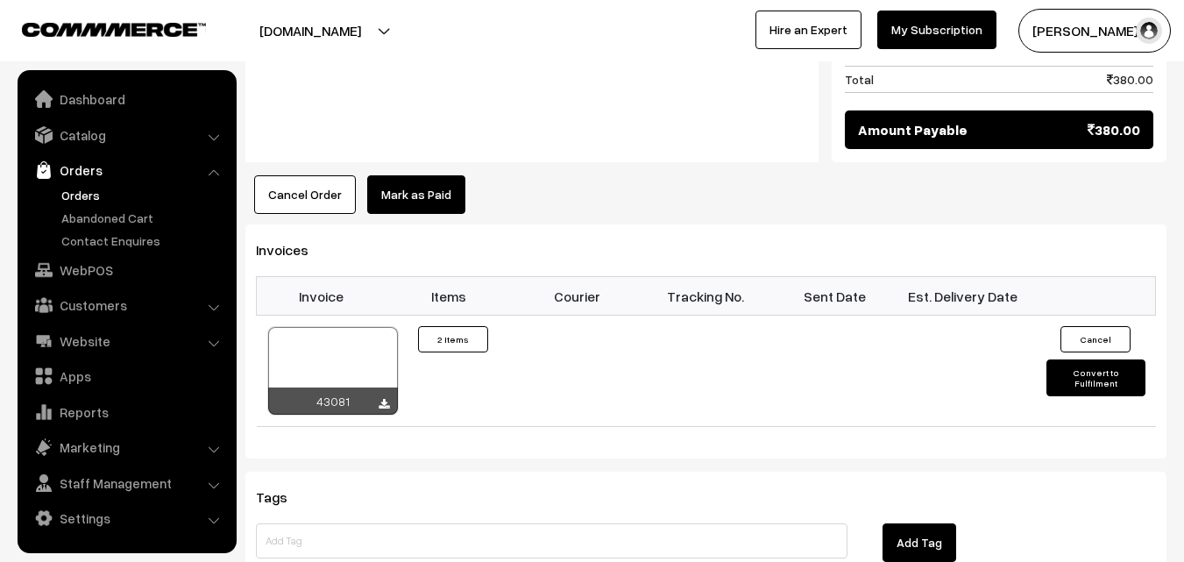
scroll to position [1052, 0]
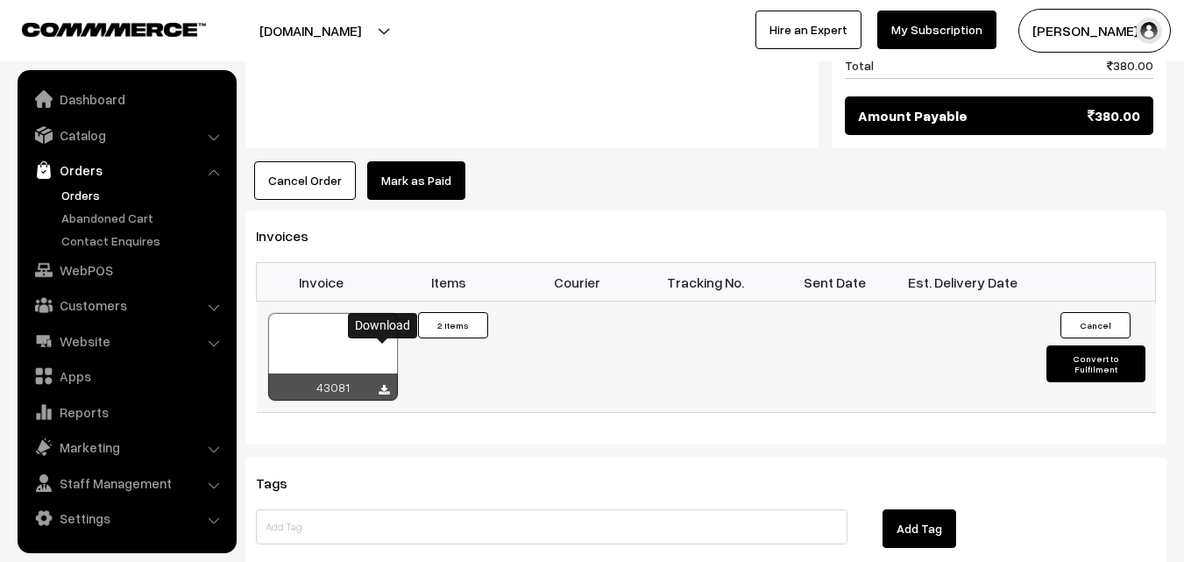
click at [385, 385] on icon at bounding box center [384, 390] width 11 height 11
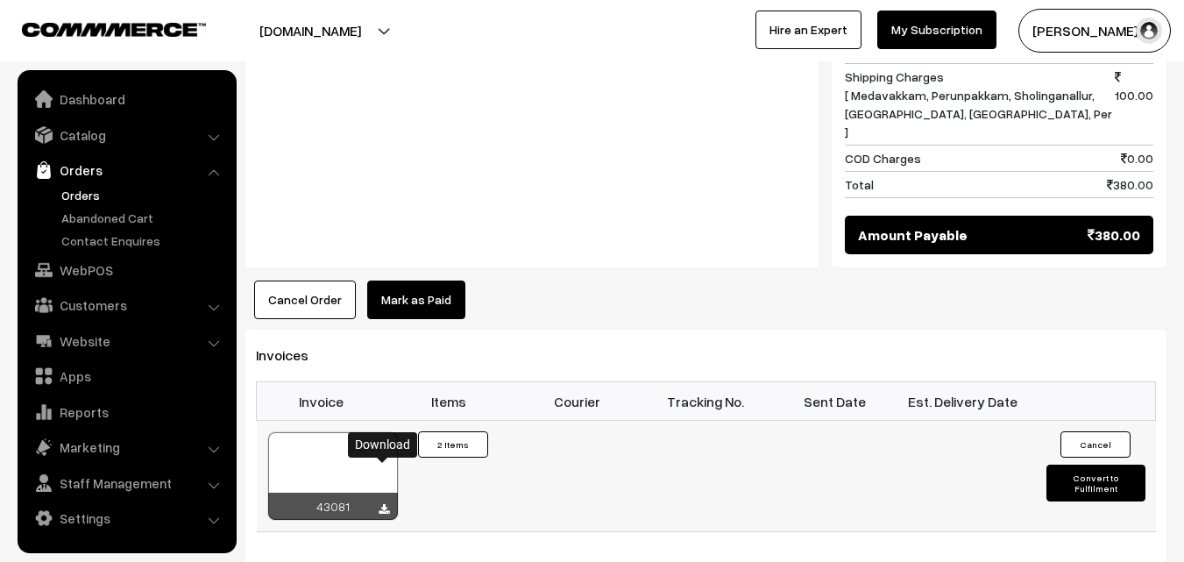
scroll to position [1140, 0]
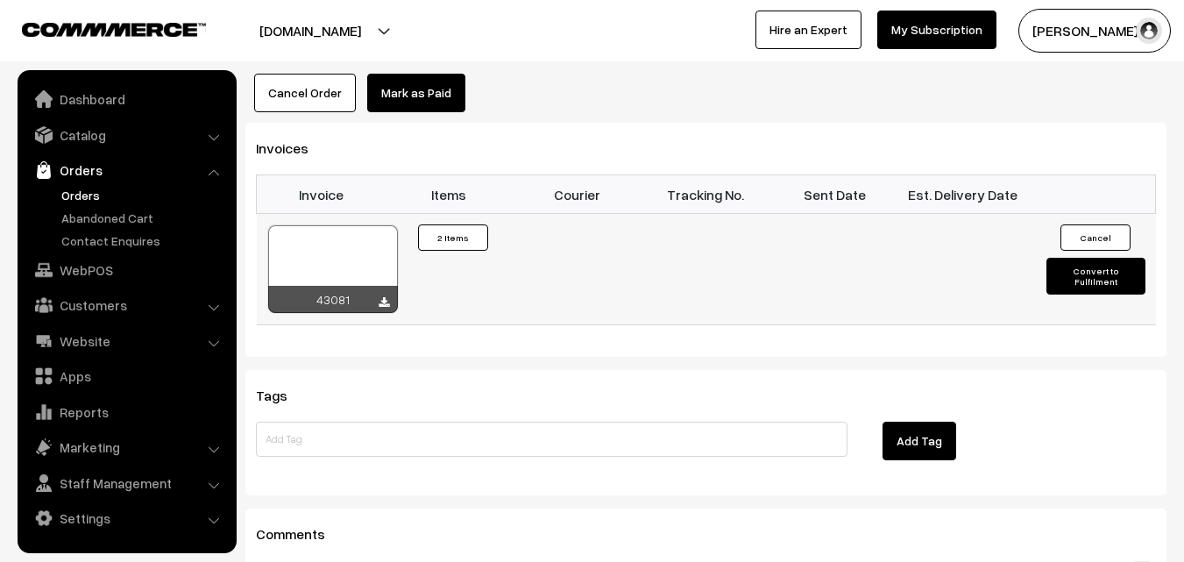
click at [322, 225] on div at bounding box center [333, 269] width 130 height 88
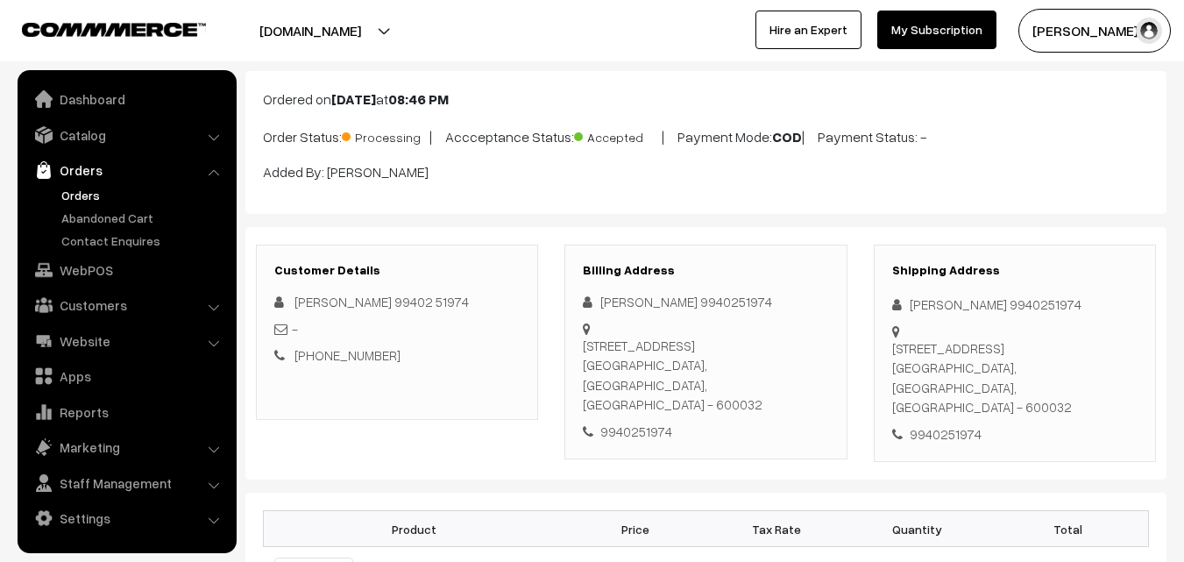
scroll to position [0, 0]
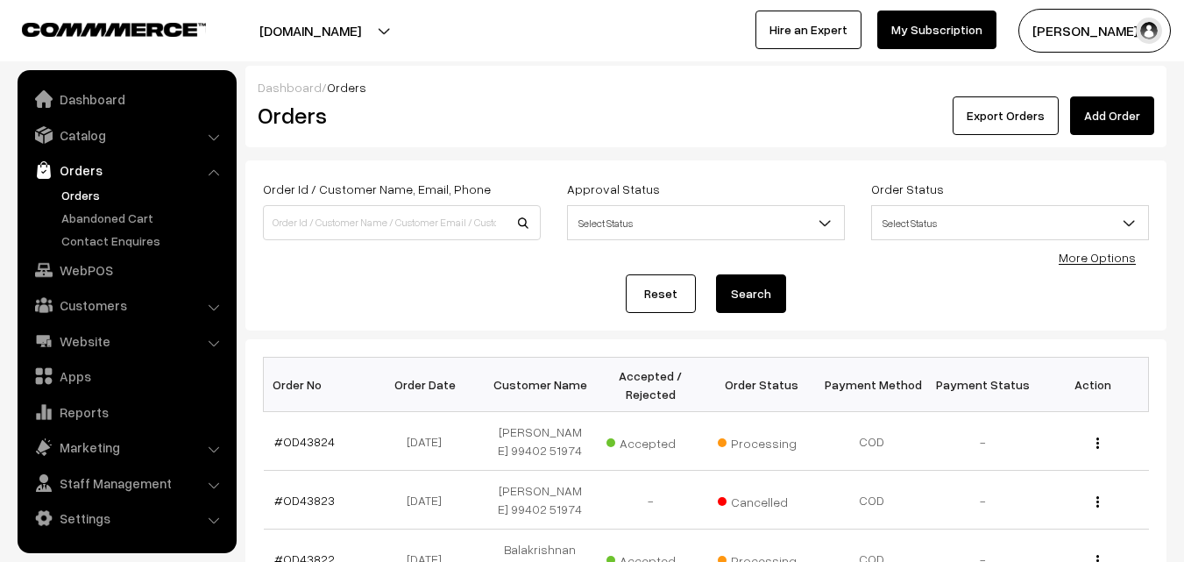
click at [89, 201] on link "Orders" at bounding box center [144, 195] width 174 height 18
click at [312, 445] on link "#OD43825" at bounding box center [304, 441] width 60 height 15
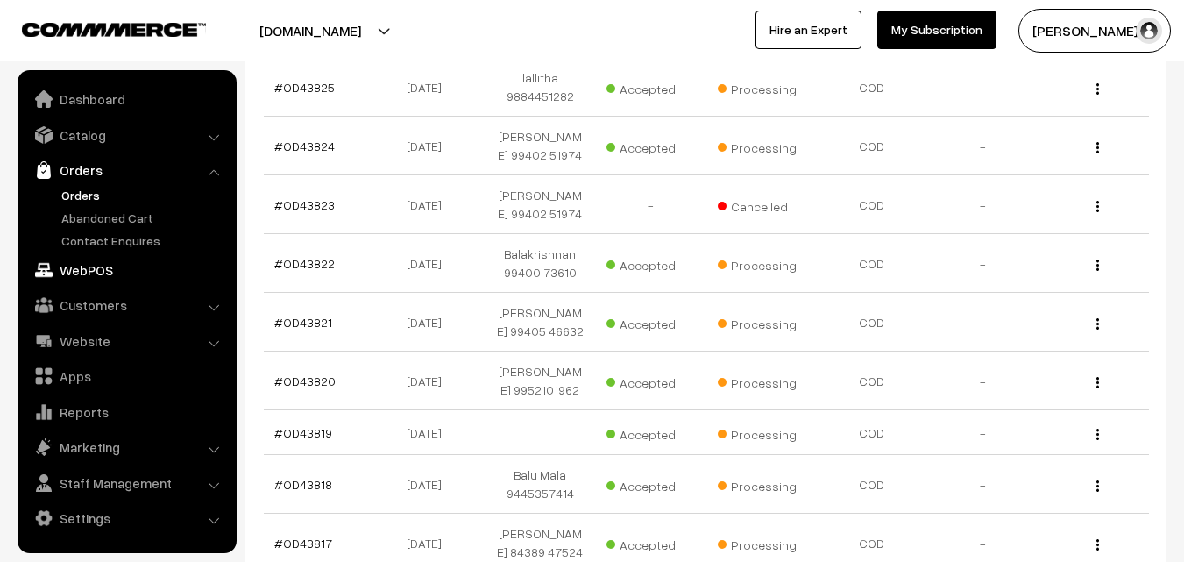
scroll to position [438, 0]
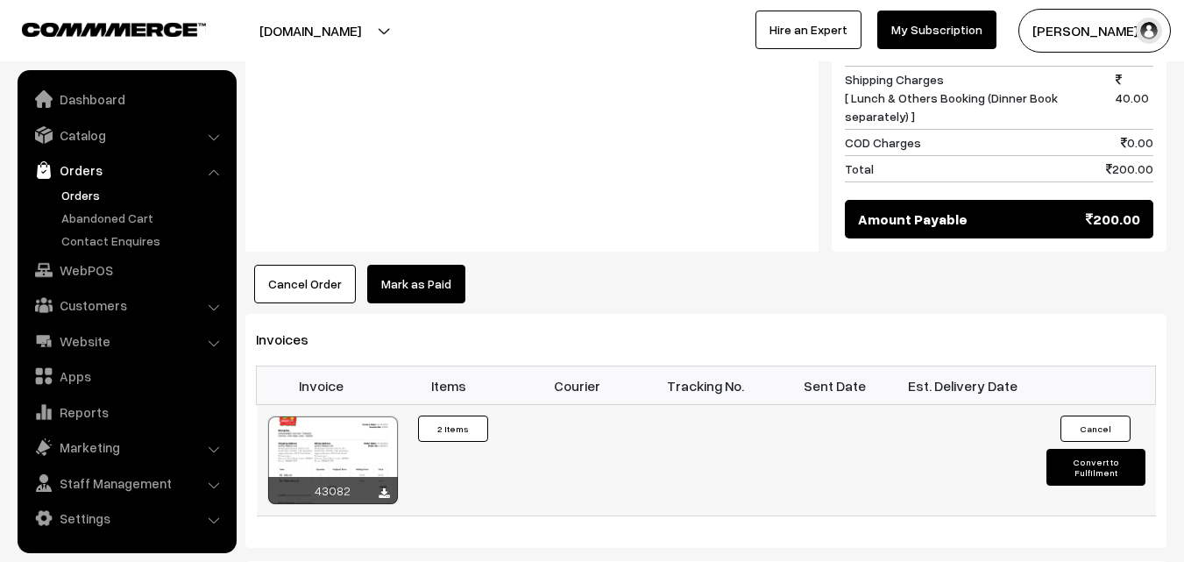
scroll to position [1052, 0]
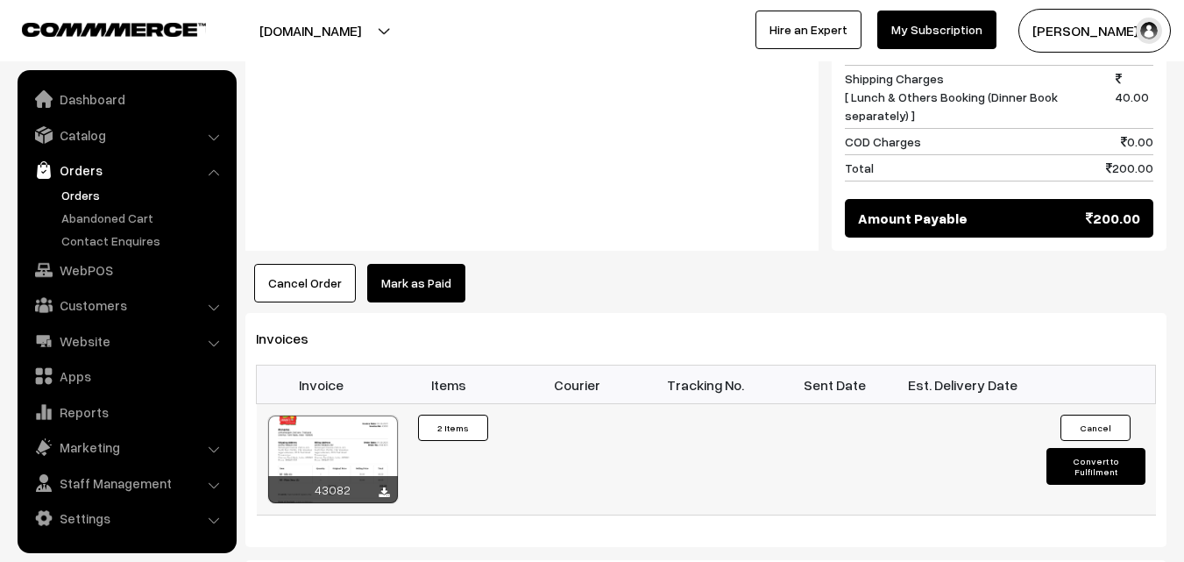
click at [356, 423] on div at bounding box center [333, 460] width 130 height 88
click at [85, 199] on link "Orders" at bounding box center [144, 195] width 174 height 18
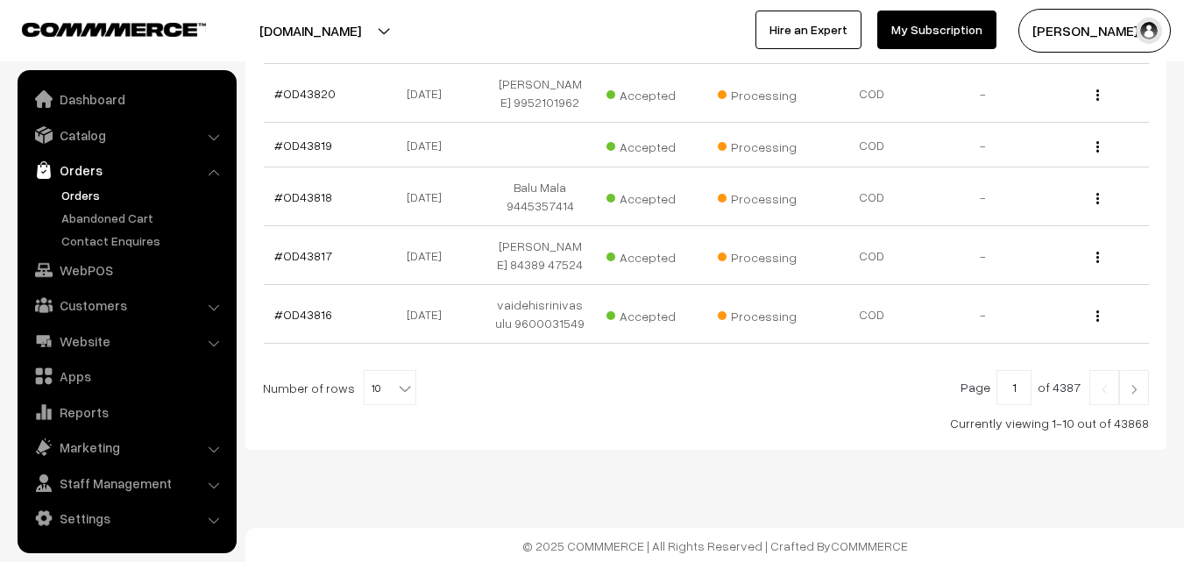
scroll to position [644, 0]
click at [396, 387] on b at bounding box center [405, 387] width 18 height 18
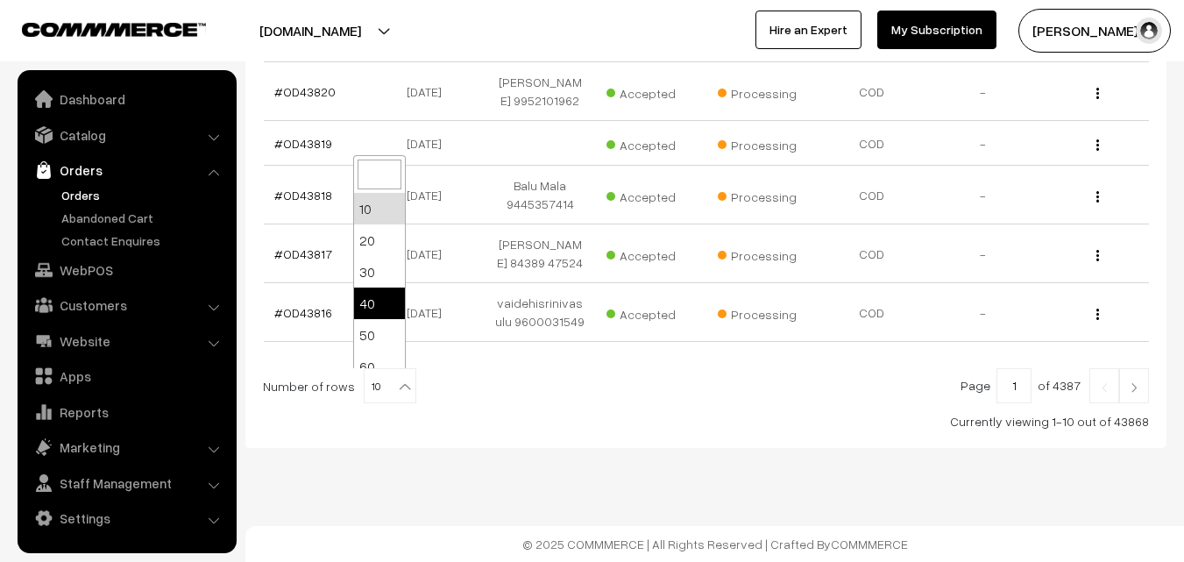
scroll to position [140, 0]
select select "100"
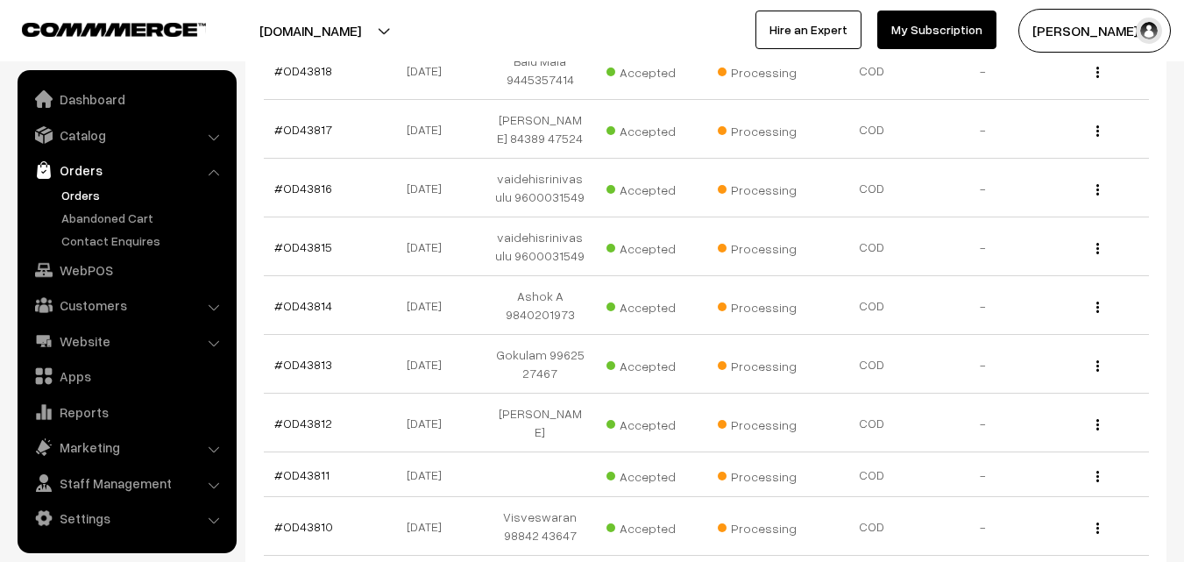
scroll to position [789, 0]
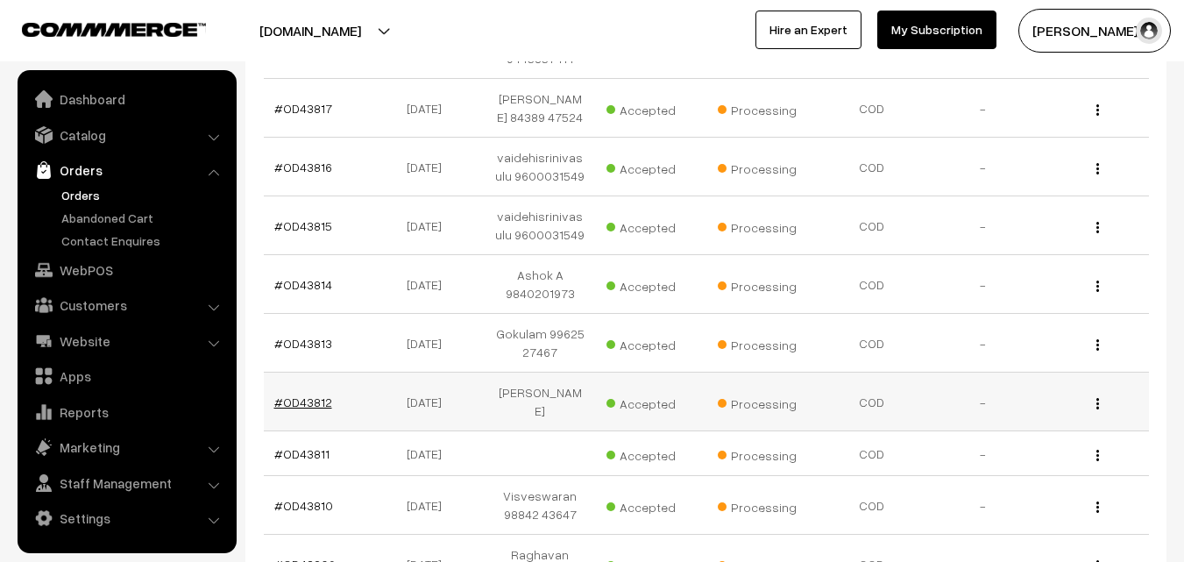
click at [309, 395] on link "#OD43812" at bounding box center [303, 402] width 58 height 15
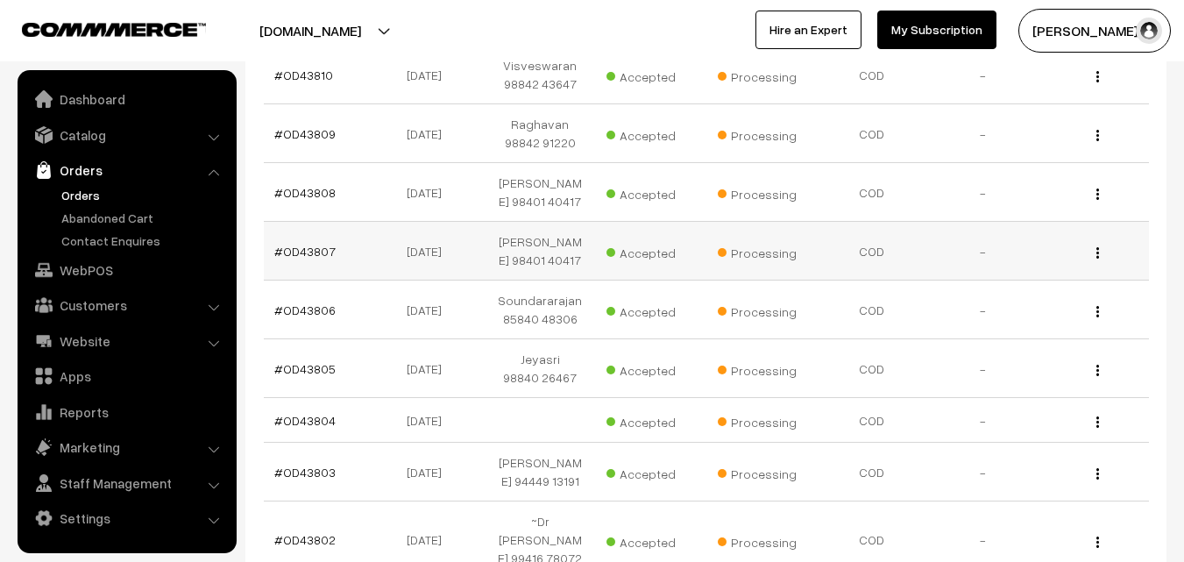
scroll to position [1315, 0]
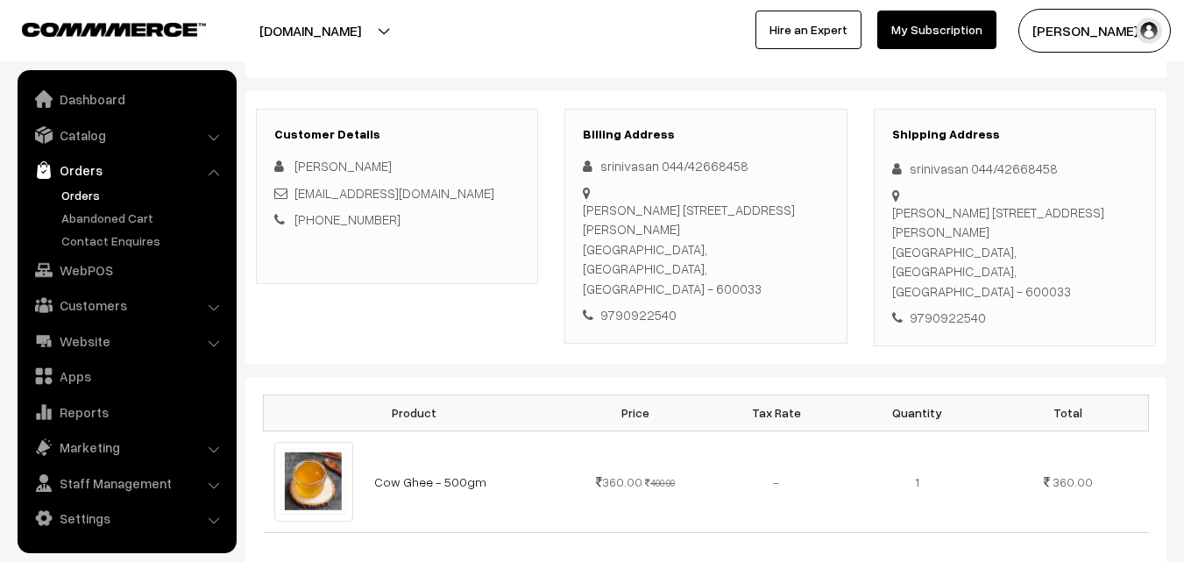
scroll to position [263, 0]
